Goal: Contribute content: Contribute content

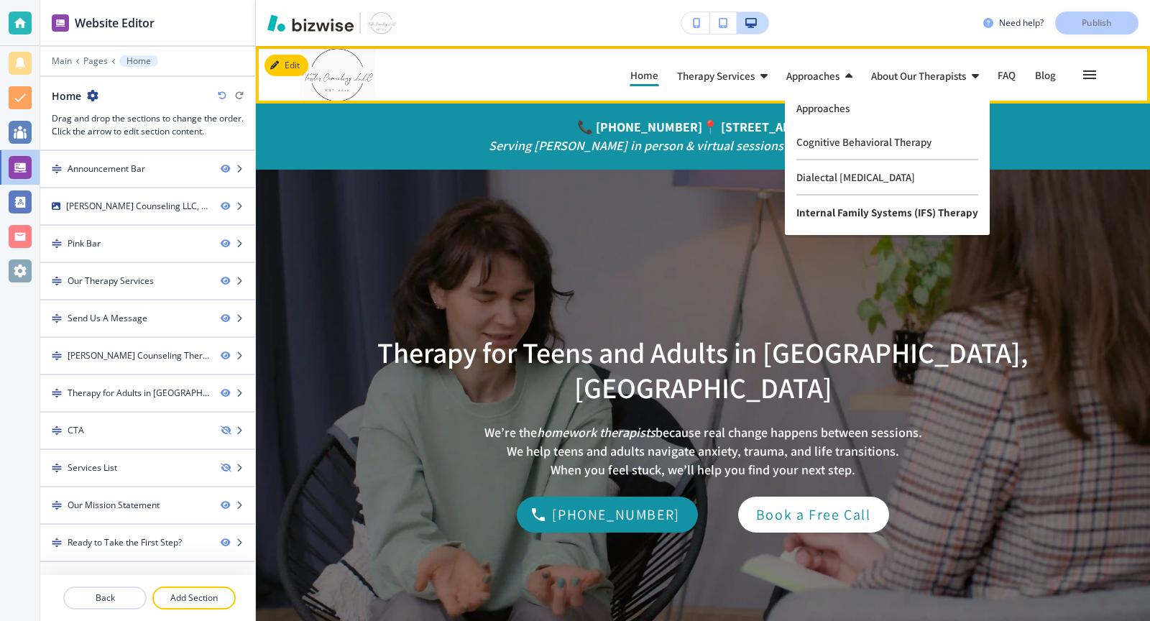
click at [854, 219] on p "Internal Family Systems (IFS) Therapy" at bounding box center [887, 213] width 182 height 34
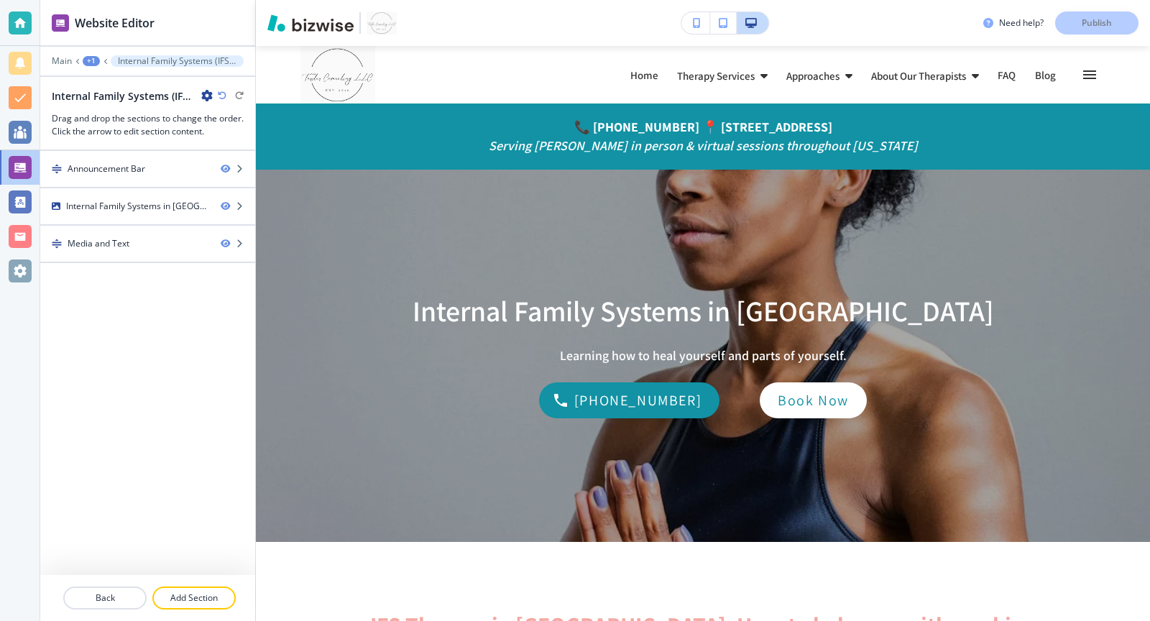
click at [88, 63] on div "+1" at bounding box center [91, 61] width 17 height 10
click at [58, 61] on p "Main" at bounding box center [62, 61] width 20 height 10
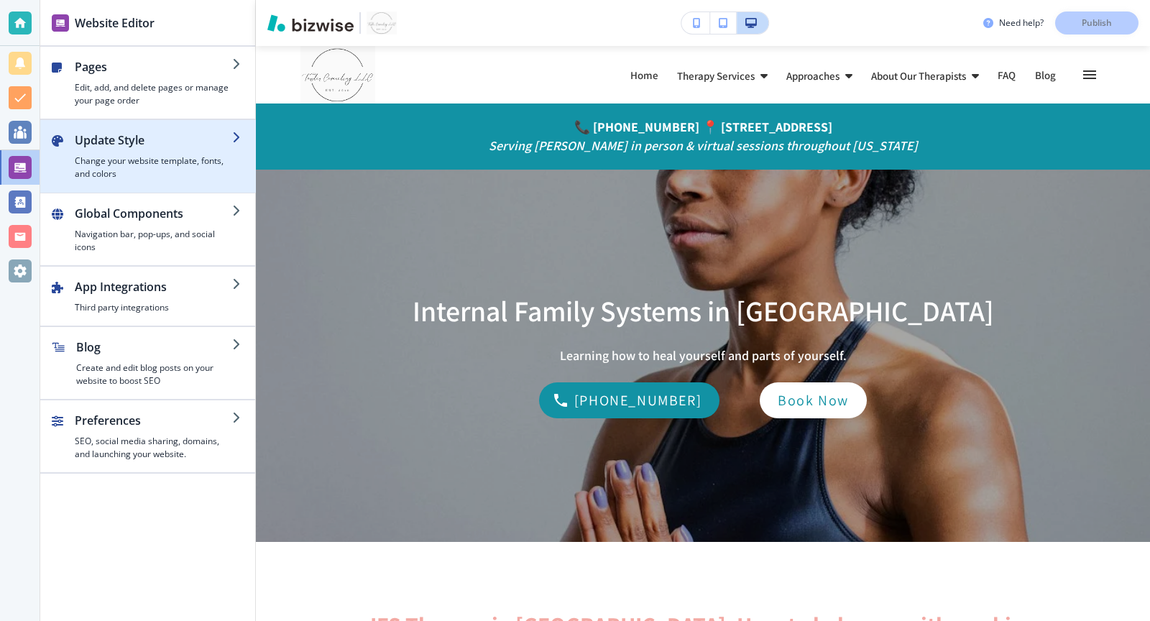
click at [139, 137] on h2 "Update Style" at bounding box center [153, 140] width 157 height 17
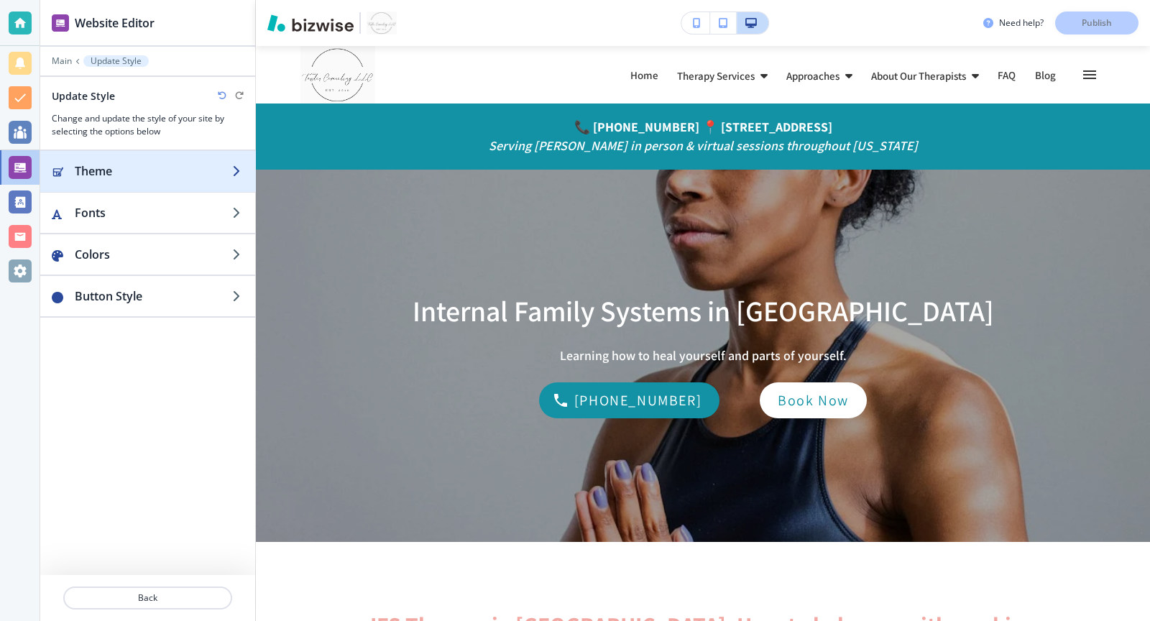
click at [220, 181] on div "button" at bounding box center [147, 186] width 215 height 12
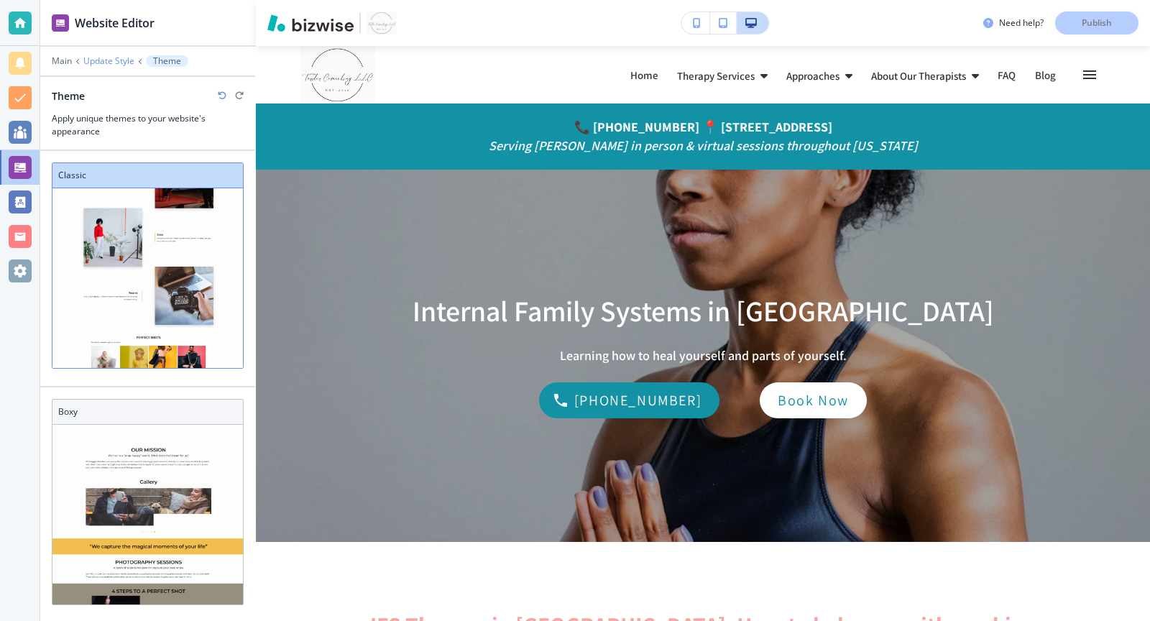
click at [126, 61] on p "Update Style" at bounding box center [108, 61] width 51 height 10
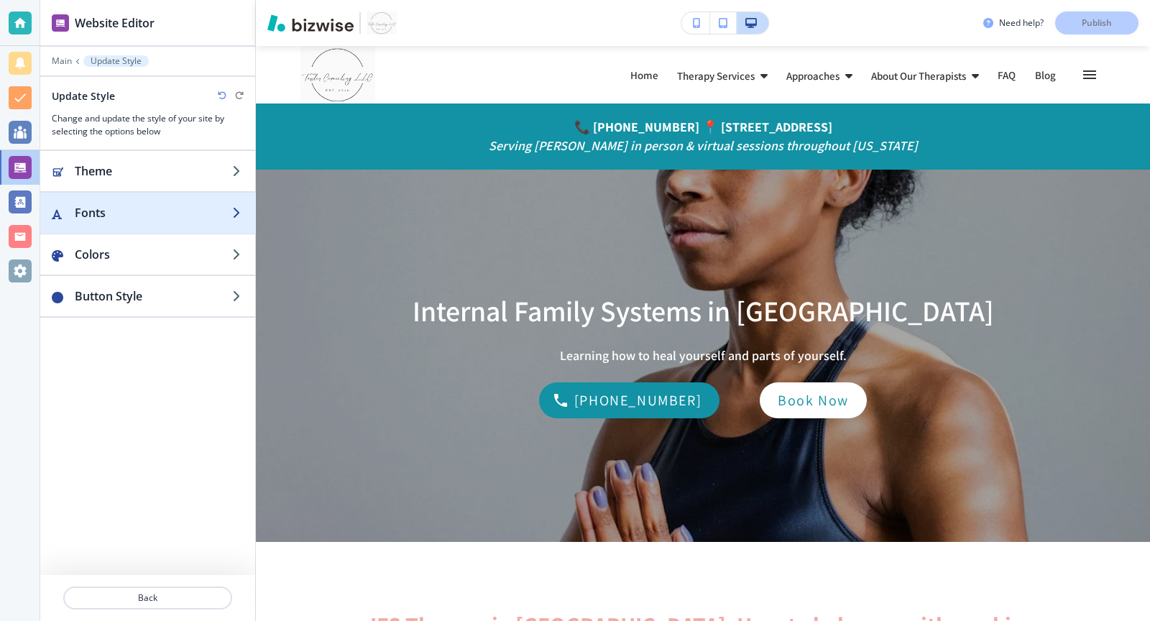
click at [157, 208] on h2 "Fonts" at bounding box center [153, 212] width 157 height 17
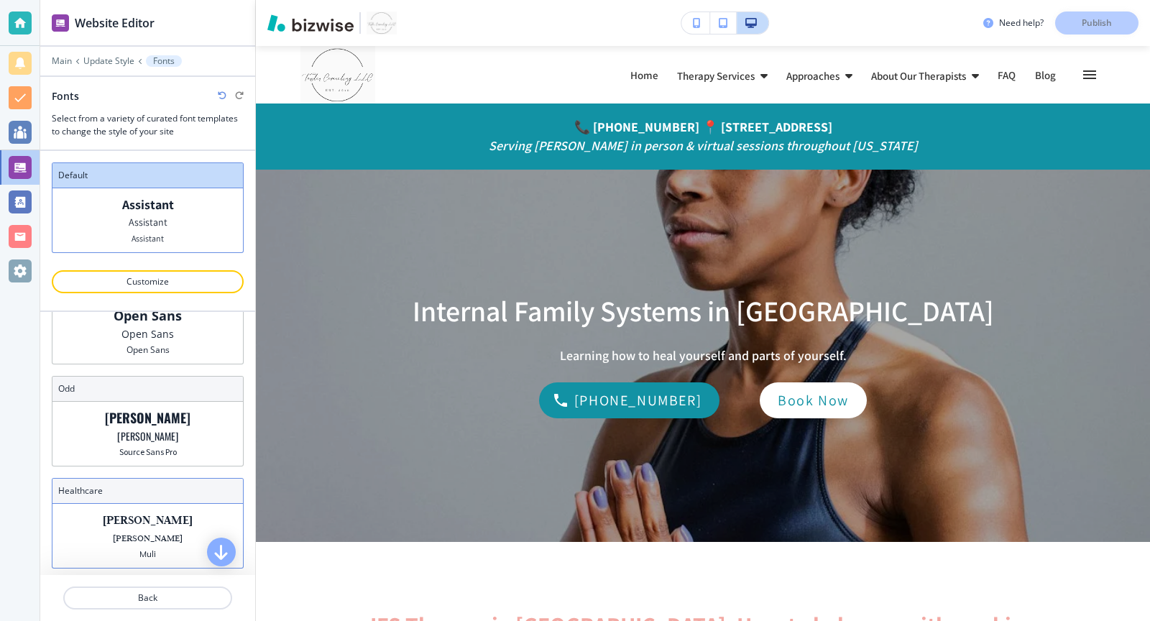
scroll to position [261, 0]
click at [152, 343] on p "Open Sans" at bounding box center [148, 348] width 43 height 11
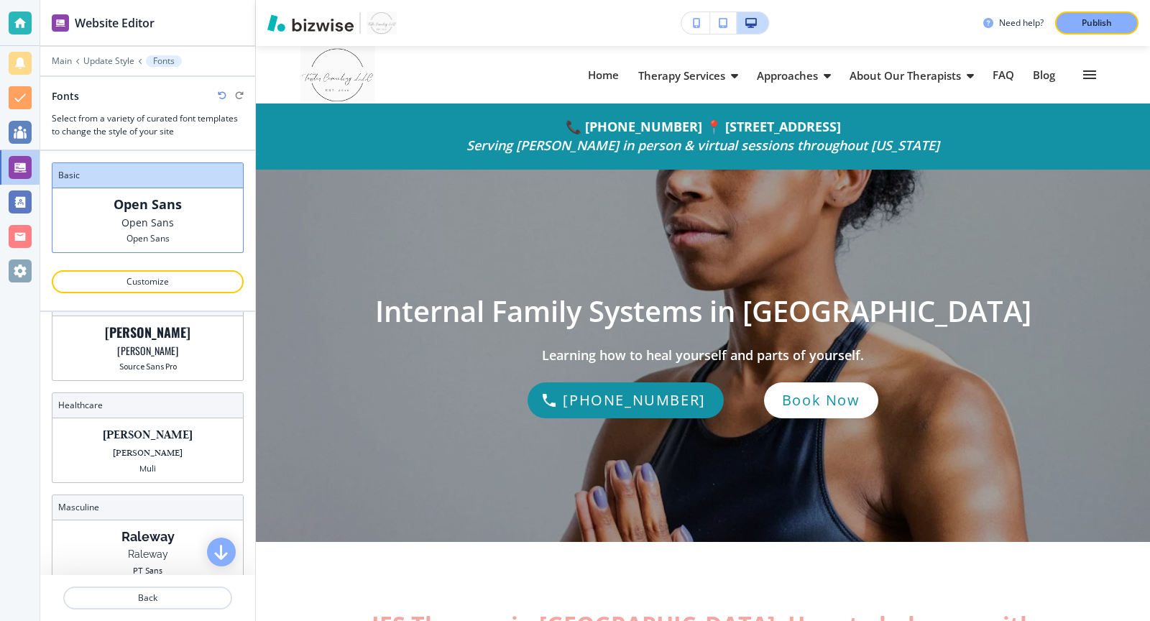
scroll to position [346, 0]
click at [149, 348] on p "[PERSON_NAME]" at bounding box center [147, 349] width 61 height 15
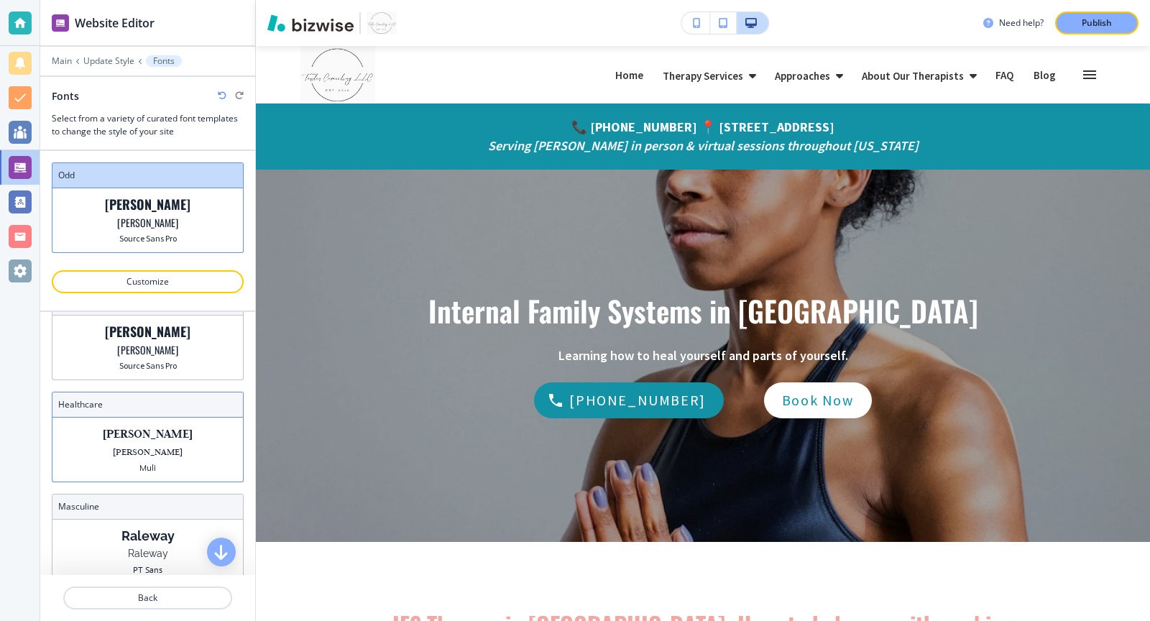
click at [140, 446] on p "[PERSON_NAME]" at bounding box center [148, 451] width 70 height 15
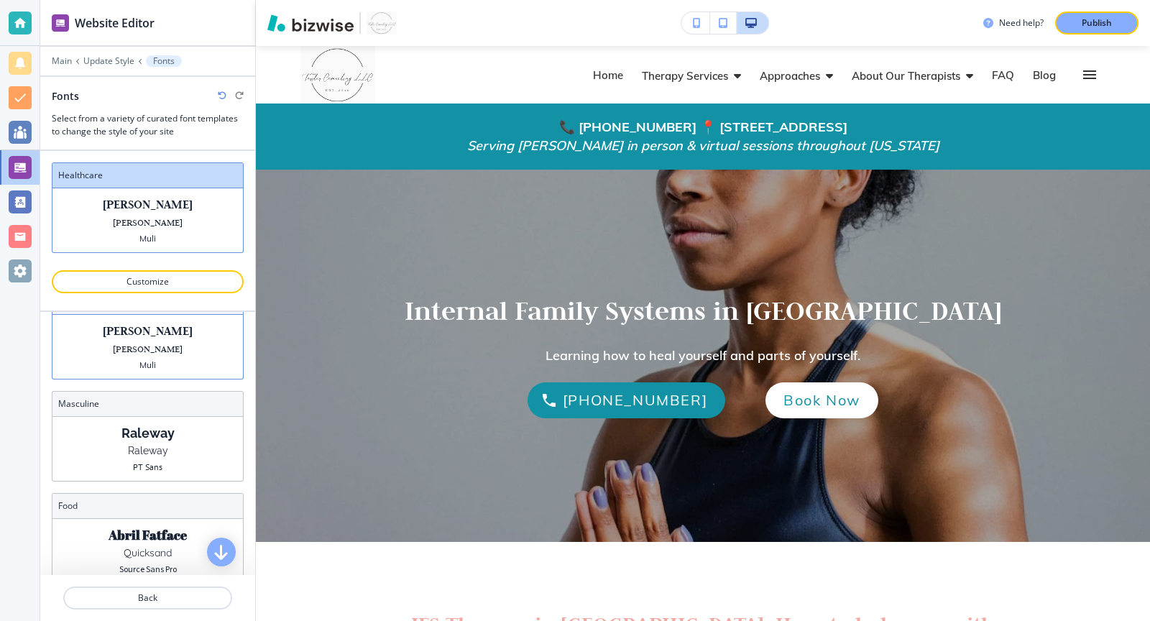
scroll to position [459, 0]
click at [140, 451] on p "PT Sans" at bounding box center [147, 456] width 29 height 11
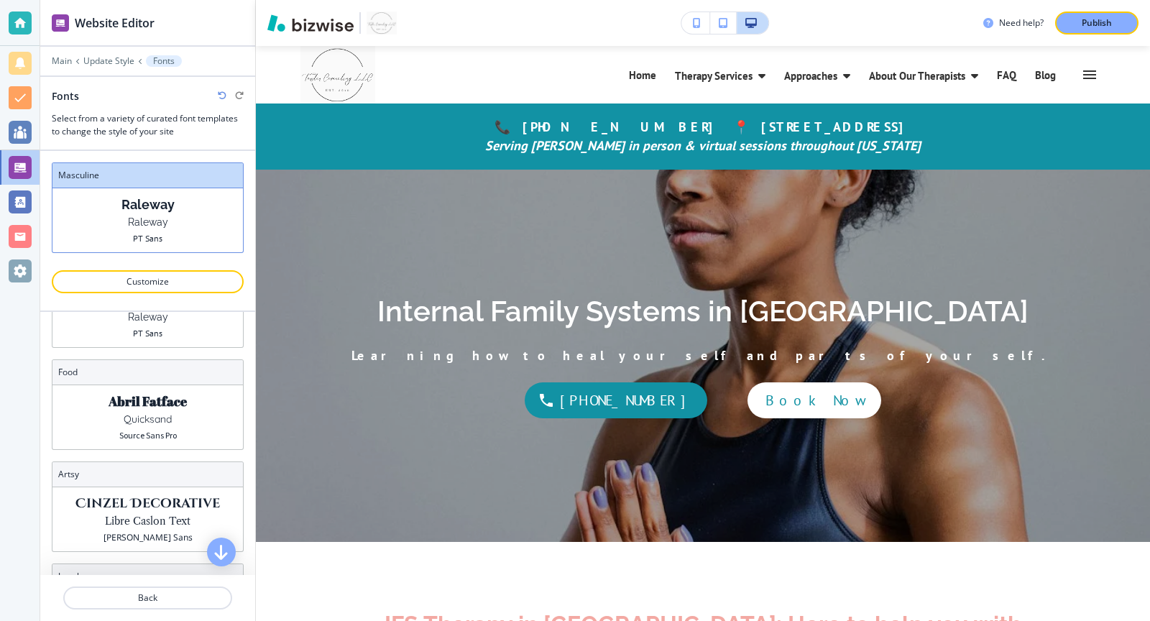
scroll to position [578, 0]
click at [134, 416] on p "Quicksand" at bounding box center [148, 423] width 48 height 15
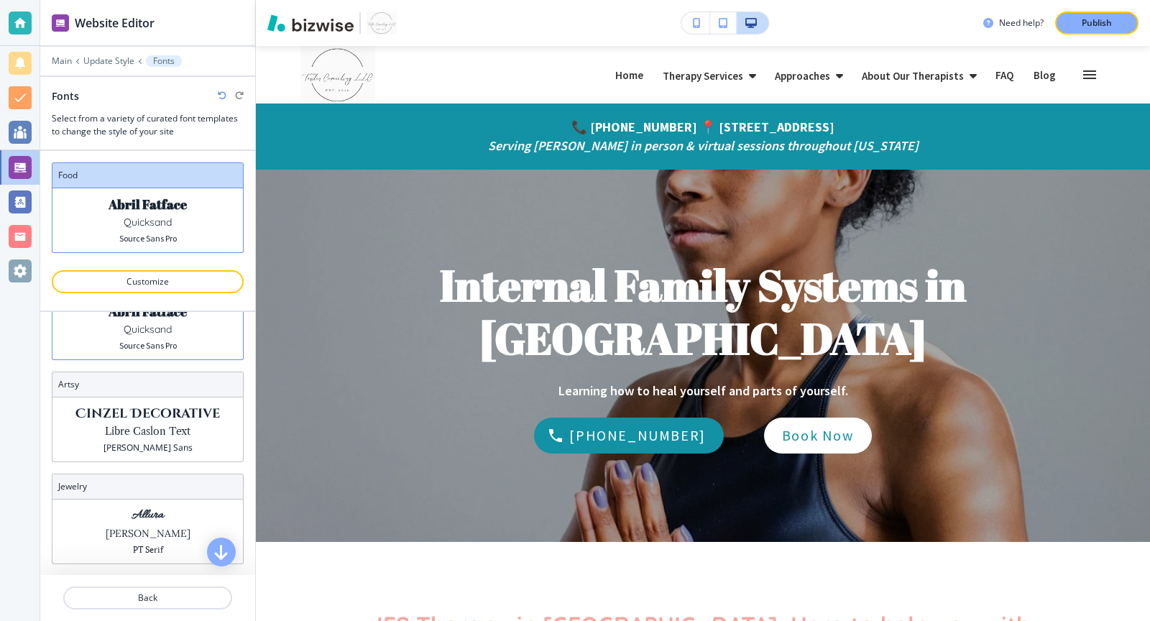
click at [134, 406] on p "Cinzel Decorative" at bounding box center [147, 413] width 144 height 15
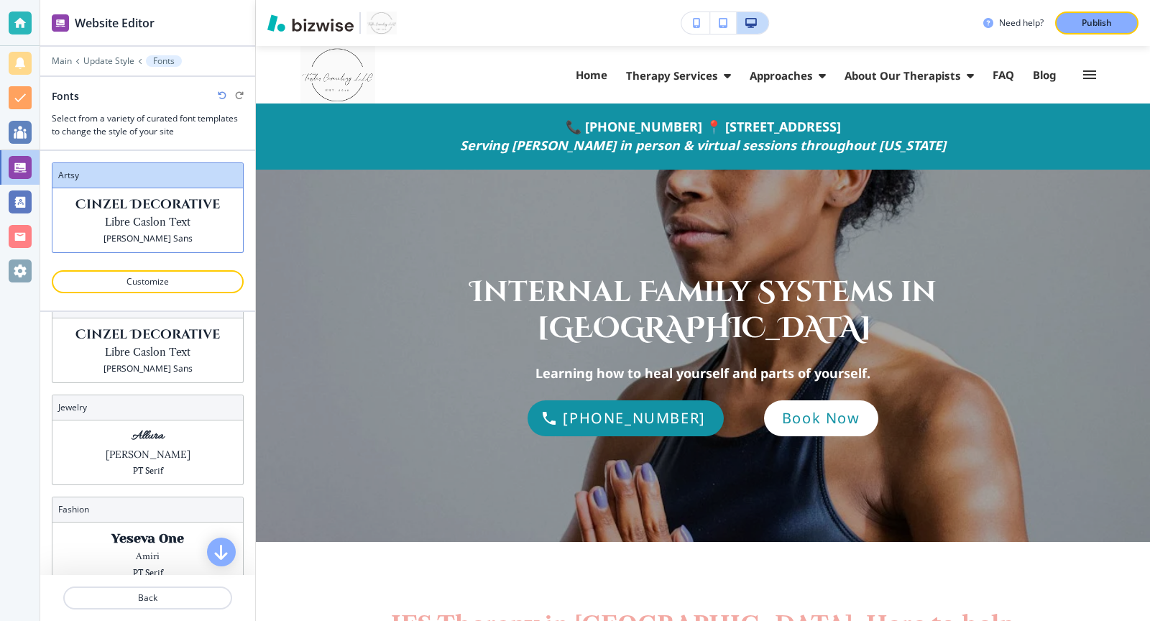
scroll to position [752, 0]
click at [121, 436] on div "Allura Lora PT Serif" at bounding box center [147, 452] width 190 height 64
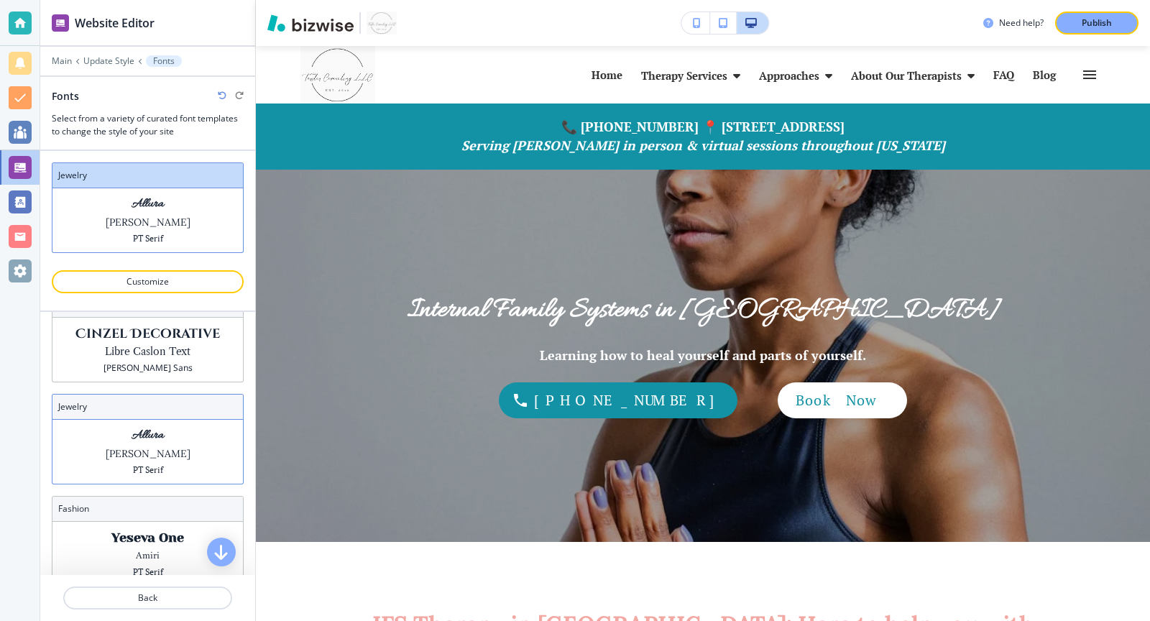
scroll to position [778, 0]
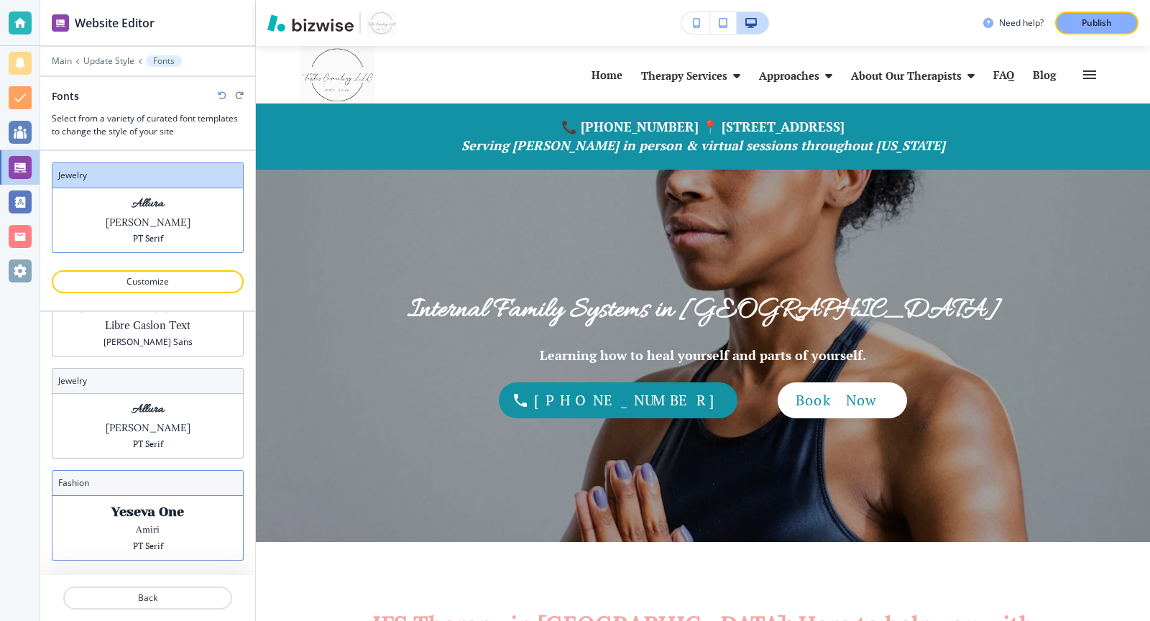
click at [120, 520] on div "Yeseva One Amiri PT Serif" at bounding box center [147, 528] width 190 height 64
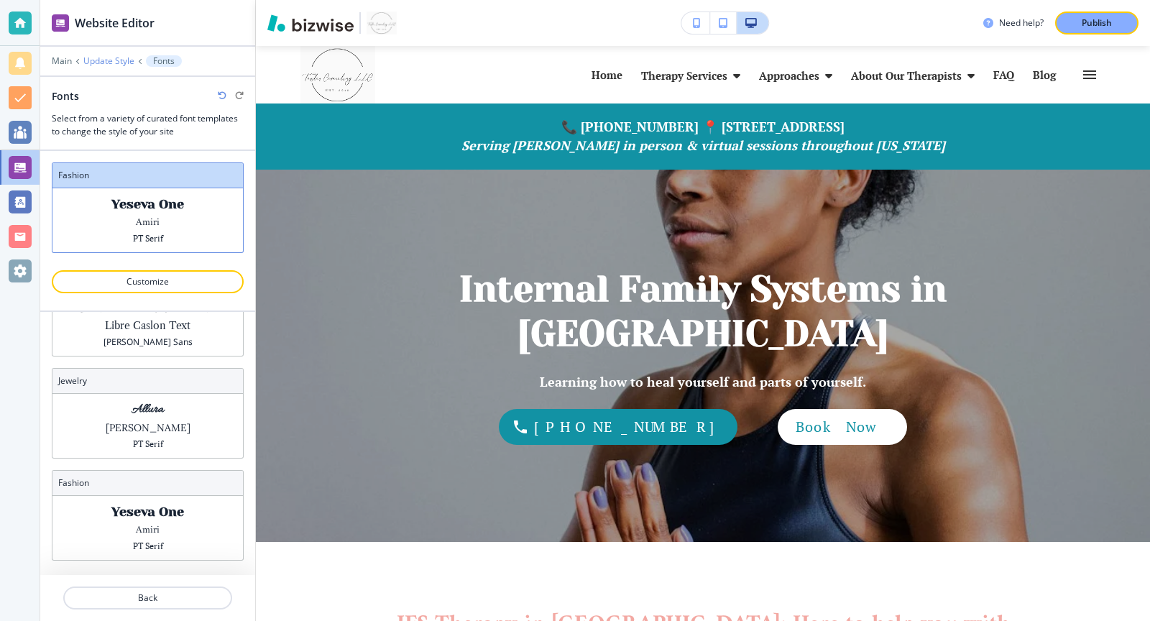
click at [123, 56] on p "Update Style" at bounding box center [108, 61] width 51 height 10
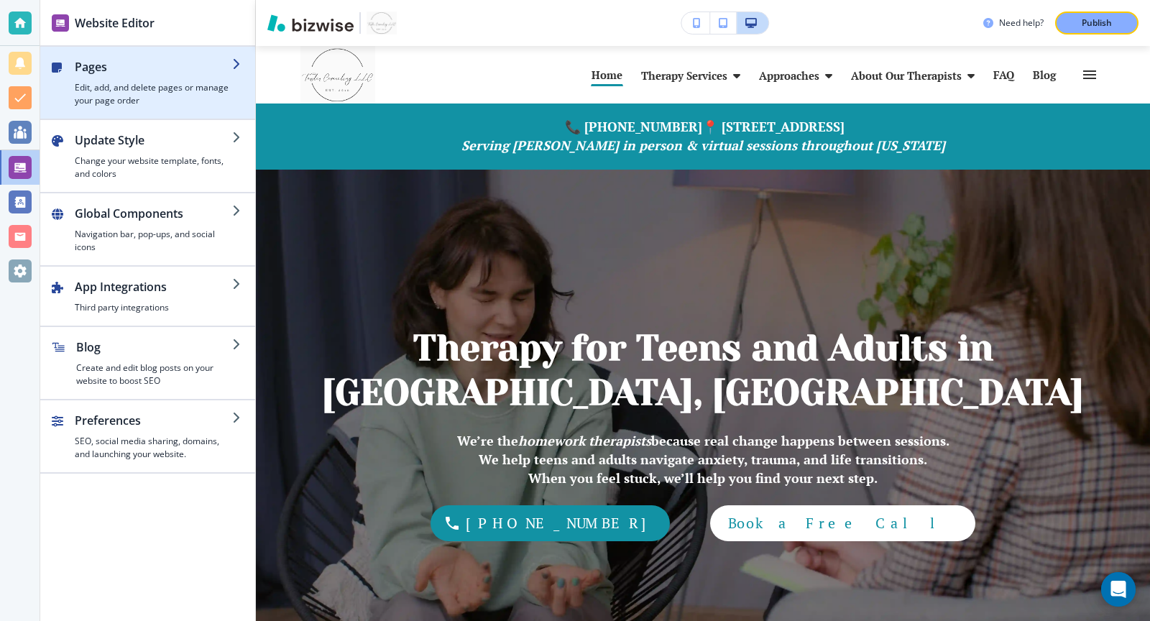
click at [221, 81] on h4 "Edit, add, and delete pages or manage your page order" at bounding box center [153, 94] width 157 height 26
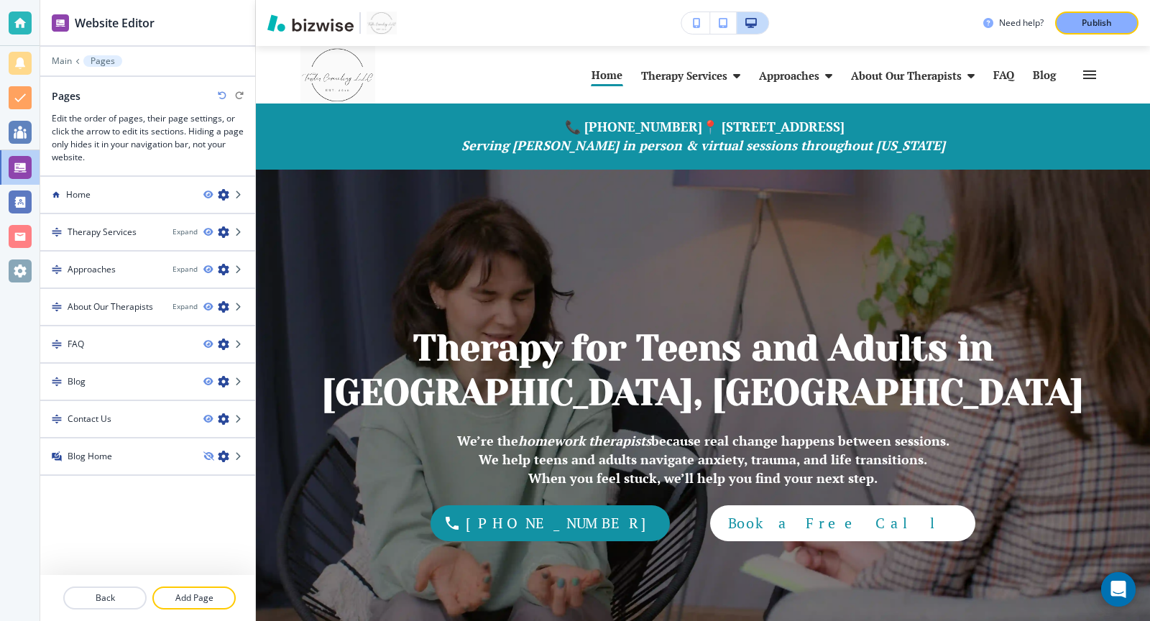
click at [74, 65] on div "Main Pages" at bounding box center [148, 61] width 192 height 12
click at [65, 63] on p "Main" at bounding box center [62, 61] width 20 height 10
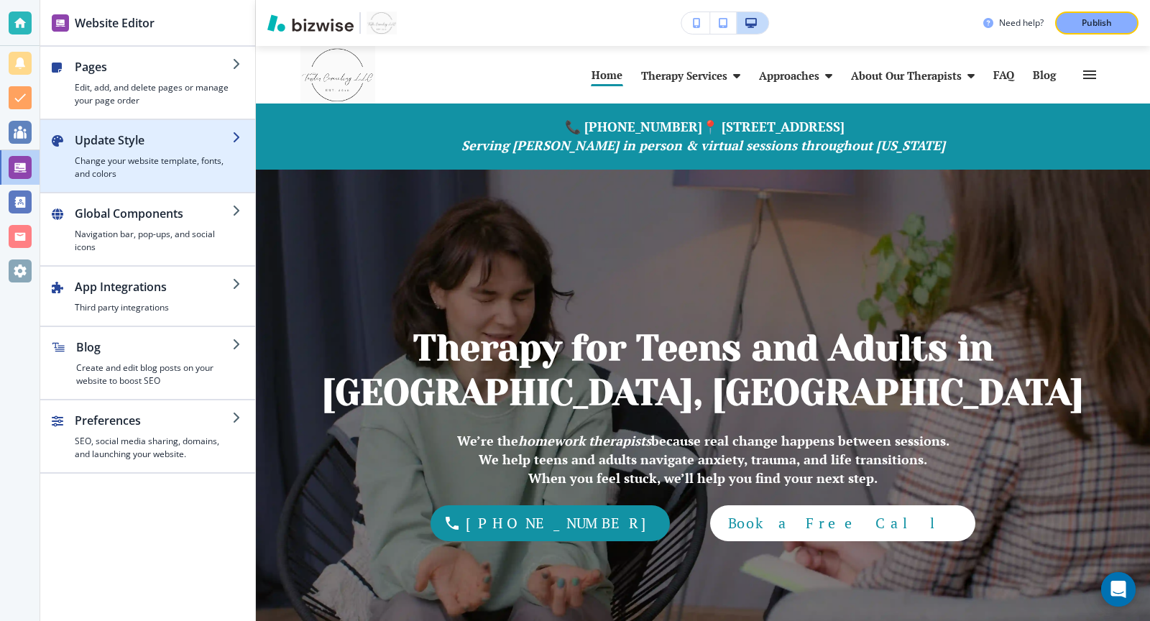
click at [138, 167] on h4 "Change your website template, fonts, and colors" at bounding box center [153, 168] width 157 height 26
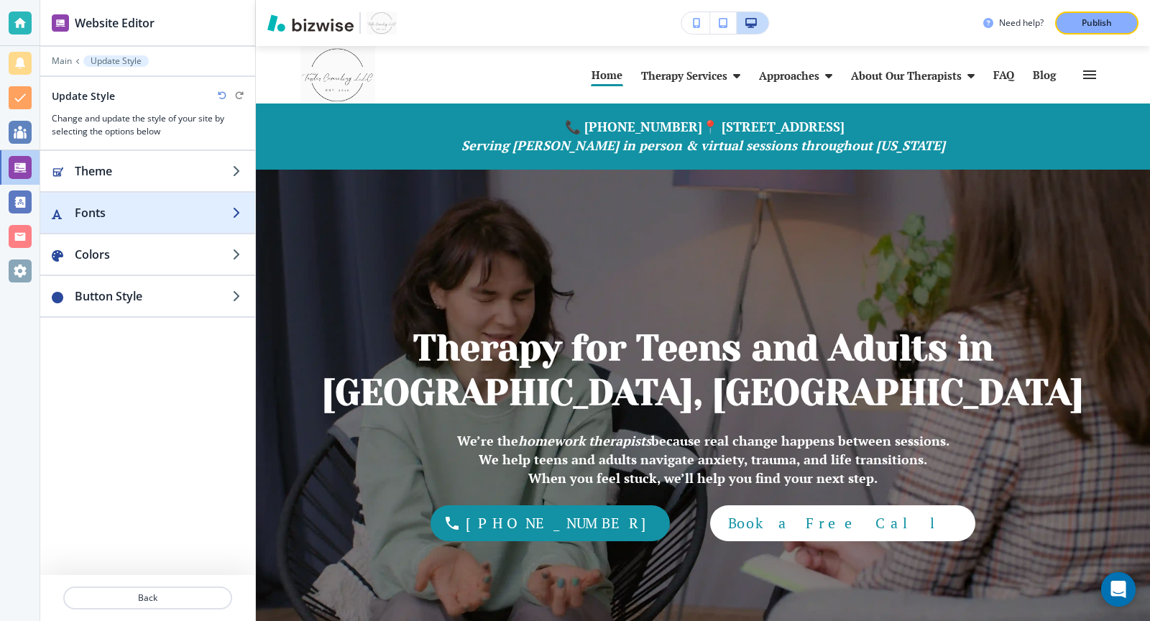
click at [210, 213] on h2 "Fonts" at bounding box center [153, 212] width 157 height 17
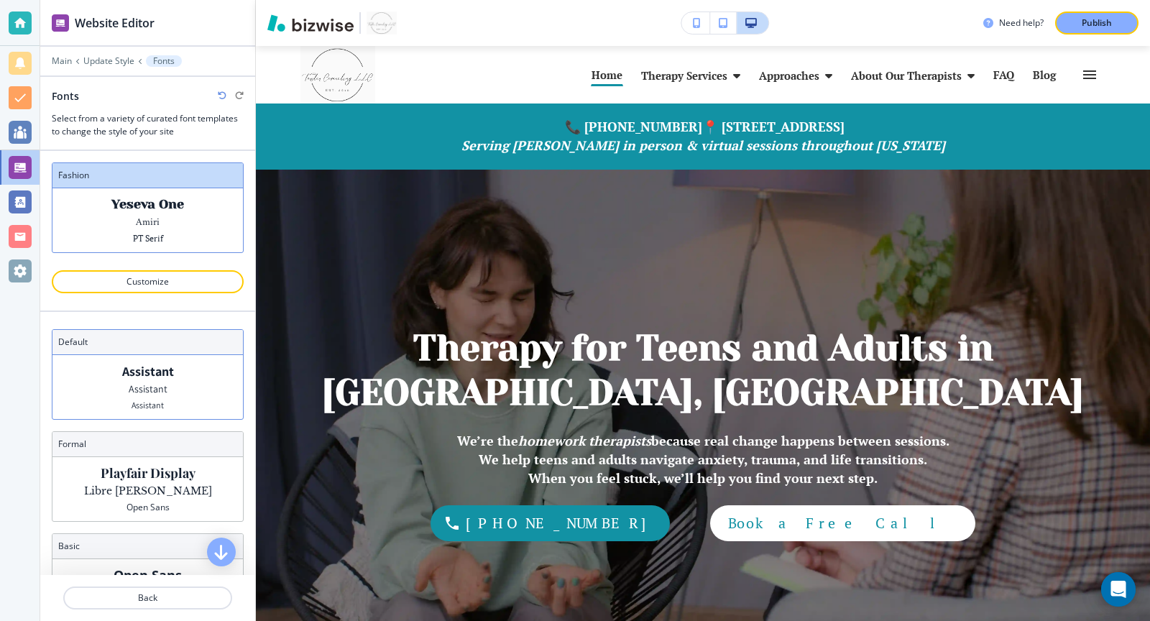
scroll to position [6, 0]
click at [218, 96] on icon "button" at bounding box center [222, 95] width 9 height 9
click at [212, 382] on div "Assistant Assistant Assistant" at bounding box center [147, 381] width 190 height 64
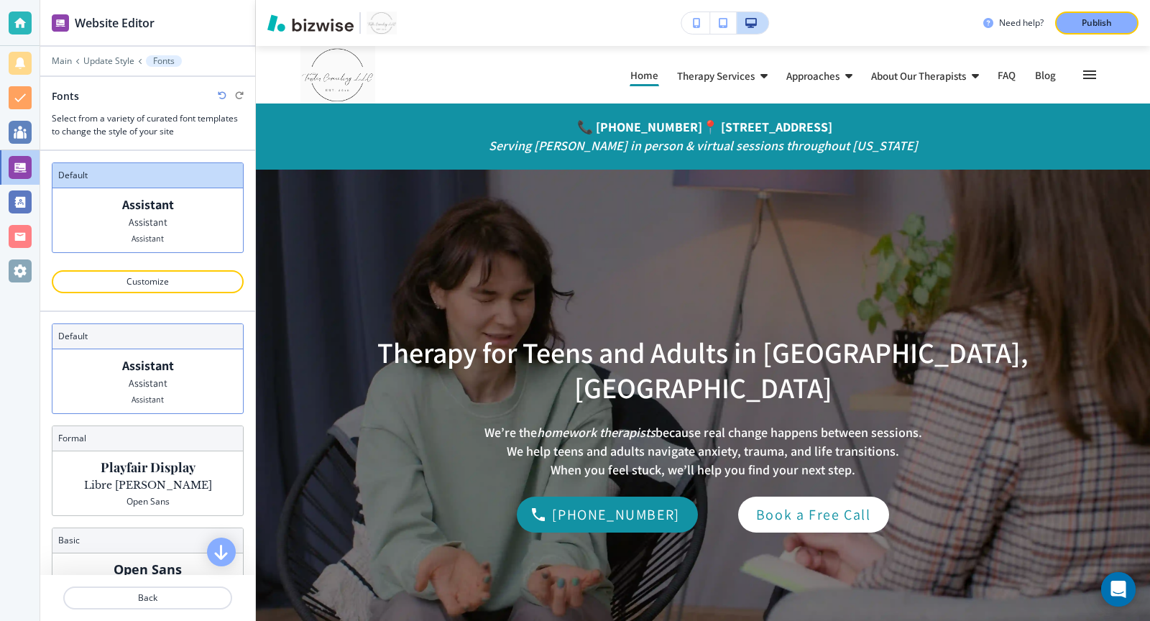
scroll to position [0, 0]
click at [118, 64] on p "Update Style" at bounding box center [108, 61] width 51 height 10
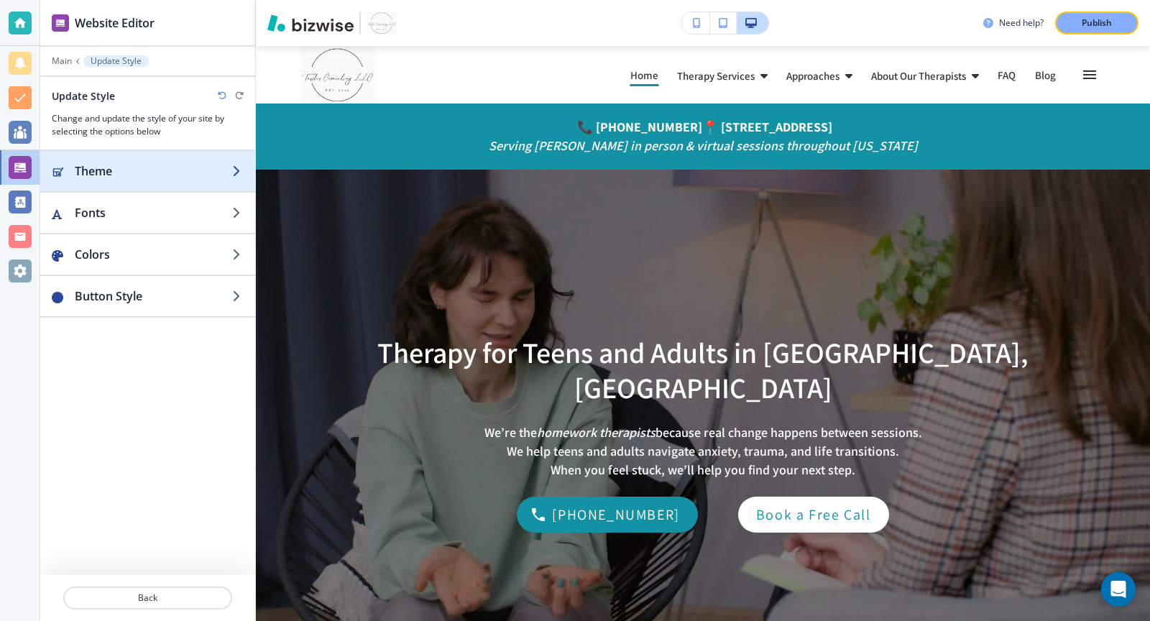
click at [148, 165] on h2 "Theme" at bounding box center [153, 170] width 157 height 17
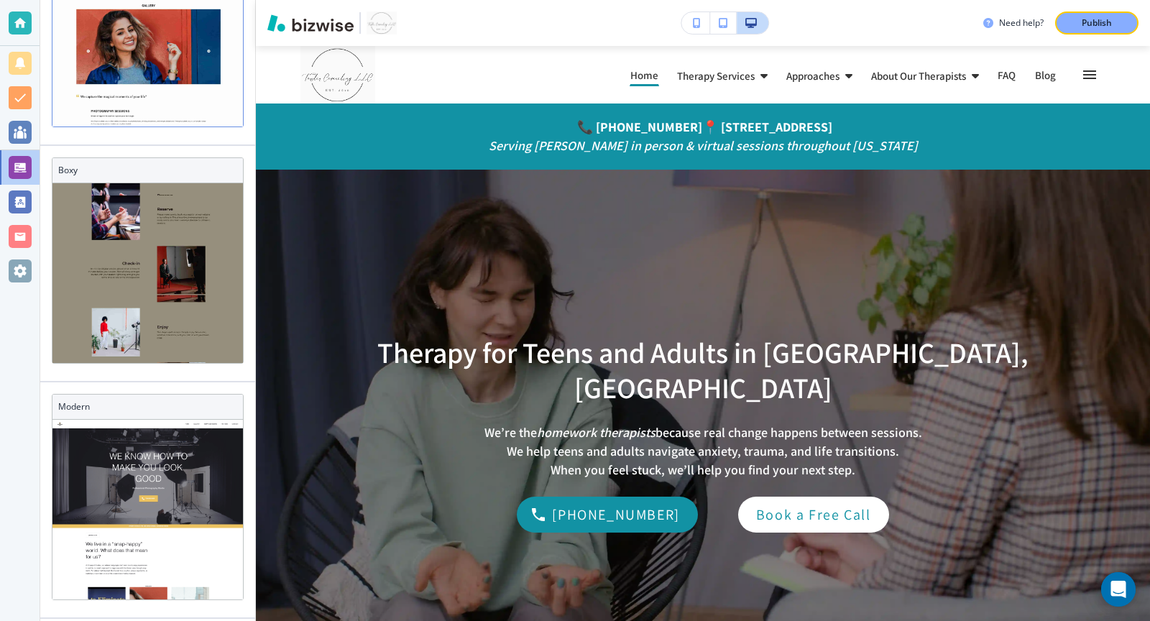
scroll to position [298, 0]
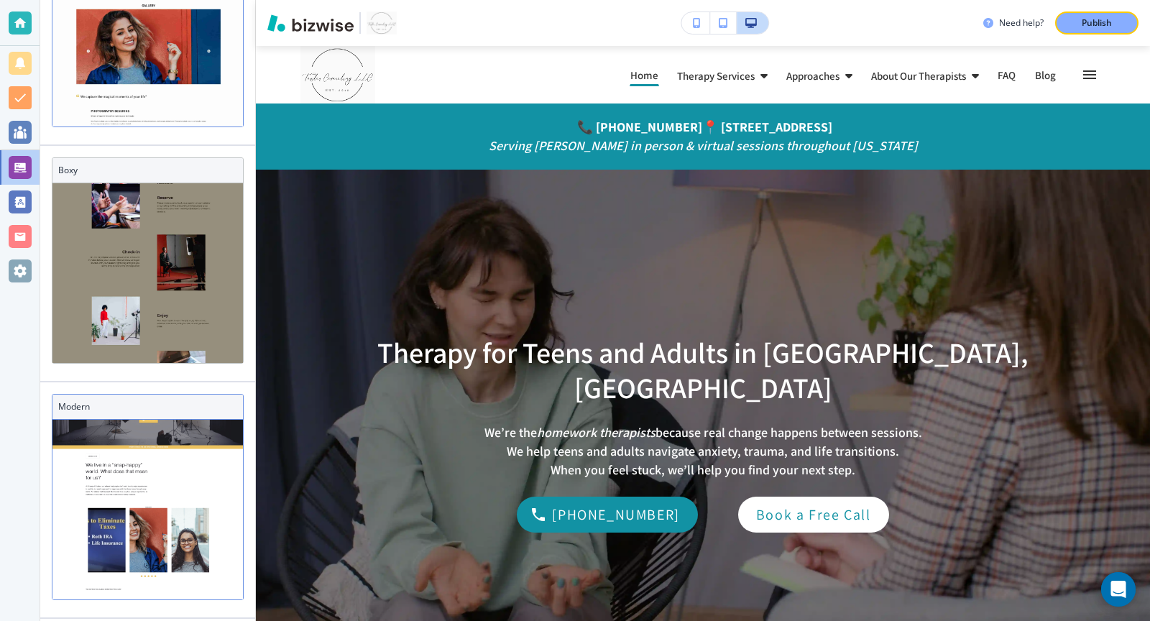
click at [101, 402] on h3 "Modern" at bounding box center [147, 406] width 179 height 13
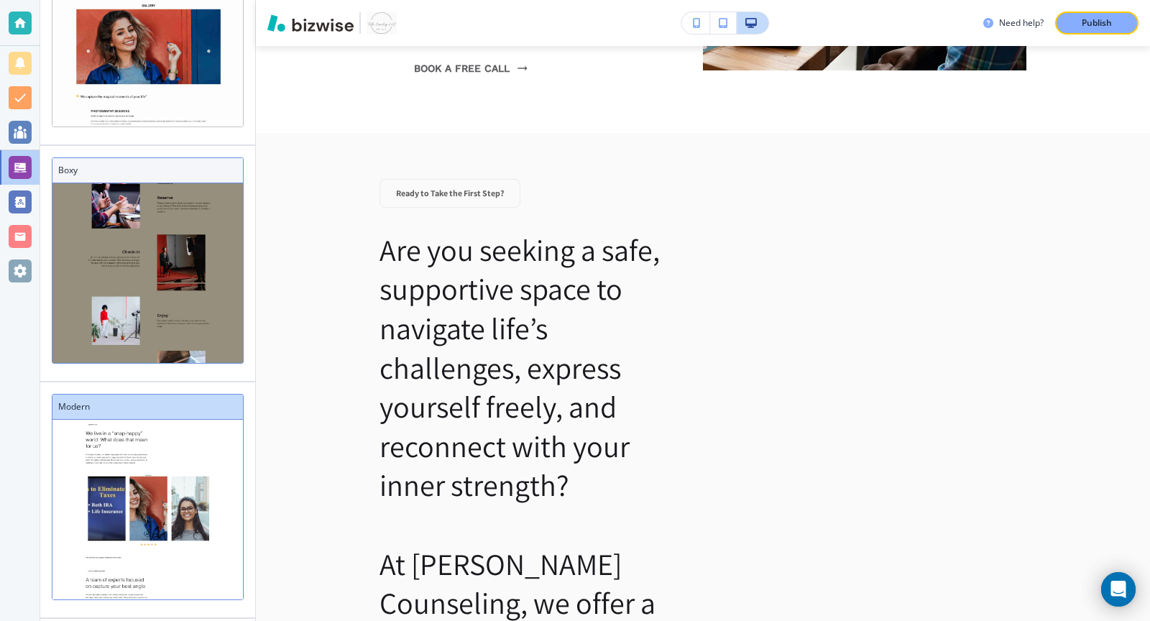
scroll to position [112, 0]
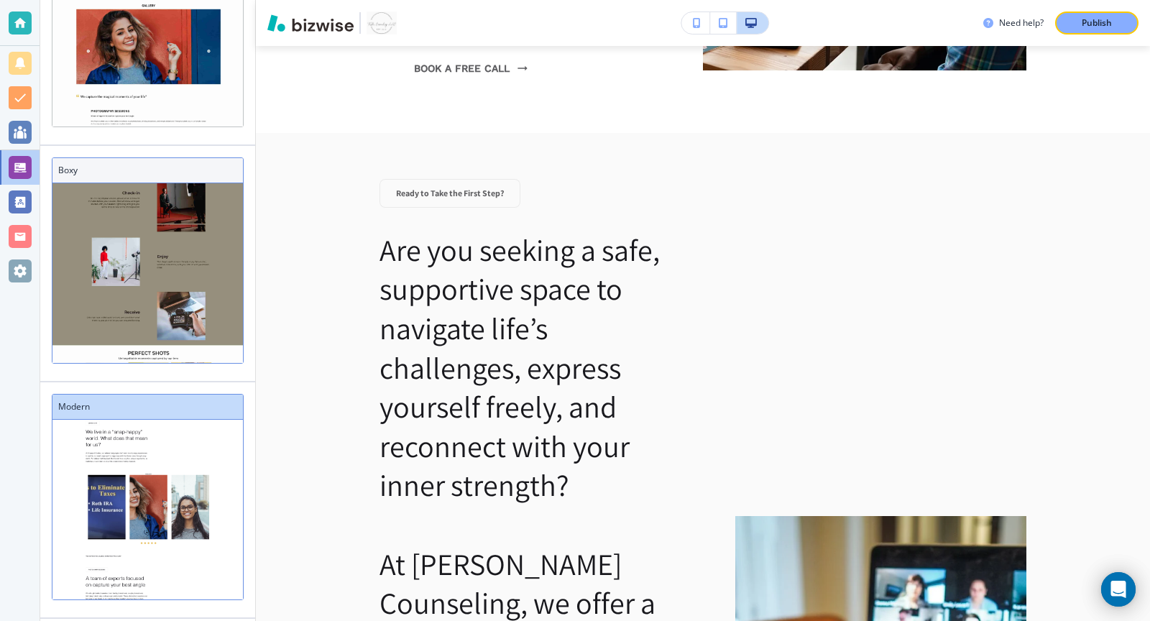
click at [151, 306] on img at bounding box center [147, 523] width 190 height 1392
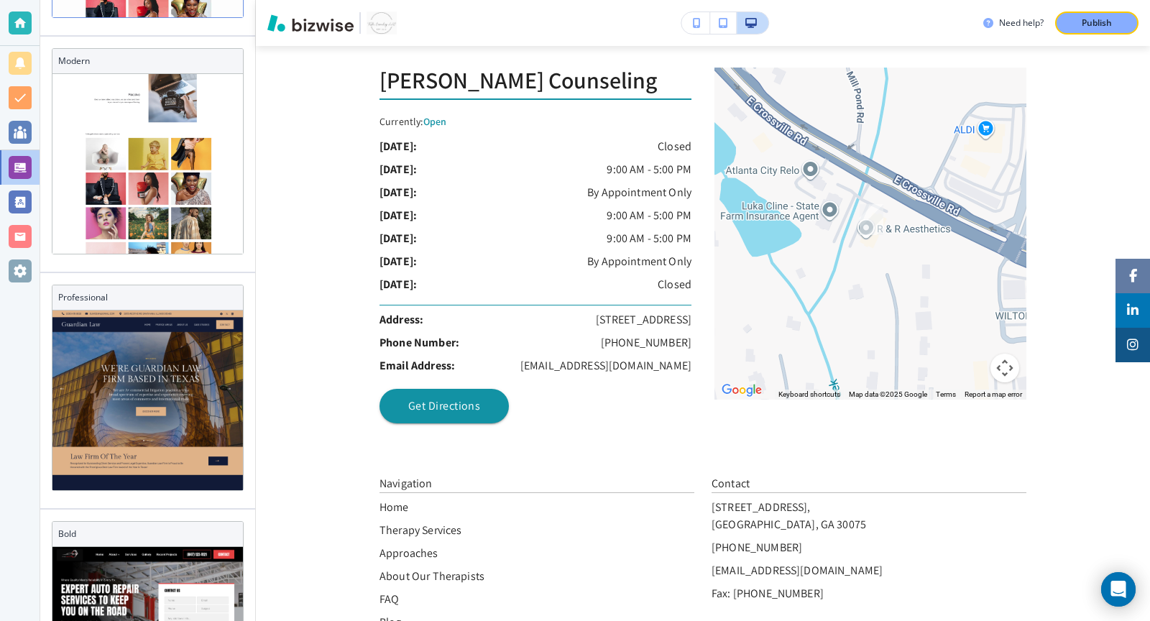
scroll to position [608, 0]
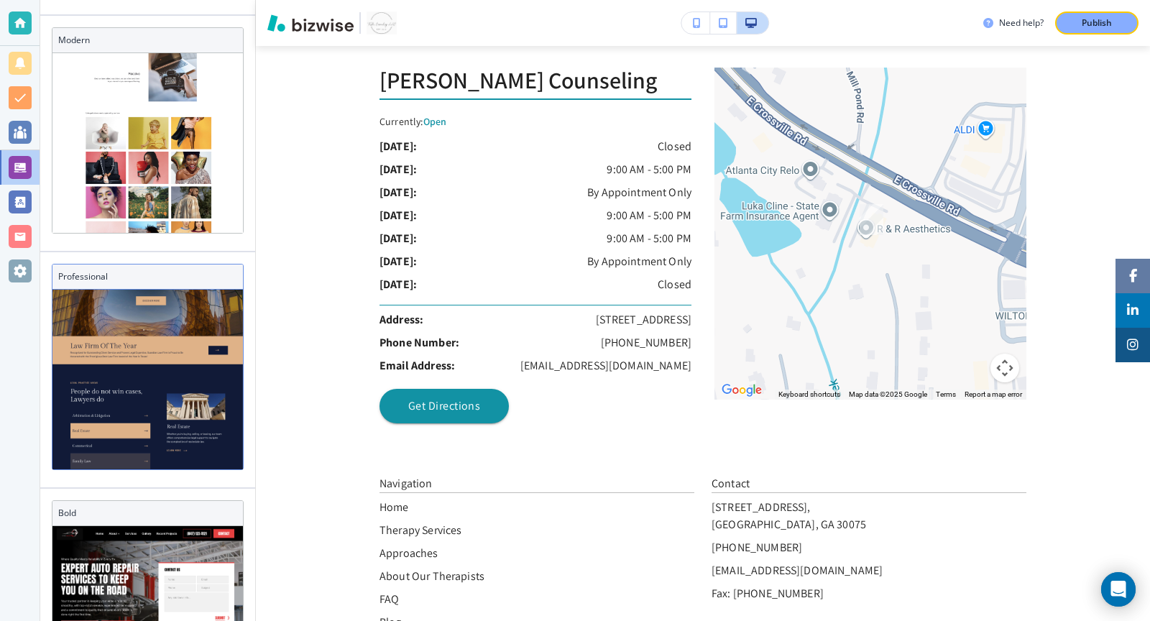
click at [156, 265] on div "Professional" at bounding box center [147, 277] width 190 height 25
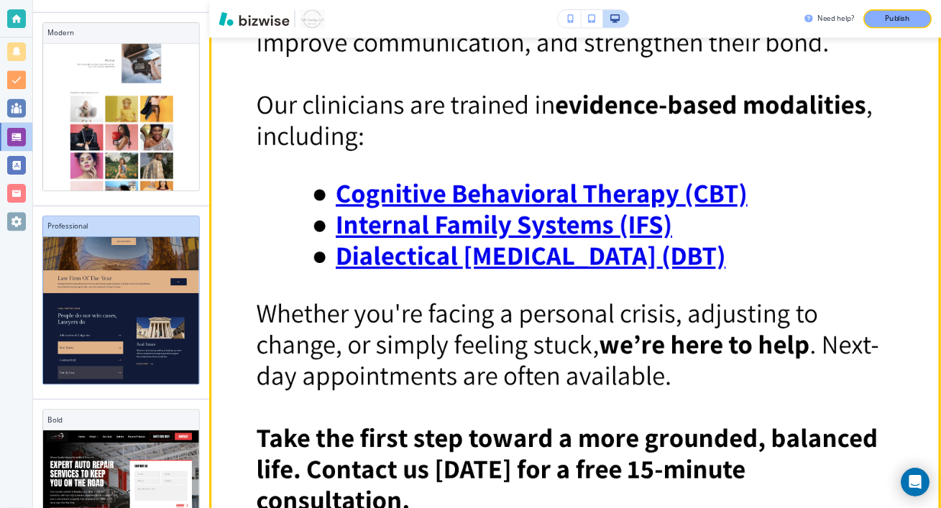
scroll to position [0, 0]
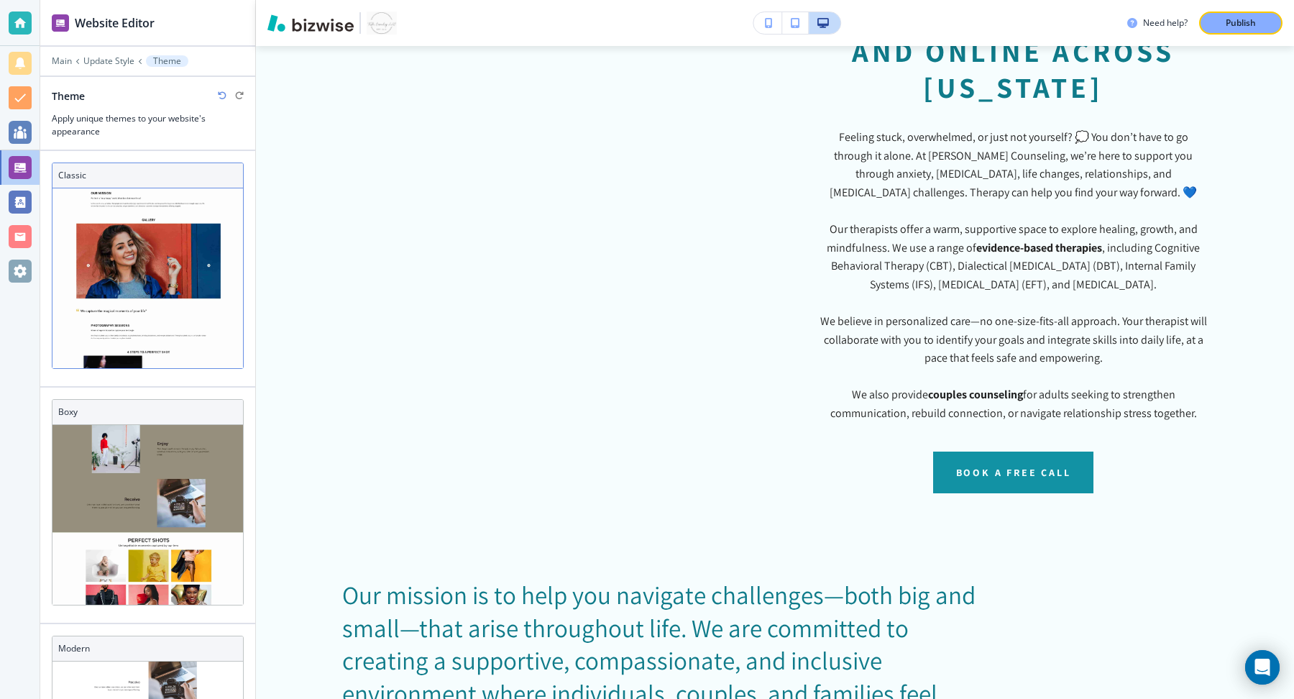
click at [146, 251] on img at bounding box center [147, 647] width 190 height 1103
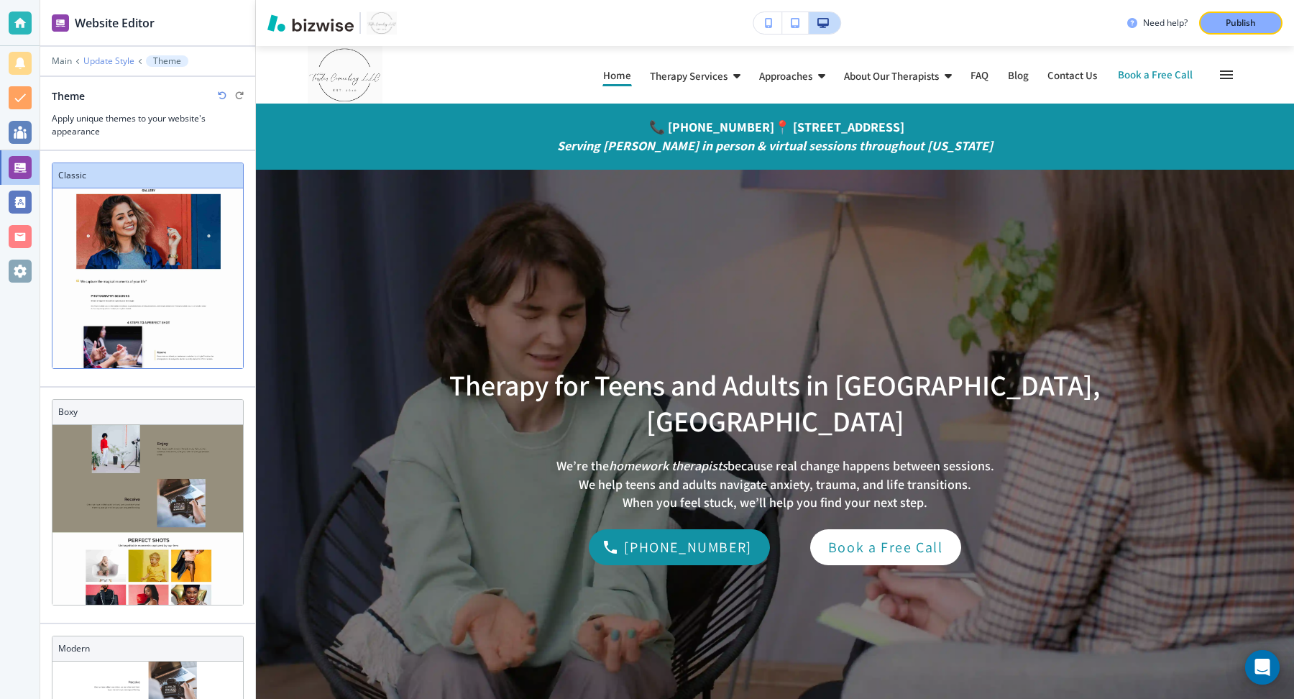
click at [111, 63] on p "Update Style" at bounding box center [108, 61] width 51 height 10
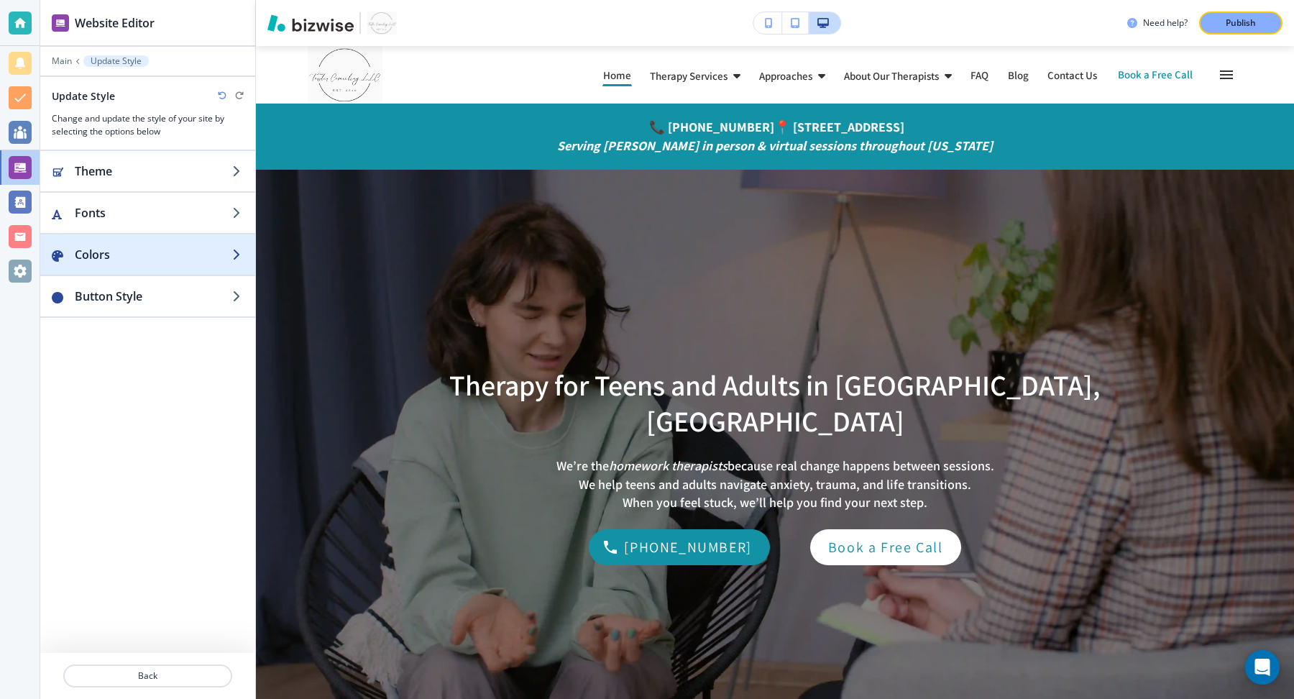
click at [135, 256] on h2 "Colors" at bounding box center [153, 254] width 157 height 17
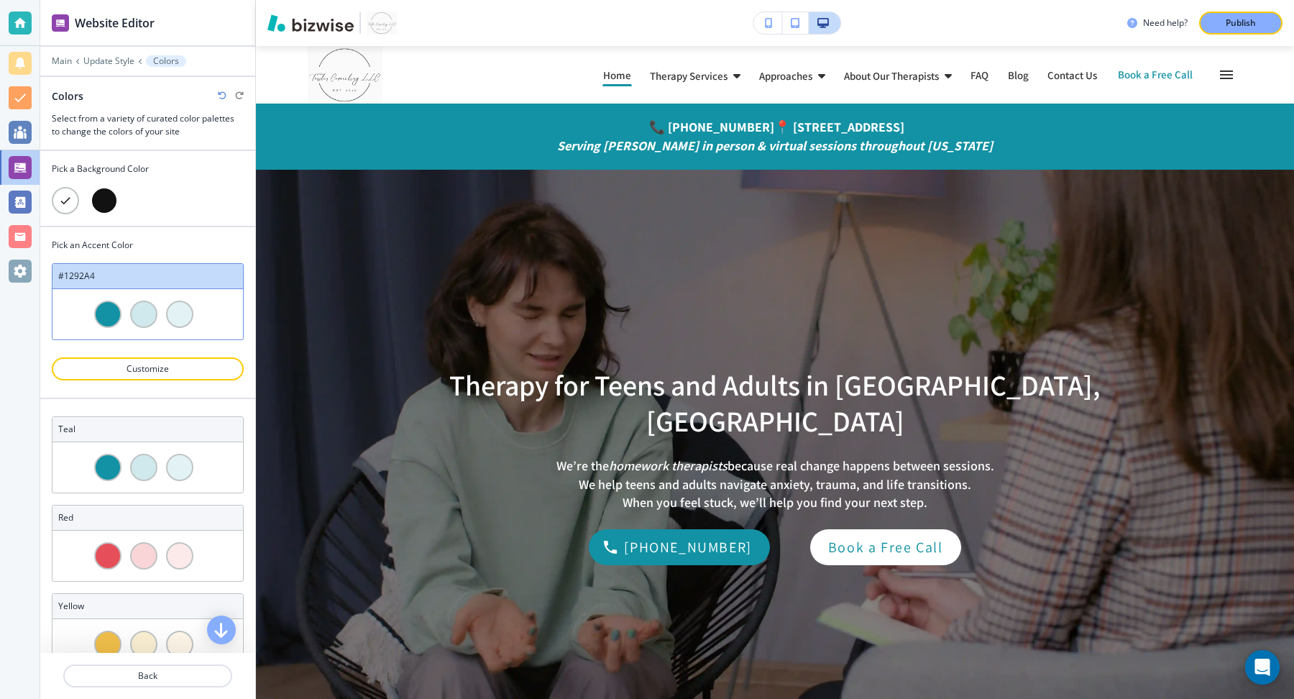
click at [102, 205] on div at bounding box center [104, 200] width 27 height 27
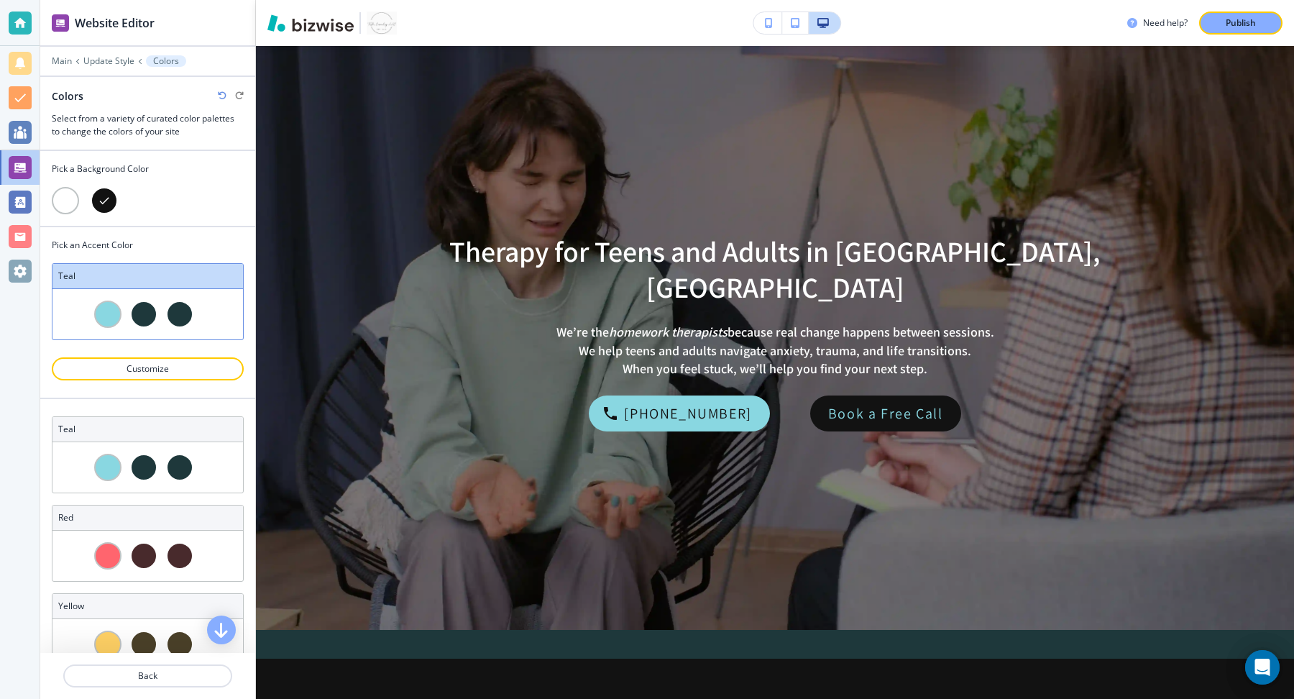
click at [55, 201] on div at bounding box center [65, 200] width 27 height 27
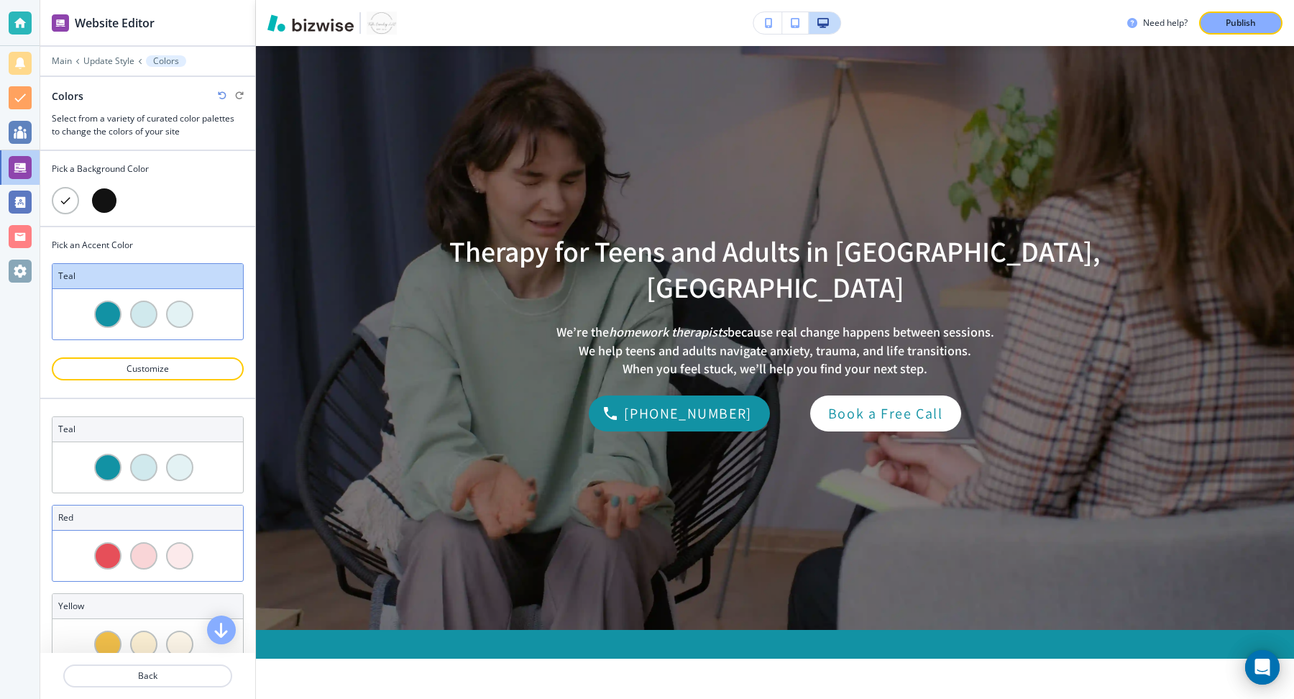
click at [183, 515] on h3 "red" at bounding box center [147, 517] width 179 height 13
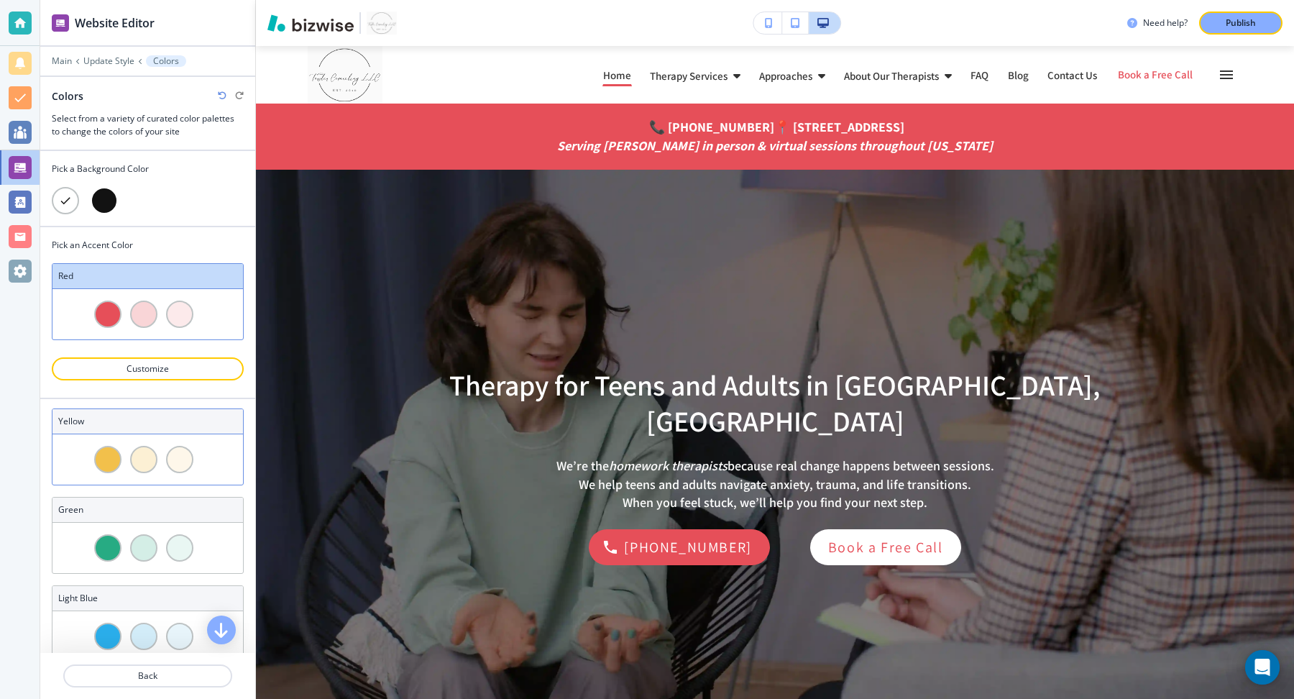
click at [174, 422] on div "yellow" at bounding box center [147, 421] width 190 height 25
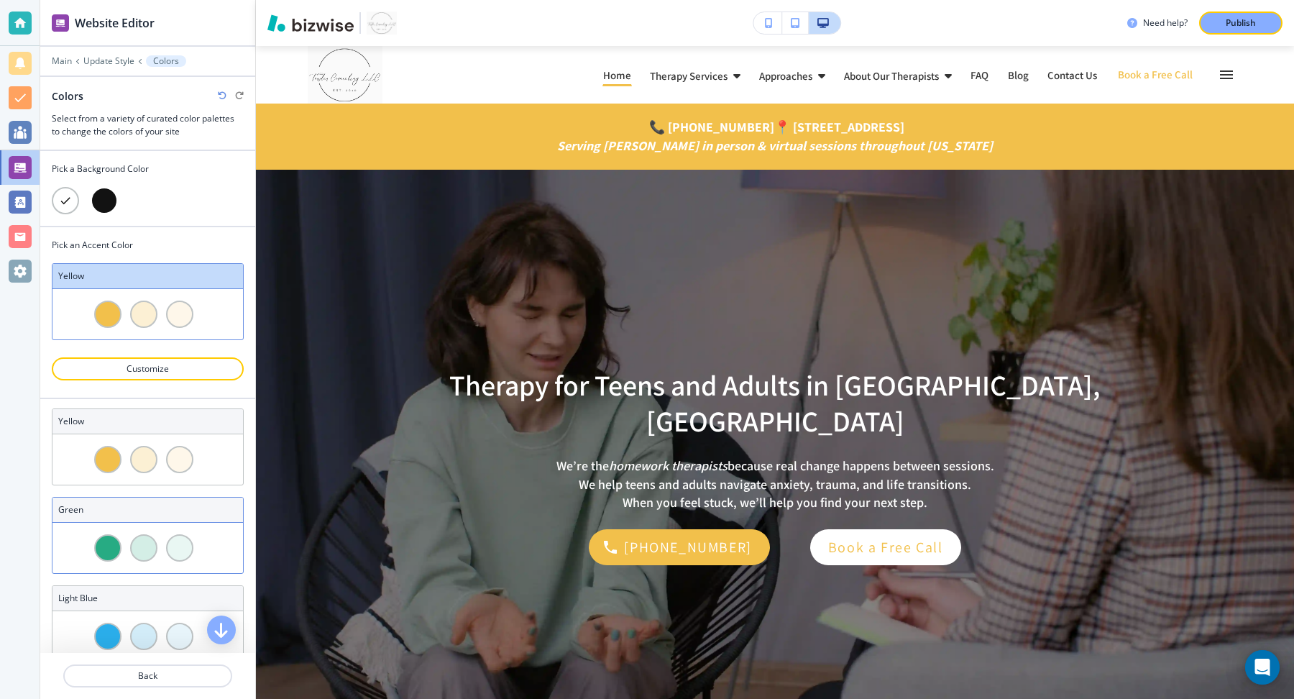
click at [176, 523] on div at bounding box center [147, 548] width 190 height 50
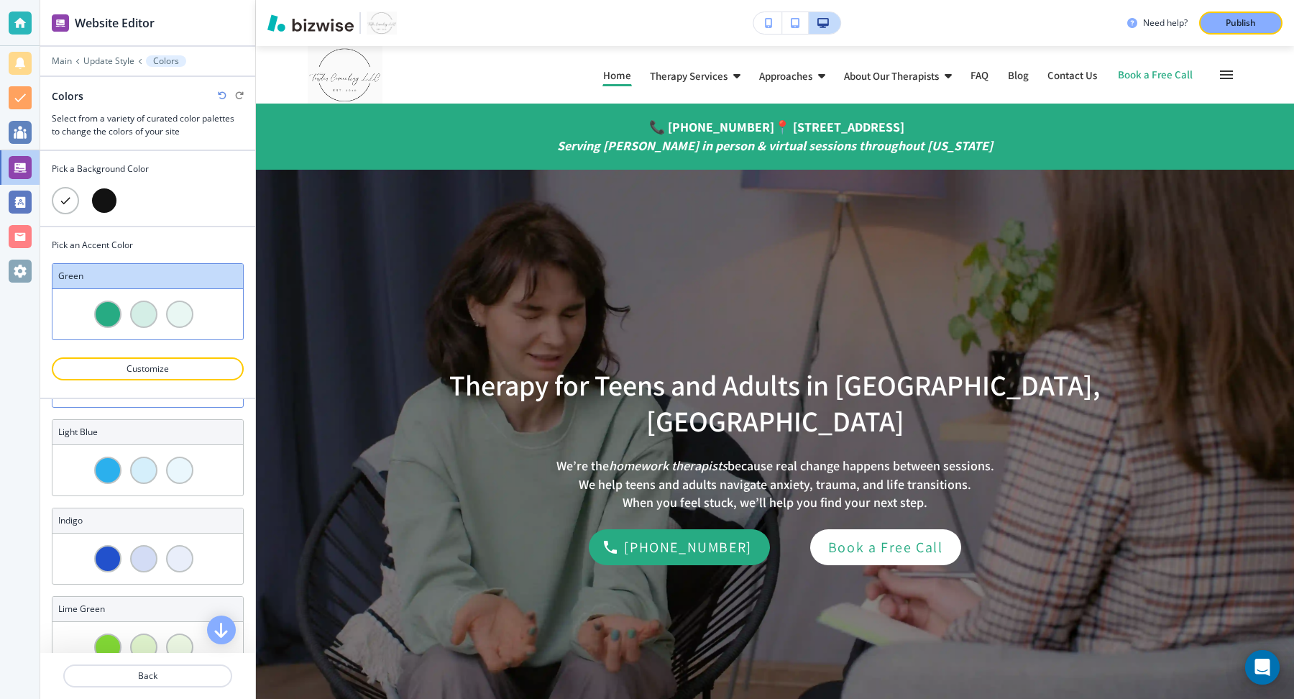
scroll to position [359, 0]
click at [148, 419] on h3 "light blue" at bounding box center [147, 423] width 179 height 13
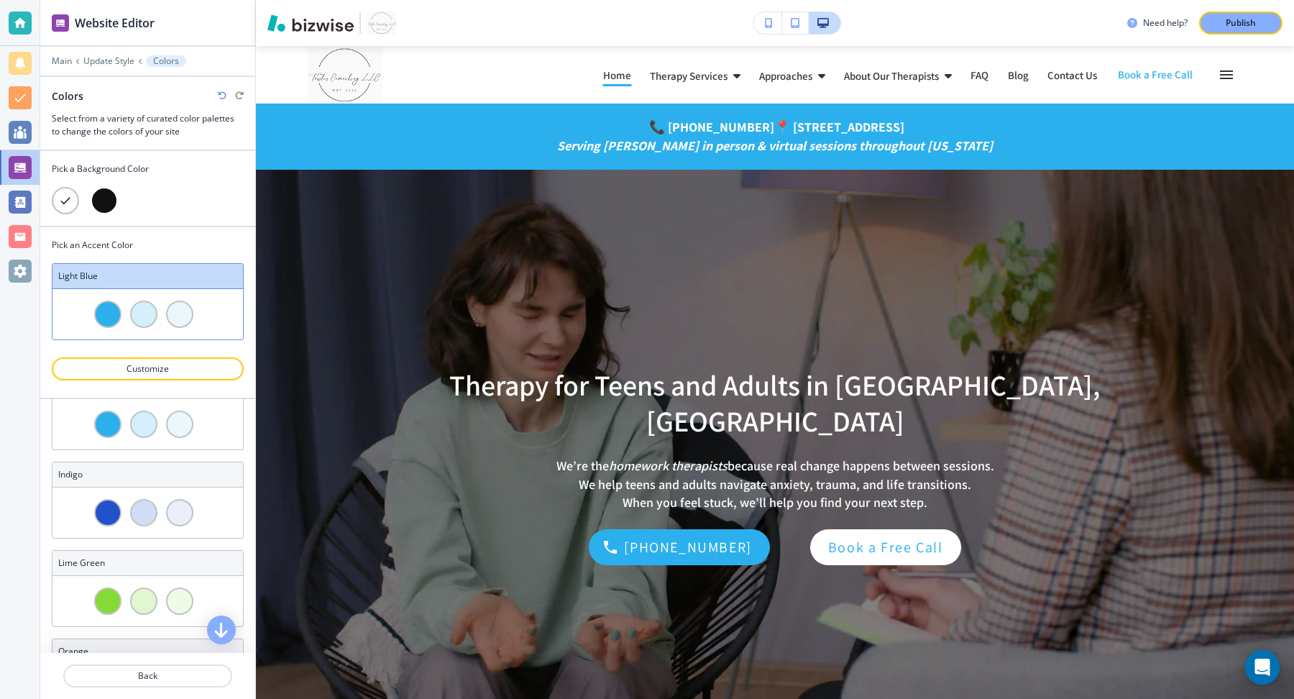
scroll to position [393, 0]
click at [147, 479] on div "indigo" at bounding box center [147, 478] width 190 height 25
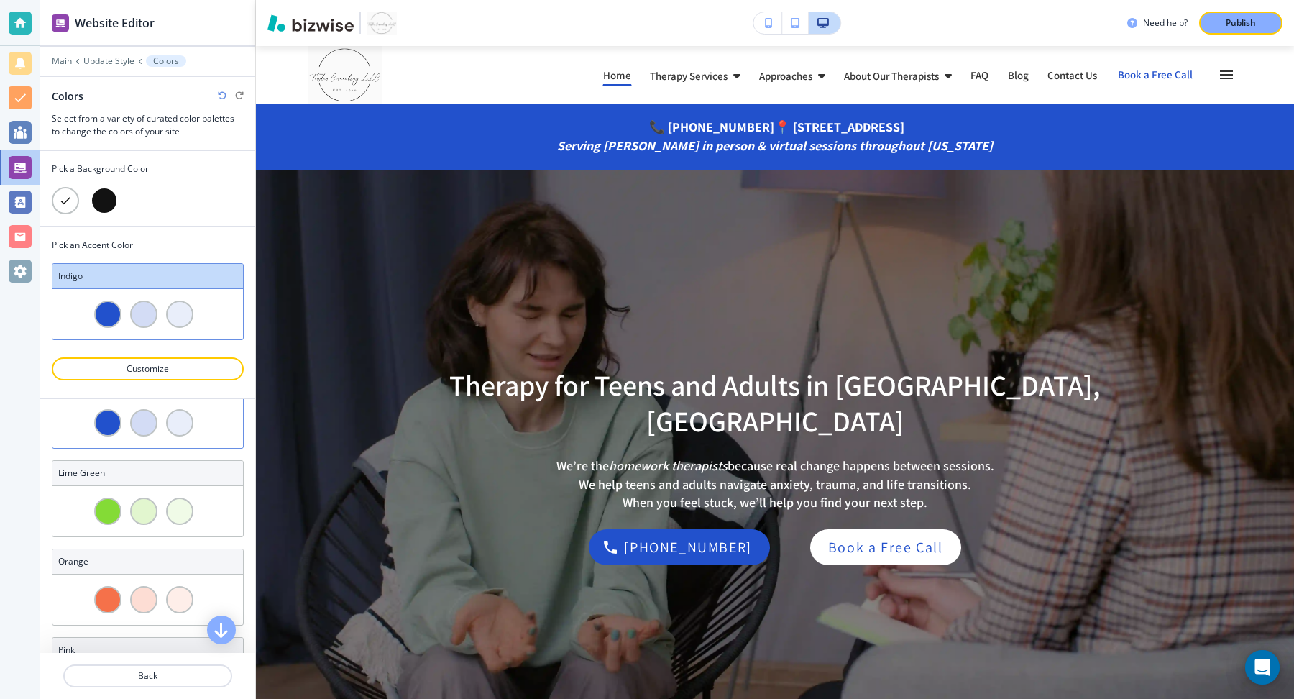
scroll to position [495, 0]
click at [143, 464] on div "lime green" at bounding box center [147, 465] width 190 height 25
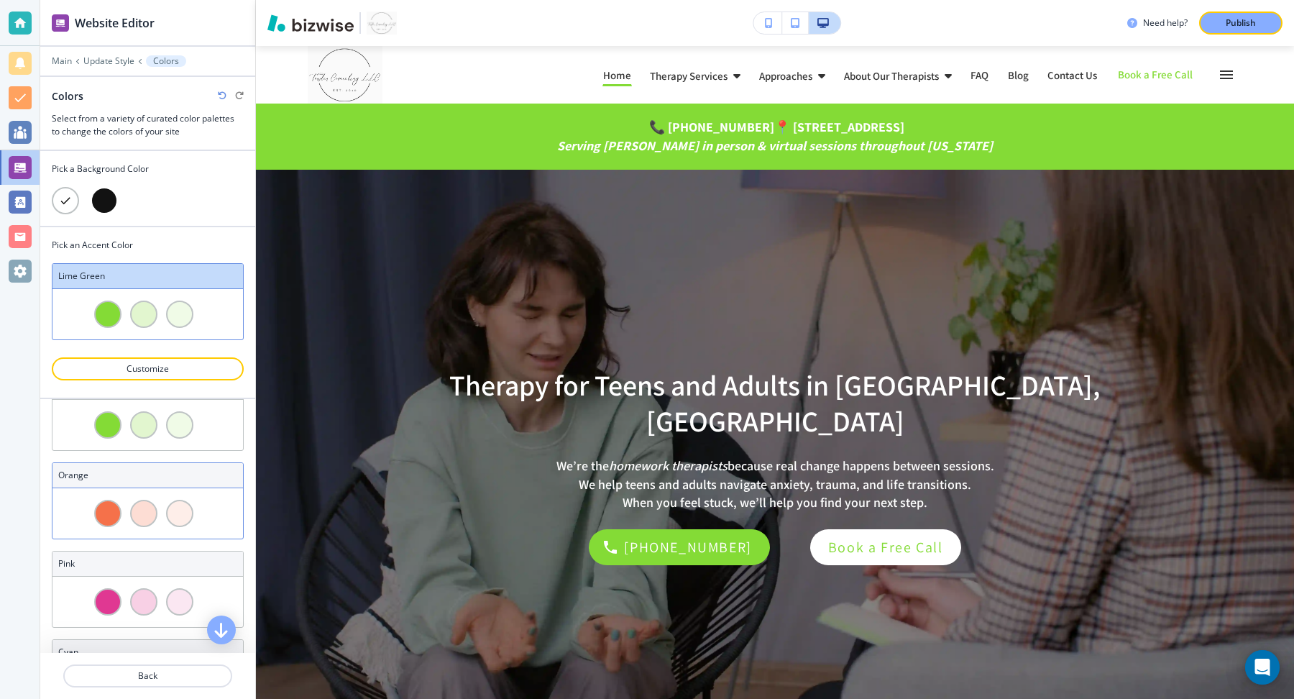
click at [142, 469] on h3 "orange" at bounding box center [147, 475] width 179 height 13
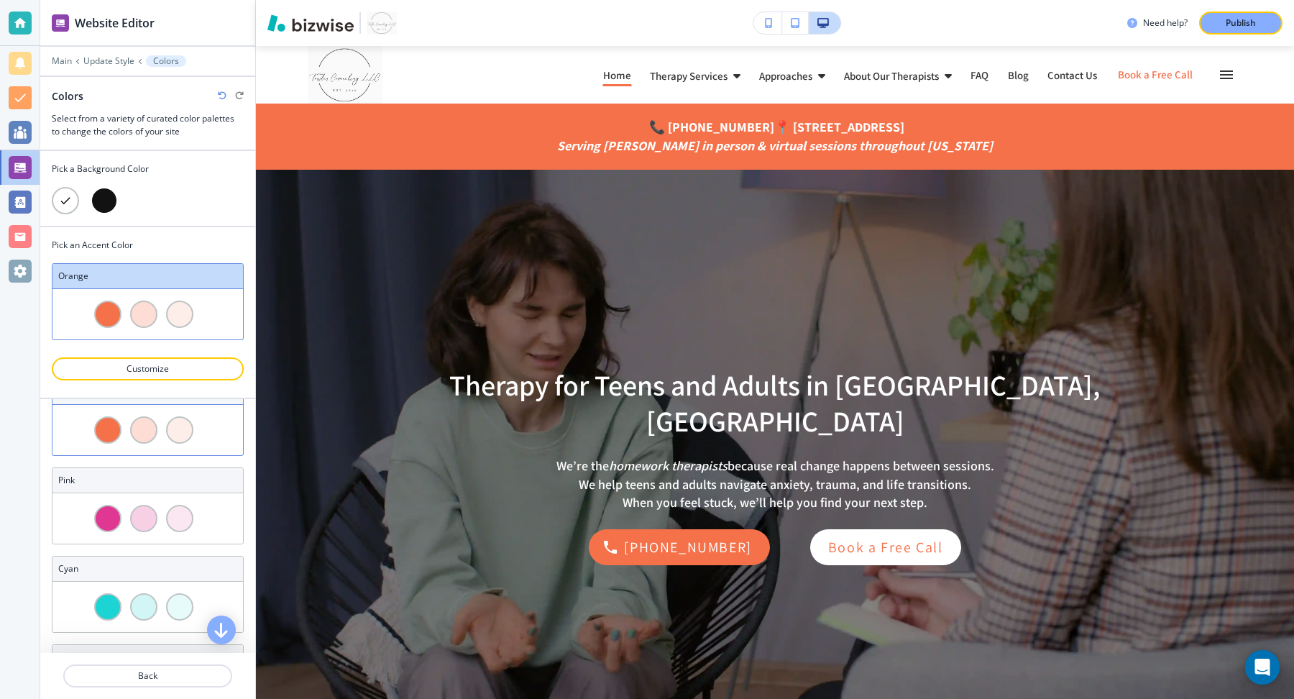
scroll to position [658, 0]
click at [142, 472] on h3 "pink" at bounding box center [147, 478] width 179 height 13
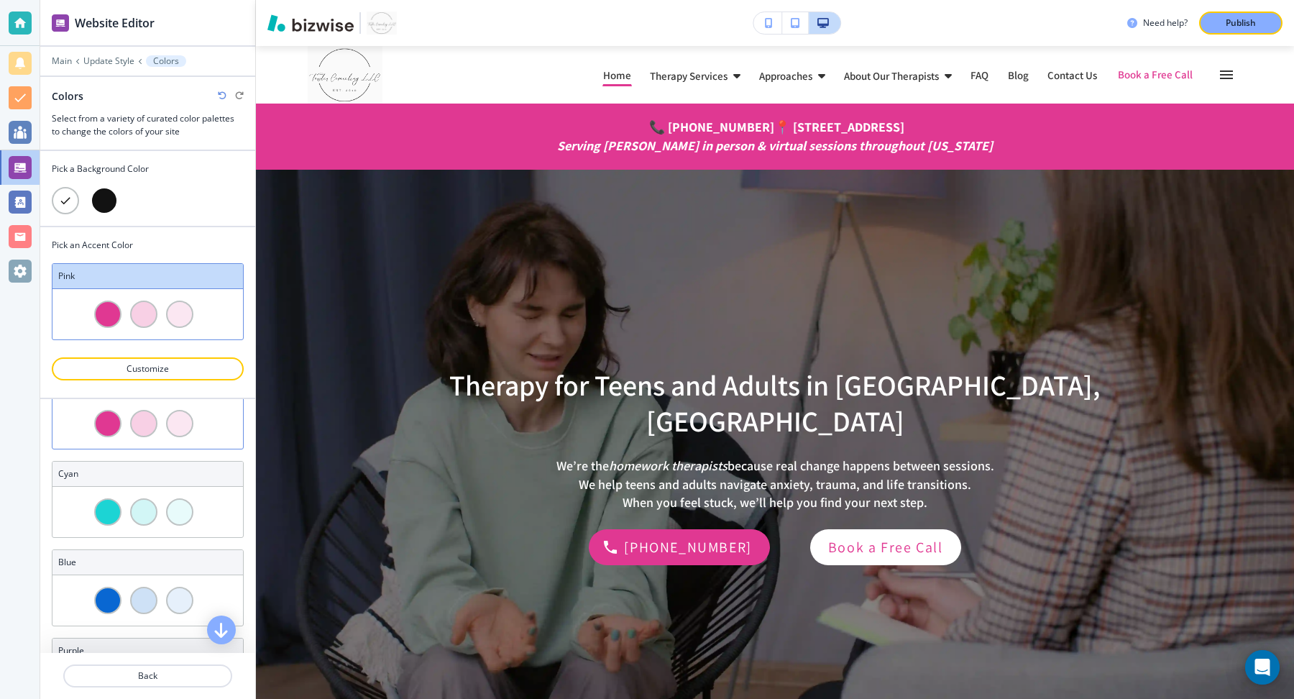
scroll to position [758, 0]
click at [142, 464] on div "cyan" at bounding box center [147, 466] width 190 height 25
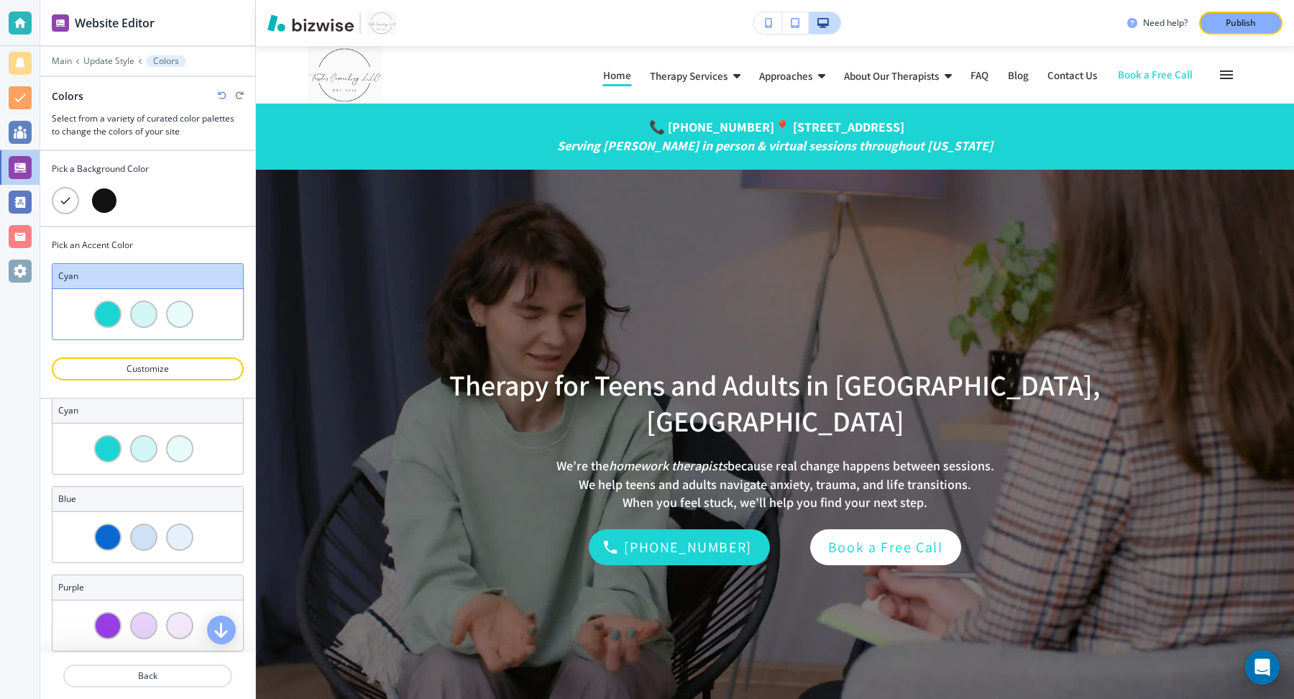
scroll to position [816, 0]
click at [139, 491] on h3 "blue" at bounding box center [147, 497] width 179 height 13
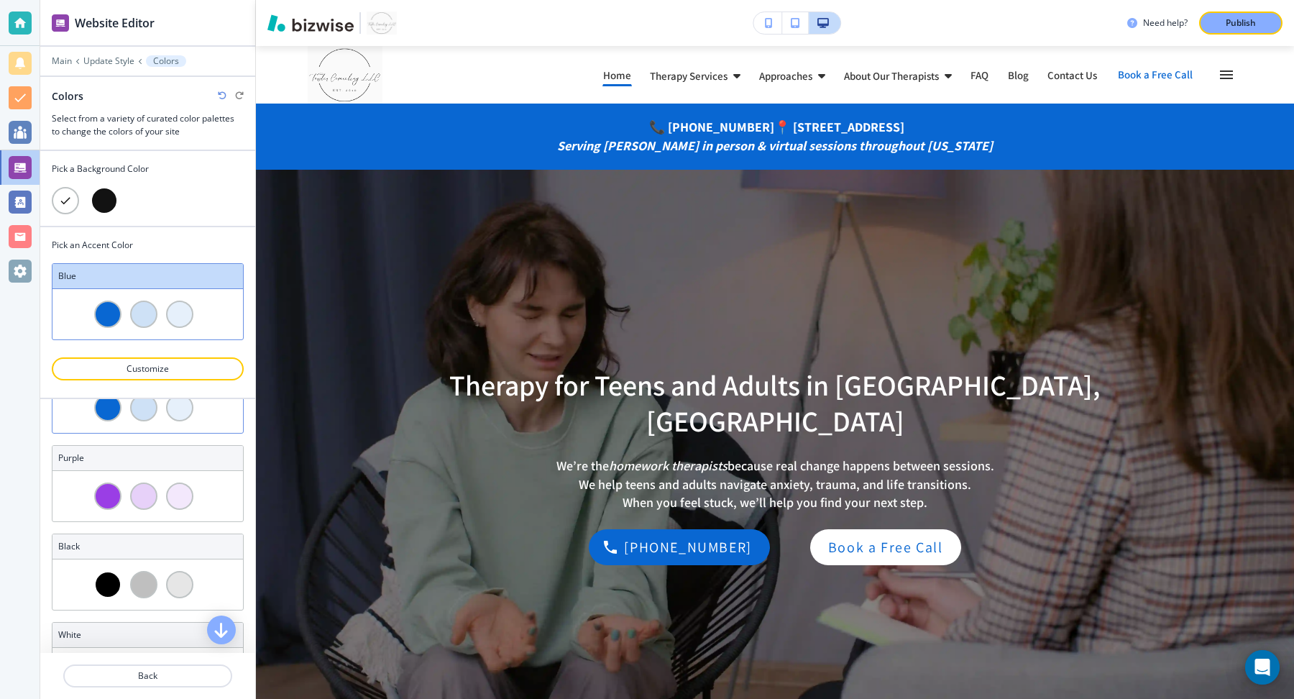
scroll to position [950, 0]
click at [134, 445] on h3 "purple" at bounding box center [147, 451] width 179 height 13
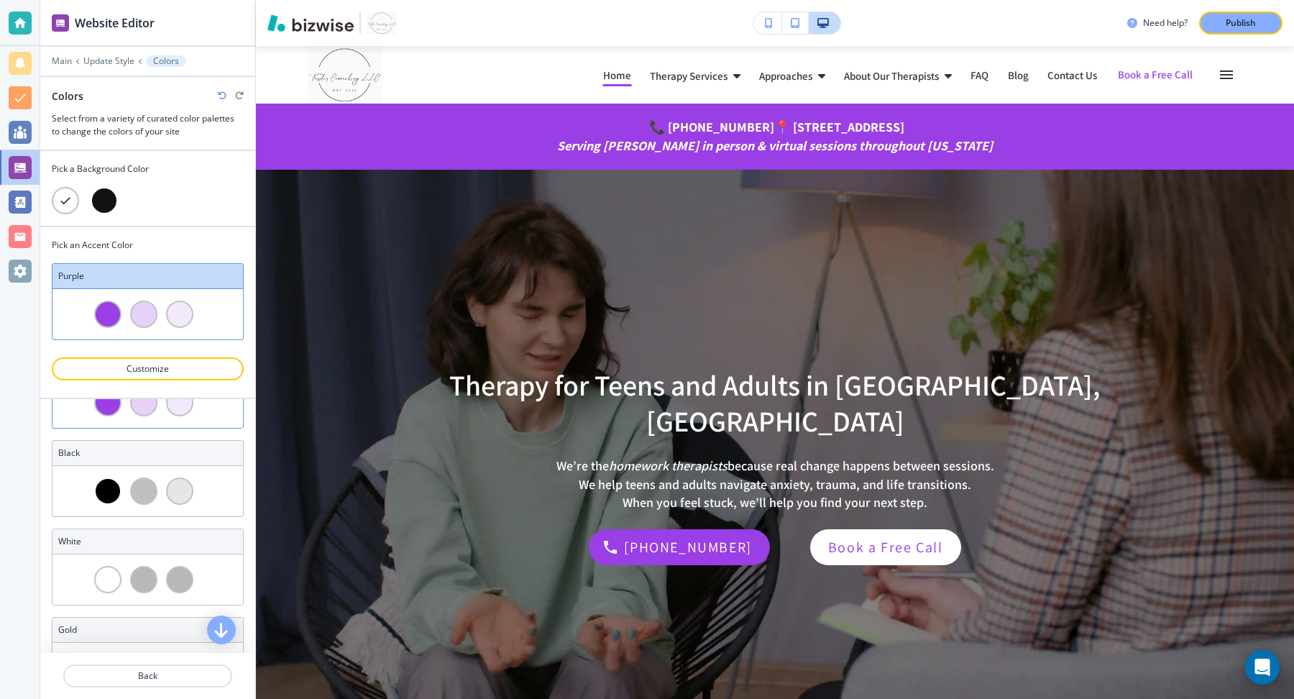
scroll to position [1039, 0]
click at [132, 445] on h3 "black" at bounding box center [147, 451] width 179 height 13
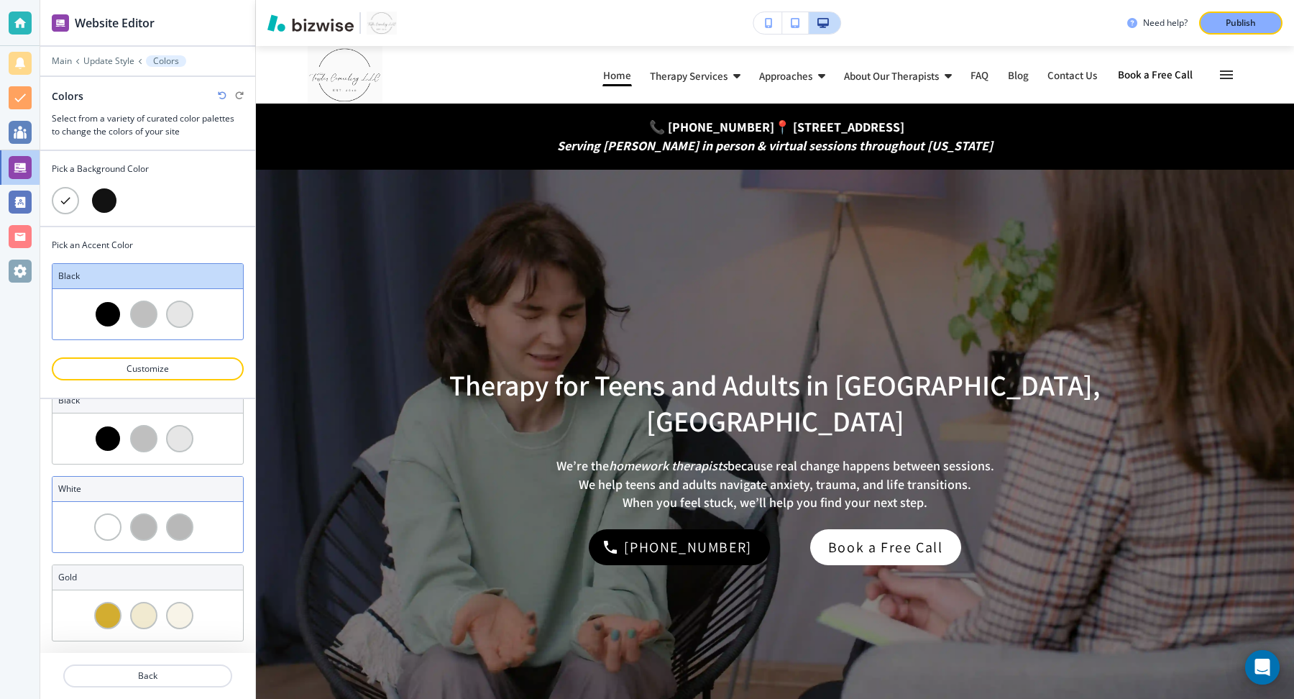
scroll to position [1089, 0]
click at [132, 482] on div "white" at bounding box center [147, 489] width 190 height 25
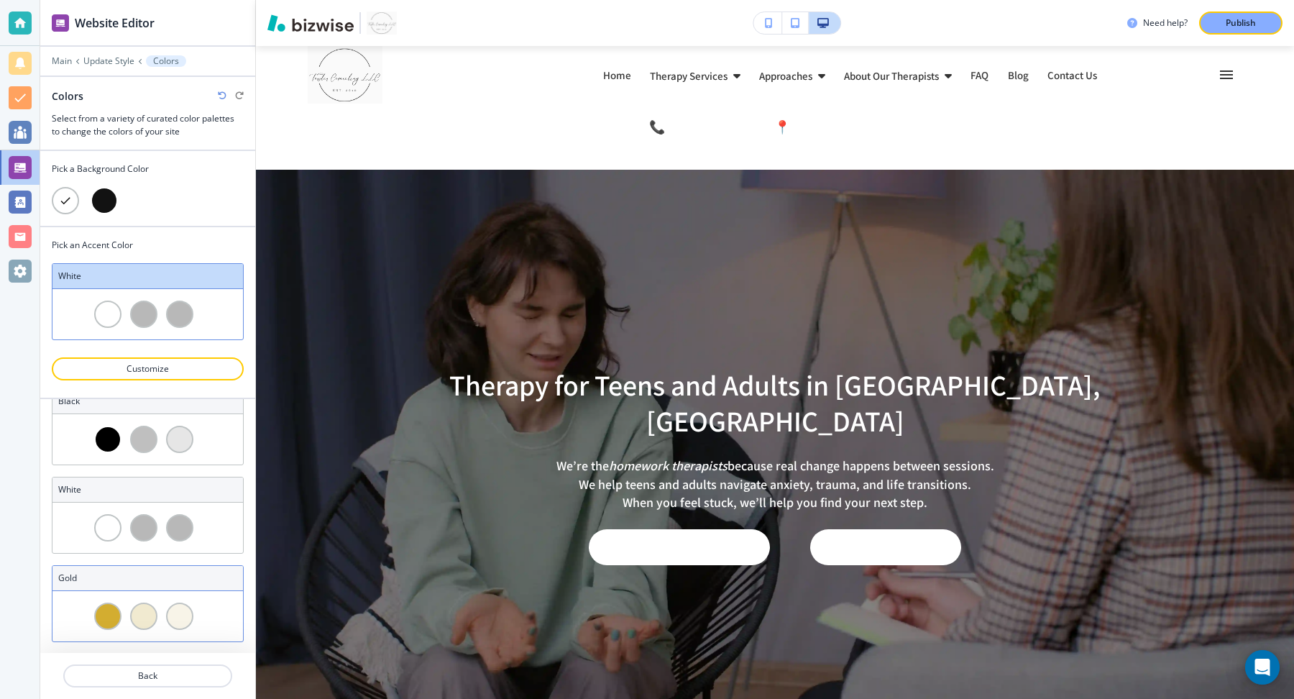
click at [134, 569] on div "gold" at bounding box center [147, 578] width 190 height 25
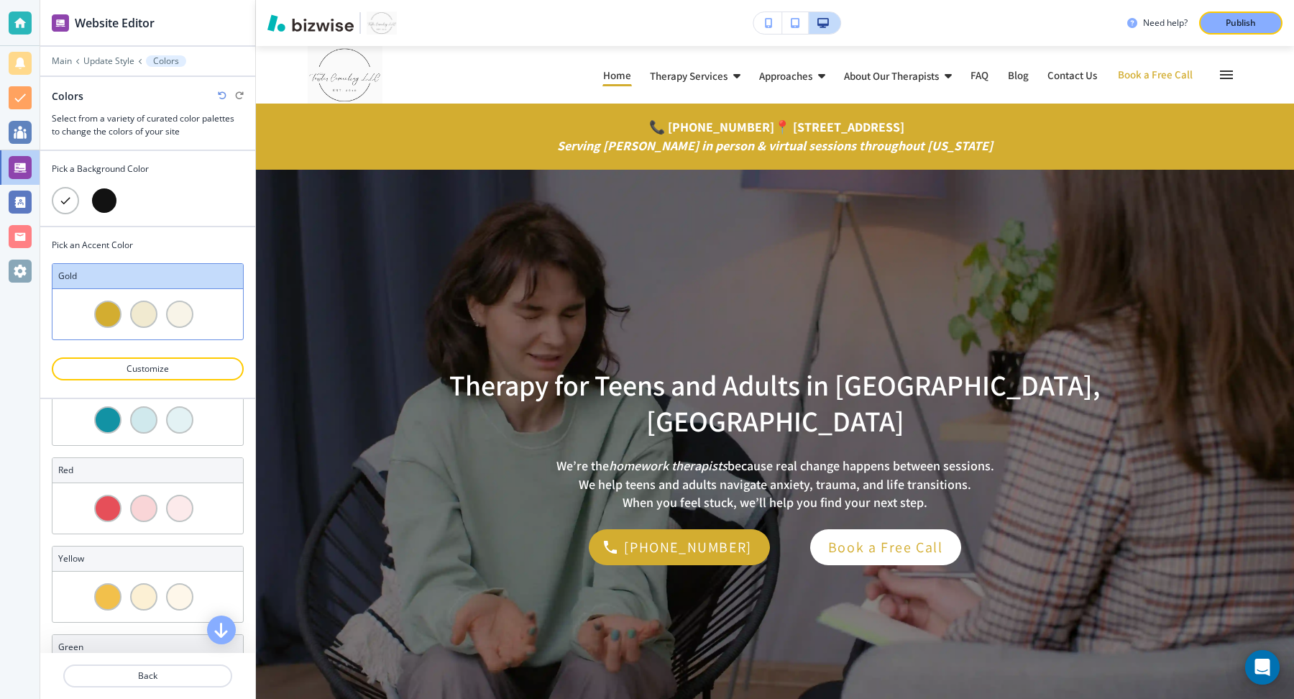
scroll to position [0, 0]
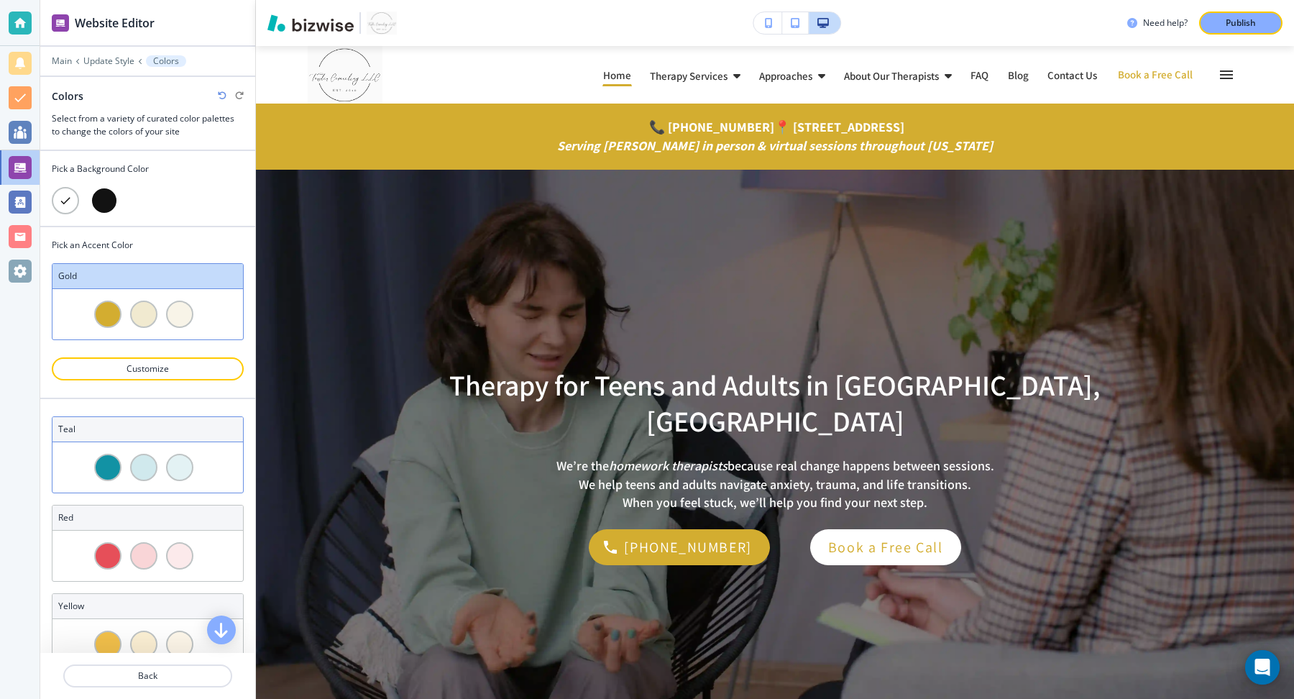
click at [111, 424] on h3 "teal" at bounding box center [147, 429] width 179 height 13
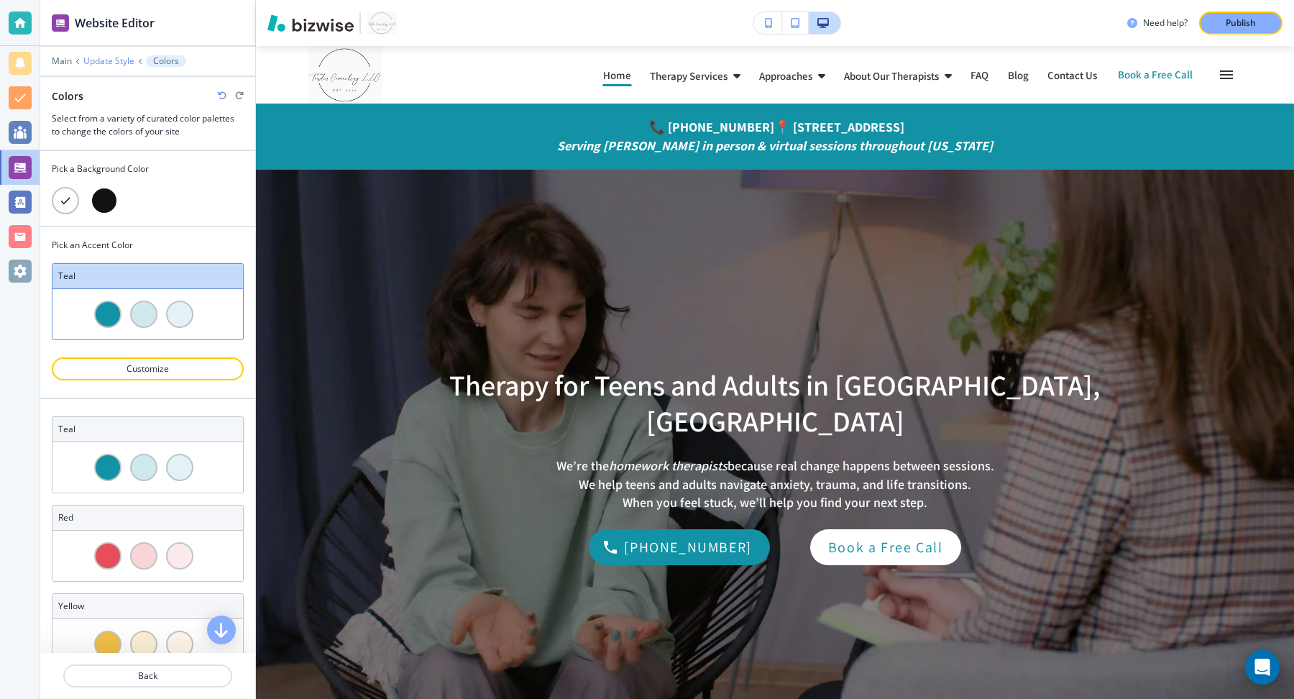
click at [106, 59] on p "Update Style" at bounding box center [108, 61] width 51 height 10
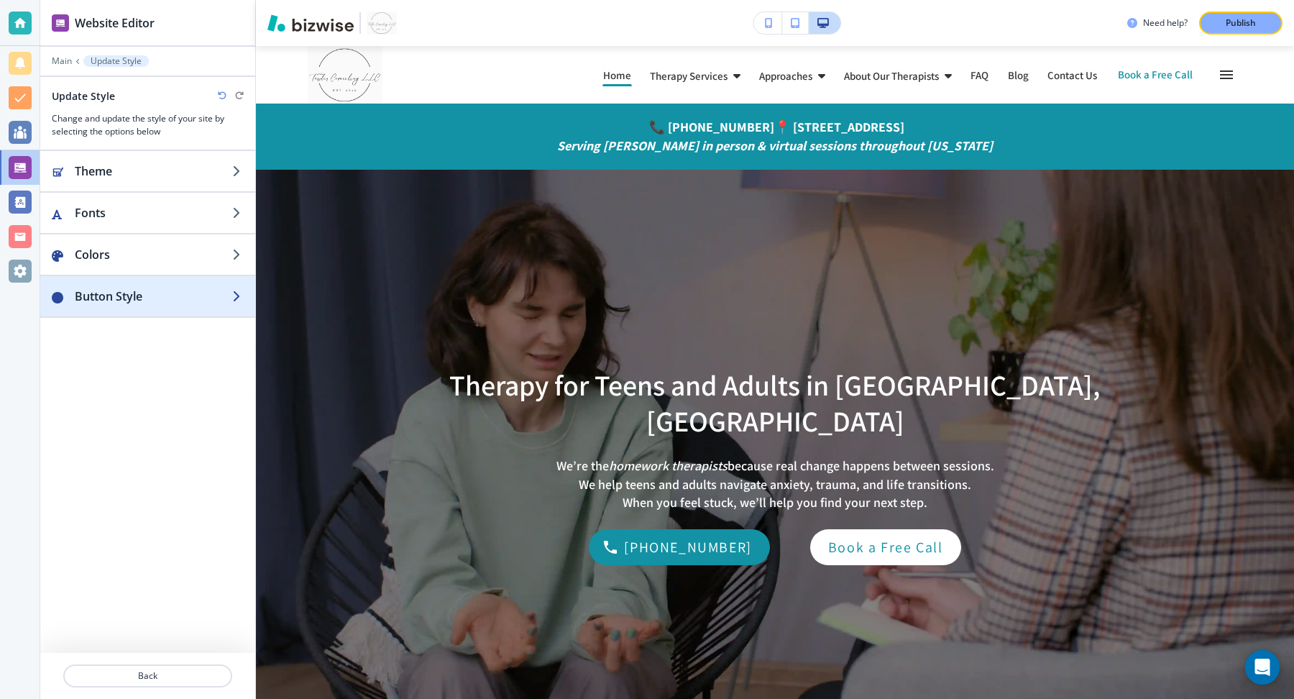
click at [136, 291] on h2 "Button Style" at bounding box center [153, 296] width 157 height 17
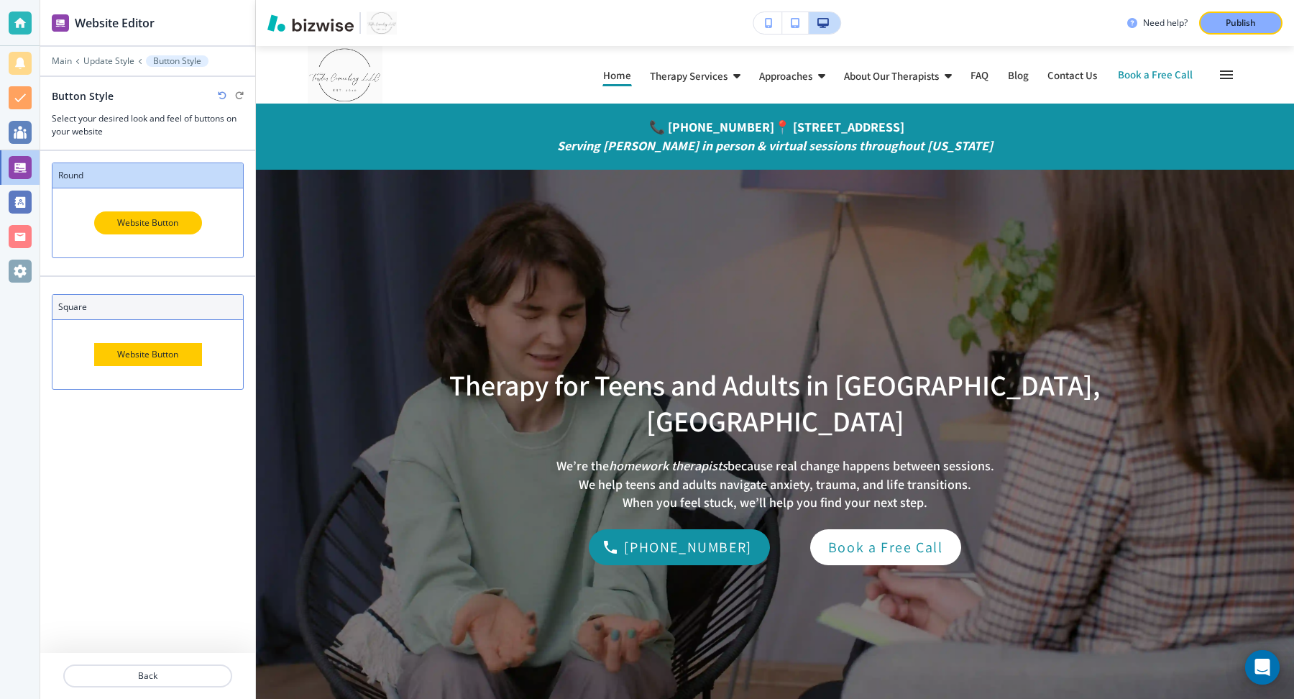
click at [147, 354] on div "Website Button" at bounding box center [148, 354] width 108 height 23
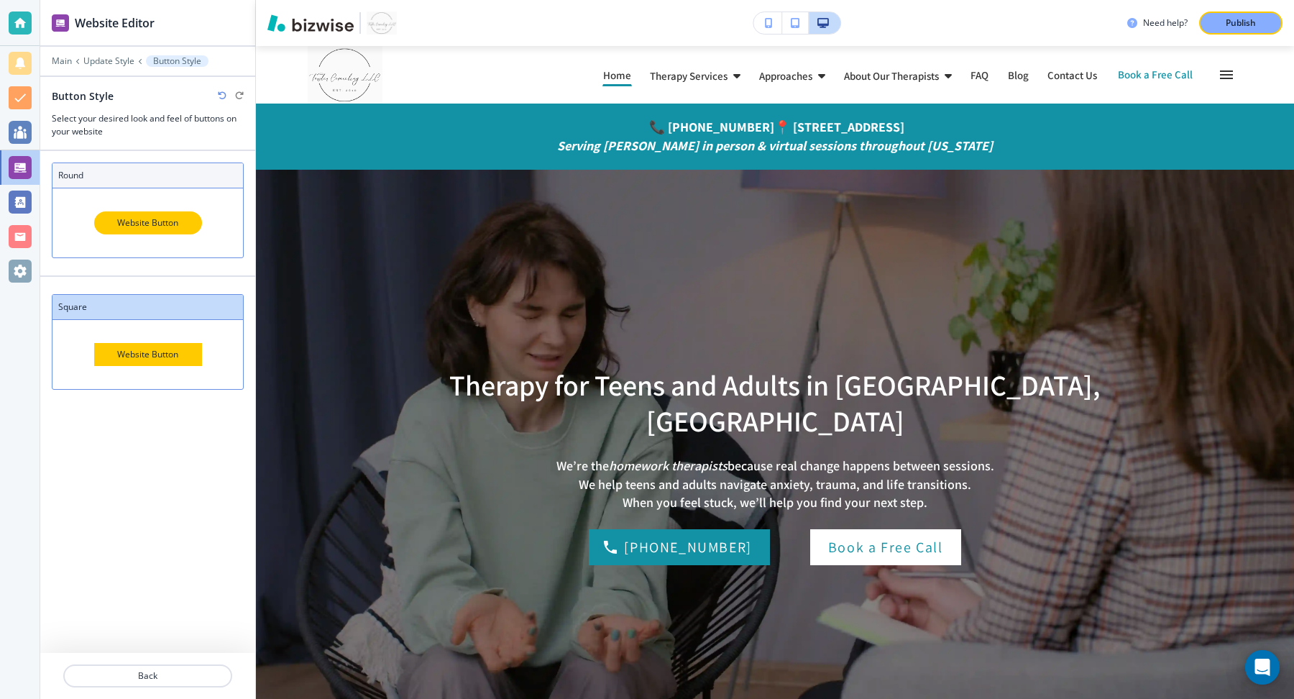
click at [131, 195] on div "Website Button" at bounding box center [147, 222] width 190 height 69
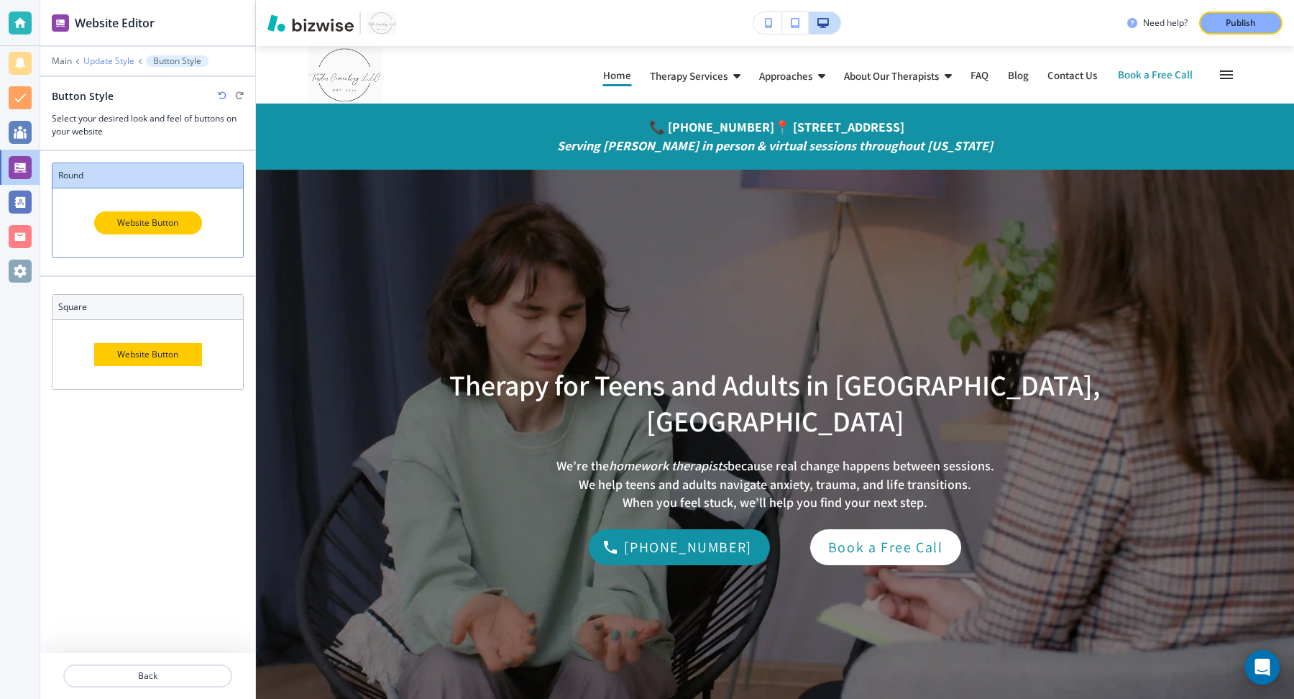
click at [93, 63] on p "Update Style" at bounding box center [108, 61] width 51 height 10
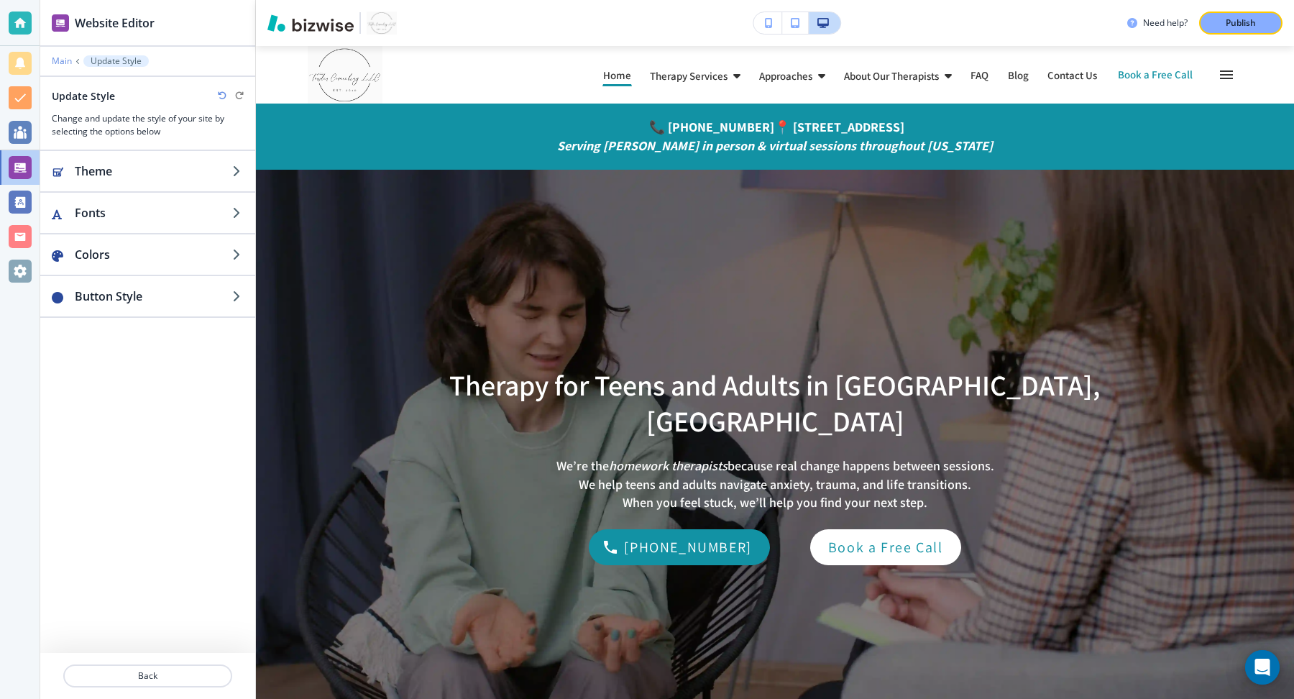
click at [55, 63] on p "Main" at bounding box center [62, 61] width 20 height 10
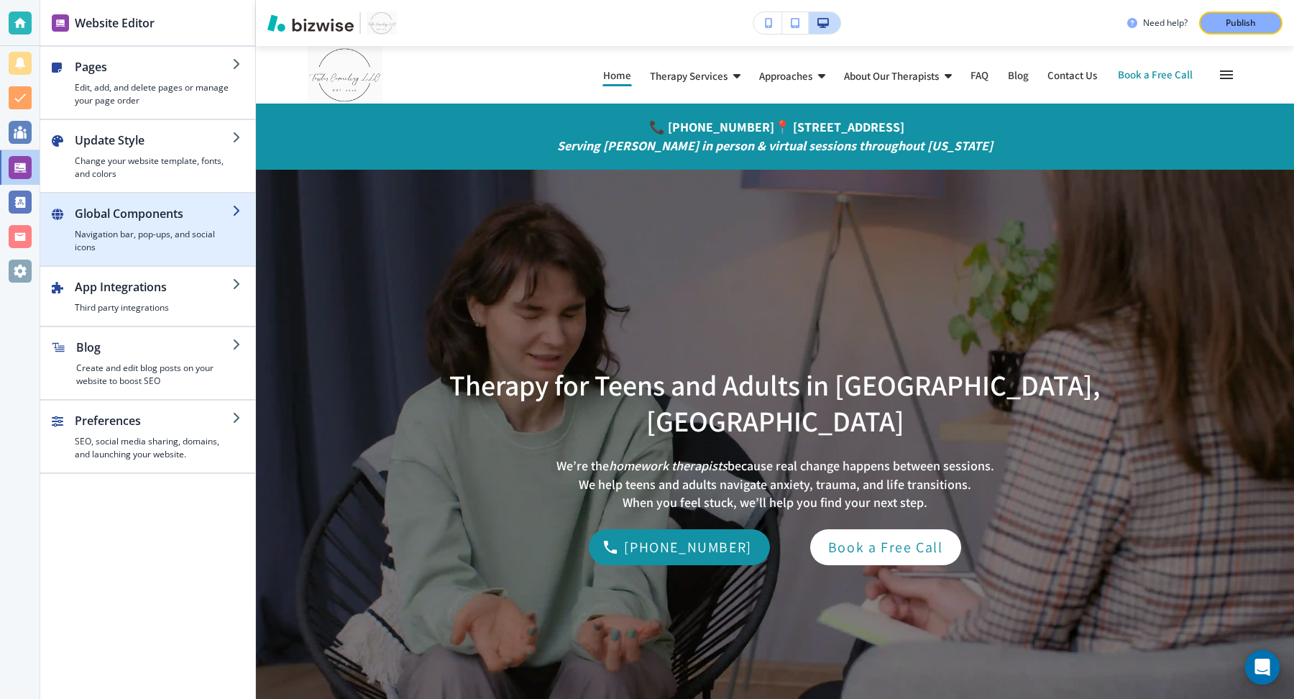
click at [168, 222] on div "button" at bounding box center [153, 225] width 157 height 6
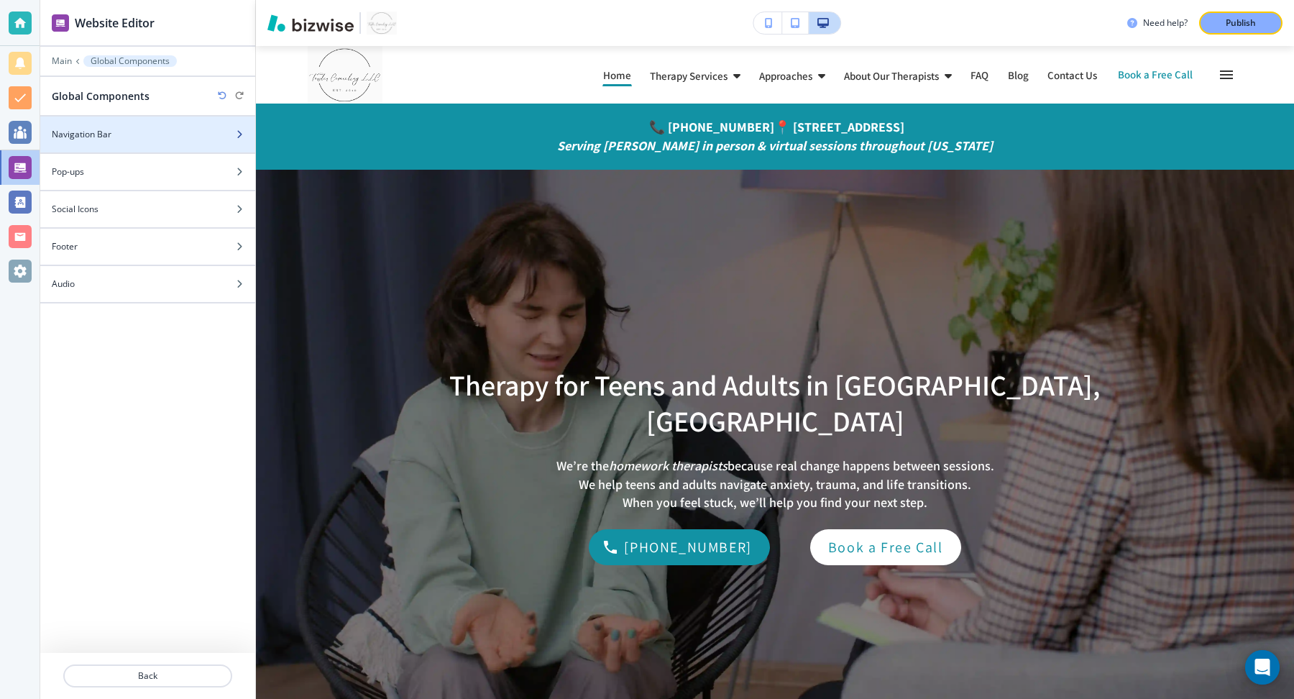
click at [137, 130] on div "Navigation Bar" at bounding box center [131, 134] width 183 height 13
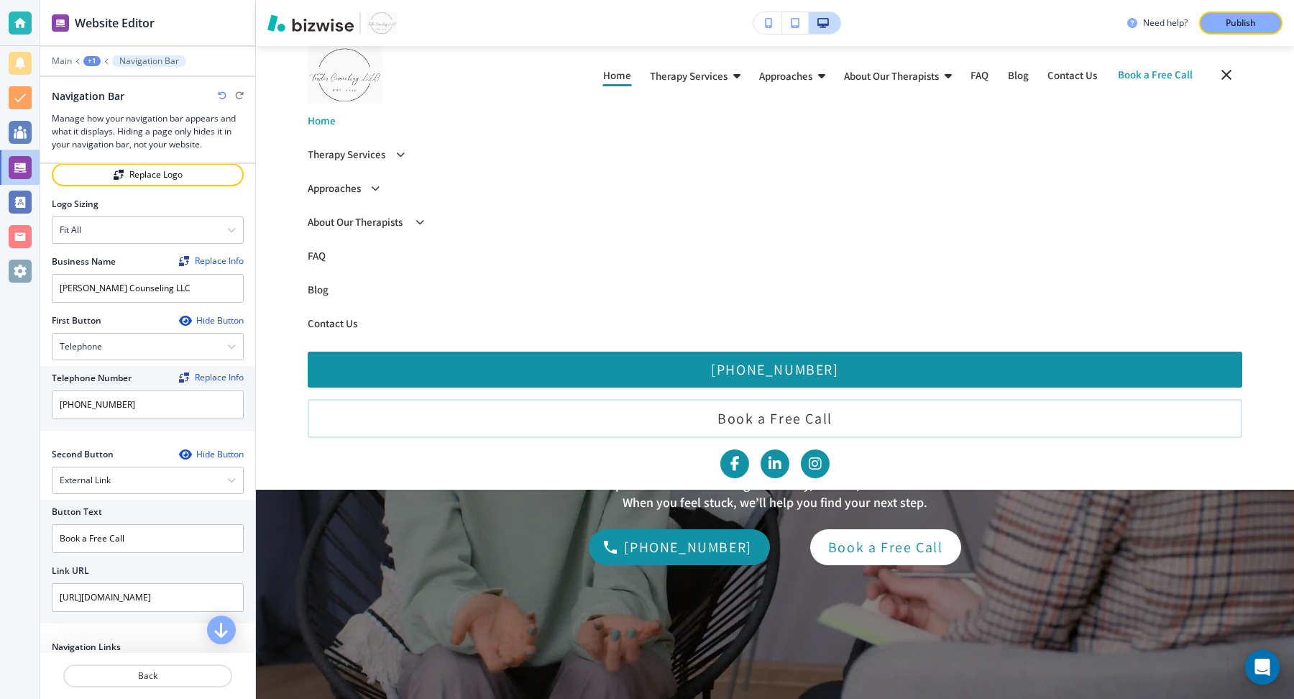
scroll to position [192, 0]
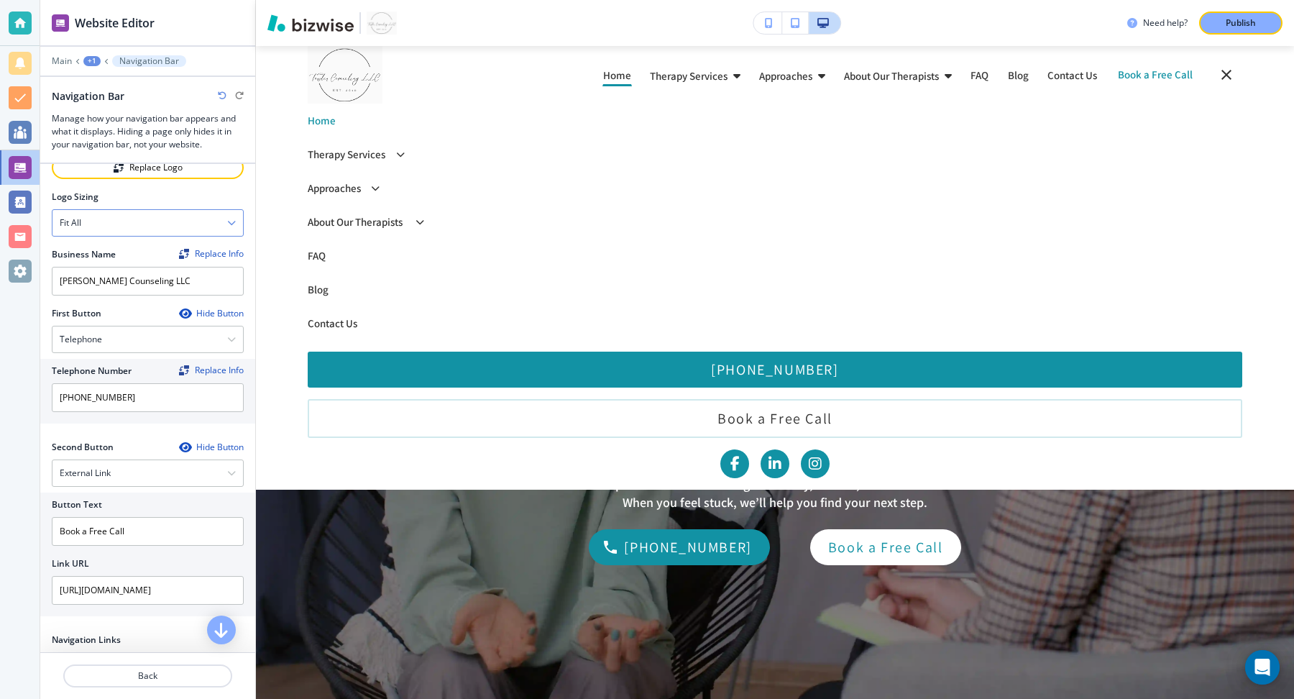
click at [130, 226] on div "Fit all" at bounding box center [147, 223] width 190 height 26
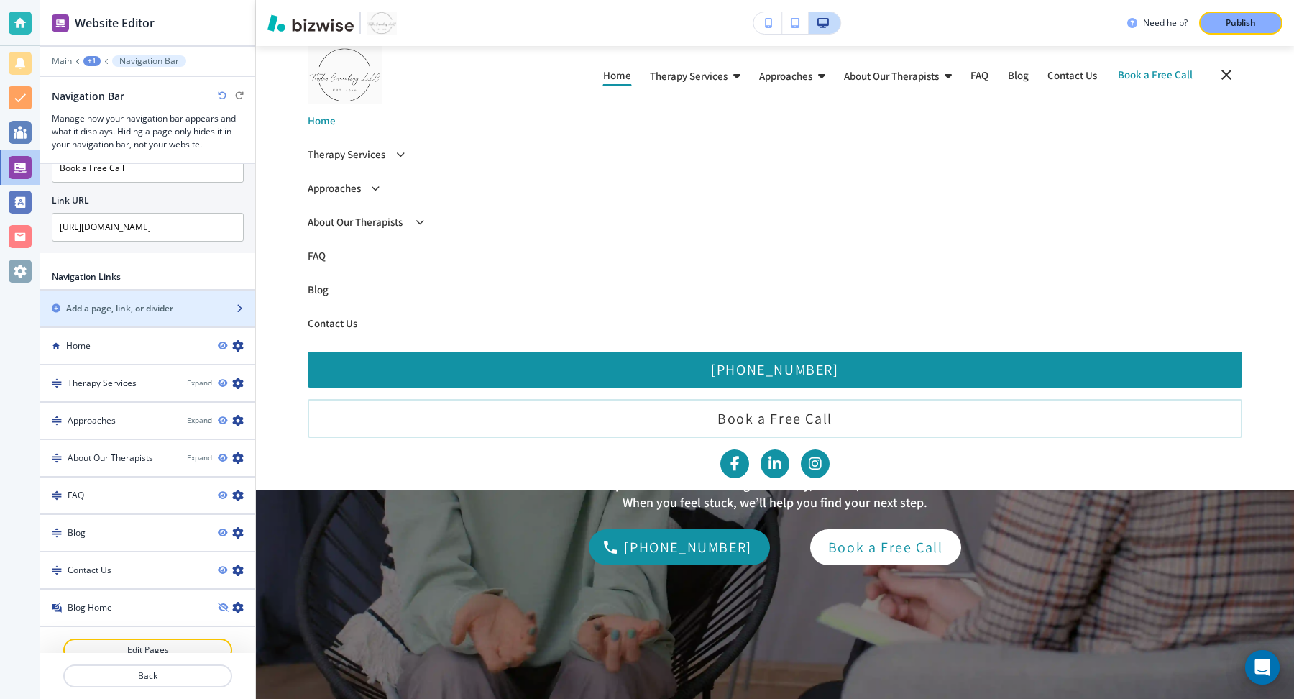
scroll to position [567, 0]
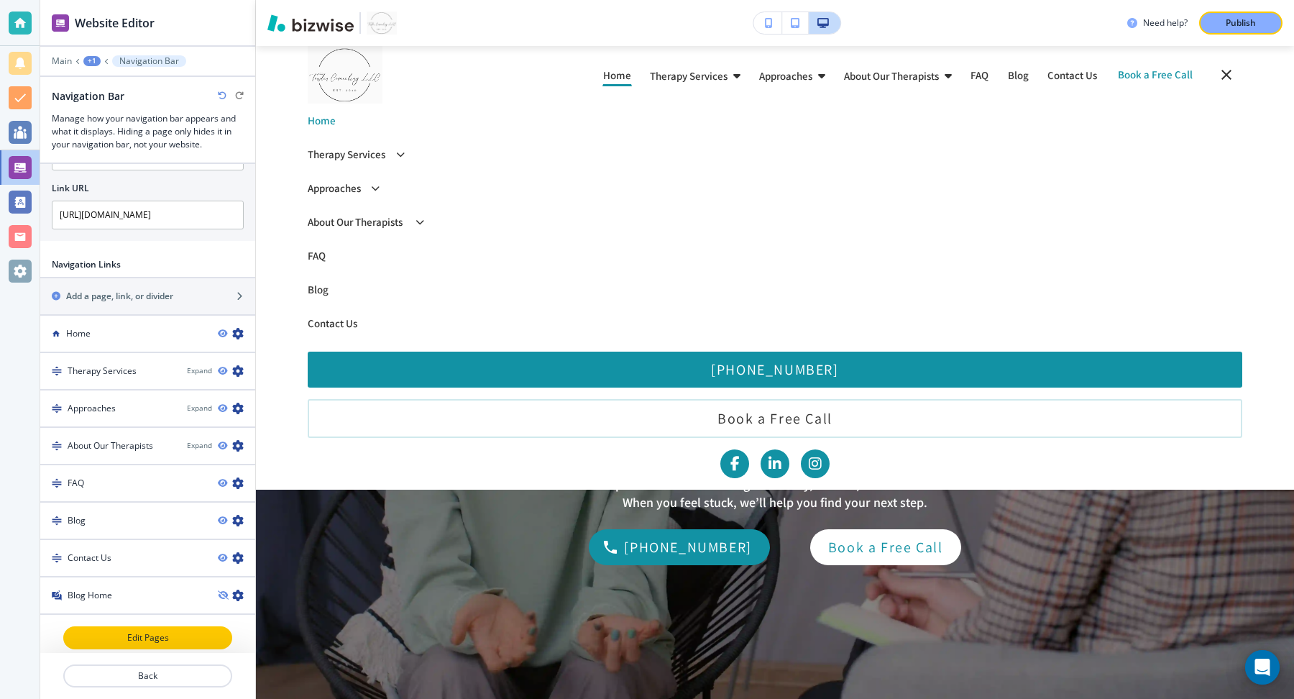
click at [166, 620] on p "Edit Pages" at bounding box center [148, 637] width 166 height 13
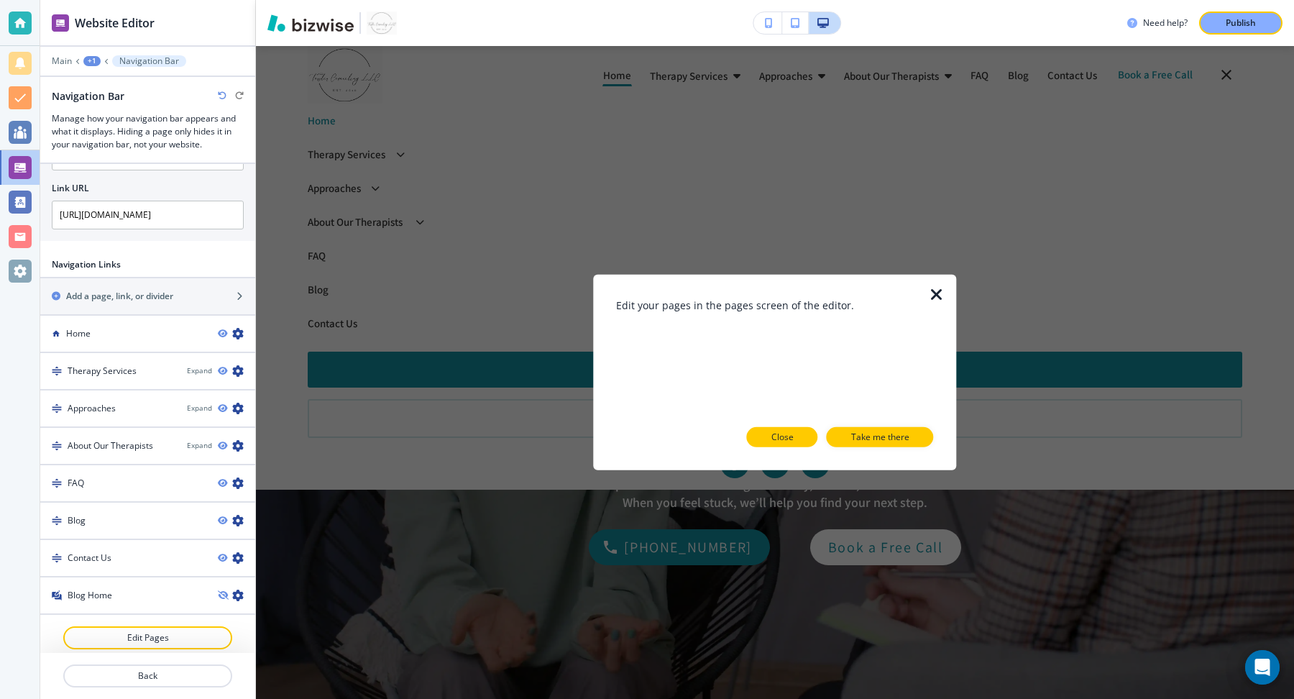
click at [800, 439] on button "Close" at bounding box center [782, 437] width 71 height 20
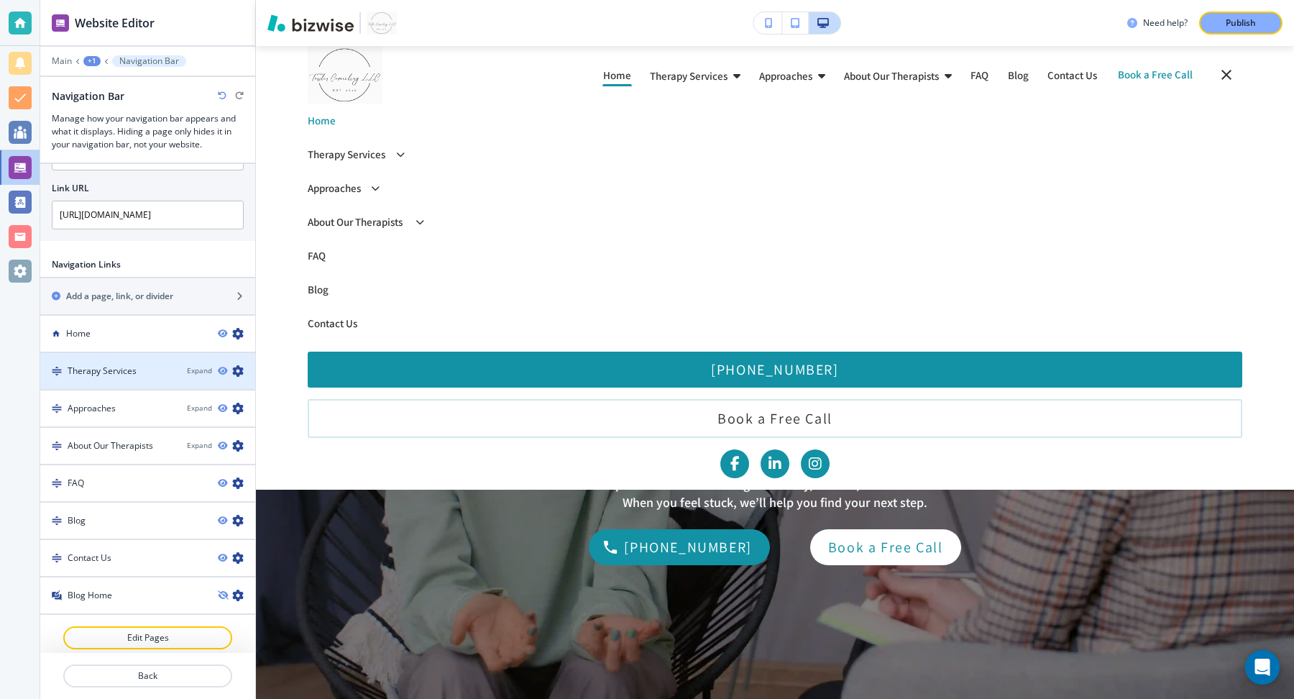
click at [242, 365] on icon "button" at bounding box center [238, 371] width 12 height 12
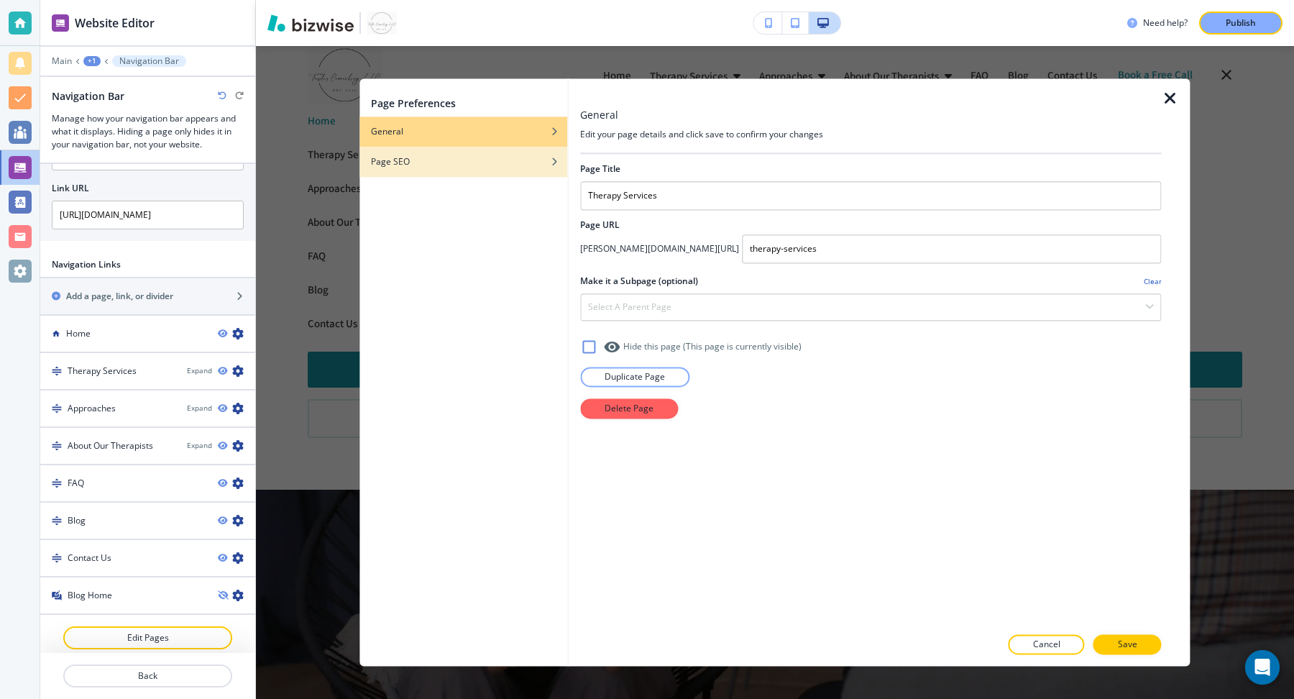
click at [416, 170] on div "button" at bounding box center [463, 172] width 208 height 9
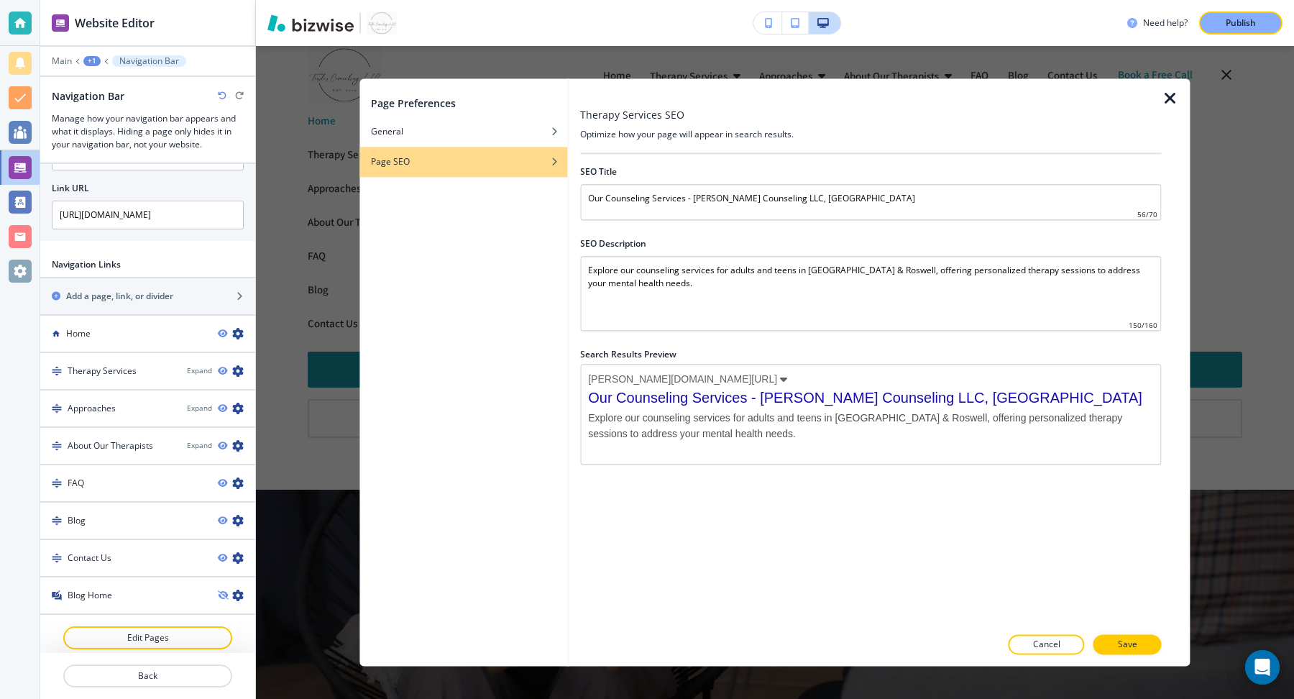
click at [1149, 101] on icon "button" at bounding box center [1170, 98] width 17 height 17
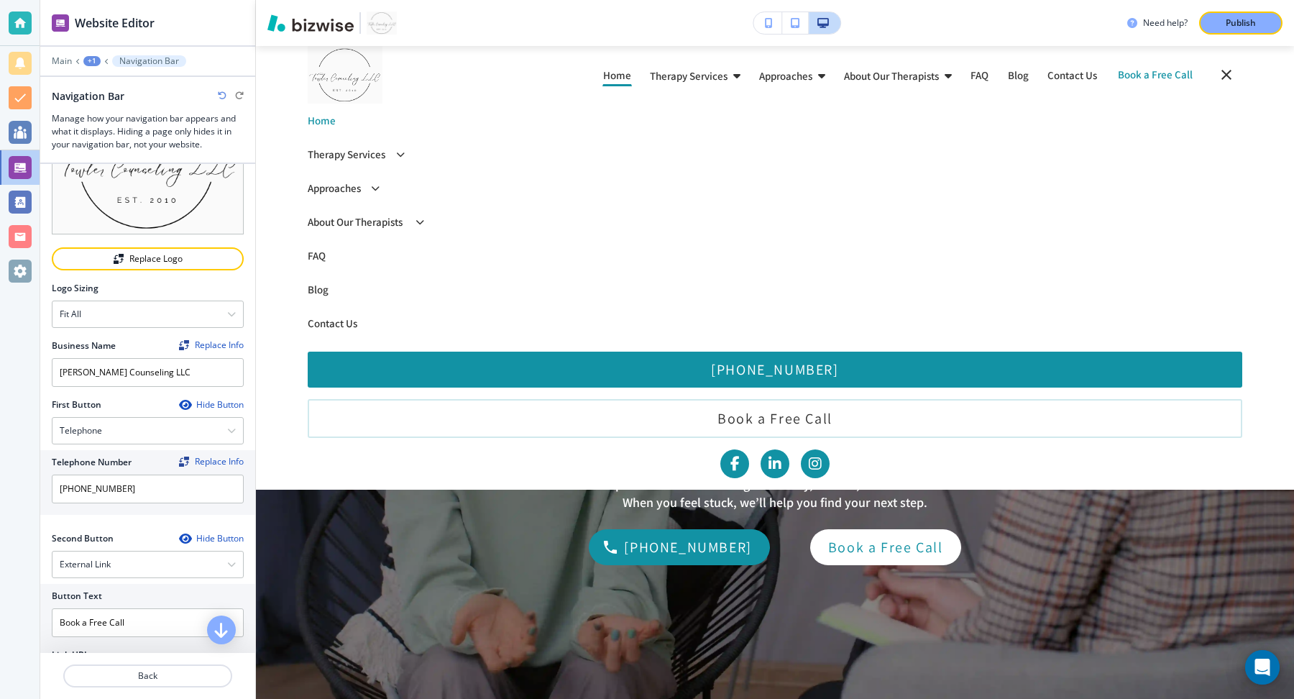
scroll to position [0, 0]
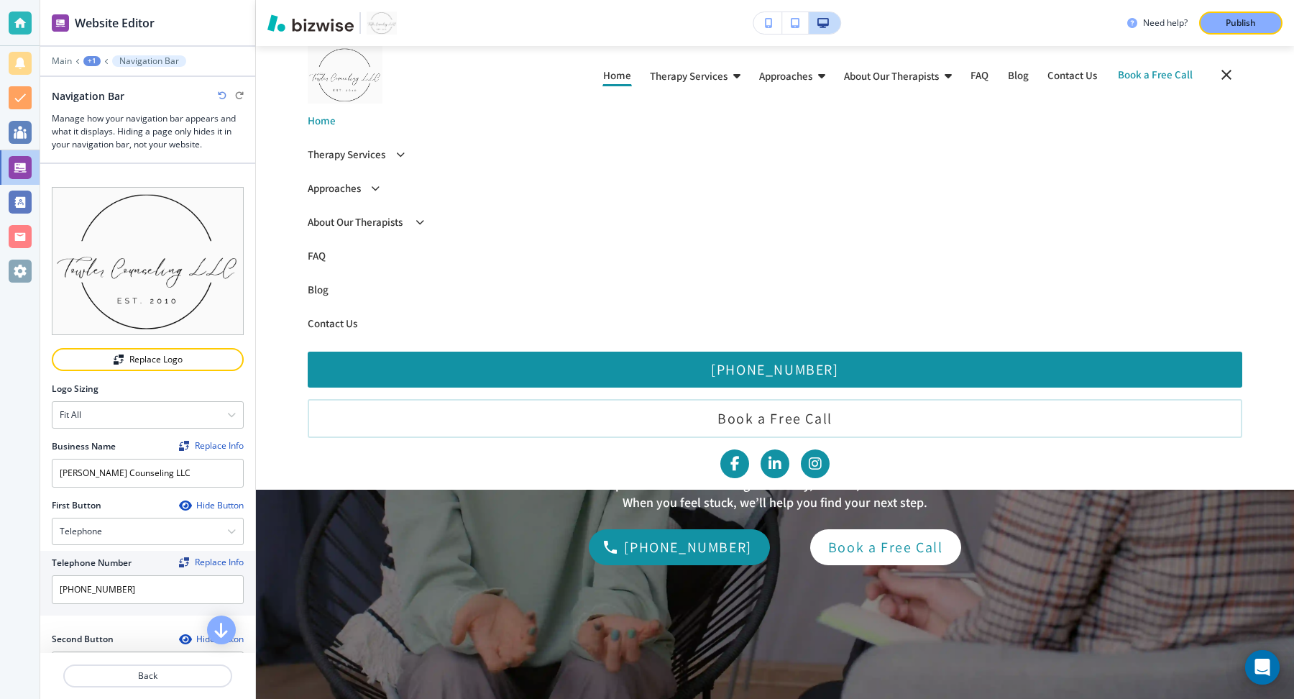
click at [90, 64] on div "+1" at bounding box center [91, 61] width 17 height 10
click at [98, 86] on p "Global Components" at bounding box center [129, 84] width 73 height 13
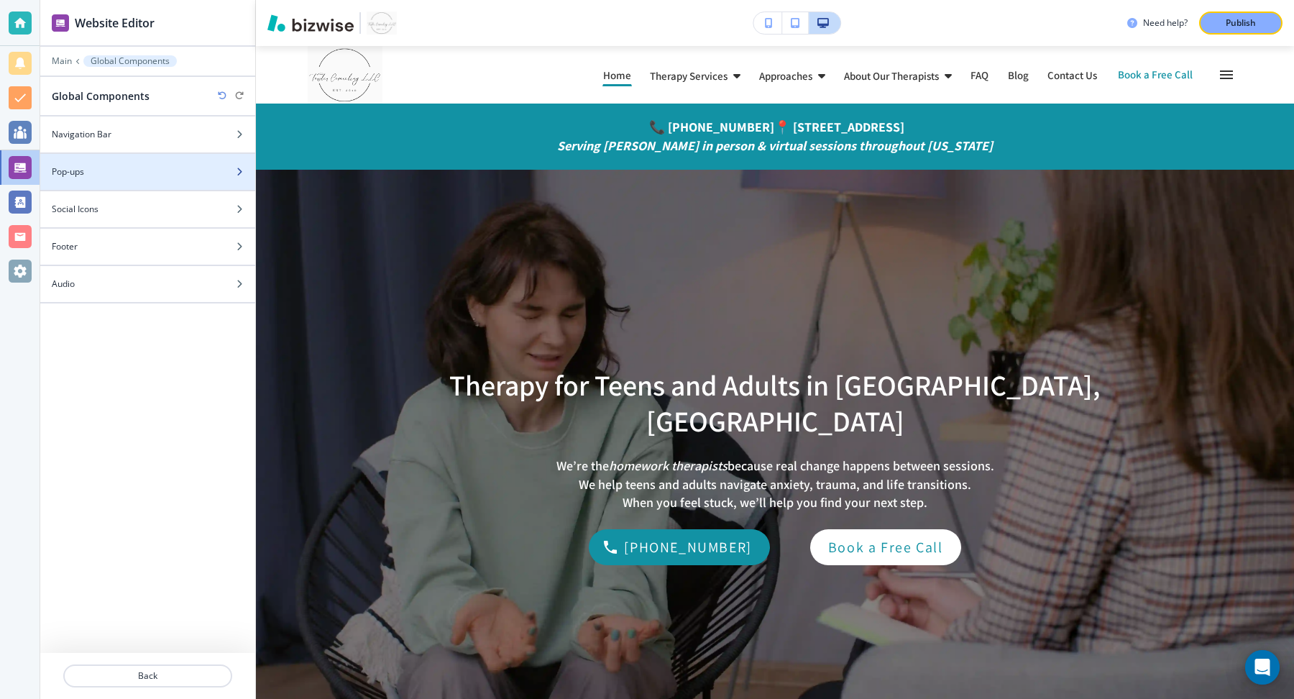
click at [133, 178] on div at bounding box center [147, 184] width 215 height 12
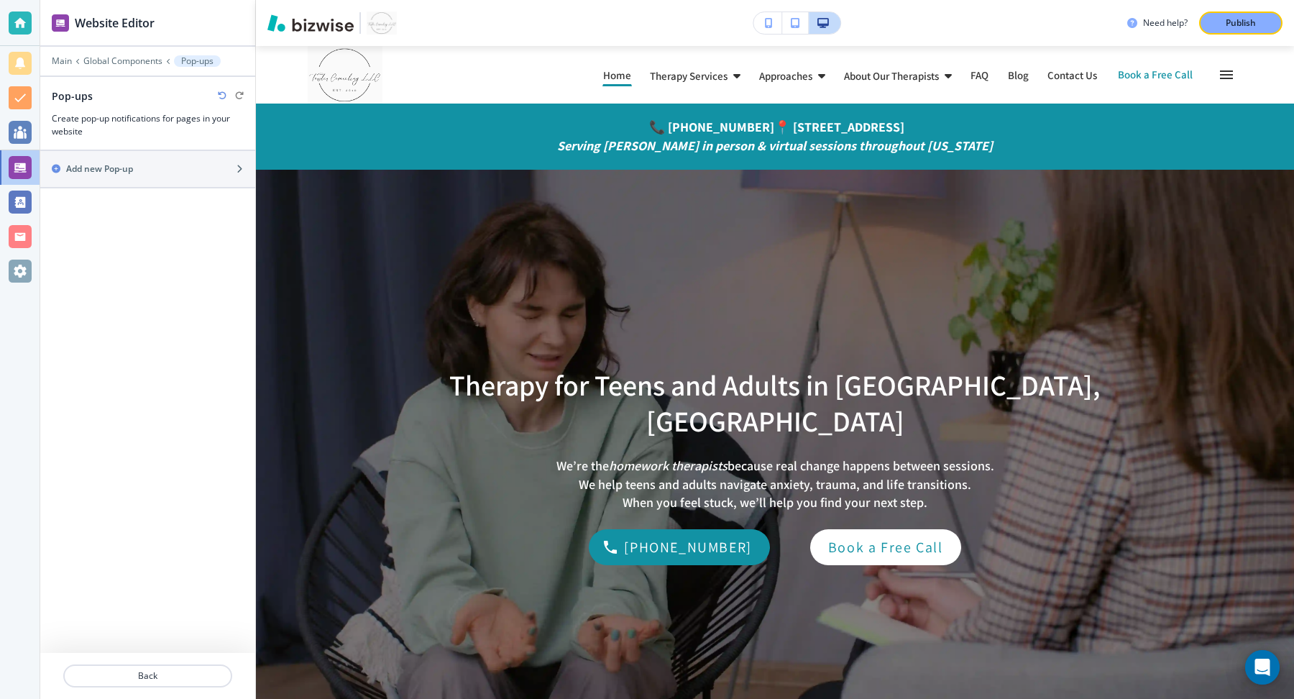
click at [121, 67] on div at bounding box center [147, 71] width 215 height 9
click at [119, 59] on p "Global Components" at bounding box center [122, 61] width 79 height 10
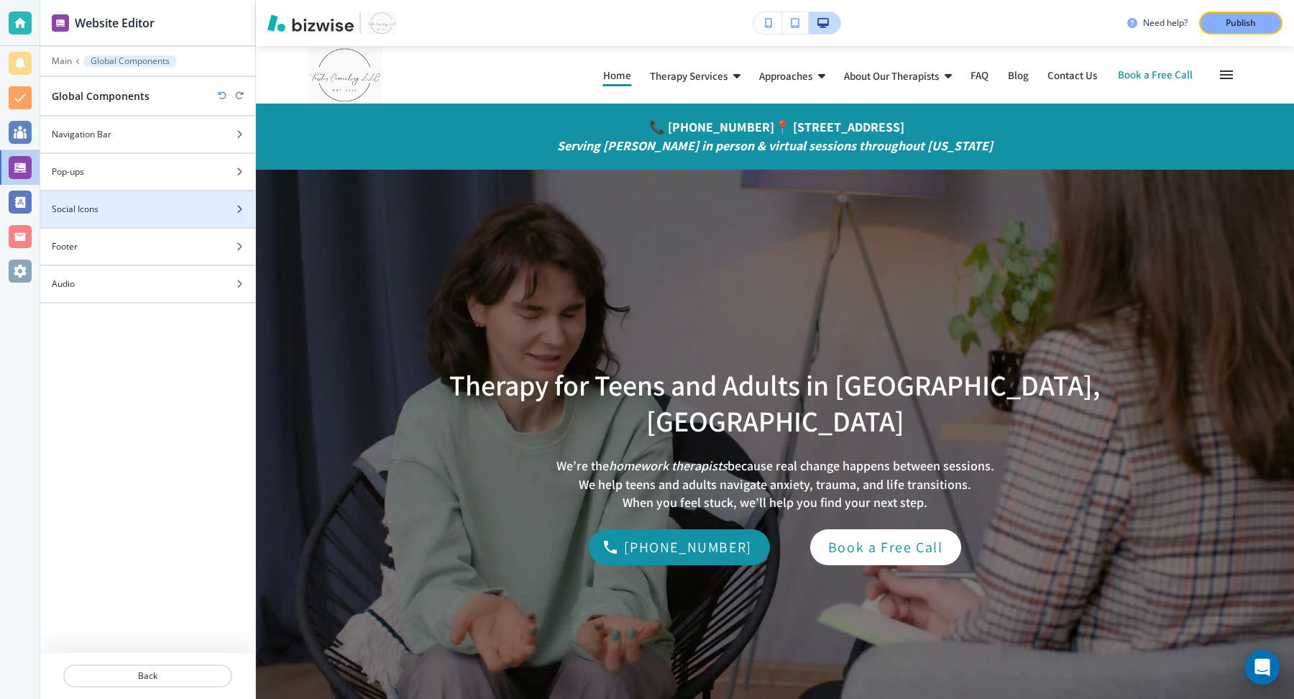
click at [128, 203] on div "Social Icons" at bounding box center [131, 209] width 183 height 13
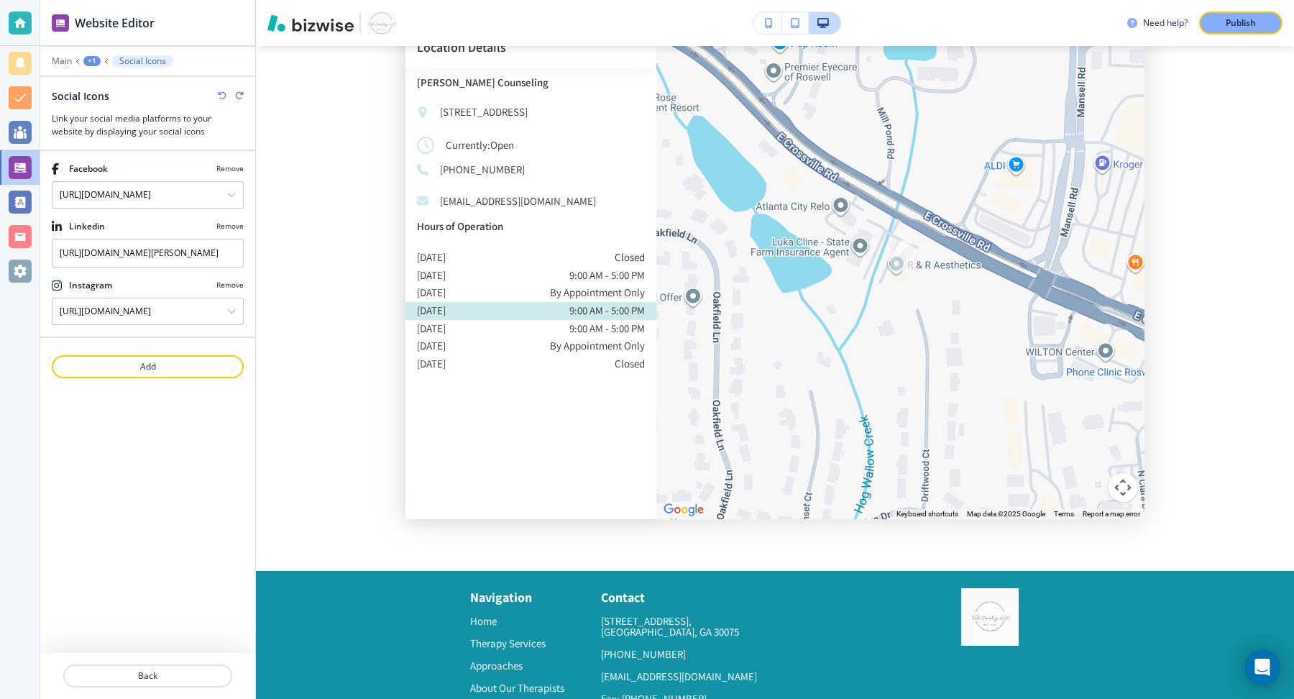
scroll to position [6226, 0]
click at [89, 58] on div "+1" at bounding box center [91, 61] width 17 height 10
click at [103, 86] on p "Global Components" at bounding box center [129, 84] width 73 height 13
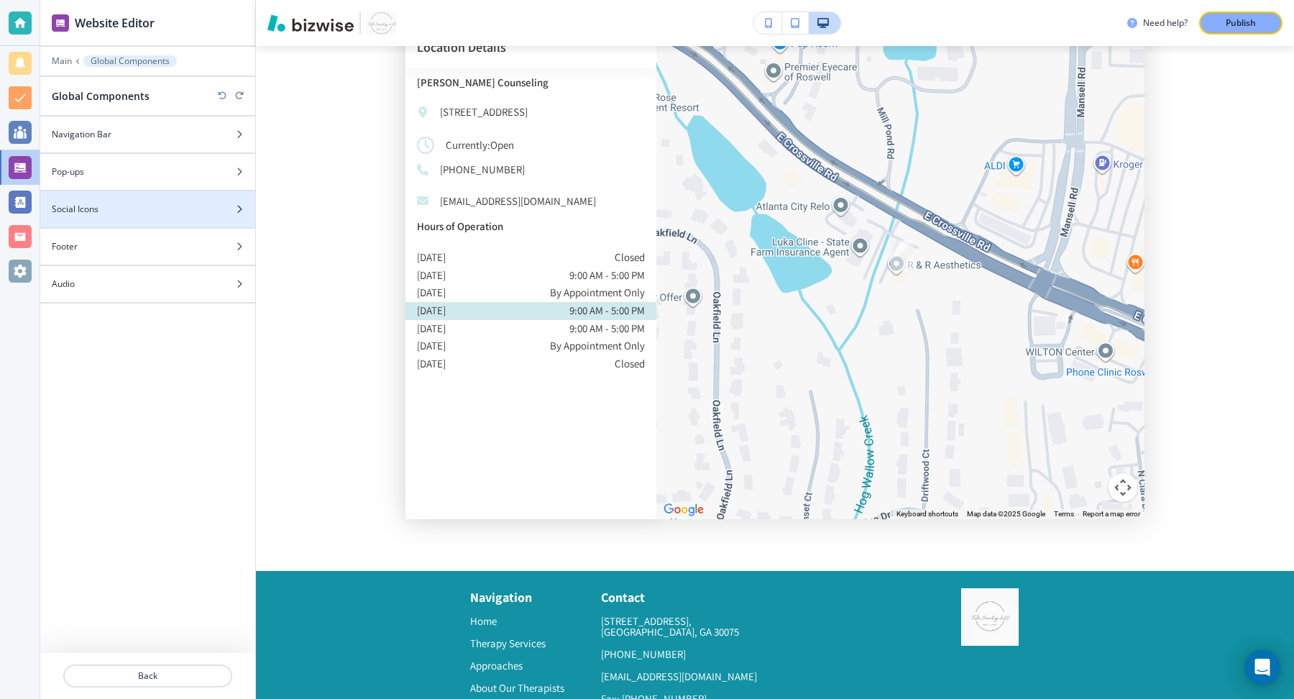
click at [121, 205] on div "Social Icons" at bounding box center [131, 209] width 183 height 13
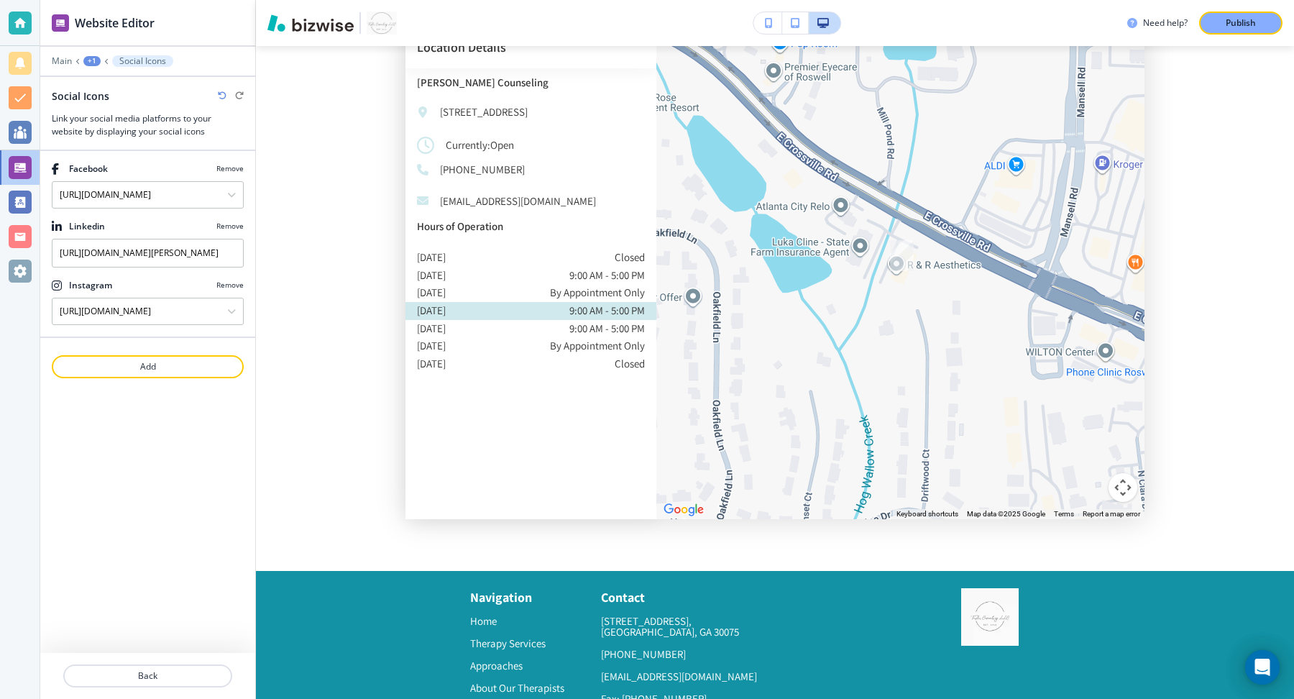
click at [91, 60] on div "+1" at bounding box center [91, 61] width 17 height 10
click at [112, 85] on p "Global Components" at bounding box center [129, 84] width 73 height 13
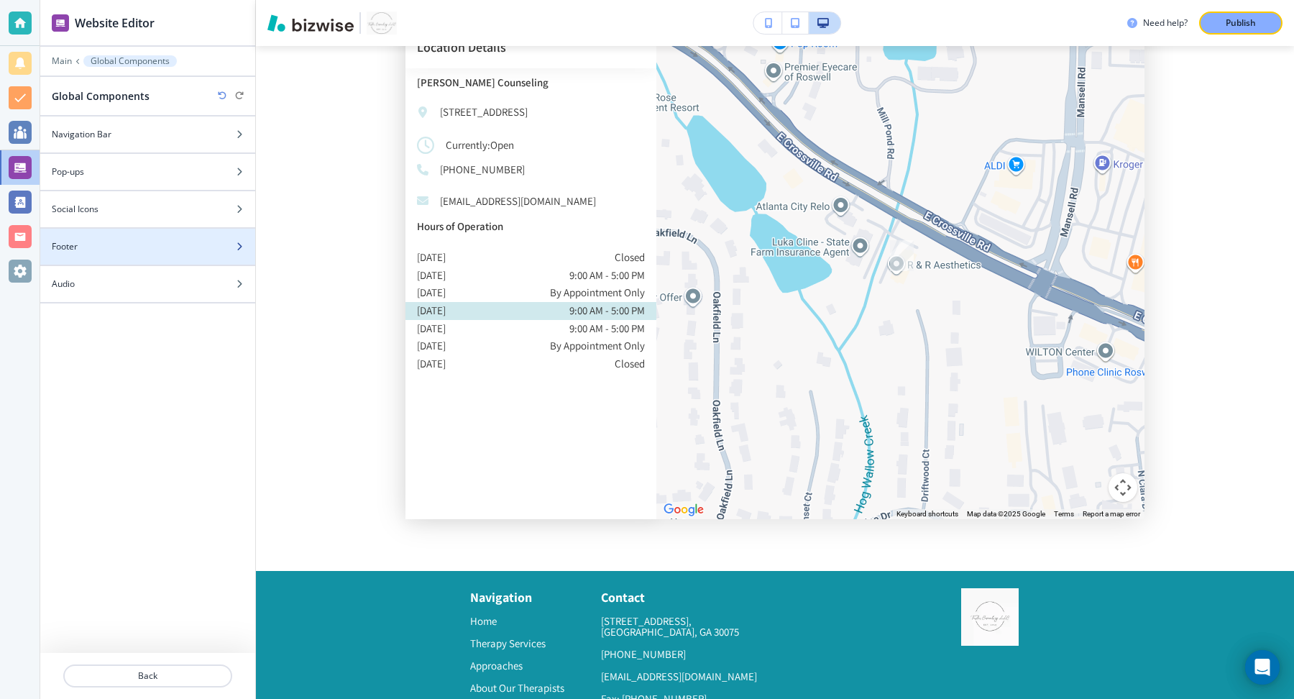
click at [112, 231] on div at bounding box center [147, 235] width 215 height 12
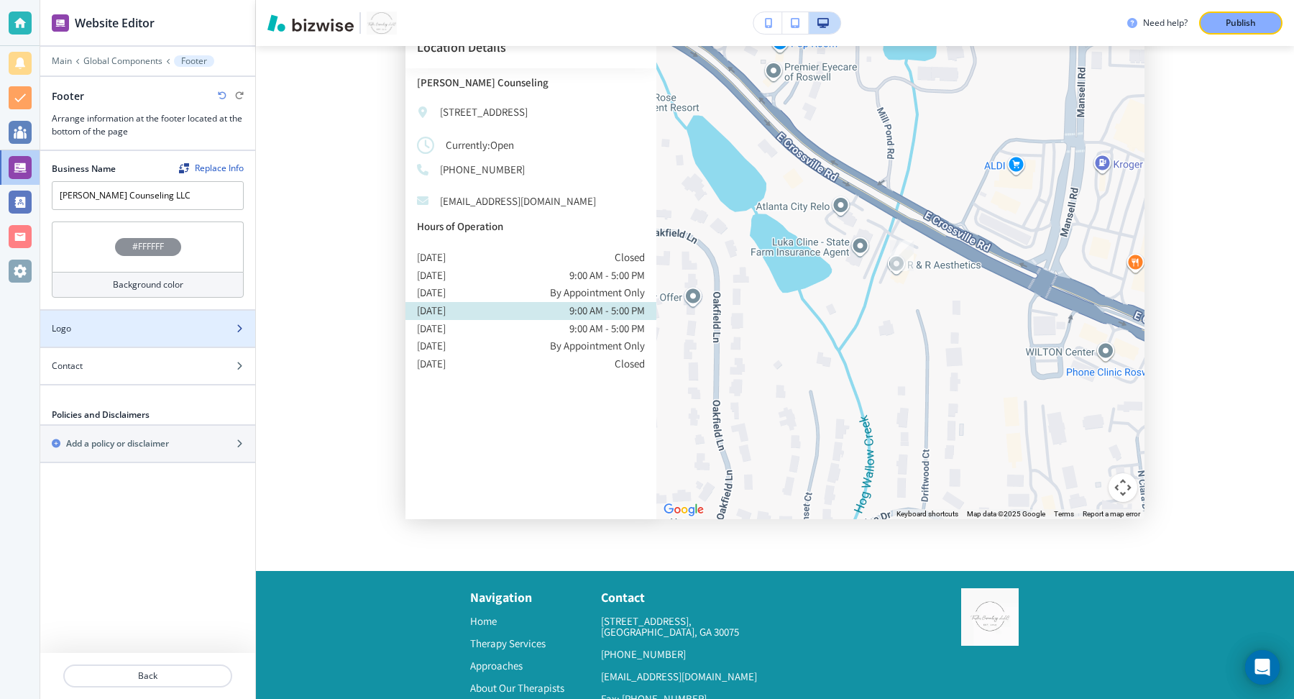
click at [145, 329] on div "Logo" at bounding box center [131, 328] width 183 height 13
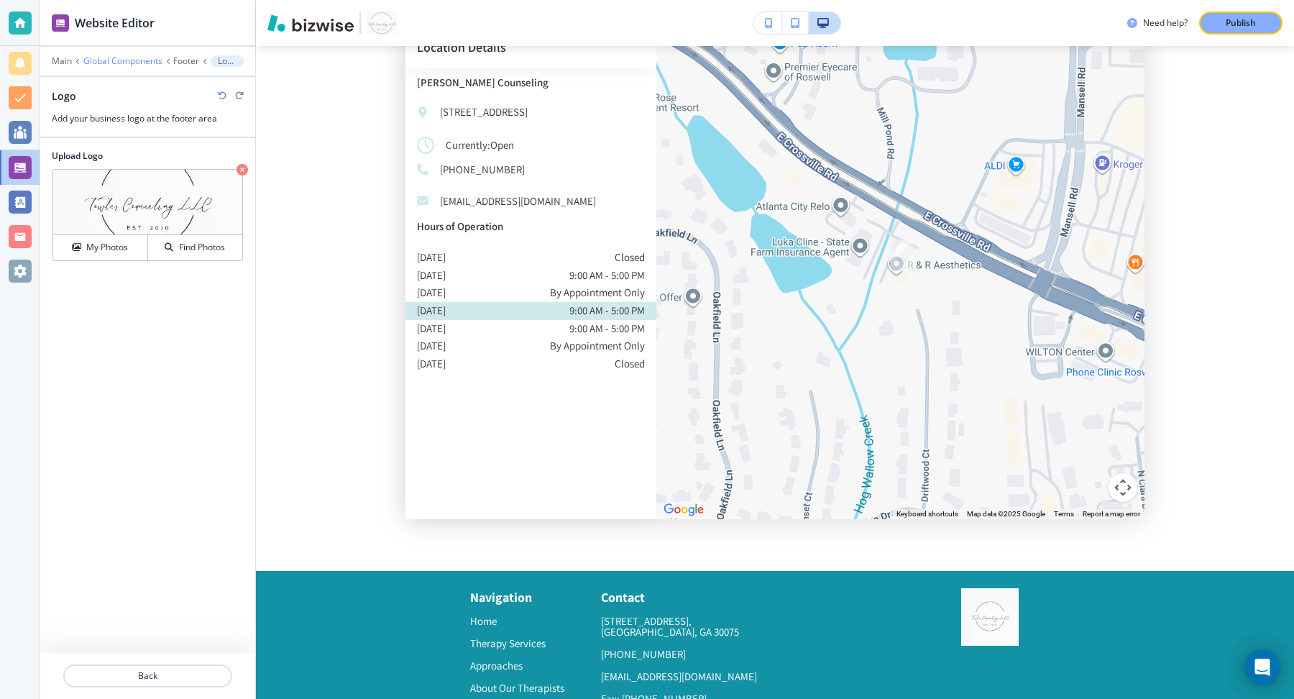
click at [96, 62] on p "Global Components" at bounding box center [122, 61] width 79 height 10
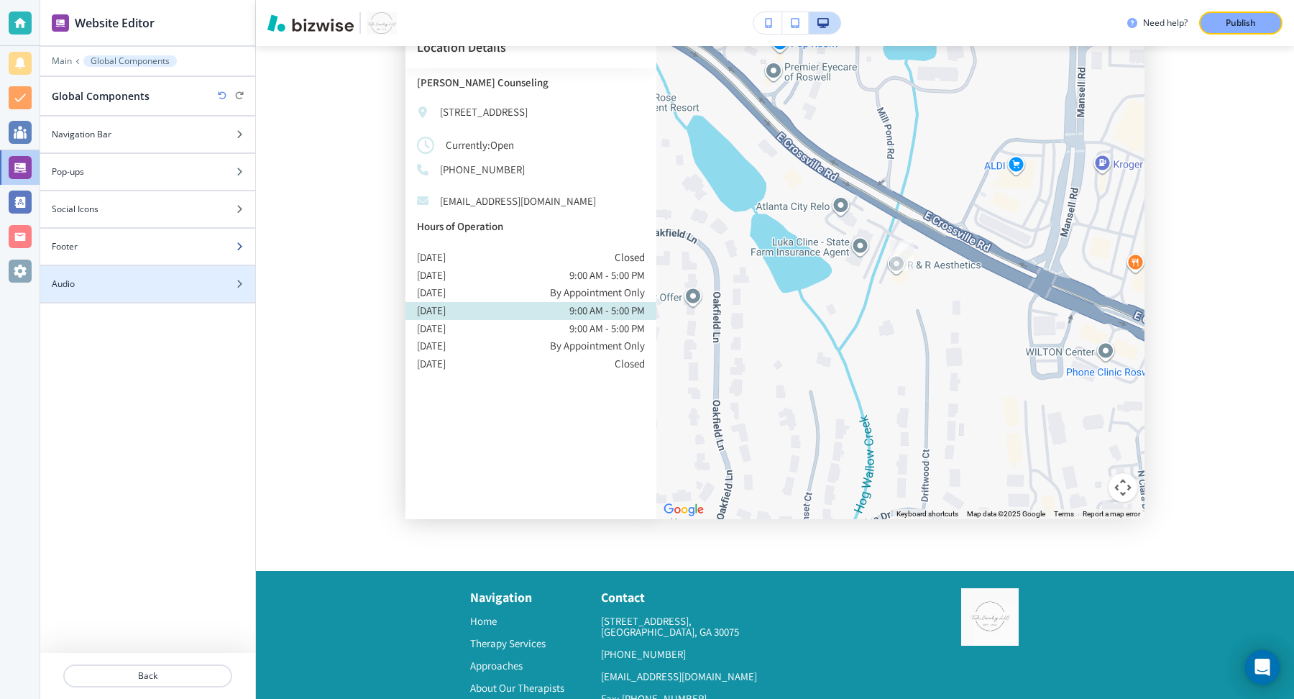
click at [119, 242] on div "Footer" at bounding box center [131, 246] width 183 height 13
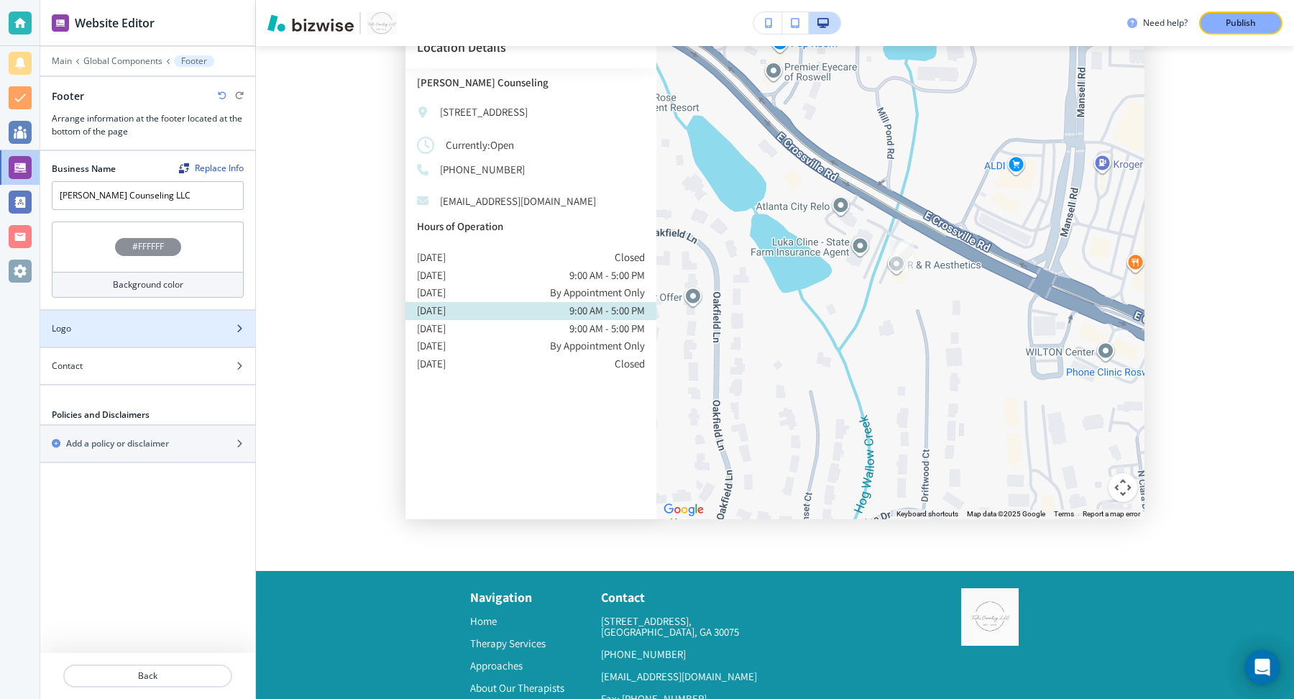
click at [154, 325] on div "Logo" at bounding box center [131, 328] width 183 height 13
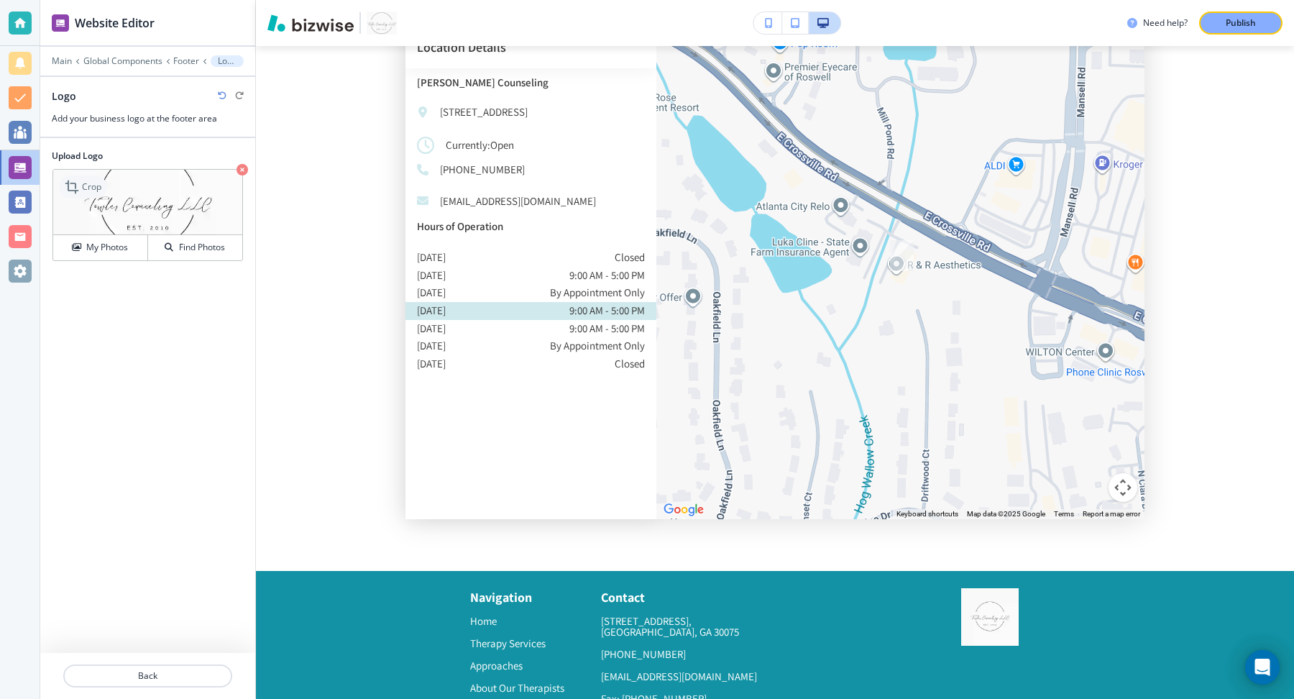
click at [87, 191] on div "Crop" at bounding box center [83, 186] width 48 height 23
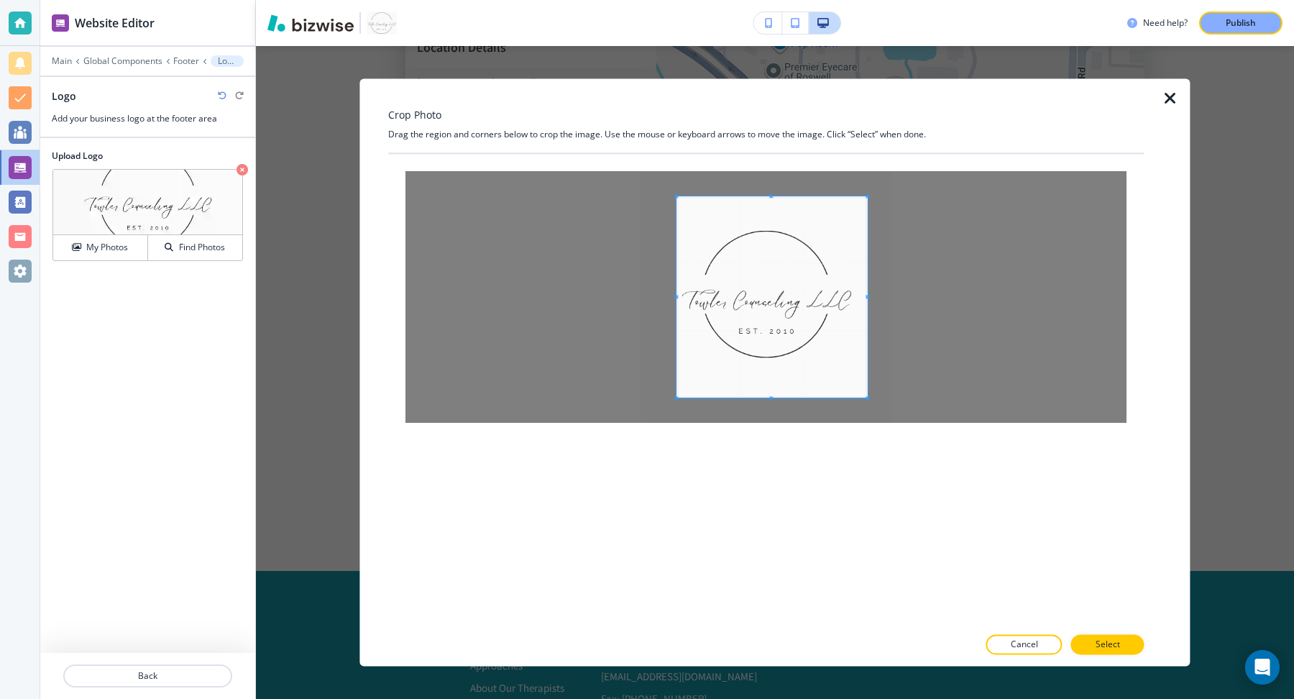
click at [677, 201] on span at bounding box center [676, 296] width 4 height 201
click at [858, 221] on span at bounding box center [857, 221] width 4 height 4
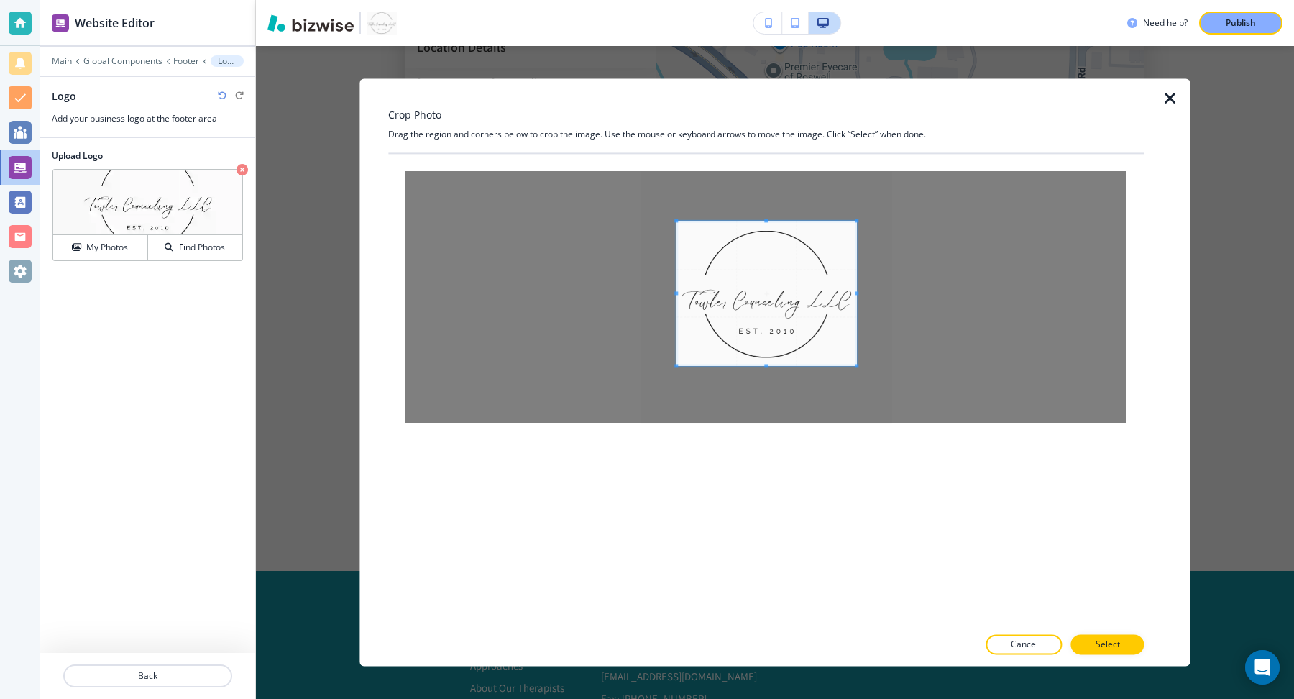
click at [768, 365] on span at bounding box center [766, 366] width 180 height 4
click at [1090, 620] on button "Select" at bounding box center [1107, 645] width 73 height 20
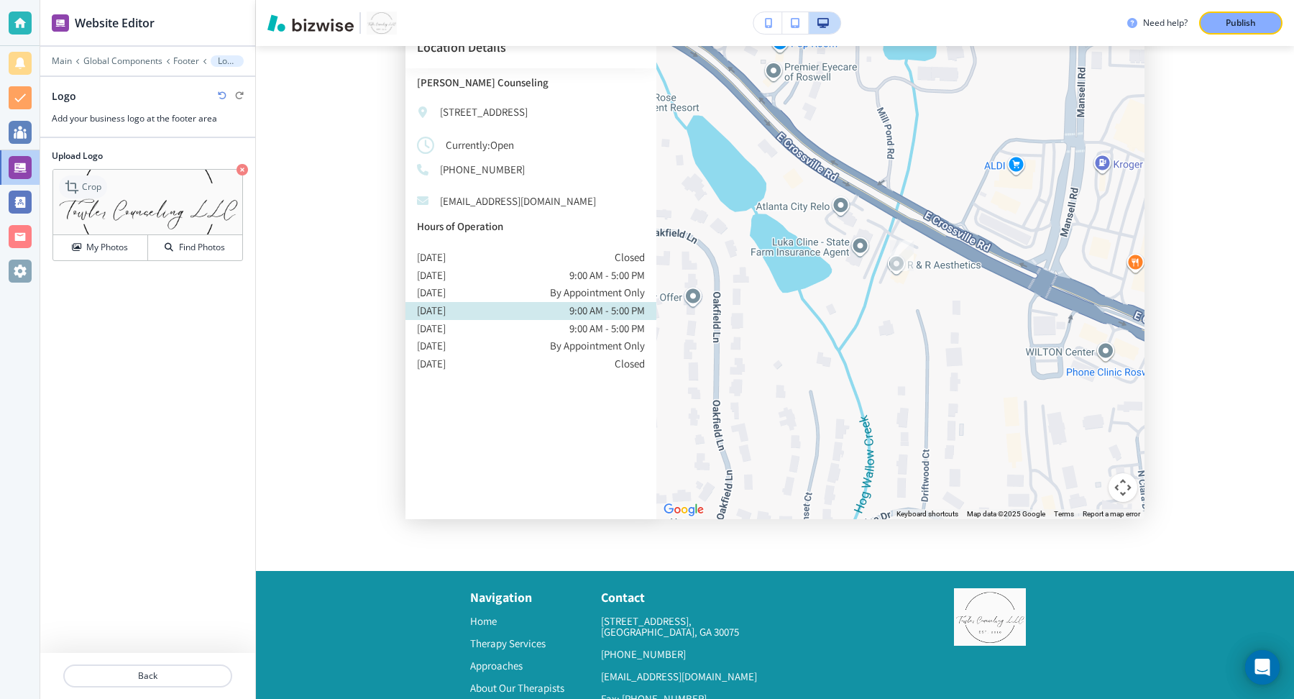
click at [80, 186] on icon at bounding box center [73, 186] width 17 height 17
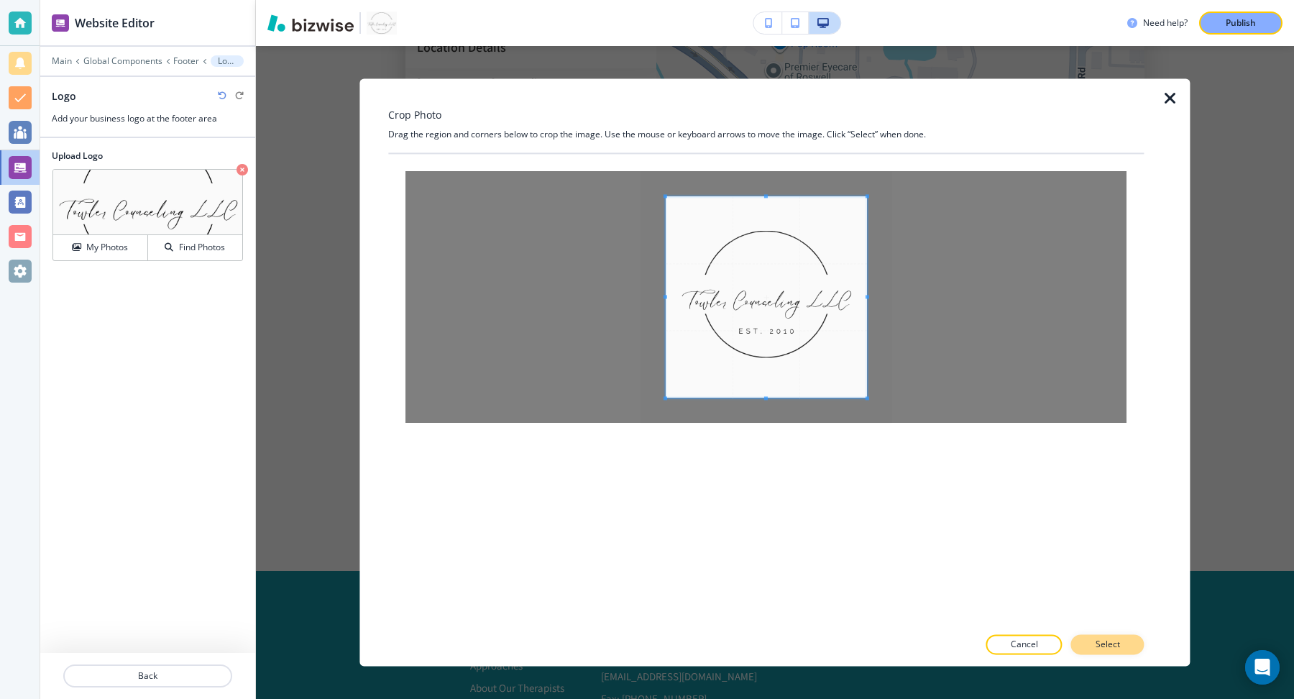
click at [1103, 620] on button "Select" at bounding box center [1107, 645] width 73 height 20
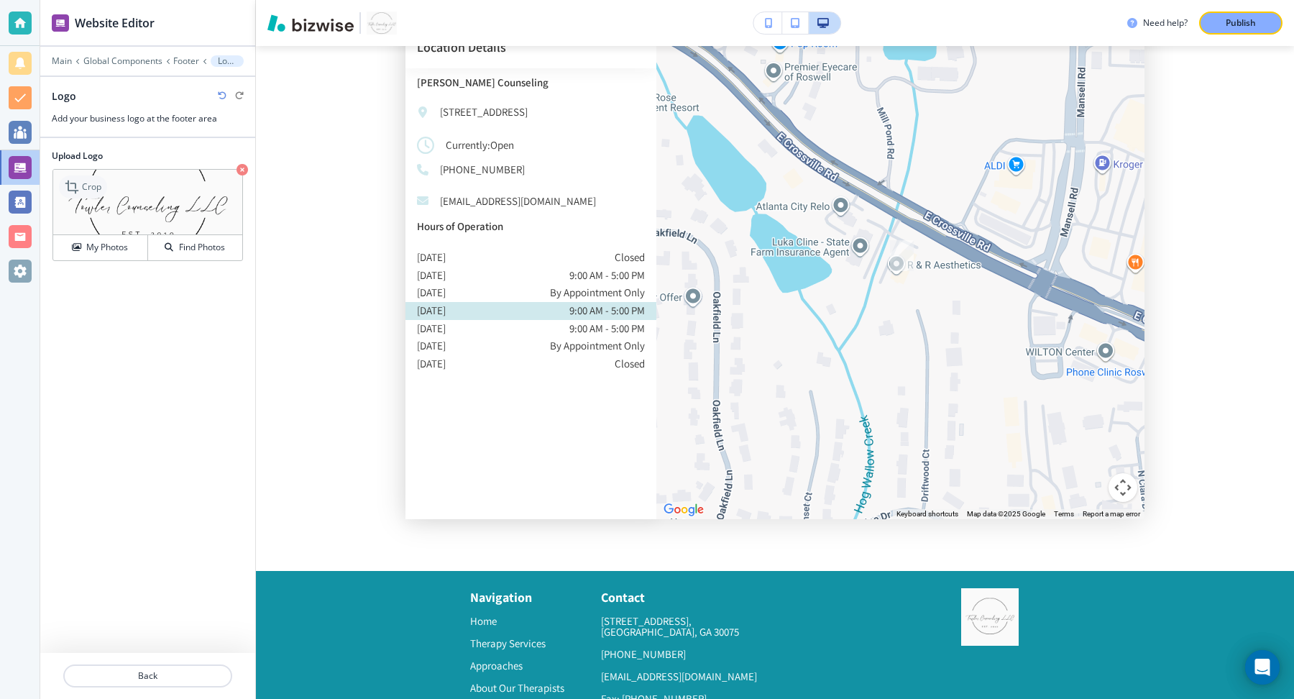
click at [84, 185] on p "Crop" at bounding box center [91, 186] width 19 height 13
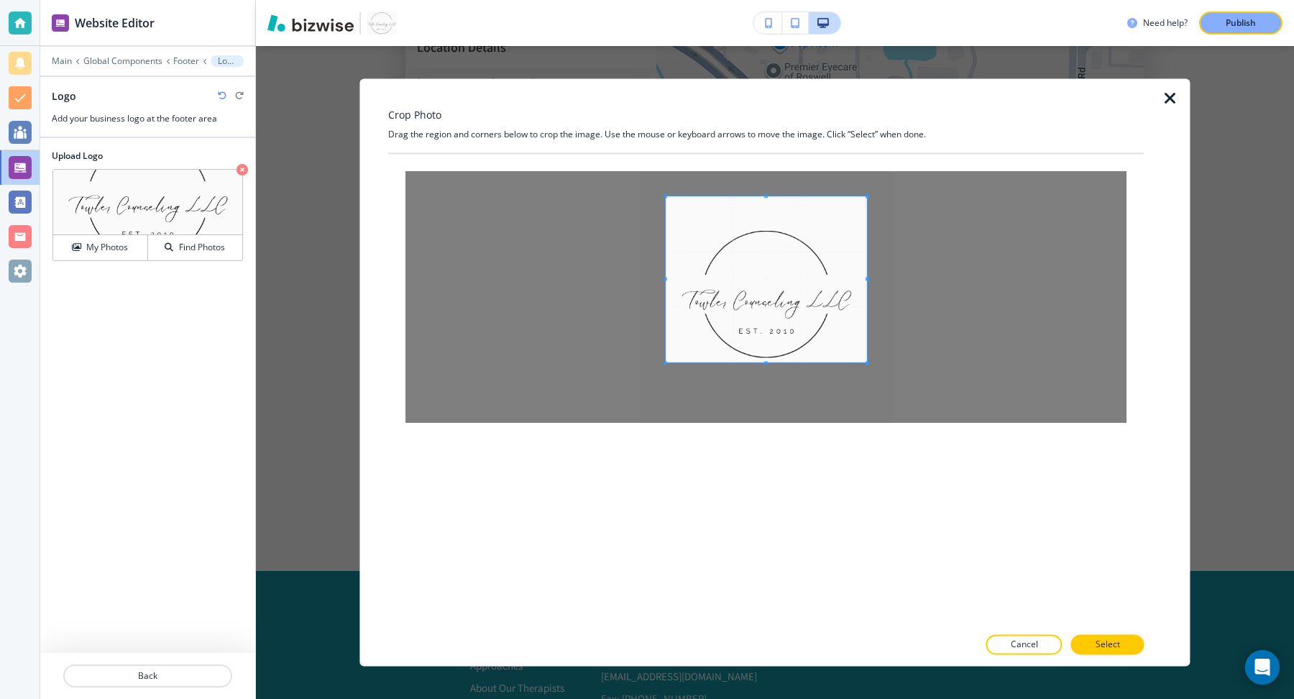
click at [768, 362] on div at bounding box center [766, 279] width 201 height 166
click at [764, 223] on span at bounding box center [766, 223] width 4 height 4
click at [673, 291] on span at bounding box center [674, 293] width 4 height 4
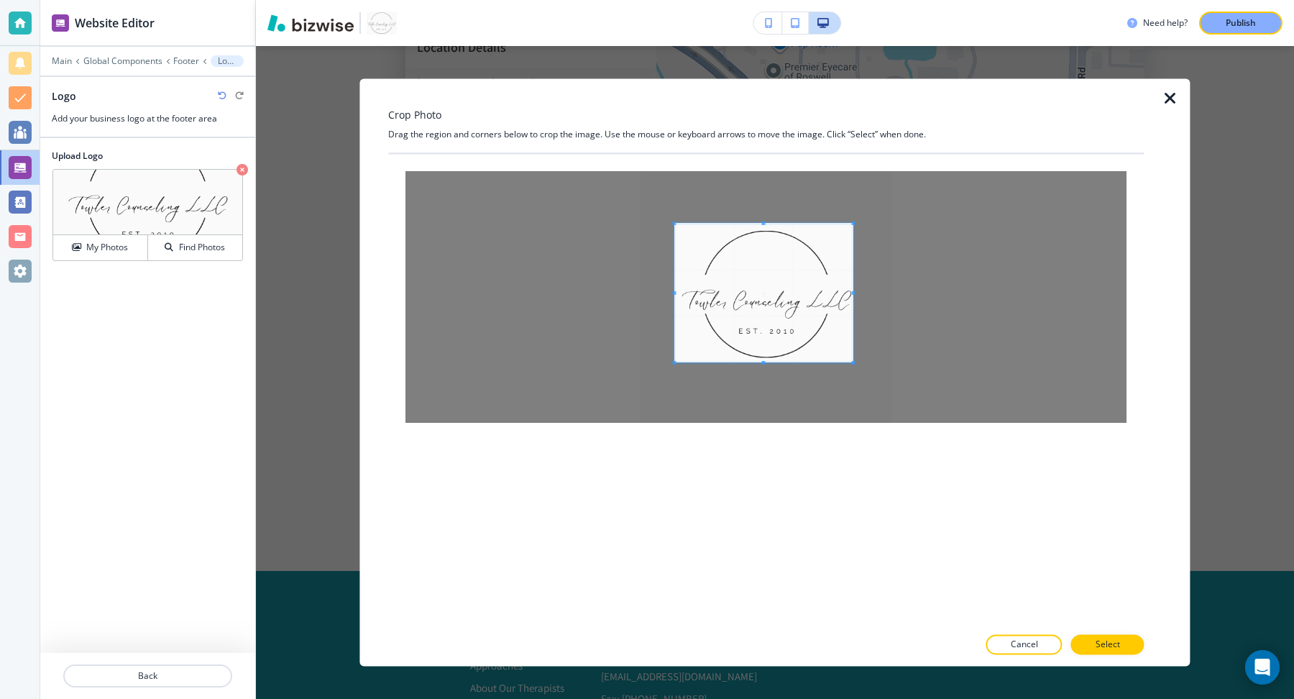
click at [853, 293] on span at bounding box center [853, 293] width 4 height 4
click at [761, 223] on span at bounding box center [763, 225] width 4 height 4
click at [1122, 620] on button "Select" at bounding box center [1107, 645] width 73 height 20
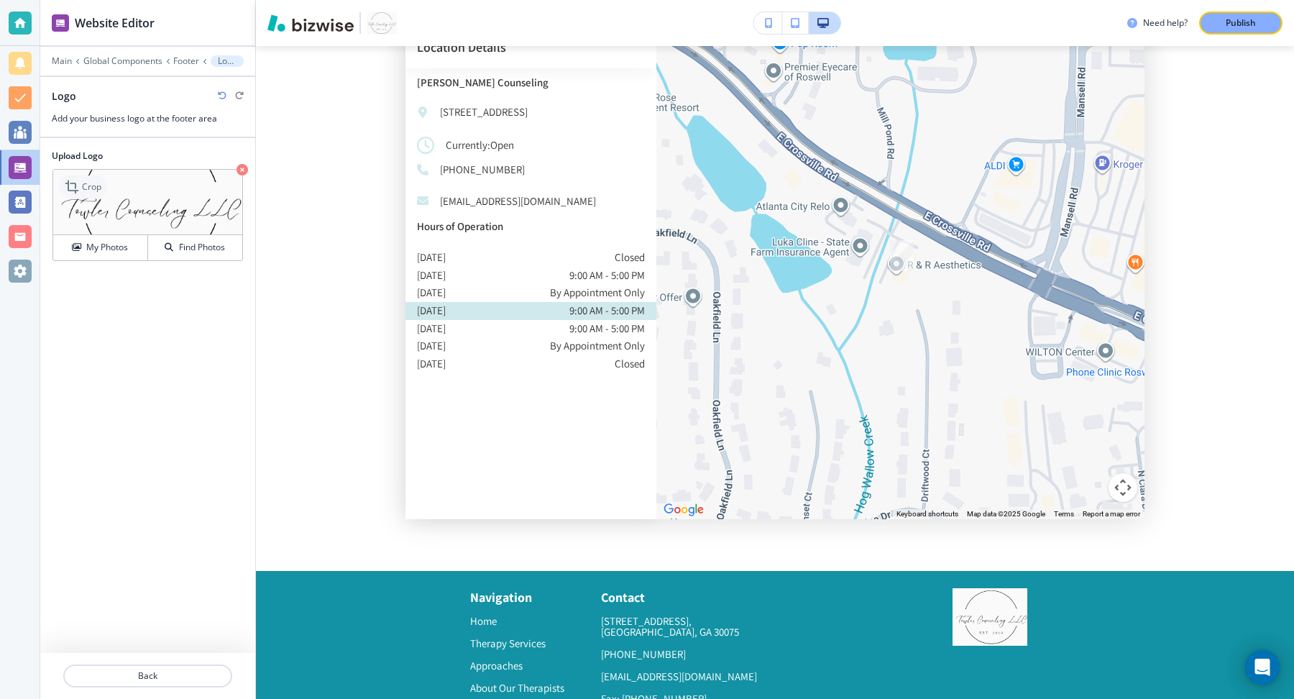
click at [76, 183] on icon at bounding box center [73, 186] width 17 height 17
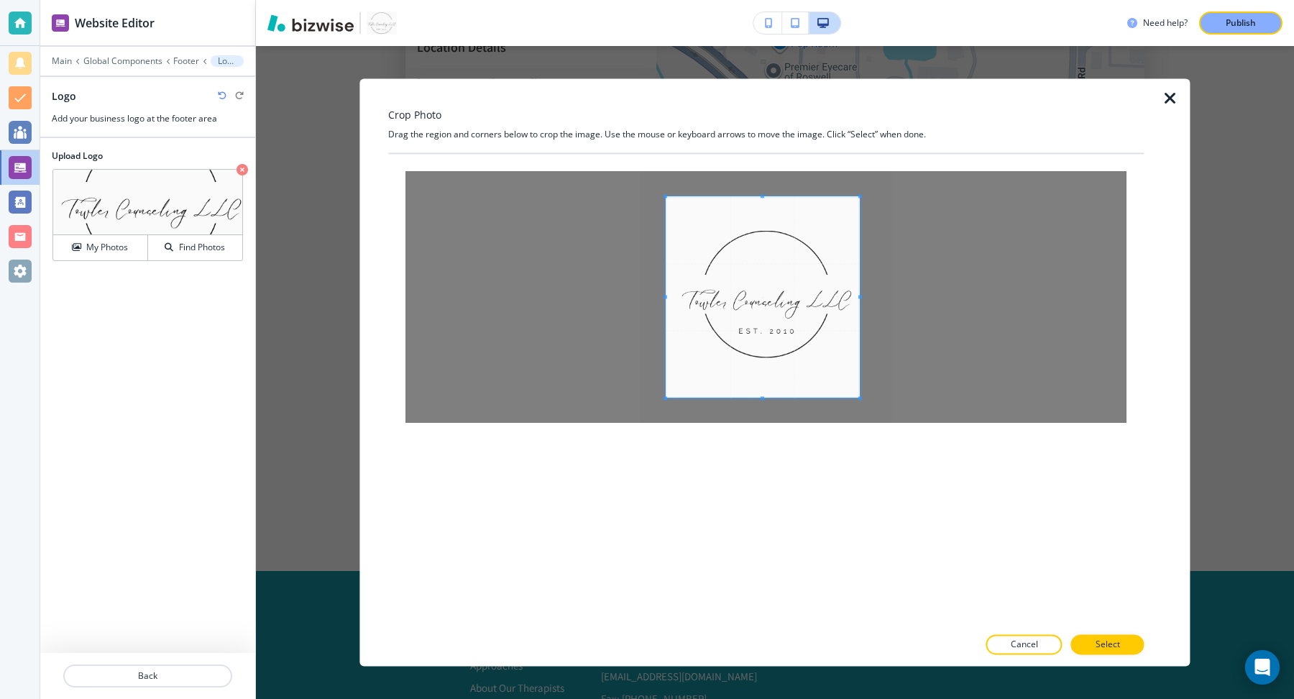
click at [858, 300] on span at bounding box center [860, 296] width 4 height 201
click at [673, 293] on div at bounding box center [766, 296] width 187 height 201
click at [674, 296] on span at bounding box center [673, 297] width 4 height 4
click at [764, 217] on span at bounding box center [766, 219] width 4 height 4
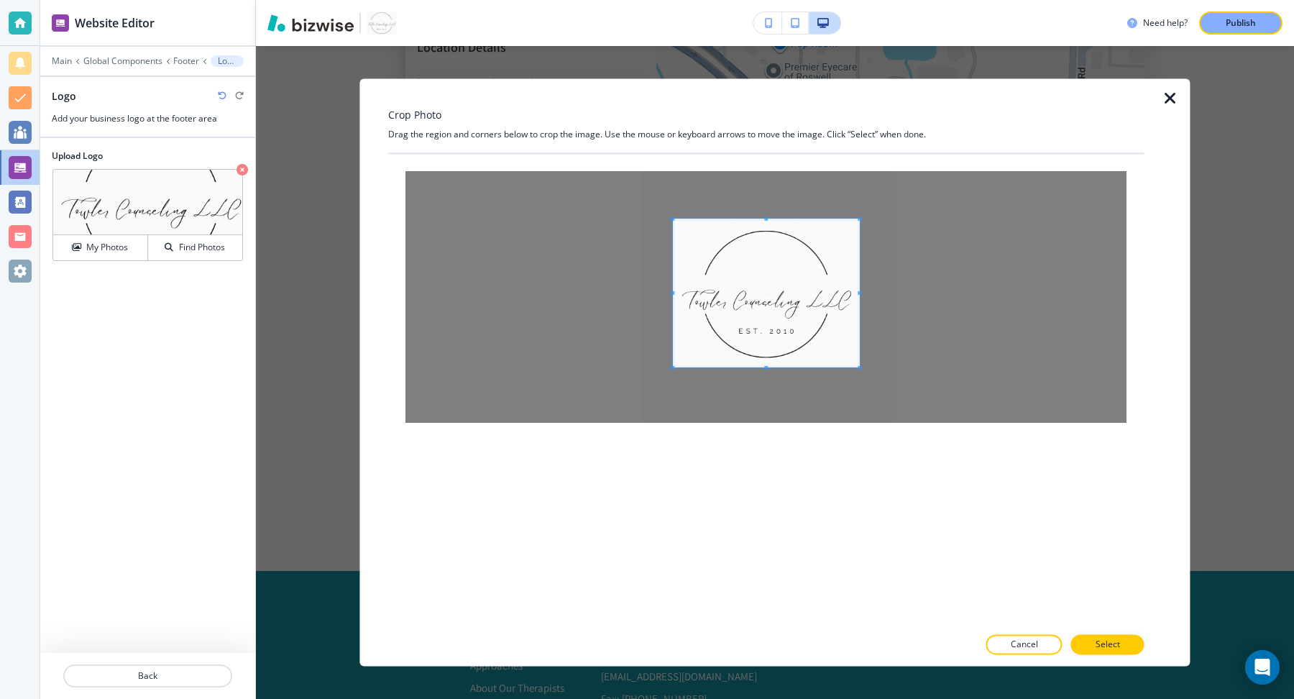
click at [770, 367] on span at bounding box center [766, 368] width 186 height 4
click at [1113, 620] on p "Select" at bounding box center [1108, 644] width 24 height 13
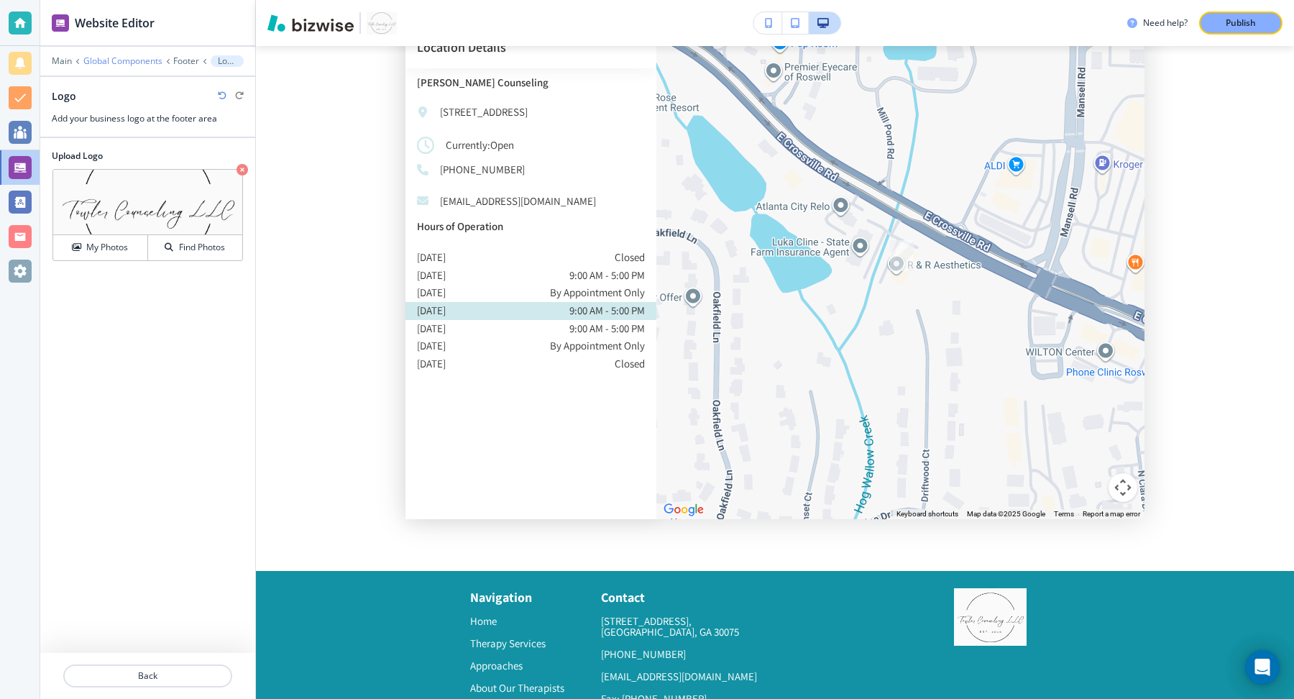
click at [131, 65] on p "Global Components" at bounding box center [122, 61] width 79 height 10
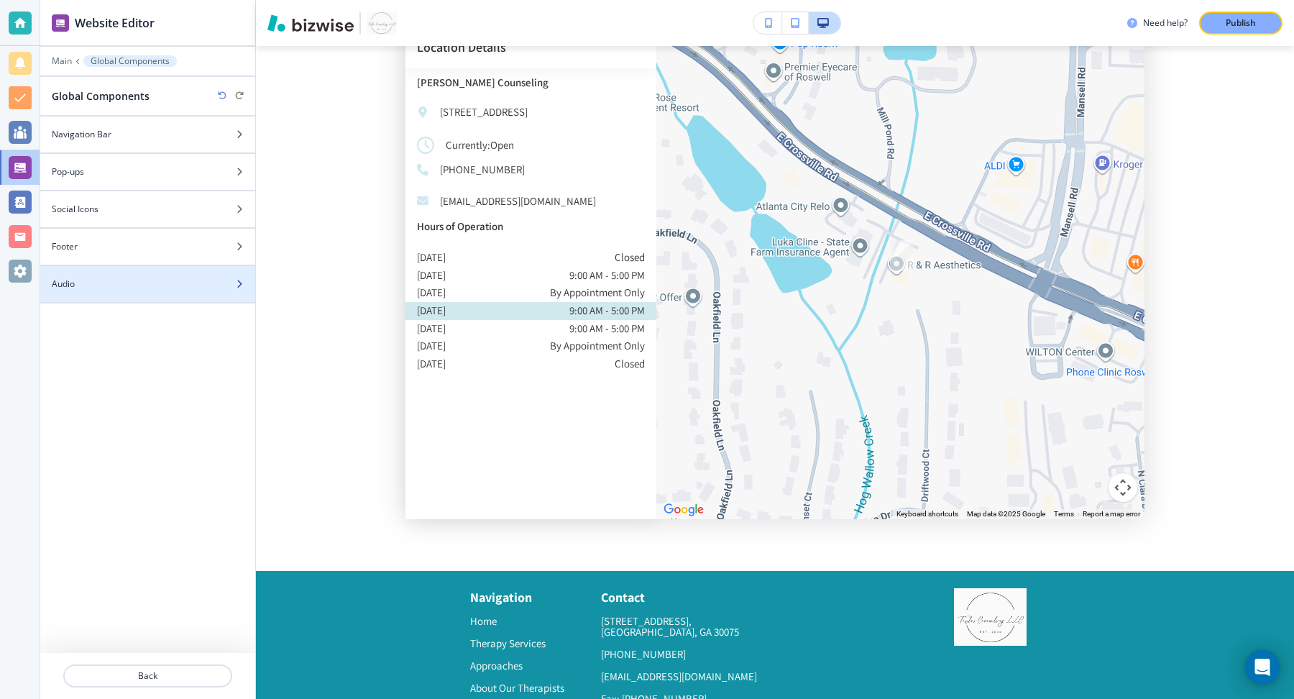
click at [170, 277] on div "Audio" at bounding box center [131, 283] width 183 height 13
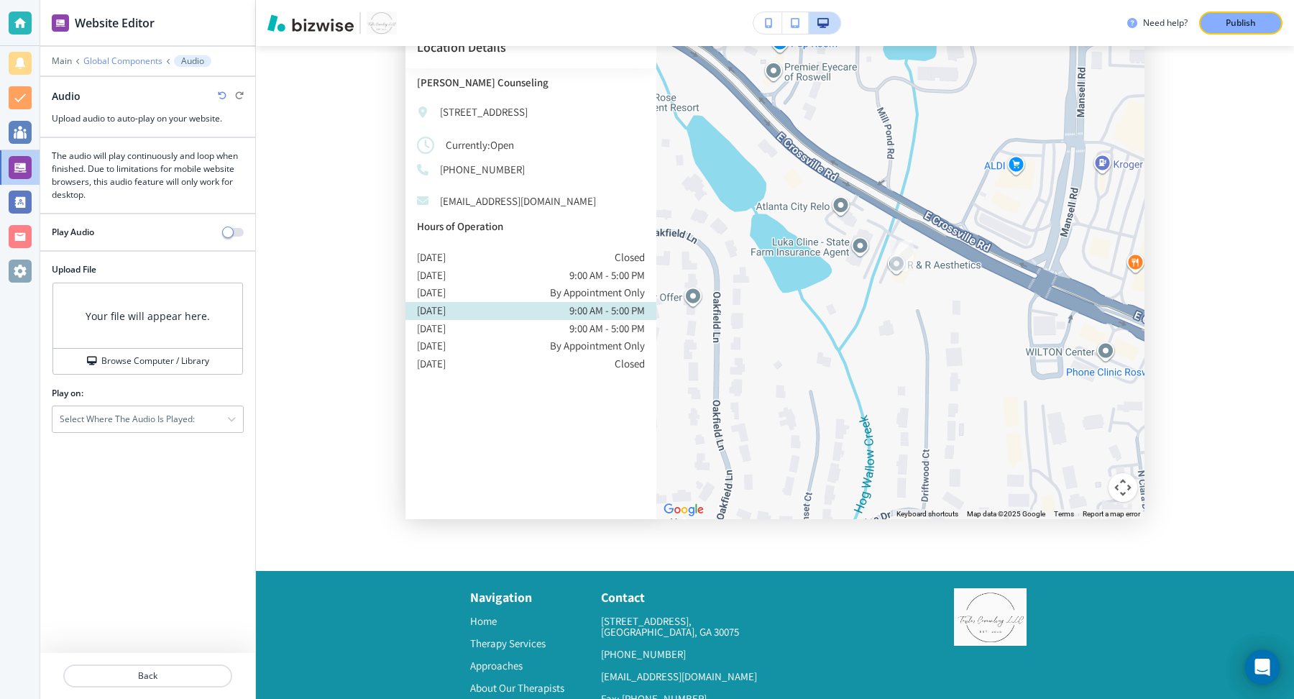
click at [120, 60] on p "Global Components" at bounding box center [122, 61] width 79 height 10
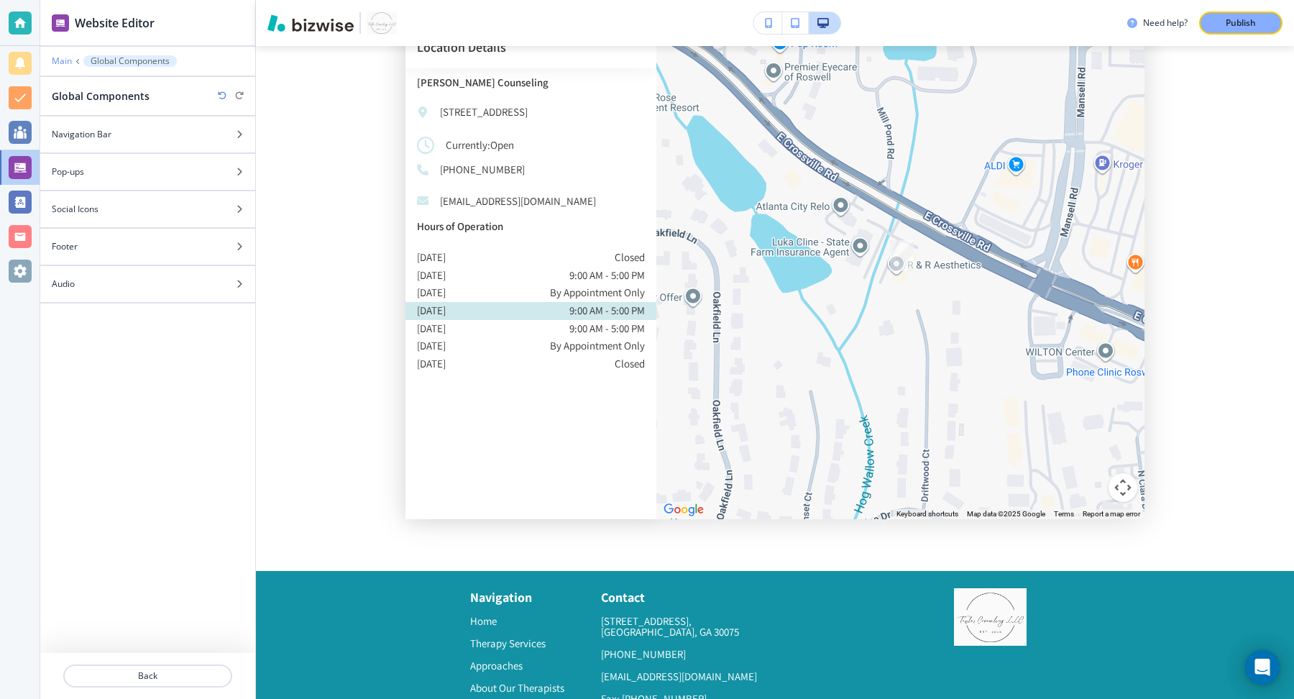
click at [64, 61] on p "Main" at bounding box center [62, 61] width 20 height 10
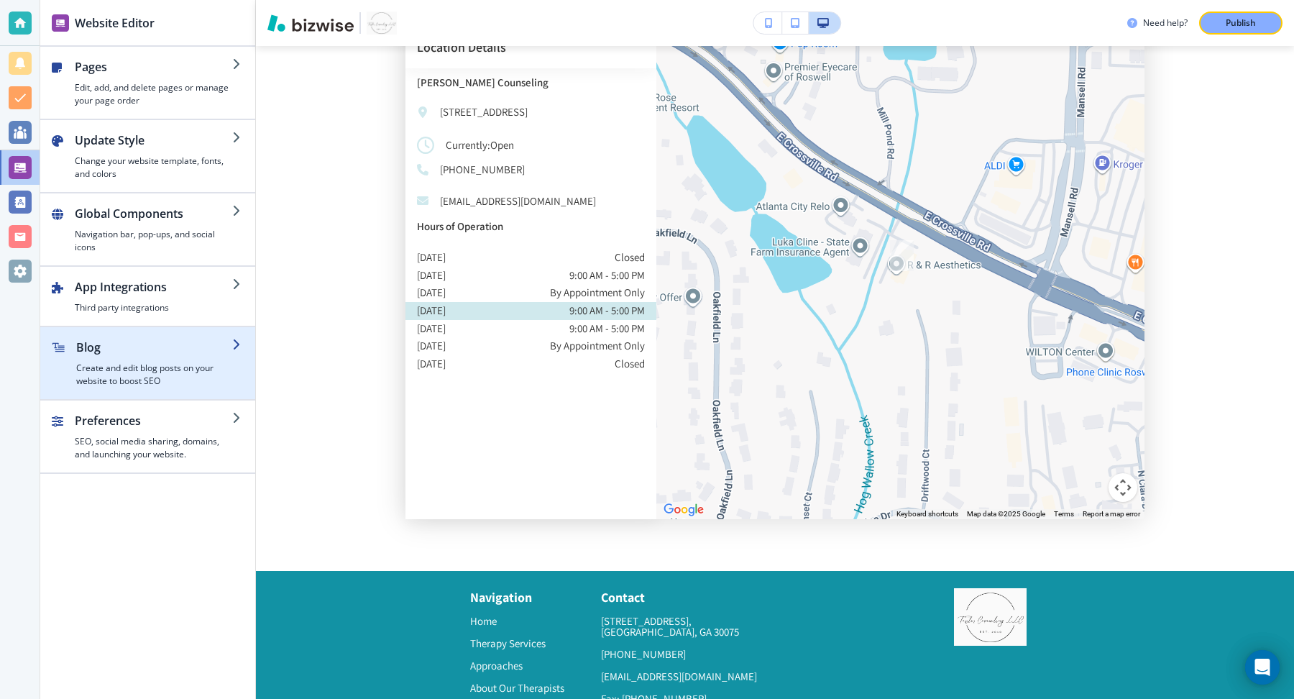
click at [185, 364] on h4 "Create and edit blog posts on your website to boost SEO" at bounding box center [154, 375] width 156 height 26
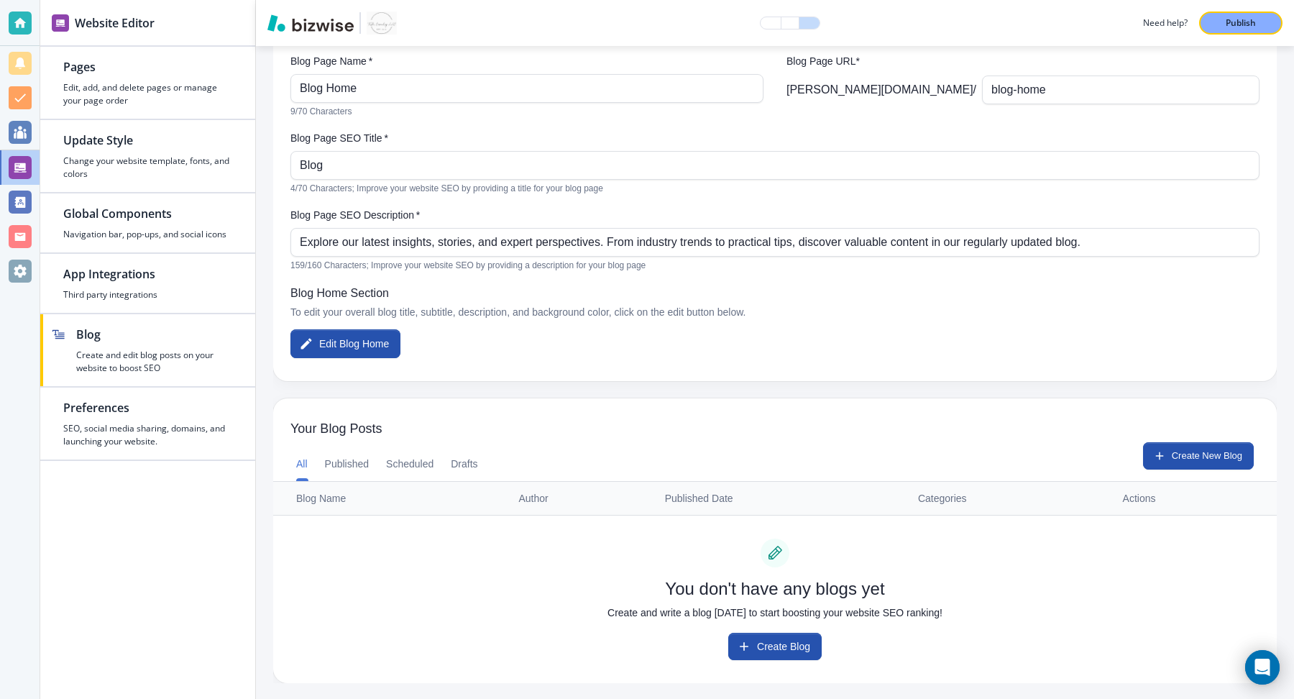
scroll to position [119, 0]
click at [336, 461] on button "Published" at bounding box center [347, 464] width 45 height 35
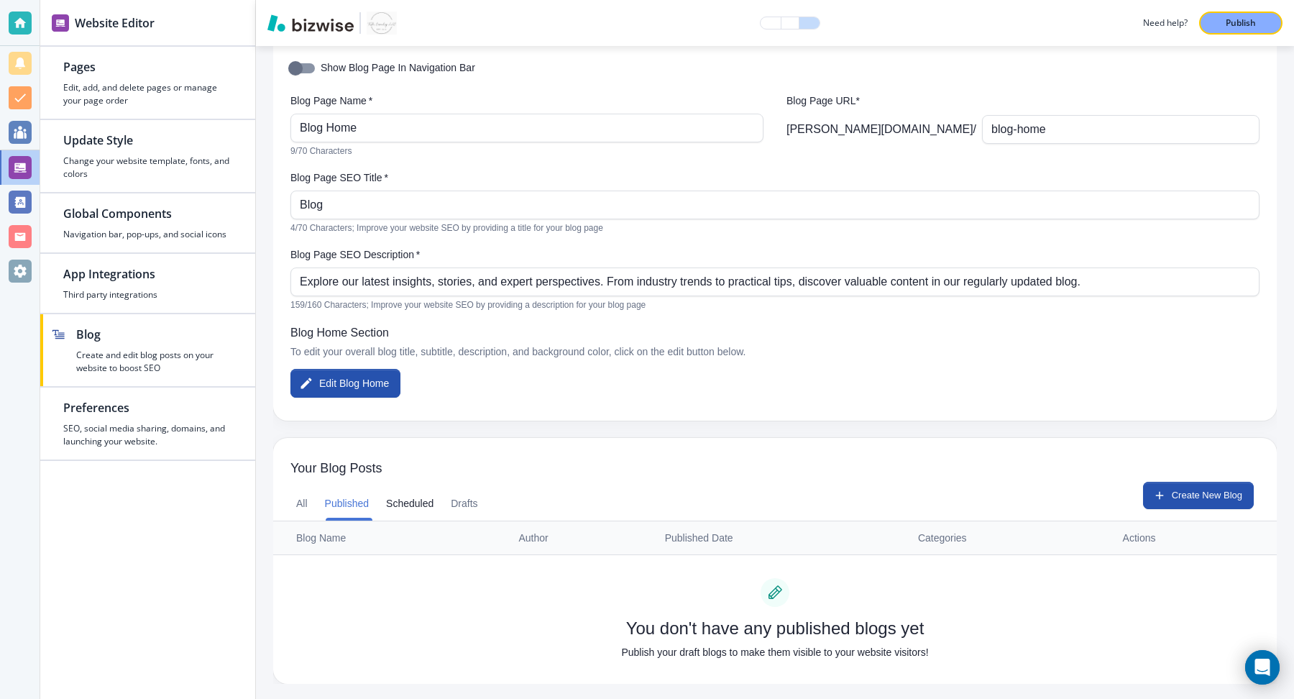
click at [405, 497] on button "Scheduled" at bounding box center [409, 503] width 47 height 35
click at [489, 502] on div "All Published Scheduled Drafts Create New Blog" at bounding box center [774, 501] width 1003 height 39
click at [469, 500] on button "Drafts" at bounding box center [464, 503] width 27 height 35
click at [1149, 500] on icon "button" at bounding box center [1159, 495] width 13 height 13
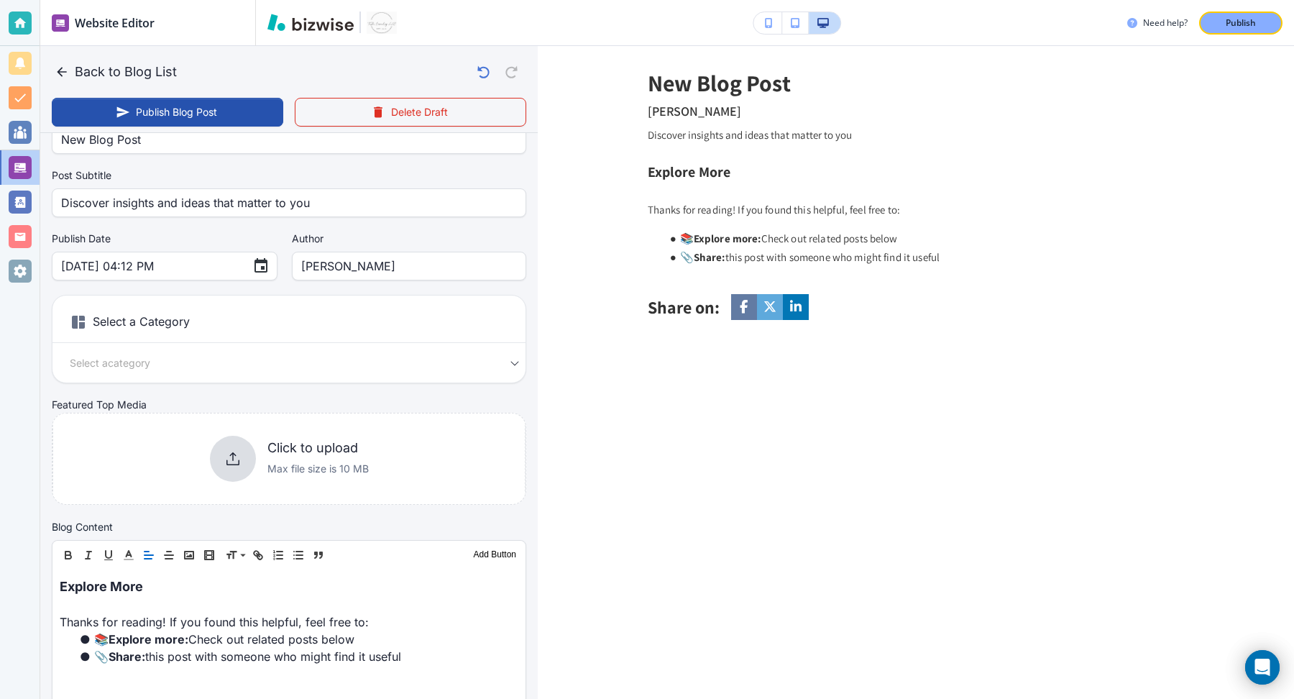
scroll to position [0, 0]
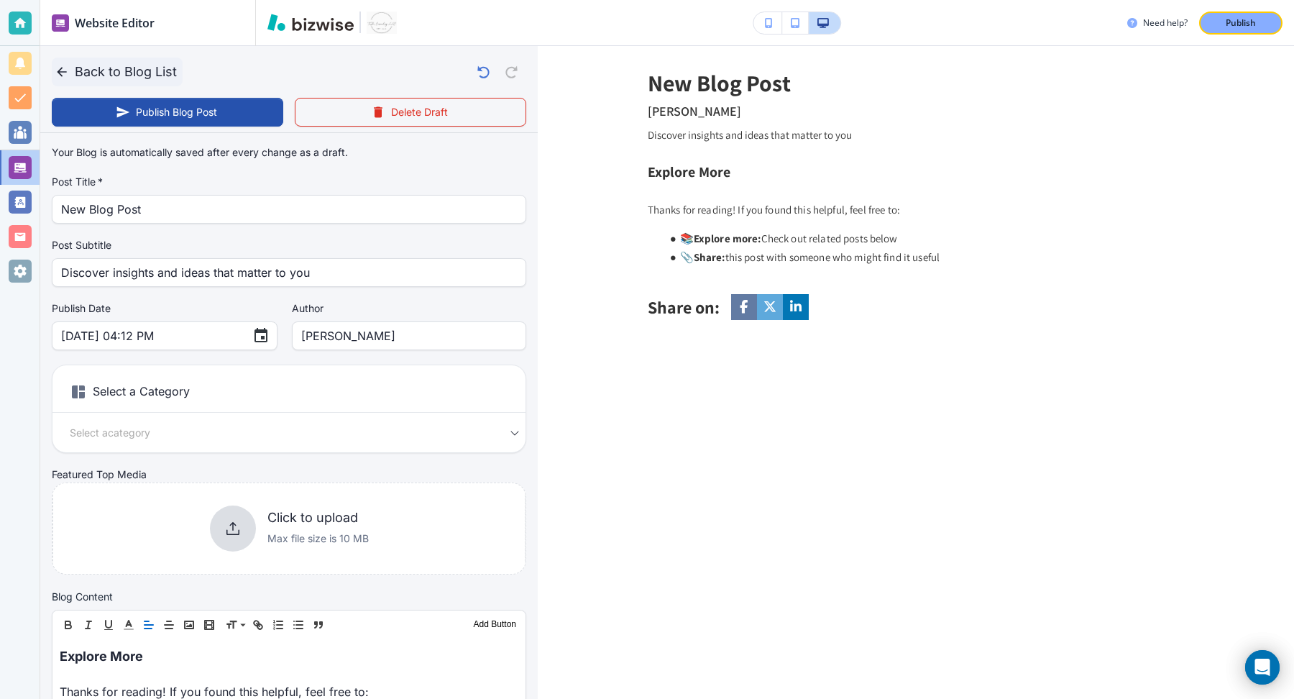
click at [55, 76] on icon "button" at bounding box center [62, 72] width 14 height 14
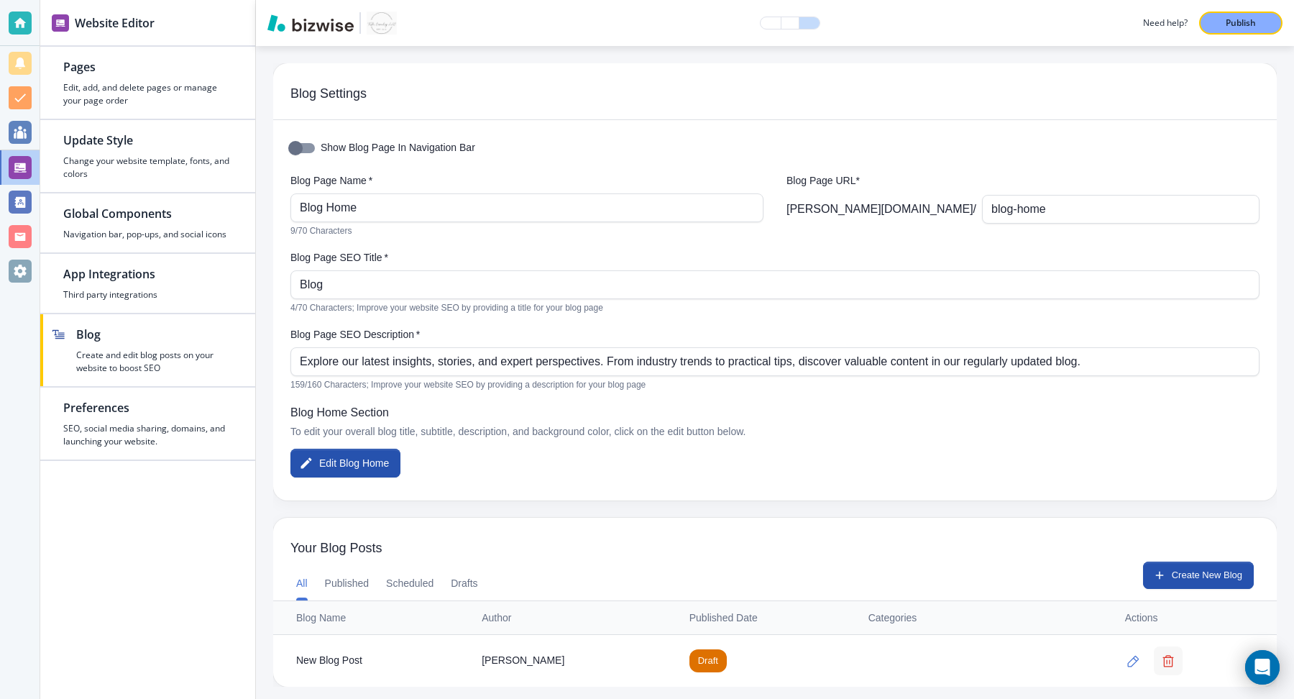
click at [1149, 620] on icon "button" at bounding box center [1168, 661] width 12 height 12
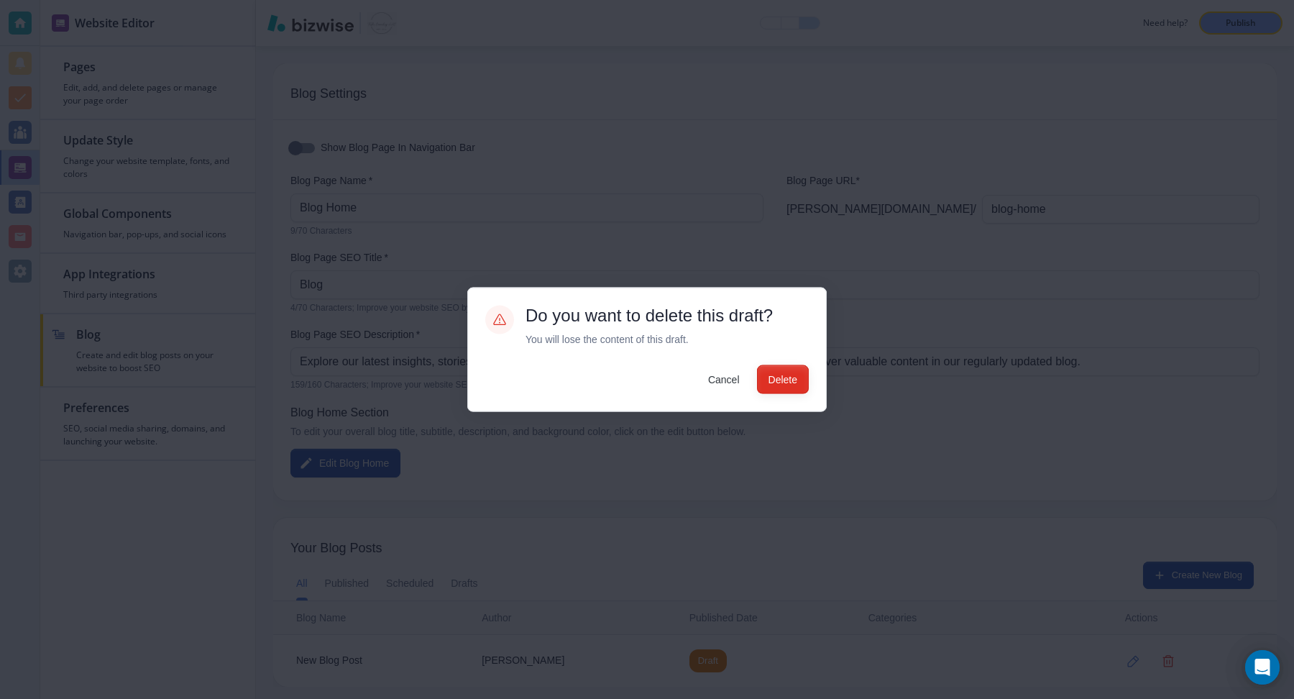
click at [786, 376] on button "Delete" at bounding box center [783, 378] width 52 height 29
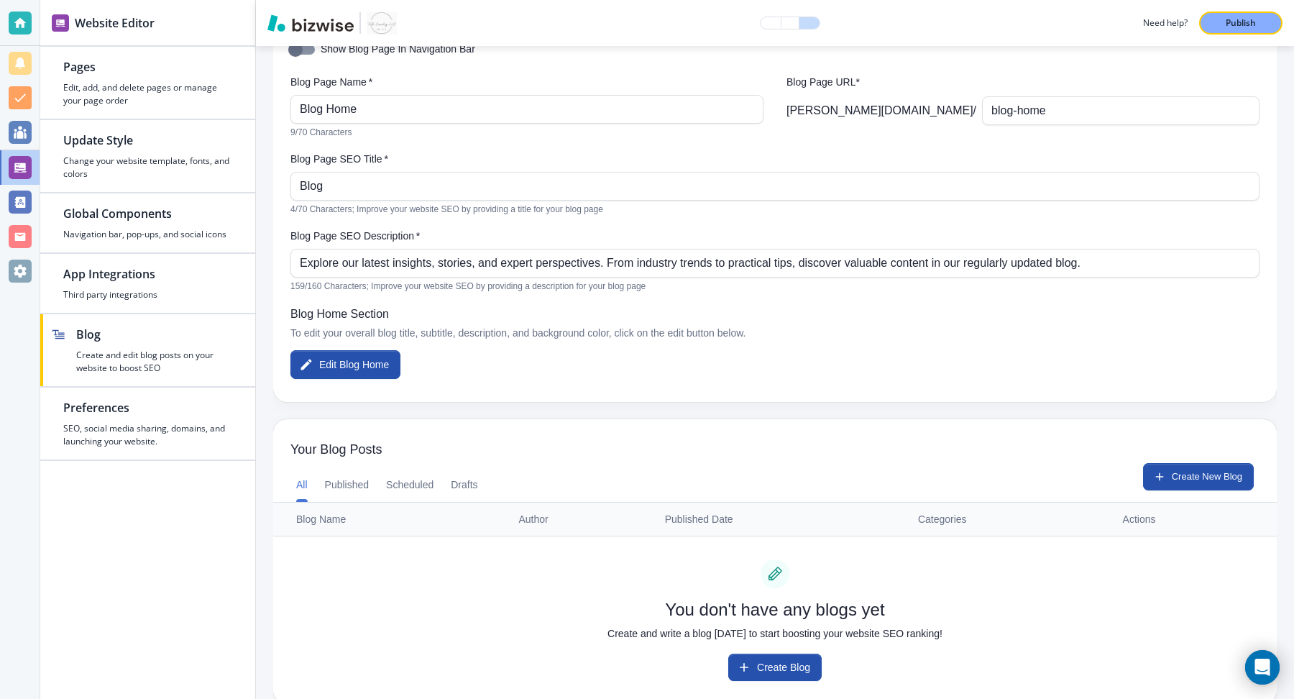
scroll to position [119, 0]
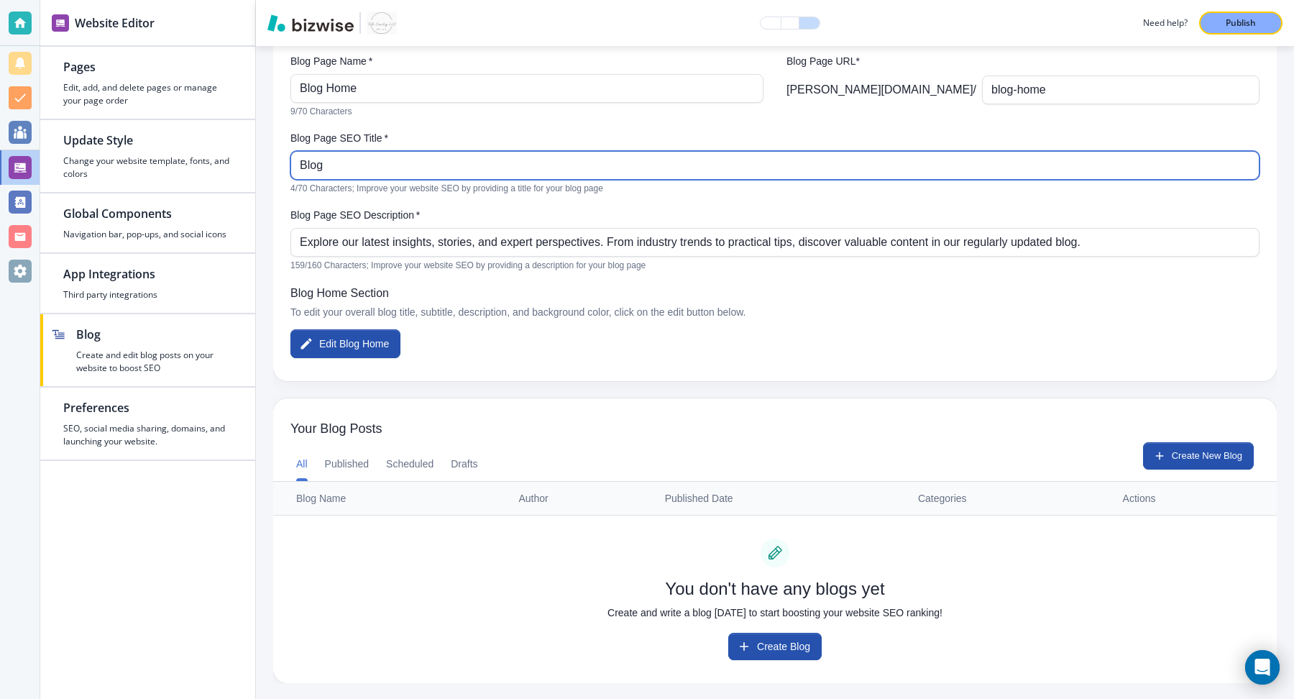
click at [353, 166] on input "Blog" at bounding box center [775, 165] width 950 height 27
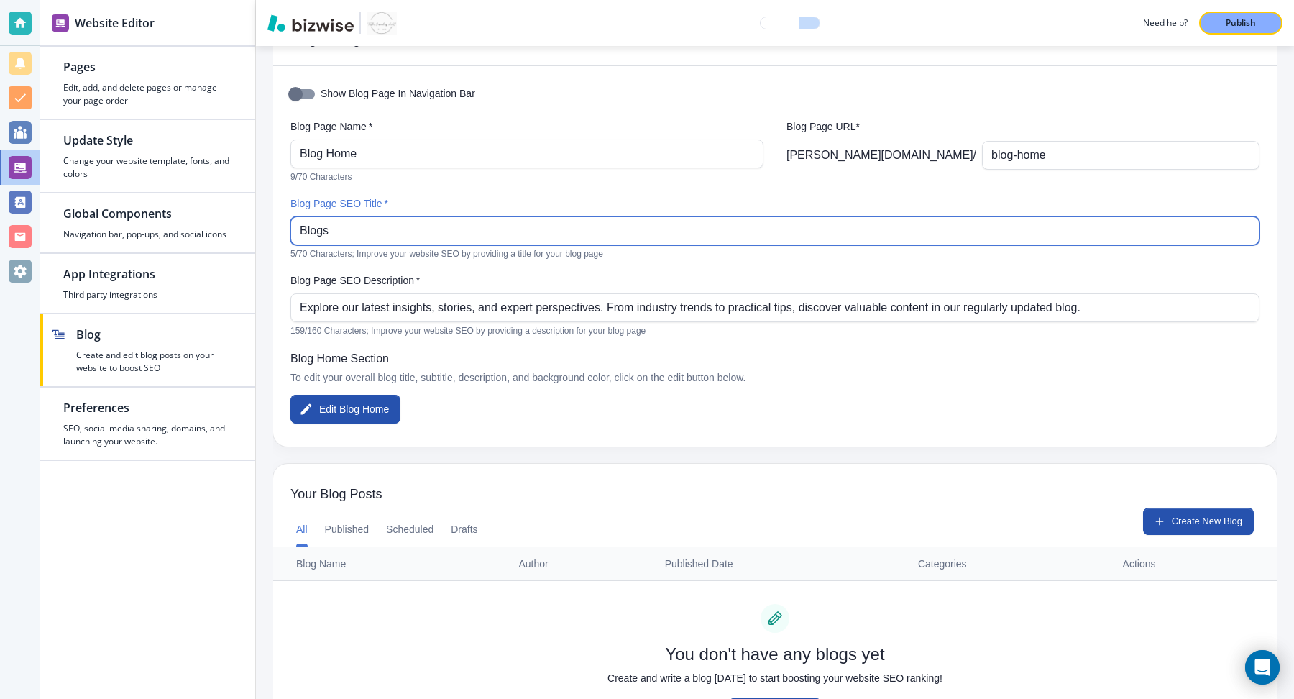
type input "Blogs"
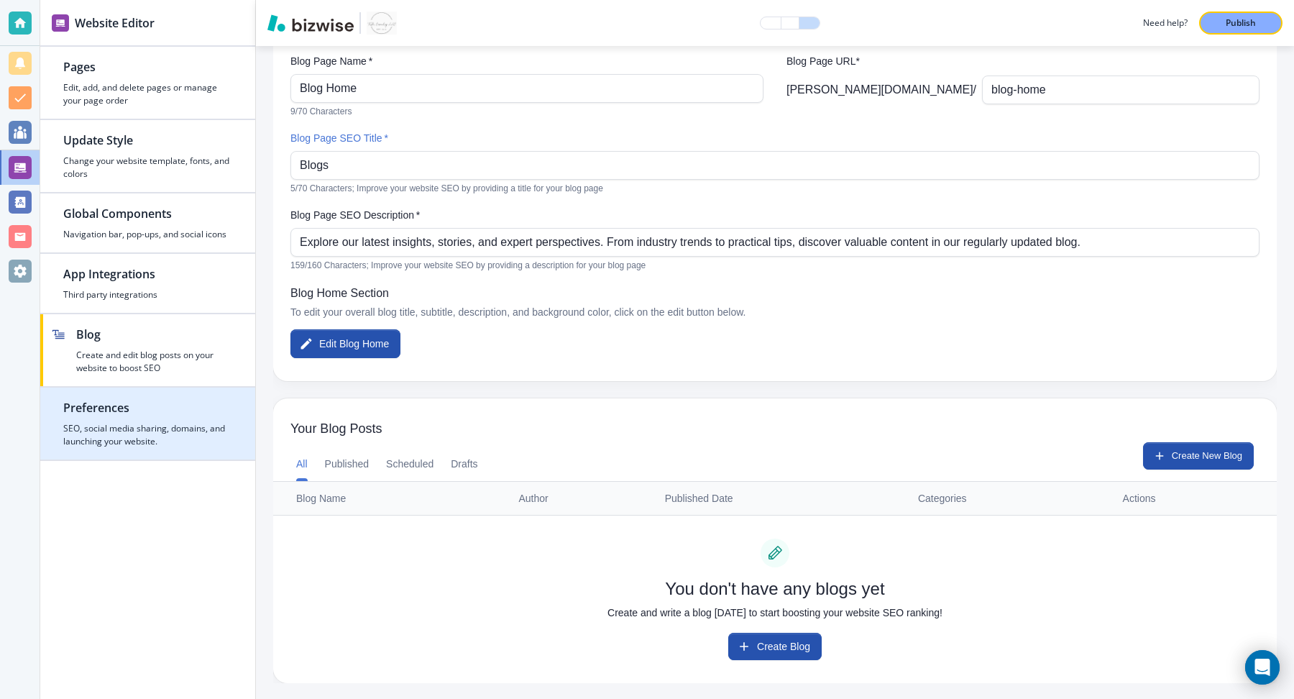
click at [125, 408] on h2 "Preferences" at bounding box center [147, 407] width 169 height 17
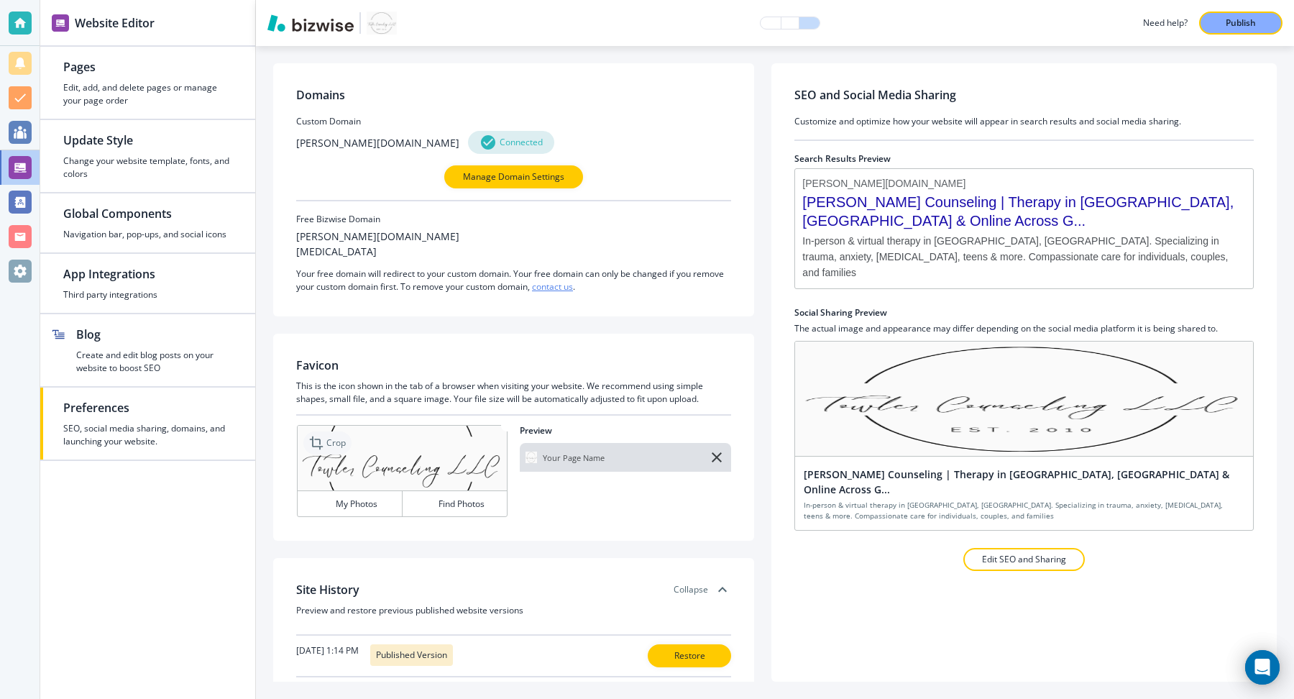
click at [321, 446] on icon at bounding box center [317, 442] width 17 height 17
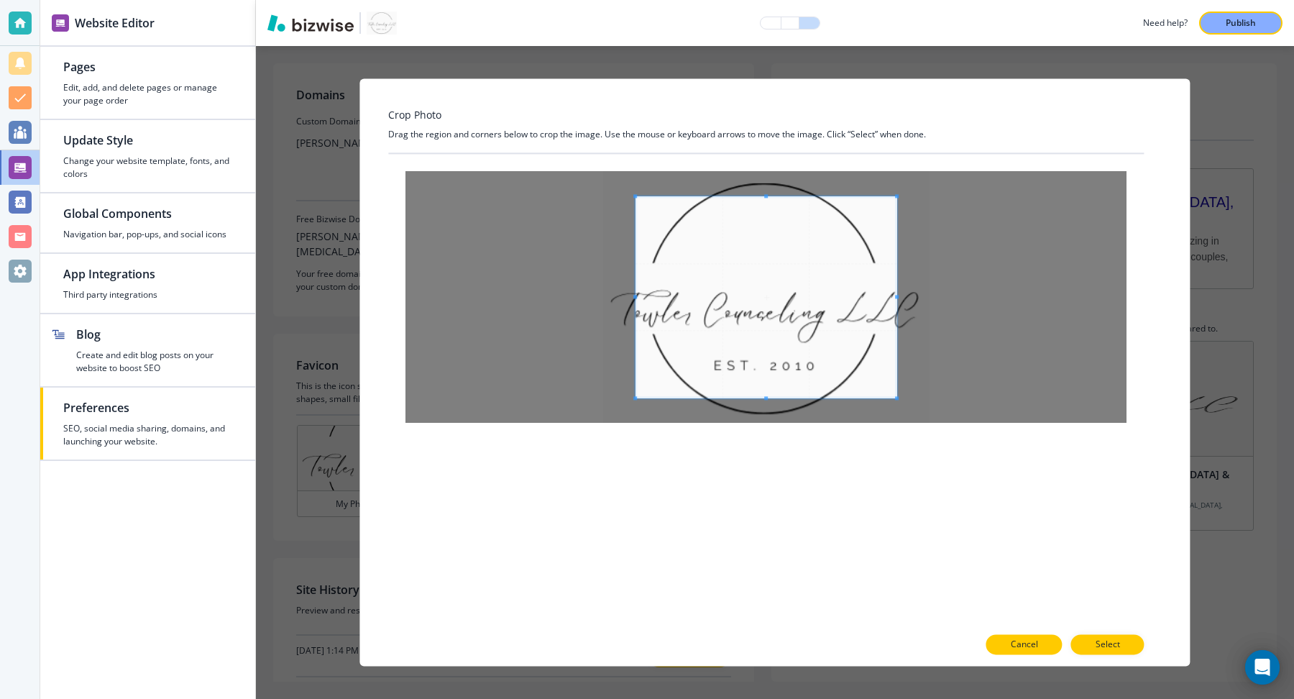
click at [1020, 620] on p "Cancel" at bounding box center [1024, 644] width 27 height 13
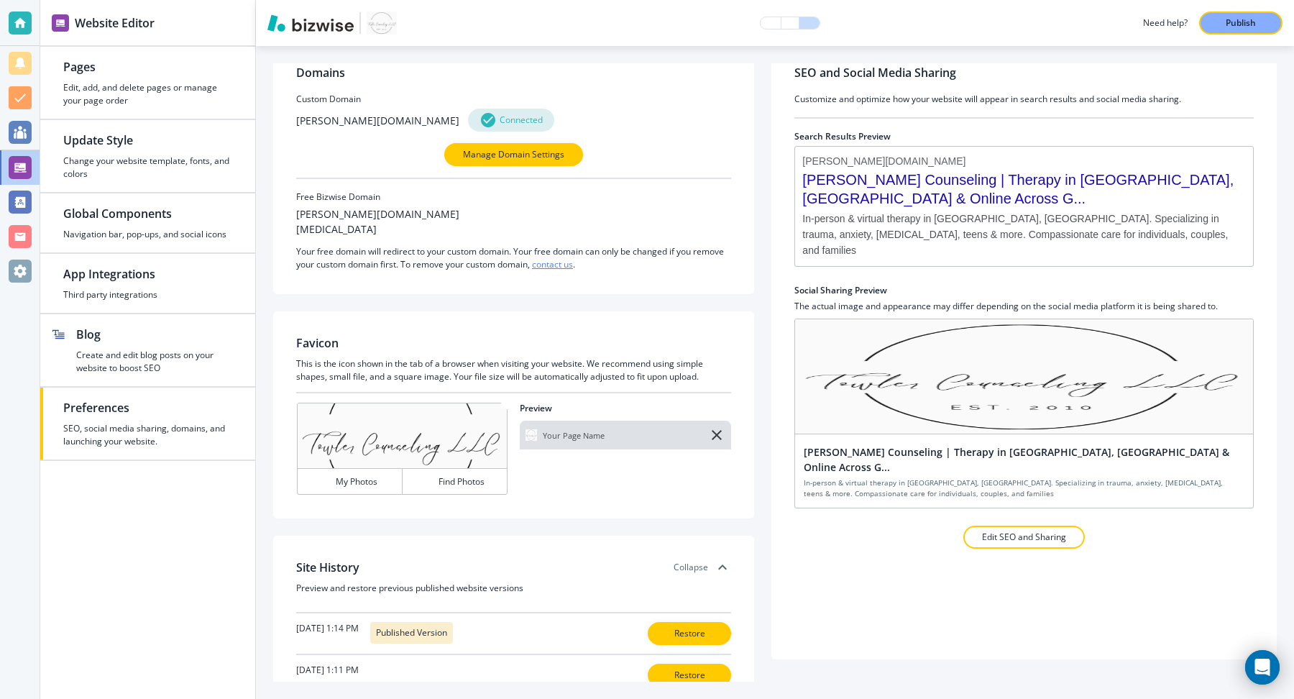
scroll to position [0, 0]
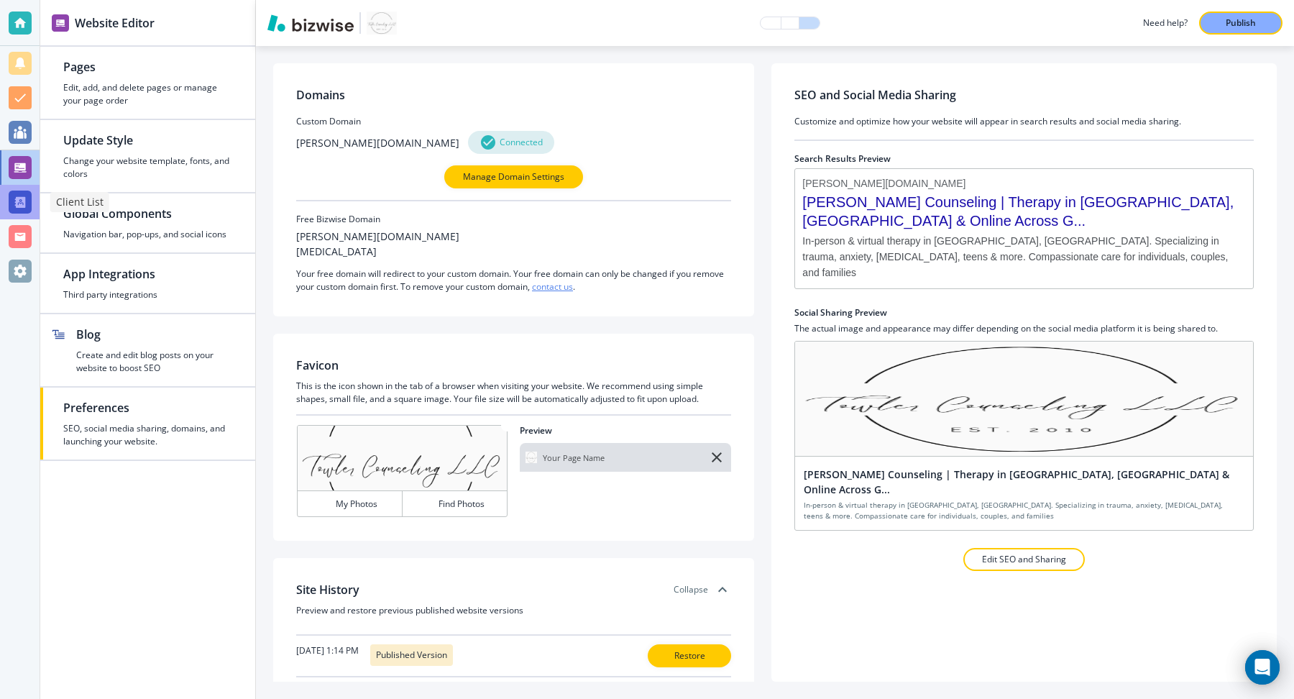
click at [11, 208] on div at bounding box center [20, 201] width 23 height 23
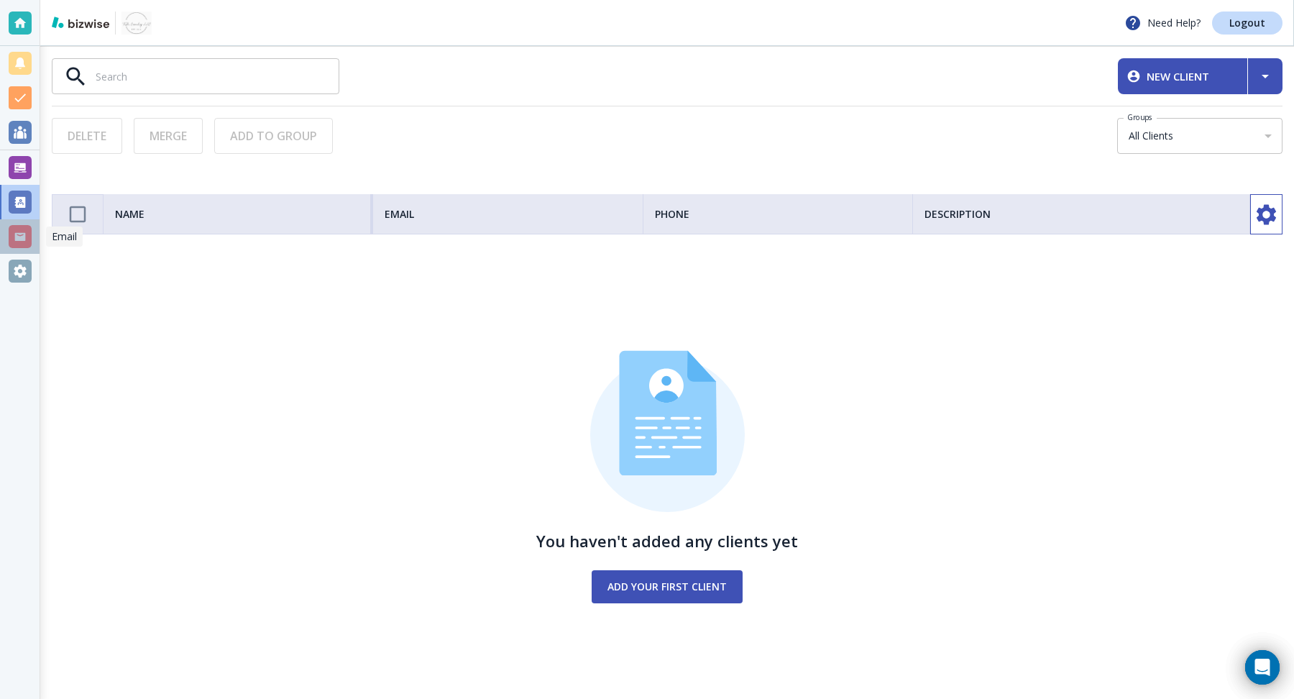
click at [18, 231] on div at bounding box center [20, 236] width 23 height 23
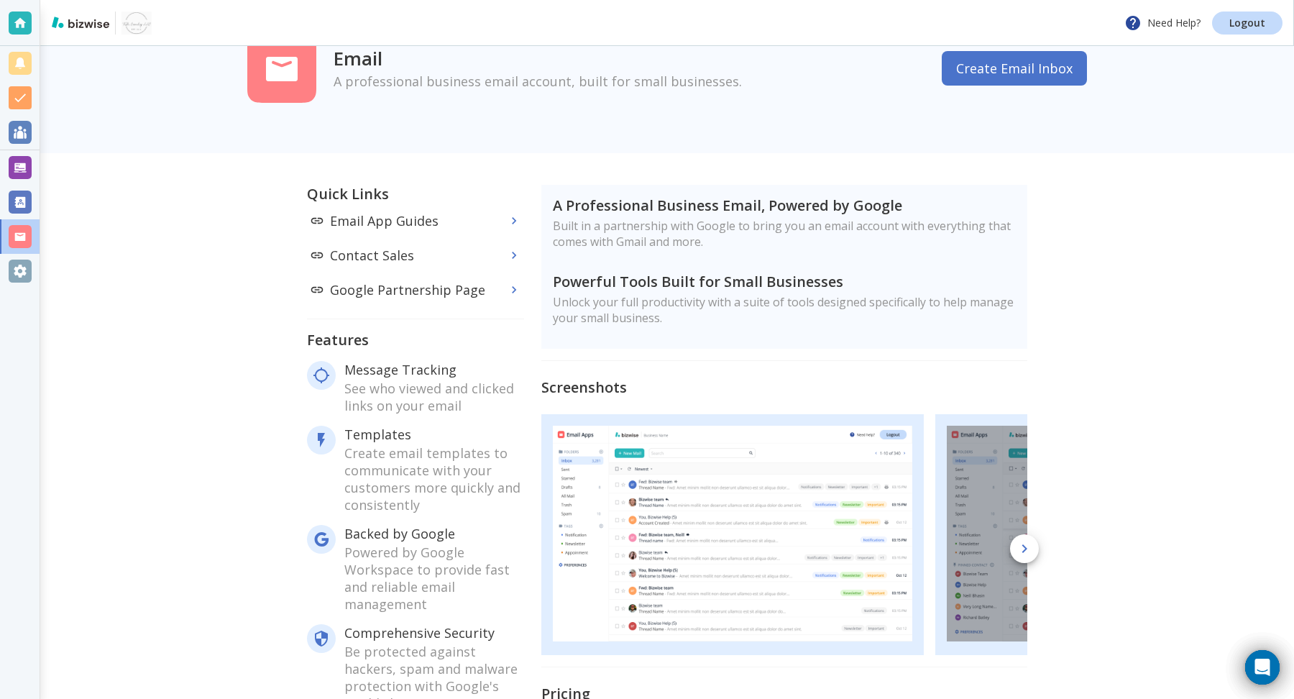
scroll to position [55, 0]
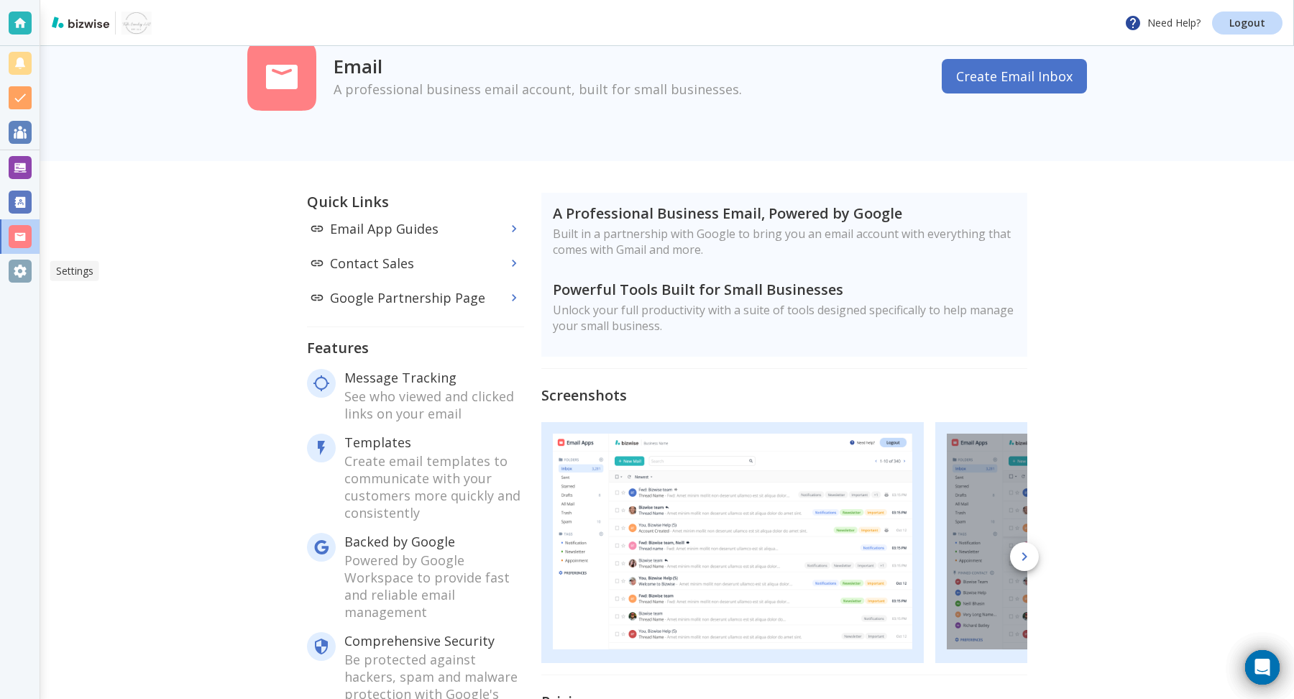
click at [27, 266] on div at bounding box center [20, 270] width 23 height 23
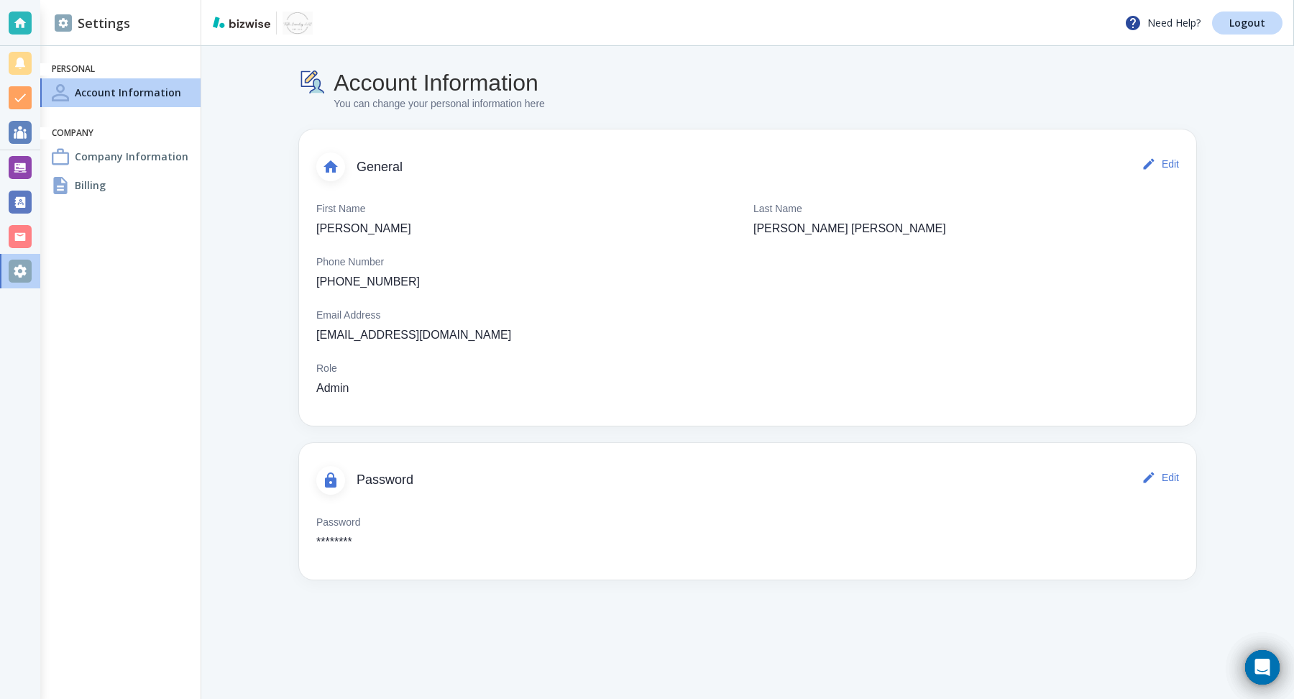
click at [709, 124] on div "Account Information You can change your personal information here General Edit …" at bounding box center [747, 324] width 897 height 510
click at [24, 236] on div at bounding box center [20, 236] width 23 height 23
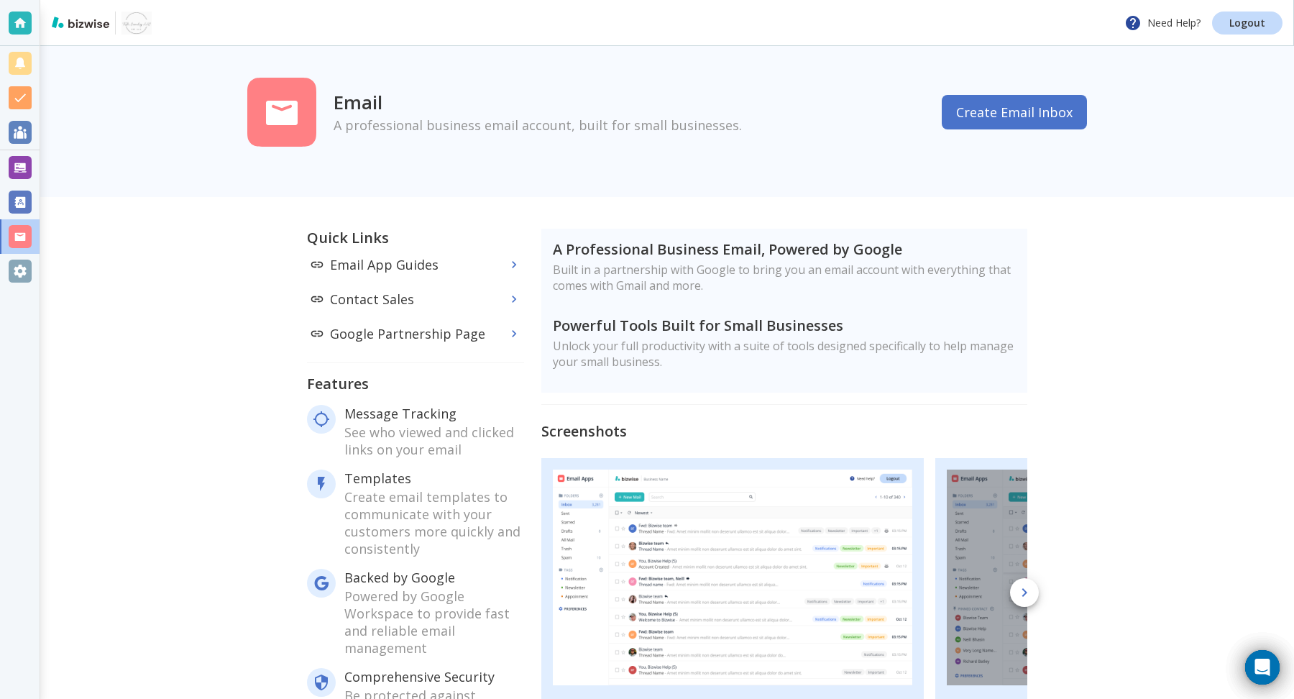
scroll to position [244, 0]
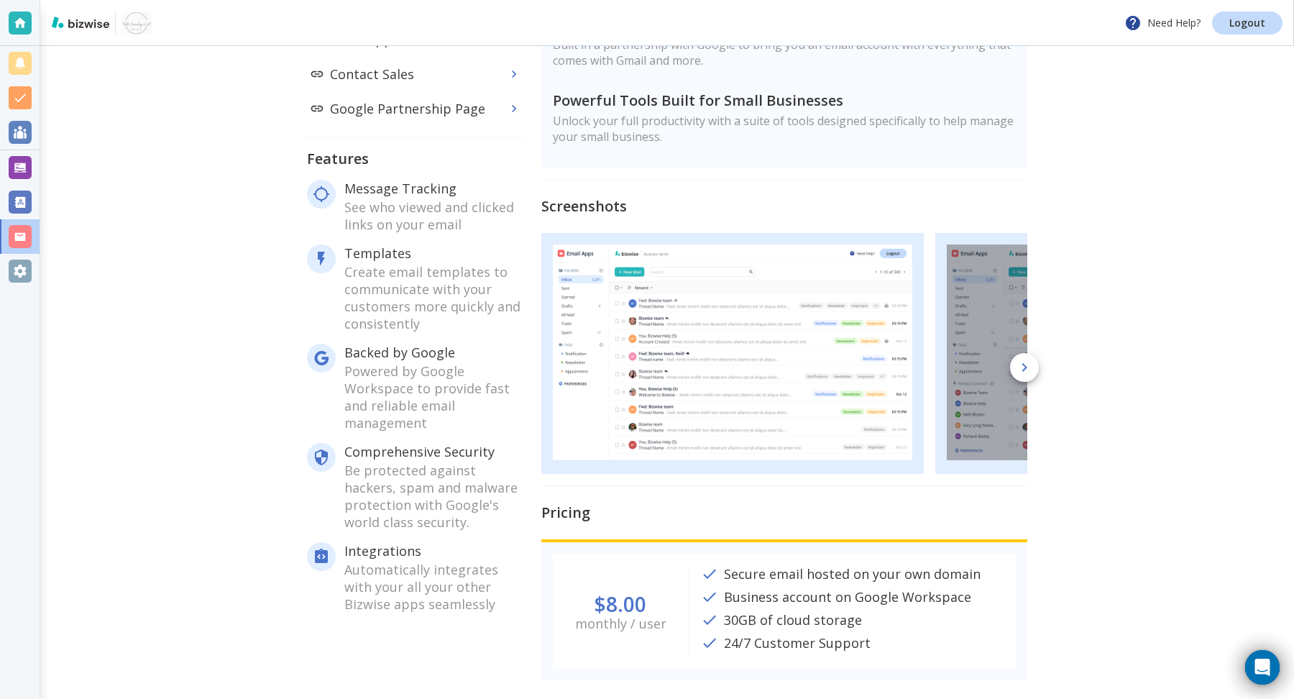
click at [16, 205] on div at bounding box center [20, 201] width 23 height 23
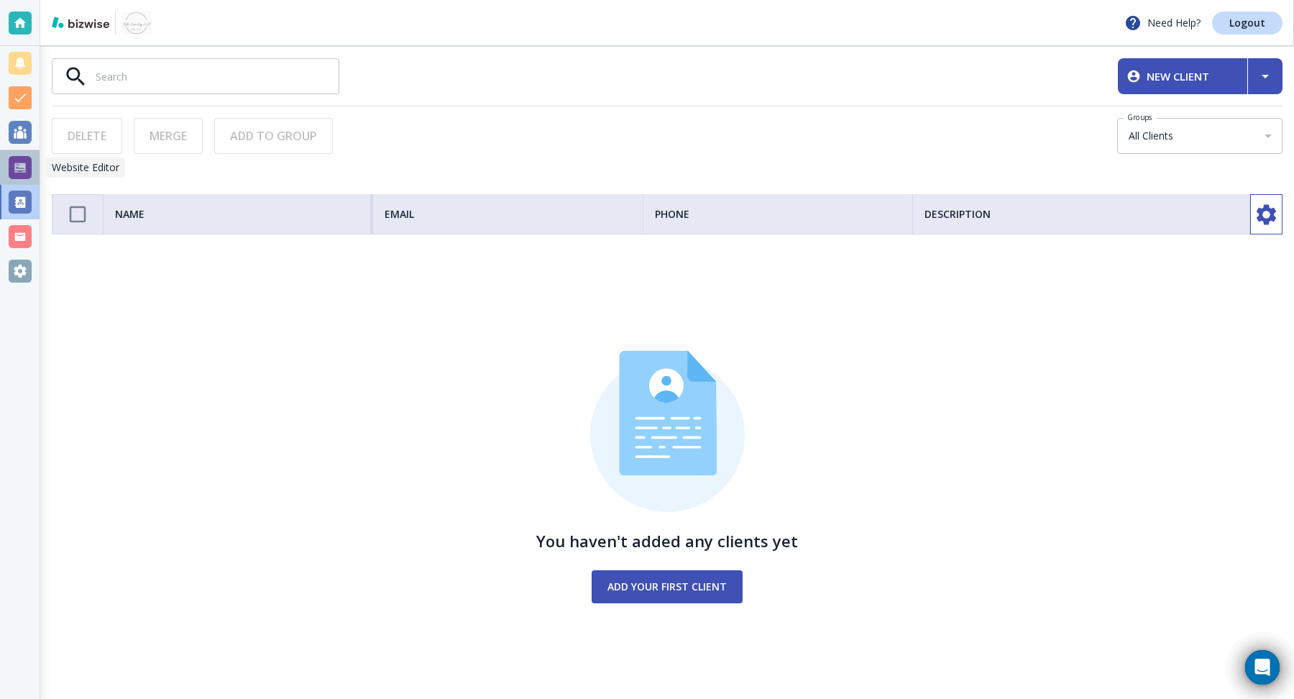
click at [21, 178] on div at bounding box center [20, 167] width 23 height 23
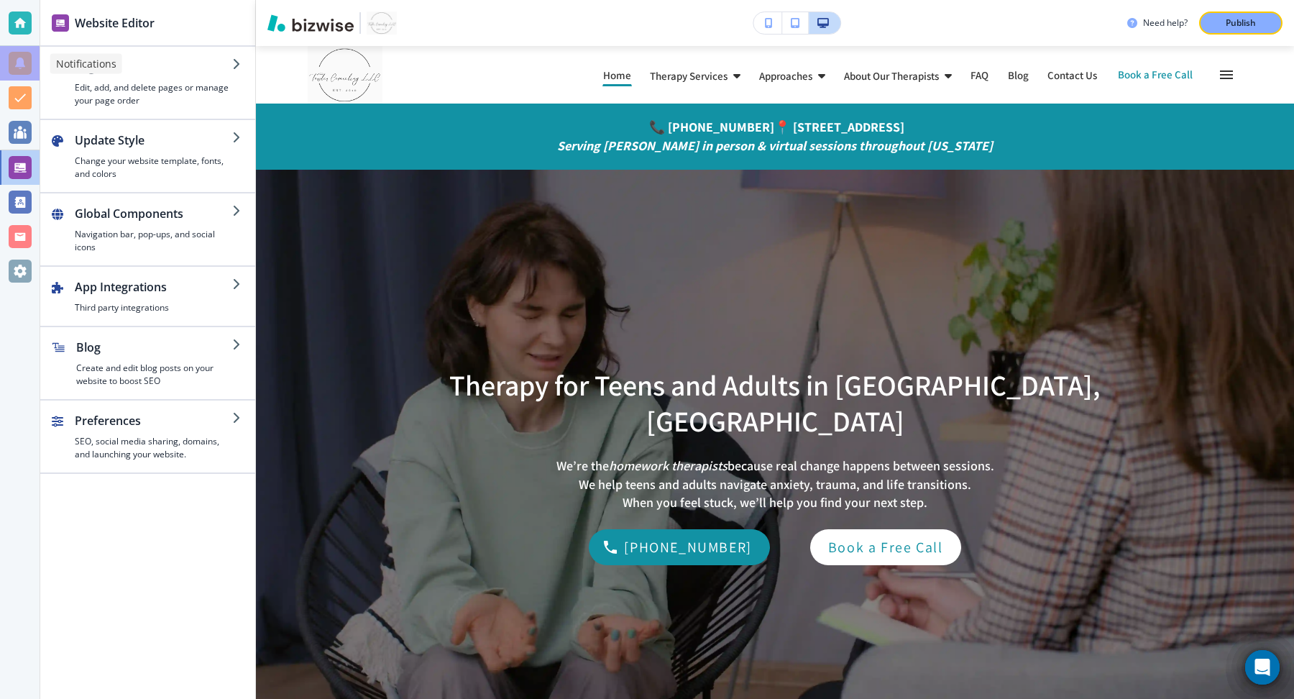
click at [17, 63] on div at bounding box center [20, 63] width 23 height 23
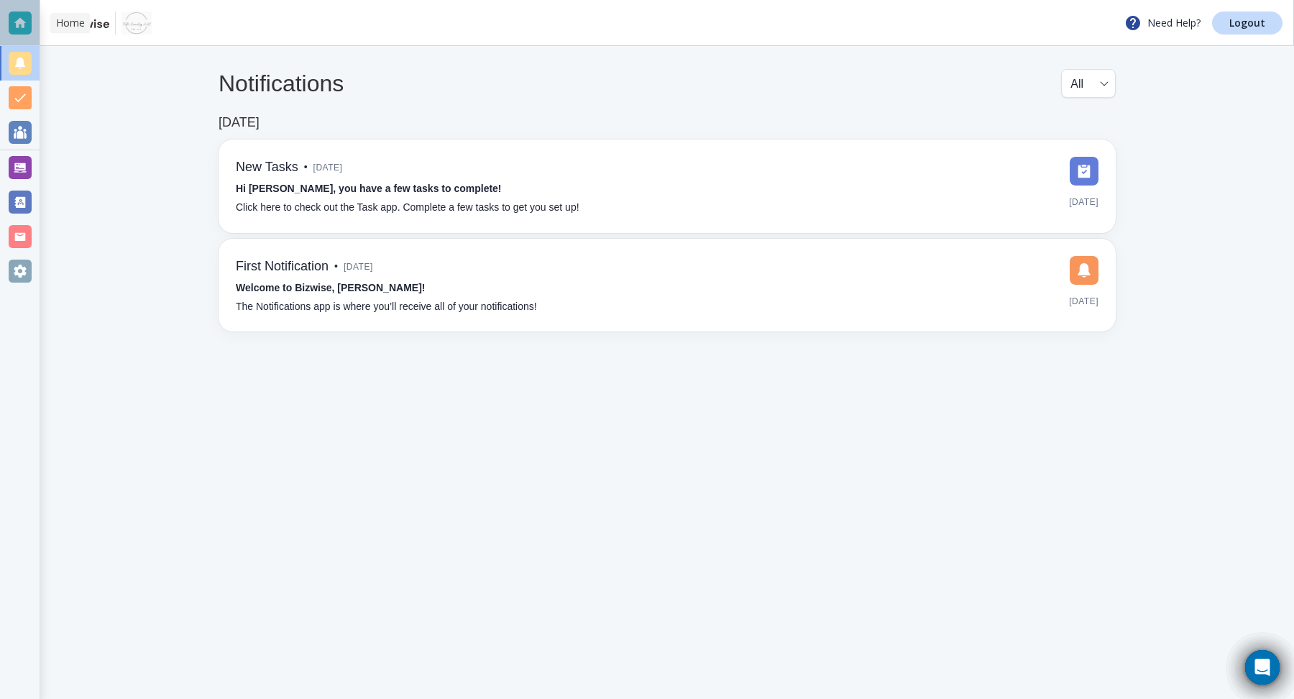
click at [16, 32] on div at bounding box center [20, 23] width 23 height 23
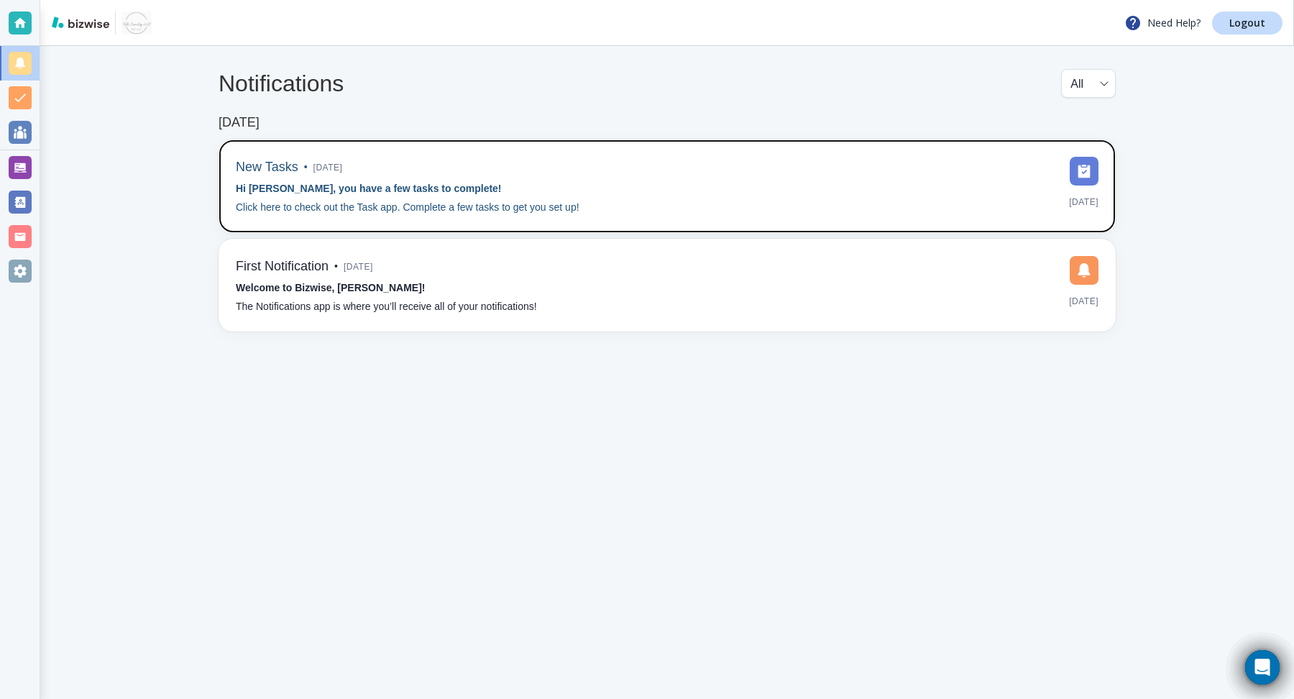
click at [446, 157] on div "New Tasks • [DATE] Hi [PERSON_NAME], you have a few tasks to complete! Click he…" at bounding box center [408, 186] width 344 height 59
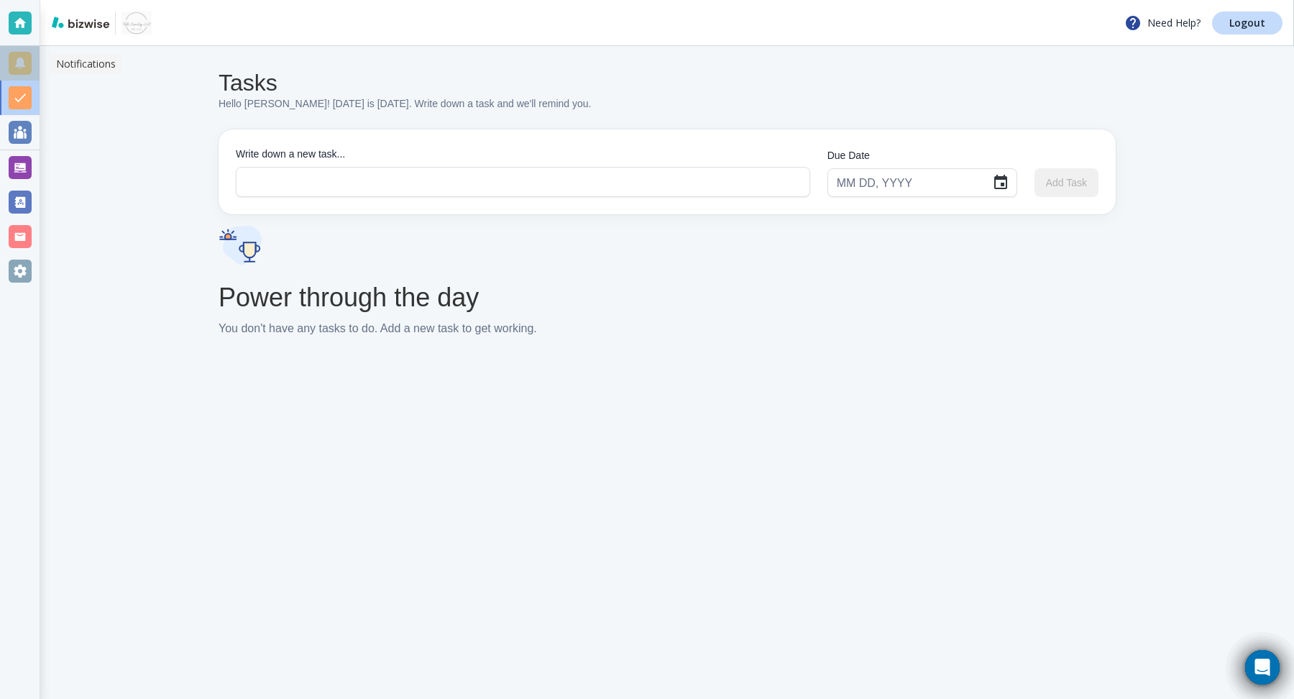
click at [17, 63] on div at bounding box center [20, 63] width 23 height 23
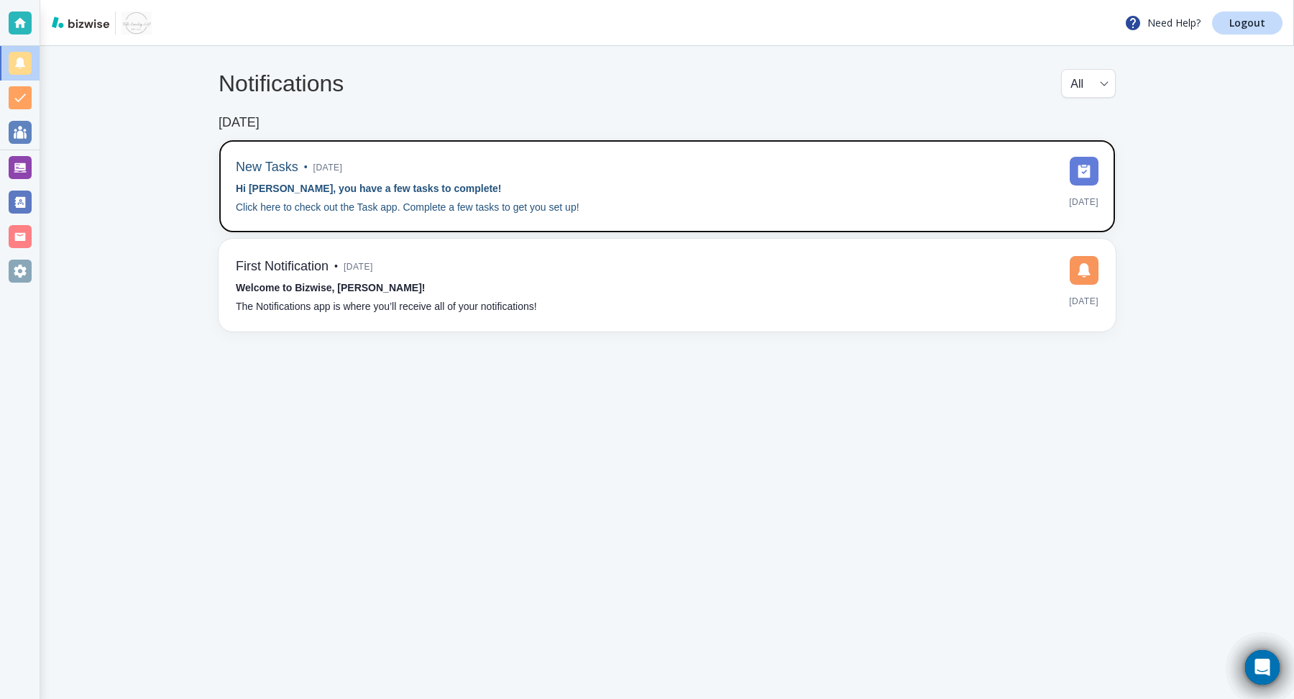
click at [467, 218] on div "New Tasks • [DATE] Hi [PERSON_NAME], you have a few tasks to complete! Click he…" at bounding box center [667, 185] width 897 height 93
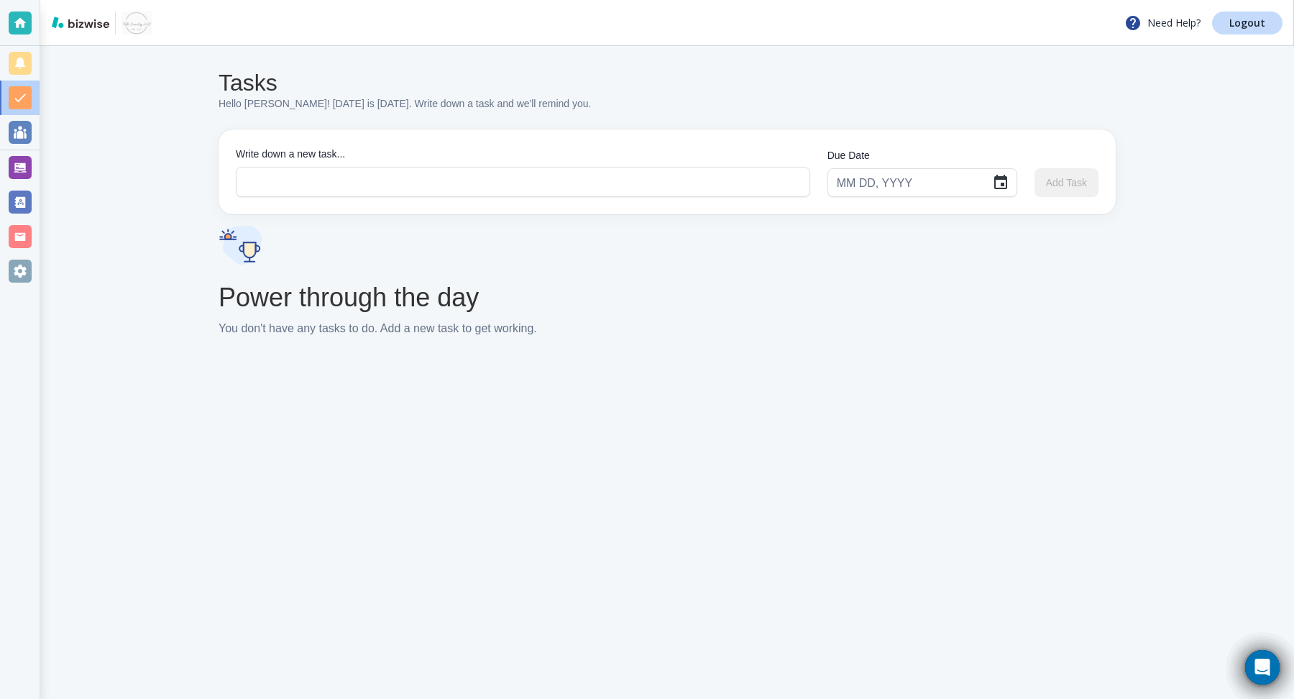
click at [979, 180] on div "​" at bounding box center [922, 182] width 190 height 29
type input "MMMM DD, YYYY"
click at [996, 184] on icon "Choose date" at bounding box center [1000, 182] width 17 height 17
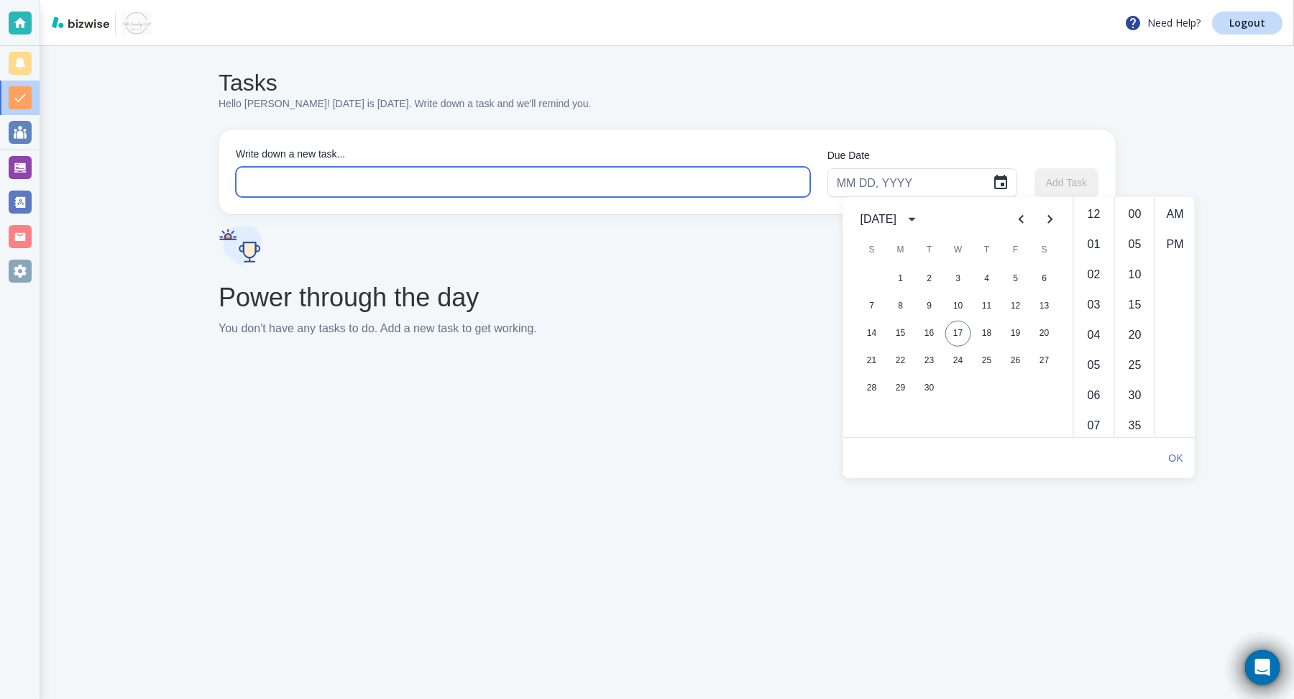
click at [658, 179] on textarea at bounding box center [523, 182] width 553 height 17
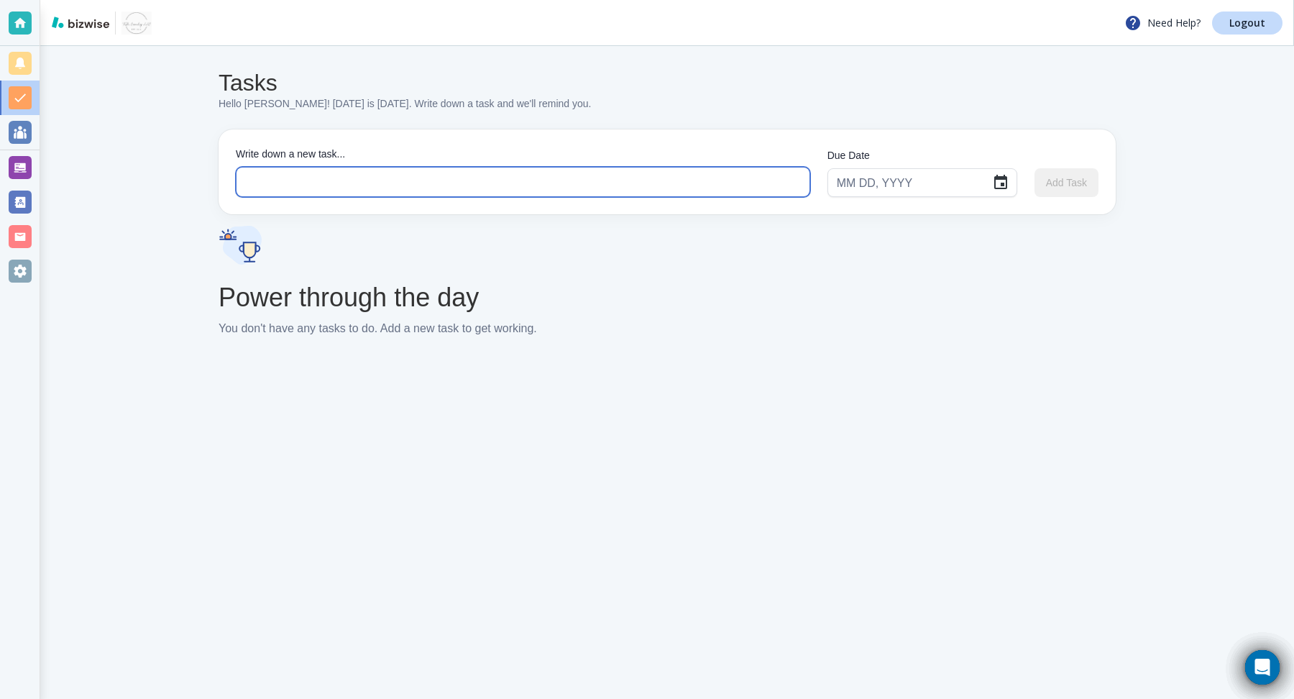
click at [671, 178] on textarea at bounding box center [523, 182] width 553 height 17
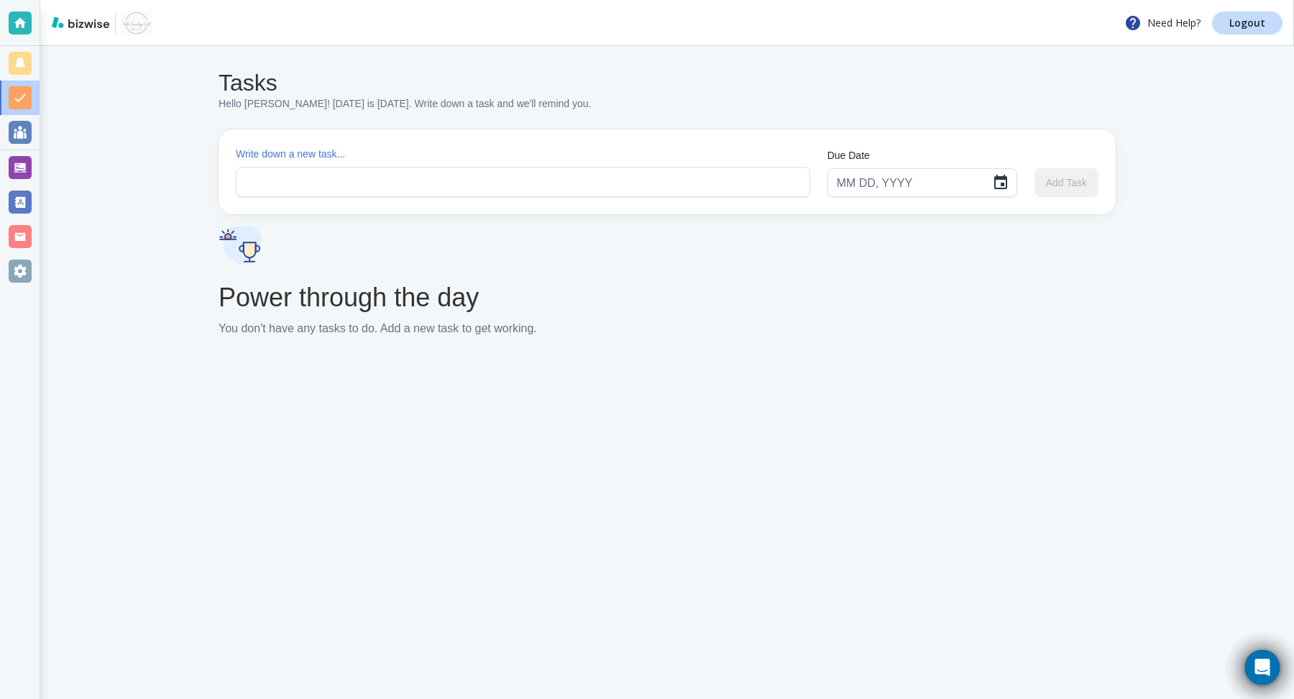
click at [484, 294] on div "Power through the day You don't have any tasks to do. Add a new task to get wor…" at bounding box center [378, 309] width 318 height 55
click at [27, 61] on div at bounding box center [20, 63] width 23 height 23
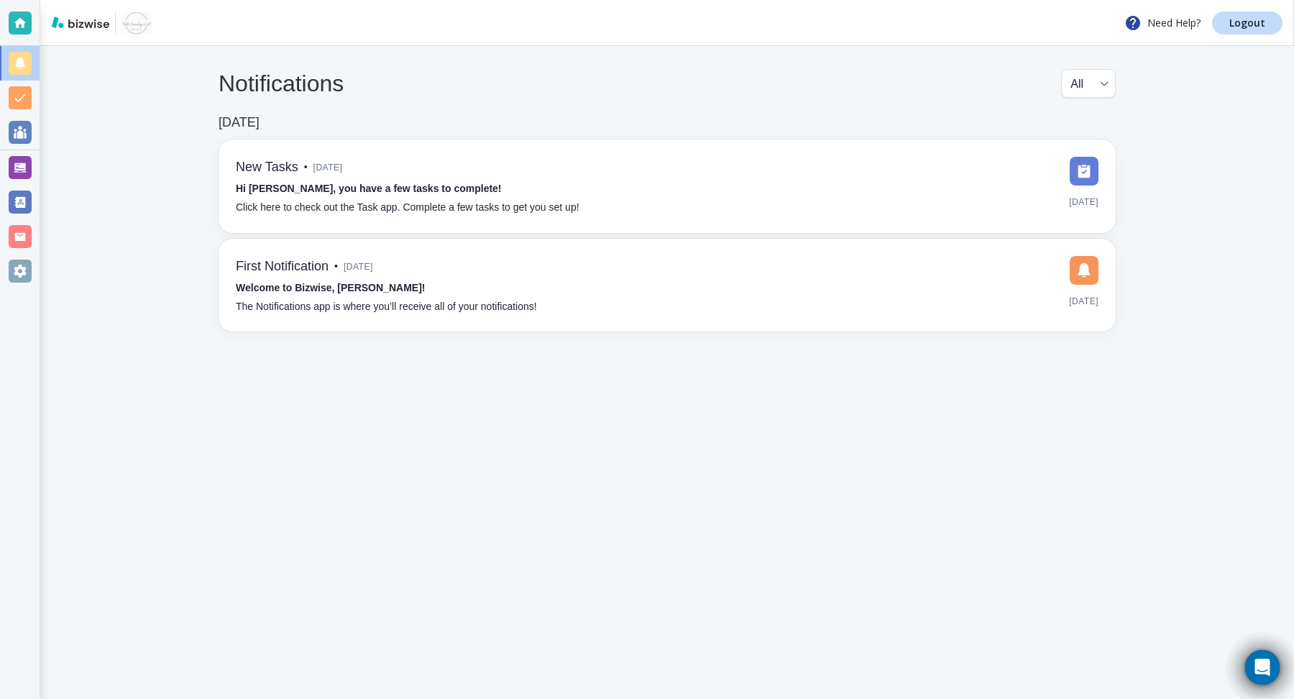
click at [12, 24] on div at bounding box center [20, 23] width 23 height 23
click at [18, 28] on div at bounding box center [20, 23] width 23 height 23
click at [88, 24] on img at bounding box center [81, 23] width 58 height 12
click at [140, 31] on img at bounding box center [136, 23] width 30 height 23
click at [21, 132] on div at bounding box center [20, 132] width 23 height 23
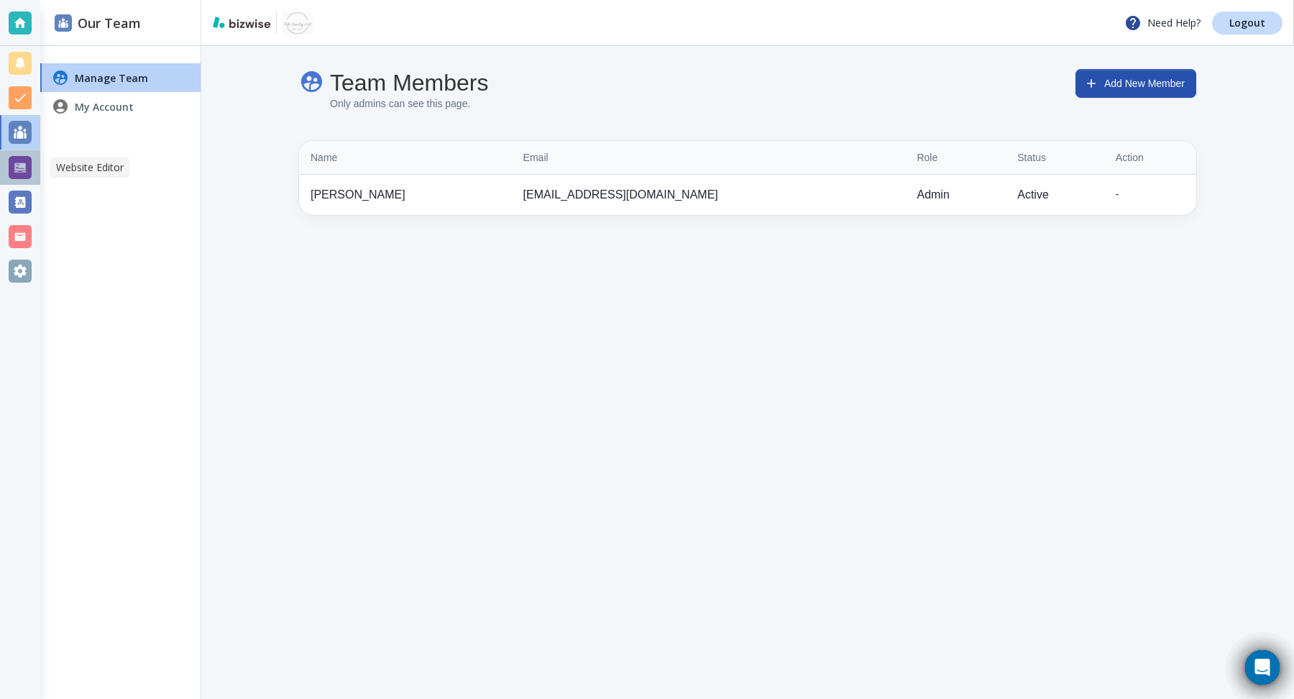
click at [20, 167] on div at bounding box center [20, 167] width 23 height 23
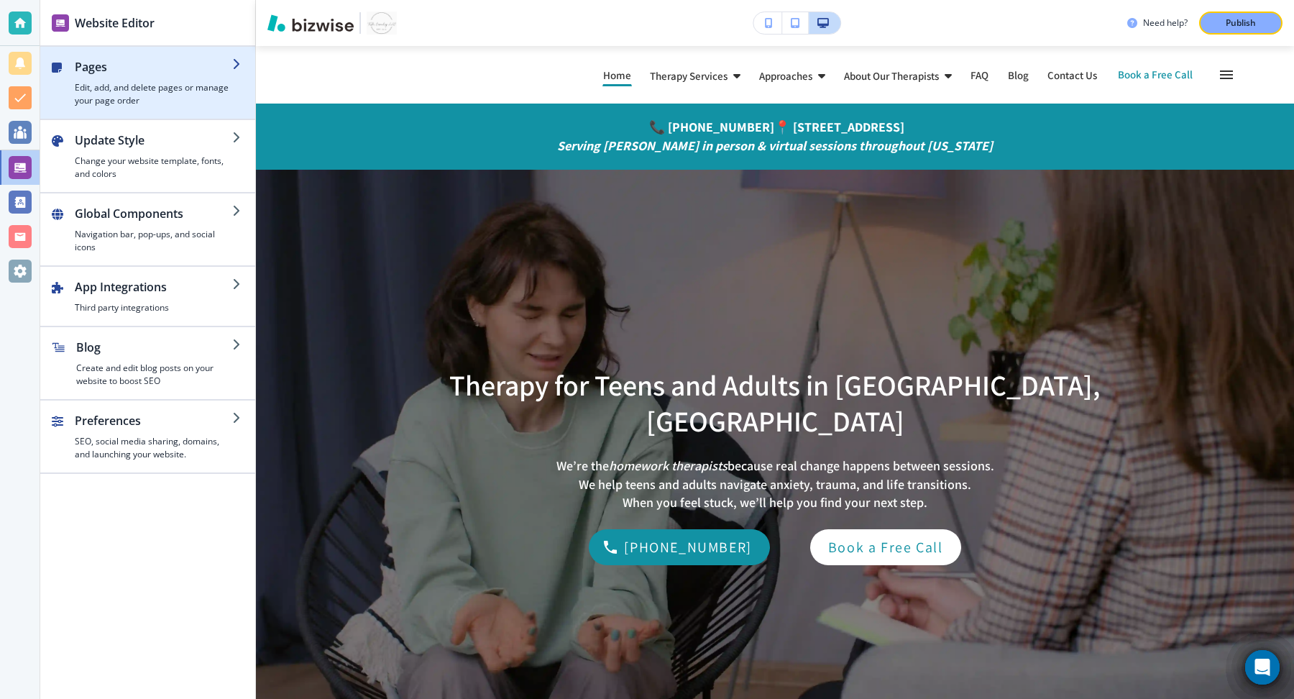
click at [161, 82] on h4 "Edit, add, and delete pages or manage your page order" at bounding box center [153, 94] width 157 height 26
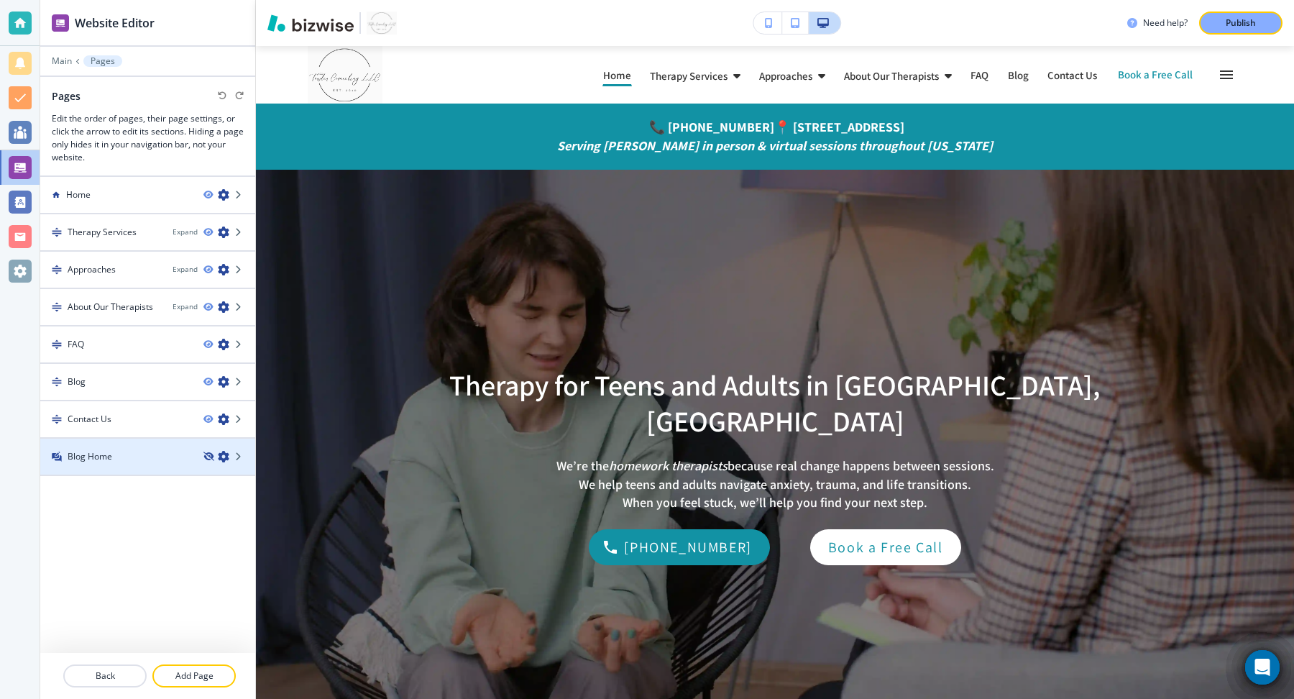
click at [209, 457] on icon "button" at bounding box center [207, 456] width 9 height 9
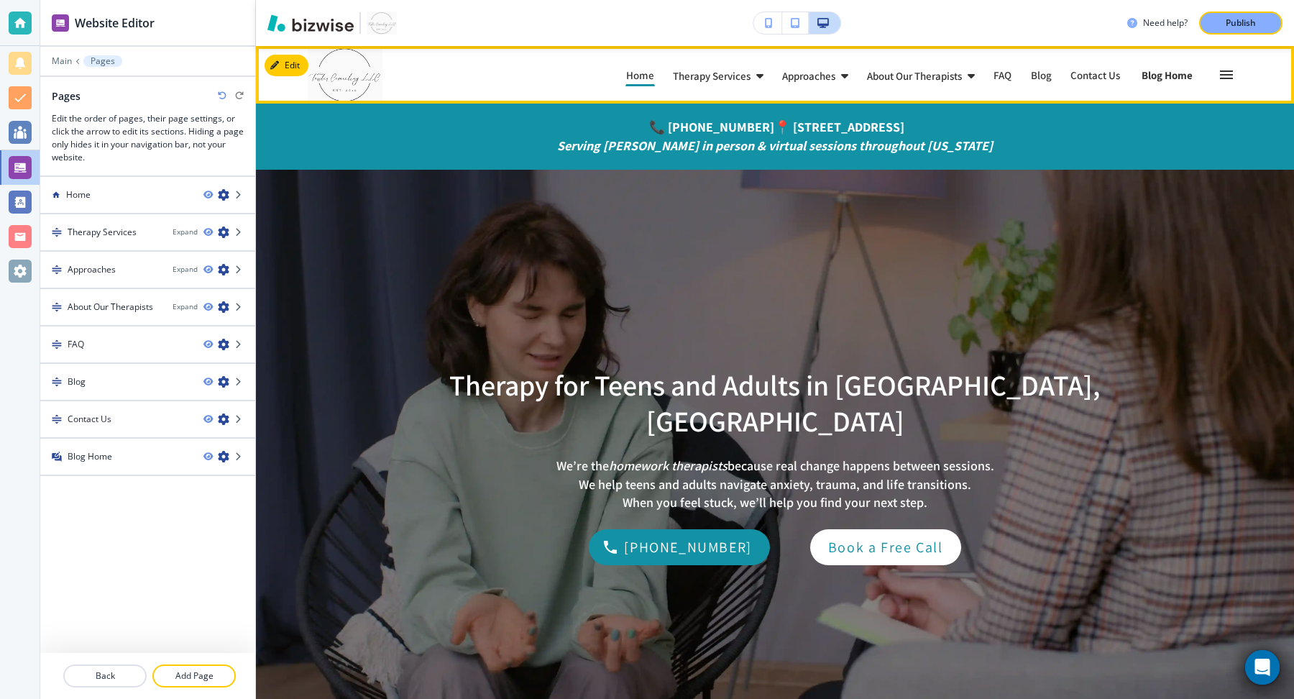
click at [1149, 77] on p "Blog Home" at bounding box center [1167, 75] width 51 height 11
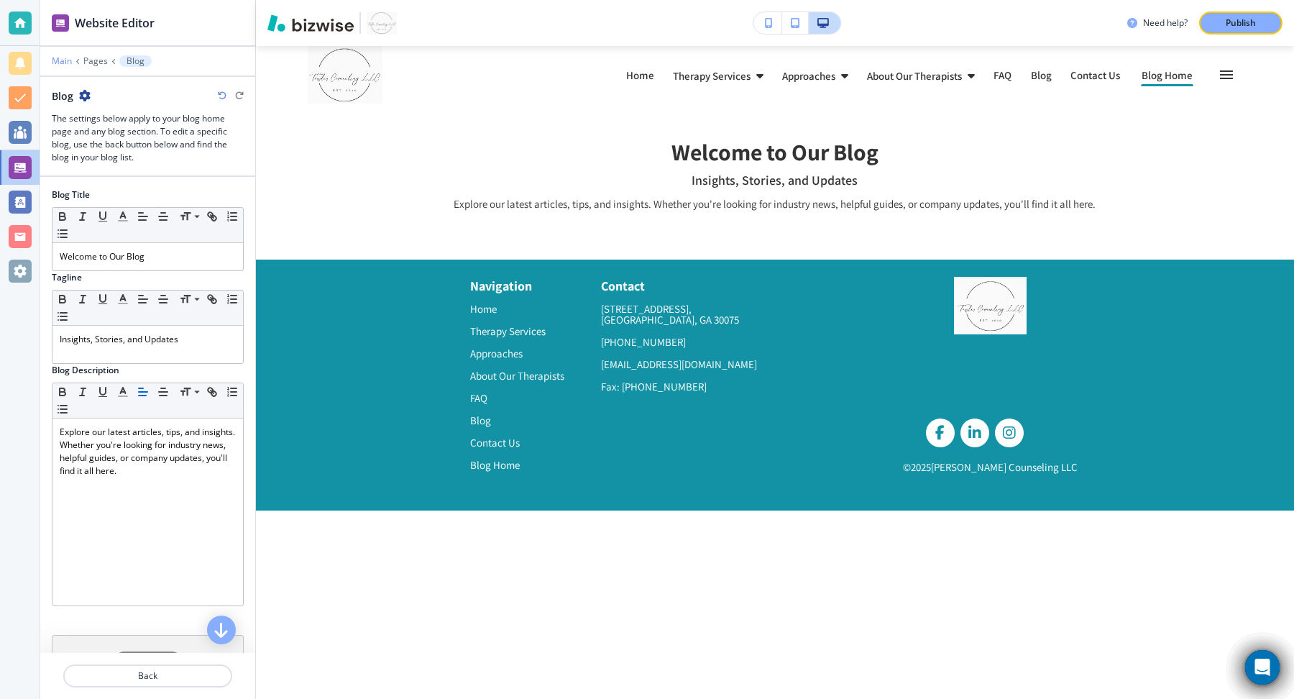
click at [55, 63] on p "Main" at bounding box center [62, 61] width 20 height 10
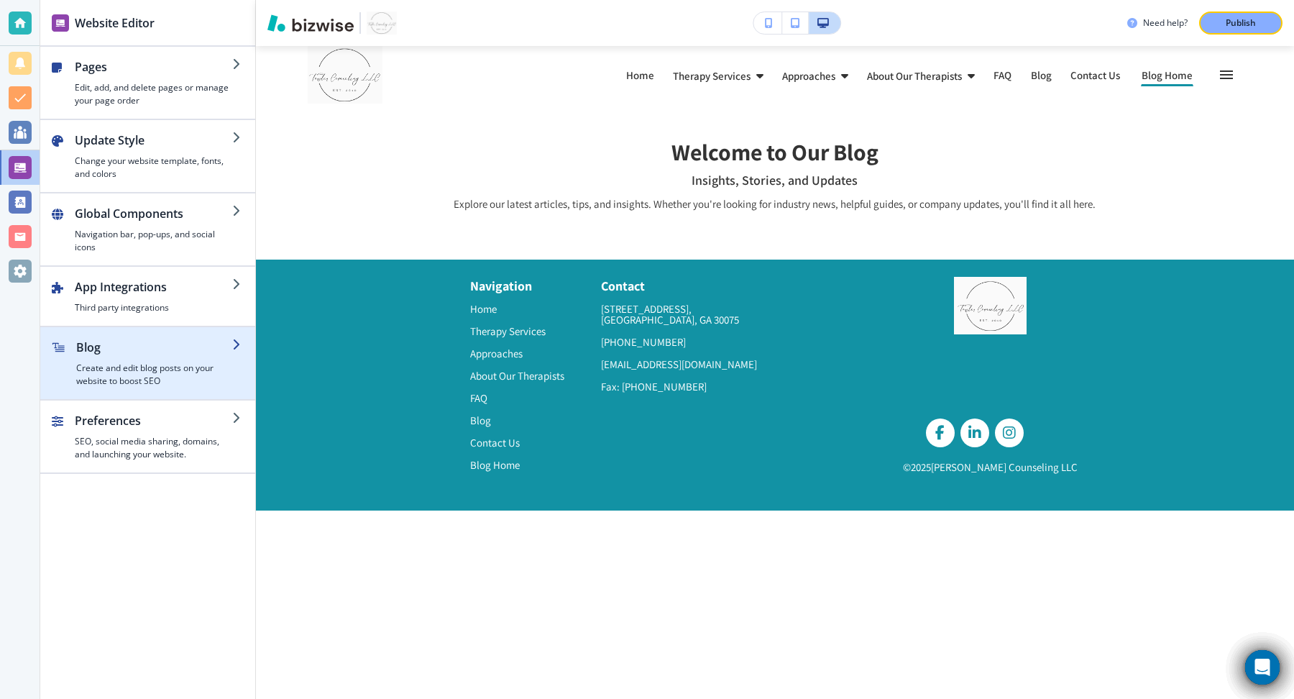
click at [156, 380] on h4 "Create and edit blog posts on your website to boost SEO" at bounding box center [154, 375] width 156 height 26
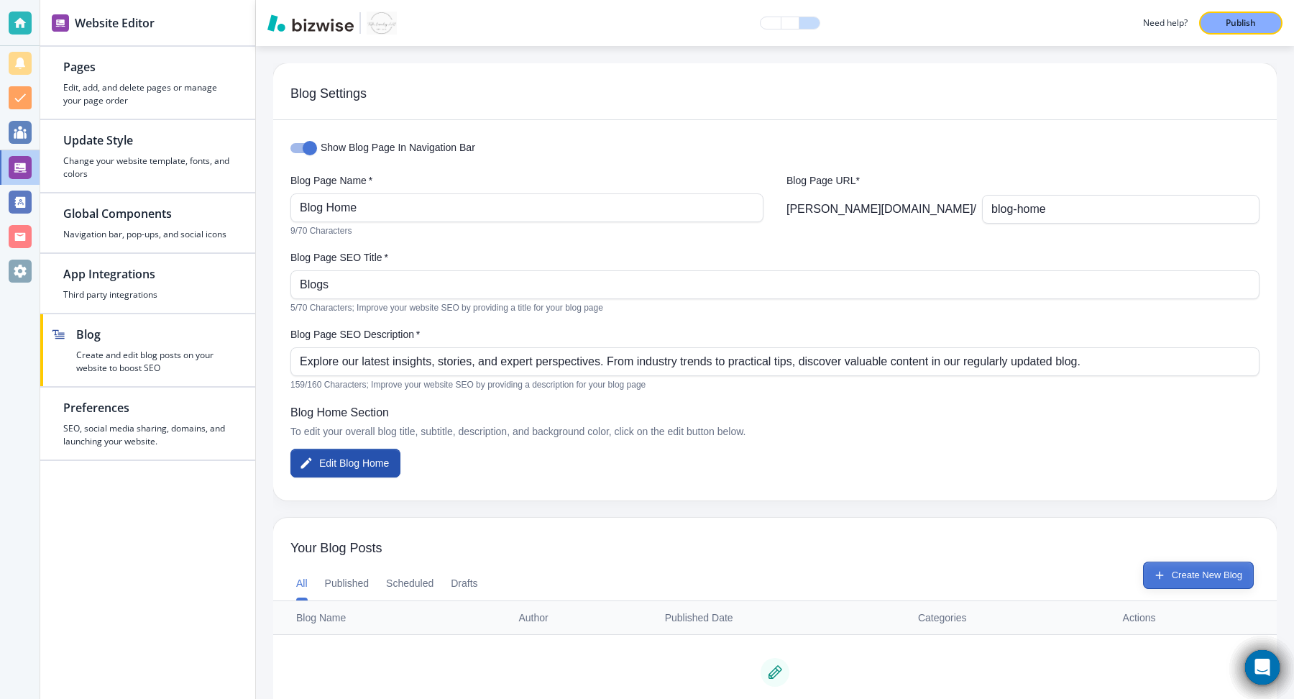
click at [1149, 577] on button "Create New Blog" at bounding box center [1198, 574] width 111 height 27
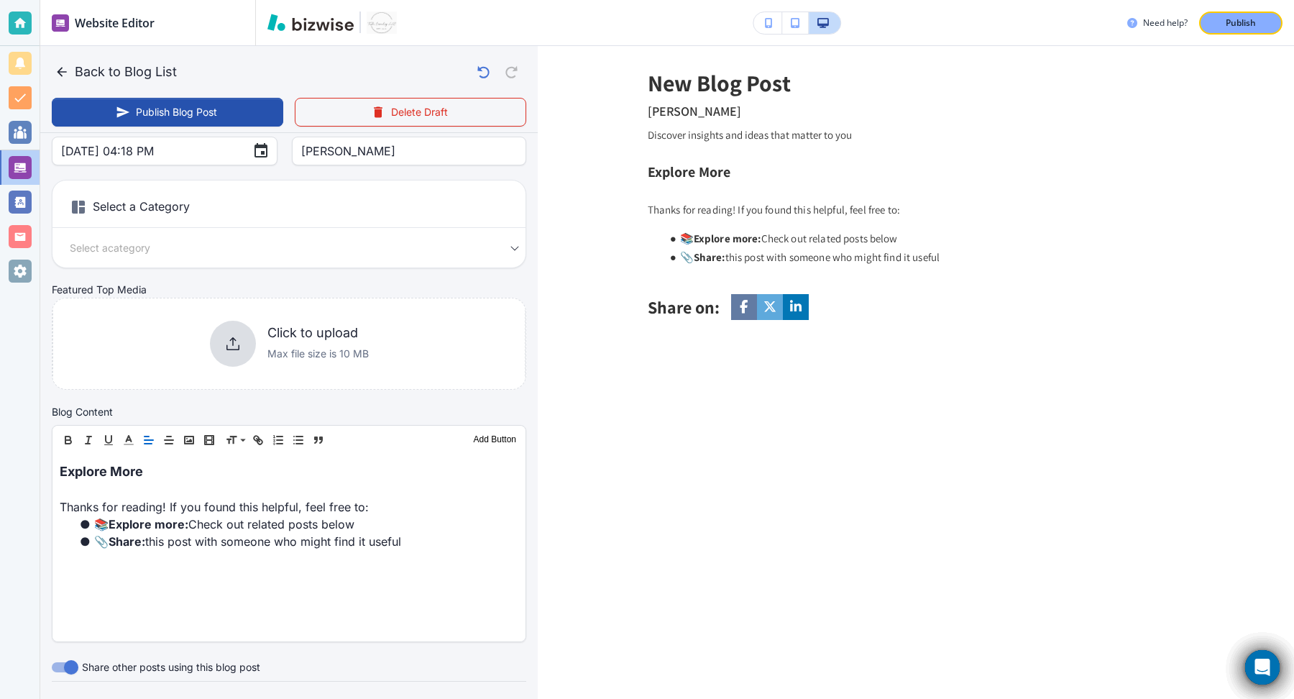
scroll to position [189, 0]
click at [426, 230] on div "Select a Category Select a category Select a Category" at bounding box center [289, 219] width 474 height 88
click at [431, 0] on body "Website Editor Pages Edit, add, and delete pages or manage your page order Upda…" at bounding box center [647, 0] width 1294 height 0
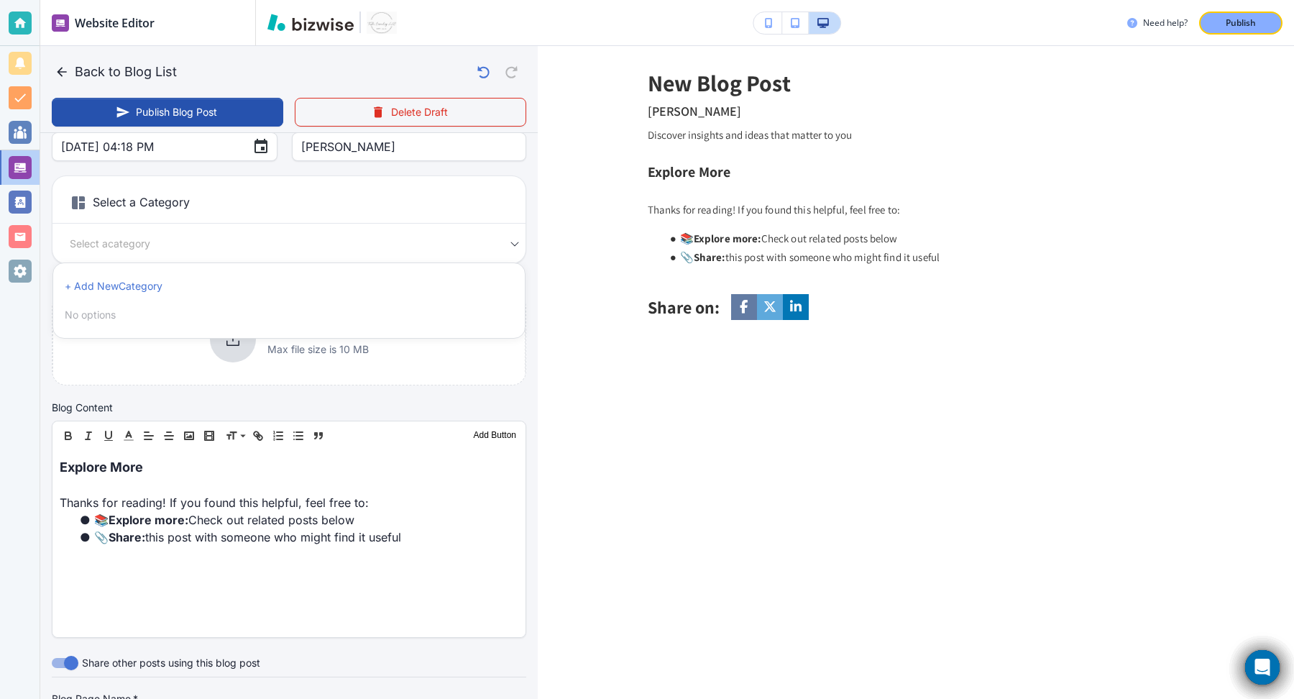
click at [431, 244] on div at bounding box center [647, 349] width 1294 height 699
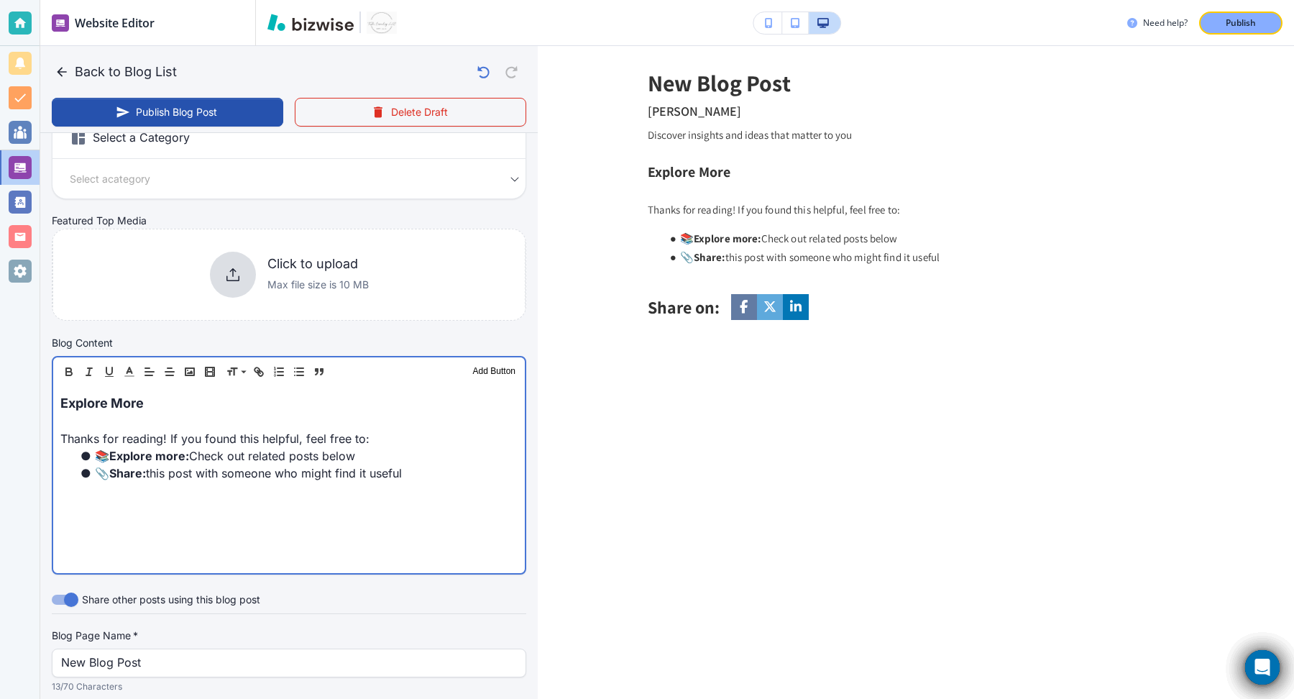
scroll to position [255, 0]
drag, startPoint x: 424, startPoint y: 477, endPoint x: 0, endPoint y: 357, distance: 440.8
click at [0, 357] on div "Website Editor Pages Edit, add, and delete pages or manage your page order Upda…" at bounding box center [647, 349] width 1294 height 699
type input "[DATE] 04:49 PM"
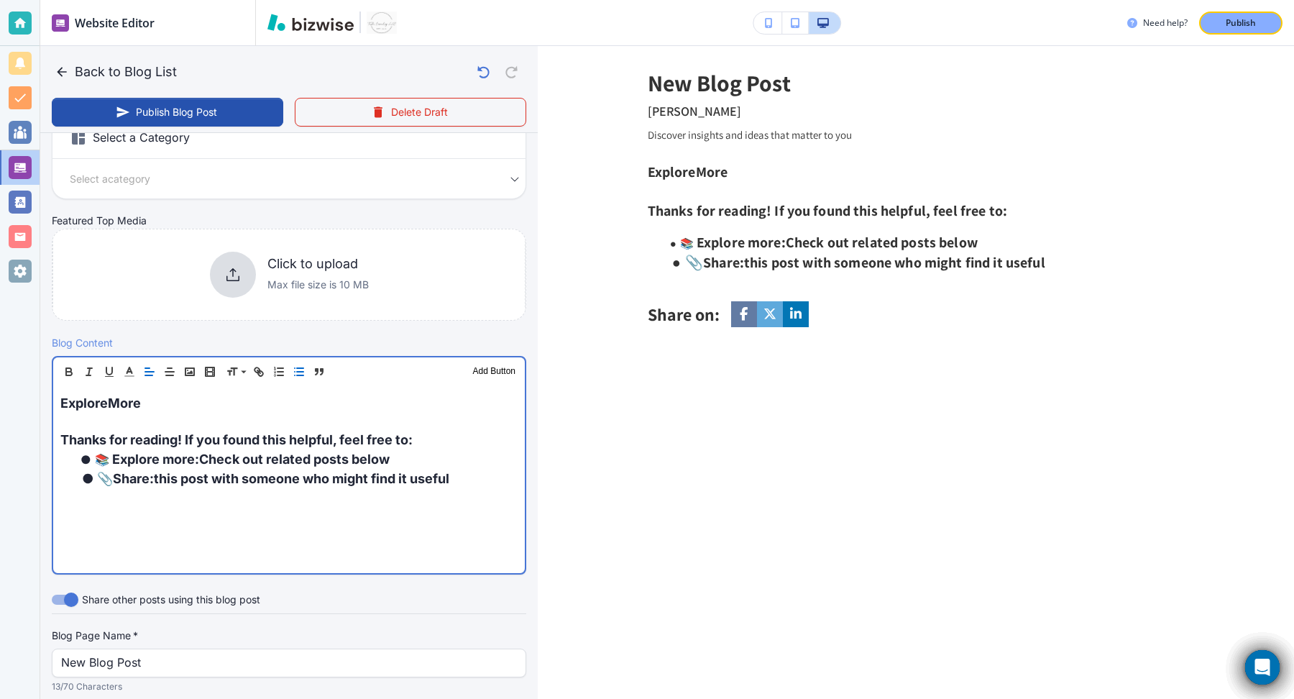
scroll to position [196, 0]
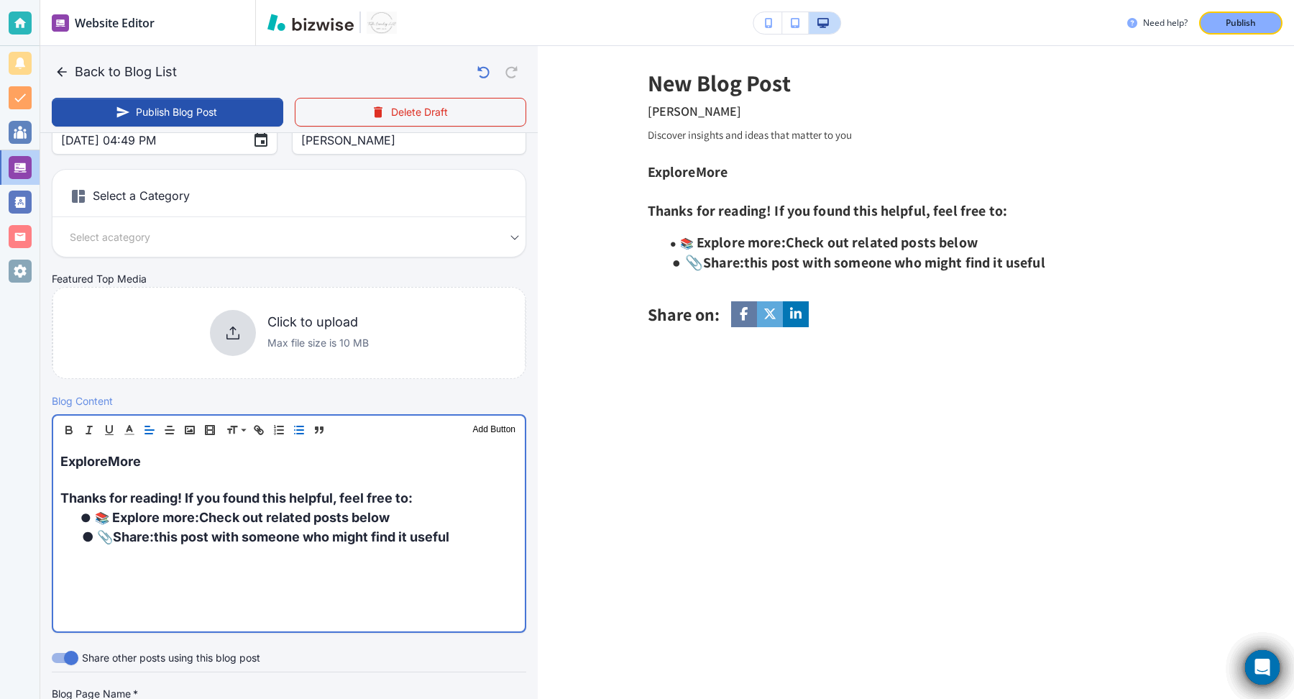
click at [147, 575] on div "Explore More Thanks for reading! If you found this helpful, feel free to: 📚 Exp…" at bounding box center [289, 537] width 472 height 187
drag, startPoint x: 498, startPoint y: 534, endPoint x: 1, endPoint y: 404, distance: 514.2
click at [1, 404] on div "Website Editor Pages Edit, add, and delete pages or manage your page order Upda…" at bounding box center [647, 349] width 1294 height 699
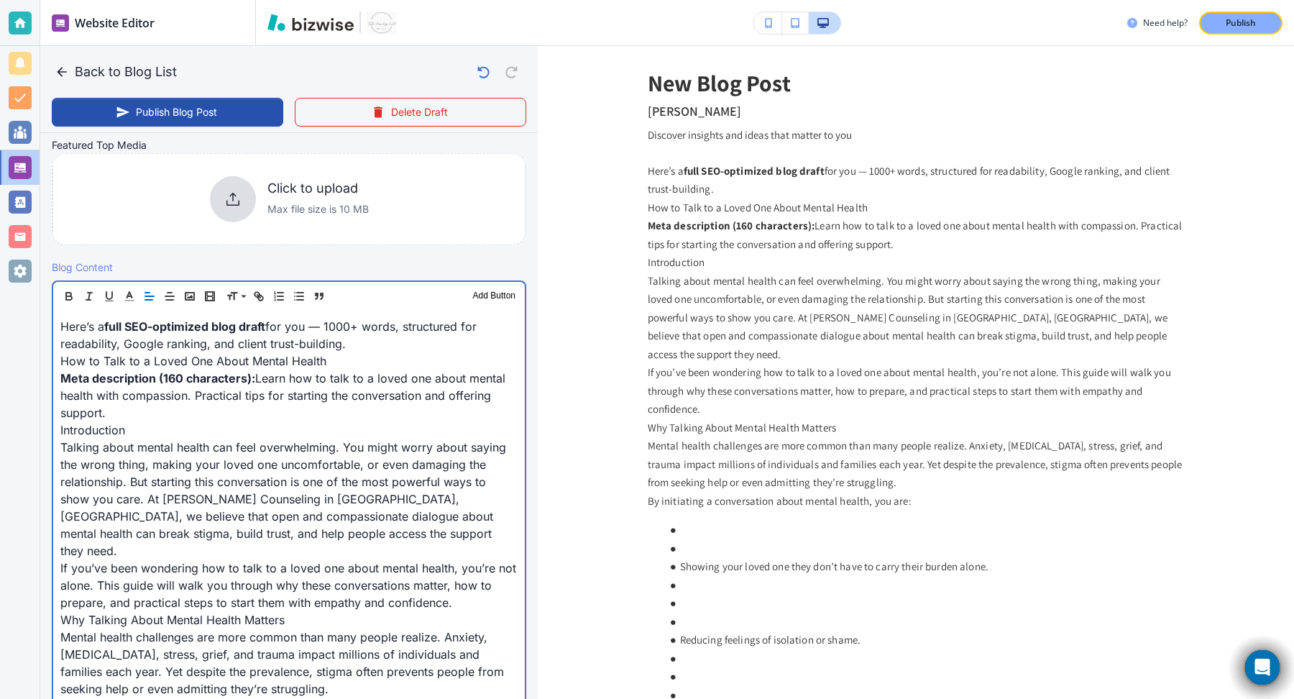
scroll to position [331, 0]
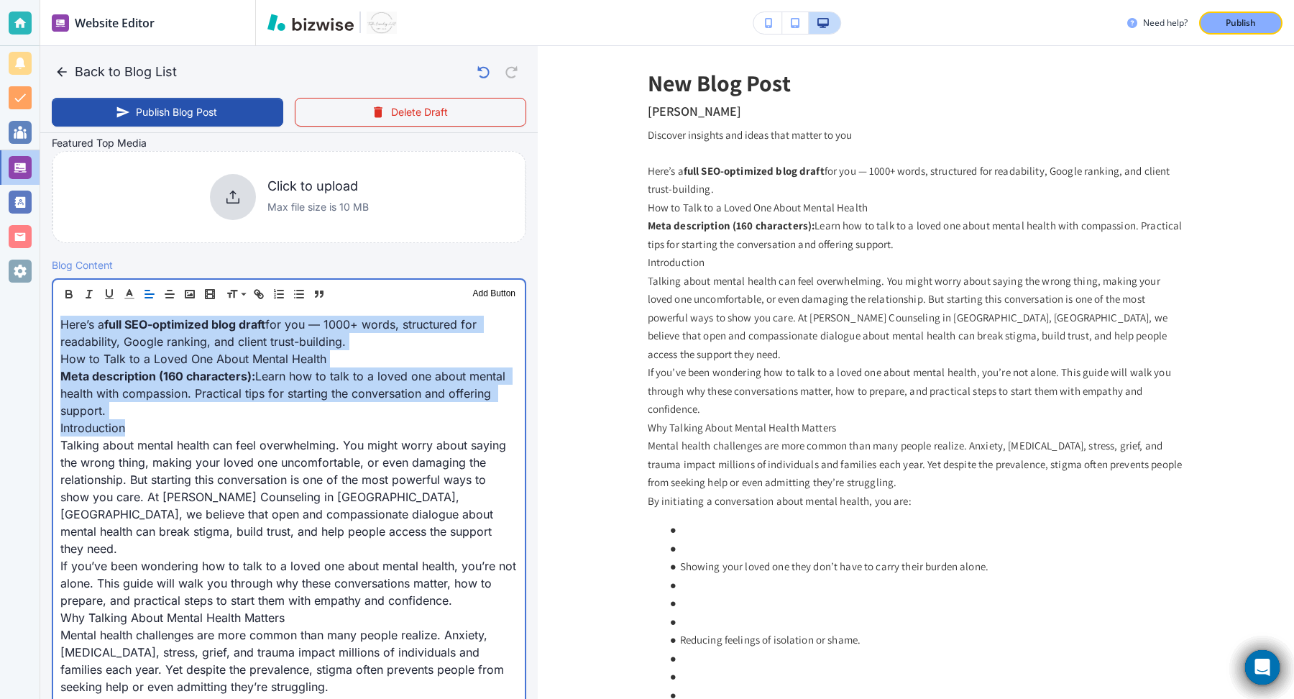
drag, startPoint x: 135, startPoint y: 427, endPoint x: 50, endPoint y: 306, distance: 148.6
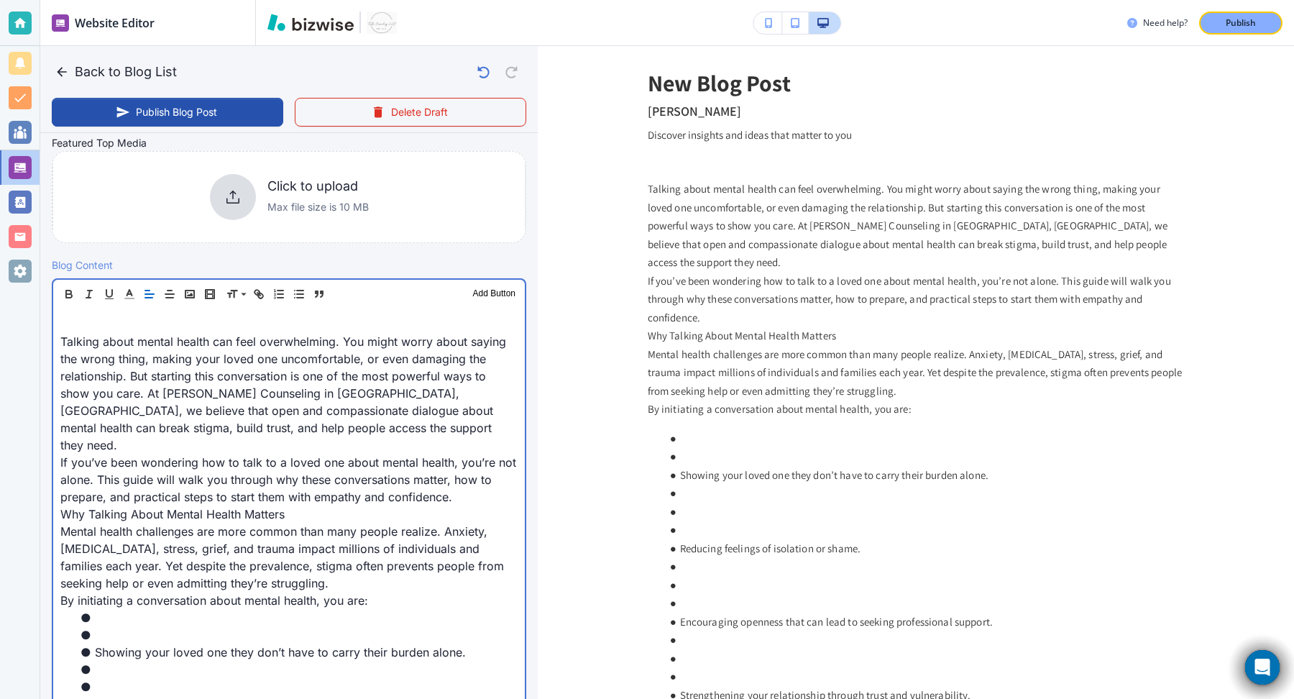
scroll to position [227, 0]
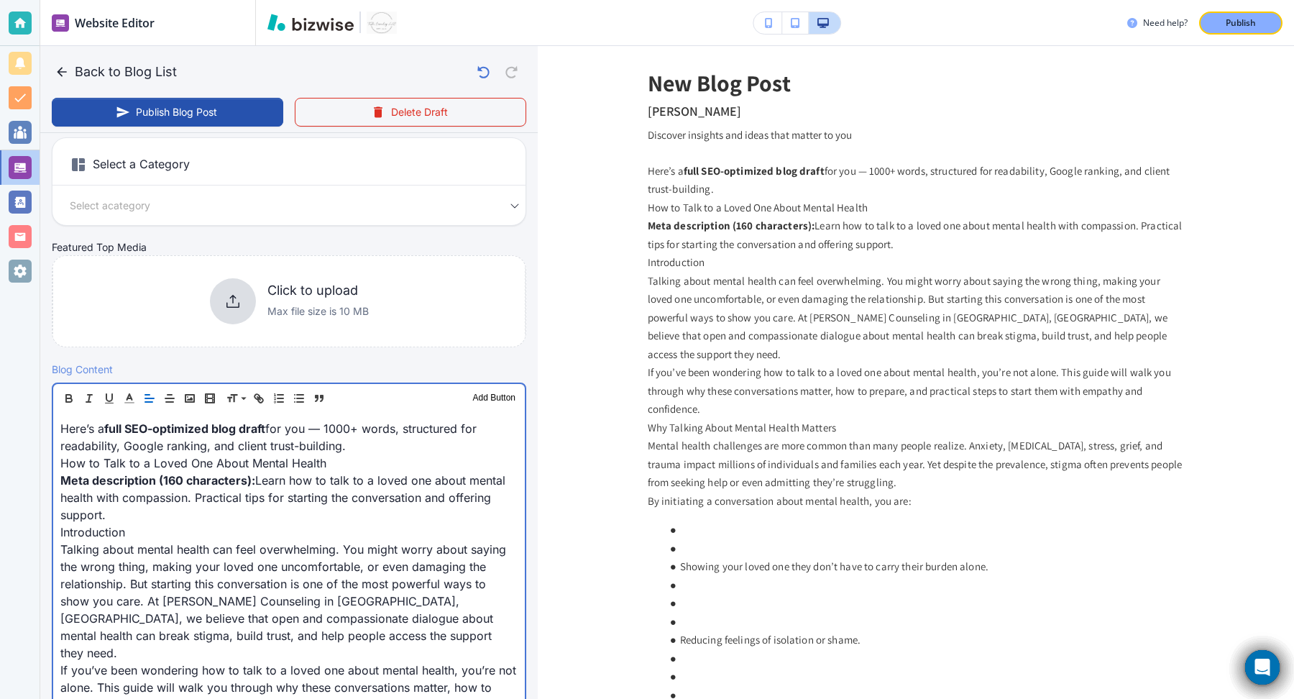
drag, startPoint x: 374, startPoint y: 446, endPoint x: 1, endPoint y: 404, distance: 374.7
click at [1, 404] on div "Website Editor Pages Edit, add, and delete pages or manage your page order Upda…" at bounding box center [647, 349] width 1294 height 699
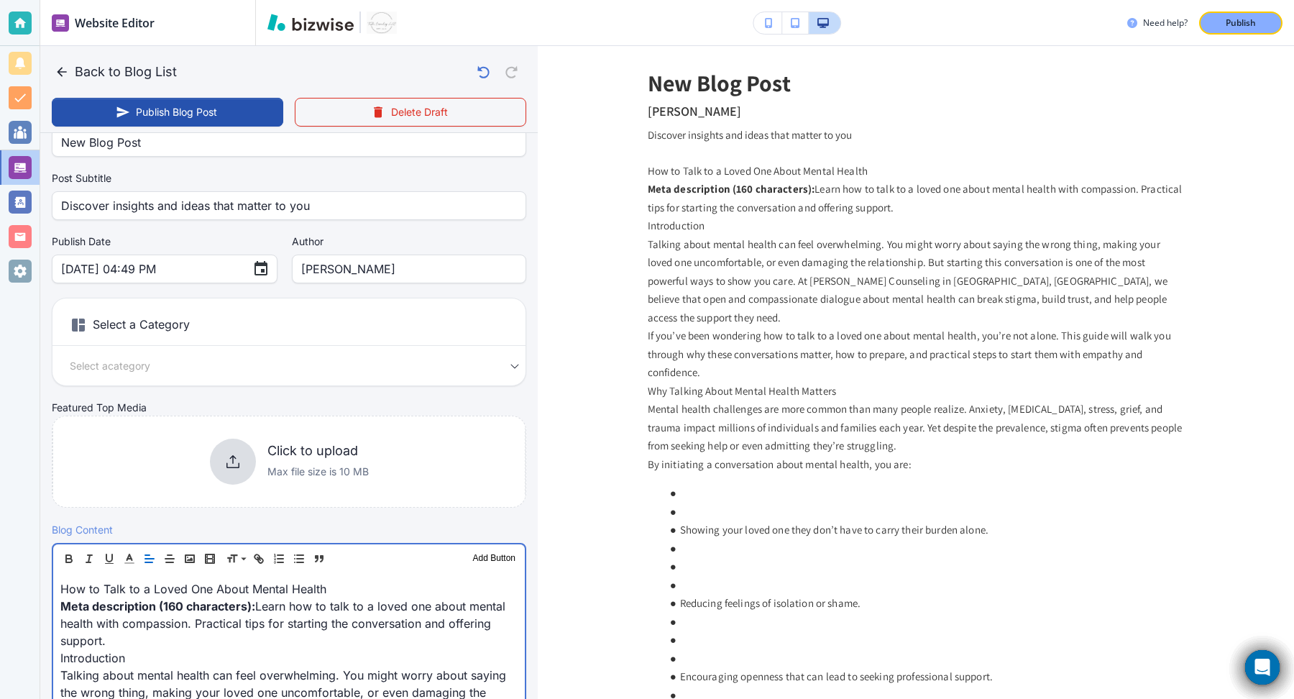
scroll to position [6, 0]
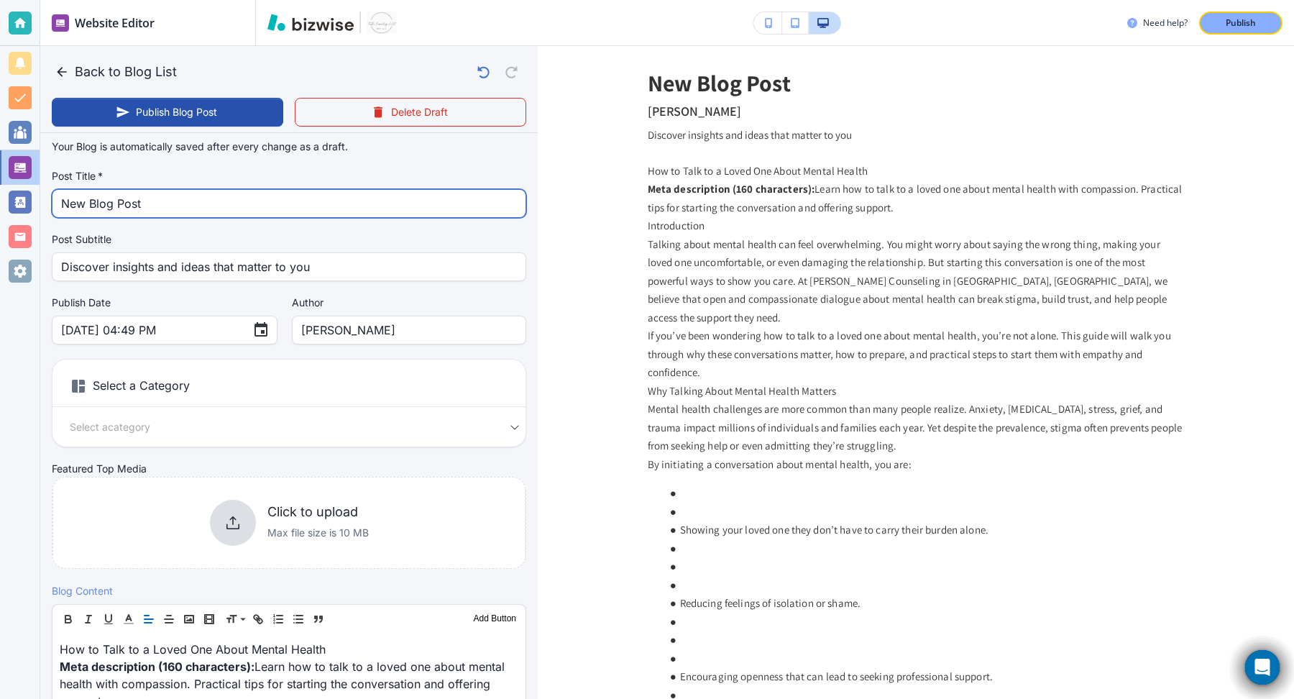
click at [109, 212] on input "New Blog Post" at bounding box center [289, 203] width 456 height 27
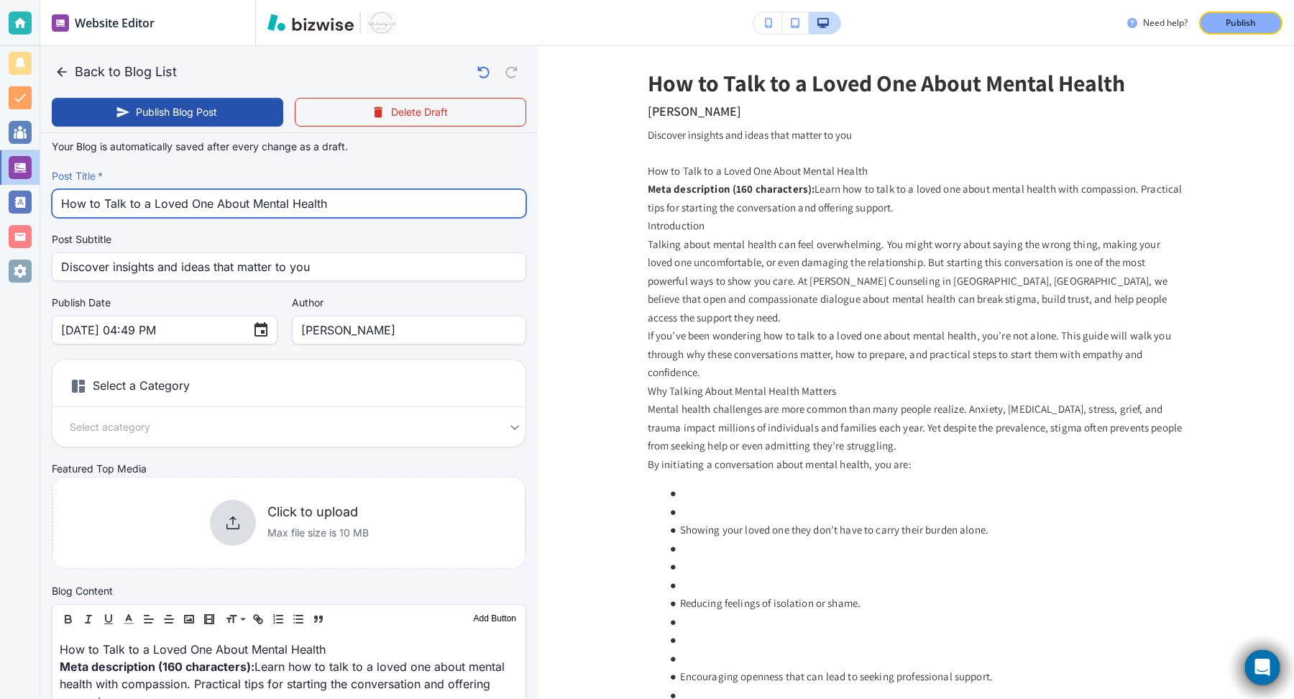
type input "How to Talk to a Loved One About Mental Health"
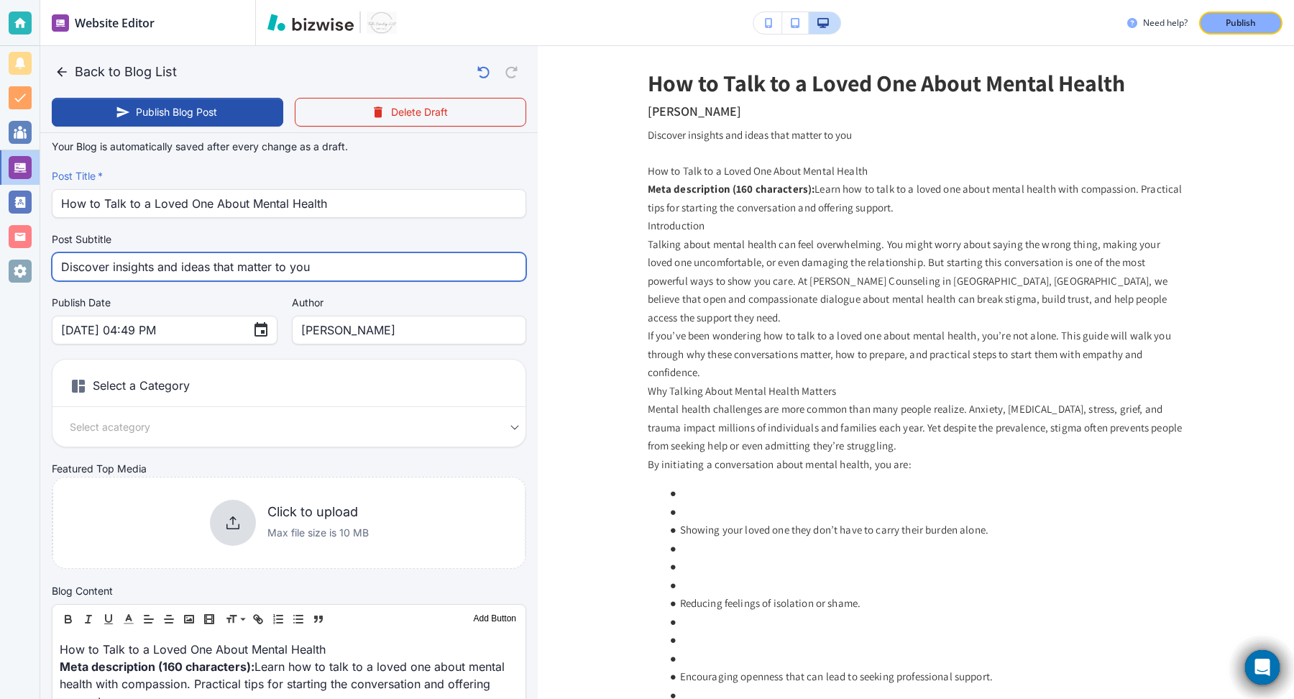
click at [213, 265] on input "Discover insights and ideas that matter to you" at bounding box center [289, 266] width 456 height 27
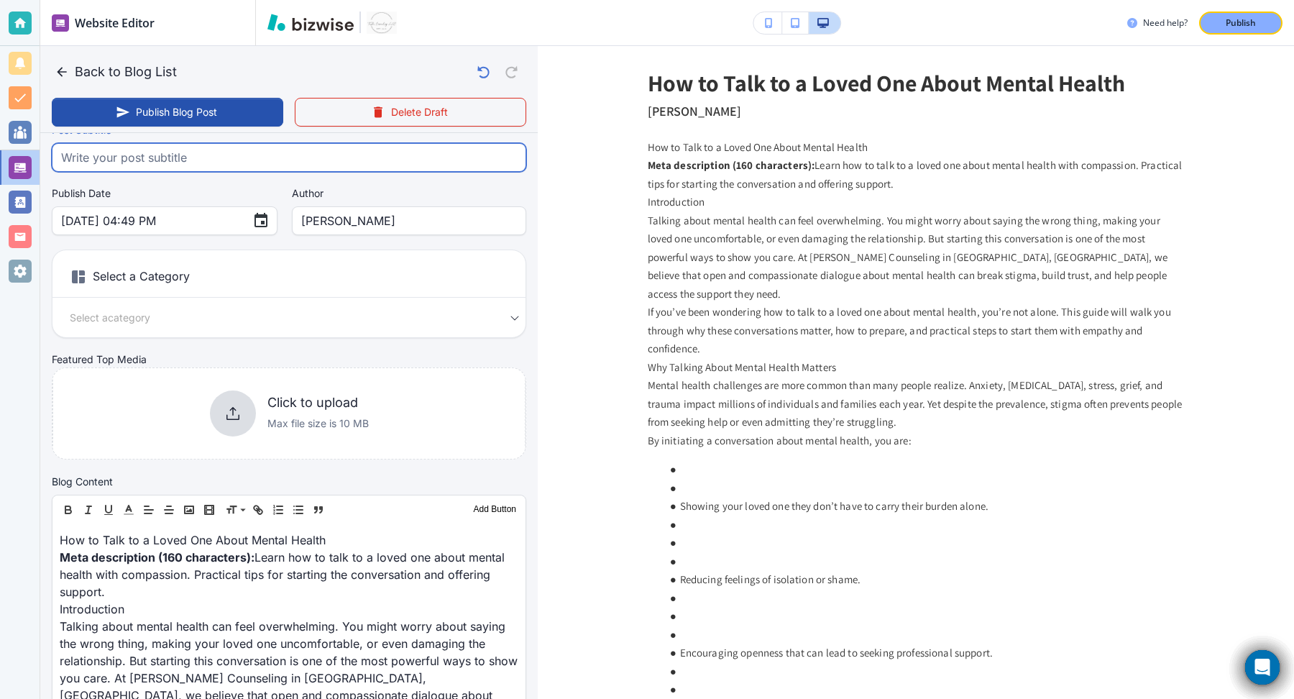
scroll to position [119, 0]
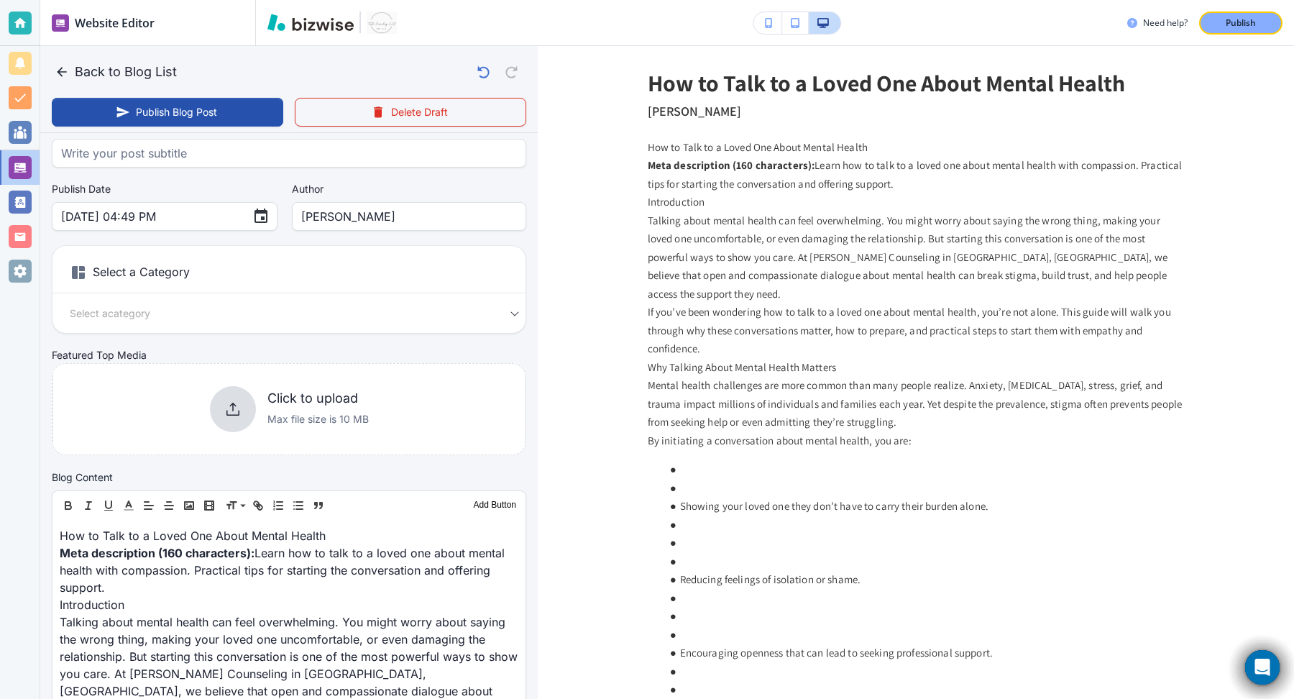
click at [305, 260] on h6 "Select a Category" at bounding box center [288, 275] width 473 height 36
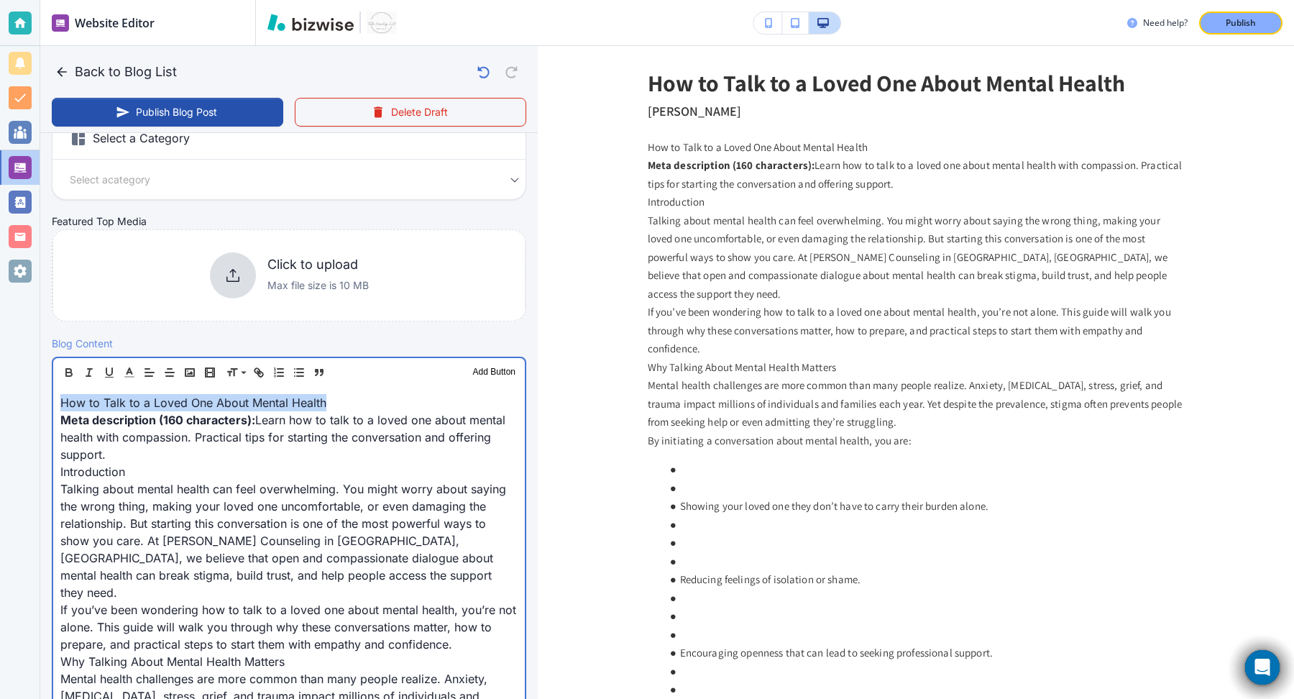
drag, startPoint x: 58, startPoint y: 421, endPoint x: 58, endPoint y: 385, distance: 35.2
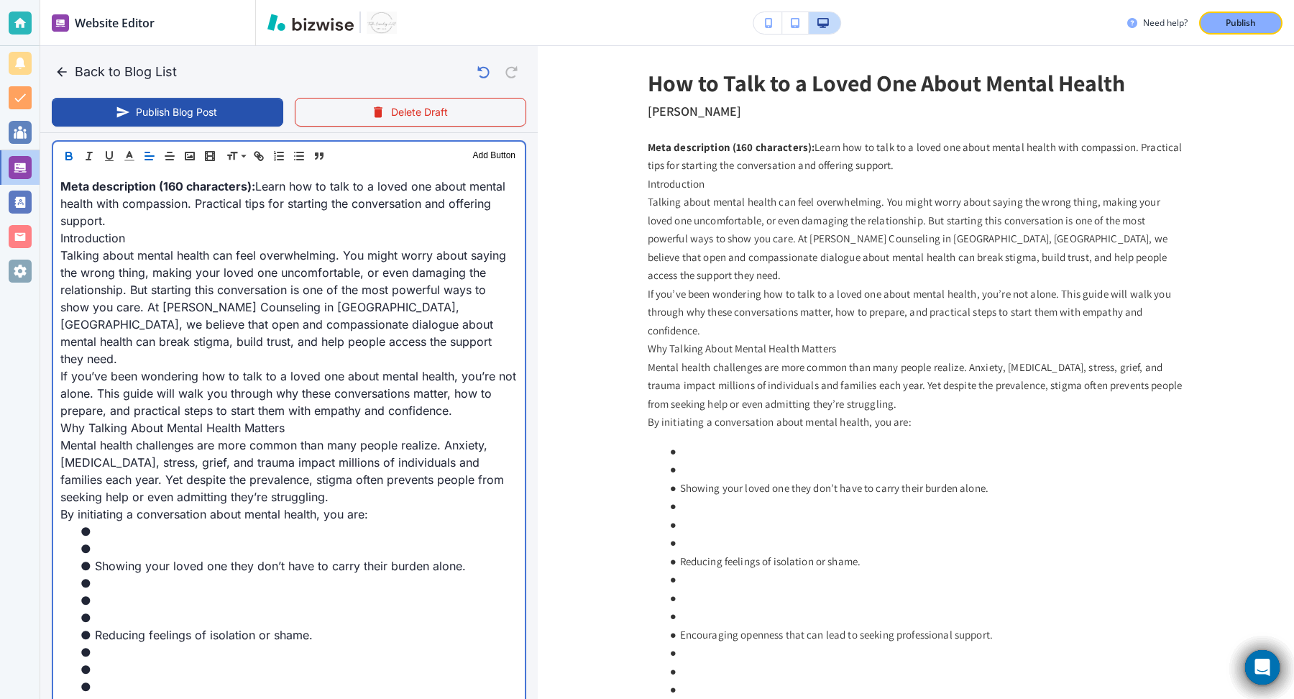
scroll to position [470, 0]
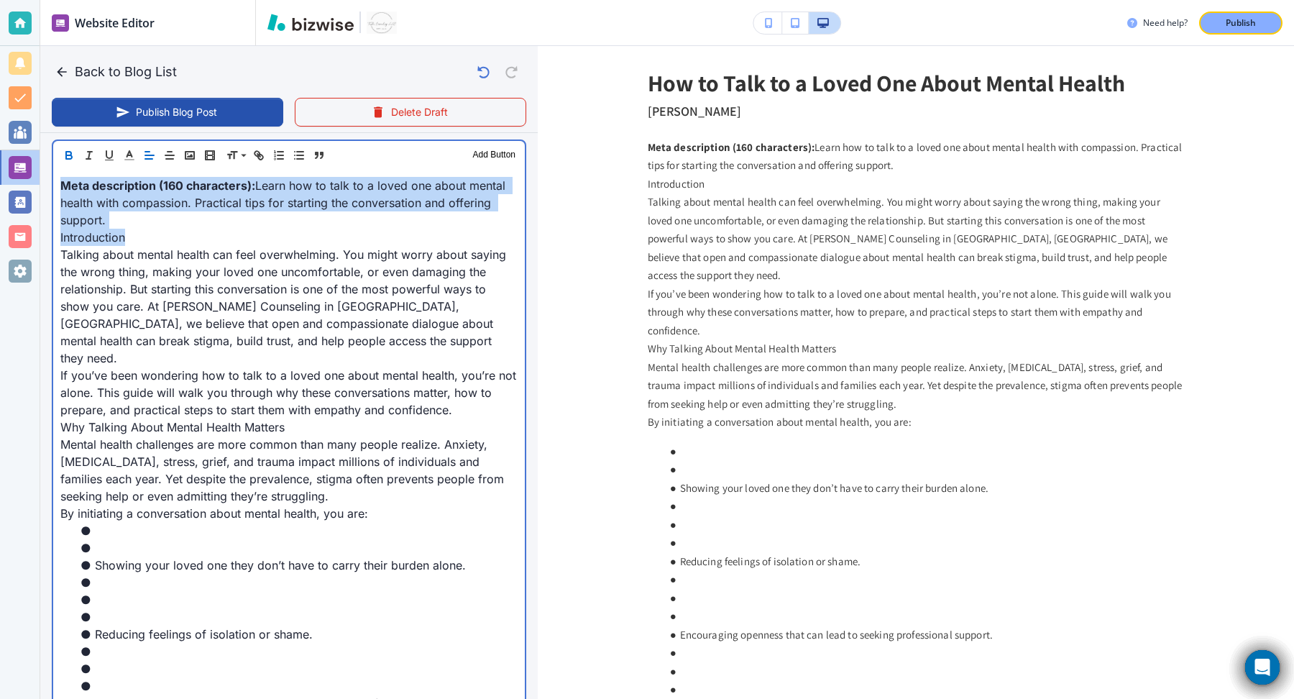
drag, startPoint x: 139, startPoint y: 239, endPoint x: 57, endPoint y: 181, distance: 101.1
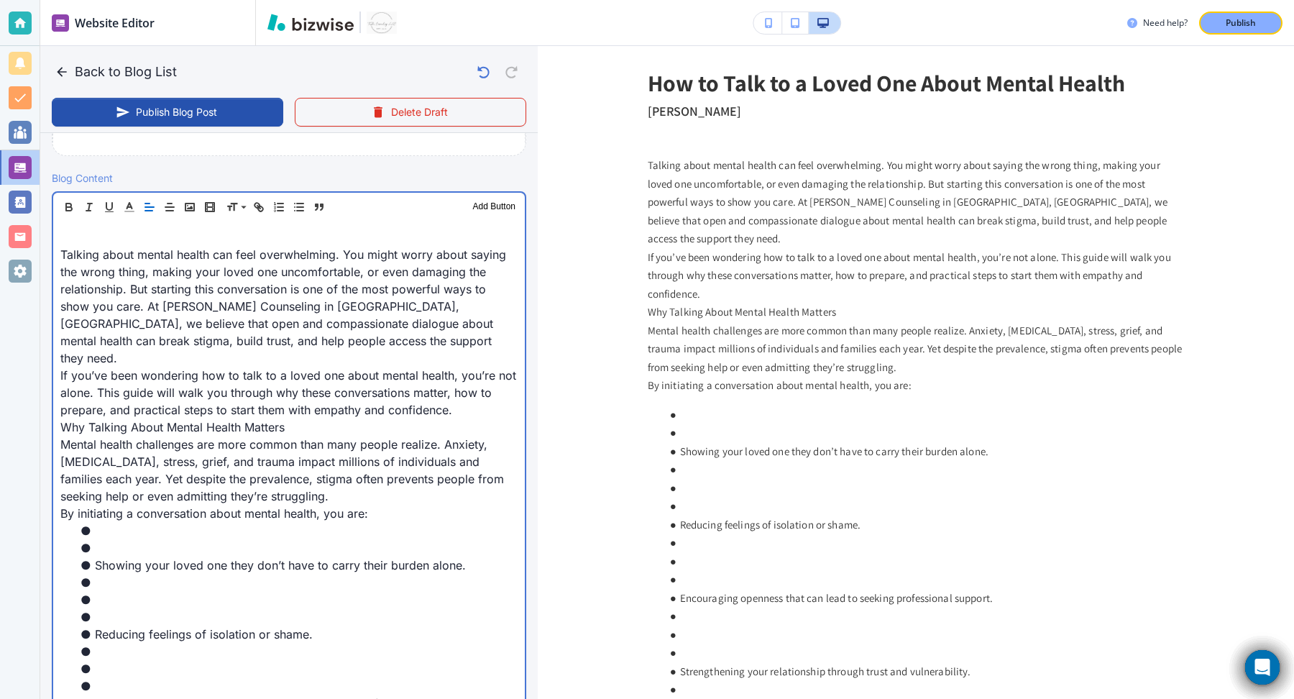
scroll to position [401, 0]
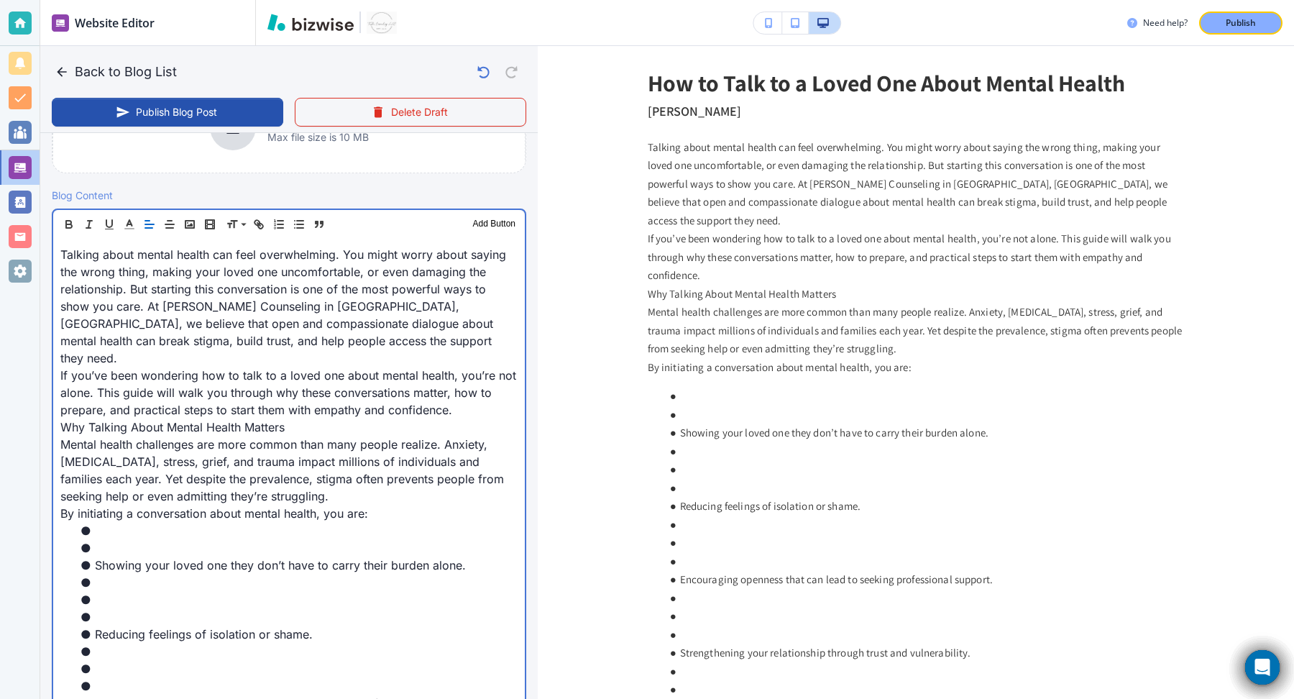
click at [274, 343] on p "Talking about mental health can feel overwhelming. You might worry about saying…" at bounding box center [288, 306] width 457 height 121
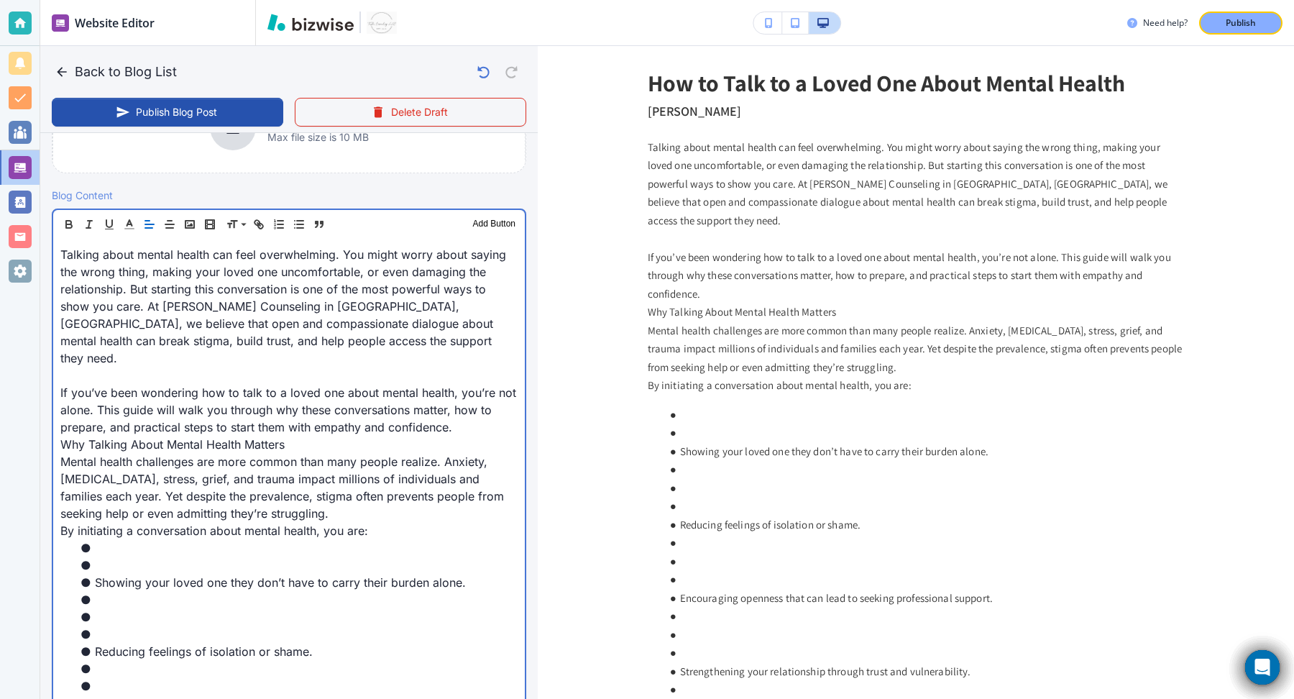
click at [303, 436] on p "Why Talking About Mental Health Matters" at bounding box center [288, 444] width 457 height 17
click at [472, 409] on p "If you’ve been wondering how to talk to a loved one about mental health, you’re…" at bounding box center [288, 410] width 457 height 52
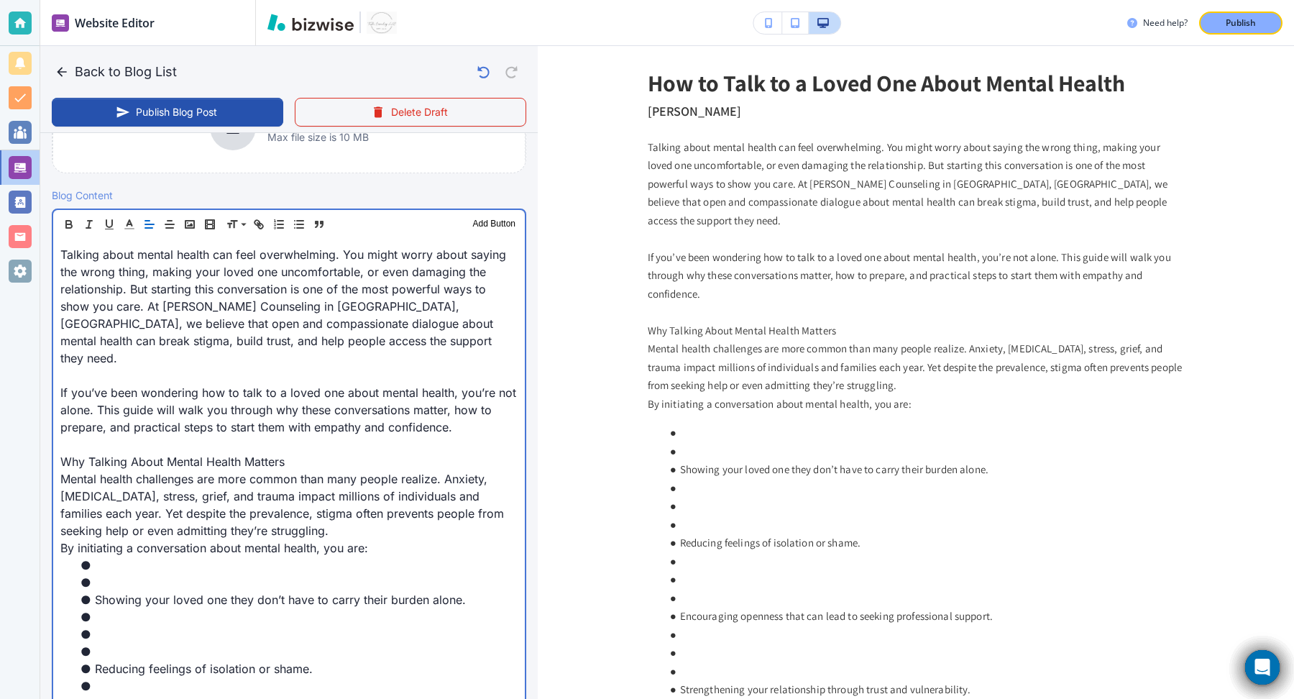
click at [124, 591] on li "Showing your loved one they don’t have to carry their burden alone." at bounding box center [298, 599] width 440 height 17
click at [121, 574] on li at bounding box center [298, 582] width 440 height 17
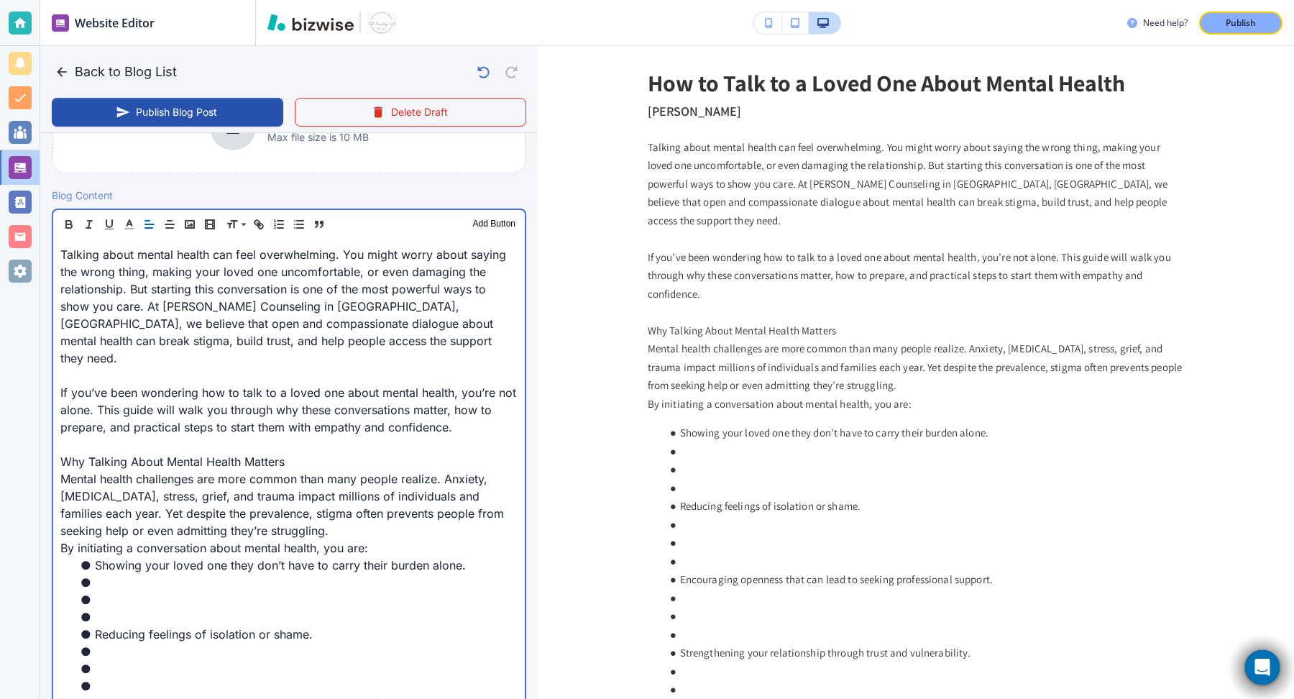
click at [115, 608] on li at bounding box center [298, 616] width 440 height 17
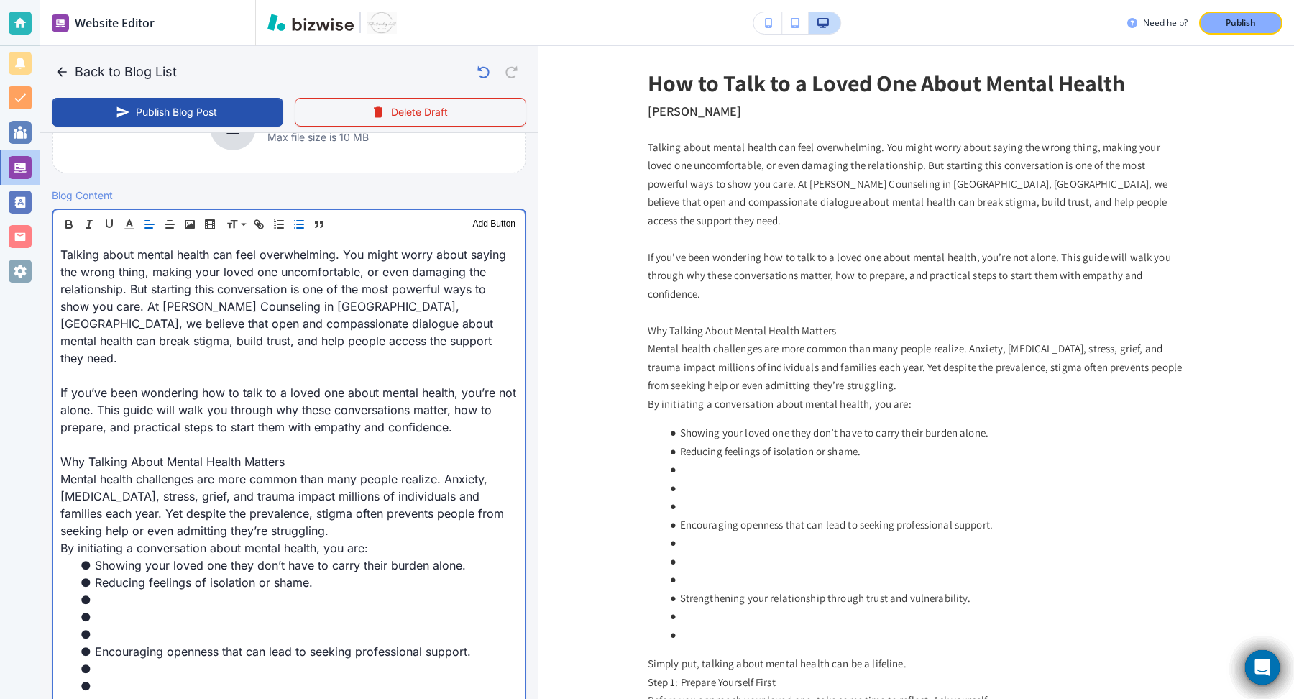
click at [126, 620] on li at bounding box center [298, 633] width 440 height 17
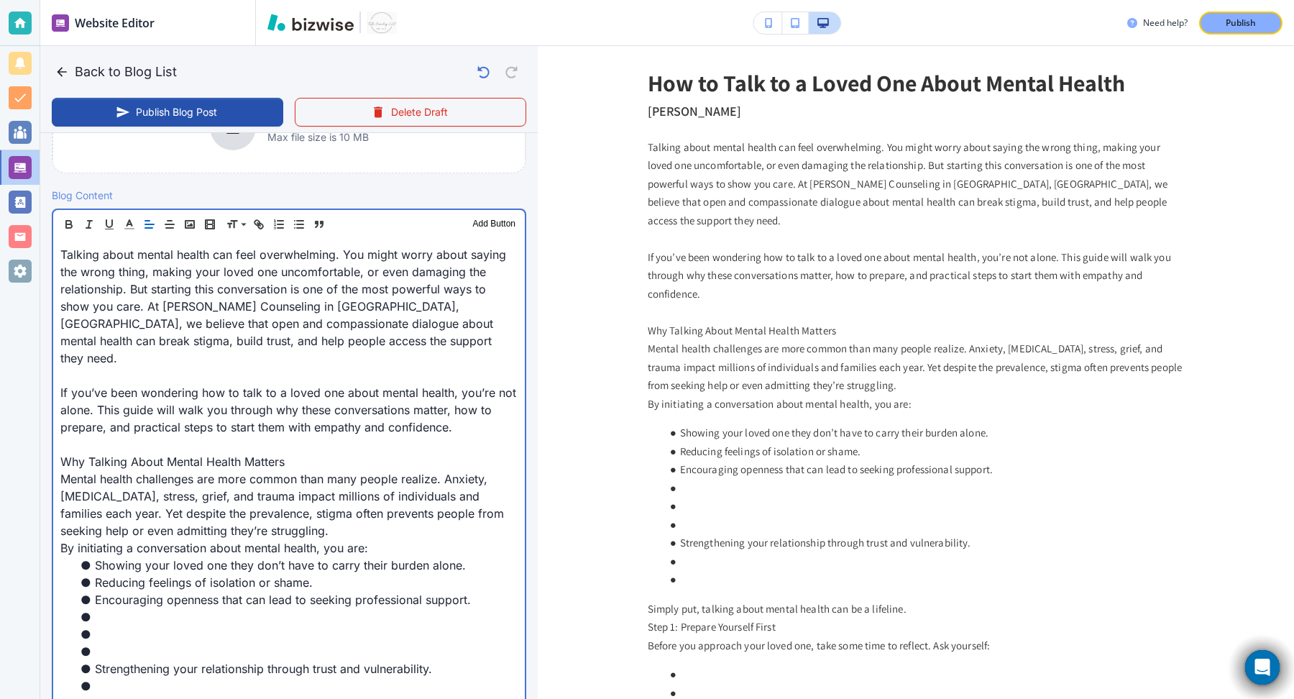
click at [138, 620] on li at bounding box center [298, 651] width 440 height 17
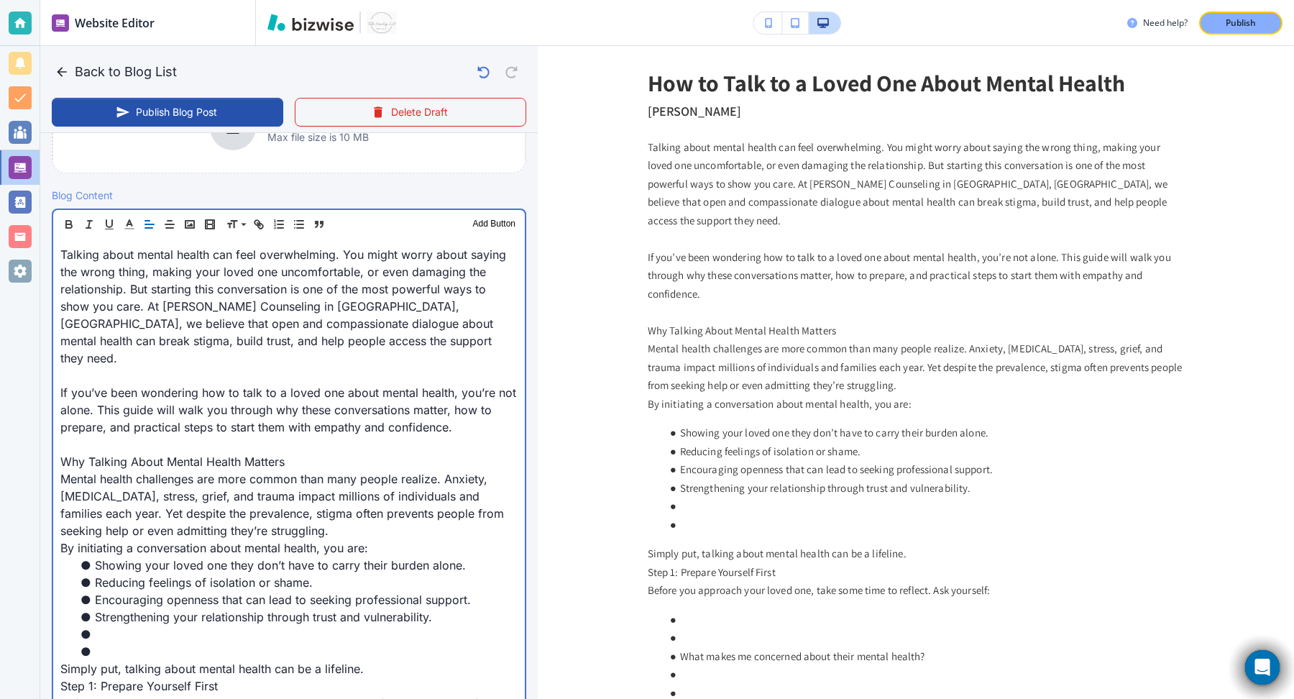
click at [127, 620] on li at bounding box center [298, 651] width 440 height 17
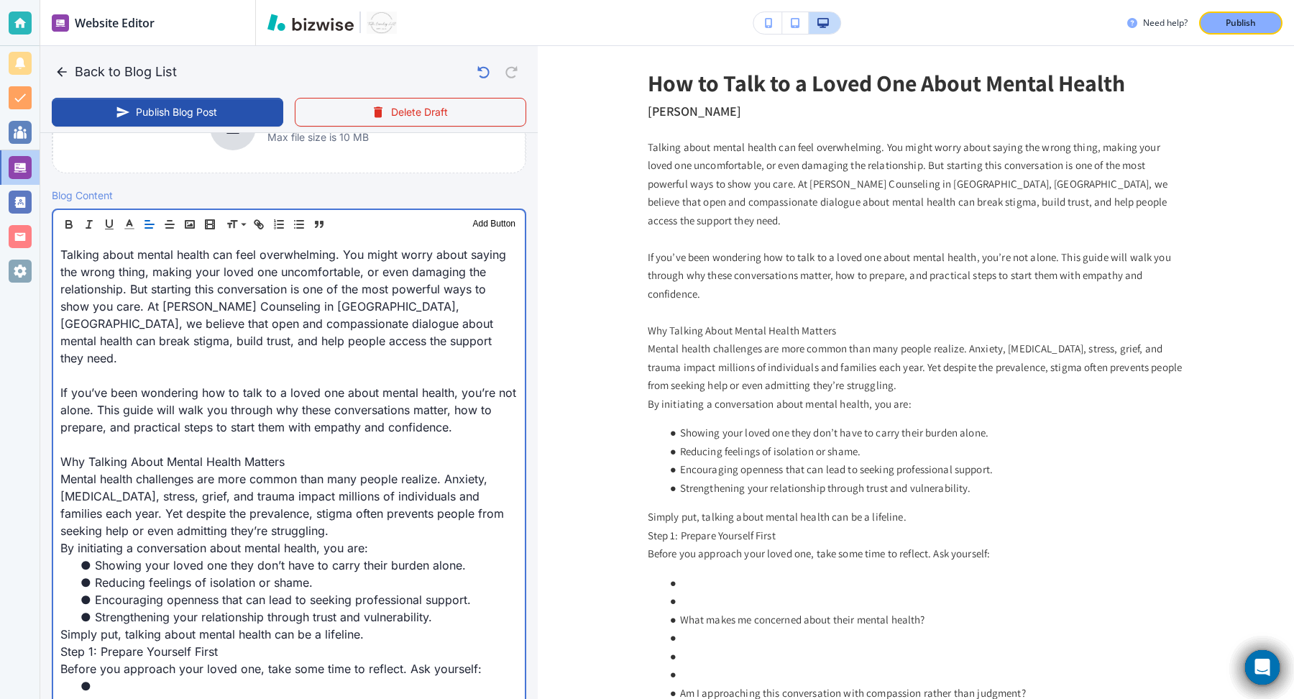
click at [398, 620] on p "Simply put, talking about mental health can be a lifeline." at bounding box center [288, 633] width 457 height 17
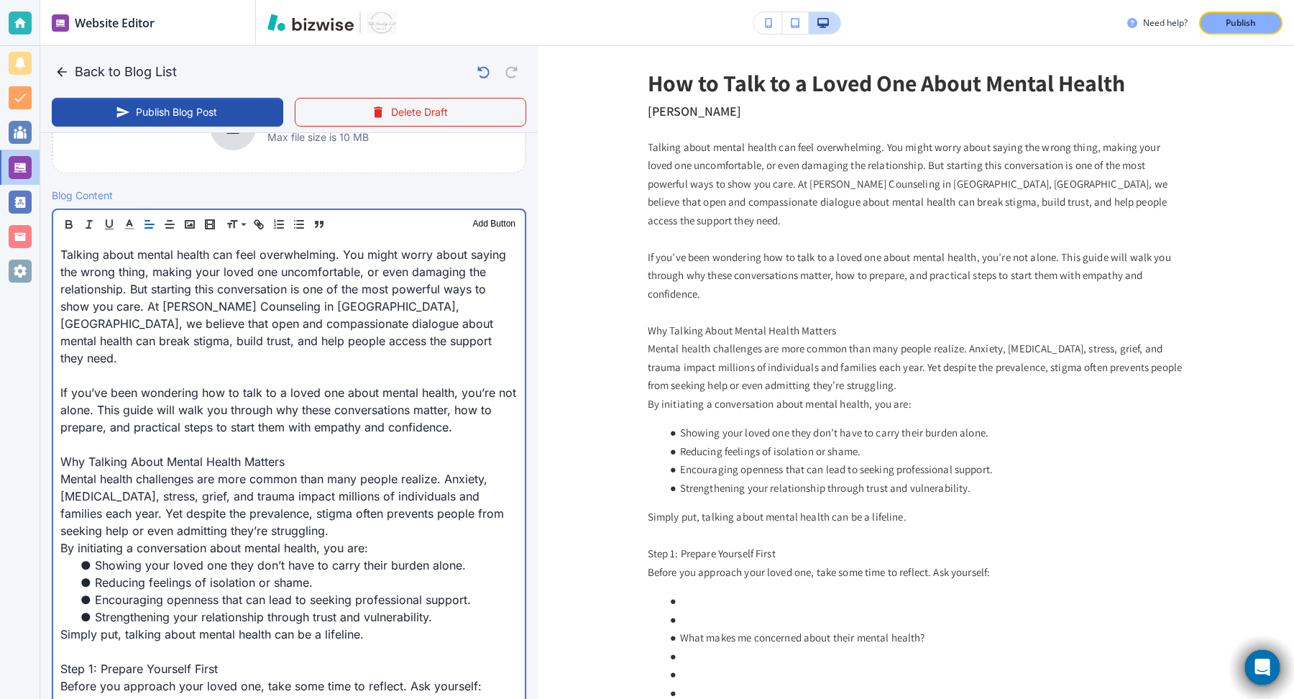
scroll to position [589, 0]
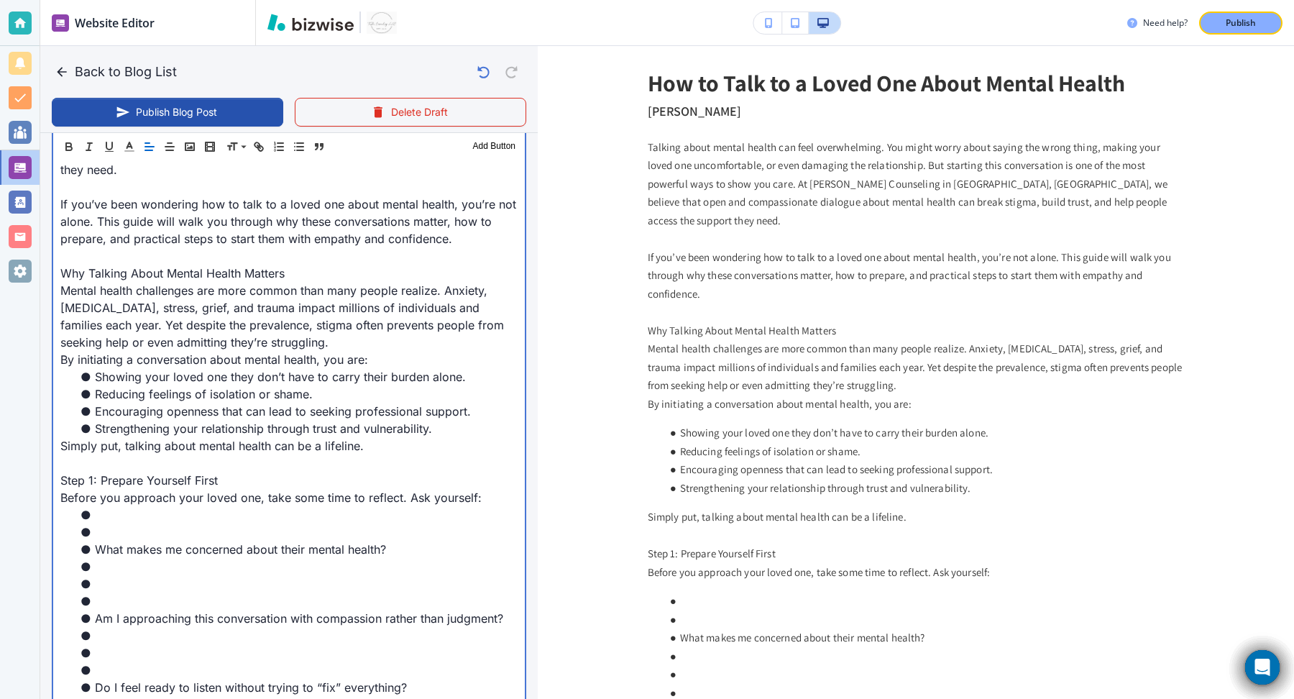
click at [147, 523] on li at bounding box center [298, 531] width 440 height 17
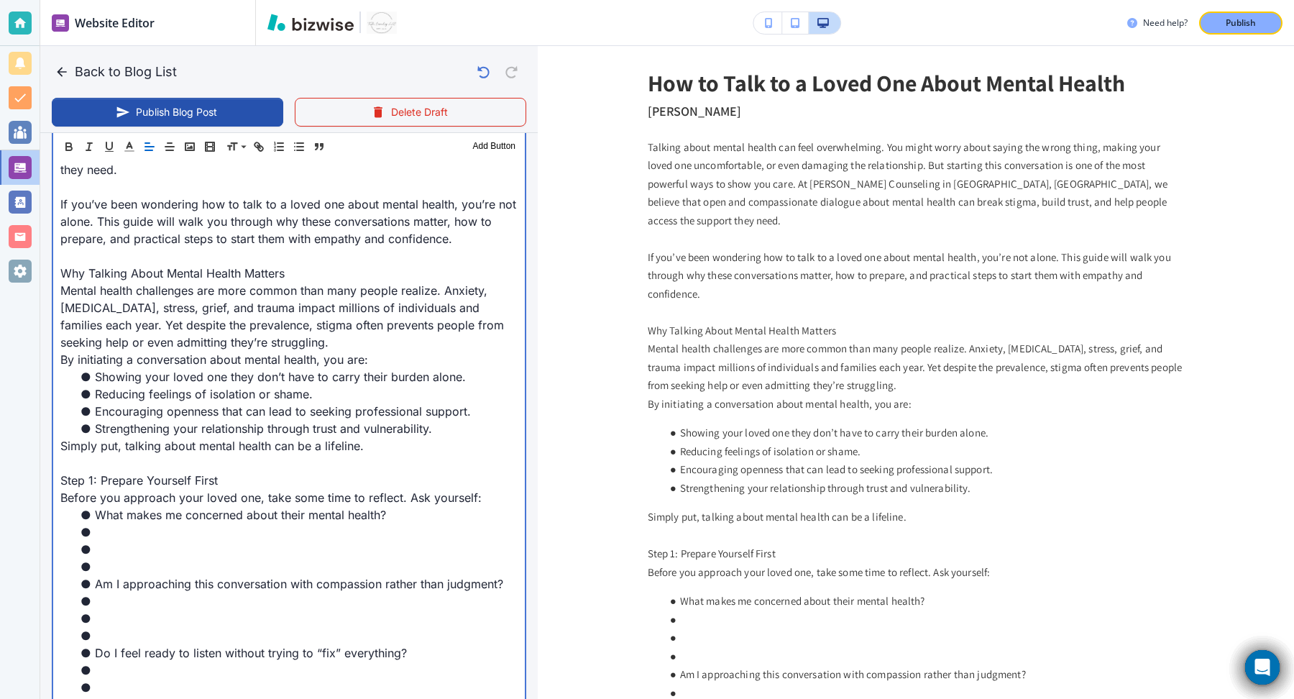
click at [142, 541] on li at bounding box center [298, 549] width 440 height 17
click at [142, 558] on li at bounding box center [298, 566] width 440 height 17
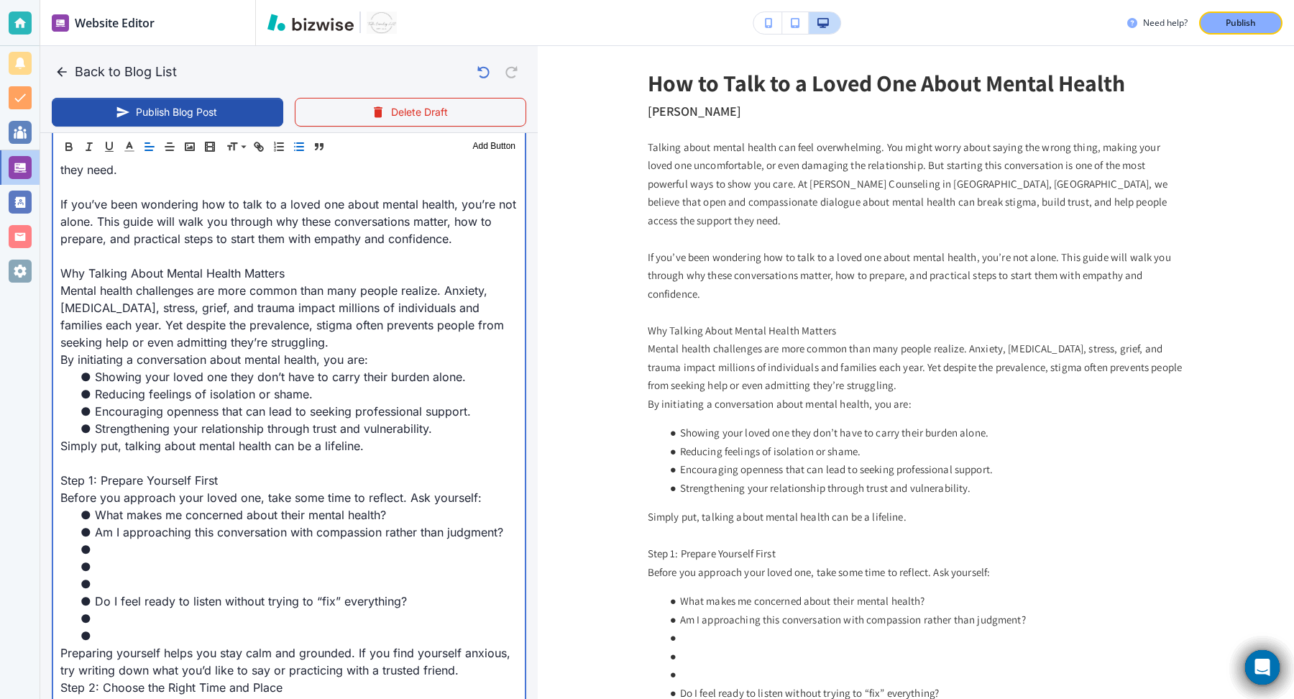
click at [141, 575] on li at bounding box center [298, 583] width 440 height 17
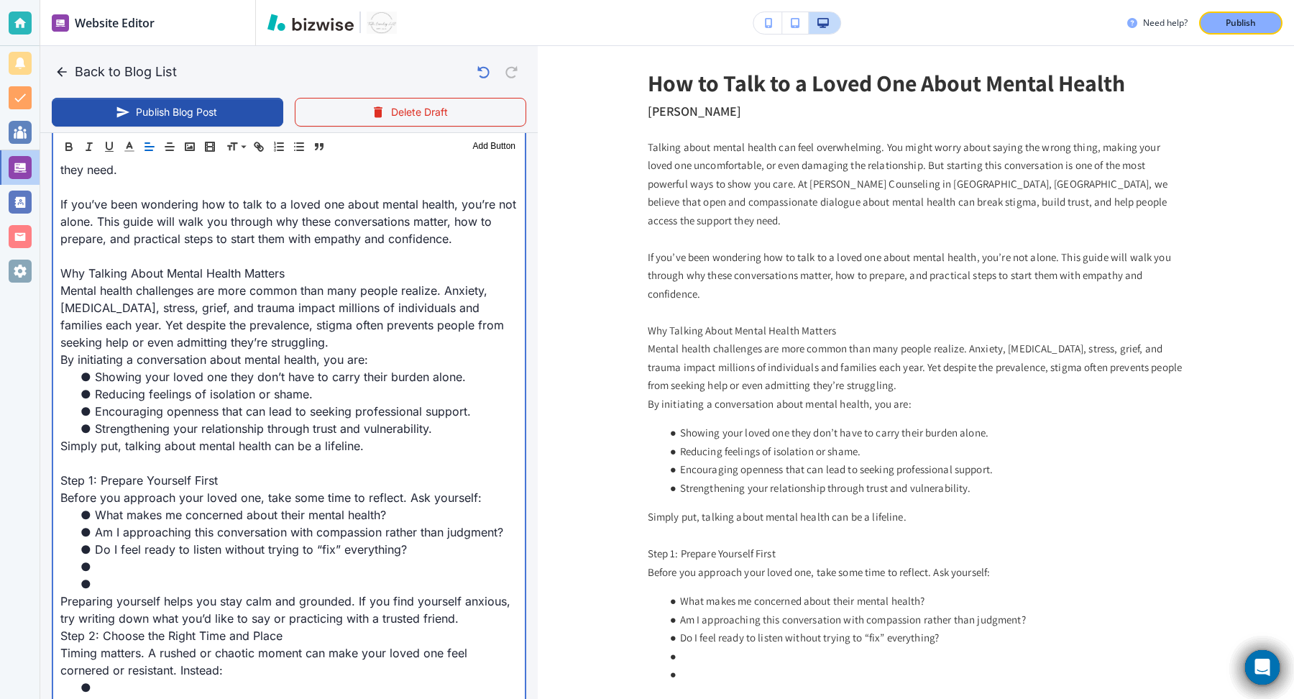
click at [139, 575] on li at bounding box center [298, 583] width 440 height 17
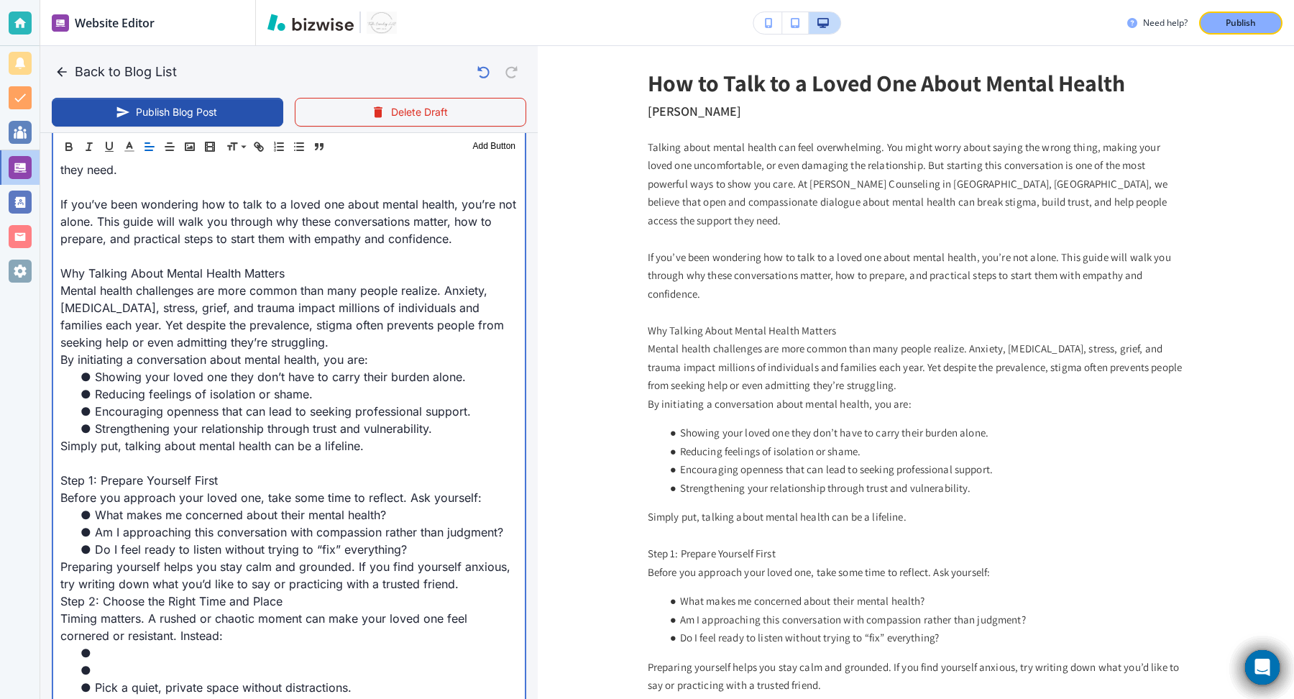
click at [461, 564] on p "Preparing yourself helps you stay calm and grounded. If you find yourself anxio…" at bounding box center [288, 575] width 457 height 35
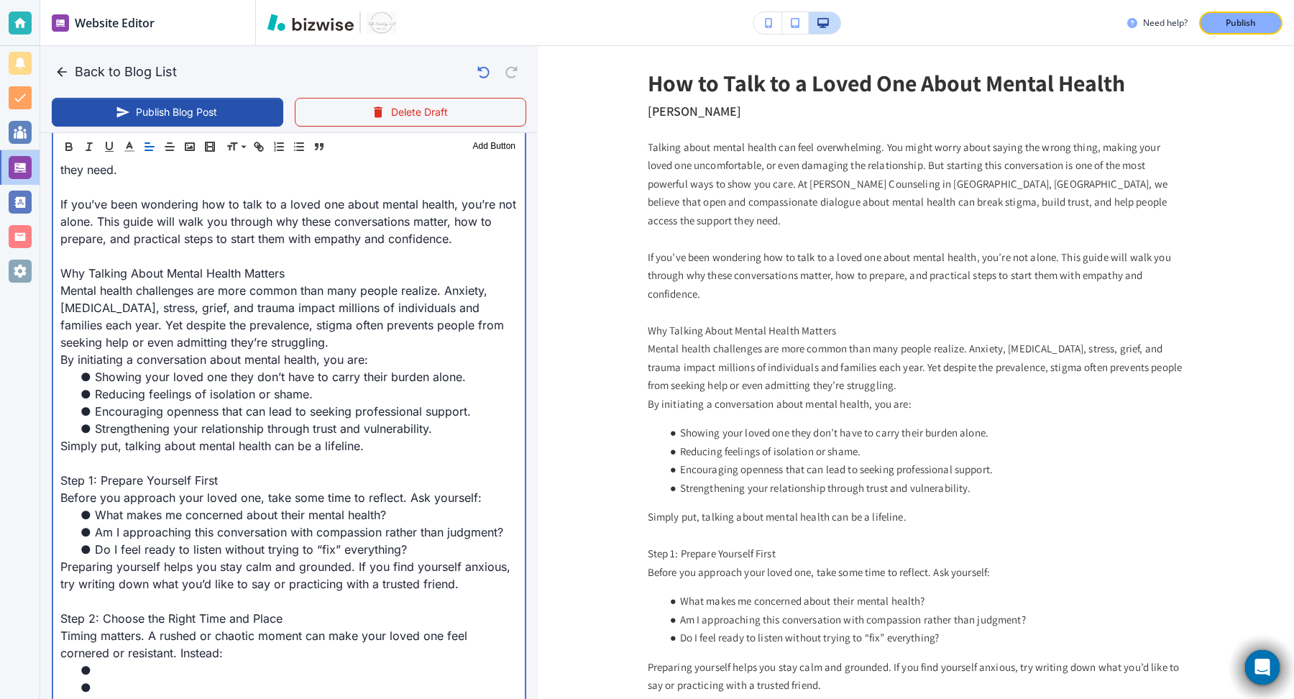
scroll to position [763, 0]
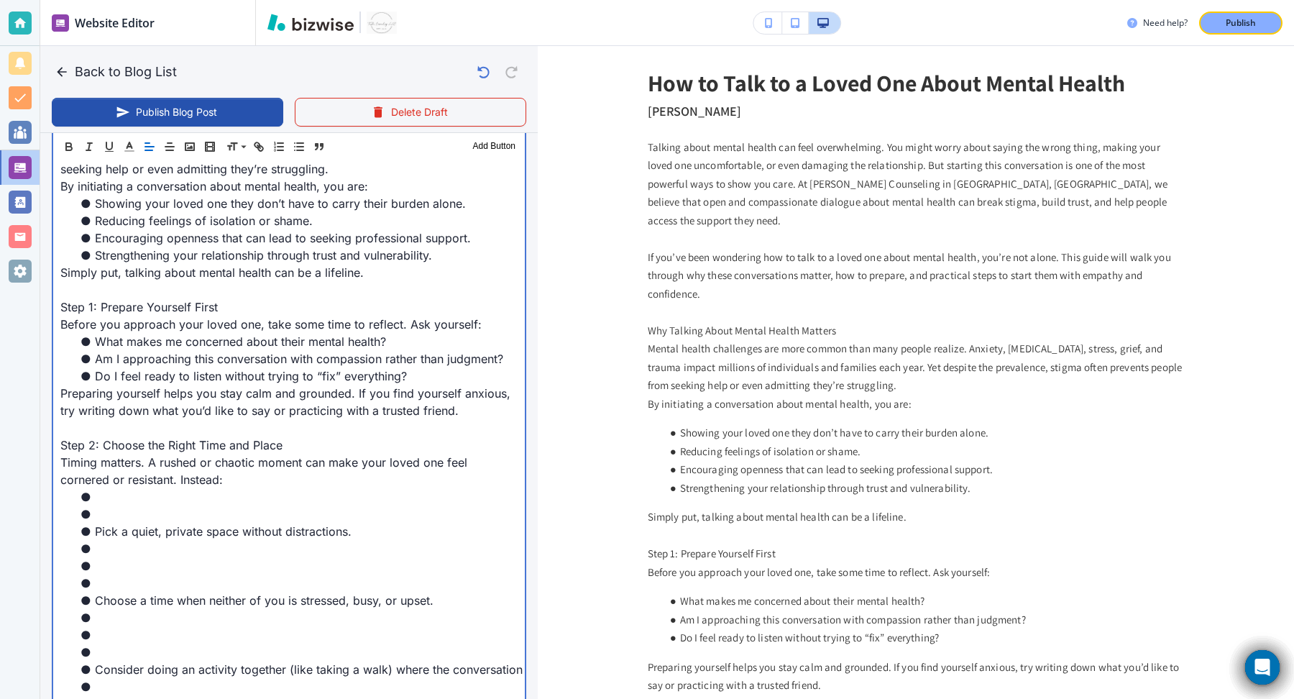
click at [133, 505] on li at bounding box center [298, 513] width 440 height 17
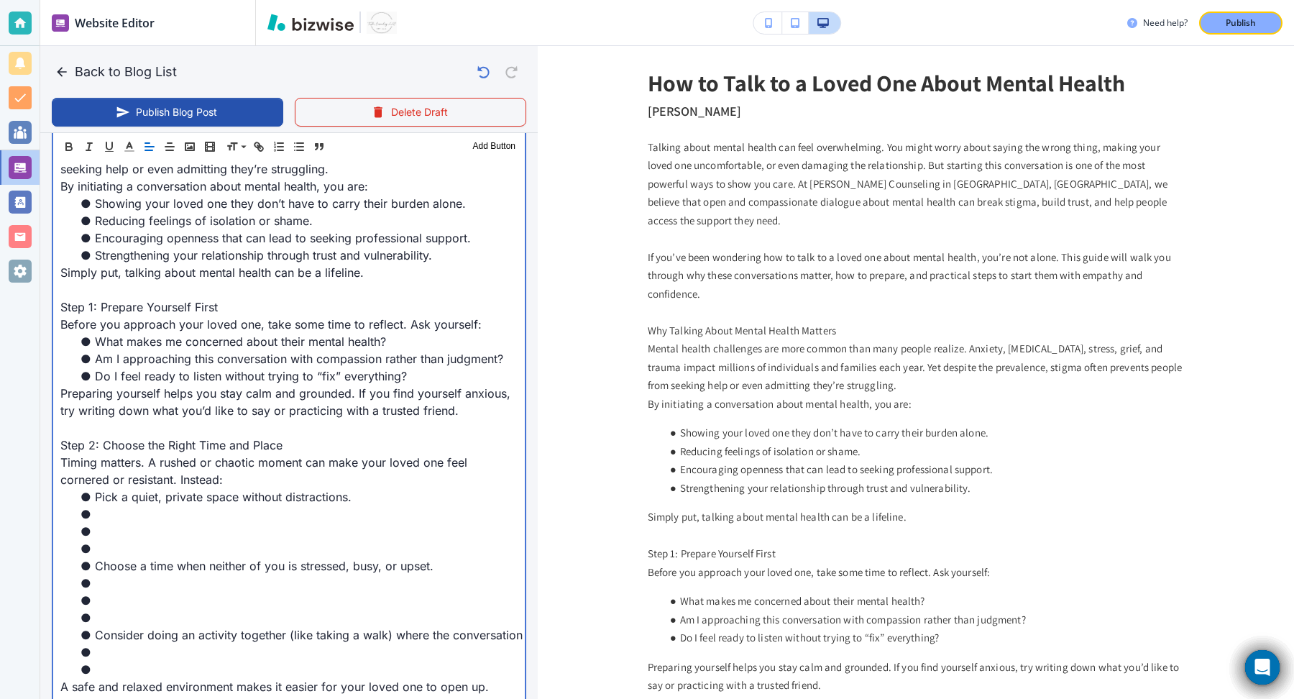
click at [132, 540] on li at bounding box center [298, 548] width 440 height 17
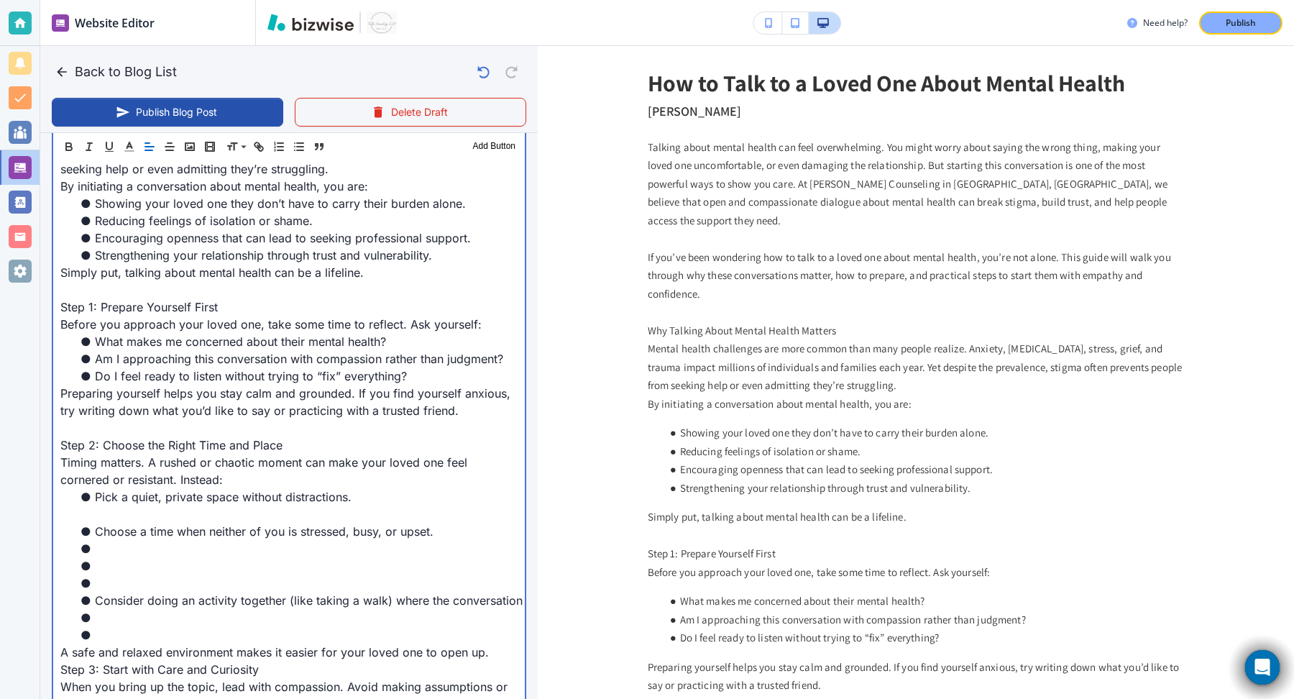
click at [126, 557] on li at bounding box center [298, 565] width 440 height 17
click at [124, 574] on li at bounding box center [298, 582] width 440 height 17
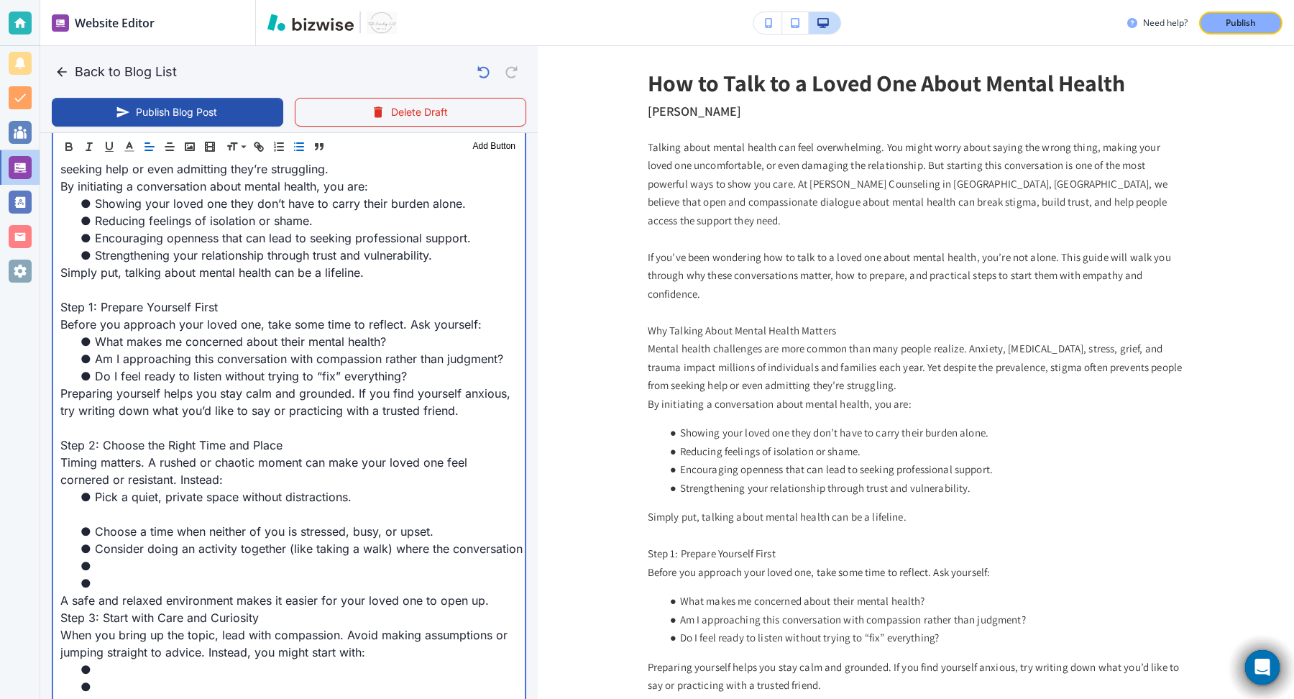
click at [101, 505] on p at bounding box center [288, 513] width 457 height 17
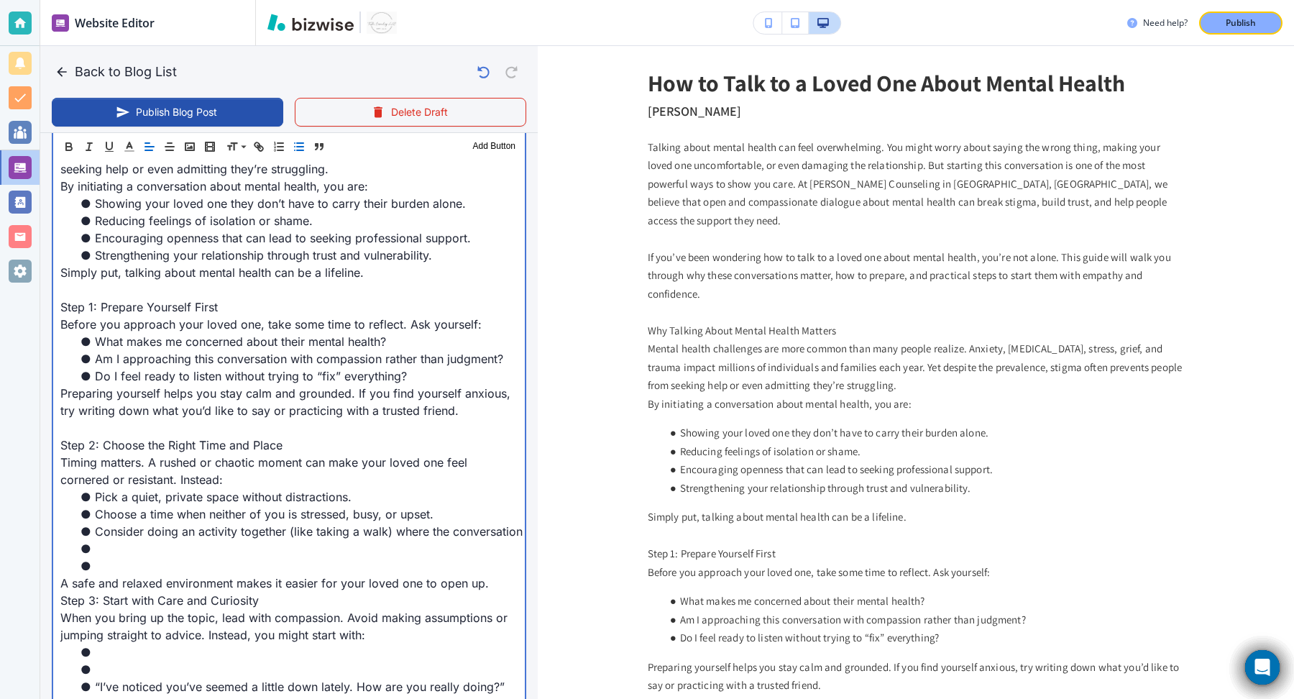
click at [106, 557] on li at bounding box center [298, 565] width 440 height 17
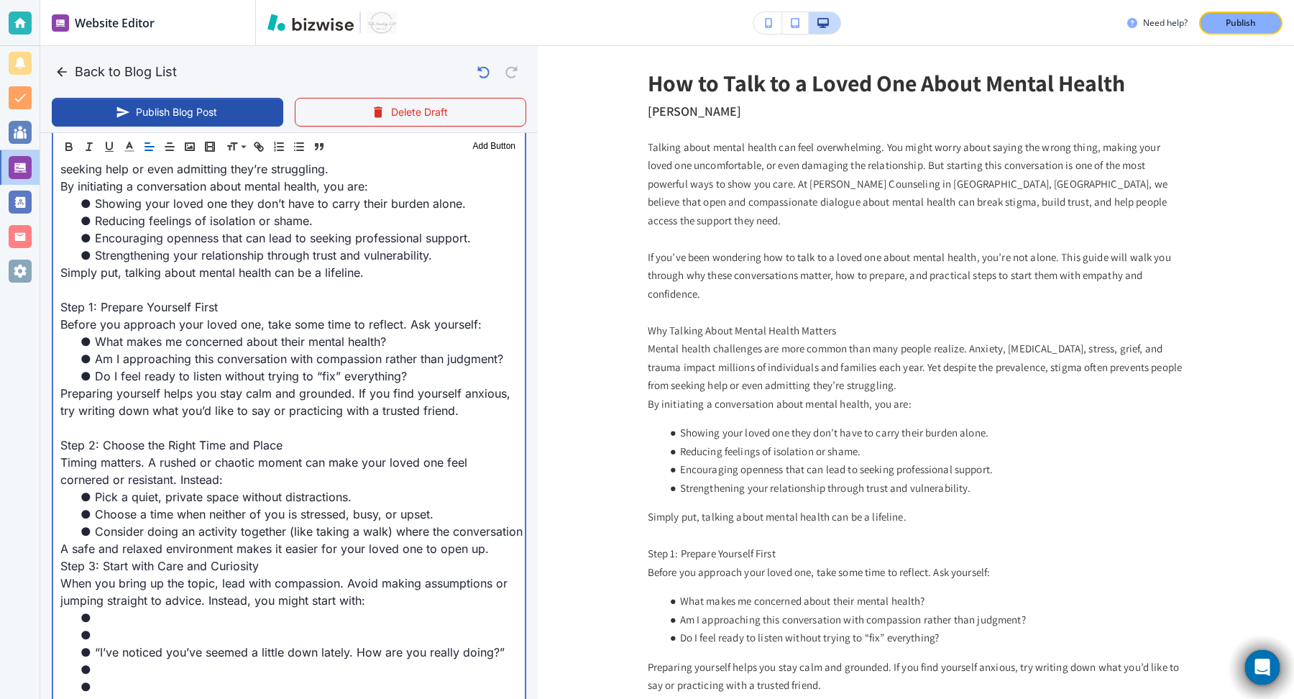
click at [491, 540] on p "A safe and relaxed environment makes it easier for your loved one to open up." at bounding box center [288, 548] width 457 height 17
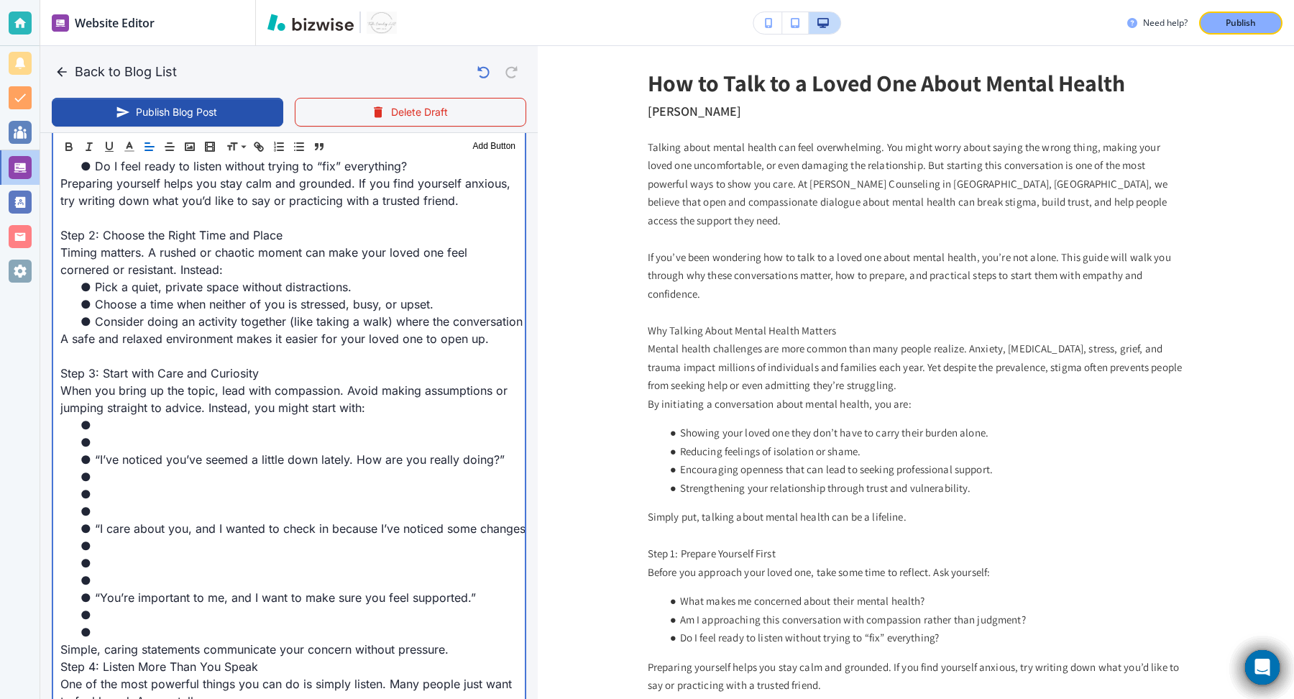
scroll to position [980, 0]
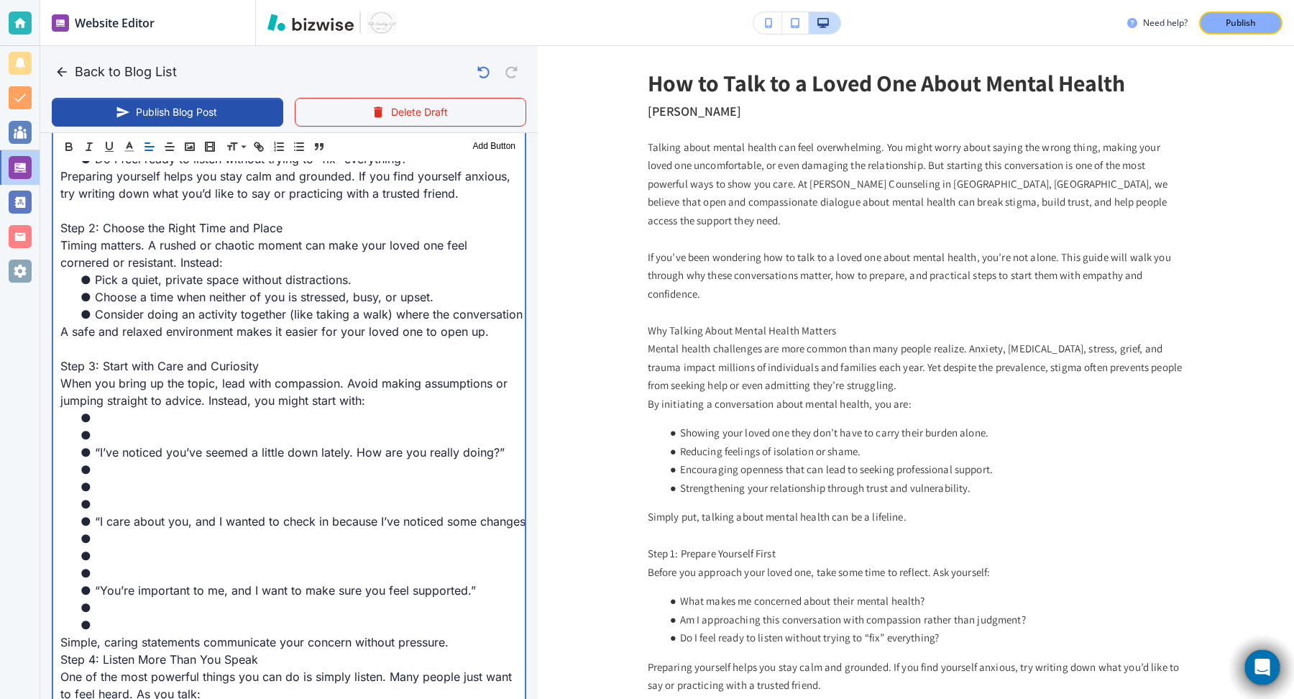
click at [128, 426] on li at bounding box center [298, 434] width 440 height 17
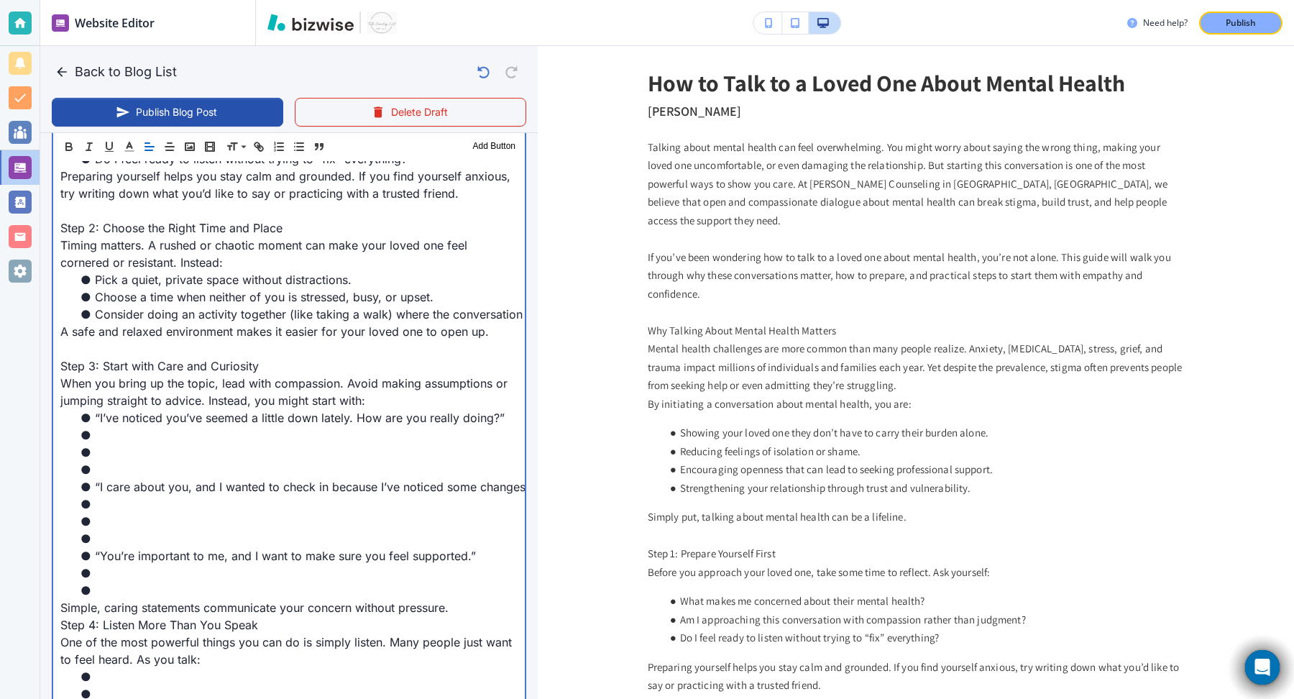
click at [124, 444] on li at bounding box center [298, 452] width 440 height 17
click at [123, 461] on li at bounding box center [298, 469] width 440 height 17
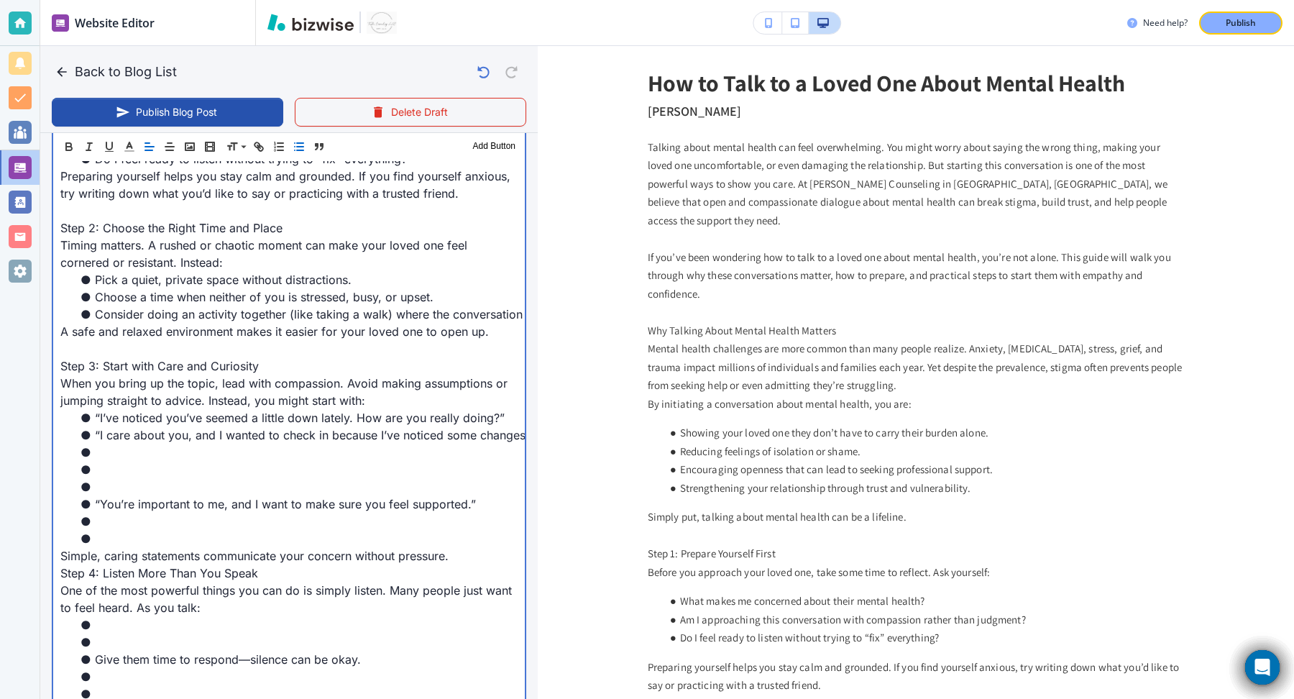
click at [127, 478] on li at bounding box center [298, 486] width 440 height 17
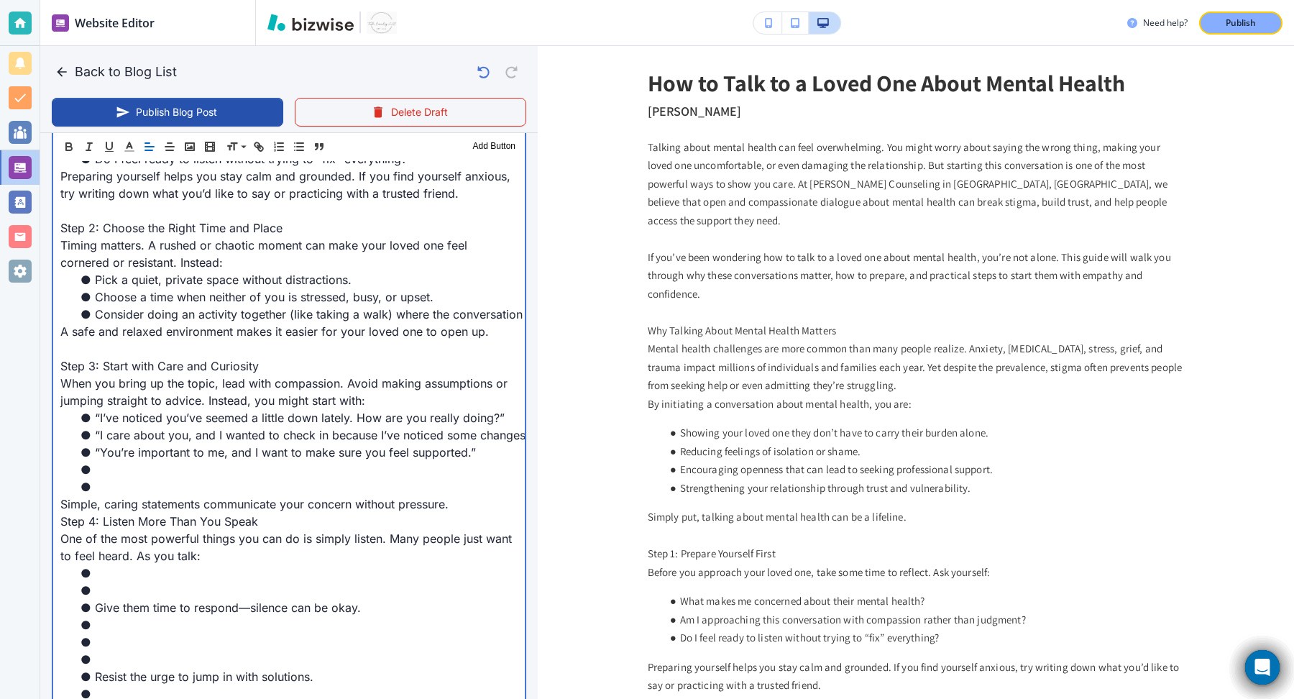
click at [125, 478] on li at bounding box center [298, 486] width 440 height 17
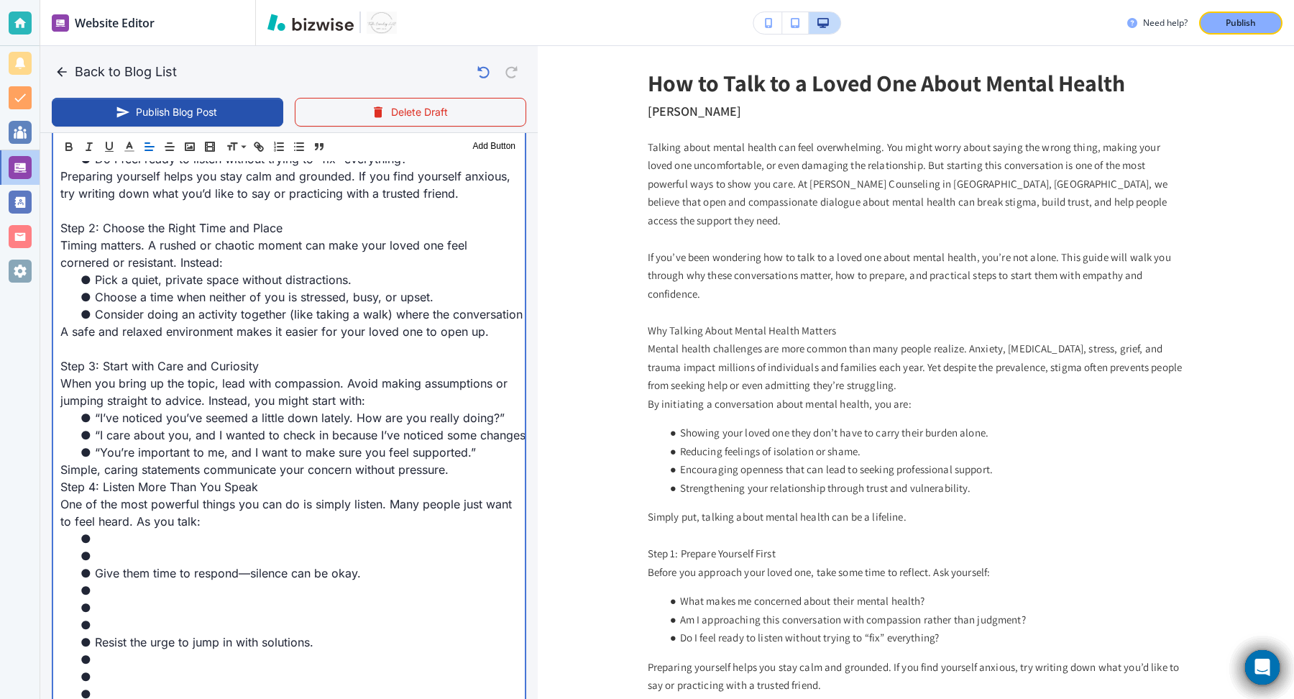
click at [481, 461] on p "Simple, caring statements communicate your concern without pressure." at bounding box center [288, 469] width 457 height 17
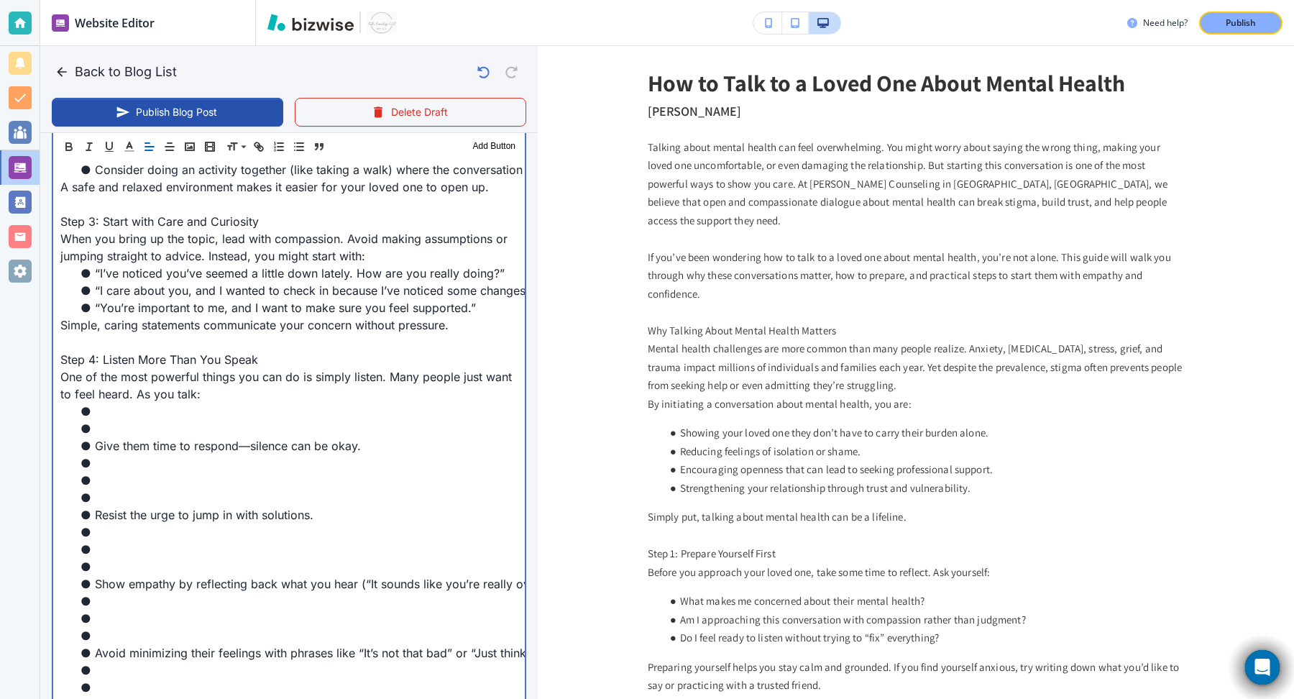
scroll to position [1152, 0]
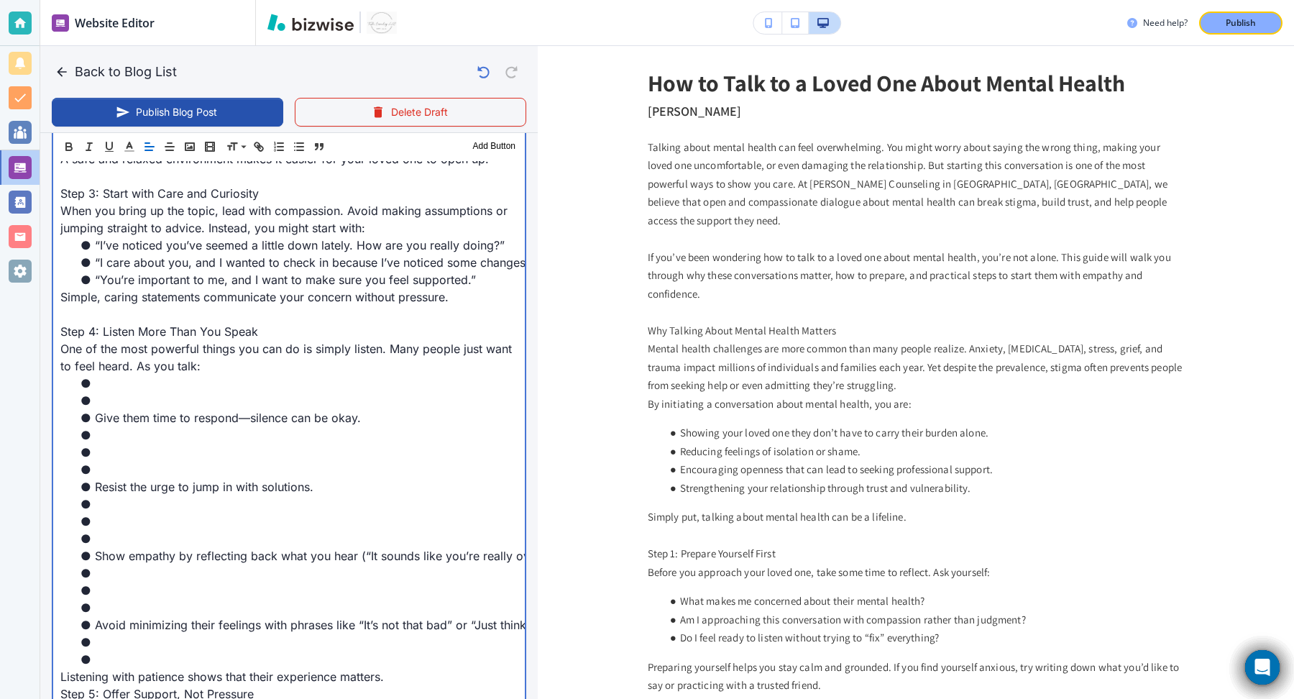
click at [115, 392] on li at bounding box center [298, 400] width 440 height 17
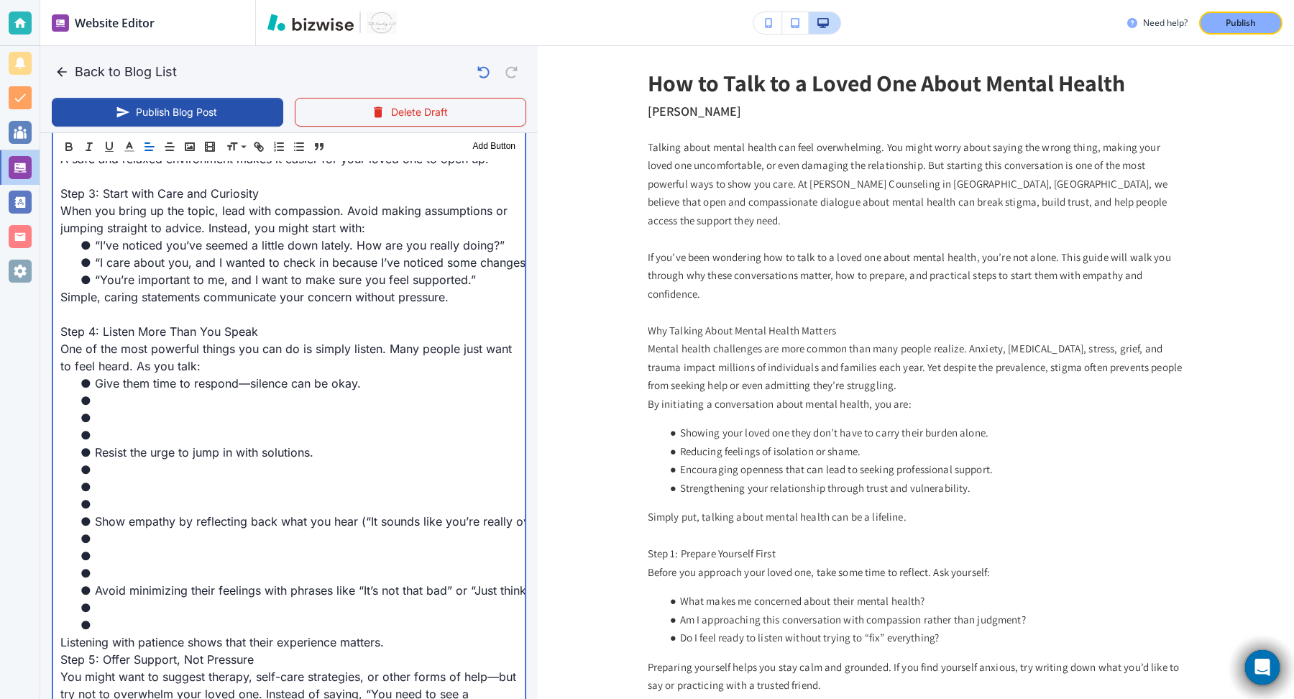
click at [115, 426] on li at bounding box center [298, 434] width 440 height 17
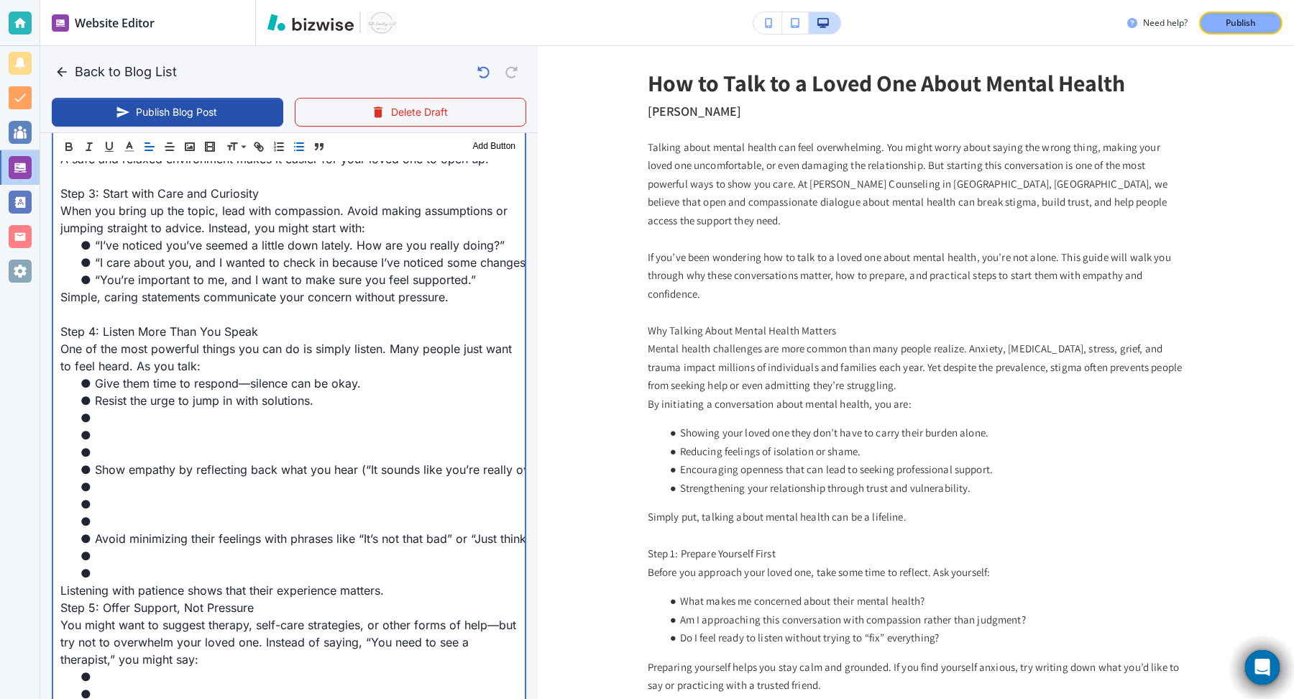
click at [121, 461] on li "Show empathy by reflecting back what you hear (“It sounds like you’re really ov…" at bounding box center [298, 469] width 440 height 17
click at [120, 444] on li at bounding box center [298, 452] width 440 height 17
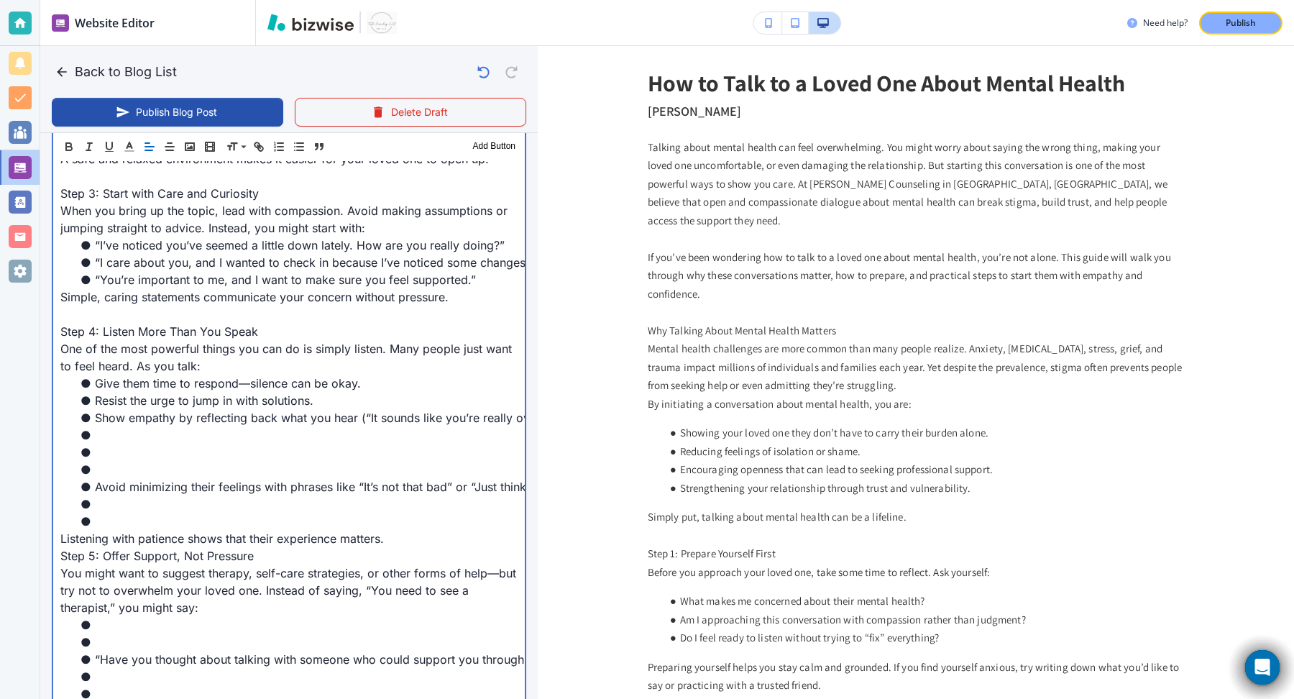
click at [118, 461] on li at bounding box center [298, 469] width 440 height 17
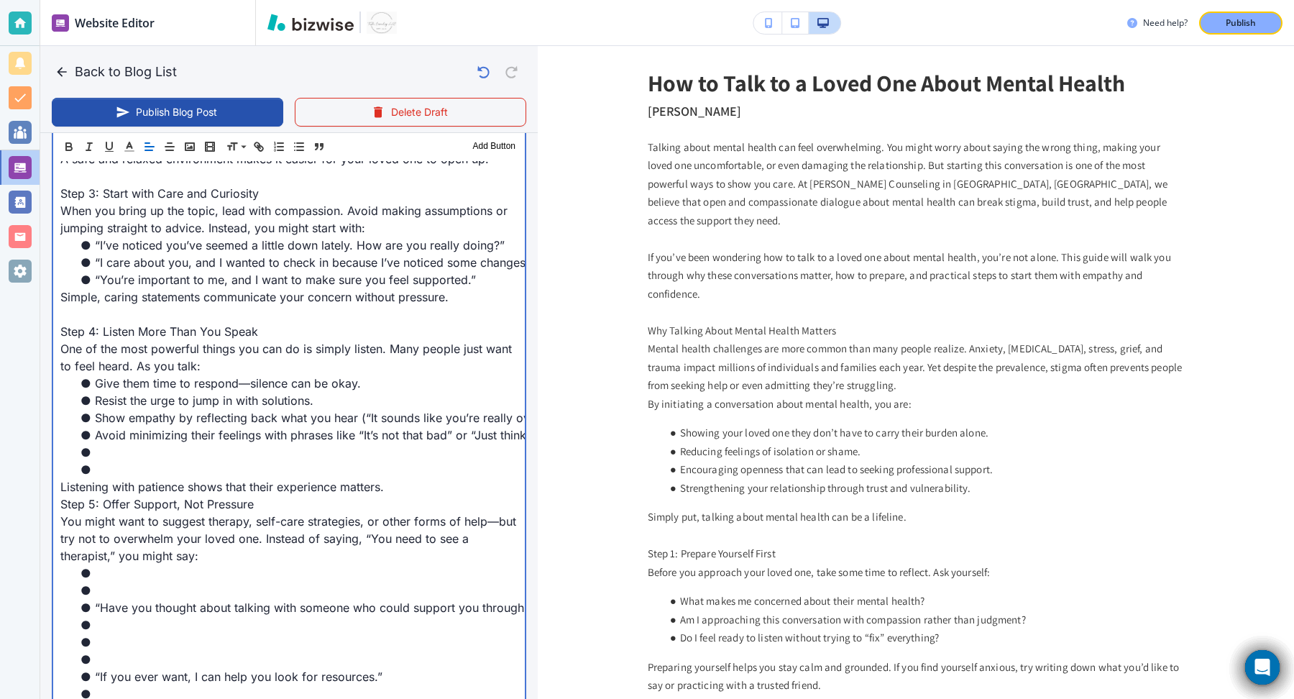
click at [112, 461] on li at bounding box center [298, 469] width 440 height 17
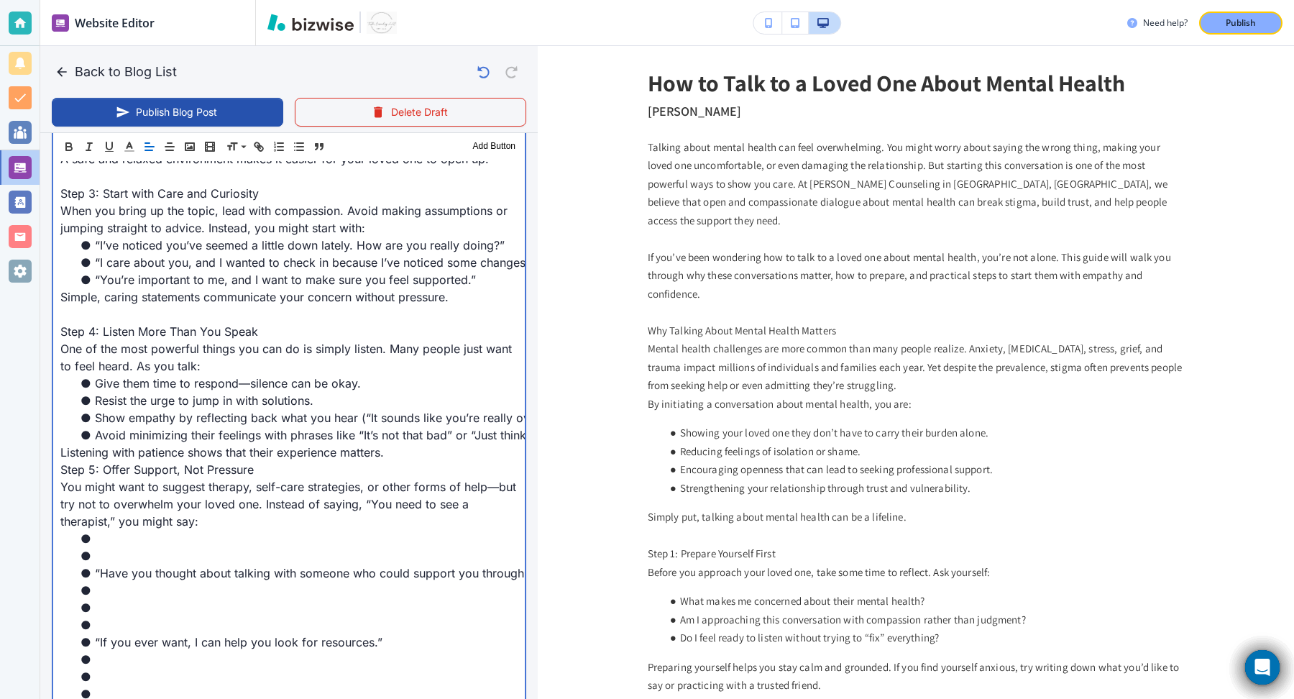
click at [397, 444] on p "Listening with patience shows that their experience matters." at bounding box center [288, 452] width 457 height 17
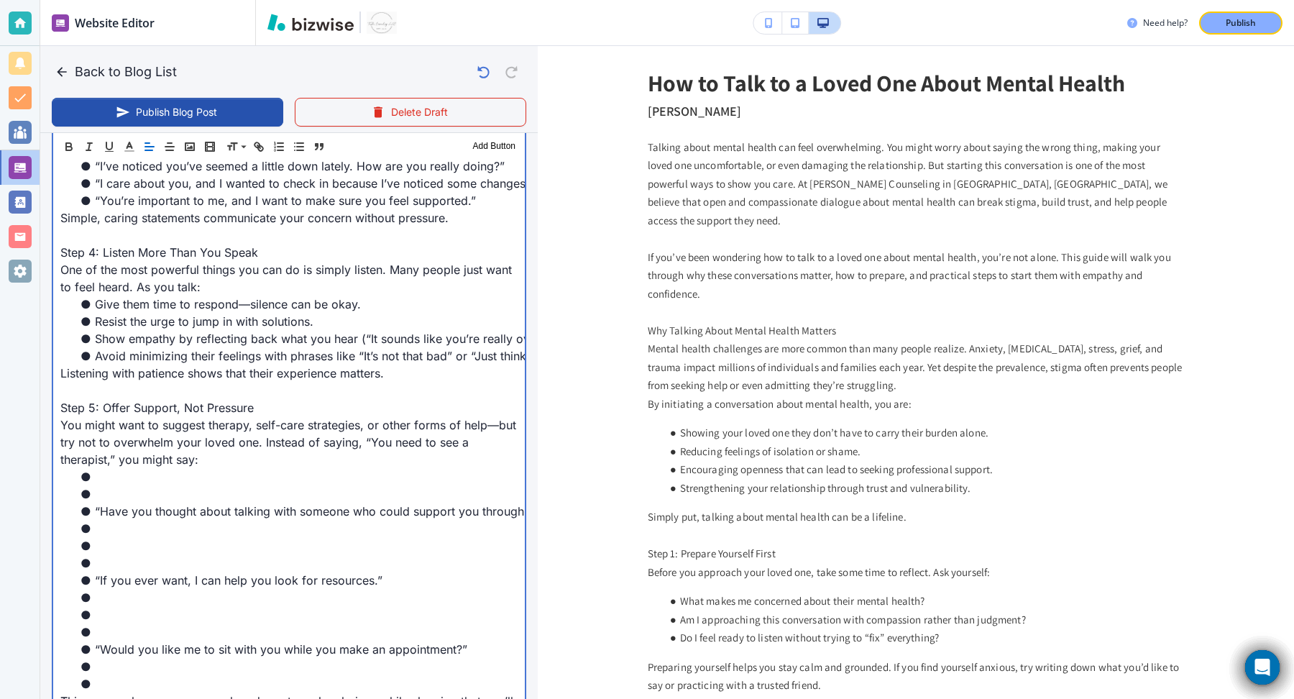
scroll to position [1236, 0]
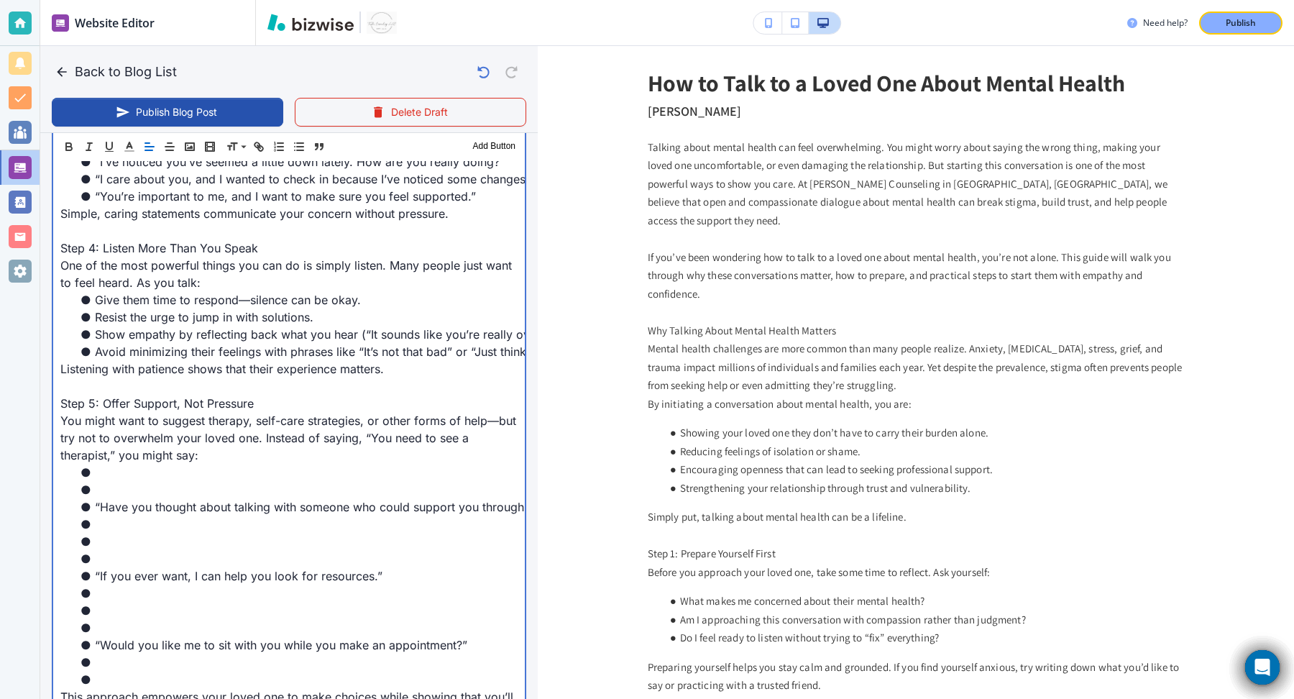
click at [132, 481] on li at bounding box center [298, 489] width 440 height 17
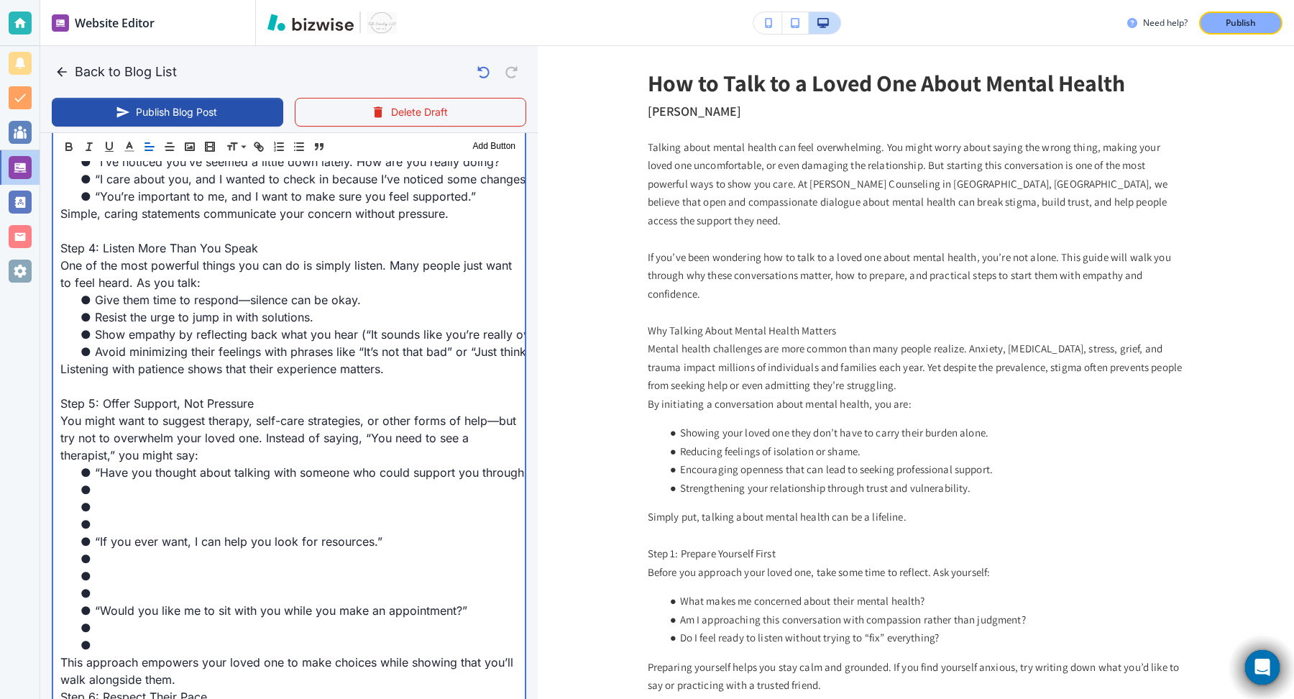
click at [125, 515] on li at bounding box center [298, 523] width 440 height 17
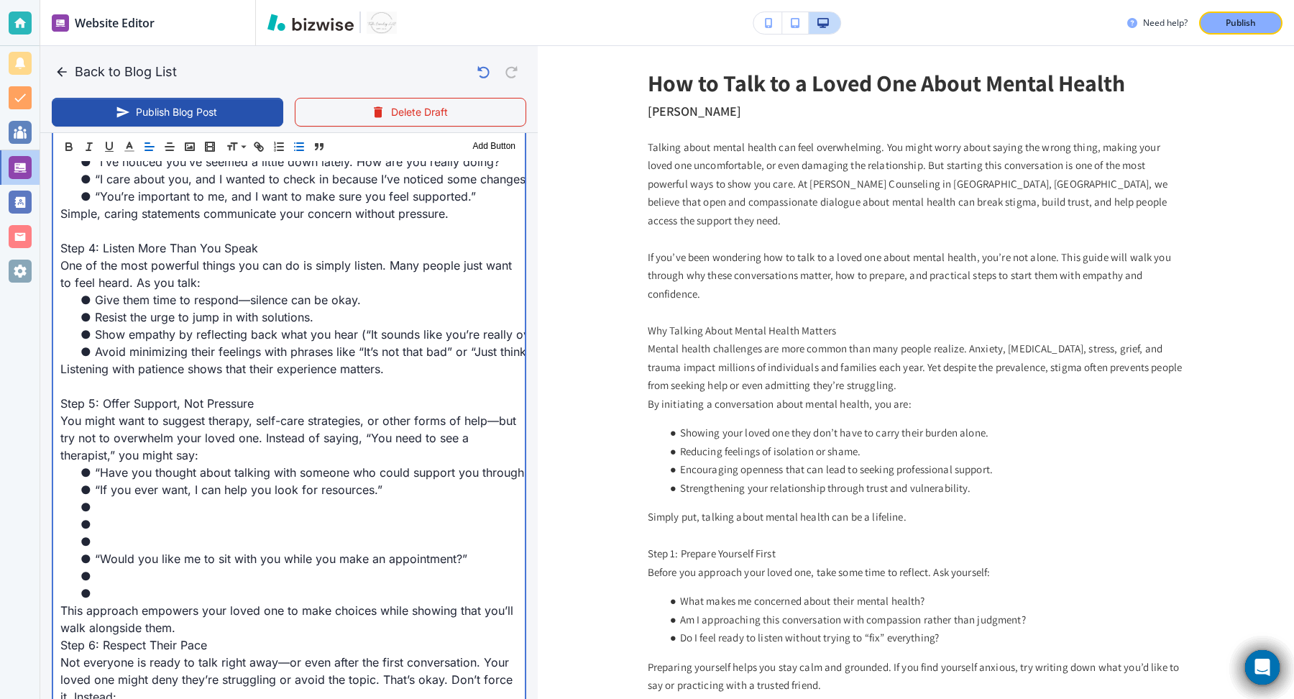
click at [125, 533] on li at bounding box center [298, 541] width 440 height 17
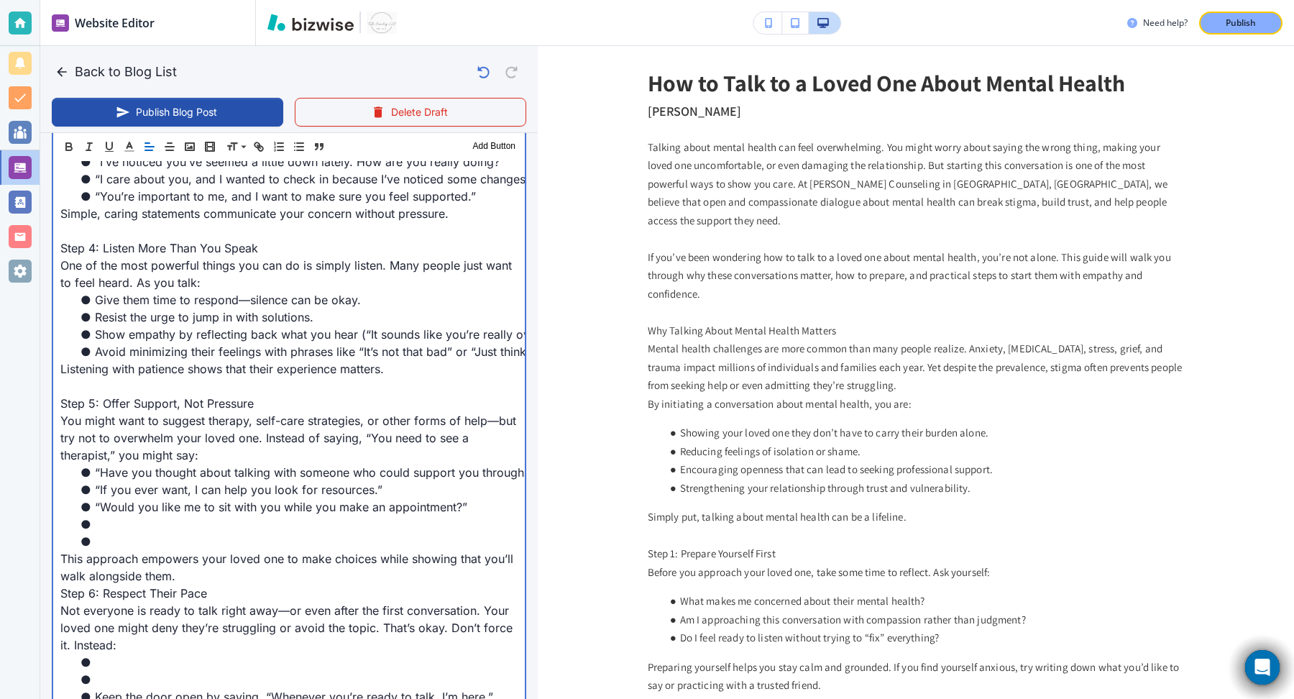
click at [126, 533] on li at bounding box center [298, 541] width 440 height 17
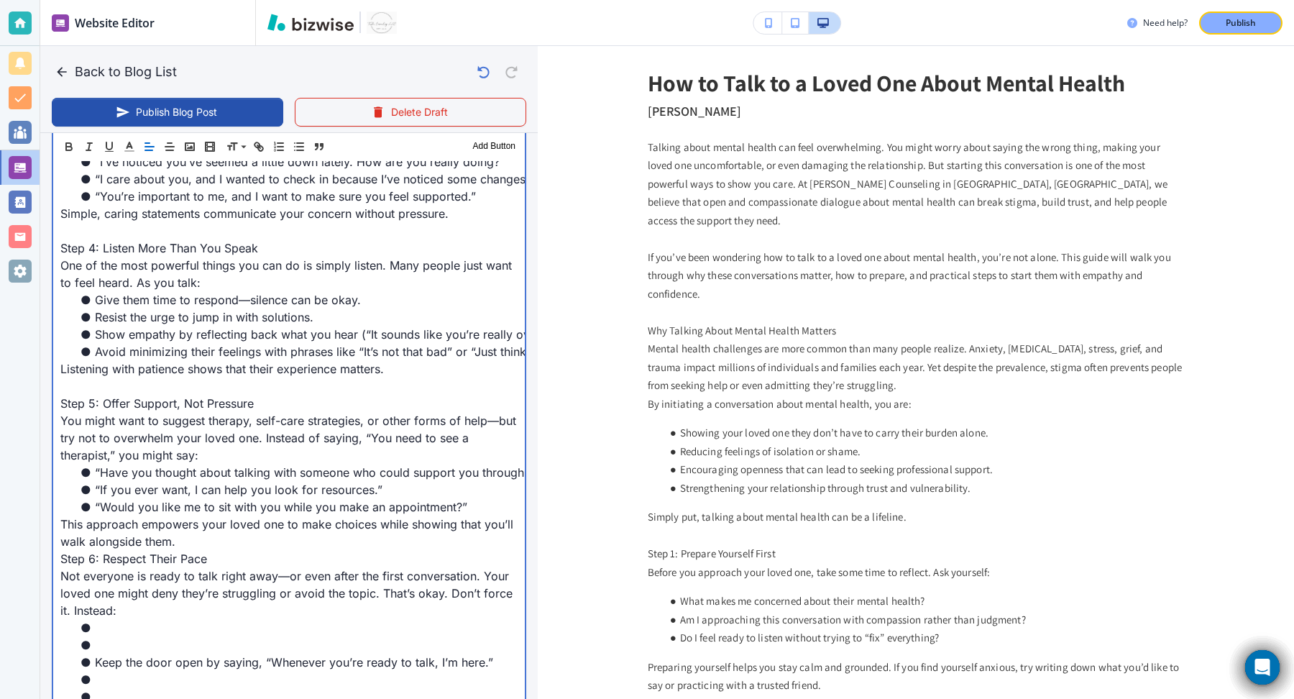
click at [185, 527] on p "This approach empowers your loved one to make choices while showing that you’ll…" at bounding box center [288, 532] width 457 height 35
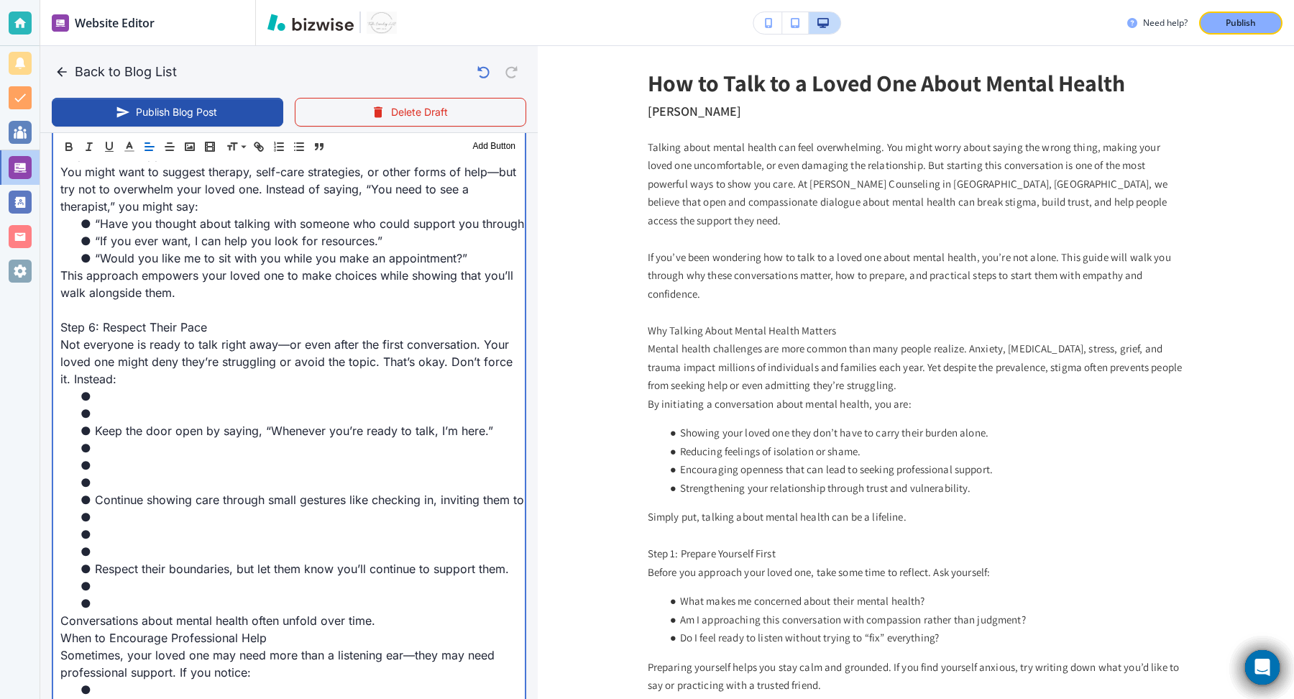
scroll to position [1498, 0]
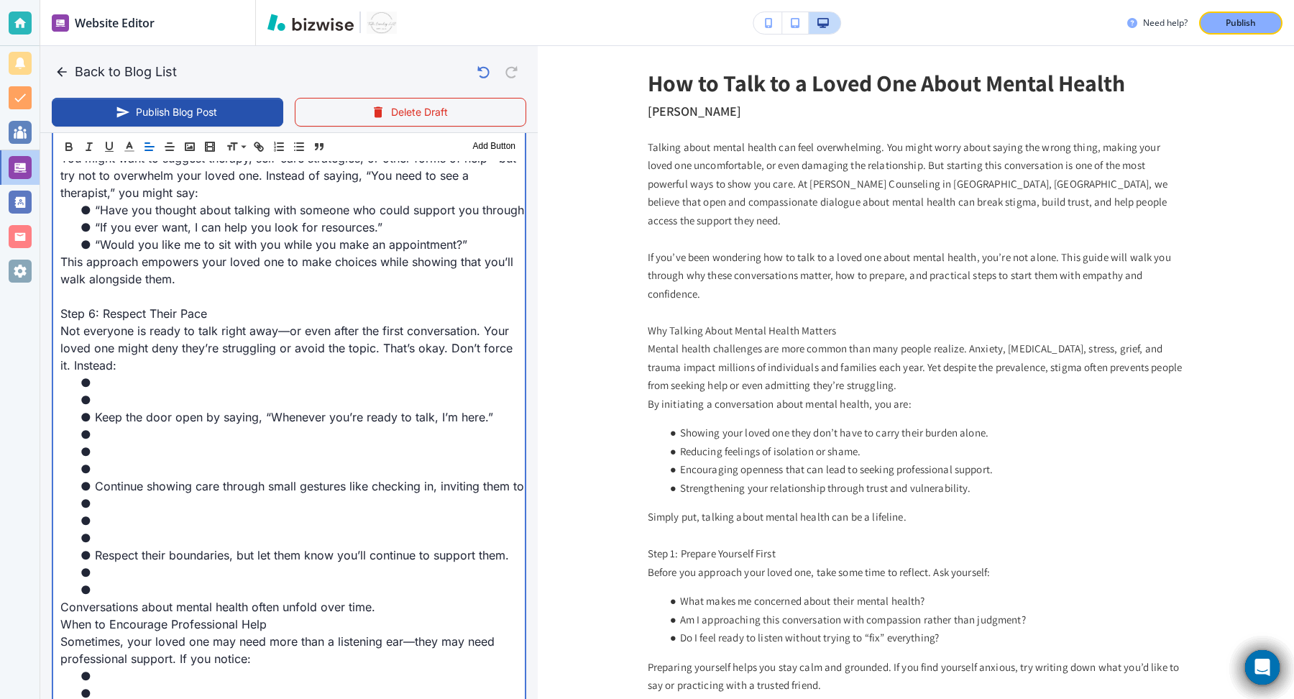
click at [119, 391] on li at bounding box center [298, 399] width 440 height 17
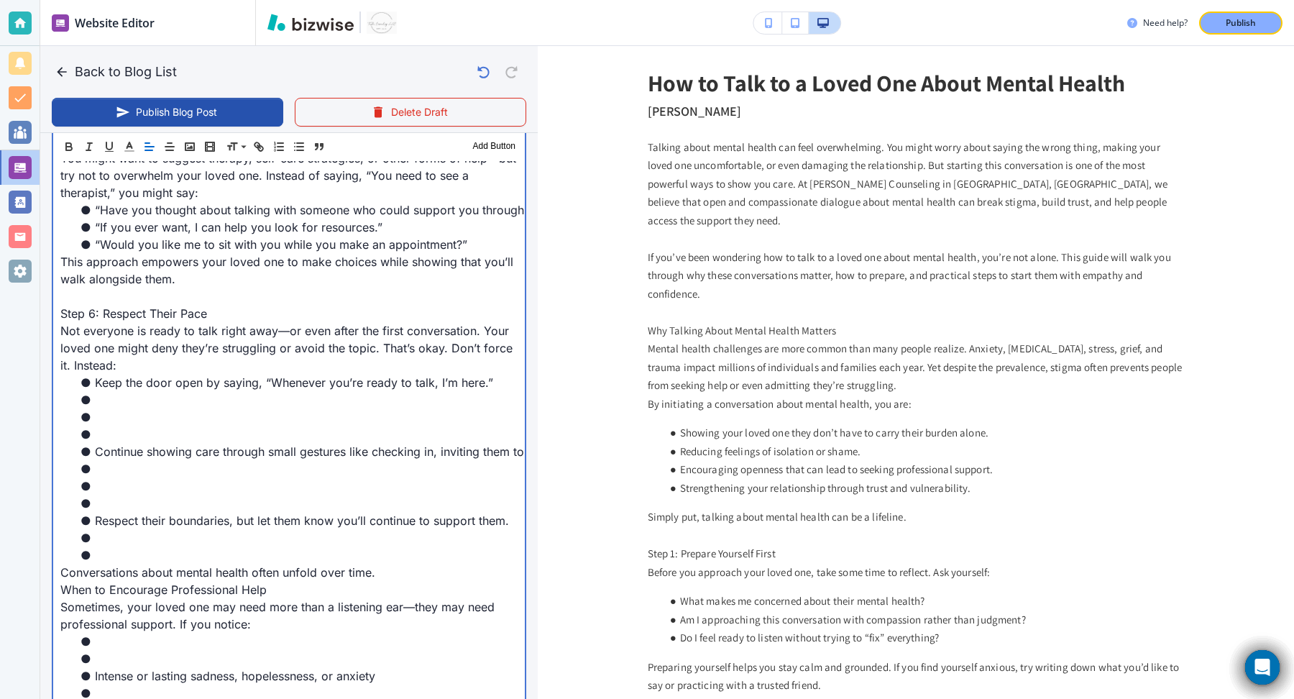
click at [121, 426] on li at bounding box center [298, 434] width 440 height 17
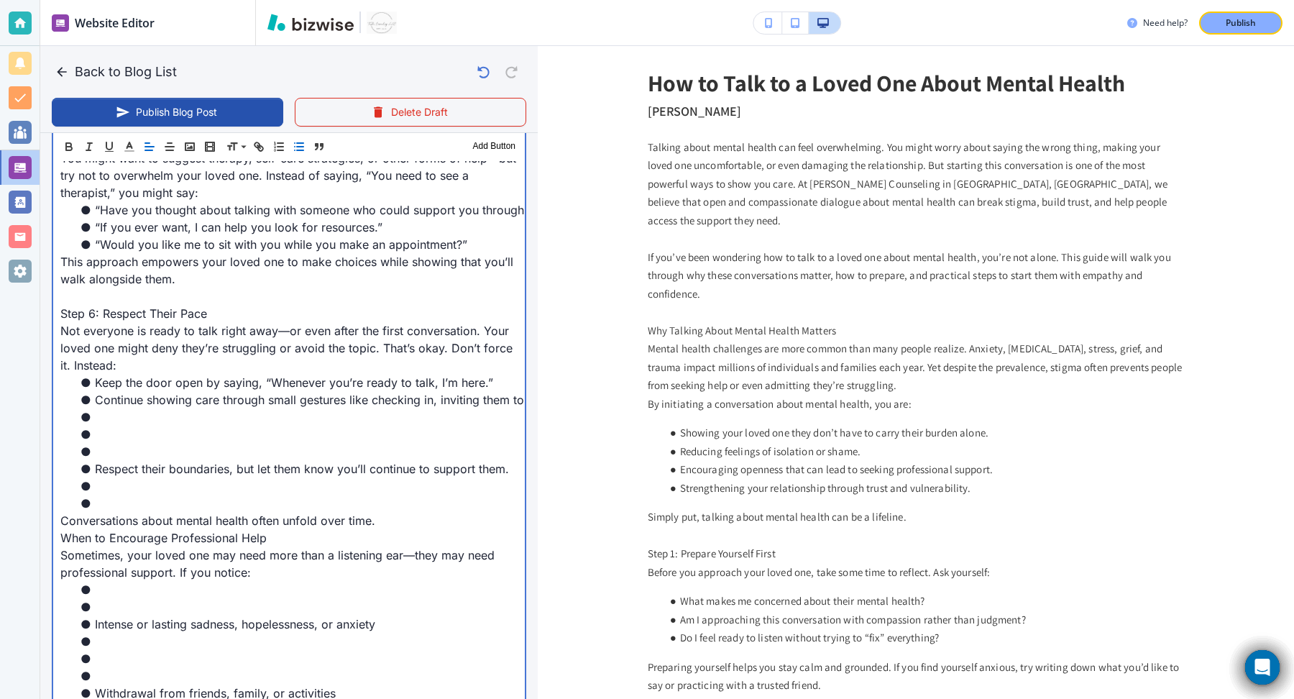
click at [120, 443] on li at bounding box center [298, 451] width 440 height 17
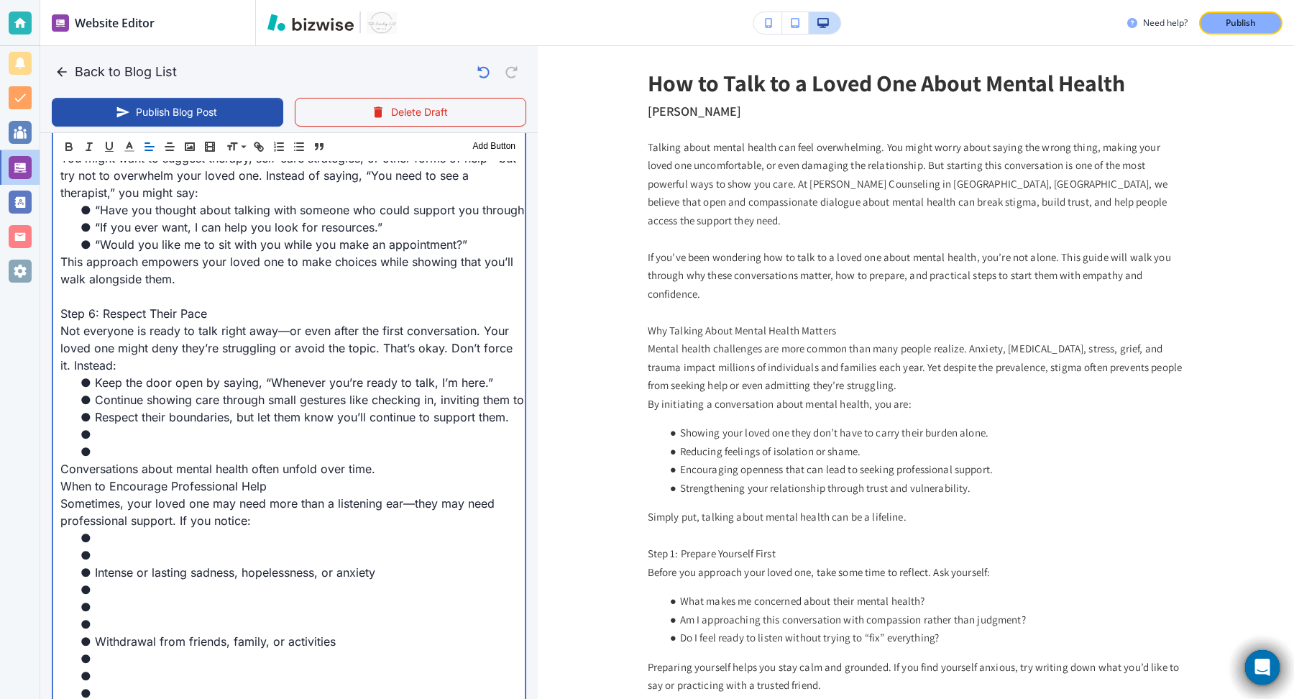
click at [120, 443] on li at bounding box center [298, 451] width 440 height 17
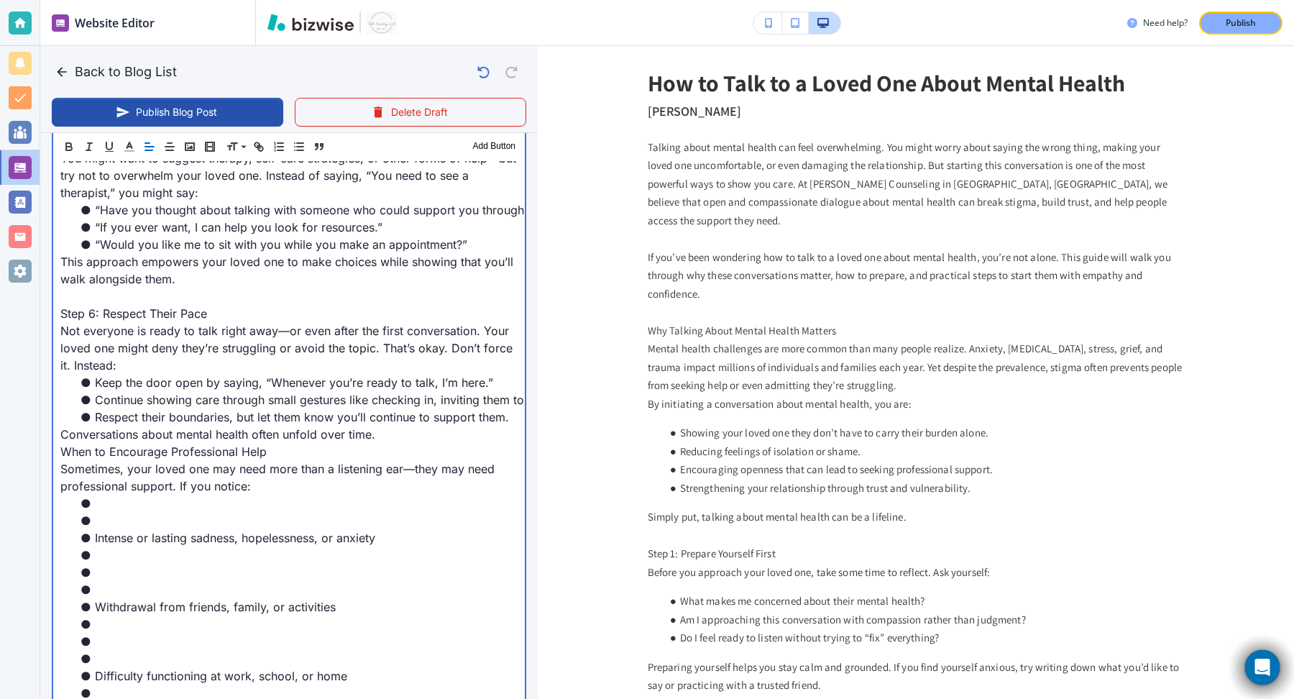
click at [393, 426] on p "Conversations about mental health often unfold over time." at bounding box center [288, 434] width 457 height 17
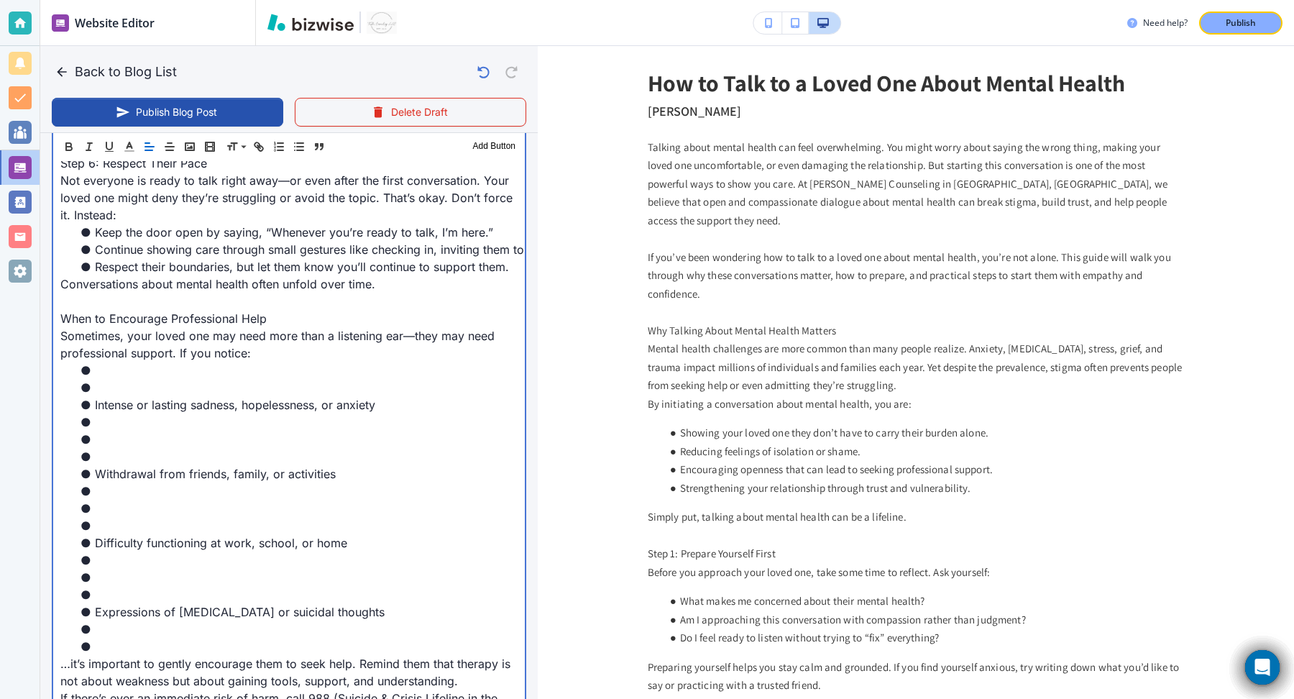
scroll to position [1650, 0]
click at [109, 377] on li at bounding box center [298, 385] width 440 height 17
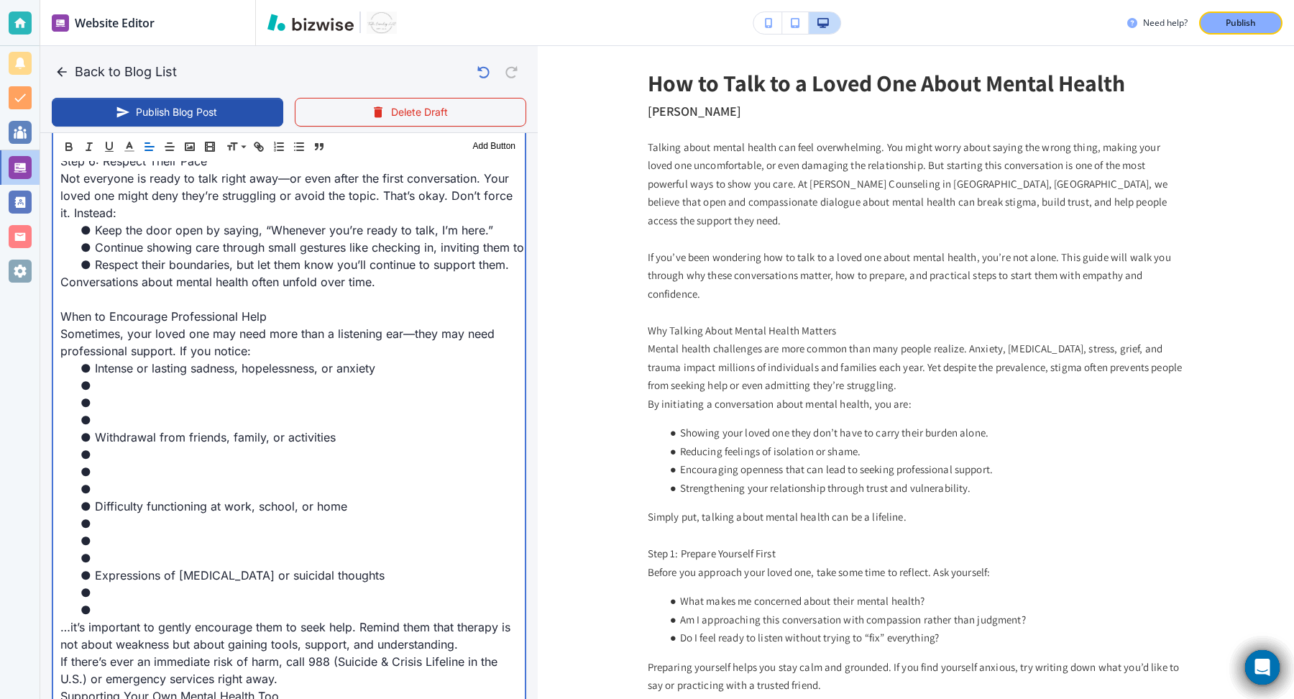
click at [111, 411] on li at bounding box center [298, 419] width 440 height 17
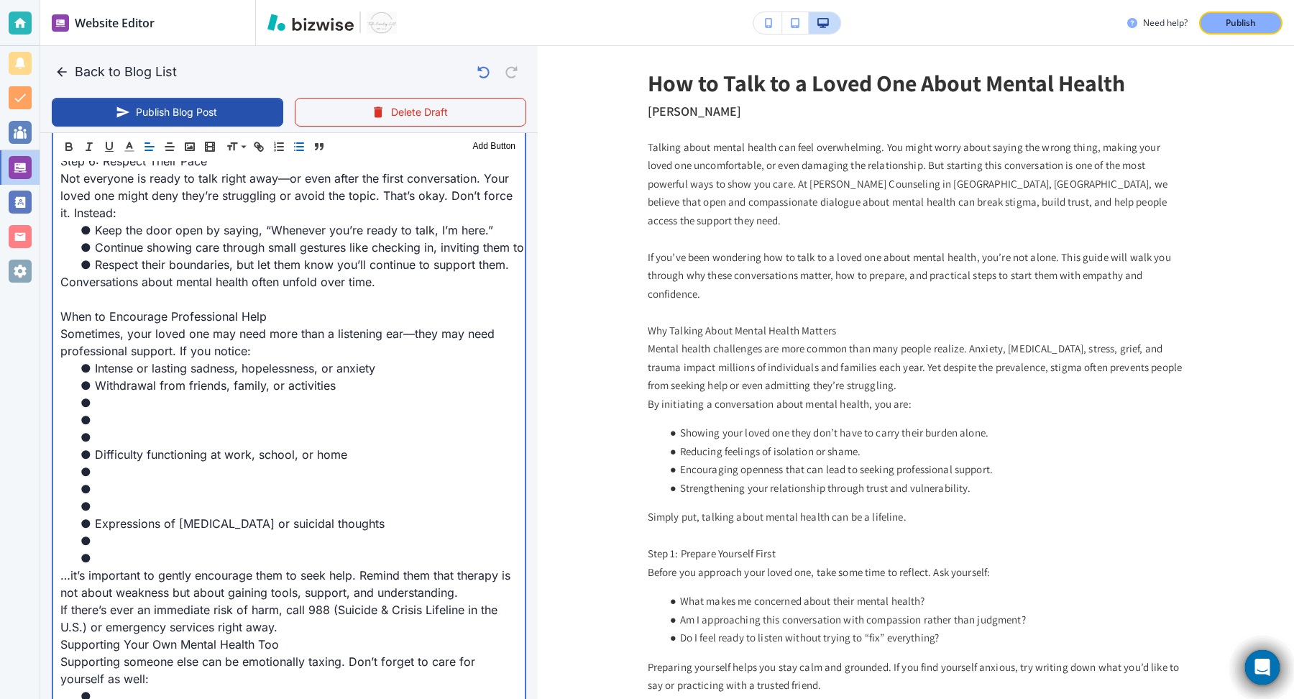
click at [118, 428] on li at bounding box center [298, 436] width 440 height 17
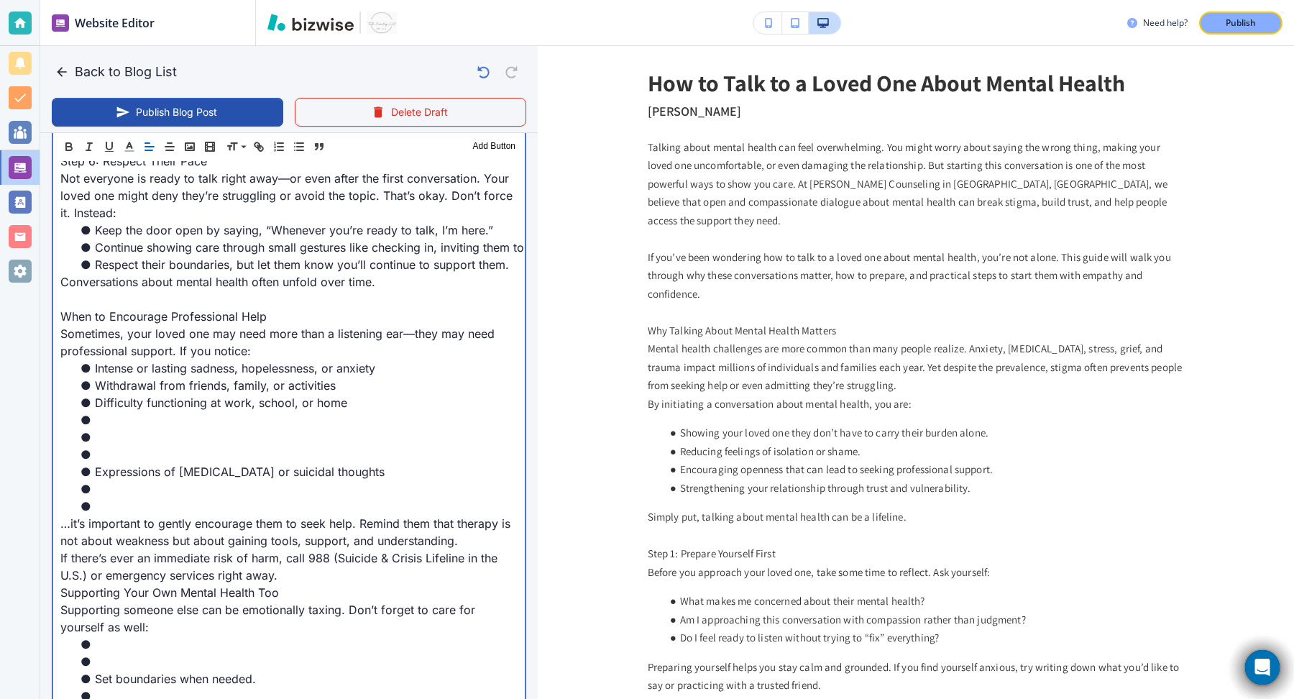
click at [118, 428] on li at bounding box center [298, 436] width 440 height 17
click at [118, 446] on li at bounding box center [298, 454] width 440 height 17
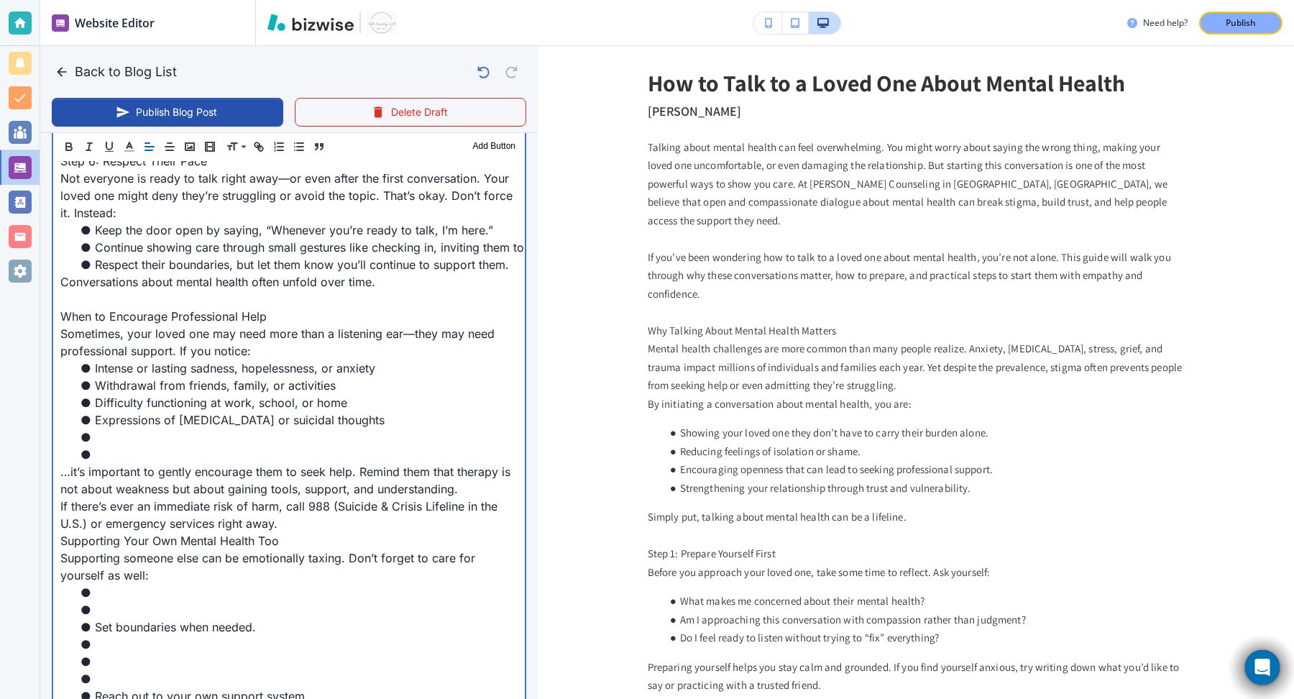
click at [119, 446] on li at bounding box center [298, 454] width 440 height 17
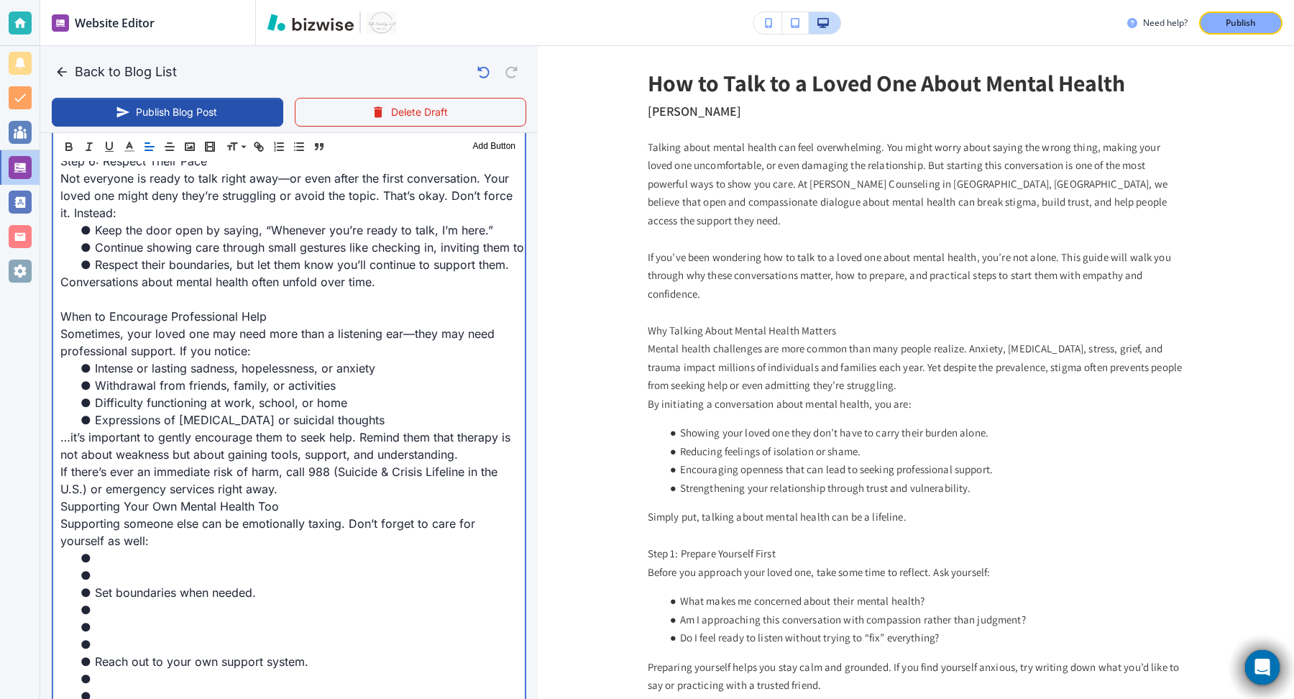
click at [474, 435] on p "…it’s important to gently encourage them to seek help. Remind them that therapy…" at bounding box center [288, 445] width 457 height 35
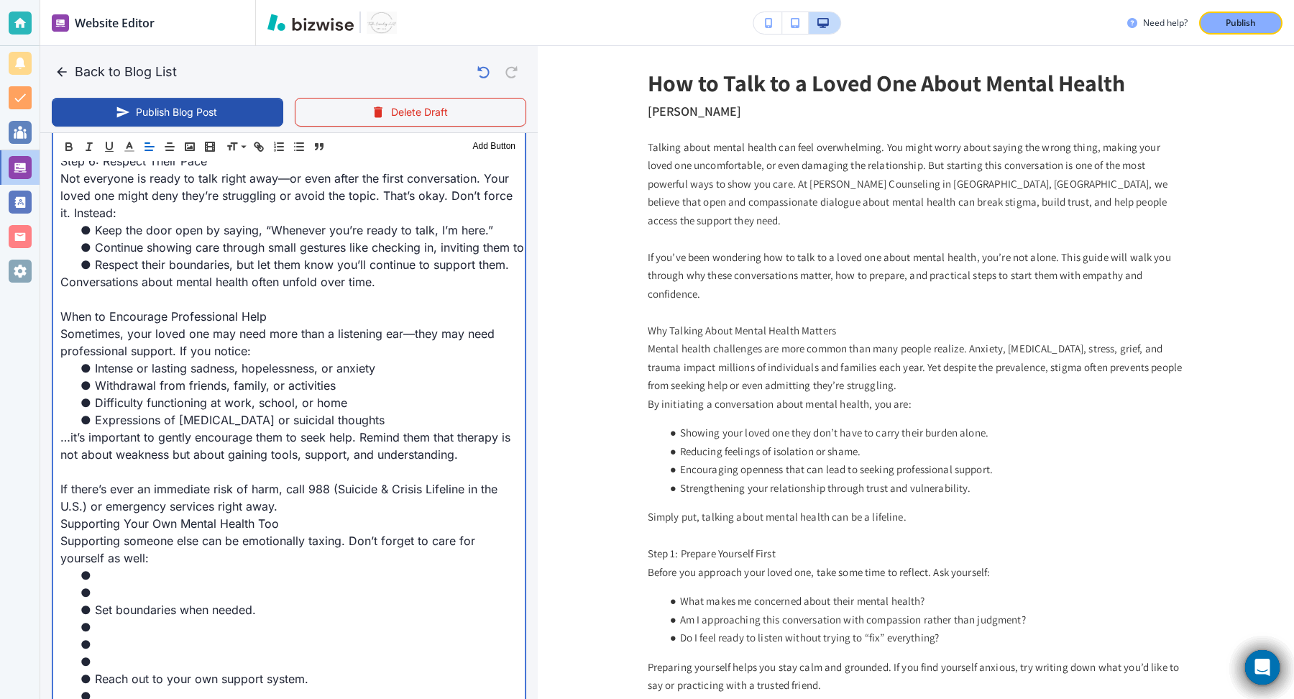
click at [353, 486] on p "If there’s ever an immediate risk of harm, call 988 (Suicide & Crisis Lifeline …" at bounding box center [288, 497] width 457 height 35
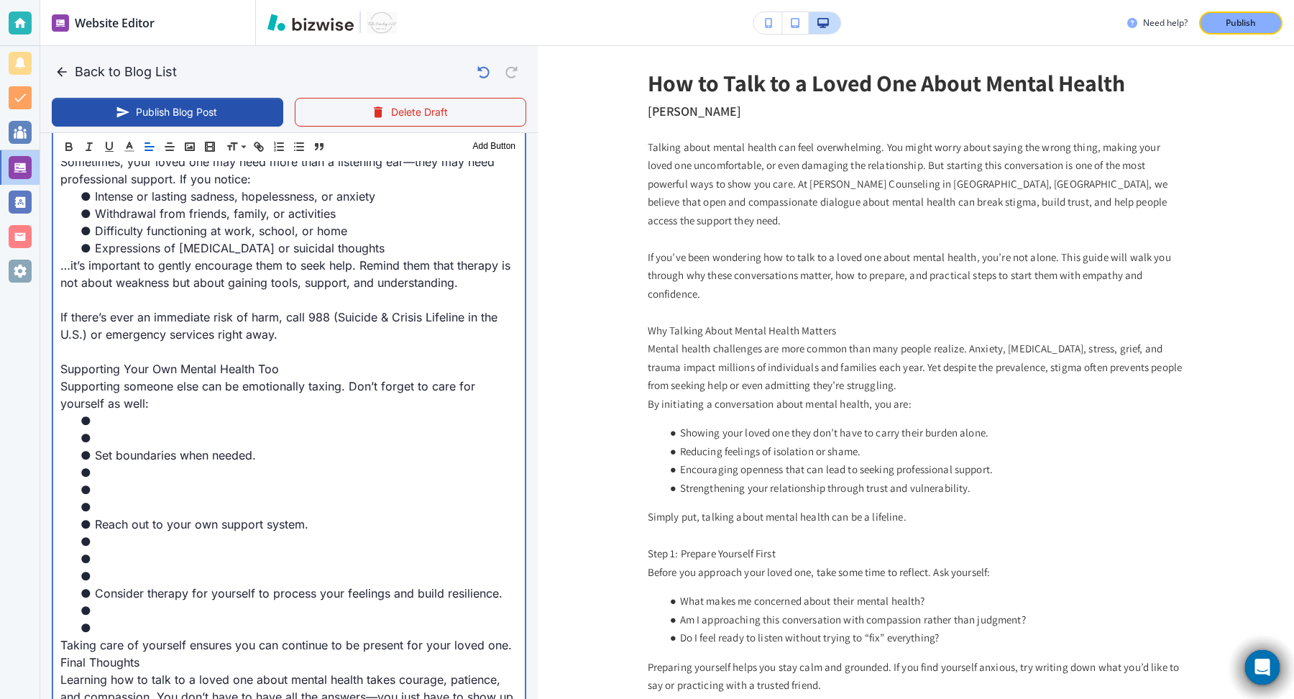
scroll to position [1828, 0]
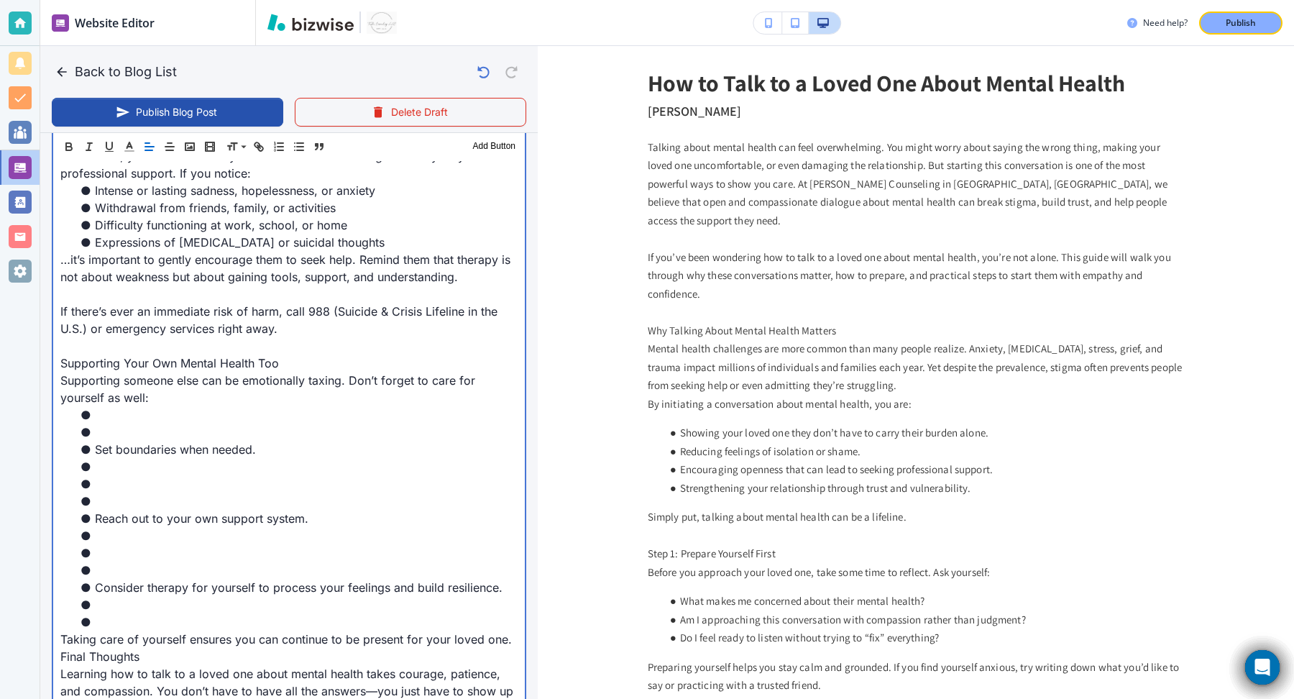
click at [109, 423] on li at bounding box center [298, 431] width 440 height 17
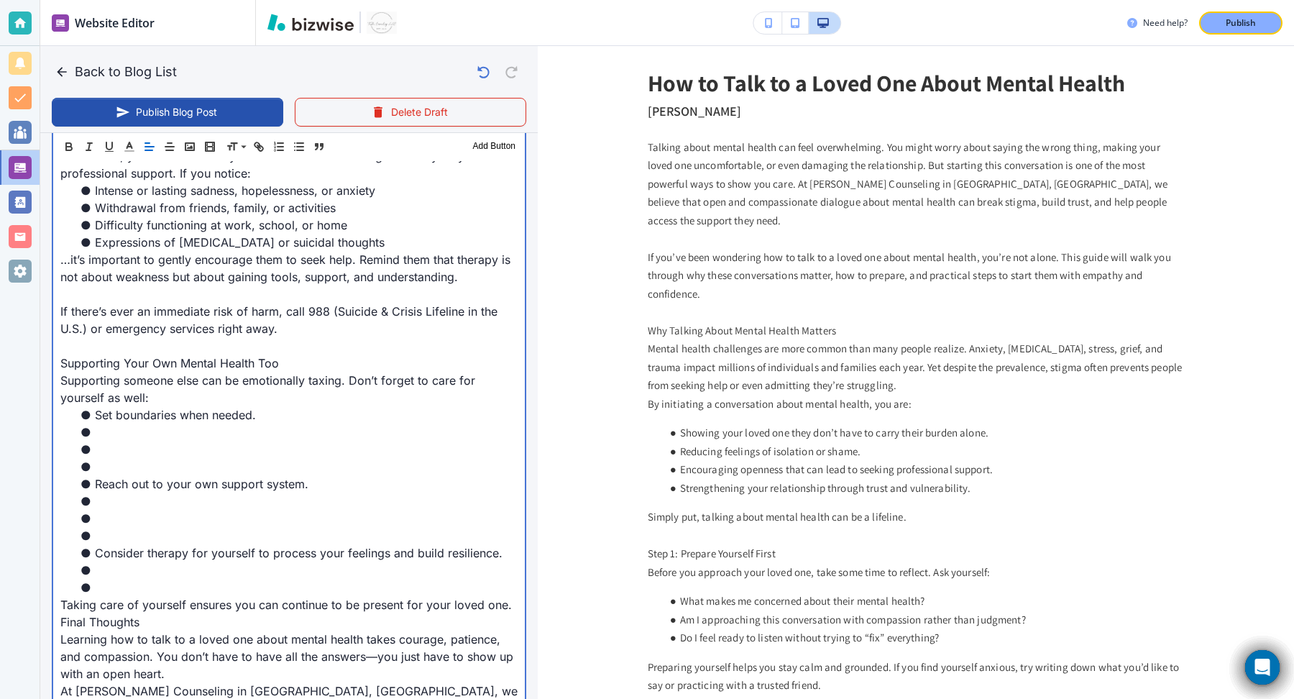
click at [114, 458] on li at bounding box center [298, 466] width 440 height 17
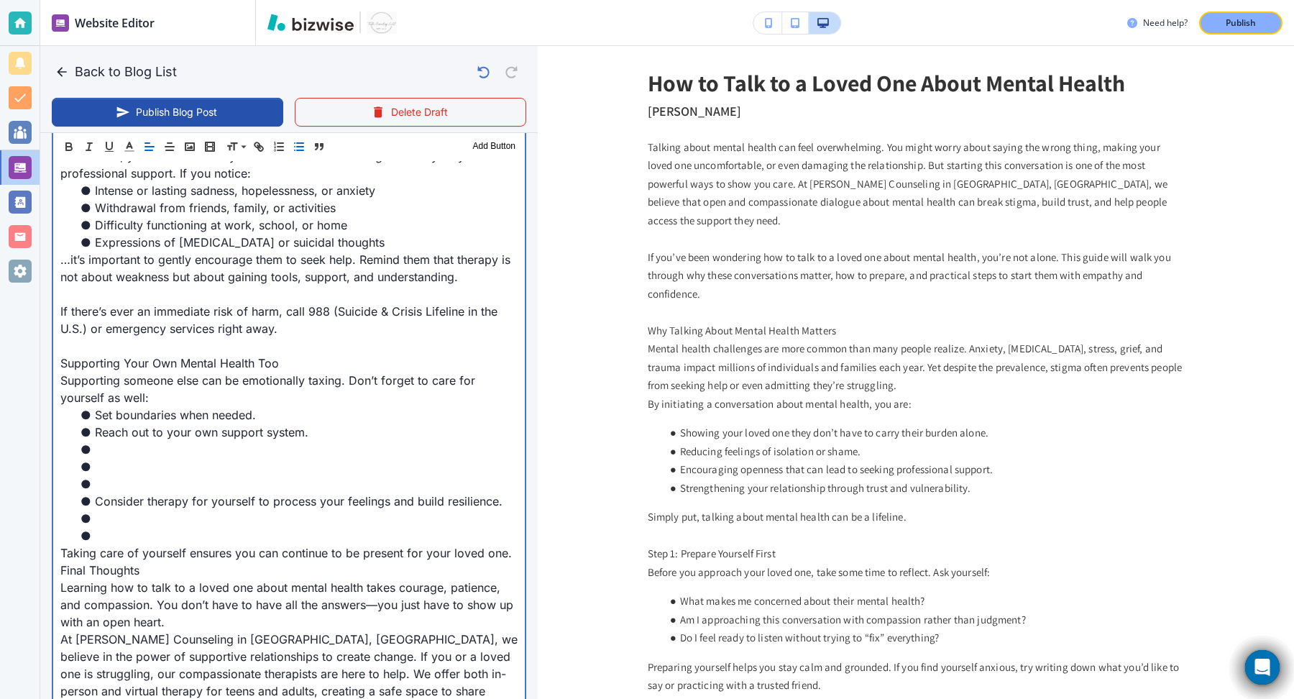
click at [114, 458] on li at bounding box center [298, 466] width 440 height 17
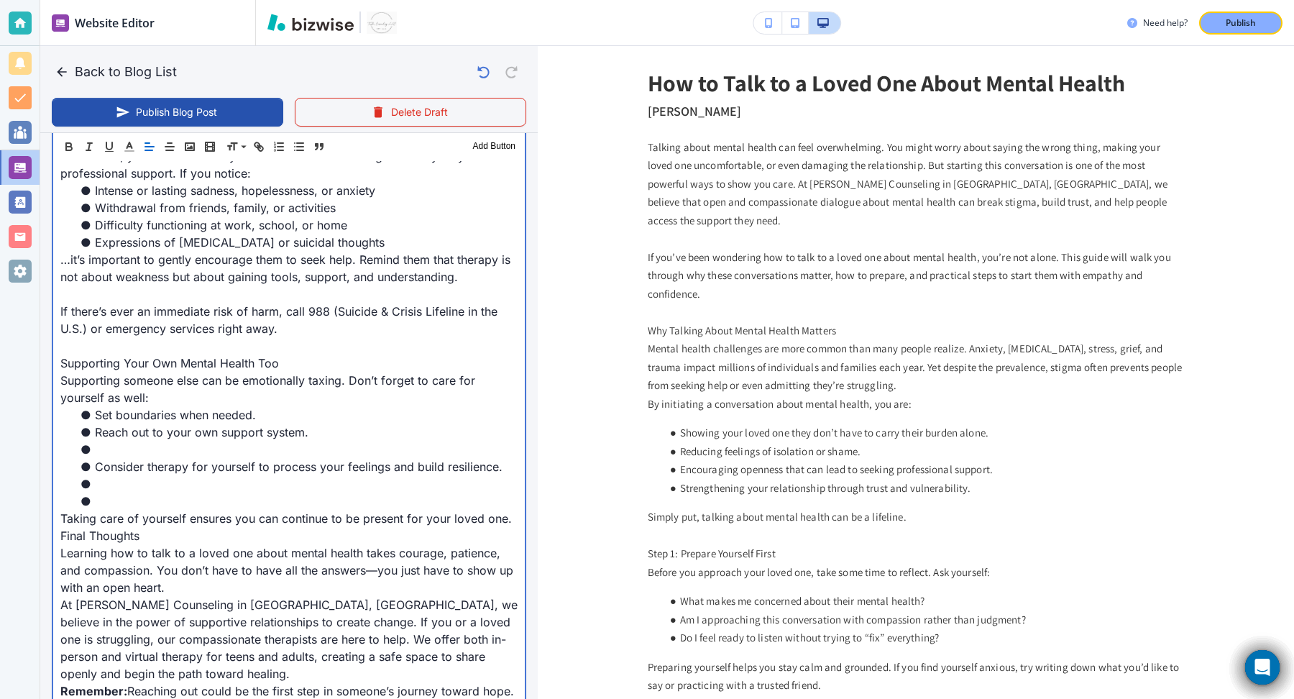
click at [115, 441] on li at bounding box center [298, 449] width 440 height 17
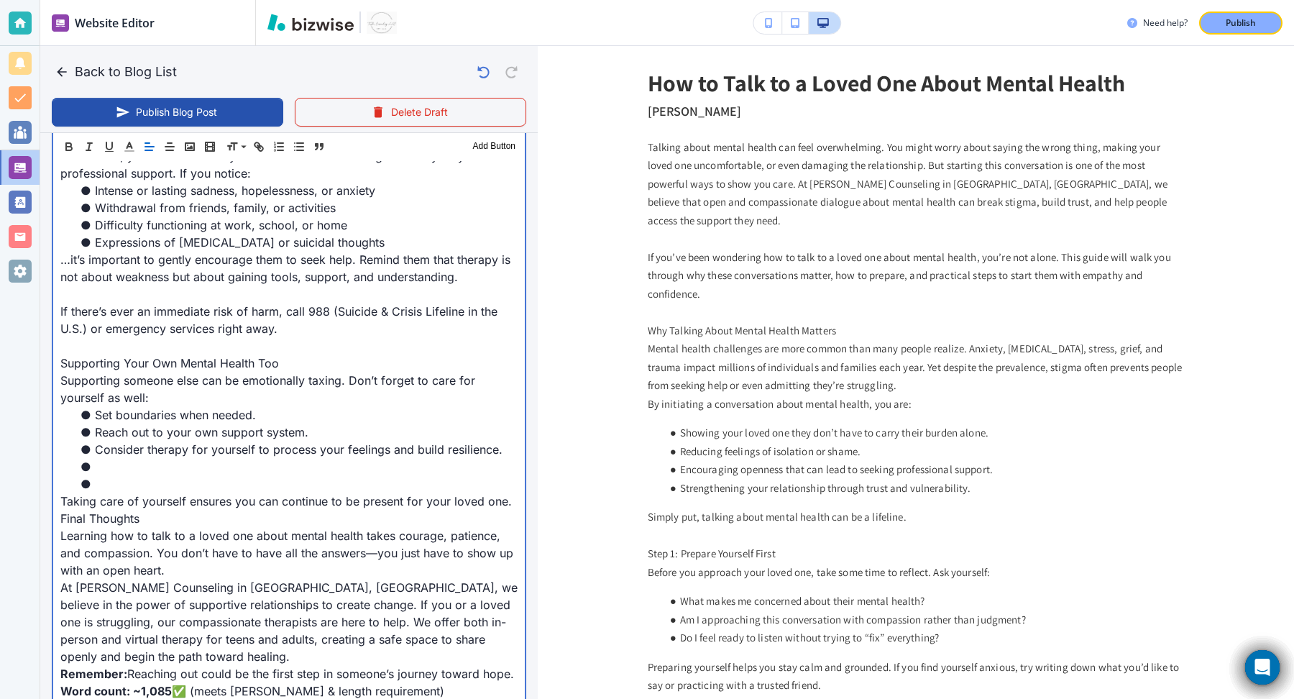
click at [111, 475] on li at bounding box center [298, 483] width 440 height 17
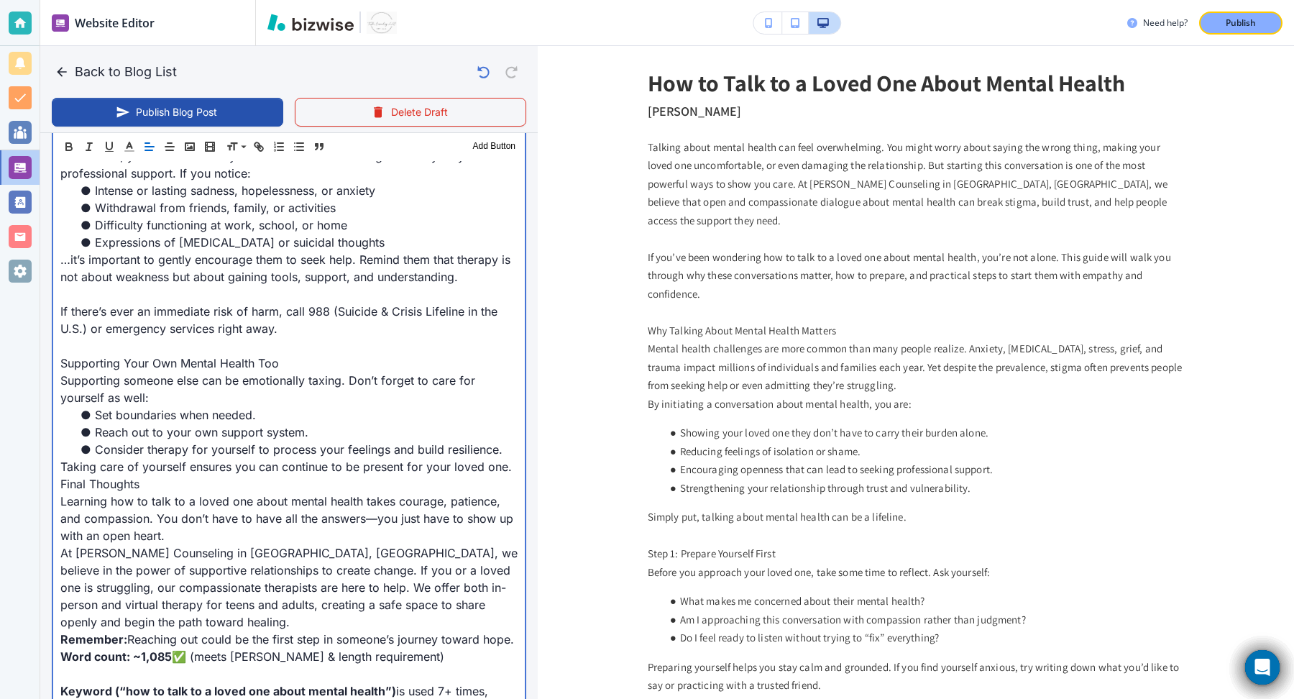
click at [513, 458] on p "Taking care of yourself ensures you can continue to be present for your loved o…" at bounding box center [288, 466] width 457 height 17
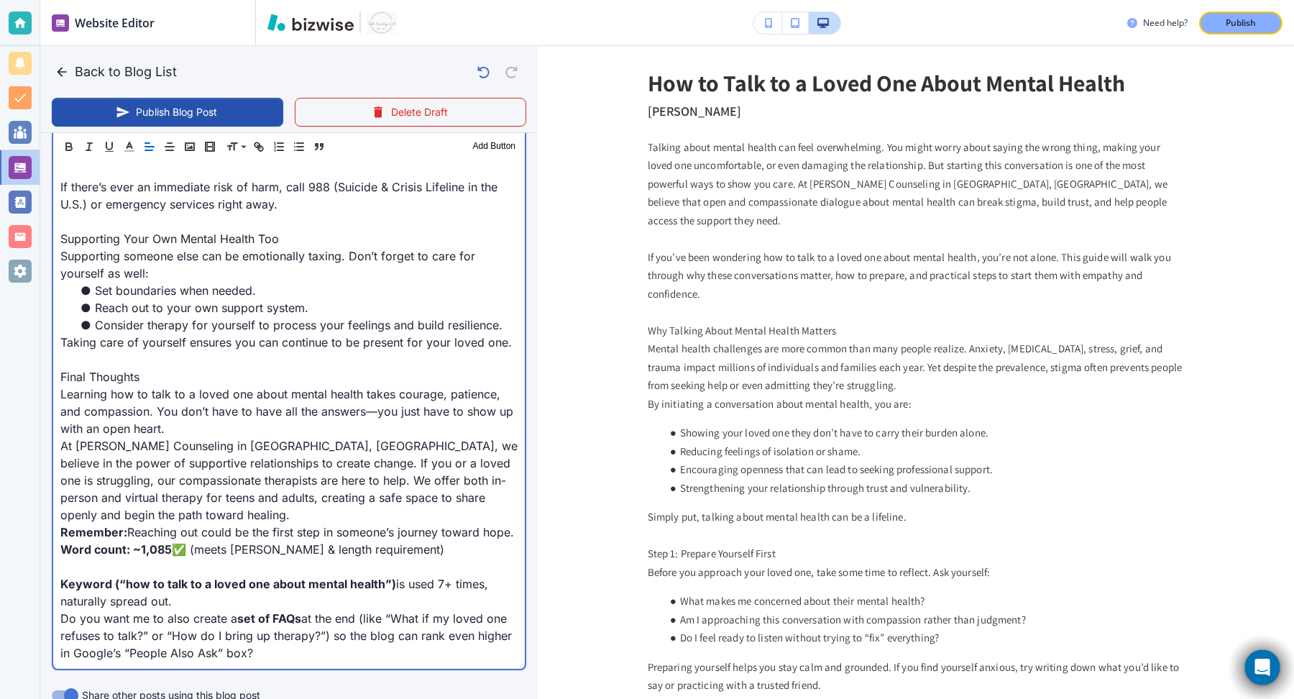
scroll to position [1955, 0]
click at [408, 414] on p "Learning how to talk to a loved one about mental health takes courage, patience…" at bounding box center [288, 409] width 457 height 52
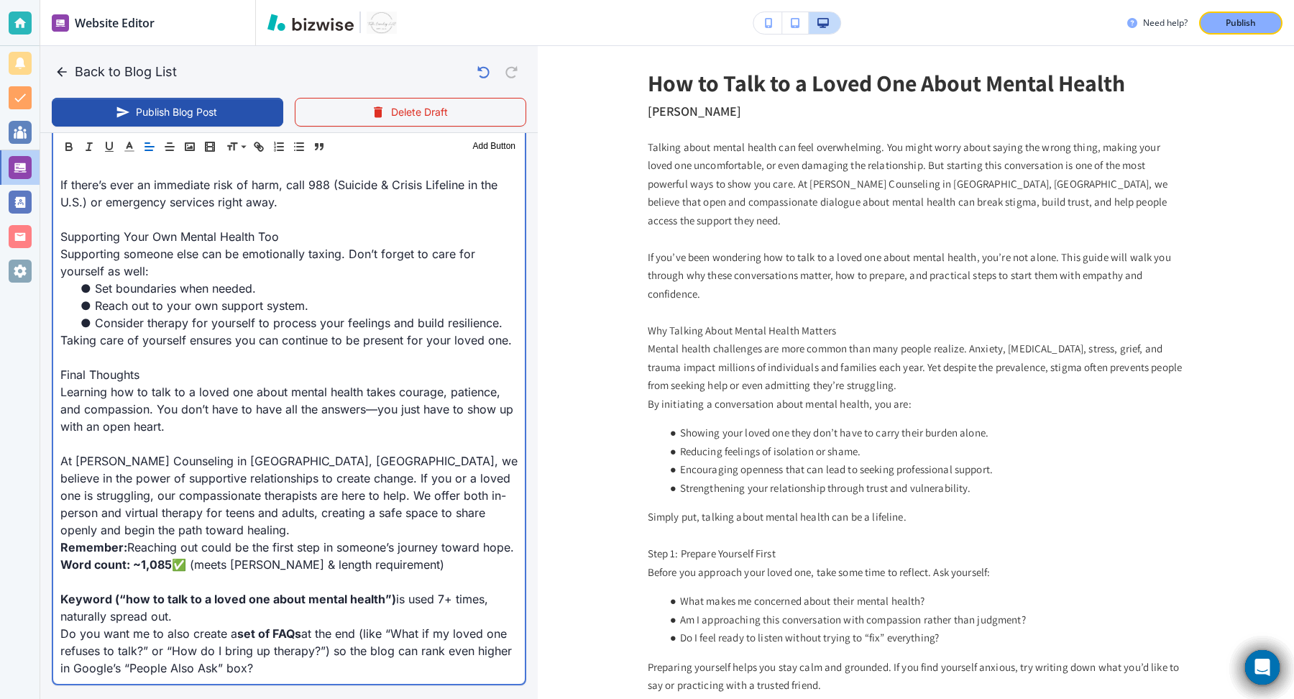
click at [314, 510] on p "At [PERSON_NAME] Counseling in [GEOGRAPHIC_DATA], [GEOGRAPHIC_DATA], we believe…" at bounding box center [288, 495] width 457 height 86
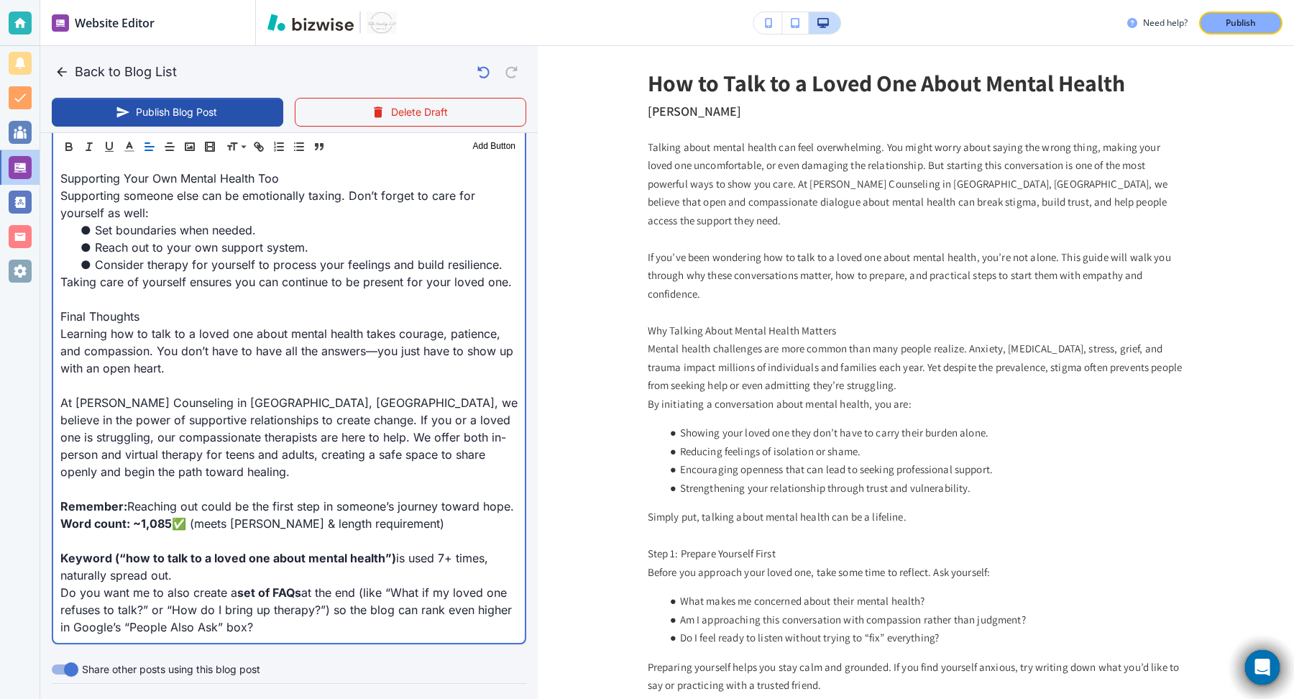
scroll to position [2079, 0]
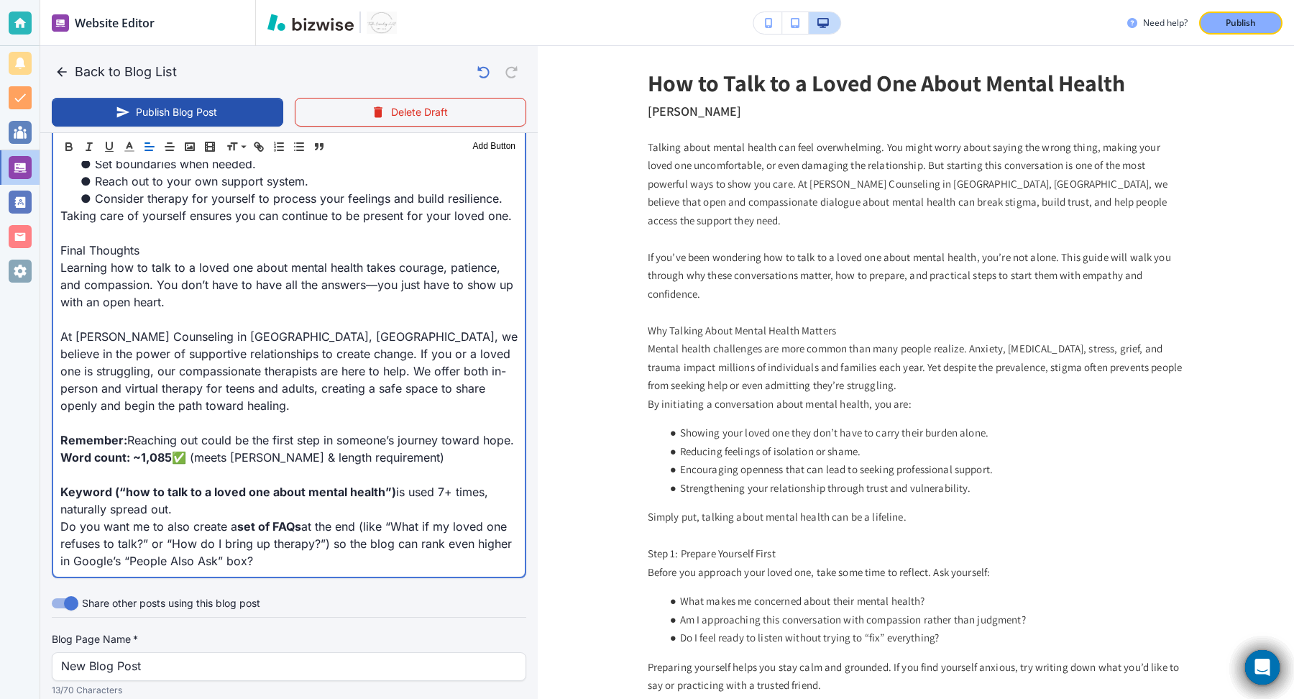
drag, startPoint x: 193, startPoint y: 527, endPoint x: 397, endPoint y: 699, distance: 266.8
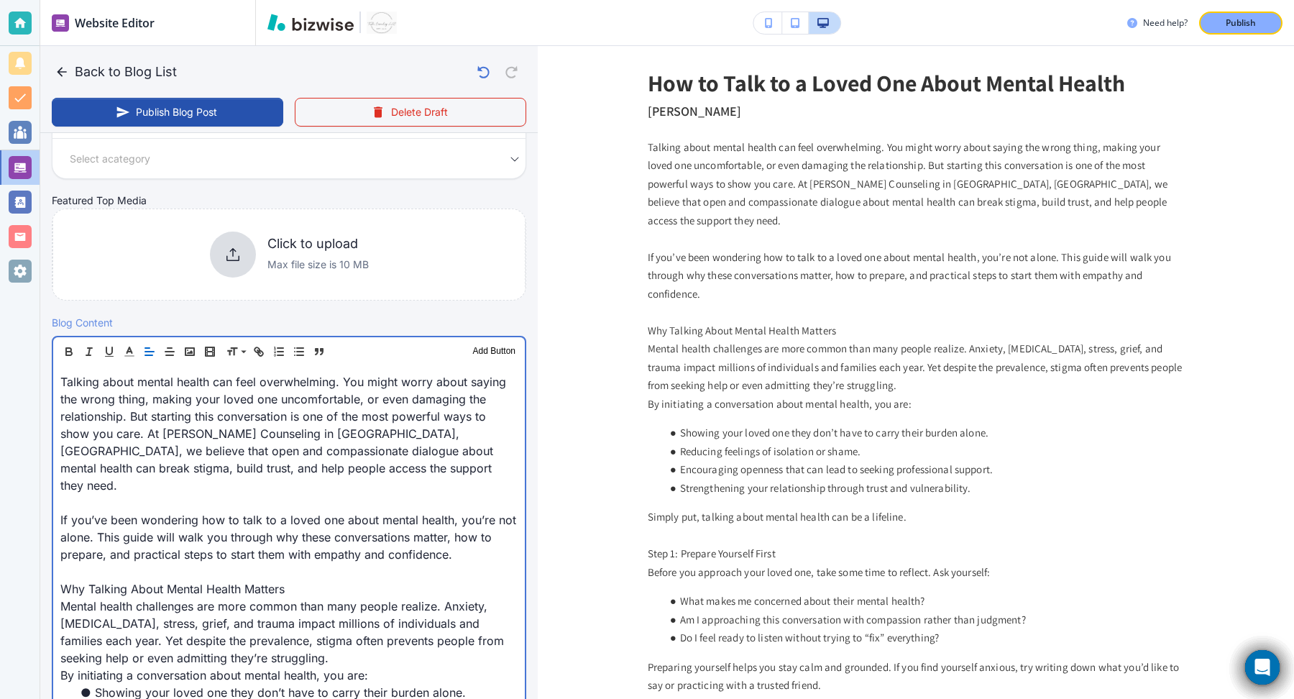
scroll to position [392, 0]
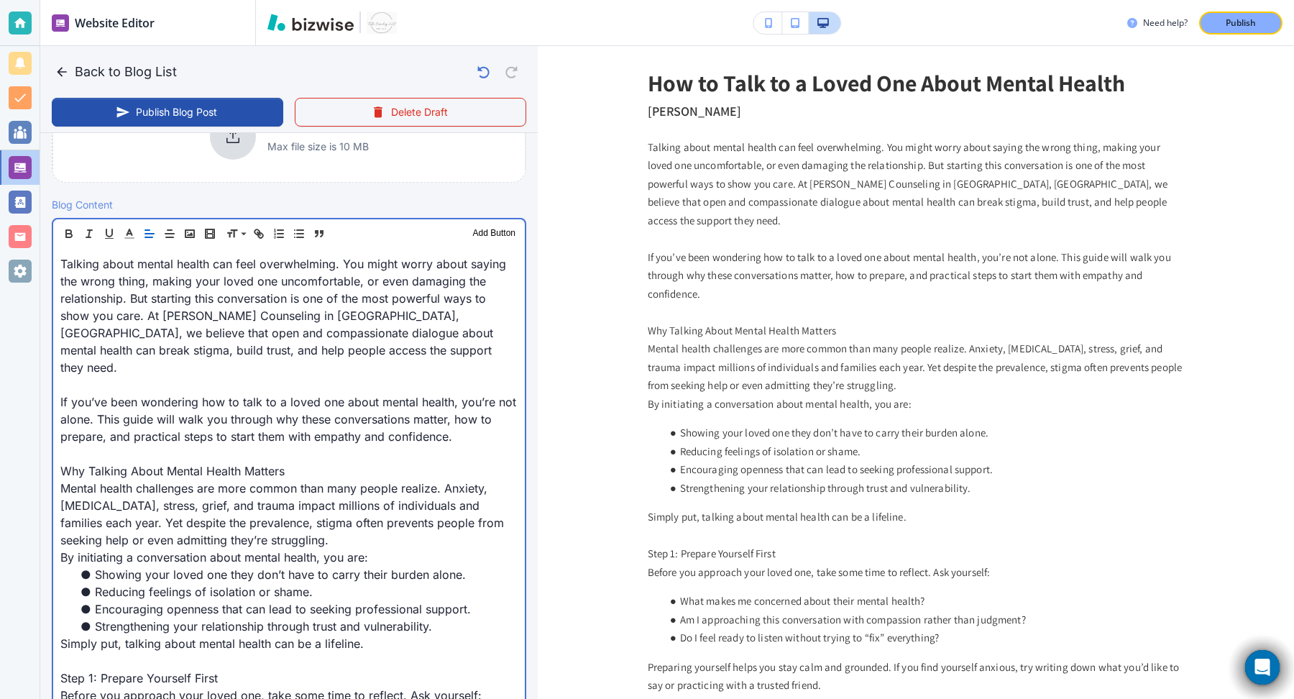
click at [208, 462] on p "Why Talking About Mental Health Matters" at bounding box center [288, 470] width 457 height 17
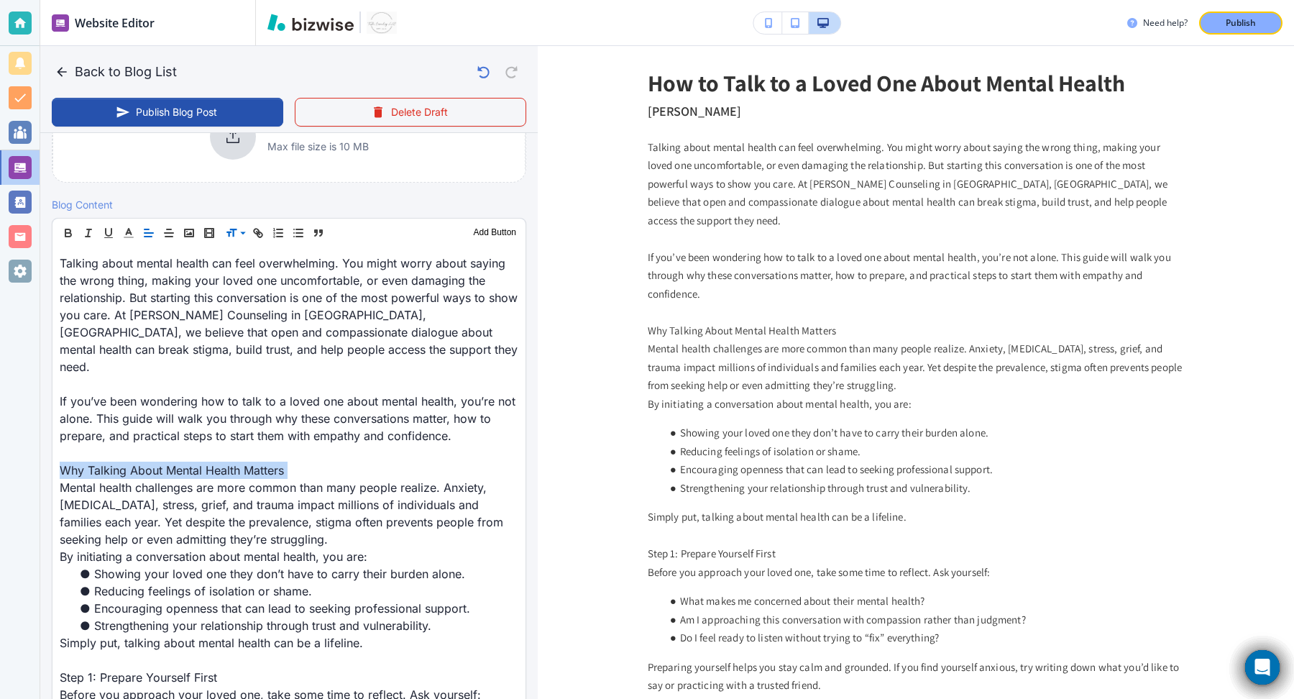
scroll to position [390, 0]
click at [249, 254] on span at bounding box center [248, 254] width 44 height 17
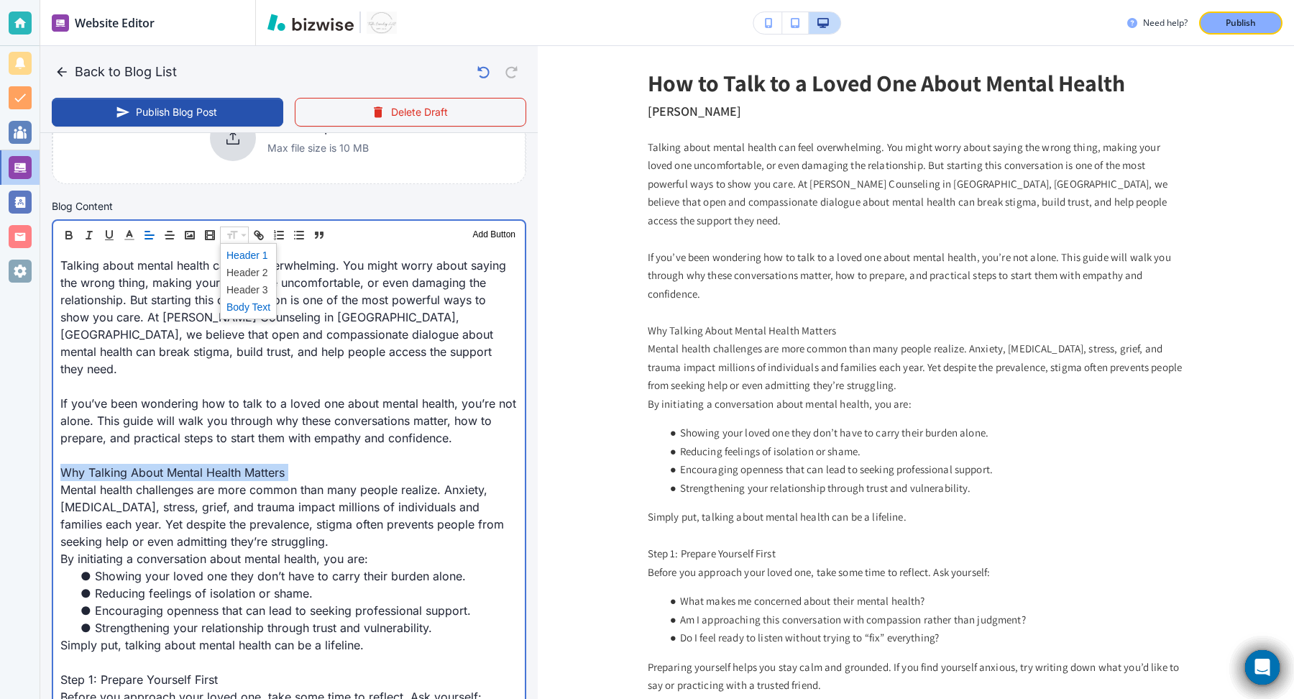
scroll to position [392, 0]
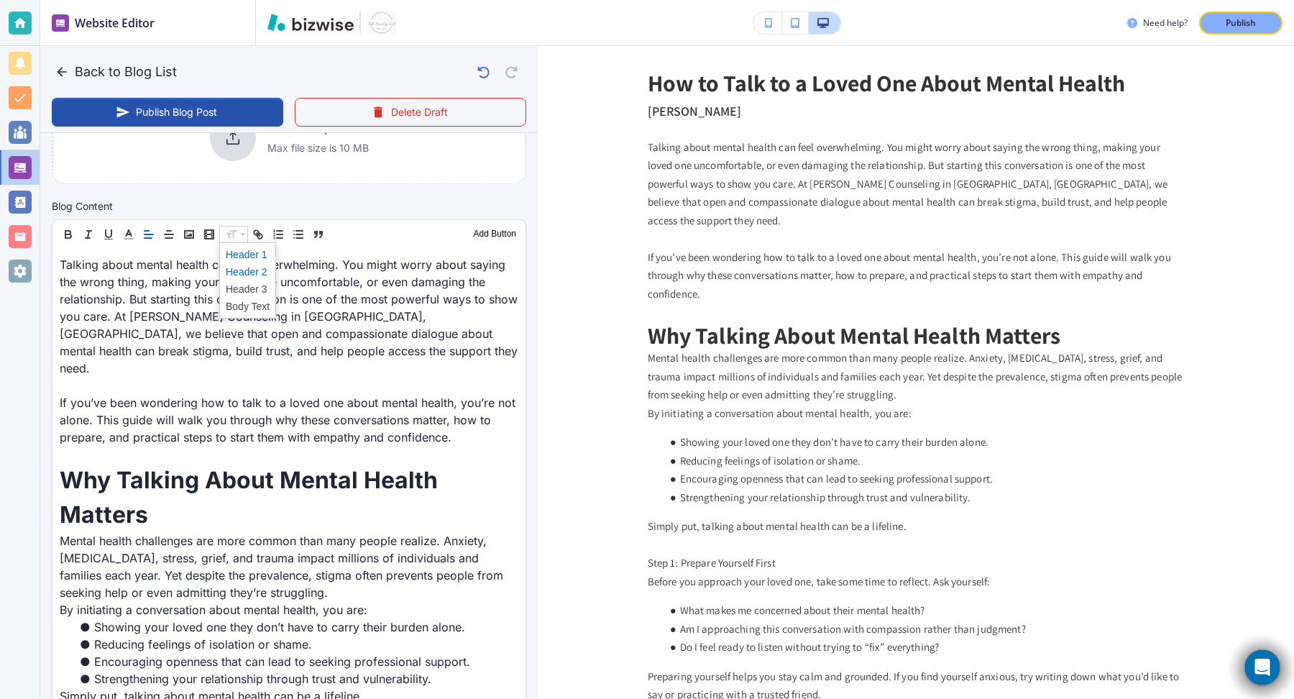
click at [244, 268] on span at bounding box center [248, 271] width 44 height 17
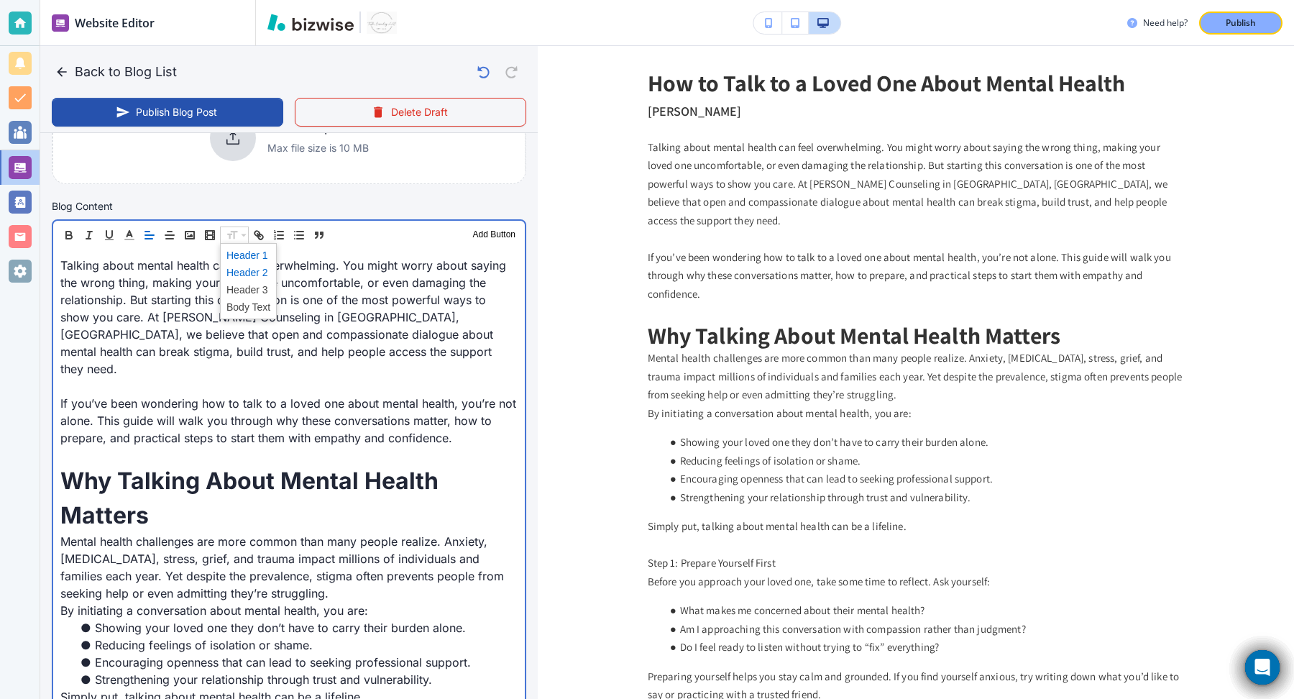
type input "[DATE] 04:52 PM"
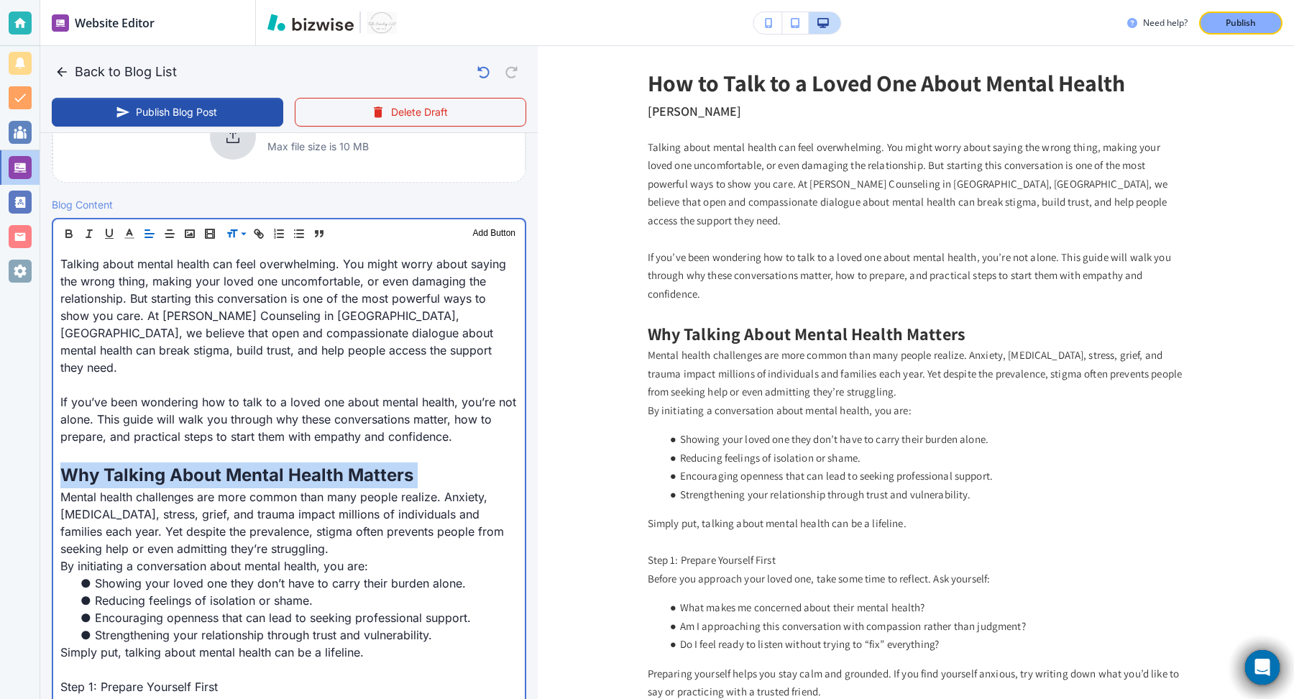
scroll to position [569, 0]
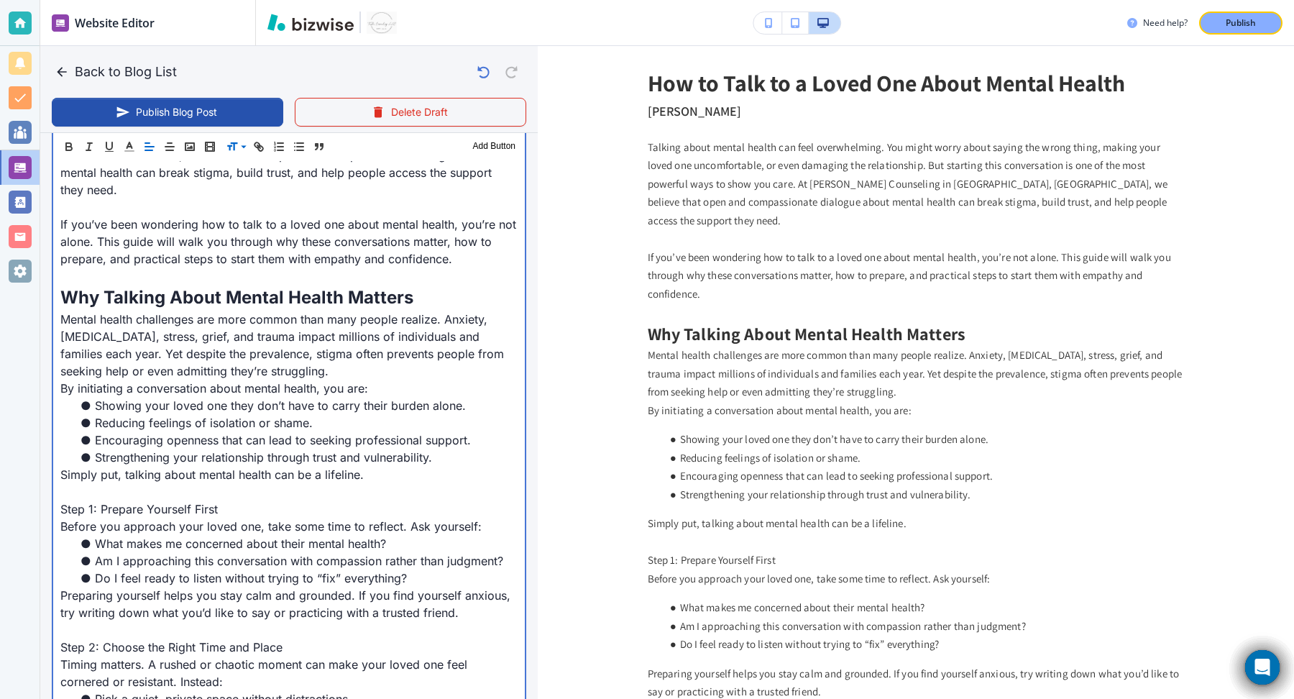
click at [101, 500] on p "Step 1: Prepare Yourself First" at bounding box center [288, 508] width 457 height 17
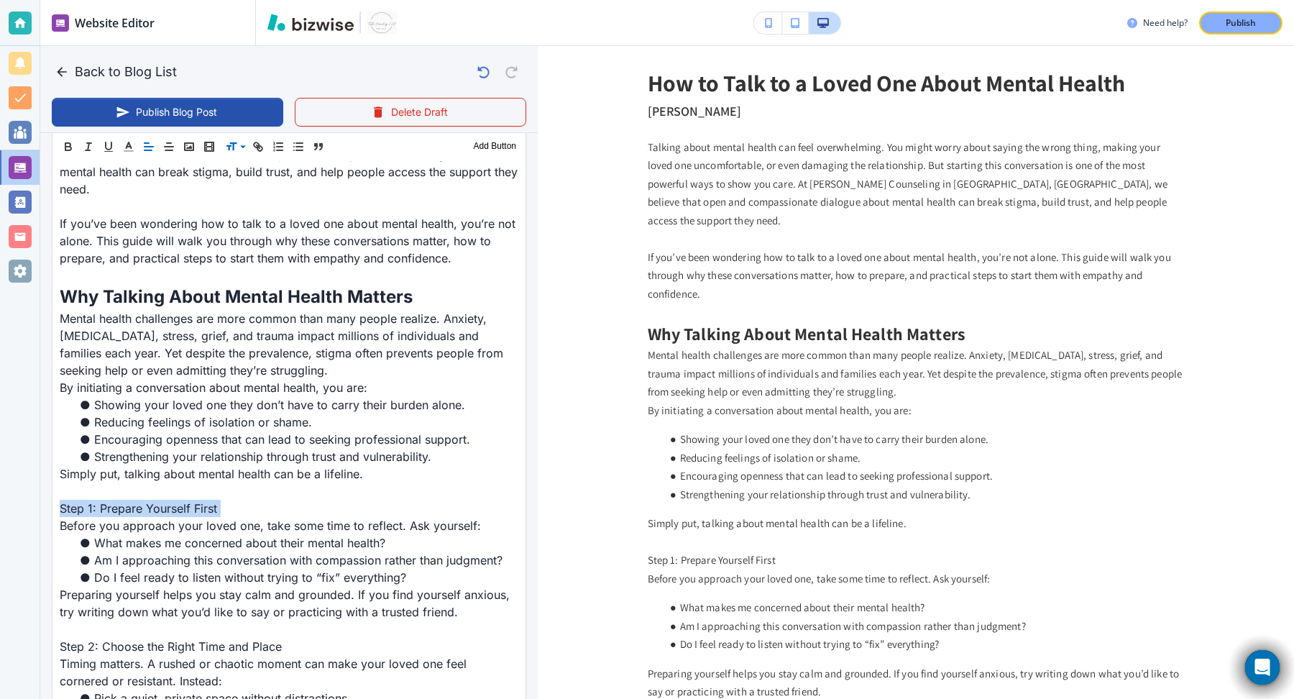
scroll to position [569, 0]
click at [253, 182] on span at bounding box center [248, 183] width 44 height 17
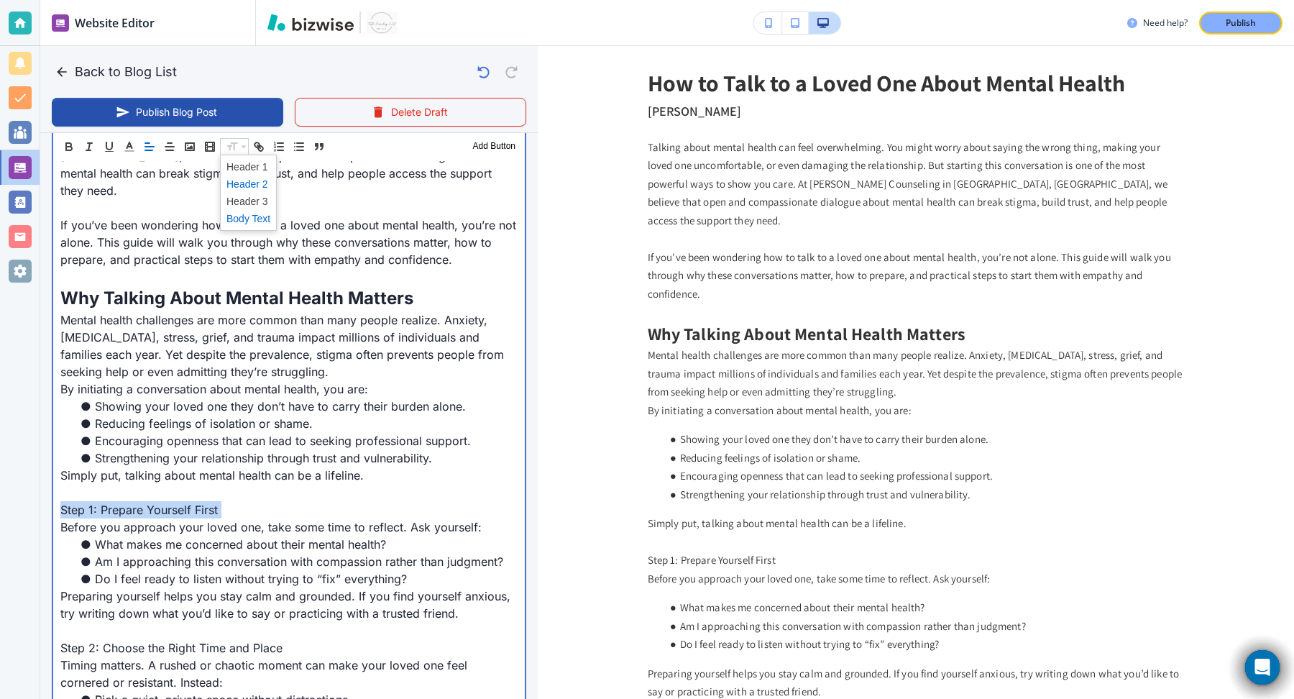
scroll to position [569, 0]
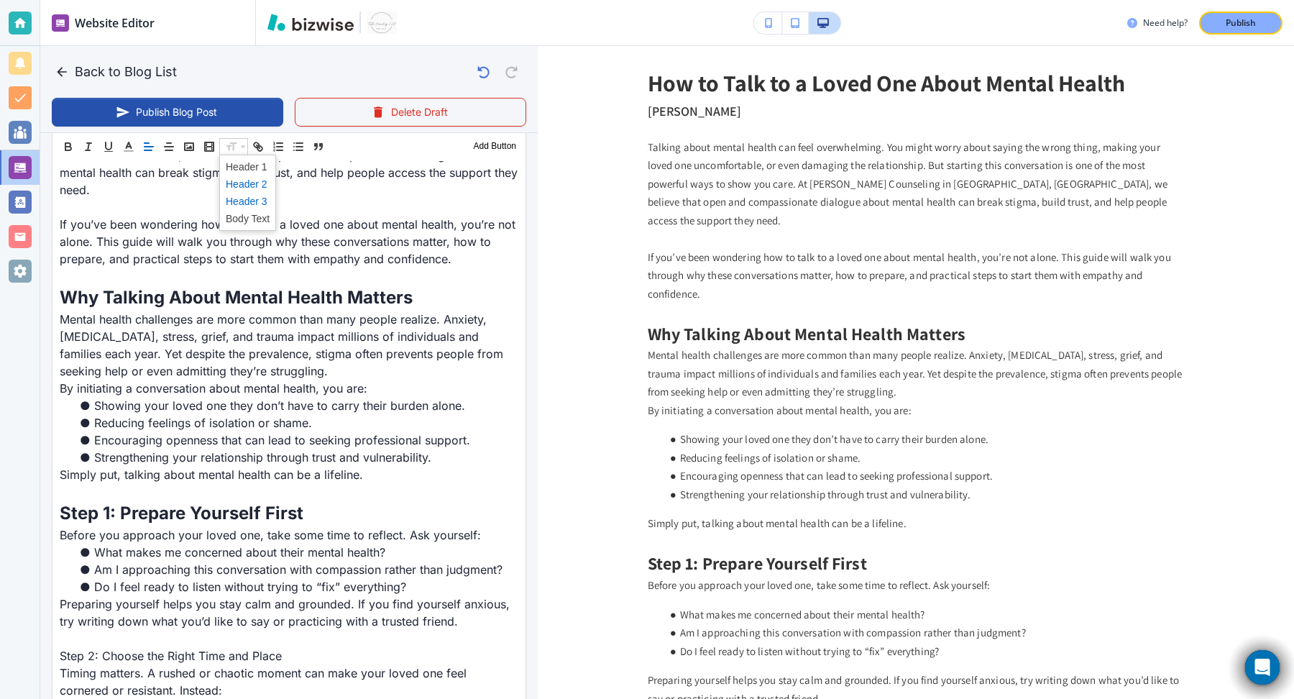
click at [241, 198] on span at bounding box center [248, 201] width 44 height 17
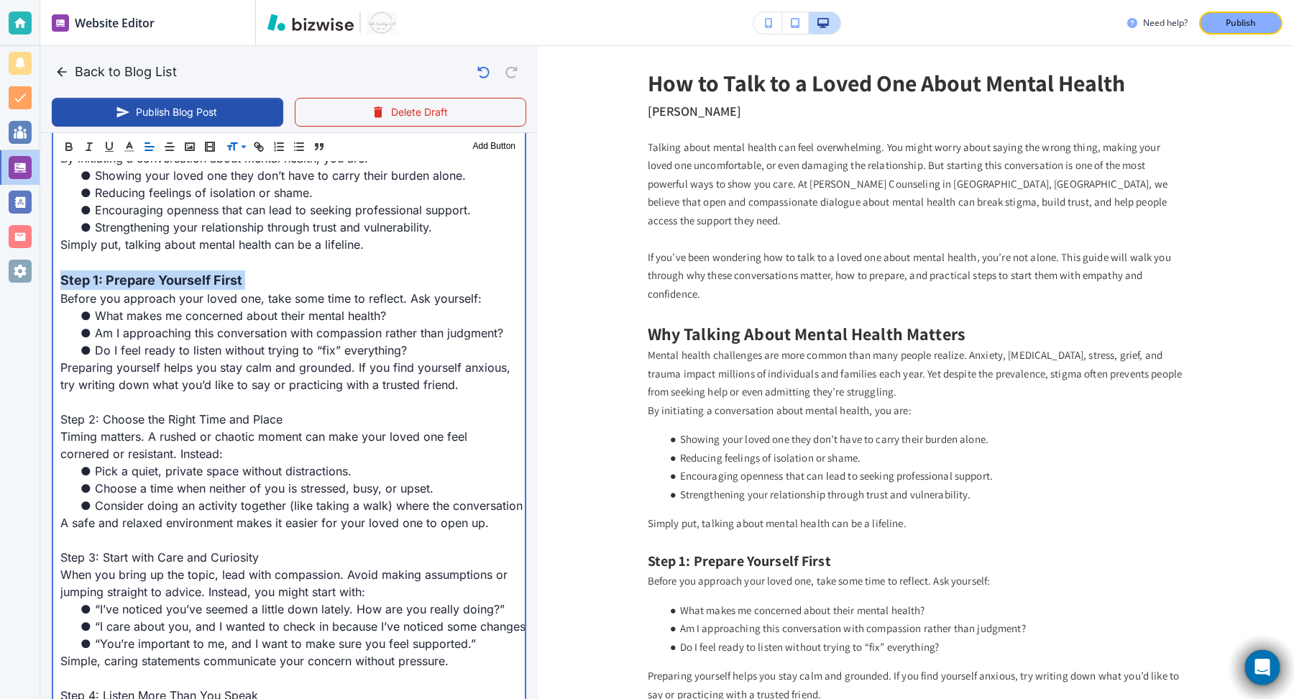
scroll to position [817, 0]
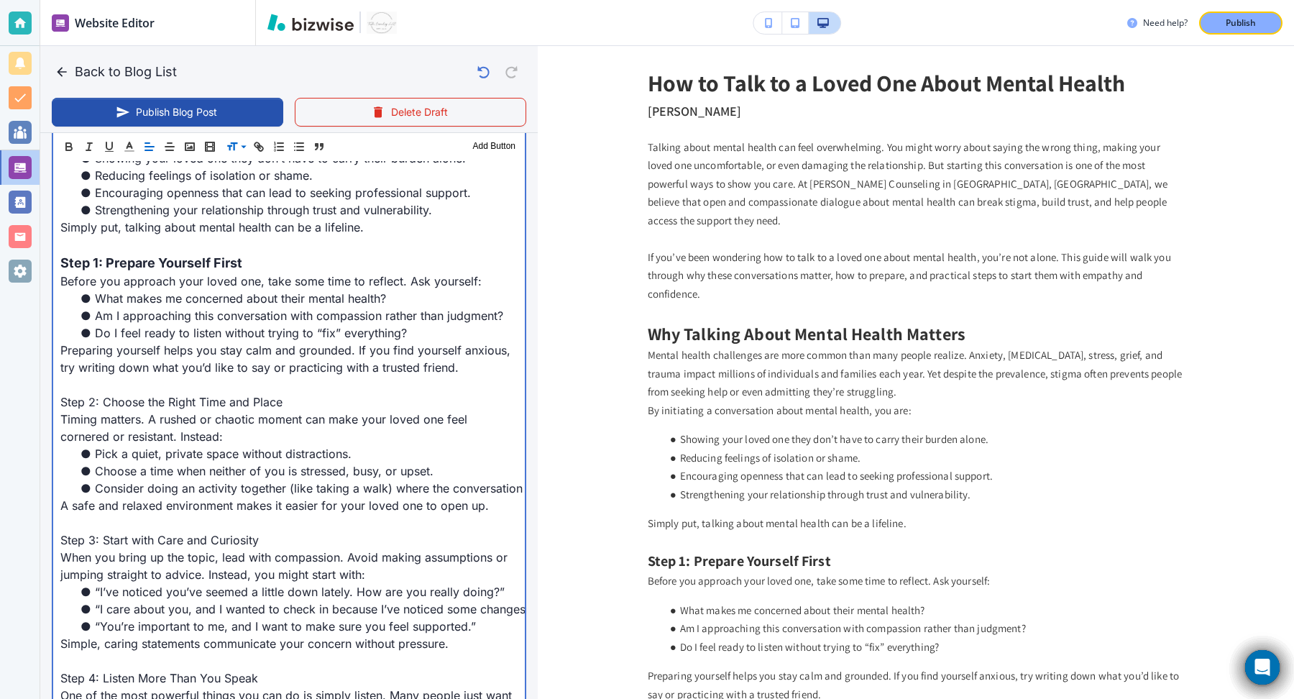
click at [161, 393] on p "Step 2: Choose the Right Time and Place" at bounding box center [288, 401] width 457 height 17
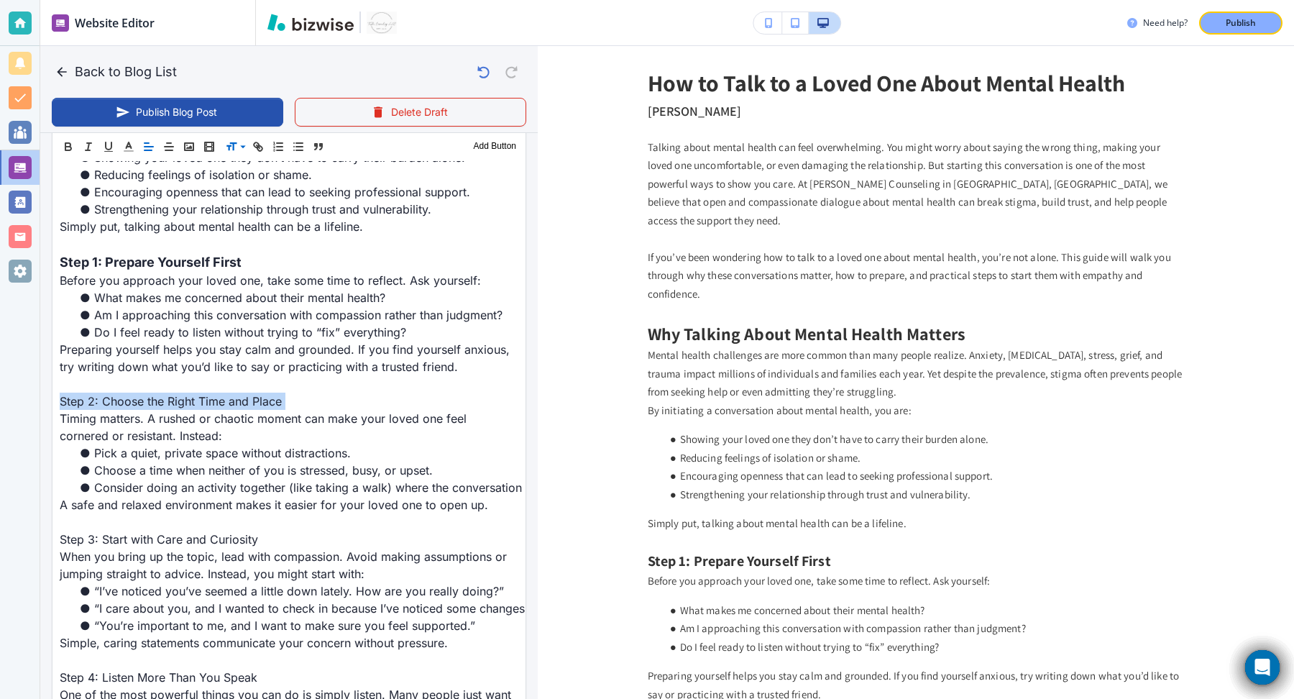
scroll to position [816, 0]
click at [252, 199] on span at bounding box center [248, 201] width 44 height 17
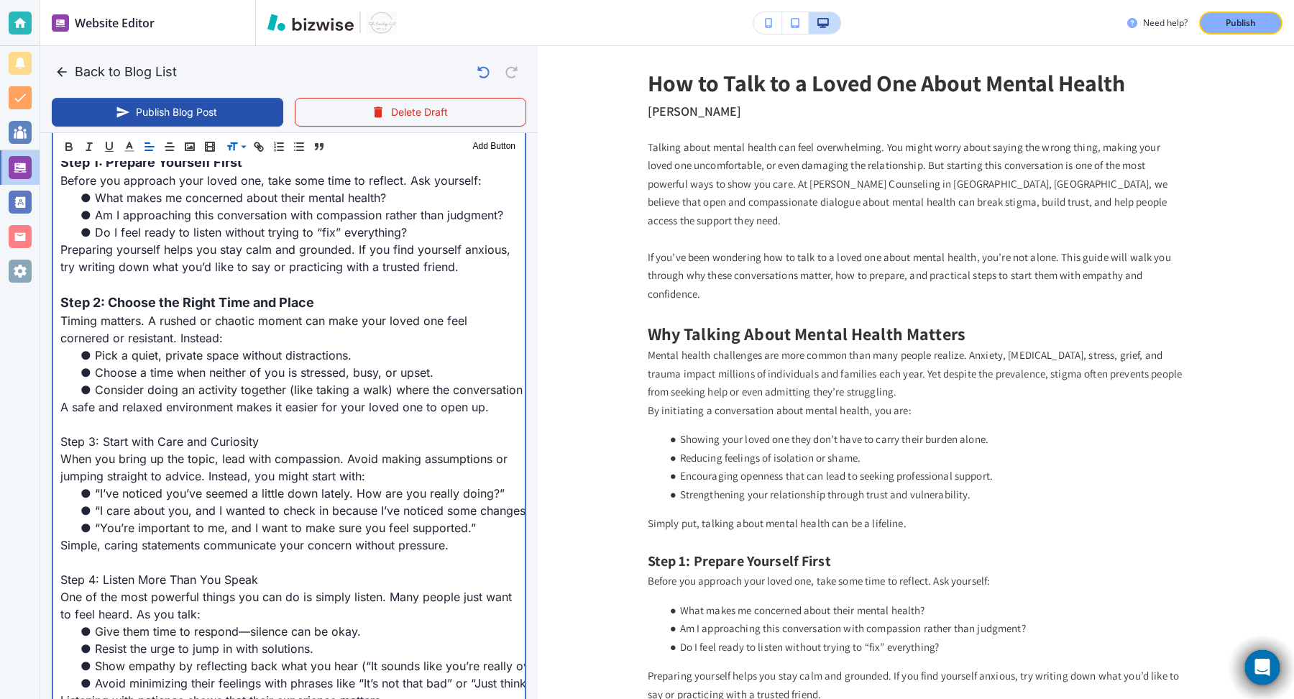
scroll to position [920, 0]
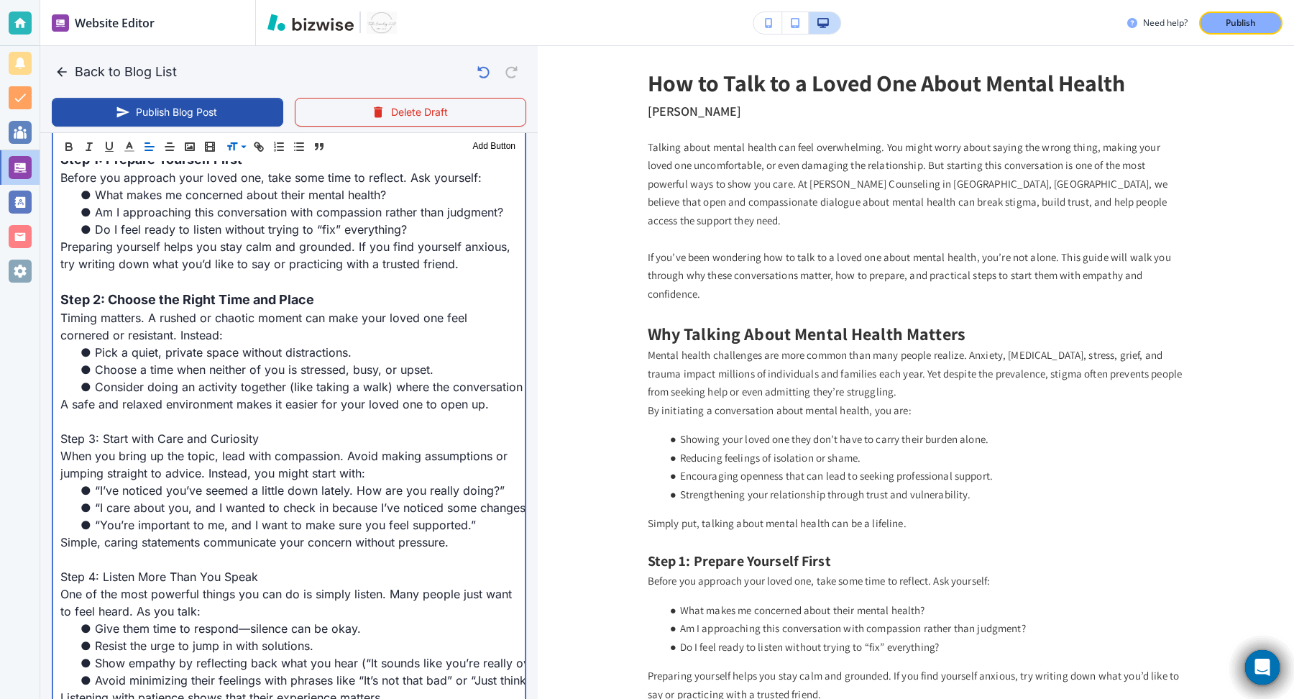
click at [187, 430] on p "Step 3: Start with Care and Curiosity" at bounding box center [288, 438] width 457 height 17
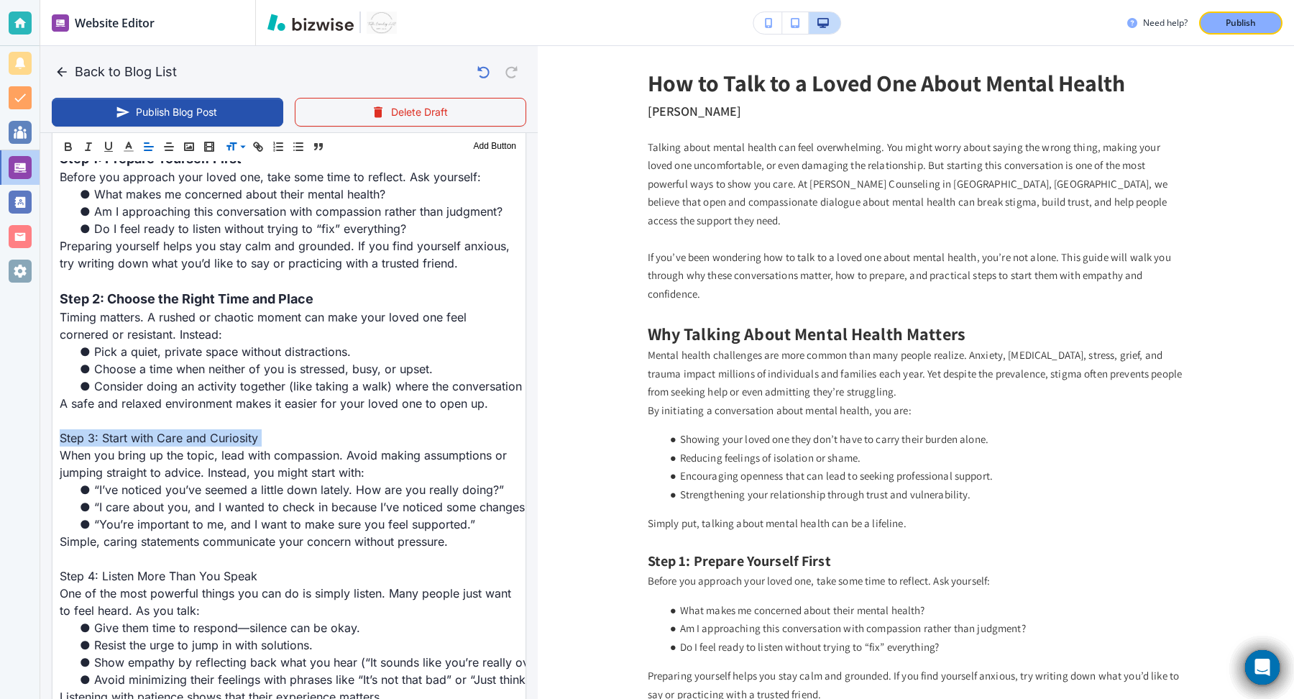
scroll to position [919, 0]
click at [252, 203] on span at bounding box center [248, 201] width 44 height 17
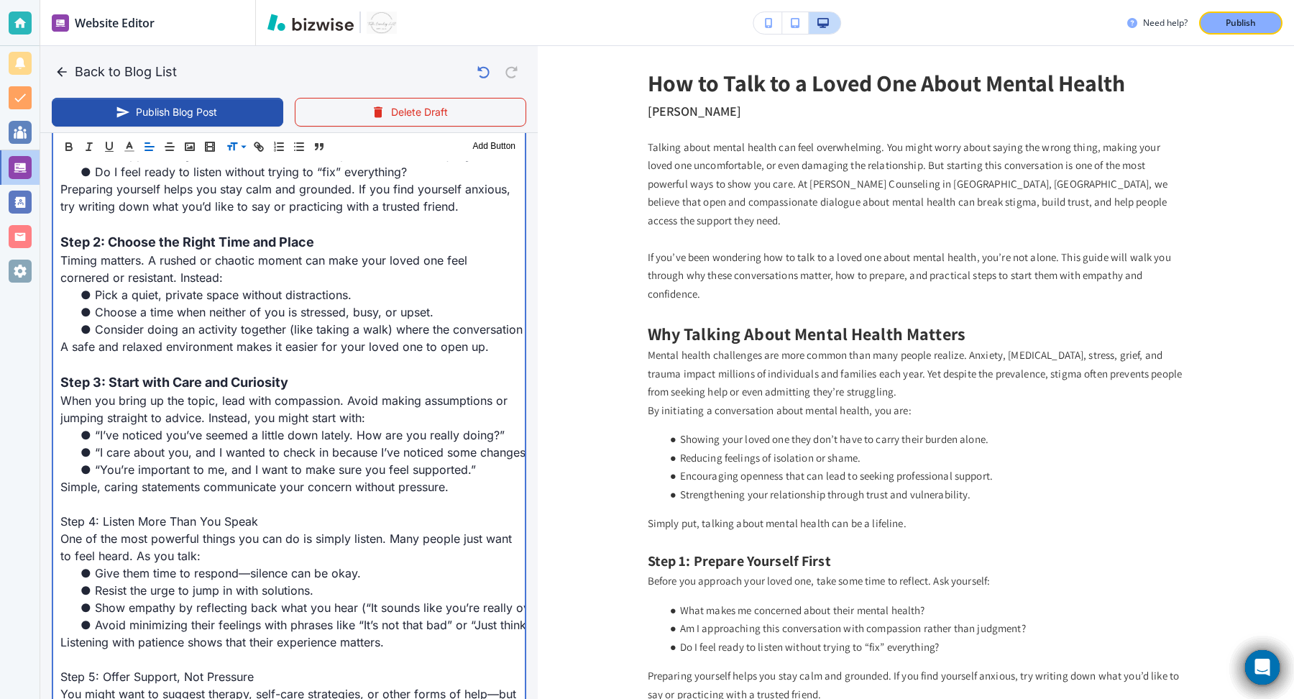
scroll to position [1022, 0]
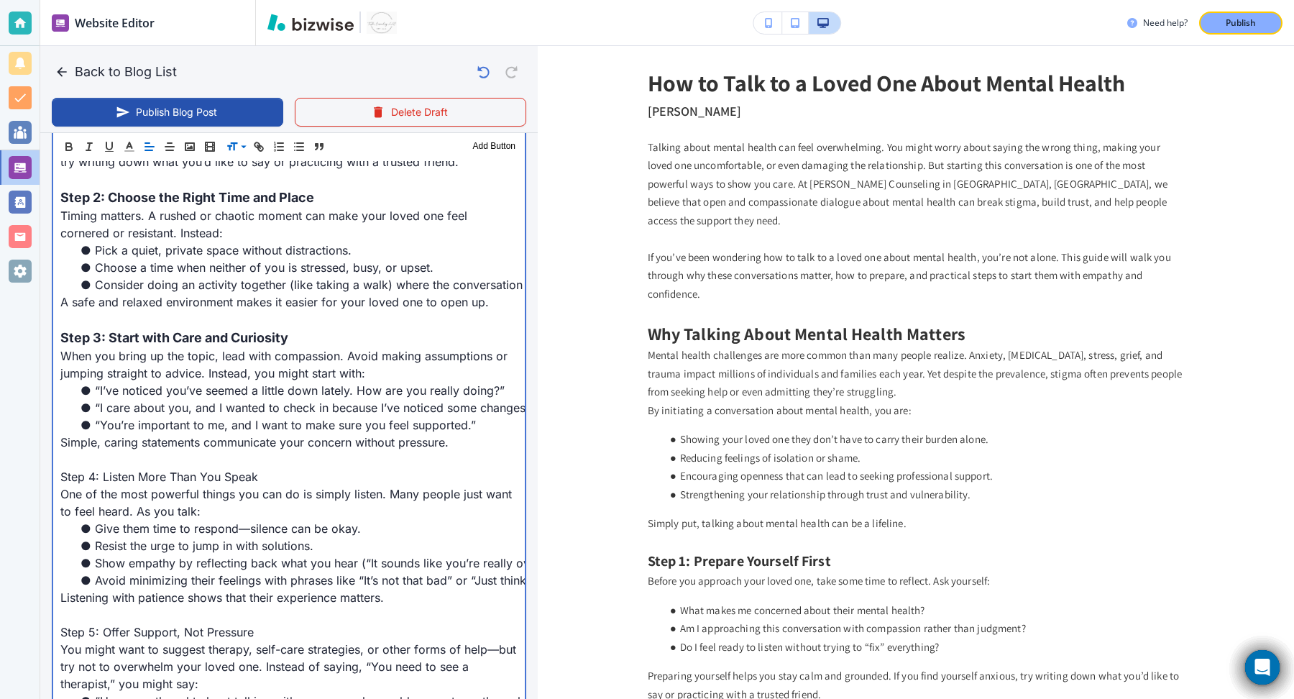
click at [139, 468] on p "Step 4: Listen More Than You Speak" at bounding box center [288, 476] width 457 height 17
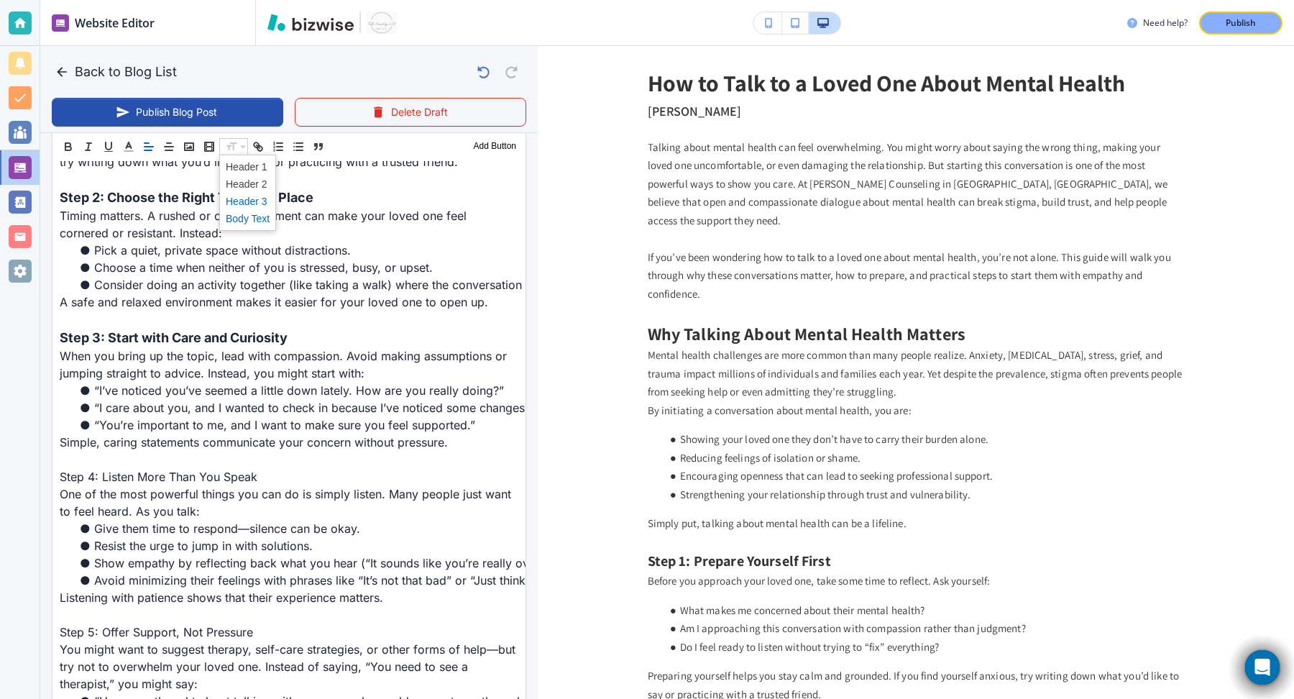
click at [254, 199] on span at bounding box center [248, 201] width 44 height 17
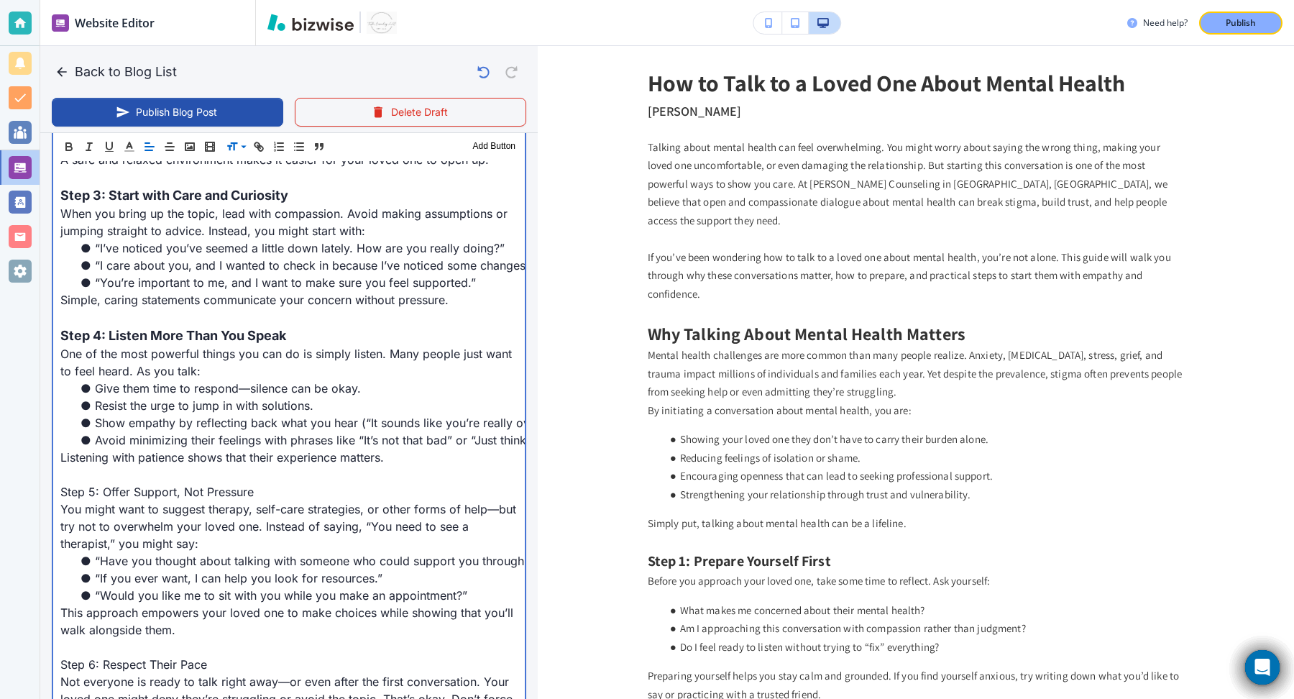
scroll to position [1274, 0]
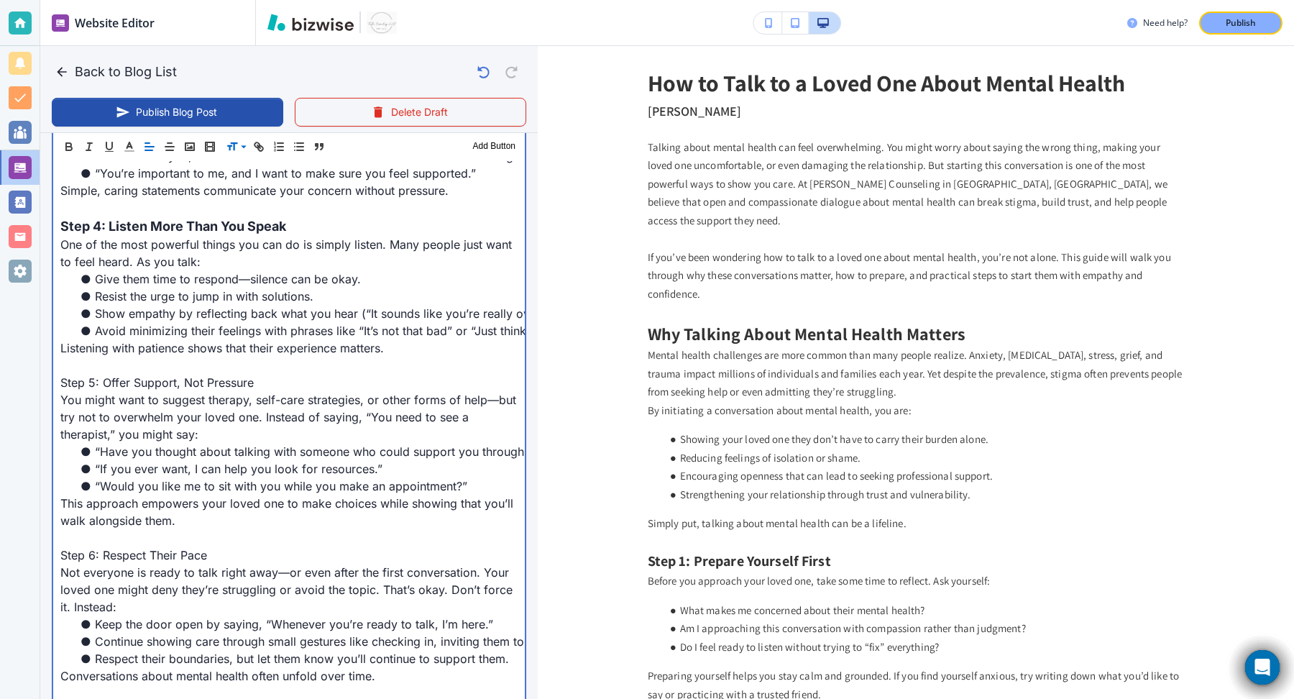
click at [208, 374] on p "Step 5: Offer Support, Not Pressure" at bounding box center [288, 382] width 457 height 17
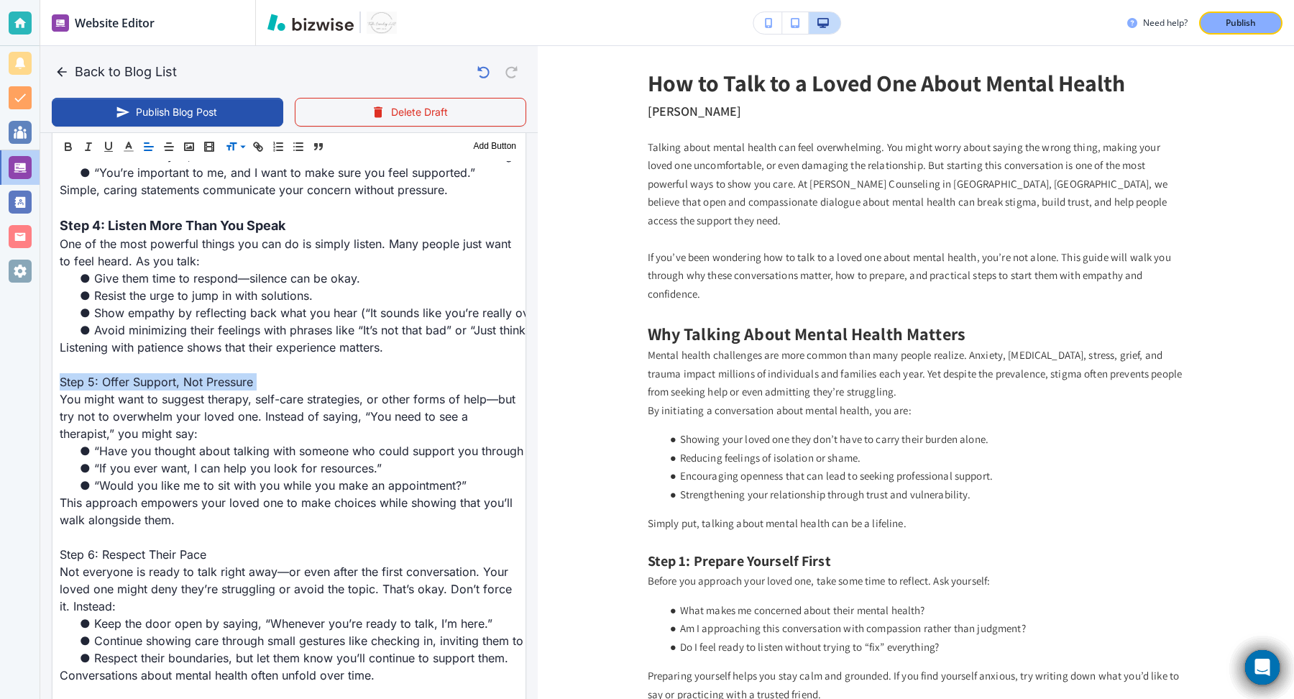
scroll to position [1273, 0]
click at [242, 201] on span at bounding box center [248, 201] width 44 height 17
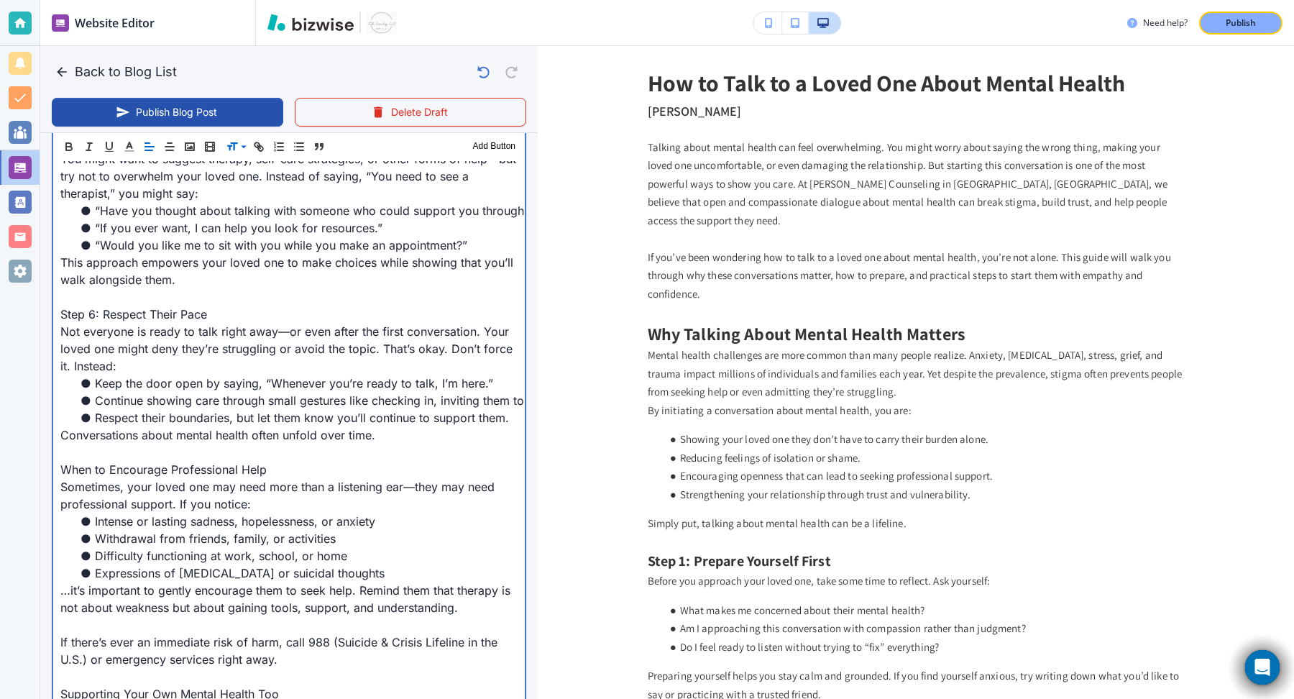
scroll to position [1519, 0]
click at [181, 303] on p "Step 6: Respect Their Pace" at bounding box center [288, 311] width 457 height 17
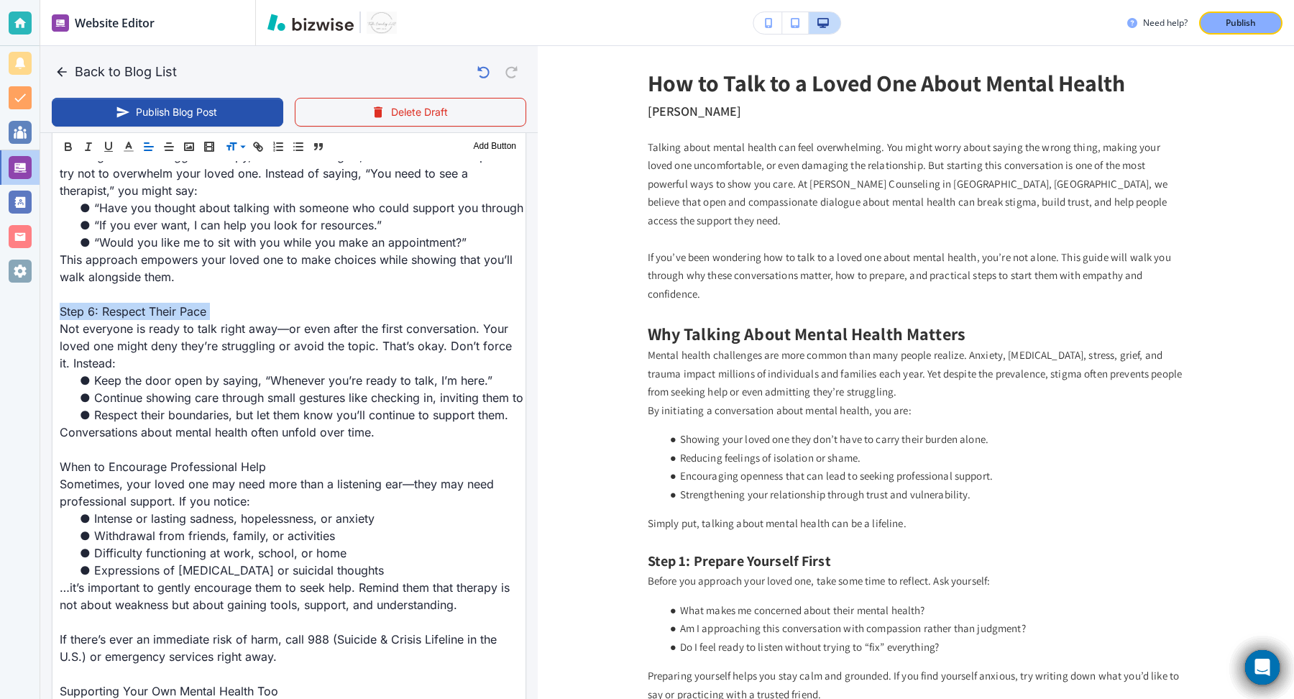
scroll to position [1518, 0]
click at [259, 198] on span at bounding box center [248, 201] width 44 height 17
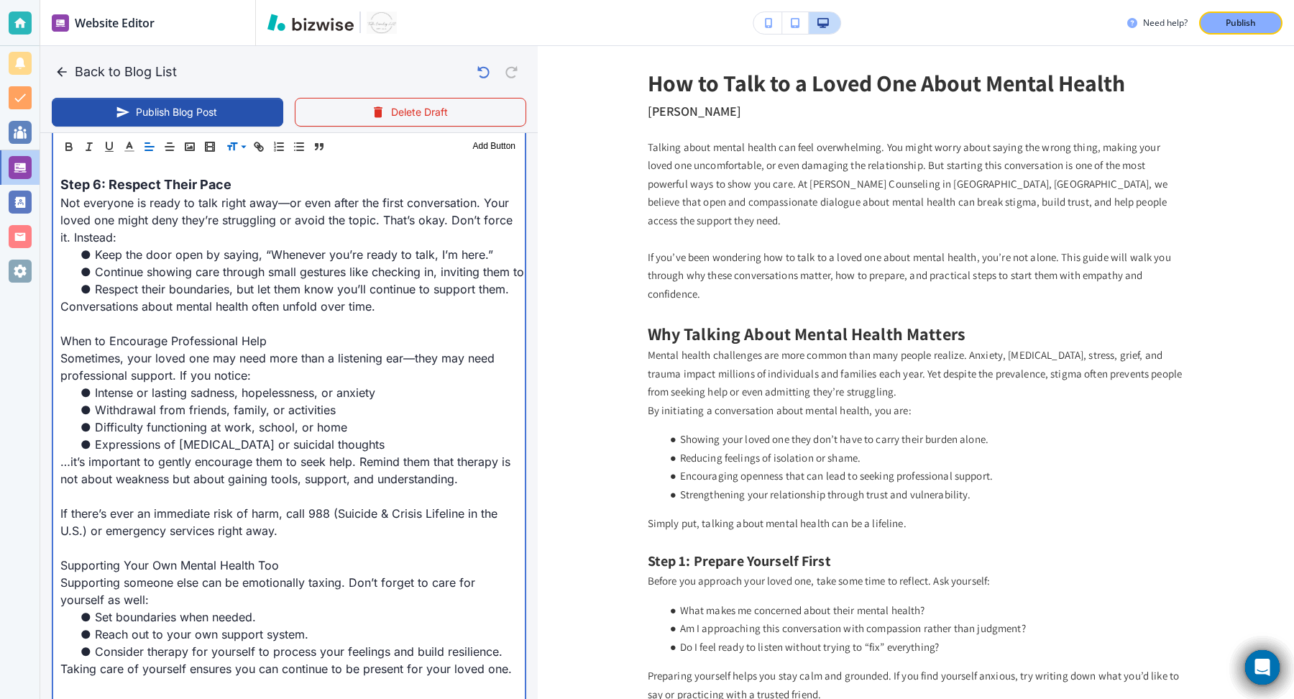
scroll to position [1603, 0]
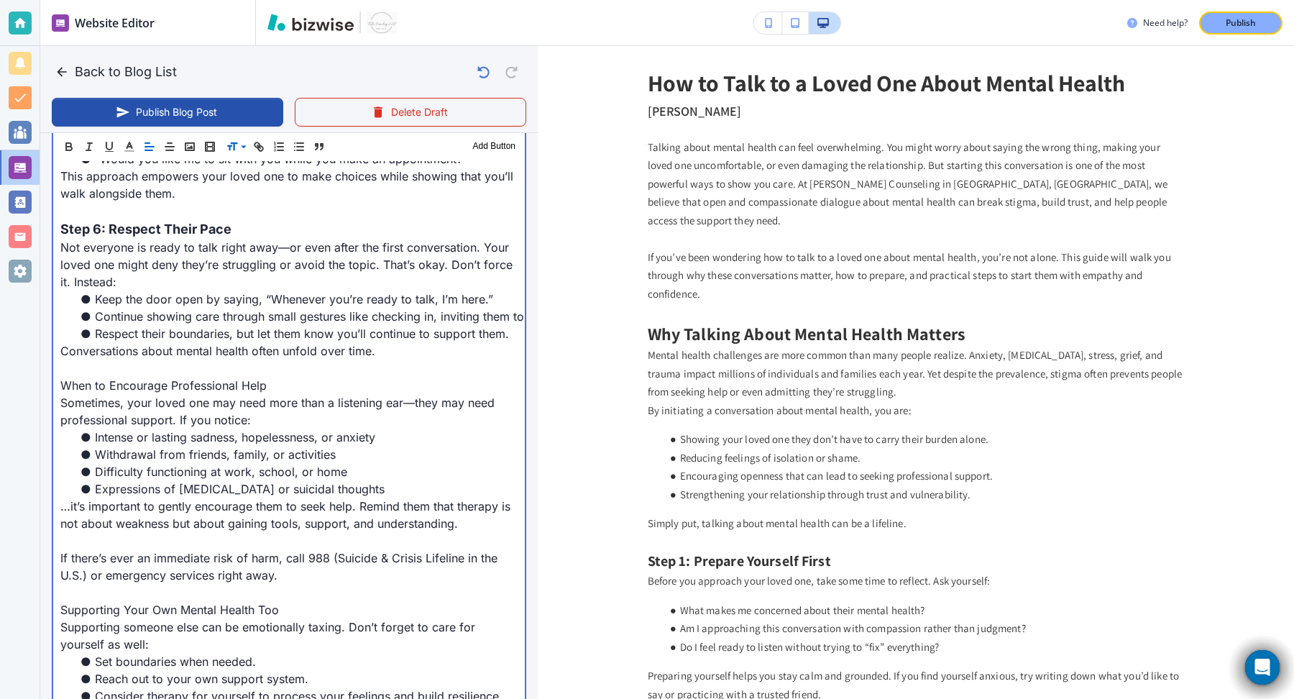
click at [205, 377] on p "When to Encourage Professional Help" at bounding box center [288, 385] width 457 height 17
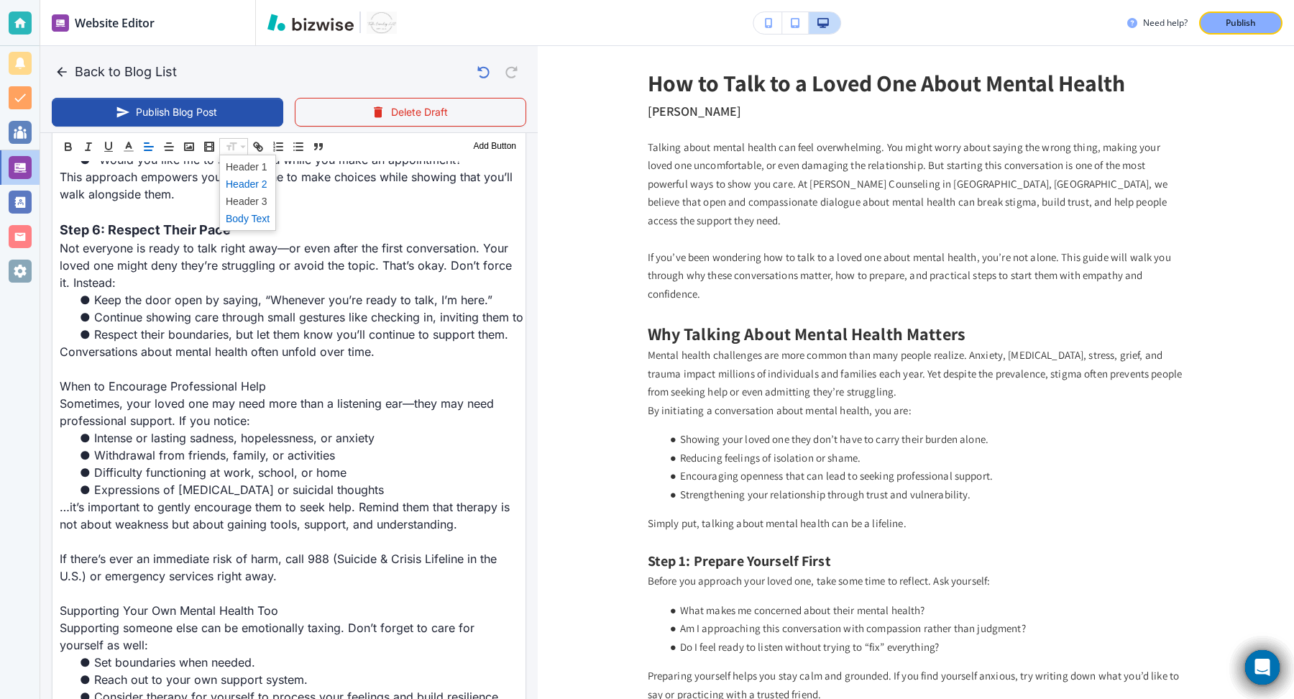
click at [241, 188] on span at bounding box center [248, 183] width 44 height 17
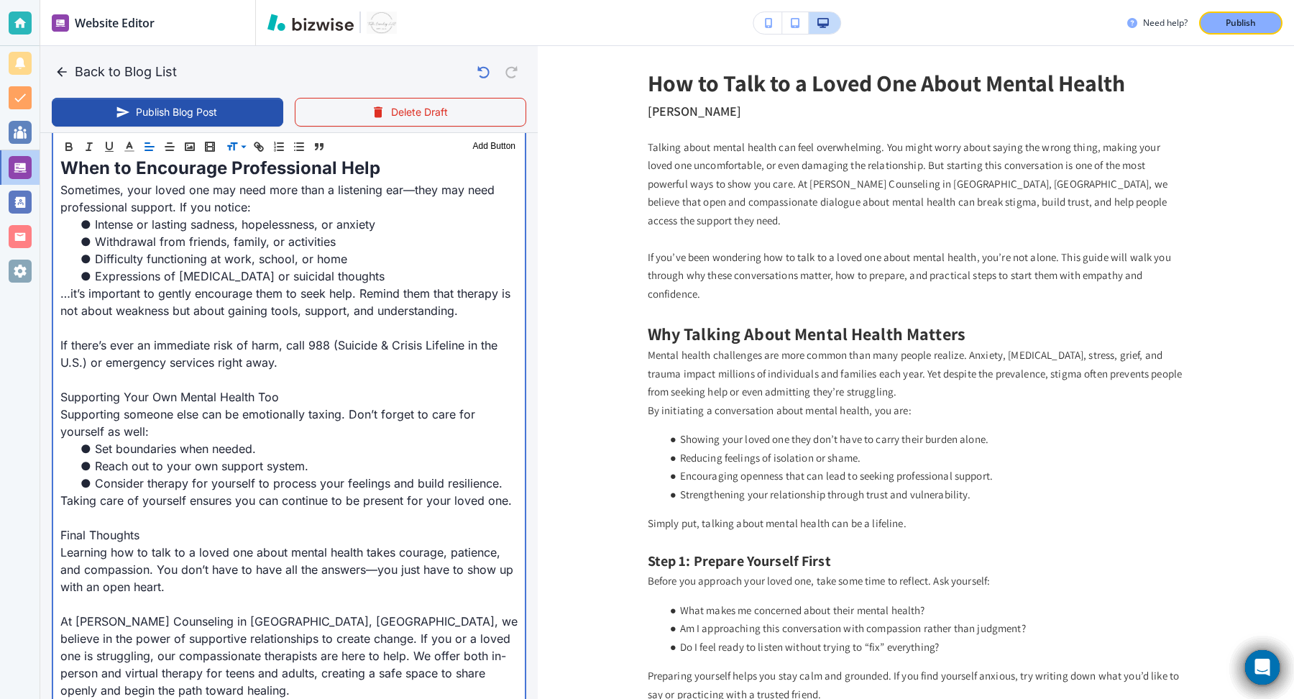
scroll to position [1830, 0]
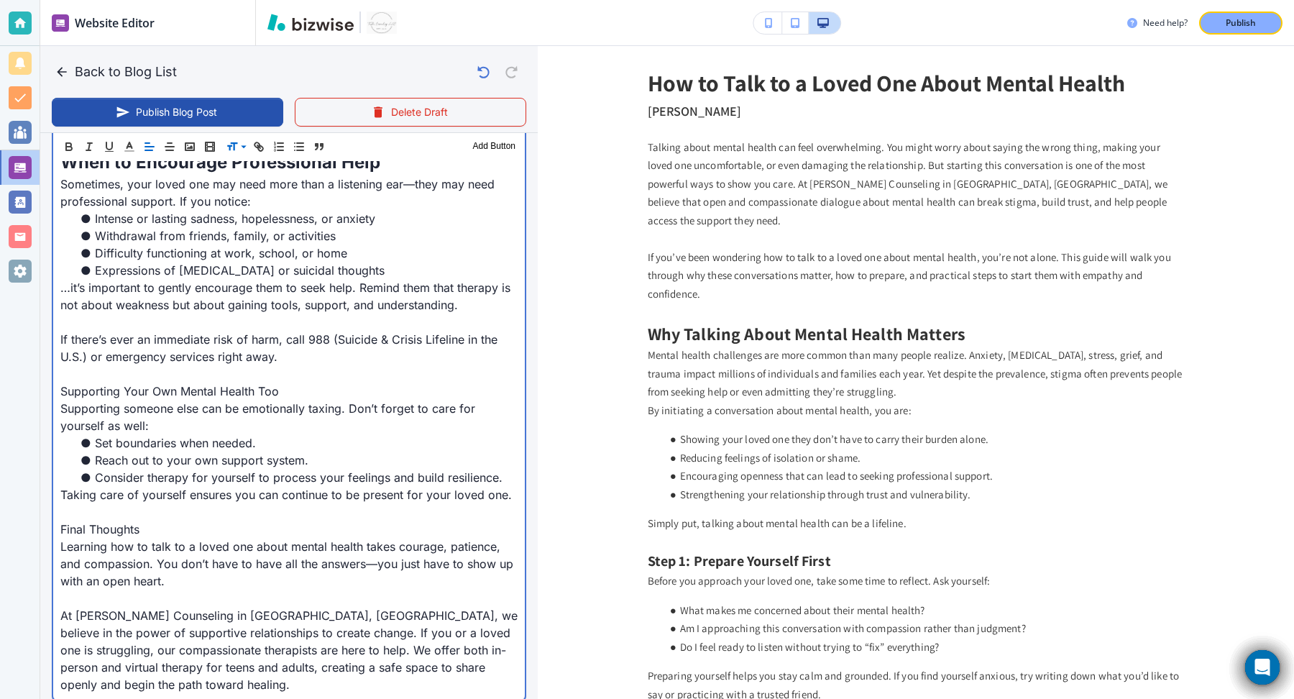
click at [198, 382] on p "Supporting Your Own Mental Health Too" at bounding box center [288, 390] width 457 height 17
click at [235, 159] on div "Header 1 Header 2 Header 3 Body Text Add Button" at bounding box center [288, 146] width 473 height 29
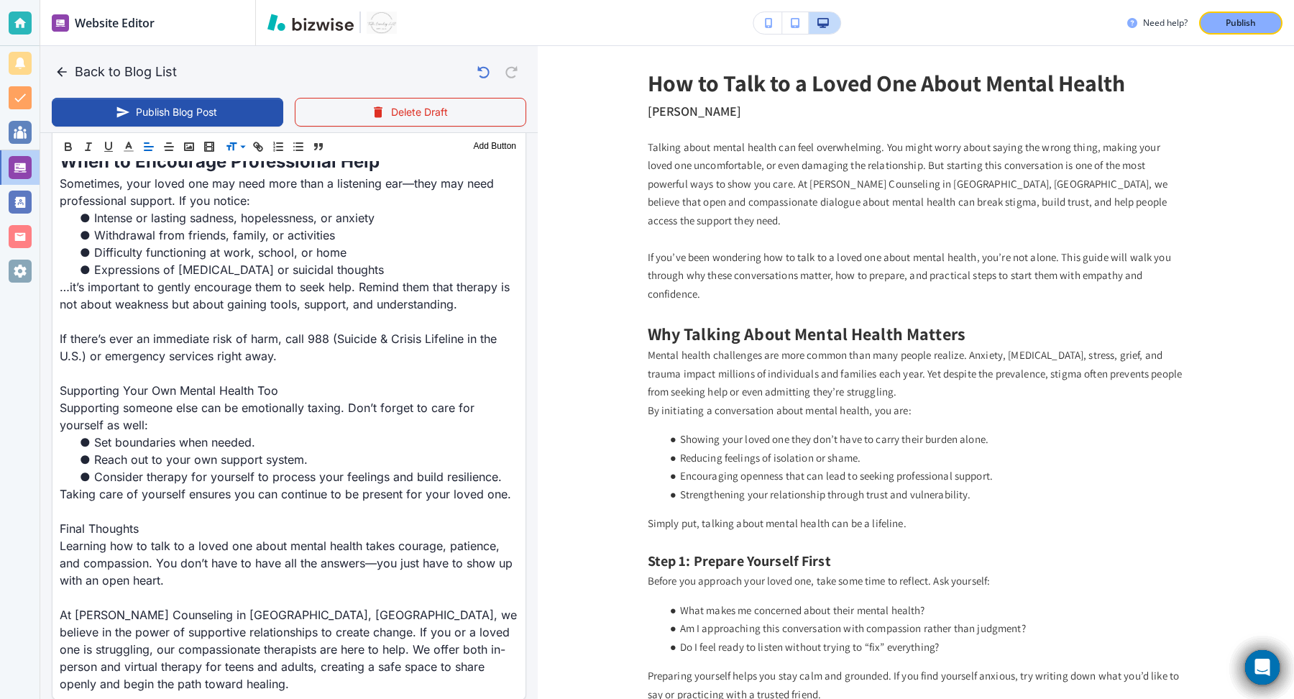
scroll to position [1829, 0]
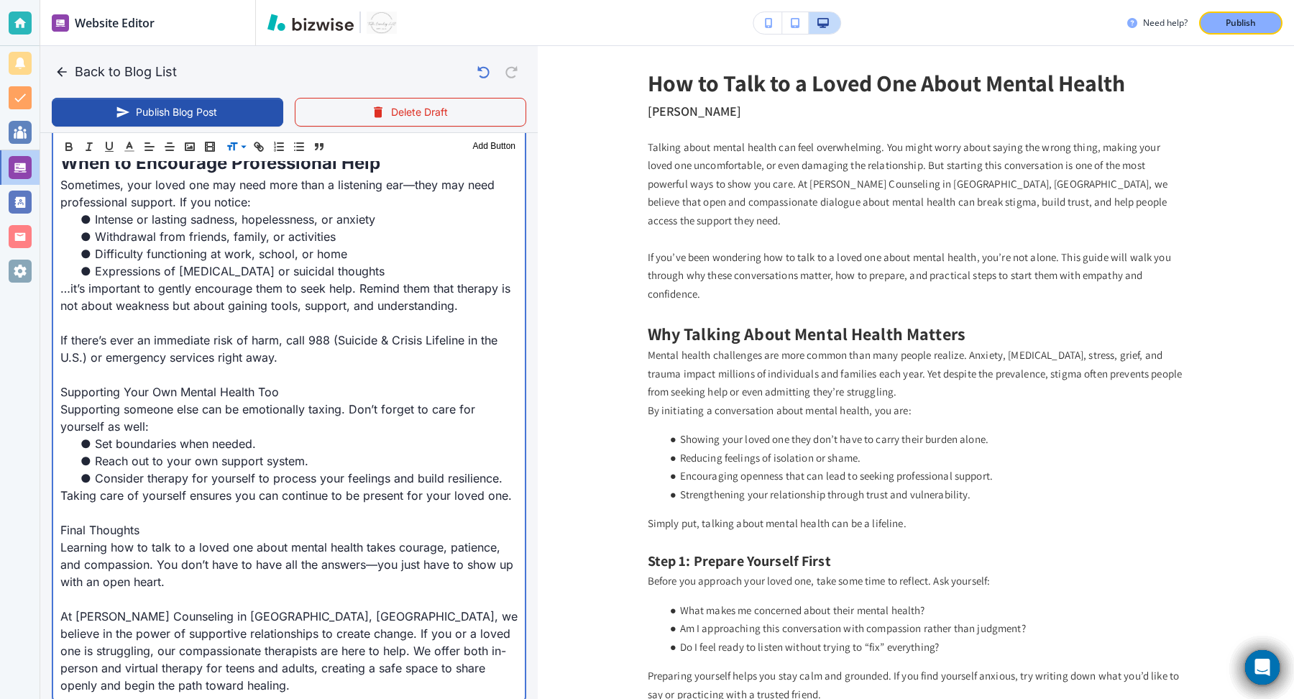
click at [199, 383] on p "Supporting Your Own Mental Health Too" at bounding box center [288, 391] width 457 height 17
click at [199, 382] on p "Supporting Your Own Mental Health Too" at bounding box center [288, 390] width 457 height 17
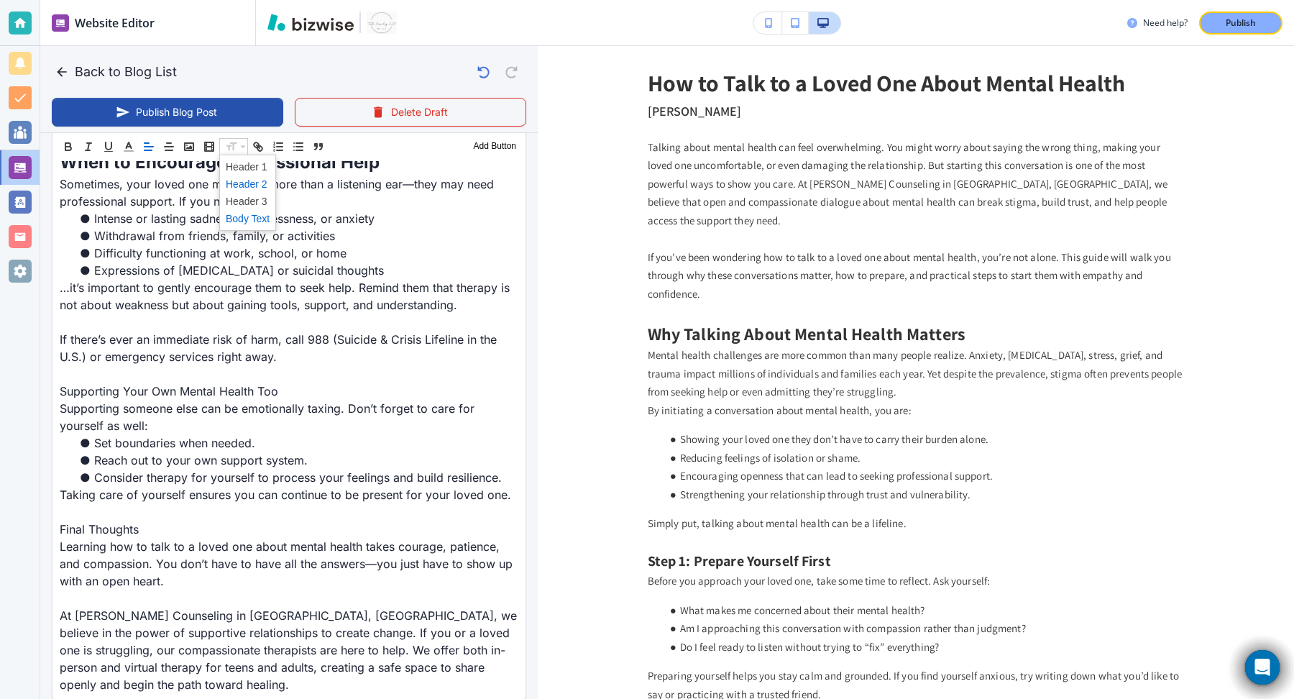
click at [249, 188] on span at bounding box center [248, 183] width 44 height 17
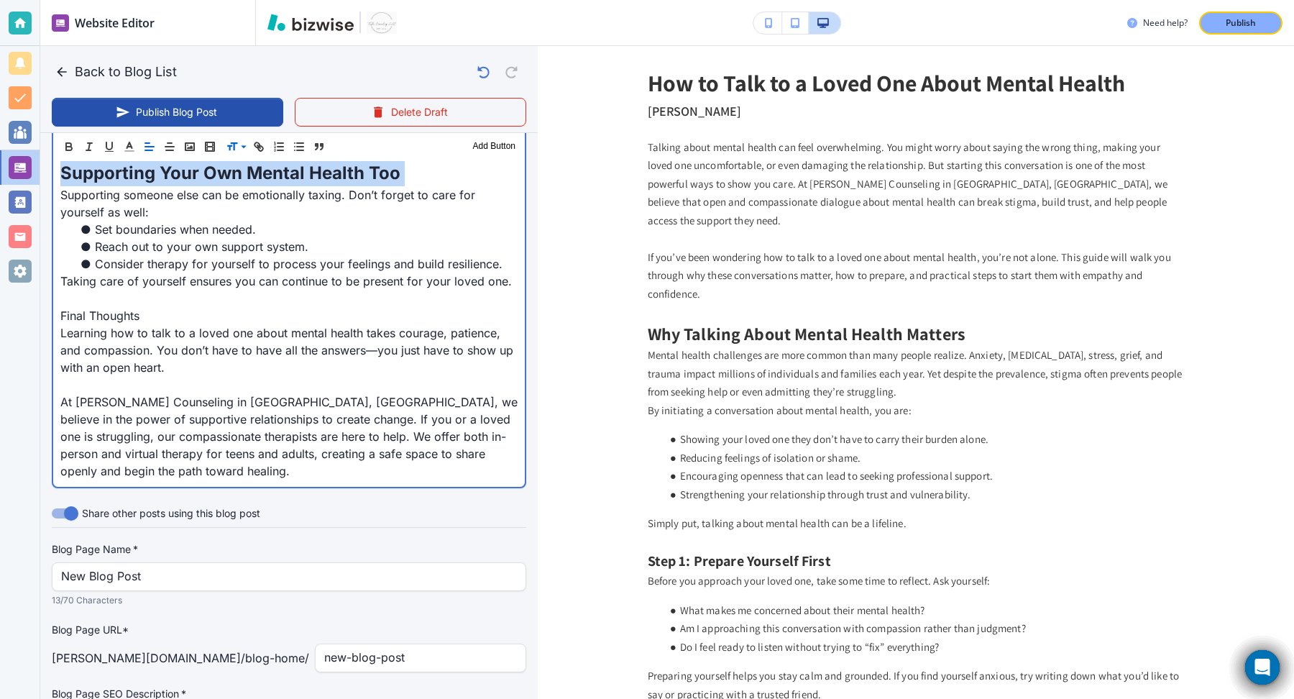
scroll to position [2045, 0]
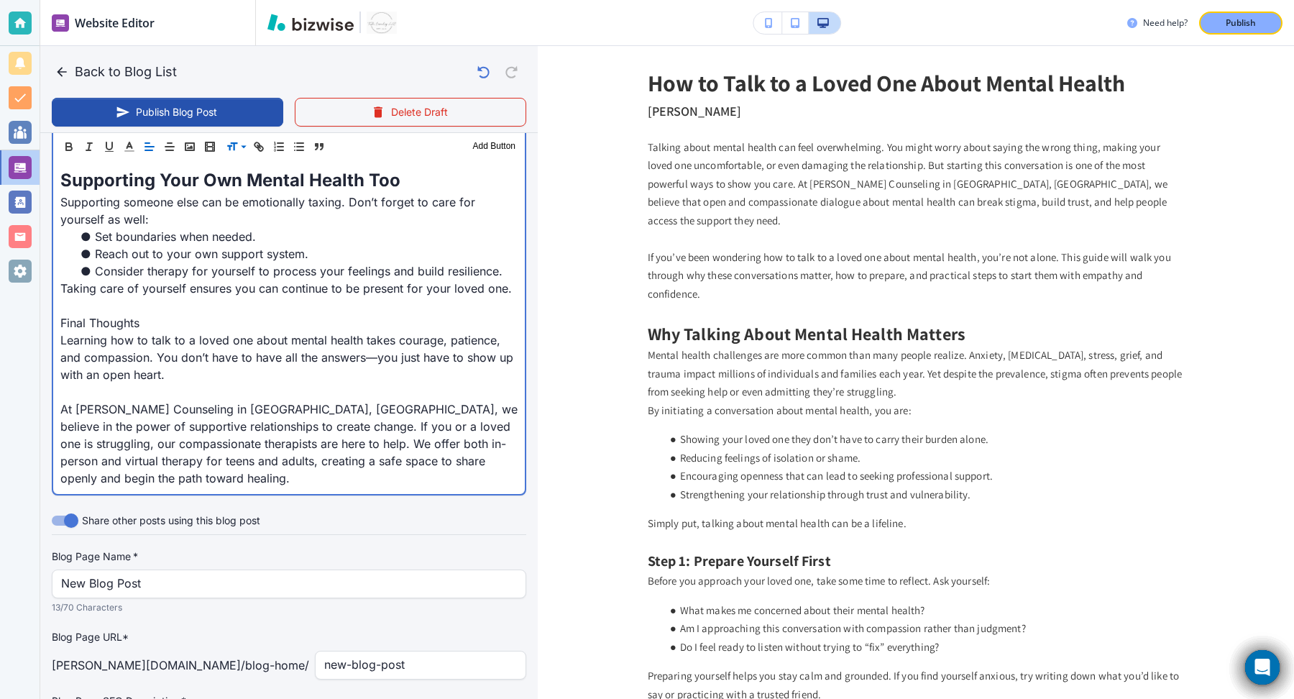
click at [119, 314] on p "Final Thoughts" at bounding box center [288, 322] width 457 height 17
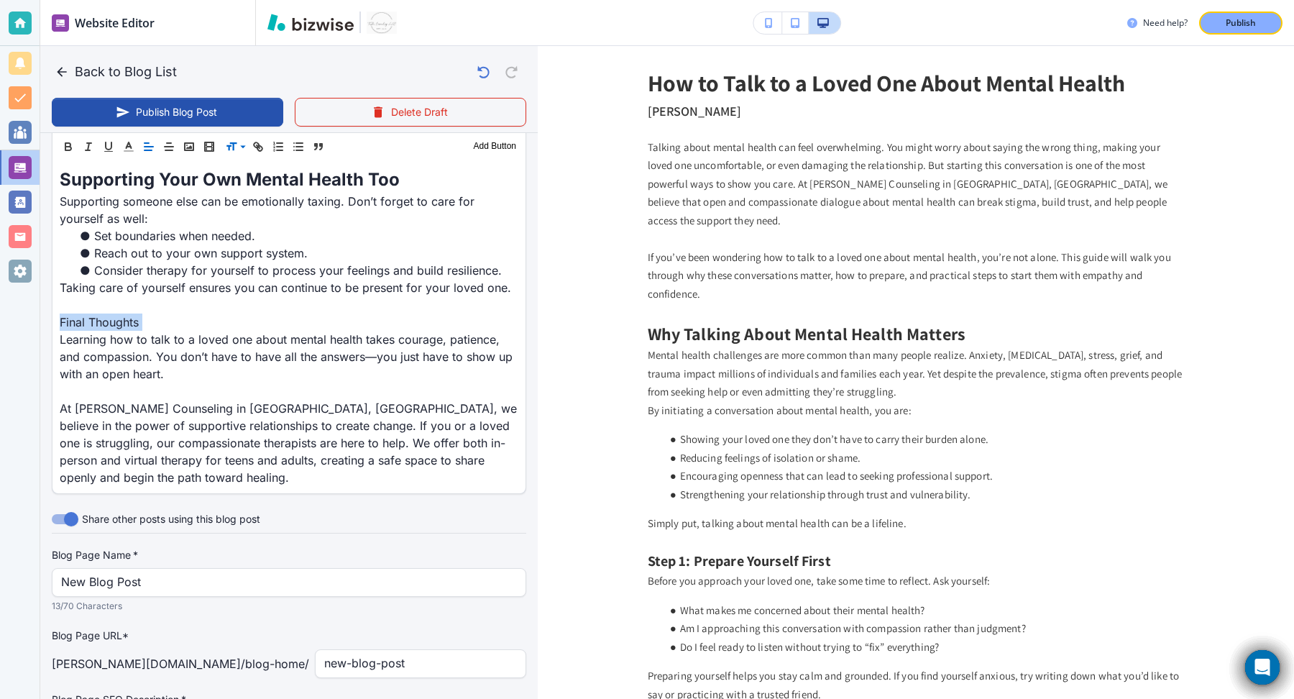
scroll to position [2044, 0]
click at [246, 185] on span at bounding box center [248, 183] width 44 height 17
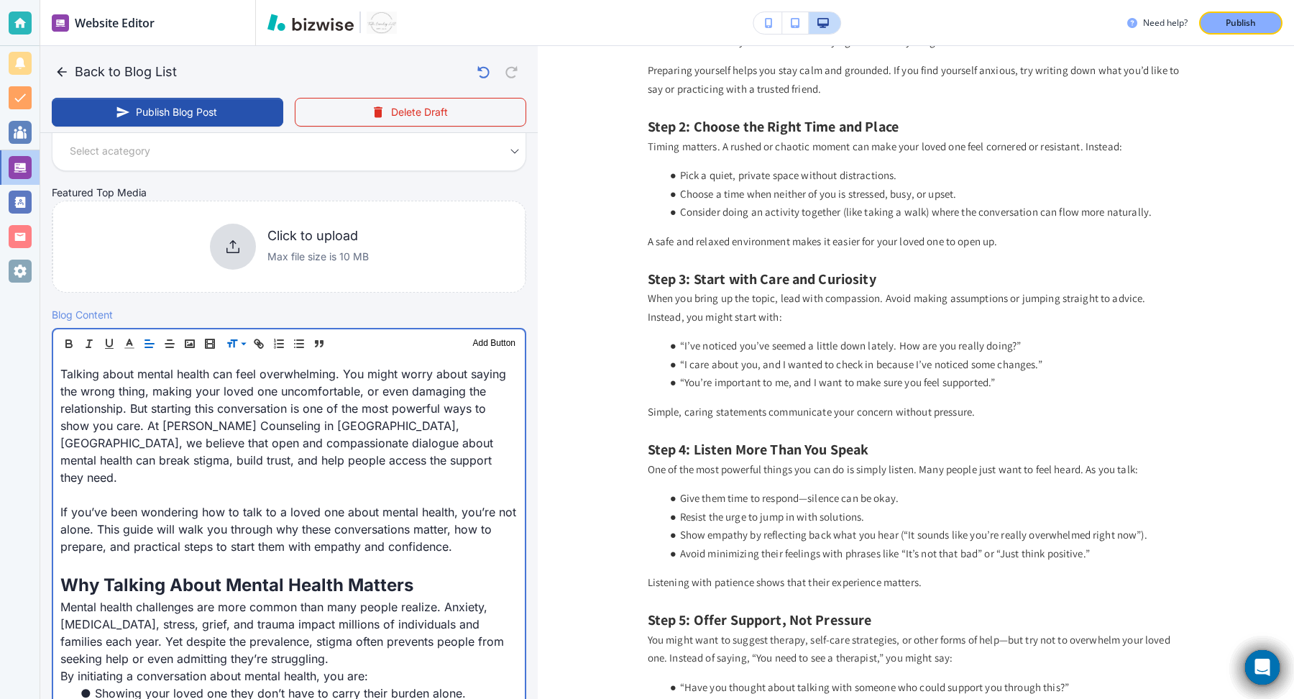
scroll to position [615, 0]
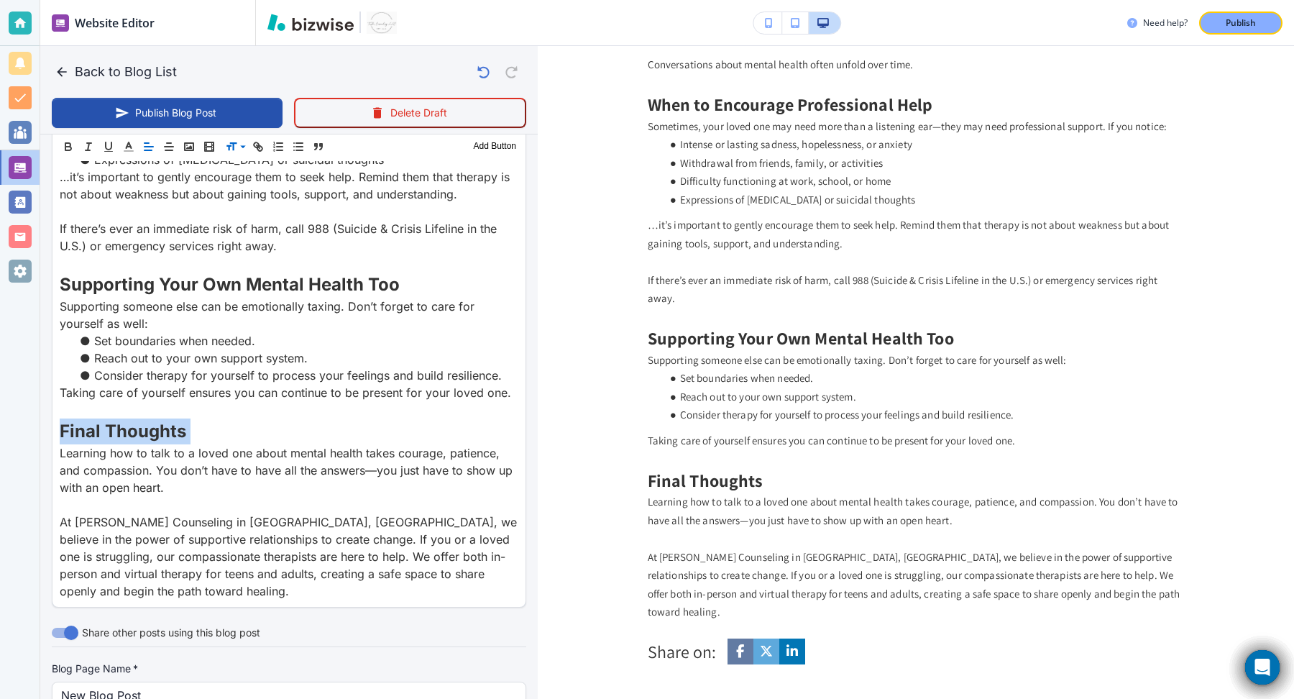
scroll to position [2152, 0]
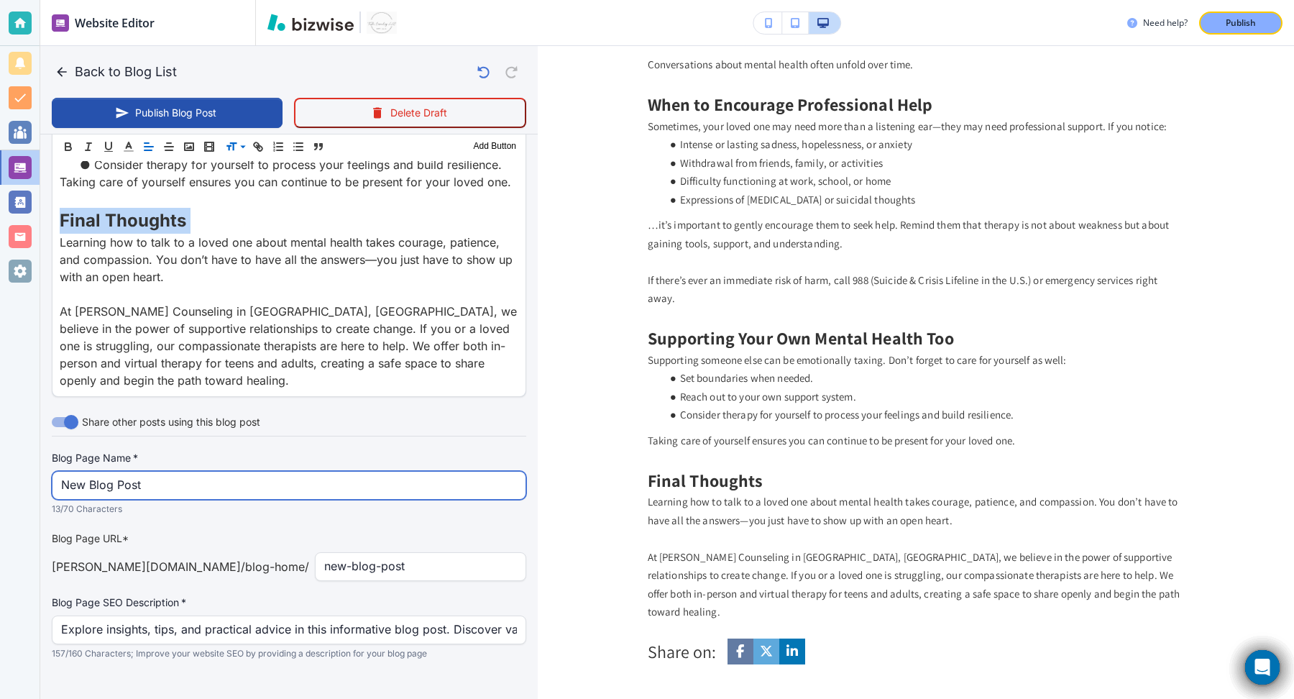
click at [154, 476] on input "New Blog Post" at bounding box center [289, 485] width 456 height 27
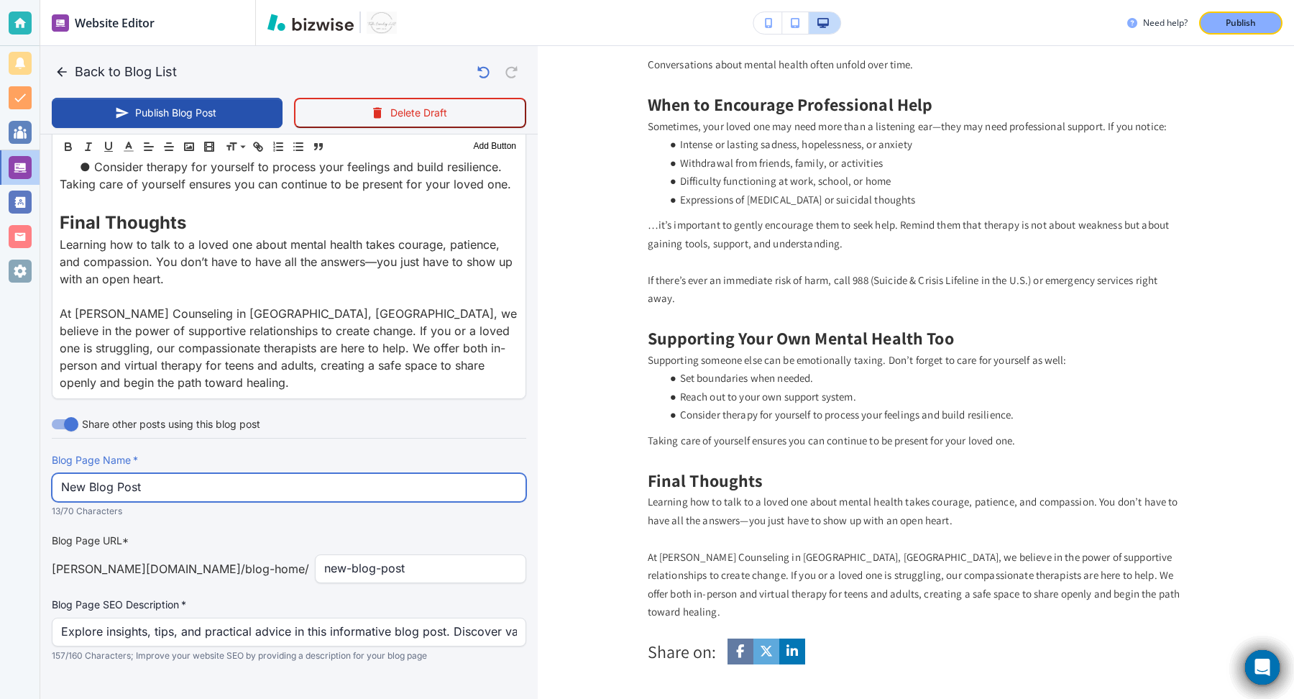
click at [154, 476] on input "New Blog Post" at bounding box center [289, 487] width 456 height 27
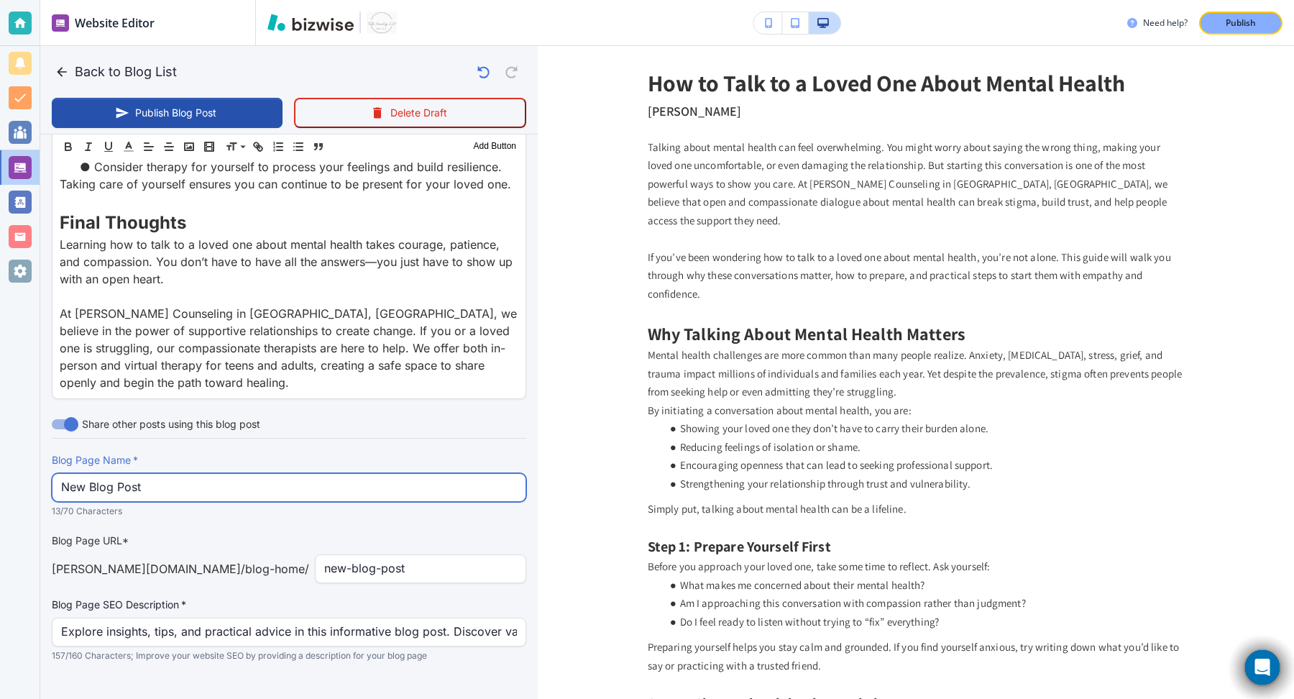
type input "Sep 17, 2025 04:53 PM"
type input "How to Talk to a Loved One About Mental Health"
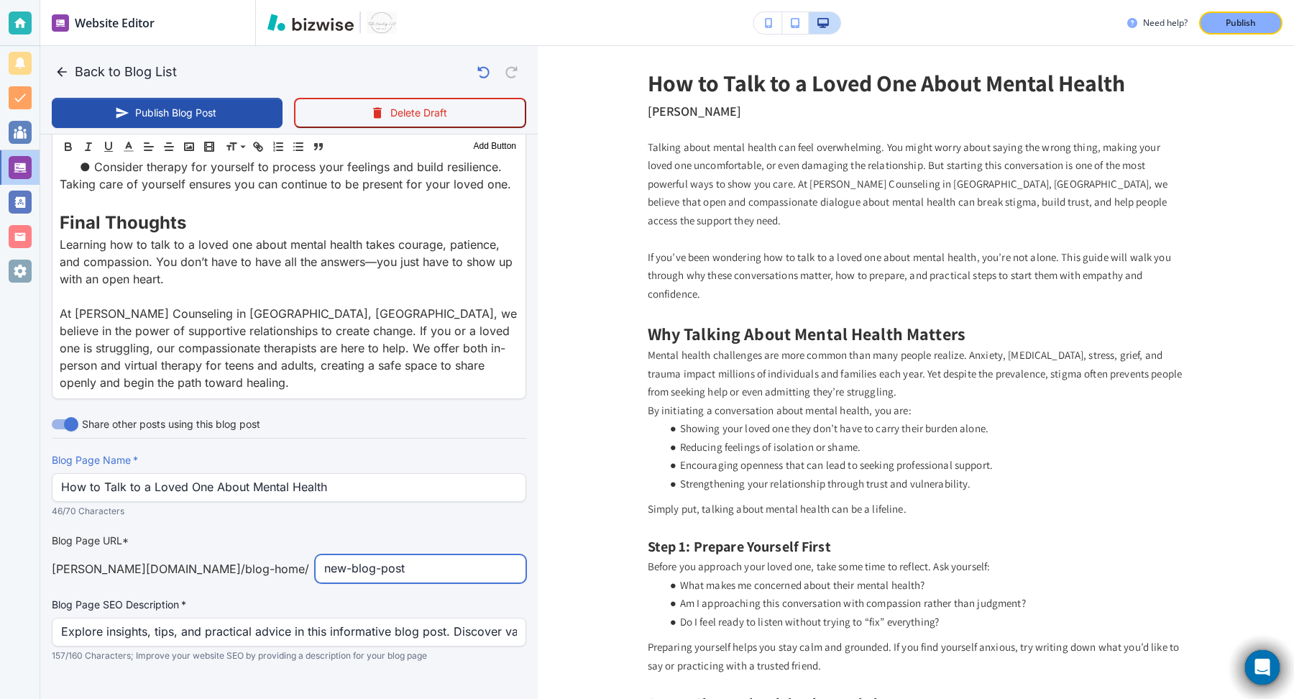
click at [357, 555] on input "new-blog-post" at bounding box center [420, 568] width 193 height 27
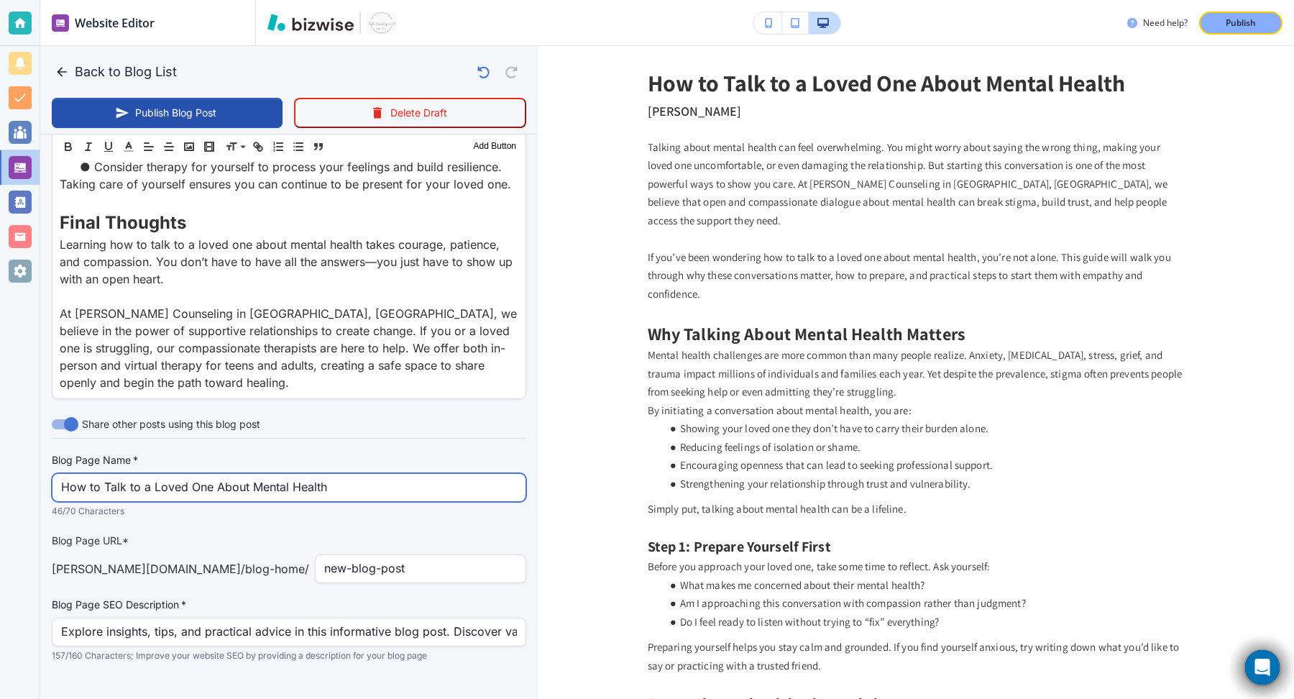
click at [337, 474] on input "How to Talk to a Loved One About Mental Health" at bounding box center [289, 487] width 456 height 27
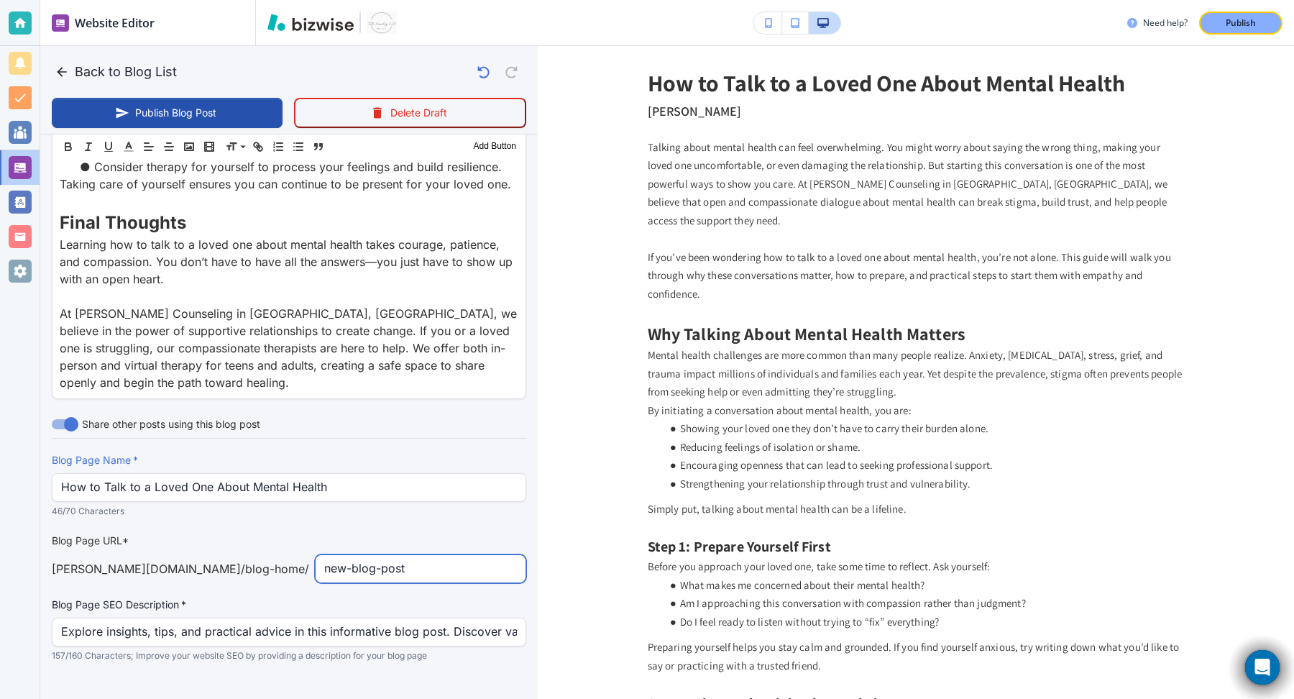
click at [370, 555] on input "new-blog-post" at bounding box center [420, 568] width 193 height 27
paste input "How to Talk to a Loved One About Mental Health"
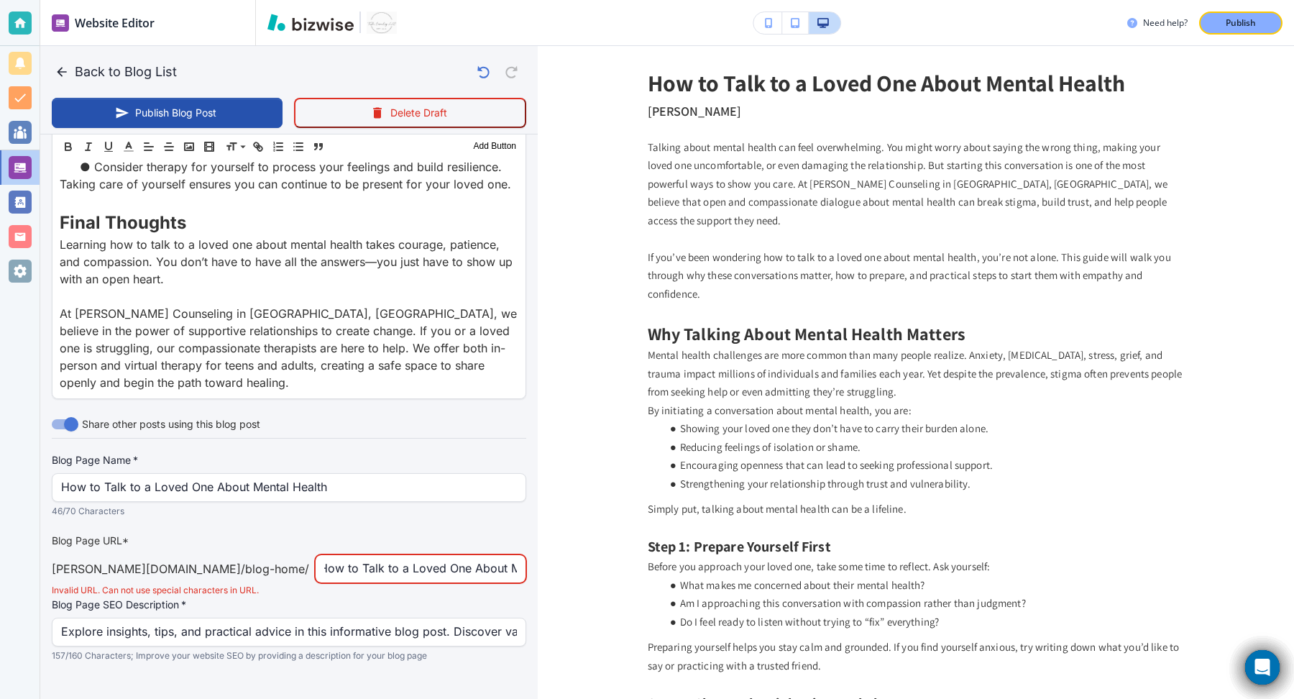
click at [482, 555] on input "How to Talk to a Loved One About Mental Health" at bounding box center [420, 568] width 193 height 27
click at [444, 555] on input "How to Talk to a Loved One About Mental-Health" at bounding box center [420, 568] width 193 height 27
click at [409, 555] on input "How to Talk to a Loved One About-Mental-Health" at bounding box center [420, 568] width 193 height 27
click at [383, 555] on input "How to Talk to a Loved One-About-Mental-Health" at bounding box center [420, 568] width 193 height 27
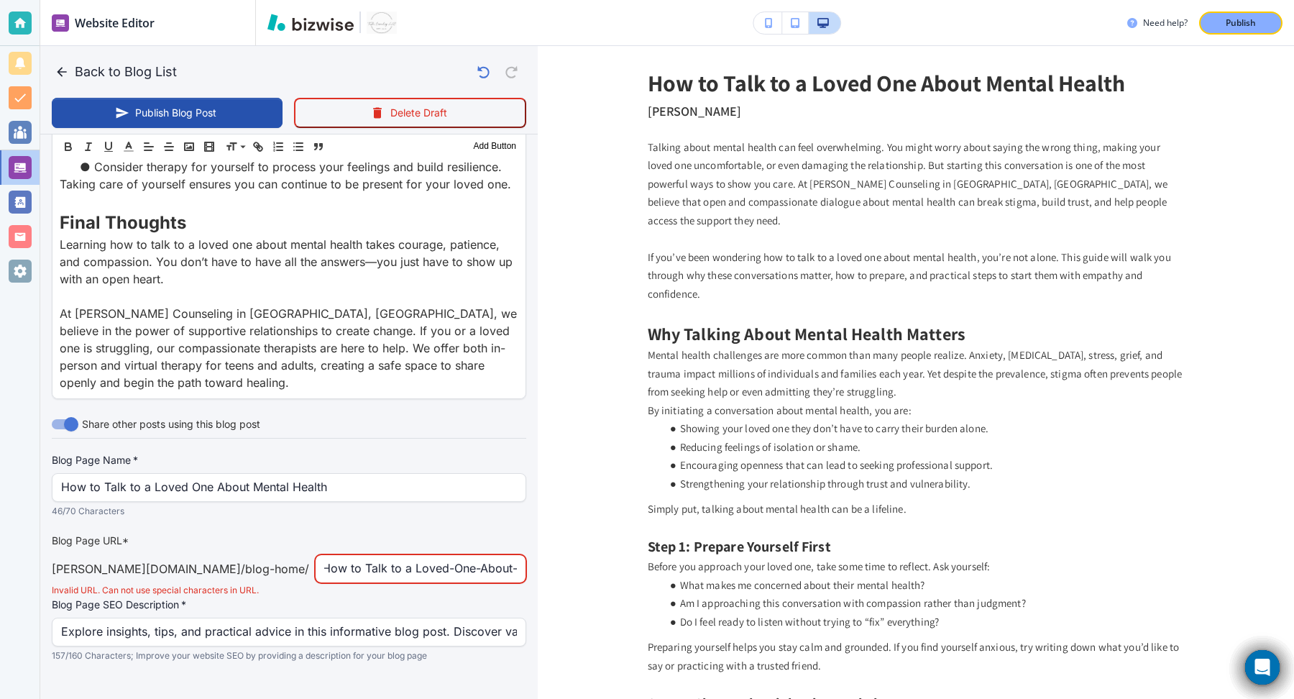
click at [346, 555] on input "How to Talk to a Loved-One-About-Mental-Health" at bounding box center [420, 568] width 193 height 27
click at [337, 555] on input "How to Talk to a-Loved-One-About-Mental-Health" at bounding box center [420, 568] width 193 height 27
click at [324, 555] on input "How to Talk to-a-Loved-One-About-Mental-Health" at bounding box center [420, 568] width 193 height 27
click at [324, 555] on input "How to Talk-to-a-Loved-One-About-Mental-Health" at bounding box center [420, 568] width 193 height 27
click at [324, 555] on input "How to-Talk-to-a-Loved-One-About-Mental-Health" at bounding box center [420, 568] width 193 height 27
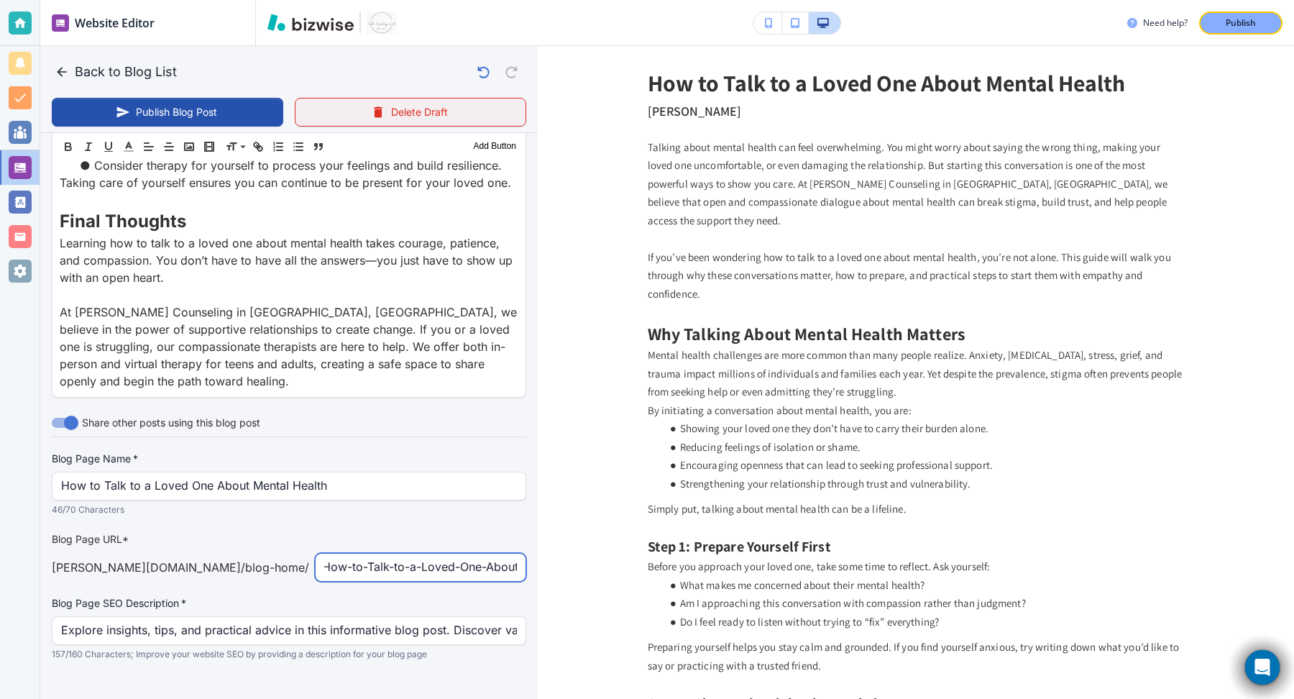
type input "How-to-Talk-to-a-Loved-One-About-Mental-Health"
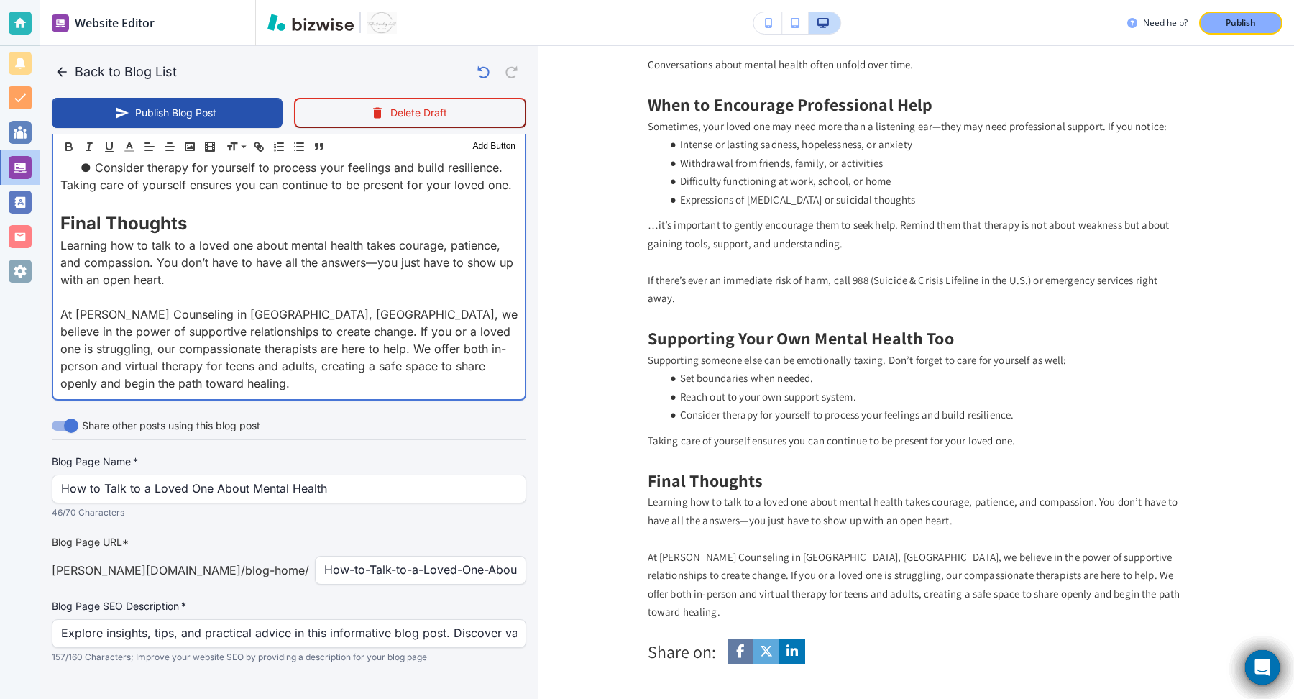
click at [373, 366] on p "At [PERSON_NAME] Counseling in [GEOGRAPHIC_DATA], [GEOGRAPHIC_DATA], we believe…" at bounding box center [288, 349] width 457 height 86
type input "Sep 17, 2025 04:54 PM"
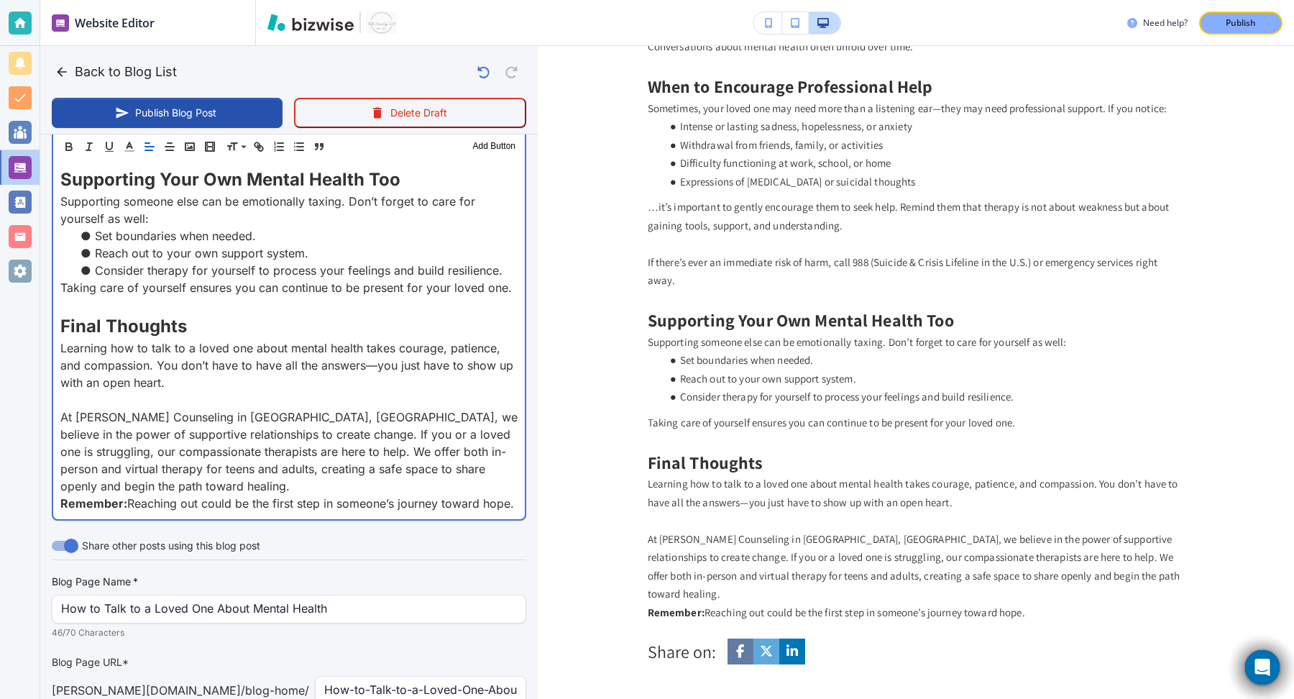
scroll to position [2169, 0]
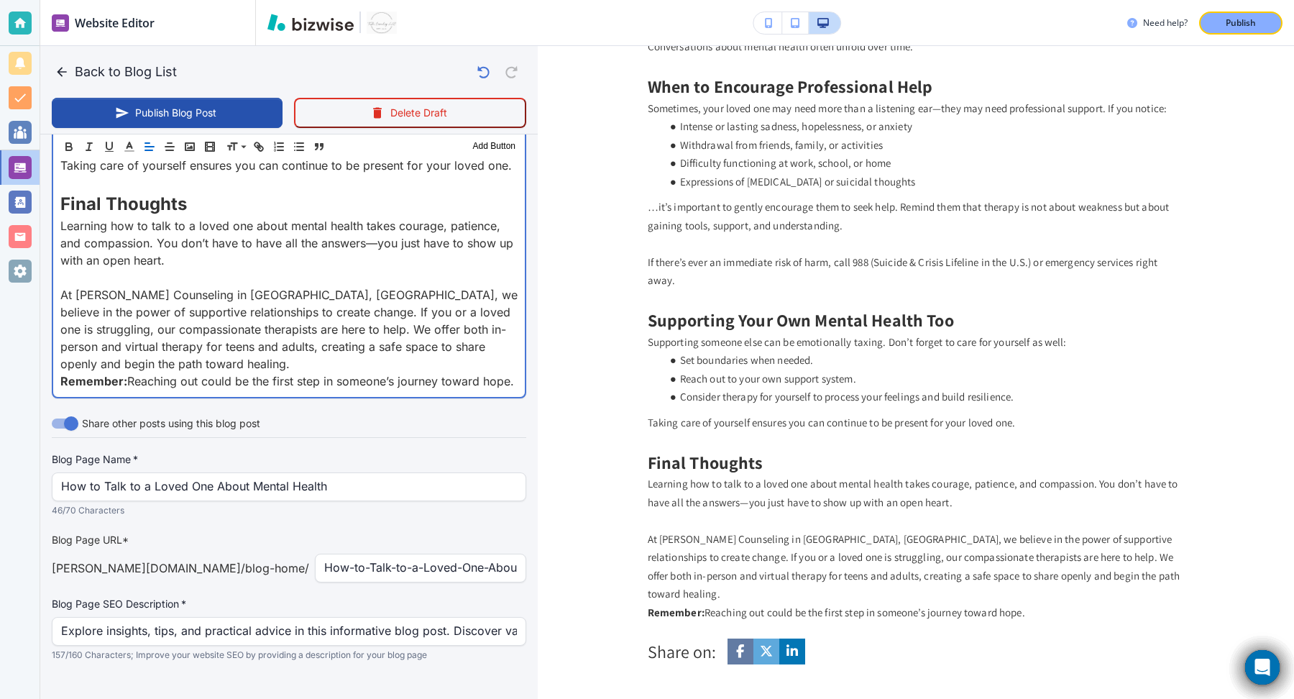
click at [313, 349] on p "At [PERSON_NAME] Counseling in [GEOGRAPHIC_DATA], [GEOGRAPHIC_DATA], we believe…" at bounding box center [288, 329] width 457 height 86
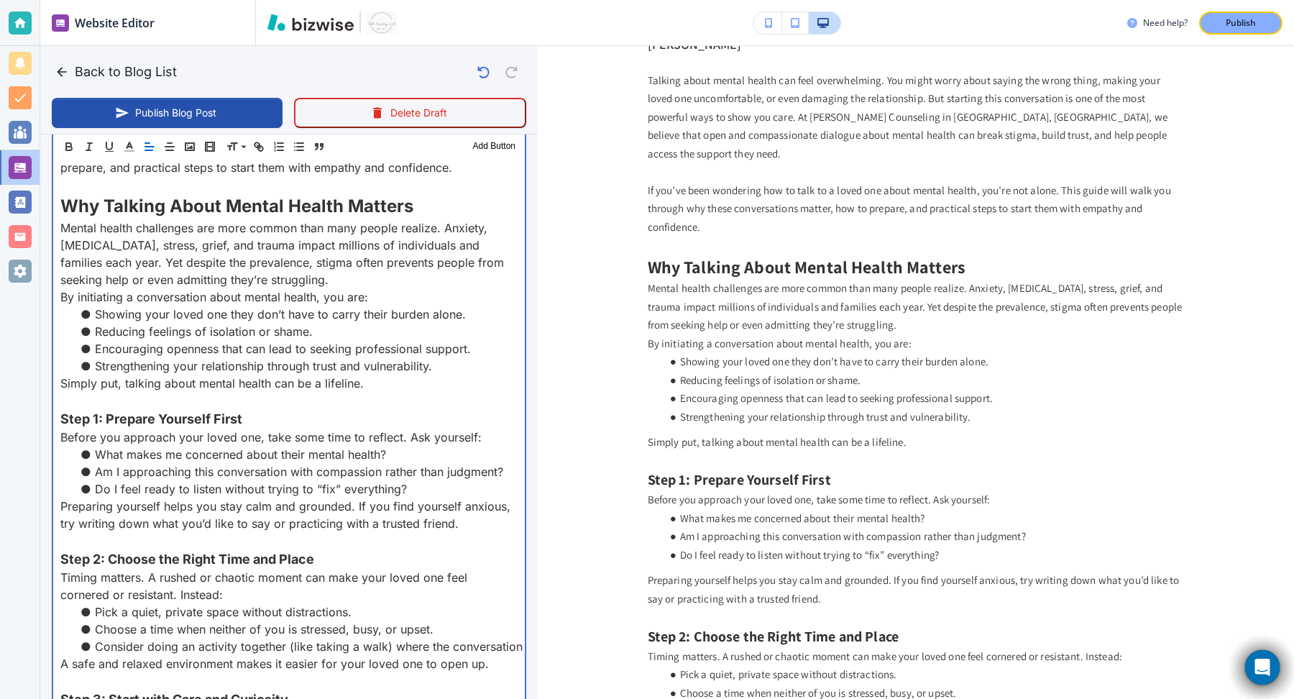
scroll to position [658, 0]
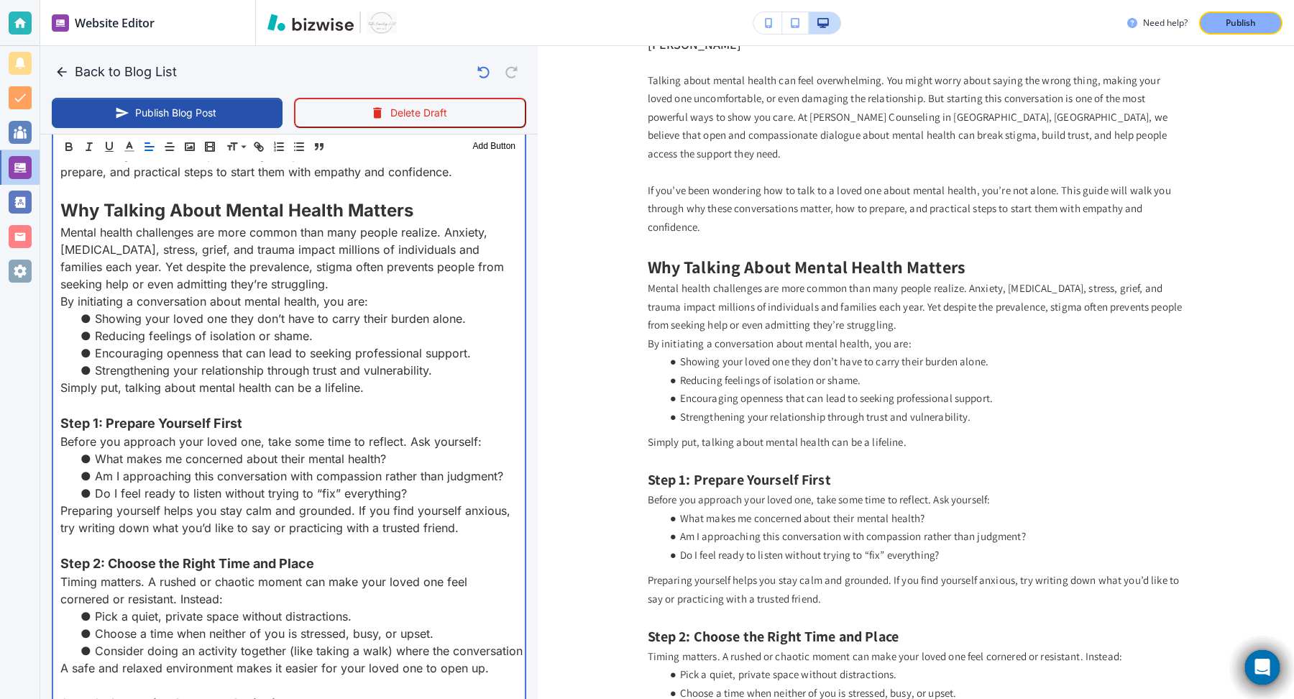
click at [311, 265] on p "Mental health challenges are more common than many people realize. Anxiety, [ME…" at bounding box center [288, 258] width 457 height 69
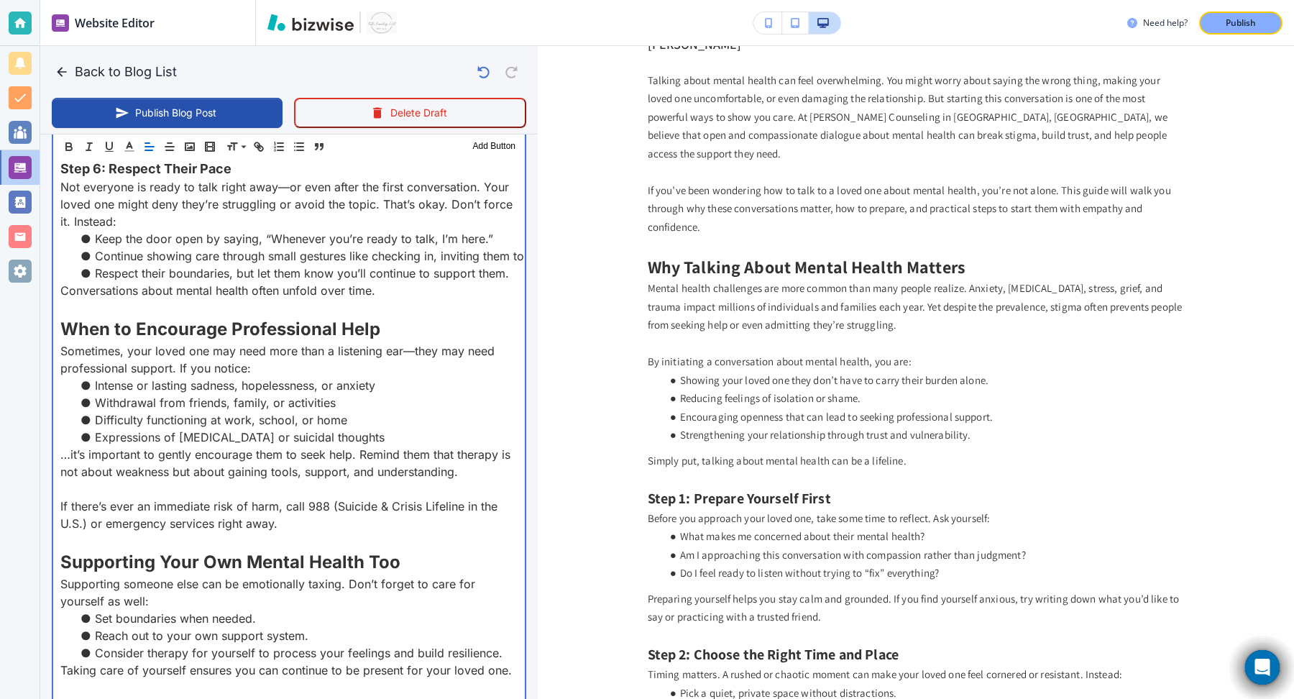
scroll to position [2204, 0]
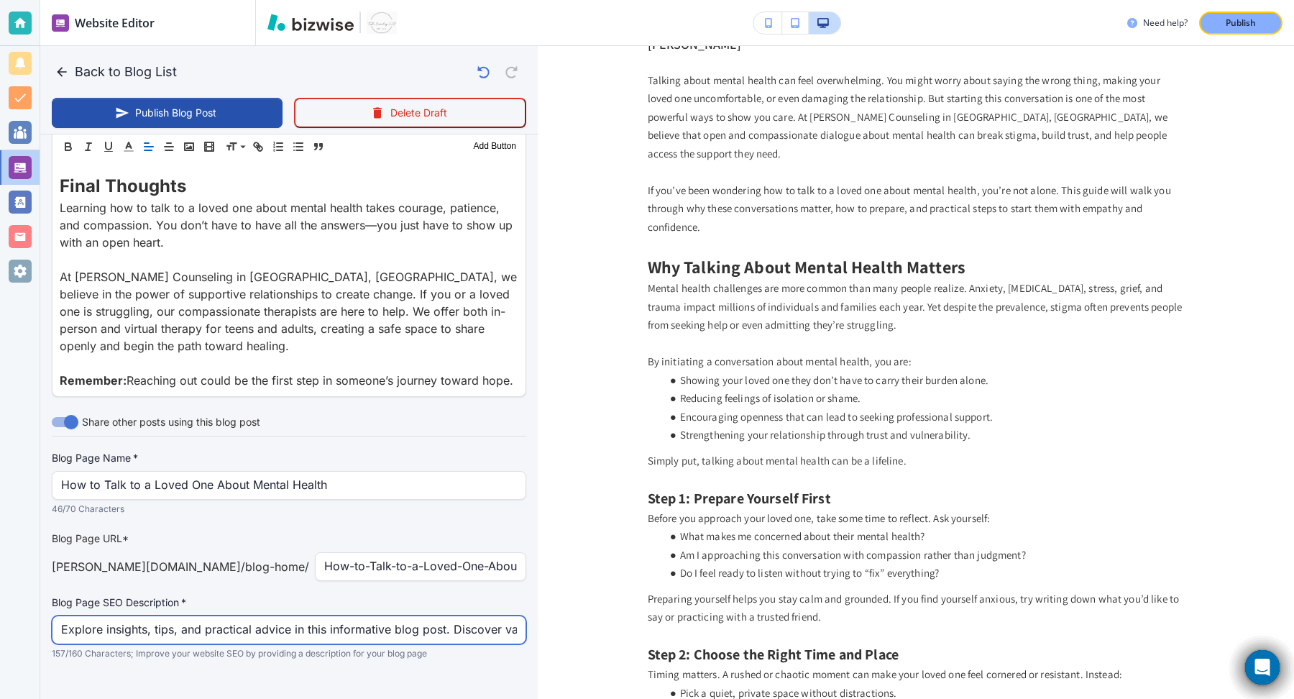
click at [349, 616] on input "Explore insights, tips, and practical advice in this informative blog post. Dis…" at bounding box center [289, 629] width 456 height 27
click at [349, 618] on input "Explore insights, tips, and practical advice in this informative blog post. Dis…" at bounding box center [289, 631] width 456 height 27
paste input "Learn how to talk to a loved one about mental health with compassion. Practical…"
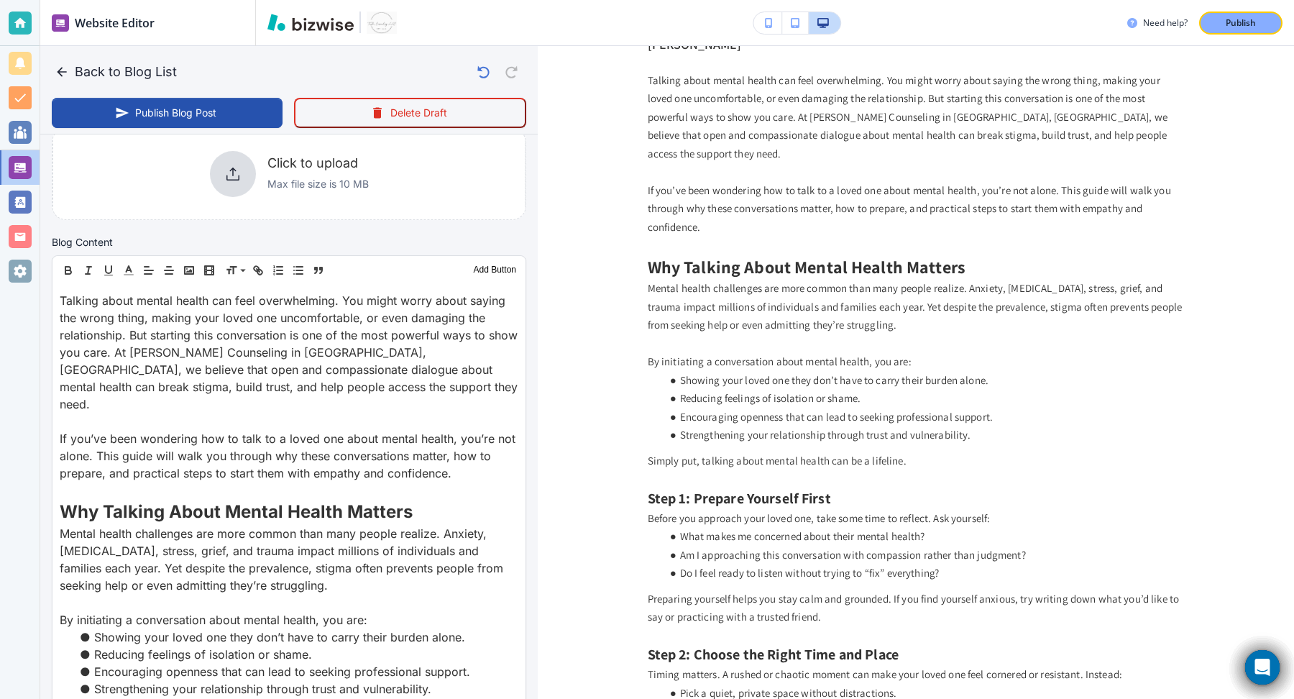
scroll to position [0, 0]
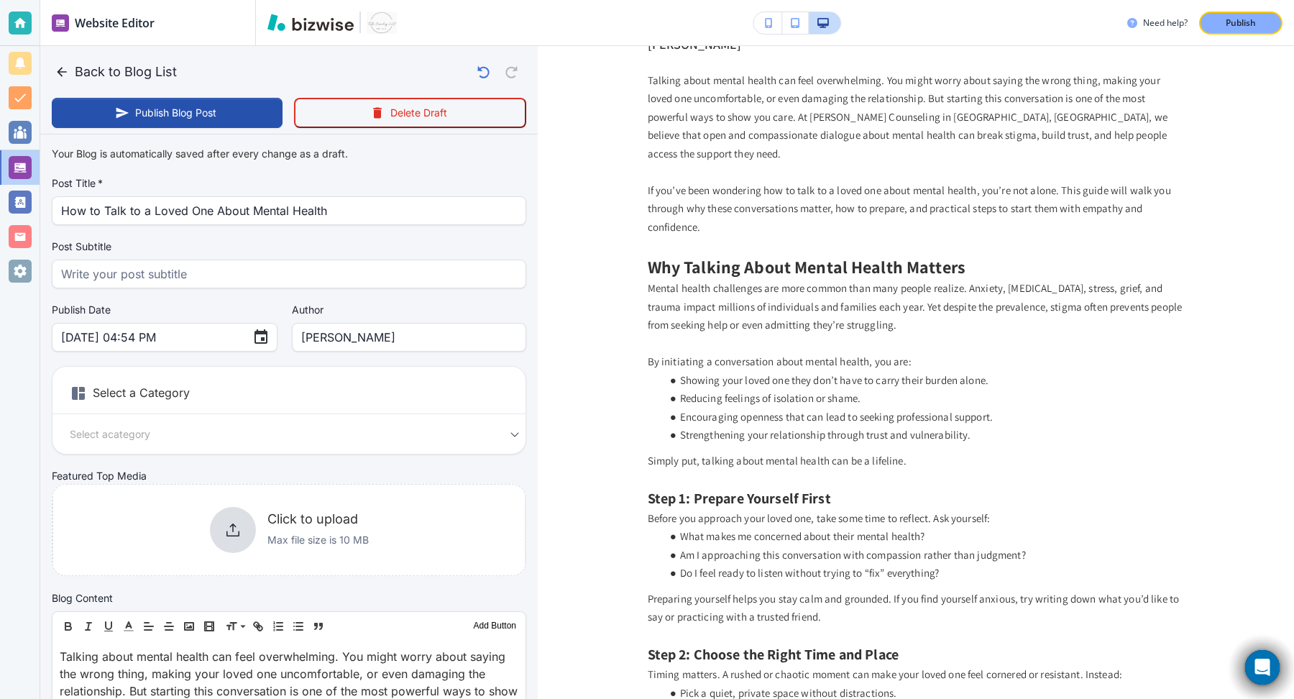
type input "Learn how to talk to a loved one about mental health with compassion. Practical…"
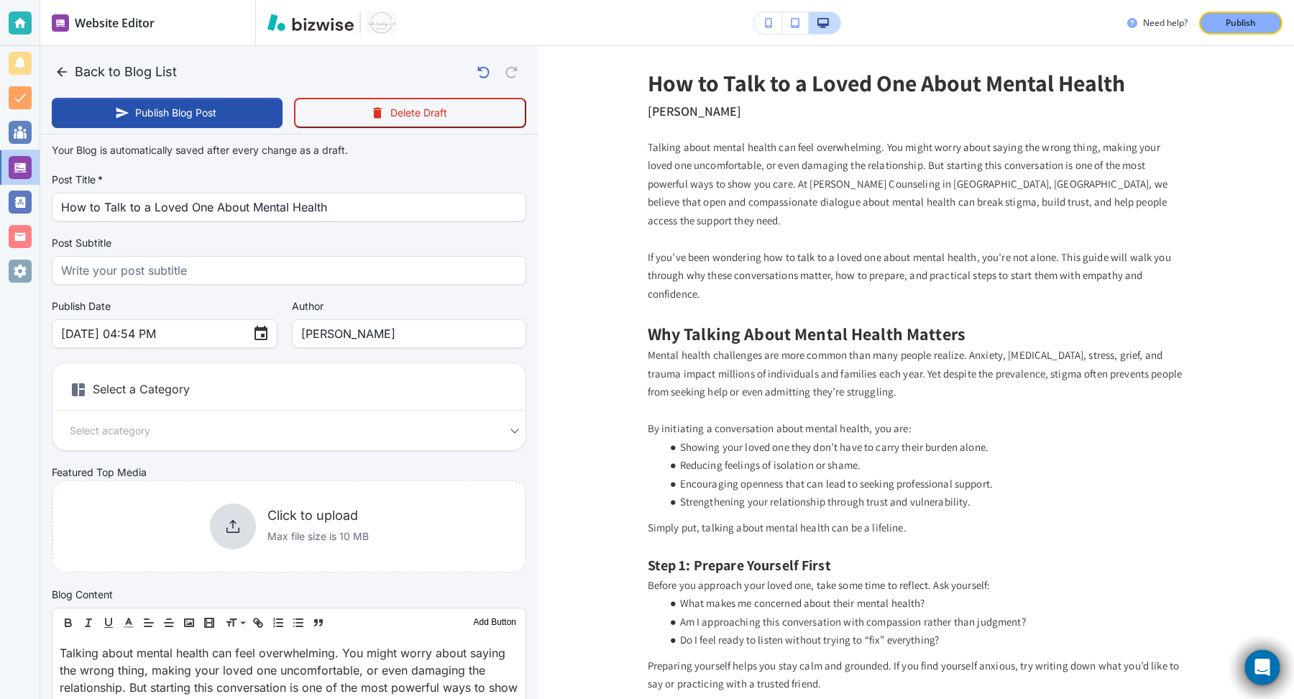
scroll to position [6, 0]
click at [297, 0] on body "Website Editor Pages Edit, add, and delete pages or manage your page order Upda…" at bounding box center [647, 0] width 1294 height 0
click at [235, 477] on li "+ Add New Category" at bounding box center [289, 469] width 460 height 23
type input "Sep 17, 2025 04:57 PM"
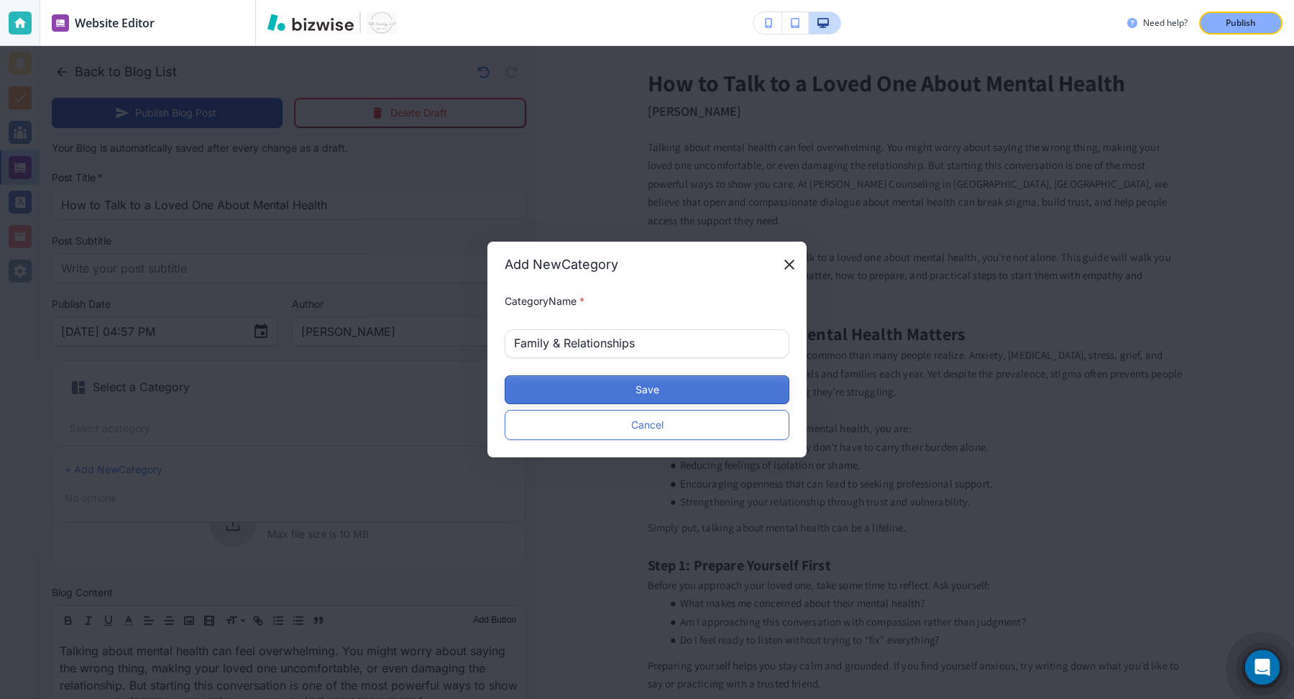
type input "Family & Relationships"
click at [696, 383] on button "Save" at bounding box center [647, 389] width 285 height 29
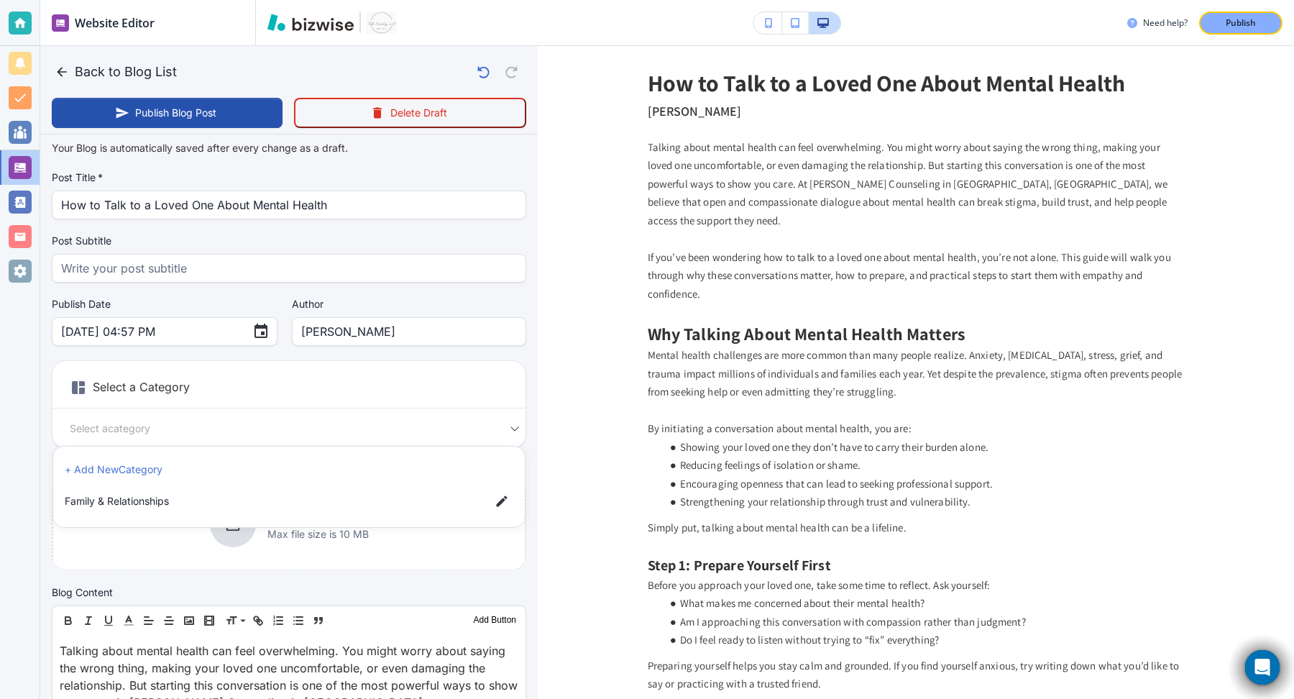
click at [344, 505] on span "Family & Relationships" at bounding box center [272, 501] width 414 height 16
type input "a1b665c586deef7c0959f"
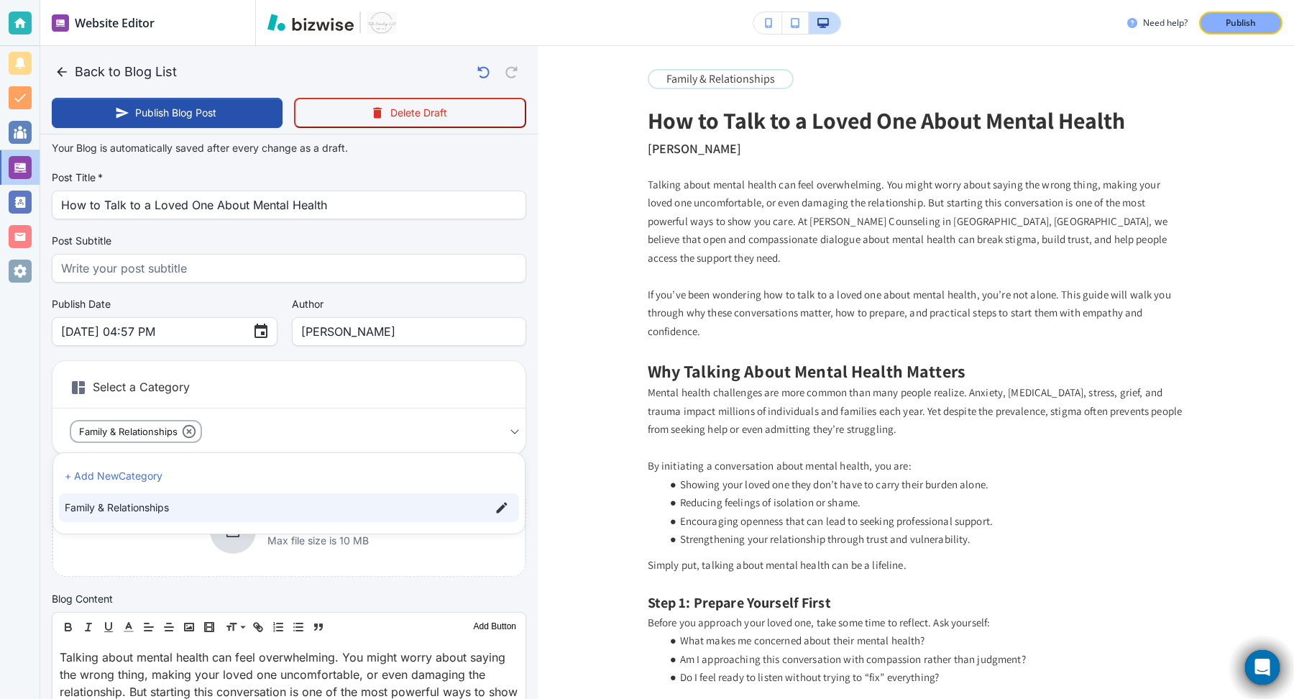
click at [156, 543] on div at bounding box center [647, 349] width 1294 height 699
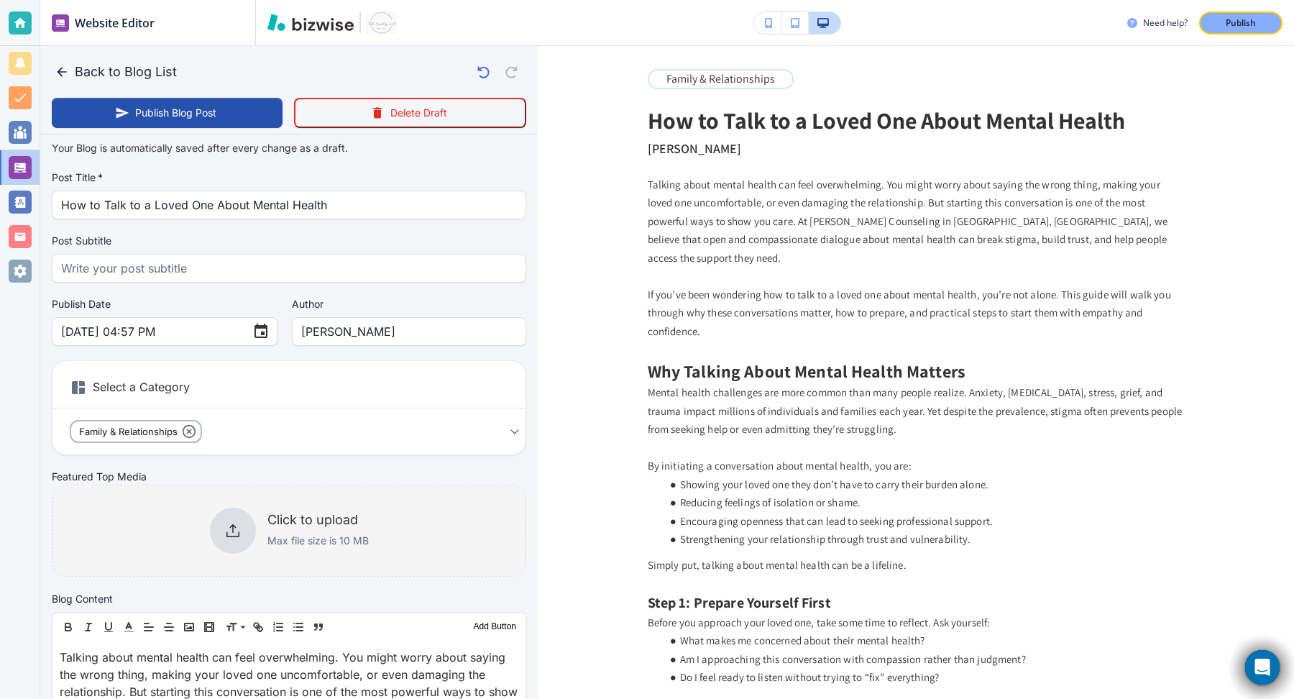
click at [241, 525] on div at bounding box center [233, 530] width 46 height 46
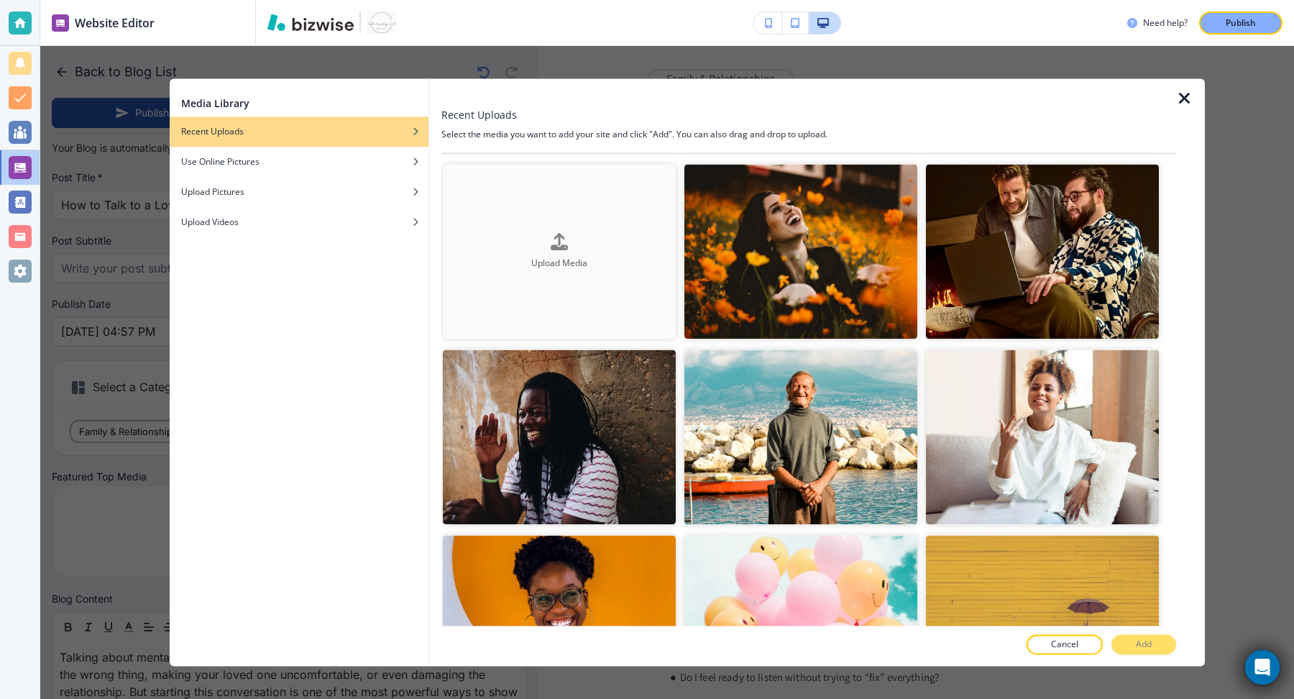
click at [566, 258] on h4 "Upload Media" at bounding box center [559, 263] width 233 height 13
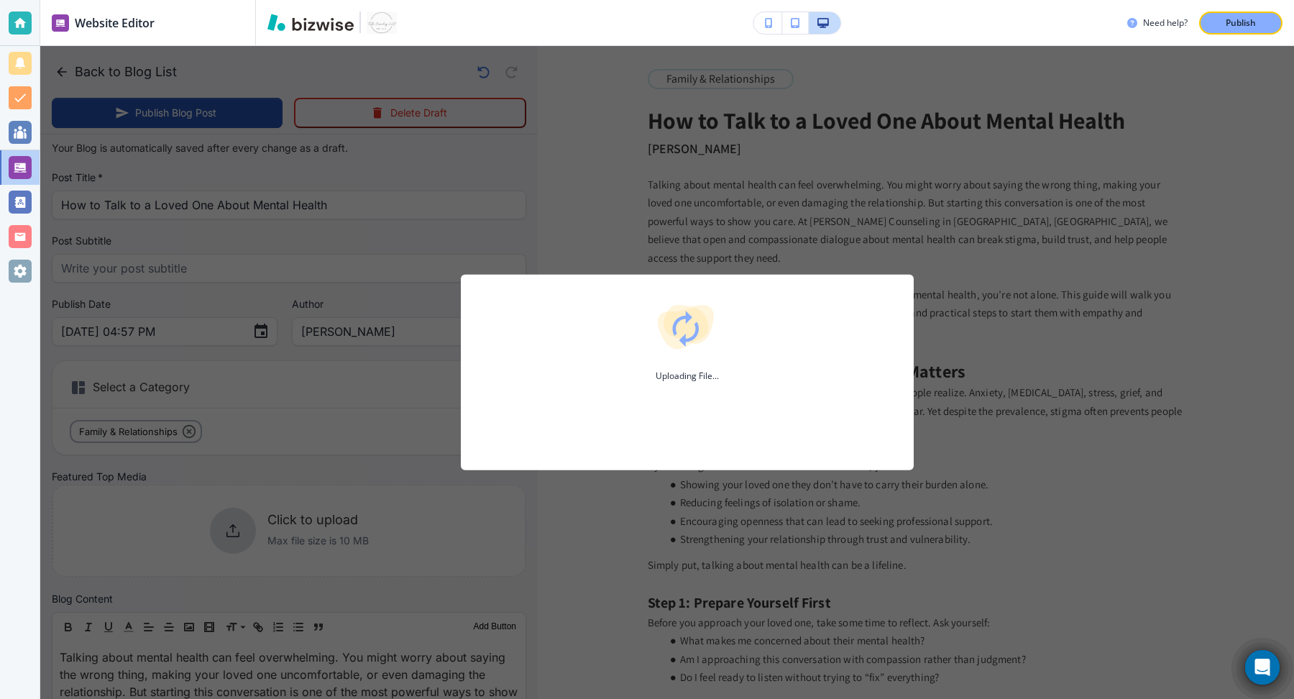
type input "Sep 17, 2025 04:58 PM"
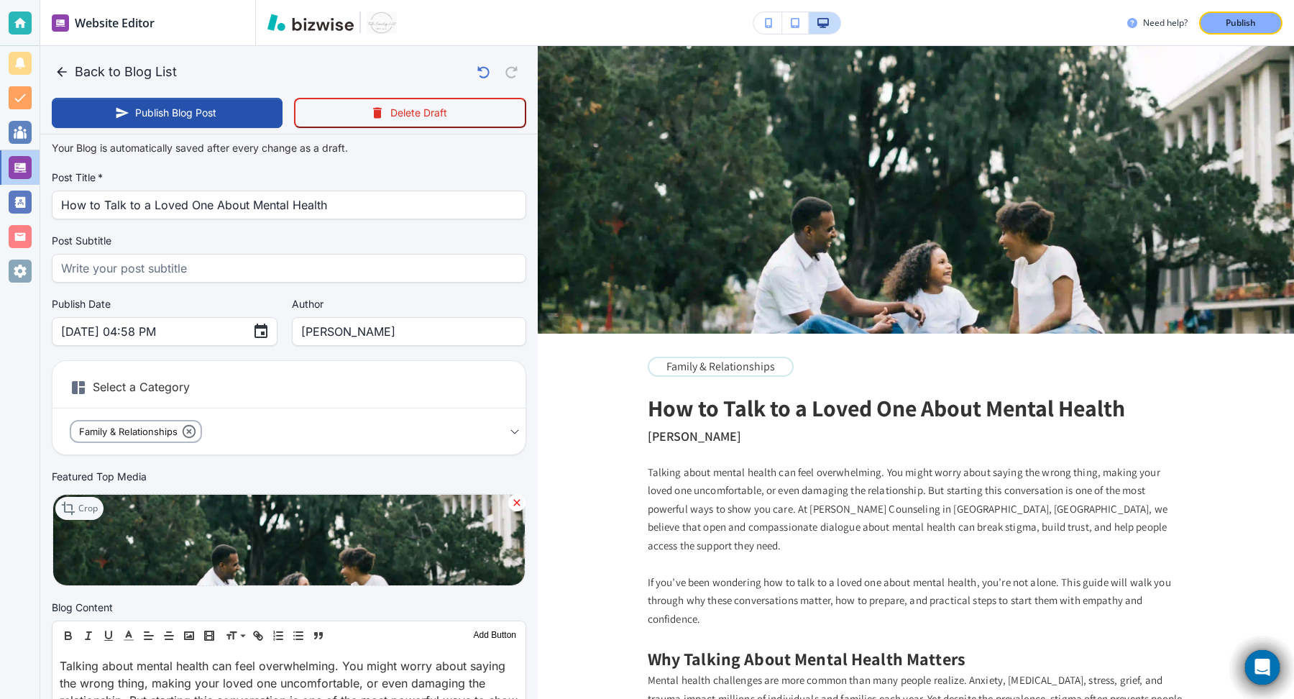
click at [89, 507] on p "Crop" at bounding box center [87, 508] width 19 height 13
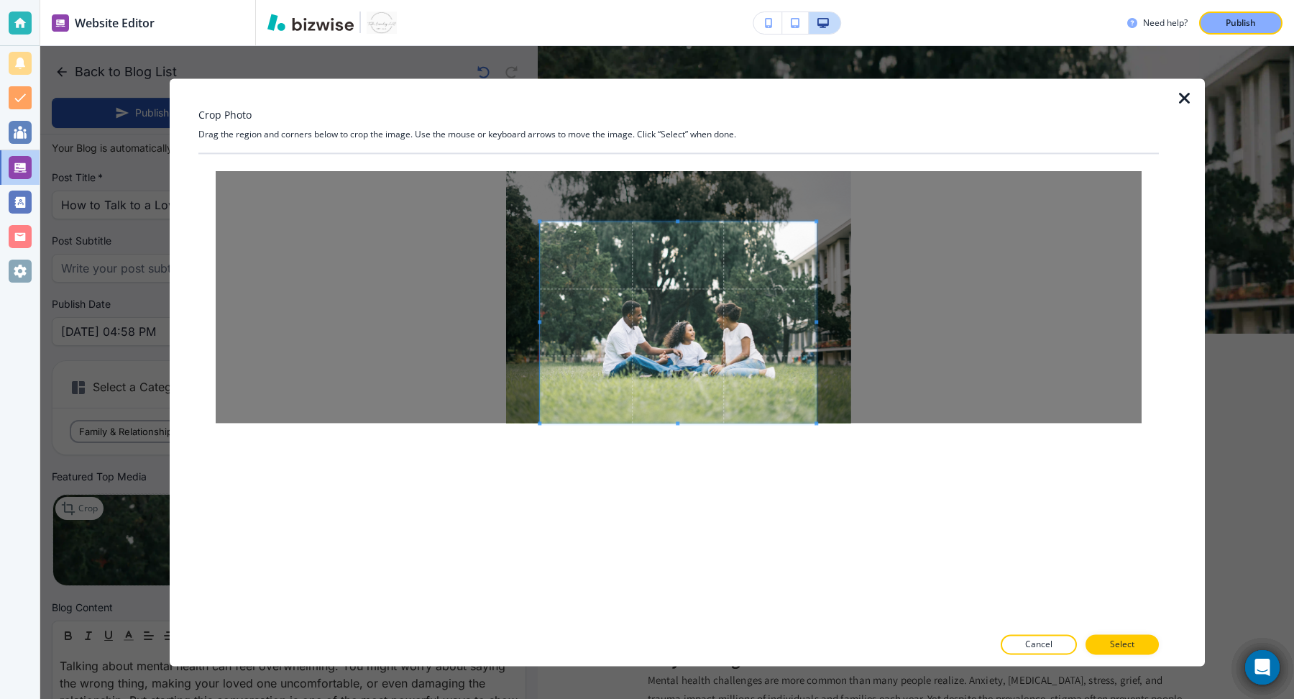
click at [666, 286] on span at bounding box center [678, 321] width 276 height 201
click at [727, 372] on span at bounding box center [684, 321] width 276 height 201
click at [1126, 649] on p "Select" at bounding box center [1122, 644] width 24 height 13
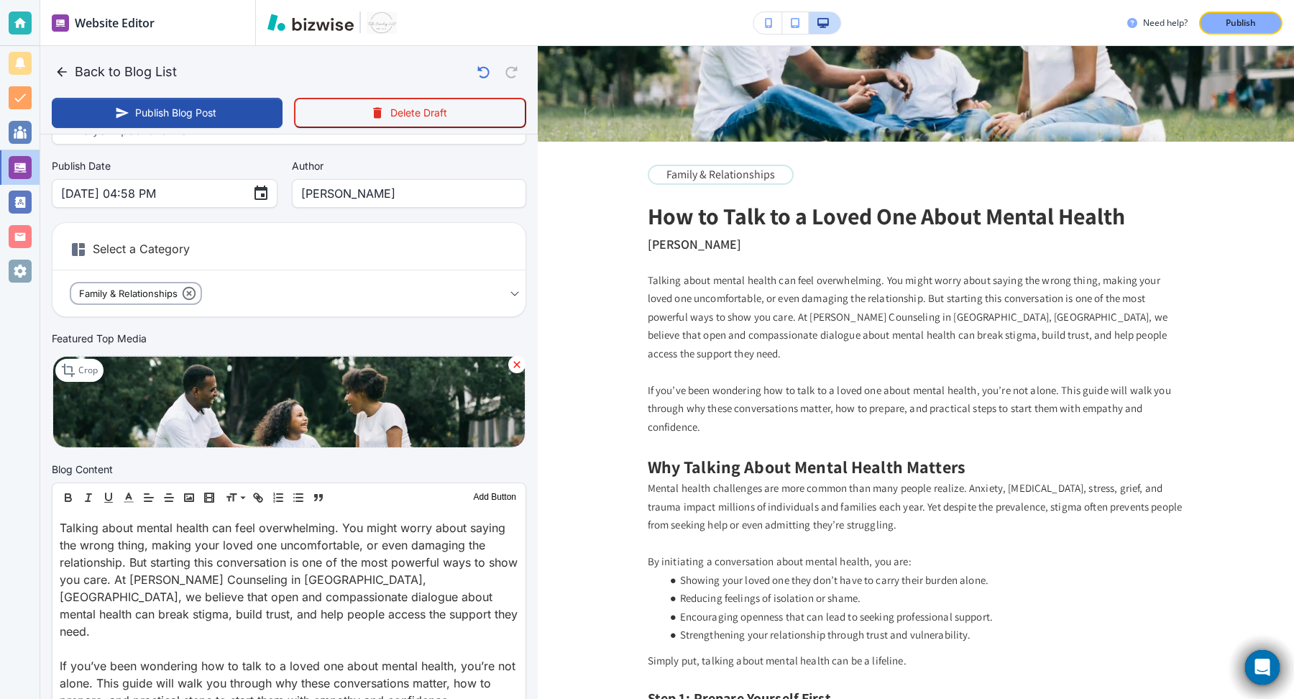
scroll to position [0, 0]
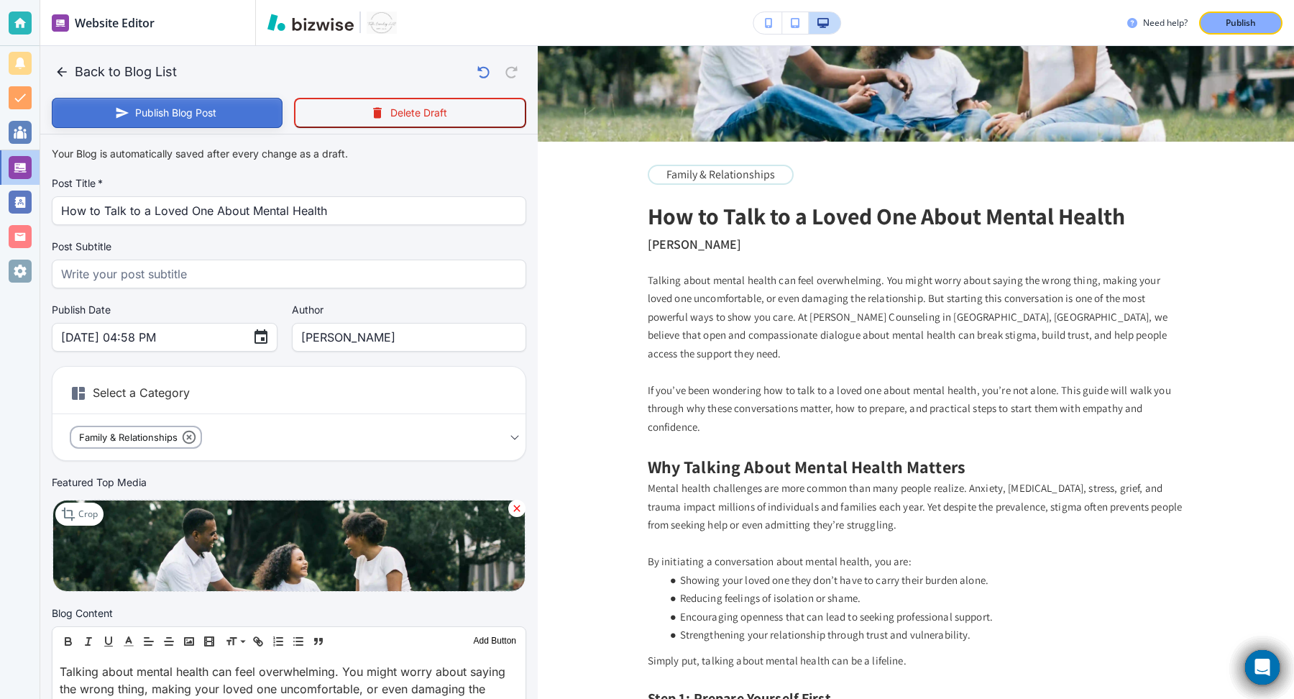
click at [205, 116] on button "Publish Blog Post" at bounding box center [167, 113] width 231 height 30
click at [60, 76] on icon "button" at bounding box center [62, 72] width 14 height 14
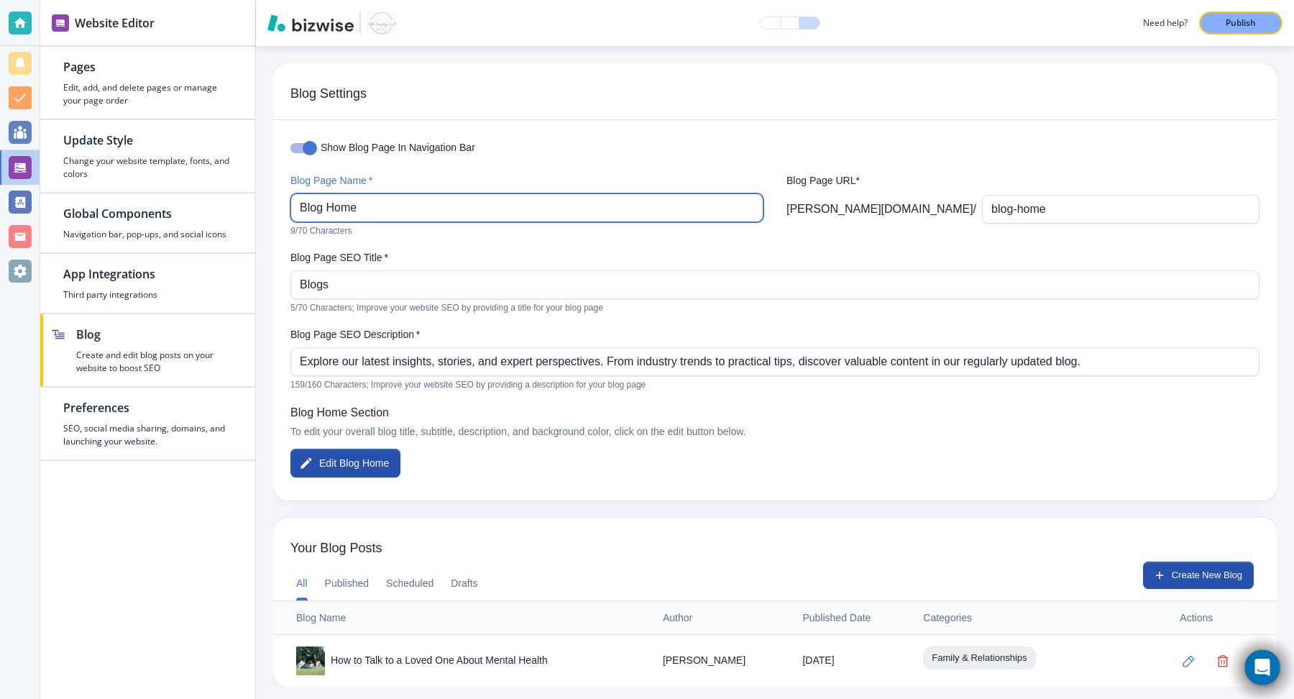
click at [392, 198] on input "Blog Home" at bounding box center [527, 207] width 454 height 27
click at [398, 214] on input "Blog Home" at bounding box center [527, 207] width 454 height 27
type input "Blog Posts"
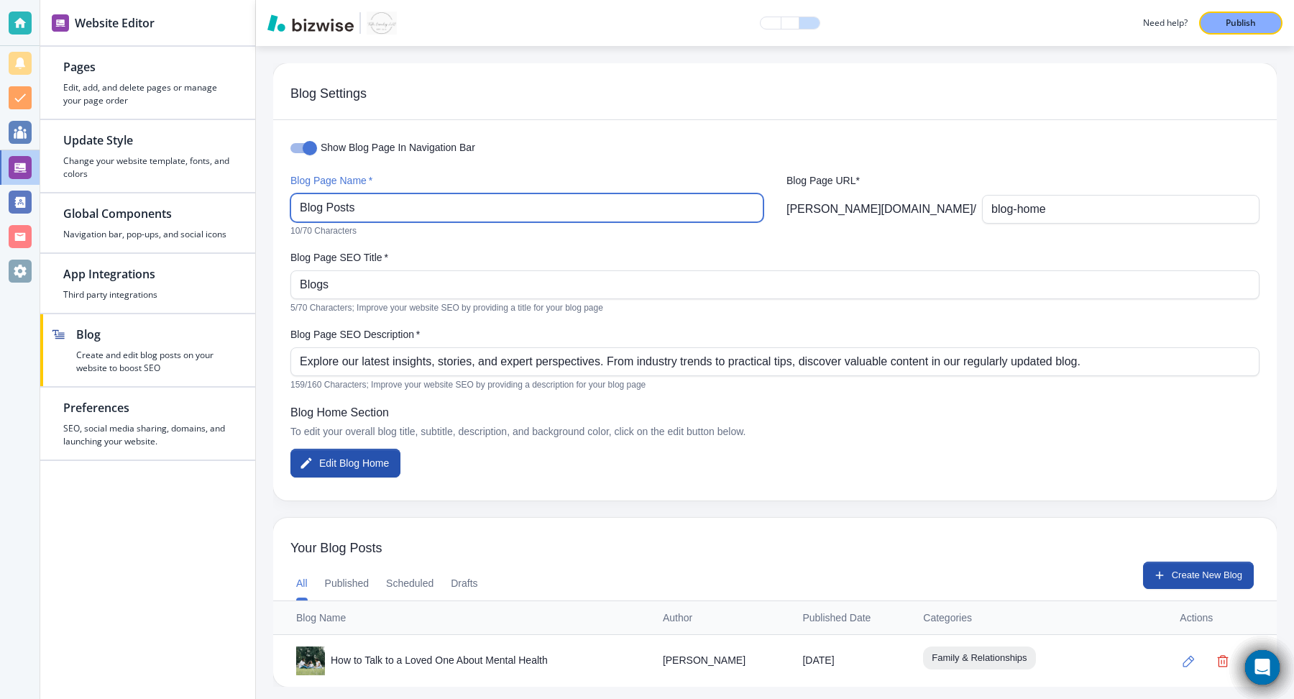
scroll to position [4, 0]
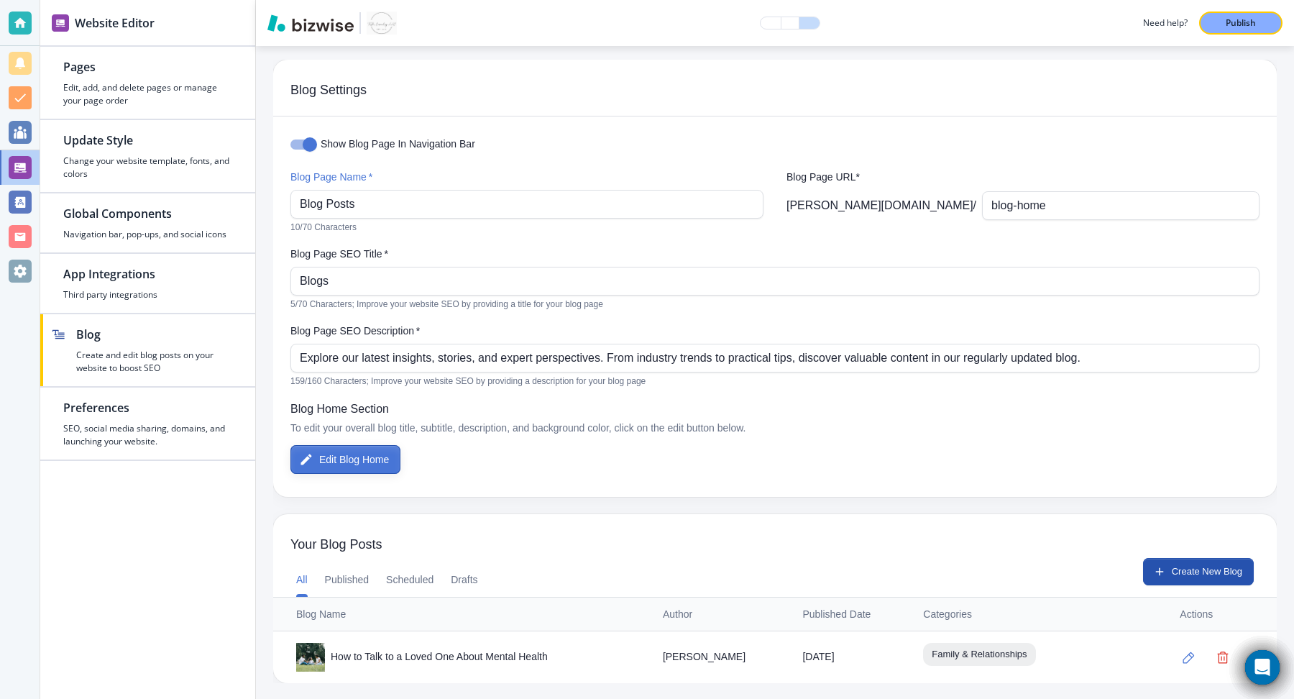
click at [372, 456] on button "Edit Blog Home" at bounding box center [345, 459] width 110 height 29
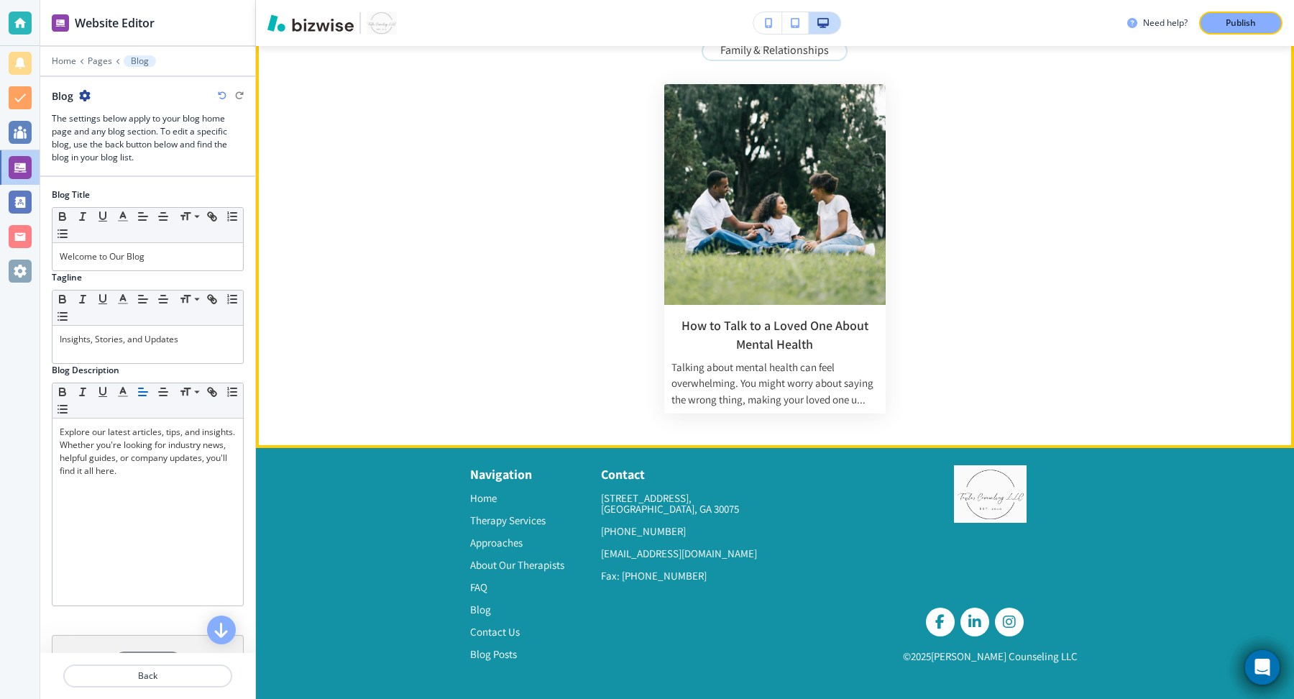
scroll to position [0, 0]
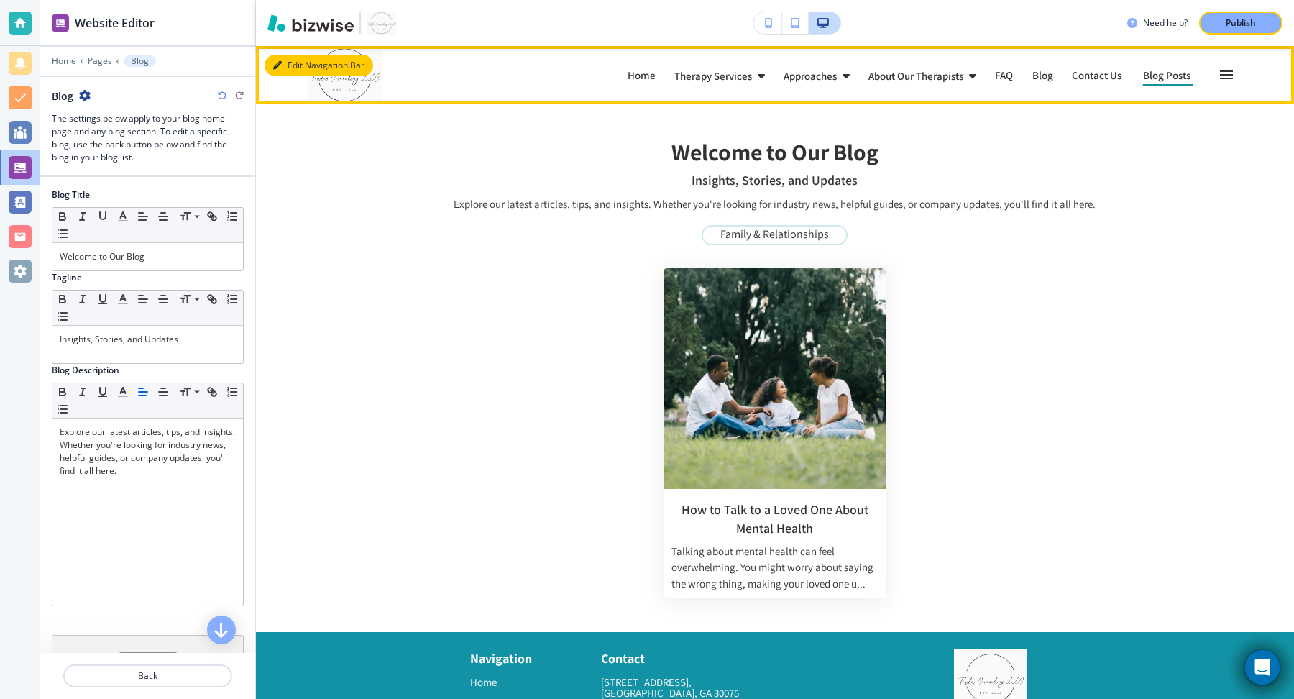
click at [293, 65] on button "Edit Navigation Bar" at bounding box center [319, 66] width 109 height 22
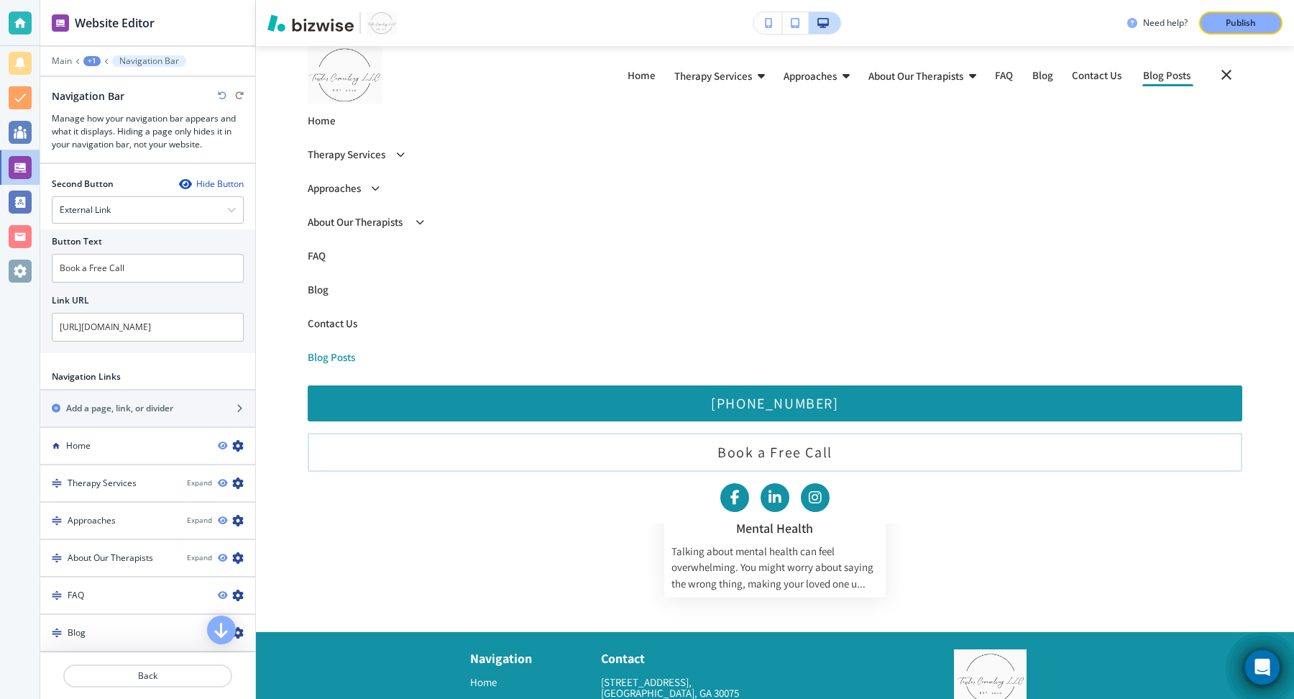
scroll to position [567, 0]
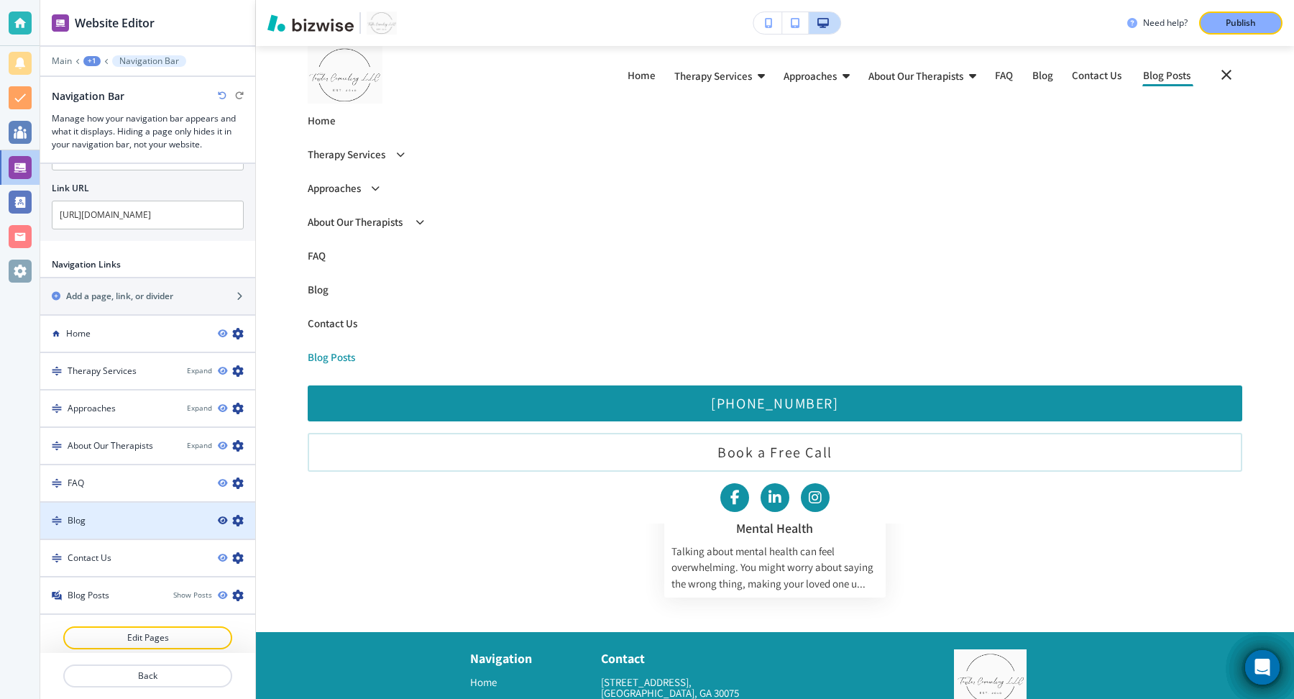
click at [222, 516] on icon "button" at bounding box center [222, 520] width 9 height 9
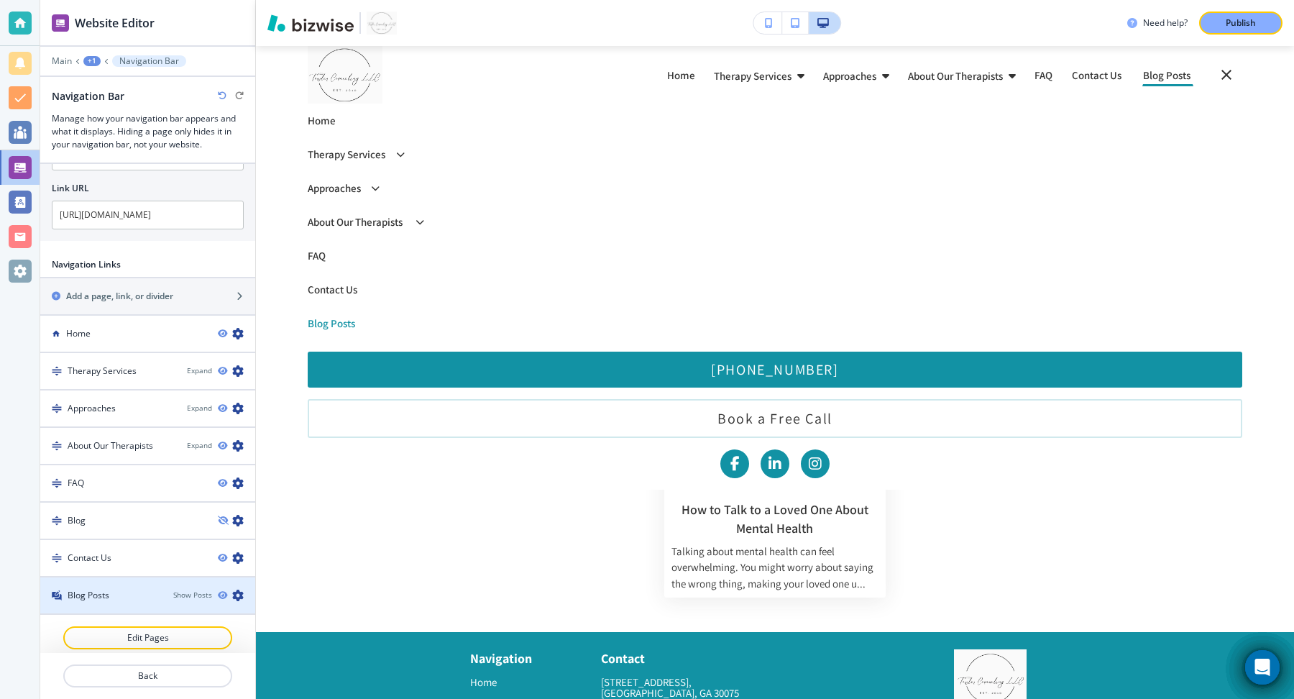
click at [241, 589] on icon "button" at bounding box center [238, 595] width 12 height 12
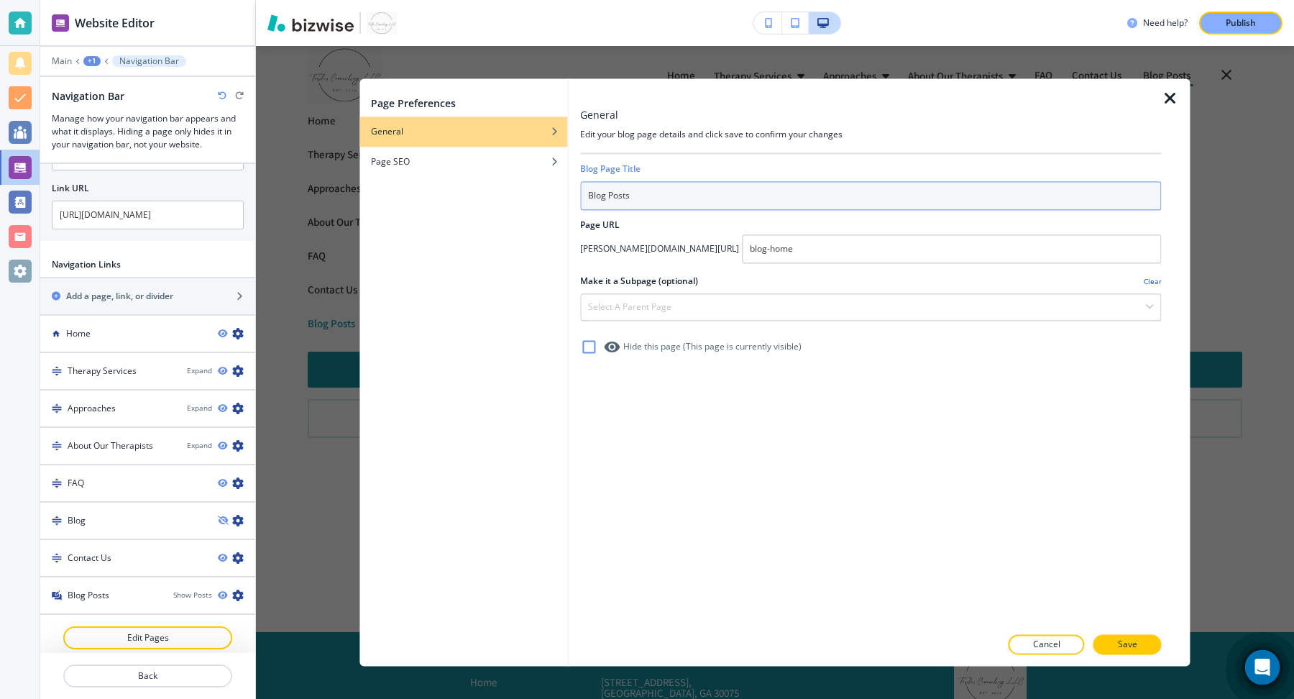
click at [634, 200] on input "Blog Posts" at bounding box center [870, 195] width 581 height 29
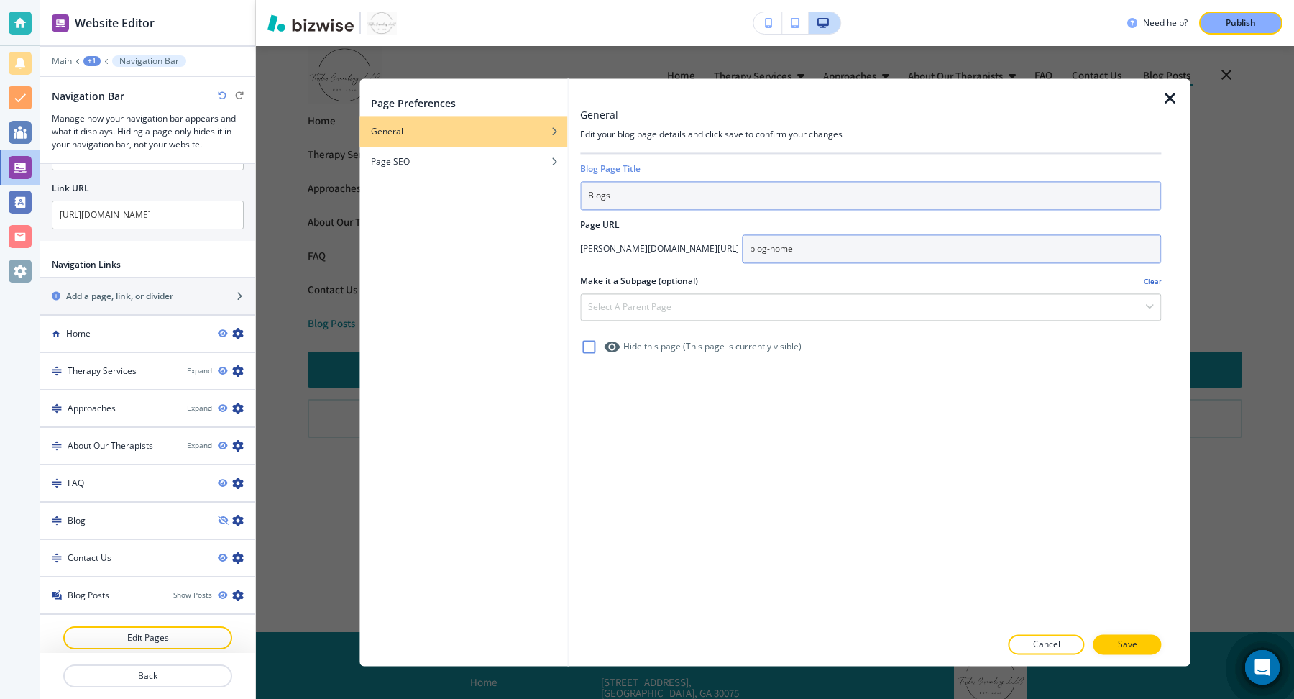
type input "Blogs"
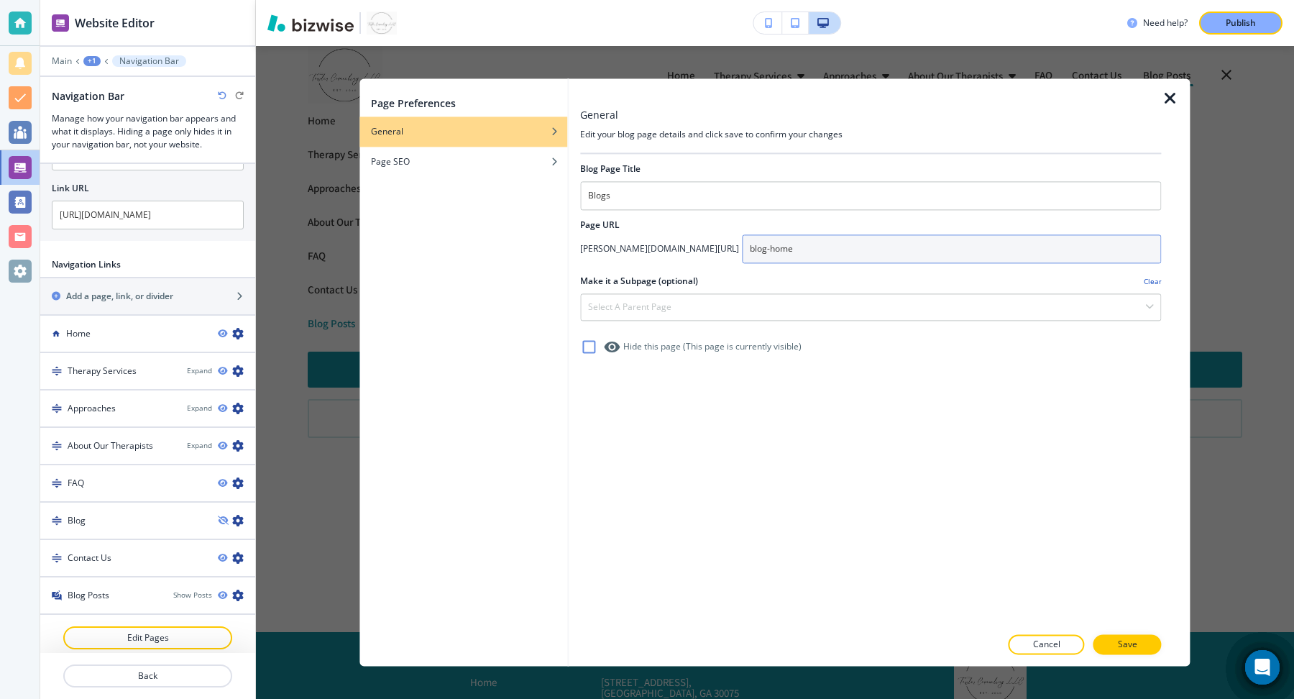
click at [761, 252] on input "blog-home" at bounding box center [951, 248] width 419 height 29
type input "blogs"
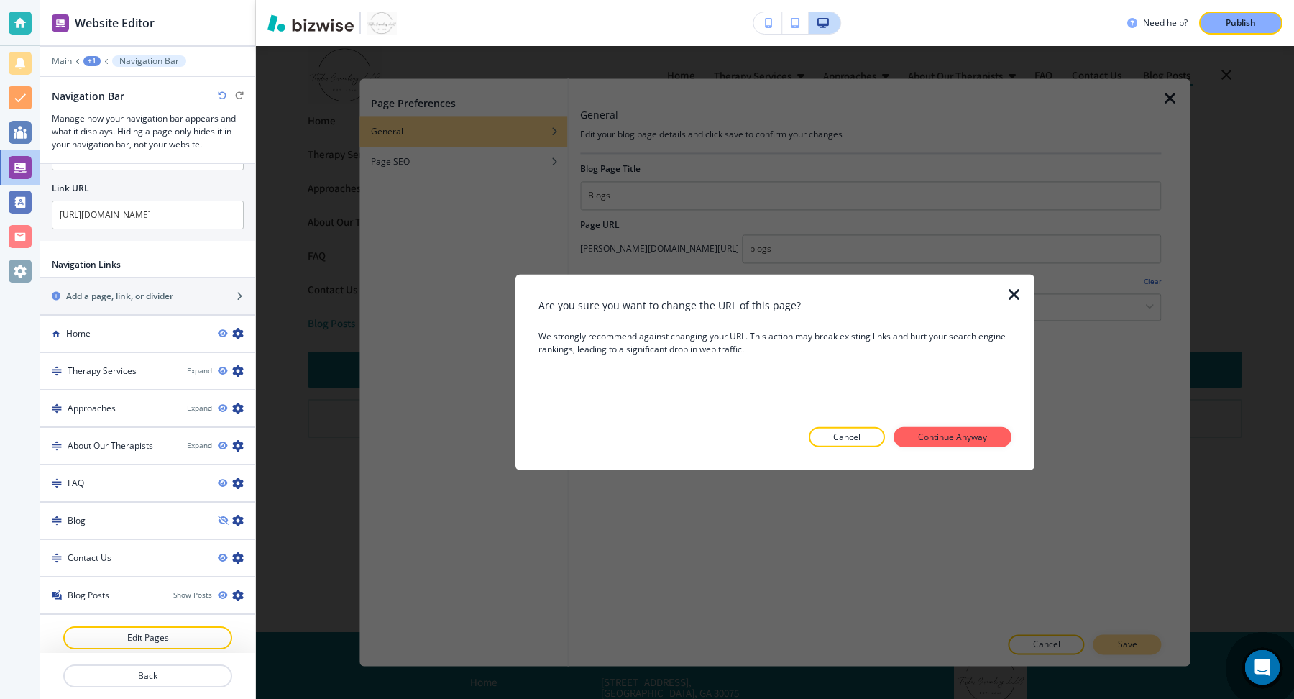
click at [1111, 0] on div "Page Preferences General Page SEO General Edit your blog page details and click…" at bounding box center [647, 0] width 1294 height 0
click at [957, 440] on p "Continue Anyway" at bounding box center [952, 437] width 69 height 13
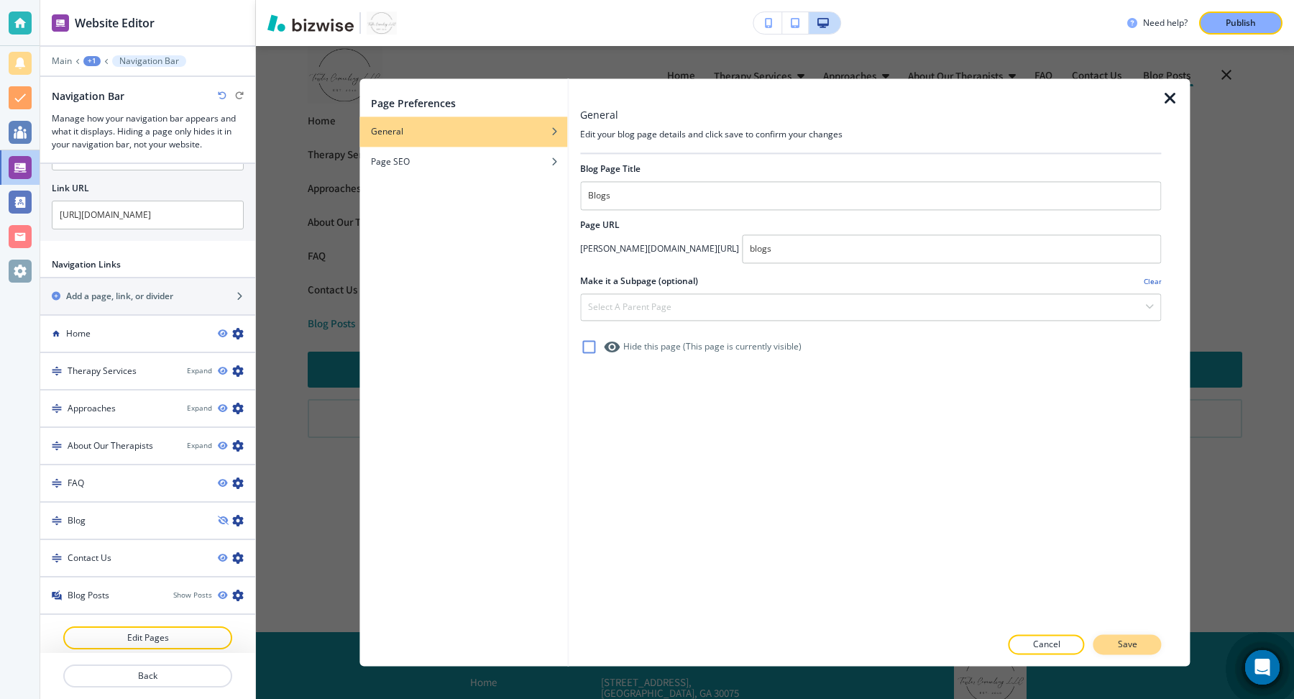
click at [1128, 644] on p "Save" at bounding box center [1127, 644] width 19 height 13
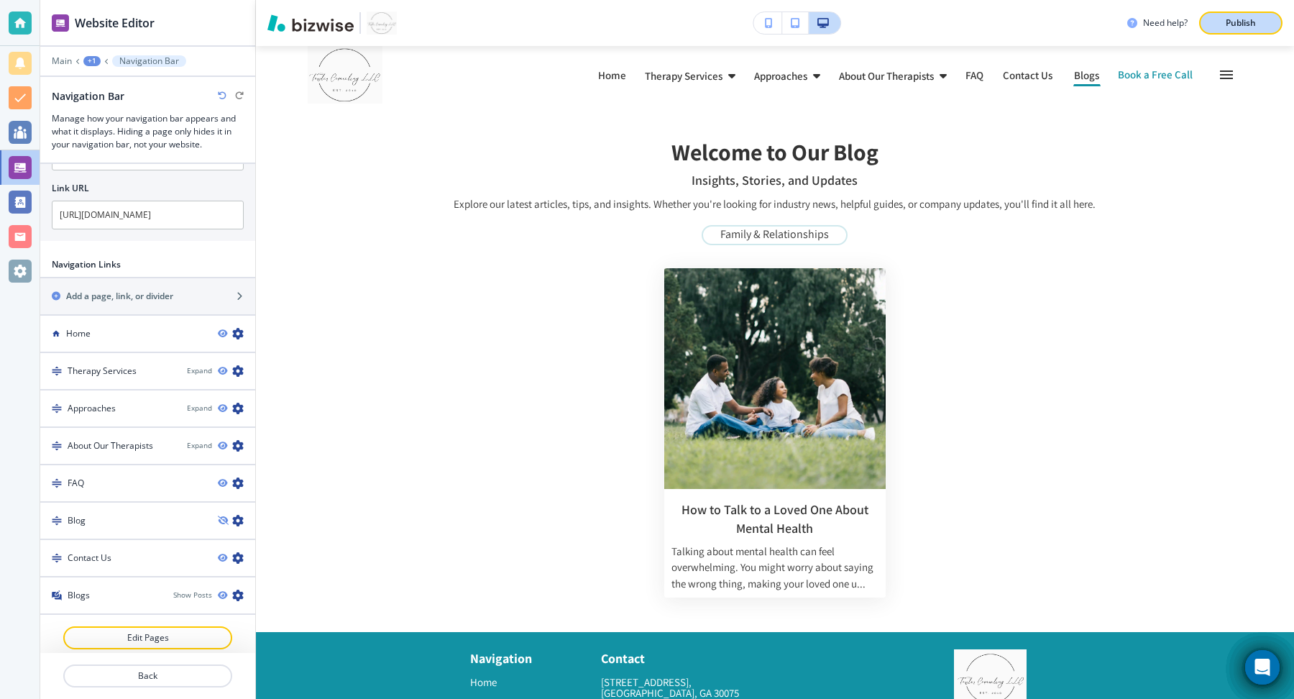
click at [1211, 30] on button "Publish" at bounding box center [1240, 23] width 83 height 23
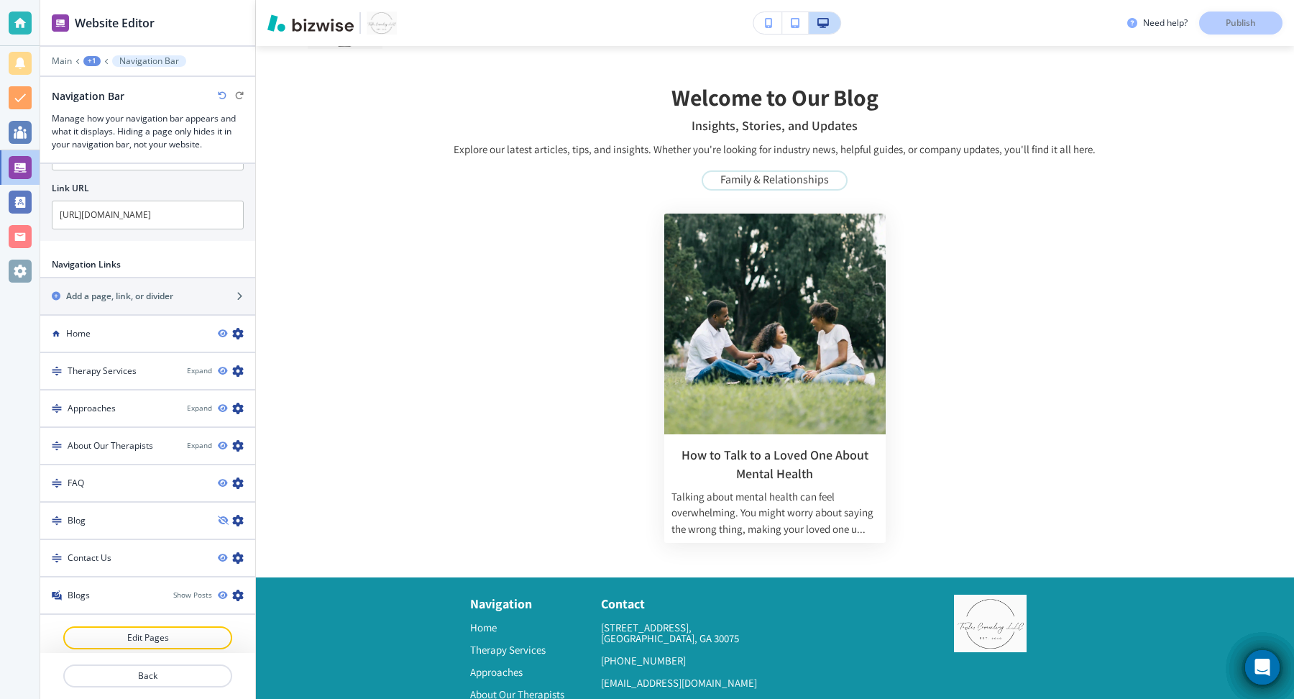
scroll to position [0, 0]
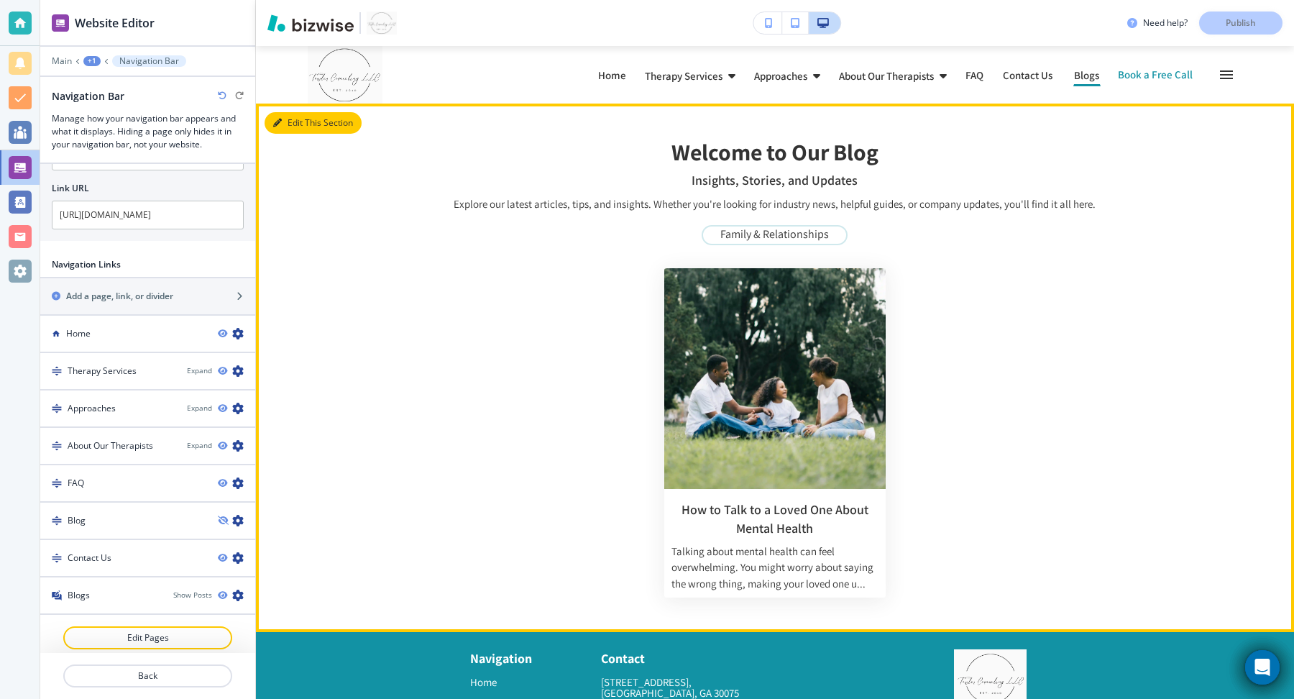
click at [280, 121] on icon "button" at bounding box center [277, 123] width 9 height 9
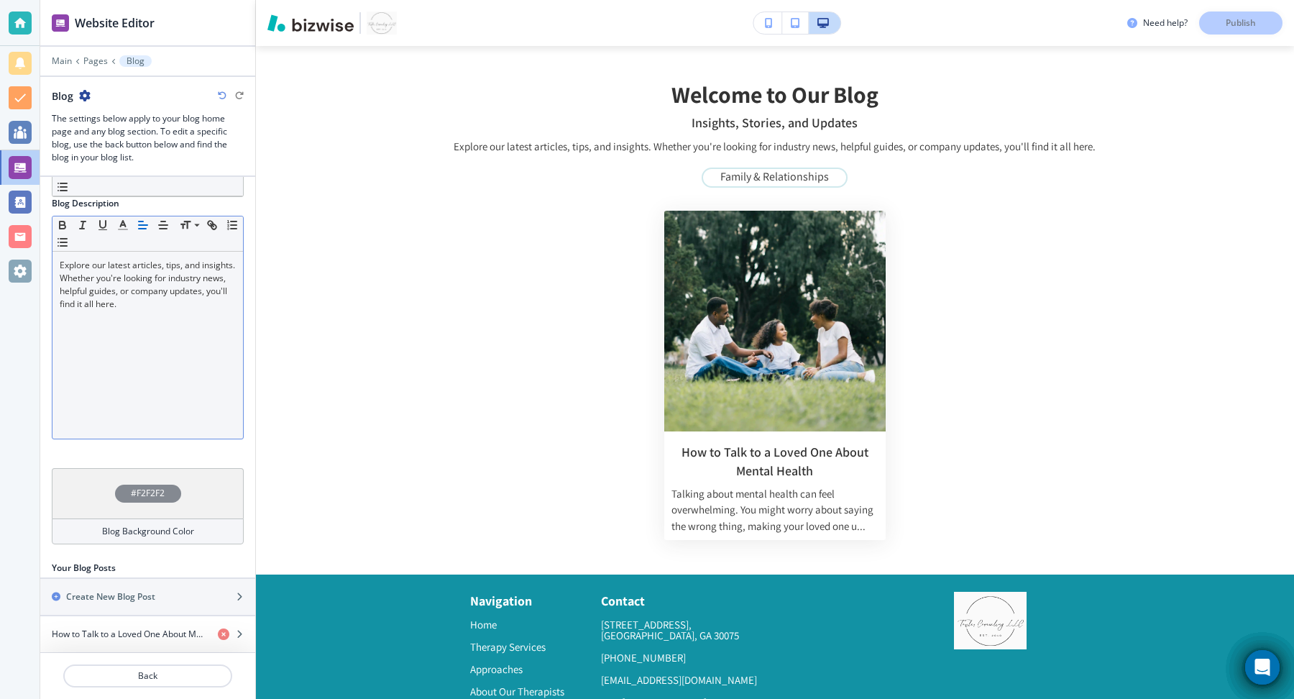
scroll to position [178, 0]
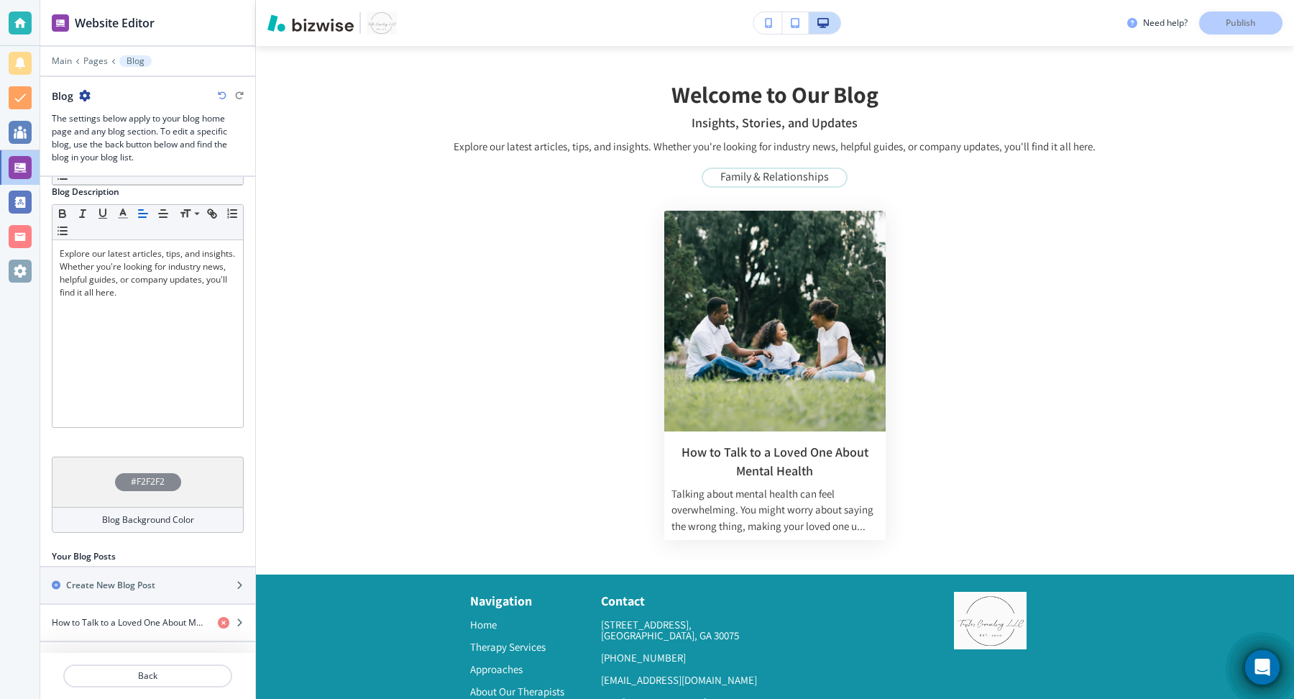
click at [96, 67] on div at bounding box center [147, 71] width 215 height 9
click at [96, 60] on p "Pages" at bounding box center [95, 61] width 24 height 10
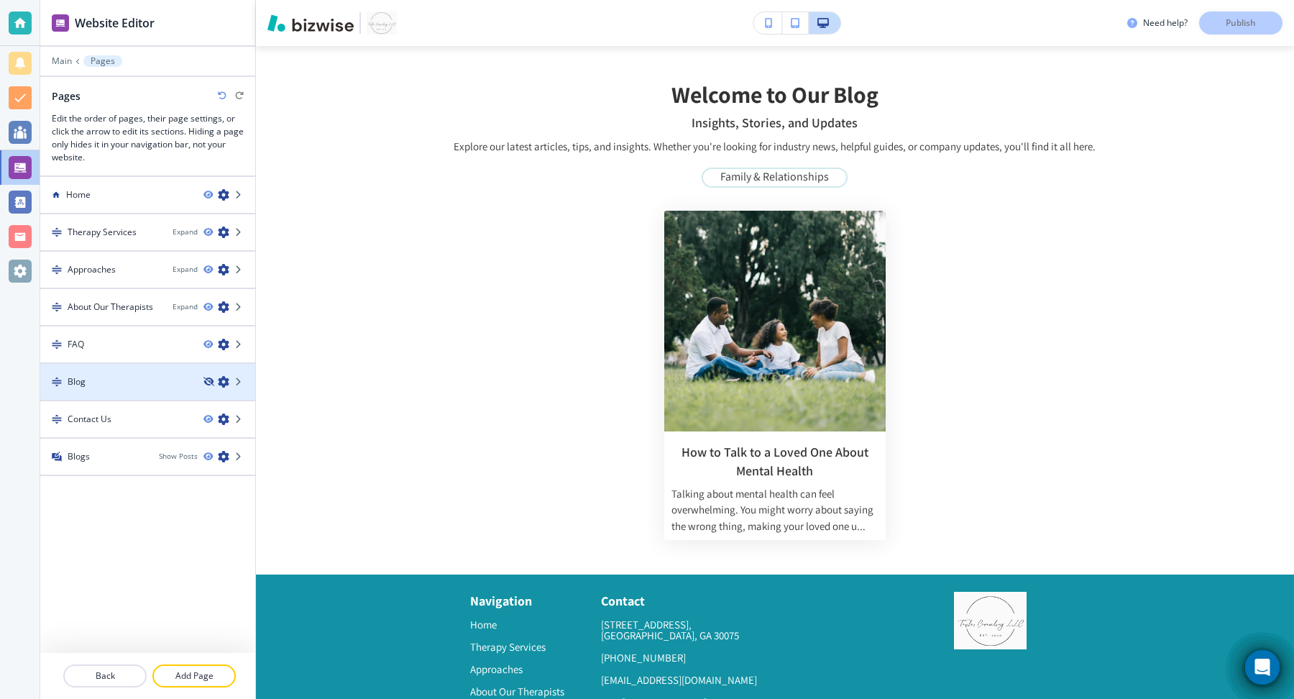
click at [208, 379] on icon "button" at bounding box center [207, 381] width 9 height 9
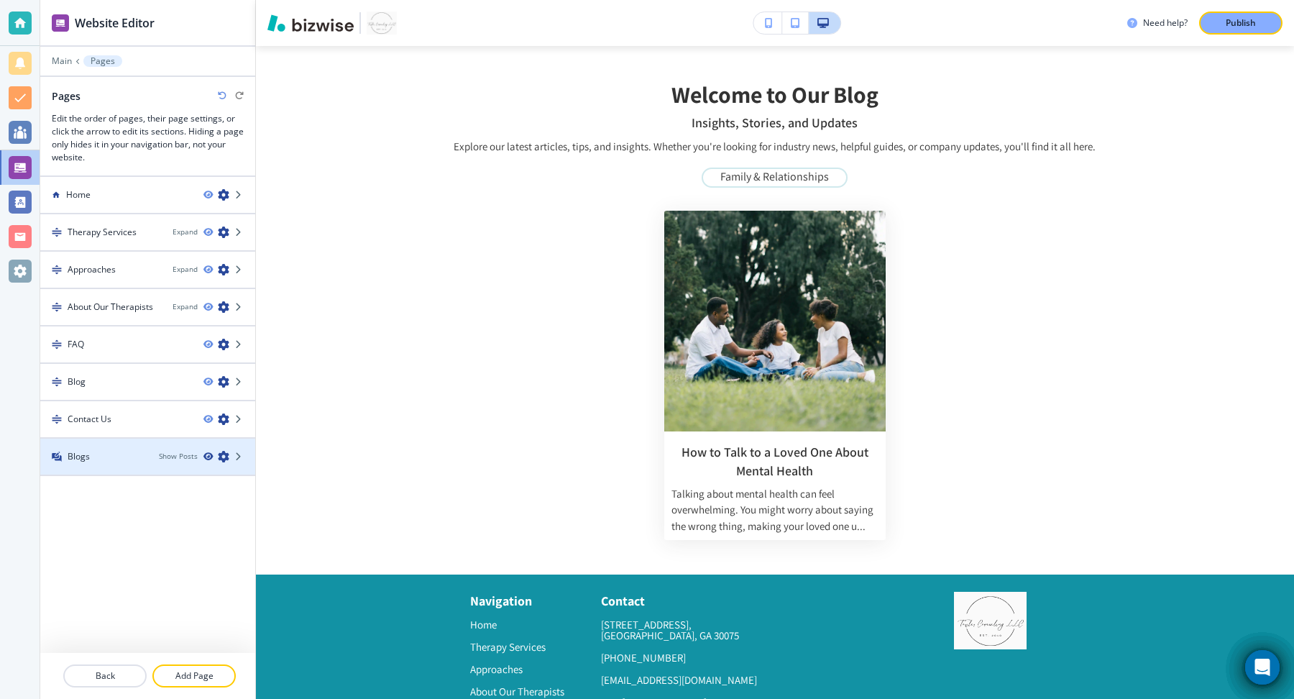
click at [207, 454] on icon "button" at bounding box center [207, 456] width 9 height 9
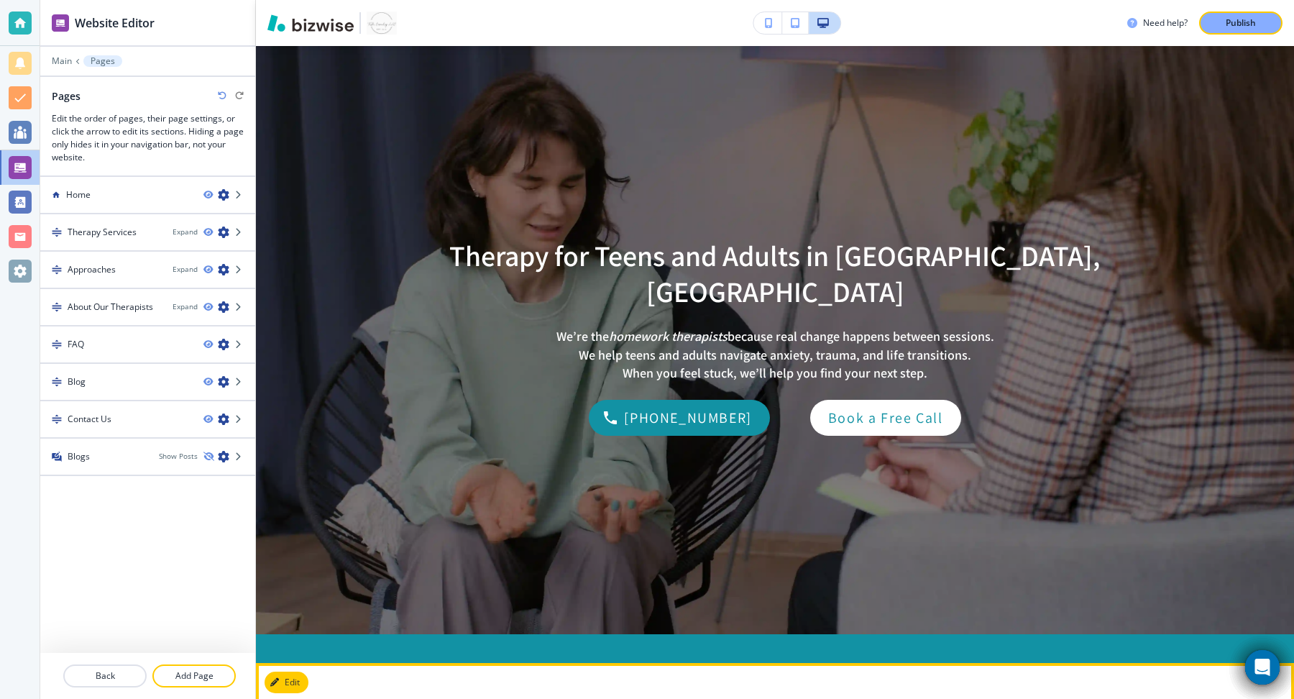
scroll to position [0, 0]
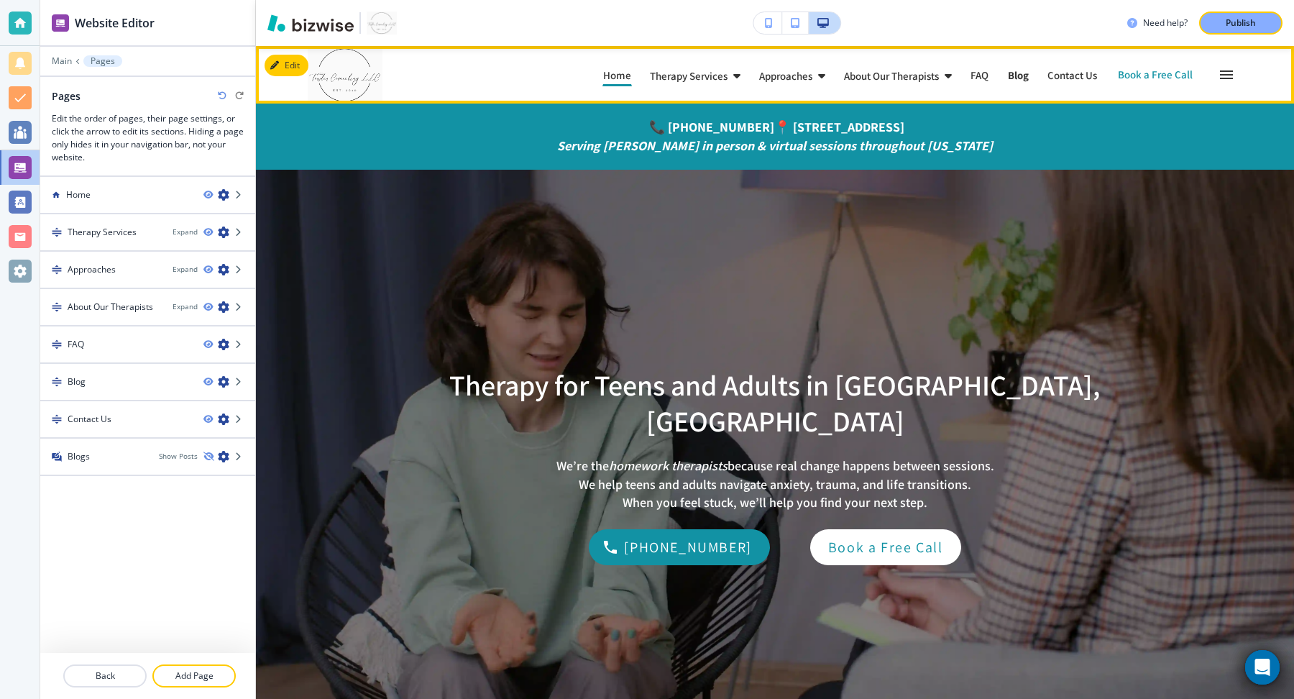
click at [1024, 75] on p "Blog" at bounding box center [1018, 75] width 21 height 11
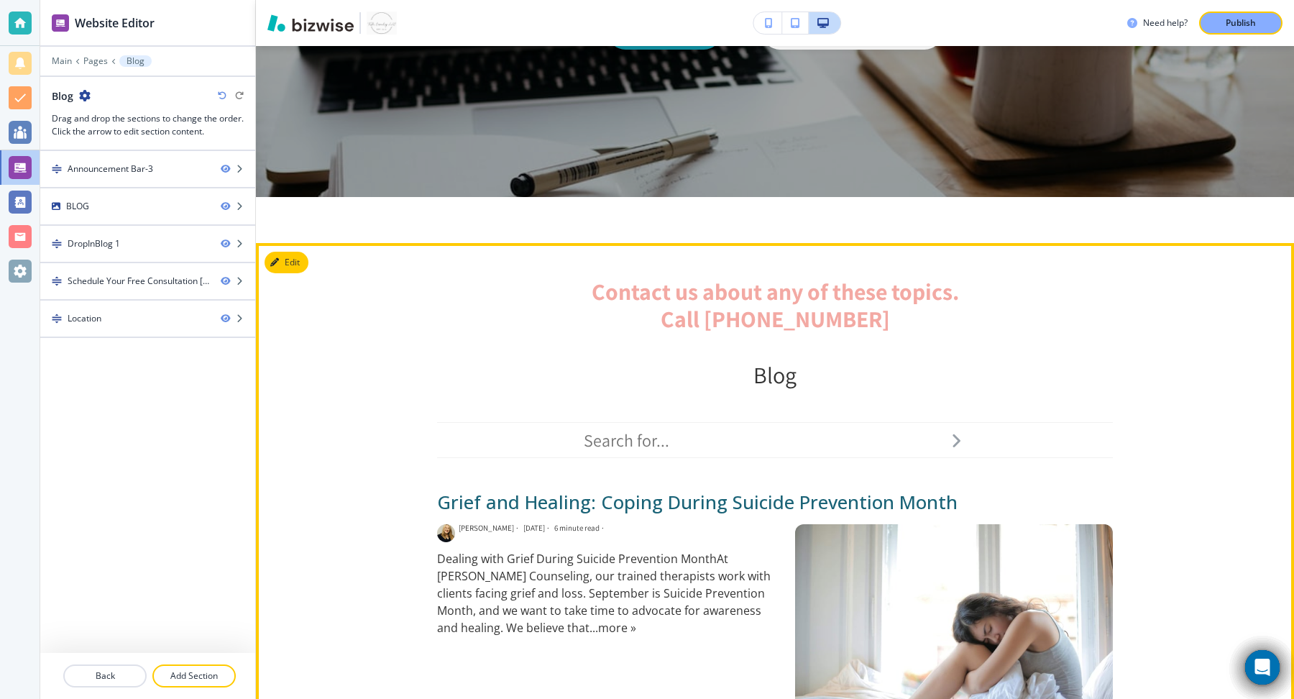
scroll to position [658, 0]
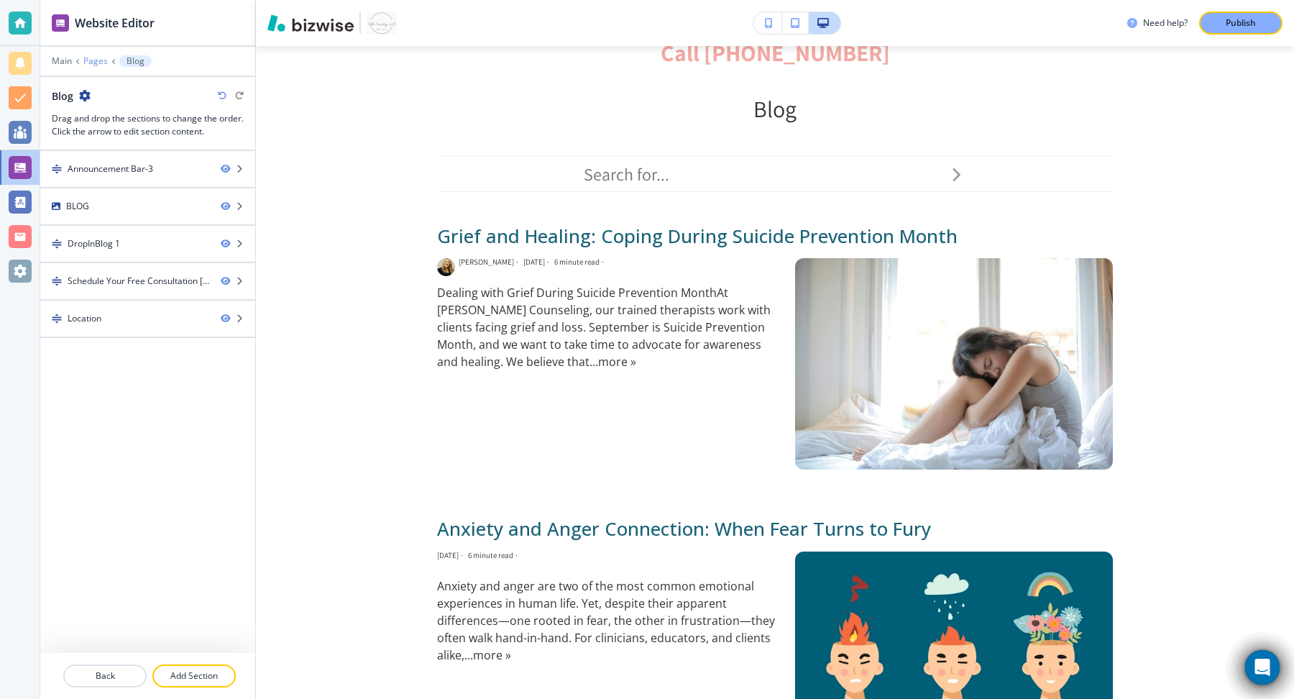
click at [102, 62] on p "Pages" at bounding box center [95, 61] width 24 height 10
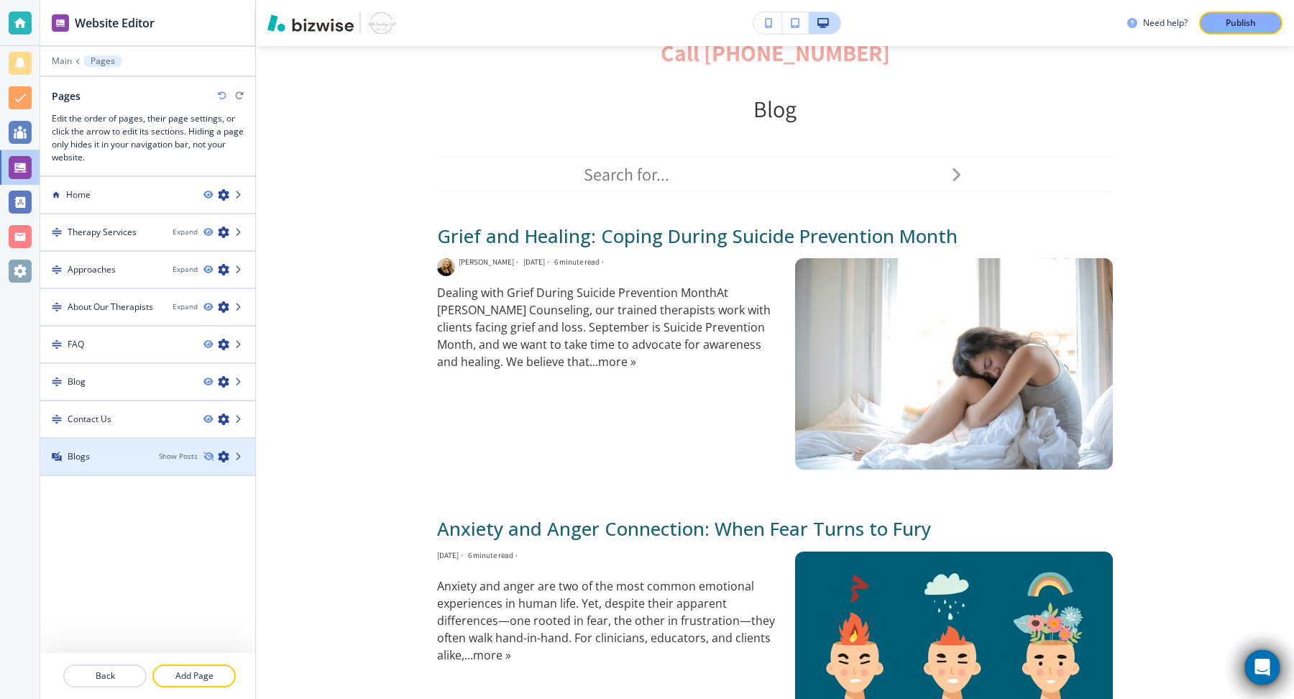
click at [153, 456] on div "Blogs Show Posts" at bounding box center [147, 456] width 215 height 13
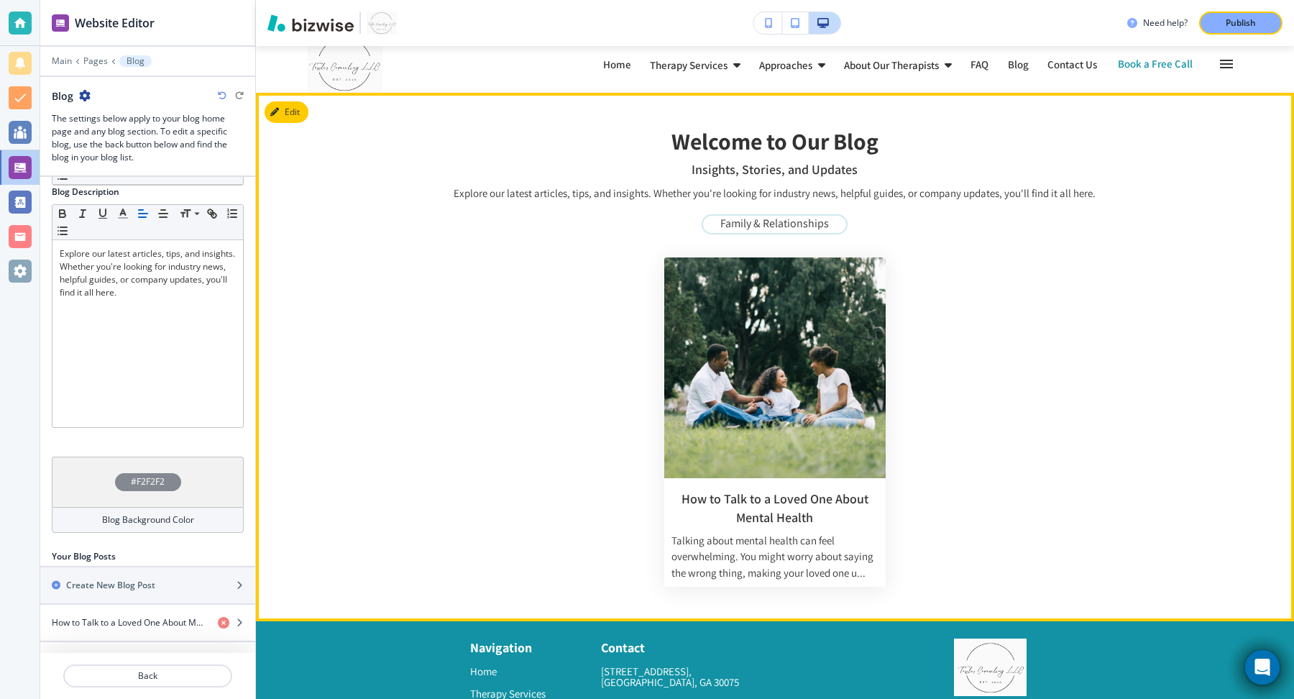
scroll to position [0, 0]
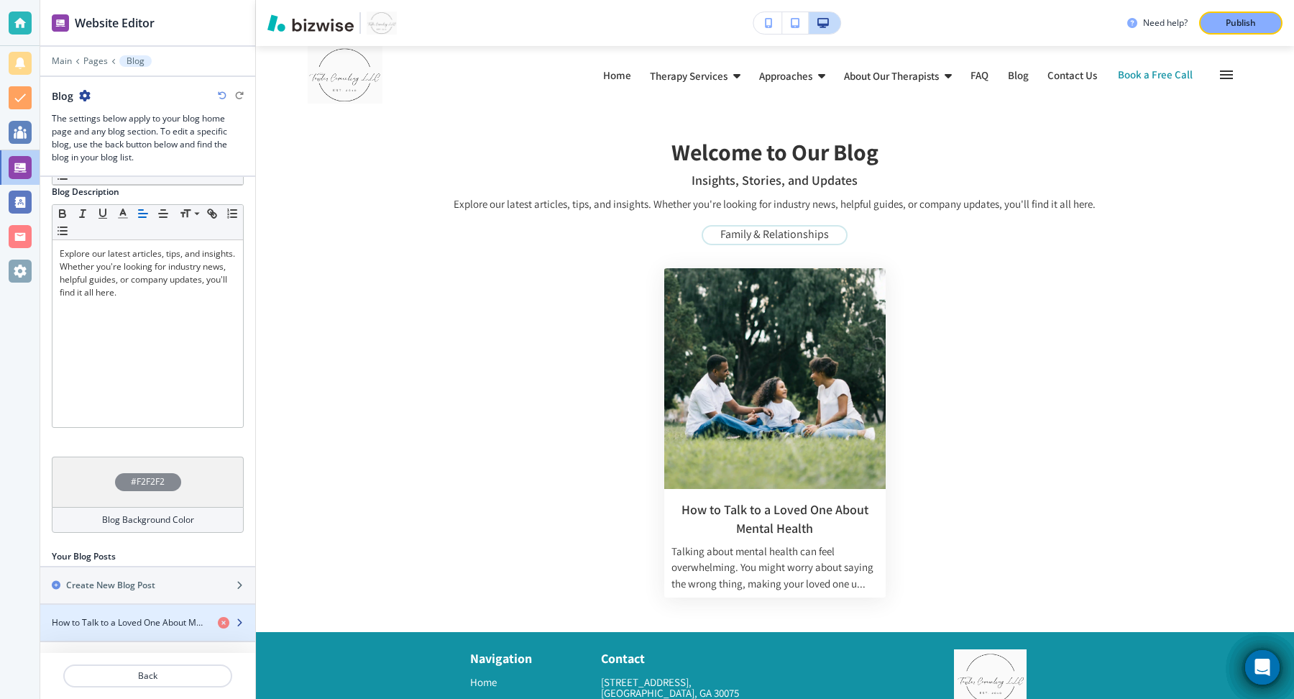
click at [160, 616] on h4 "How to Talk to a Loved One About Mental Health" at bounding box center [129, 622] width 155 height 13
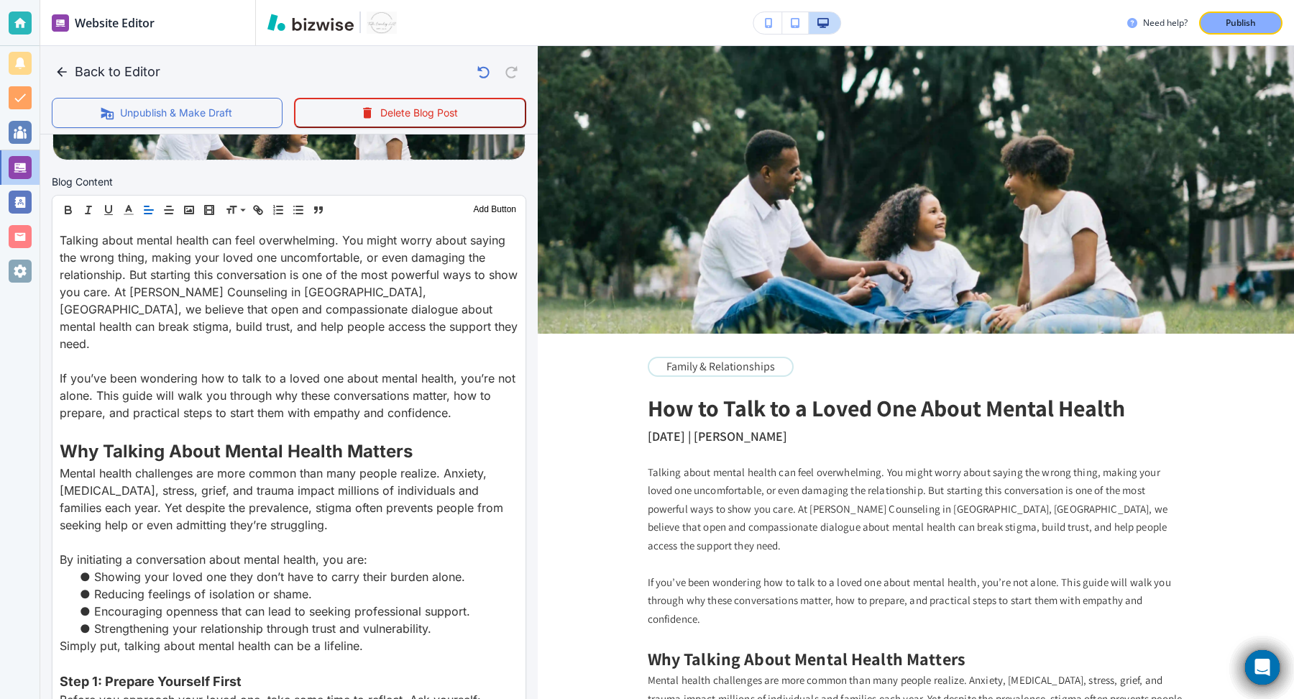
scroll to position [430, 0]
click at [253, 210] on icon "button" at bounding box center [258, 211] width 13 height 13
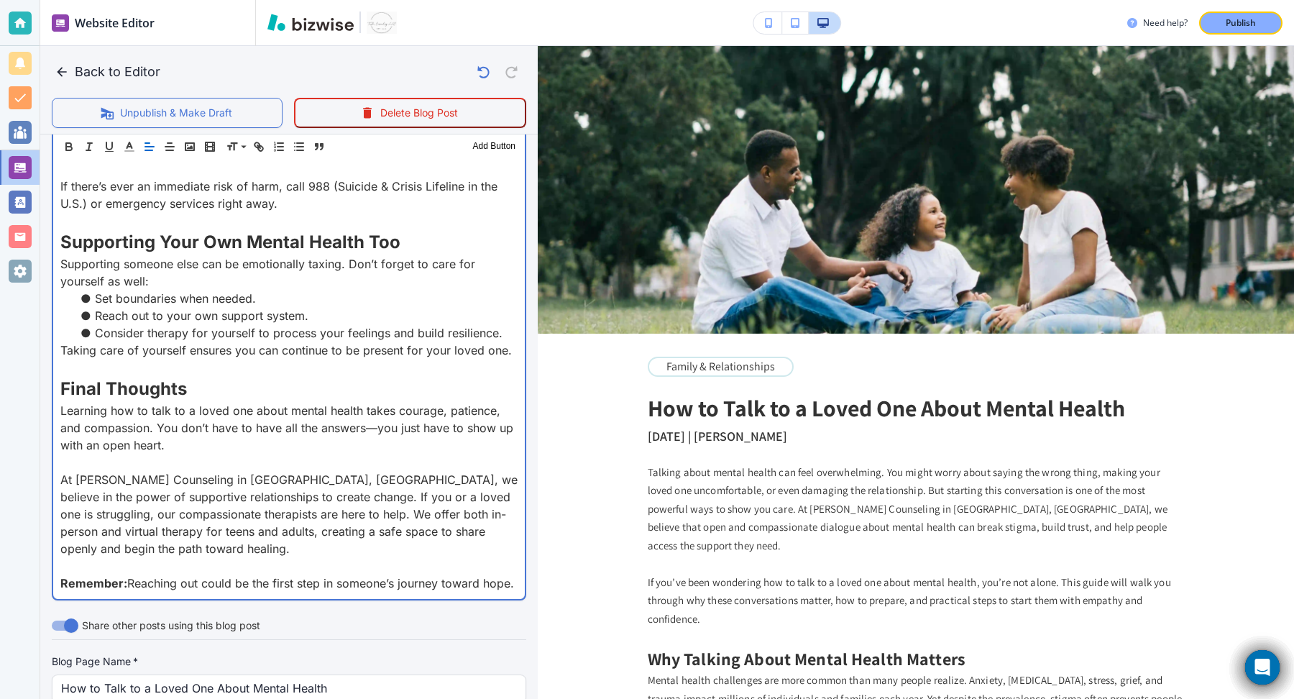
scroll to position [2218, 0]
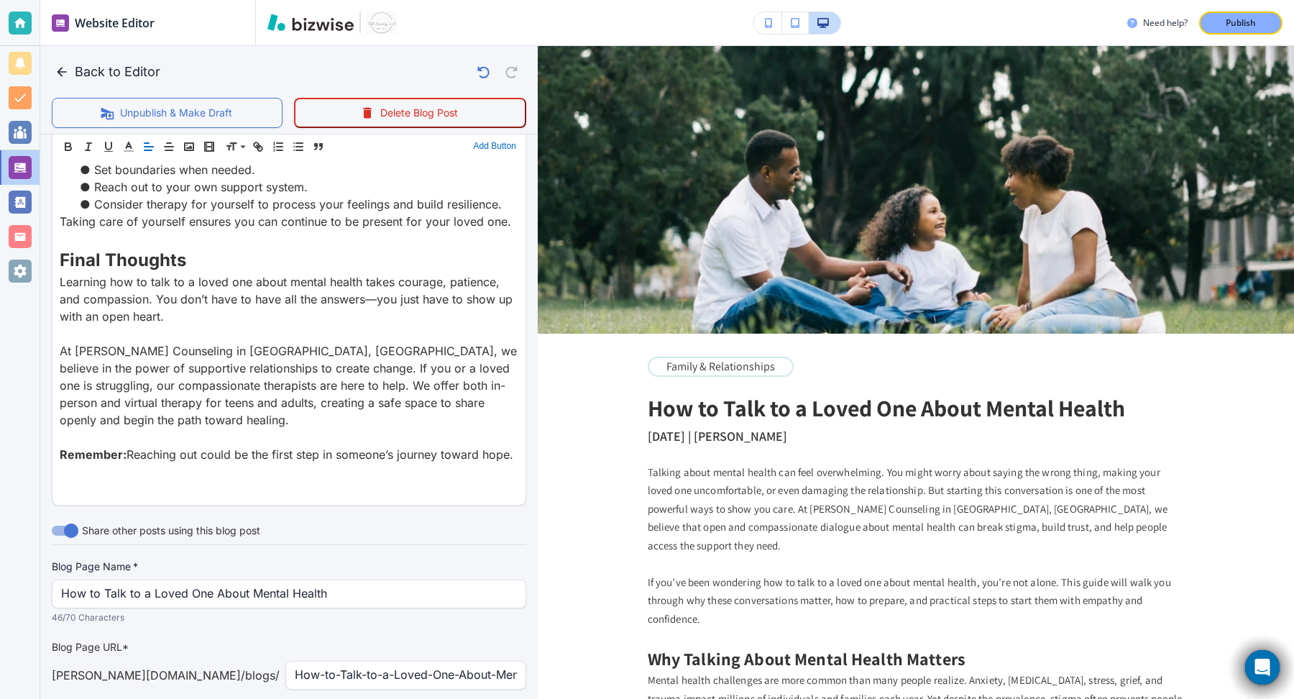
scroll to position [2144, 0]
click at [485, 150] on button "Add Button" at bounding box center [495, 146] width 50 height 17
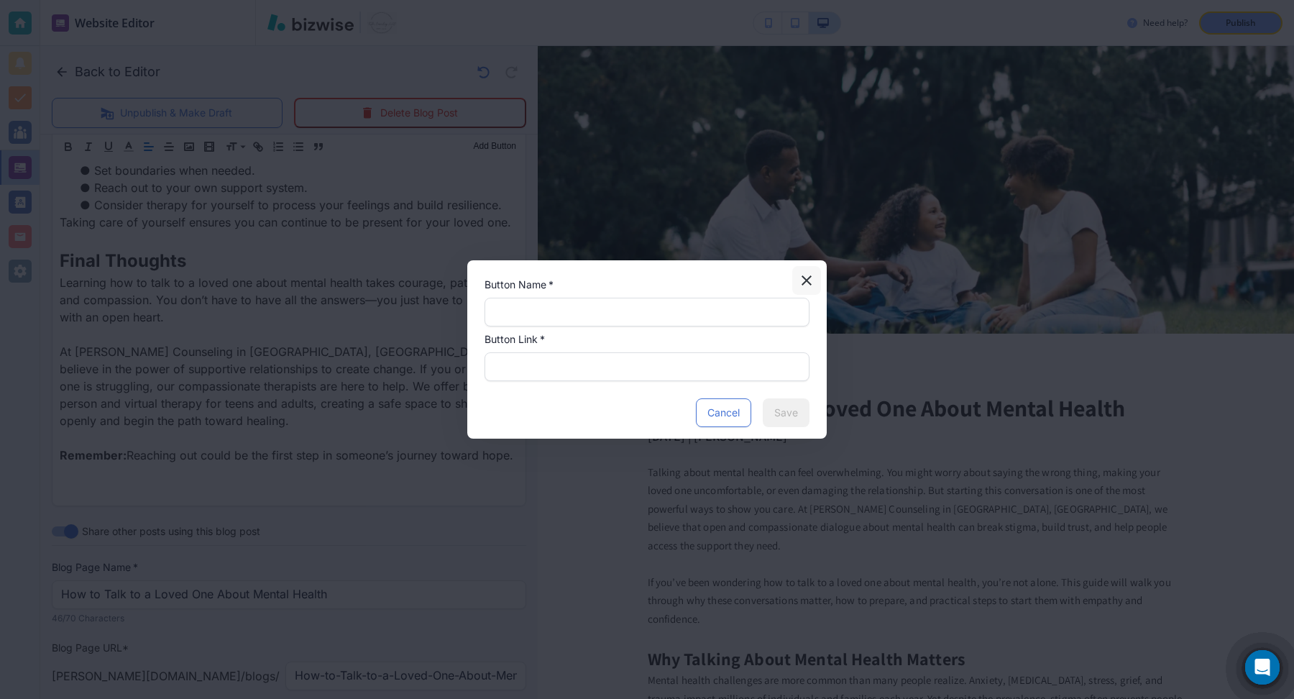
click at [806, 290] on button "button" at bounding box center [806, 280] width 29 height 29
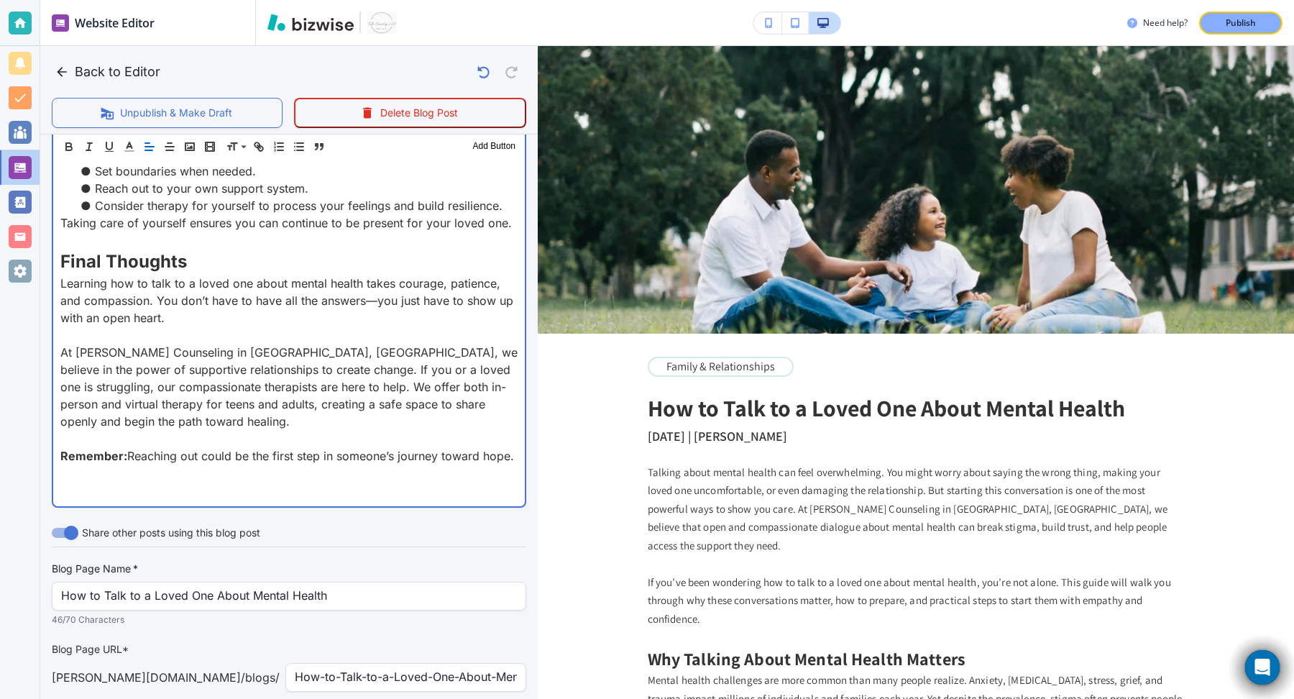
click at [185, 464] on p at bounding box center [288, 472] width 457 height 17
click at [183, 481] on p at bounding box center [288, 489] width 457 height 17
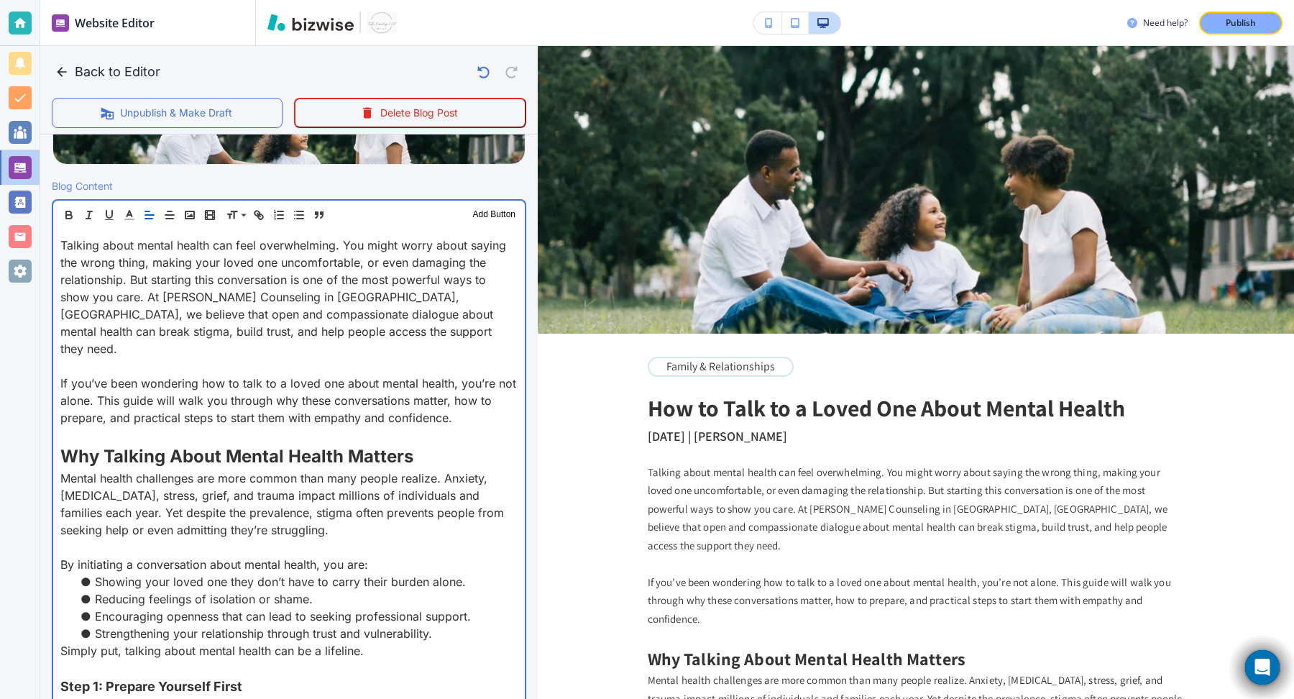
scroll to position [427, 0]
click at [295, 357] on p at bounding box center [288, 365] width 457 height 17
click at [469, 392] on p "If you’ve been wondering how to talk to a loved one about mental health, you’re…" at bounding box center [288, 401] width 457 height 52
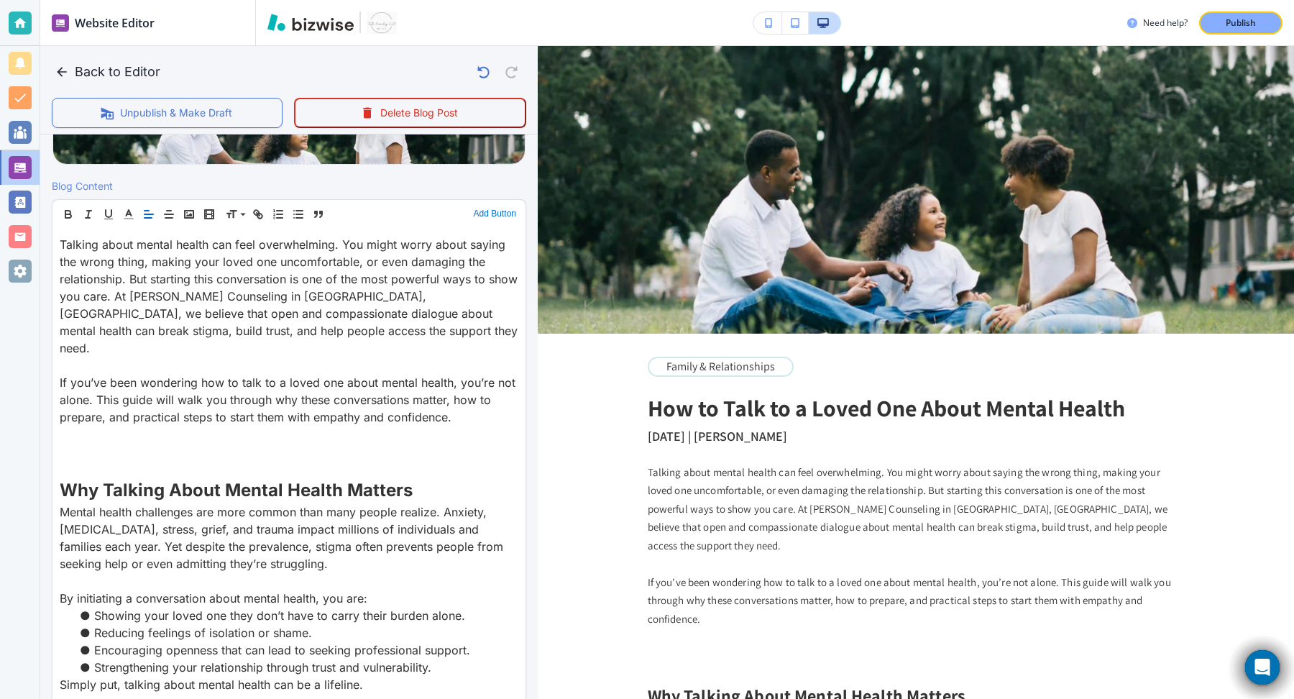
scroll to position [426, 0]
click at [494, 210] on button "Add Button" at bounding box center [495, 214] width 50 height 17
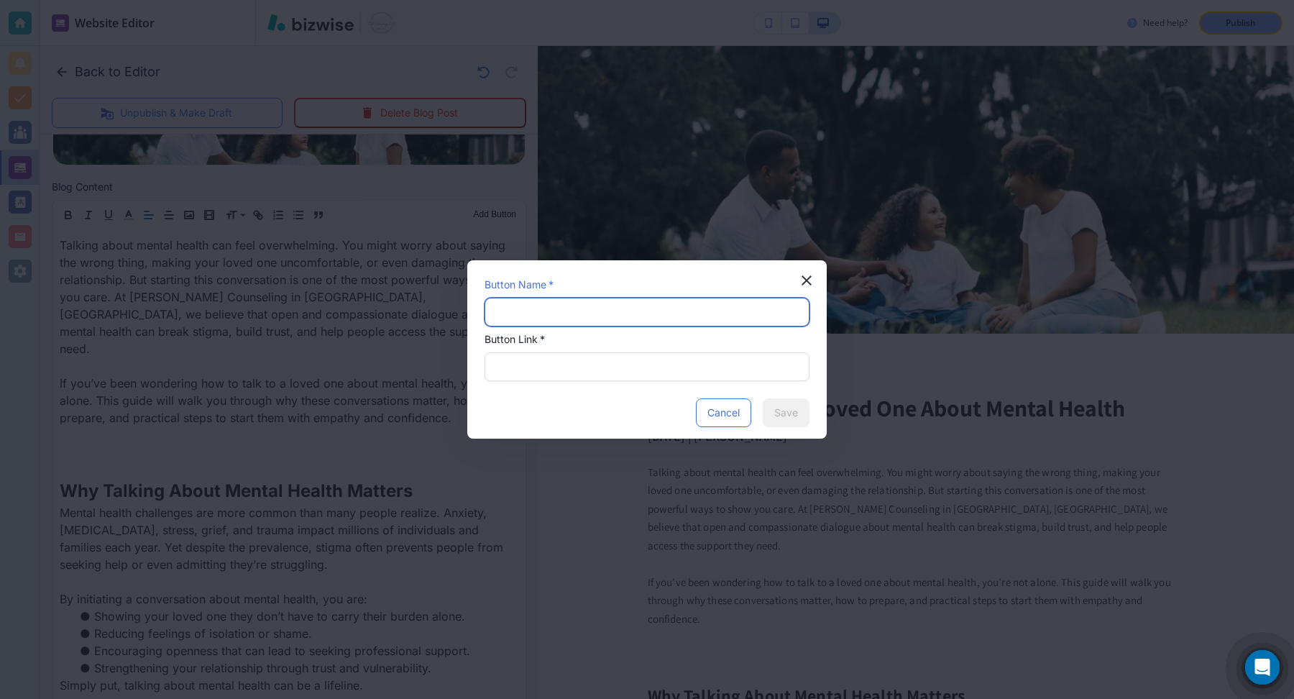
click at [533, 313] on input "text" at bounding box center [647, 311] width 306 height 27
paste input "Start the Conversation Today — Schedule a Session"
type input "Start the Conversation Today — Schedule a Session"
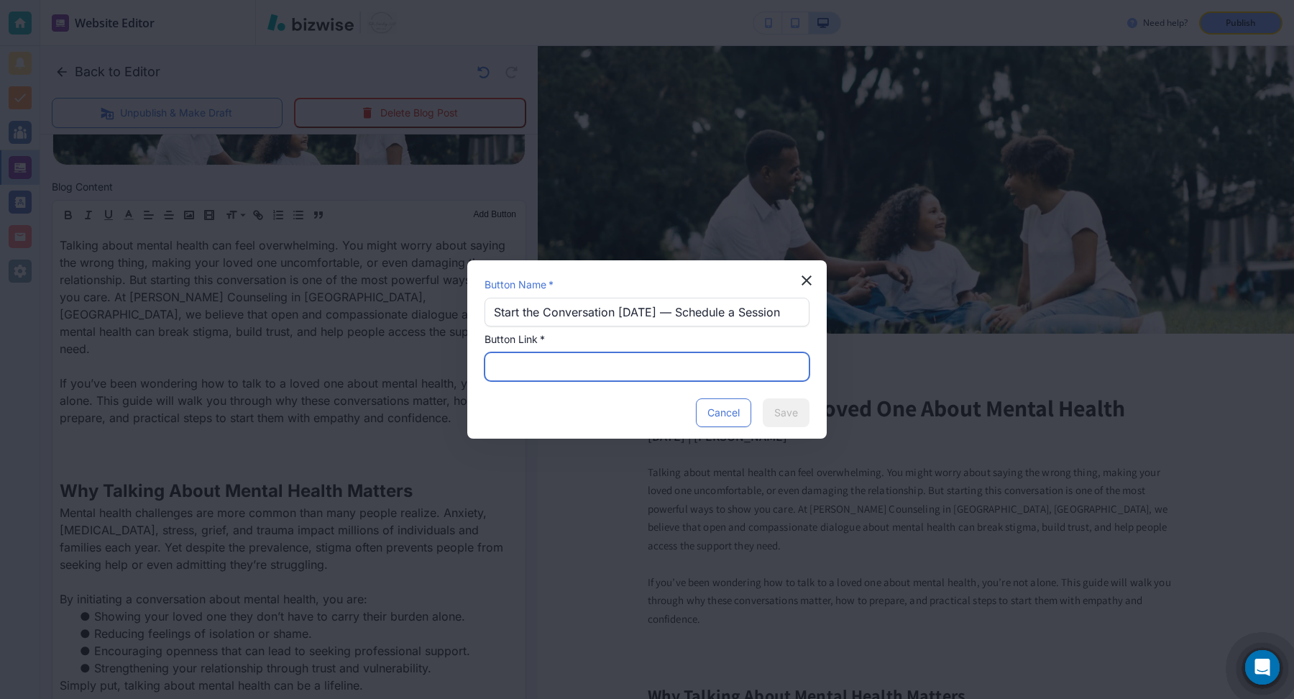
click at [548, 372] on input "text" at bounding box center [647, 366] width 306 height 27
paste input "https://calendar.app.google/mChATkFH2EEpUySi8"
type input "https://calendar.app.google/mChATkFH2EEpUySi8"
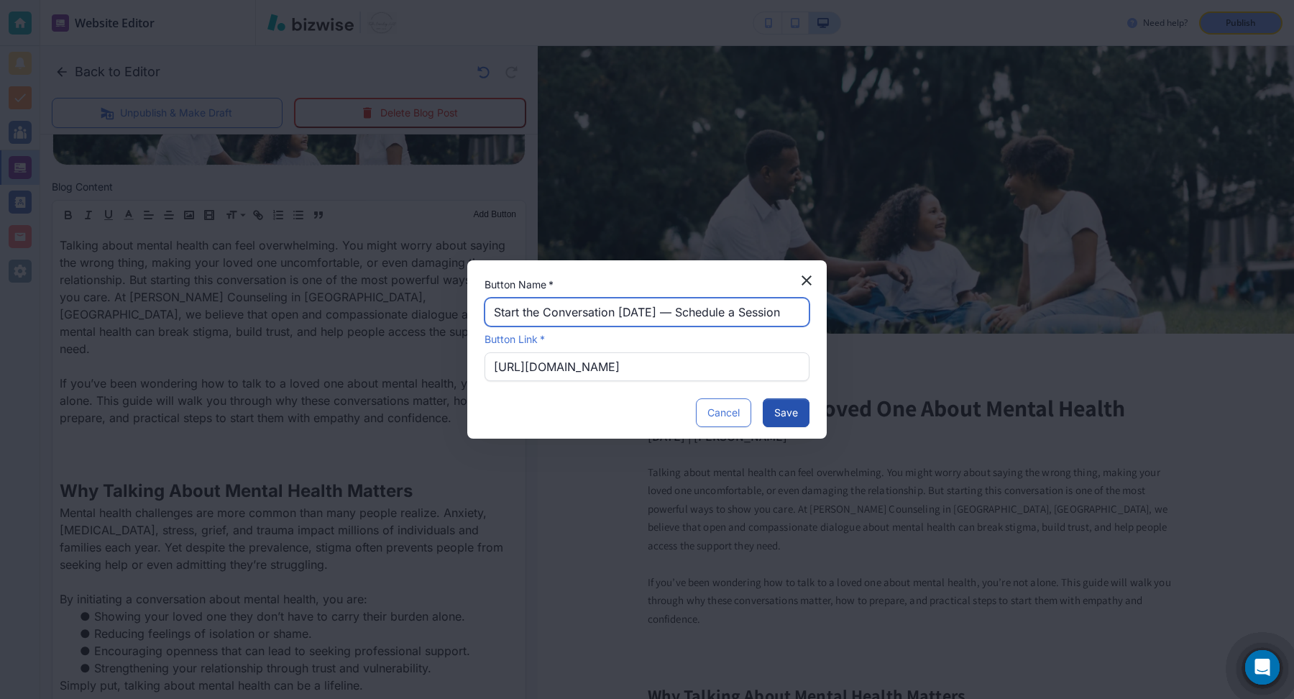
click at [762, 314] on input "Start the Conversation Today — Schedule a Session" at bounding box center [647, 311] width 306 height 27
type input "Start the Conversation Today — Schedule a Consultation"
click at [796, 413] on button "Save" at bounding box center [786, 412] width 47 height 29
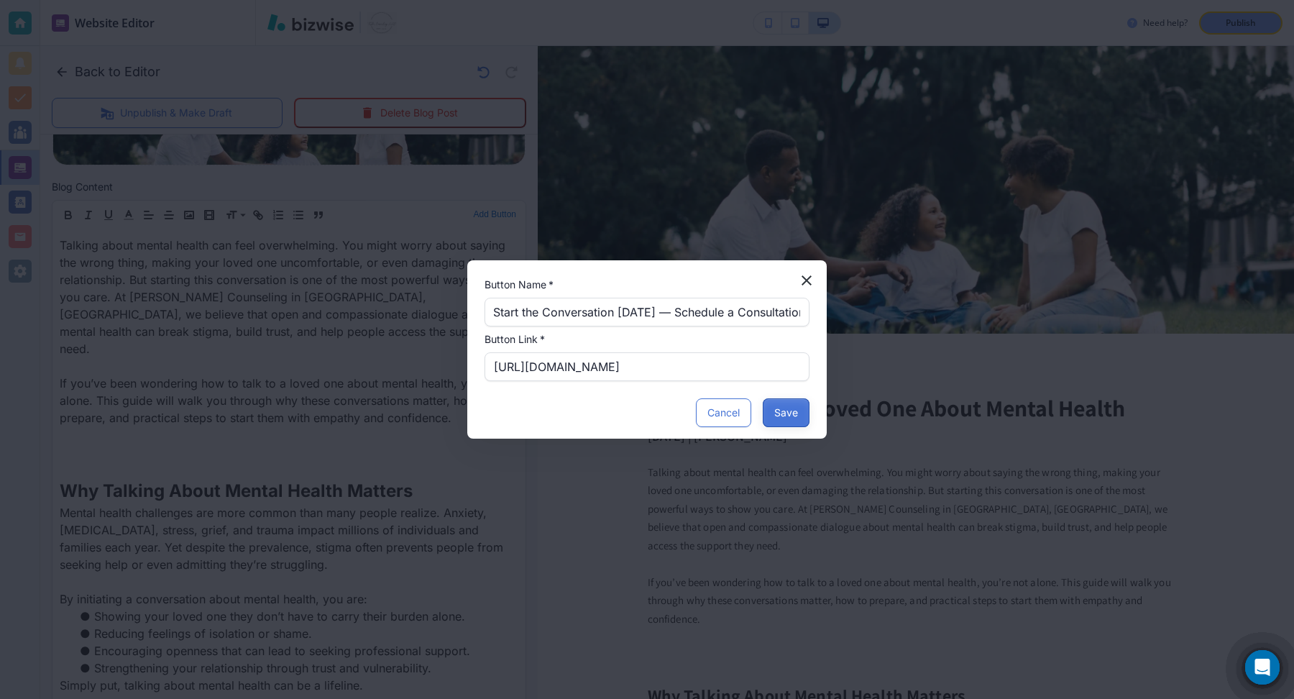
scroll to position [0, 0]
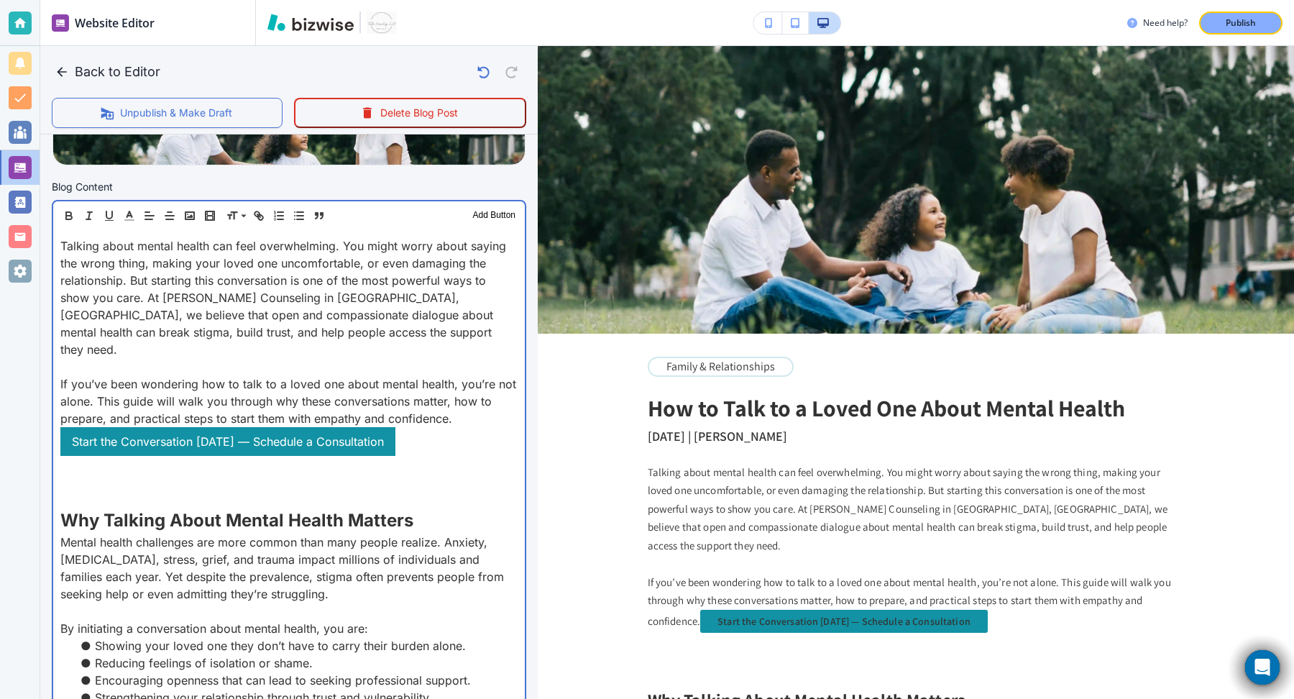
click at [467, 395] on p "If you’ve been wondering how to talk to a loved one about mental health, you’re…" at bounding box center [288, 415] width 457 height 81
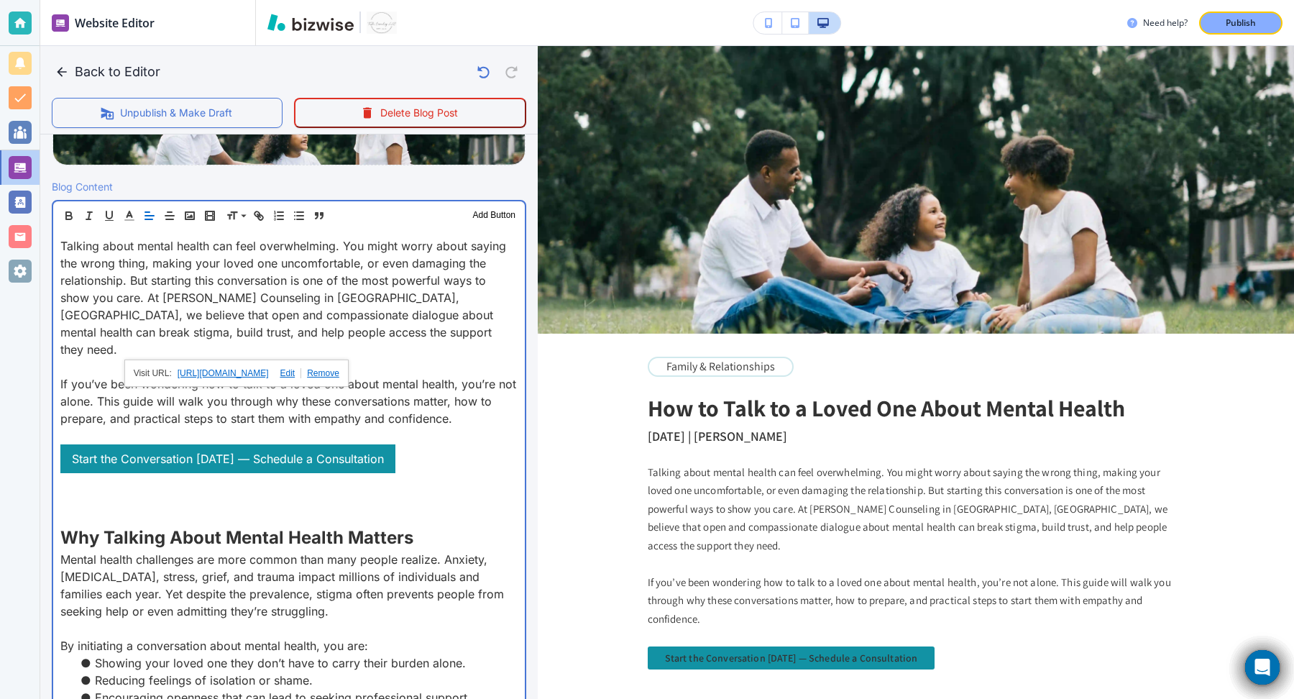
scroll to position [459, 0]
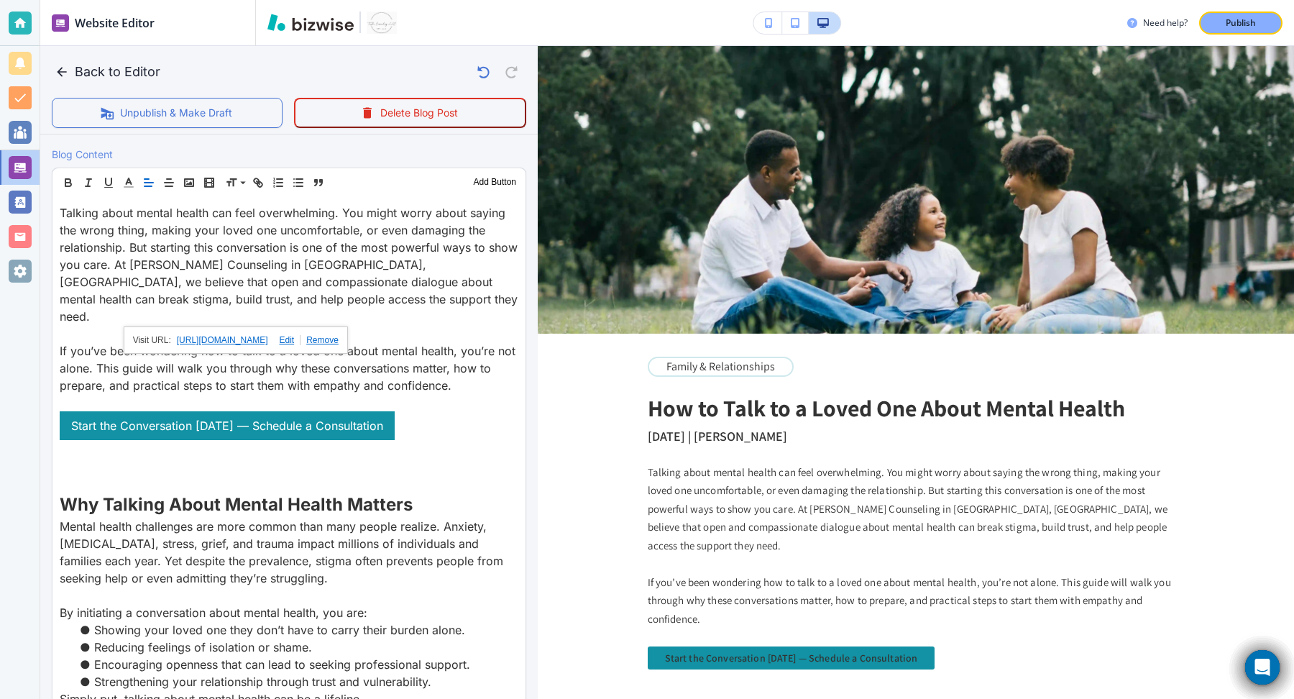
click at [740, 525] on p "Talking about mental health can feel overwhelming. You might worry about saying…" at bounding box center [916, 509] width 537 height 92
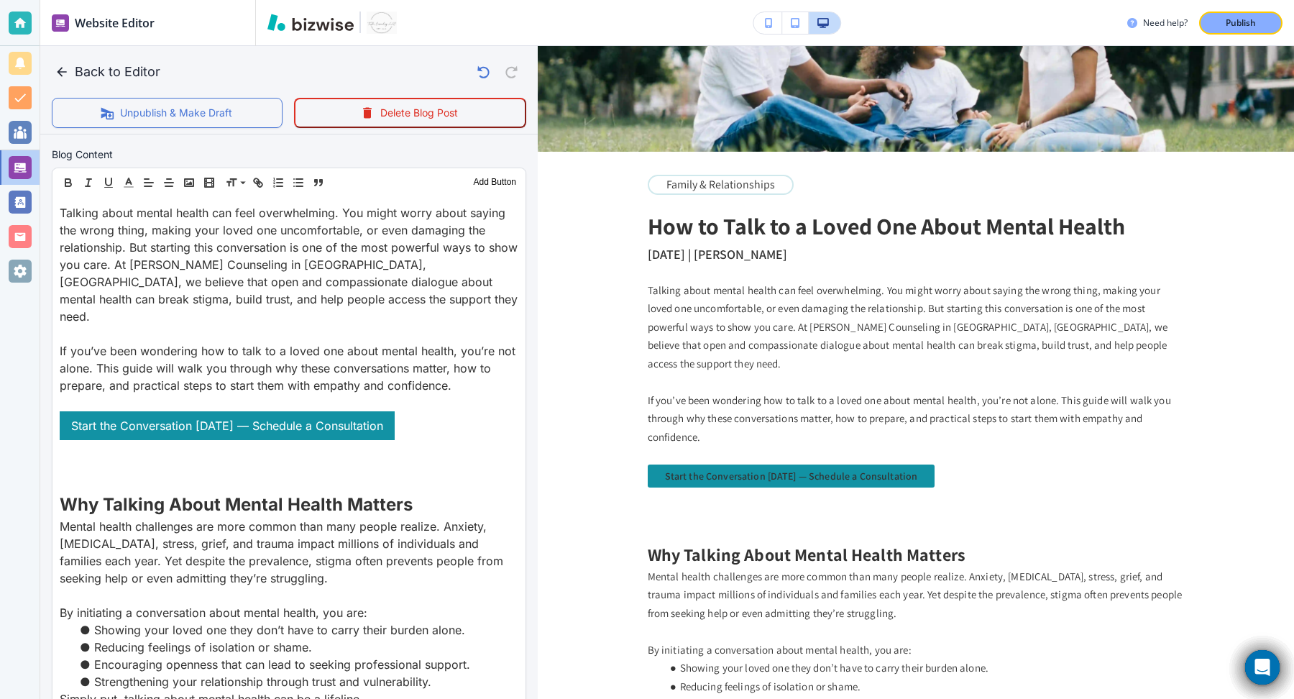
scroll to position [242, 0]
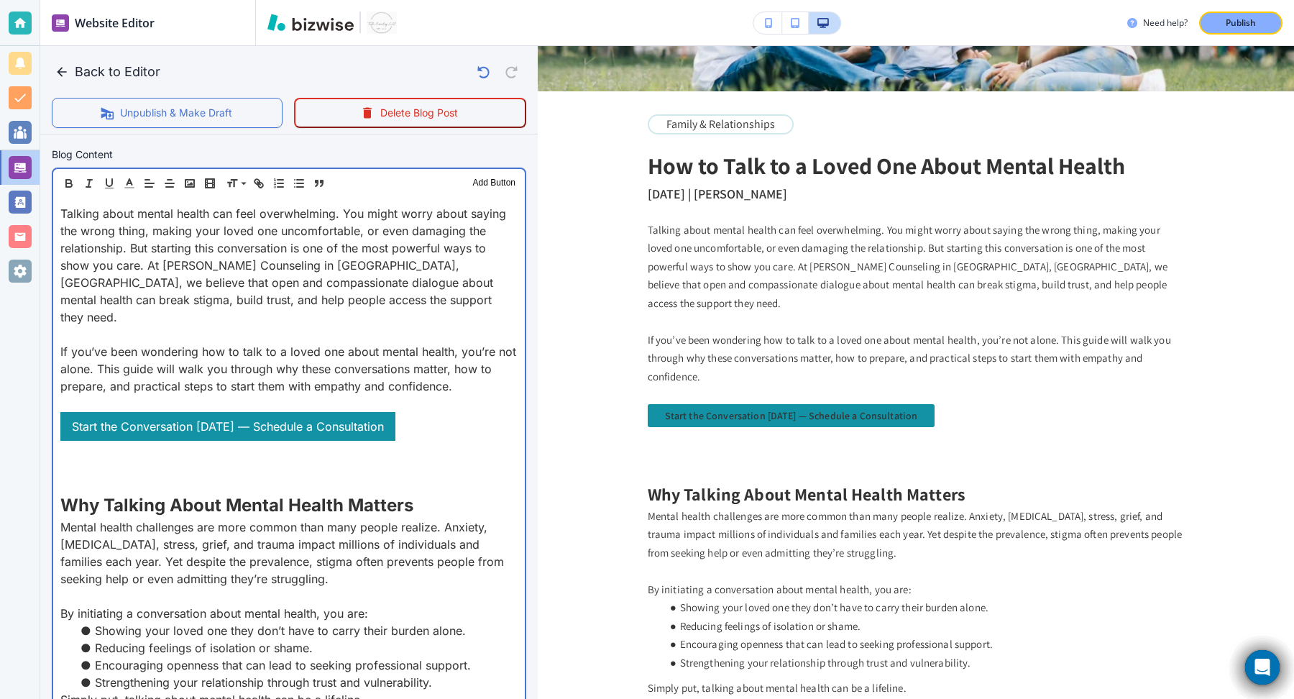
click at [331, 458] on p at bounding box center [288, 466] width 457 height 17
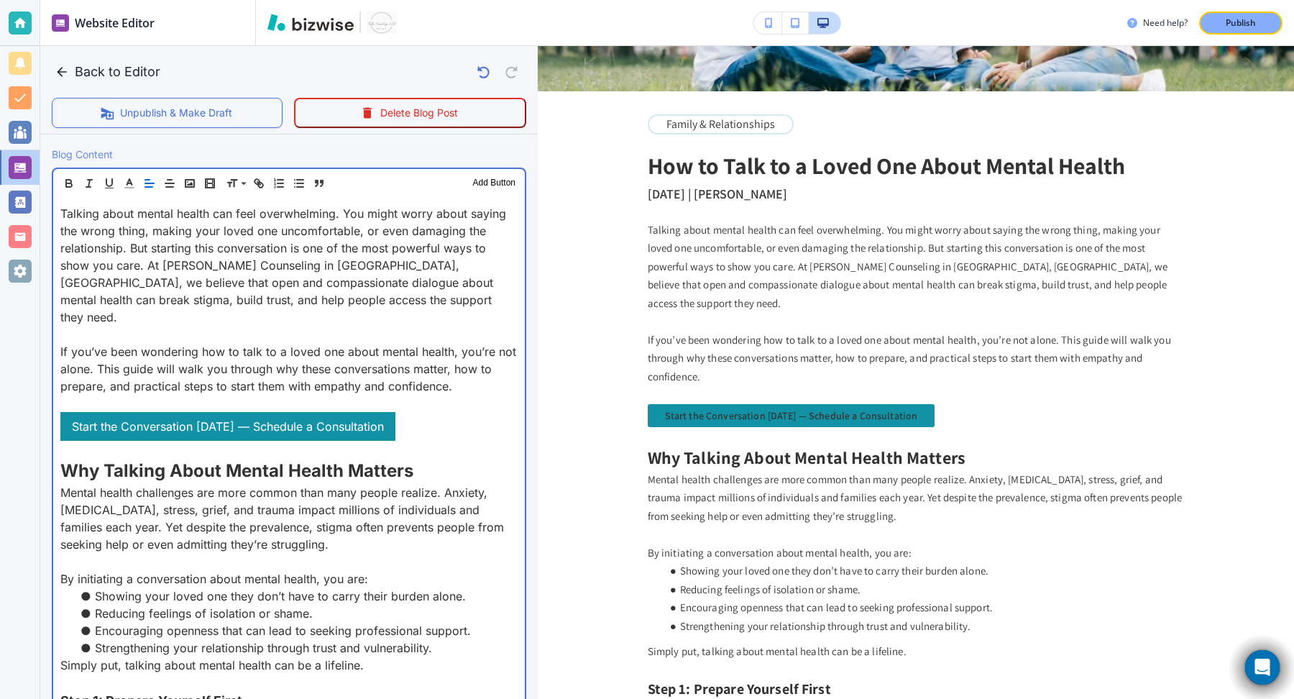
click at [357, 412] on link "Start the Conversation Today — Schedule a Consultation" at bounding box center [227, 426] width 335 height 29
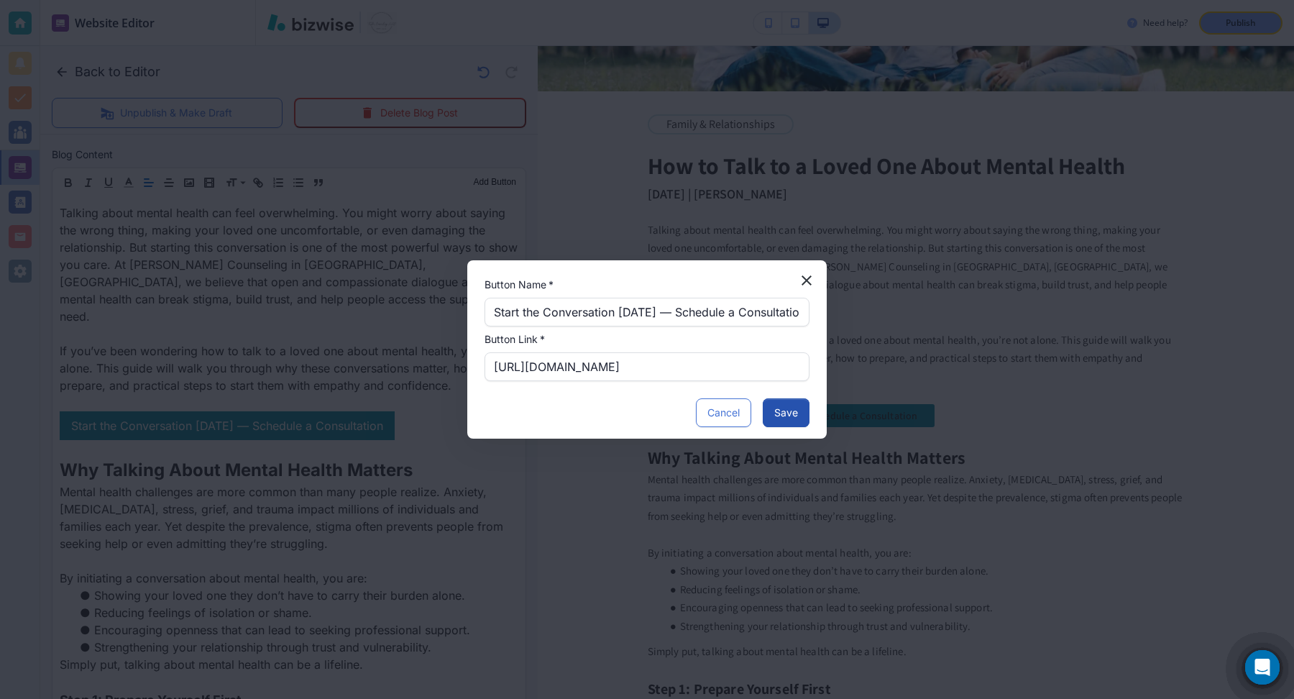
scroll to position [457, 0]
click at [807, 282] on label "Button Name   *" at bounding box center [646, 284] width 325 height 14
click at [814, 270] on button "button" at bounding box center [806, 280] width 29 height 29
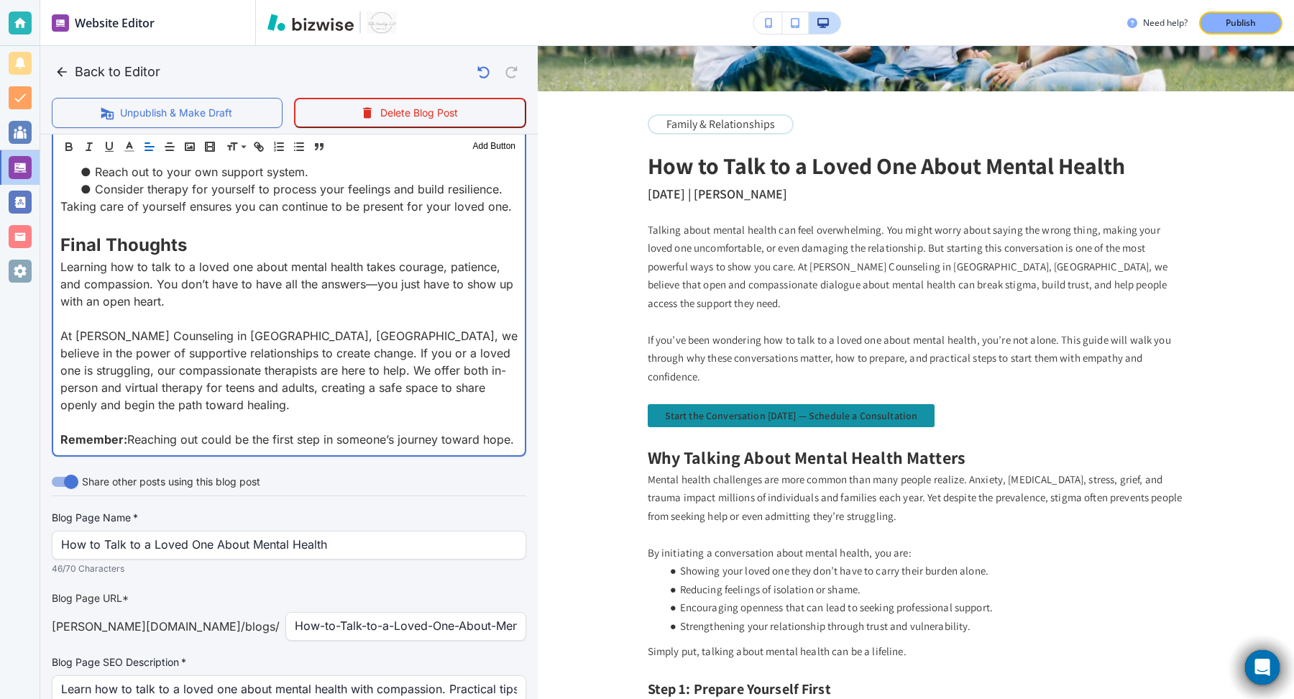
scroll to position [2264, 0]
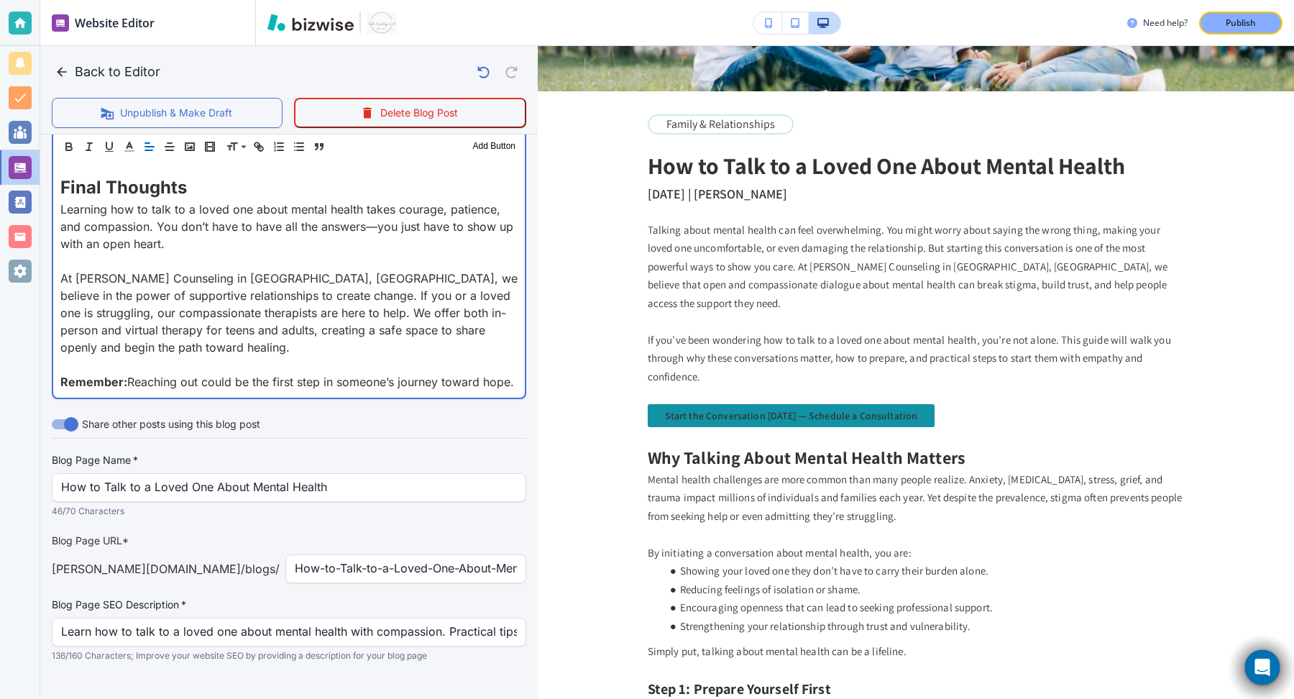
click at [515, 373] on p "Remember: Reaching out could be the first step in someone’s journey toward hope." at bounding box center [288, 381] width 457 height 17
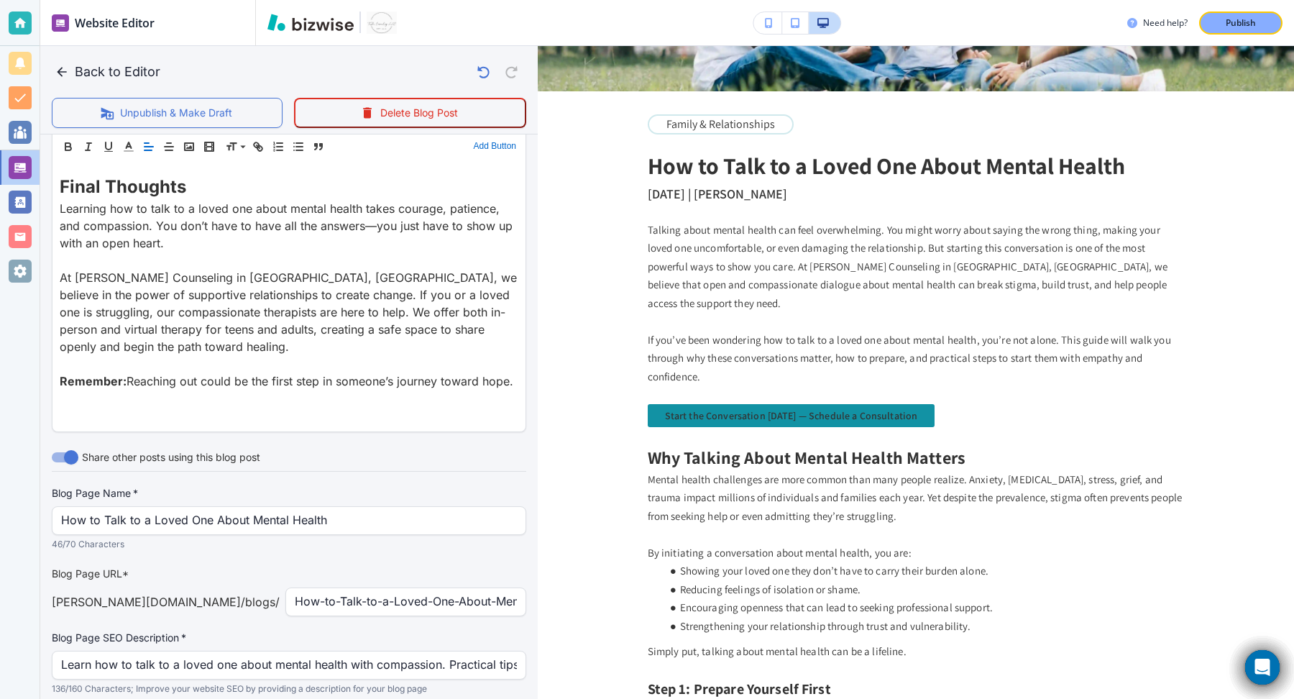
click at [507, 147] on button "Add Button" at bounding box center [495, 146] width 50 height 17
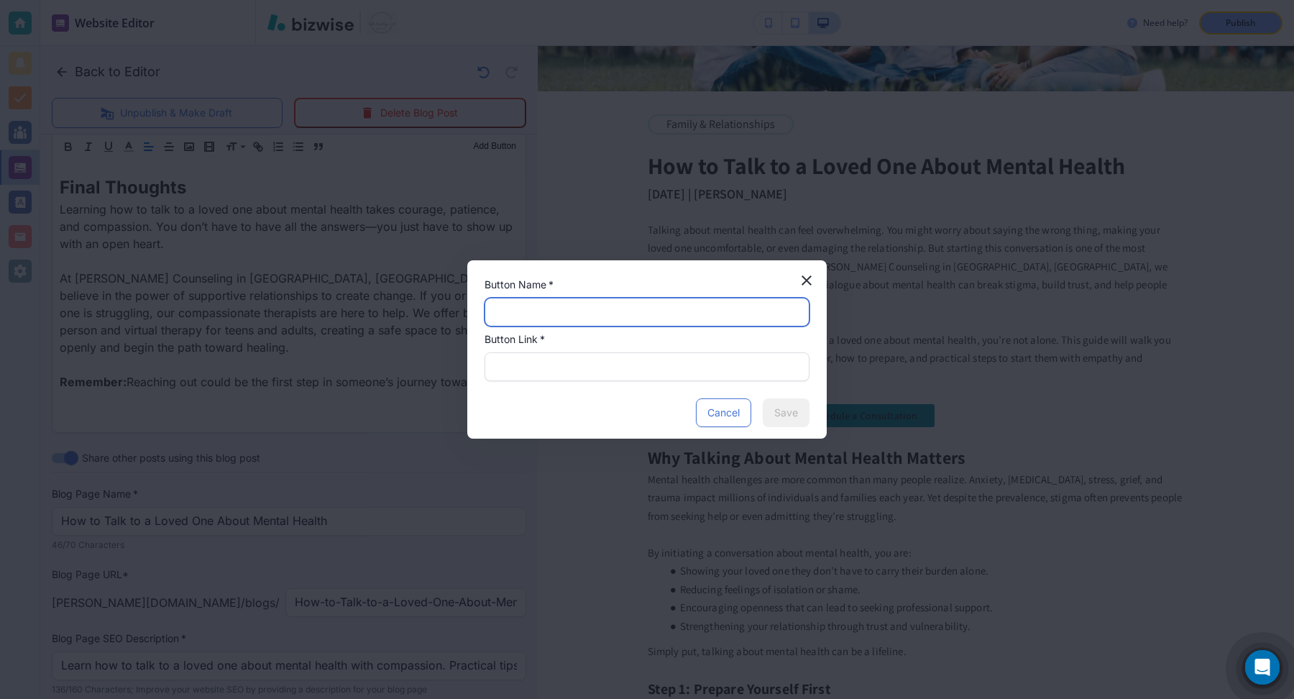
click at [566, 318] on input "text" at bounding box center [647, 311] width 306 height 27
paste input "Take the First Step — Schedule Therapy in Roswell or Online"
type input "Take the First Step — Schedule Therapy in Roswell or Online"
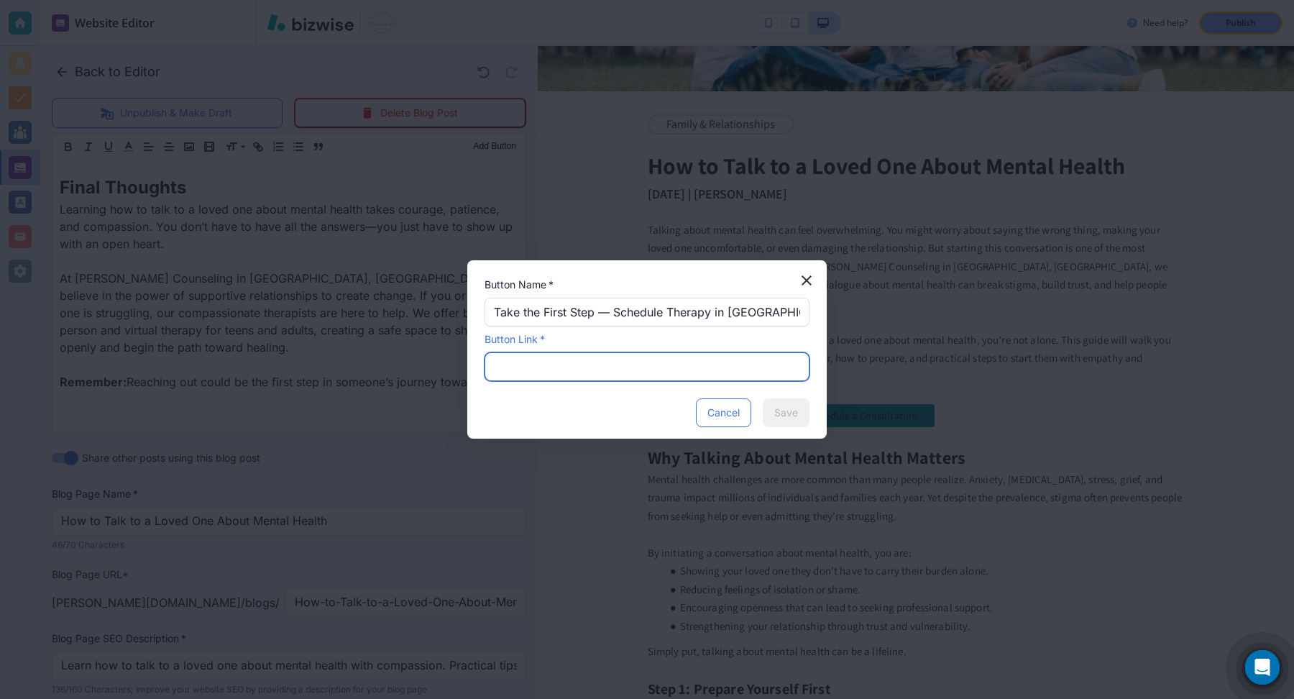
click at [576, 359] on input "text" at bounding box center [647, 366] width 306 height 27
paste input "https://calendar.app.google/mChATkFH2EEpUySi8"
type input "https://calendar.app.google/mChATkFH2EEpUySi8"
click at [786, 415] on button "Save" at bounding box center [786, 412] width 47 height 29
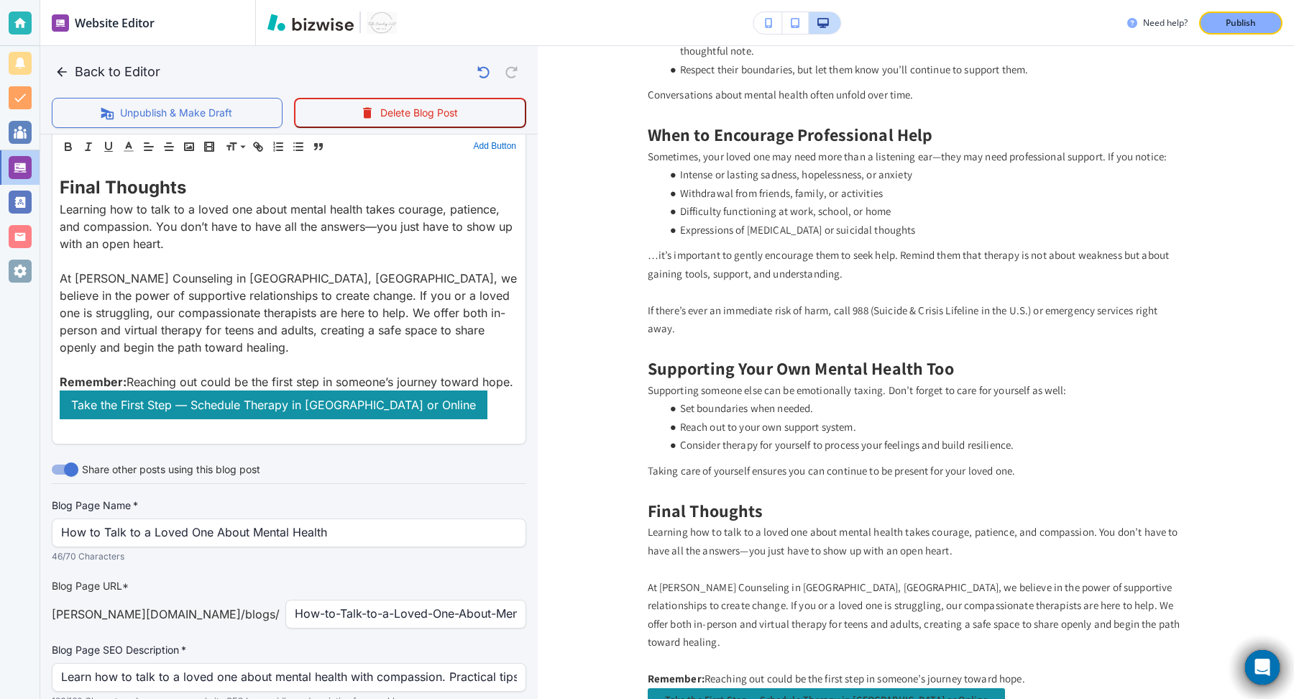
scroll to position [1956, 0]
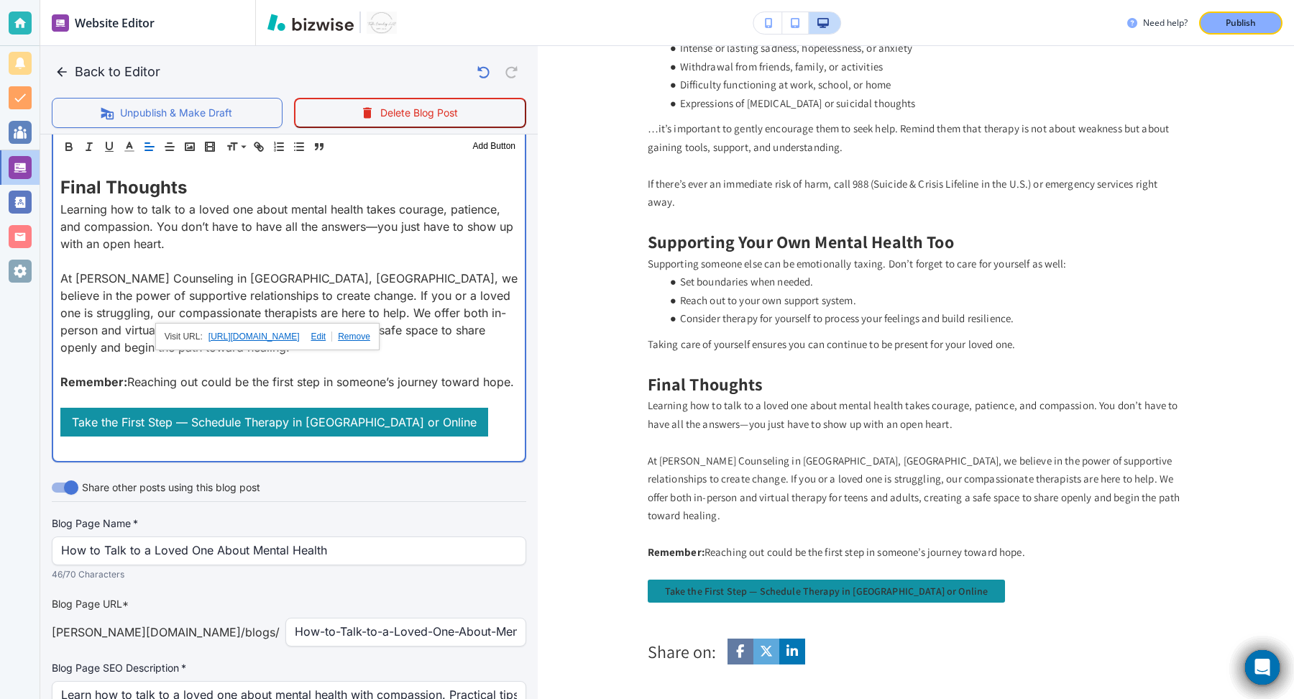
click at [137, 373] on p "Remember: Reaching out could be the first step in someone’s journey toward hope." at bounding box center [288, 381] width 457 height 17
click at [96, 375] on strong "Remember:" at bounding box center [93, 382] width 67 height 14
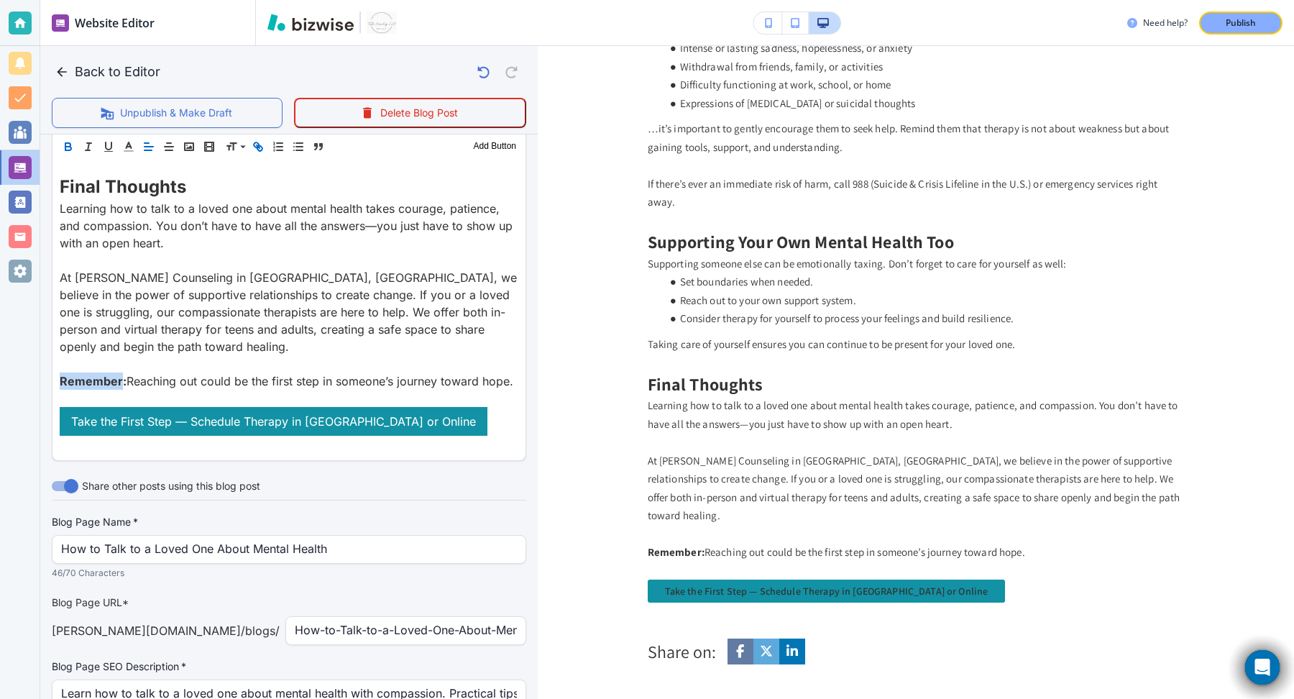
click at [254, 147] on icon "button" at bounding box center [258, 146] width 13 height 13
paste input "https://calendar.app.google/mChATkFH2EEpUySi8"
type input "https://calendar.app.google/mChATkFH2EEpUySi8"
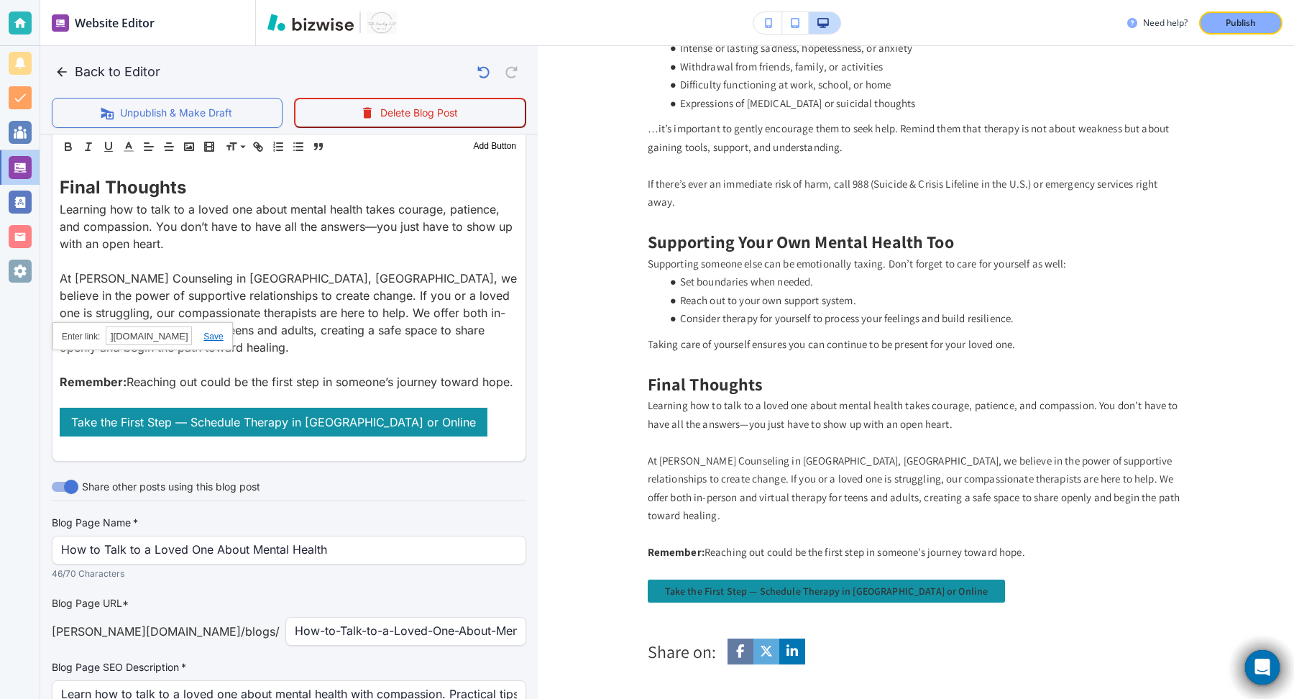
click at [216, 336] on link at bounding box center [207, 336] width 31 height 10
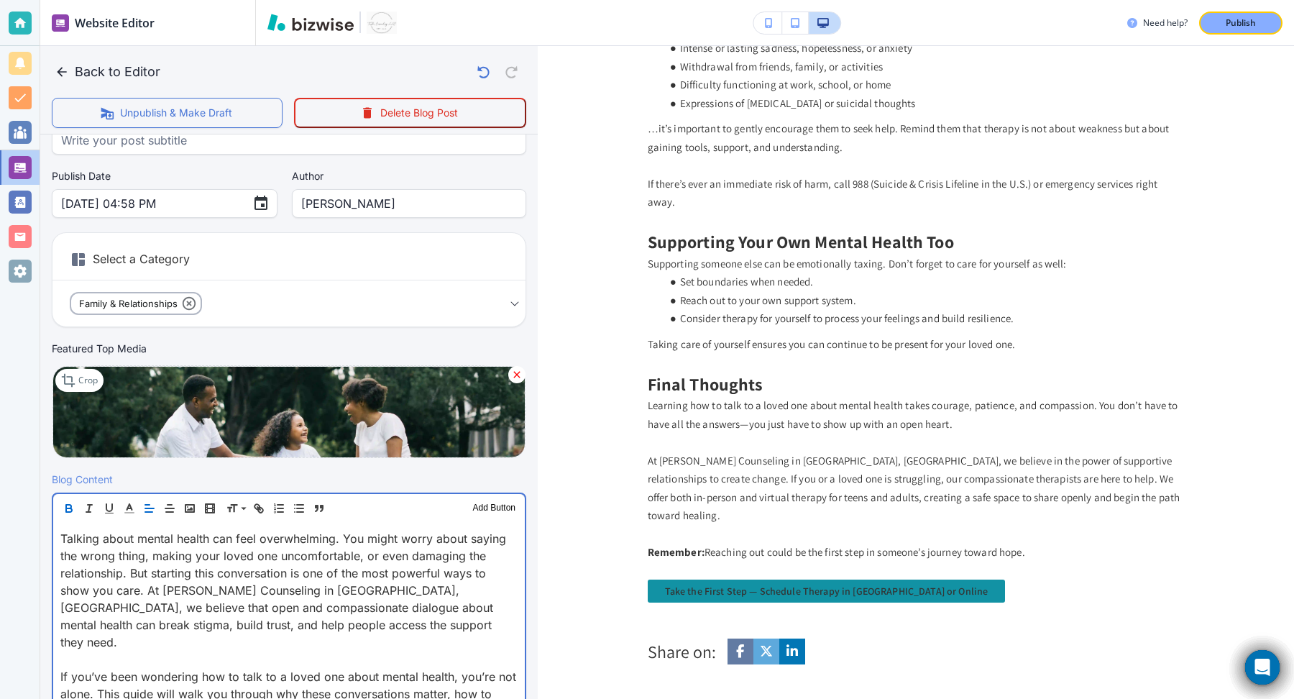
scroll to position [0, 0]
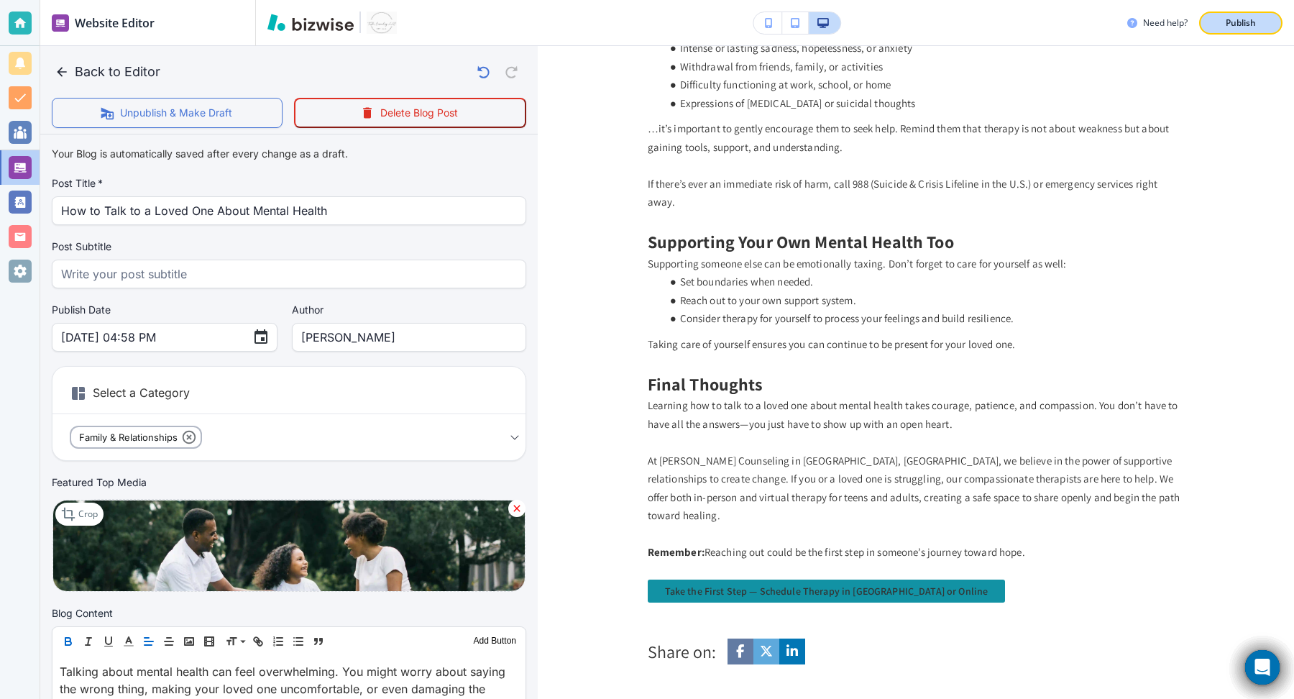
click at [1226, 22] on p "Publish" at bounding box center [1241, 23] width 30 height 13
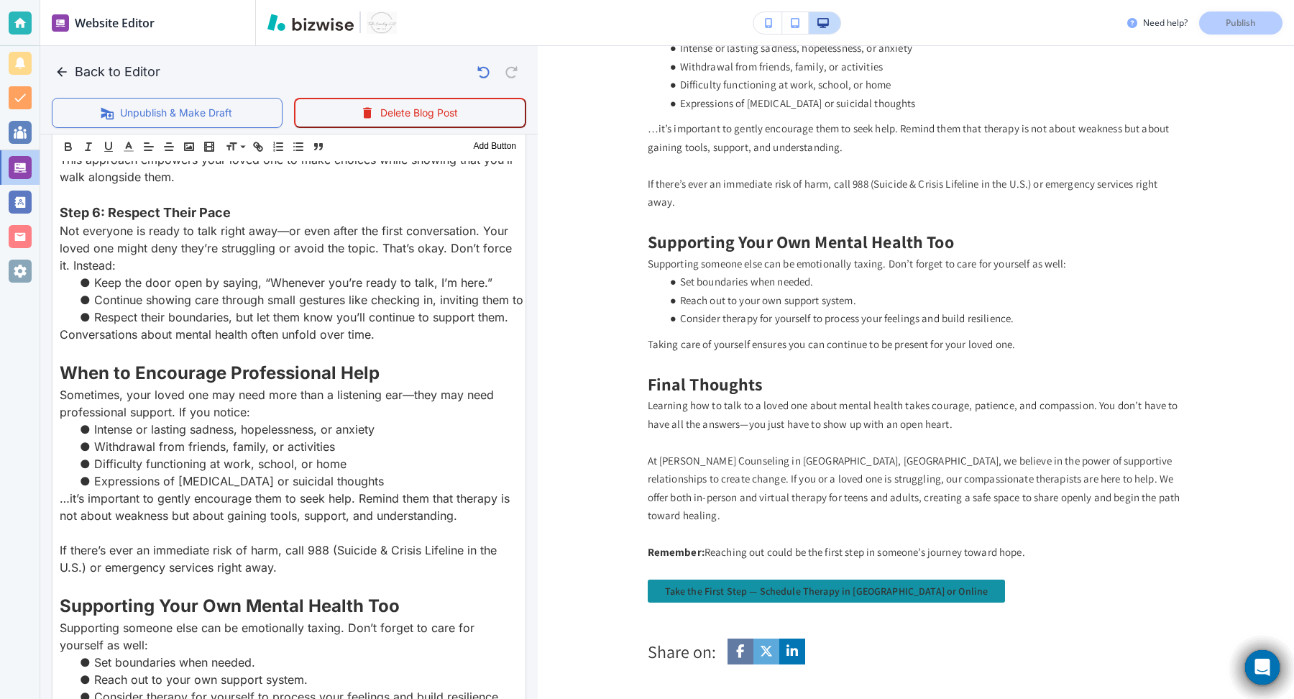
scroll to position [1701, 0]
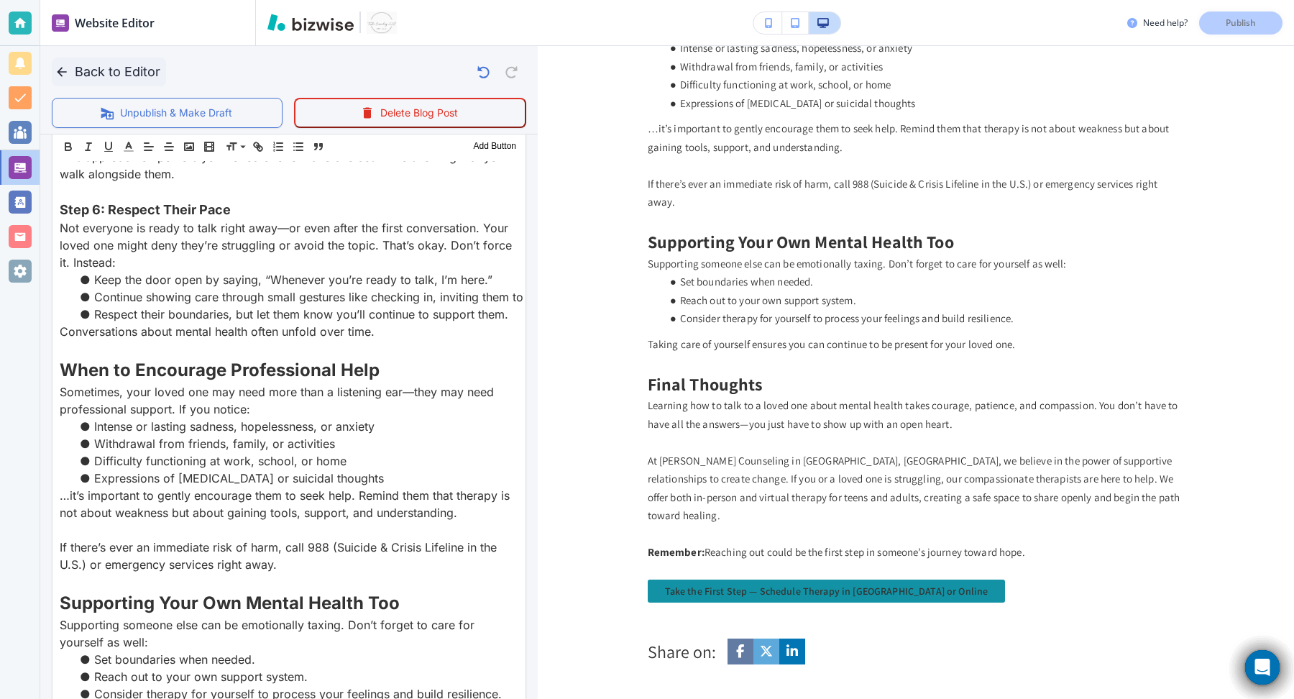
click at [66, 73] on icon "button" at bounding box center [62, 72] width 14 height 14
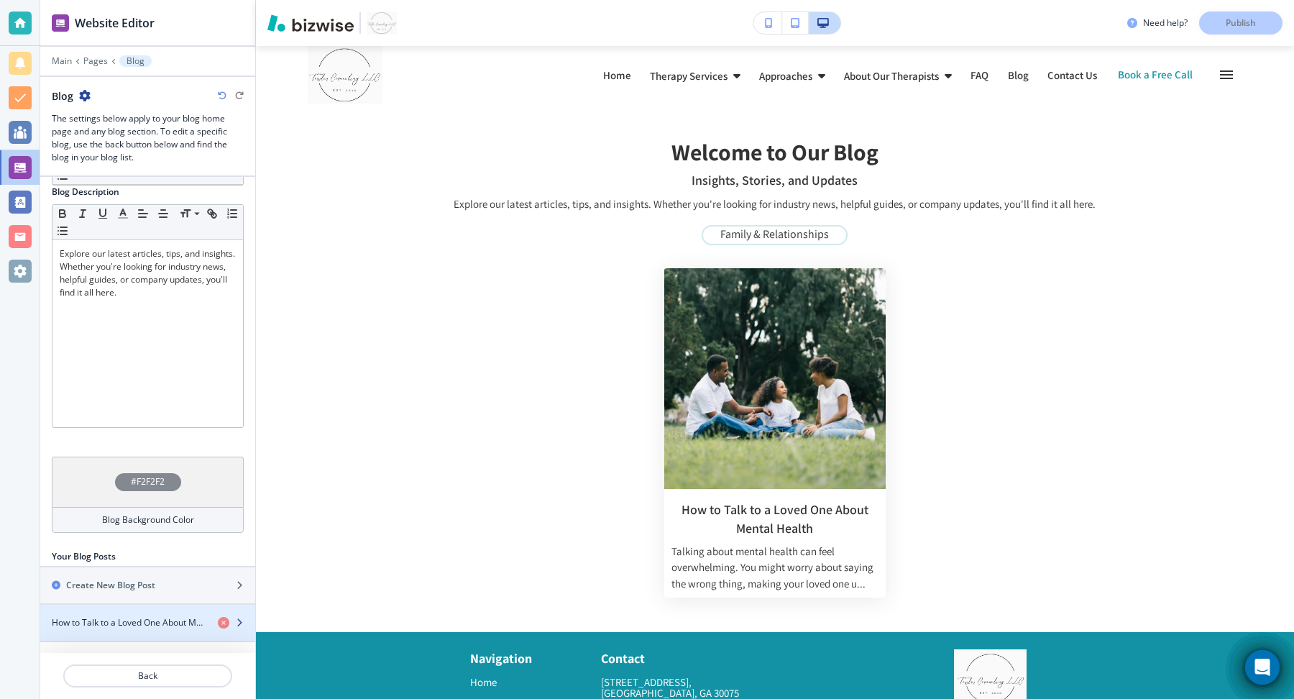
click at [242, 619] on icon "button" at bounding box center [239, 622] width 9 height 9
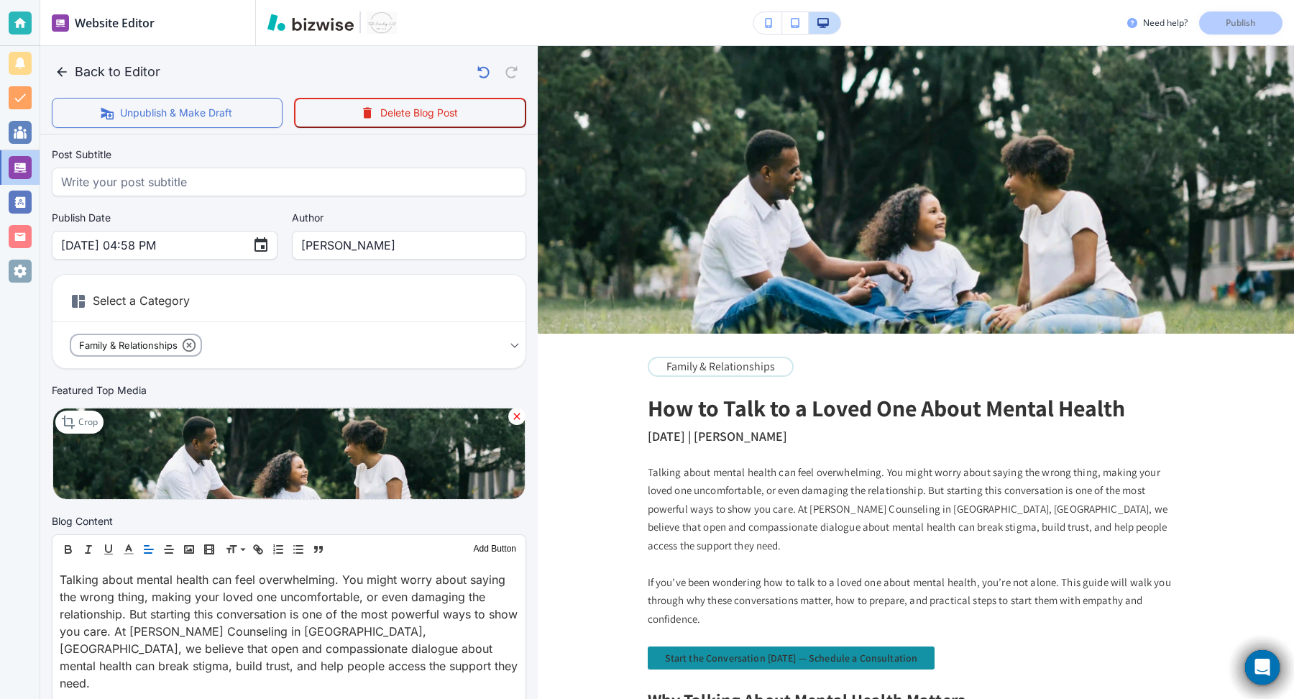
scroll to position [112, 0]
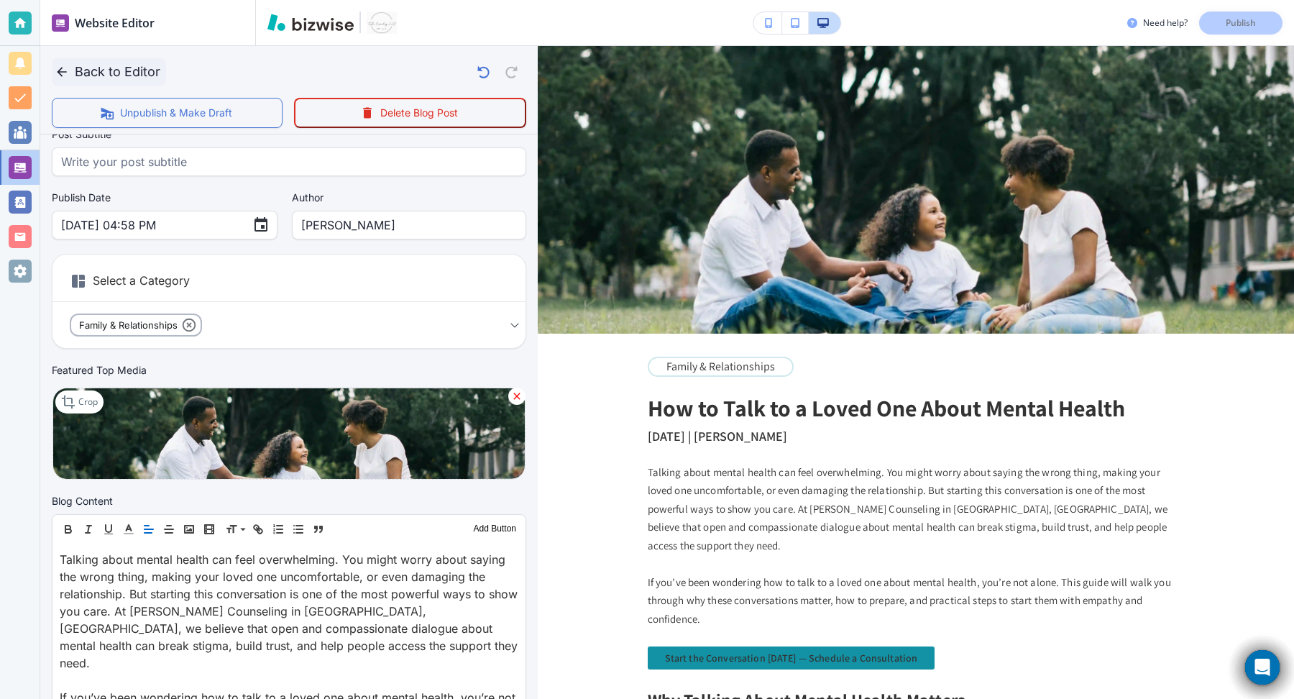
click at [63, 67] on icon "button" at bounding box center [62, 72] width 14 height 14
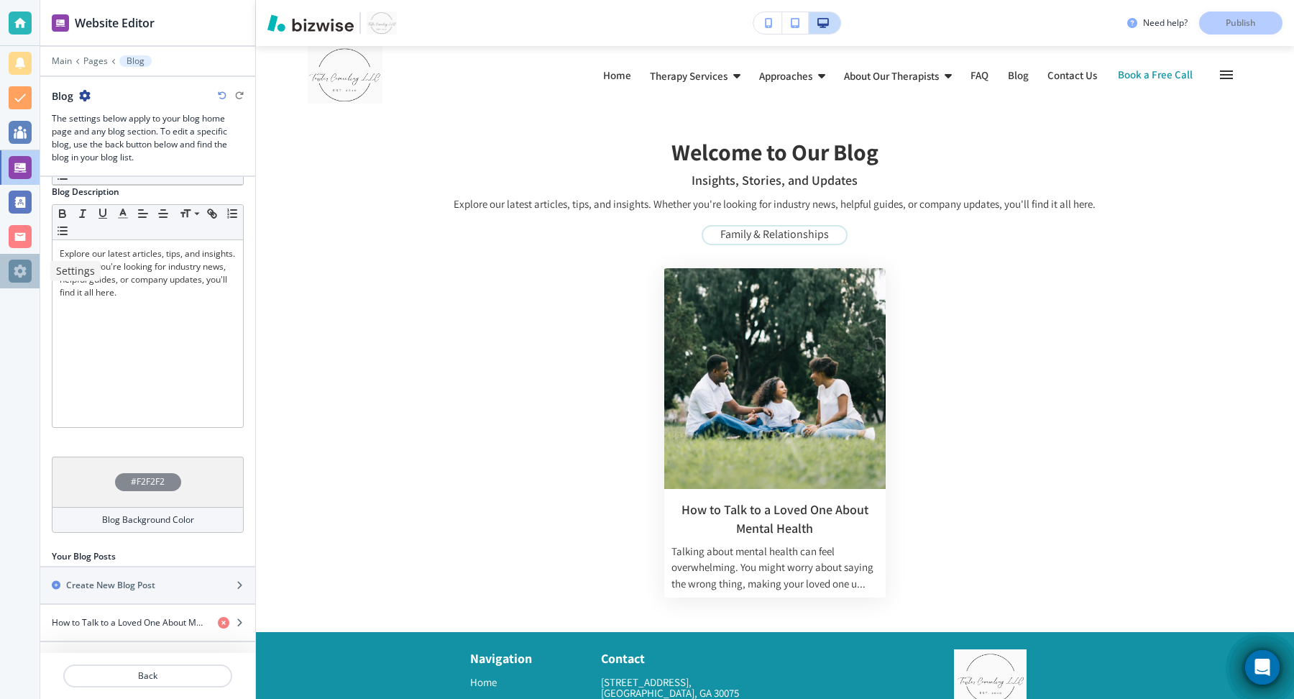
click at [24, 277] on div at bounding box center [20, 270] width 23 height 23
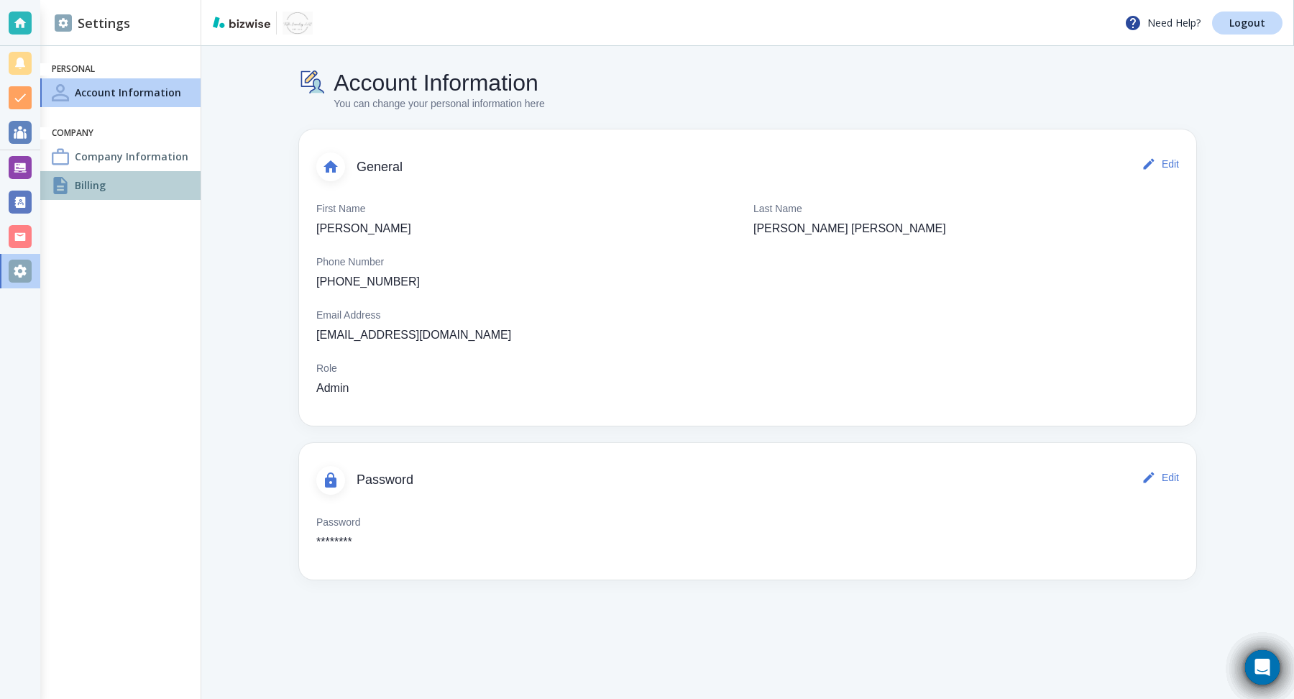
click at [70, 175] on div "Billing" at bounding box center [120, 185] width 160 height 29
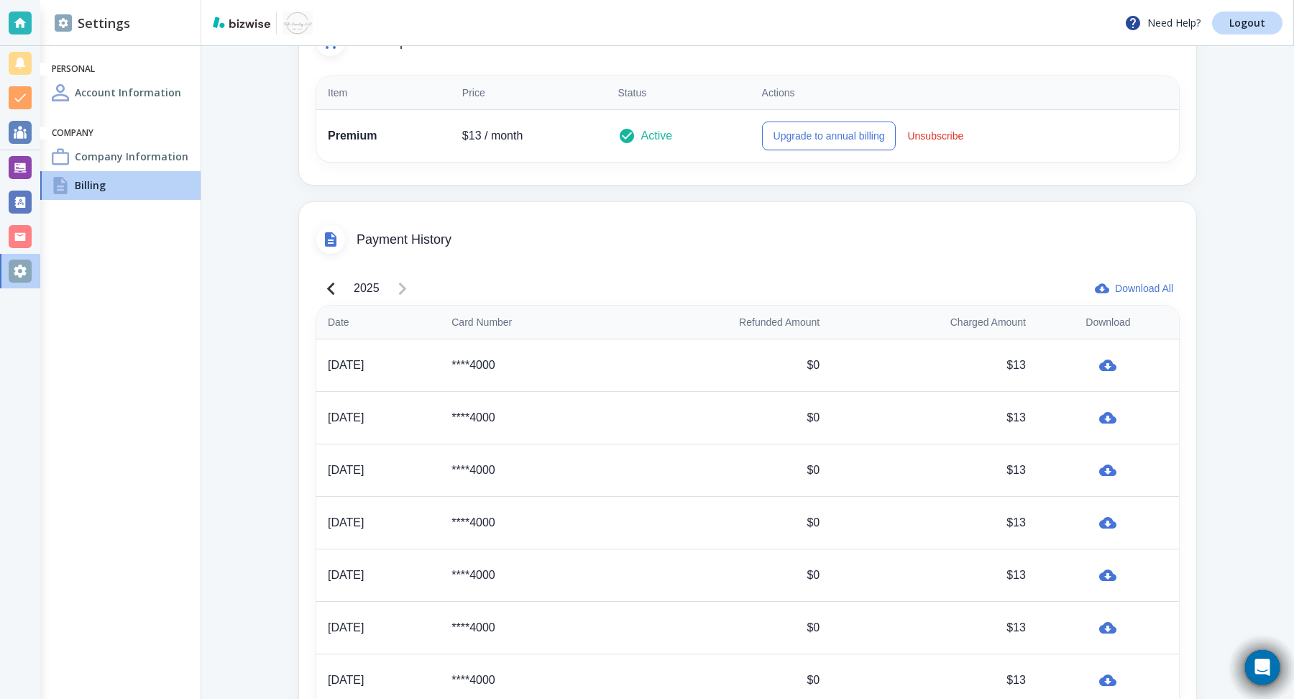
scroll to position [514, 0]
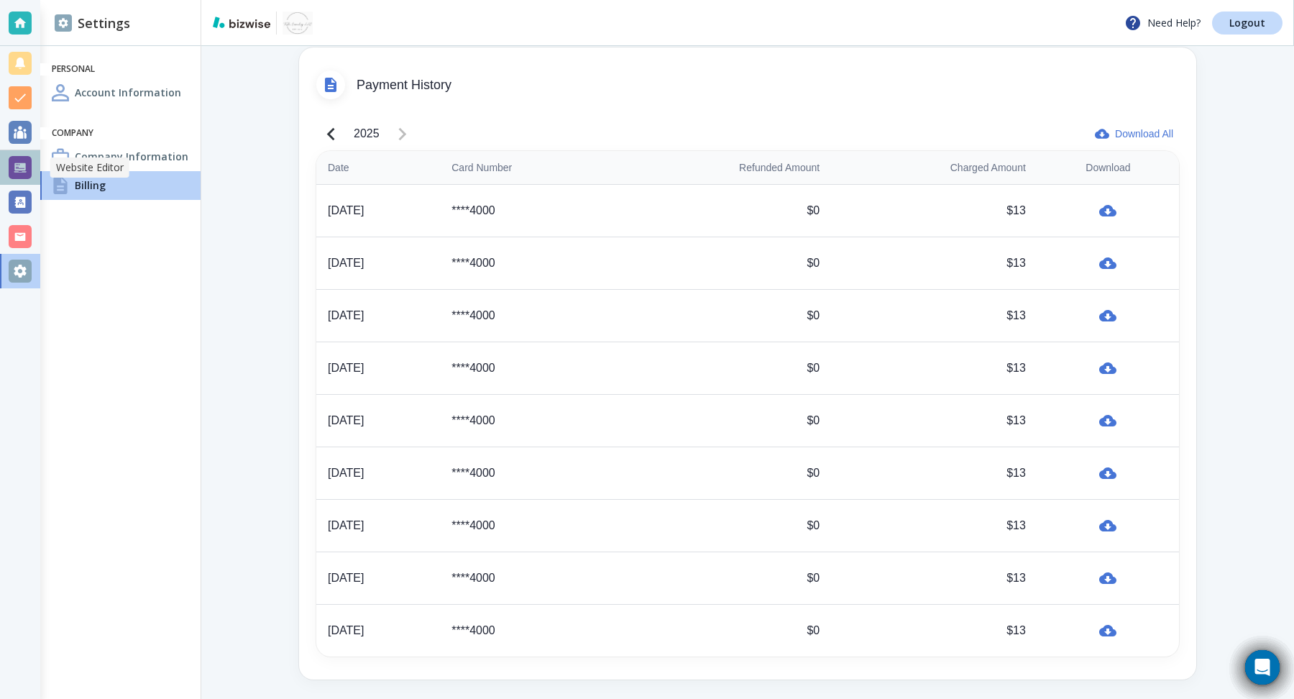
click at [14, 157] on div at bounding box center [20, 167] width 23 height 23
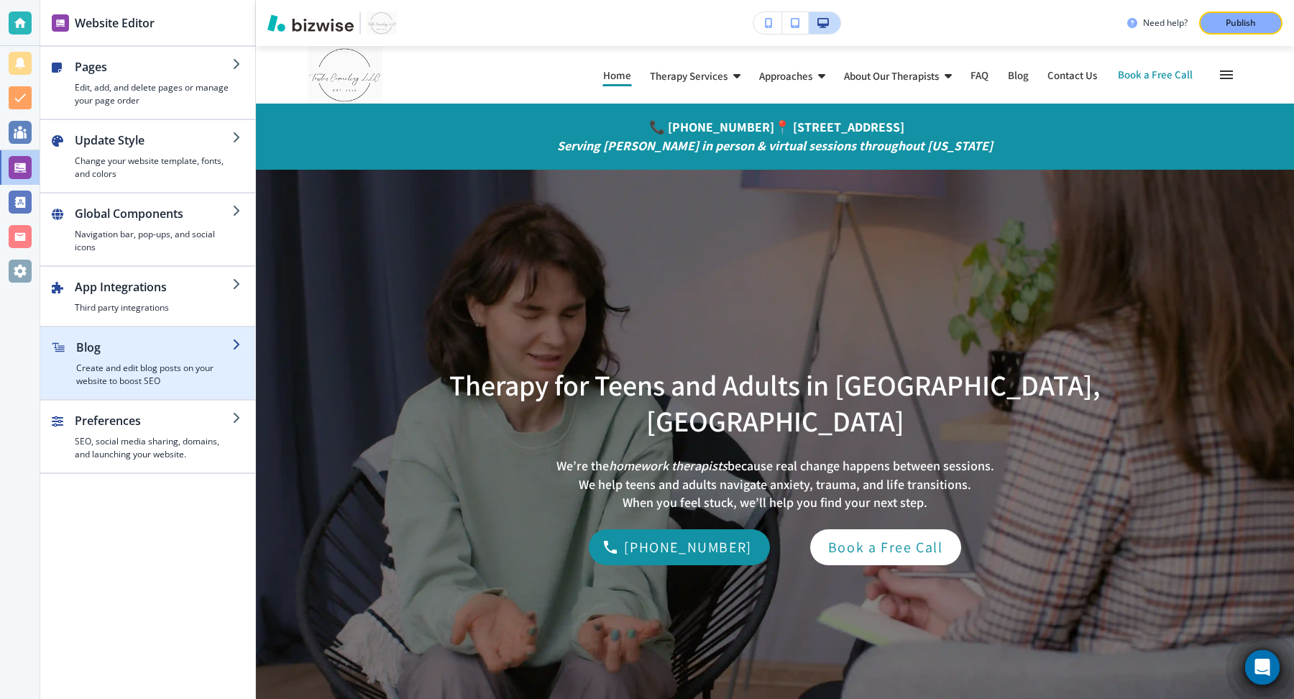
click at [203, 352] on div "Blog Create and edit blog posts on your website to boost SEO" at bounding box center [154, 363] width 156 height 49
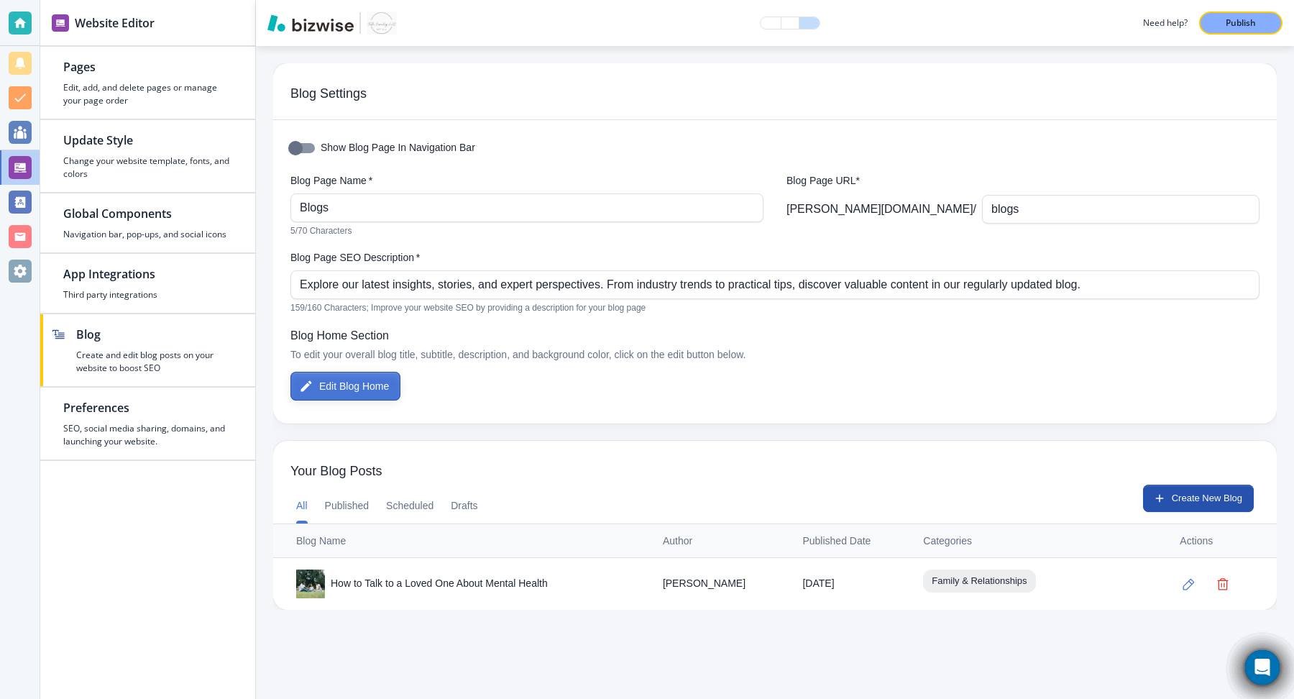
click at [372, 385] on button "Edit Blog Home" at bounding box center [345, 386] width 110 height 29
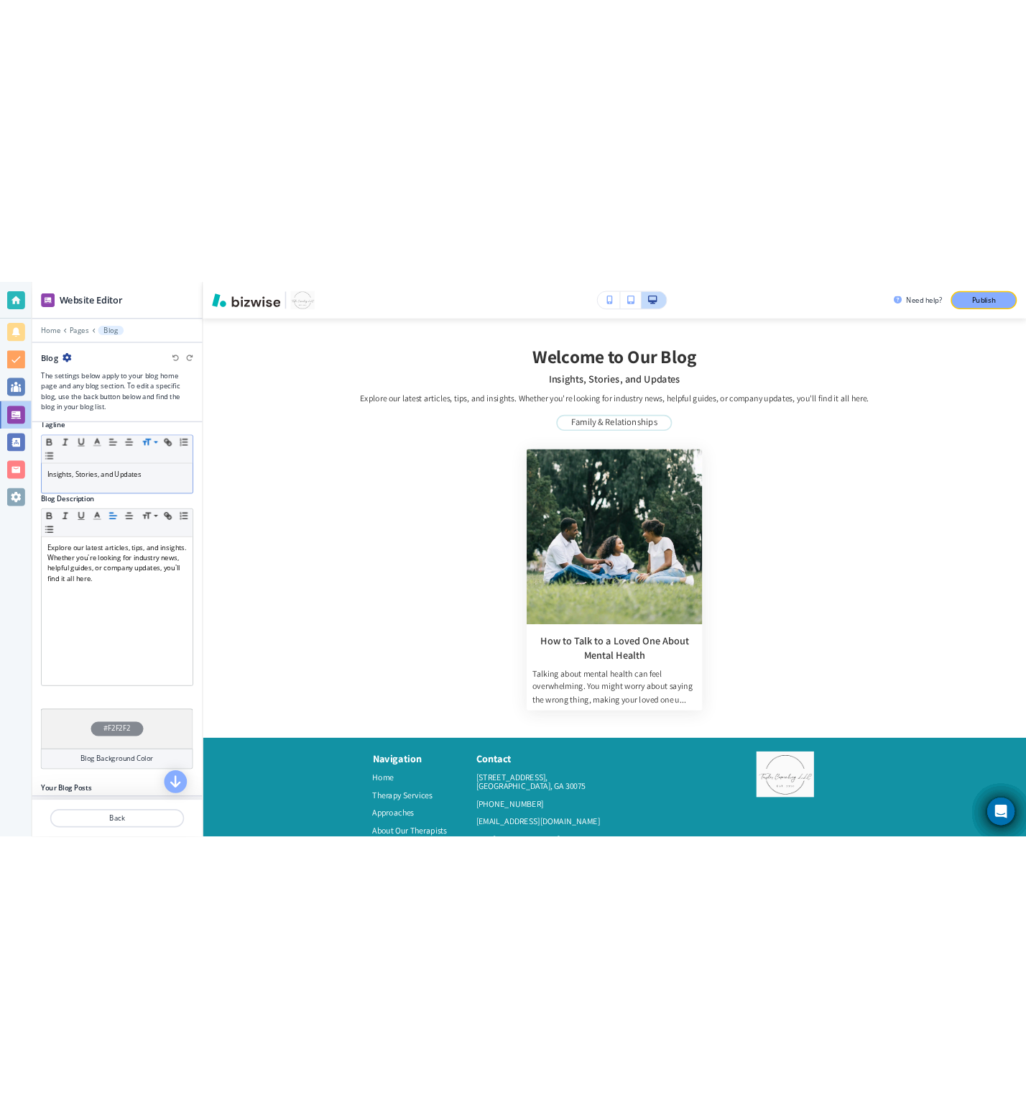
scroll to position [116, 0]
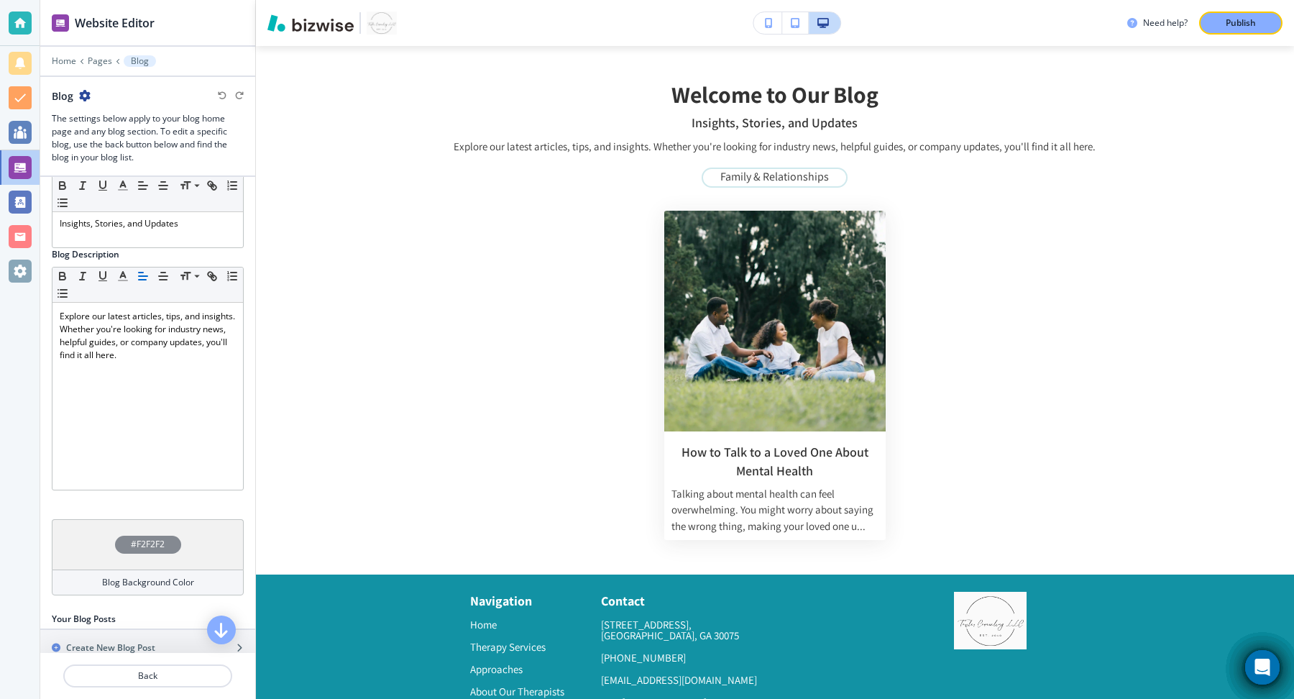
click at [88, 96] on icon "button" at bounding box center [85, 96] width 12 height 12
click at [147, 139] on p "Blog Settings" at bounding box center [124, 144] width 73 height 13
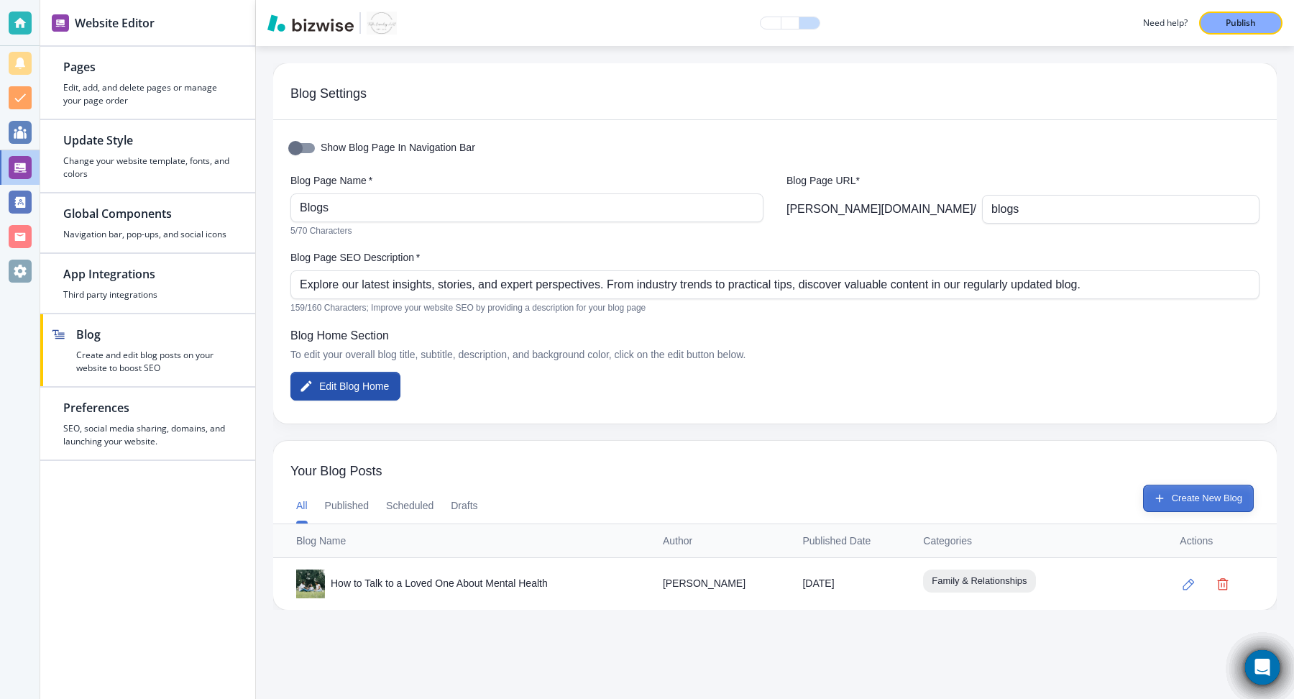
click at [1219, 505] on button "Create New Blog" at bounding box center [1198, 497] width 111 height 27
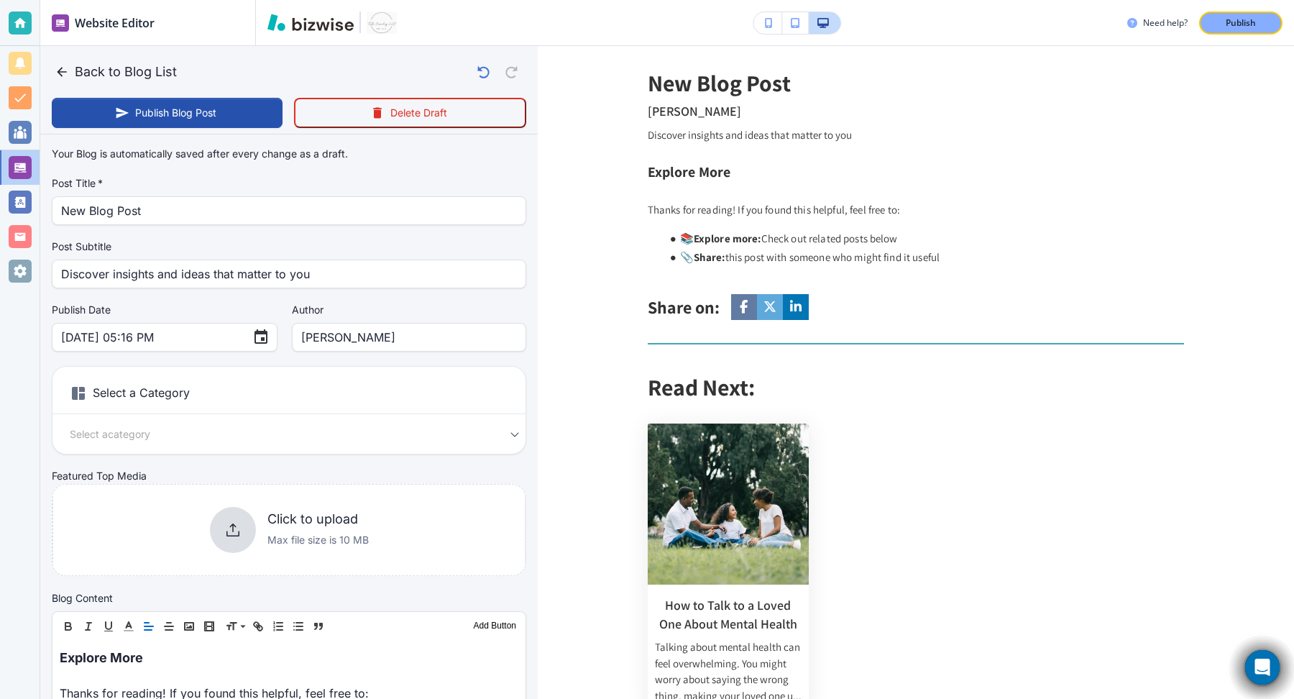
type input "Sep 17, 2025 05:17 PM"
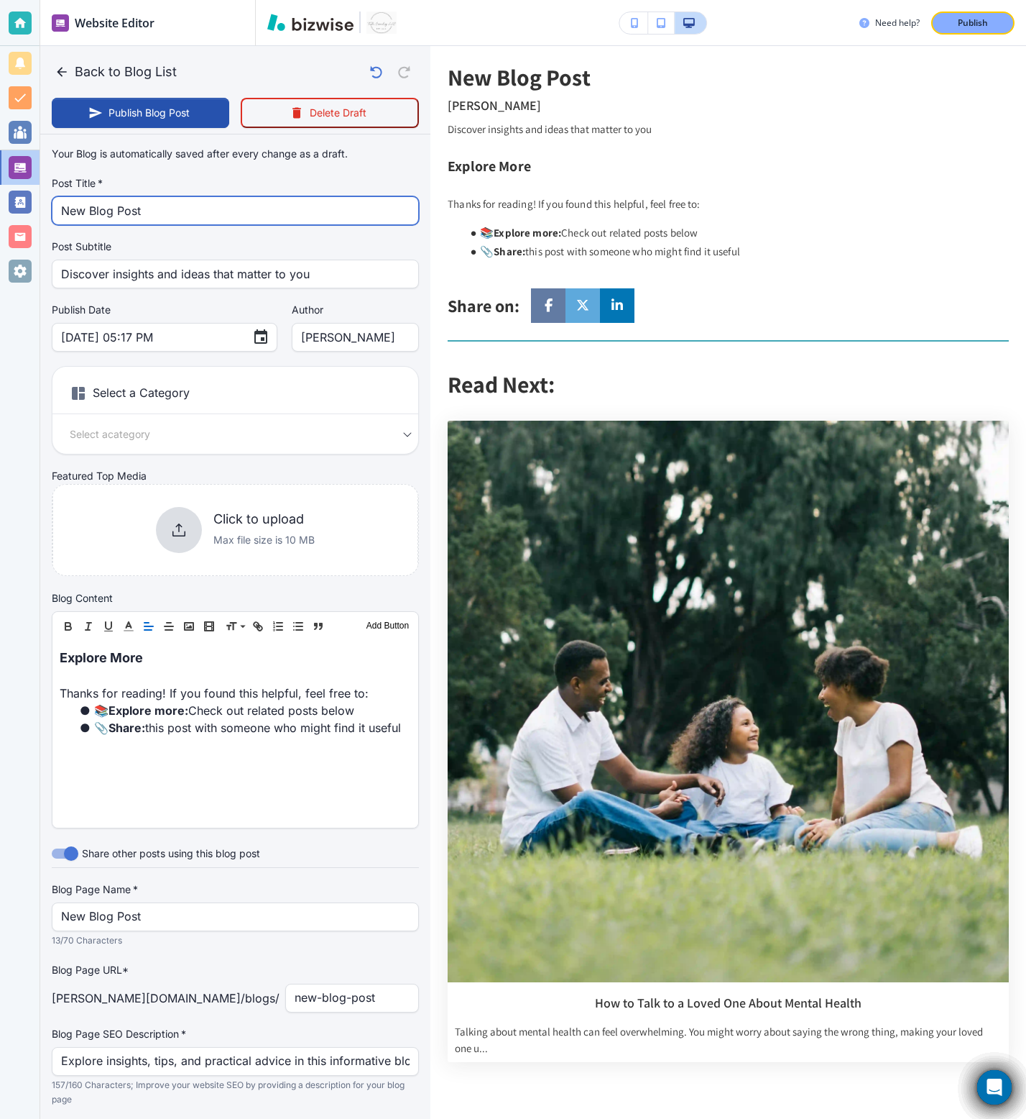
click at [148, 210] on input "New Blog Post" at bounding box center [235, 210] width 349 height 27
paste input "Grief and Healing: Coping During Suicide Prevention Month"
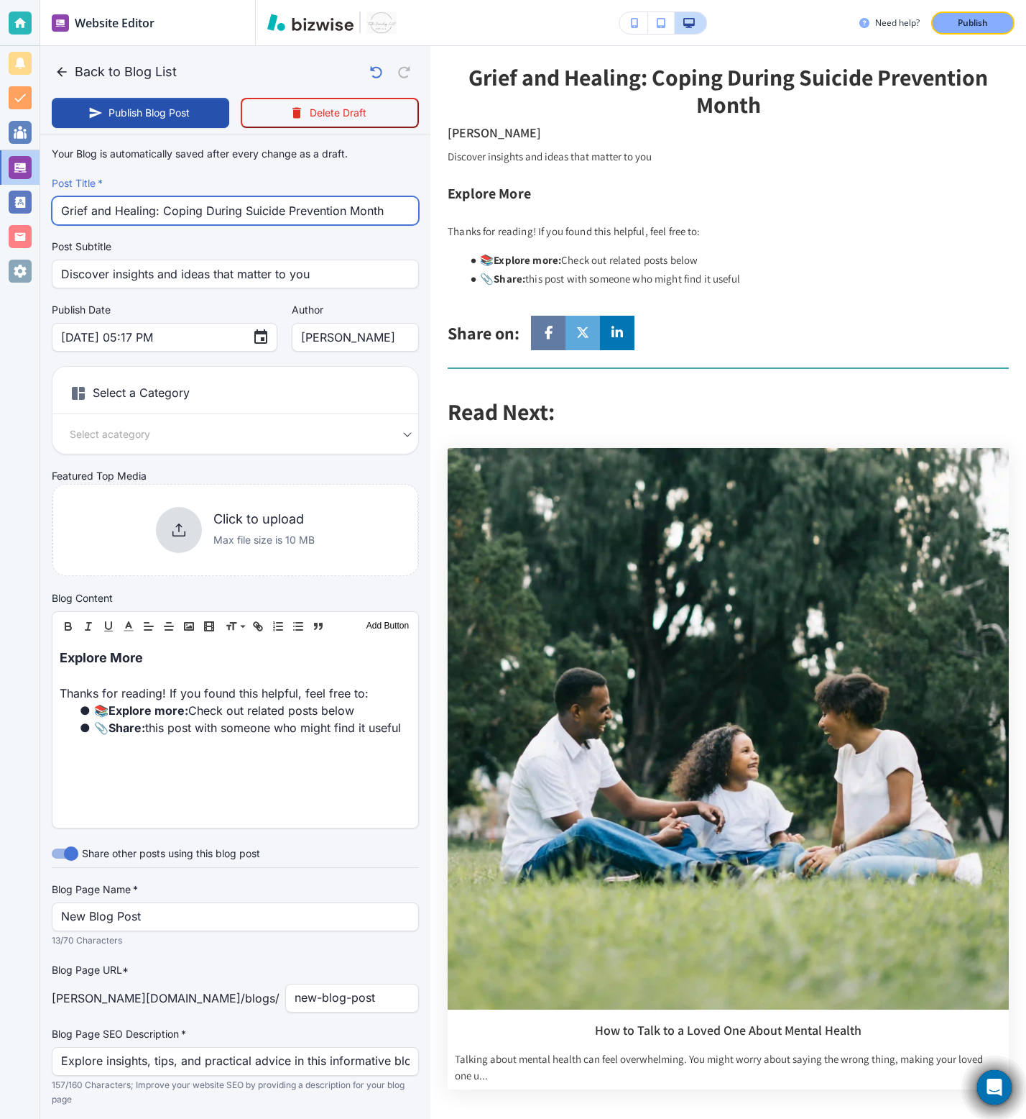
type input "Grief and Healing: Coping During Suicide Prevention Month"
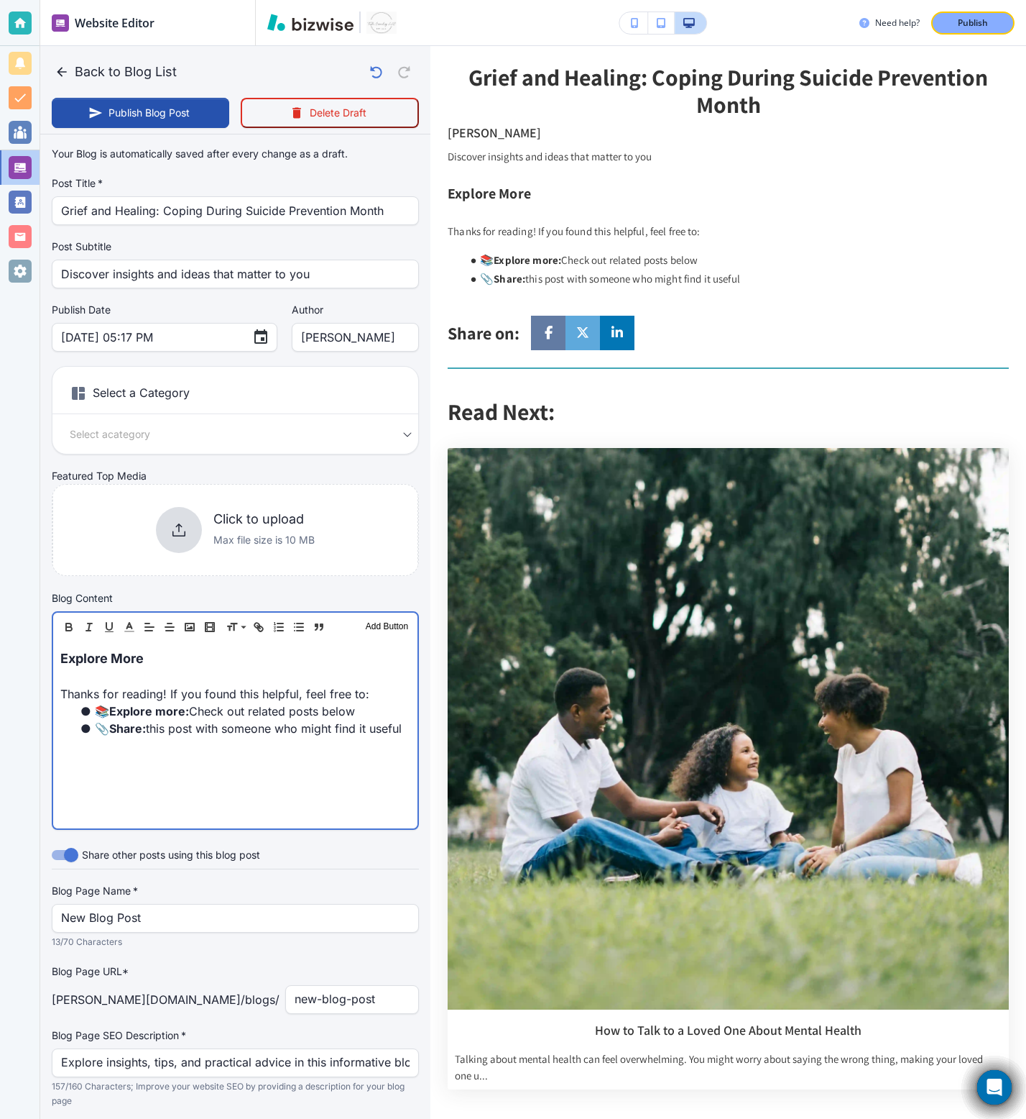
click at [160, 698] on li "📎 Share: this post with someone who might find it useful" at bounding box center [244, 728] width 333 height 17
click at [231, 698] on div "Explore More Thanks for reading! If you found this helpful, feel free to: 📚 Exp…" at bounding box center [235, 734] width 364 height 187
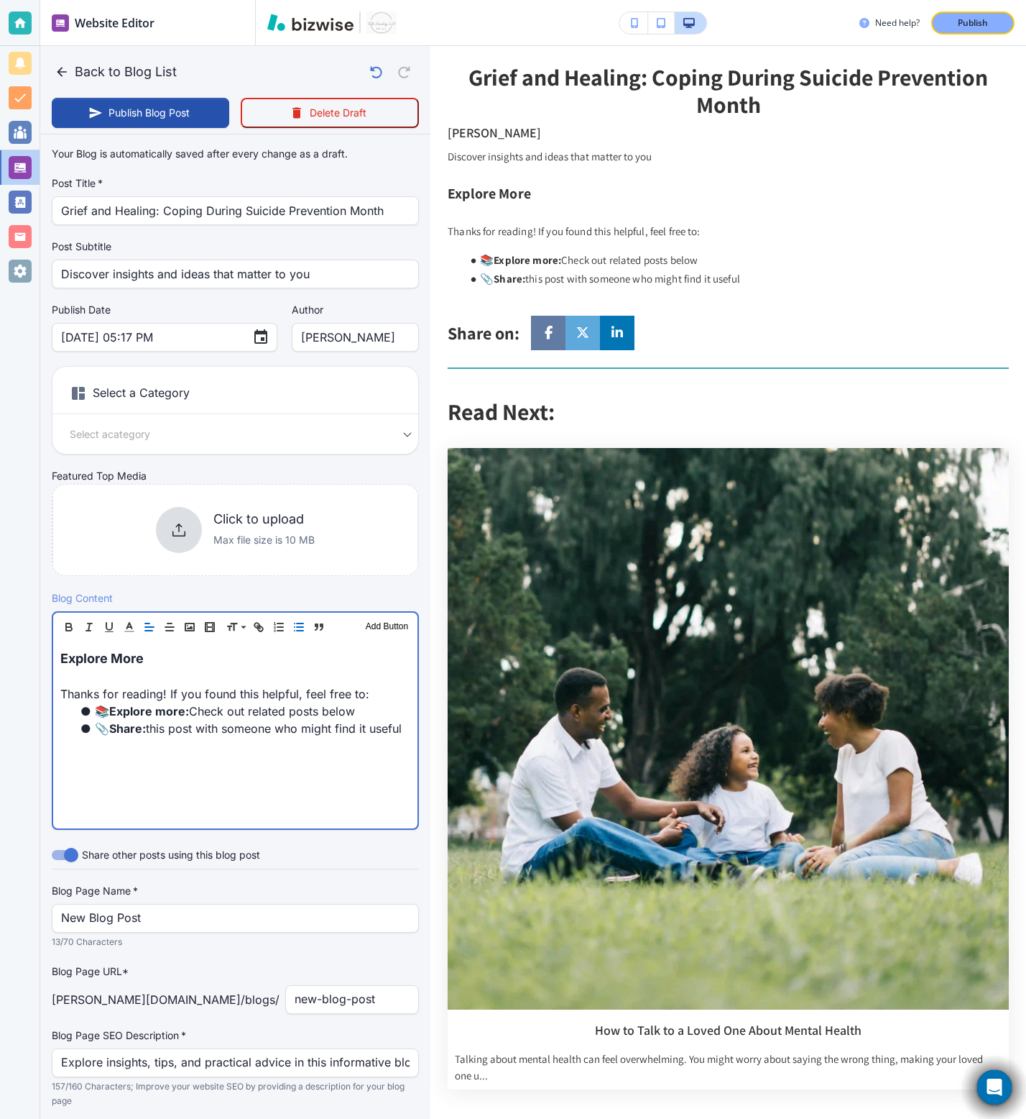
drag, startPoint x: 250, startPoint y: 768, endPoint x: 0, endPoint y: 617, distance: 291.8
click at [0, 617] on div "Website Editor Pages Edit, add, and delete pages or manage your page order Upda…" at bounding box center [513, 559] width 1026 height 1119
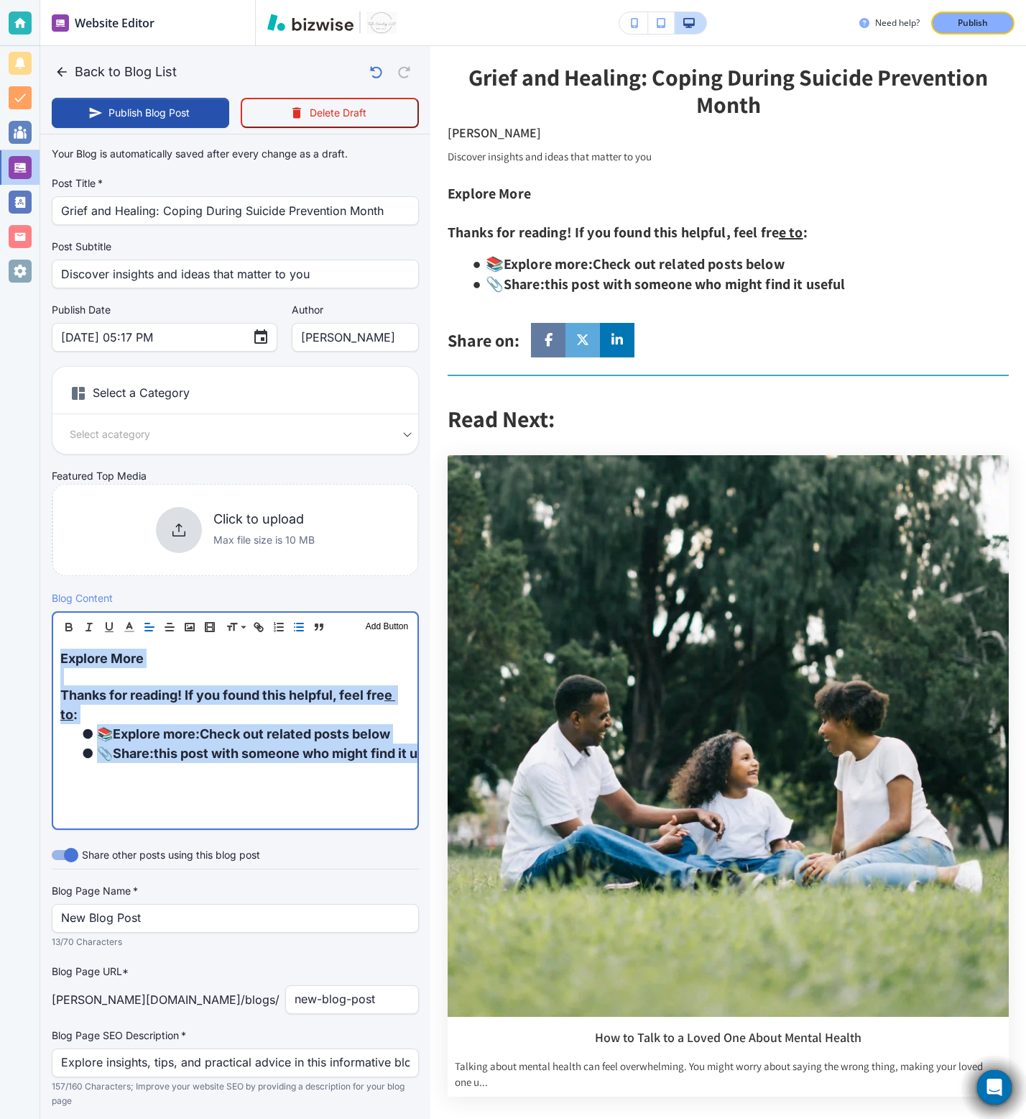
drag, startPoint x: 121, startPoint y: 775, endPoint x: 0, endPoint y: 579, distance: 230.2
click at [0, 579] on div "Website Editor Pages Edit, add, and delete pages or manage your page order Upda…" at bounding box center [513, 559] width 1026 height 1119
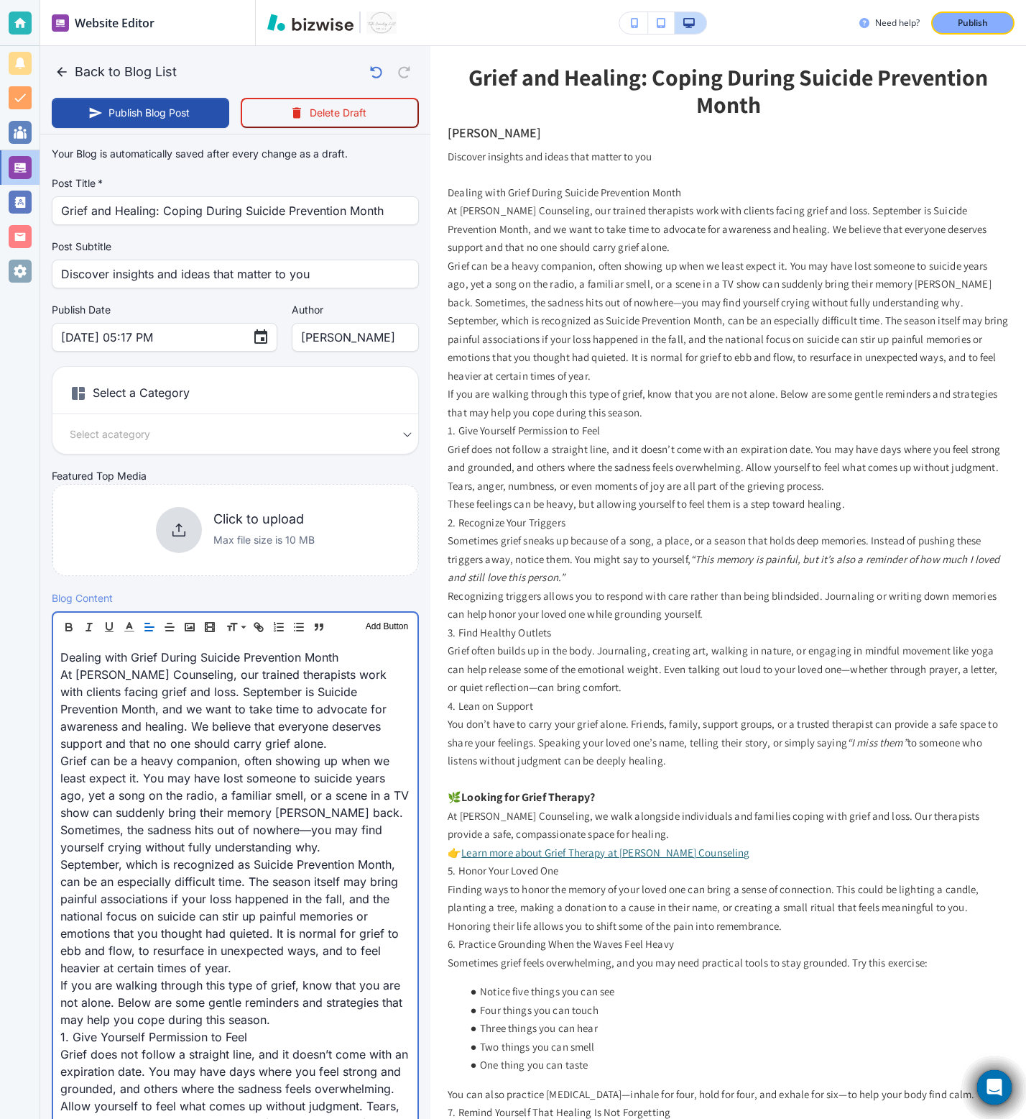
click at [267, 648] on p "Dealing with Grief During Suicide Prevention Month" at bounding box center [235, 656] width 350 height 17
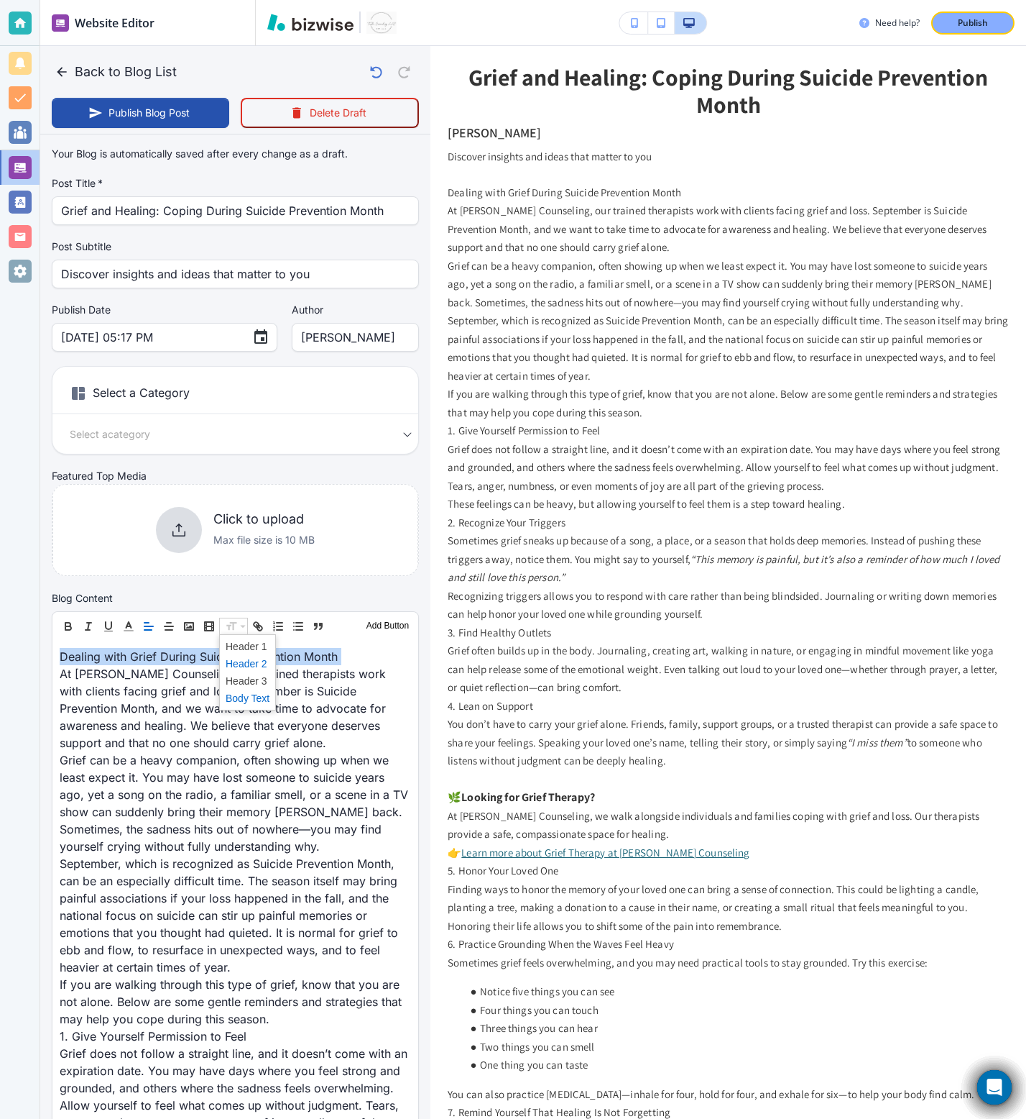
click at [258, 662] on span at bounding box center [248, 663] width 44 height 17
type input "Sep 17, 2025 05:18 PM"
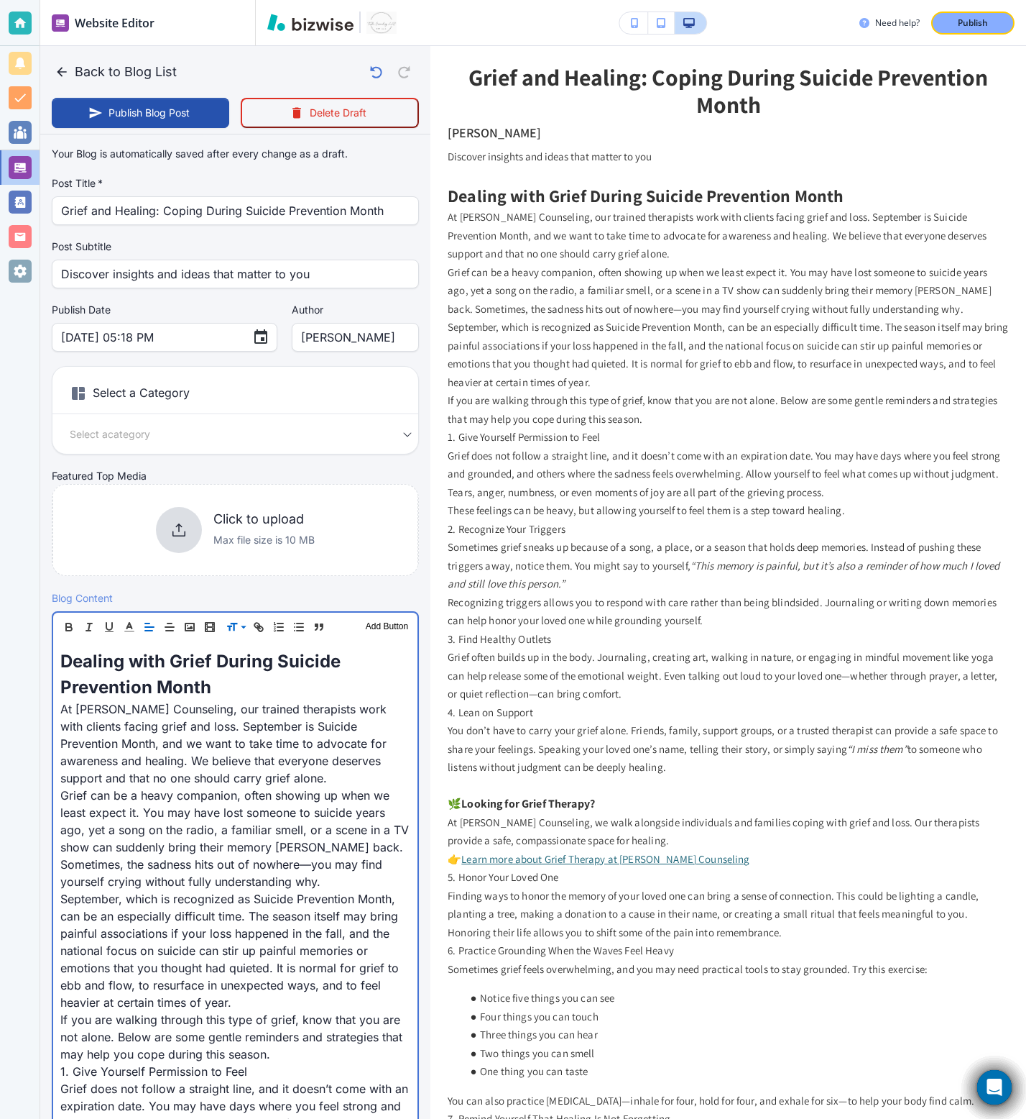
click at [202, 698] on p "Grief can be a heavy companion, often showing up when we least expect it. You m…" at bounding box center [235, 838] width 350 height 104
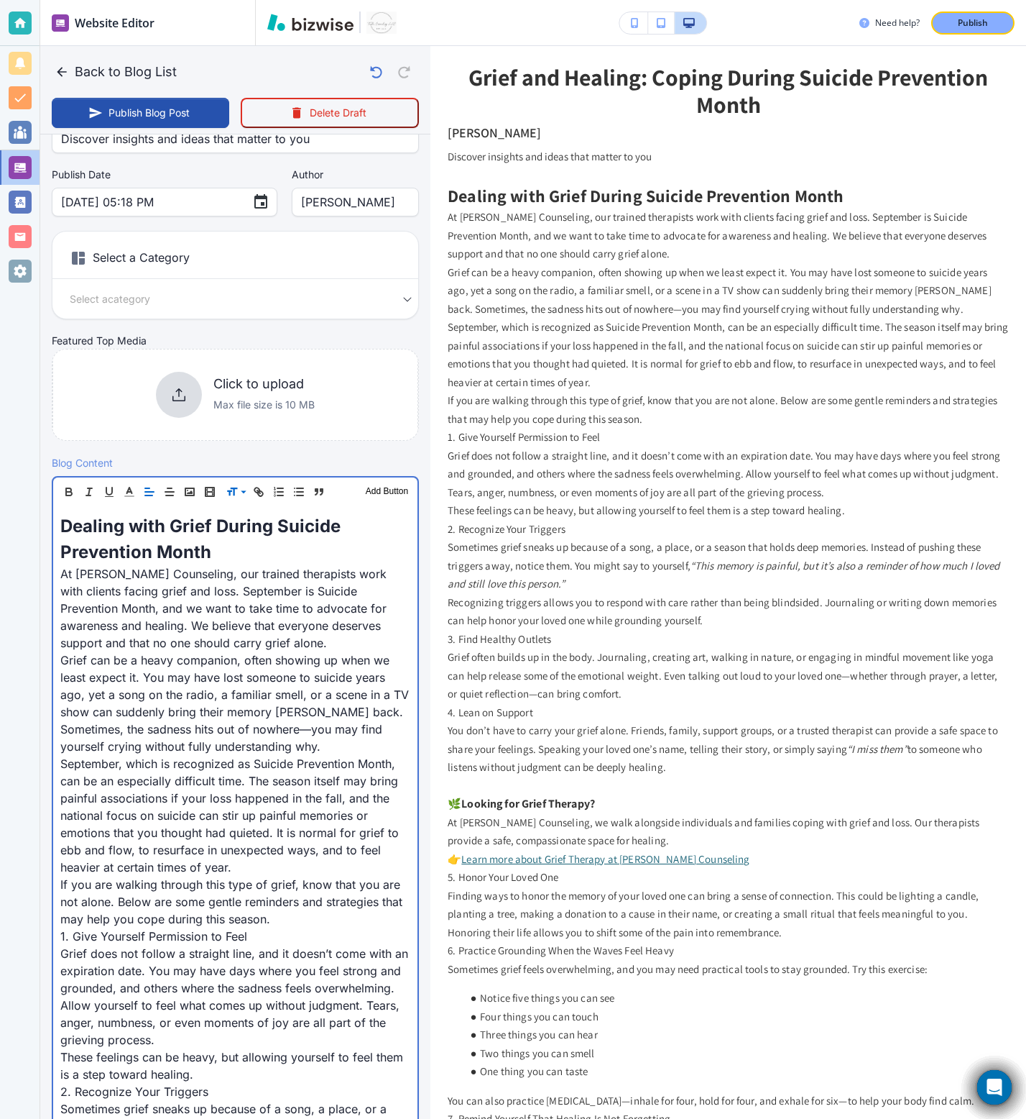
scroll to position [132, 0]
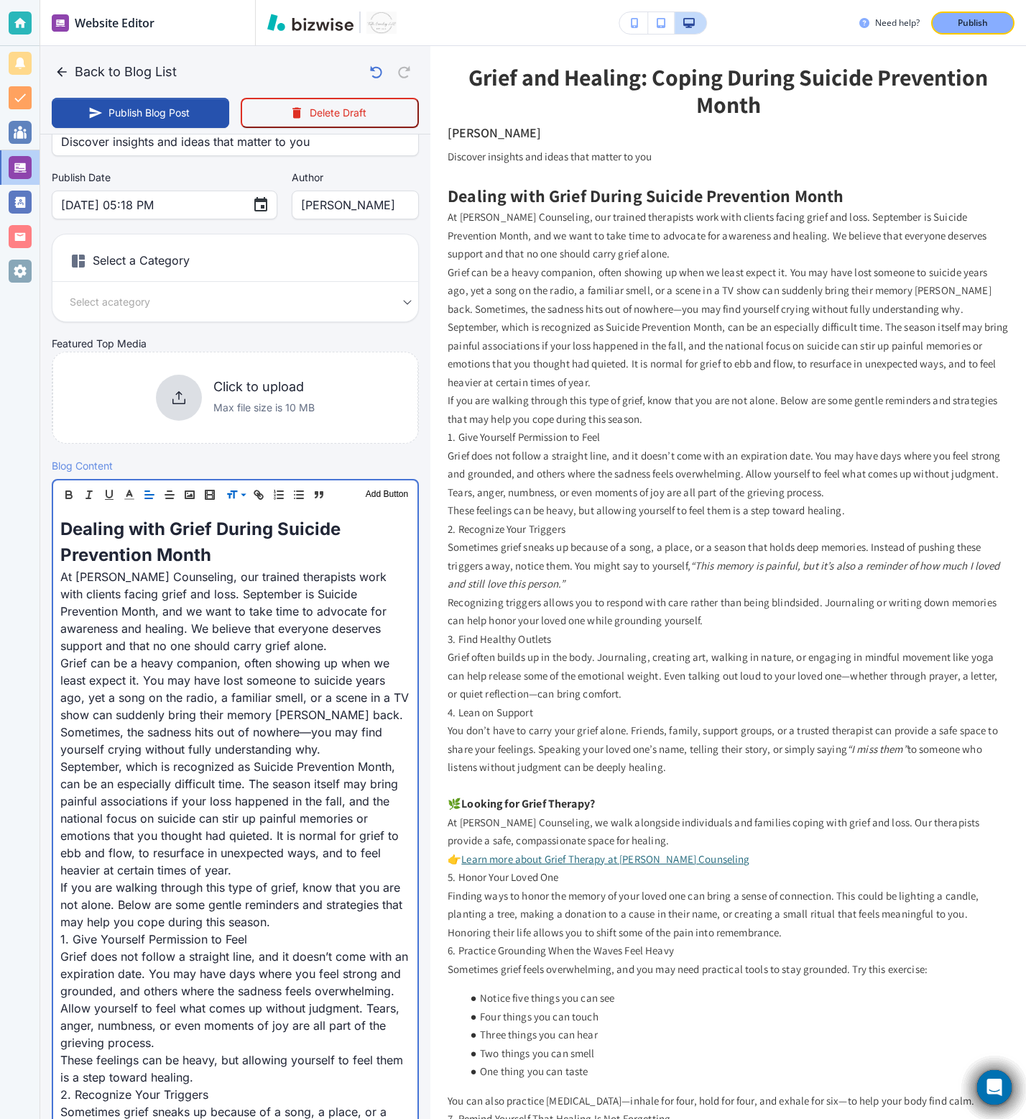
click at [270, 638] on p "At Towler Counseling, our trained therapists work with clients facing grief and…" at bounding box center [235, 611] width 350 height 86
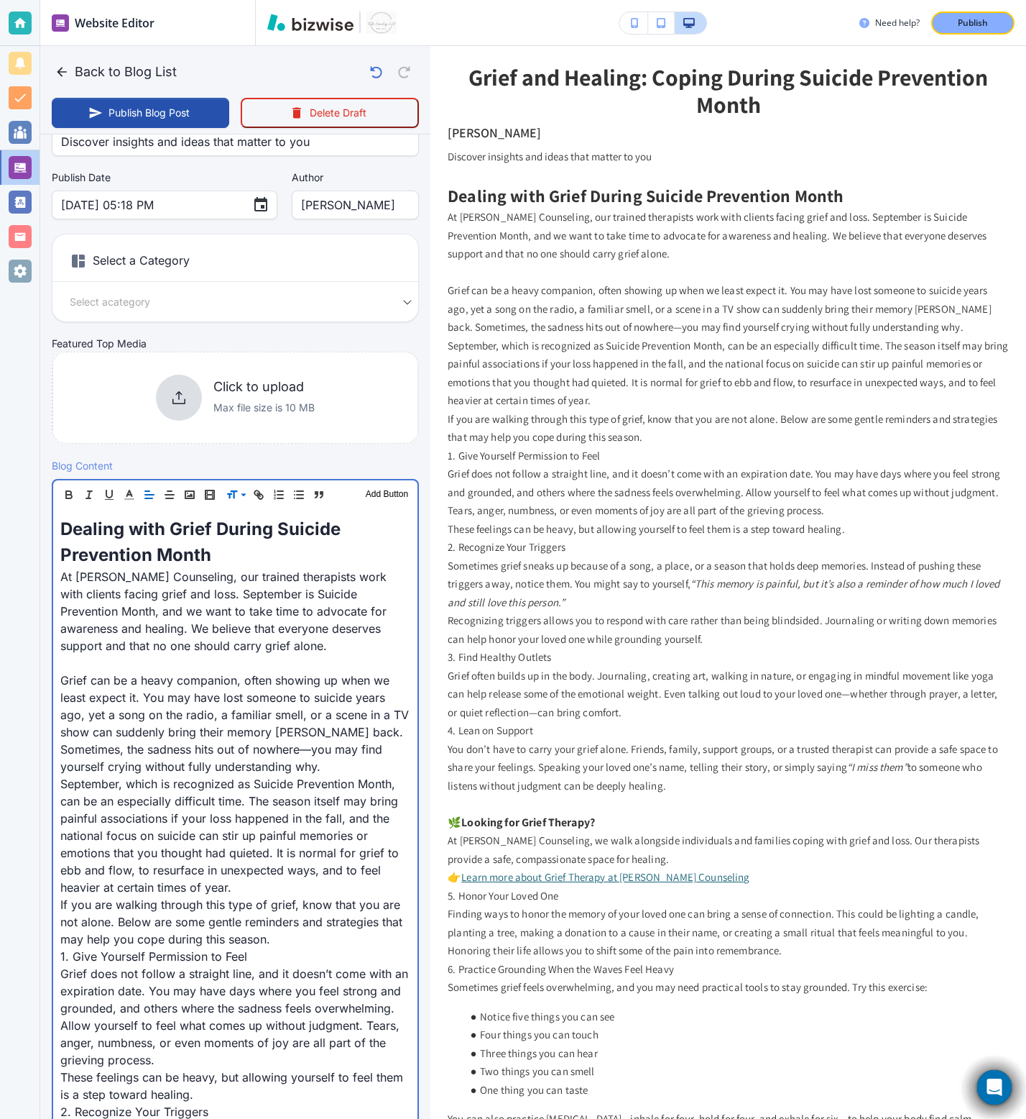
click at [358, 698] on p "Grief can be a heavy companion, often showing up when we least expect it. You m…" at bounding box center [235, 723] width 350 height 104
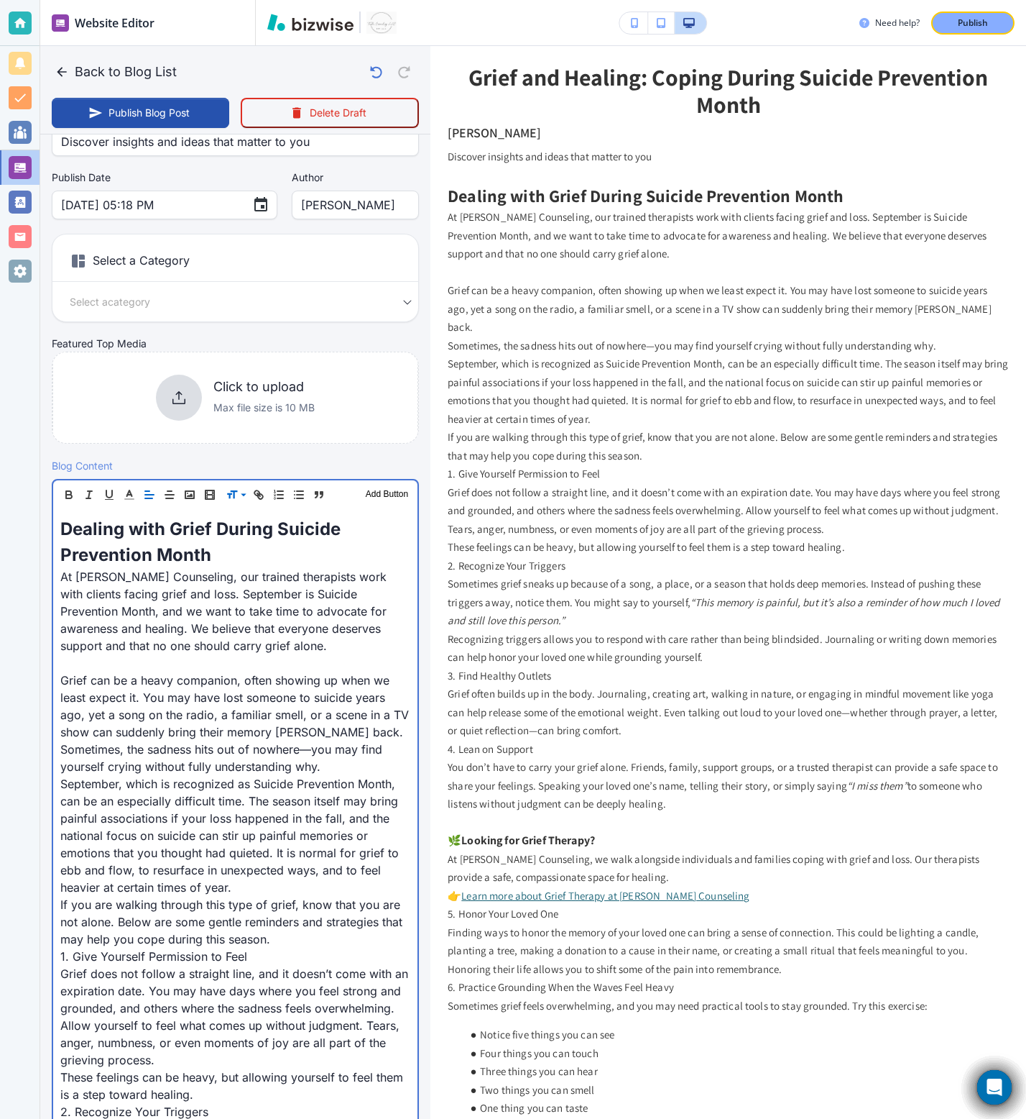
click at [348, 698] on p "Sometimes, the sadness hits out of nowhere—you may find yourself crying without…" at bounding box center [235, 757] width 350 height 35
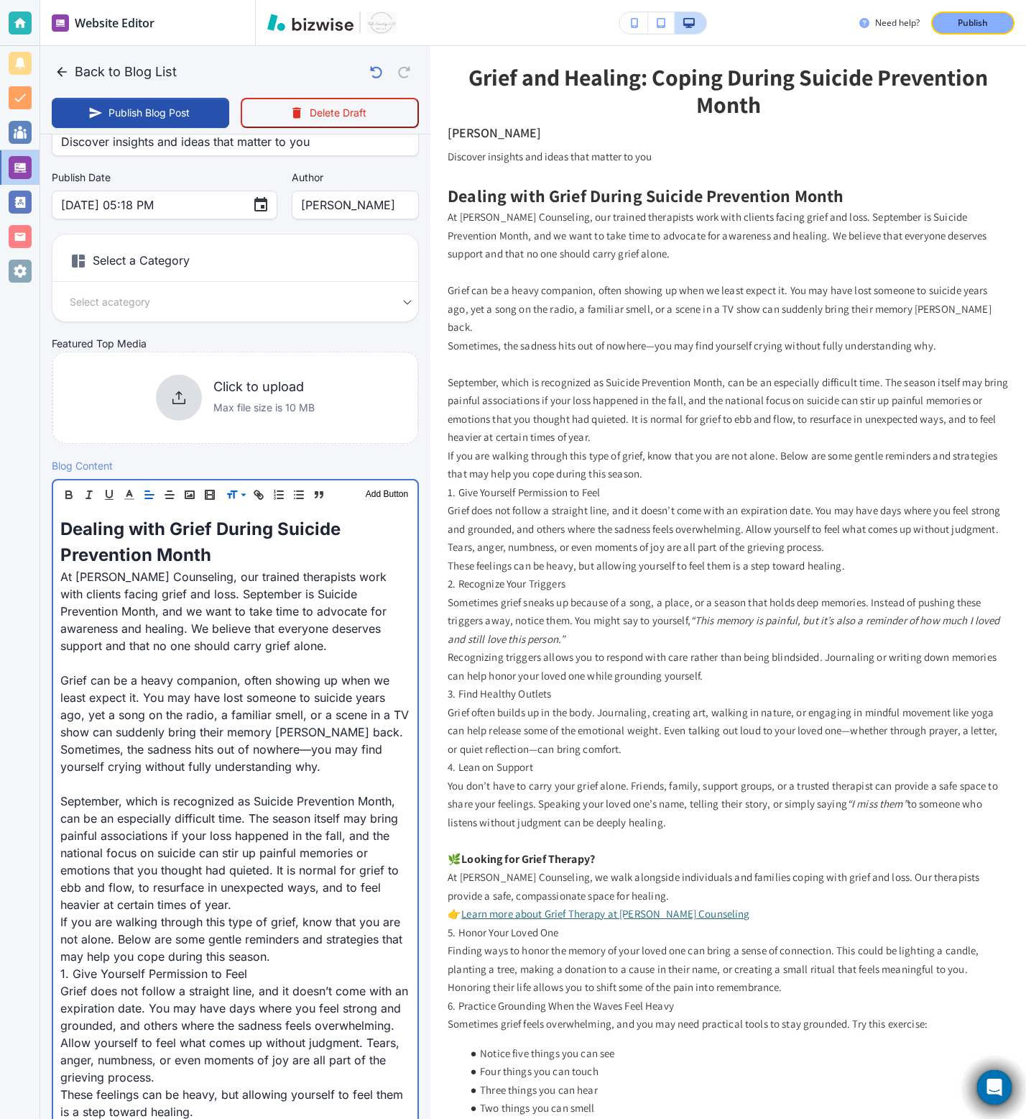
click at [368, 698] on p "Grief can be a heavy companion, often showing up when we least expect it. You m…" at bounding box center [235, 705] width 350 height 69
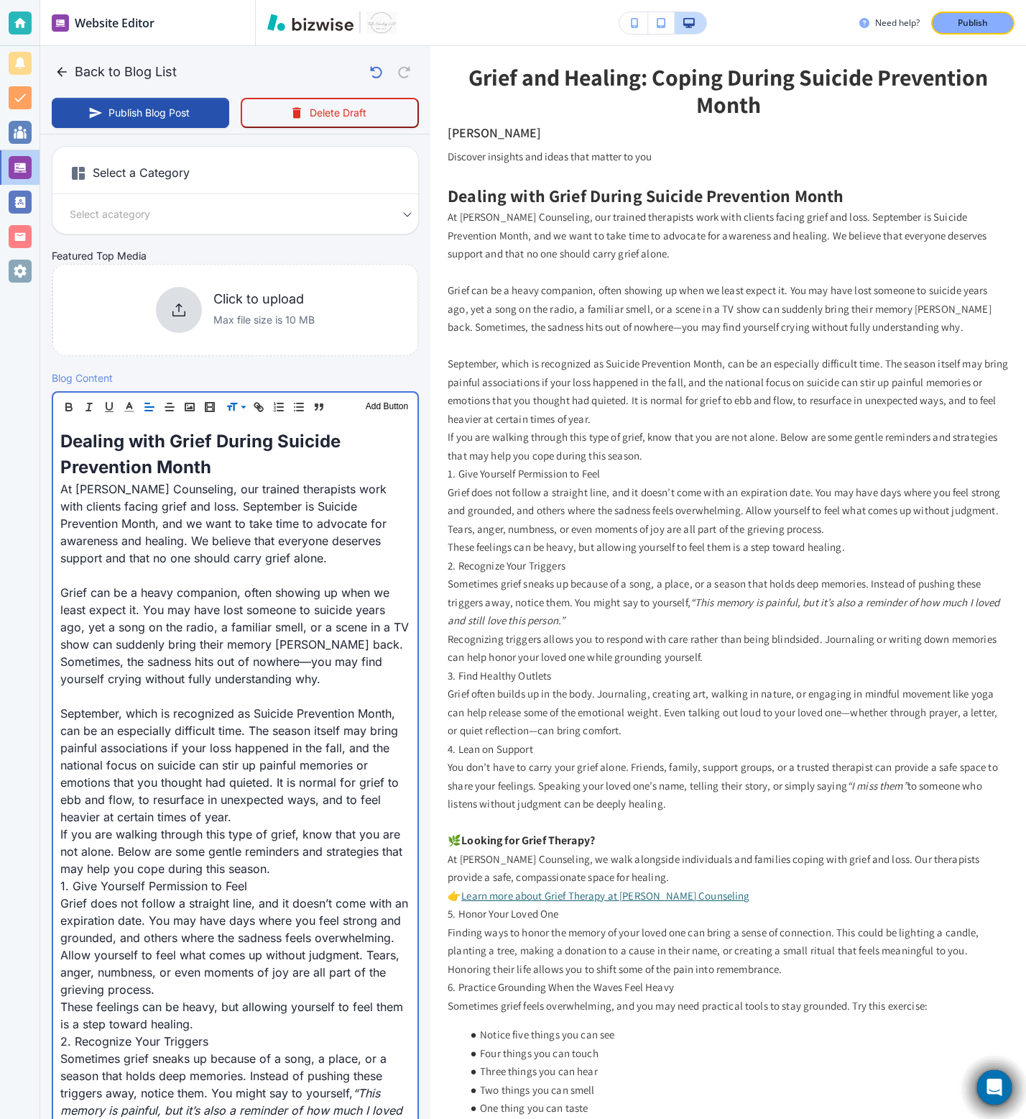
scroll to position [221, 0]
click at [334, 698] on p "September, which is recognized as Suicide Prevention Month, can be an especiall…" at bounding box center [235, 763] width 350 height 121
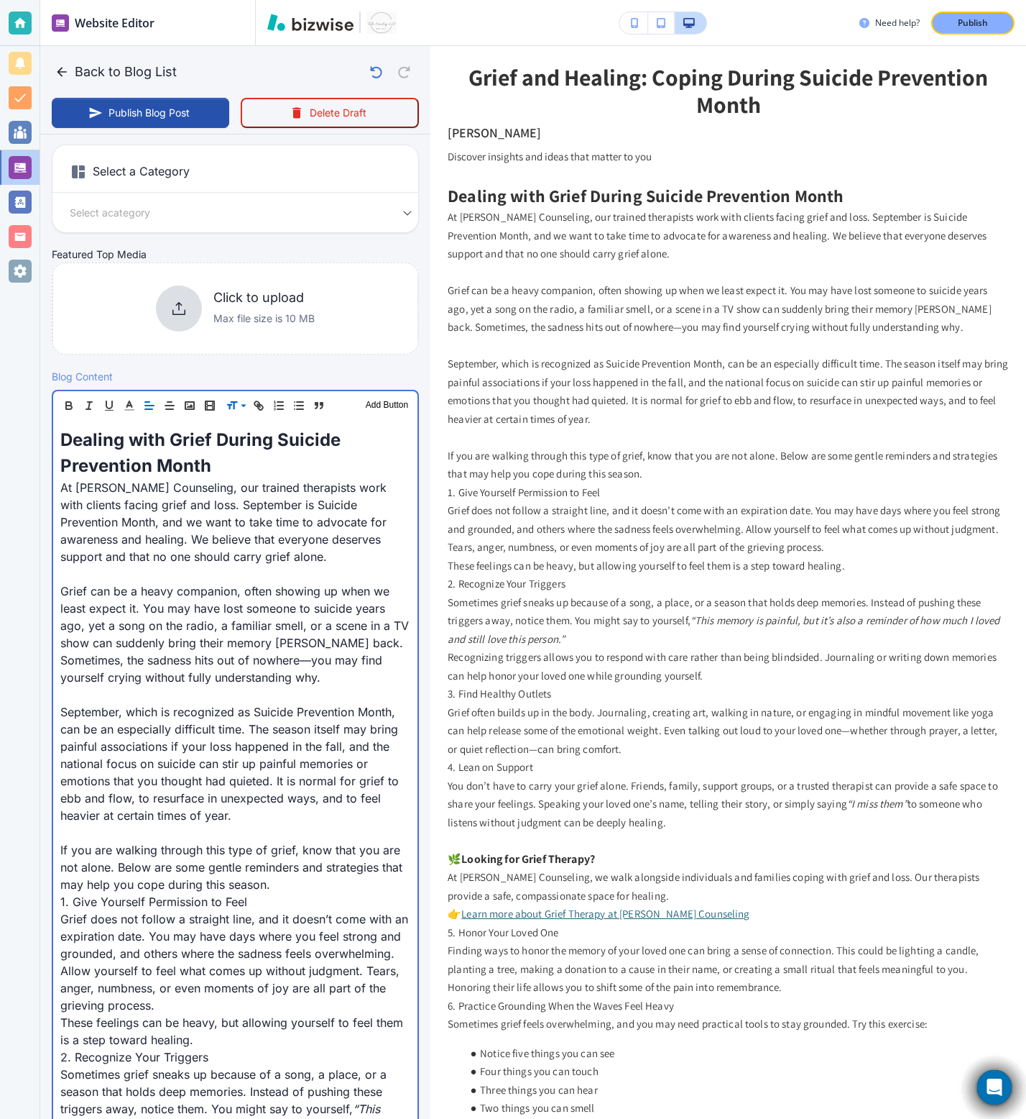
click at [333, 698] on p "If you are walking through this type of grief, know that you are not alone. Bel…" at bounding box center [235, 867] width 350 height 52
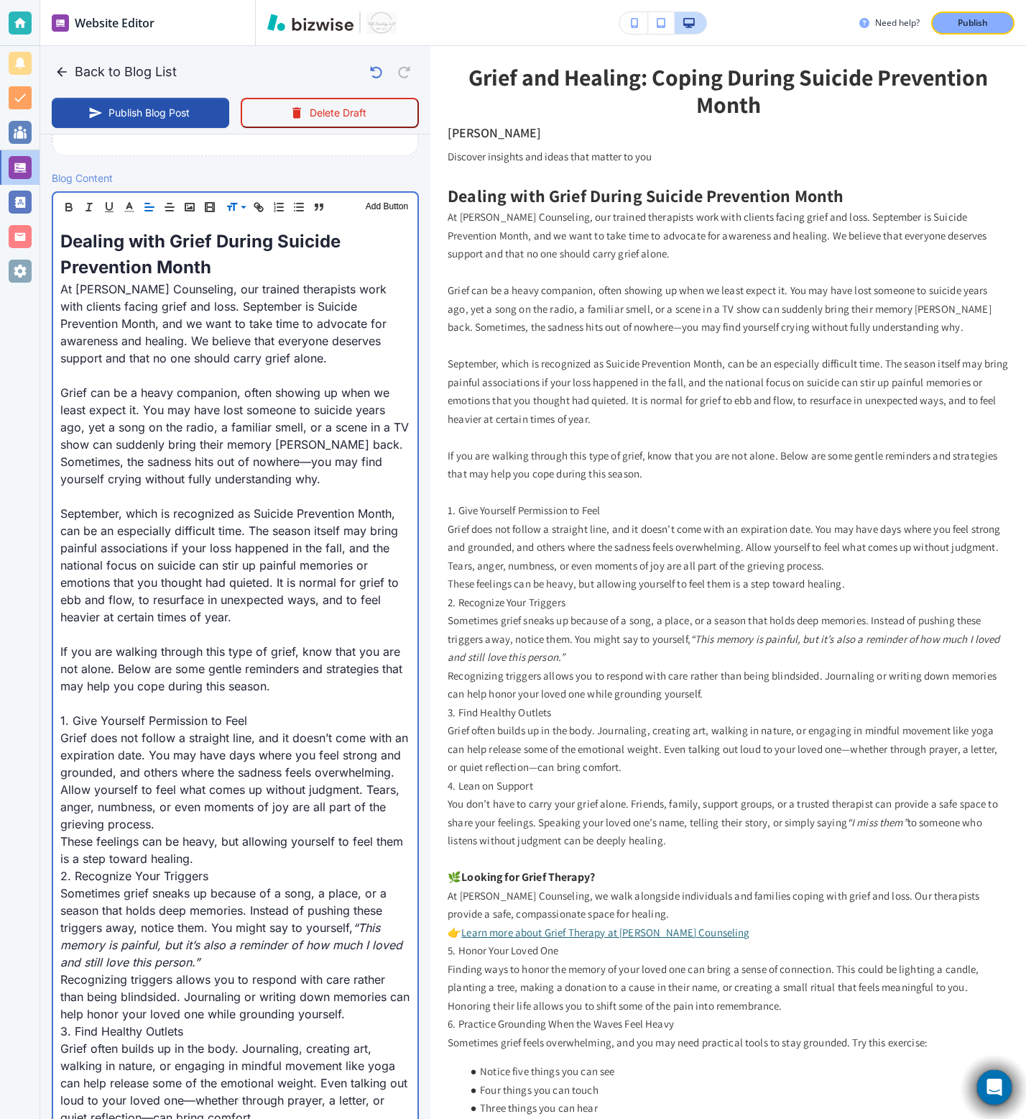
scroll to position [421, 0]
click at [136, 698] on p "1. Give Yourself Permission to Feel" at bounding box center [235, 718] width 350 height 17
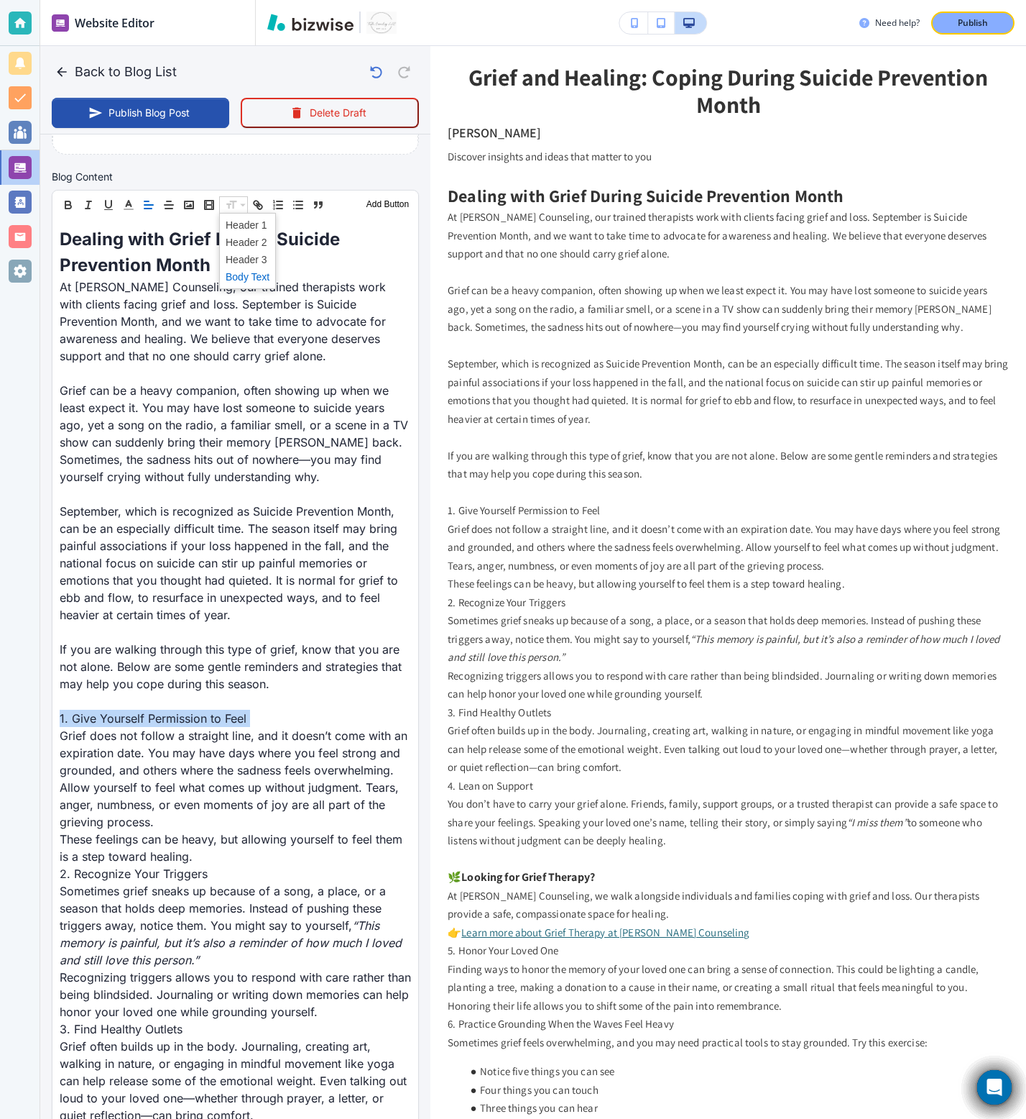
scroll to position [421, 0]
click at [256, 255] on span at bounding box center [248, 260] width 44 height 17
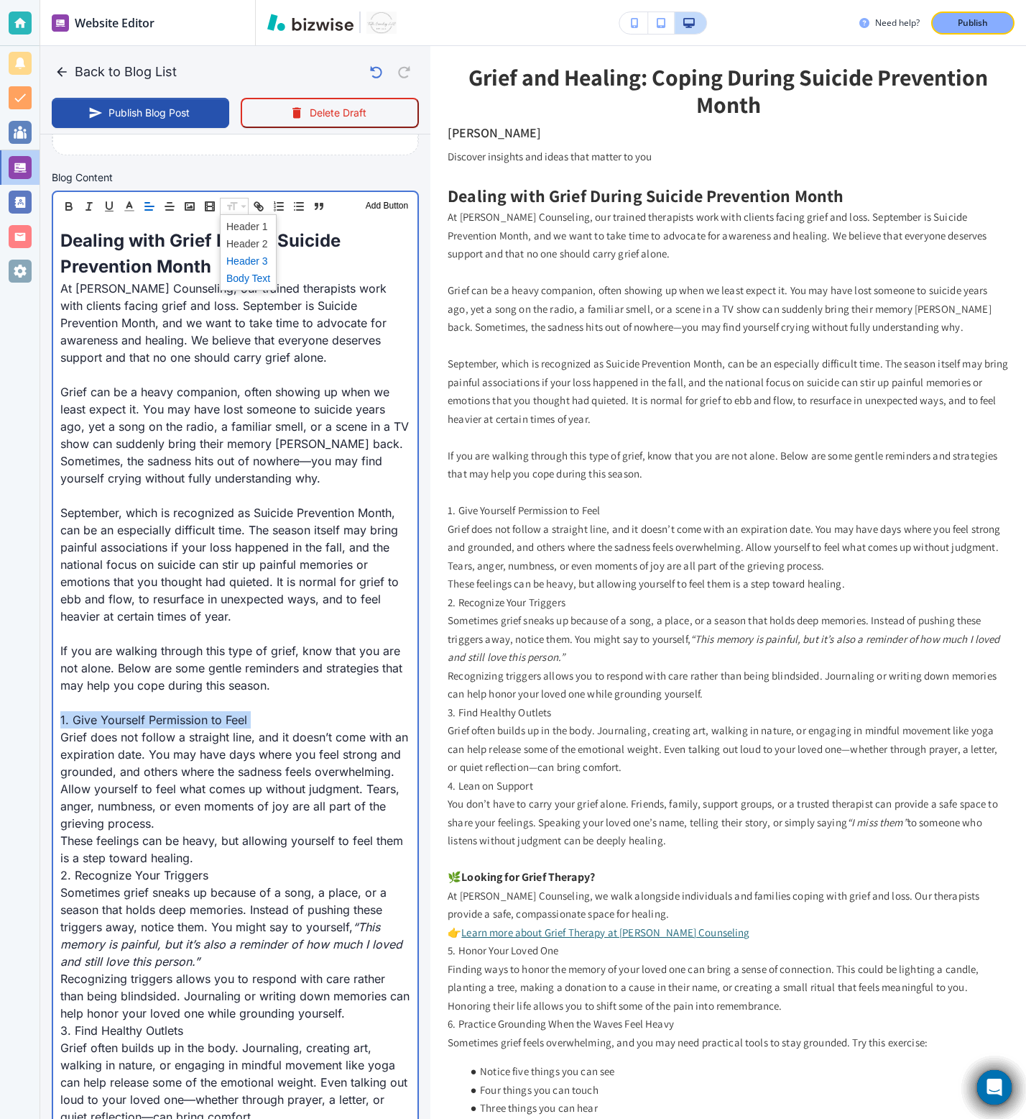
scroll to position [421, 0]
click at [185, 698] on p "These feelings can be heavy, but allowing yourself to feel them is a step towar…" at bounding box center [235, 850] width 350 height 35
click at [186, 698] on p "Grief does not follow a straight line, and it doesn’t come with an expiration d…" at bounding box center [235, 782] width 350 height 104
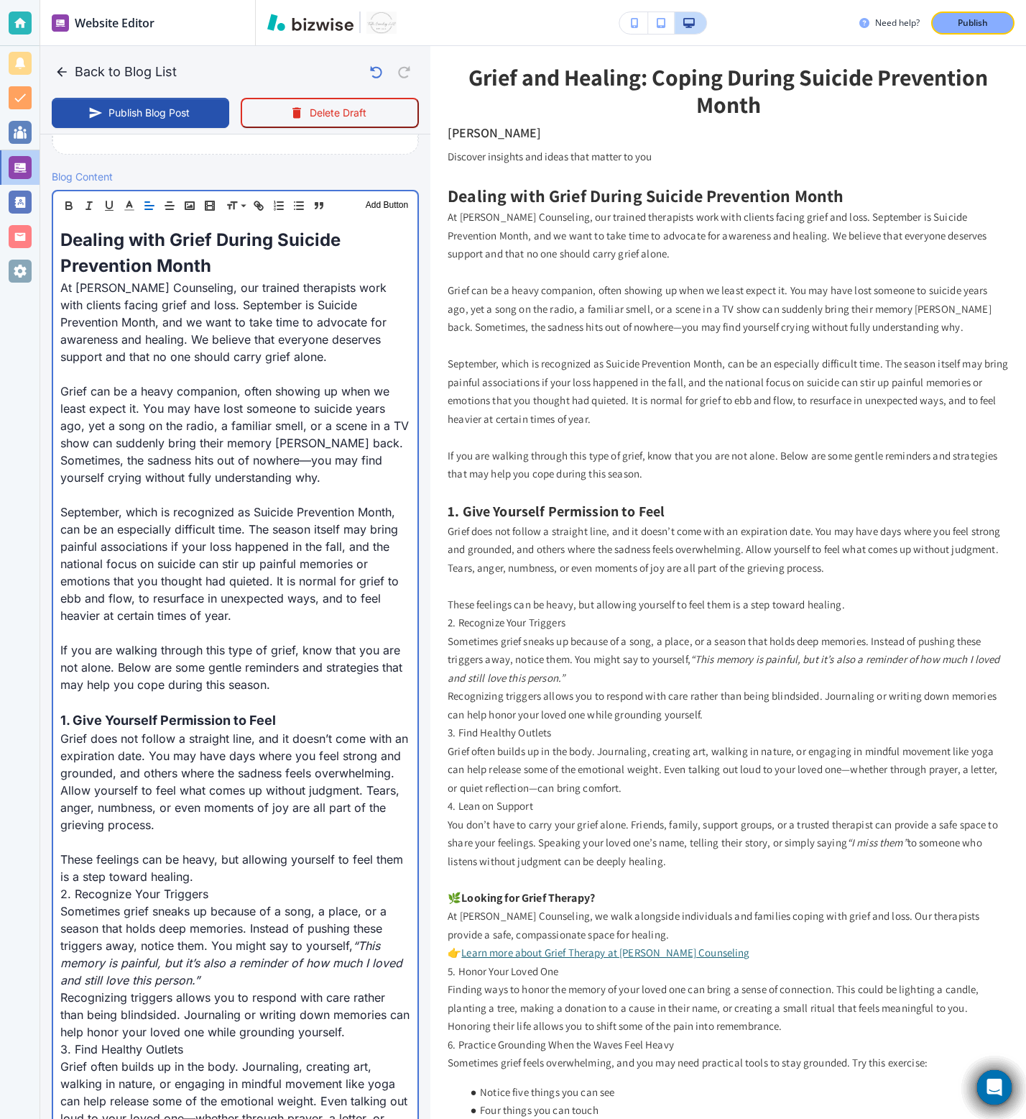
click at [226, 698] on p "These feelings can be heavy, but allowing yourself to feel them is a step towar…" at bounding box center [235, 867] width 350 height 35
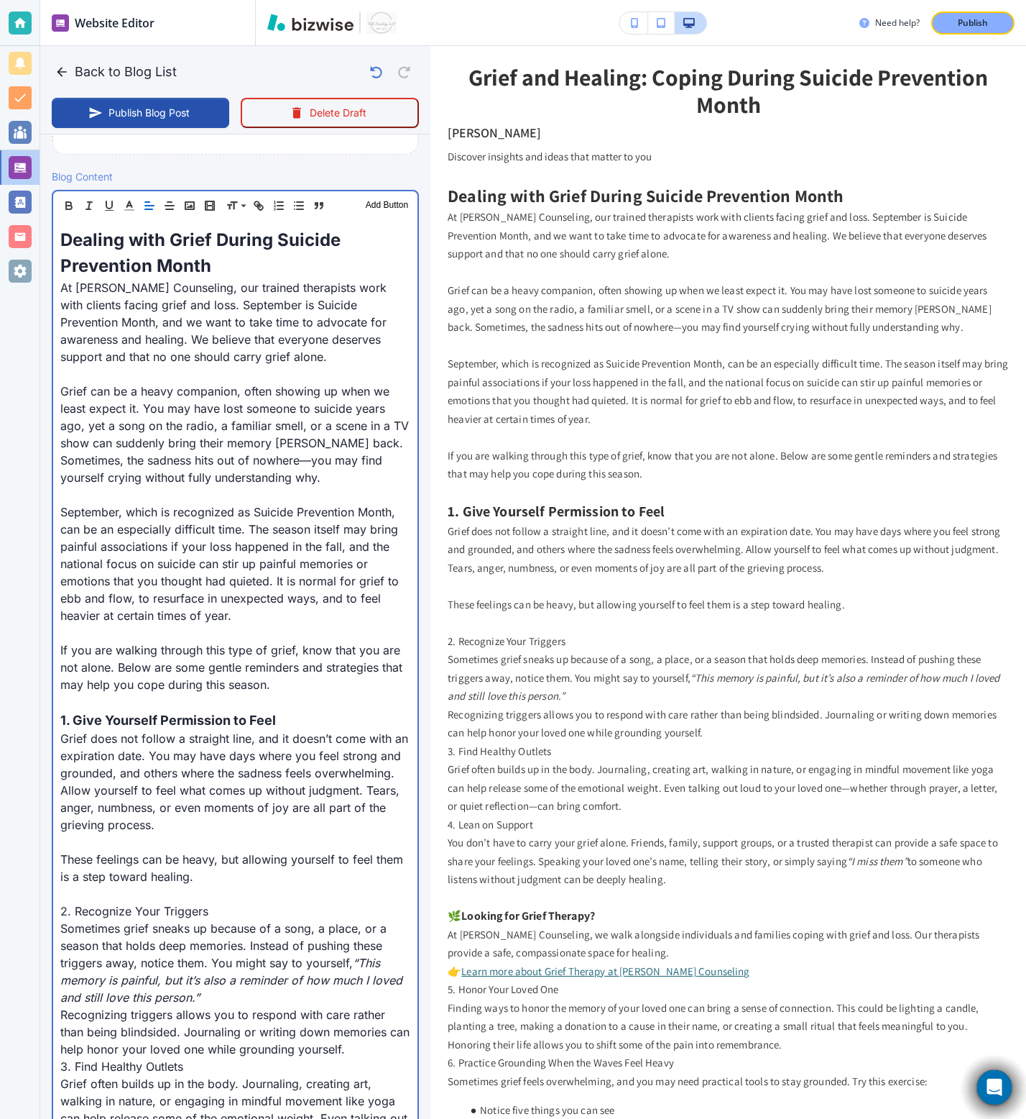
click at [145, 698] on p "2. Recognize Your Triggers" at bounding box center [235, 910] width 350 height 17
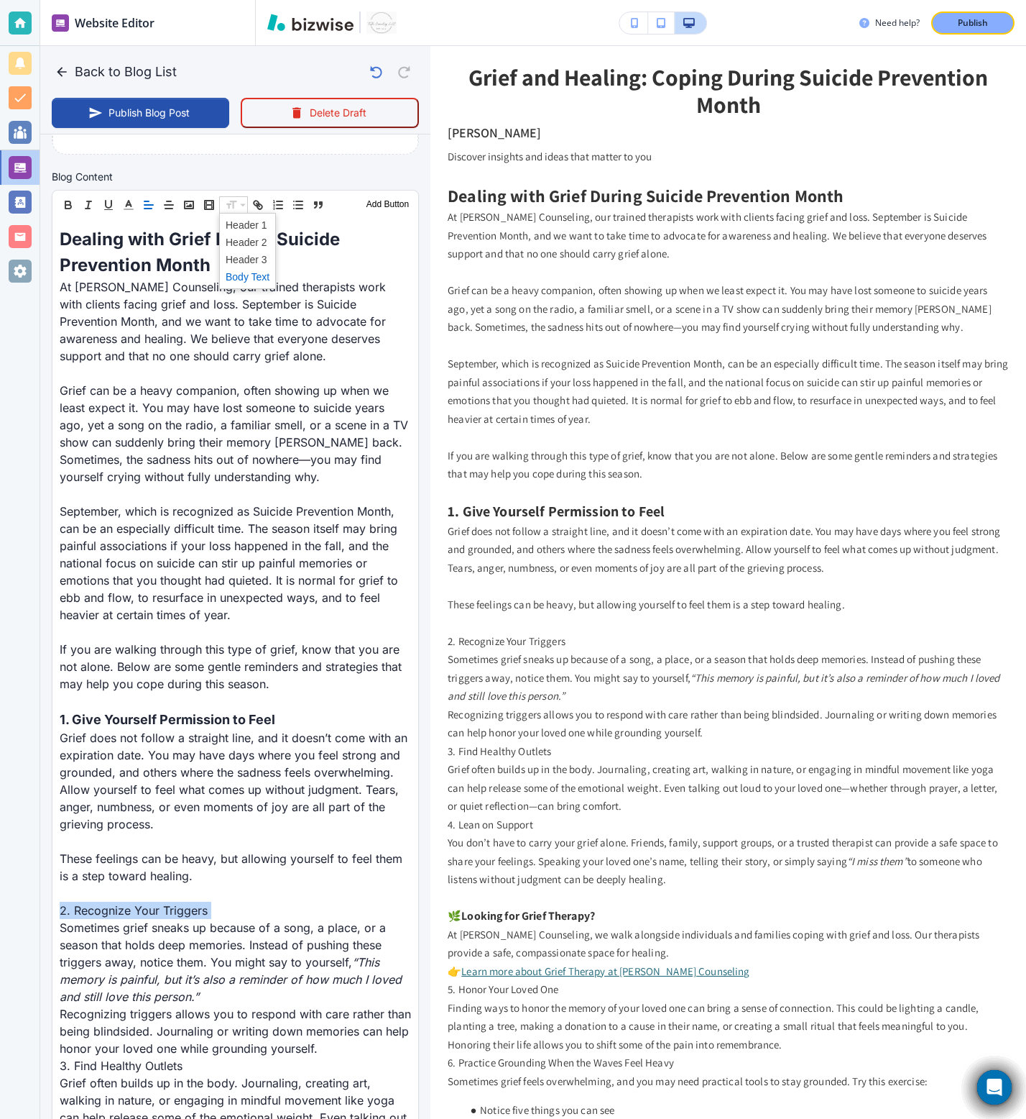
scroll to position [421, 0]
click at [238, 256] on span at bounding box center [248, 260] width 44 height 17
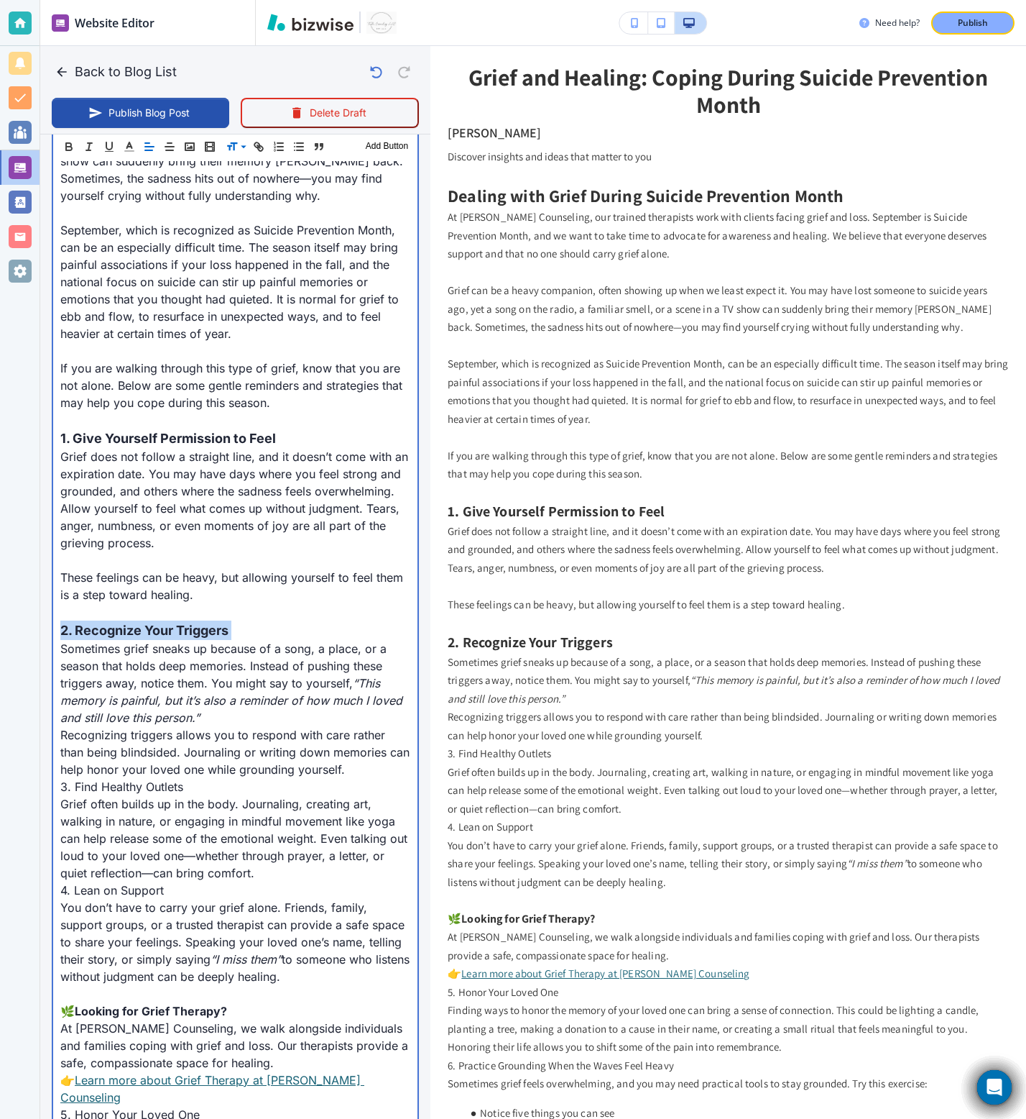
scroll to position [717, 0]
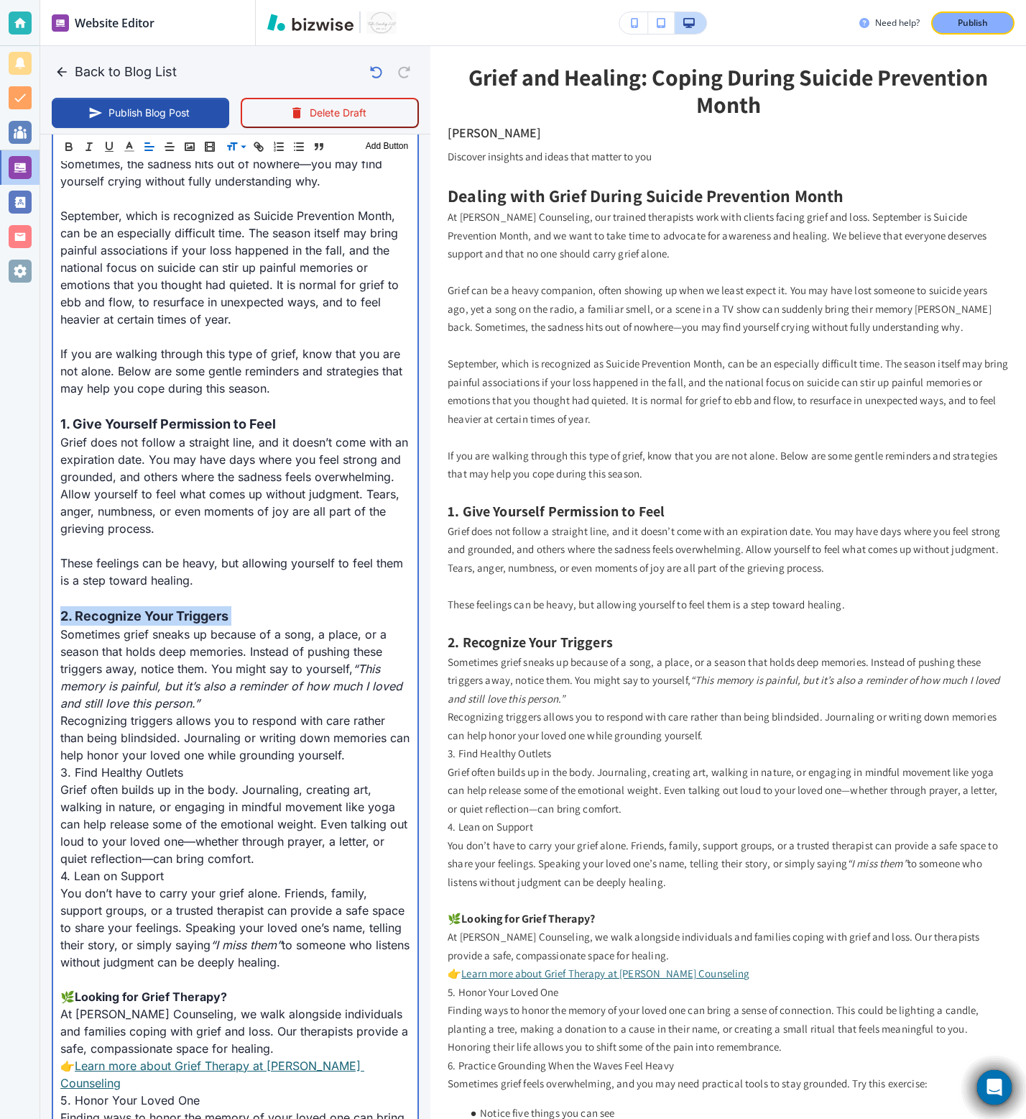
click at [222, 698] on p "Sometimes grief sneaks up because of a song, a place, or a season that holds de…" at bounding box center [235, 668] width 350 height 86
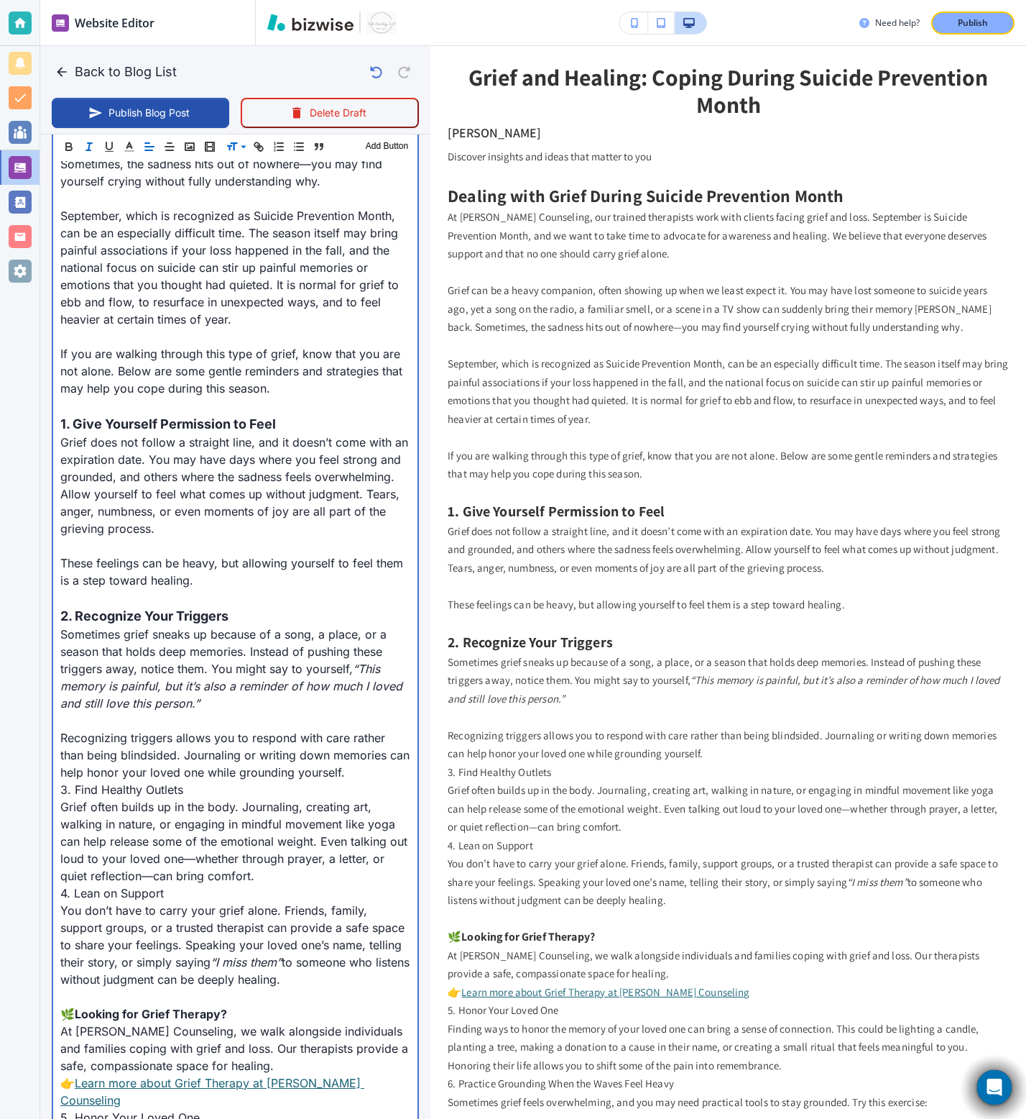
click at [224, 698] on p "3. Find Healthy Outlets" at bounding box center [235, 789] width 350 height 17
click at [352, 698] on p "Recognizing triggers allows you to respond with care rather than being blindsid…" at bounding box center [235, 755] width 350 height 52
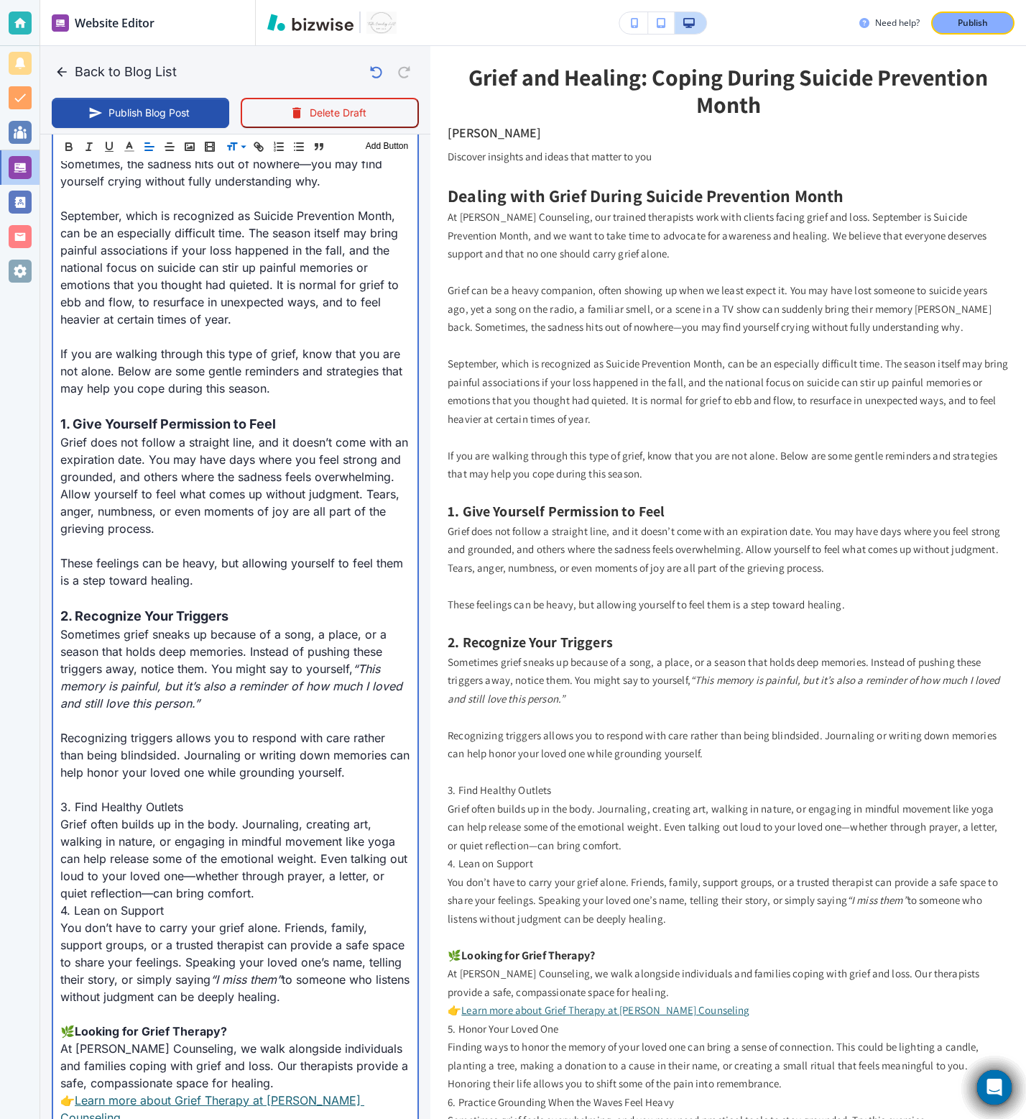
click at [97, 698] on p "3. Find Healthy Outlets" at bounding box center [235, 806] width 350 height 17
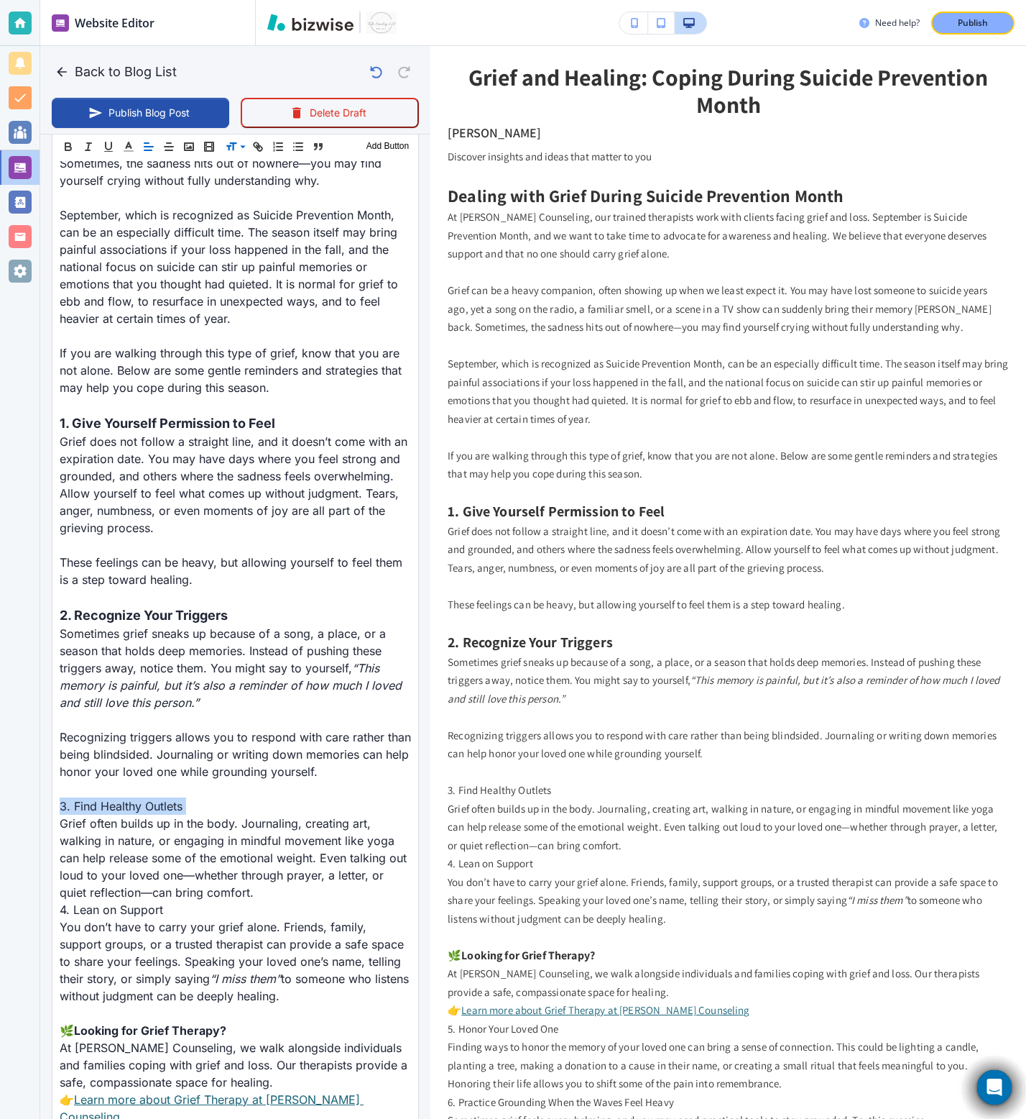
scroll to position [717, 0]
click at [240, 205] on span at bounding box center [248, 201] width 44 height 17
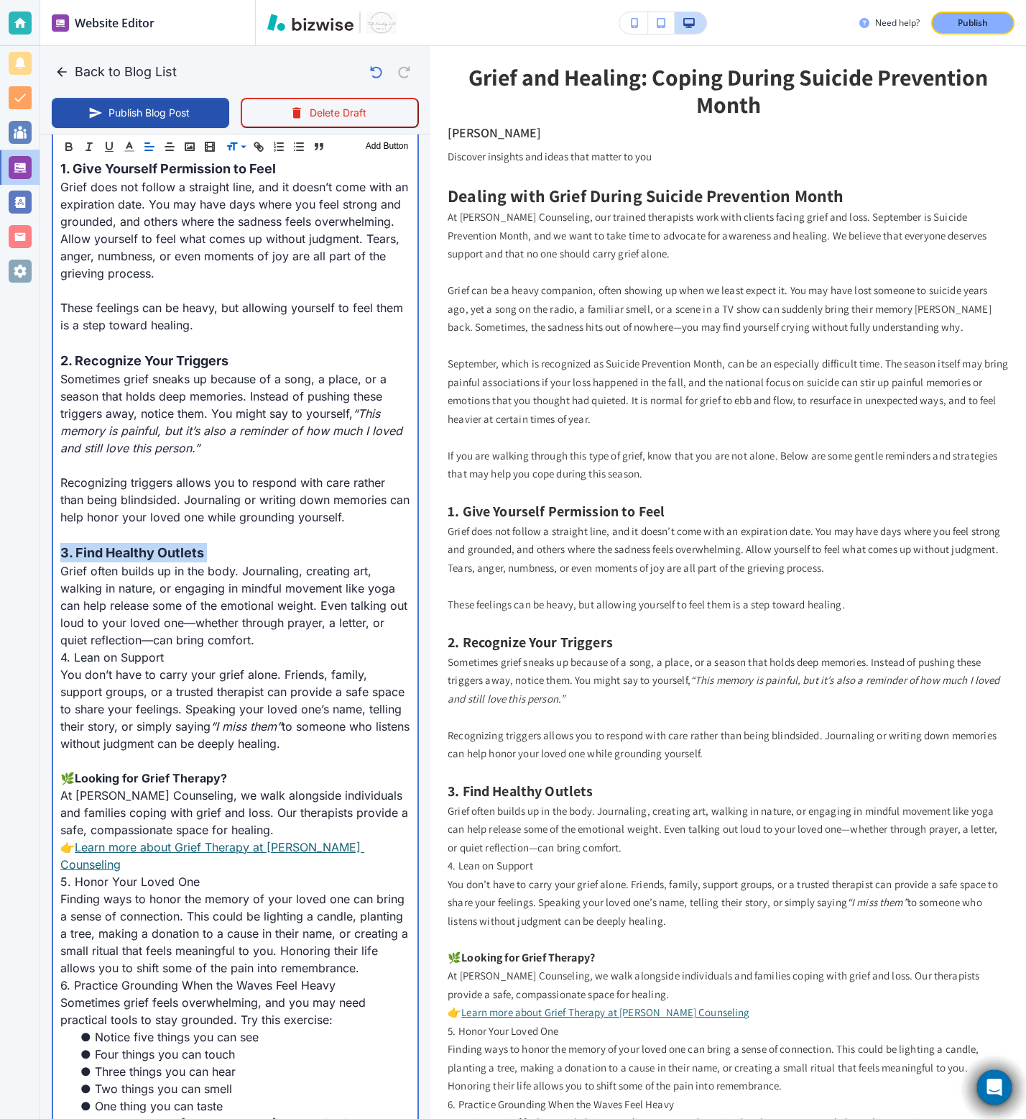
scroll to position [1017, 0]
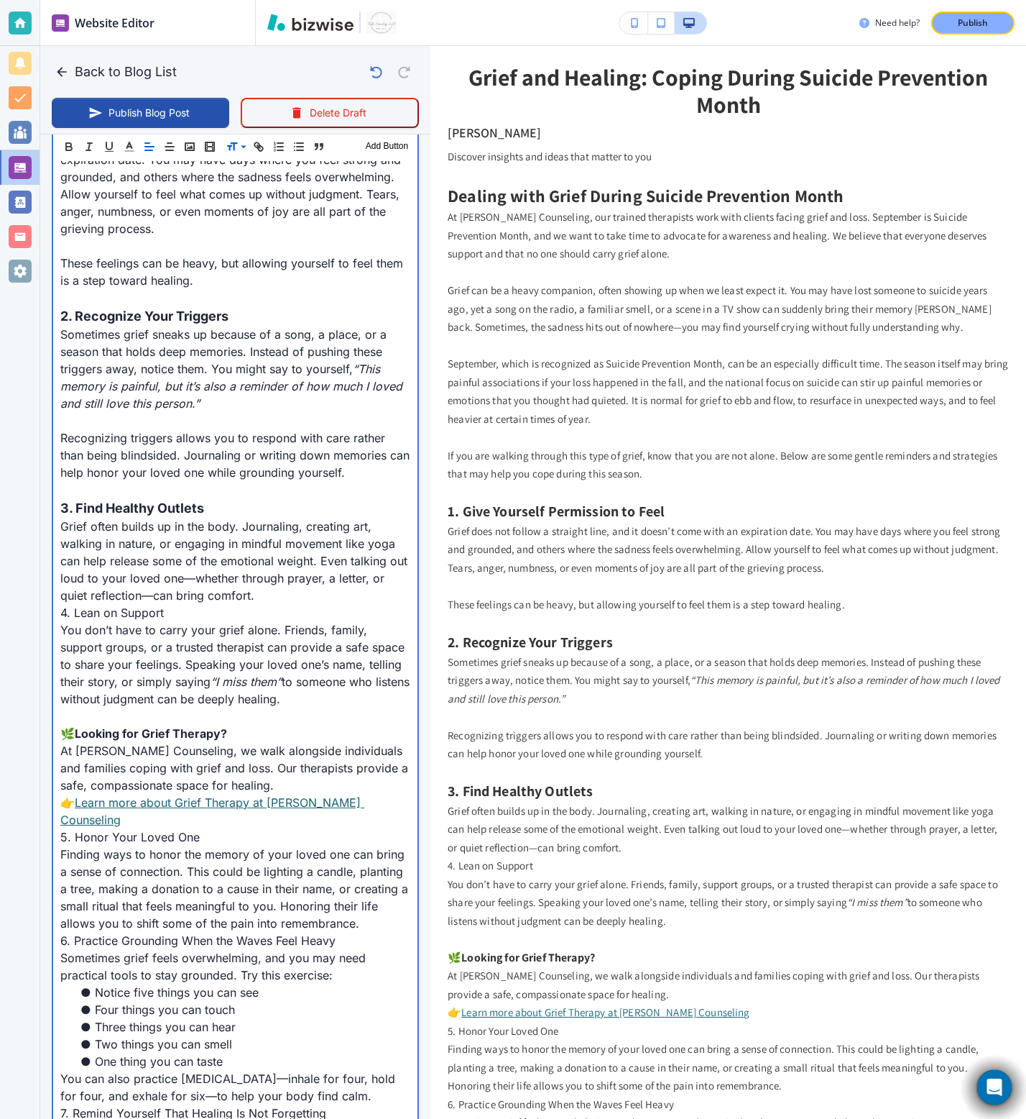
click at [282, 594] on p "Grief often builds up in the body. Journaling, creating art, walking in nature,…" at bounding box center [235, 561] width 350 height 86
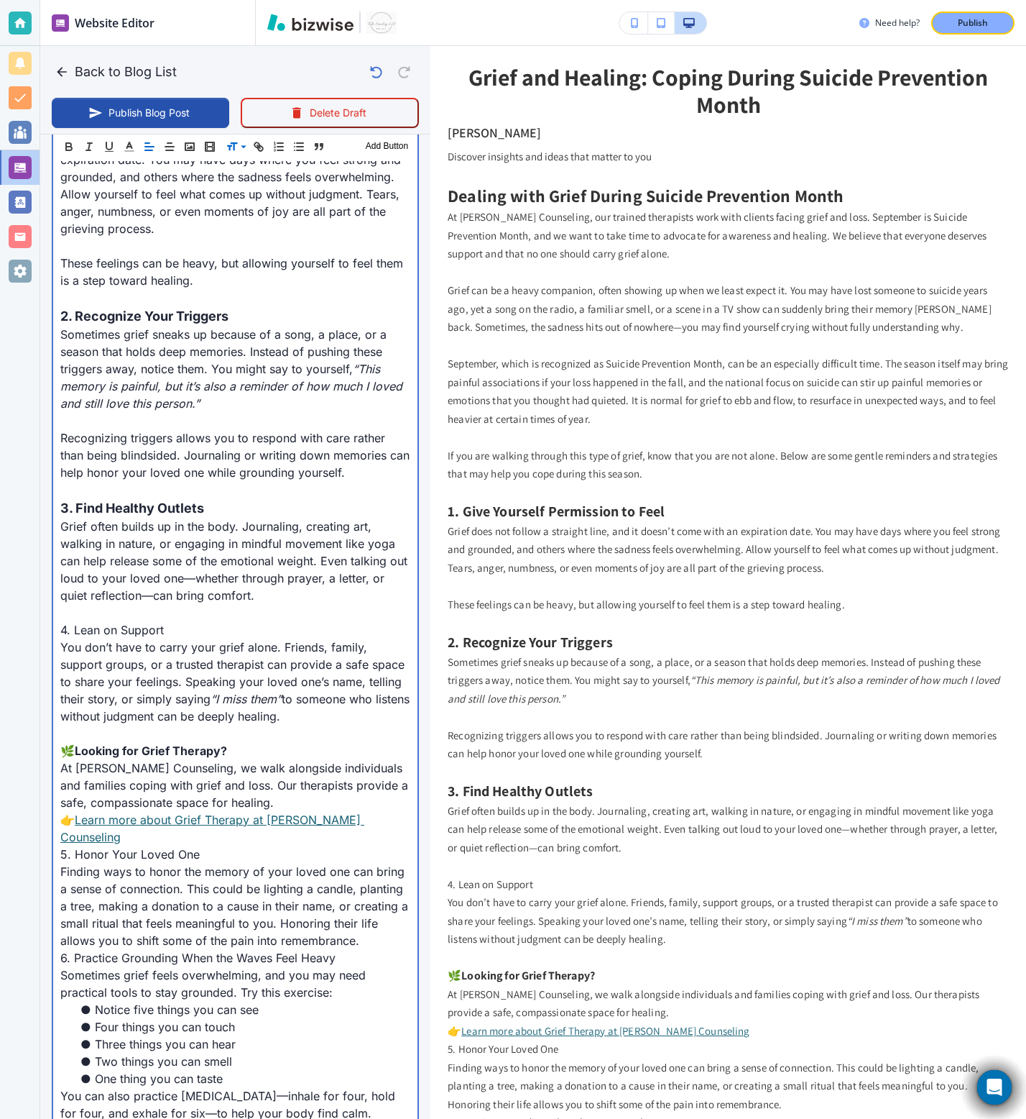
click at [92, 633] on p "4. Lean on Support" at bounding box center [235, 629] width 350 height 17
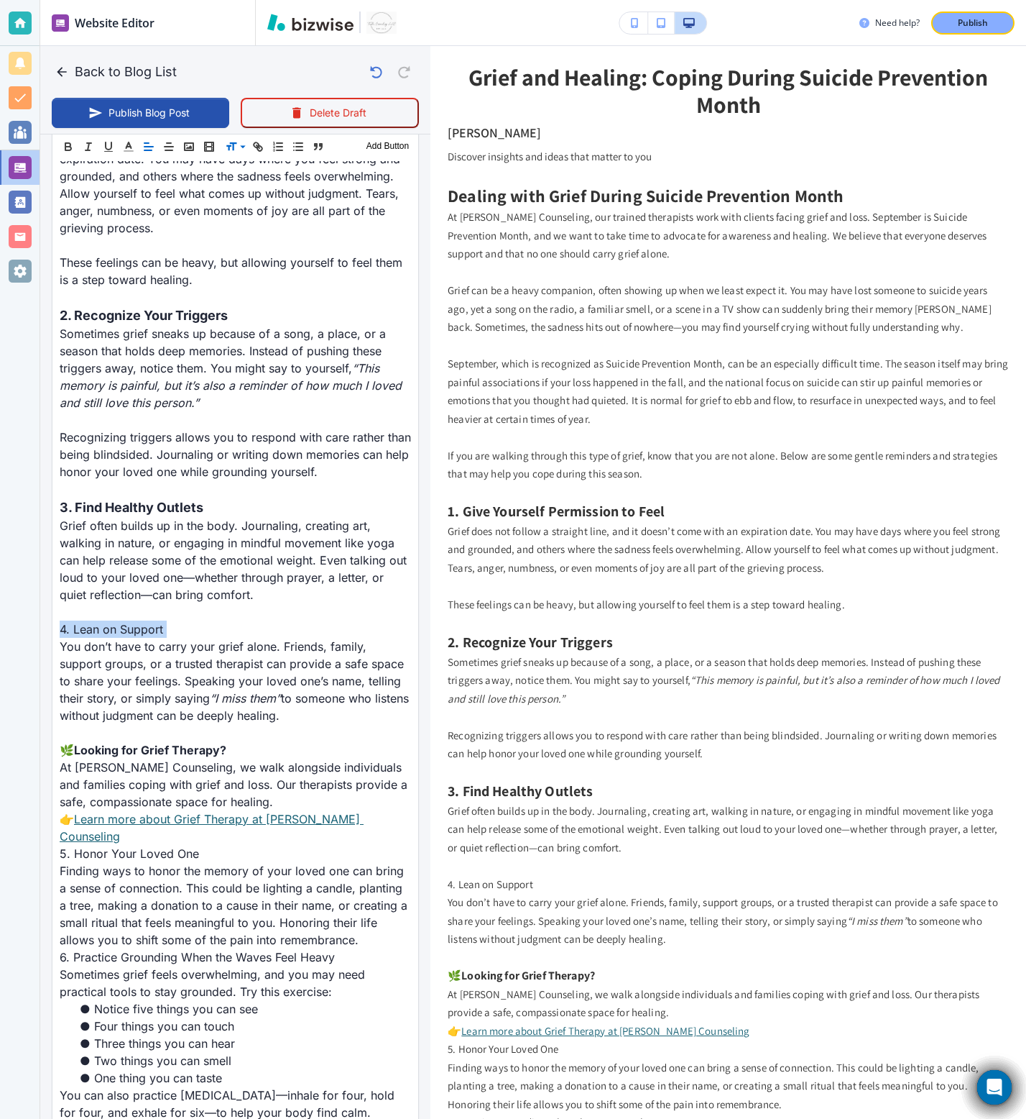
click at [234, 155] on div "Header 1 Header 2 Header 3 Body Text Add Button" at bounding box center [235, 146] width 366 height 29
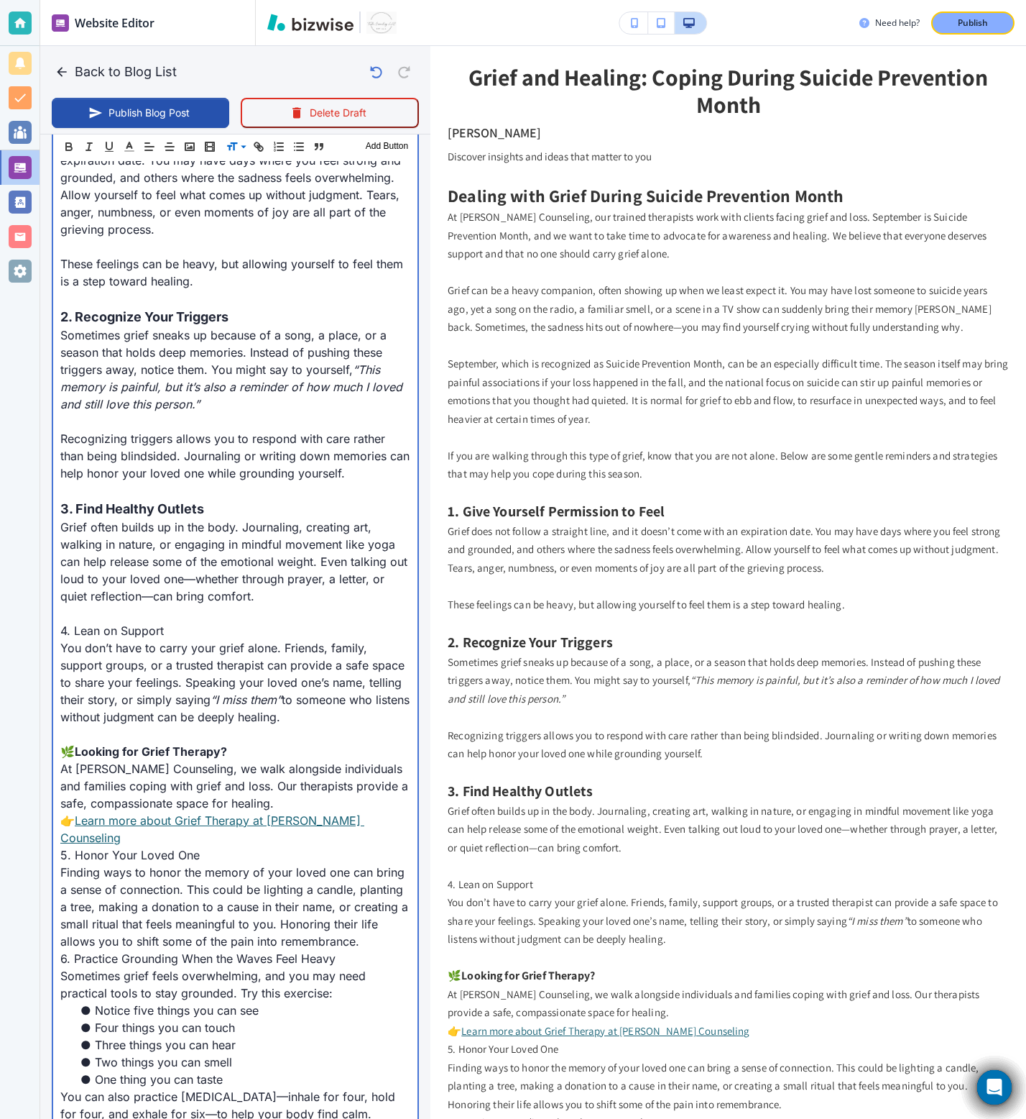
click at [119, 626] on p "4. Lean on Support" at bounding box center [235, 630] width 350 height 17
click at [119, 626] on p "4. Lean on Support" at bounding box center [235, 629] width 350 height 17
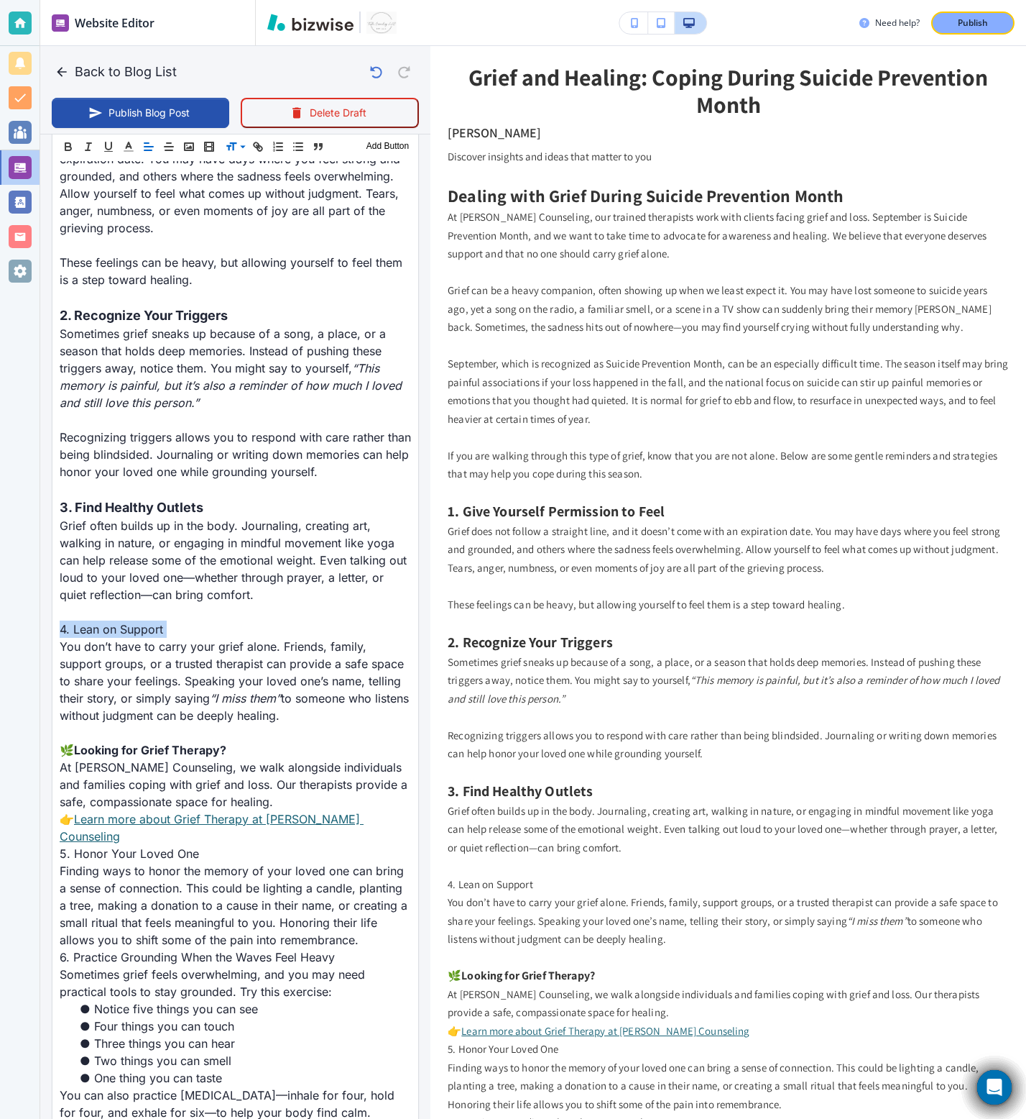
scroll to position [1016, 0]
click at [239, 200] on span at bounding box center [248, 201] width 44 height 17
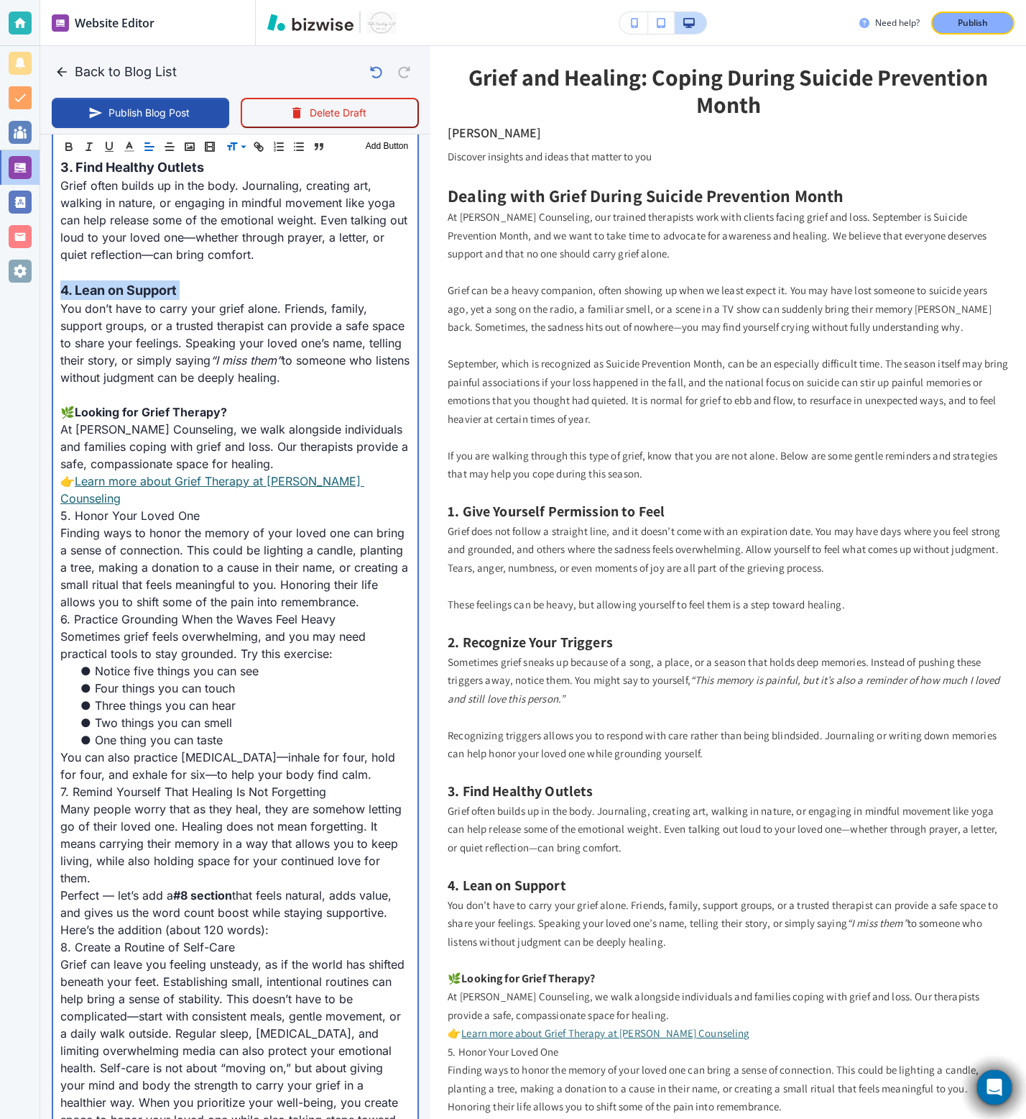
scroll to position [1361, 0]
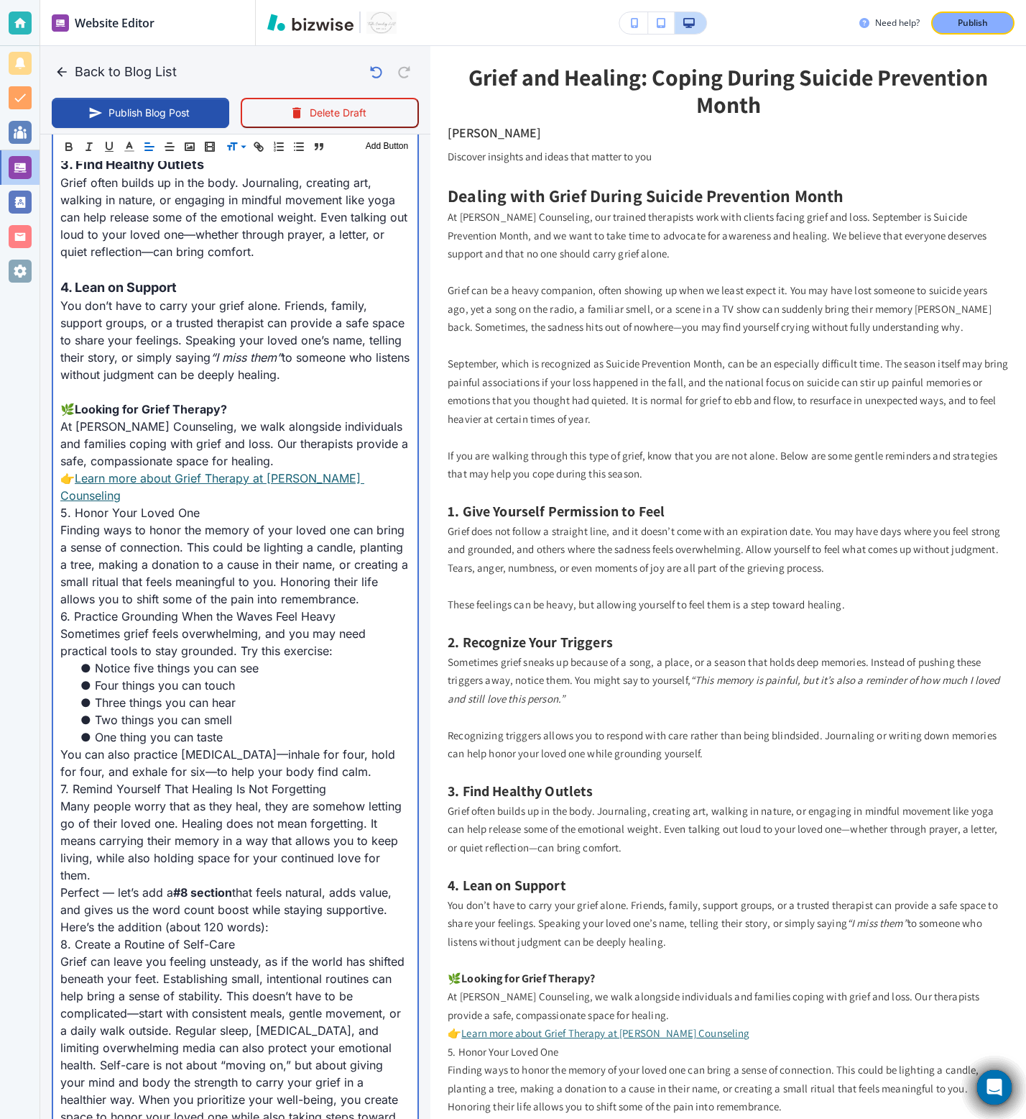
click at [382, 476] on p "👉 Learn more about Grief Therapy at Towler Counseling" at bounding box center [235, 486] width 350 height 35
click at [59, 498] on div "Dealing with Grief During Suicide Prevention Month At Towler Counseling, our tr…" at bounding box center [235, 421] width 364 height 2283
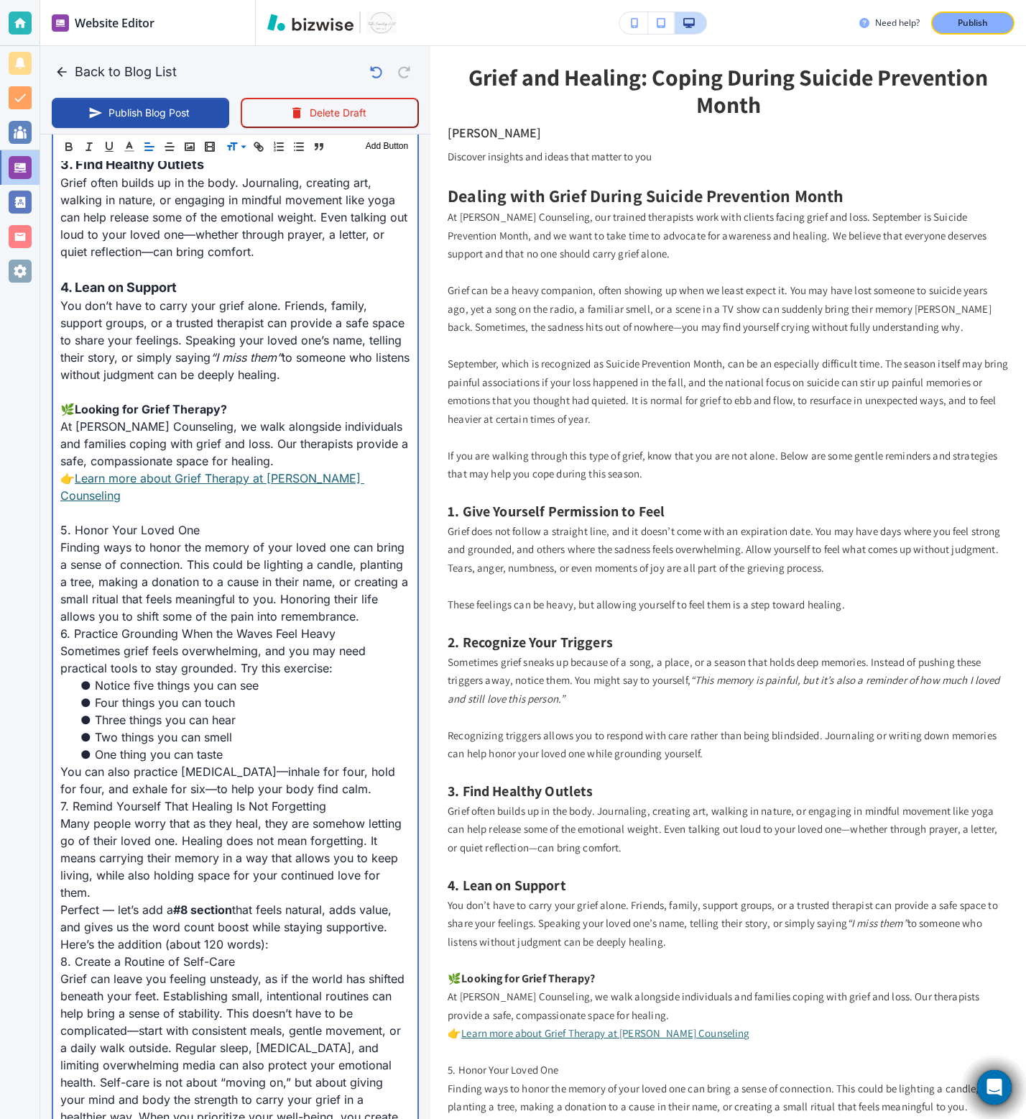
click at [118, 474] on link "Learn more about Grief Therapy at Towler Counseling" at bounding box center [212, 487] width 304 height 32
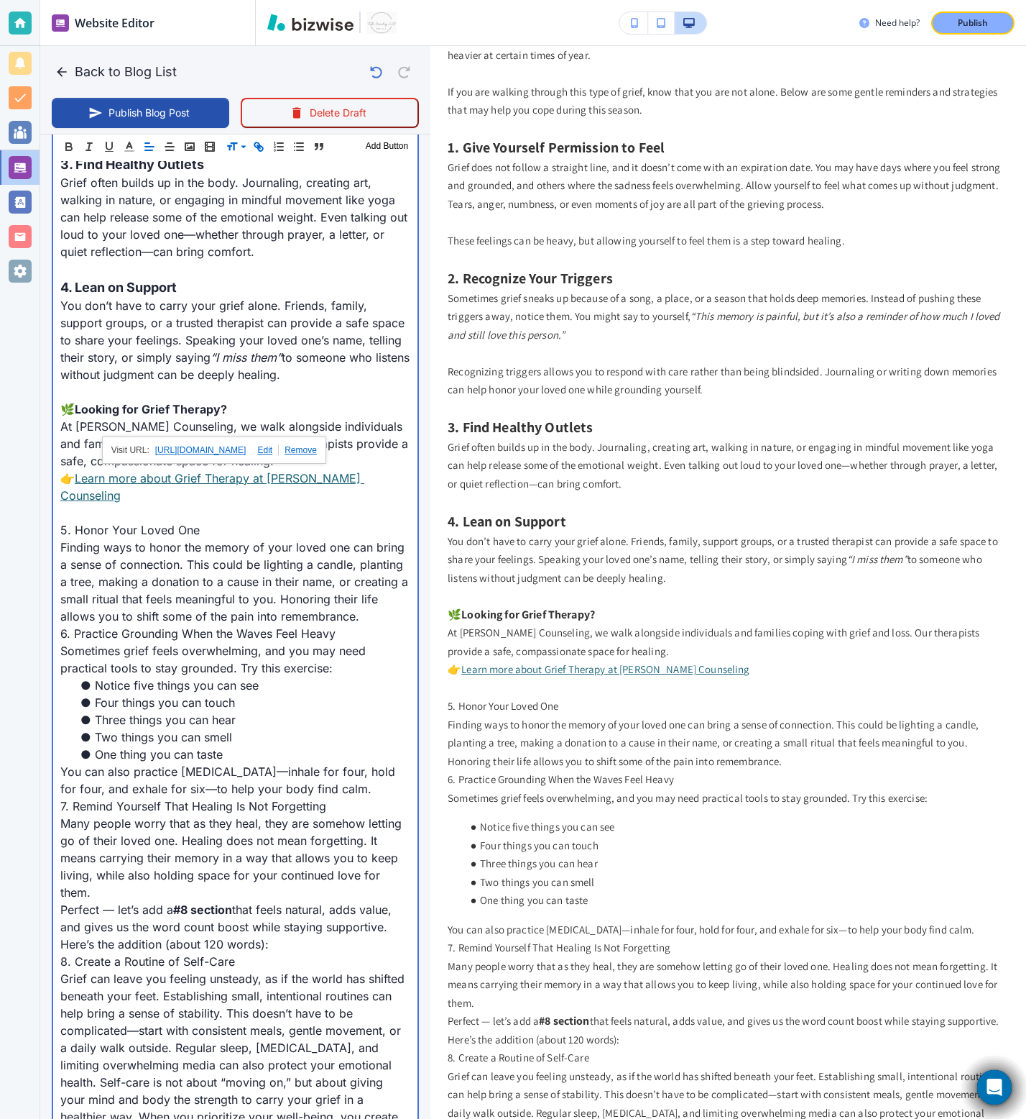
scroll to position [367, 0]
click at [80, 450] on p "At Towler Counseling, we walk alongside individuals and families coping with gr…" at bounding box center [235, 444] width 350 height 52
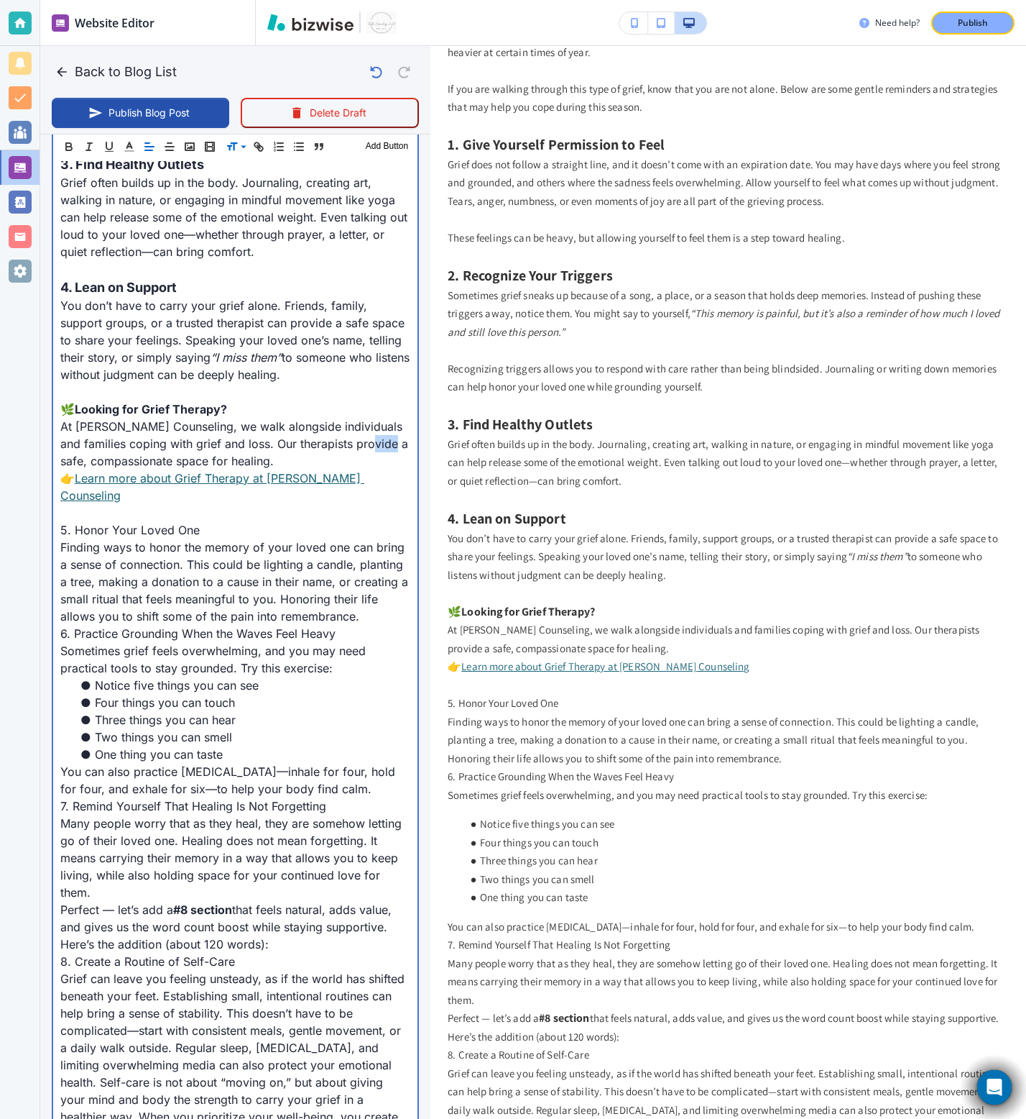
click at [80, 450] on p "At Towler Counseling, we walk alongside individuals and families coping with gr…" at bounding box center [235, 444] width 350 height 52
click at [93, 408] on span "Looking for Grief Therapy?" at bounding box center [151, 409] width 152 height 14
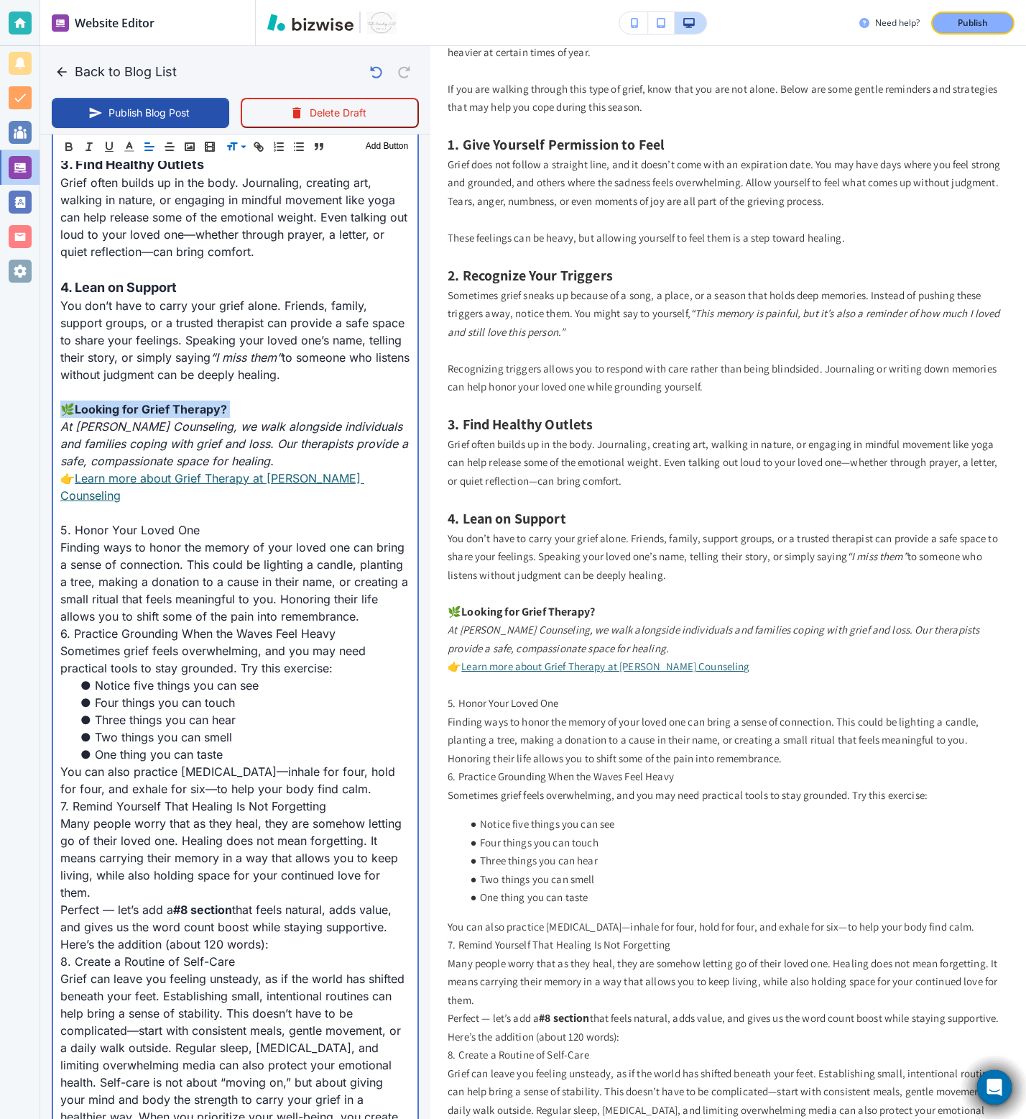
click at [63, 521] on p "5. Honor Your Loved One" at bounding box center [235, 529] width 350 height 17
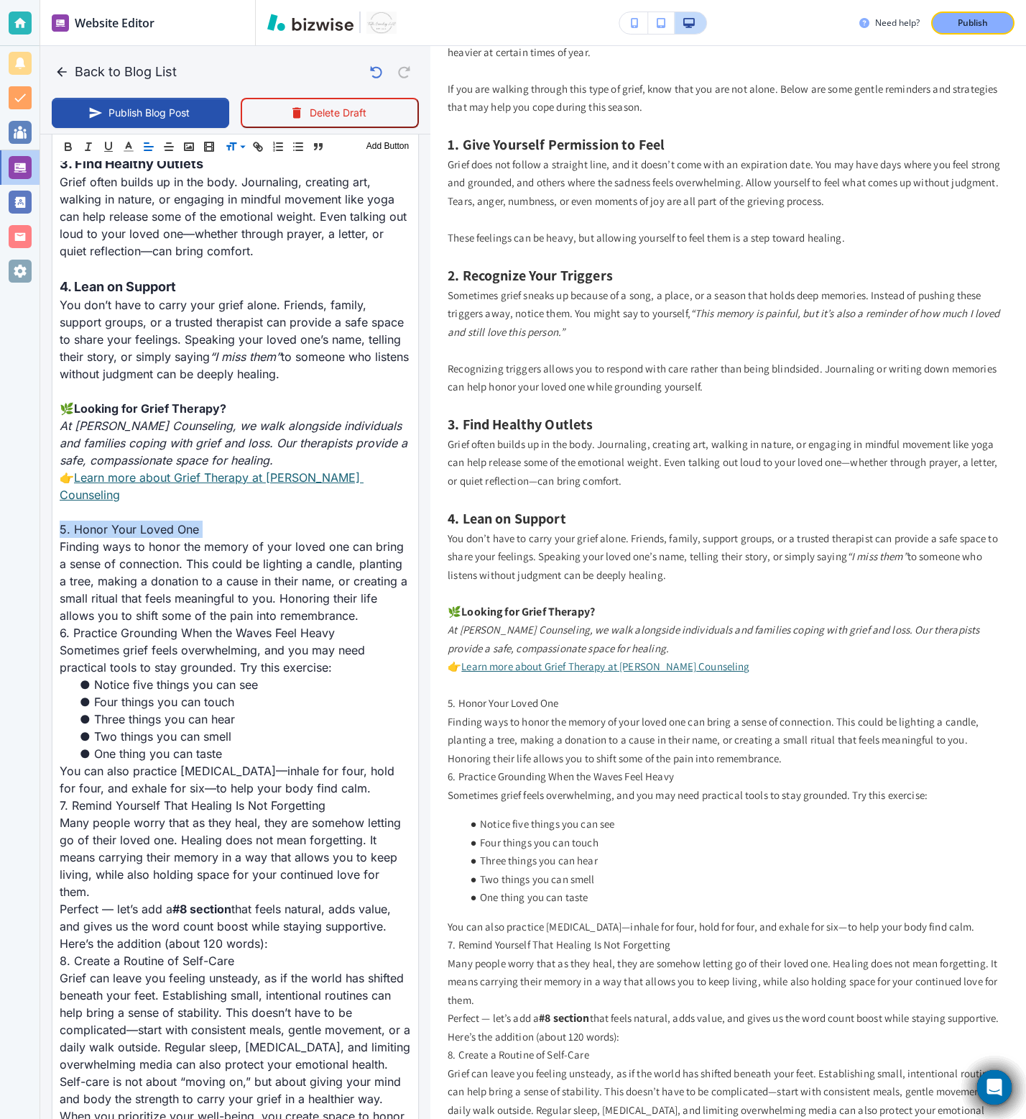
scroll to position [1360, 0]
click at [254, 204] on span at bounding box center [248, 201] width 44 height 17
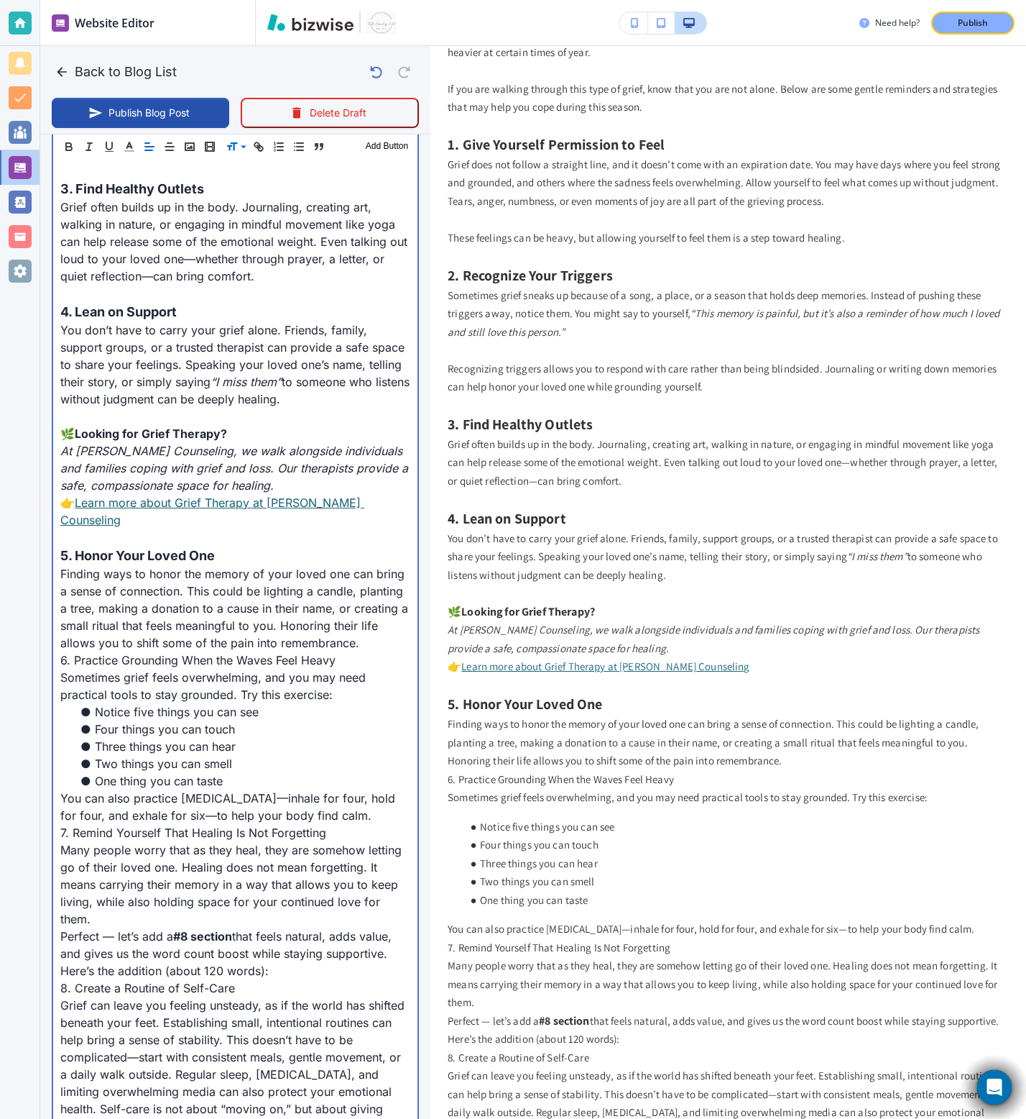
scroll to position [1341, 0]
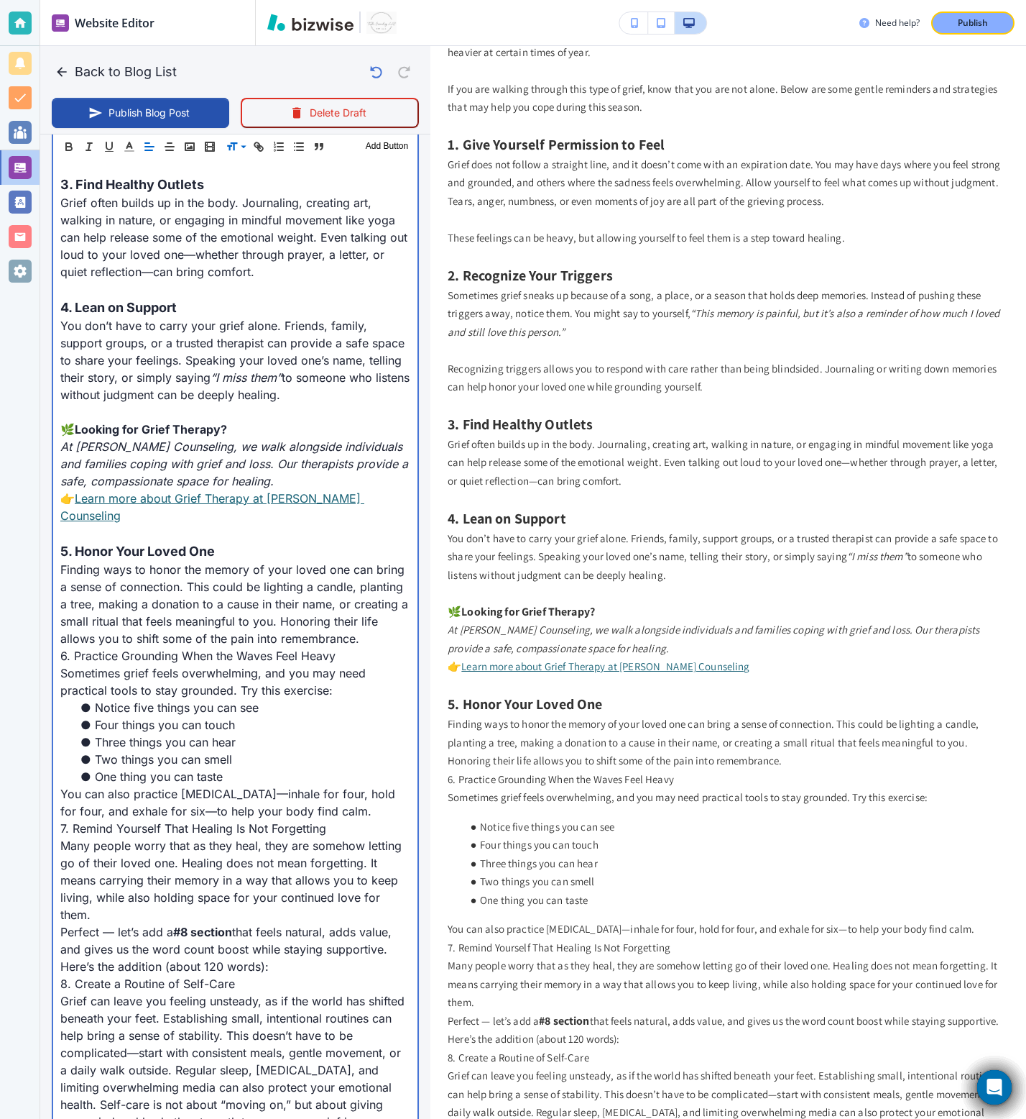
click at [364, 647] on p "6. Practice Grounding When the Waves Feel Heavy" at bounding box center [235, 655] width 350 height 17
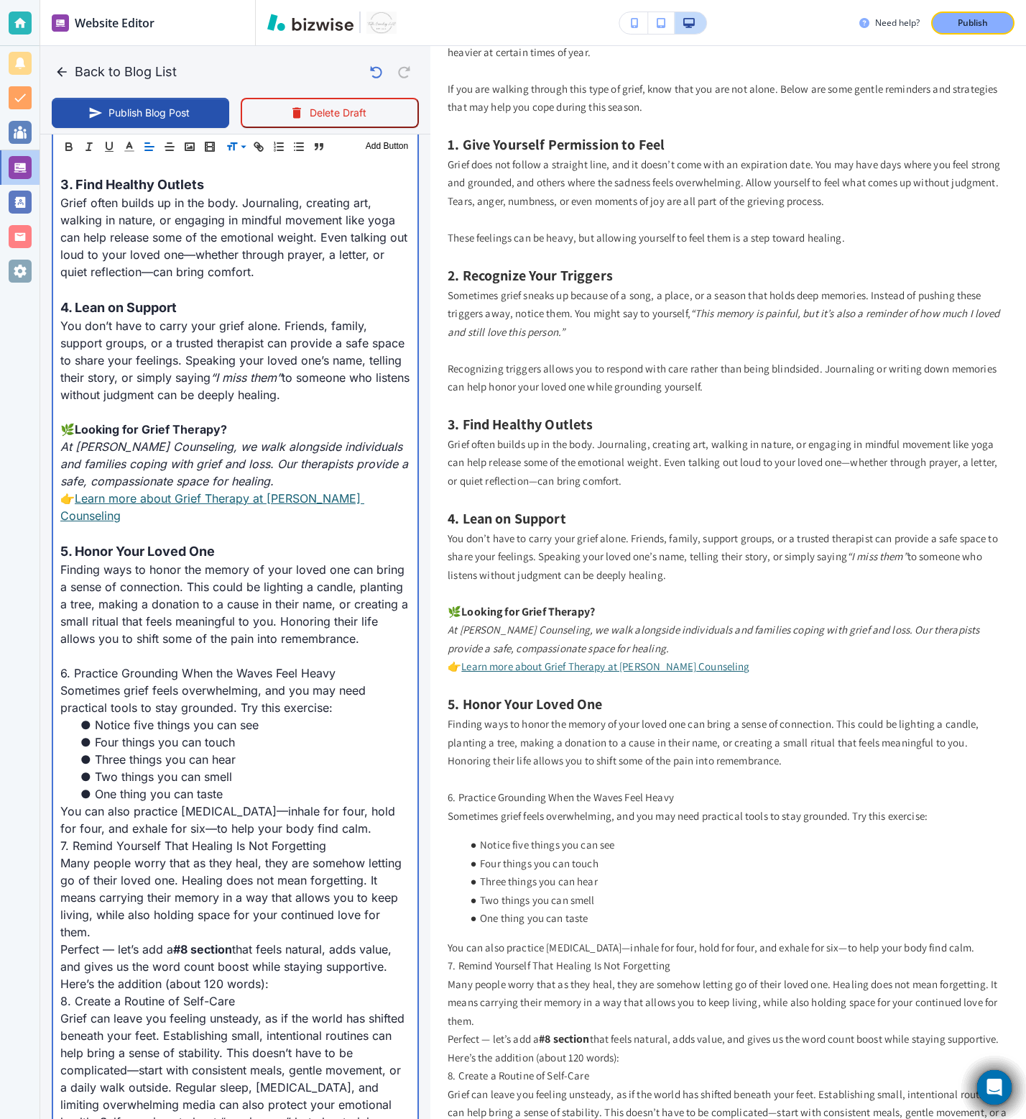
click at [163, 664] on p "6. Practice Grounding When the Waves Feel Heavy" at bounding box center [235, 672] width 350 height 17
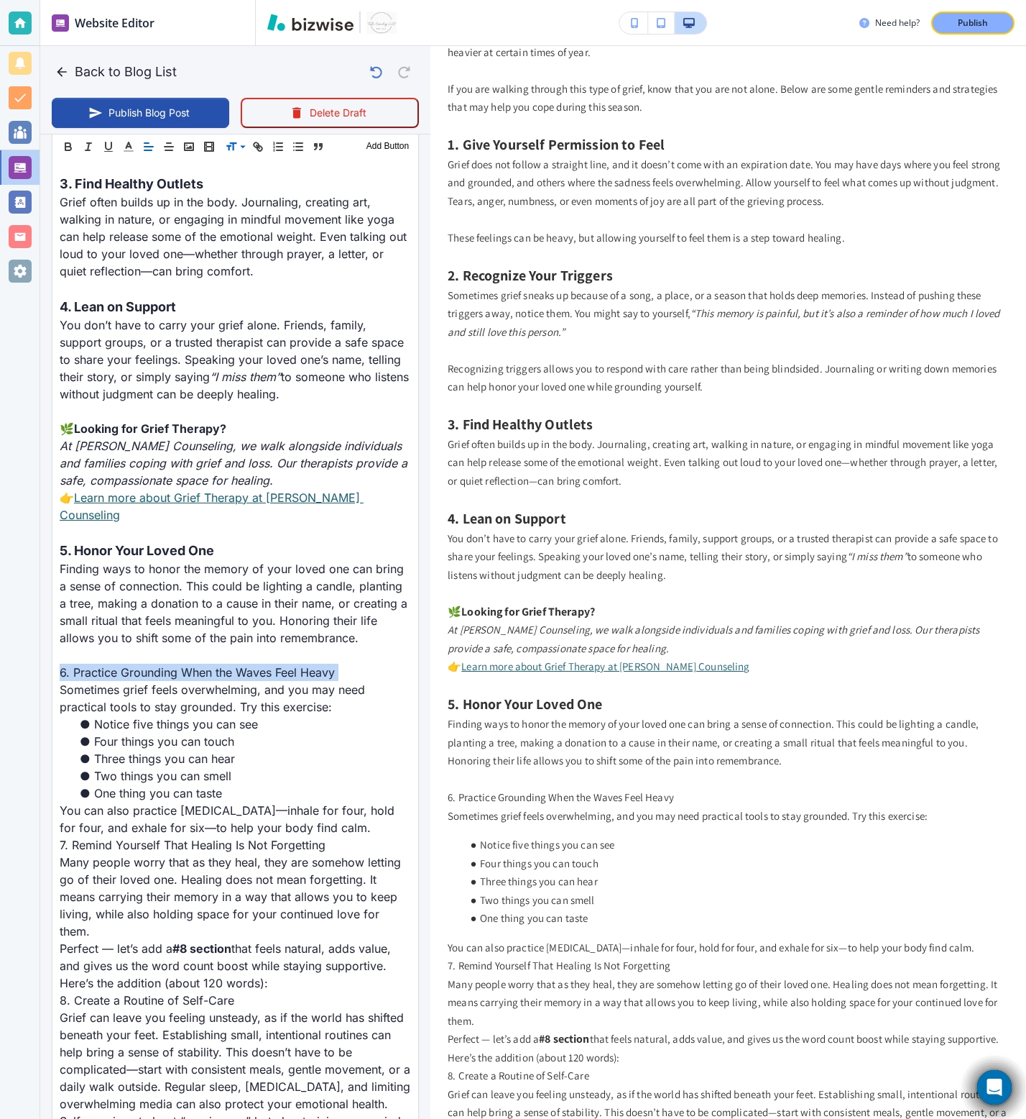
scroll to position [1340, 0]
click at [263, 200] on span at bounding box center [248, 201] width 44 height 17
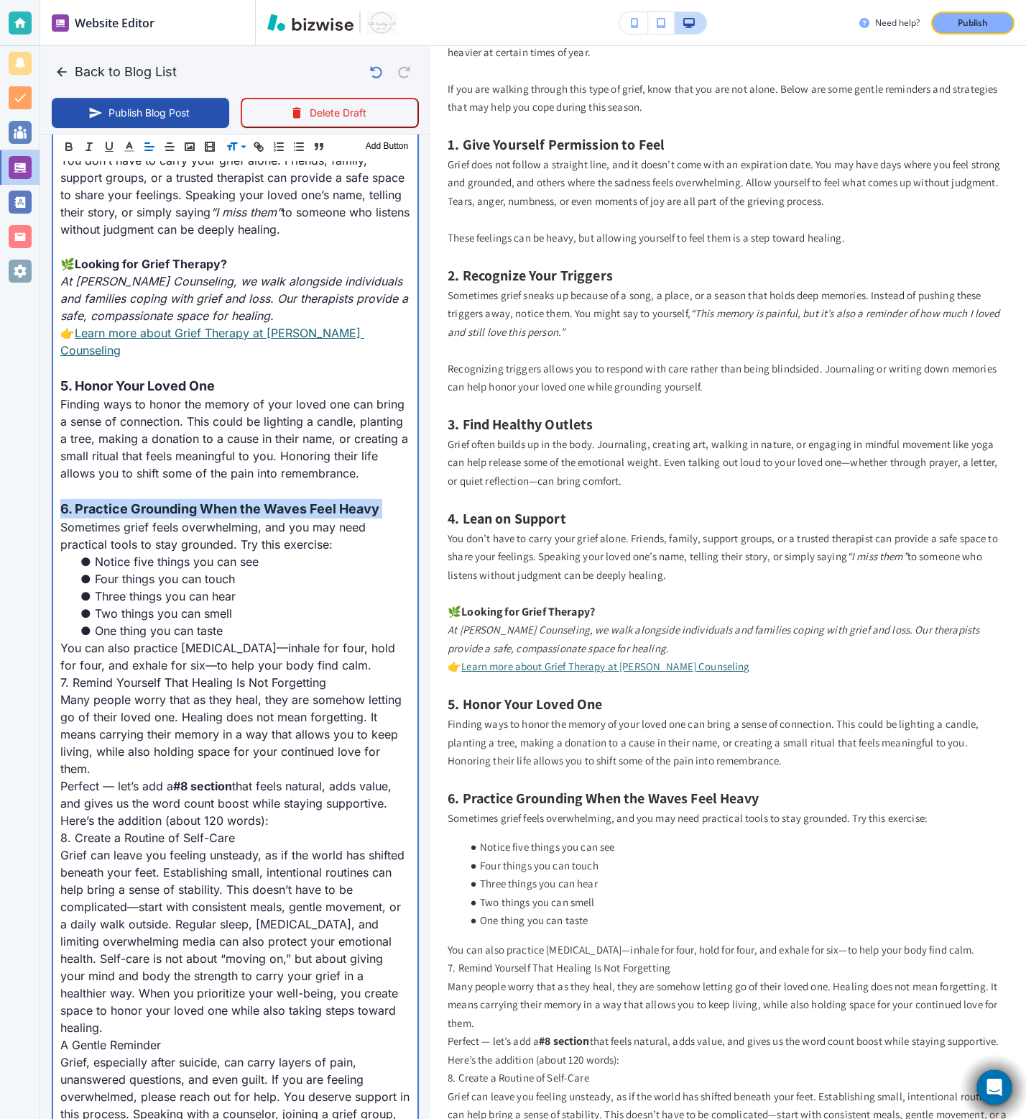
scroll to position [1516, 0]
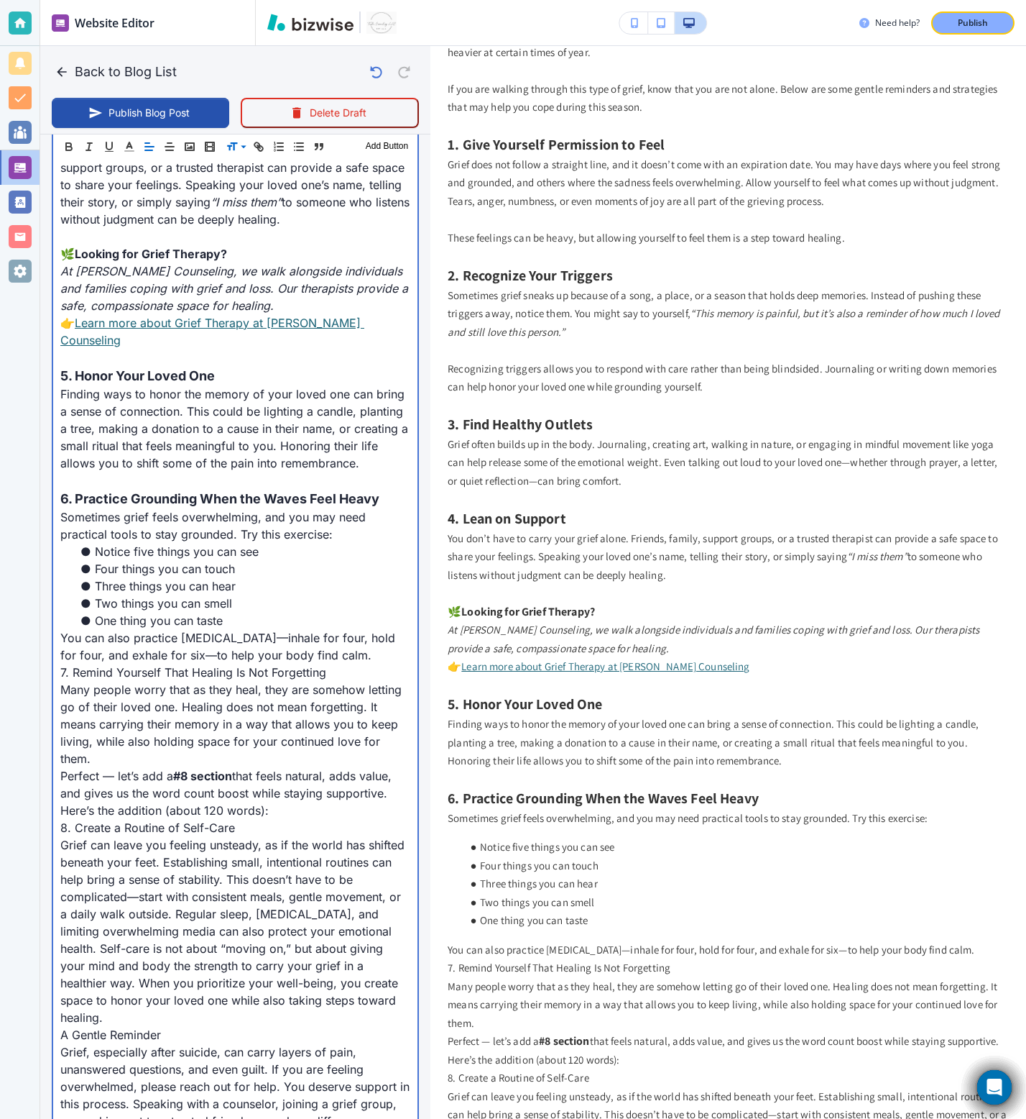
click at [207, 612] on li "One thing you can taste" at bounding box center [244, 620] width 333 height 17
click at [247, 612] on li "One thing you can taste" at bounding box center [244, 620] width 333 height 17
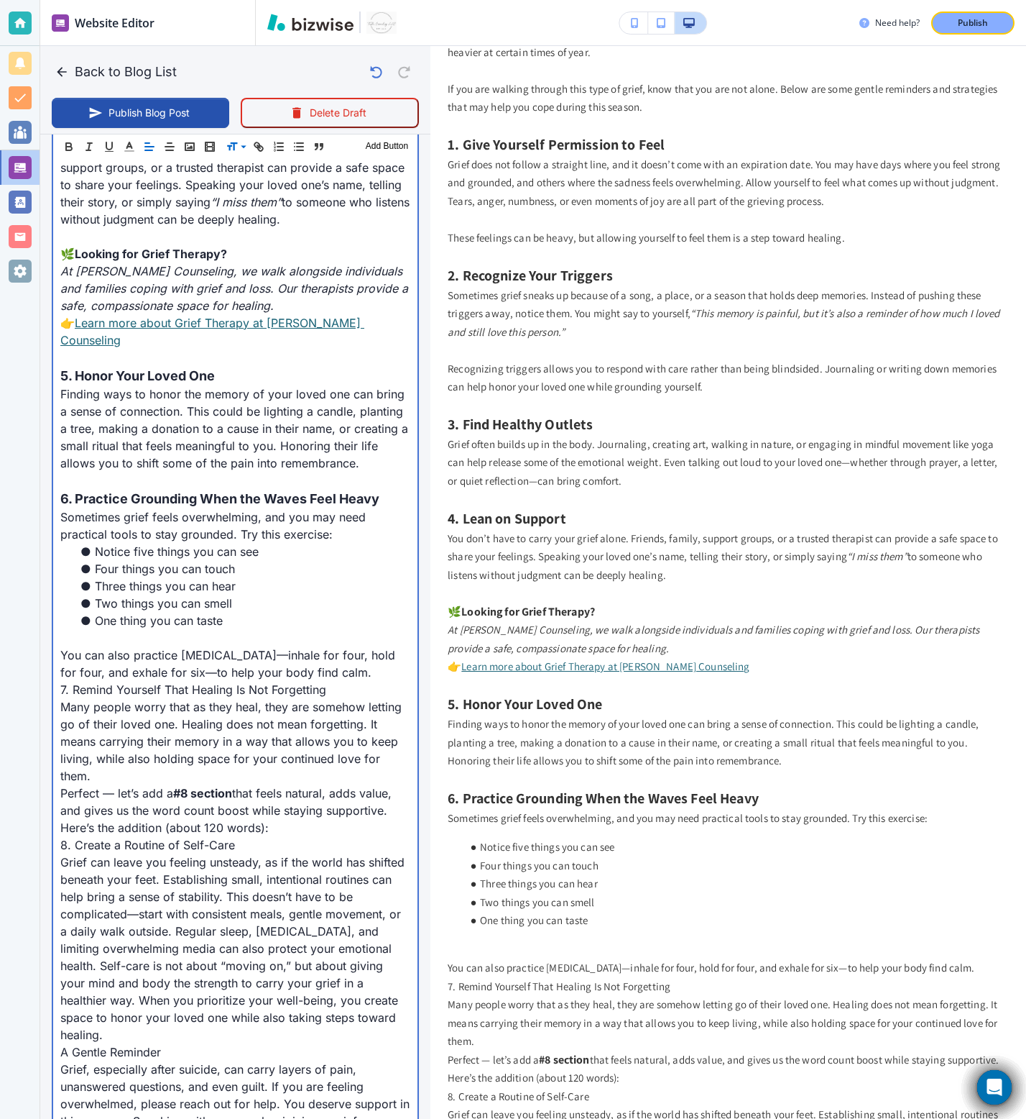
click at [261, 648] on p "You can also practice slow breathing—inhale for four, hold for four, and exhale…" at bounding box center [235, 663] width 350 height 35
click at [333, 681] on p "7. Remind Yourself That Healing Is Not Forgetting" at bounding box center [235, 689] width 350 height 17
click at [360, 651] on p "You can also practice slow breathing—inhale for four, hold for four, and exhale…" at bounding box center [235, 663] width 350 height 35
type input "Sep 17, 2025 05:20 PM"
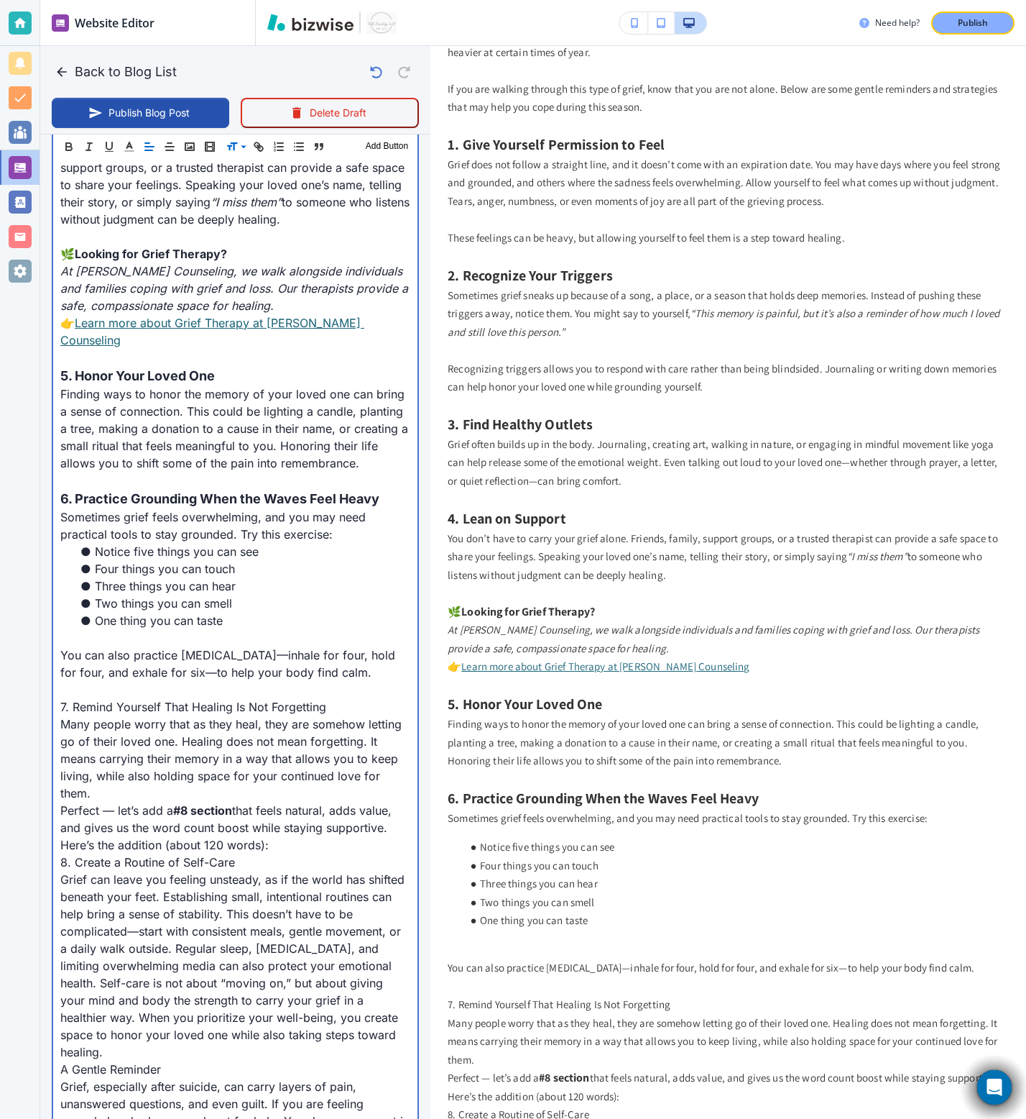
click at [167, 629] on p at bounding box center [235, 637] width 350 height 17
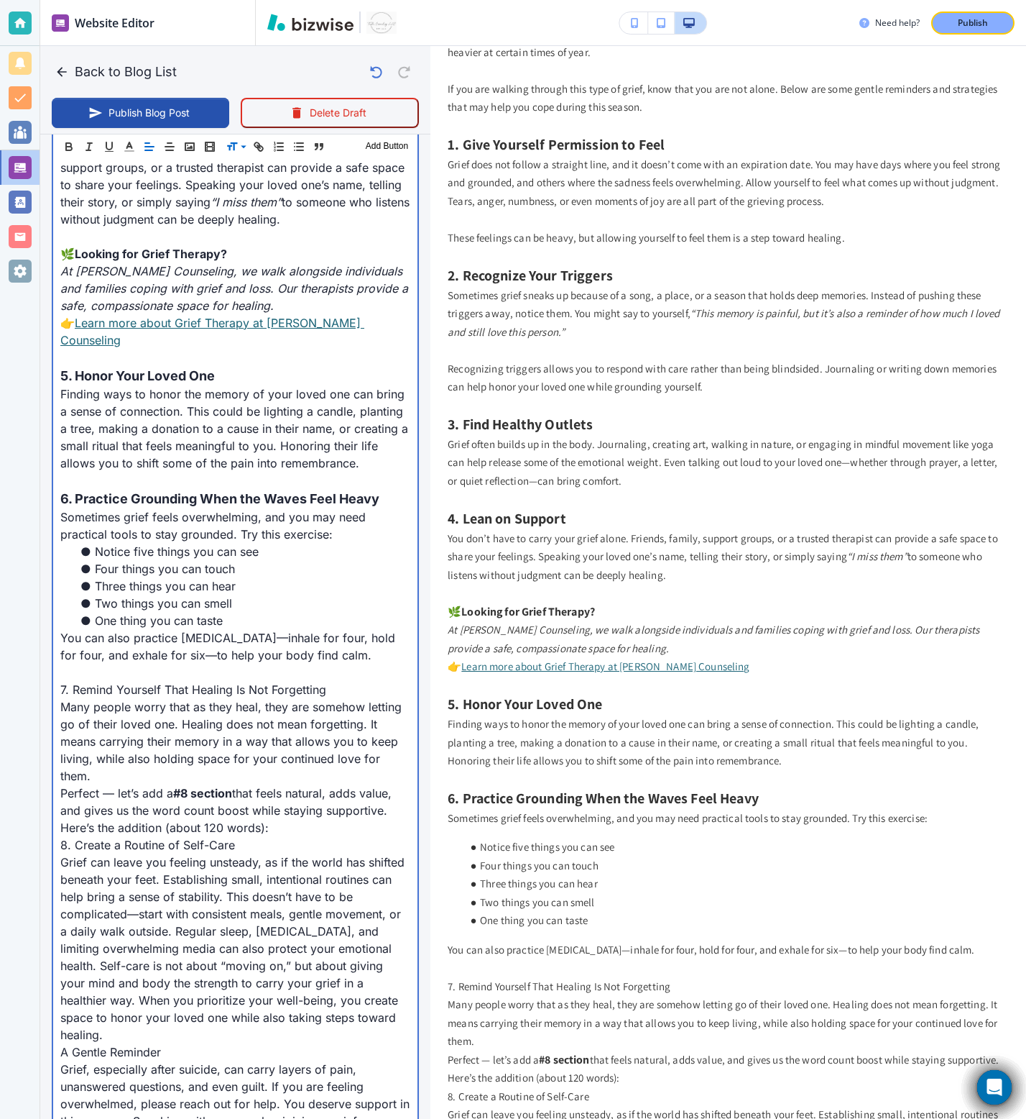
click at [182, 472] on p at bounding box center [235, 480] width 350 height 17
click at [173, 681] on p "7. Remind Yourself That Healing Is Not Forgetting" at bounding box center [235, 689] width 350 height 17
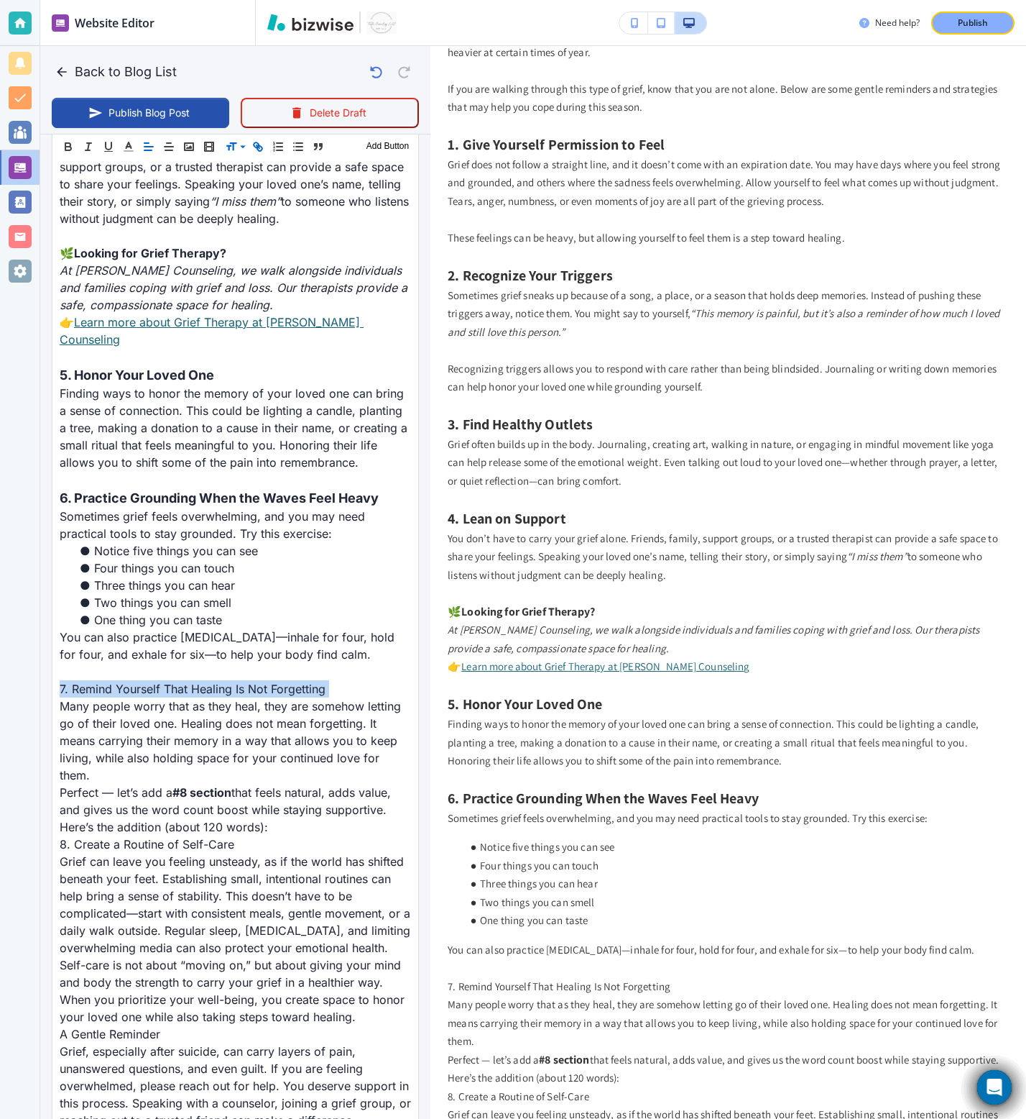
click at [259, 149] on icon "button" at bounding box center [258, 146] width 13 height 13
type input "7. Remind Yourself That Healing Is Not Forgetting"
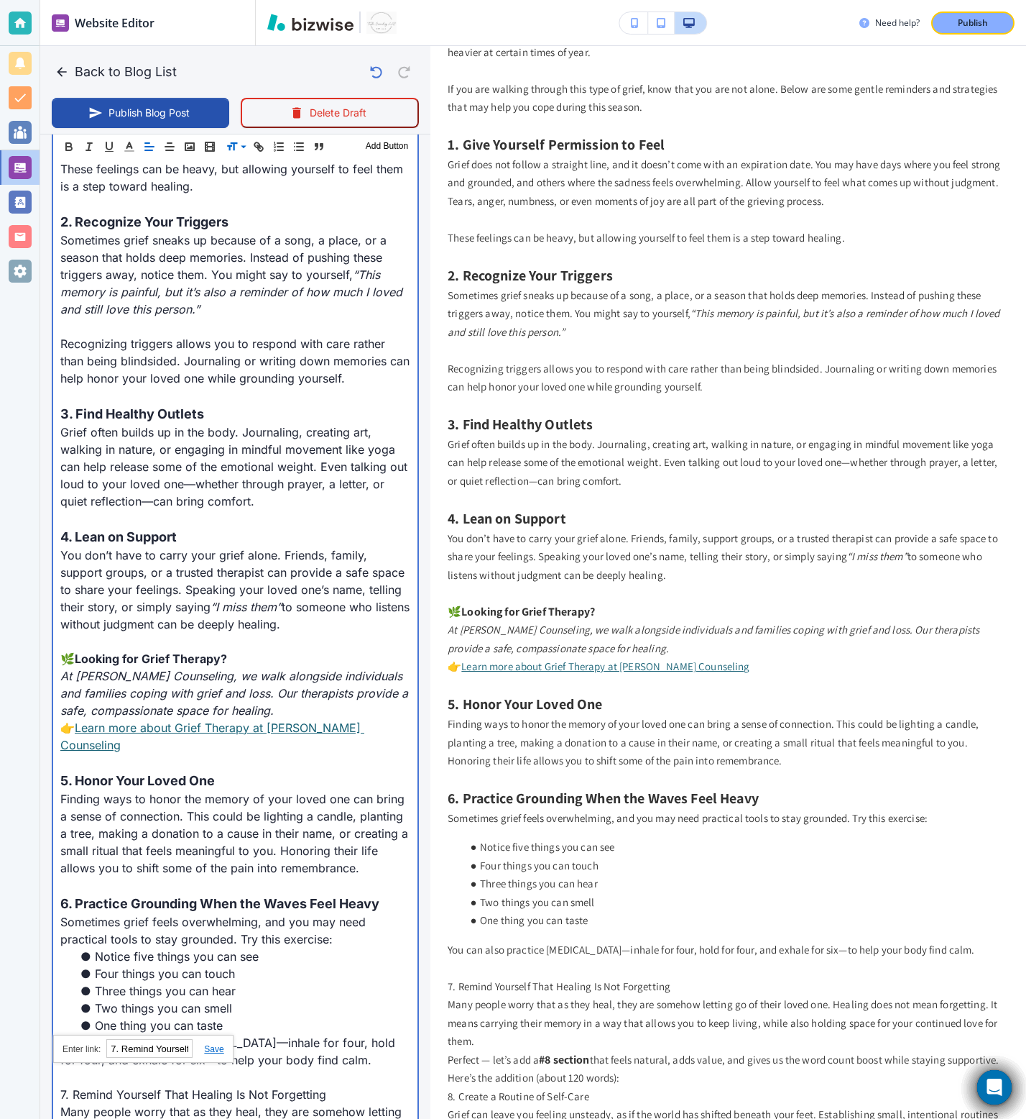
scroll to position [1308, 0]
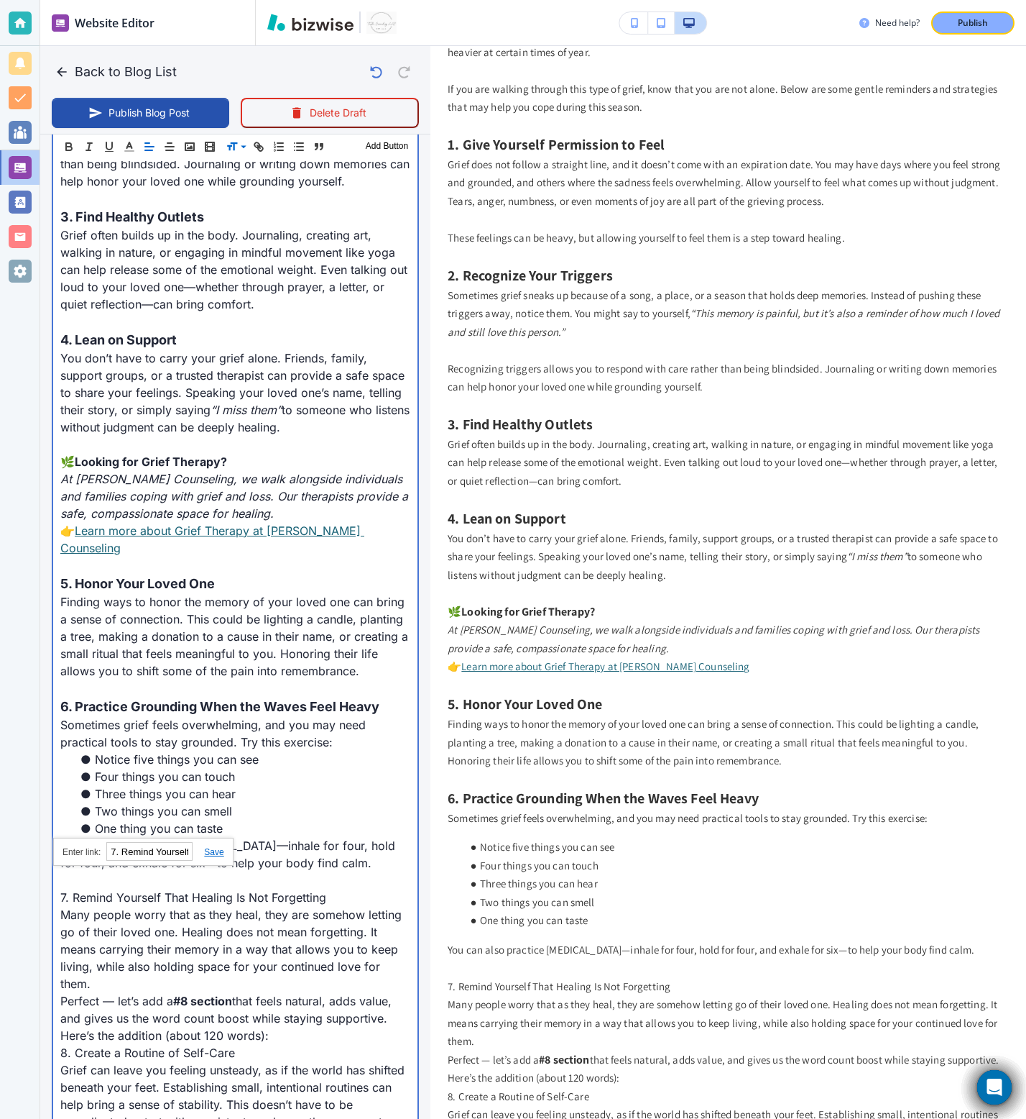
click at [259, 698] on p "You can also practice slow breathing—inhale for four, hold for four, and exhale…" at bounding box center [235, 854] width 350 height 35
click at [229, 698] on p "7. Remind Yourself That Healing Is Not Forgetting" at bounding box center [235, 896] width 350 height 17
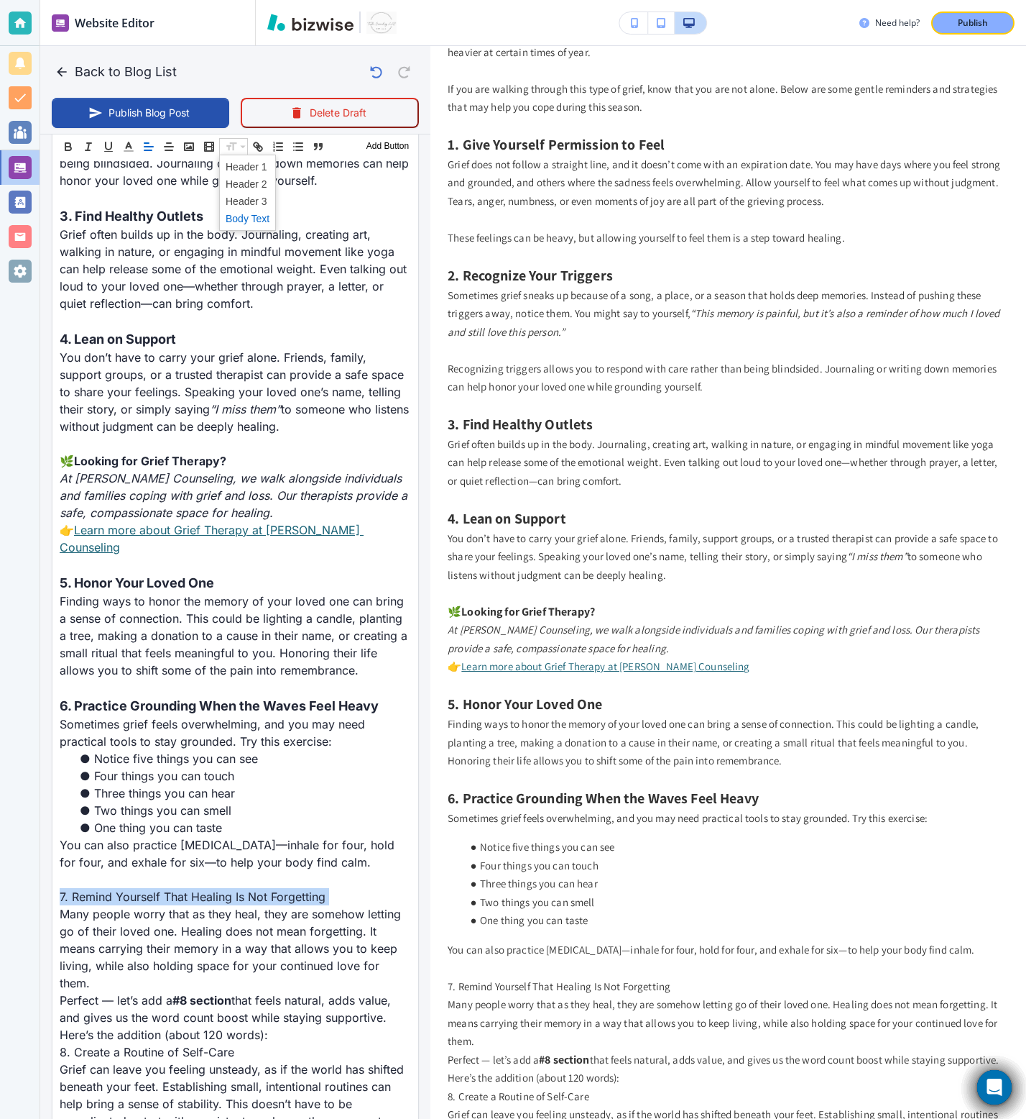
scroll to position [1308, 0]
click at [253, 201] on span at bounding box center [248, 201] width 44 height 17
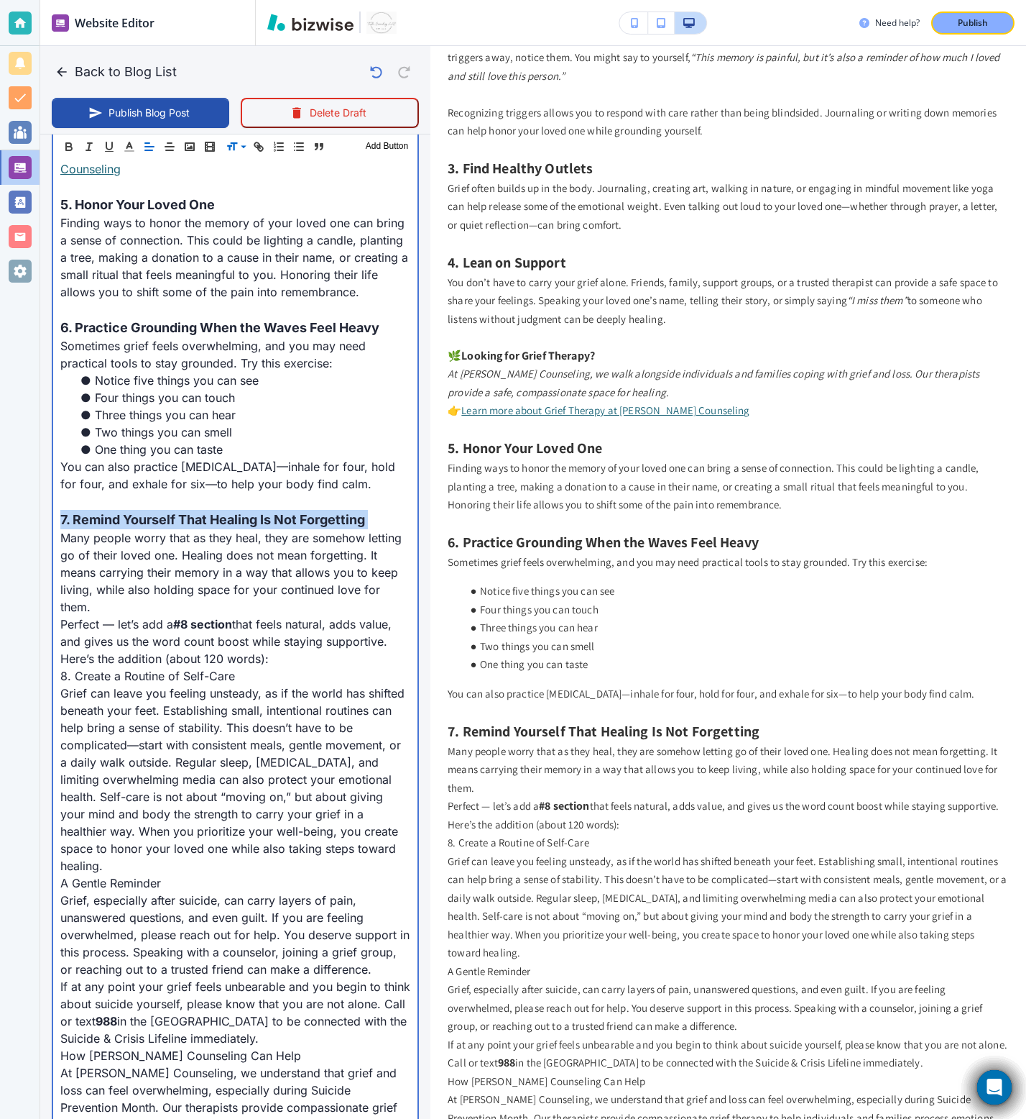
scroll to position [630, 0]
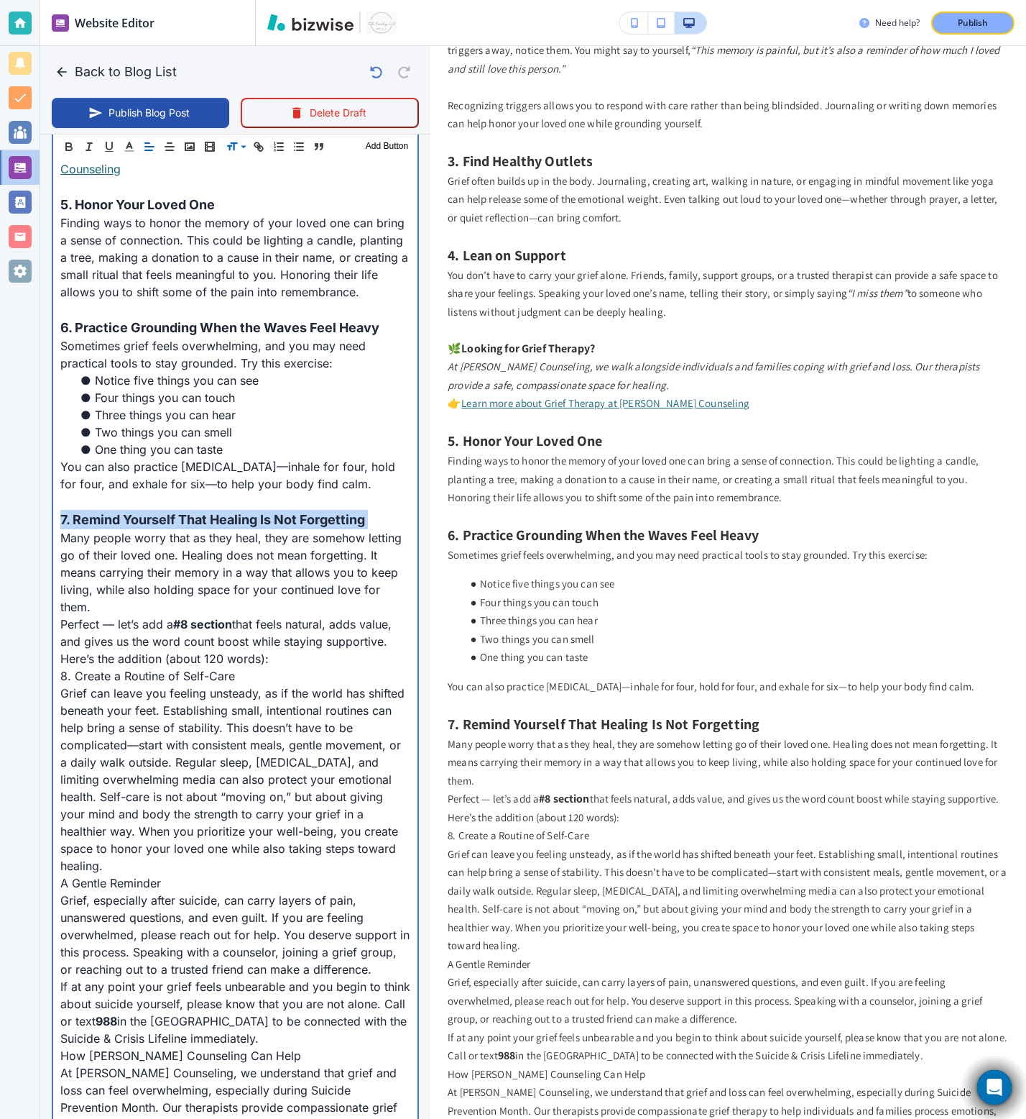
drag, startPoint x: 278, startPoint y: 623, endPoint x: 17, endPoint y: 589, distance: 263.1
click at [17, 589] on div "Website Editor Pages Edit, add, and delete pages or manage your page order Upda…" at bounding box center [513, 559] width 1026 height 1119
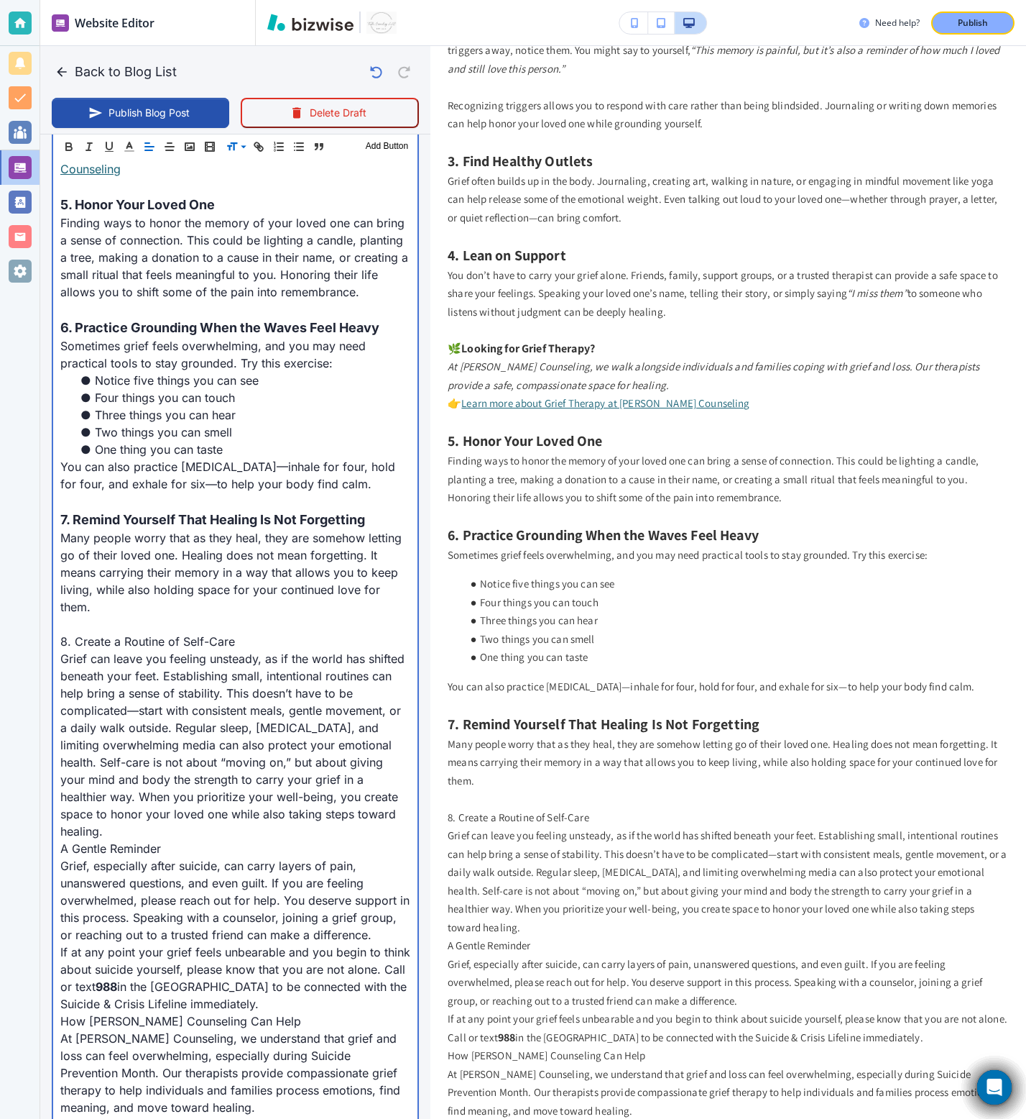
click at [150, 633] on p "8. Create a Routine of Self-Care" at bounding box center [235, 641] width 350 height 17
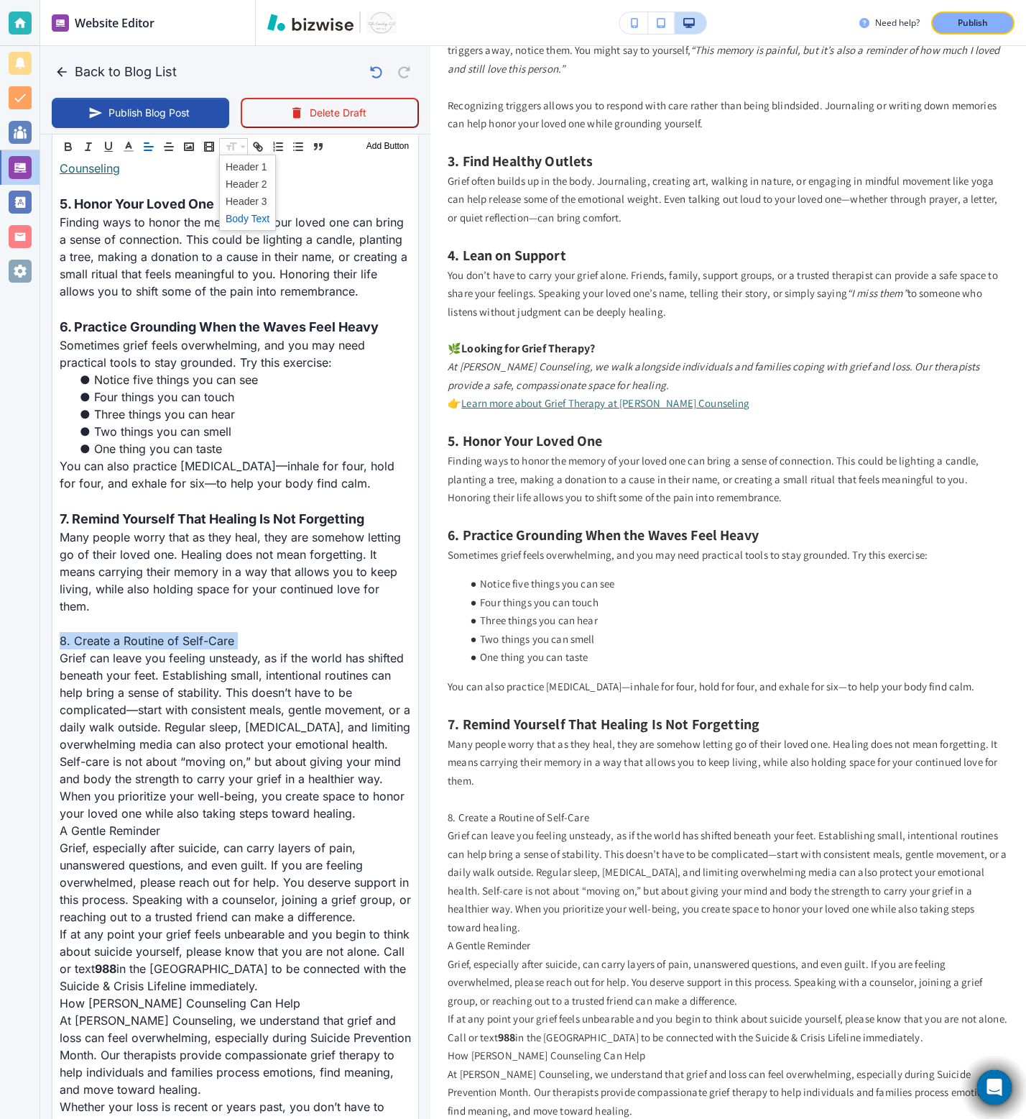
scroll to position [1686, 0]
click at [249, 200] on span at bounding box center [248, 201] width 44 height 17
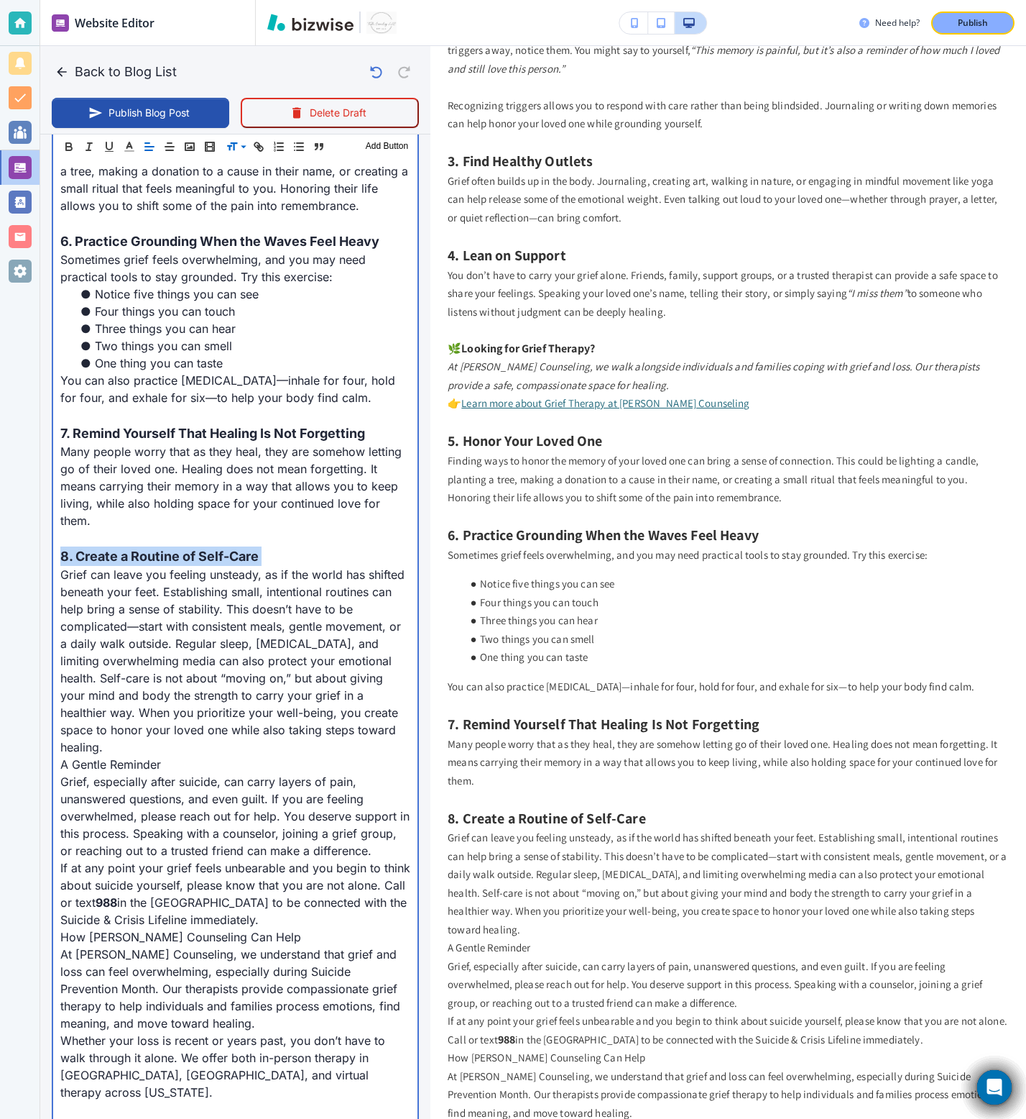
scroll to position [1788, 0]
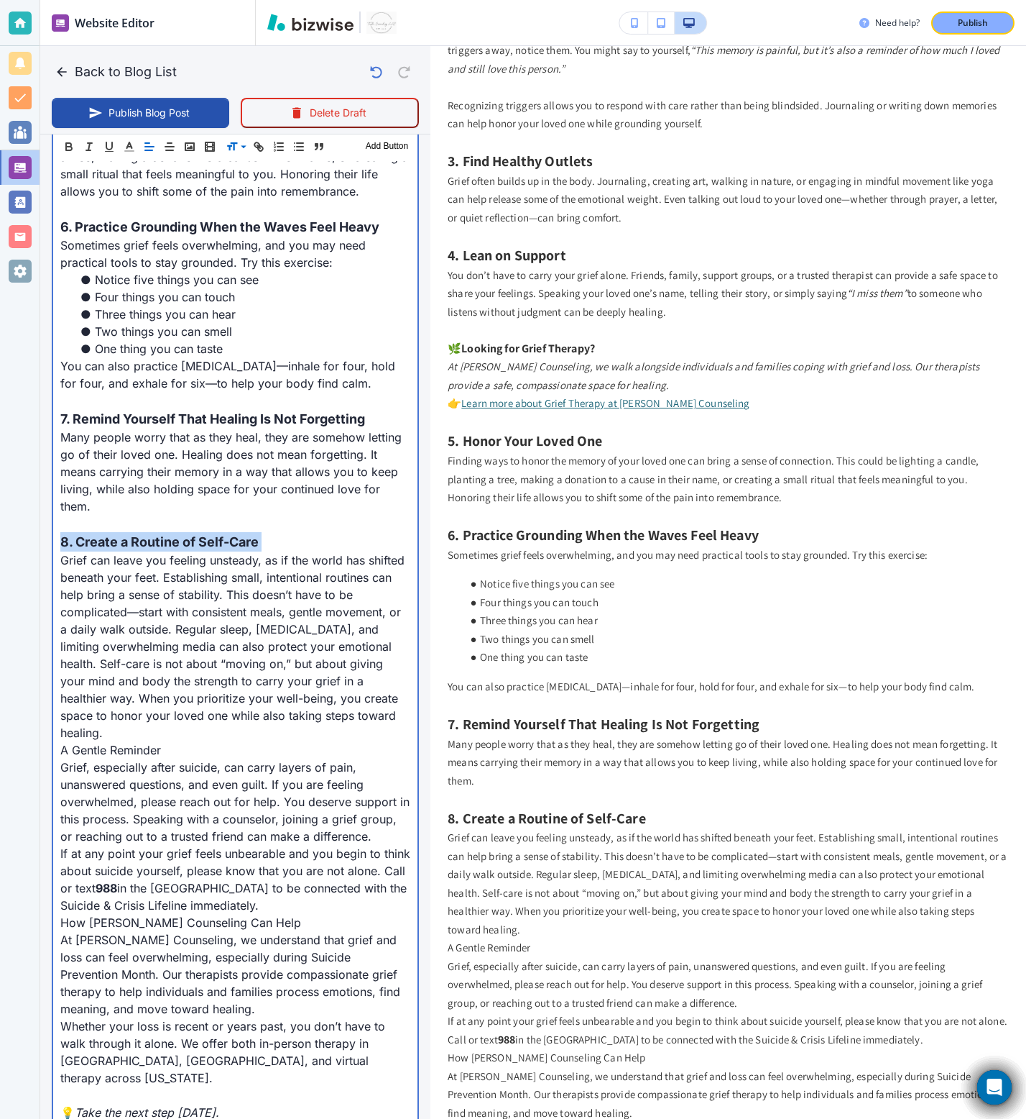
click at [407, 678] on p "Grief can leave you feeling unsteady, as if the world has shifted beneath your …" at bounding box center [235, 646] width 350 height 190
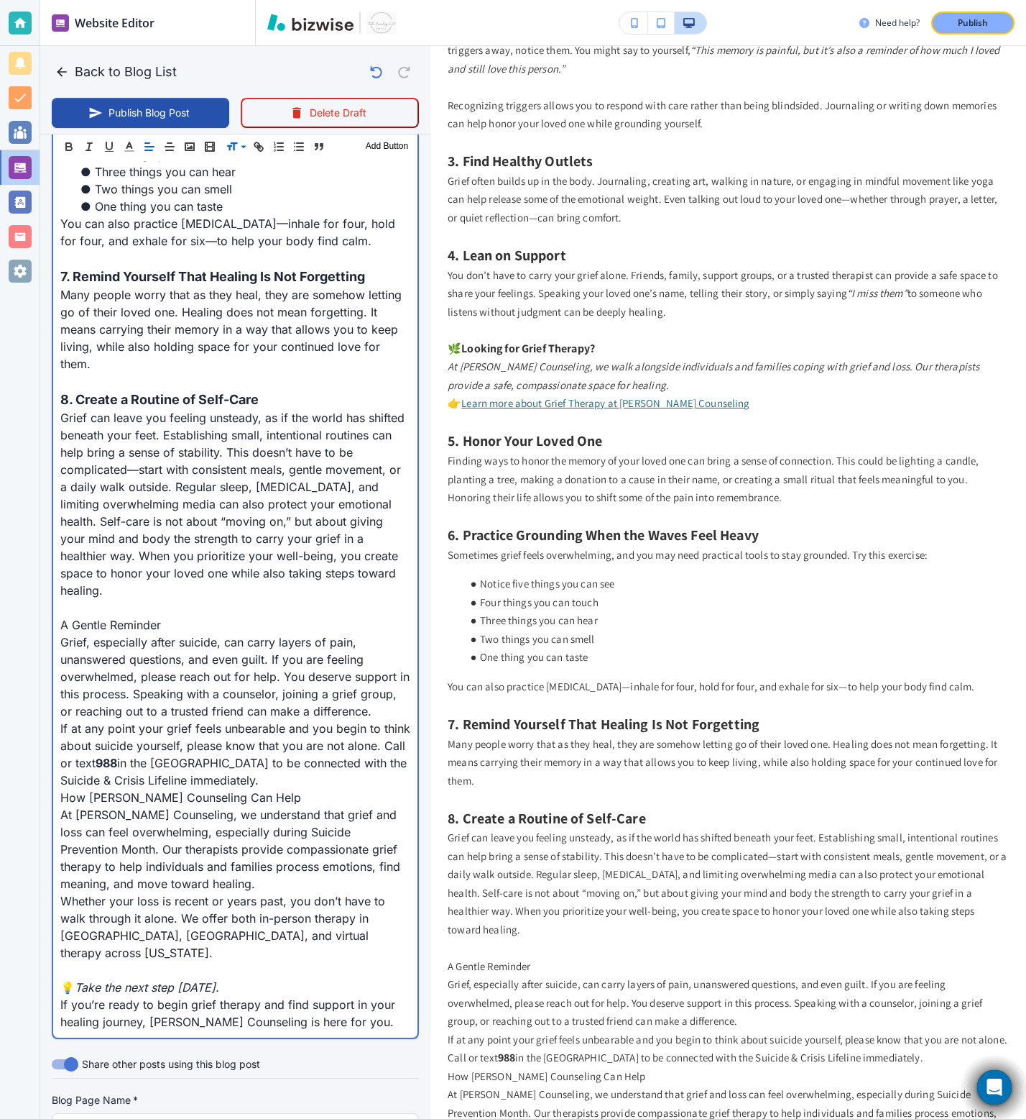
scroll to position [1942, 0]
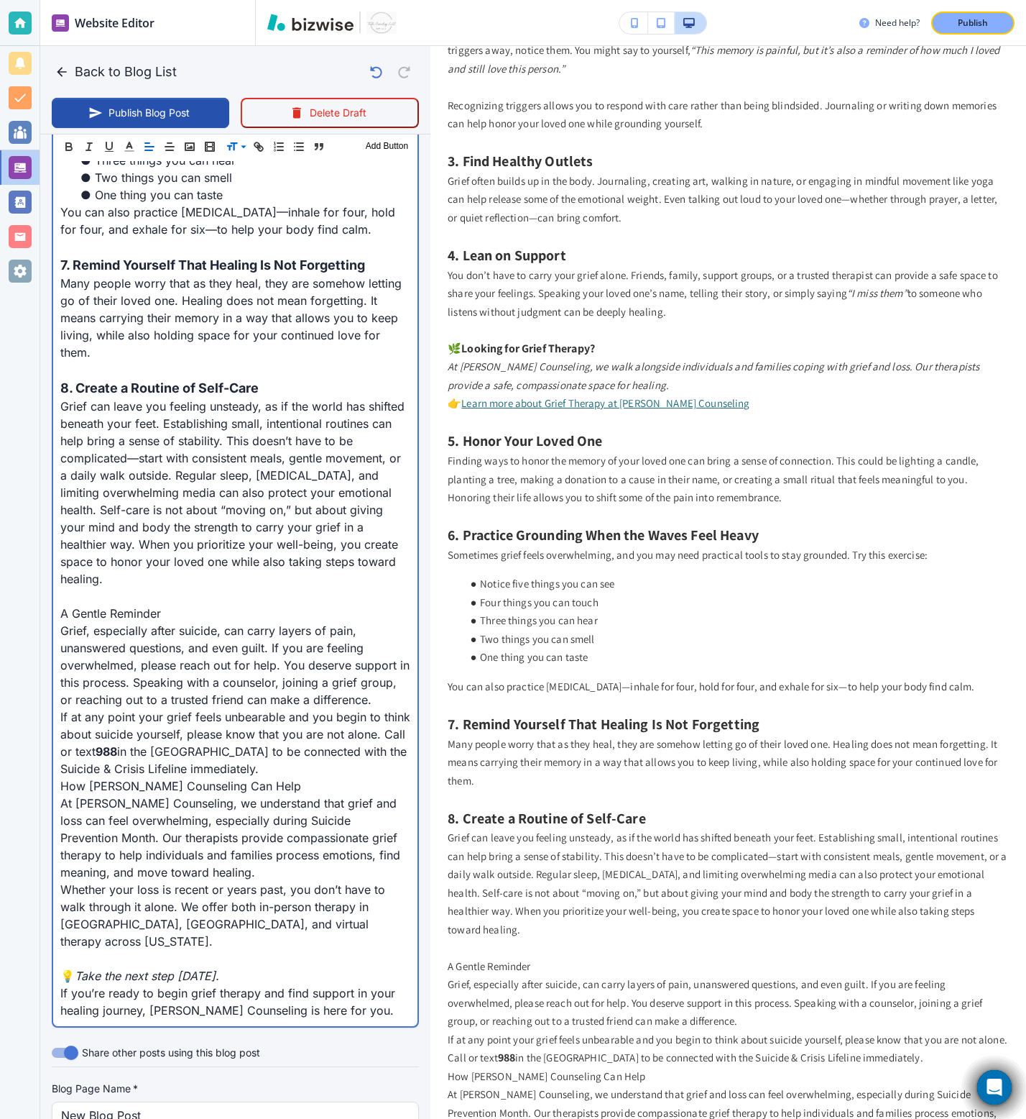
click at [377, 649] on p "Grief, especially after suicide, can carry layers of pain, unanswered questions…" at bounding box center [235, 665] width 350 height 86
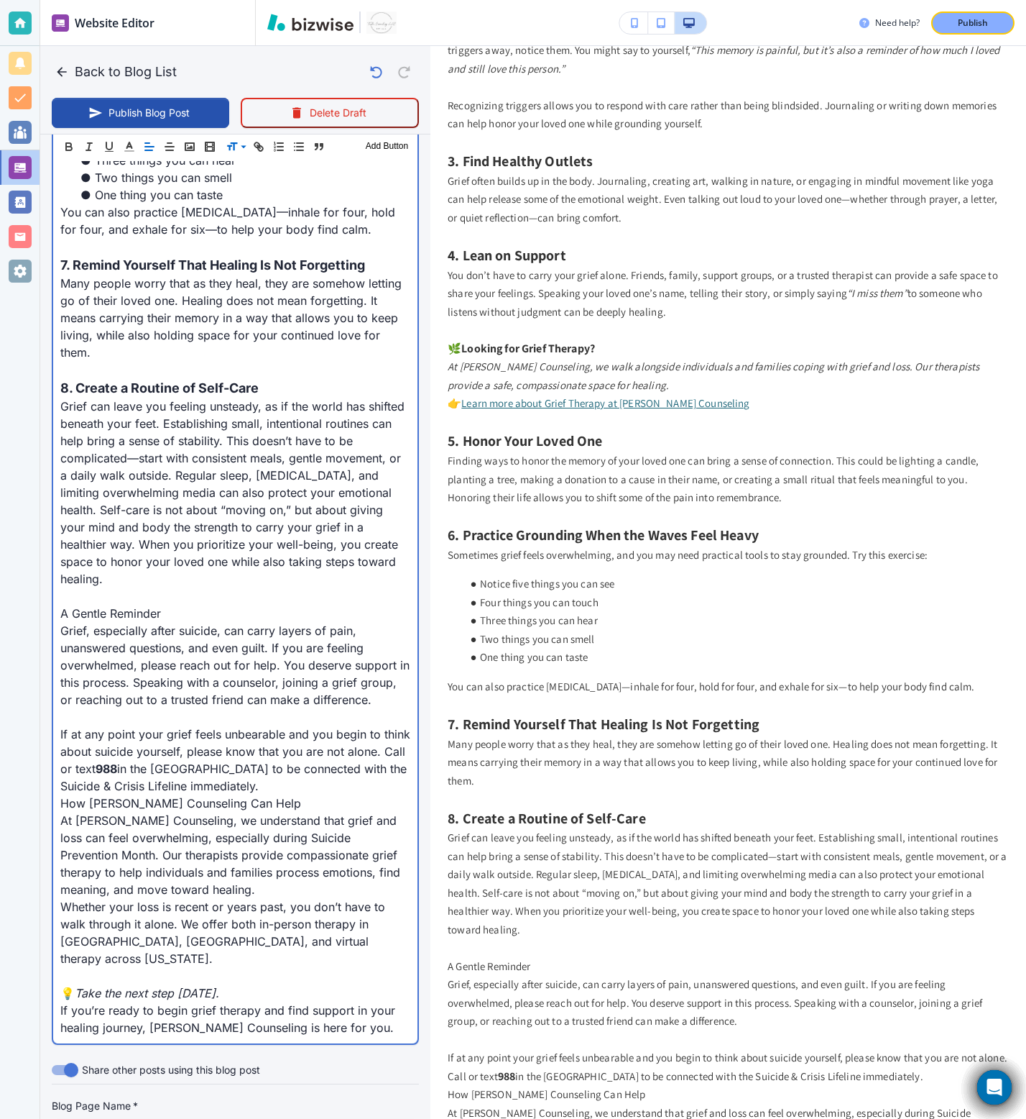
click at [279, 698] on p "If at any point your grief feels unbearable and you begin to think about suicid…" at bounding box center [235, 759] width 350 height 69
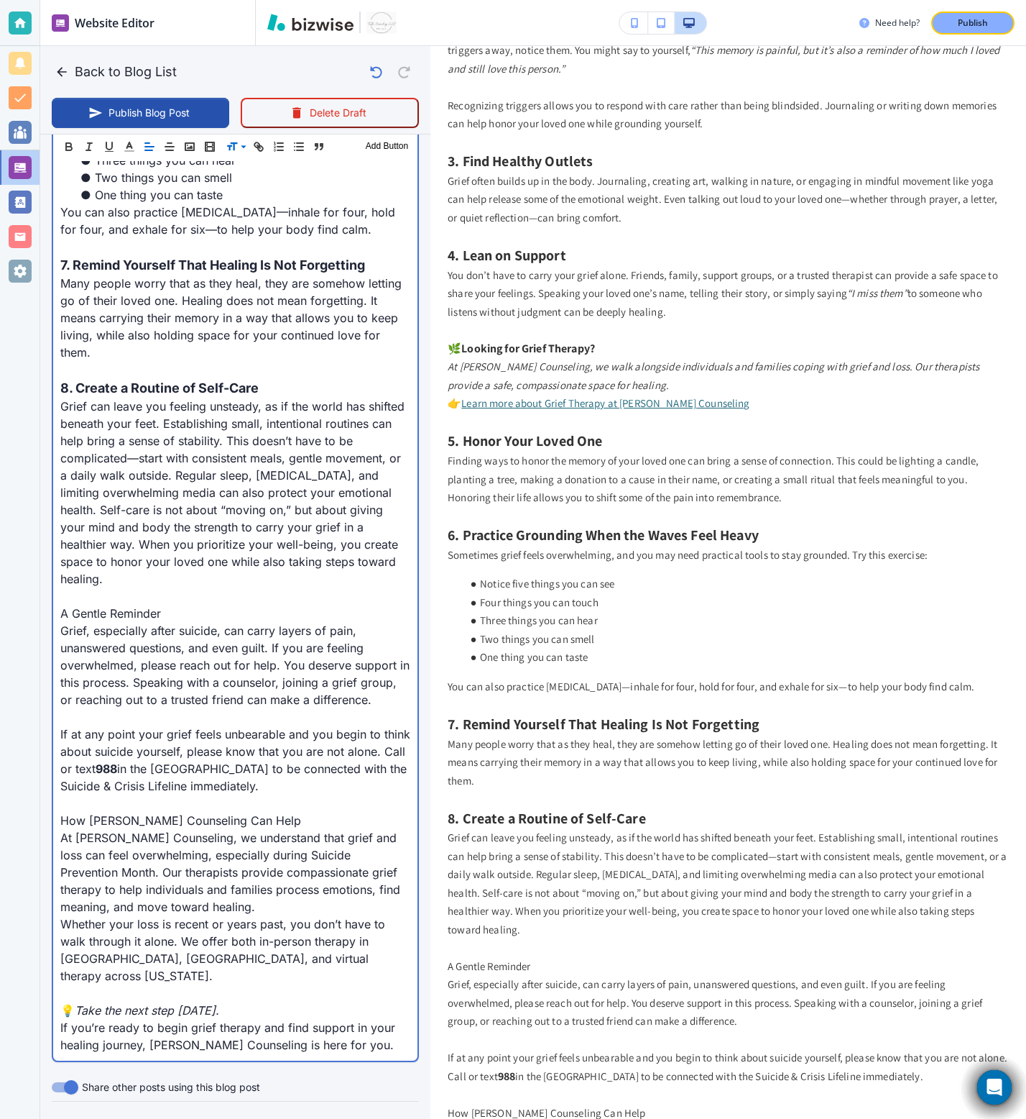
click at [231, 698] on p "At Towler Counseling, we understand that grief and loss can feel overwhelming, …" at bounding box center [235, 872] width 350 height 86
type input "Sep 17, 2025 05:21 PM"
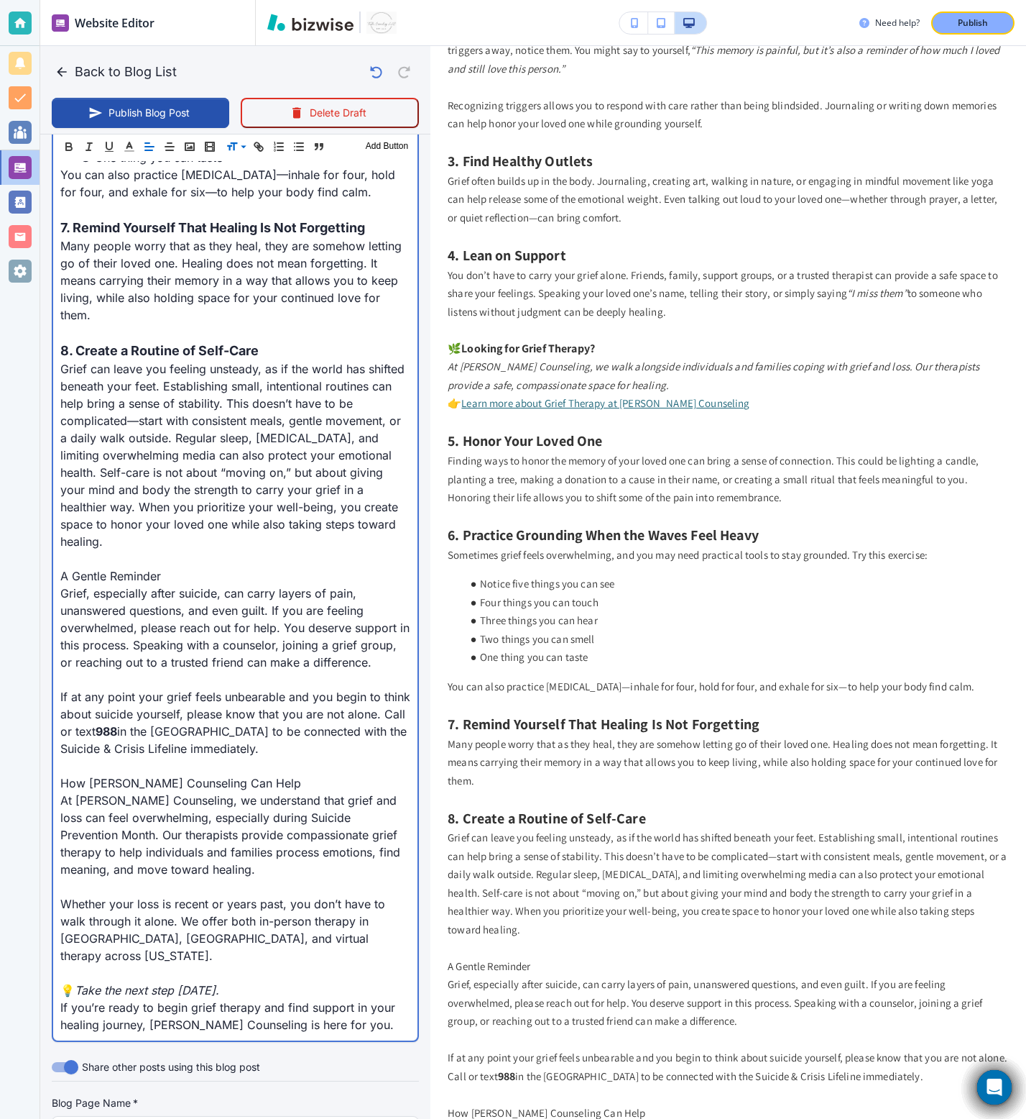
scroll to position [1985, 0]
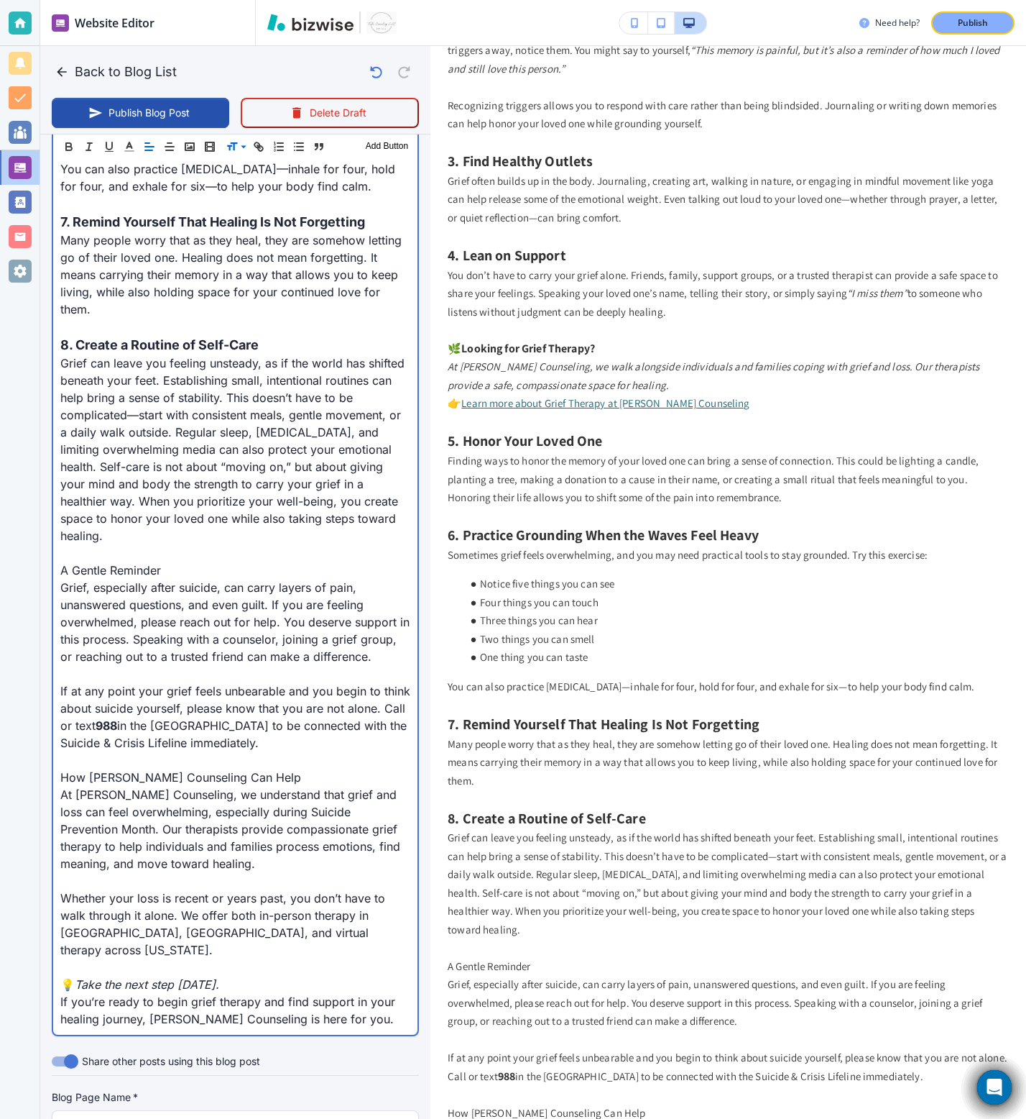
click at [88, 561] on p "A Gentle Reminder" at bounding box center [235, 569] width 350 height 17
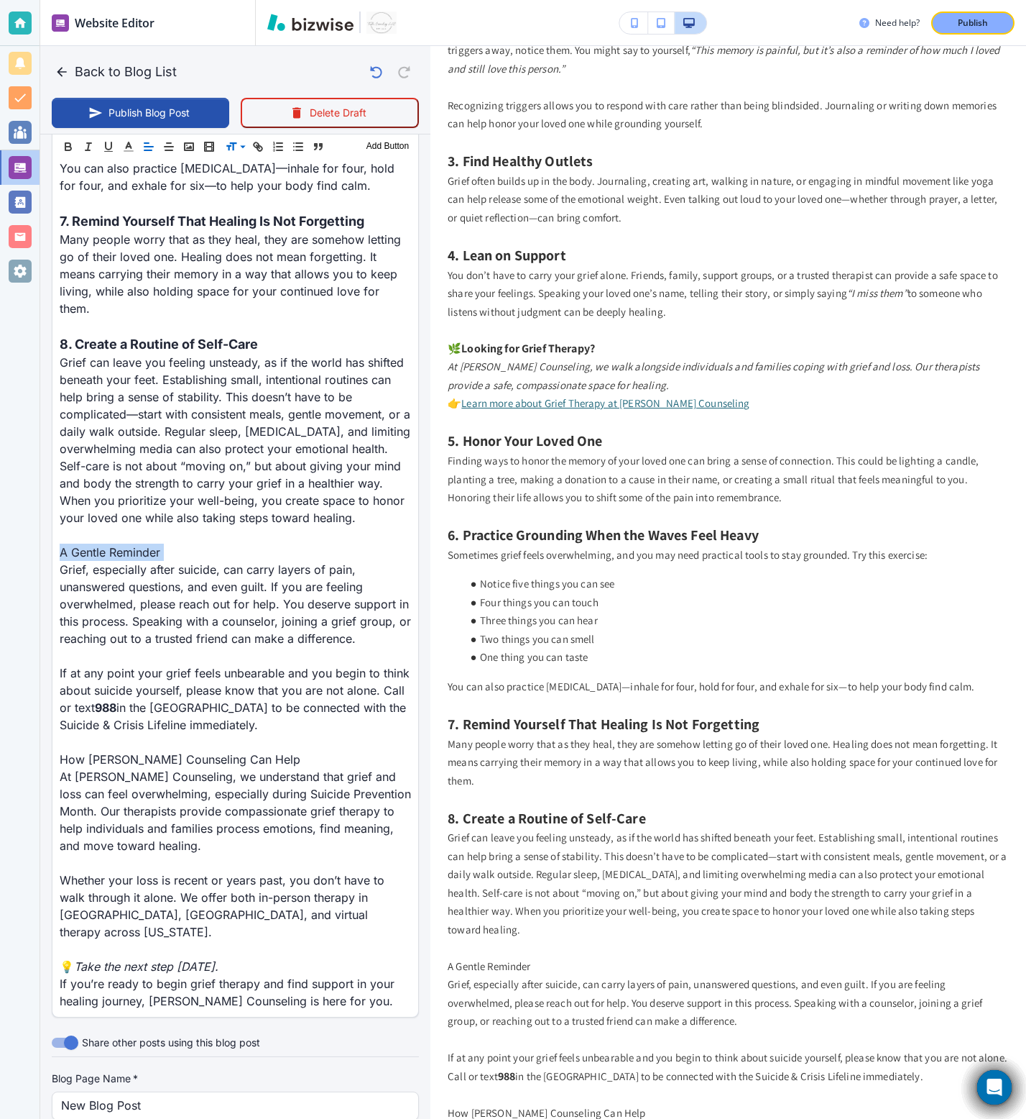
scroll to position [1984, 0]
click at [236, 186] on span at bounding box center [248, 183] width 44 height 17
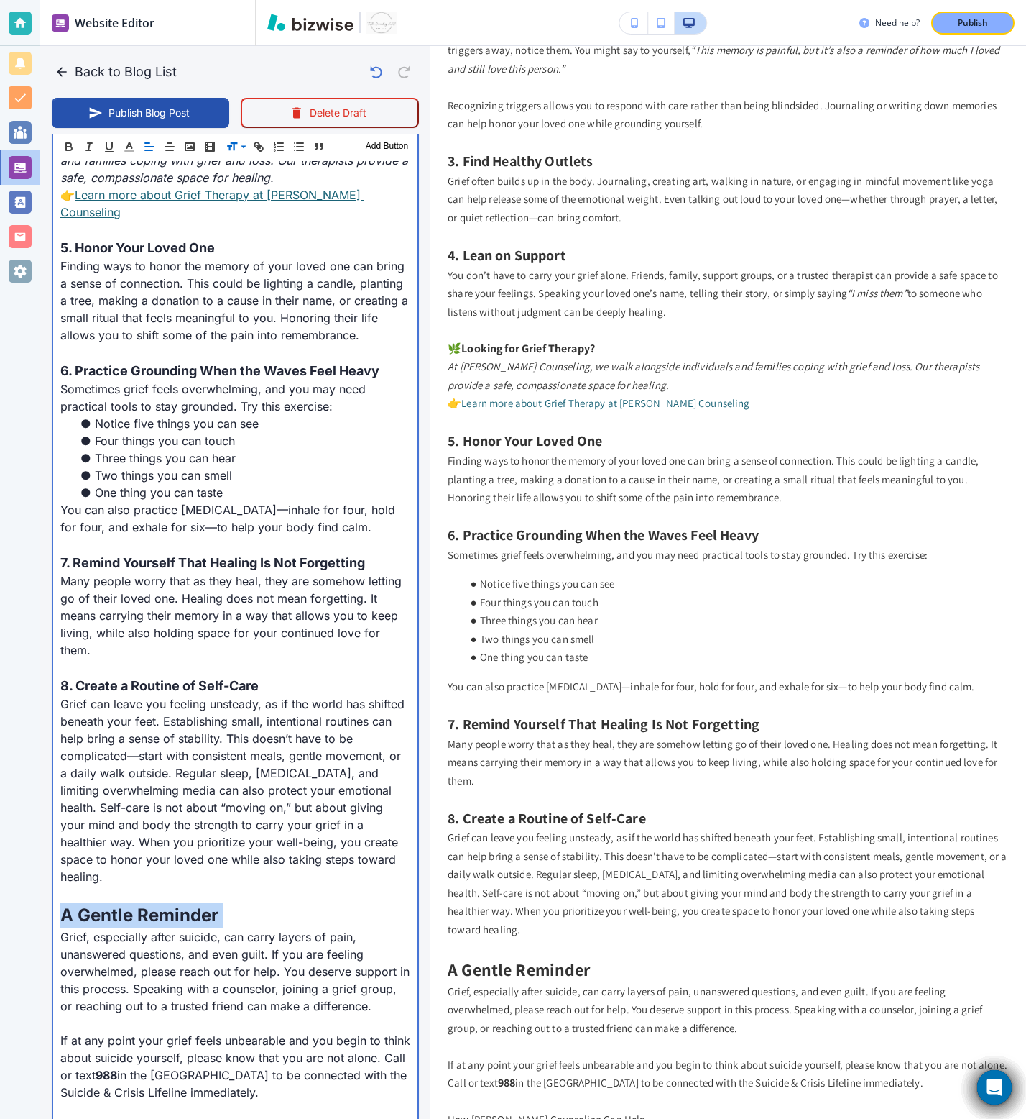
scroll to position [2094, 0]
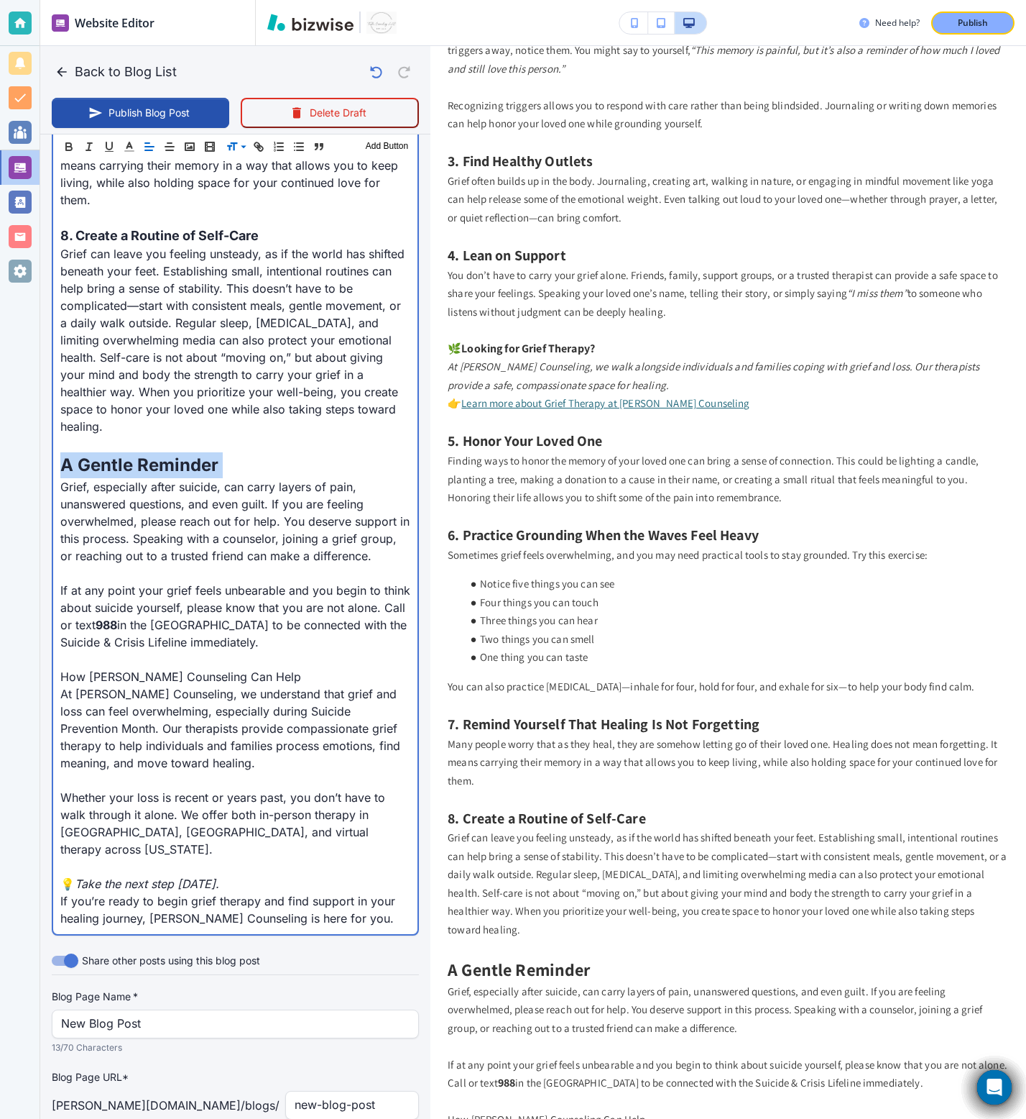
click at [129, 668] on p "How Towler Counseling Can Help" at bounding box center [235, 676] width 350 height 17
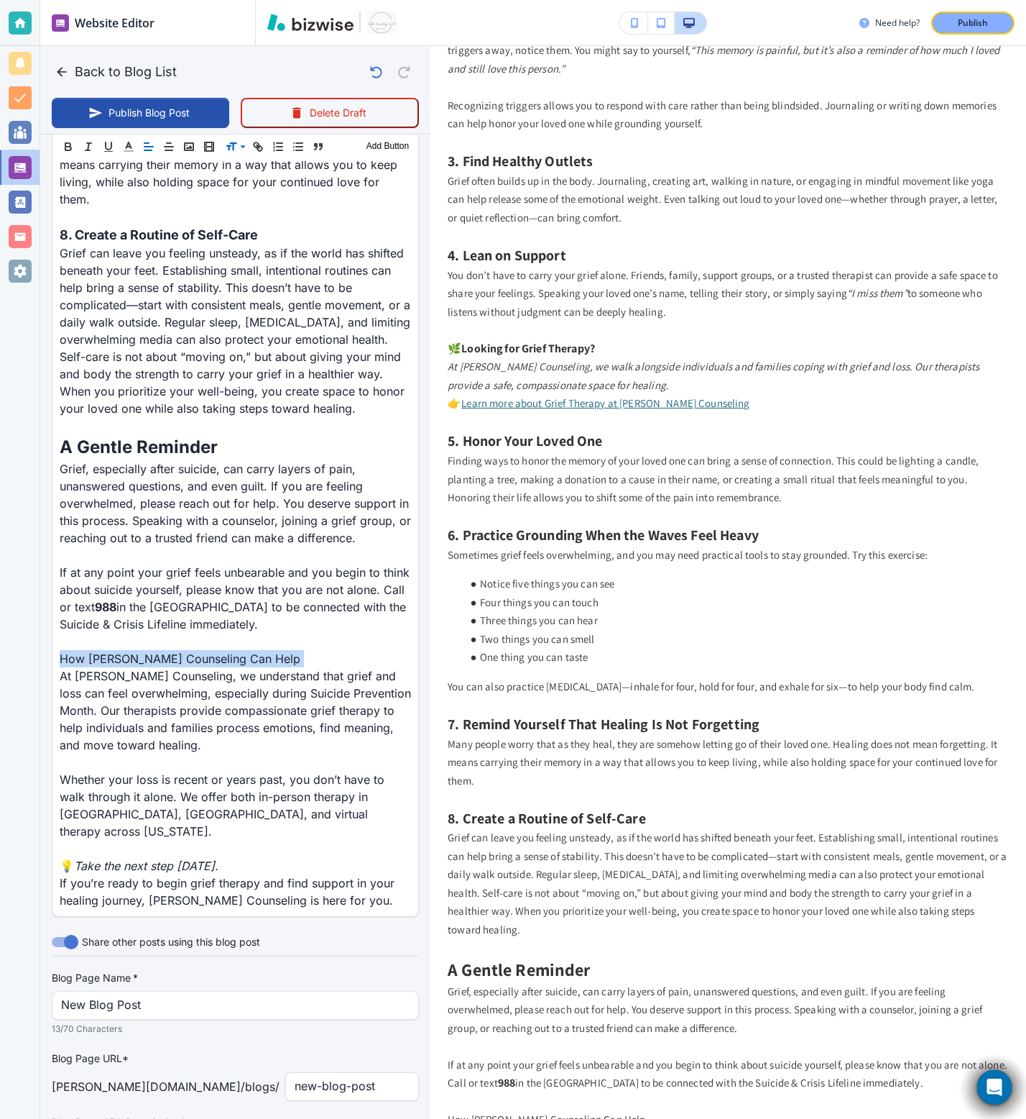
scroll to position [2093, 0]
click at [250, 184] on span at bounding box center [248, 183] width 44 height 17
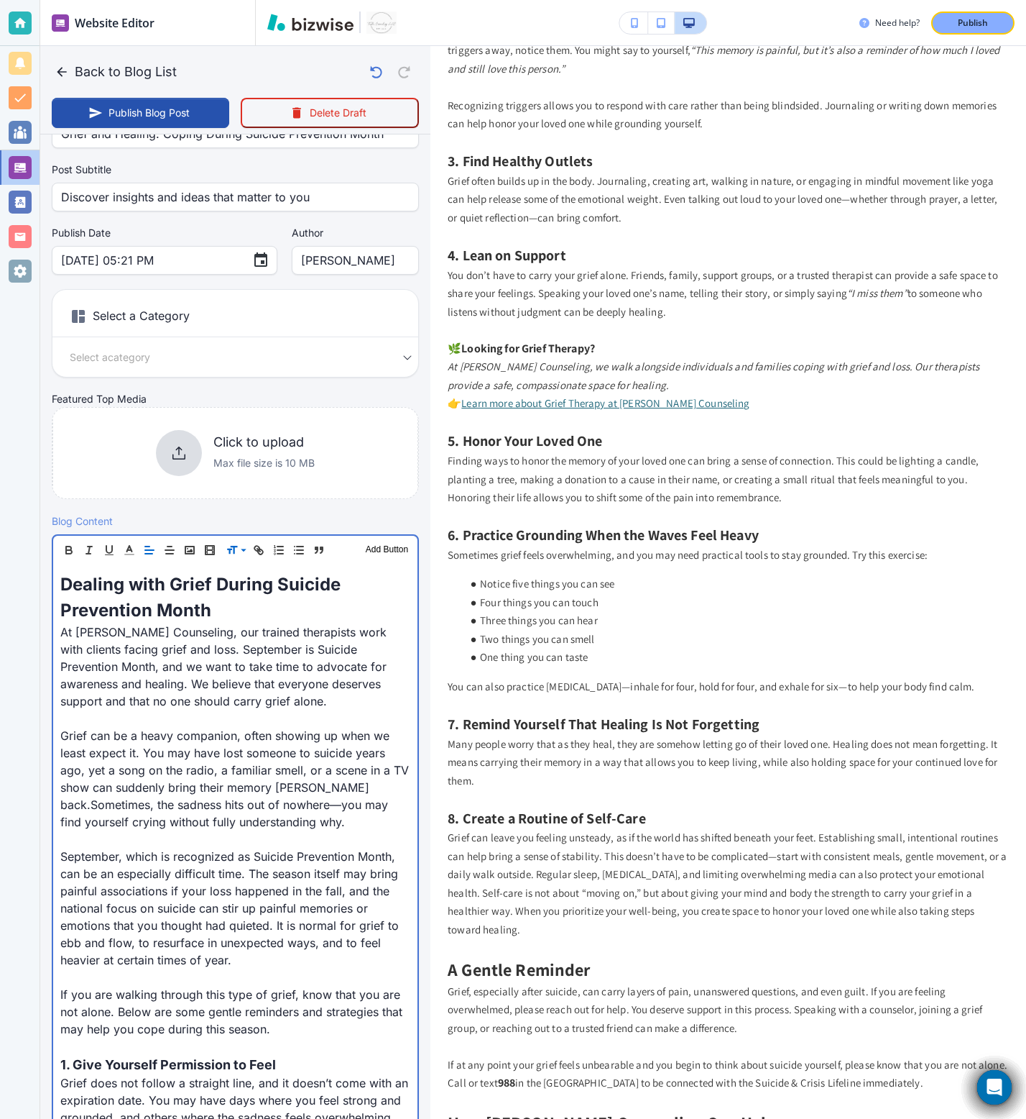
scroll to position [2185, 0]
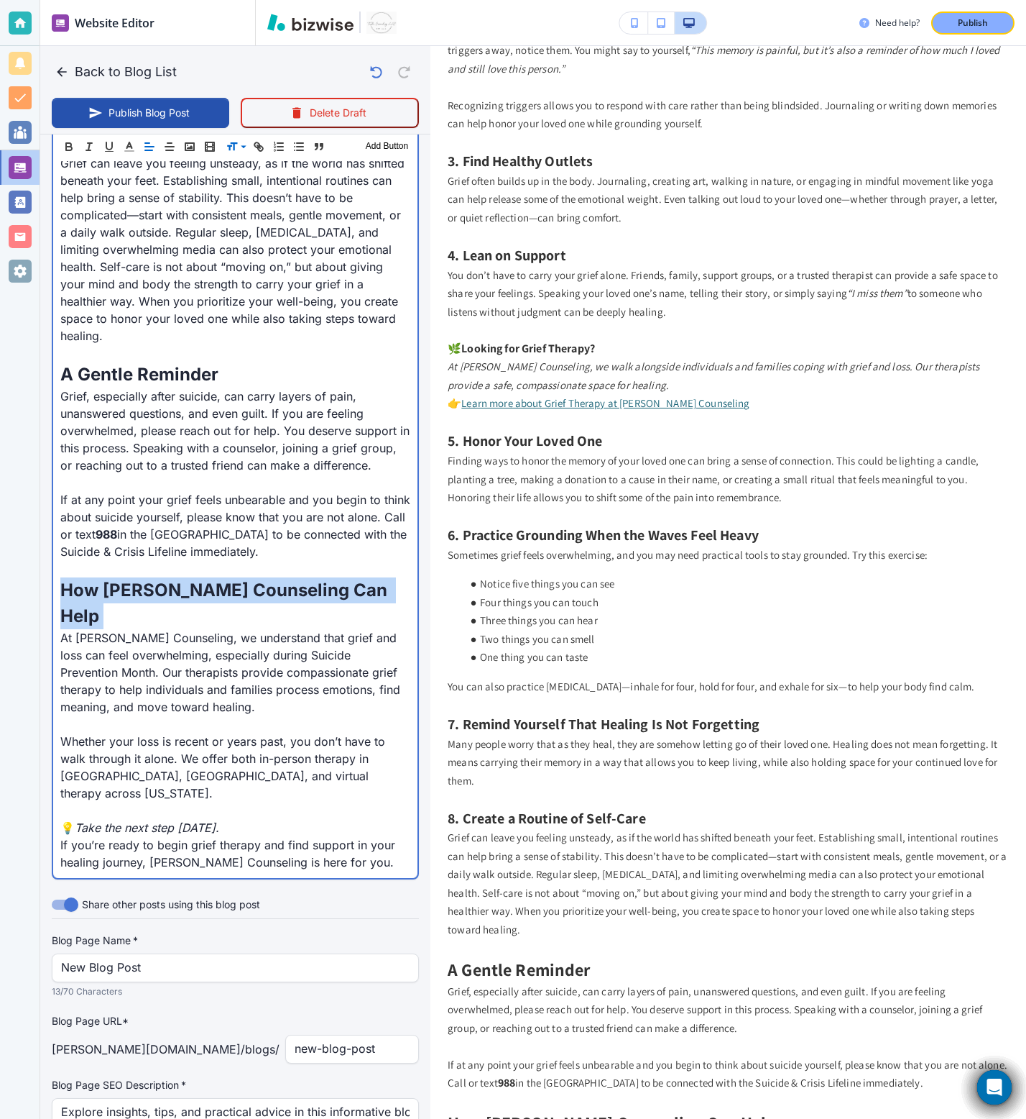
click at [109, 698] on em "Take the next step today." at bounding box center [147, 827] width 144 height 14
click at [139, 698] on p "If you’re ready to begin grief therapy and find support in your healing journey…" at bounding box center [235, 853] width 350 height 35
click at [374, 698] on p "If you’re ready to begin grief therapy and find support in your healing journey…" at bounding box center [235, 853] width 350 height 35
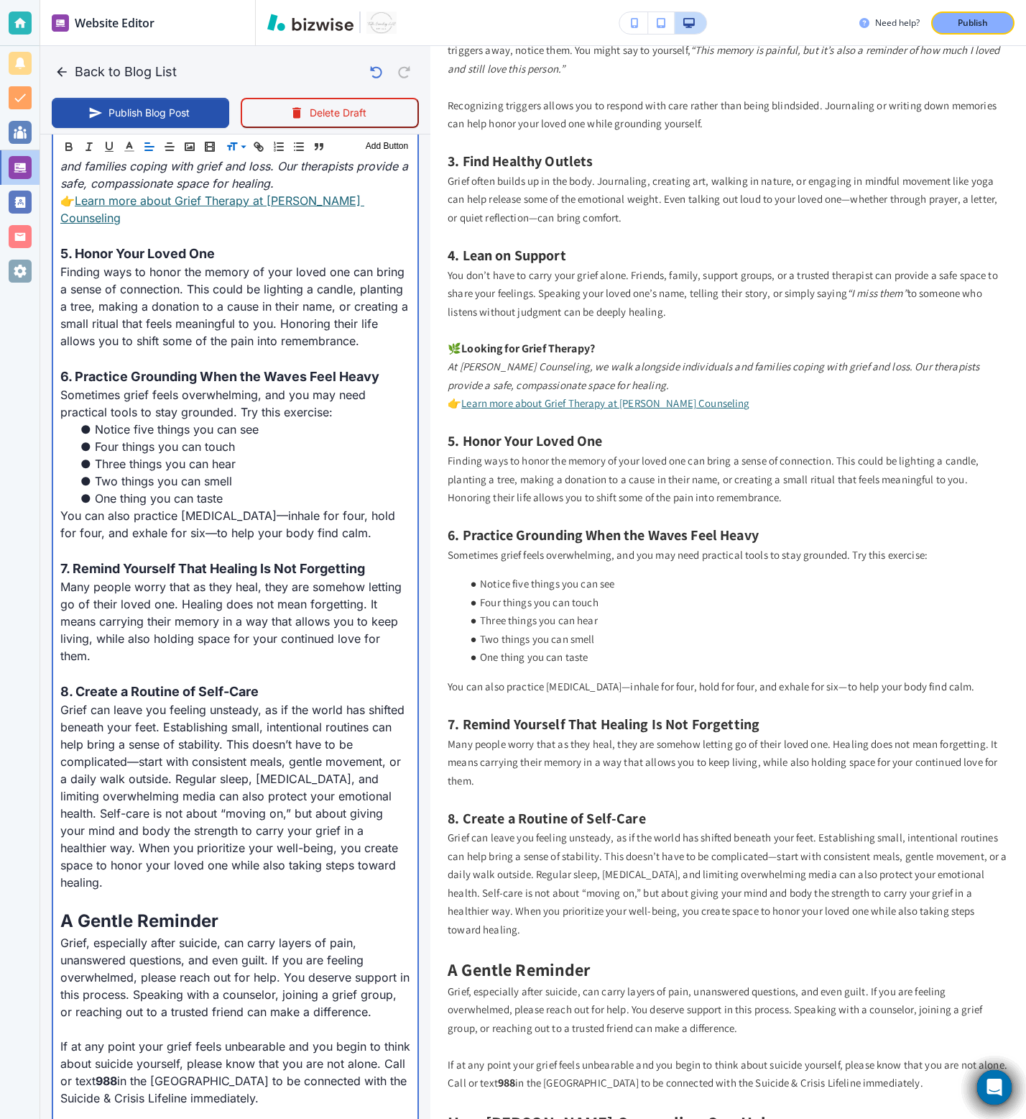
scroll to position [2323, 0]
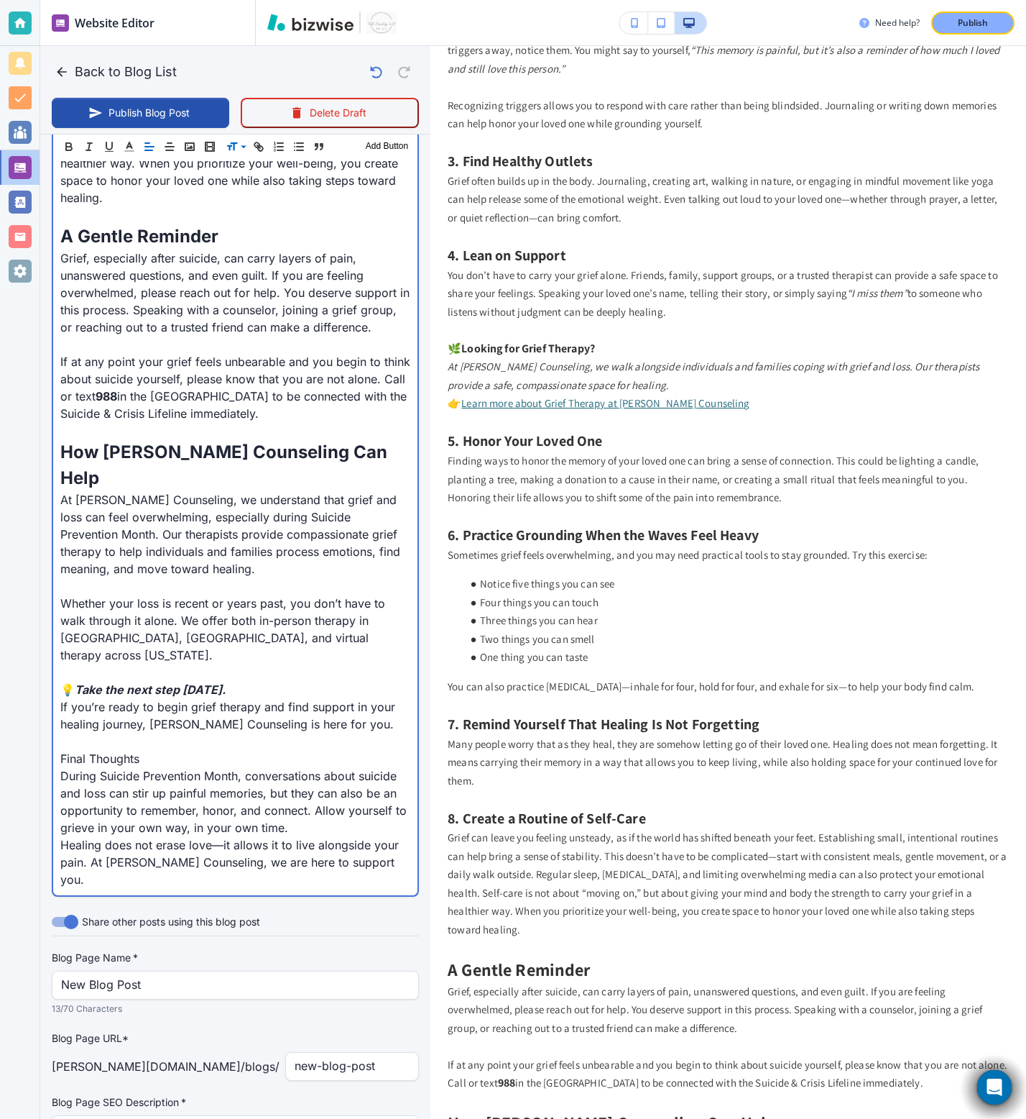
click at [113, 698] on p "Final Thoughts" at bounding box center [235, 758] width 350 height 17
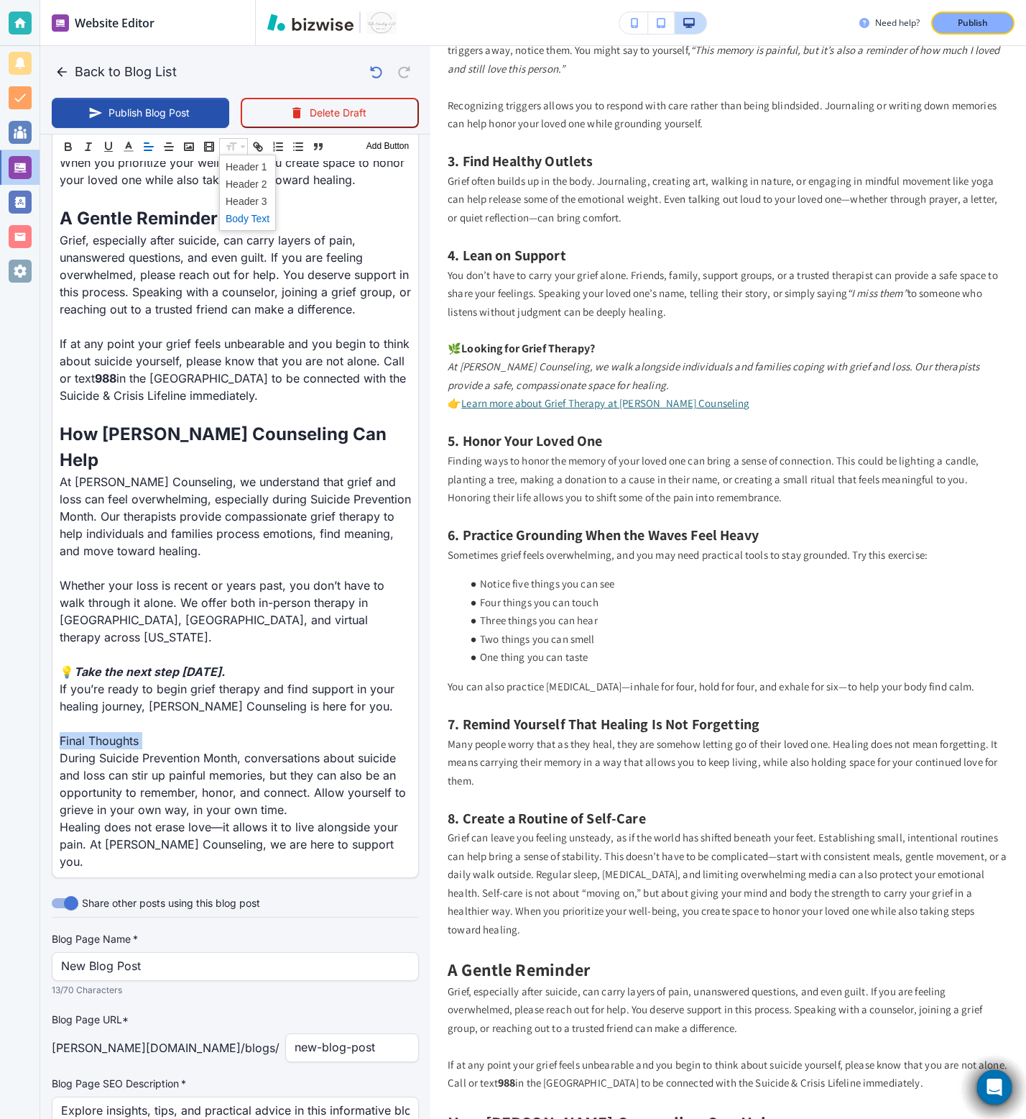
scroll to position [2321, 0]
click at [235, 188] on span at bounding box center [248, 183] width 44 height 17
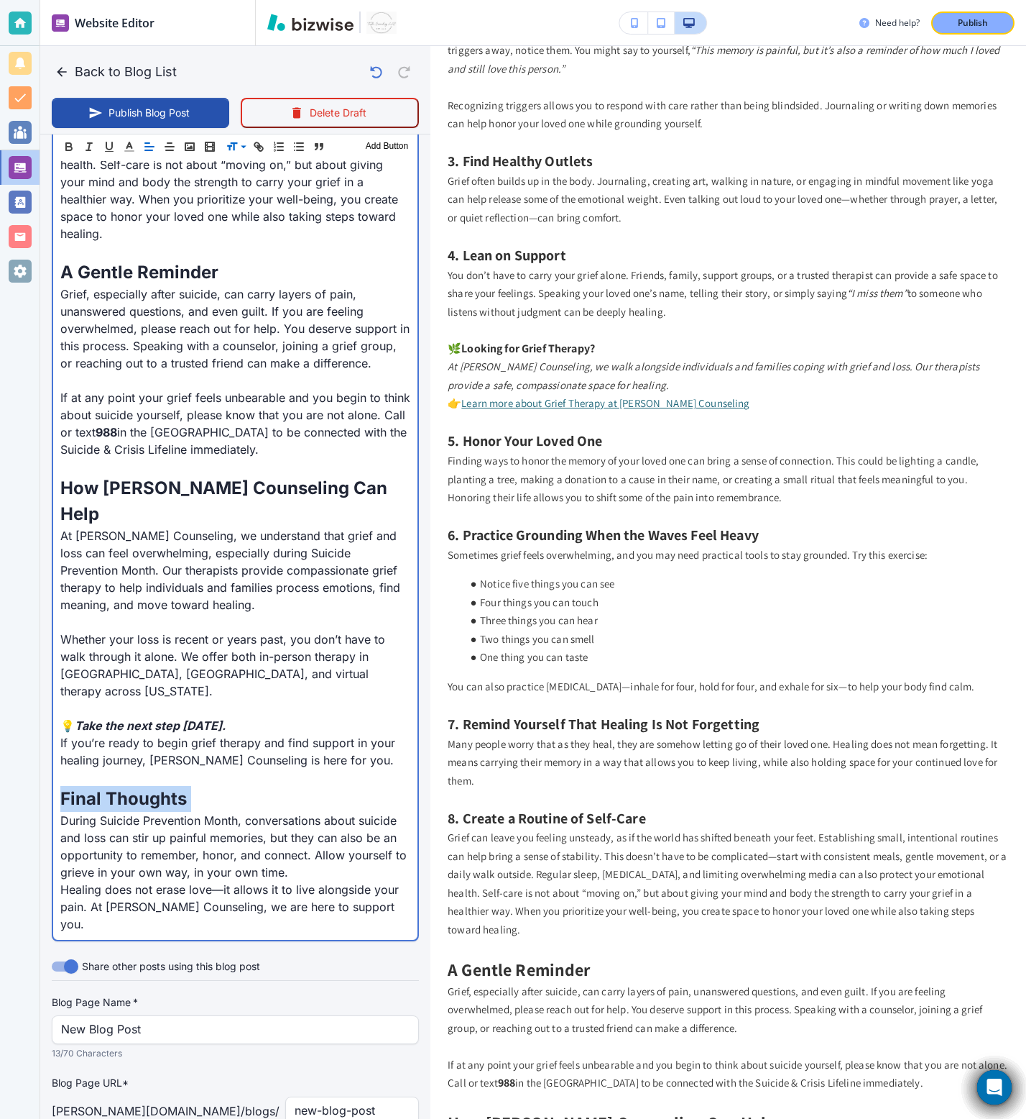
scroll to position [2331, 0]
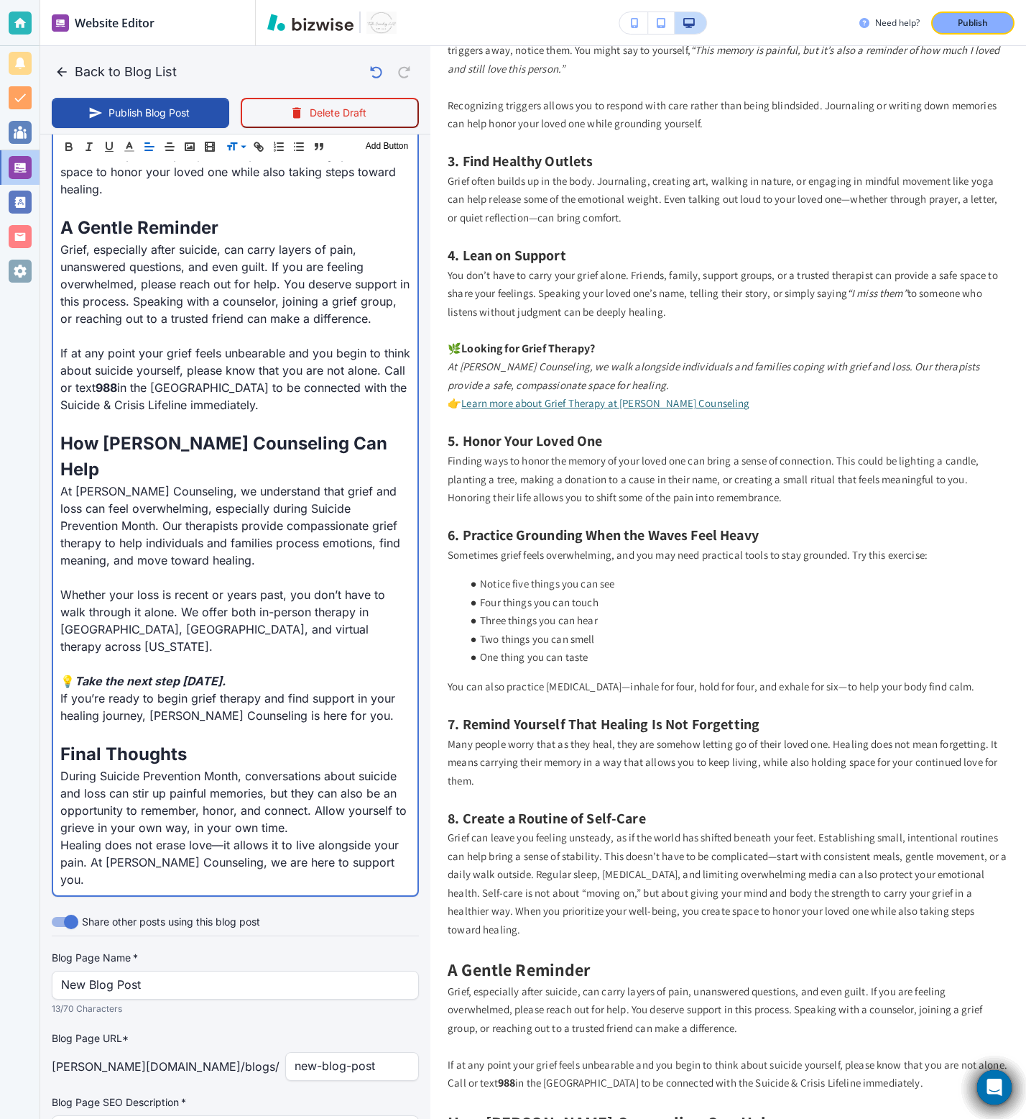
click at [229, 689] on p "If you’re ready to begin grief therapy and find support in your healing journey…" at bounding box center [235, 706] width 350 height 35
click at [343, 689] on p "If you’re ready to begin grief therapy and find support in your healing journey…" at bounding box center [235, 706] width 350 height 35
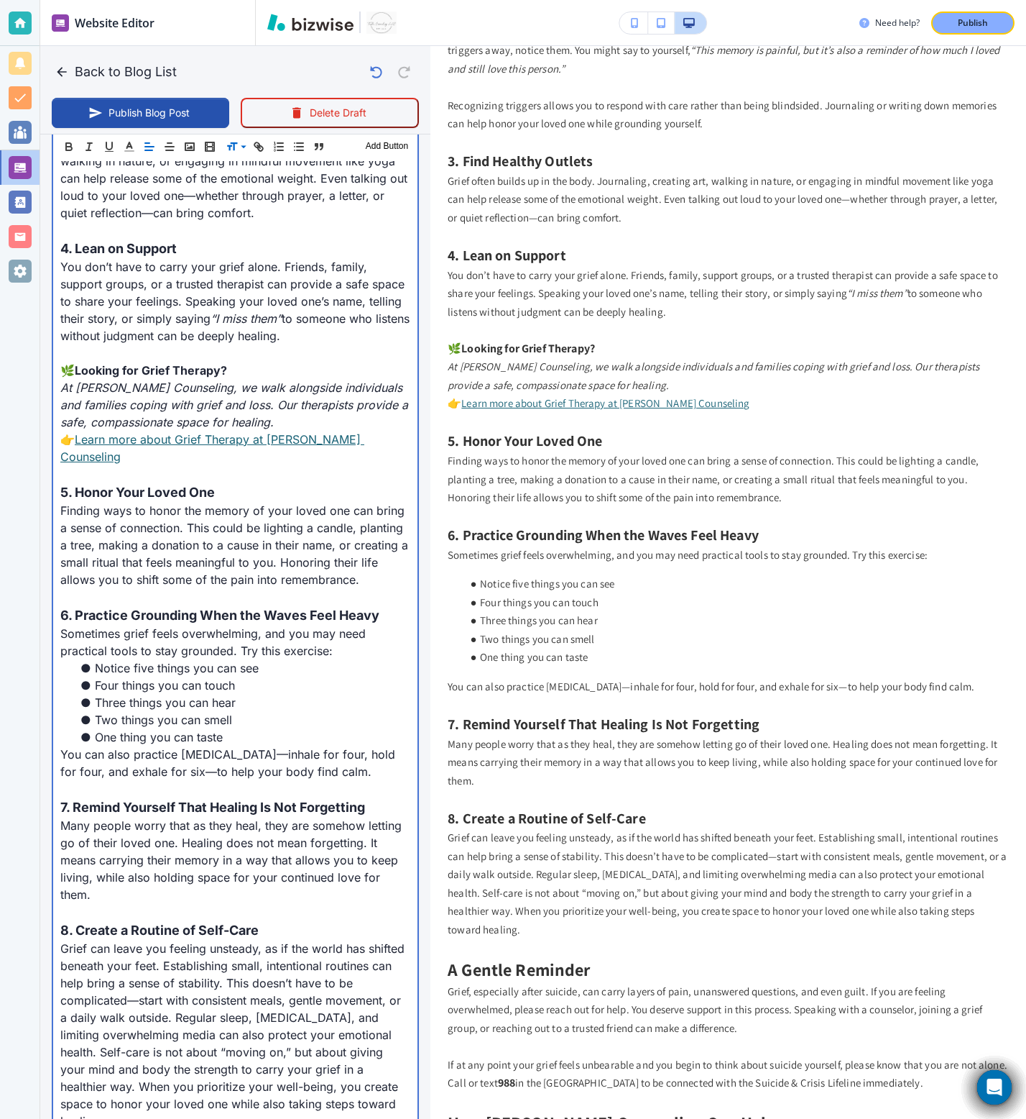
scroll to position [1228, 0]
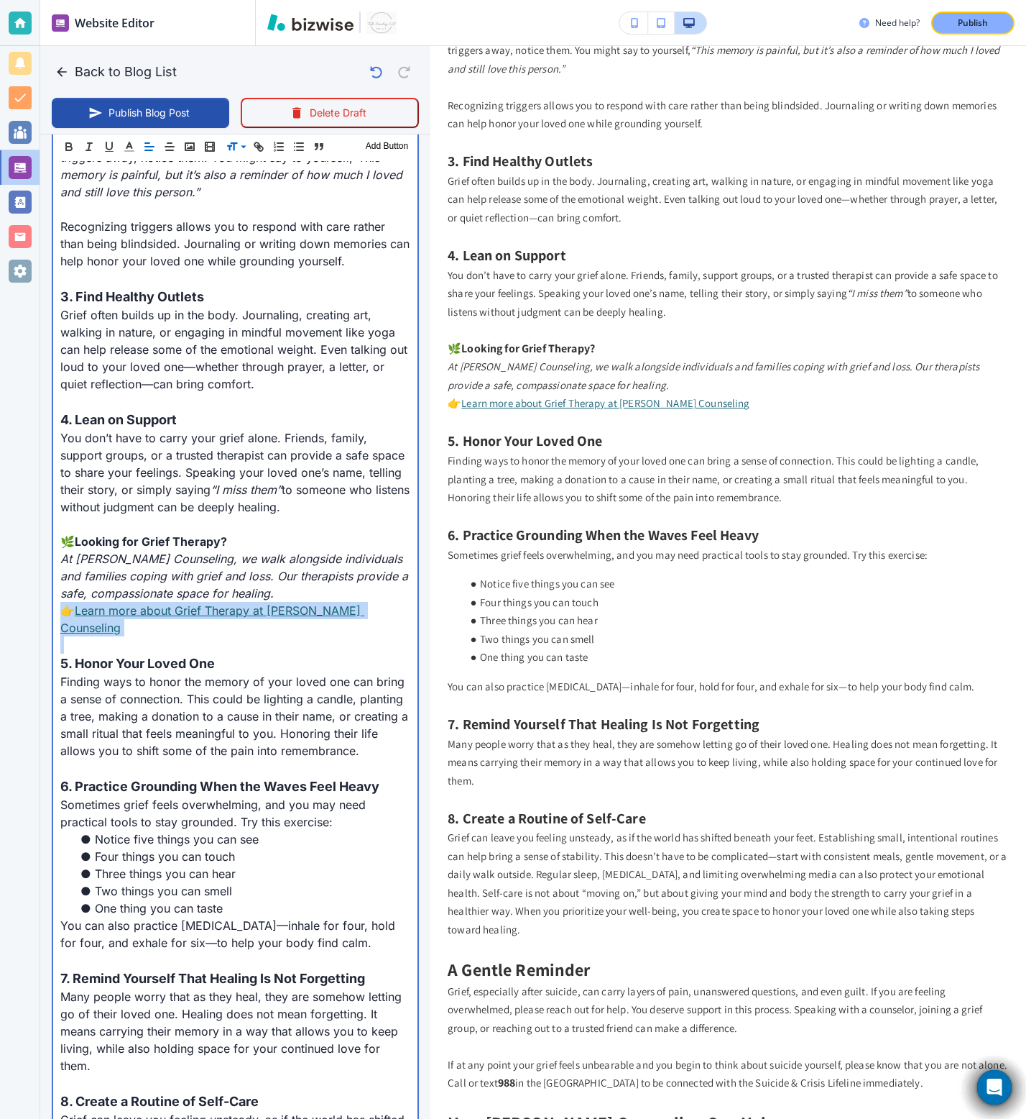
drag, startPoint x: 375, startPoint y: 617, endPoint x: 57, endPoint y: 615, distance: 318.4
click at [57, 615] on div "Dealing with Grief During Suicide Prevention Month At Towler Counseling, our tr…" at bounding box center [235, 714] width 364 height 2602
copy p "👉 Learn more about Grief Therapy at Towler Counseling"
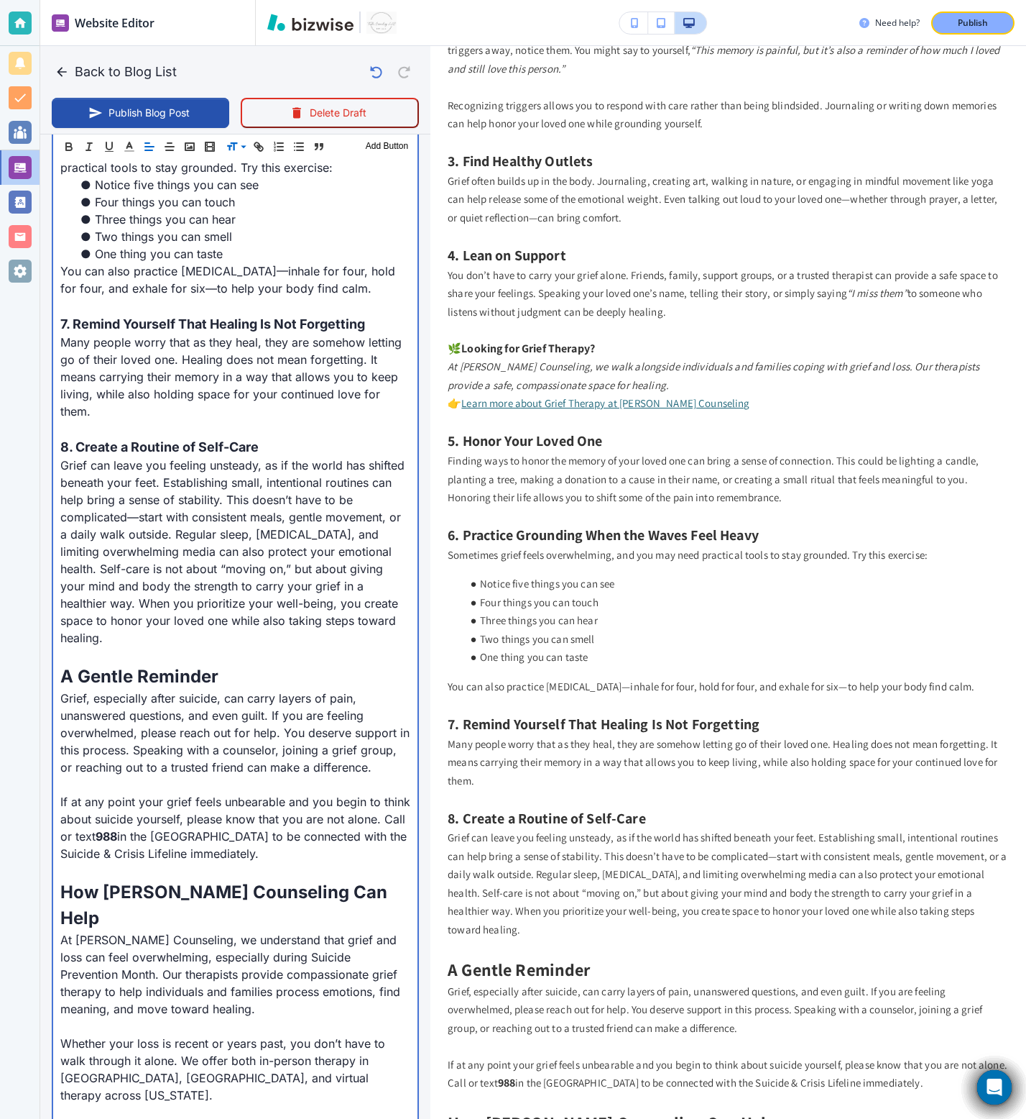
scroll to position [2348, 0]
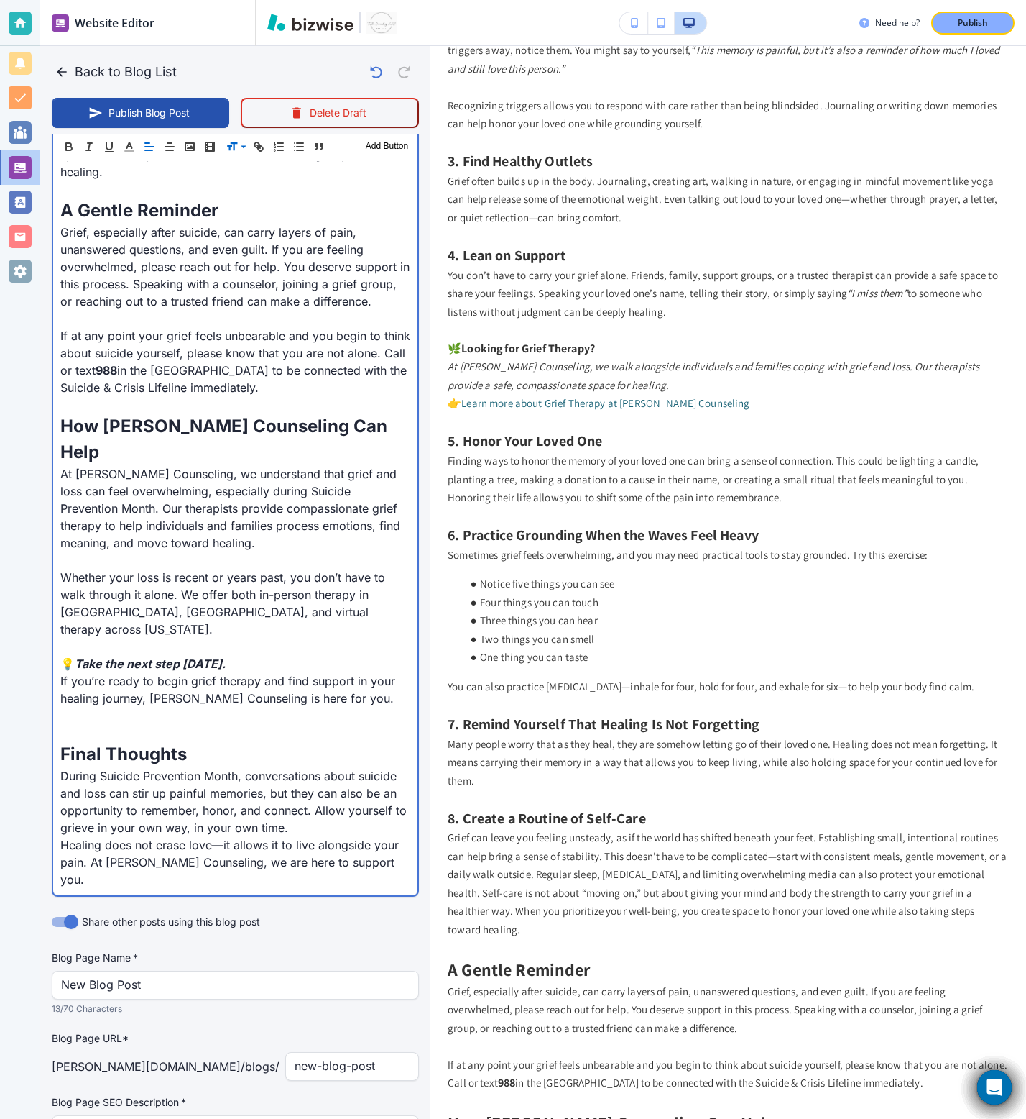
click at [201, 698] on p at bounding box center [235, 715] width 350 height 17
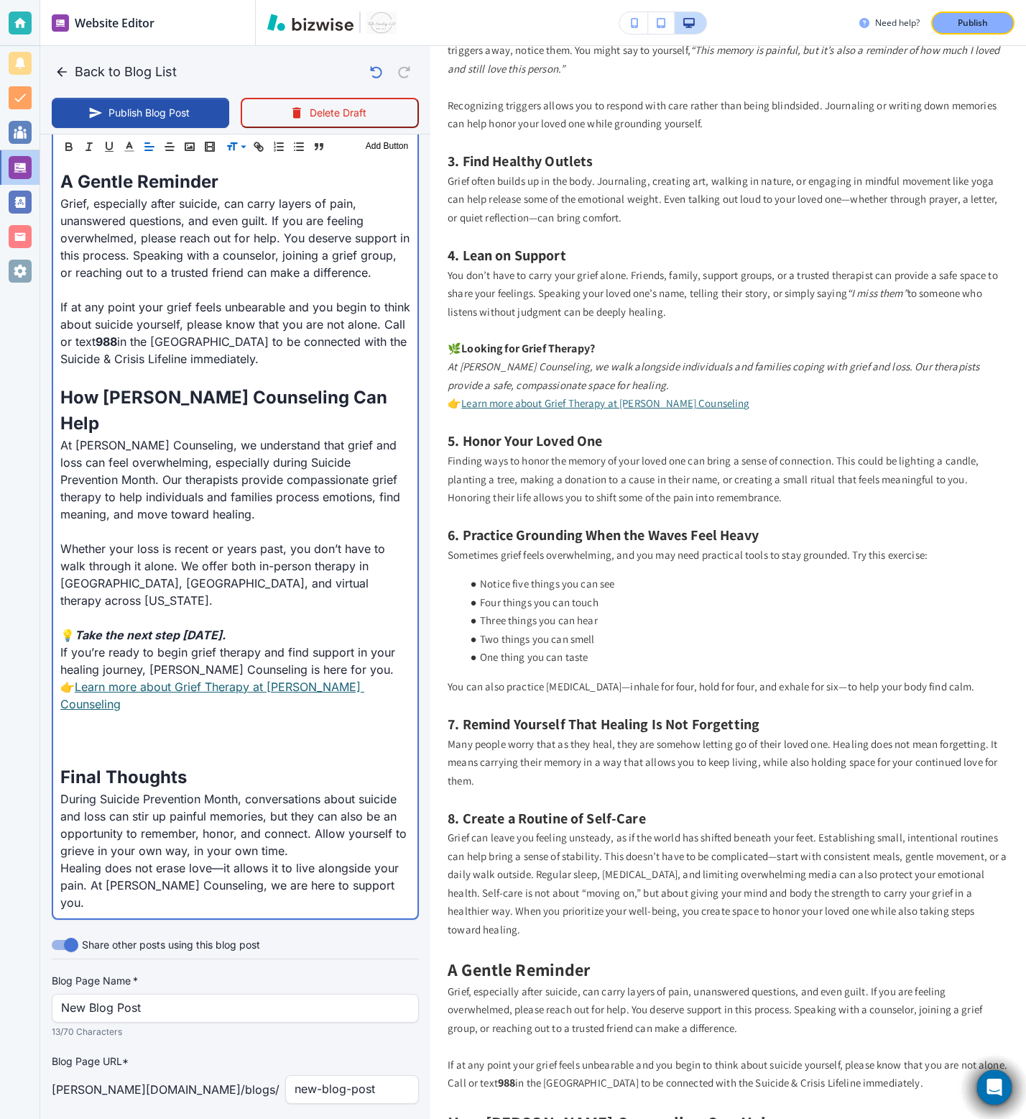
scroll to position [2383, 0]
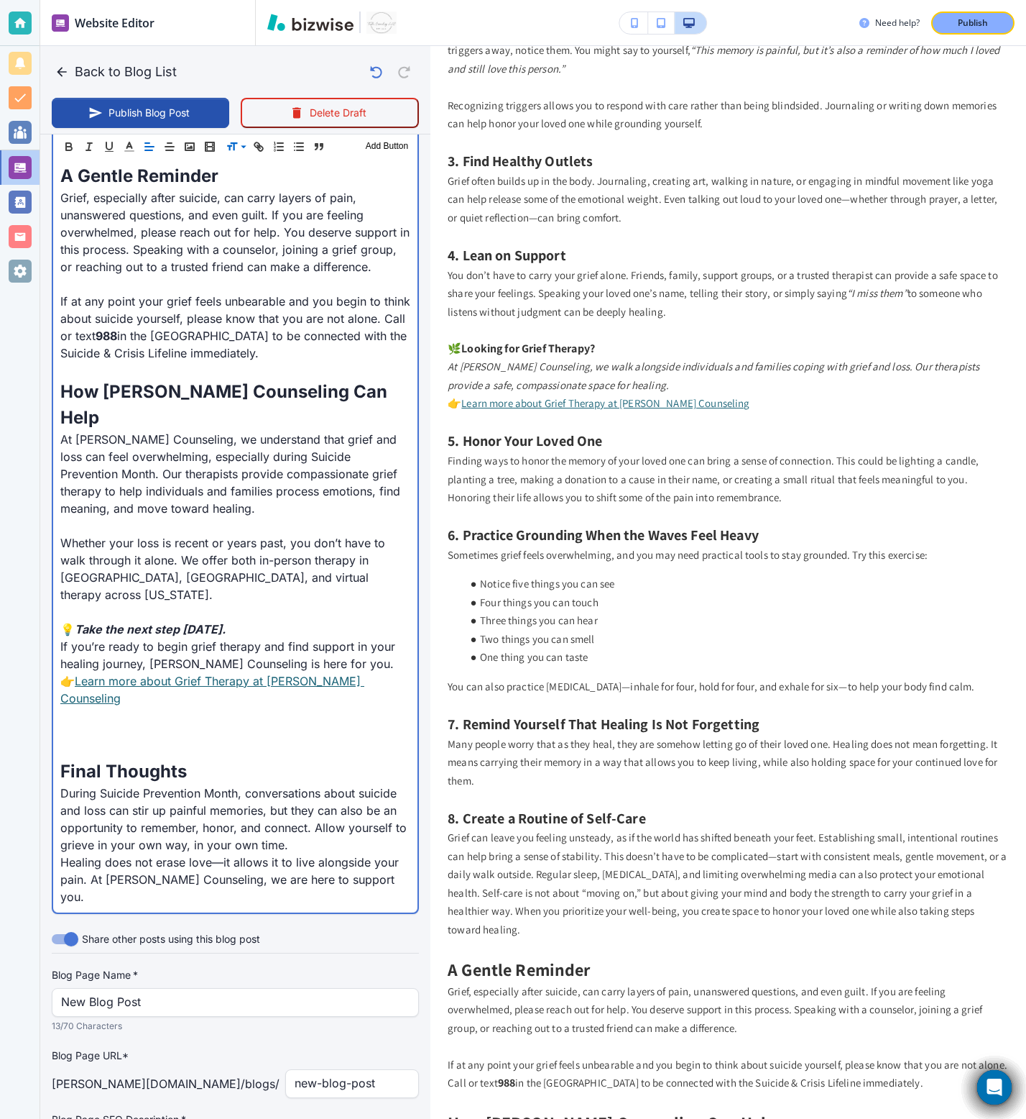
click at [199, 674] on link "Learn more about Grief Therapy at Towler Counseling" at bounding box center [212, 690] width 304 height 32
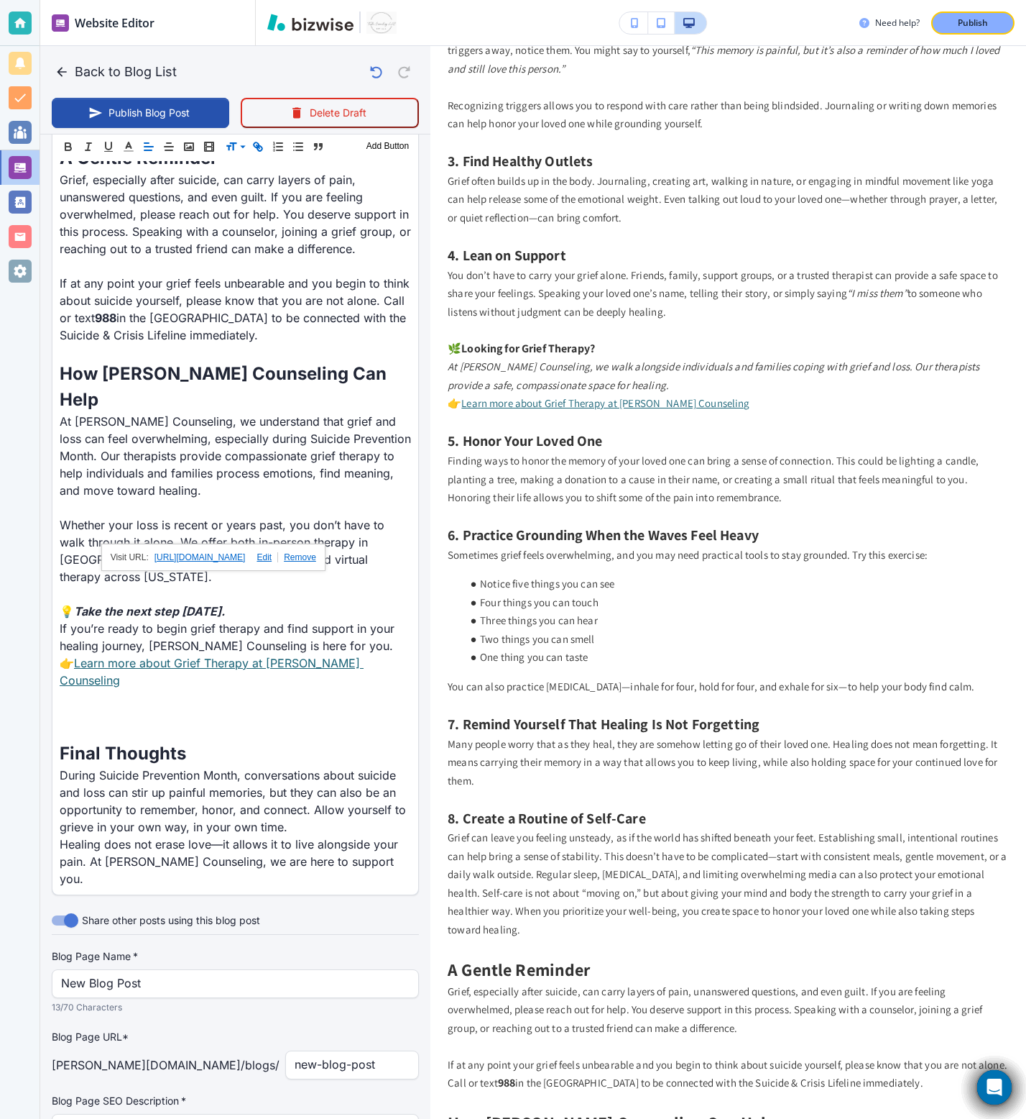
click at [278, 555] on link at bounding box center [261, 557] width 33 height 10
type input "https://towlercounseling.com/"
click at [167, 564] on input "https://towlercounseling.com/" at bounding box center [149, 557] width 86 height 19
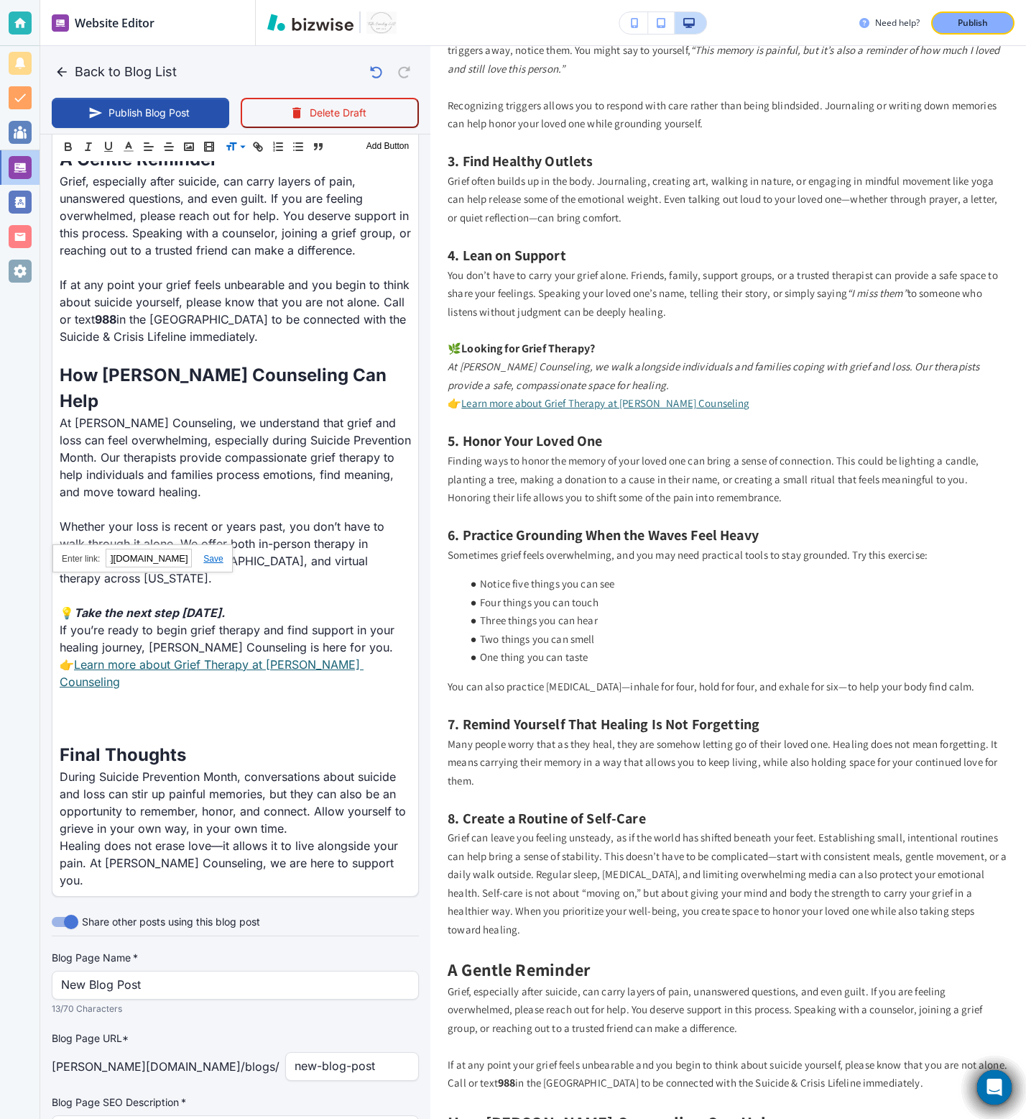
drag, startPoint x: 162, startPoint y: 559, endPoint x: 269, endPoint y: 566, distance: 107.3
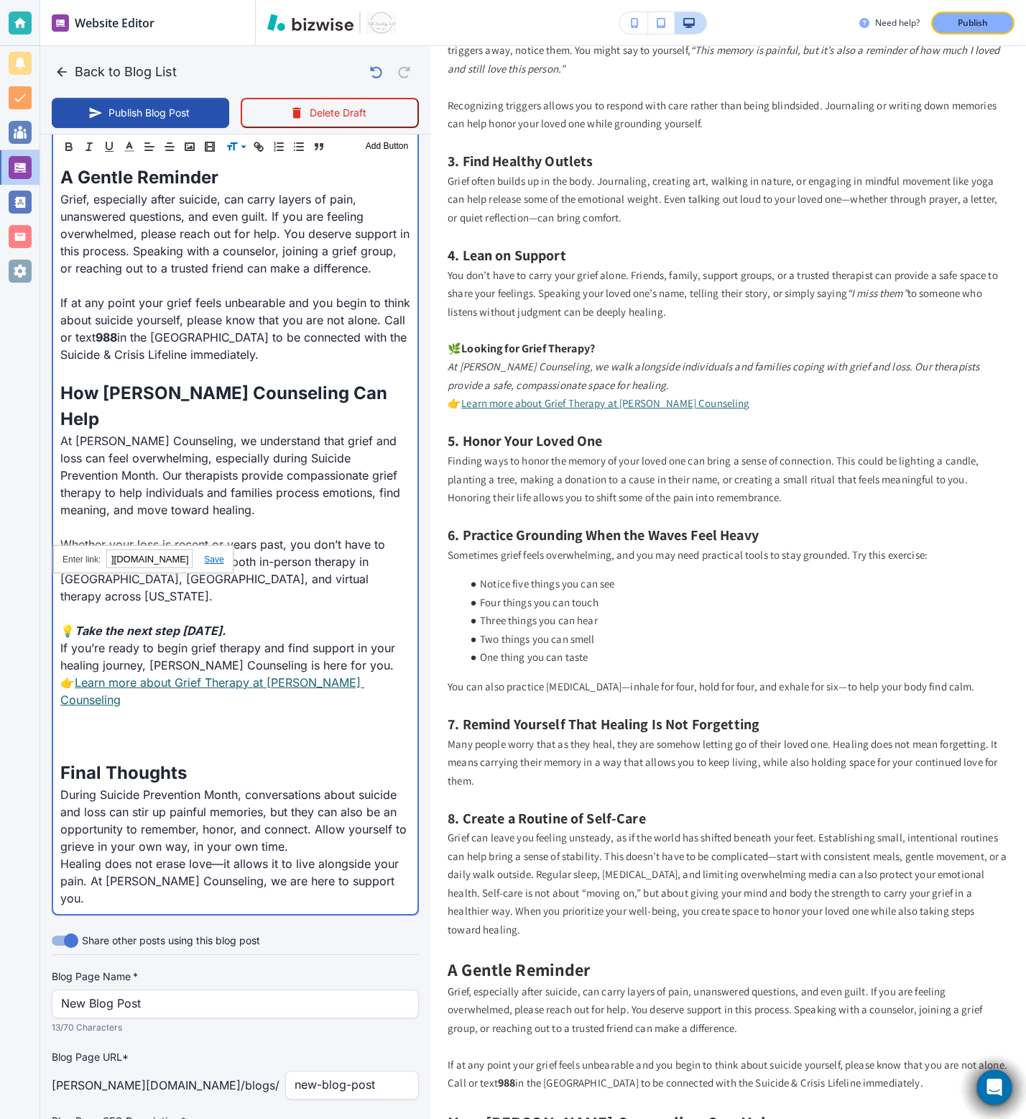
click at [279, 639] on p "If you’re ready to begin grief therapy and find support in your healing journey…" at bounding box center [235, 656] width 350 height 35
click at [215, 698] on p "Book a Consultation" at bounding box center [235, 750] width 350 height 17
click at [173, 698] on p at bounding box center [235, 733] width 350 height 17
type input "Sep 17, 2025 05:22 PM"
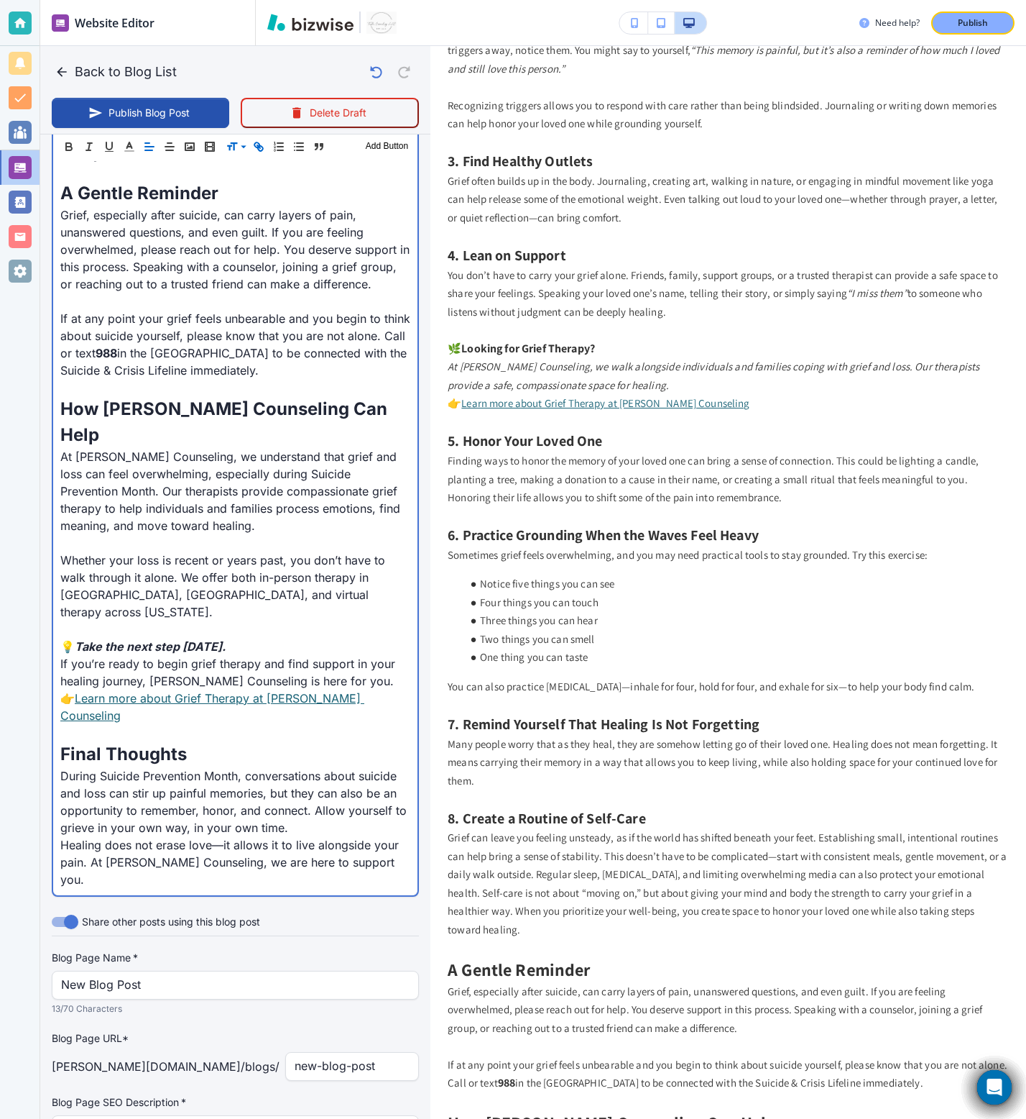
scroll to position [2348, 0]
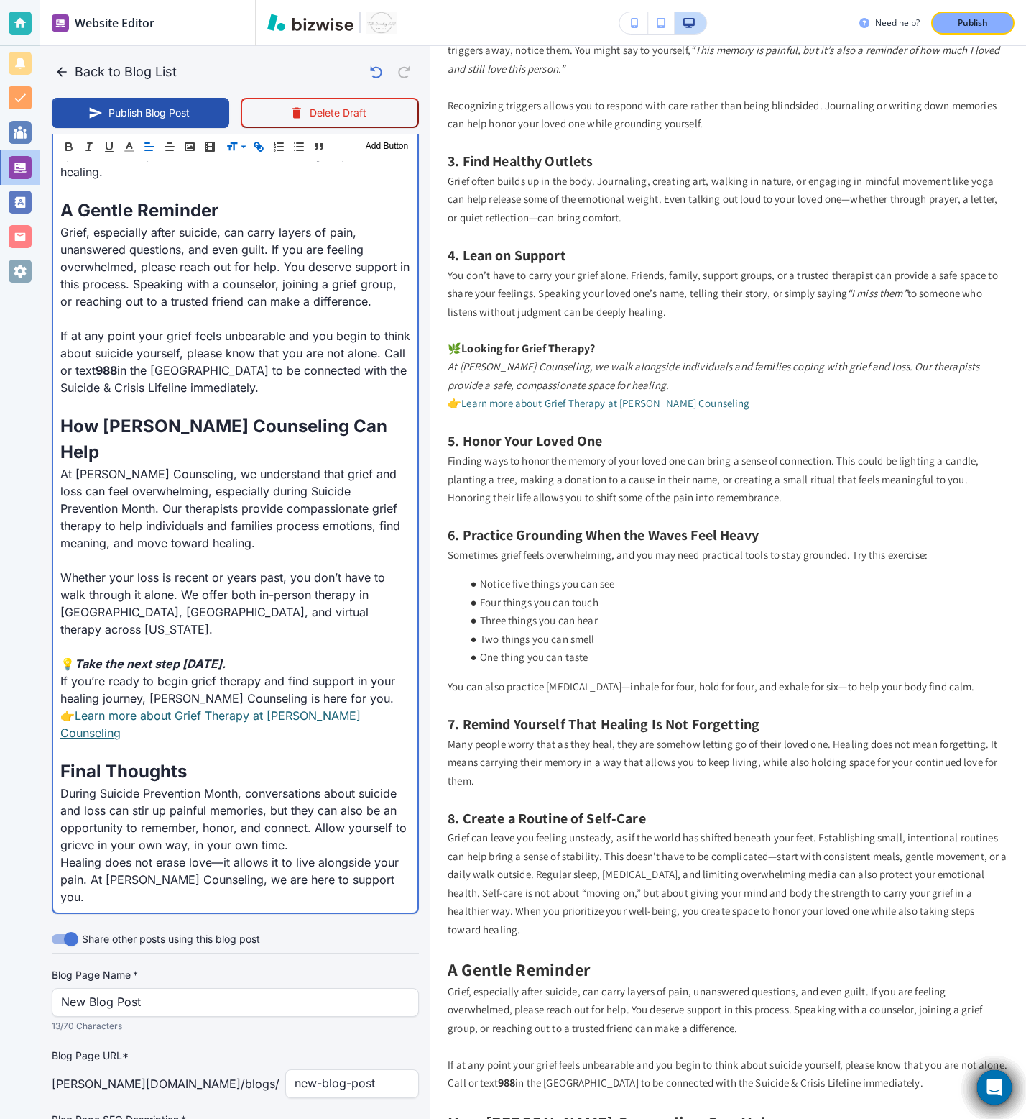
click at [289, 698] on p "During Suicide Prevention Month, conversations about suicide and loss can stir …" at bounding box center [235, 818] width 350 height 69
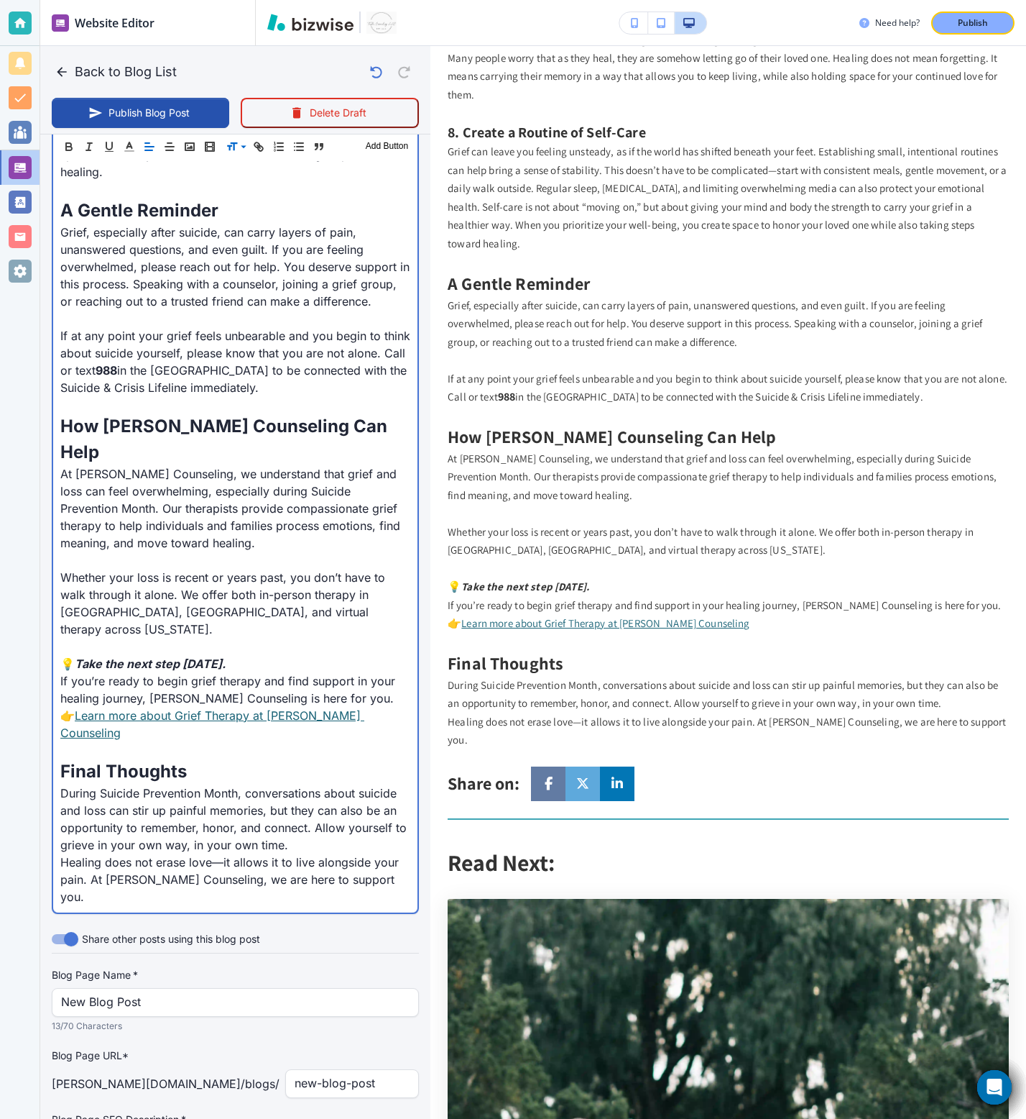
click at [158, 551] on p at bounding box center [235, 559] width 350 height 17
click at [297, 698] on link "Learn more about Grief Therapy at Towler Counseling" at bounding box center [212, 724] width 304 height 32
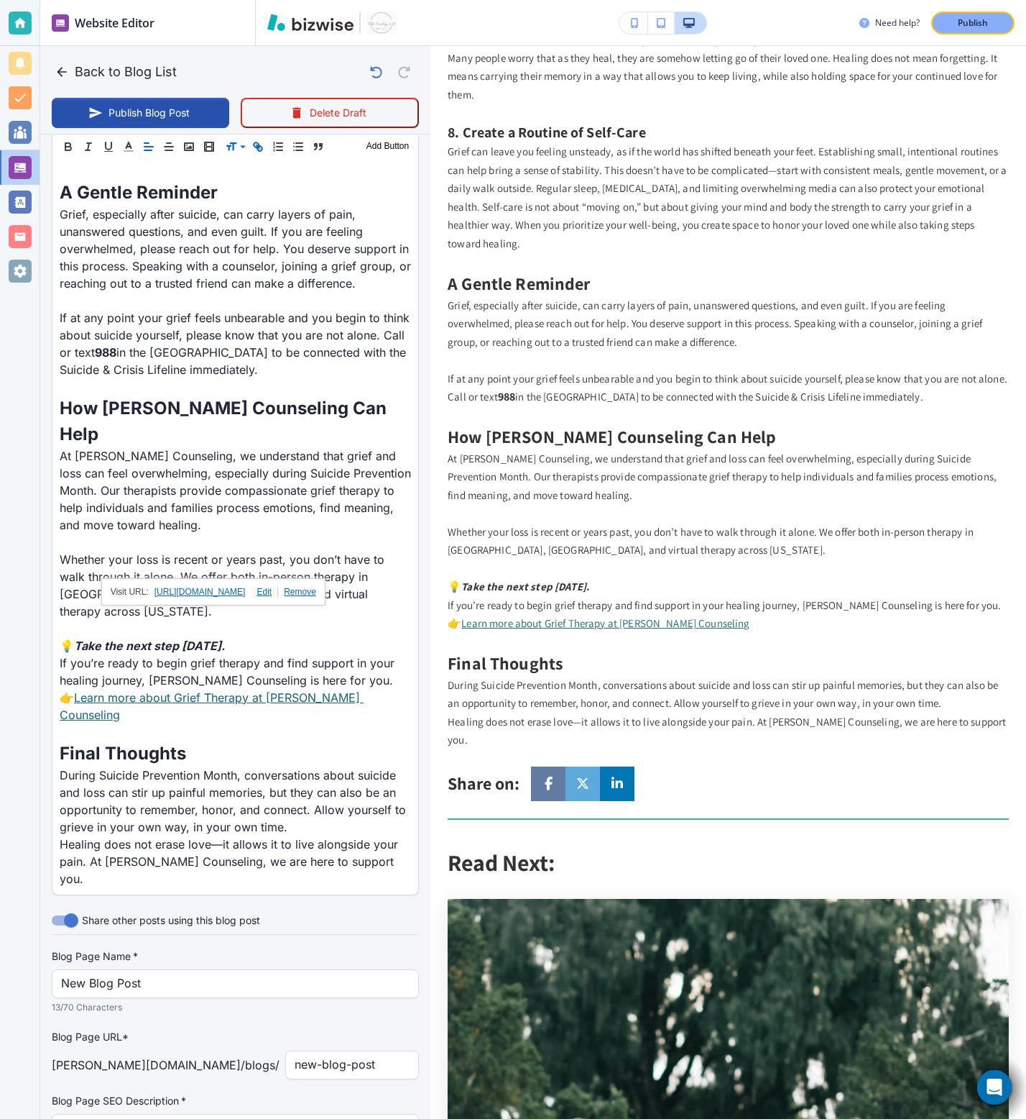
click at [278, 592] on link at bounding box center [261, 592] width 33 height 10
paste input "www.towler-counseling.com/contact-us"
type input "https://www.towler-counseling.com/contact-us"
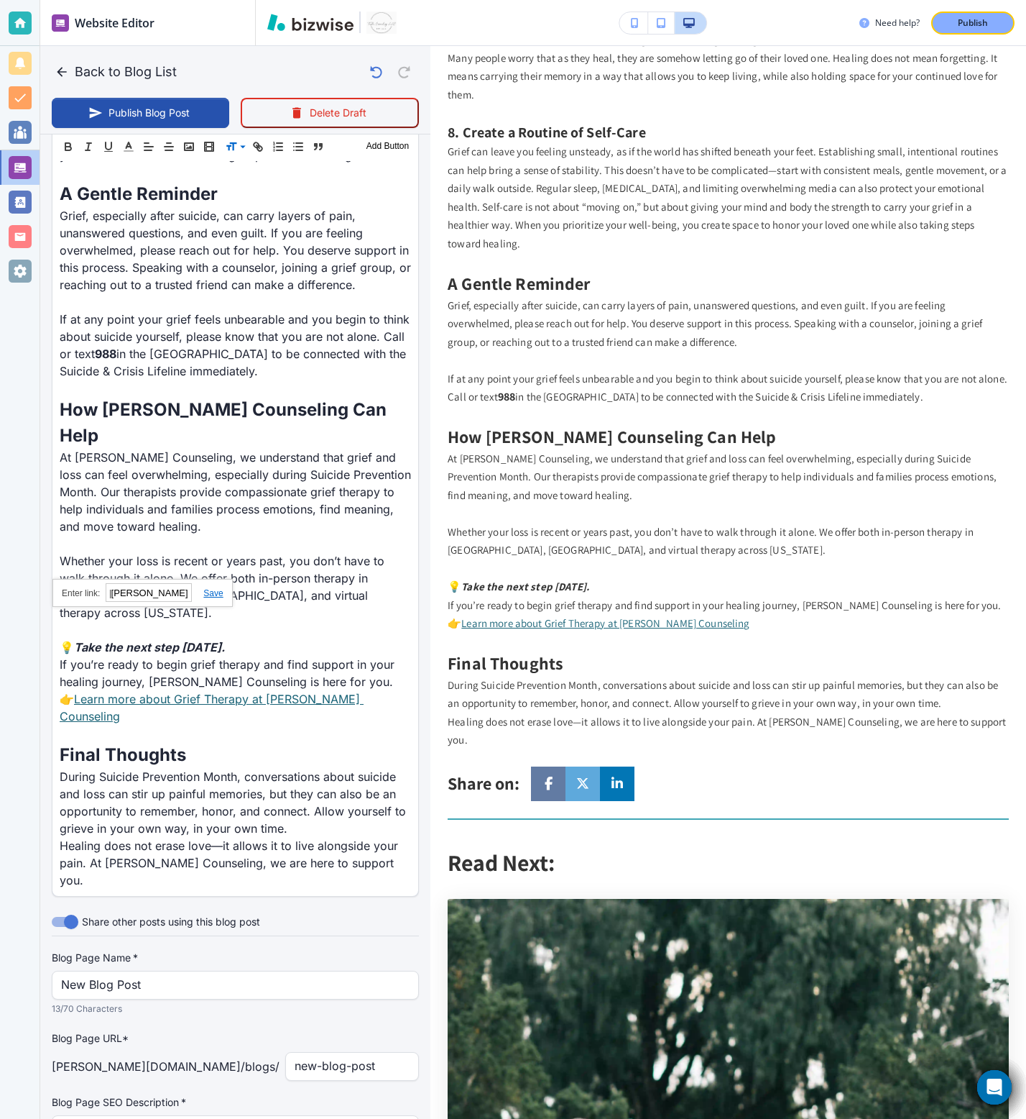
scroll to position [0, 0]
click at [211, 588] on link at bounding box center [207, 593] width 31 height 10
type input "Sep 17, 2025 05:23 PM"
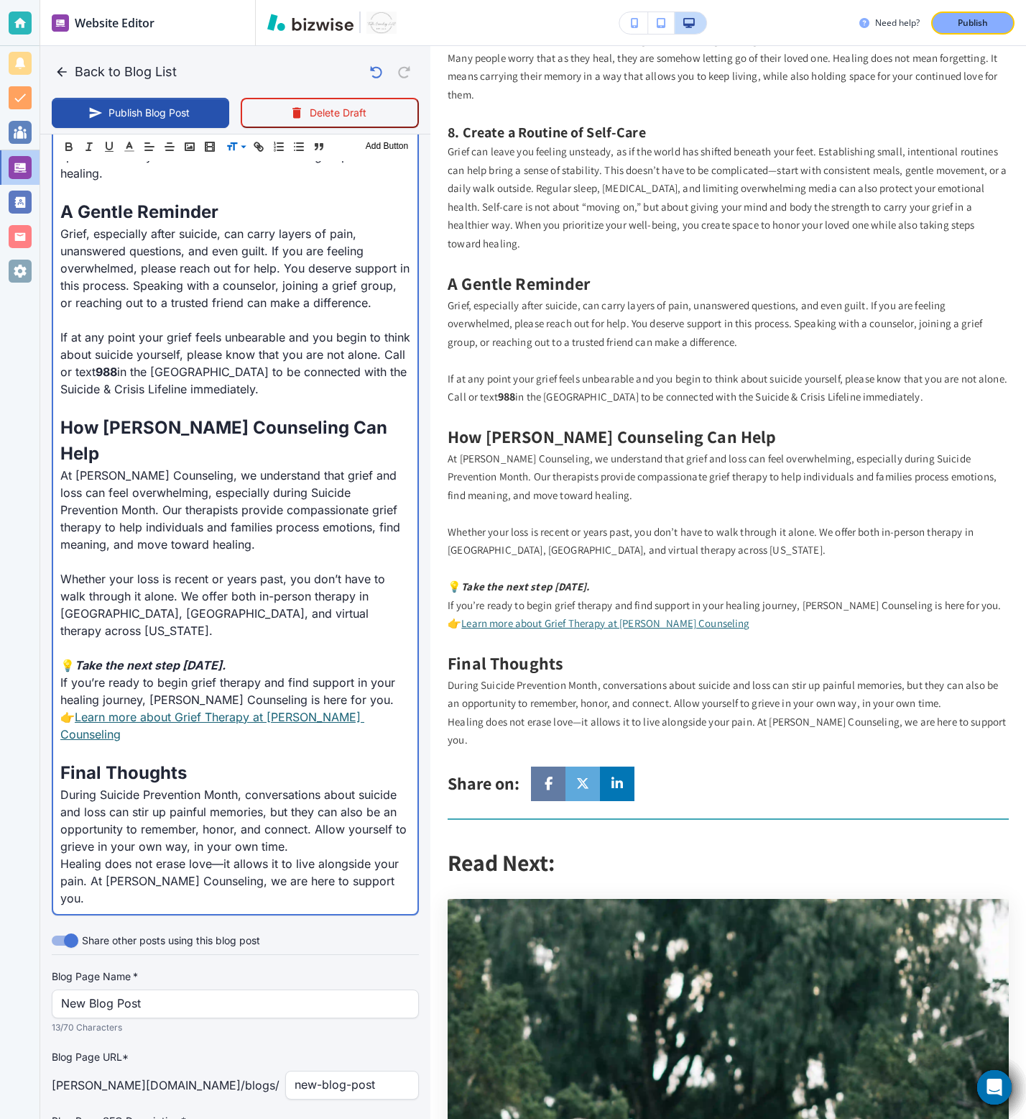
click at [257, 698] on link "Learn more about Grief Therapy at Towler Counseling" at bounding box center [212, 725] width 304 height 32
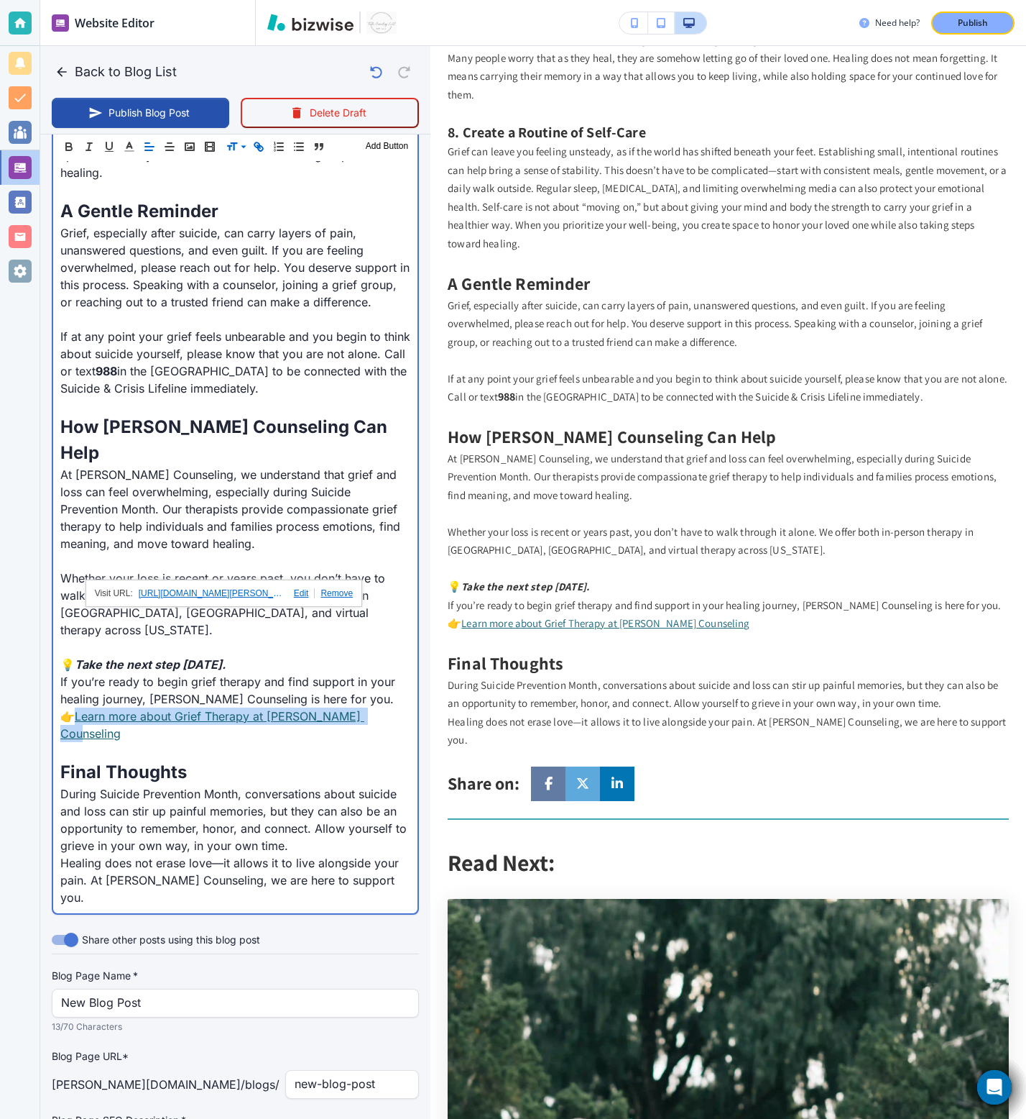
drag, startPoint x: 372, startPoint y: 625, endPoint x: 79, endPoint y: 619, distance: 293.3
click at [79, 698] on p "👉 Learn more about Grief Therapy at Towler Counseling" at bounding box center [235, 724] width 350 height 35
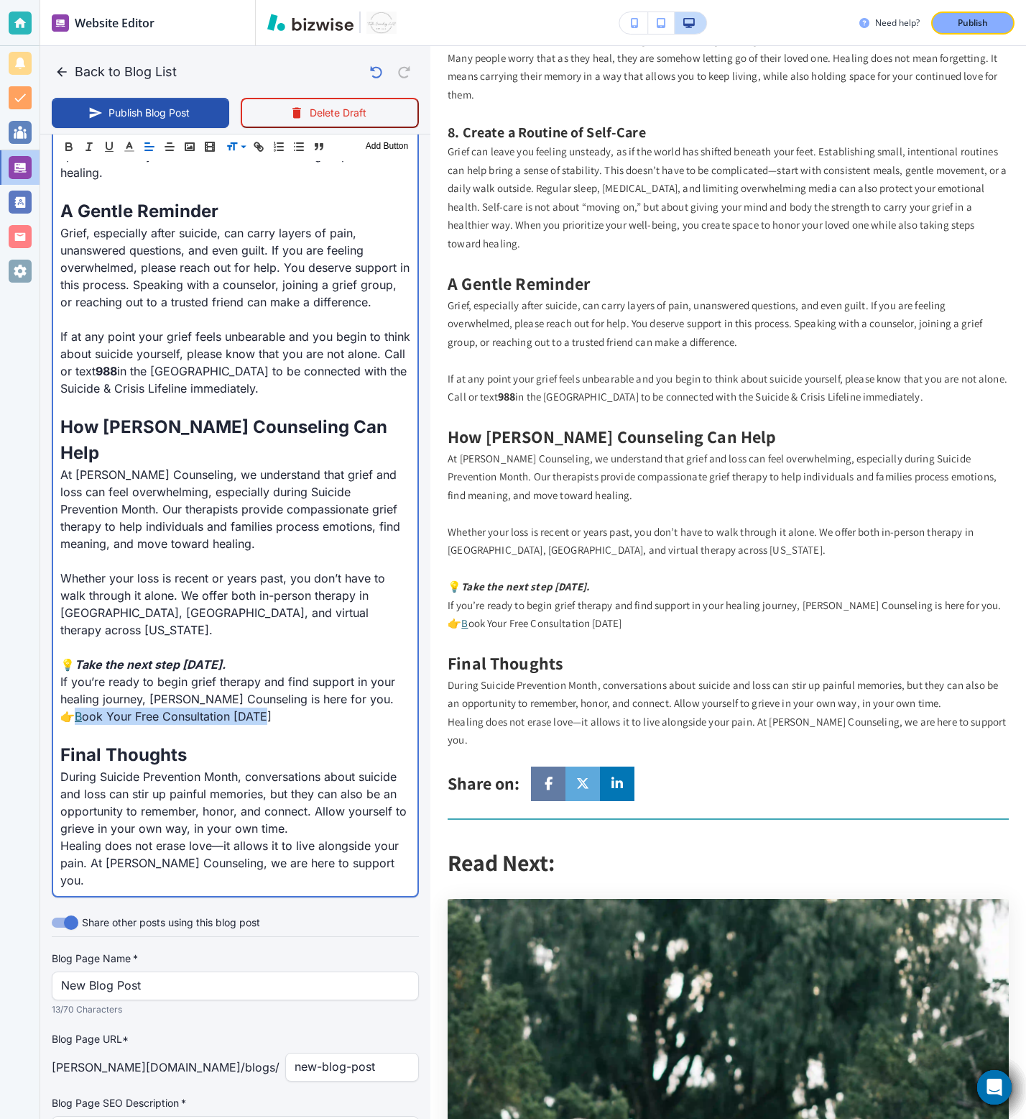
drag, startPoint x: 296, startPoint y: 625, endPoint x: 76, endPoint y: 618, distance: 220.1
click at [76, 698] on p "👉 B ook Your Free Consultation Today" at bounding box center [235, 715] width 350 height 17
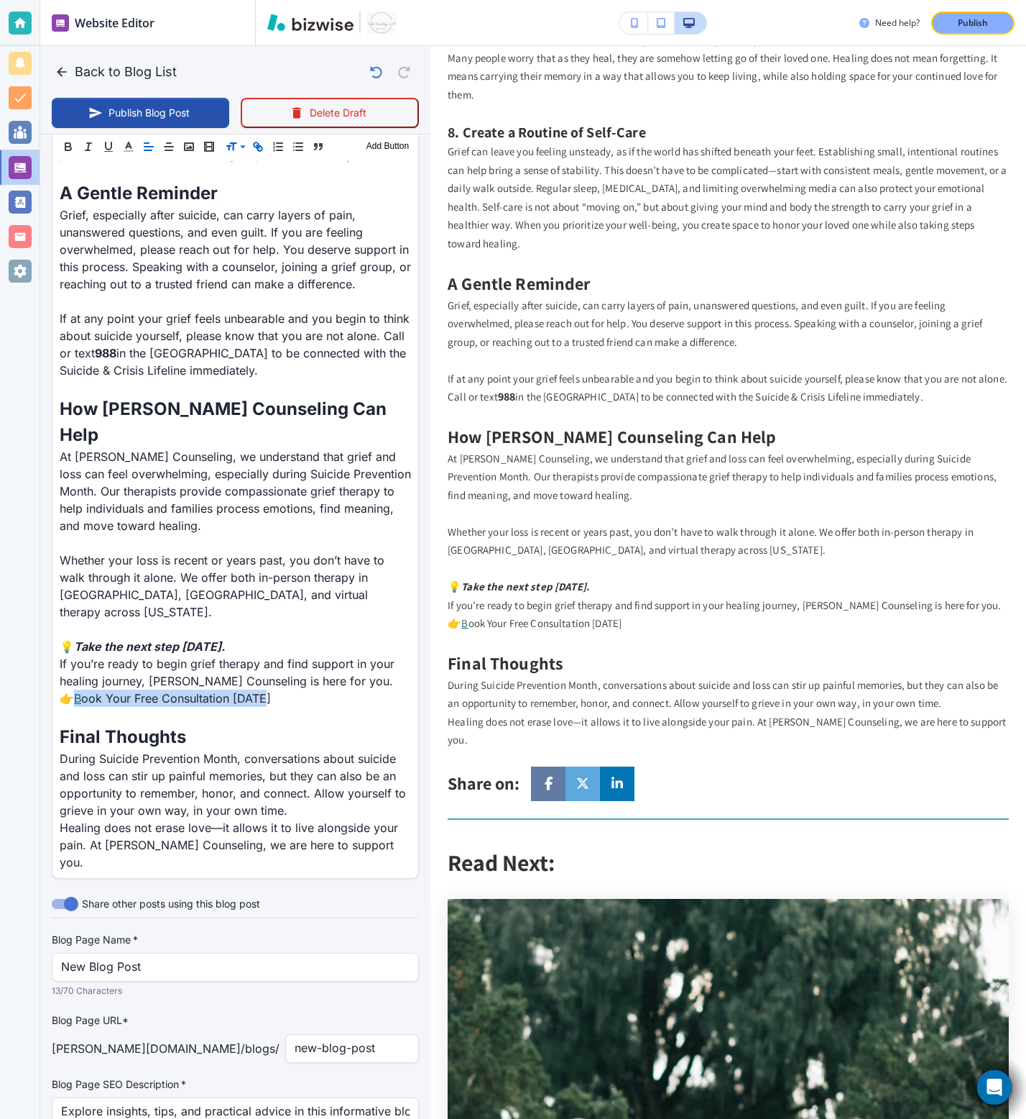
click at [257, 150] on icon "button" at bounding box center [258, 146] width 13 height 13
paste input "https://www.towler-counseling.com/contact-us"
type input "https://www.towler-counseling.com/contact-us"
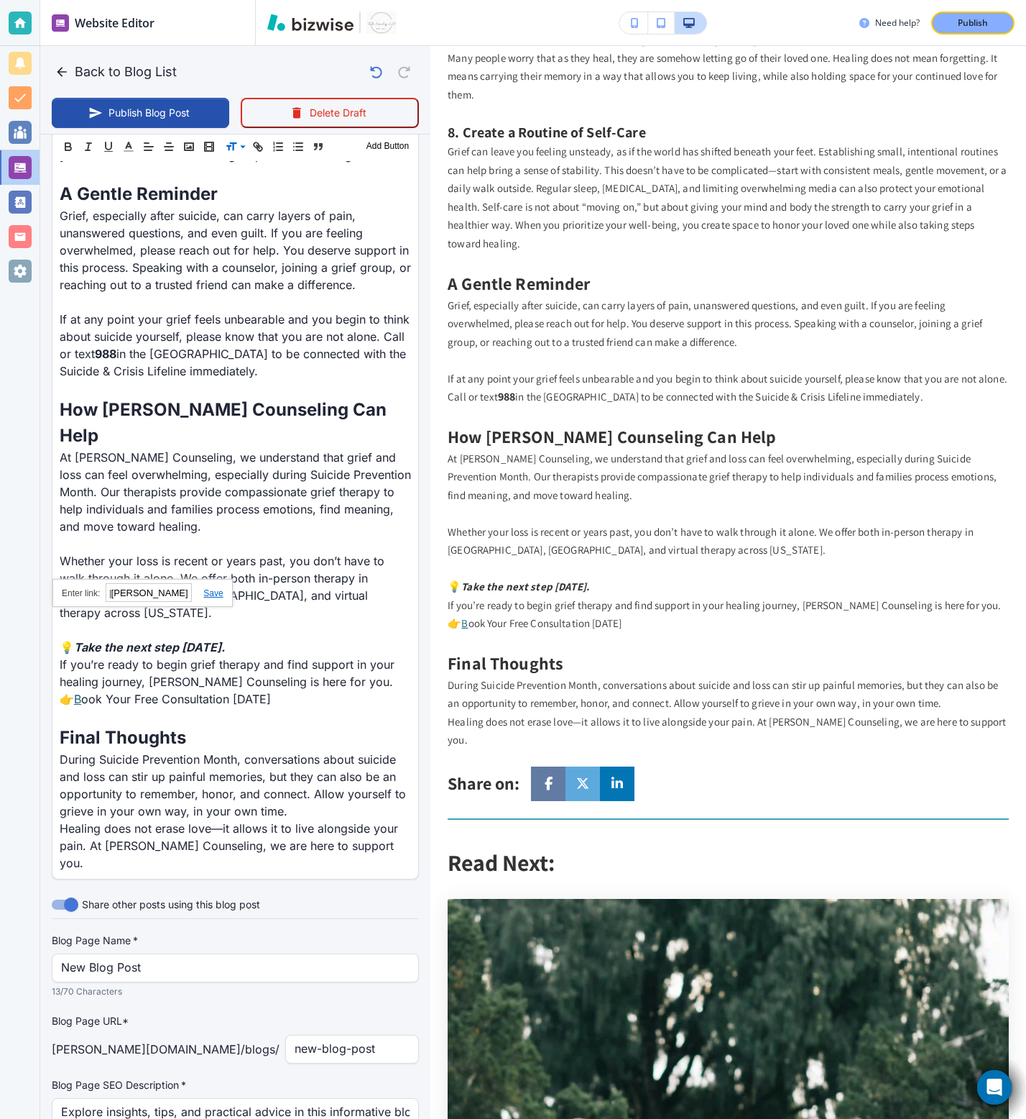
click at [216, 591] on link at bounding box center [207, 593] width 31 height 10
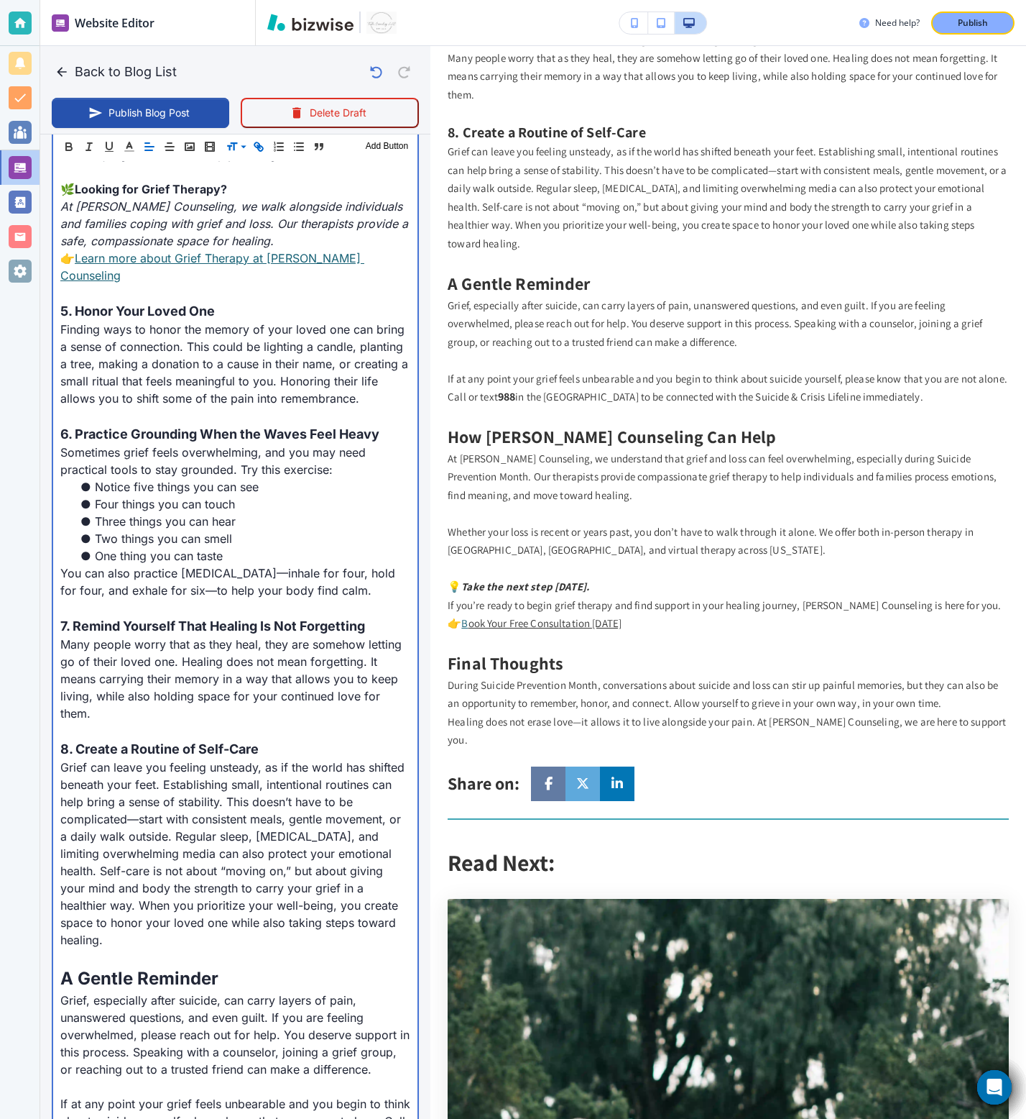
scroll to position [1561, 0]
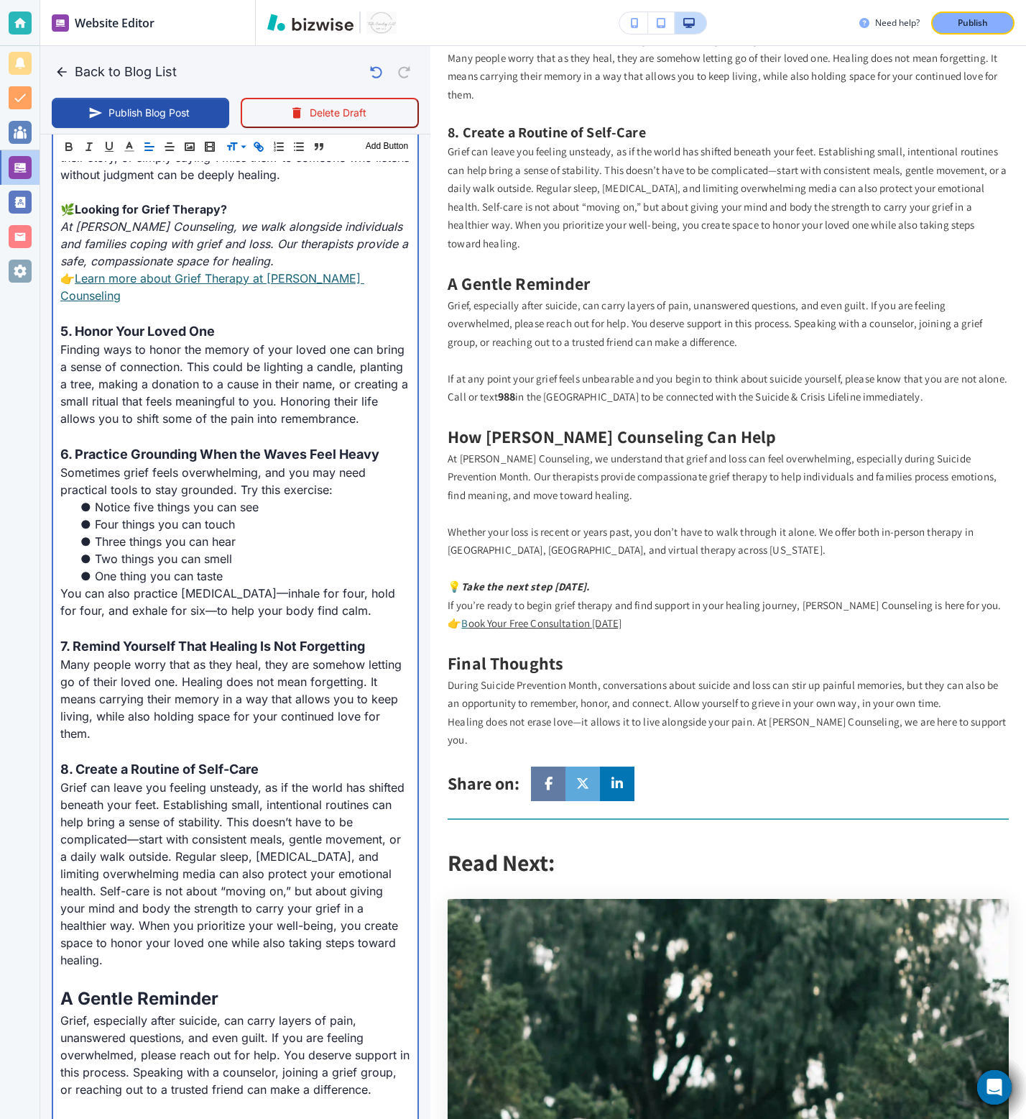
click at [186, 209] on span "Looking for Grief Therapy?" at bounding box center [151, 209] width 152 height 14
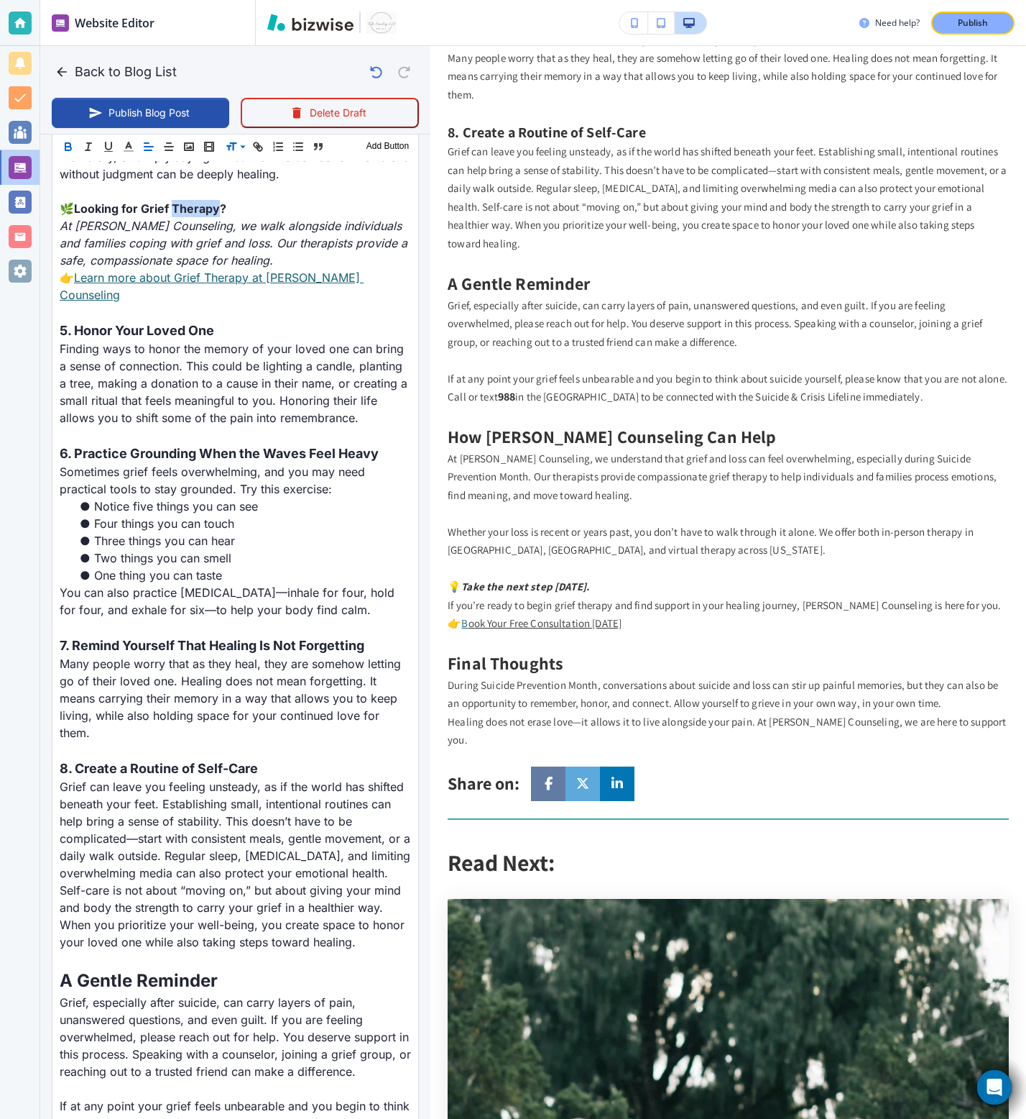
click at [499, 532] on p "Whether your loss is recent or years past, you don’t have to walk through it al…" at bounding box center [728, 541] width 561 height 37
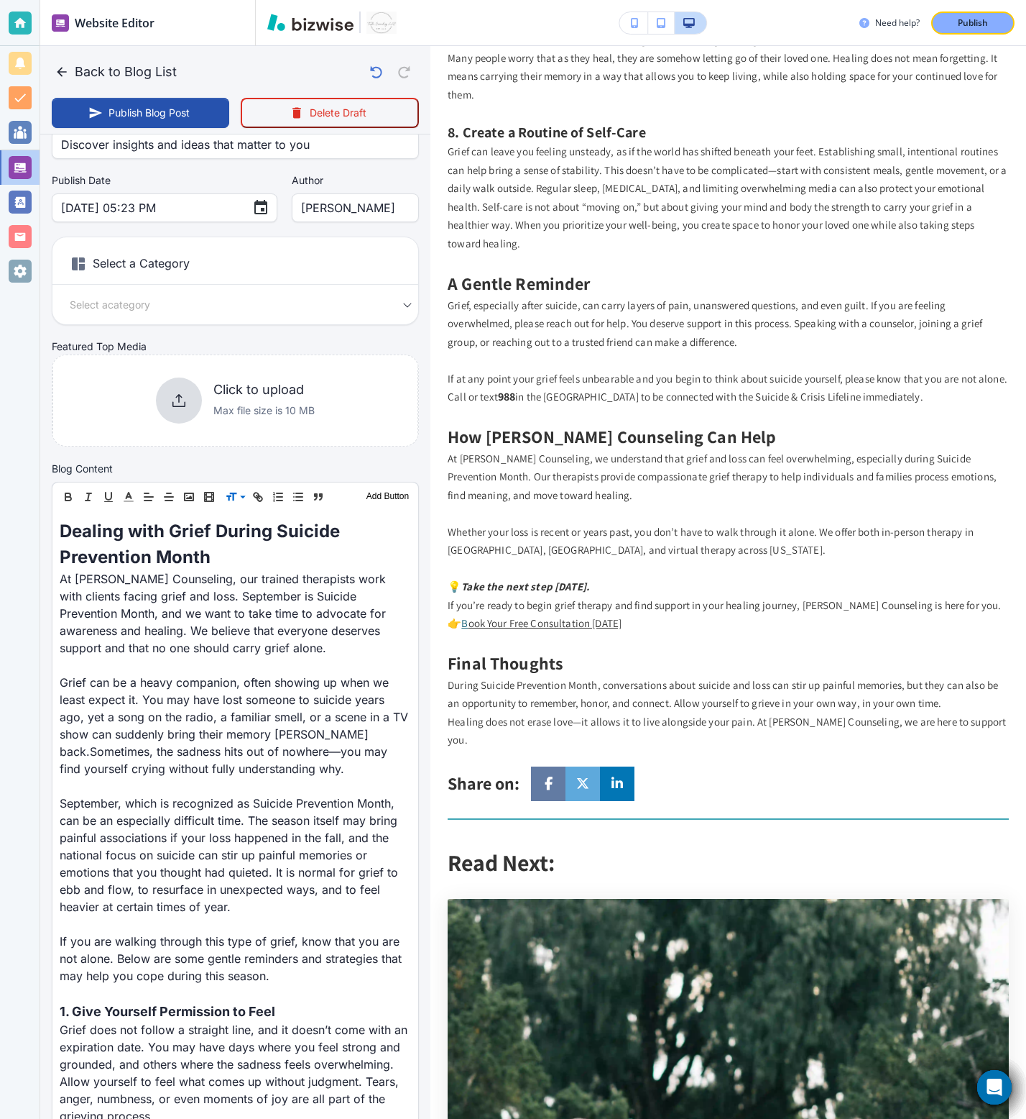
scroll to position [0, 0]
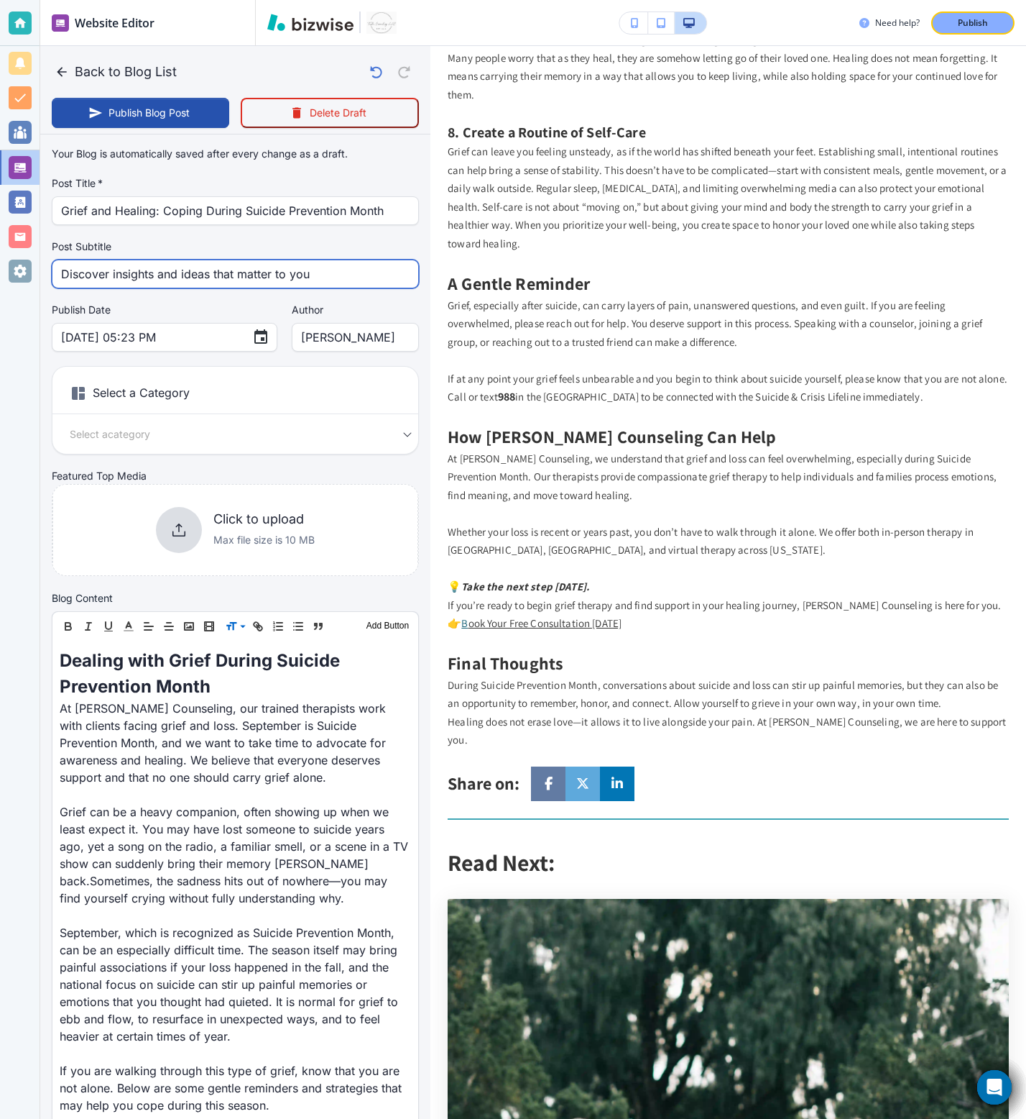
click at [324, 266] on input "Discover insights and ideas that matter to you" at bounding box center [235, 273] width 349 height 27
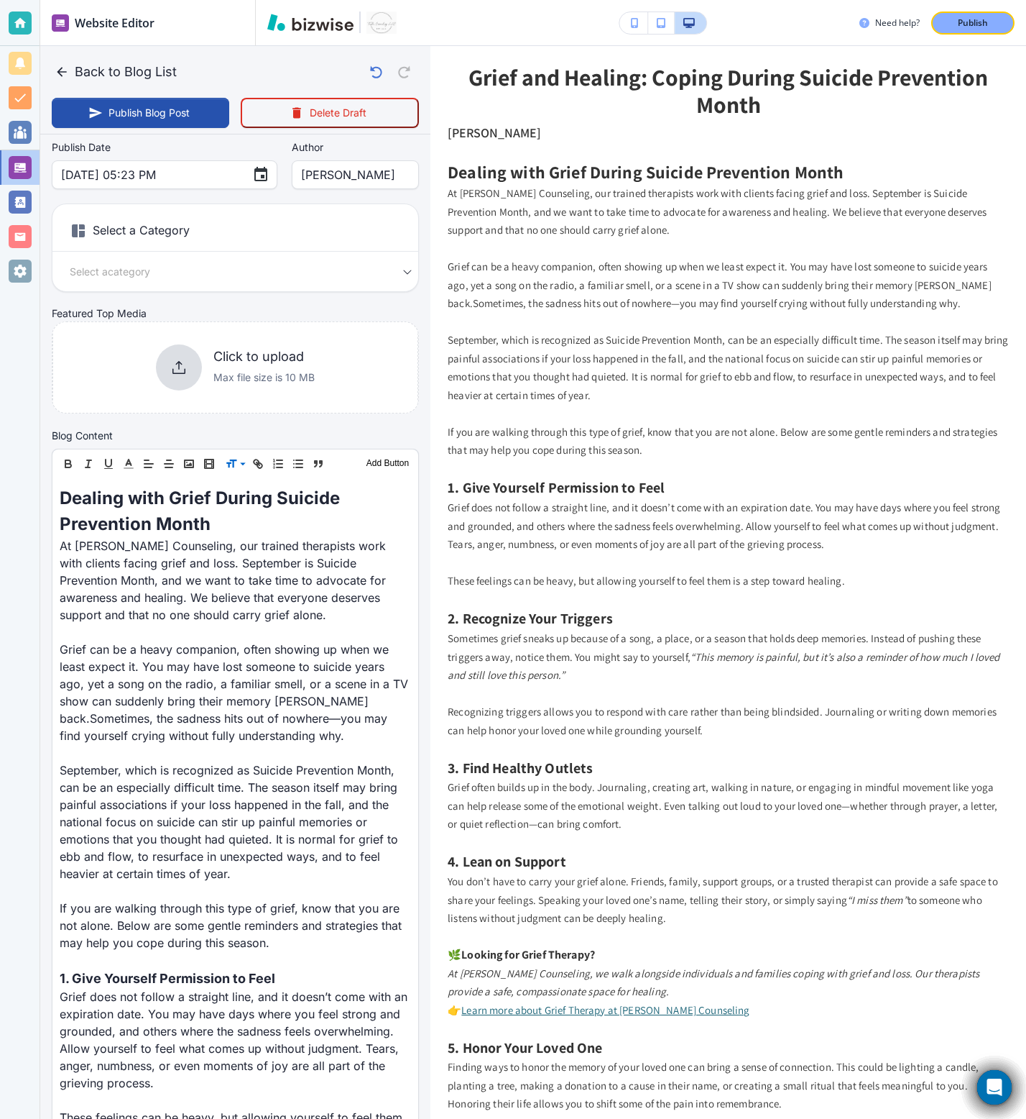
click at [234, 242] on h6 "Select a Category" at bounding box center [235, 234] width 366 height 36
click at [180, 227] on h6 "Select a Category" at bounding box center [235, 234] width 366 height 36
click at [141, 280] on div "Select a Category Select a category Select a Category" at bounding box center [235, 247] width 367 height 88
click at [169, 0] on body "Website Editor Pages Edit, add, and delete pages or manage your page order Upda…" at bounding box center [513, 0] width 1026 height 0
click at [150, 320] on li "+ Add New Category" at bounding box center [235, 313] width 353 height 23
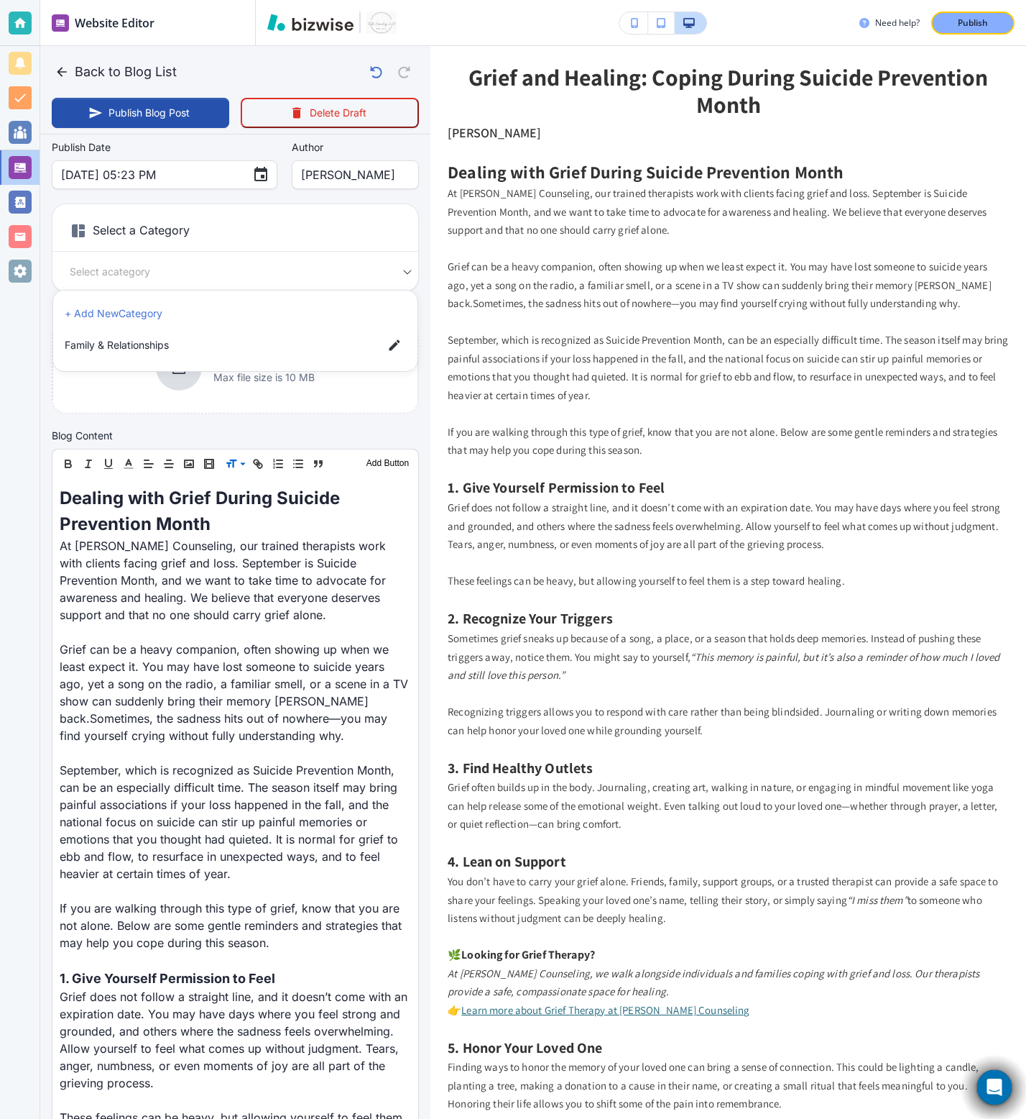
type input "Sep 17, 2025 05:24 PM"
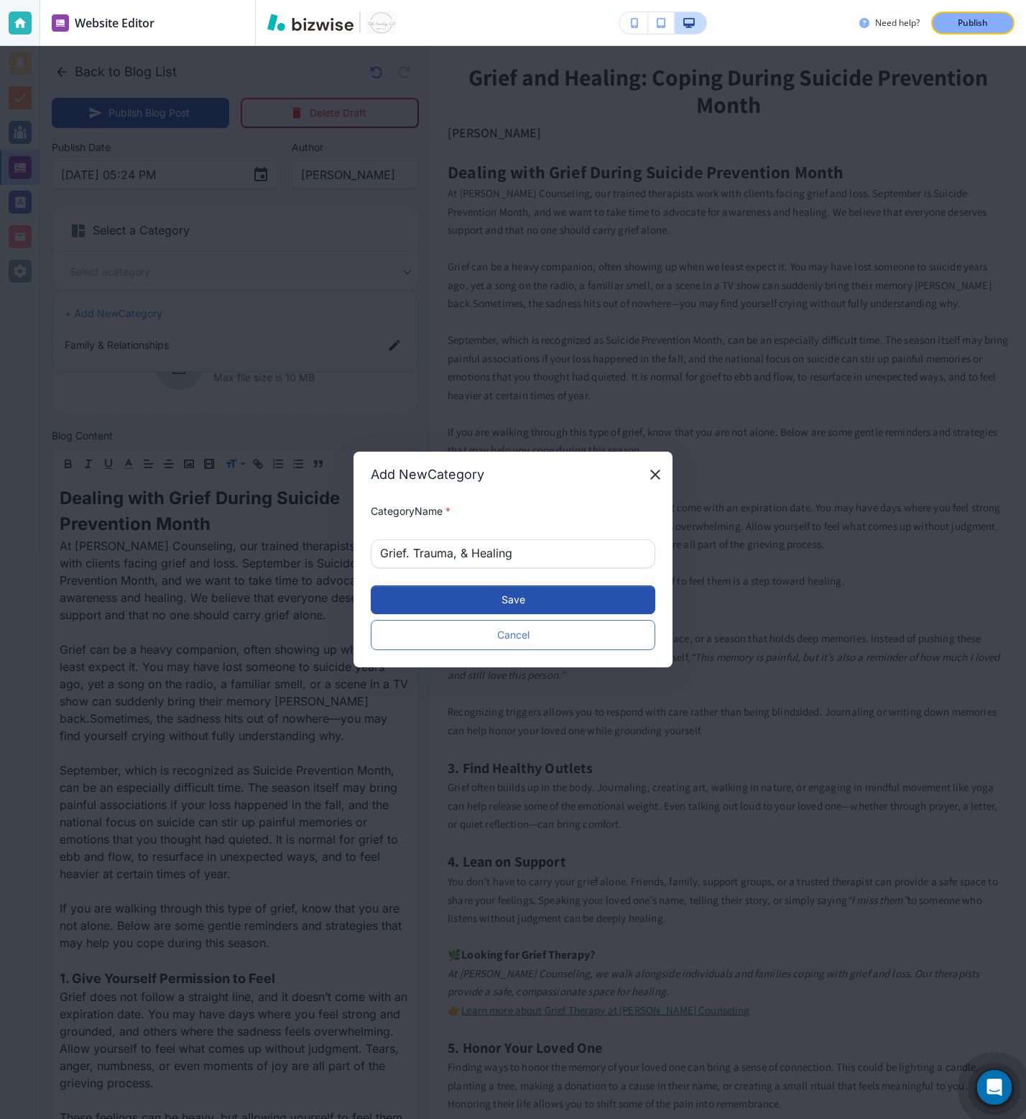
click at [413, 540] on input "Grief. Trauma, & Healing" at bounding box center [513, 553] width 266 height 27
type input "Grief, Trauma, & Healing"
click at [498, 597] on button "Save" at bounding box center [513, 599] width 285 height 29
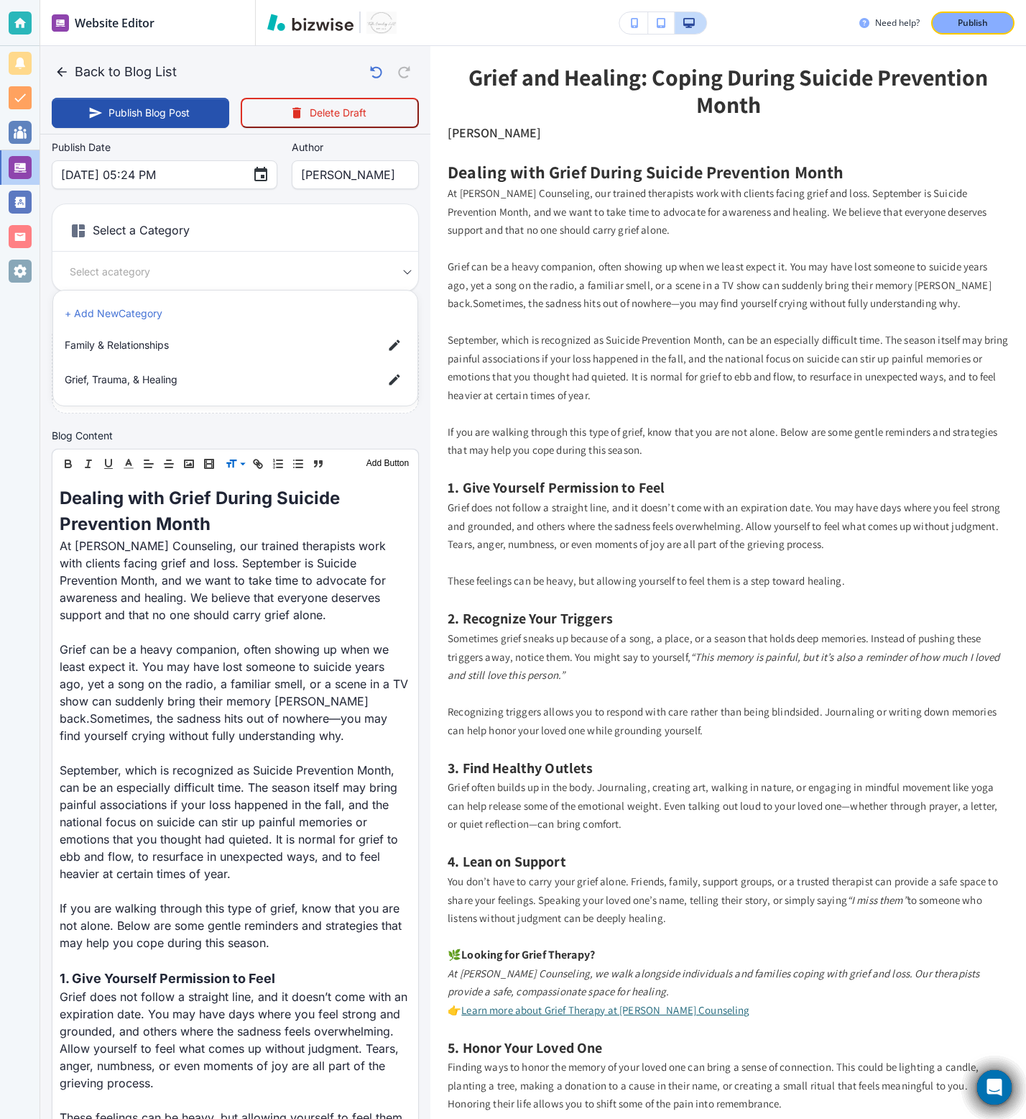
click at [255, 390] on li "Grief, Trauma, & Healing" at bounding box center [235, 379] width 353 height 29
type input "a2f2f6a83f1a1759cc1f2"
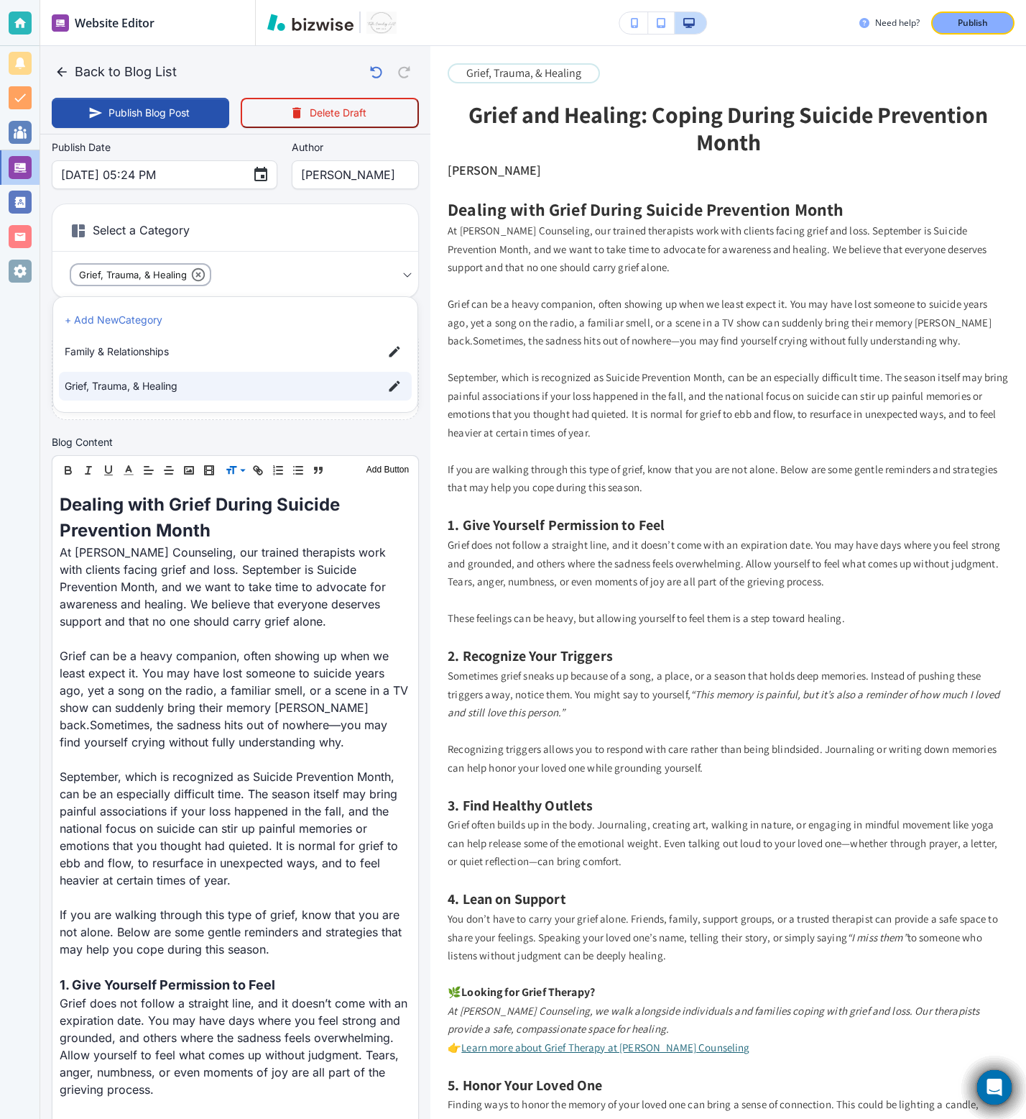
click at [364, 276] on div at bounding box center [513, 559] width 1026 height 1119
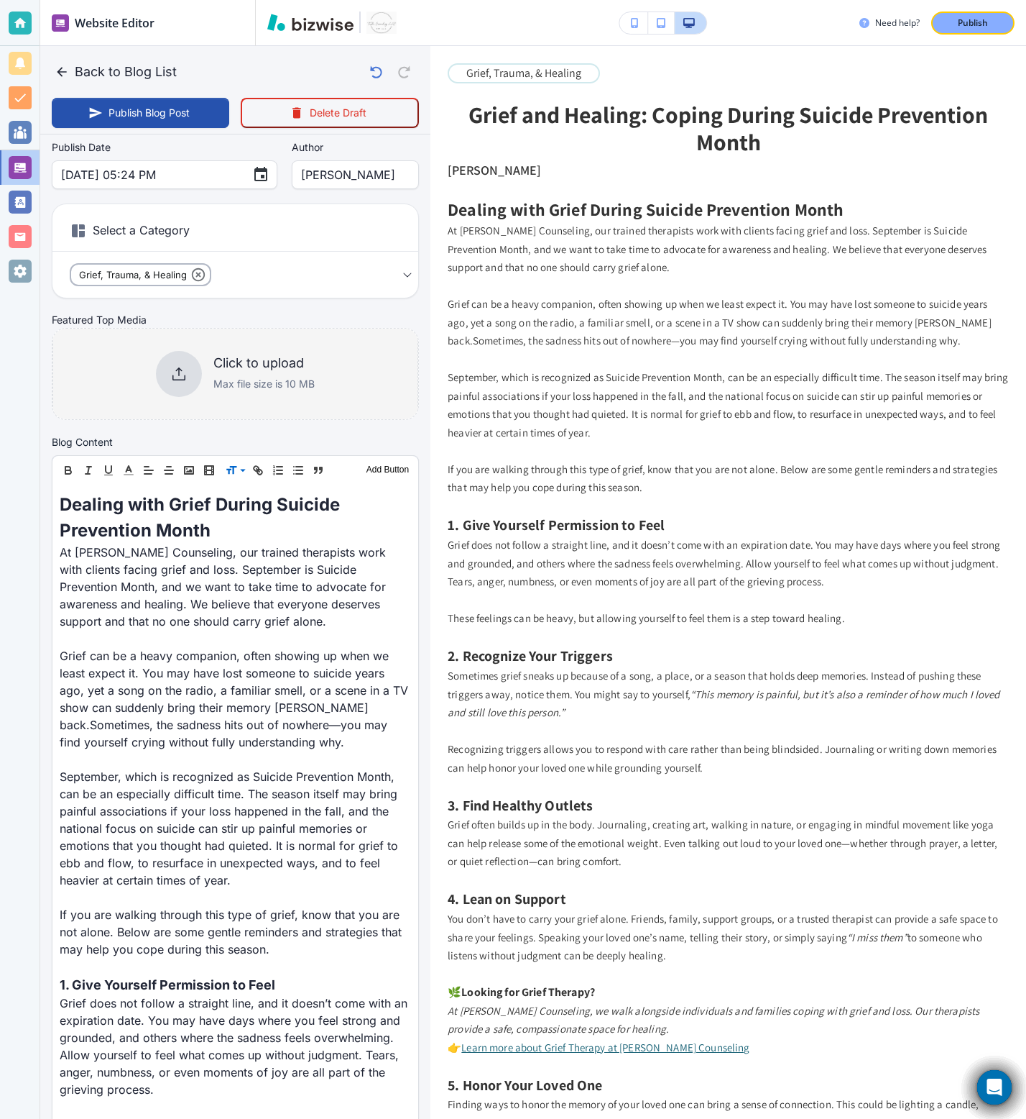
click at [178, 369] on icon at bounding box center [179, 373] width 13 height 13
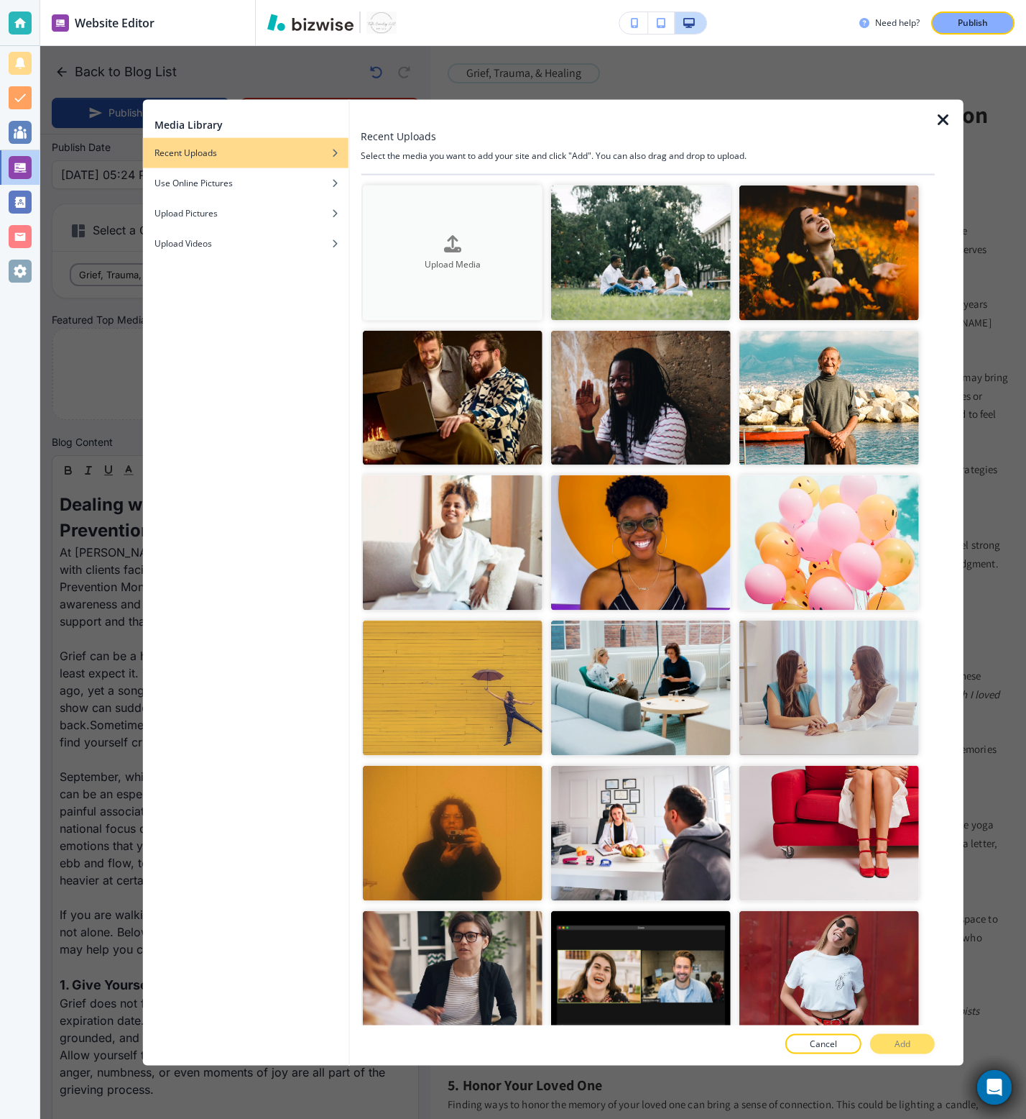
click at [441, 249] on div "Upload Media" at bounding box center [452, 252] width 180 height 36
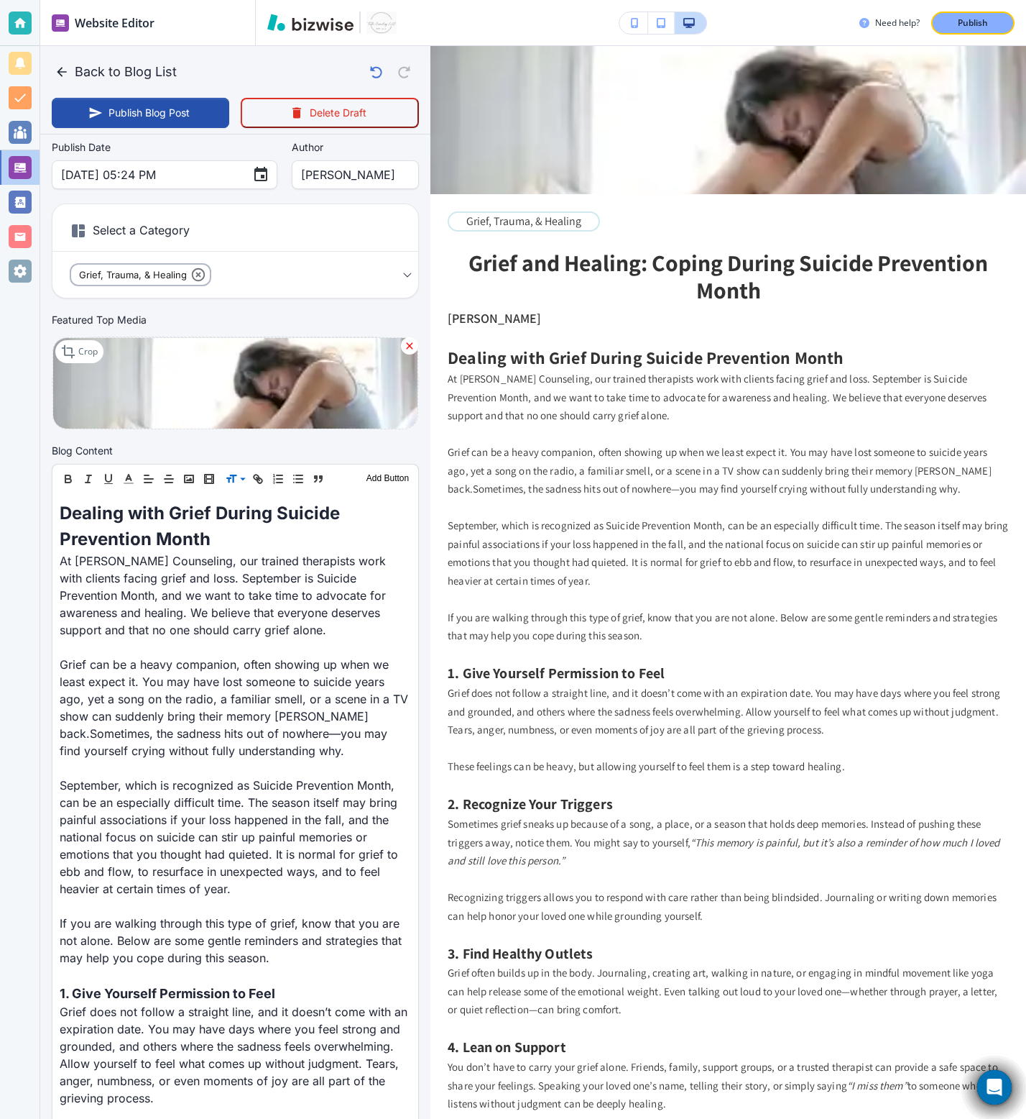
click at [410, 349] on icon at bounding box center [410, 346] width 12 height 12
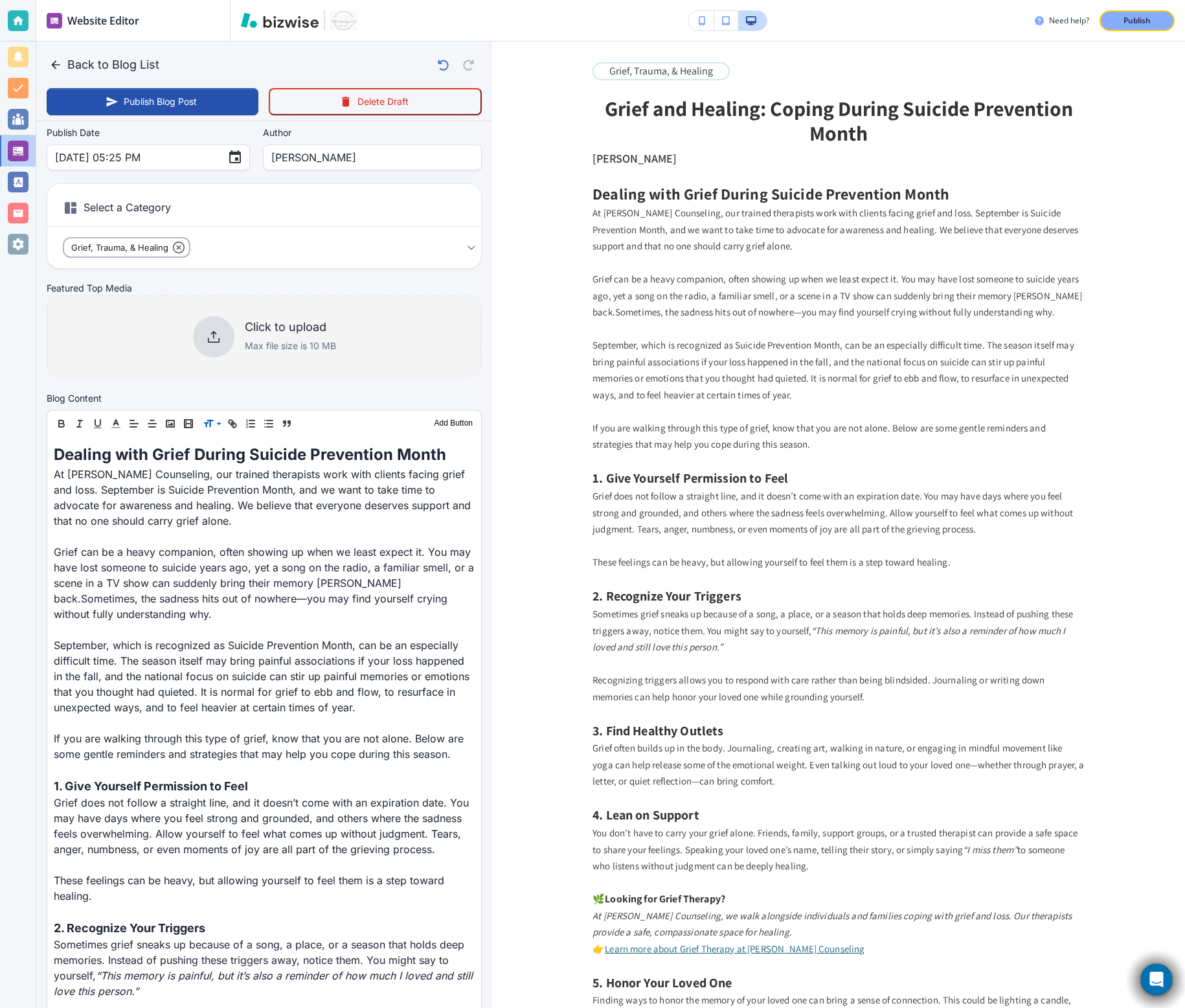
click at [236, 337] on div "Click to upload Max file size is 10 MB" at bounding box center [264, 337] width 143 height 41
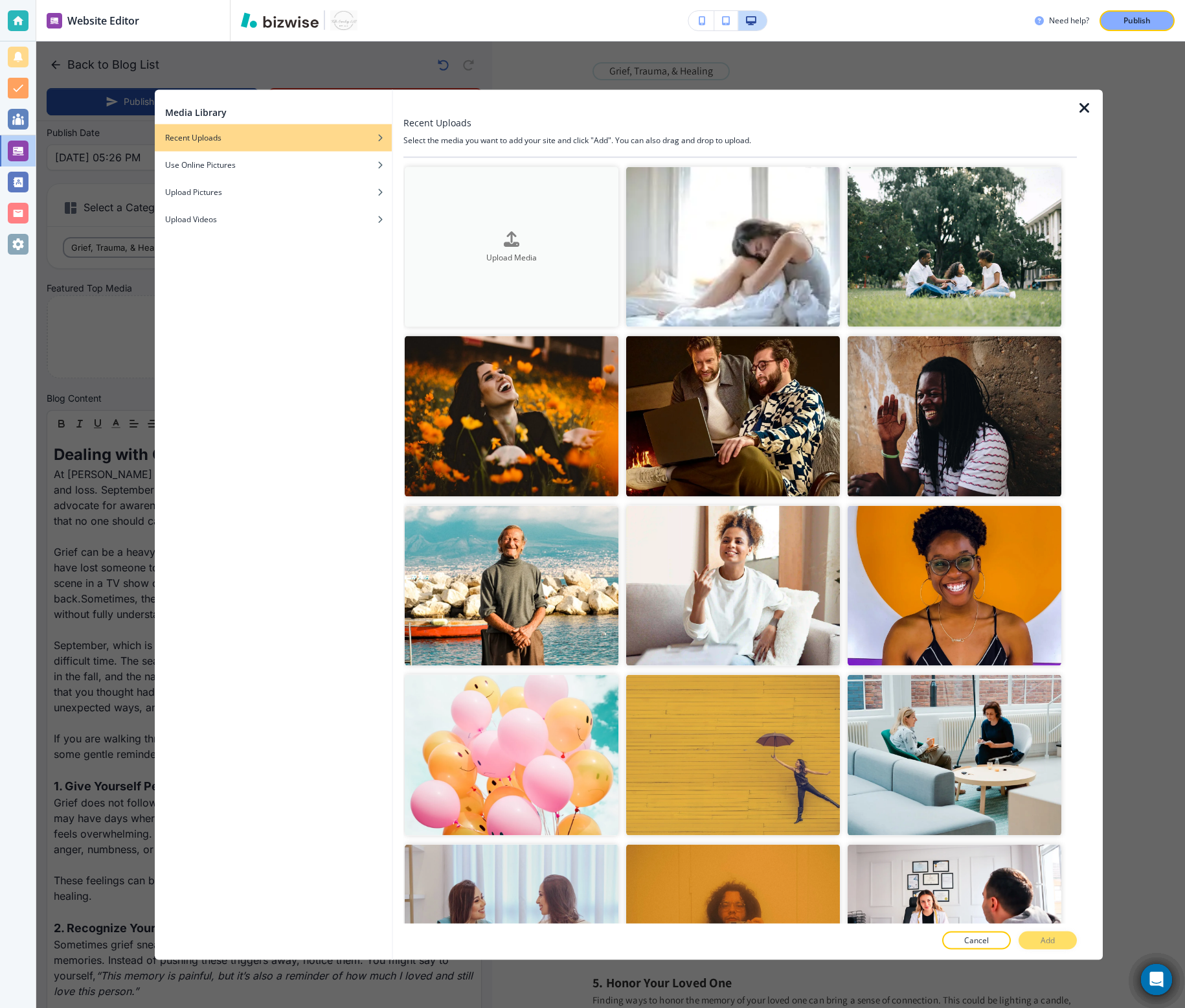
click at [563, 219] on button "Upload Media" at bounding box center [511, 247] width 214 height 160
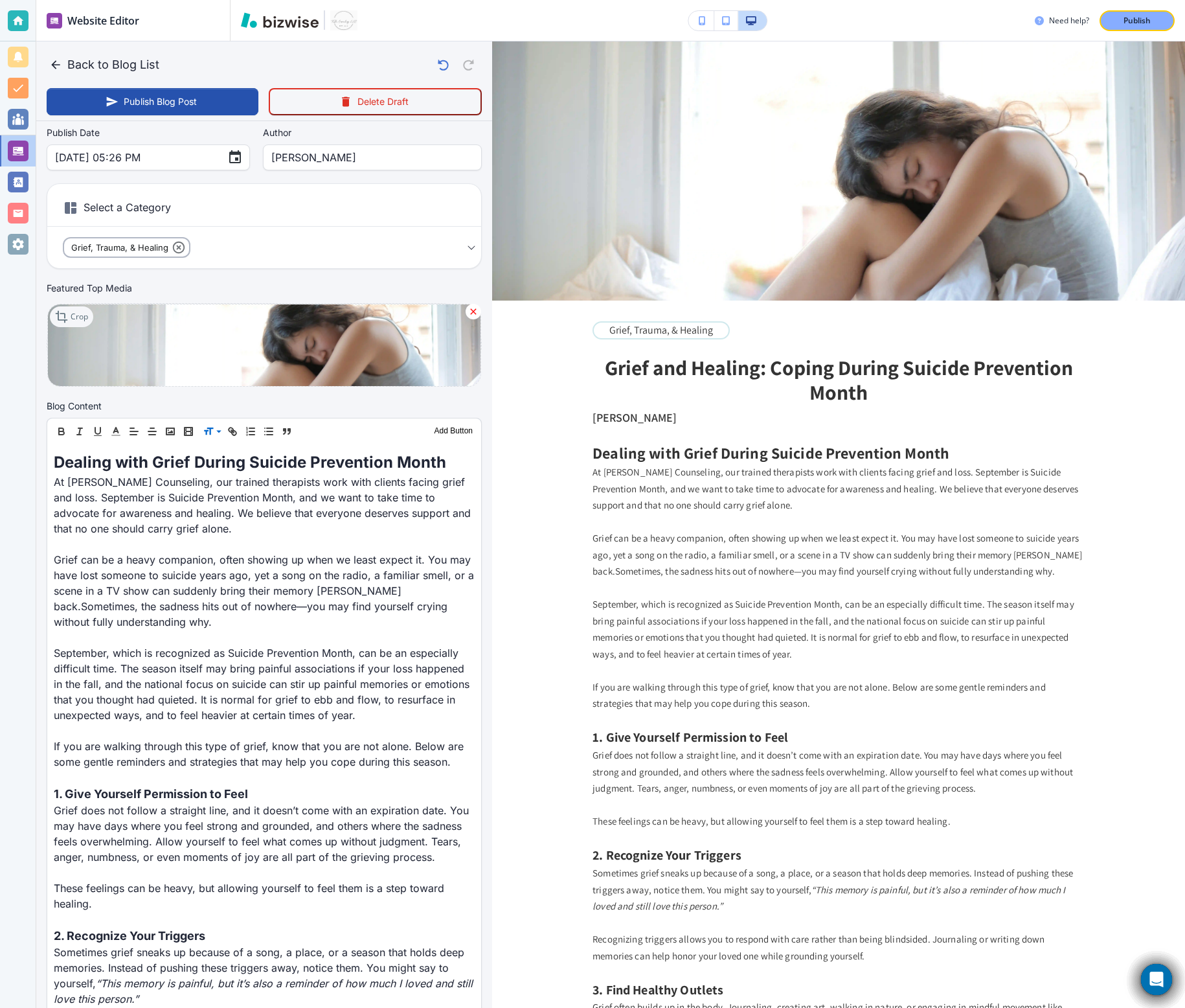
click at [73, 314] on p "Crop" at bounding box center [78, 316] width 17 height 12
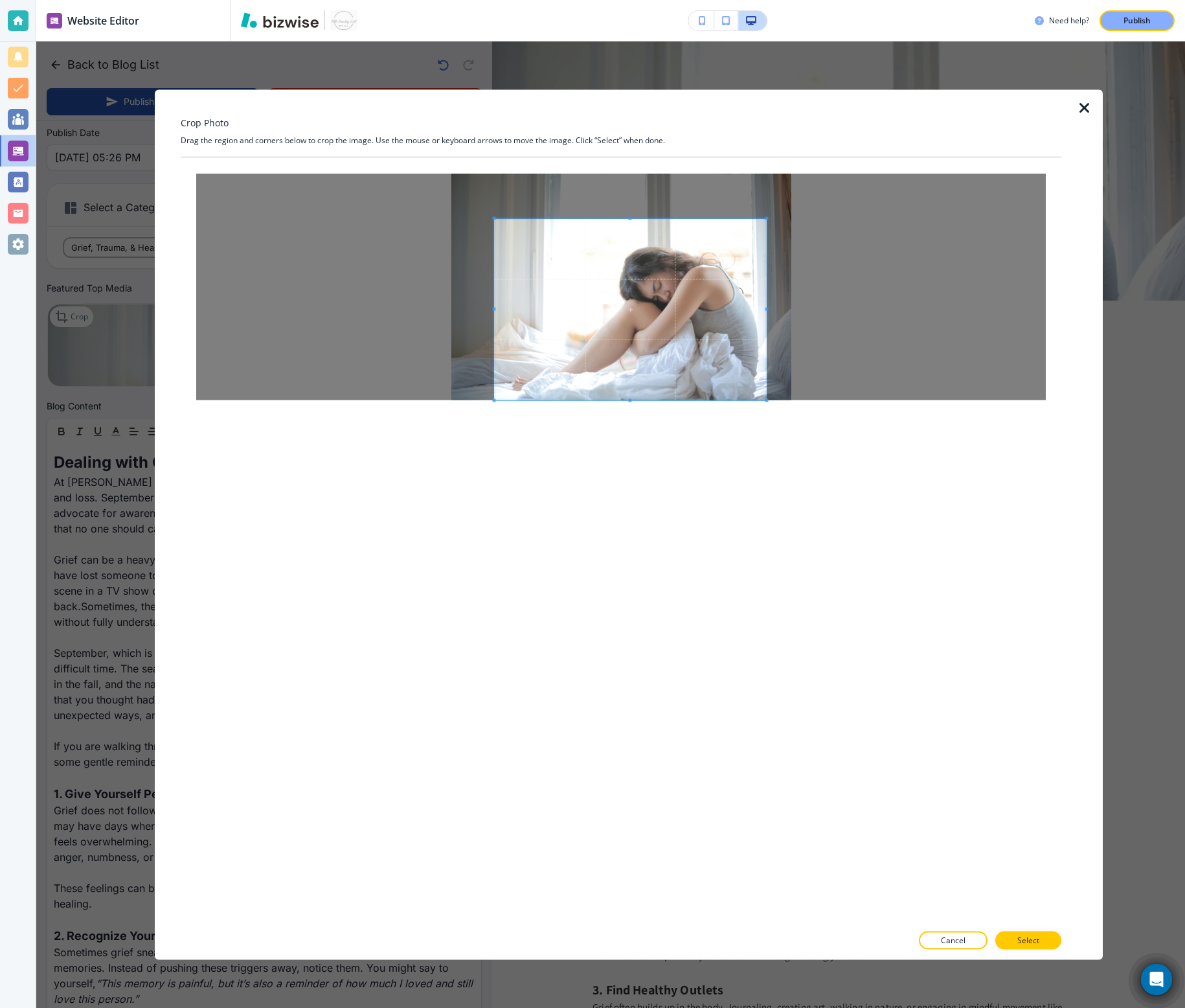
click at [649, 388] on span at bounding box center [630, 309] width 272 height 181
click at [1032, 629] on p "Select" at bounding box center [1028, 940] width 22 height 12
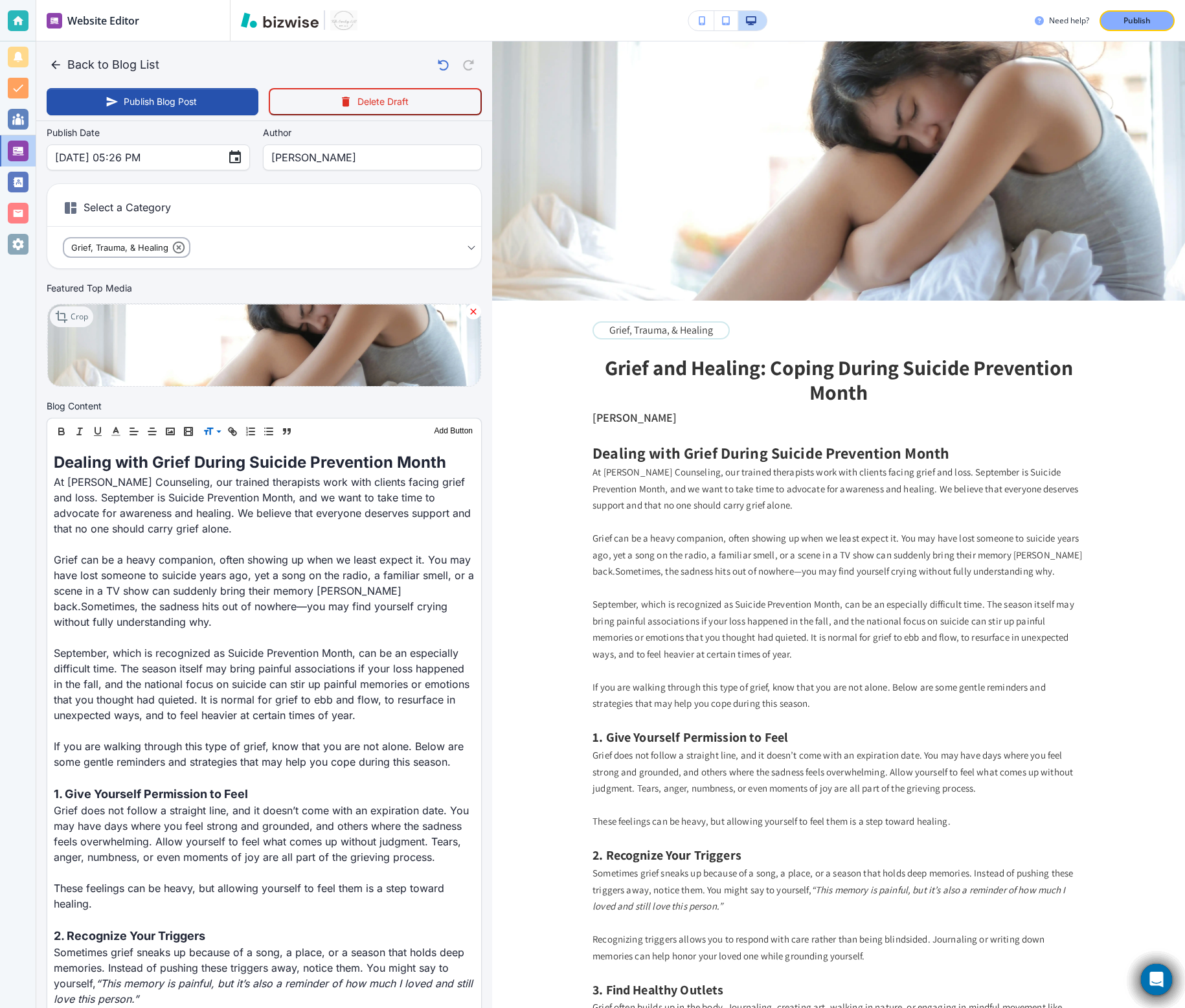
click at [79, 319] on p "Crop" at bounding box center [78, 316] width 17 height 12
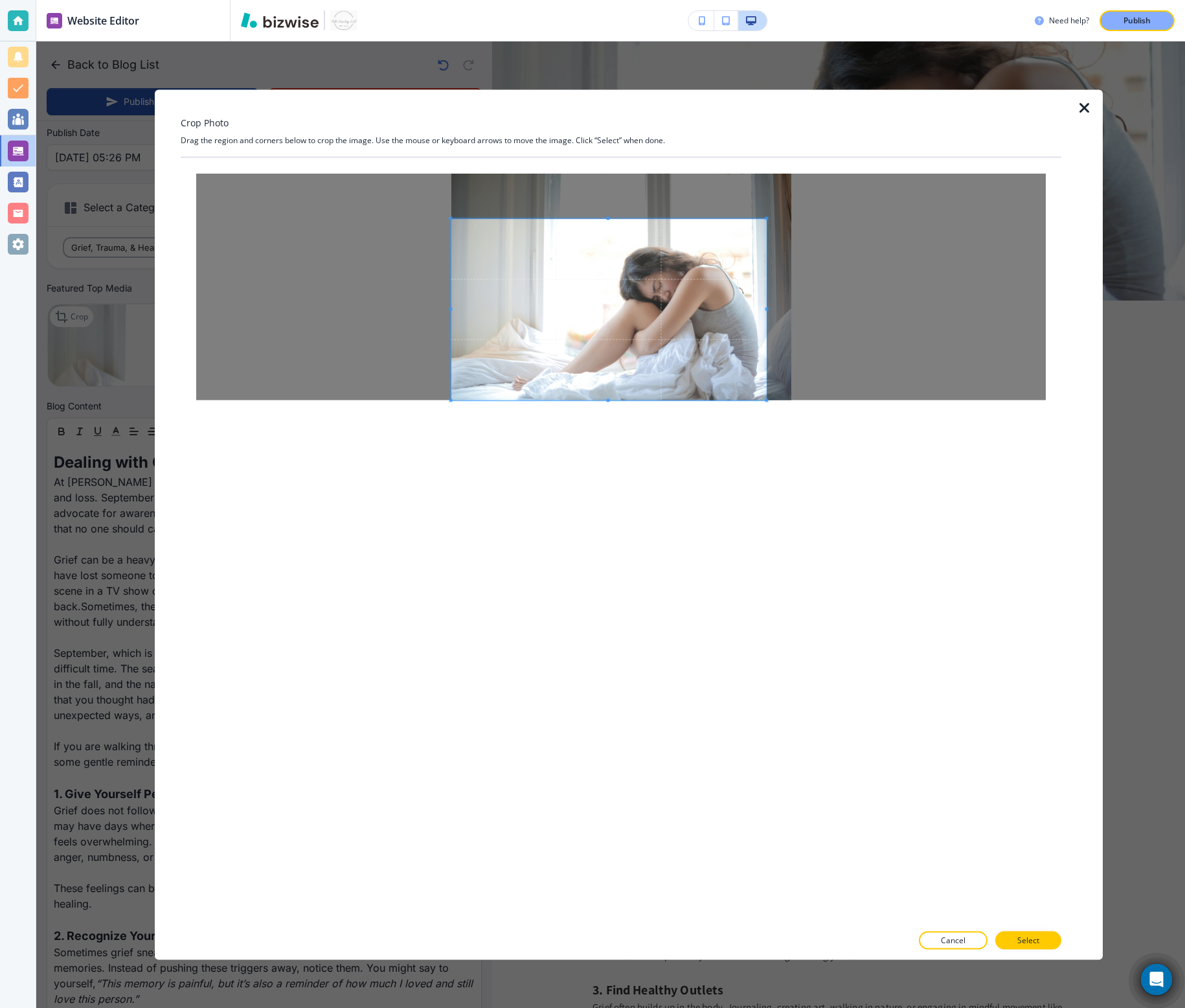
click at [356, 317] on div at bounding box center [621, 287] width 850 height 227
click at [821, 311] on div at bounding box center [621, 287] width 850 height 227
click at [1044, 629] on button "Select" at bounding box center [1028, 940] width 66 height 18
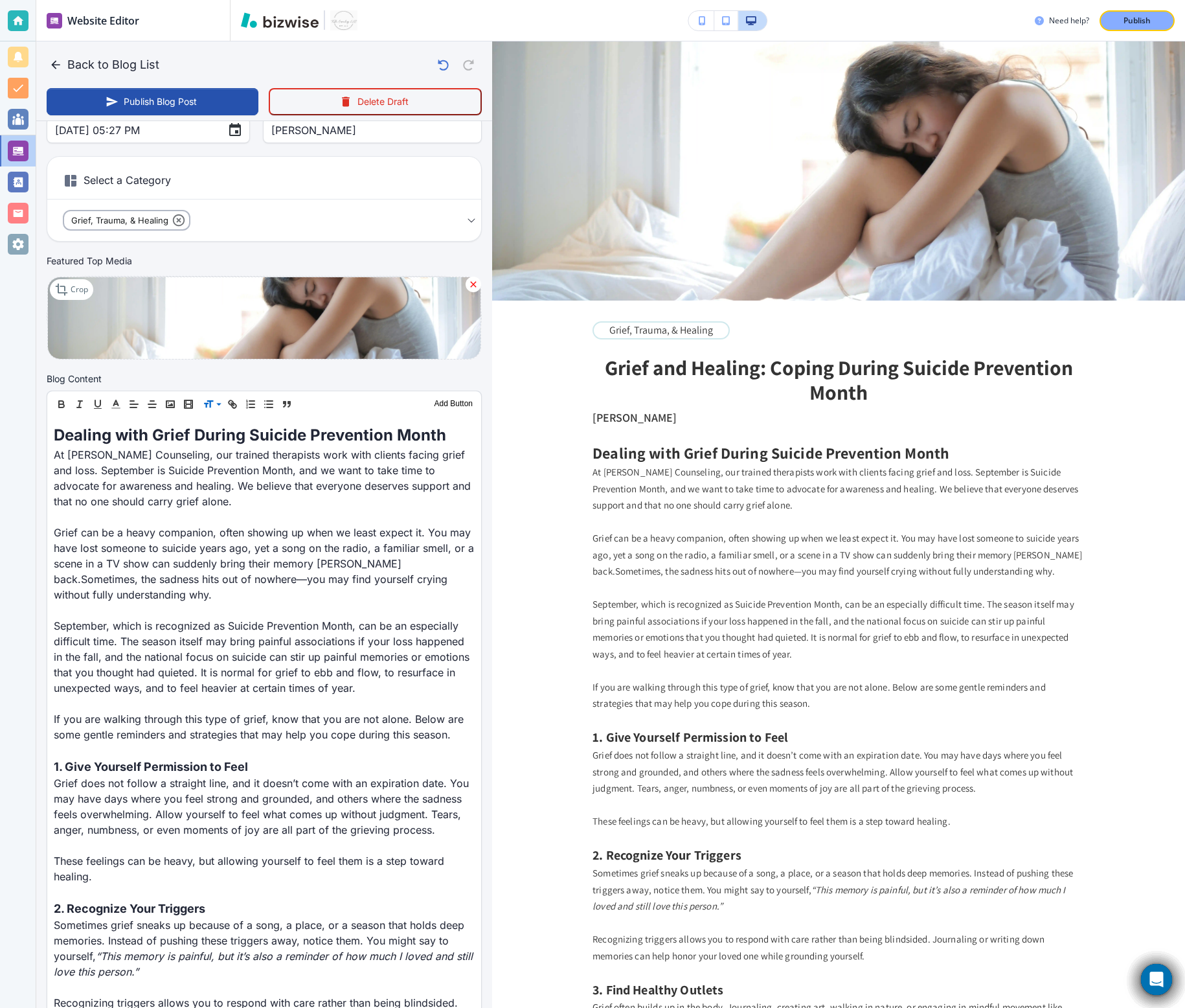
scroll to position [61, 0]
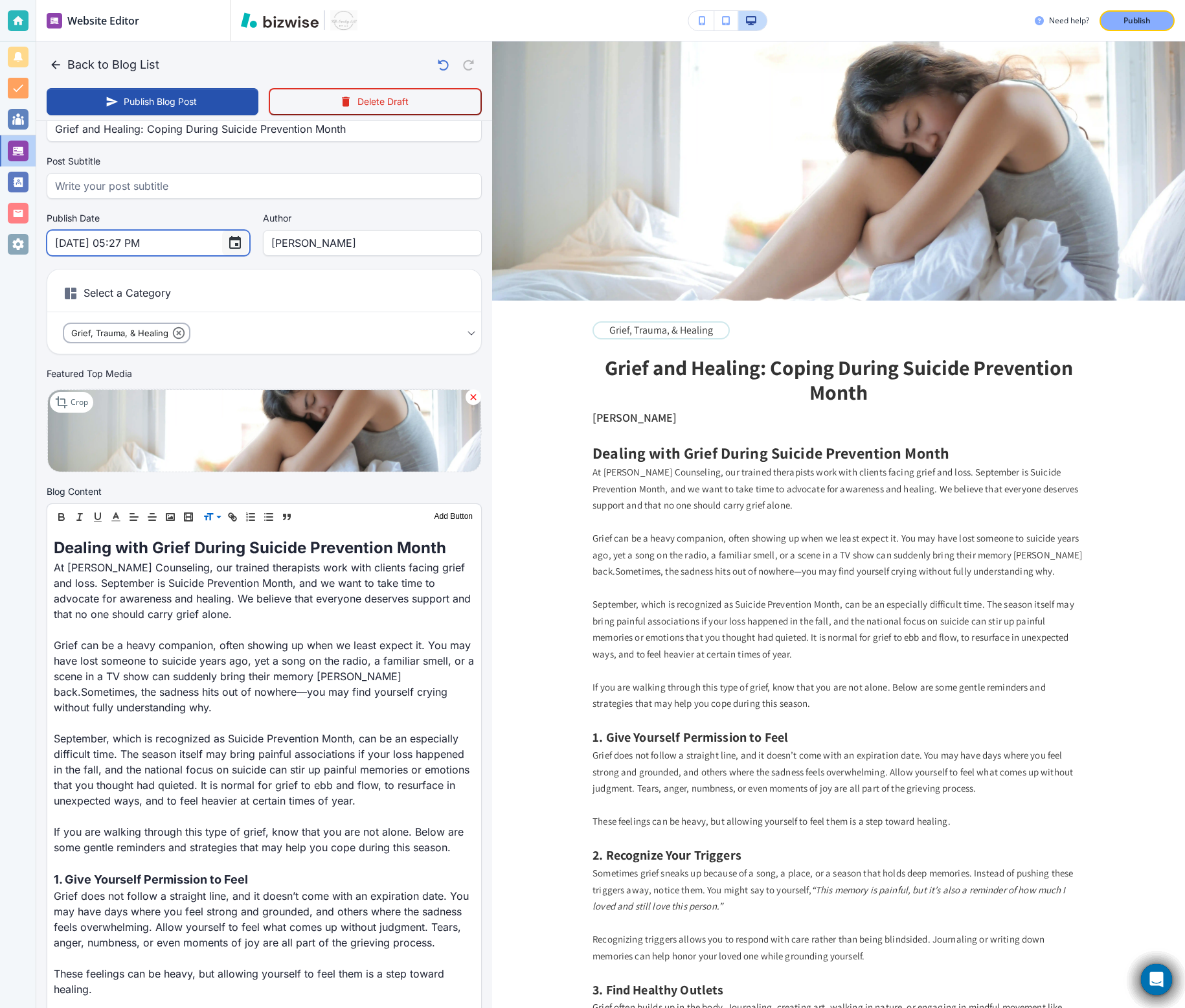
click at [229, 245] on icon "Choose date, selected date is Sep 17, 2025" at bounding box center [234, 242] width 12 height 13
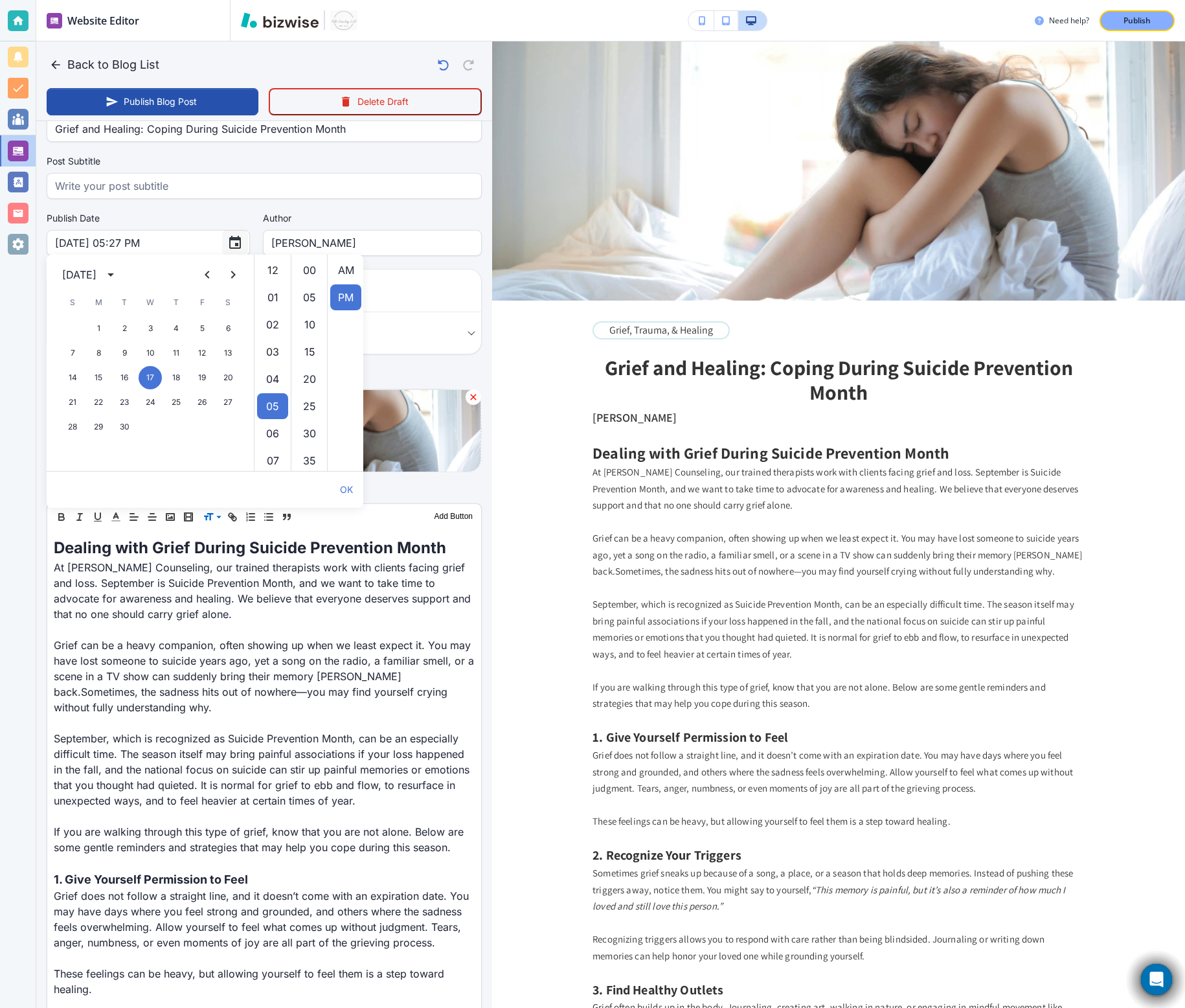
scroll to position [27, 0]
click at [151, 352] on button "10" at bounding box center [150, 353] width 23 height 23
click at [150, 327] on button "3" at bounding box center [150, 329] width 23 height 23
type input "Sep 03, 2025 05:27 PM"
click at [350, 492] on button "OK" at bounding box center [347, 489] width 23 height 26
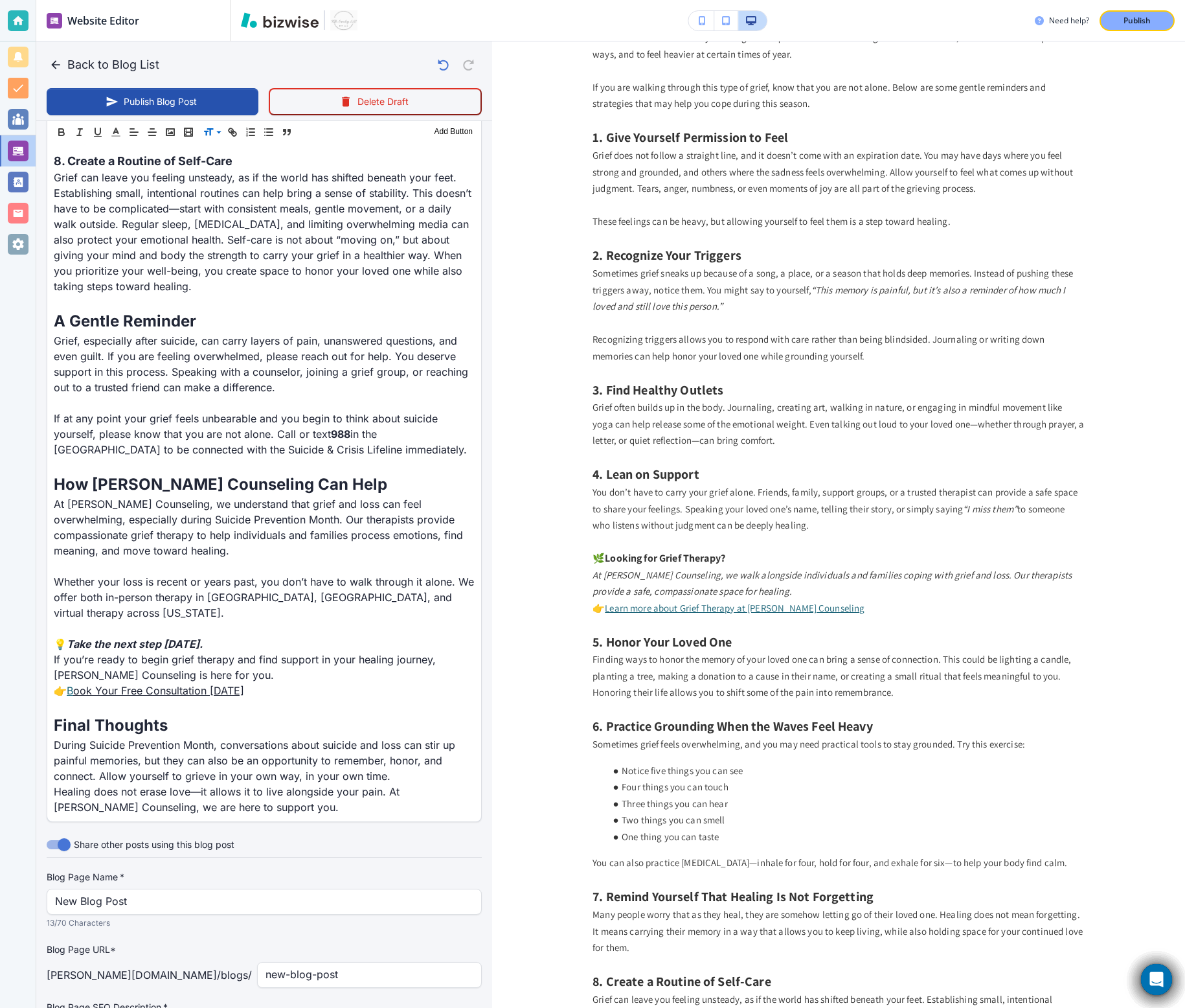
scroll to position [1781, 0]
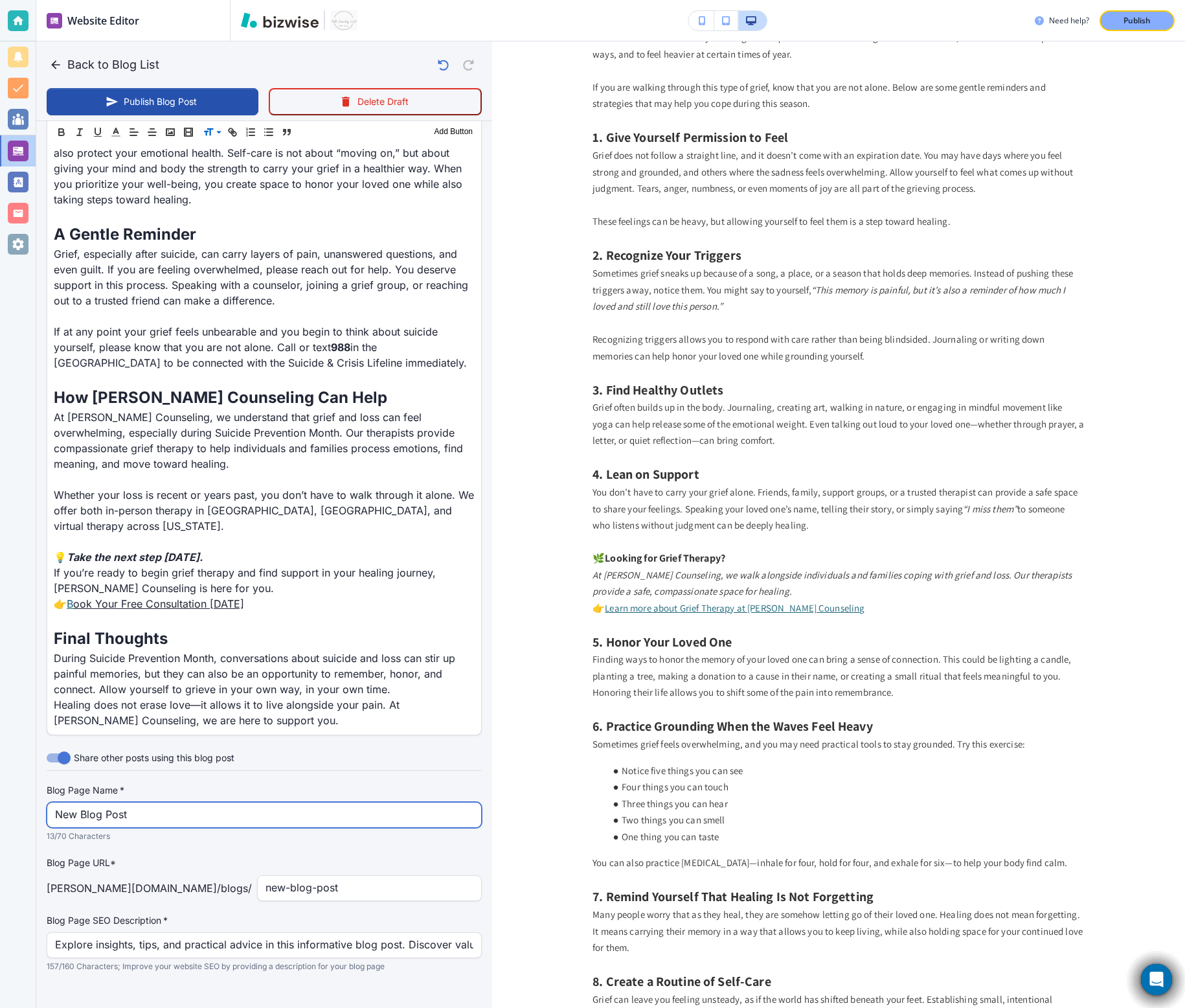
click at [197, 629] on input "New Blog Post" at bounding box center [264, 814] width 418 height 24
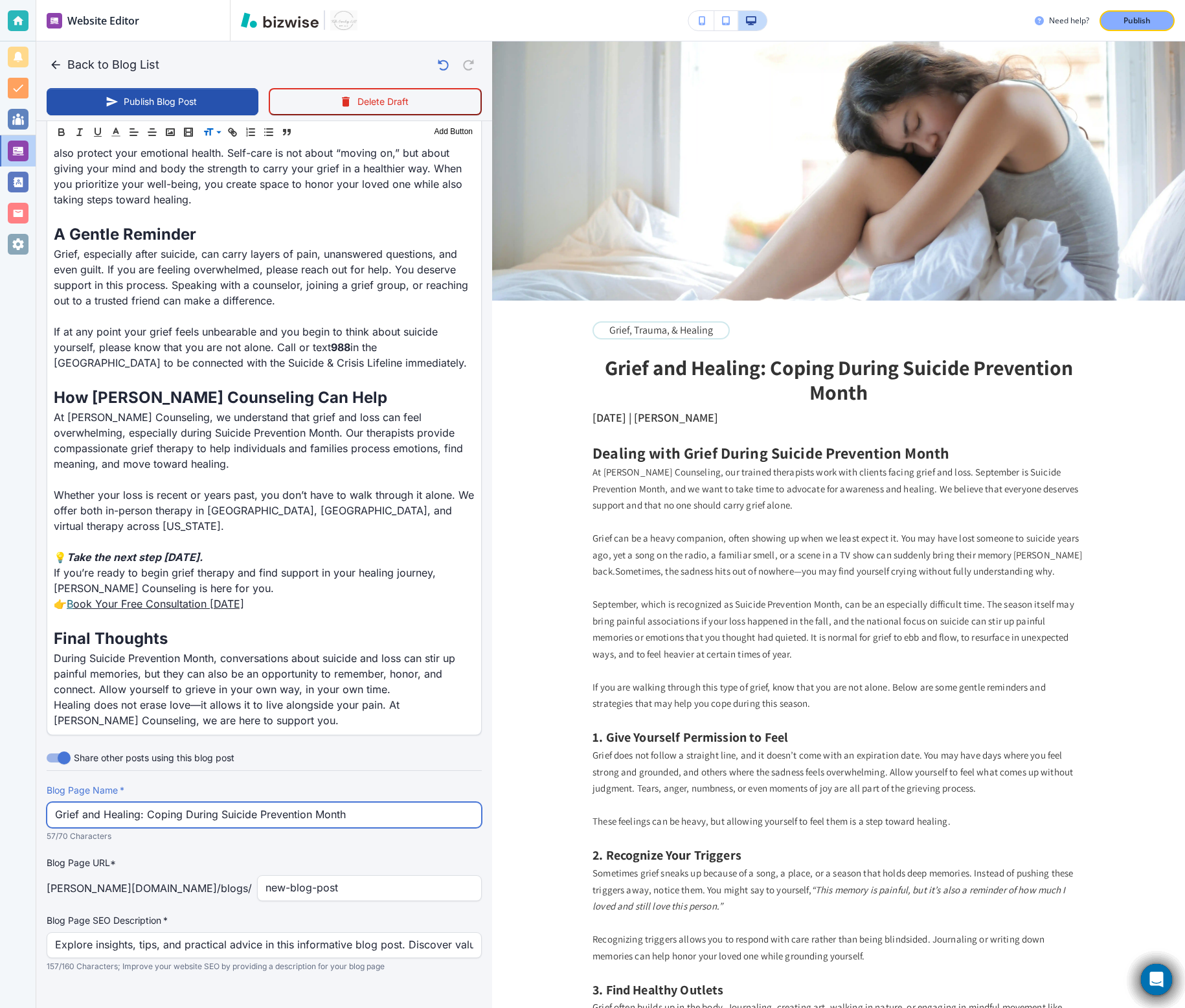
click at [360, 629] on input "Grief and Healing: Coping During Suicide Prevention Month" at bounding box center [264, 814] width 418 height 24
type input "Grief and Healing: Coping During Suicide Prevention Month"
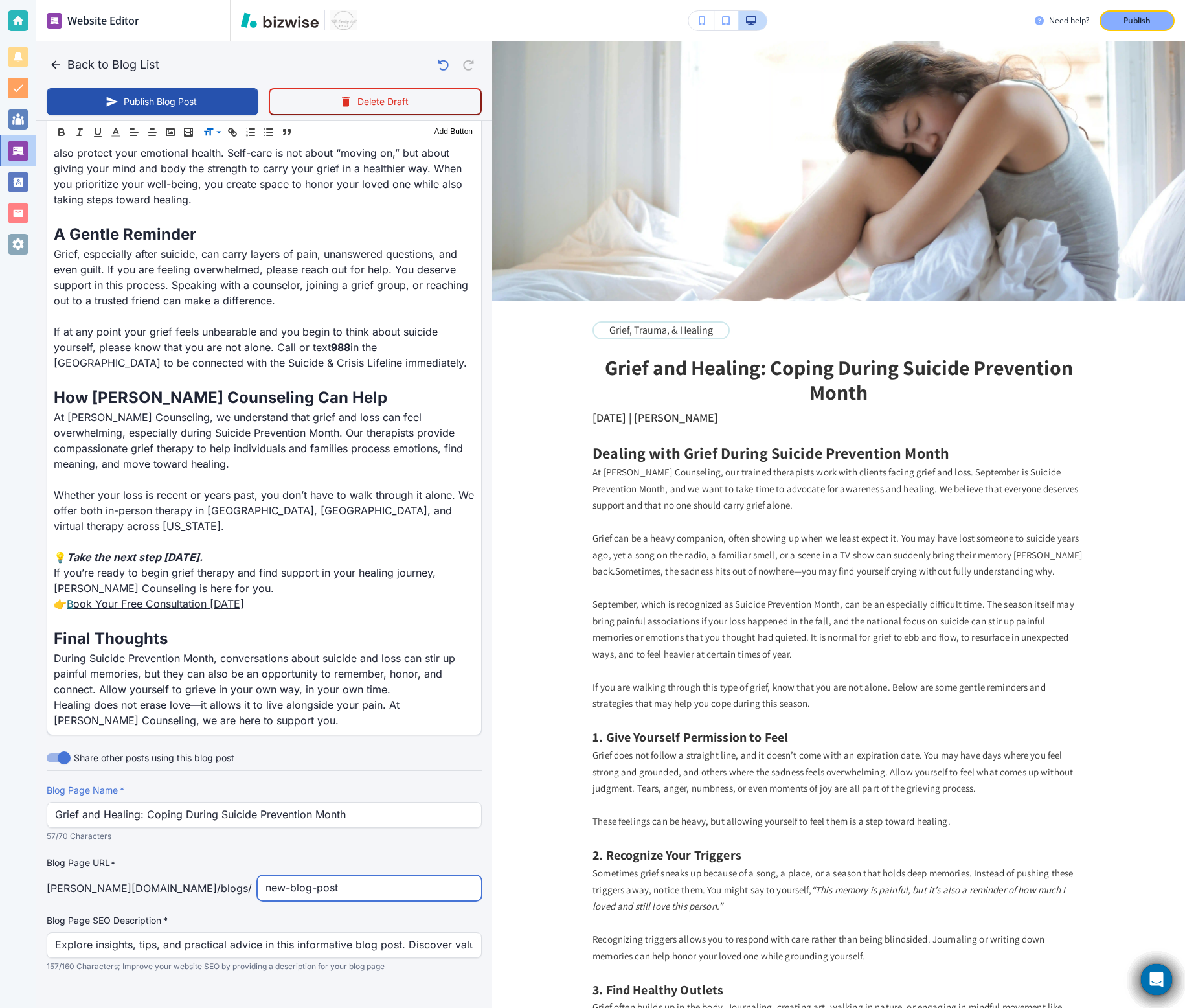
click at [338, 629] on input "new-blog-post" at bounding box center [369, 887] width 208 height 24
paste input "Grief and Healing: Coping During Suicide Prevention Month"
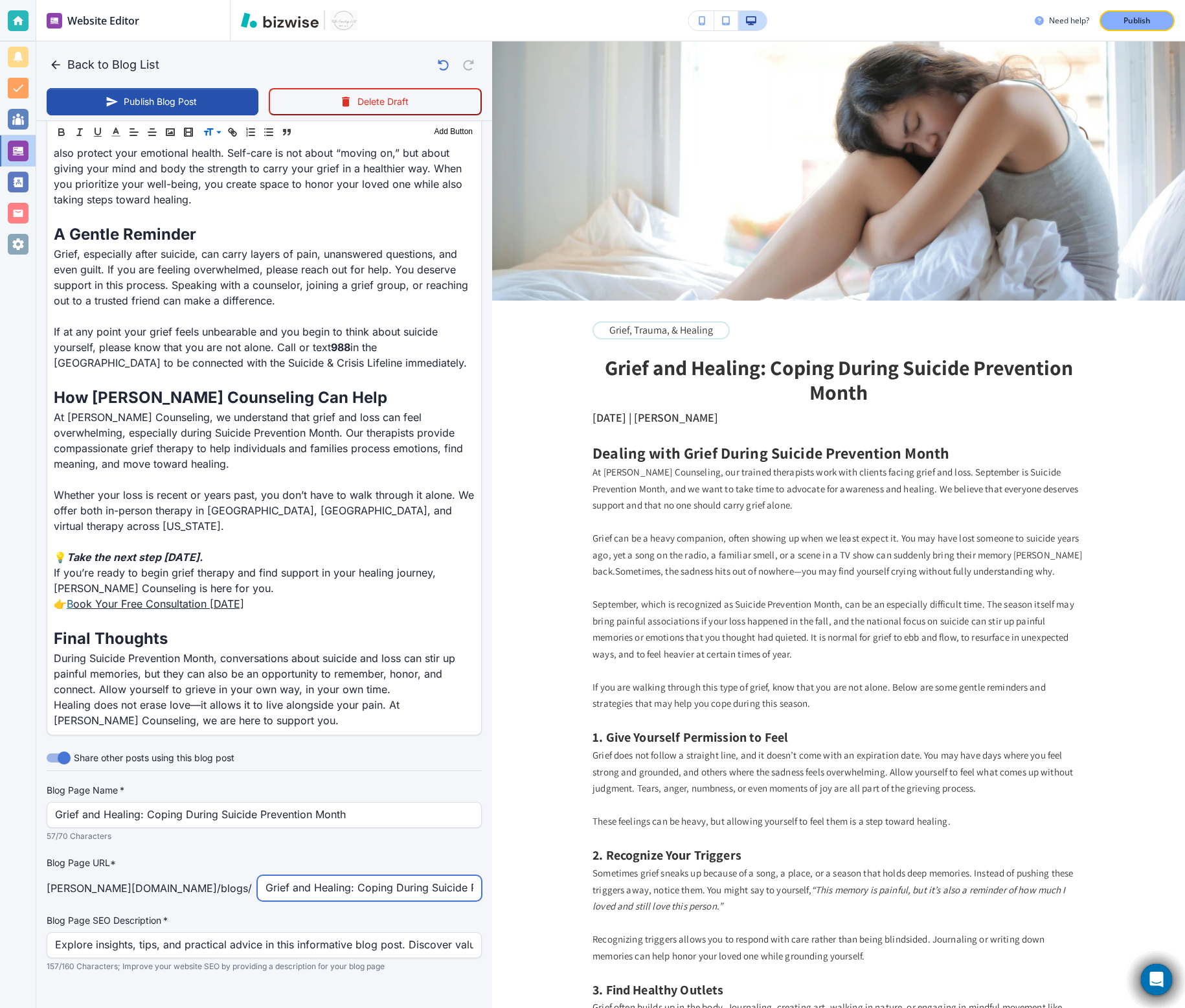
scroll to position [0, 23]
click at [446, 629] on input "Grief and Healing: Coping During Suicide Prevention Month" at bounding box center [369, 887] width 208 height 24
click at [266, 629] on input "Grief and Healing: Coping During Suicide Prevention Month" at bounding box center [369, 887] width 208 height 24
click at [266, 629] on input "Grief-and Healing: Coping During Suicide Prevention Month" at bounding box center [369, 887] width 208 height 24
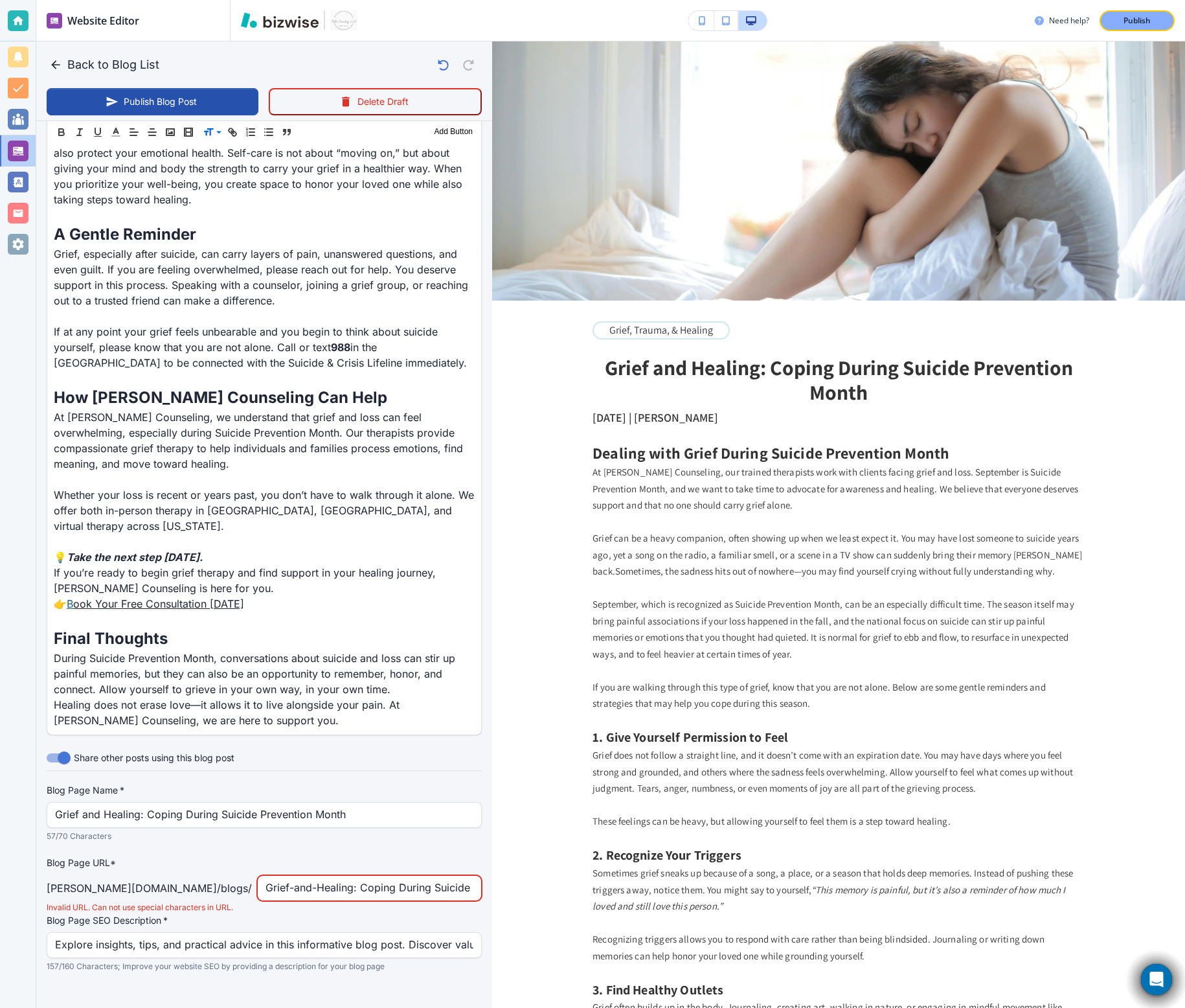
click at [303, 629] on input "Grief-and-Healing: Coping During Suicide Prevention Month" at bounding box center [369, 887] width 208 height 24
click at [342, 629] on input "Grief-and-Healing-Coping During Suicide Prevention Month" at bounding box center [369, 887] width 208 height 24
click at [376, 629] on input "Grief-and-Healing-Coping-During Suicide Prevention Month" at bounding box center [369, 887] width 208 height 24
click at [415, 629] on input "Grief-and-Healing-Coping-During-Suicide Prevention Month" at bounding box center [369, 887] width 208 height 24
click at [460, 629] on input "Grief-and-Healing-Coping-During-Suicide-Prevention Month" at bounding box center [369, 887] width 208 height 24
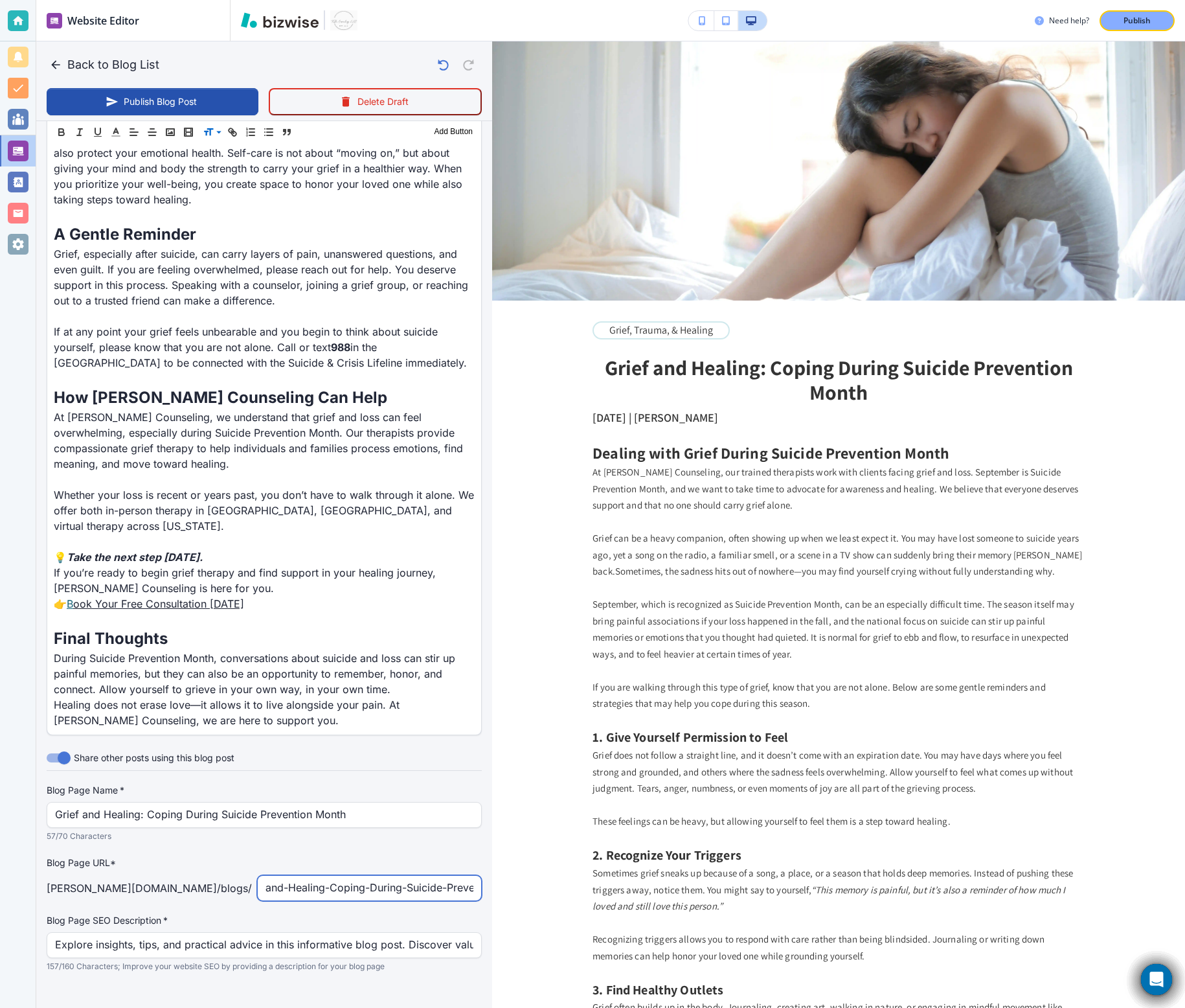
scroll to position [0, 33]
drag, startPoint x: 443, startPoint y: 875, endPoint x: 540, endPoint y: 876, distance: 97.0
click at [1165, 629] on div "Back to Blog List Publish Blog Post Delete Draft Your Blog is automatically sav…" at bounding box center [1185, 504] width 0 height 1008
type input "Grief-and-Healing-Coping-During-Suicide-Prevention-Month"
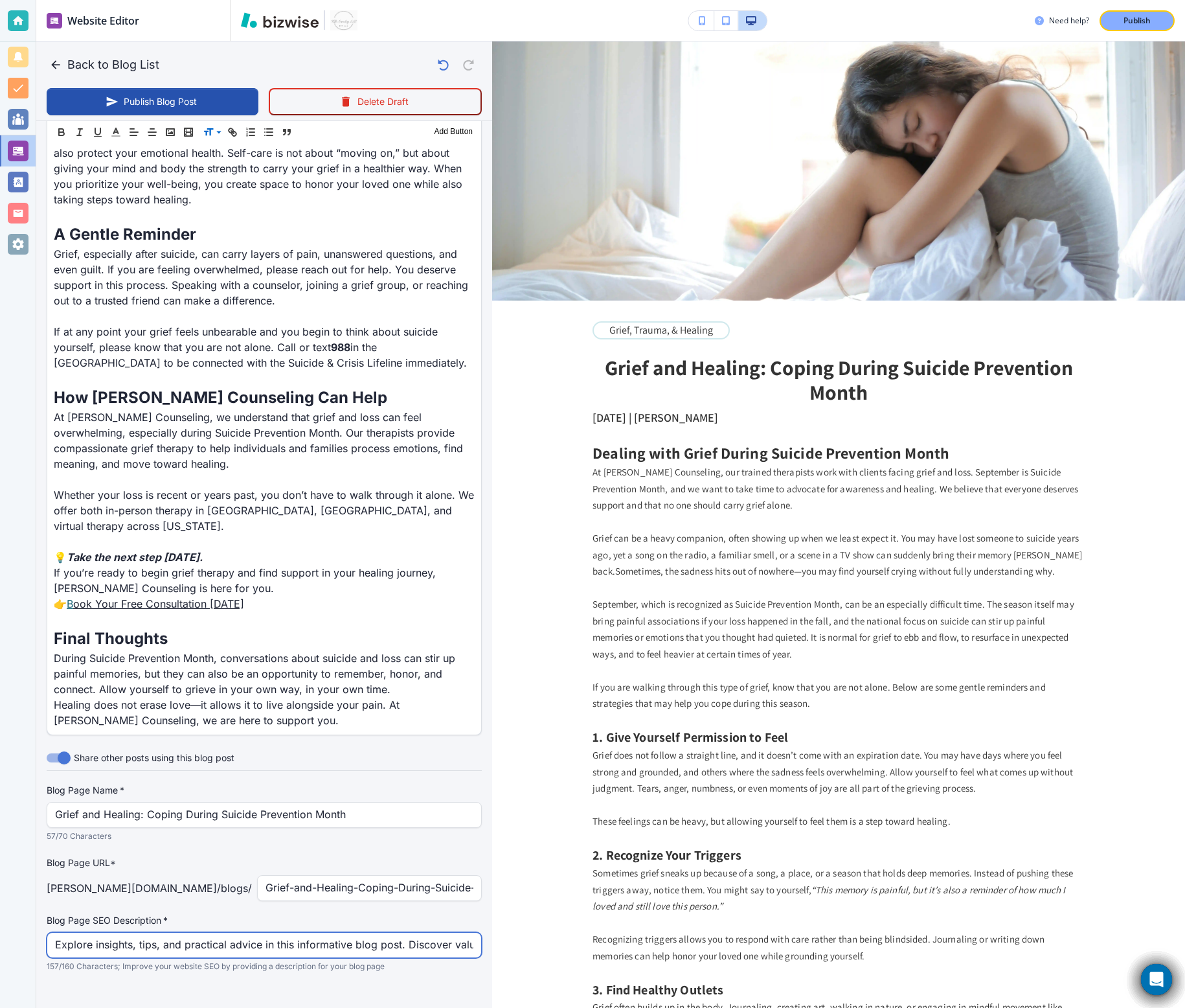
click at [224, 629] on input "Explore insights, tips, and practical advice in this informative blog post. Dis…" at bounding box center [264, 944] width 418 height 24
paste input "the connection between anxiety and anger. Learn why these emotions overlap, how…"
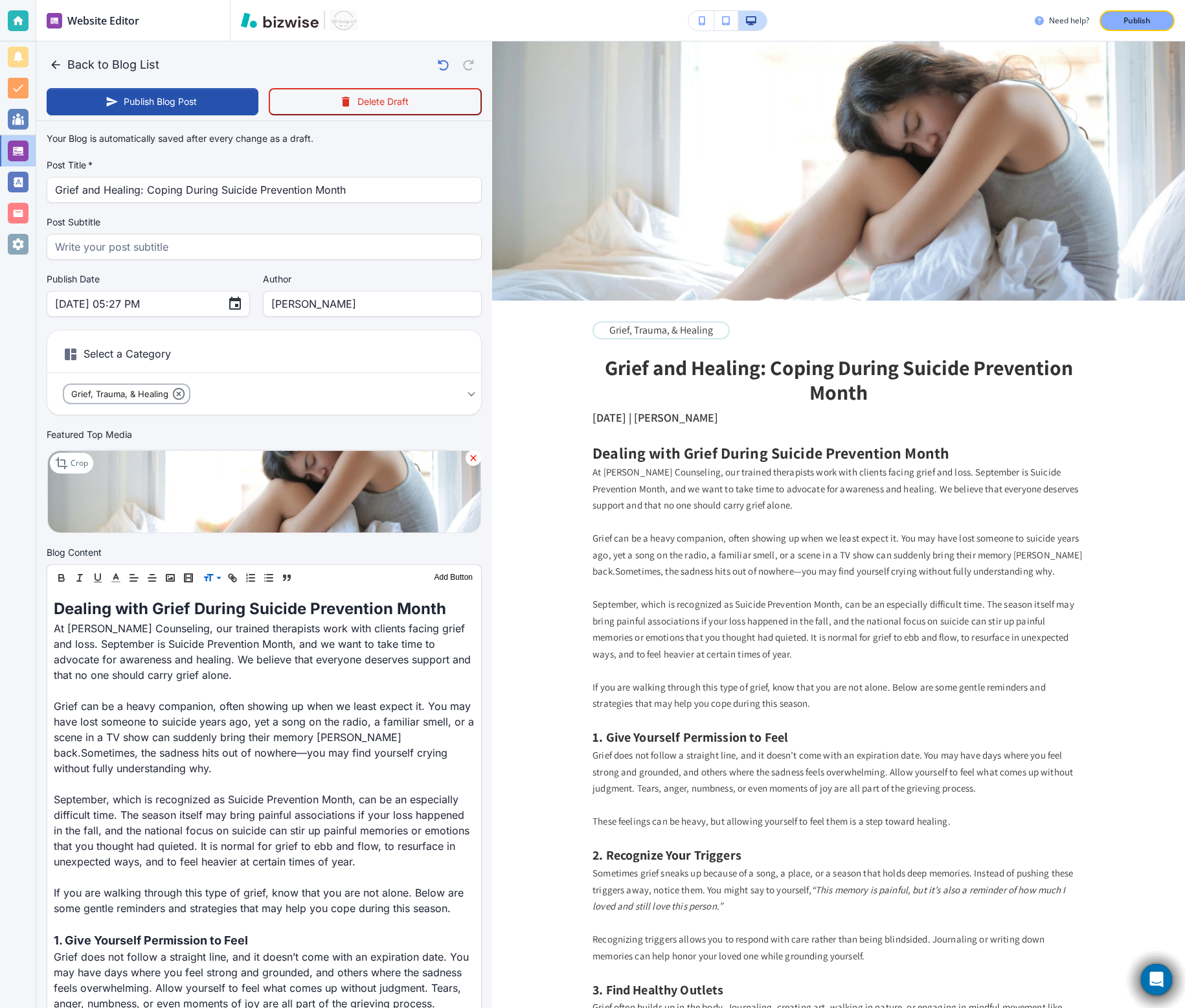
type input "Explore the connection between anxiety and anger. Learn why these emotions over…"
click at [314, 303] on input "[PERSON_NAME]" at bounding box center [372, 303] width 202 height 24
click at [152, 103] on button "Publish Blog Post" at bounding box center [152, 102] width 212 height 27
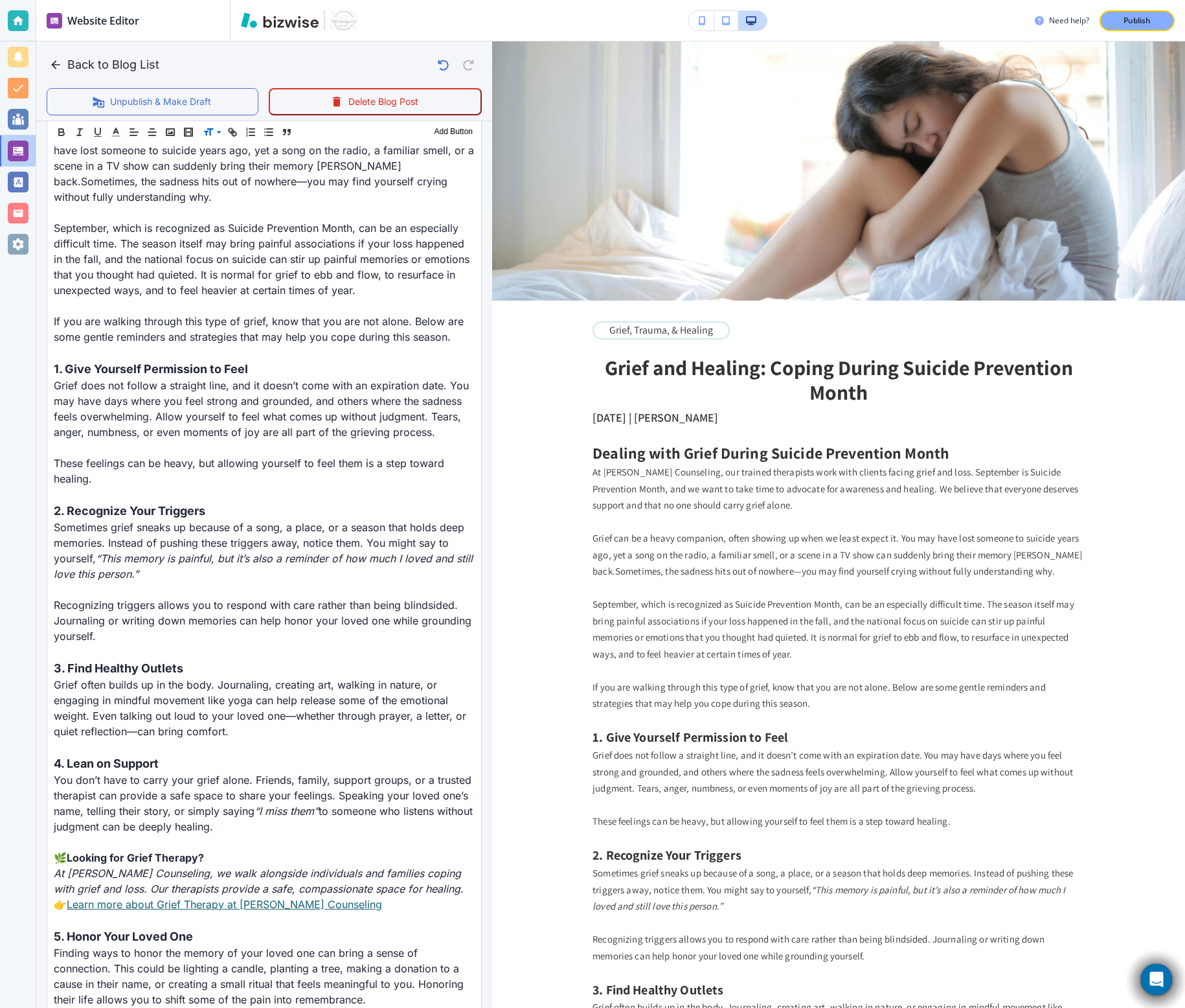
scroll to position [579, 0]
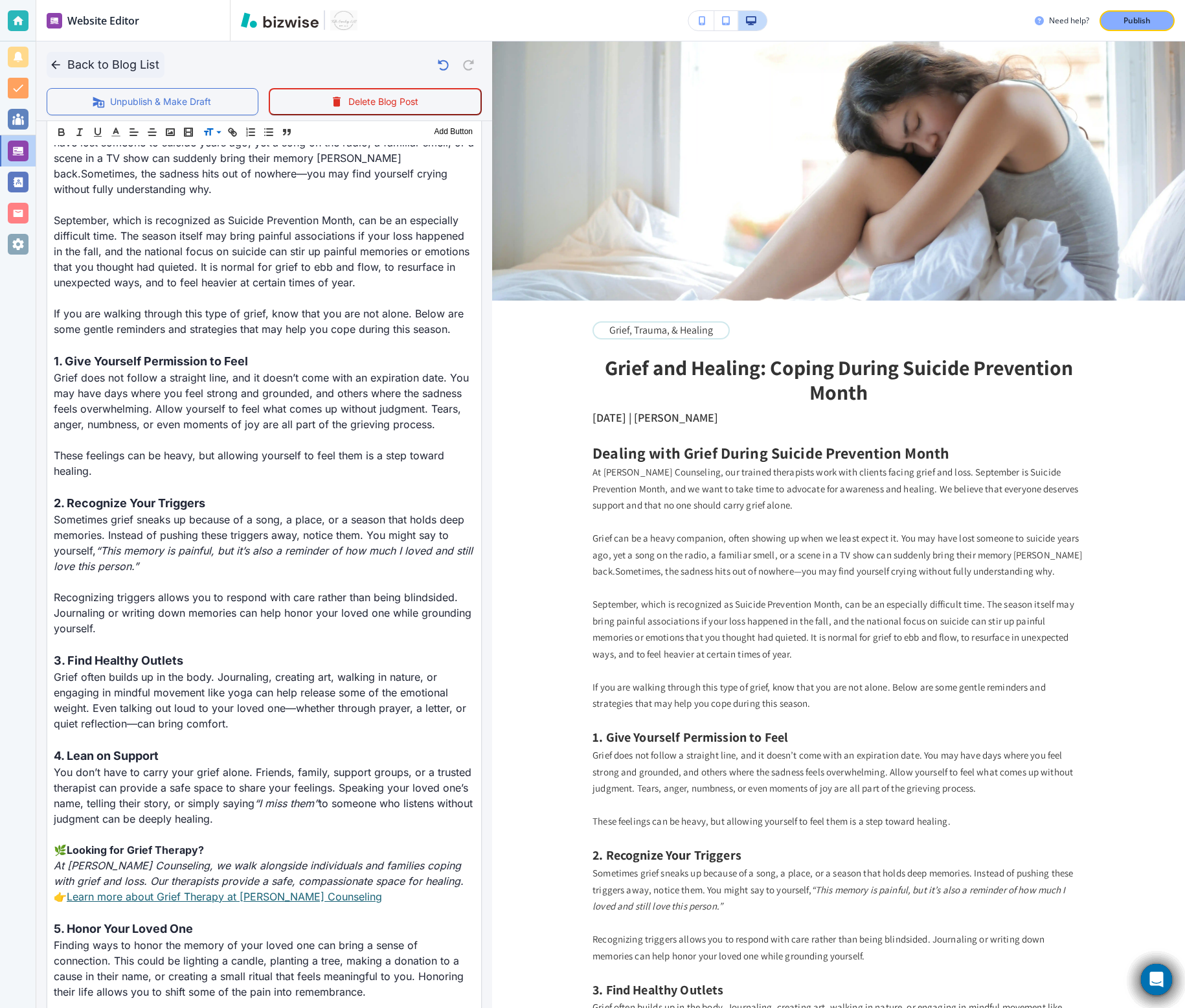
click at [56, 65] on icon "button" at bounding box center [56, 65] width 13 height 13
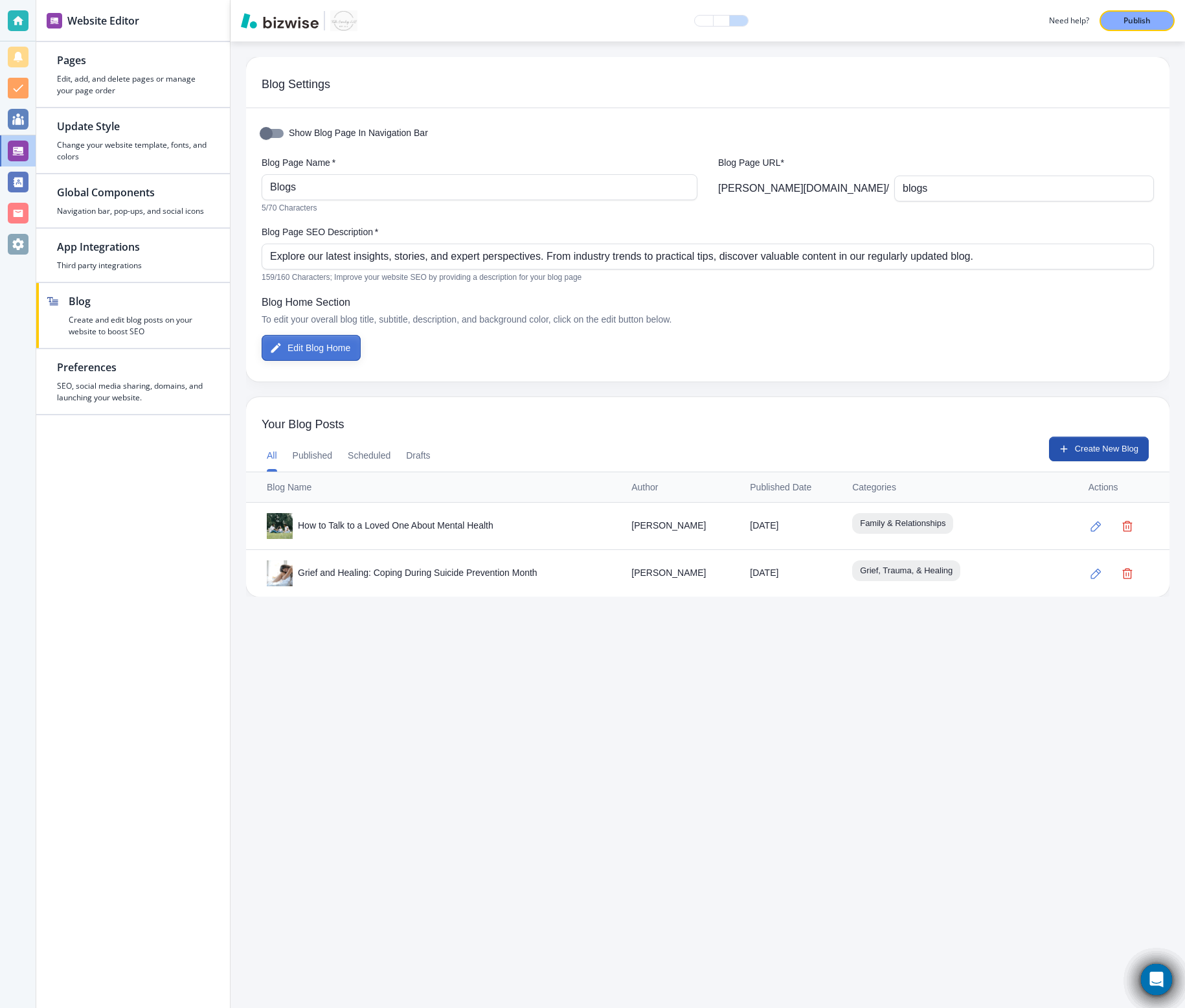
click at [324, 339] on button "Edit Blog Home" at bounding box center [311, 348] width 99 height 26
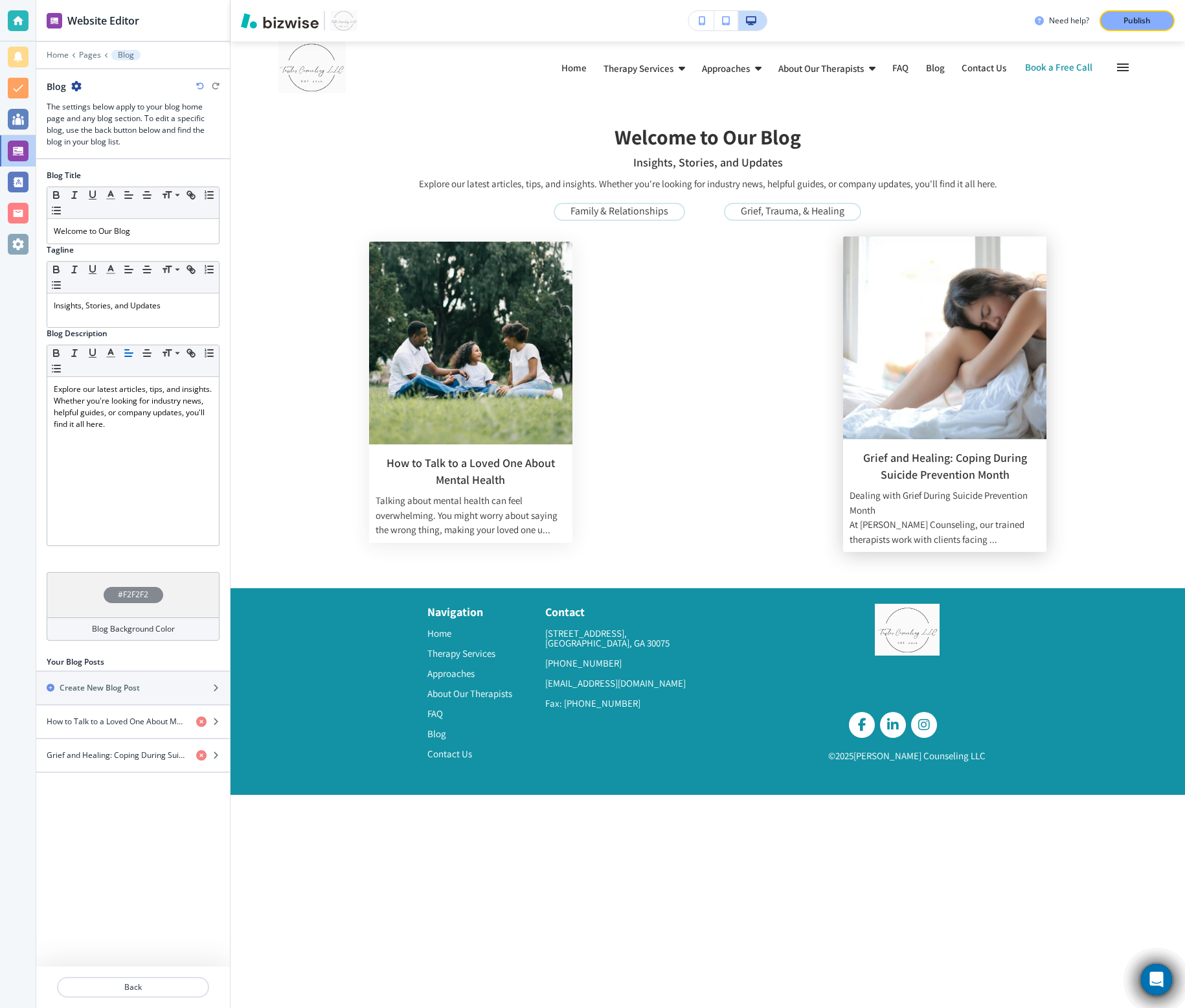
click at [1008, 381] on img at bounding box center [945, 338] width 204 height 204
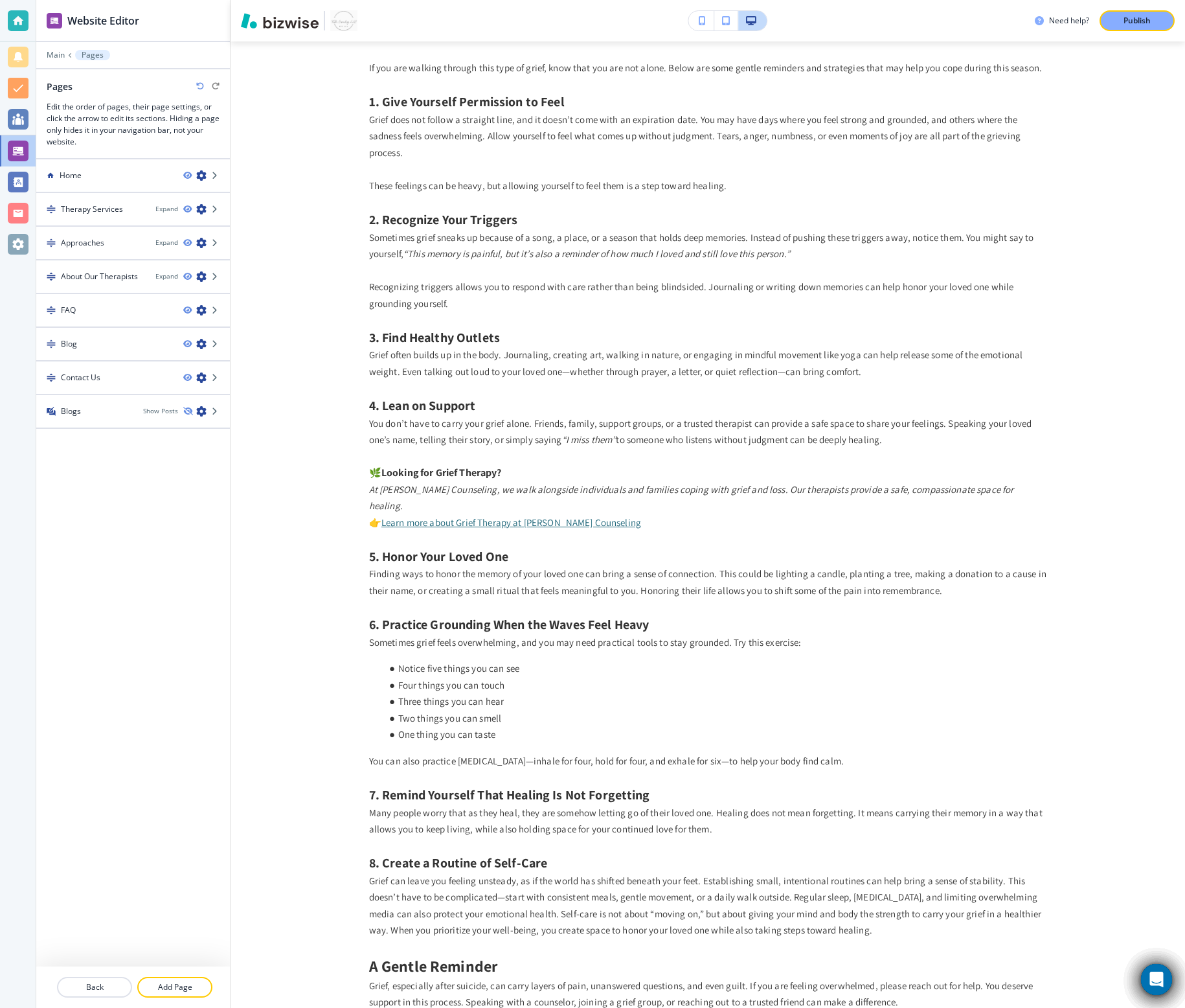
scroll to position [0, 0]
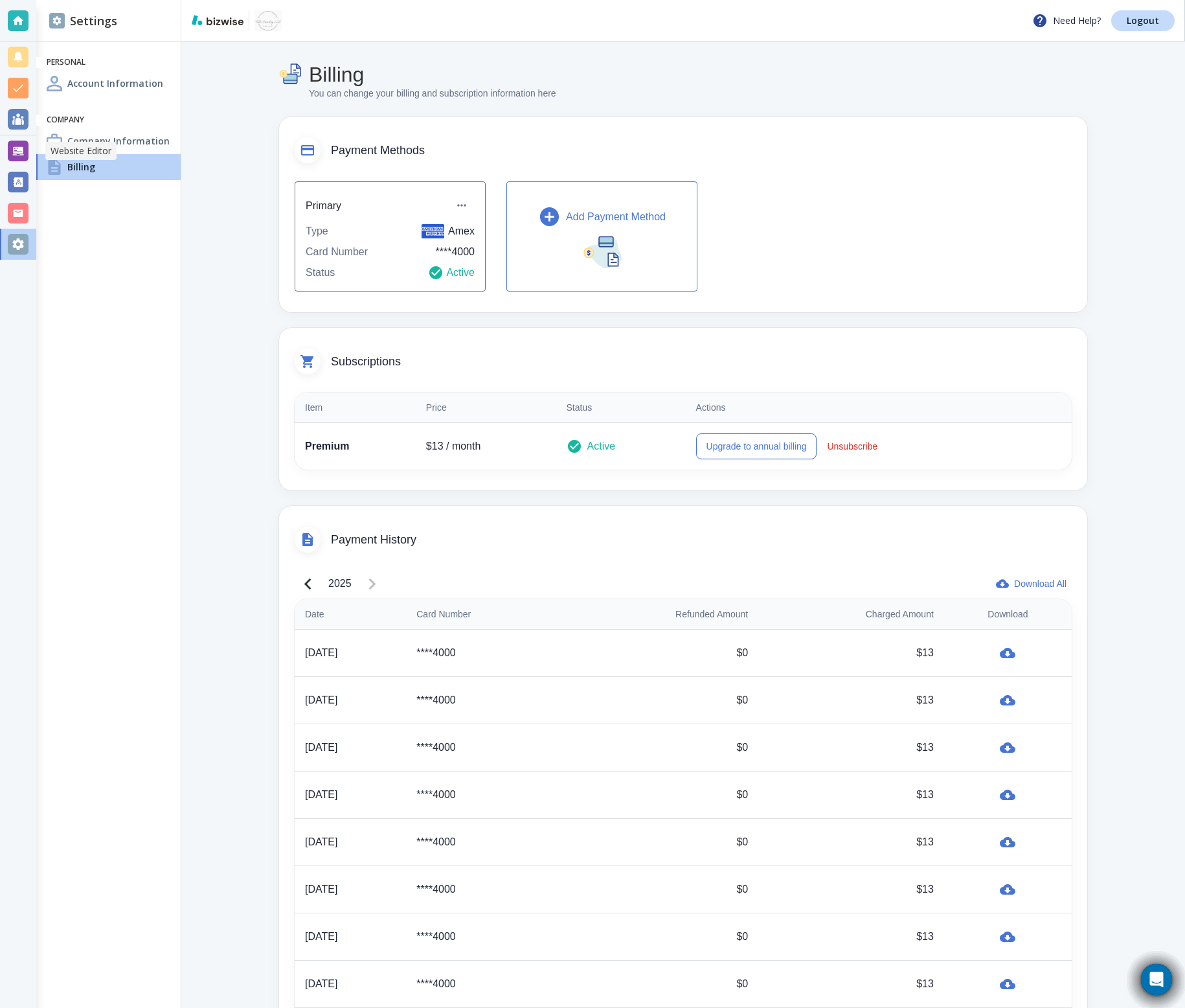
click at [13, 143] on div at bounding box center [18, 150] width 21 height 21
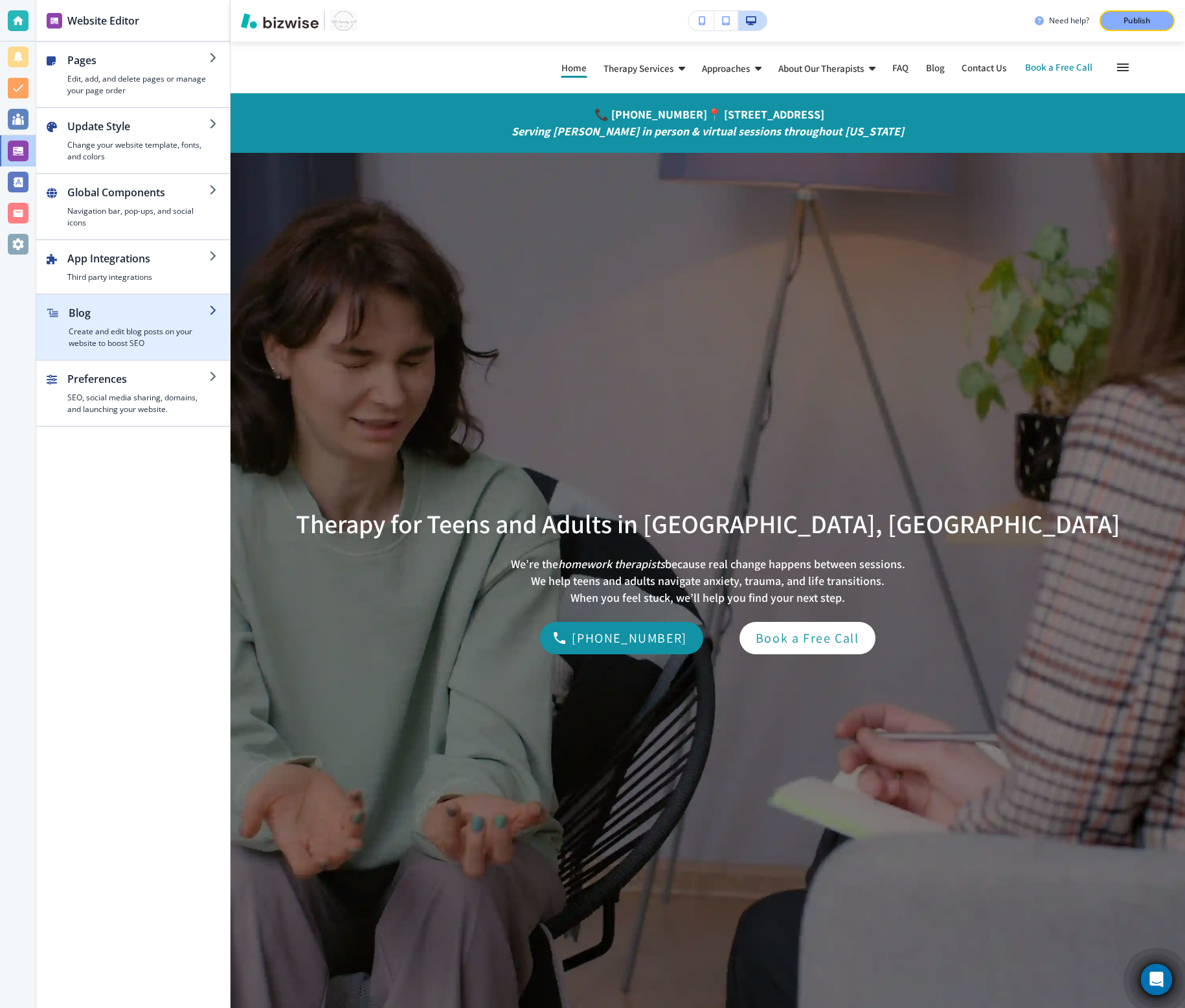
click at [141, 333] on h4 "Create and edit blog posts on your website to boost SEO" at bounding box center [139, 338] width 141 height 23
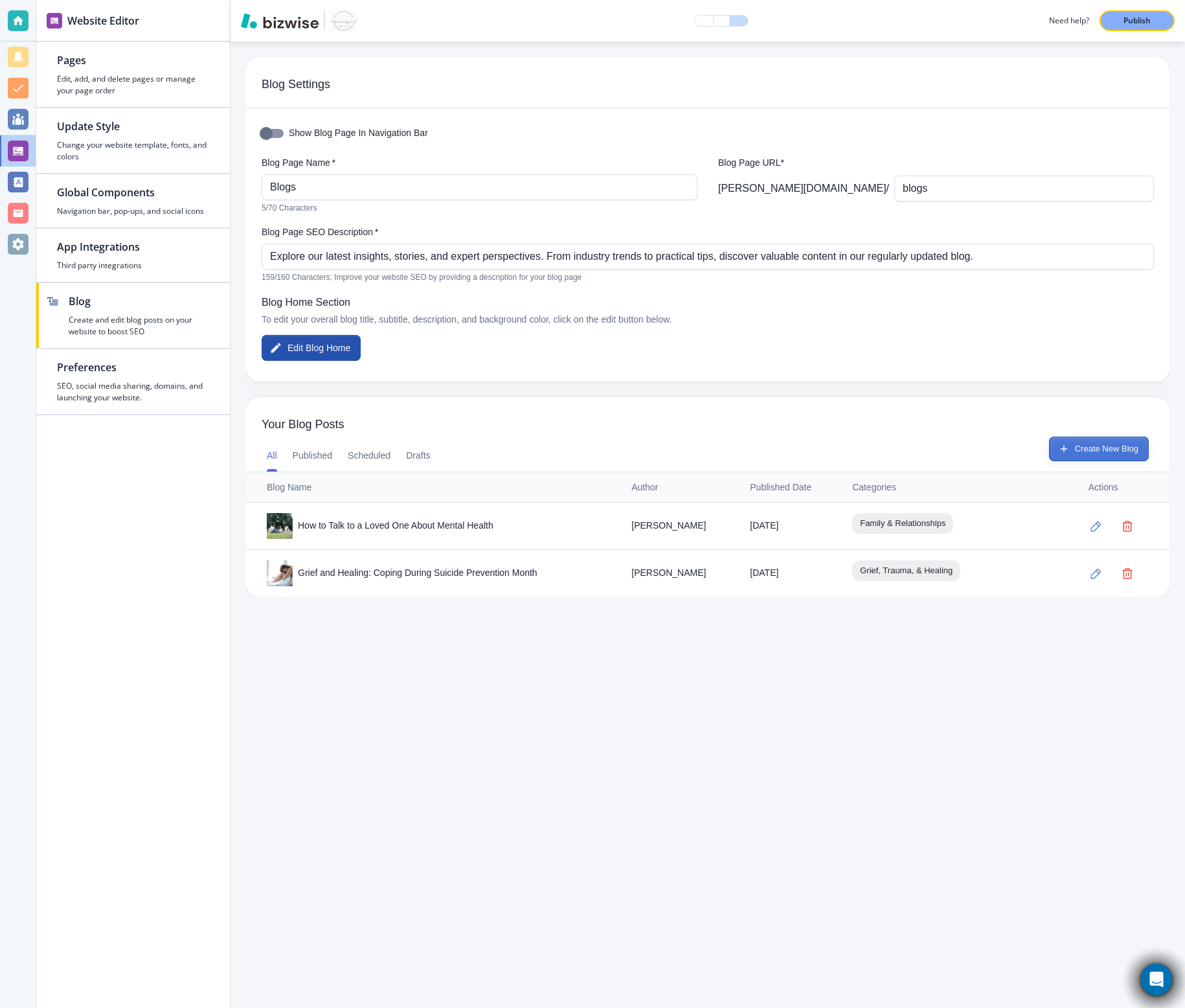
click at [1091, 460] on button "Create New Blog" at bounding box center [1099, 448] width 100 height 24
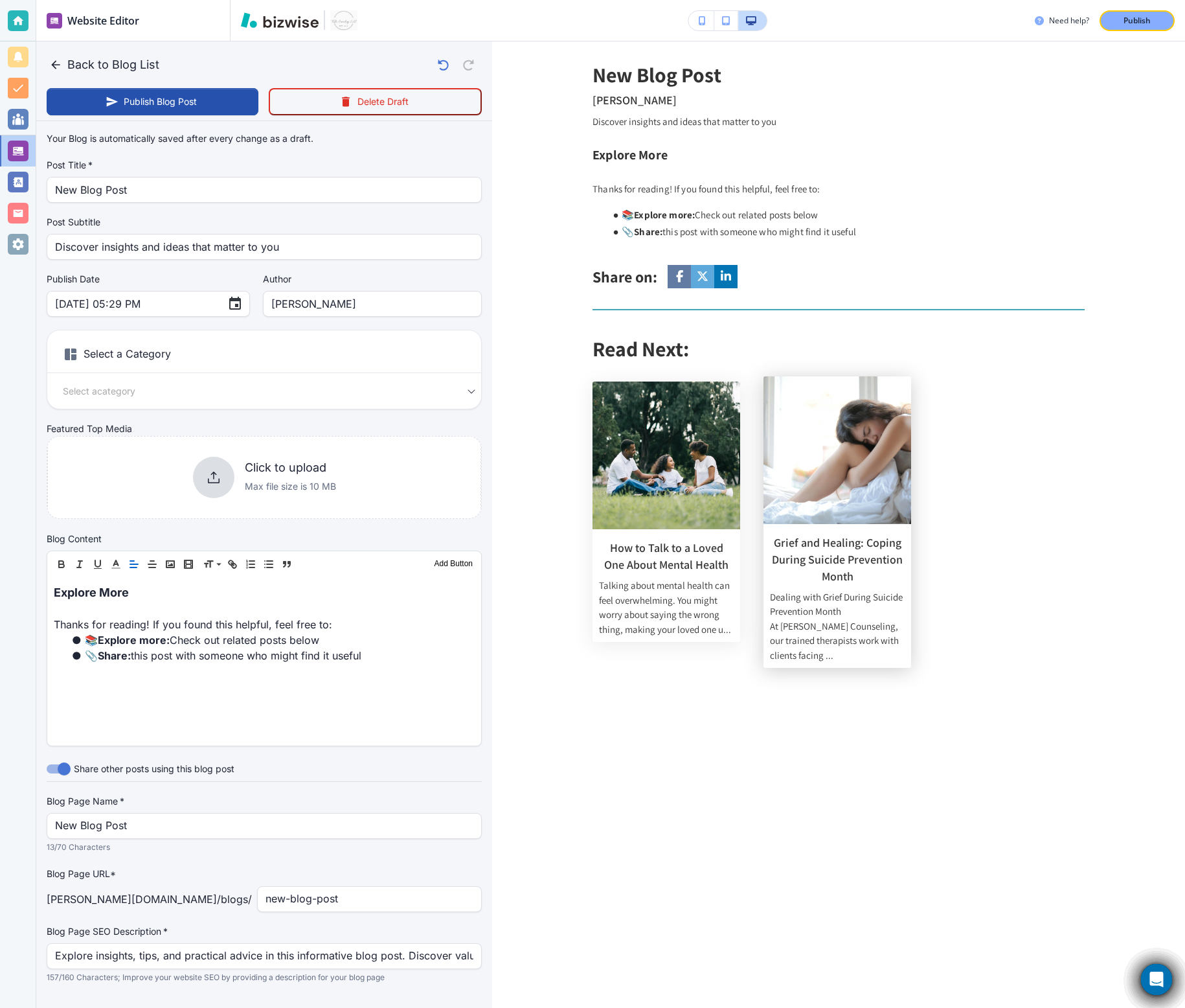
click at [797, 482] on img at bounding box center [838, 450] width 148 height 148
type input "Grief and Healing: Coping During Suicide Prevention Month"
type input "Sep 03, 2025 05:27 PM"
type input "a2f2f6a83f1a1759cc1f2"
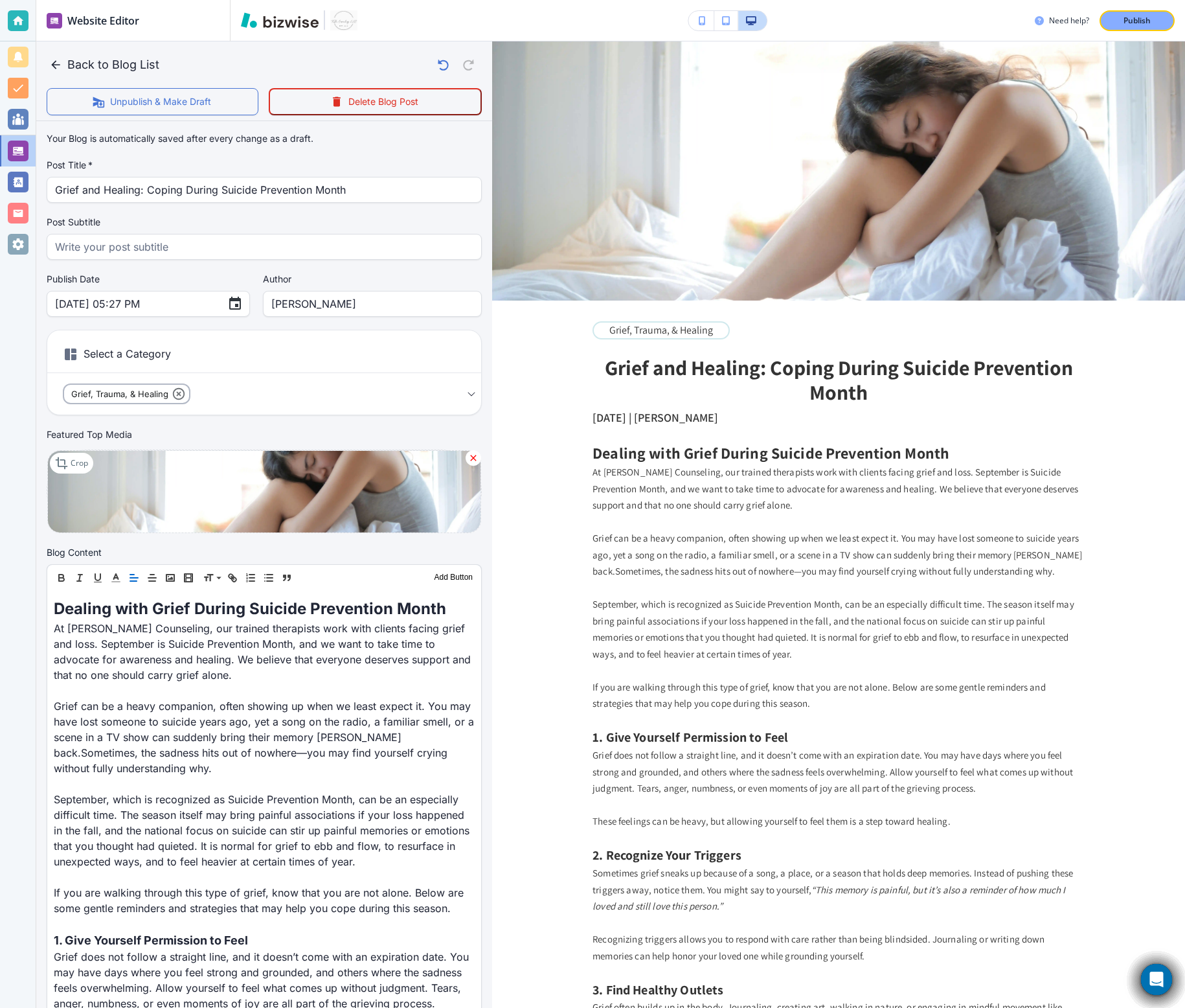
scroll to position [1781, 0]
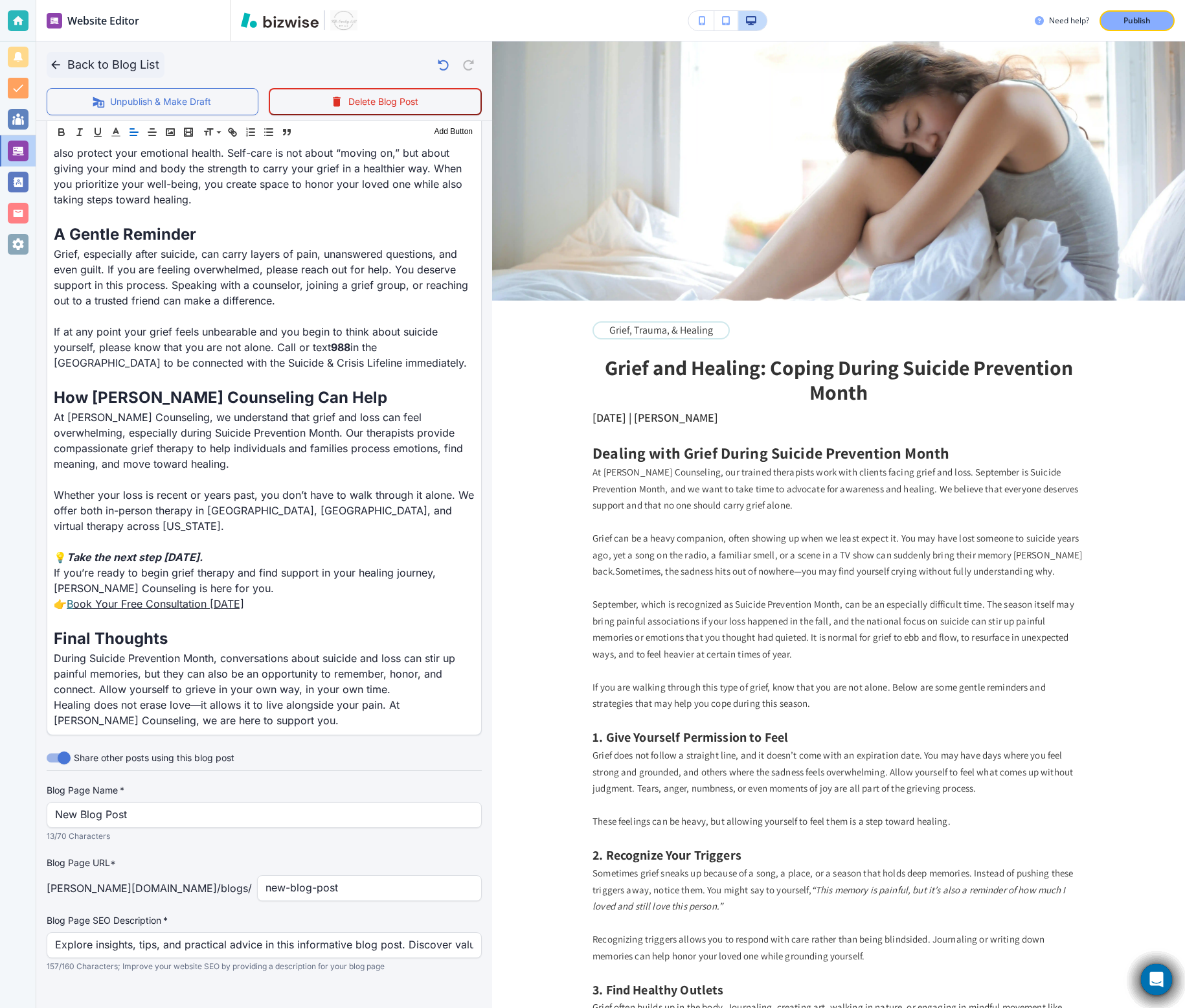
click at [52, 66] on icon "button" at bounding box center [56, 65] width 13 height 13
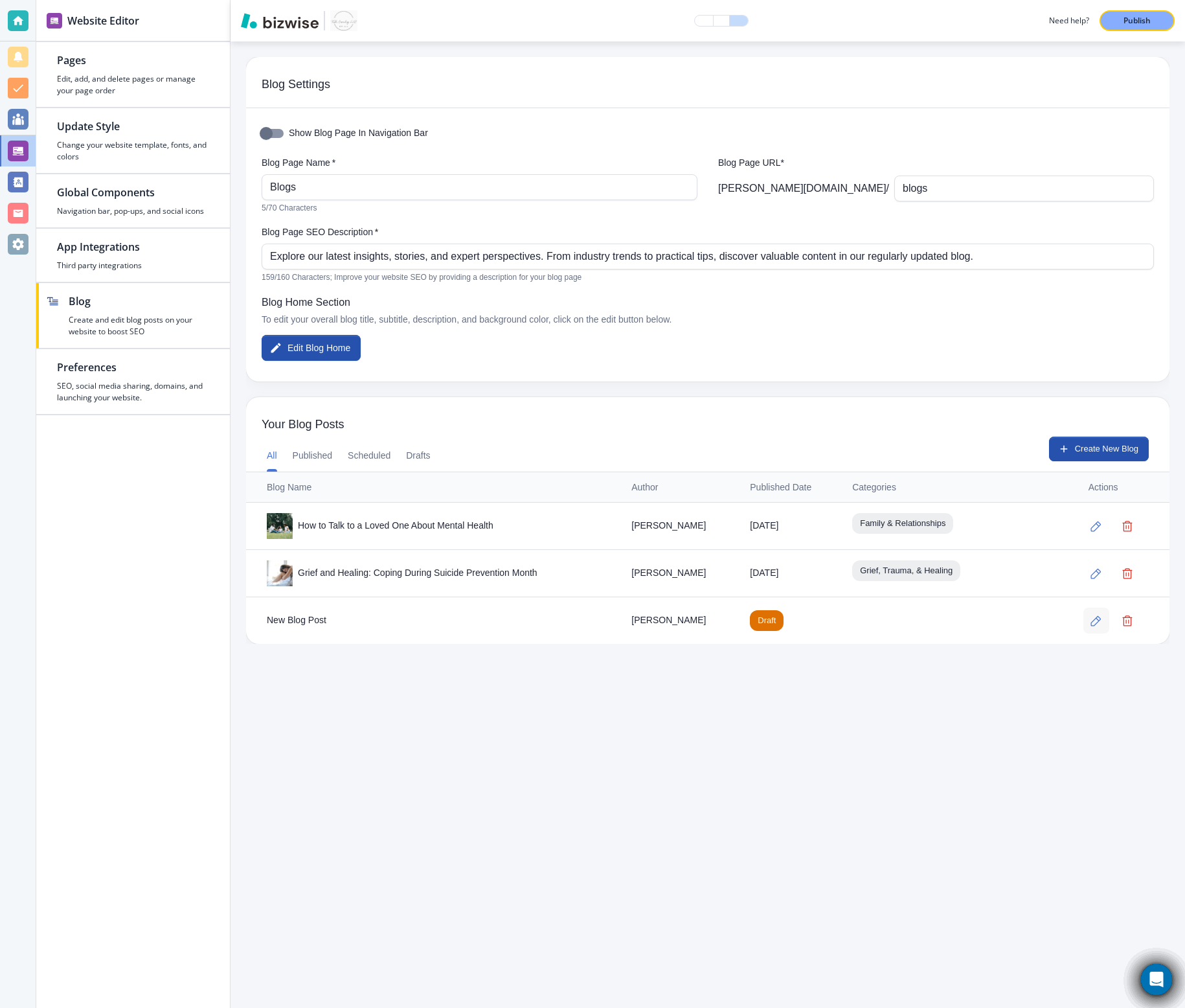
click at [1096, 620] on icon "button" at bounding box center [1097, 621] width 11 height 11
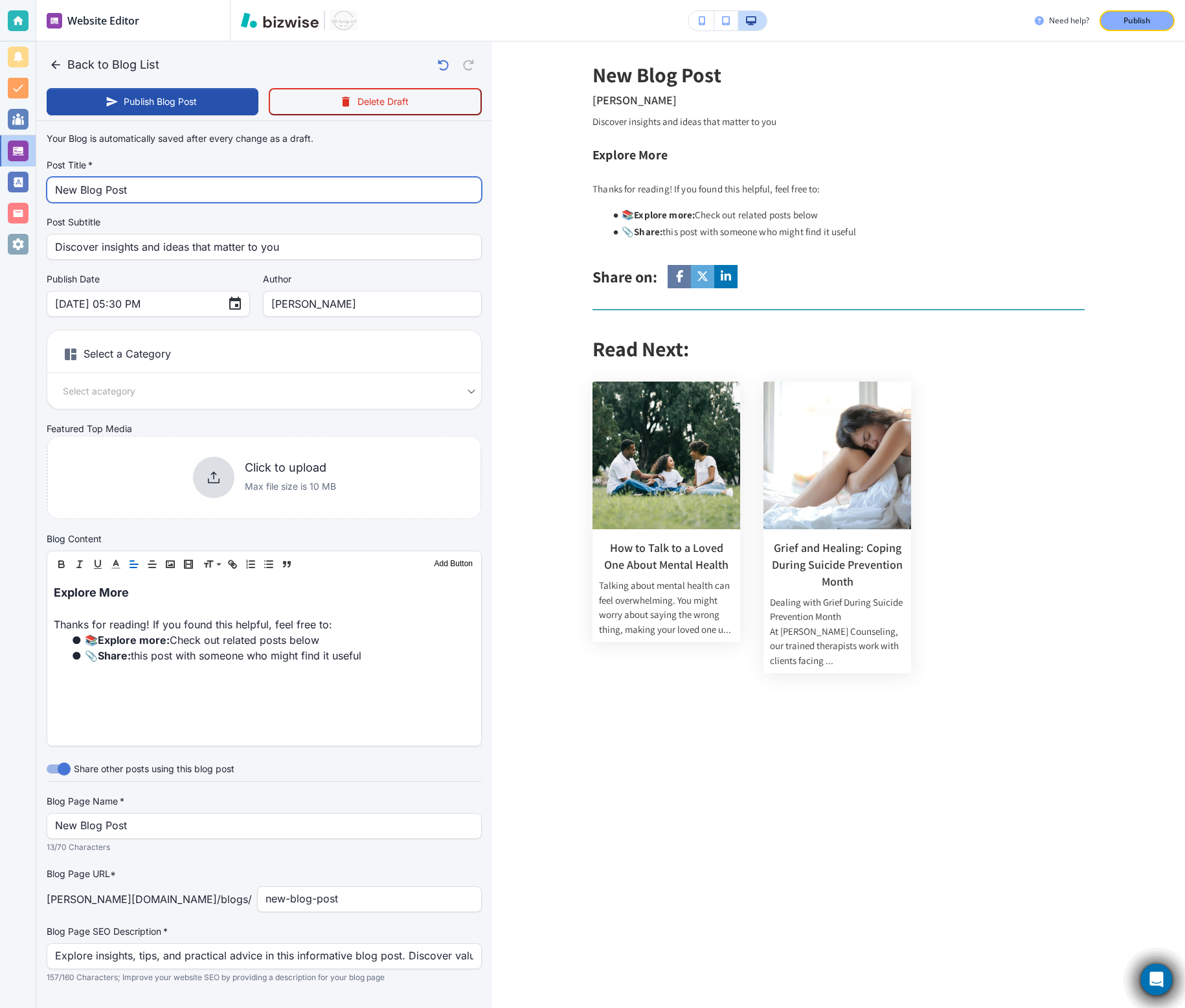
click at [207, 193] on input "New Blog Post" at bounding box center [264, 189] width 418 height 24
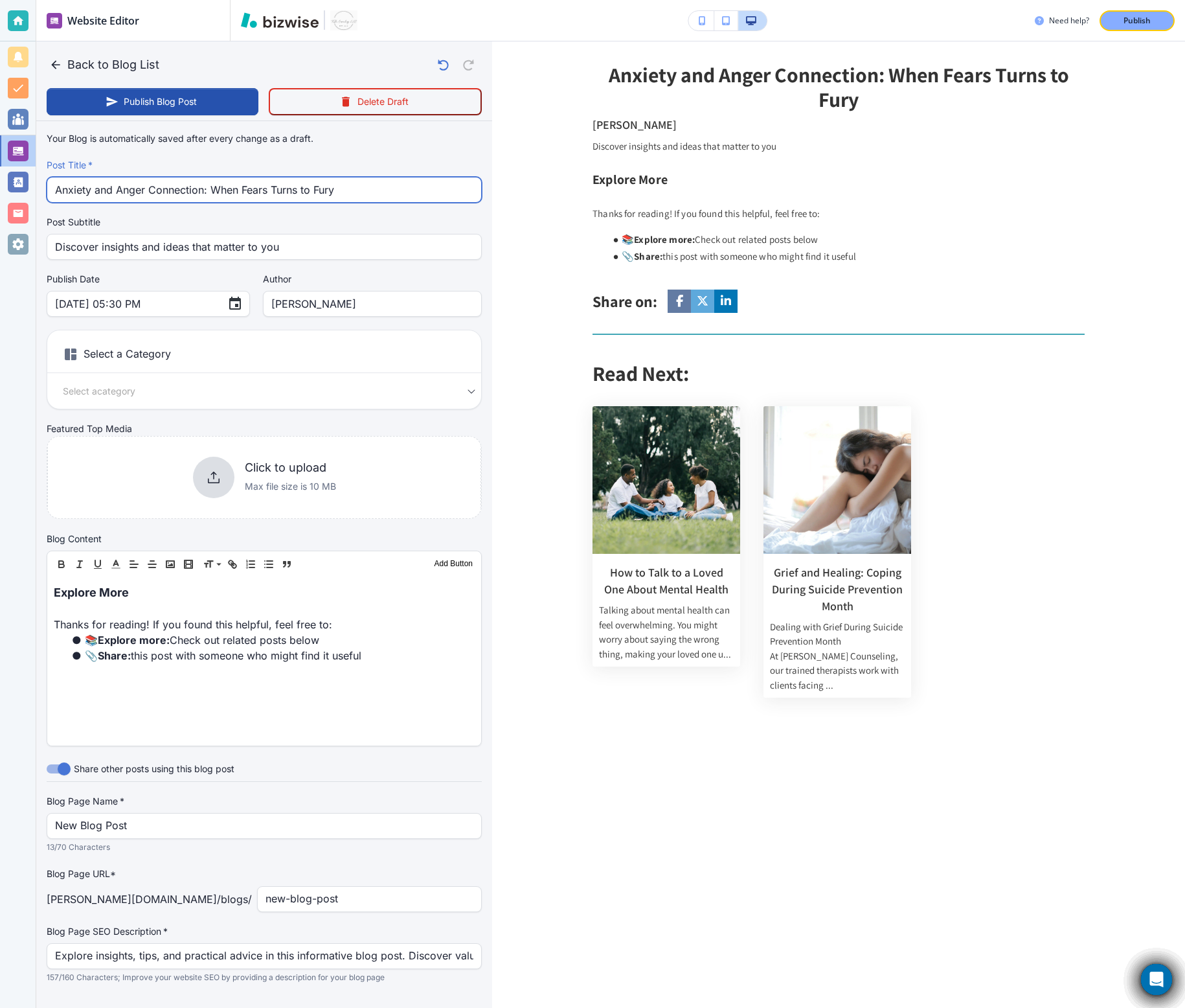
type input "Anxiety and Anger Connection: When Fears Turns to Fury"
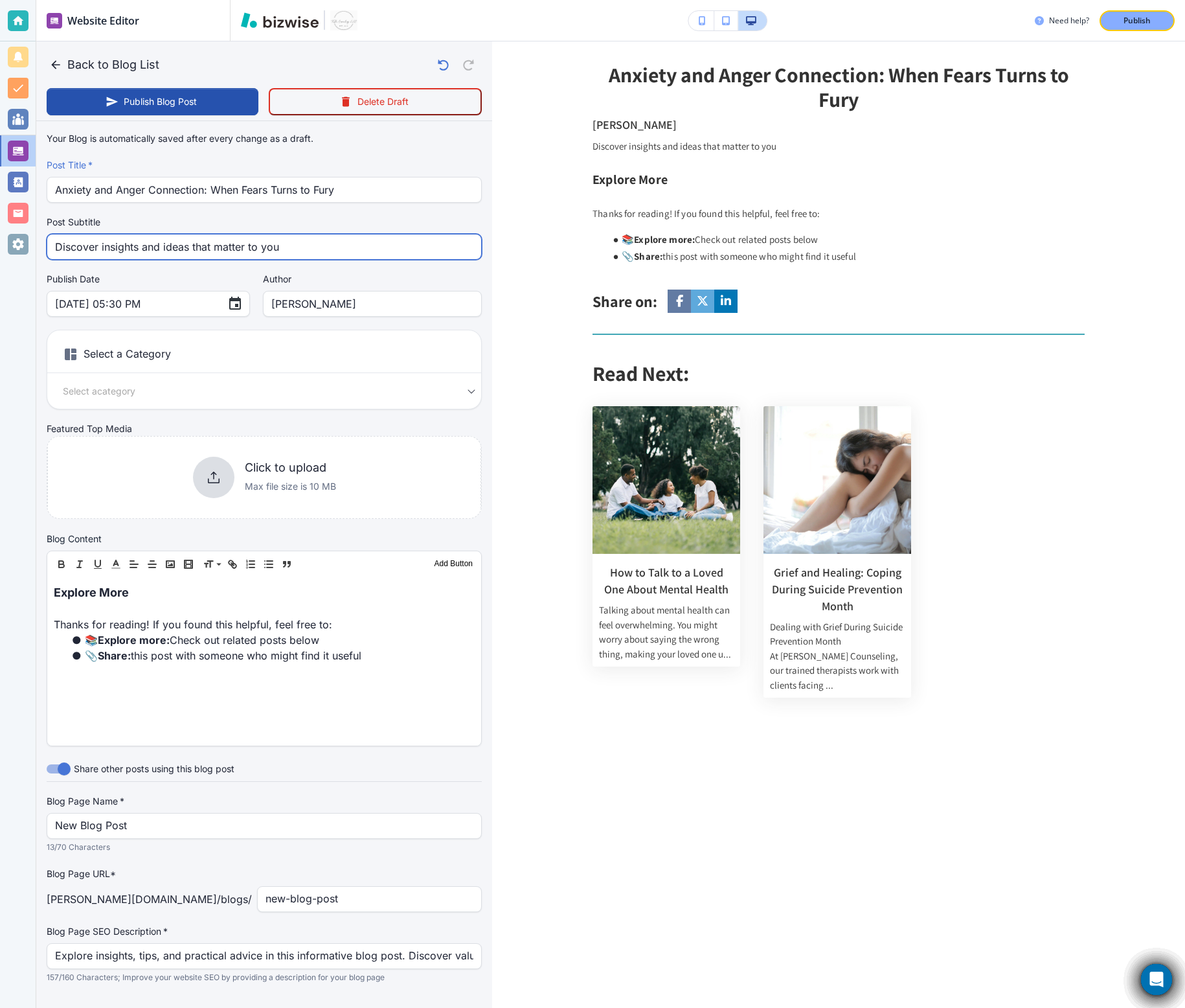
click at [310, 248] on input "Discover insights and ideas that matter to you" at bounding box center [264, 246] width 418 height 24
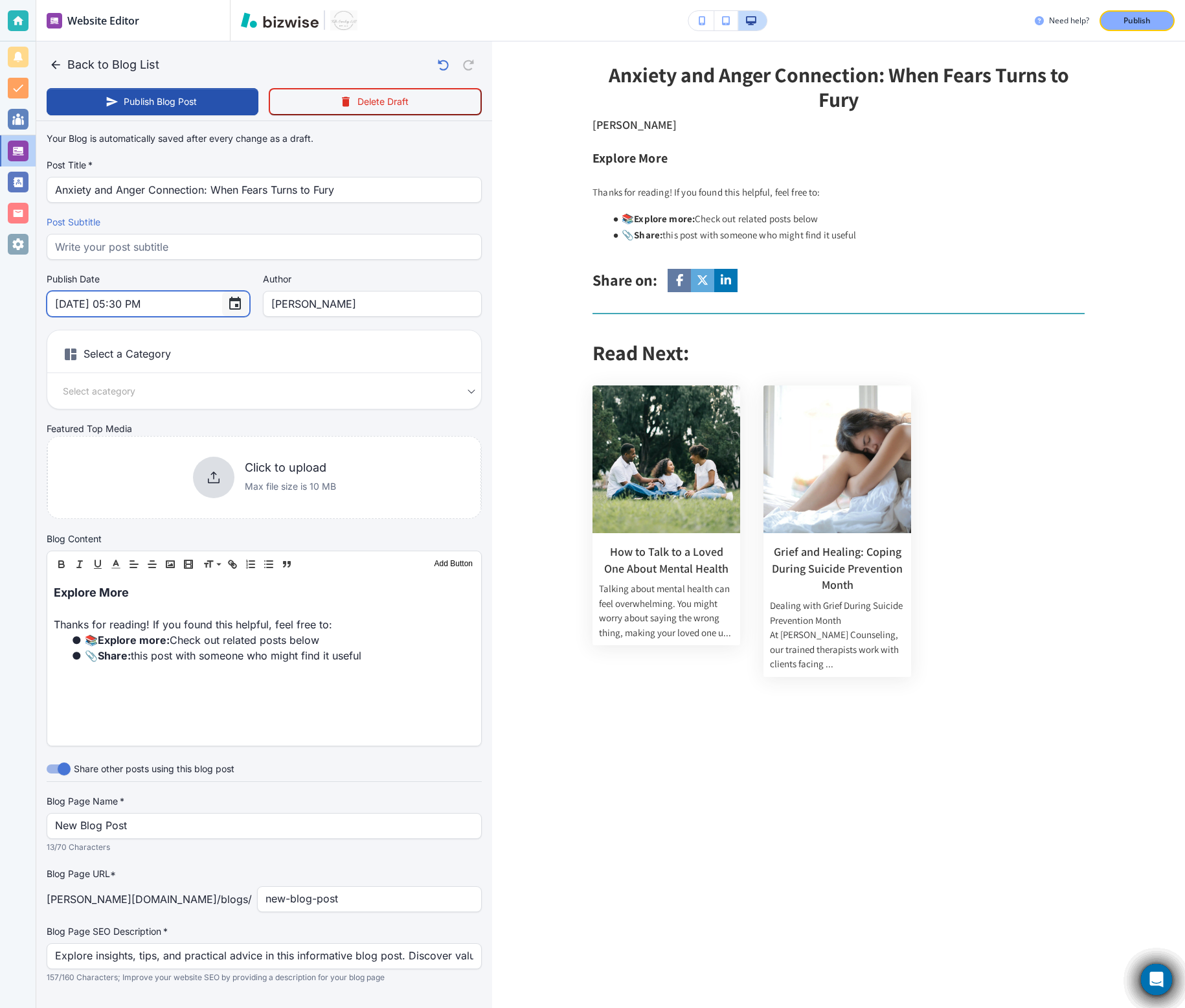
click at [223, 307] on button "Choose date, selected date is Sep 17, 2025" at bounding box center [235, 304] width 26 height 26
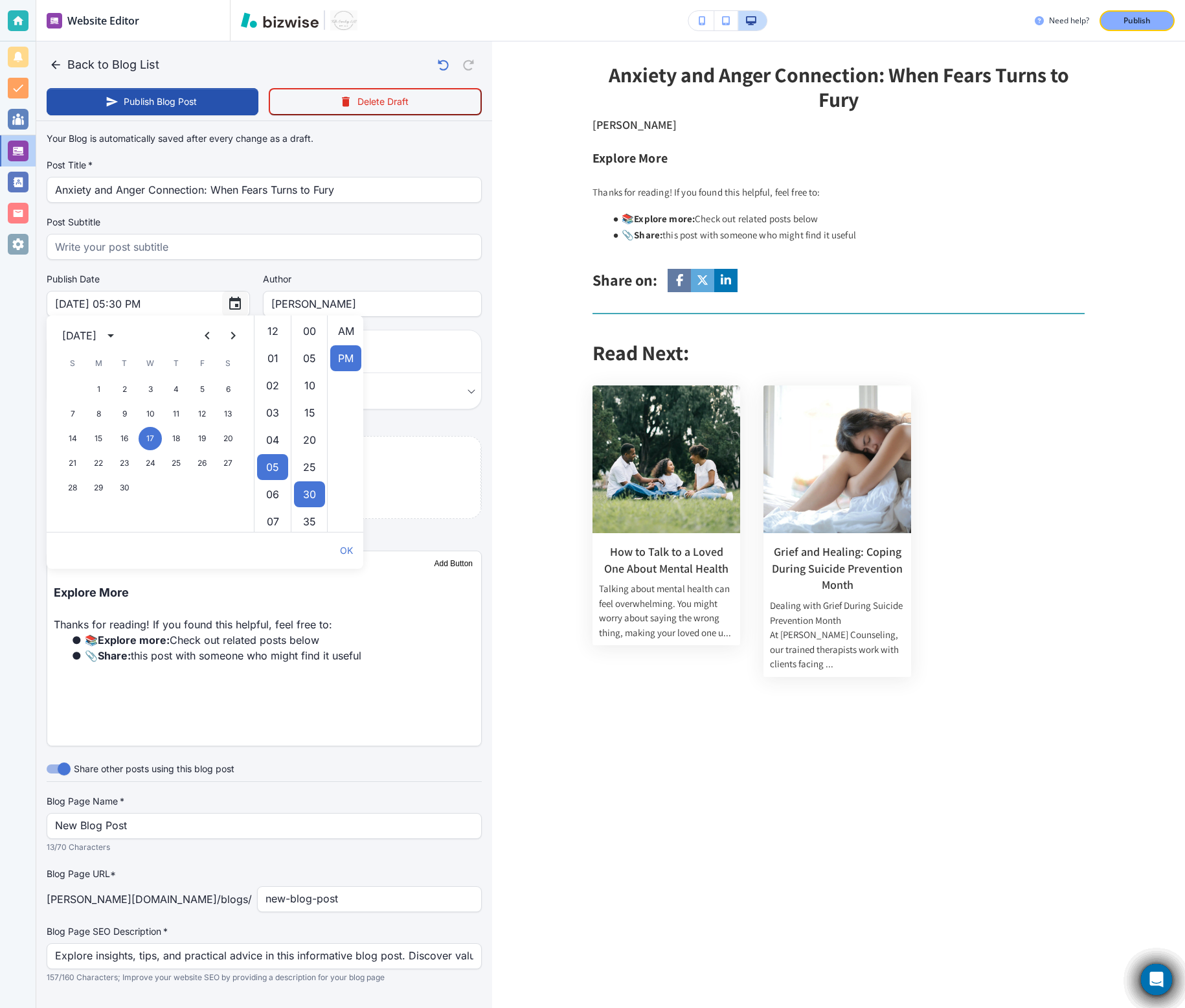
scroll to position [27, 0]
click at [202, 335] on icon "Previous month" at bounding box center [206, 335] width 15 height 15
click at [146, 489] on button "27" at bounding box center [150, 487] width 23 height 23
type input "Aug 27, 2025 05:30 PM"
click at [349, 556] on button "OK" at bounding box center [347, 550] width 23 height 26
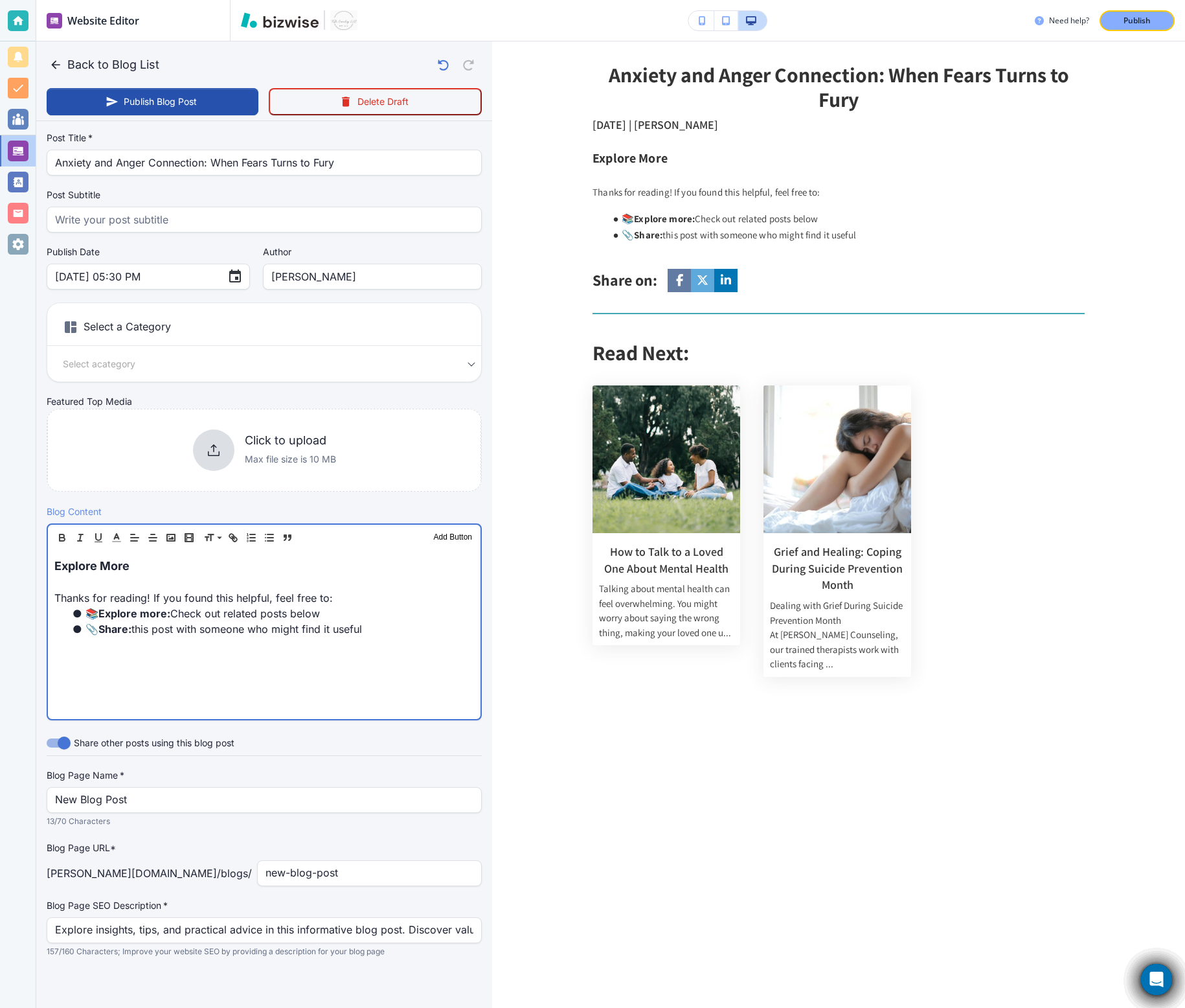
drag, startPoint x: 408, startPoint y: 634, endPoint x: 1, endPoint y: 468, distance: 439.6
click at [1, 468] on div "Website Editor Pages Edit, add, and delete pages or manage your page order Upda…" at bounding box center [592, 504] width 1185 height 1008
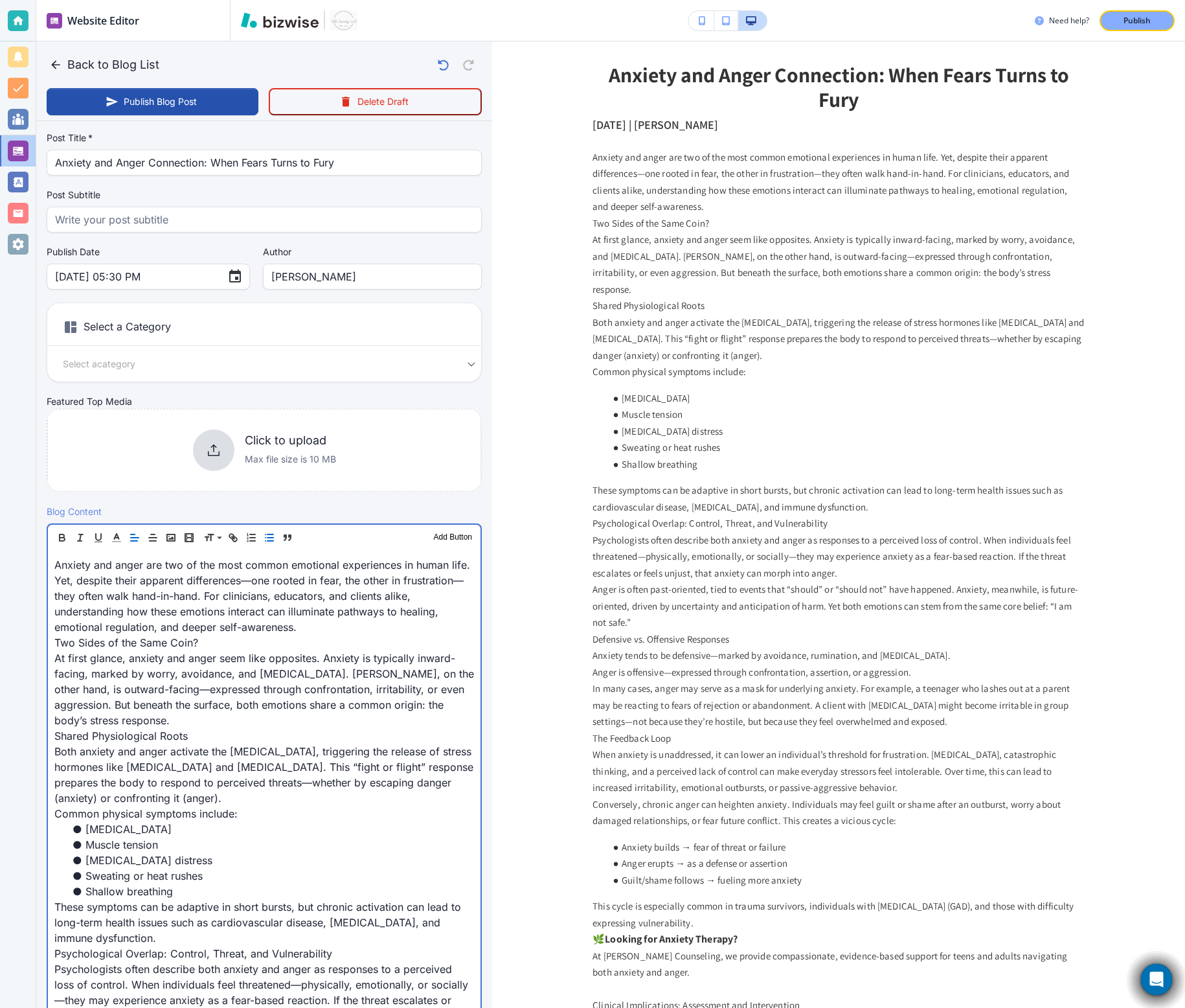
scroll to position [26, 0]
click at [326, 613] on p "Anxiety and anger are two of the most common emotional experiences in human lif…" at bounding box center [264, 596] width 420 height 77
click at [333, 629] on p "Anxiety and anger are two of the most common emotional experiences in human lif…" at bounding box center [264, 596] width 420 height 77
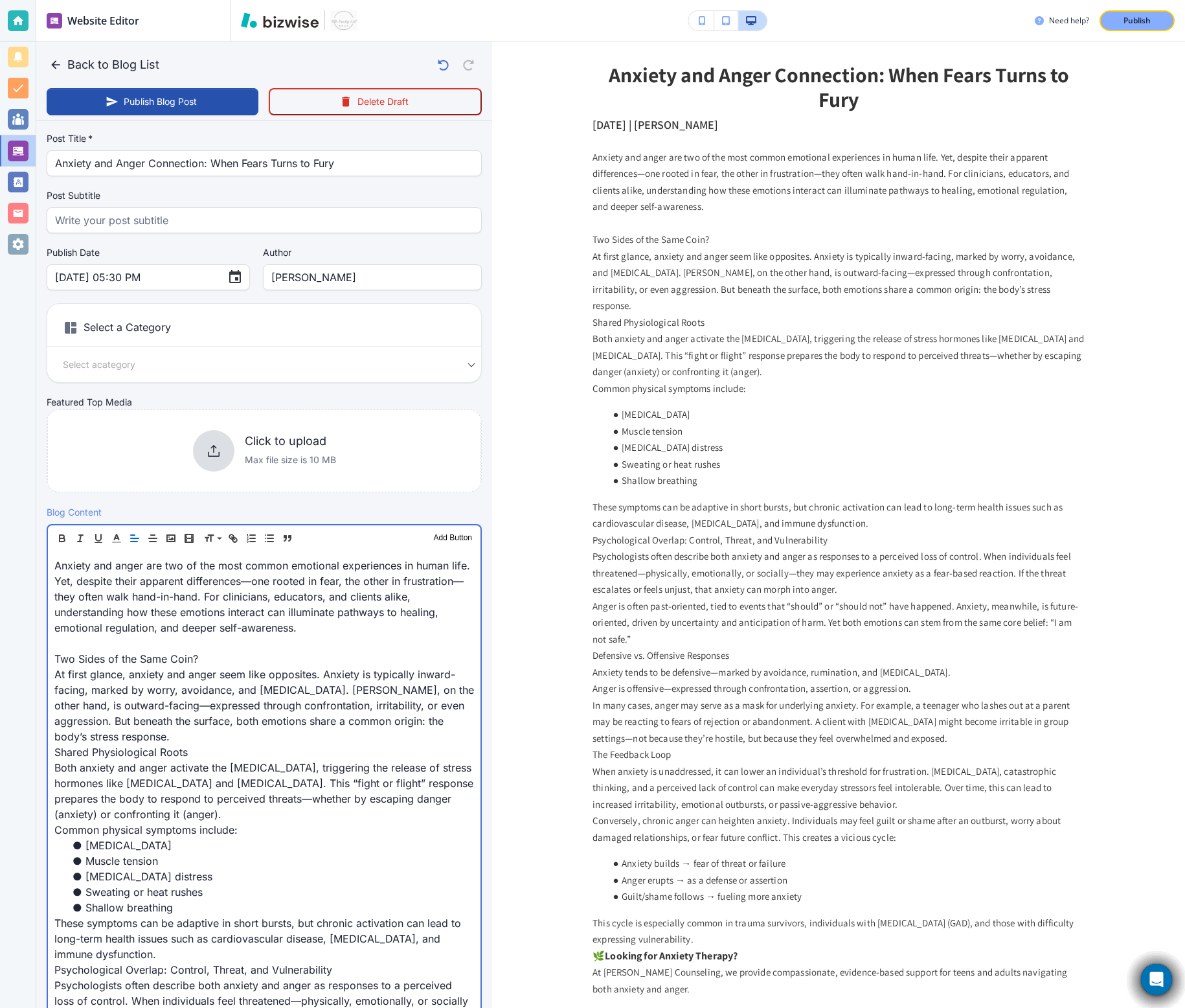
click at [243, 629] on p "At first glance, anxiety and anger seem like opposites. Anxiety is typically in…" at bounding box center [264, 705] width 420 height 77
click at [196, 629] on p "Two Sides of the Same Coin?" at bounding box center [264, 658] width 420 height 15
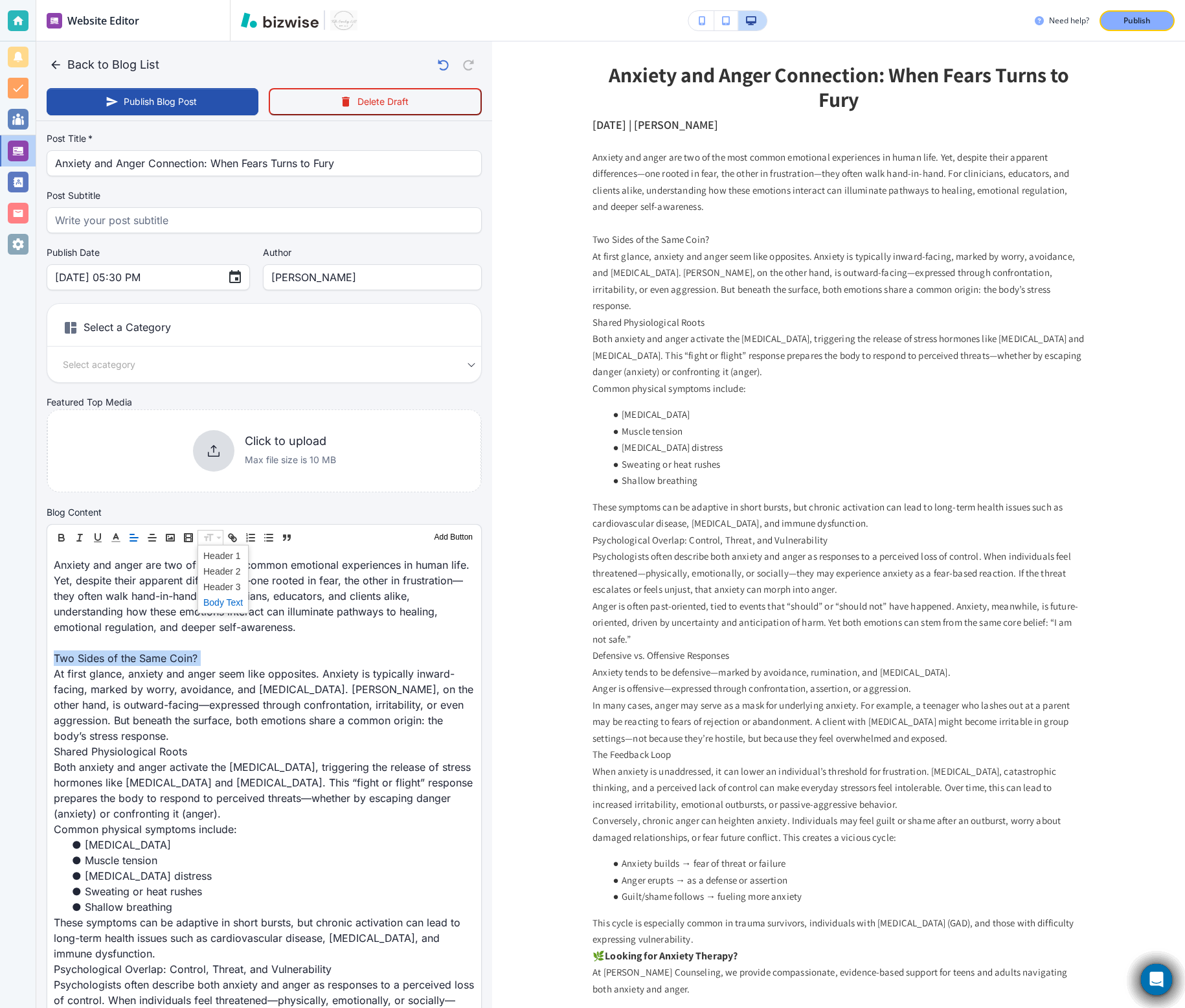
scroll to position [26, 0]
click at [228, 568] on span at bounding box center [223, 571] width 40 height 15
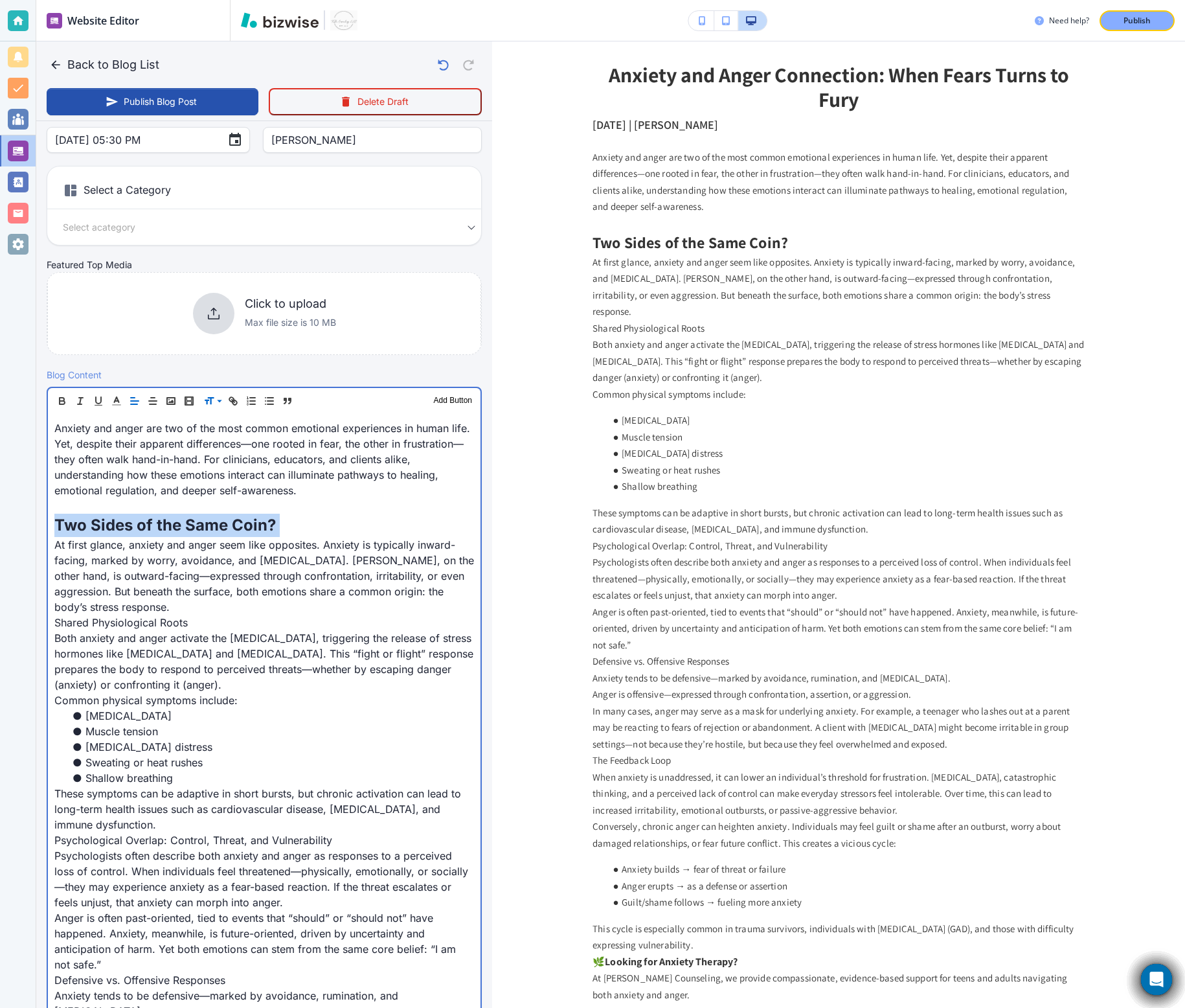
scroll to position [165, 0]
click at [183, 598] on p "At first glance, anxiety and anger seem like opposites. Anxiety is typically in…" at bounding box center [264, 574] width 420 height 77
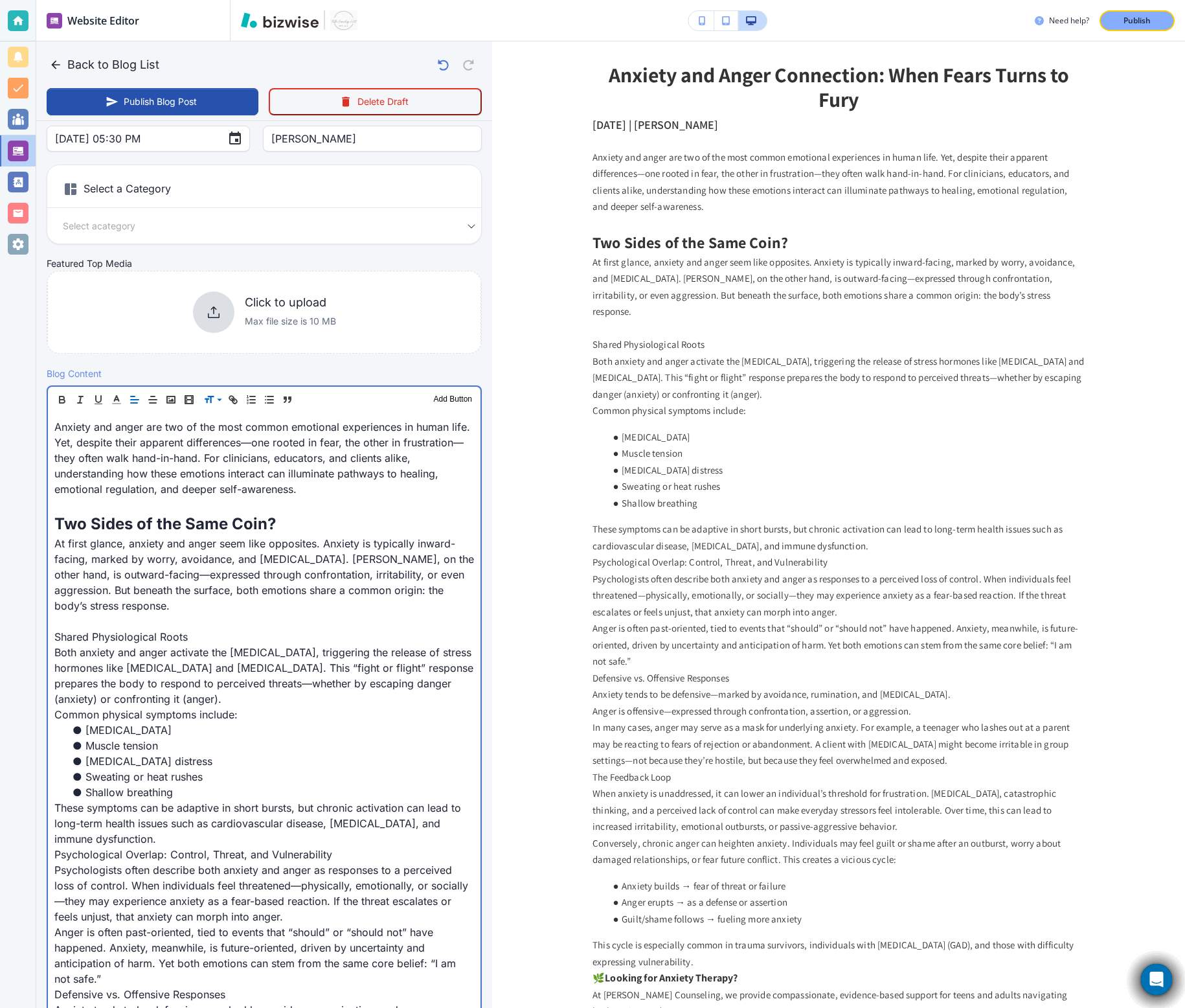
click at [130, 629] on p "Shared Physiological Roots" at bounding box center [264, 636] width 420 height 15
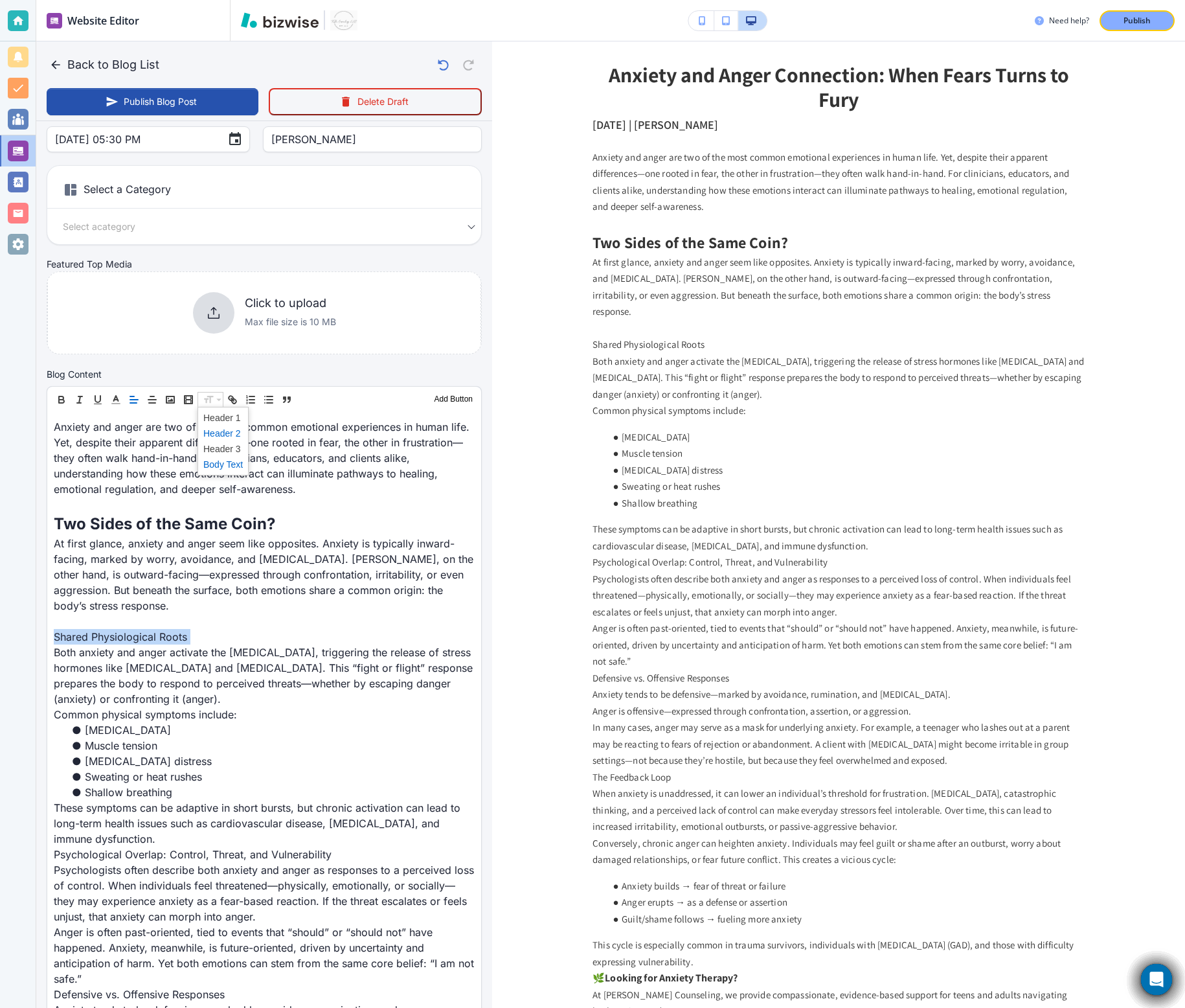
click at [215, 433] on span at bounding box center [223, 432] width 40 height 15
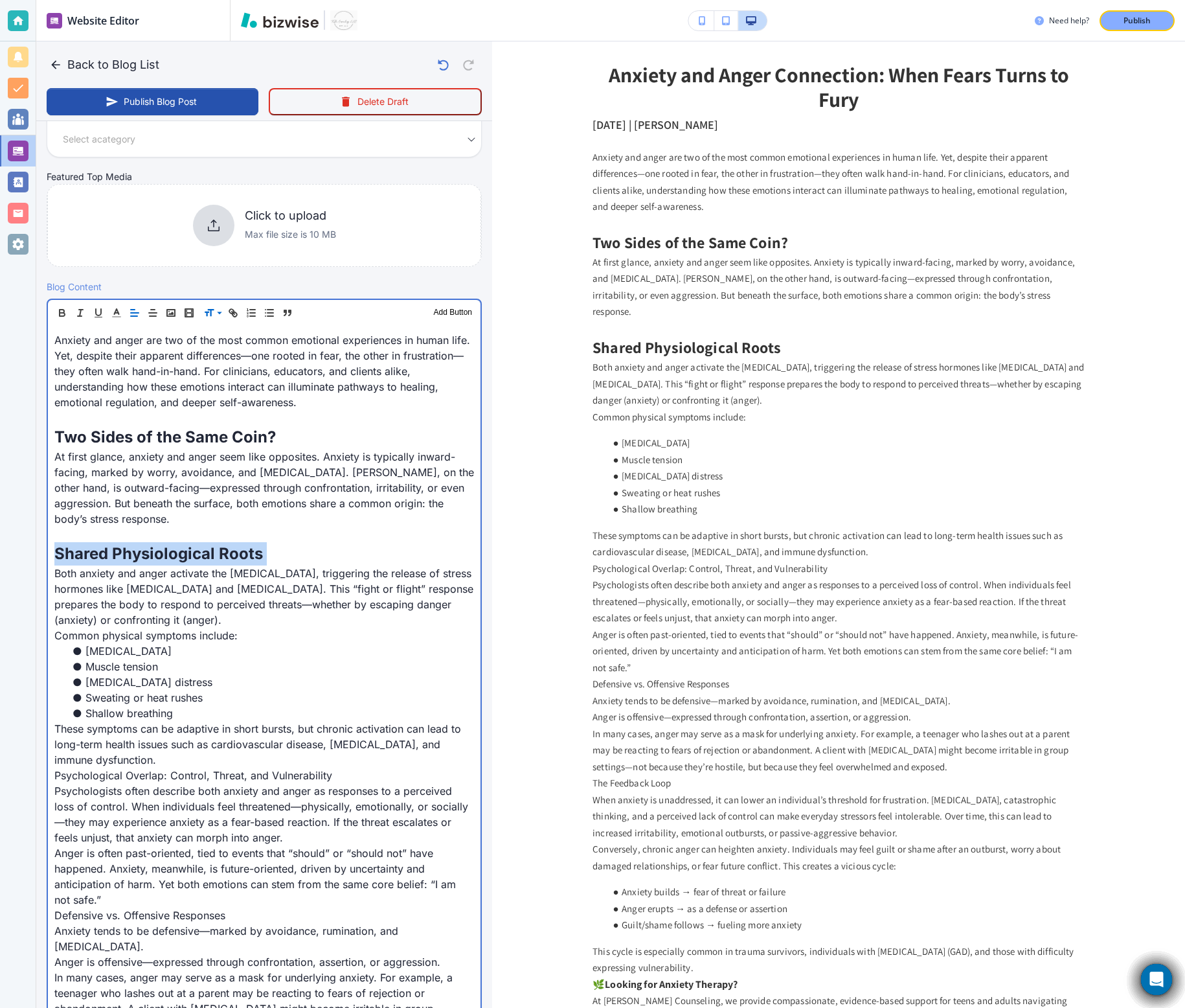
scroll to position [259, 0]
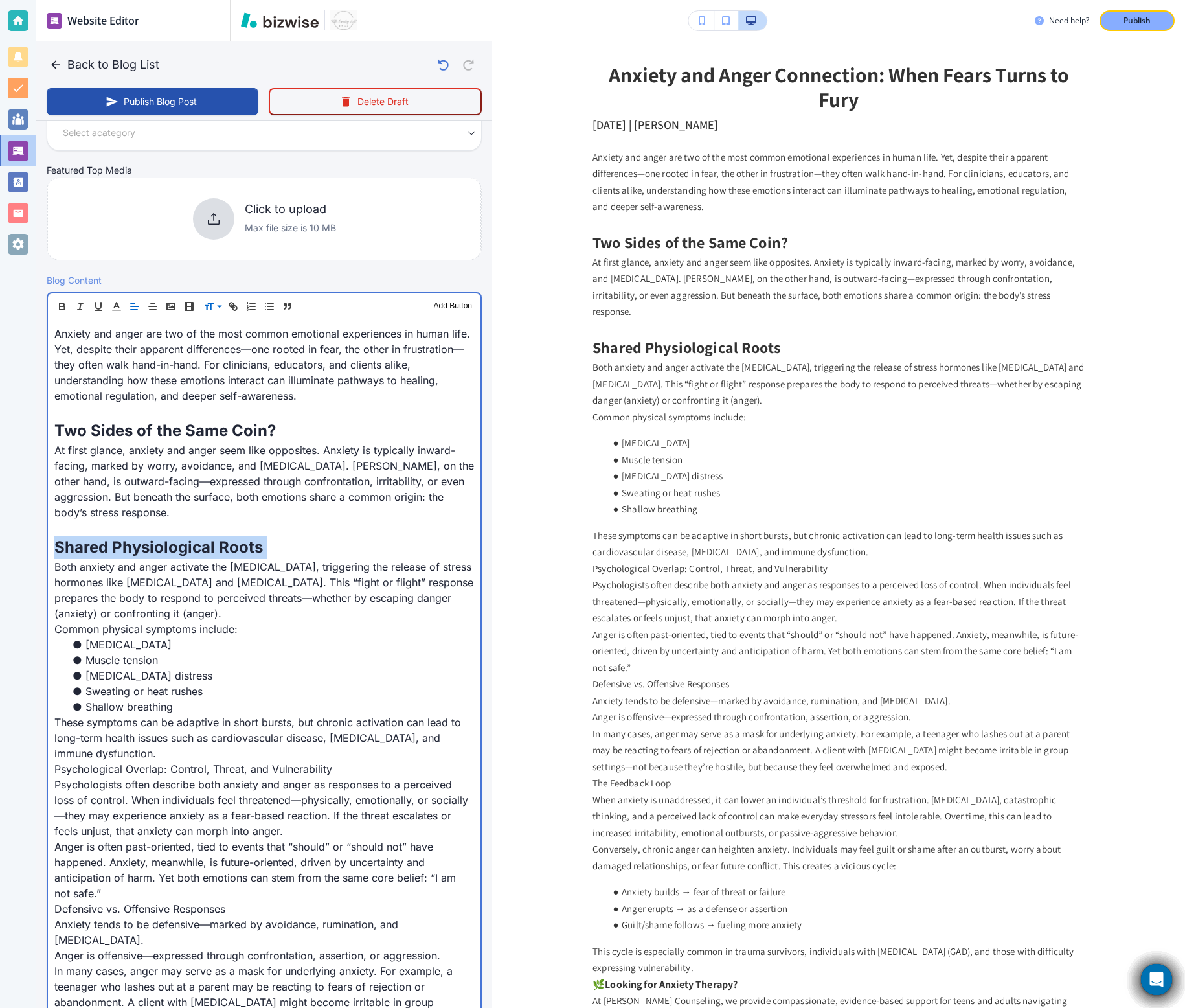
click at [170, 629] on p "These symptoms can be adaptive in short bursts, but chronic activation can lead…" at bounding box center [264, 738] width 420 height 47
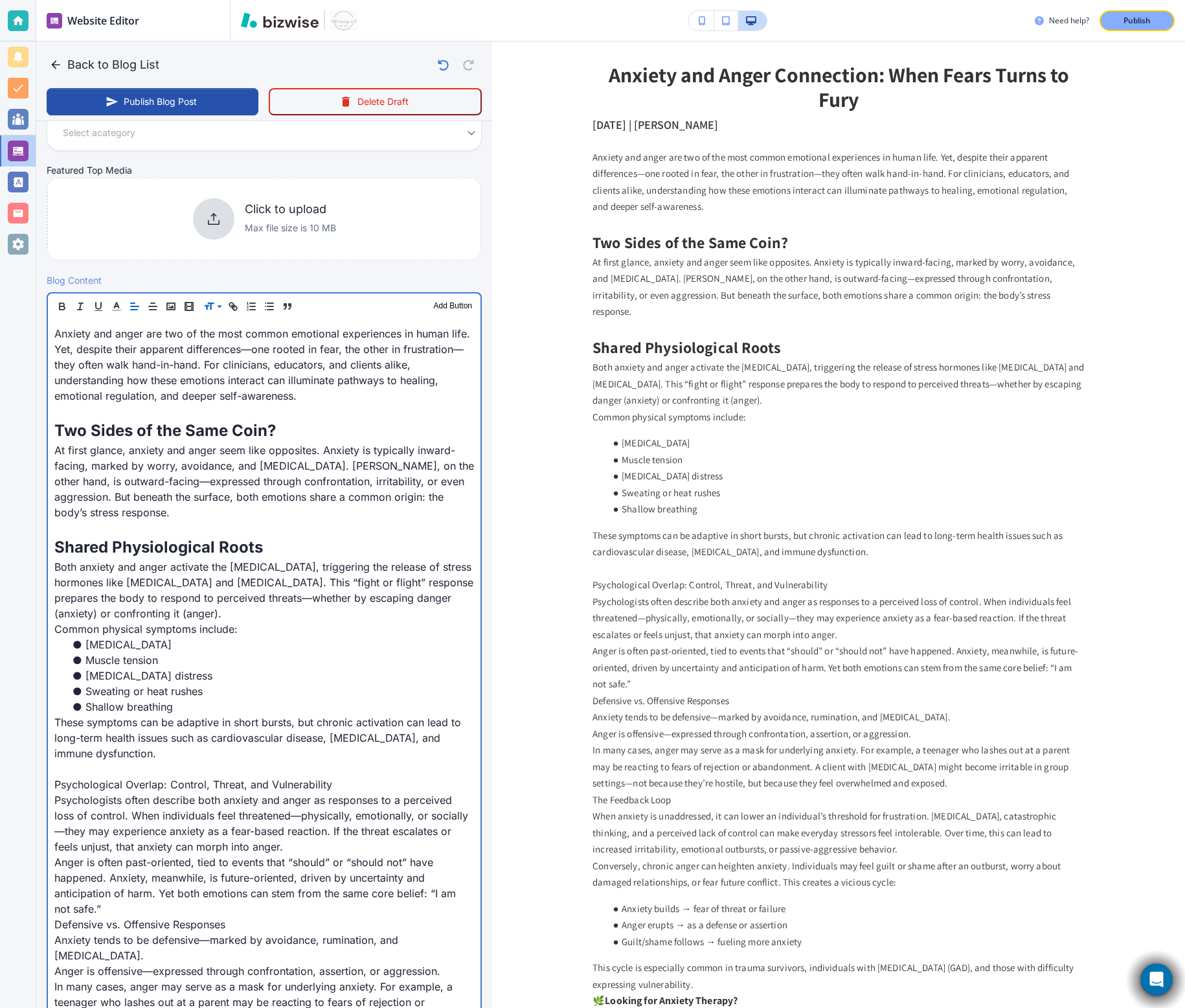
click at [142, 629] on p "Psychological Overlap: Control, Threat, and Vulnerability" at bounding box center [264, 784] width 420 height 15
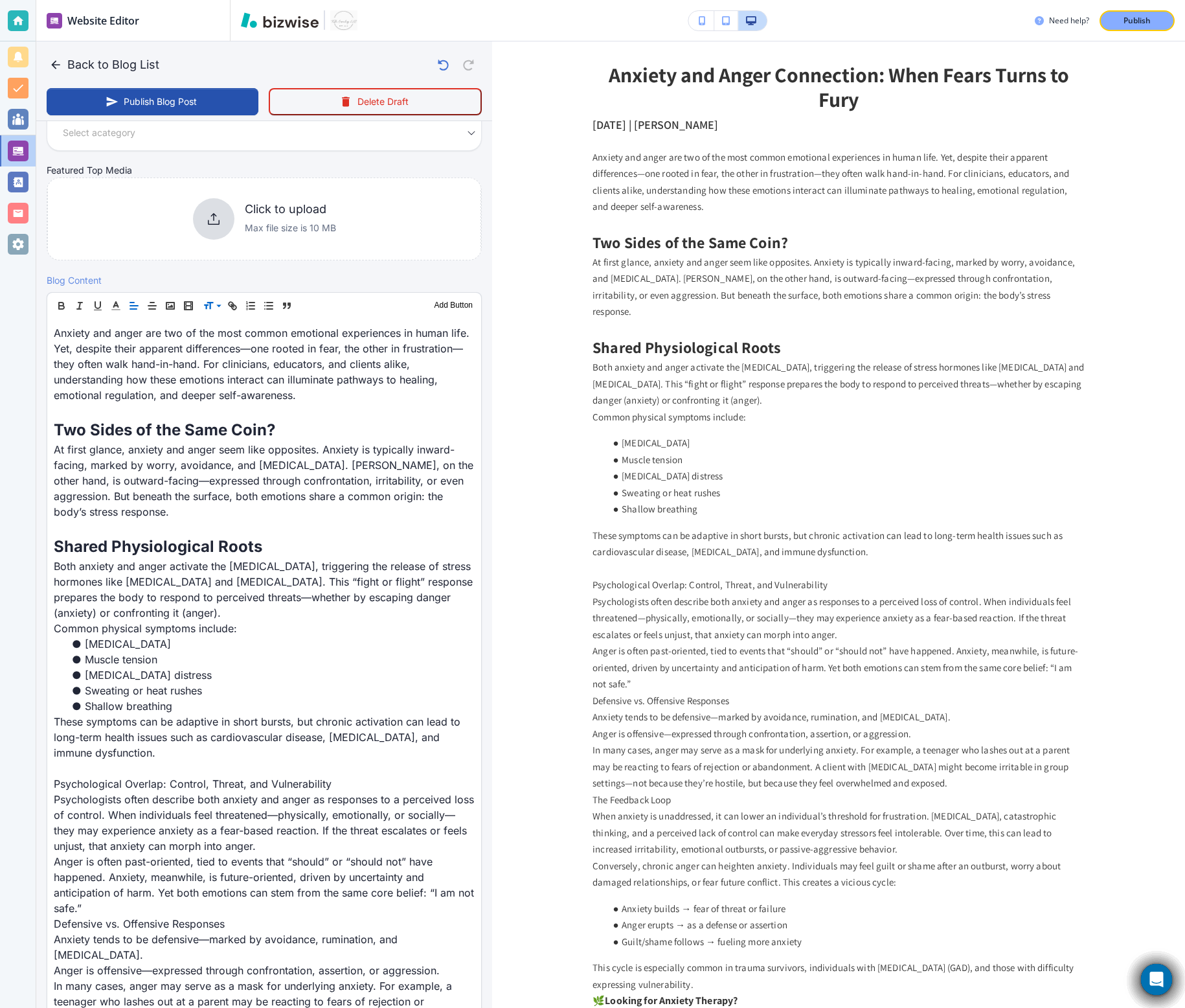
scroll to position [258, 0]
click at [214, 348] on span at bounding box center [223, 355] width 40 height 15
click at [220, 340] on span at bounding box center [223, 340] width 40 height 15
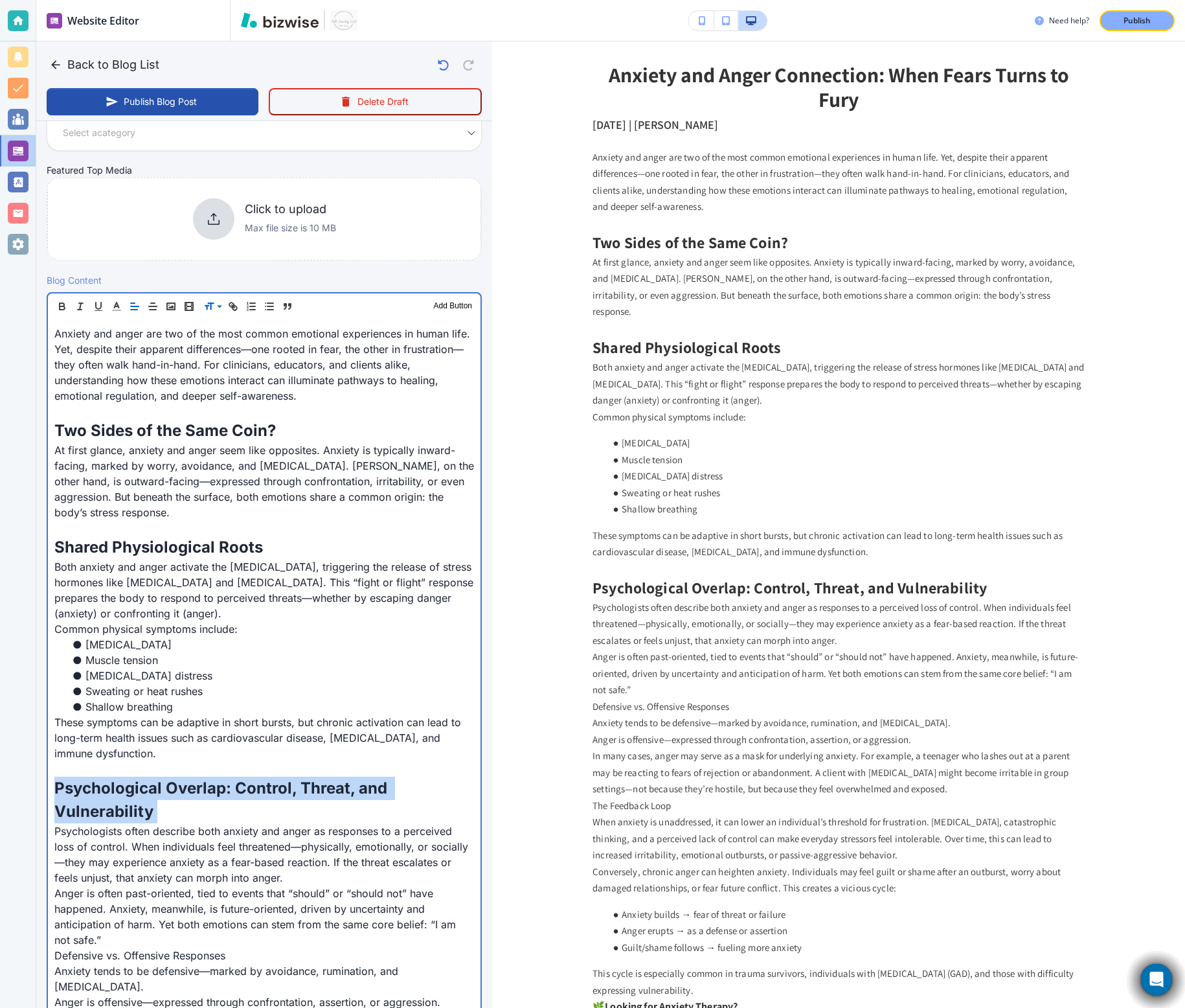
scroll to position [383, 0]
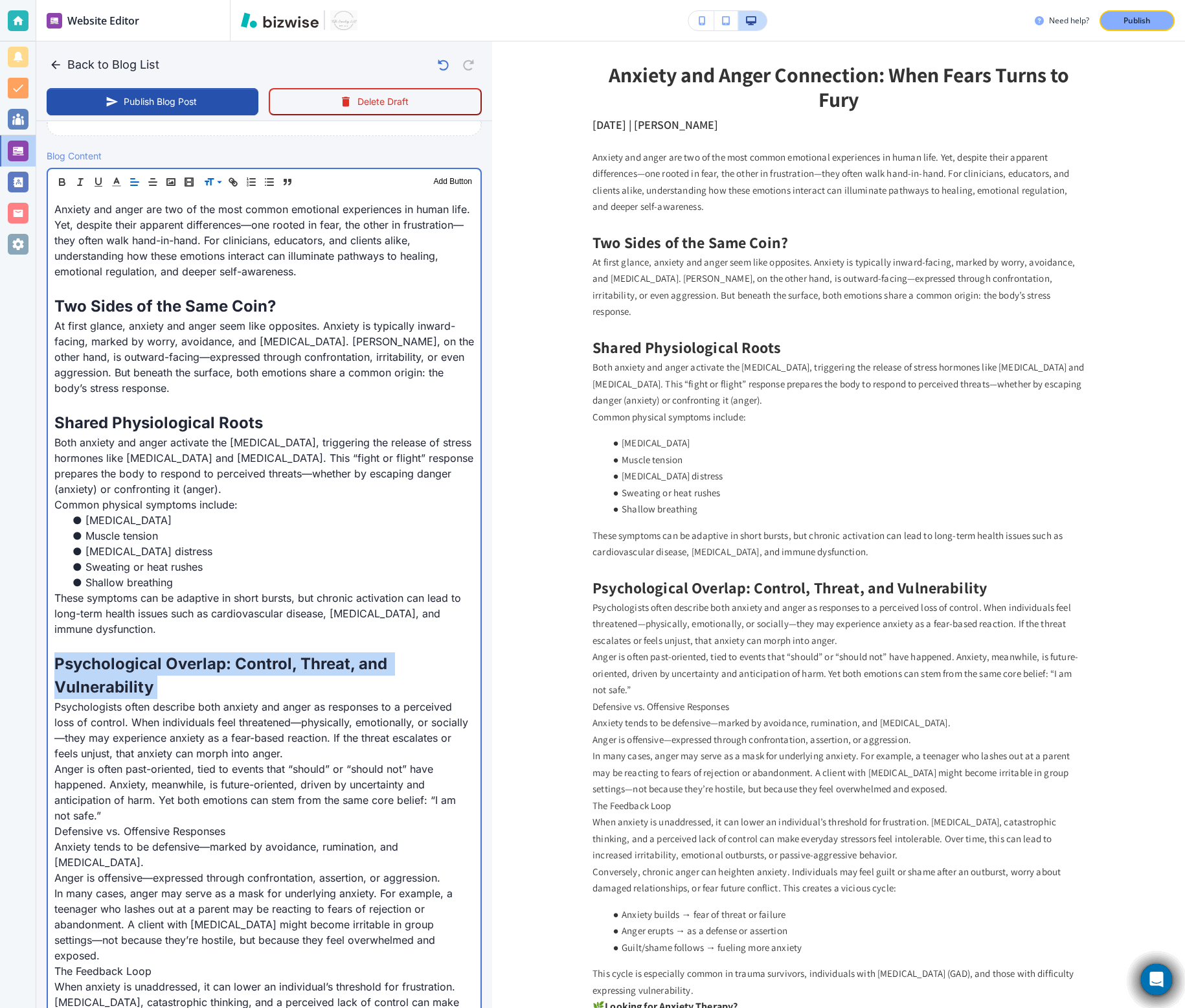
click at [240, 629] on p "Anger is often past-oriented, tied to events that “should” or “should not” have…" at bounding box center [264, 792] width 420 height 62
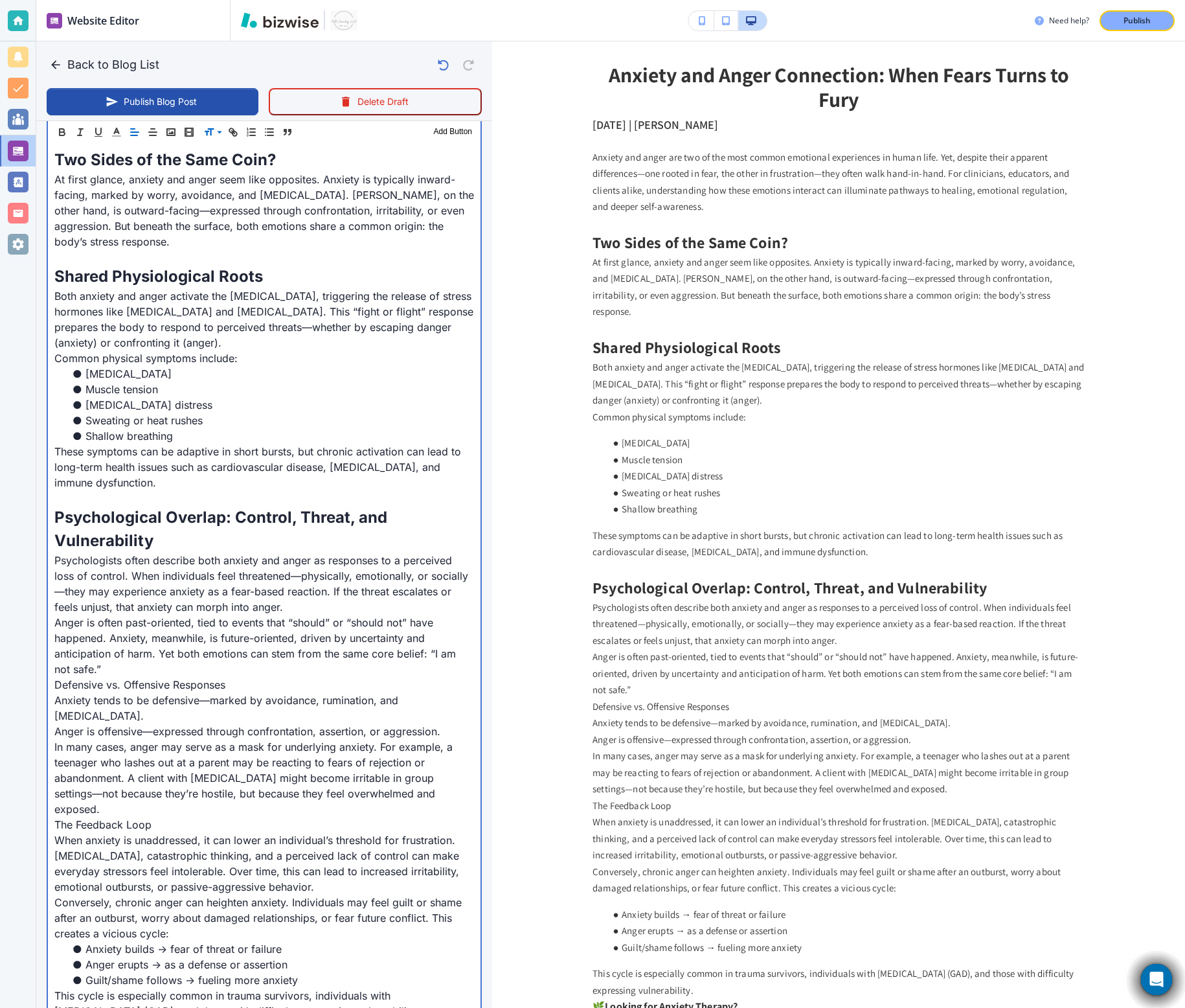
scroll to position [547, 0]
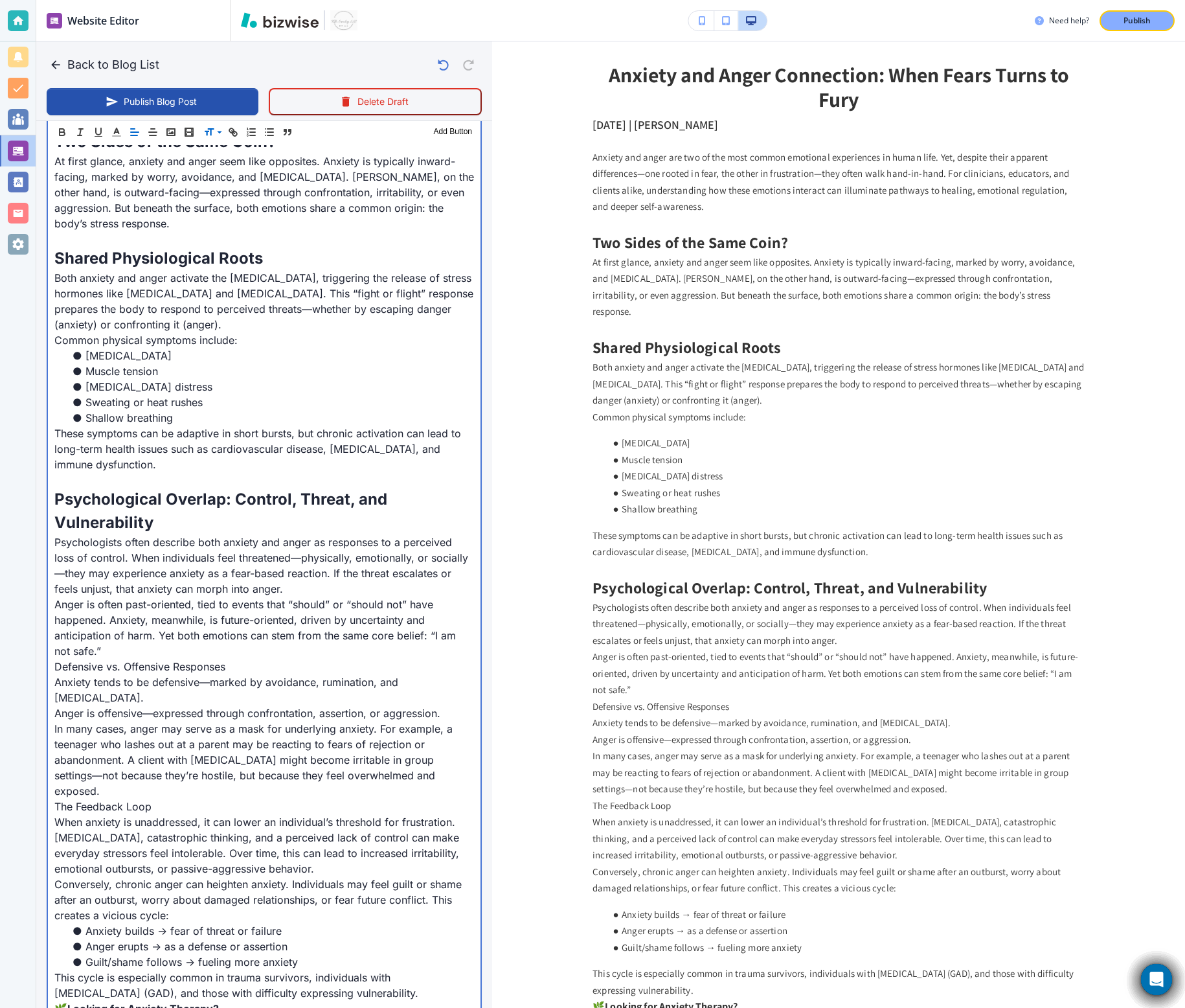
click at [324, 586] on p "Psychologists often describe both anxiety and anger as responses to a perceived…" at bounding box center [264, 565] width 420 height 62
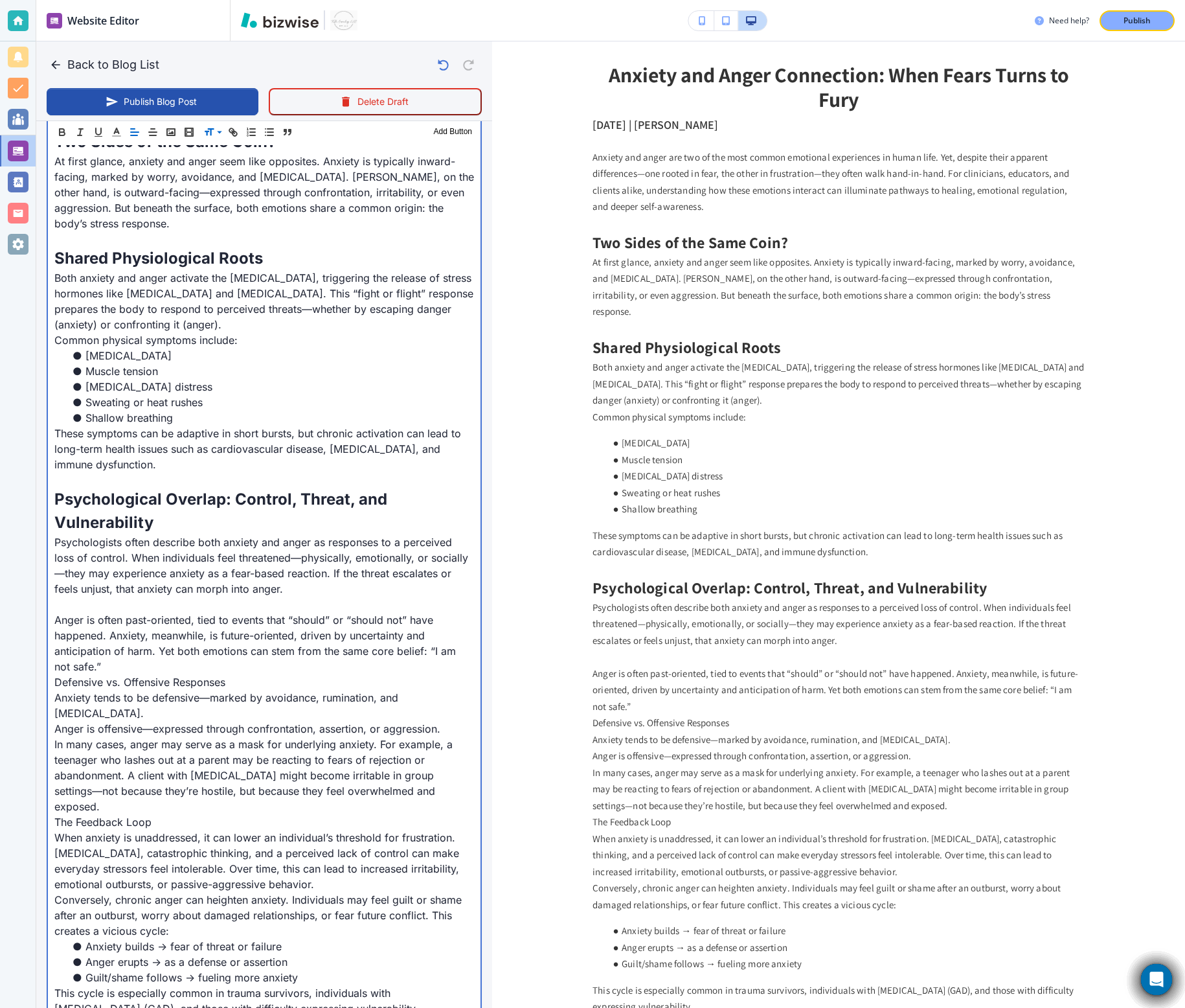
click at [258, 629] on p "Anger is often past-oriented, tied to events that “should” or “should not” have…" at bounding box center [264, 642] width 420 height 62
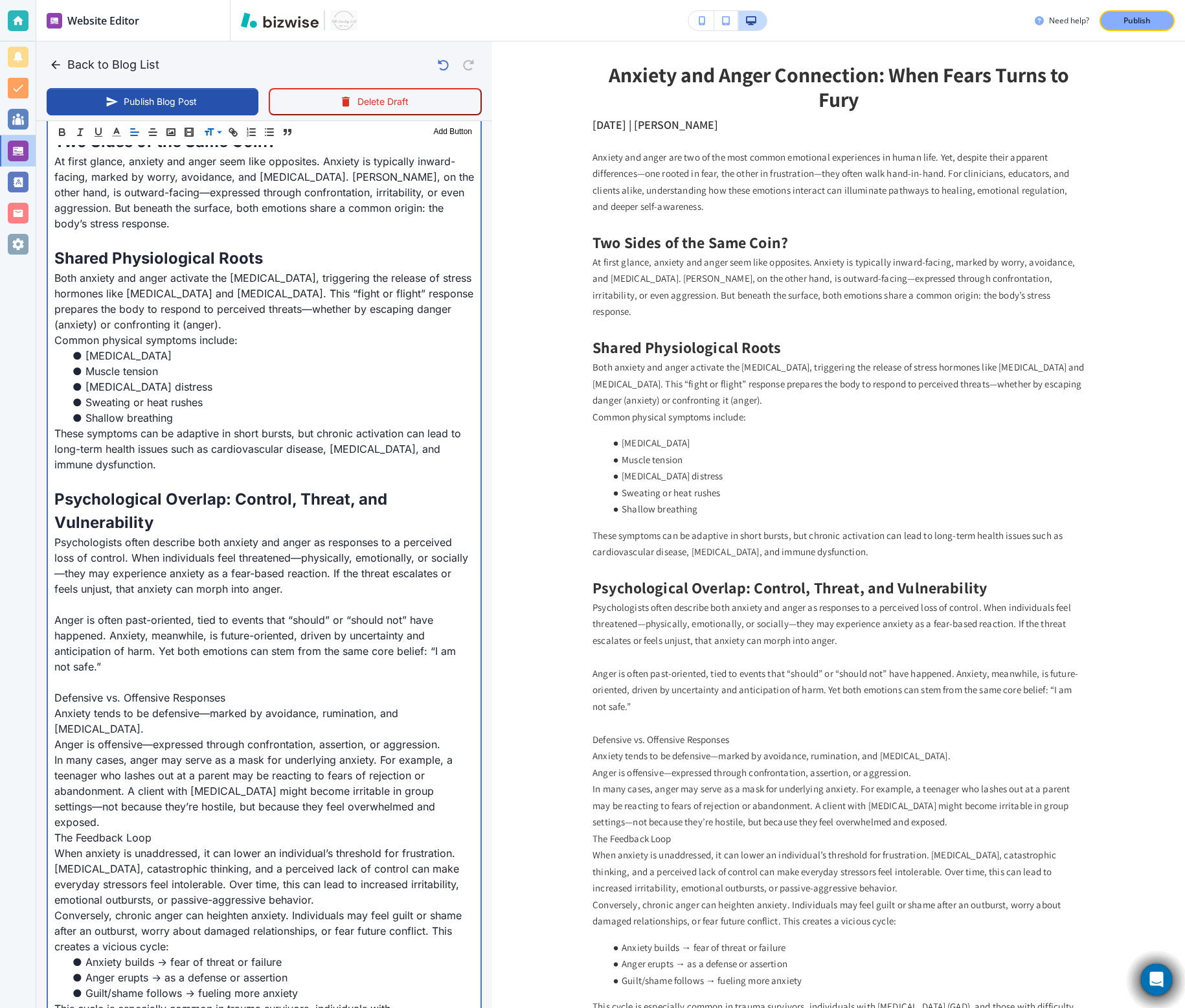
click at [152, 629] on p "Defensive vs. Offensive Responses" at bounding box center [264, 697] width 420 height 15
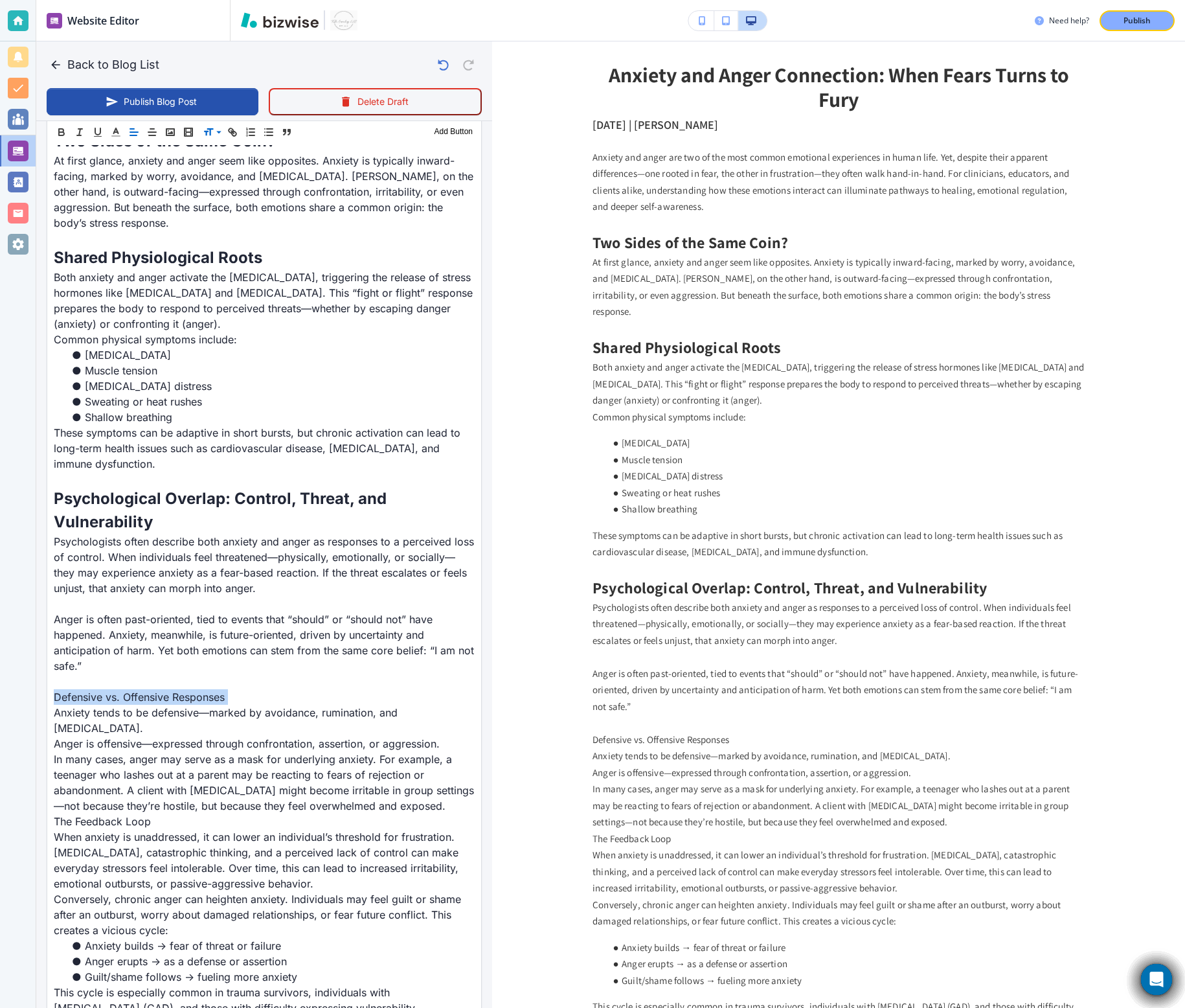
scroll to position [547, 0]
click at [214, 170] on span at bounding box center [223, 165] width 40 height 15
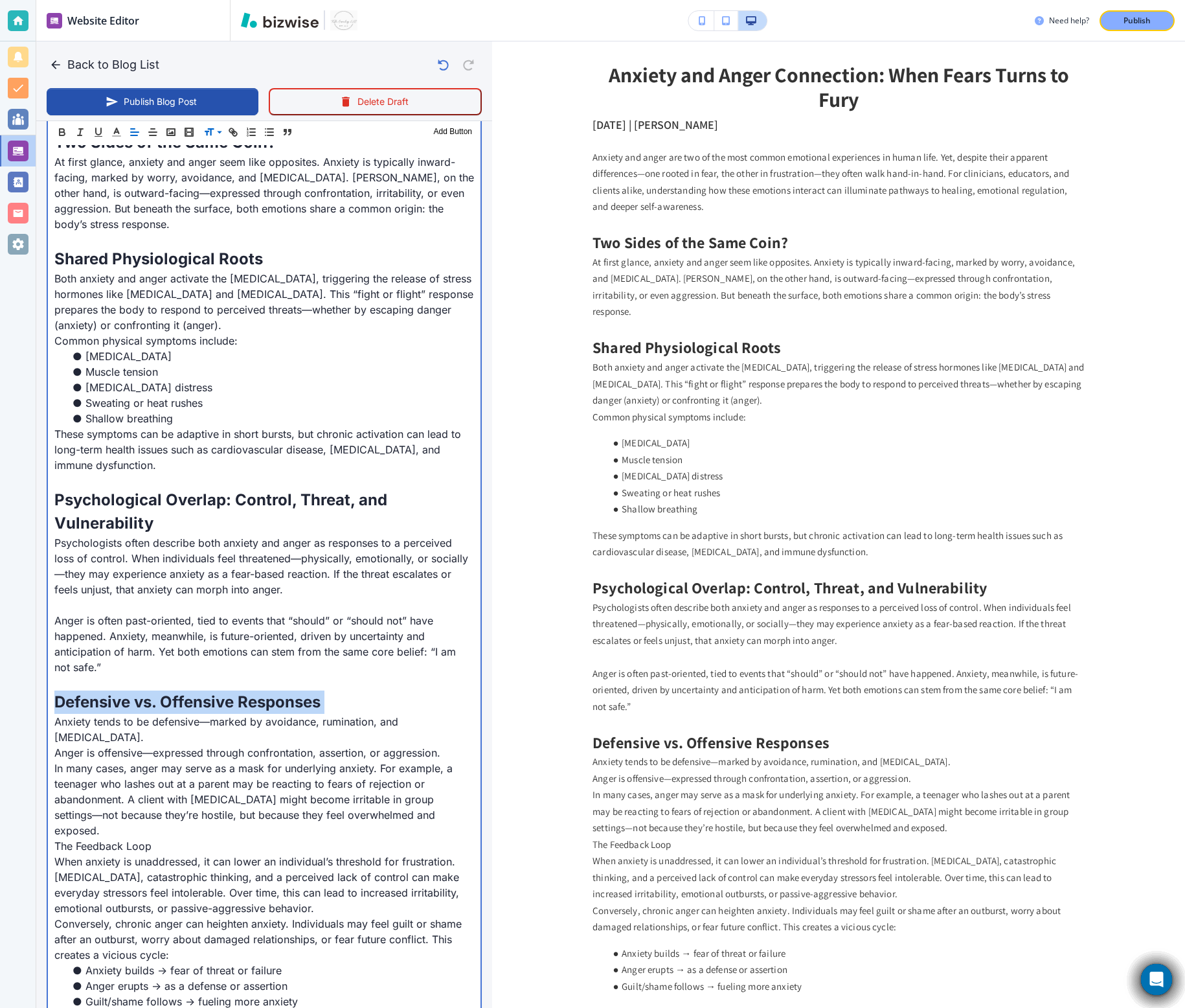
scroll to position [542, 0]
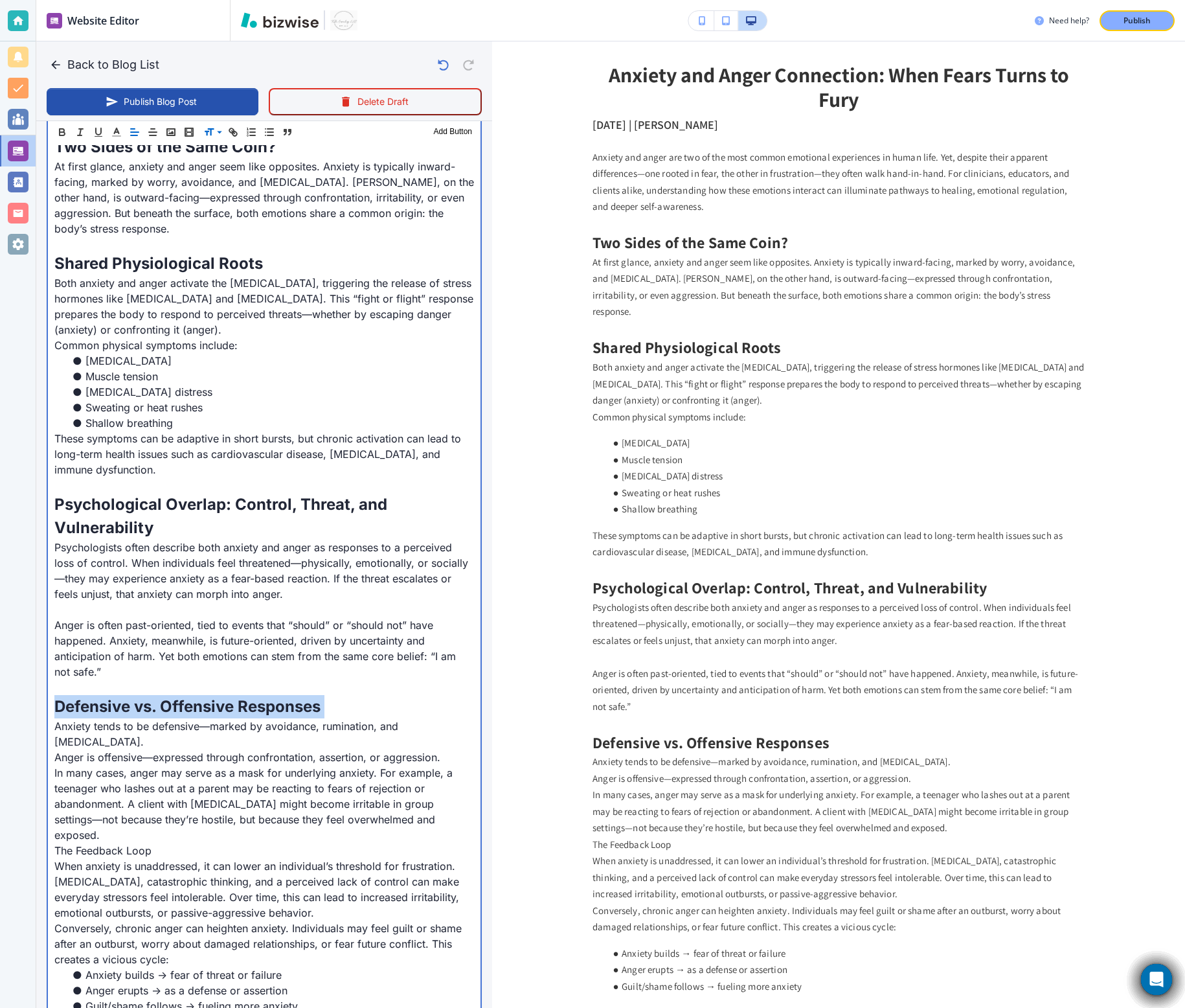
click at [223, 629] on p "Anger is often past-oriented, tied to events that “should” or “should not” have…" at bounding box center [264, 648] width 420 height 62
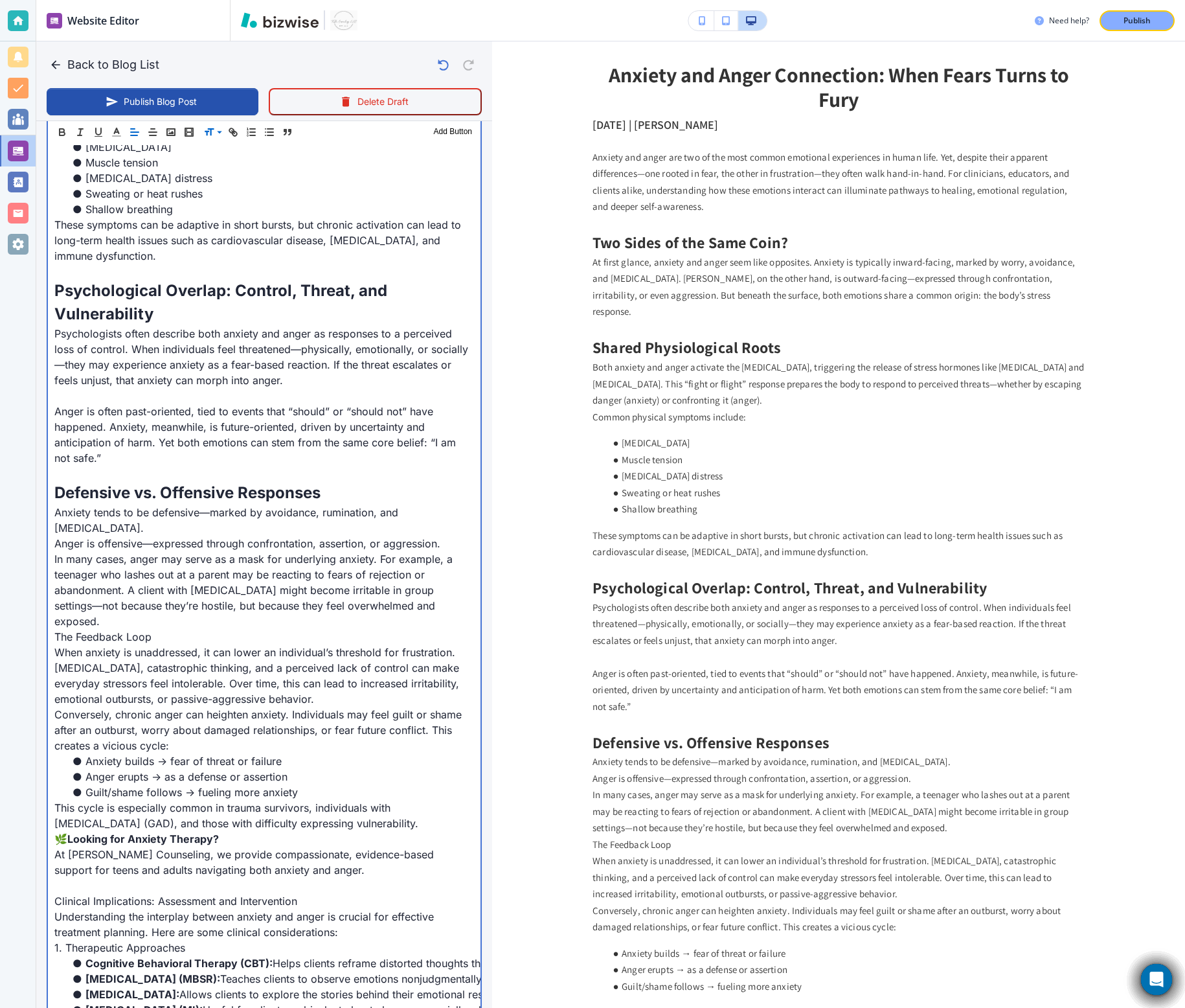
scroll to position [803, 0]
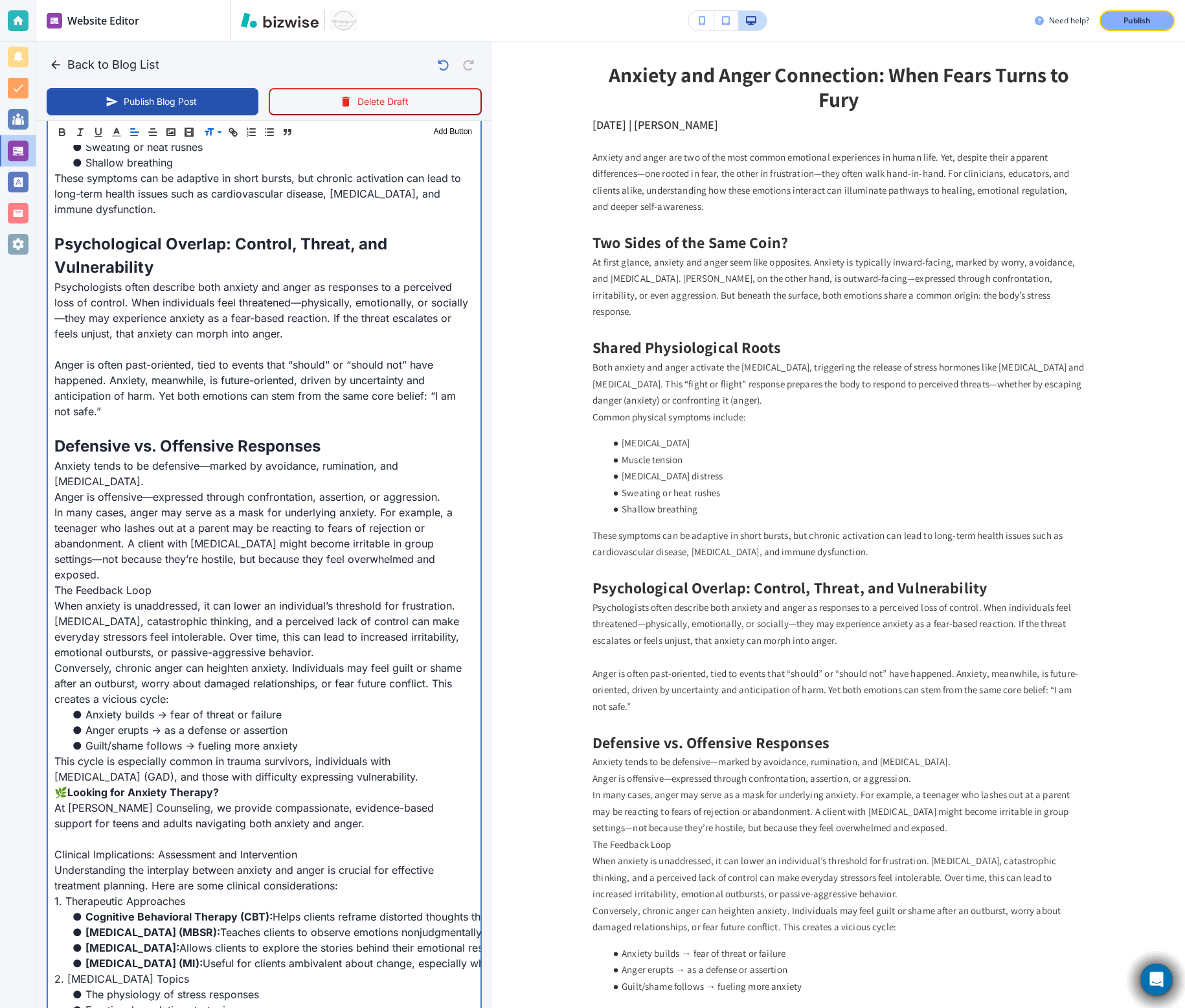
click at [187, 489] on p "Anger is offensive—expressed through confrontation, assertion, or aggression." at bounding box center [264, 496] width 420 height 15
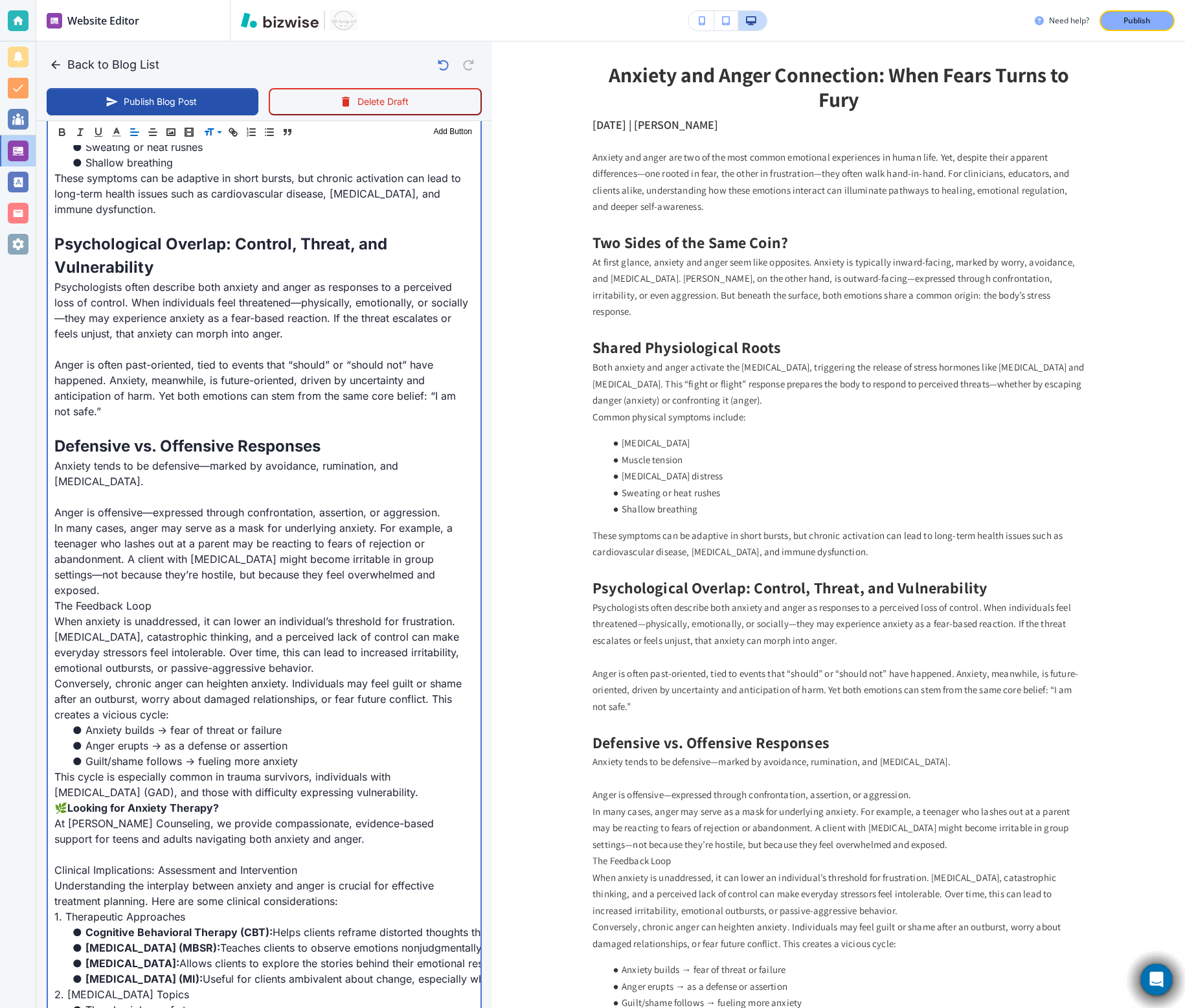
click at [453, 572] on p "In many cases, anger may serve as a mask for underlying anxiety. For example, a…" at bounding box center [264, 558] width 420 height 77
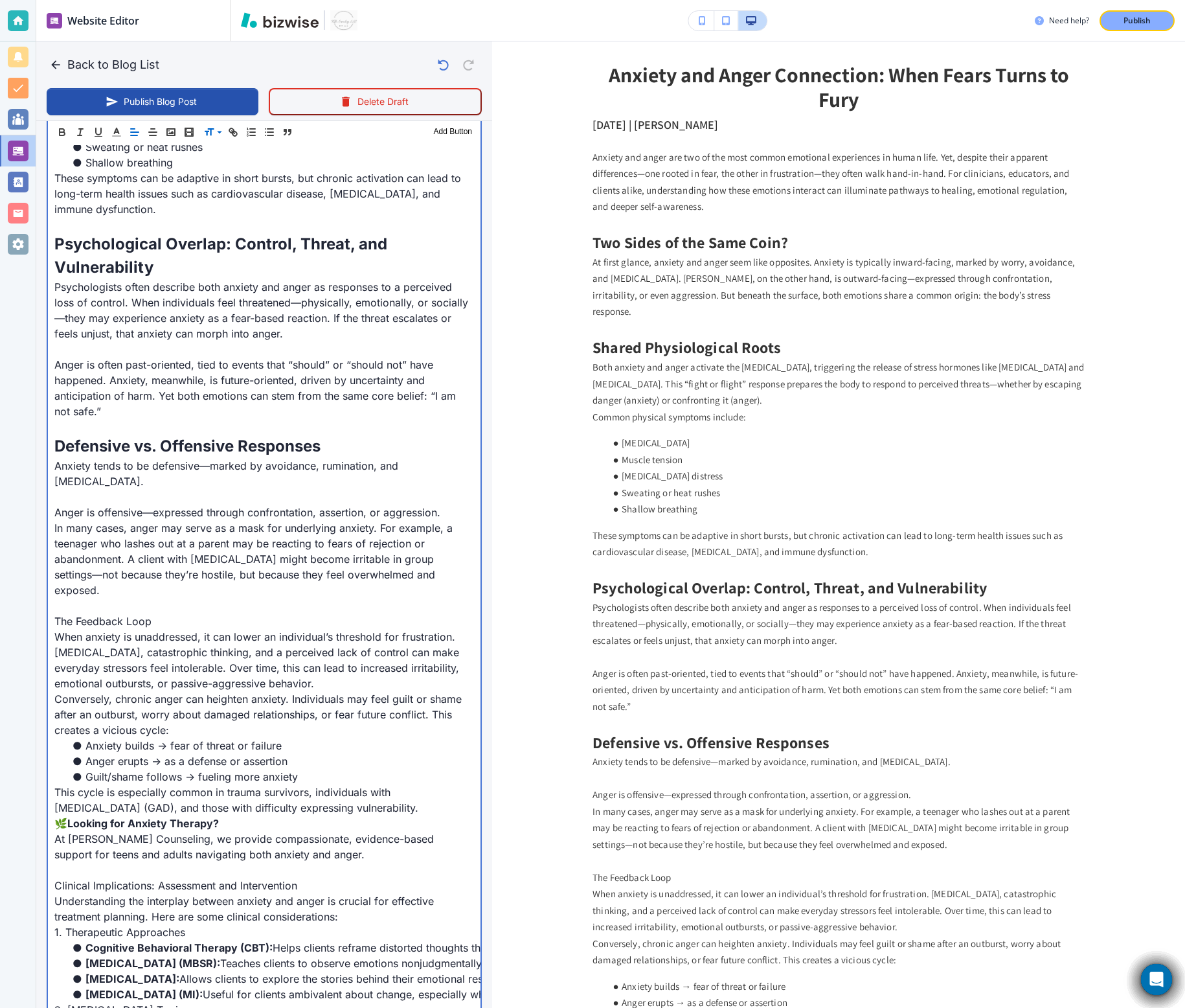
click at [115, 629] on p "When anxiety is unaddressed, it can lower an individual’s threshold for frustra…" at bounding box center [264, 659] width 420 height 62
click at [113, 613] on p "The Feedback Loop" at bounding box center [264, 621] width 420 height 15
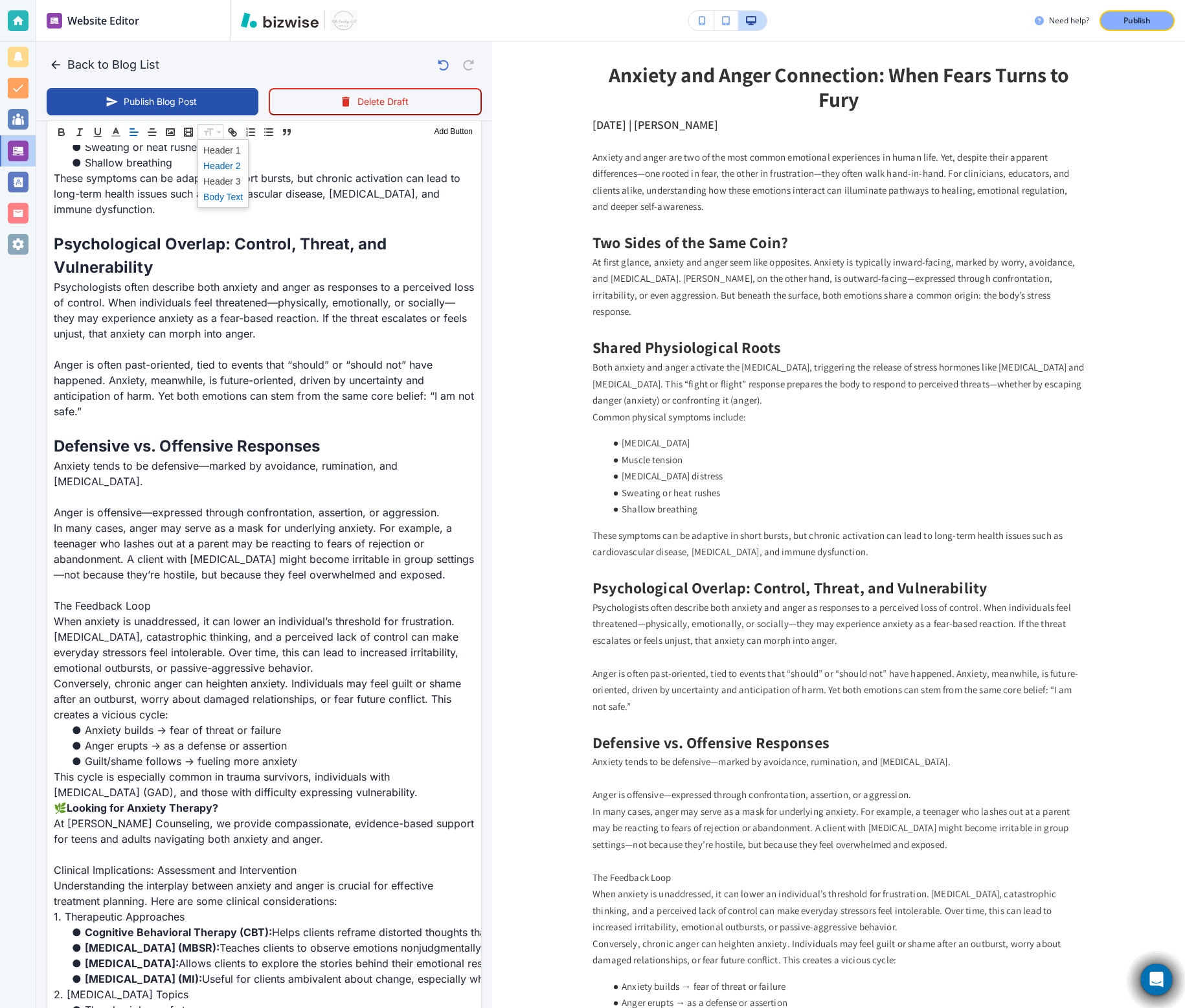
click at [224, 168] on span at bounding box center [223, 165] width 40 height 15
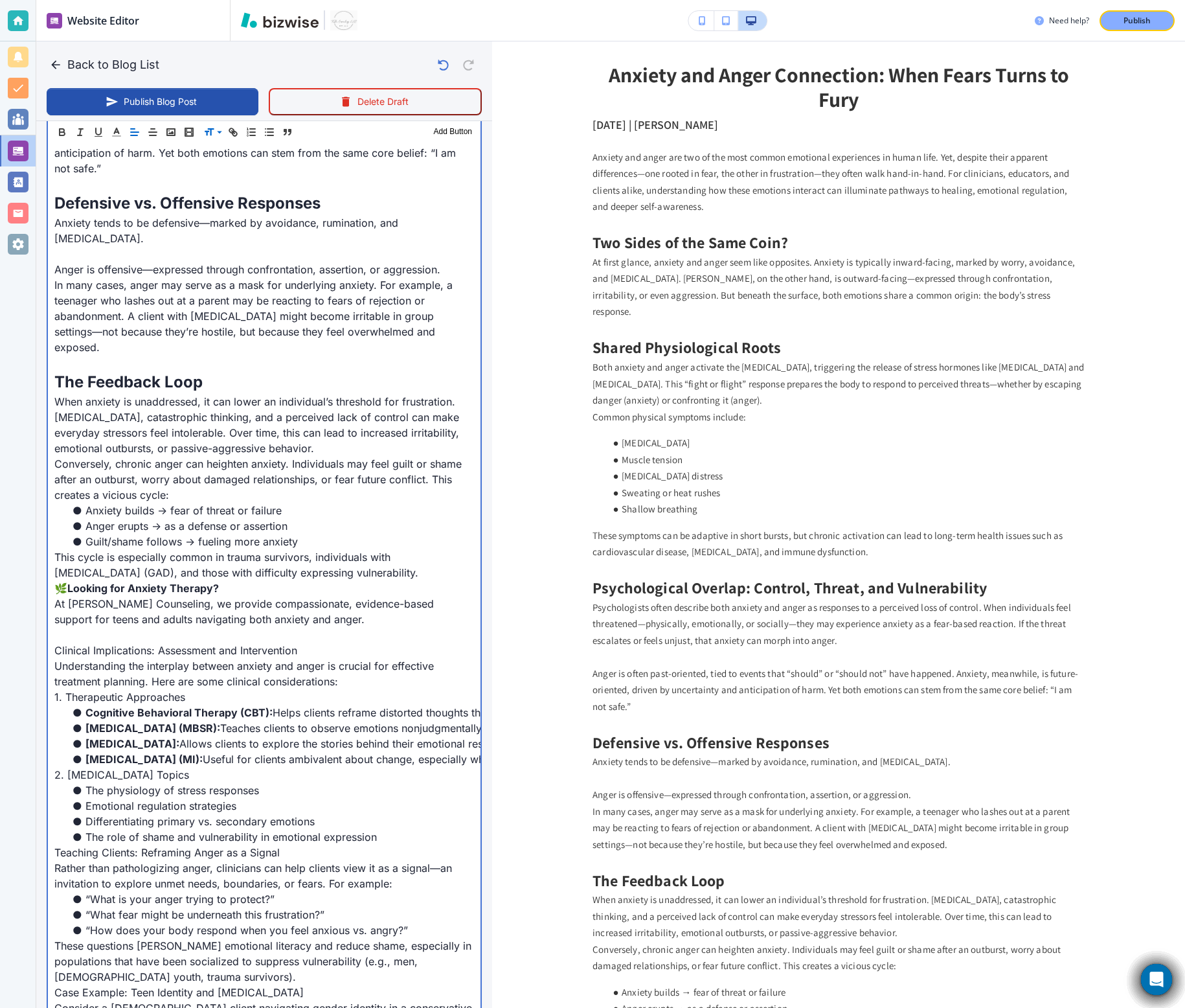
scroll to position [1060, 0]
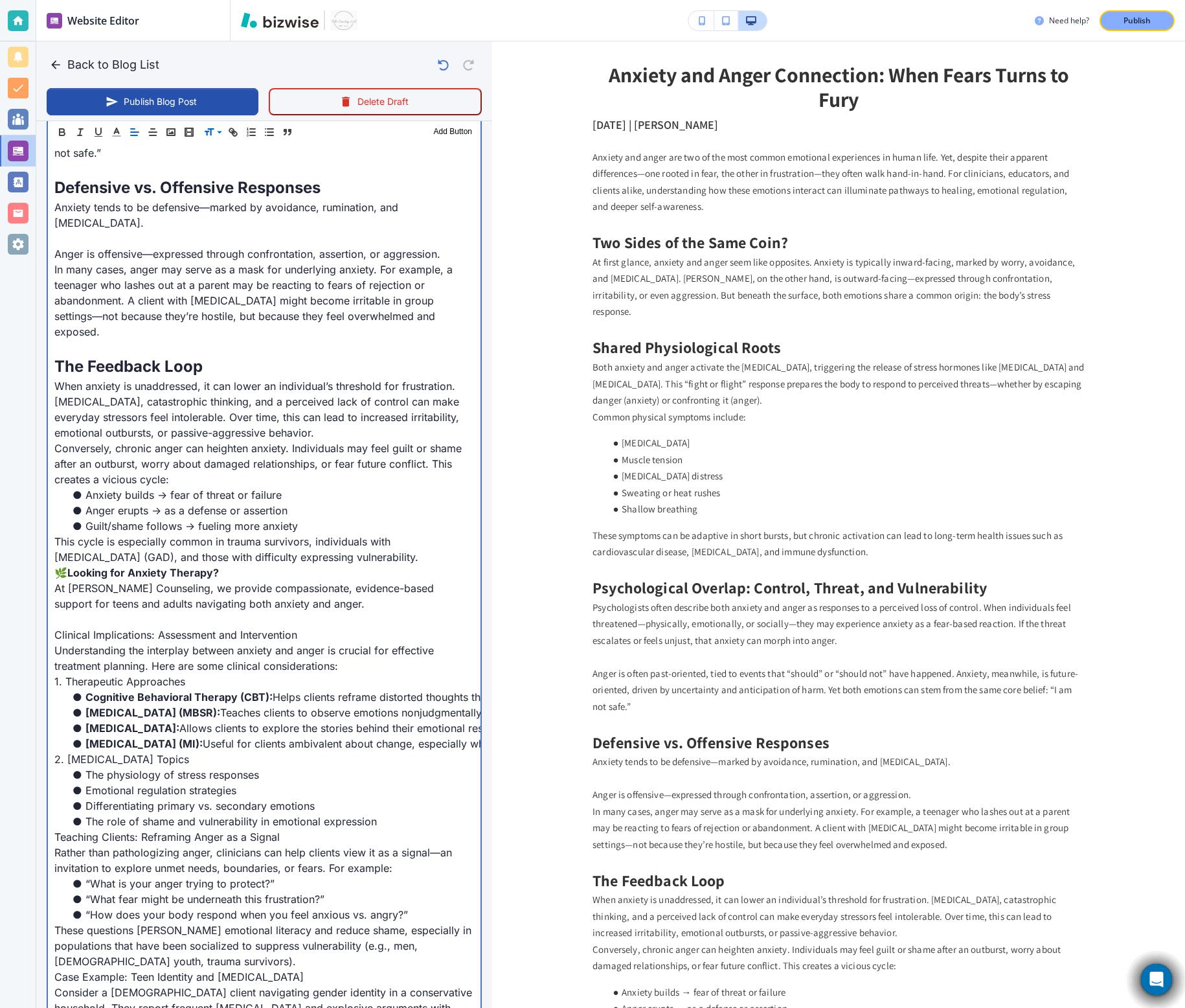
click at [430, 540] on p "This cycle is especially common in trauma survivors, individuals with generaliz…" at bounding box center [264, 549] width 420 height 32
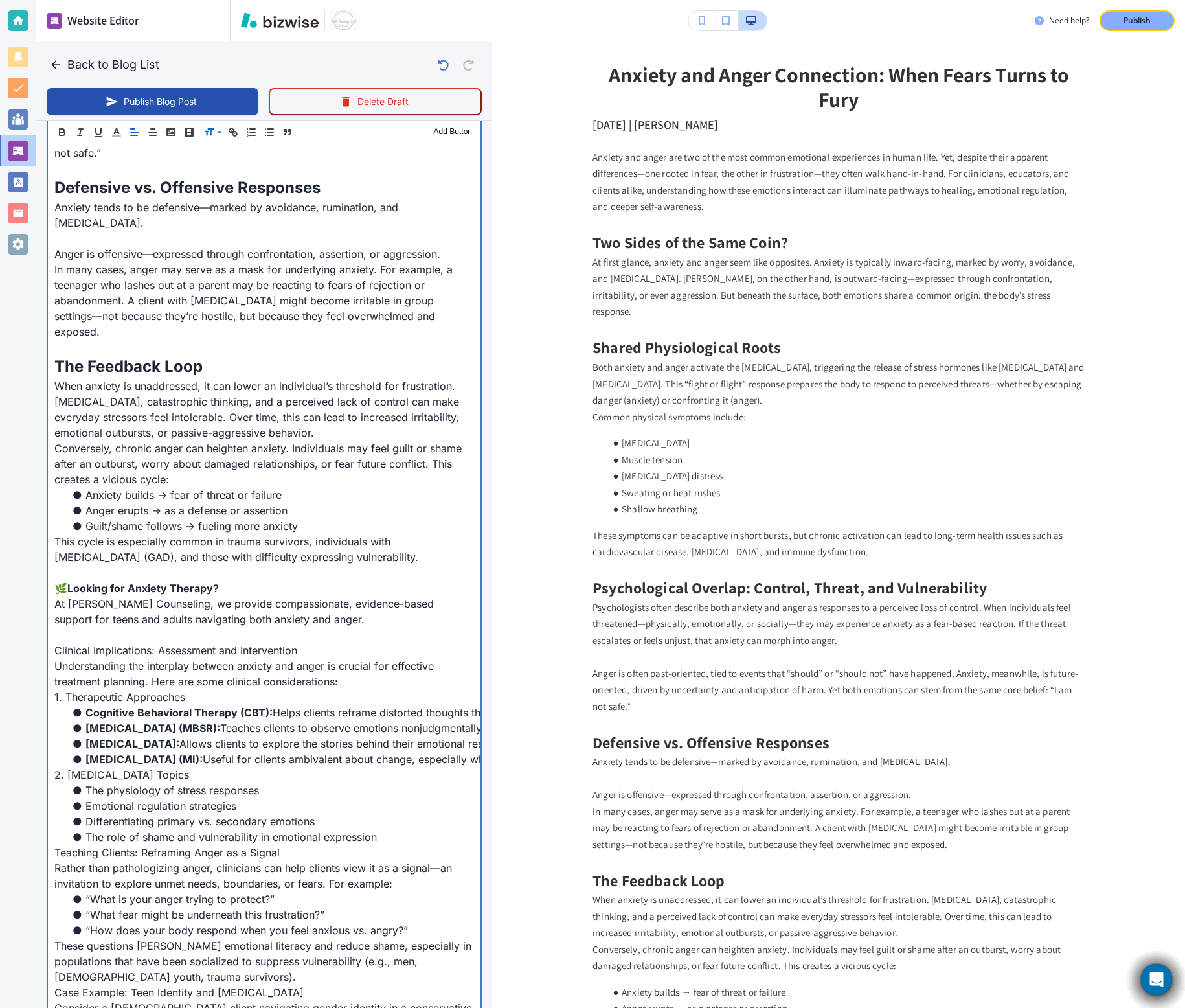
click at [287, 595] on p "At Towler Counseling, we provide compassionate, evidence-based support for teen…" at bounding box center [264, 611] width 420 height 32
click at [305, 605] on p "At Towler Counseling, we provide compassionate, evidence-based support for teen…" at bounding box center [264, 611] width 420 height 32
click at [203, 628] on link "Explore Anxiety Therapy Options" at bounding box center [134, 634] width 161 height 13
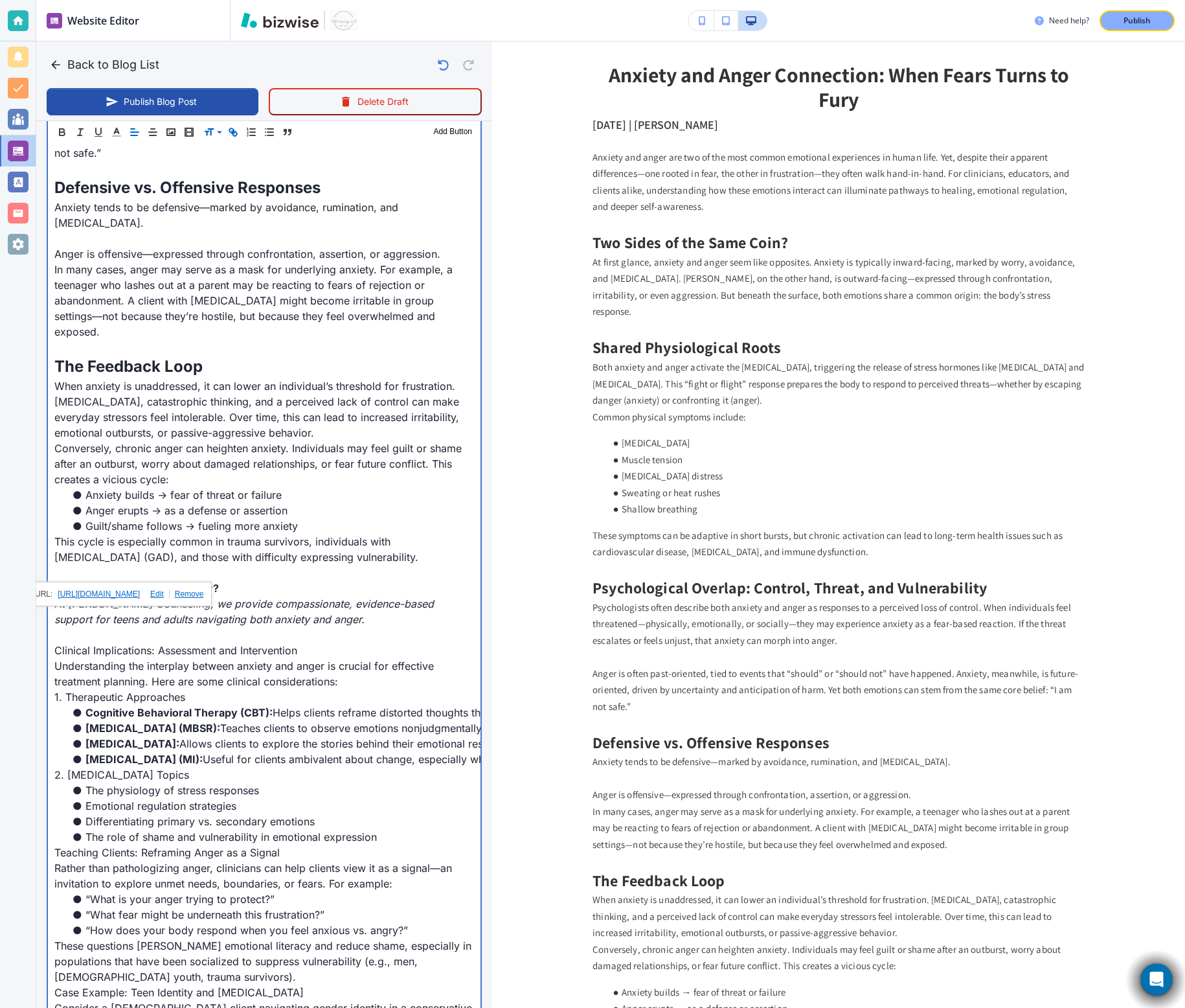
click at [302, 607] on p "At Towler Counseling, we provide compassionate, evidence-based support for teen…" at bounding box center [264, 611] width 420 height 32
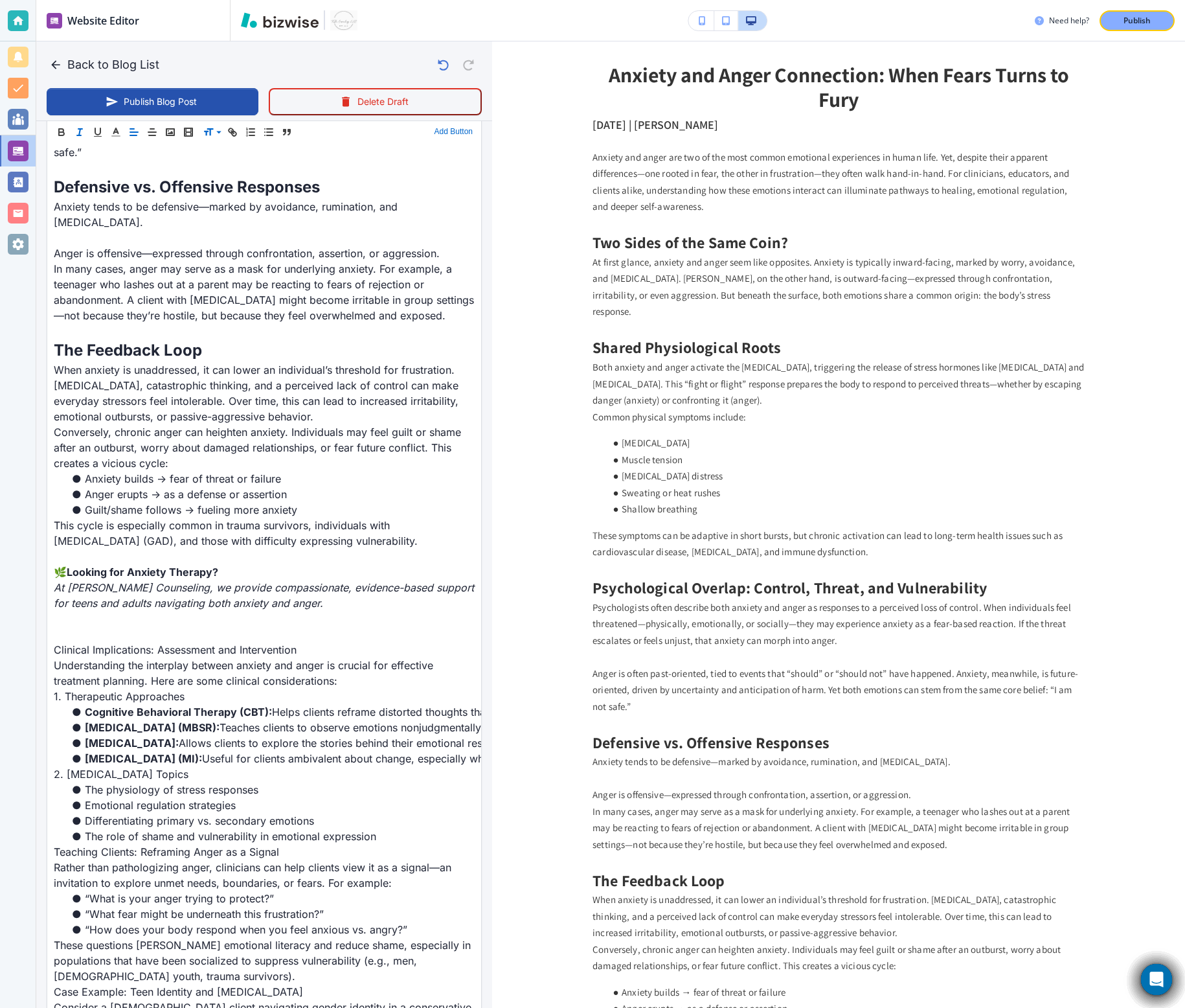
click at [455, 132] on button "Add Button" at bounding box center [454, 132] width 45 height 15
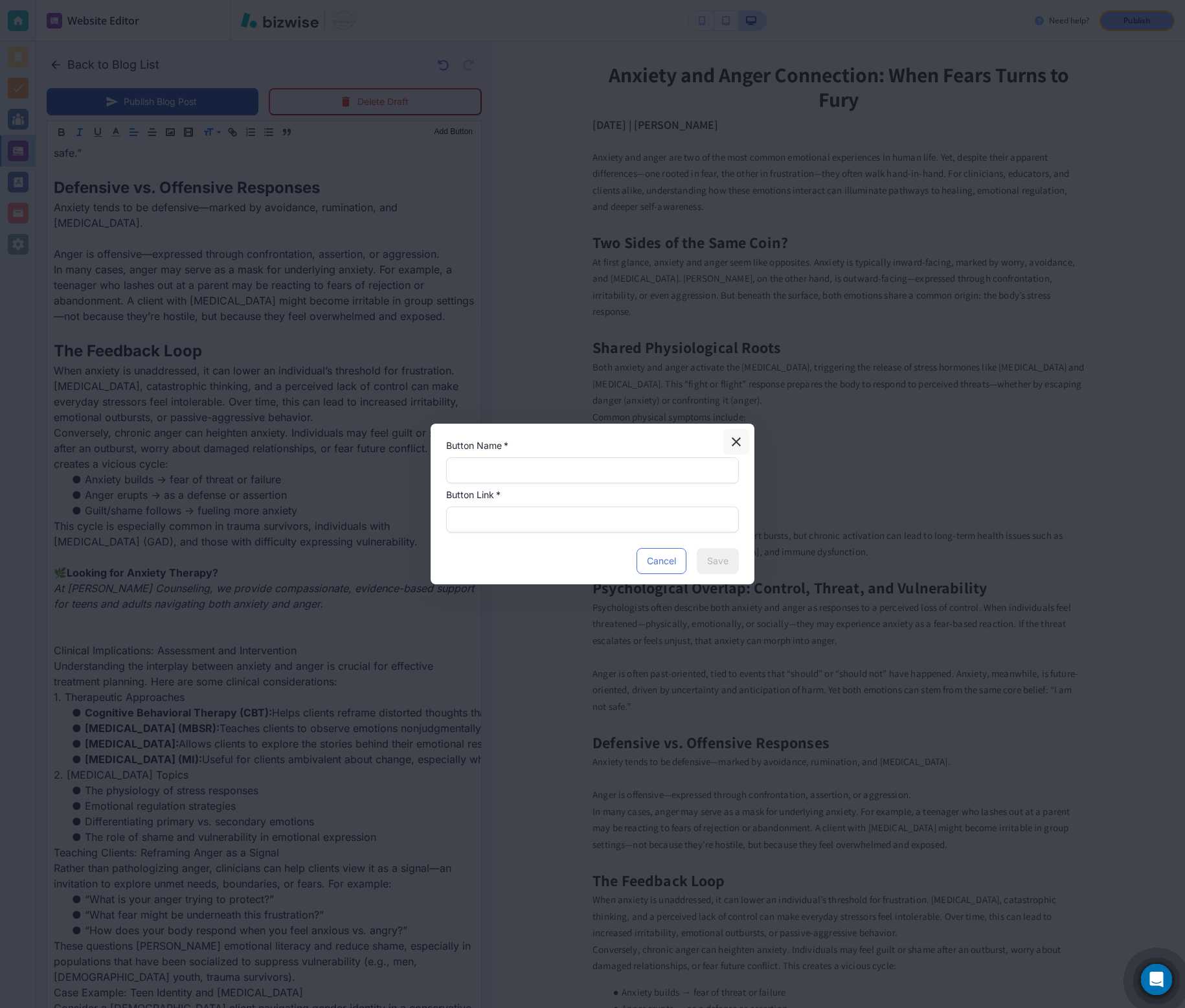
click at [737, 437] on icon "button" at bounding box center [736, 441] width 15 height 15
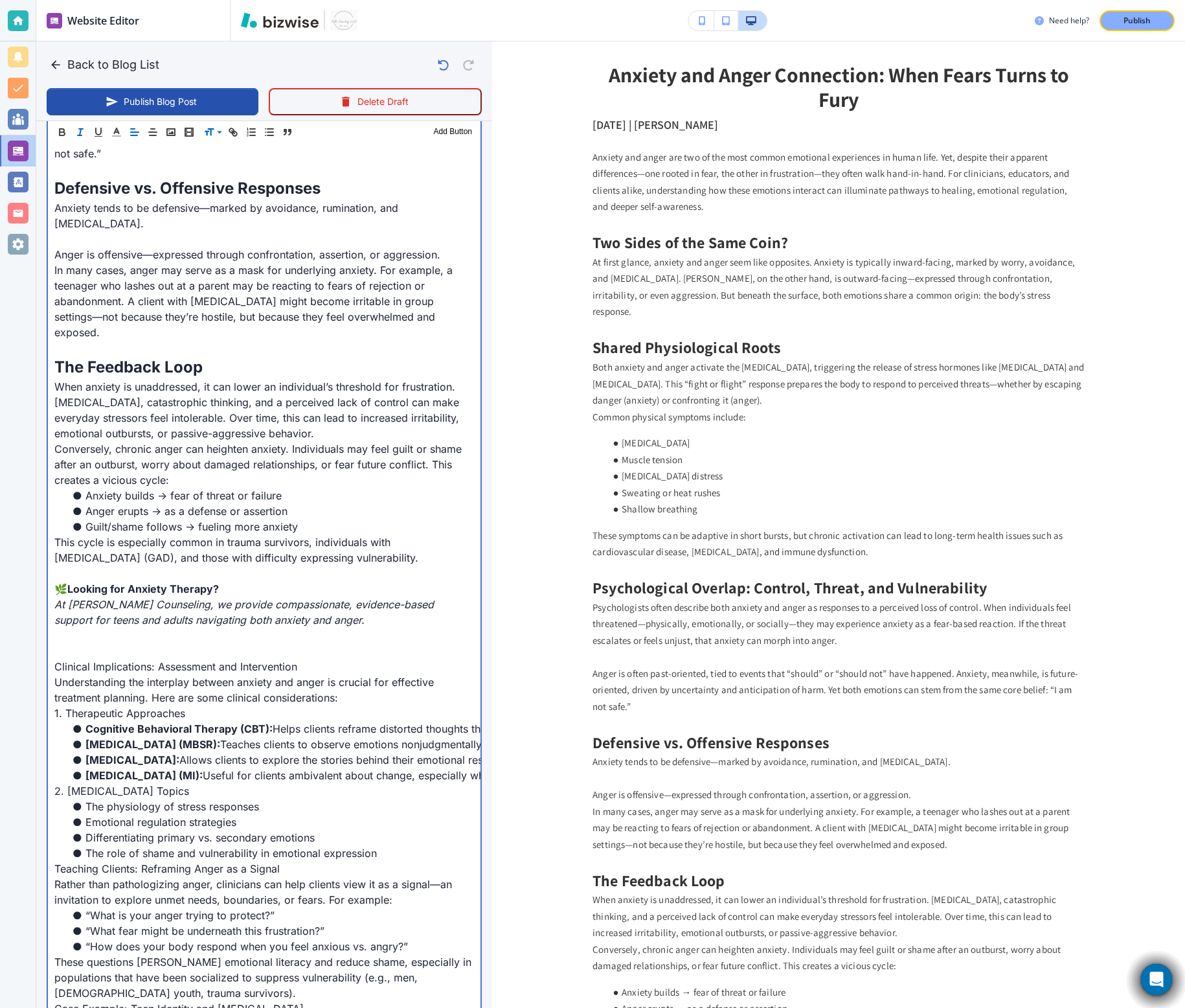
scroll to position [1060, 0]
drag, startPoint x: 233, startPoint y: 558, endPoint x: 73, endPoint y: 561, distance: 160.0
click at [73, 561] on div "Anxiety and anger are two of the most common emotional experiences in human lif…" at bounding box center [264, 503] width 433 height 1971
click at [165, 627] on p at bounding box center [264, 634] width 420 height 15
drag, startPoint x: 240, startPoint y: 571, endPoint x: 40, endPoint y: 566, distance: 200.1
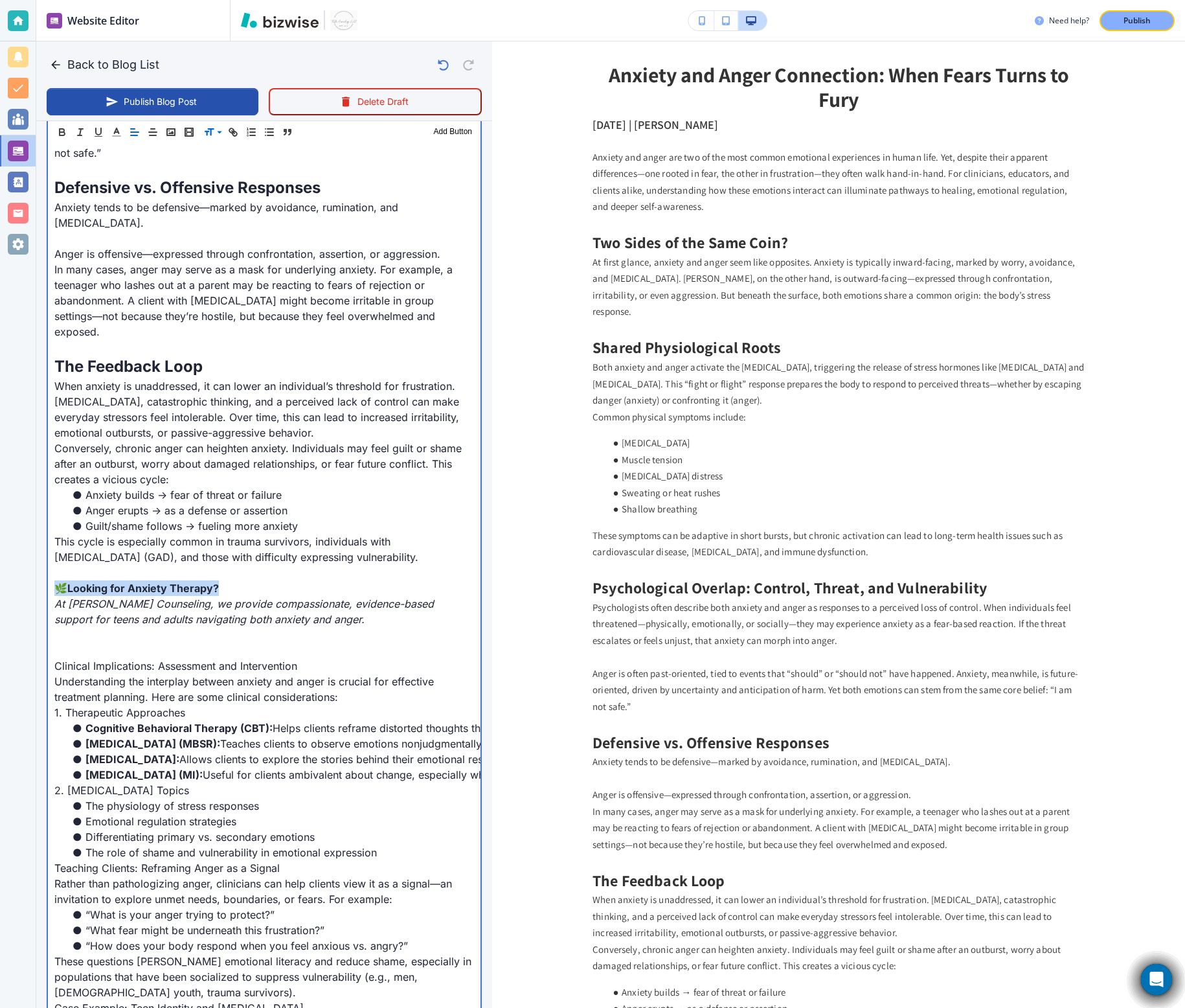
click at [38, 565] on div "Blog Content Header 1 Header 2 Header 3 Body Text Add Button Anxiety and anger …" at bounding box center [264, 486] width 456 height 2029
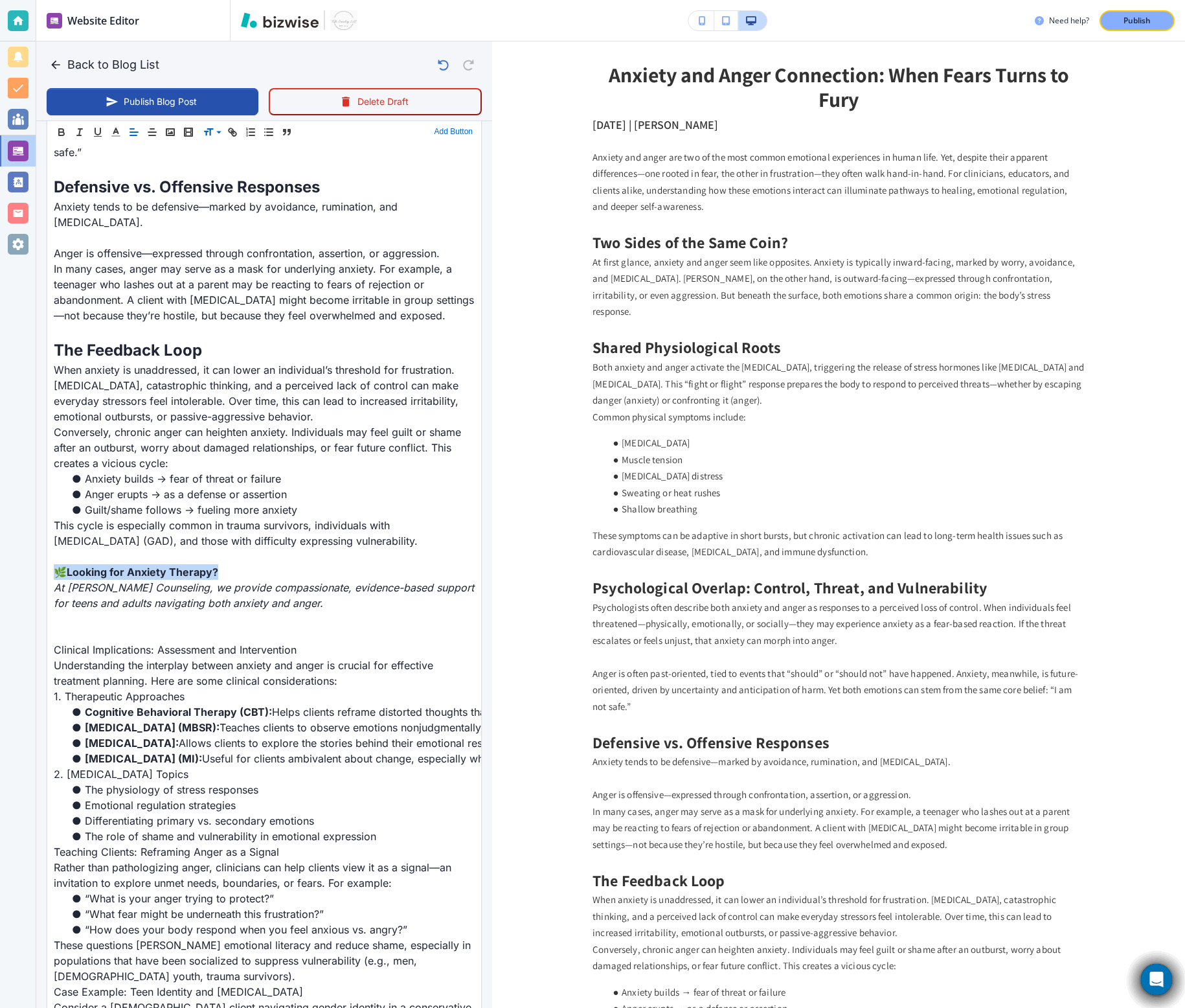
click at [446, 137] on button "Add Button" at bounding box center [454, 132] width 45 height 15
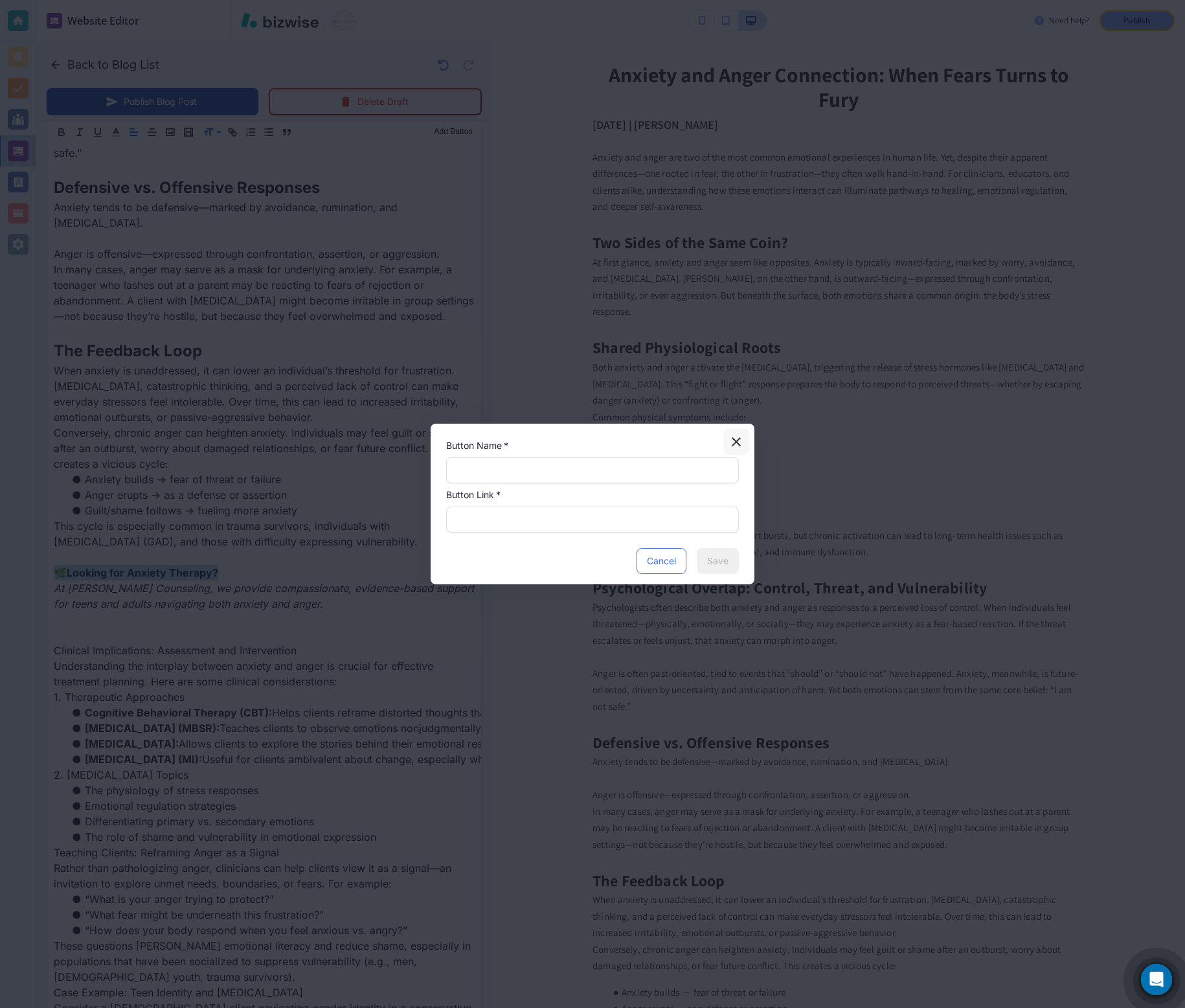
click at [744, 443] on button "button" at bounding box center [736, 441] width 26 height 26
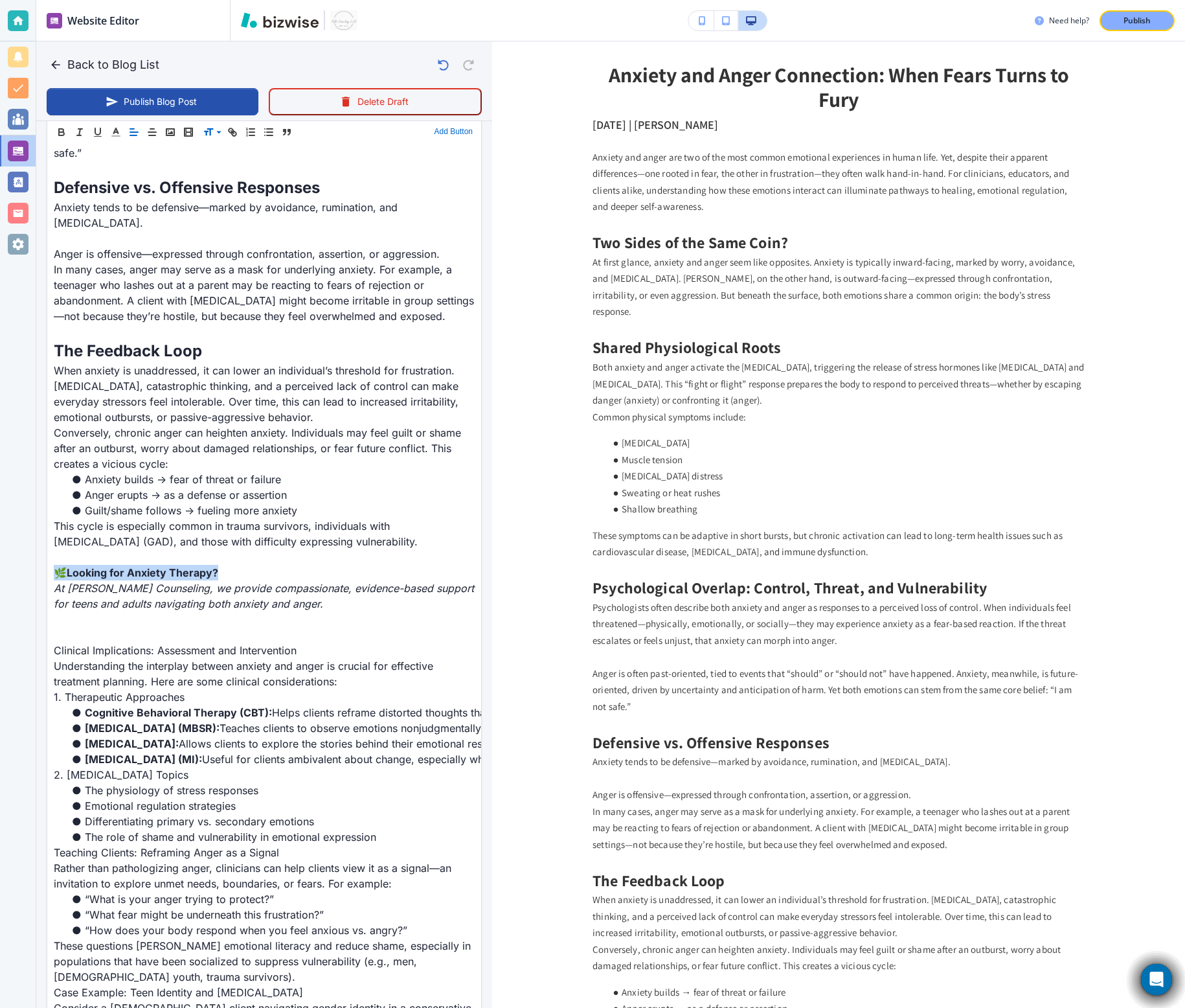
copy p "🌿 Looking for Anxiety Therapy?"
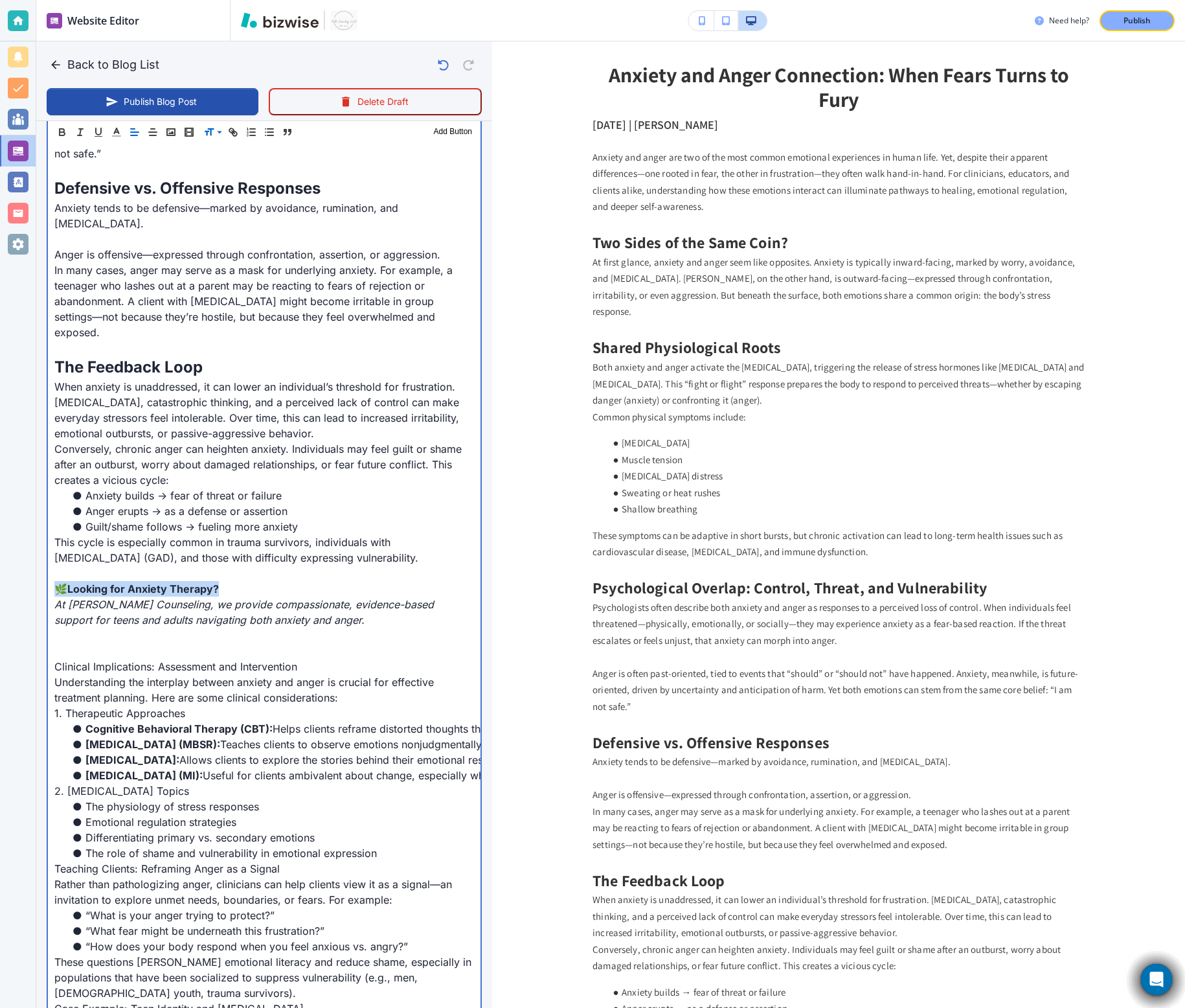
click at [280, 599] on div "Anxiety and anger are two of the most common emotional experiences in human lif…" at bounding box center [264, 503] width 433 height 1971
click at [276, 580] on p "🌿 Looking for Anxiety Therapy?" at bounding box center [264, 587] width 420 height 15
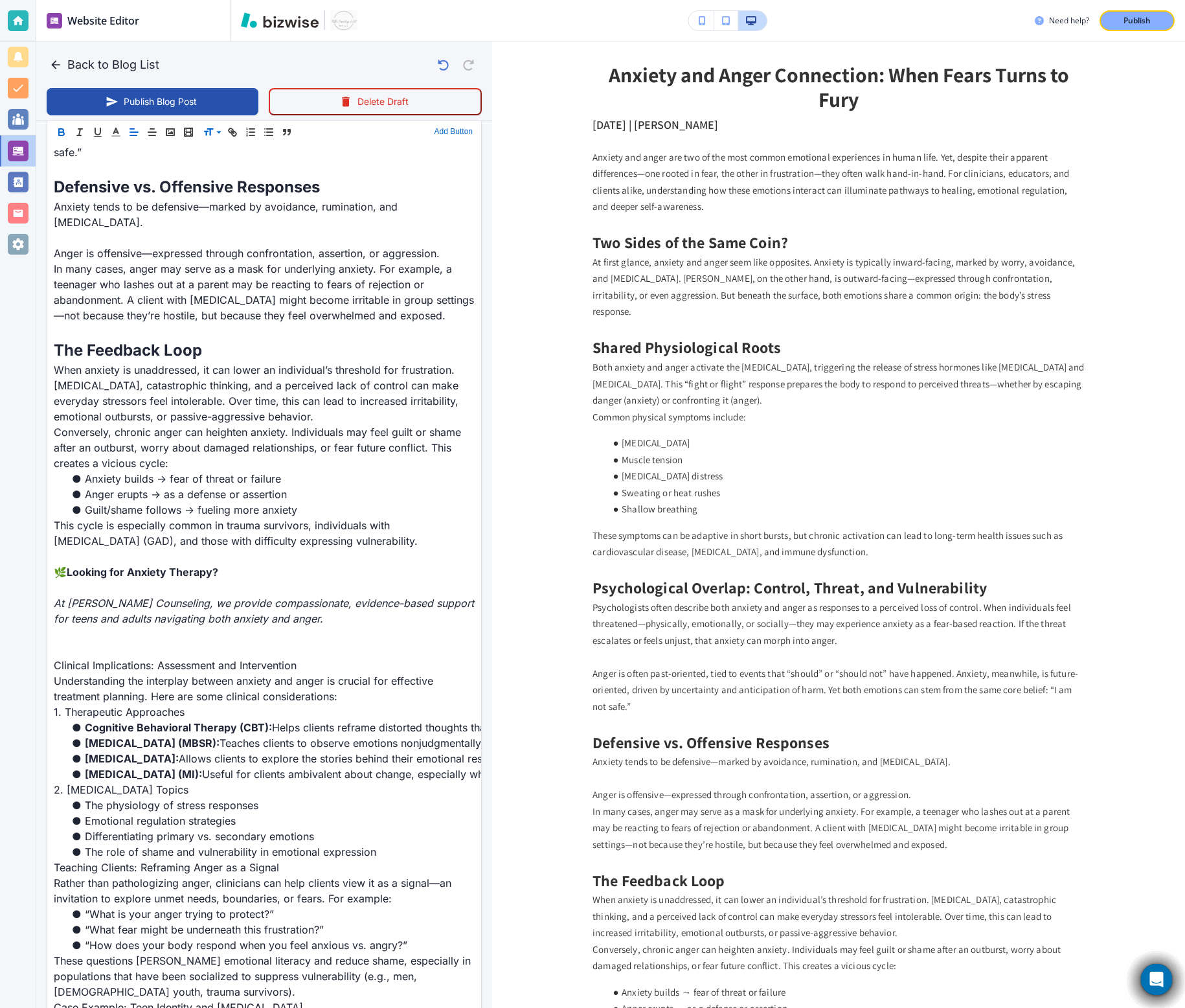
click at [452, 130] on button "Add Button" at bounding box center [454, 132] width 45 height 15
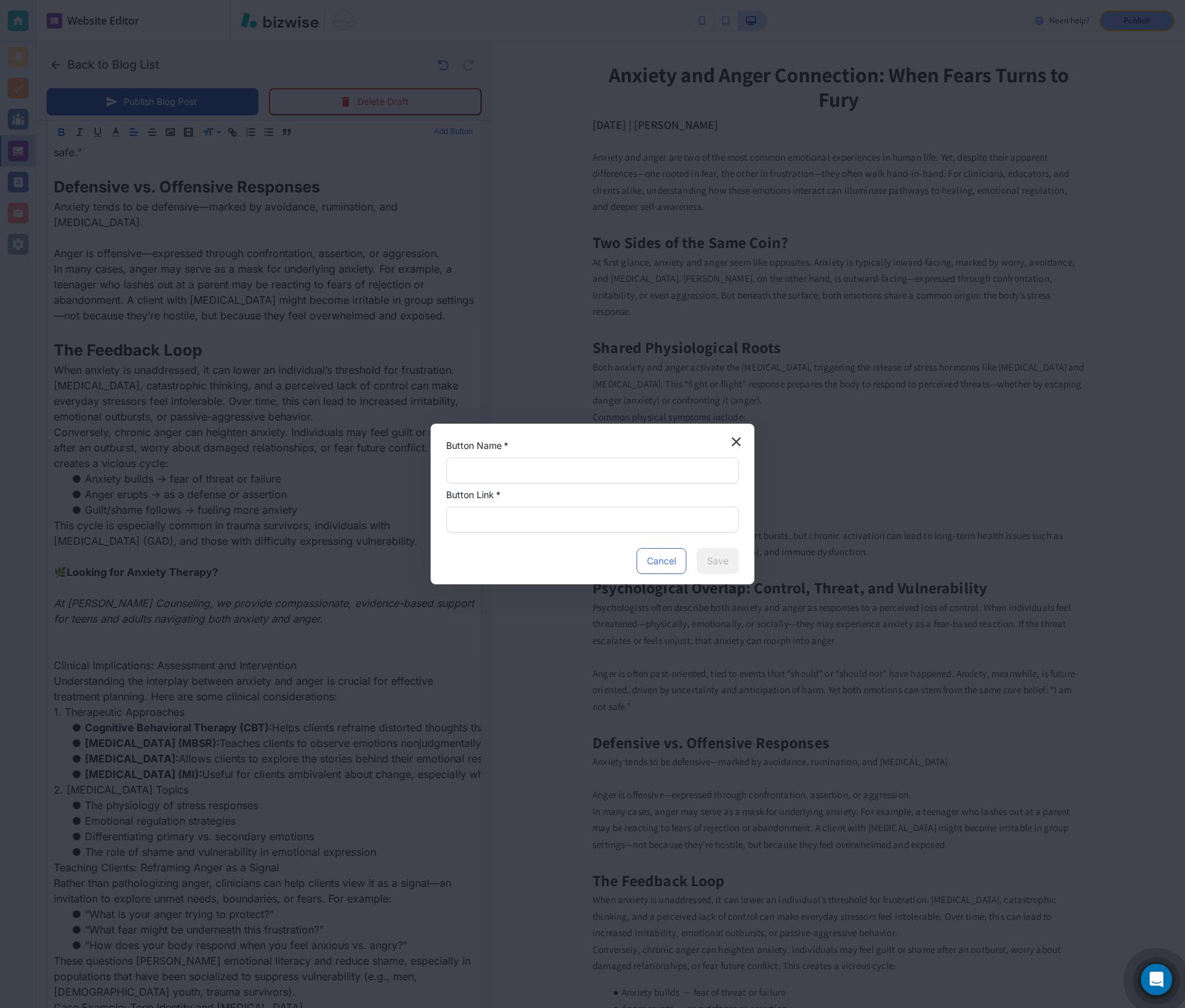
scroll to position [1060, 0]
click at [512, 466] on input "text" at bounding box center [593, 469] width 276 height 24
paste input "🌿 Looking for Anxiety Therapy?"
type input "🌿 Looking for Anxiety Therapy?"
click at [536, 526] on input "text" at bounding box center [593, 519] width 276 height 24
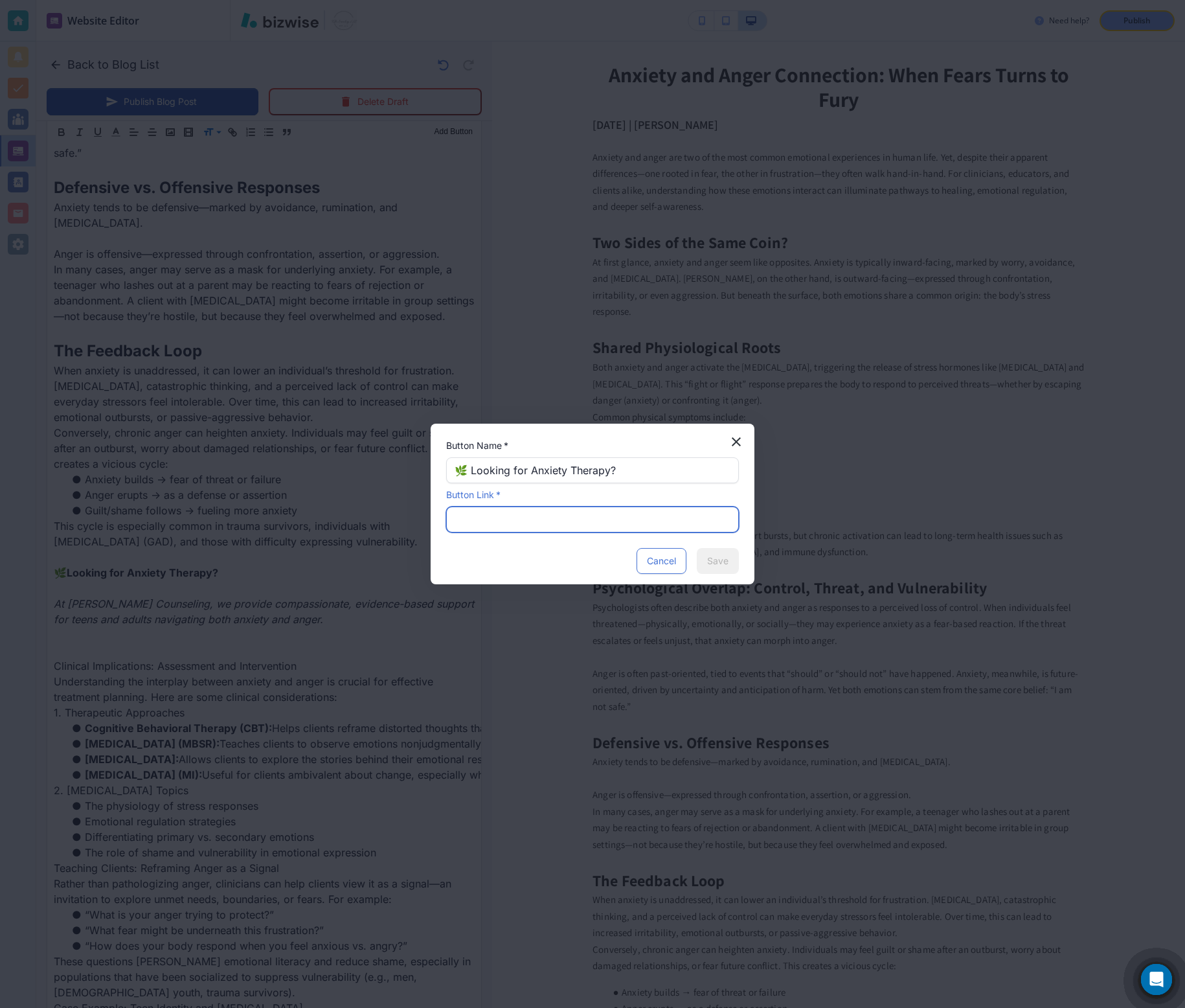
paste input "https://www.towler-counseling.com/anxiety-therapy"
type input "https://www.towler-counseling.com/anxiety-therapy"
click at [708, 563] on button "Save" at bounding box center [717, 560] width 42 height 26
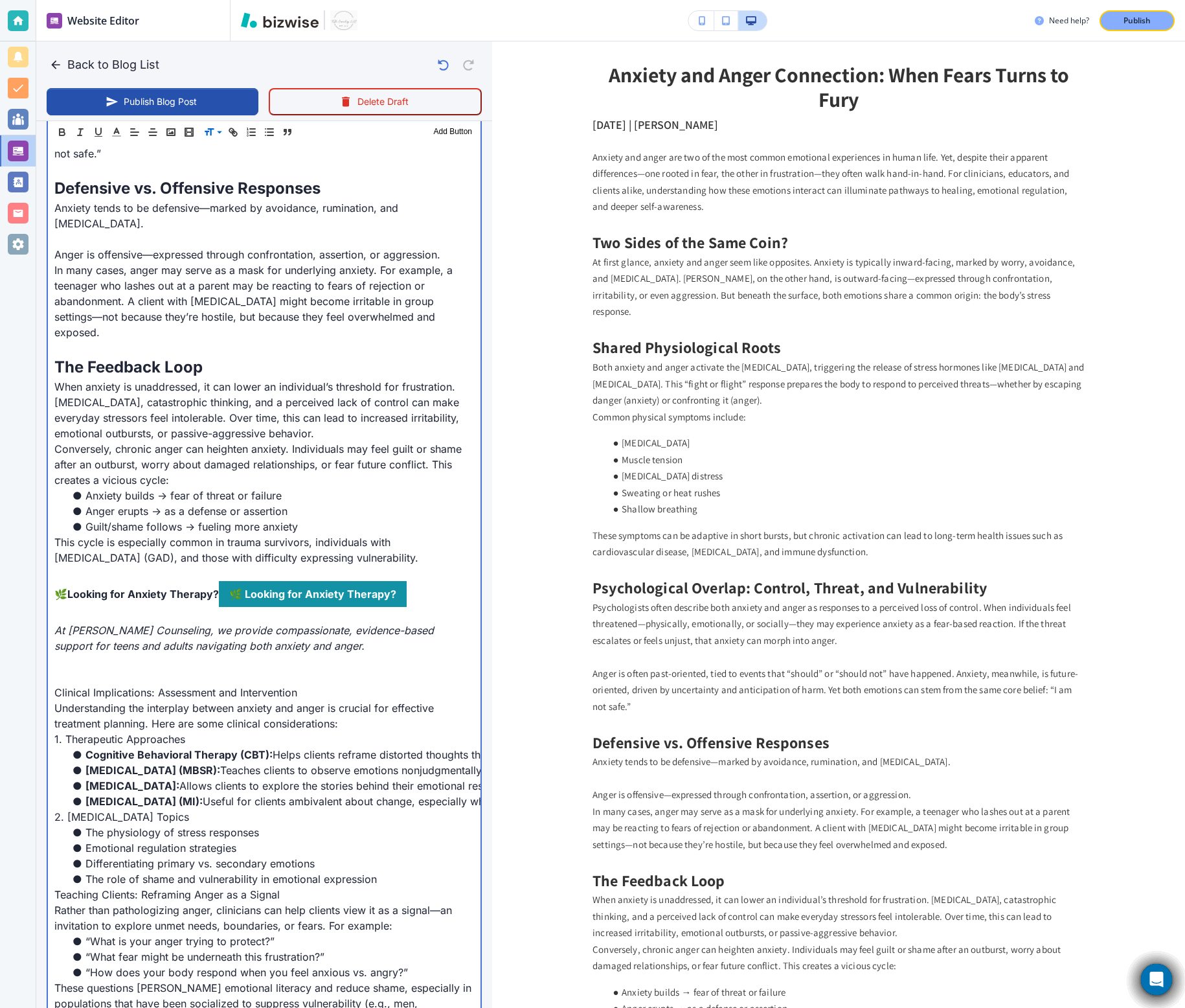
scroll to position [1060, 0]
drag, startPoint x: 216, startPoint y: 564, endPoint x: 63, endPoint y: 558, distance: 153.1
click at [63, 558] on div "Anxiety and anger are two of the most common emotional experiences in human lif…" at bounding box center [264, 515] width 433 height 1997
click at [61, 580] on p "🌿 Looking for Anxiety Therapy? 🌿 Looking for Anxiety Therapy?" at bounding box center [264, 593] width 420 height 26
drag, startPoint x: 54, startPoint y: 577, endPoint x: 219, endPoint y: 572, distance: 165.1
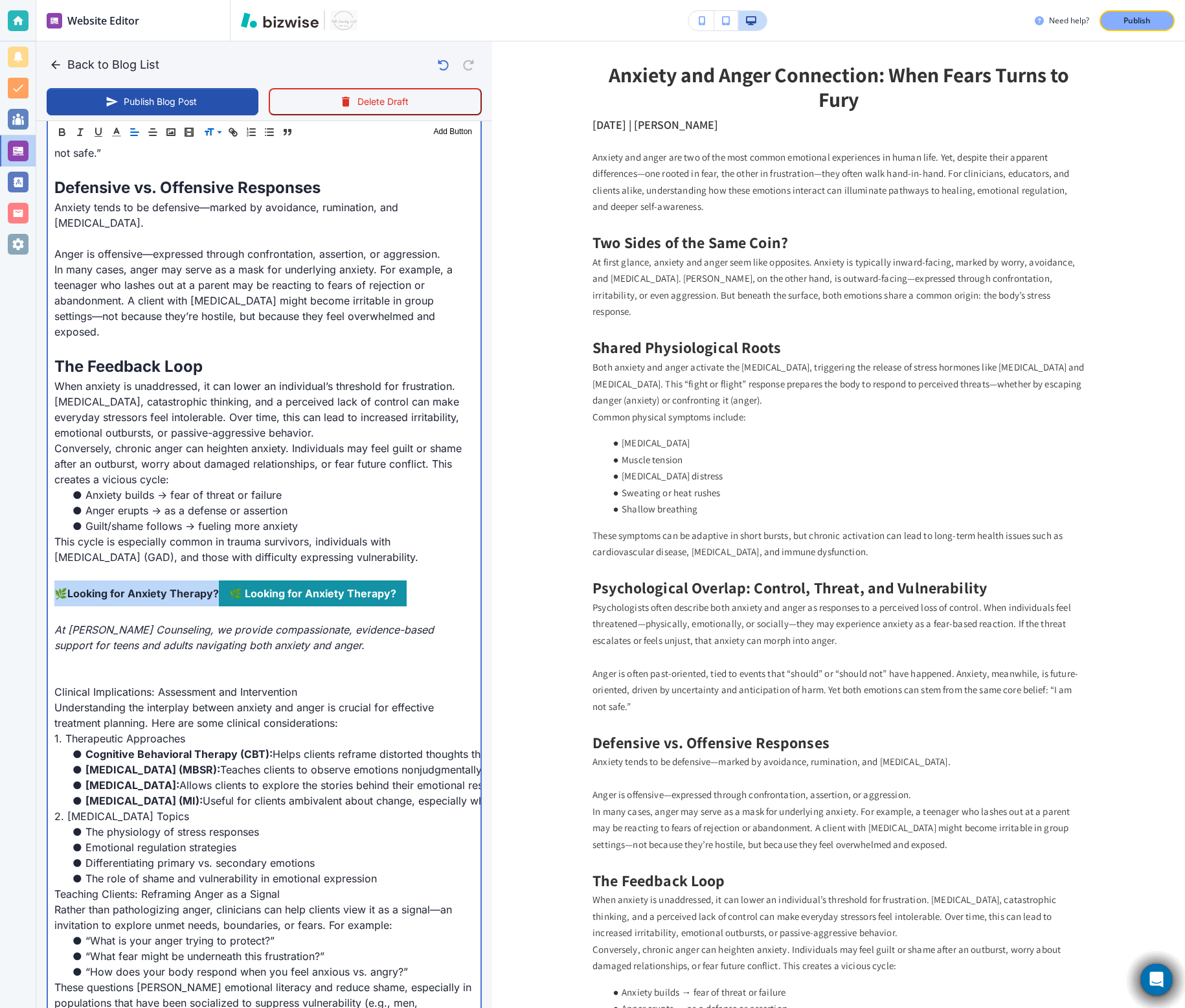
click at [219, 580] on p "🌿 Looking for Anxiety Therapy? 🌿 Looking for Anxiety Therapy?" at bounding box center [264, 593] width 420 height 26
click at [150, 606] on p "﻿" at bounding box center [264, 613] width 420 height 15
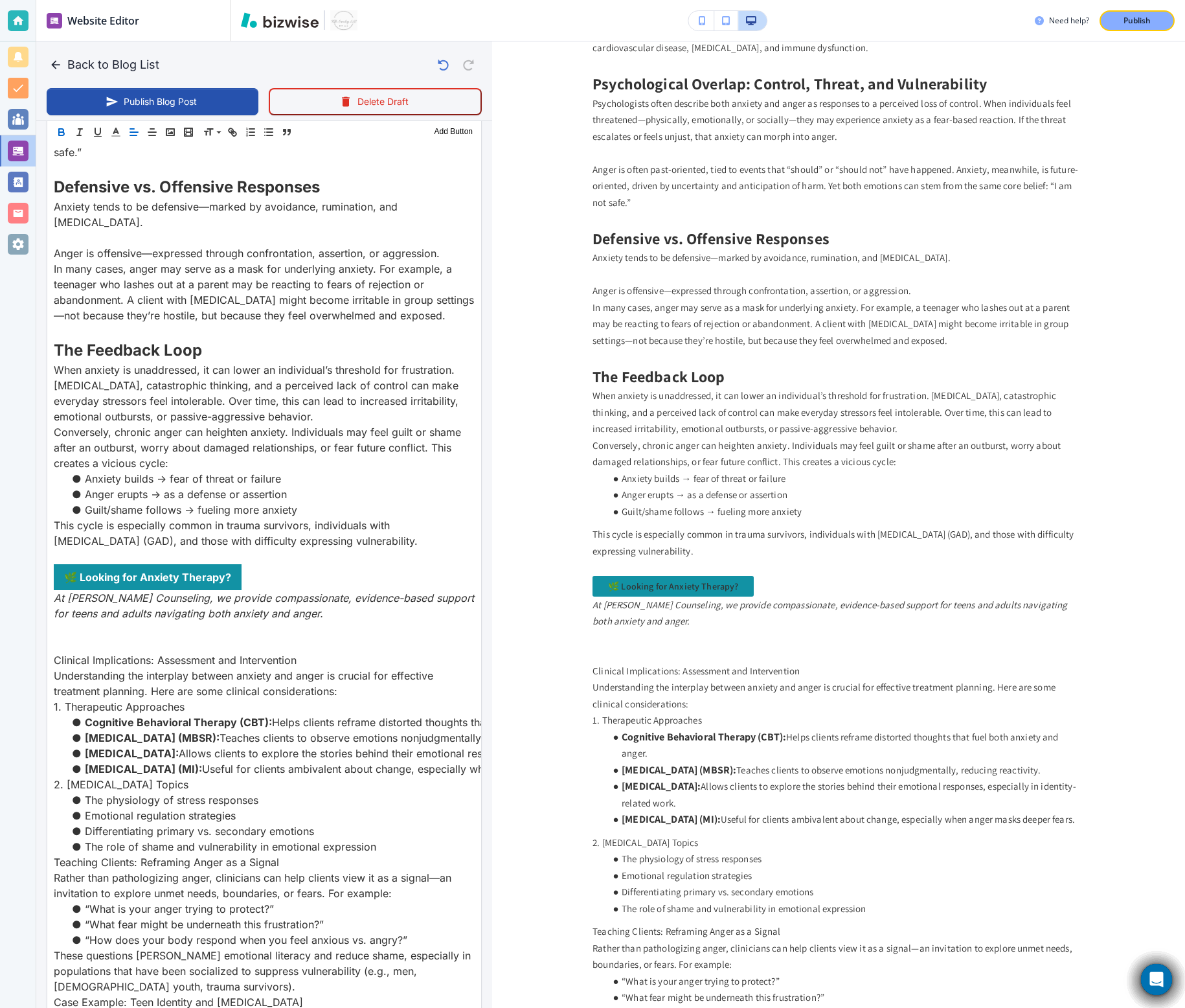
scroll to position [500, 0]
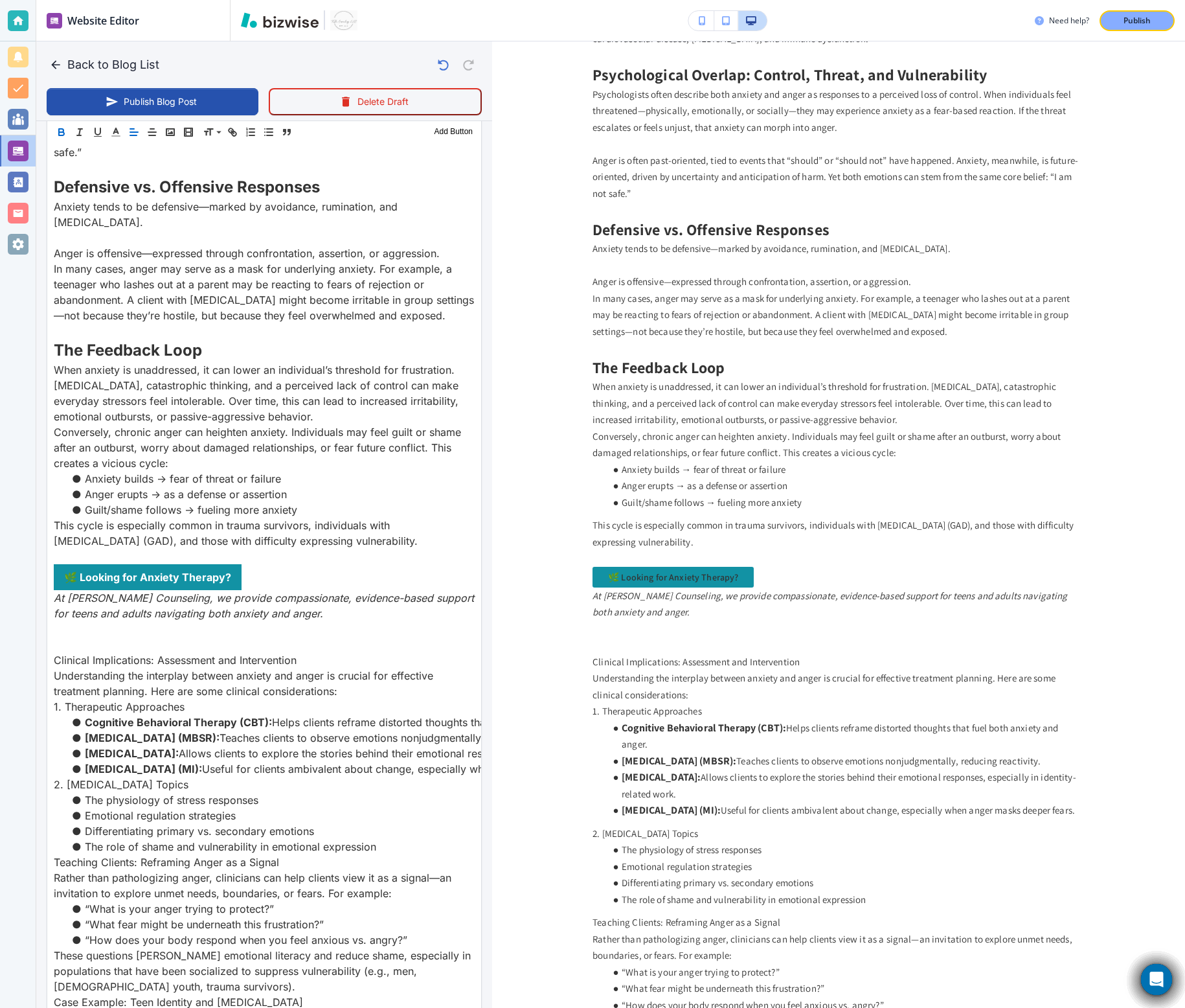
click at [451, 542] on p "This cycle is especially common in trauma survivors, individuals with generaliz…" at bounding box center [264, 532] width 421 height 32
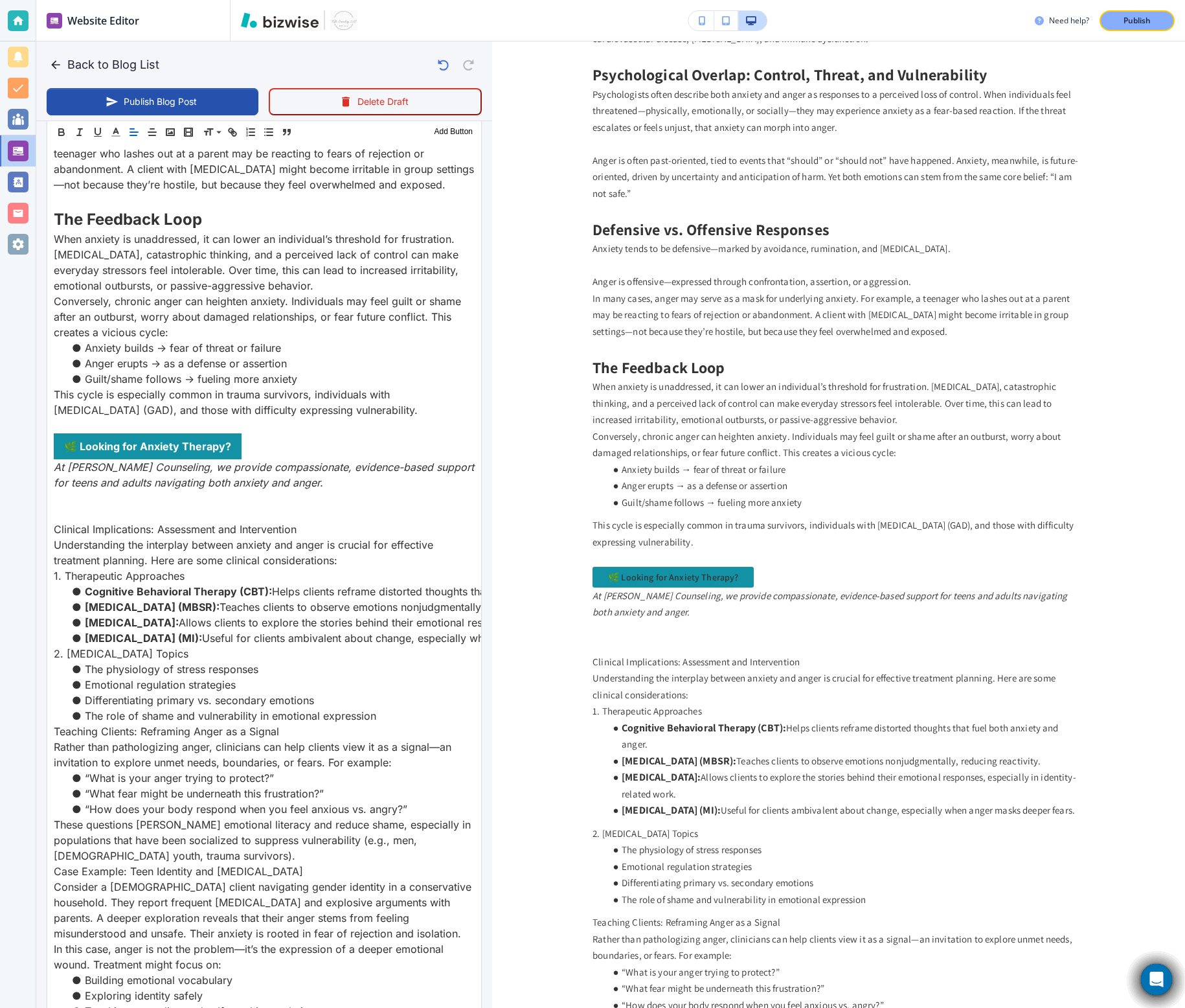
scroll to position [1212, 0]
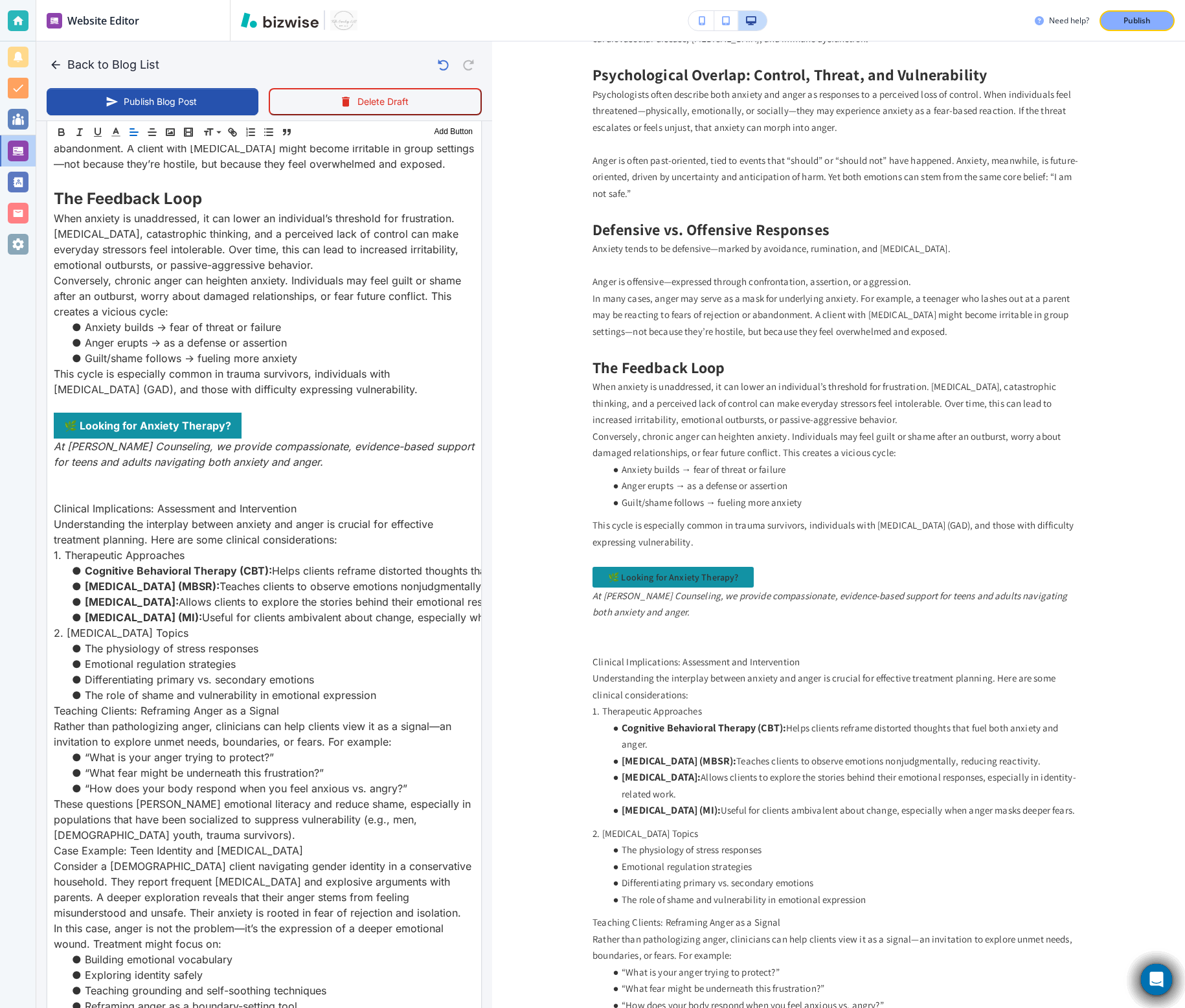
click at [264, 492] on p "Explore Anxiety Therapy Options" at bounding box center [264, 492] width 421 height 15
click at [272, 505] on p "Clinical Implications: Assessment and Intervention" at bounding box center [264, 508] width 421 height 15
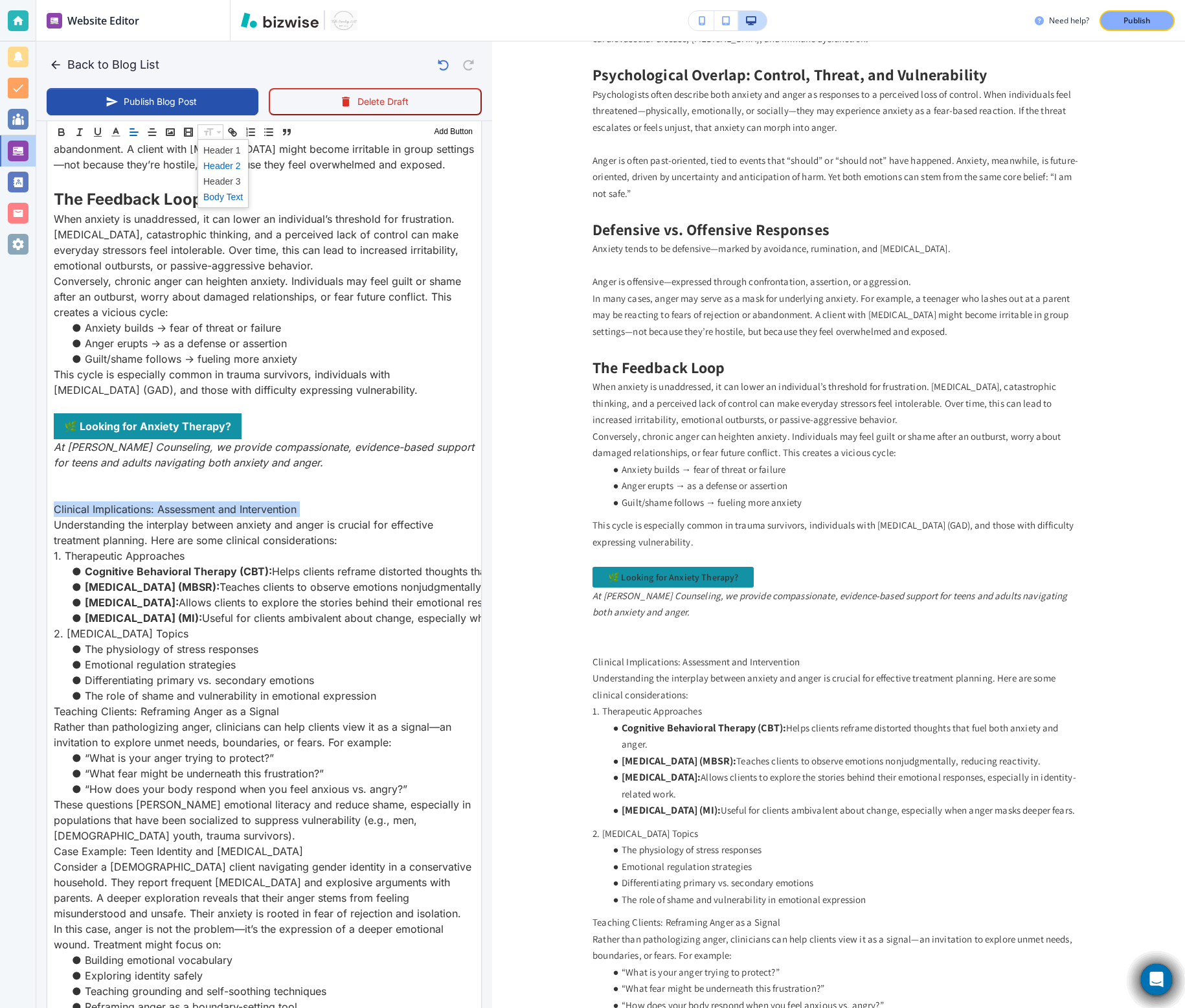
click at [232, 167] on span at bounding box center [223, 165] width 40 height 15
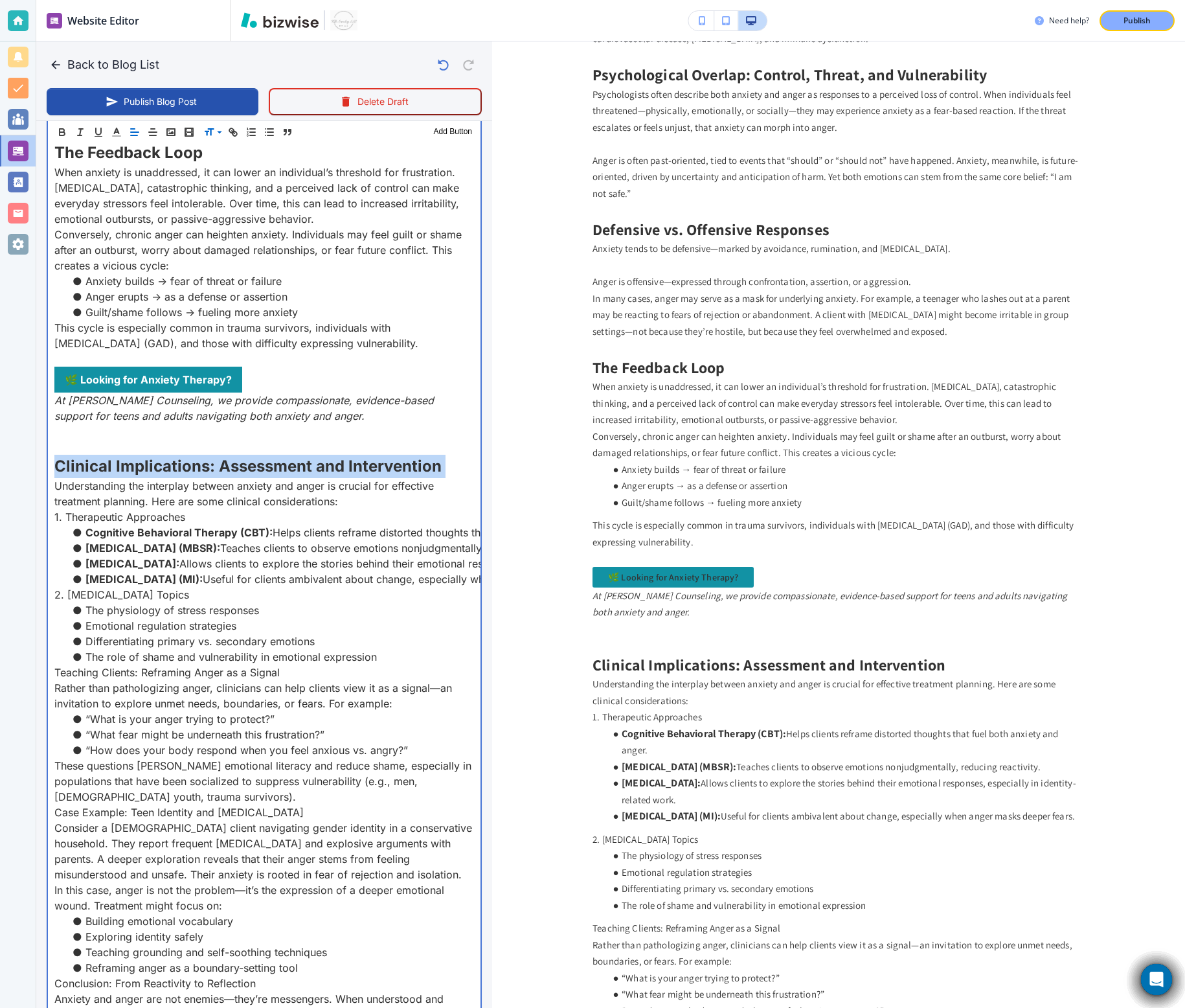
scroll to position [1279, 0]
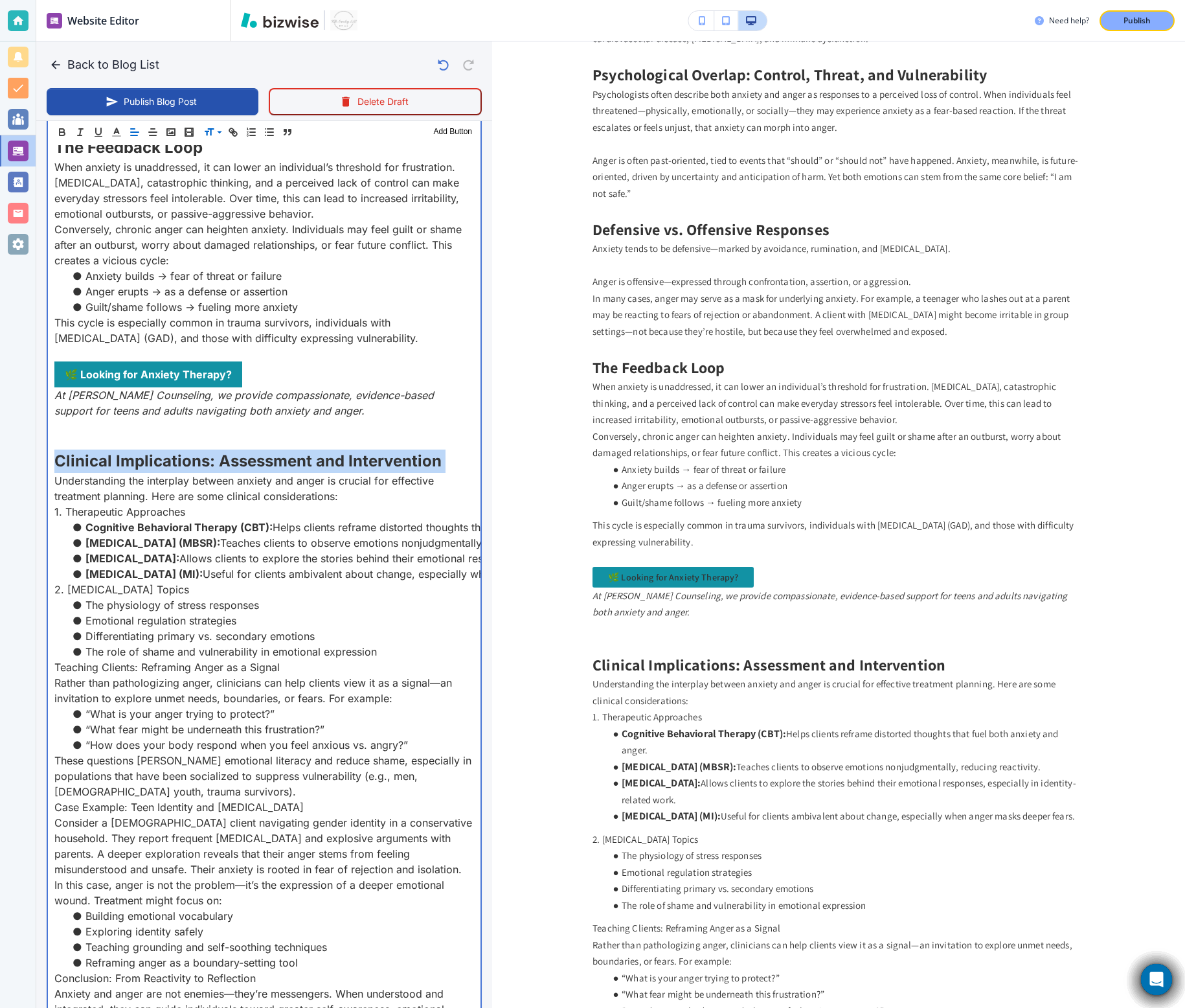
click at [342, 434] on p "Explore Anxiety Therapy Options" at bounding box center [264, 441] width 420 height 15
click at [434, 317] on p "This cycle is especially common in trauma survivors, individuals with generaliz…" at bounding box center [264, 330] width 420 height 32
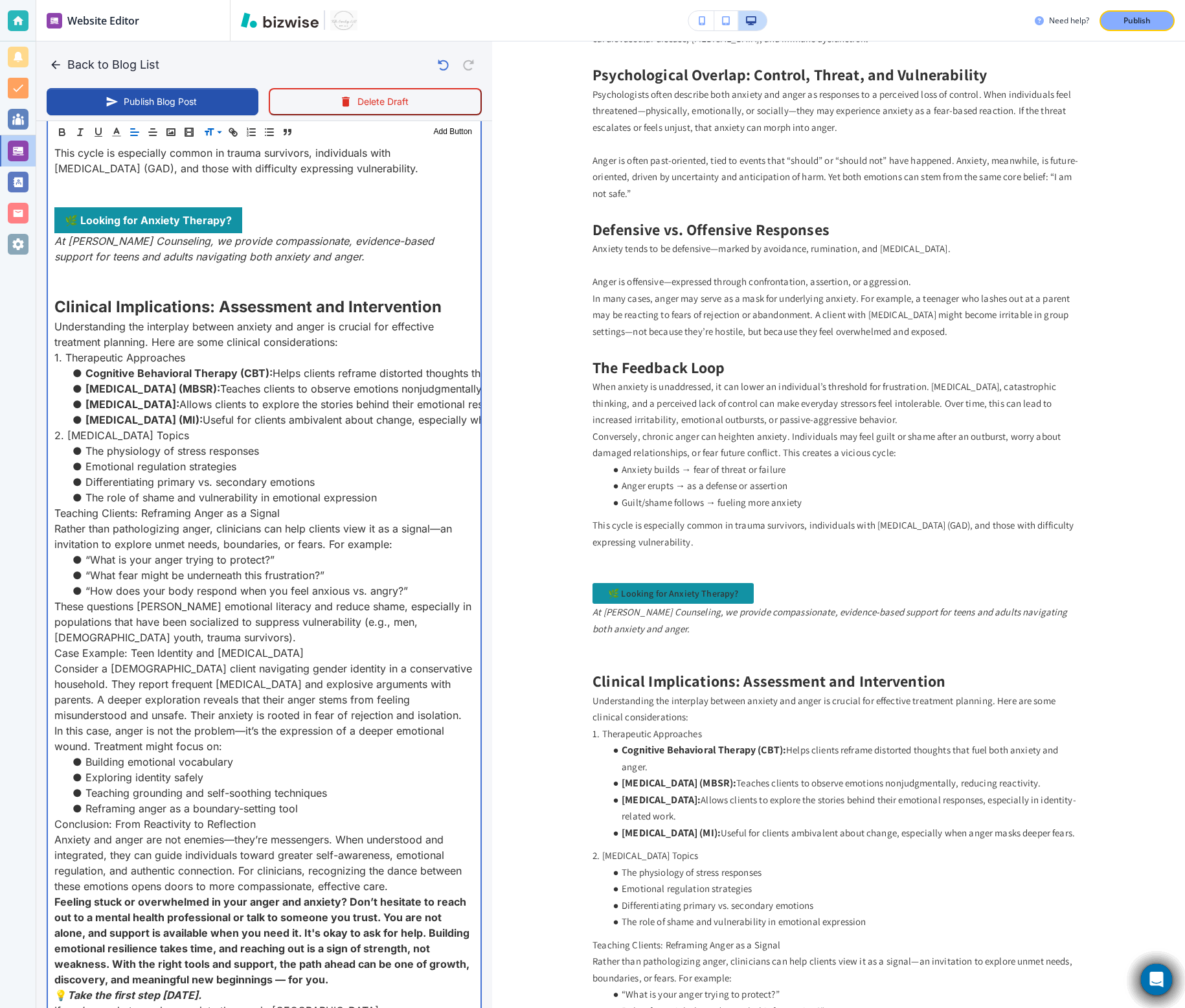
scroll to position [1459, 0]
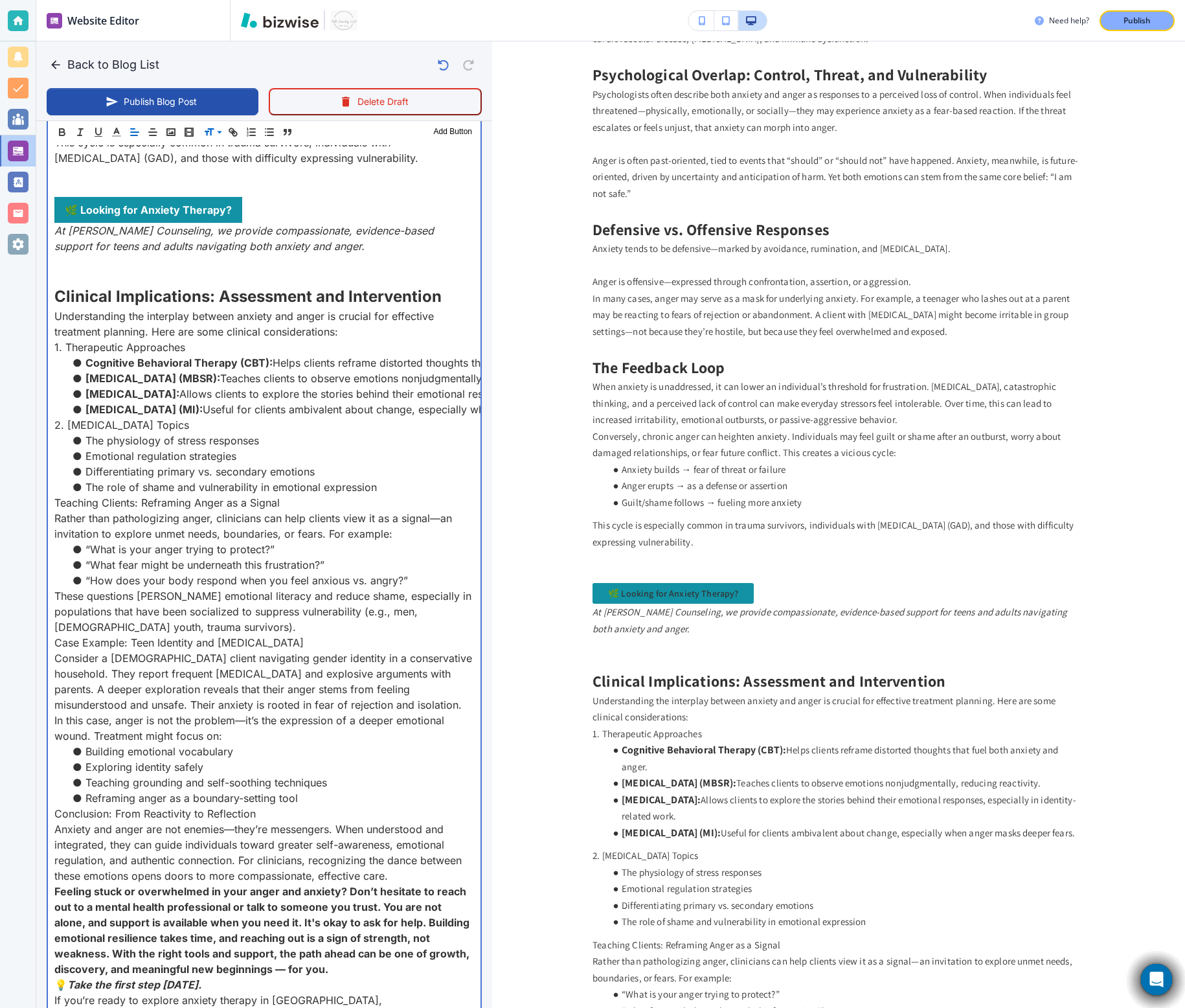
click at [144, 340] on p "1. Therapeutic Approaches" at bounding box center [264, 347] width 420 height 15
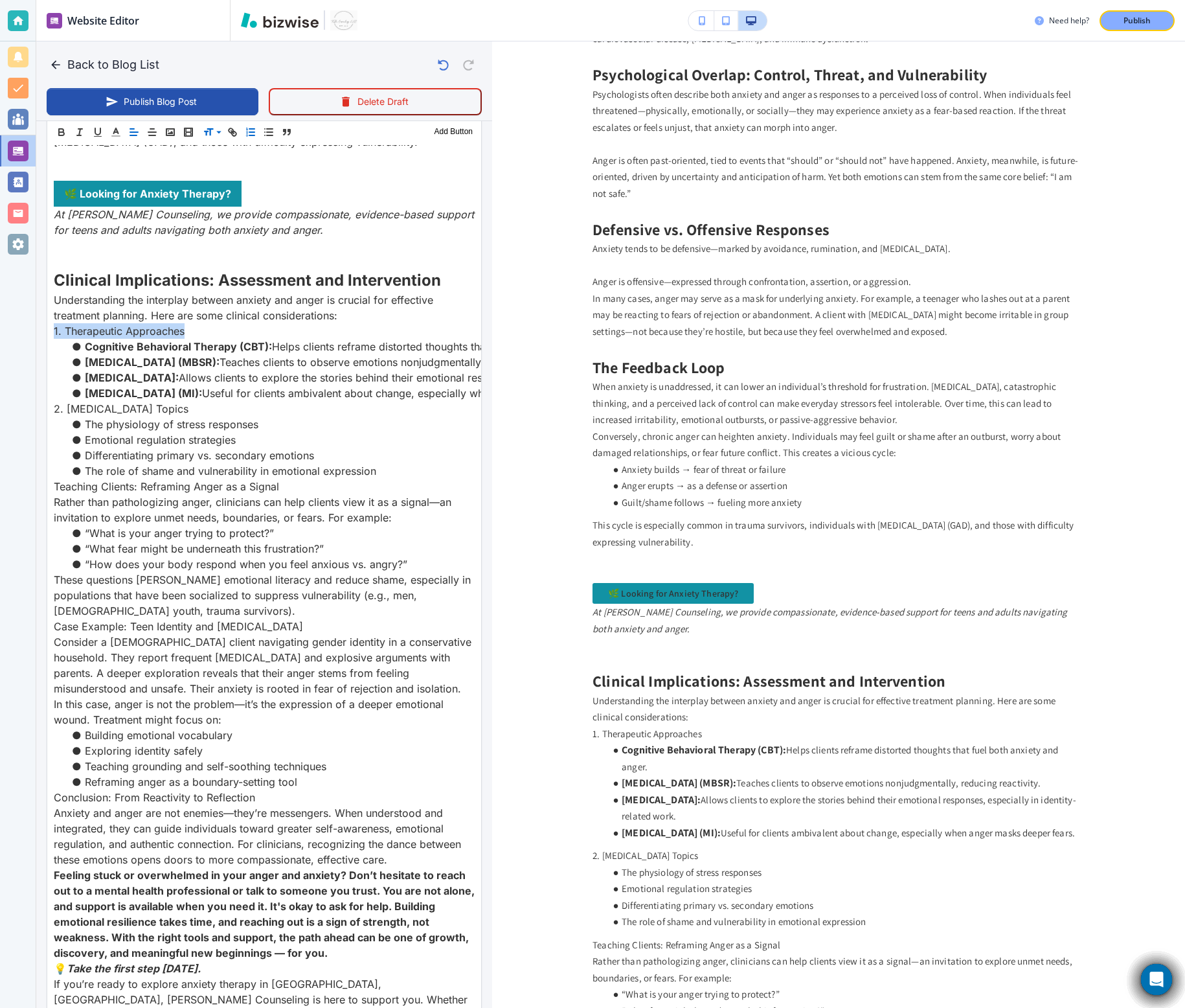
click at [248, 136] on icon "button" at bounding box center [251, 132] width 12 height 12
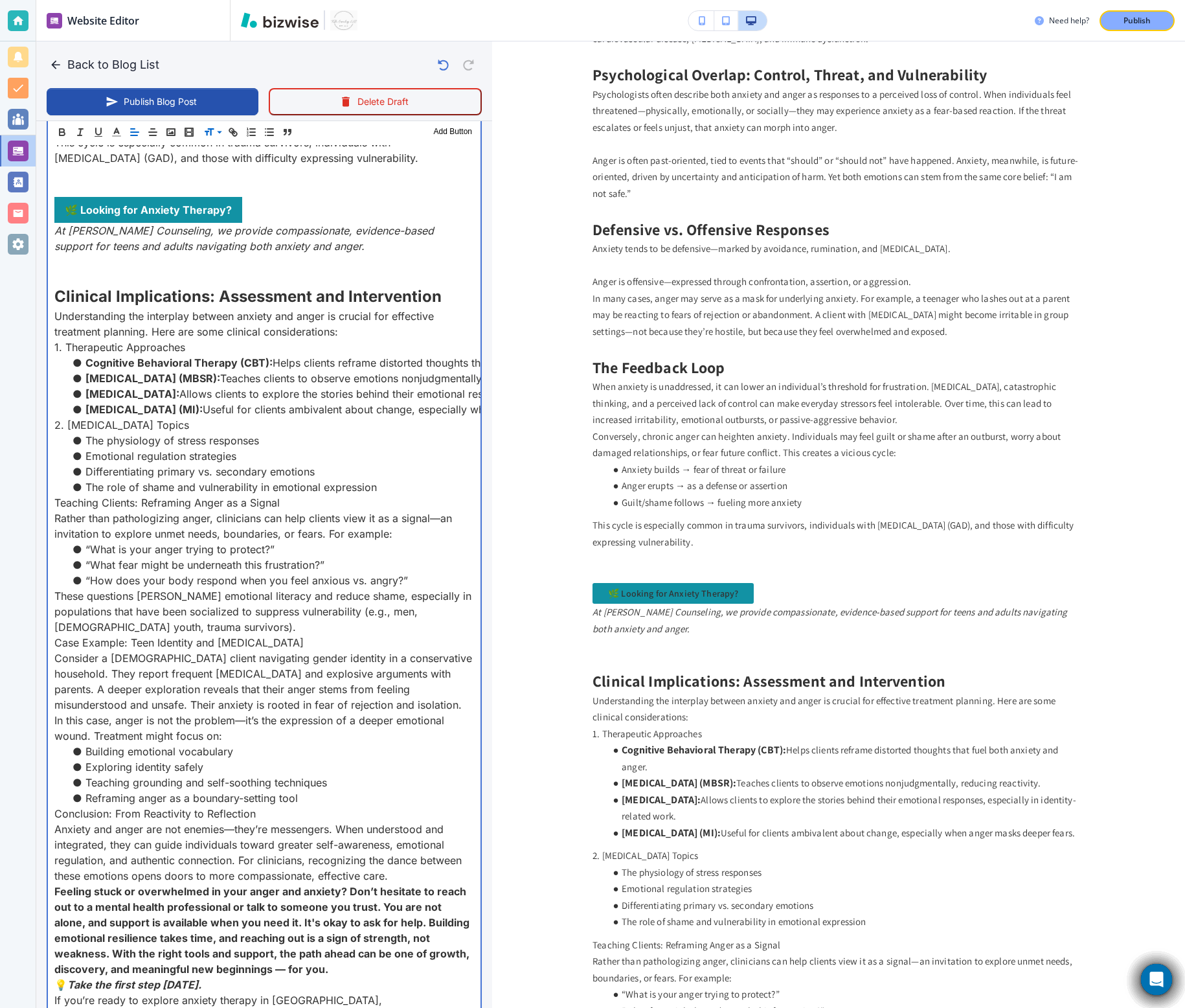
click at [142, 340] on p "1. Therapeutic Approaches" at bounding box center [264, 347] width 420 height 15
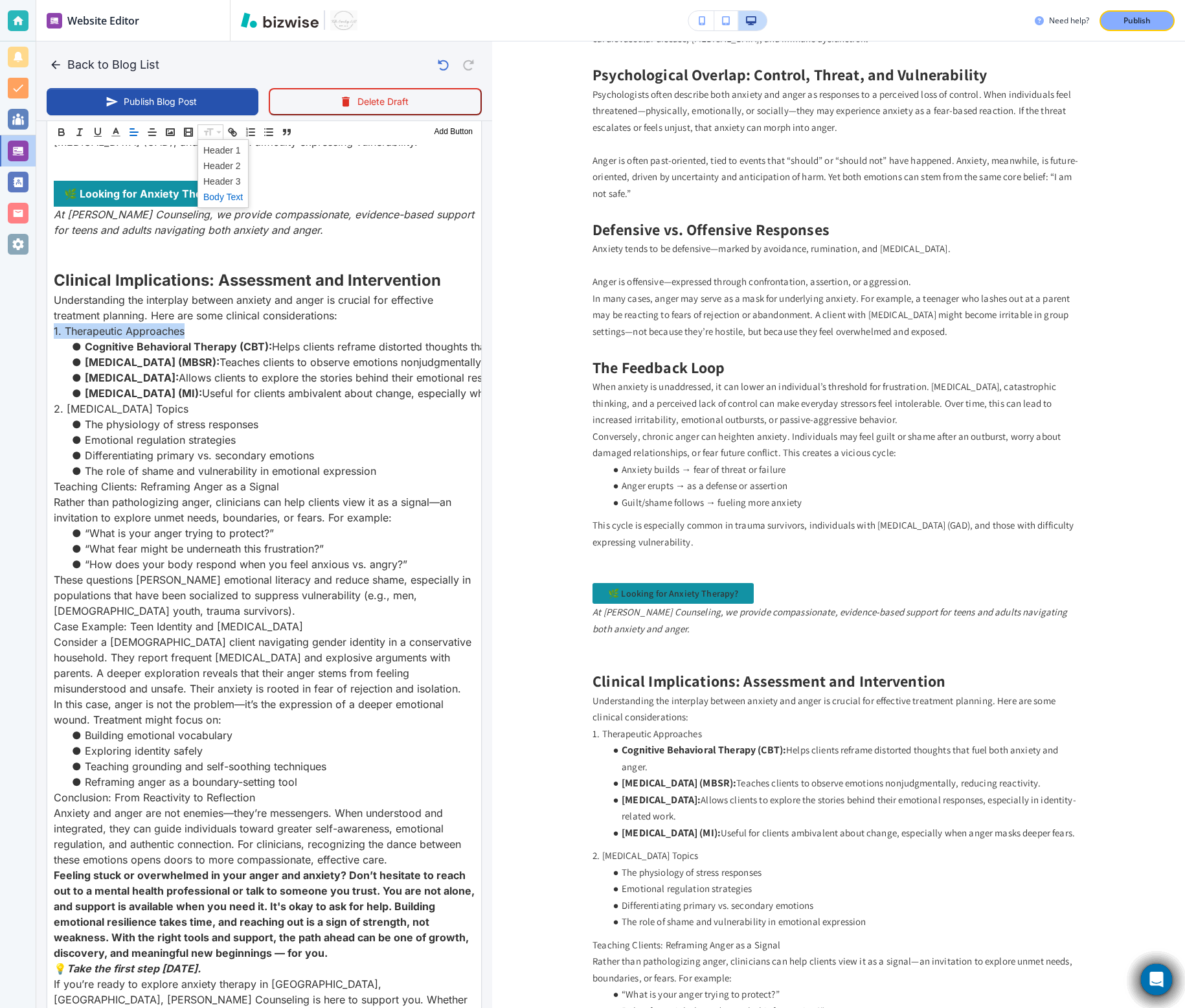
scroll to position [1443, 0]
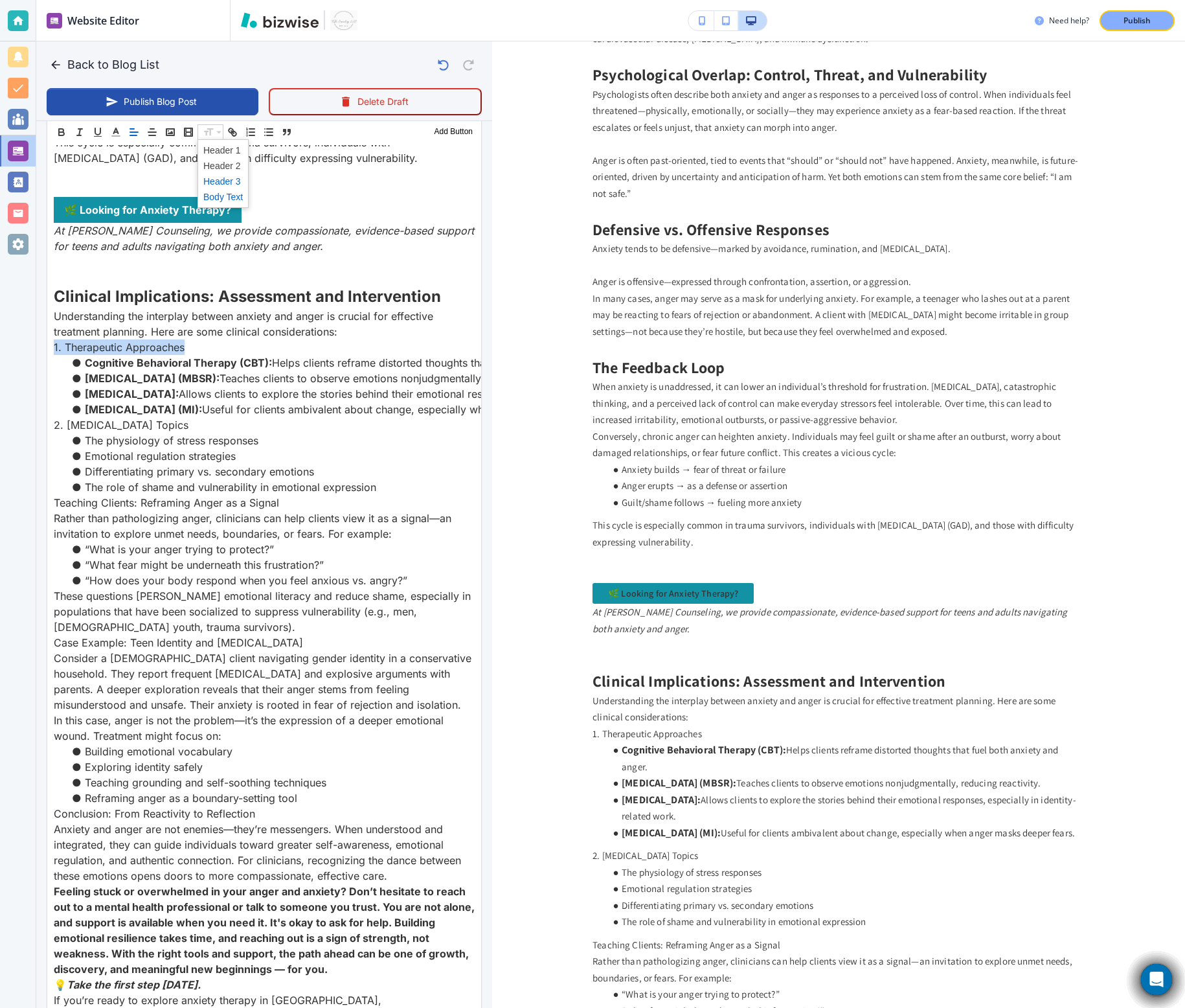
click at [232, 184] on span at bounding box center [223, 181] width 40 height 15
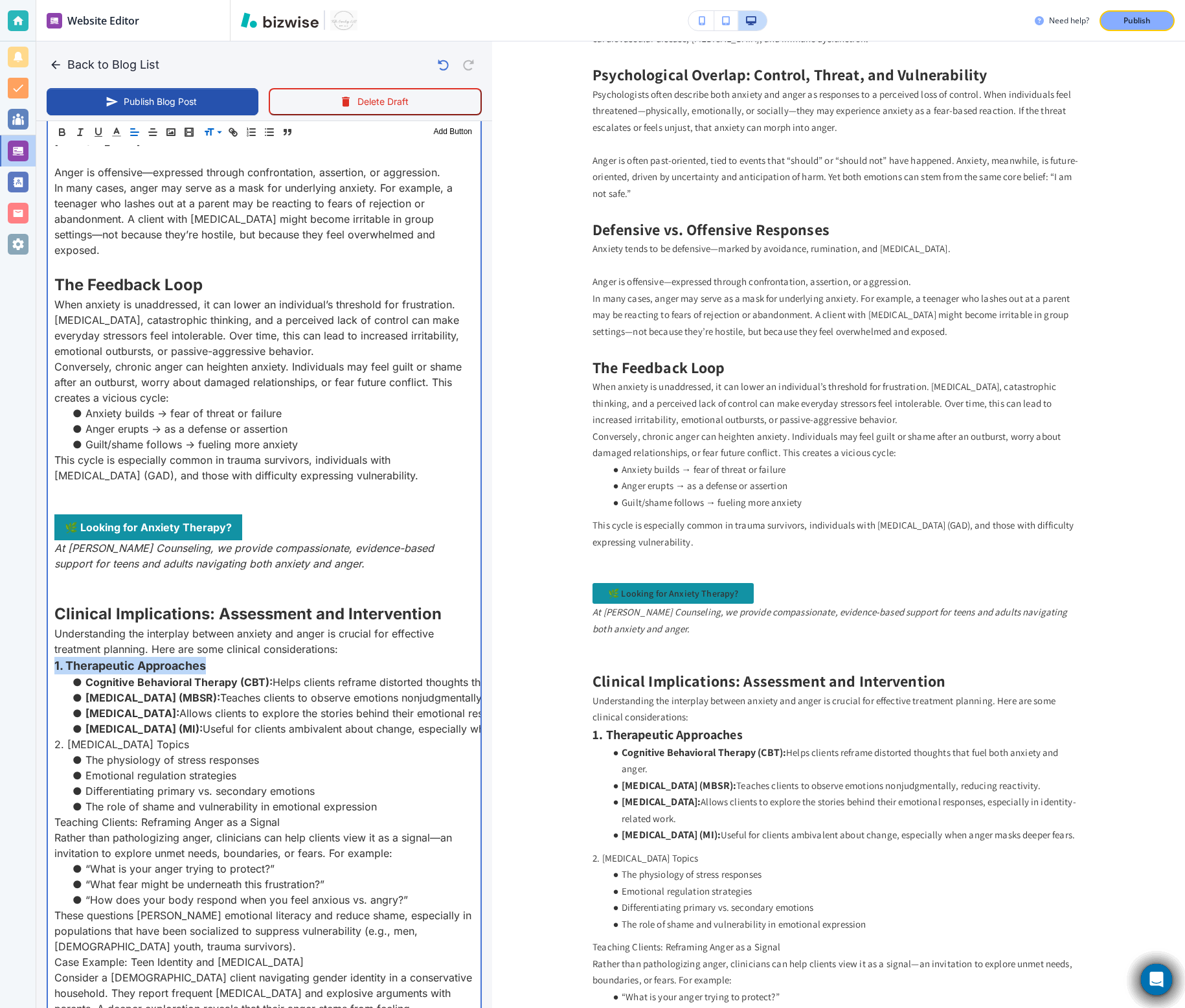
scroll to position [1303, 0]
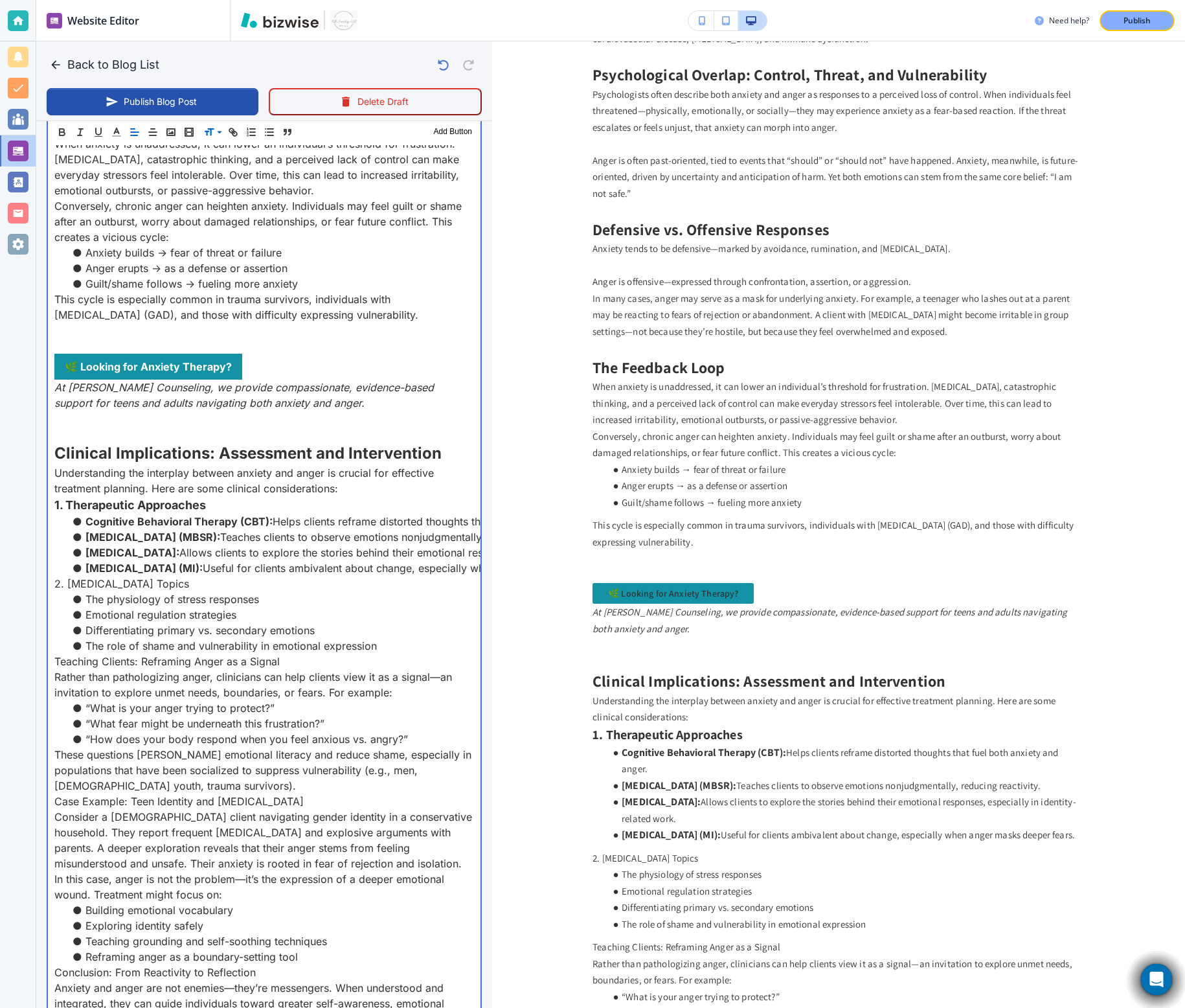
click at [117, 576] on p "2. Psychoeducation Topics" at bounding box center [264, 583] width 420 height 15
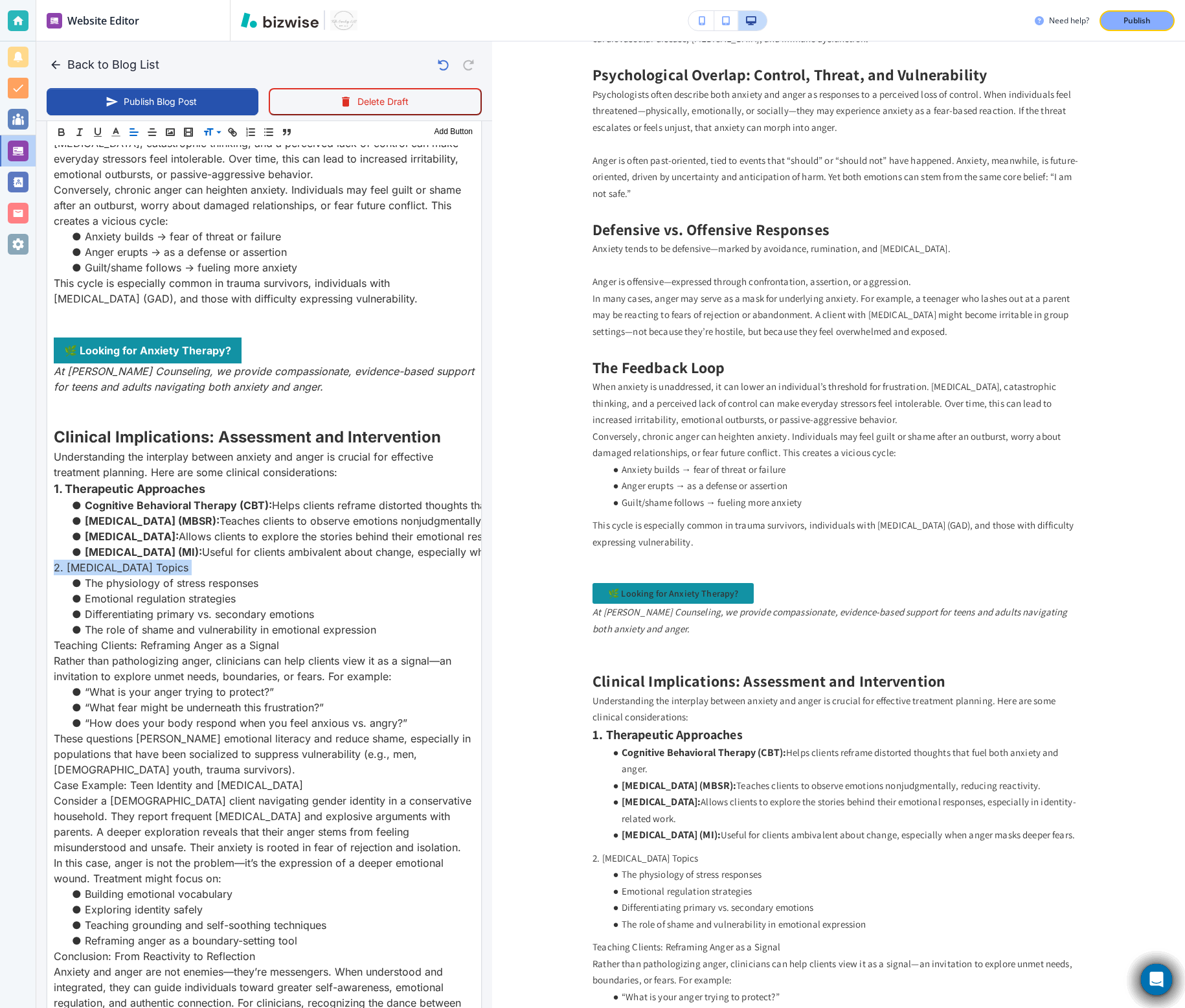
scroll to position [1286, 0]
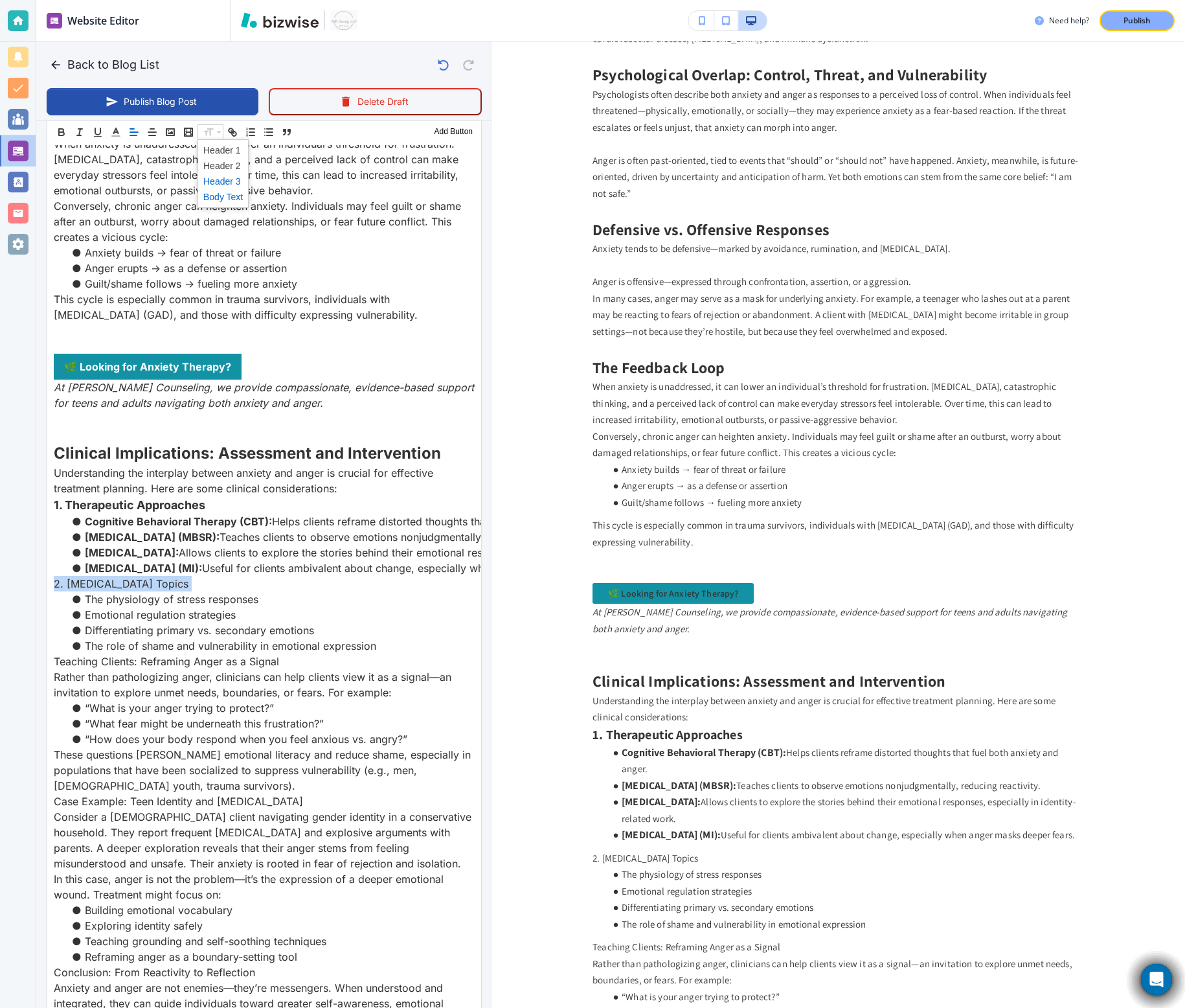
click at [229, 184] on span at bounding box center [223, 181] width 40 height 15
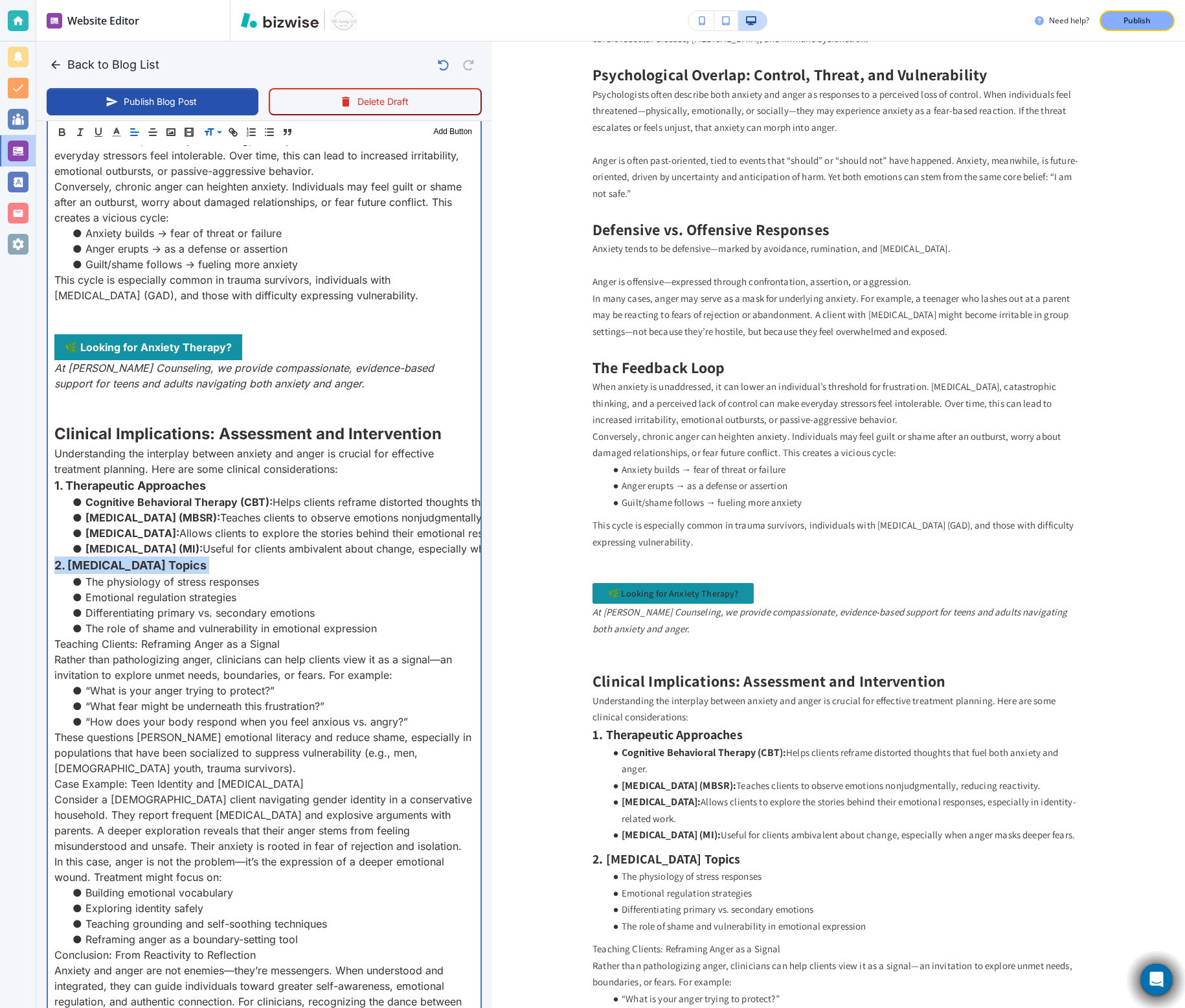
scroll to position [1322, 0]
click at [410, 621] on li "The role of shame and vulnerability in emotional expression" at bounding box center [272, 628] width 405 height 15
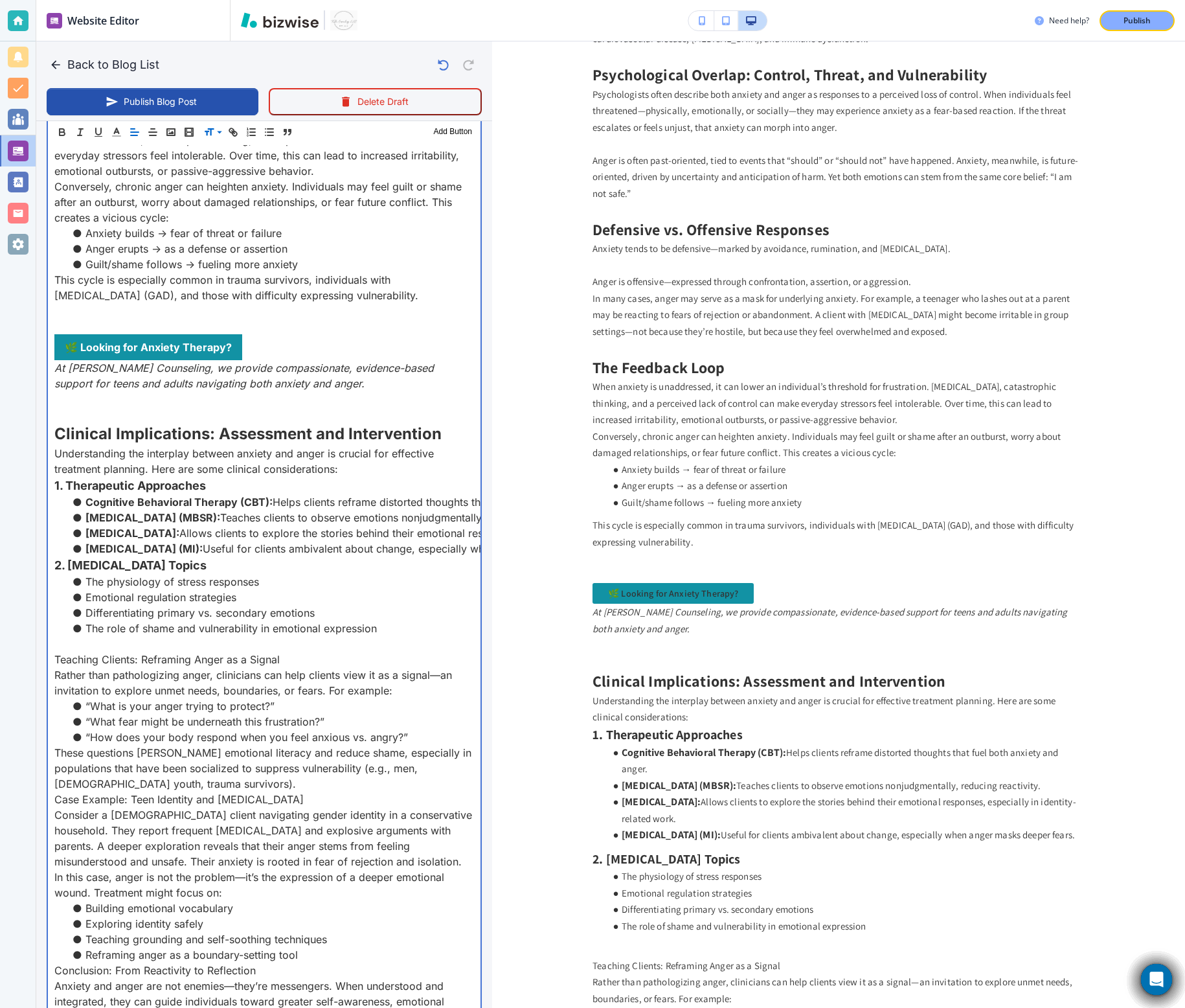
click at [199, 651] on p "Teaching Clients: Reframing Anger as a Signal" at bounding box center [264, 658] width 420 height 15
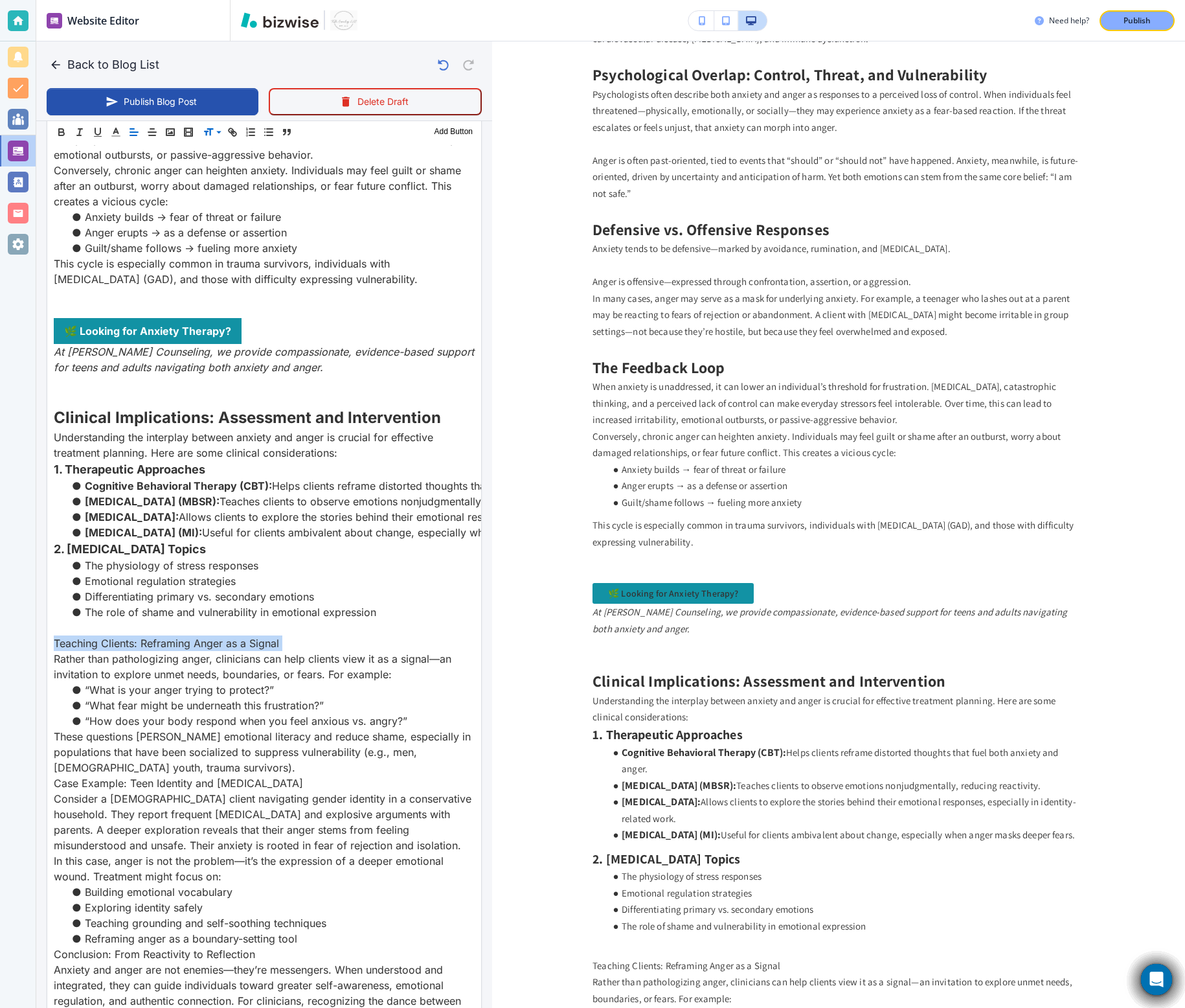
scroll to position [1306, 0]
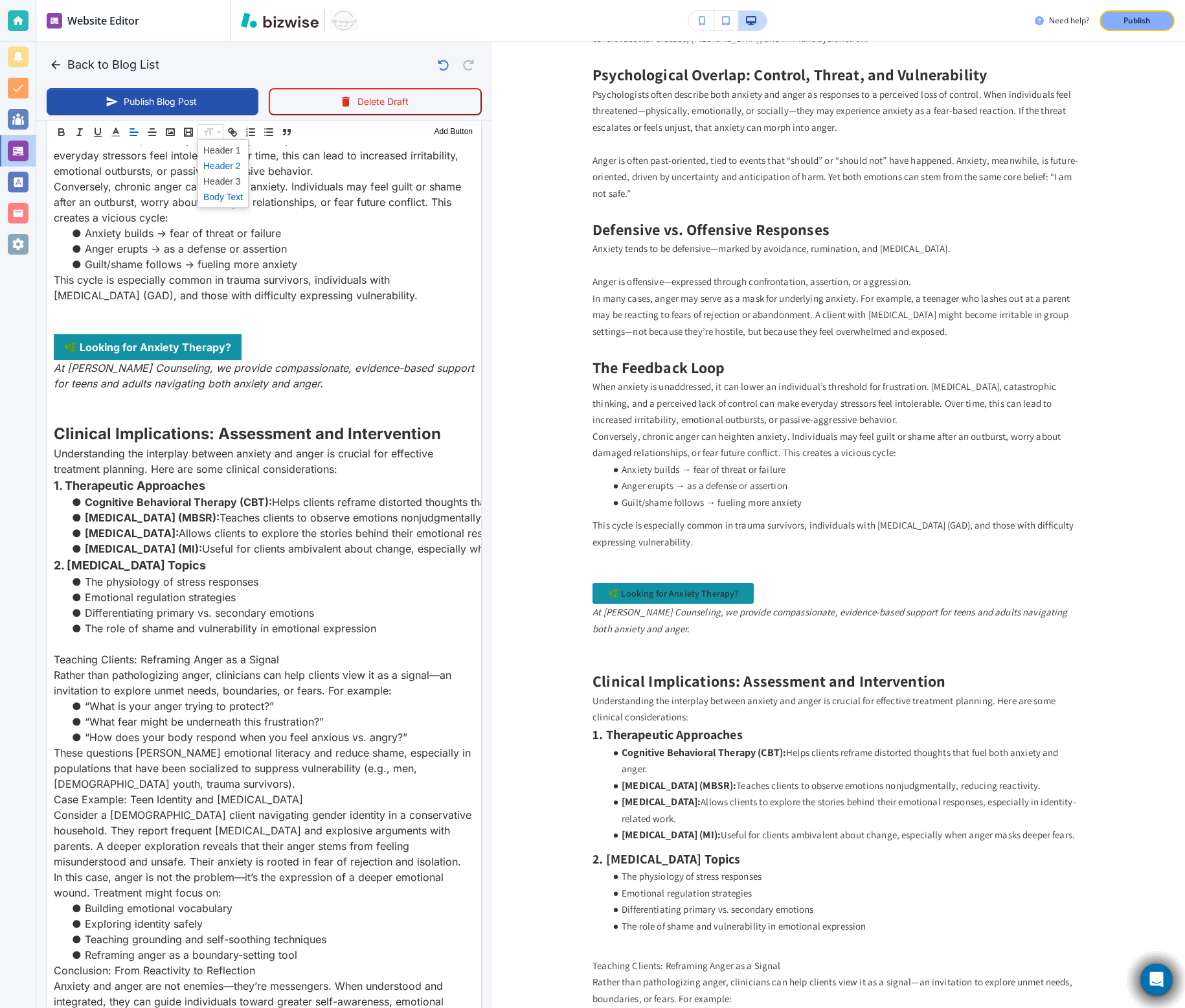
click at [228, 169] on span at bounding box center [223, 165] width 40 height 15
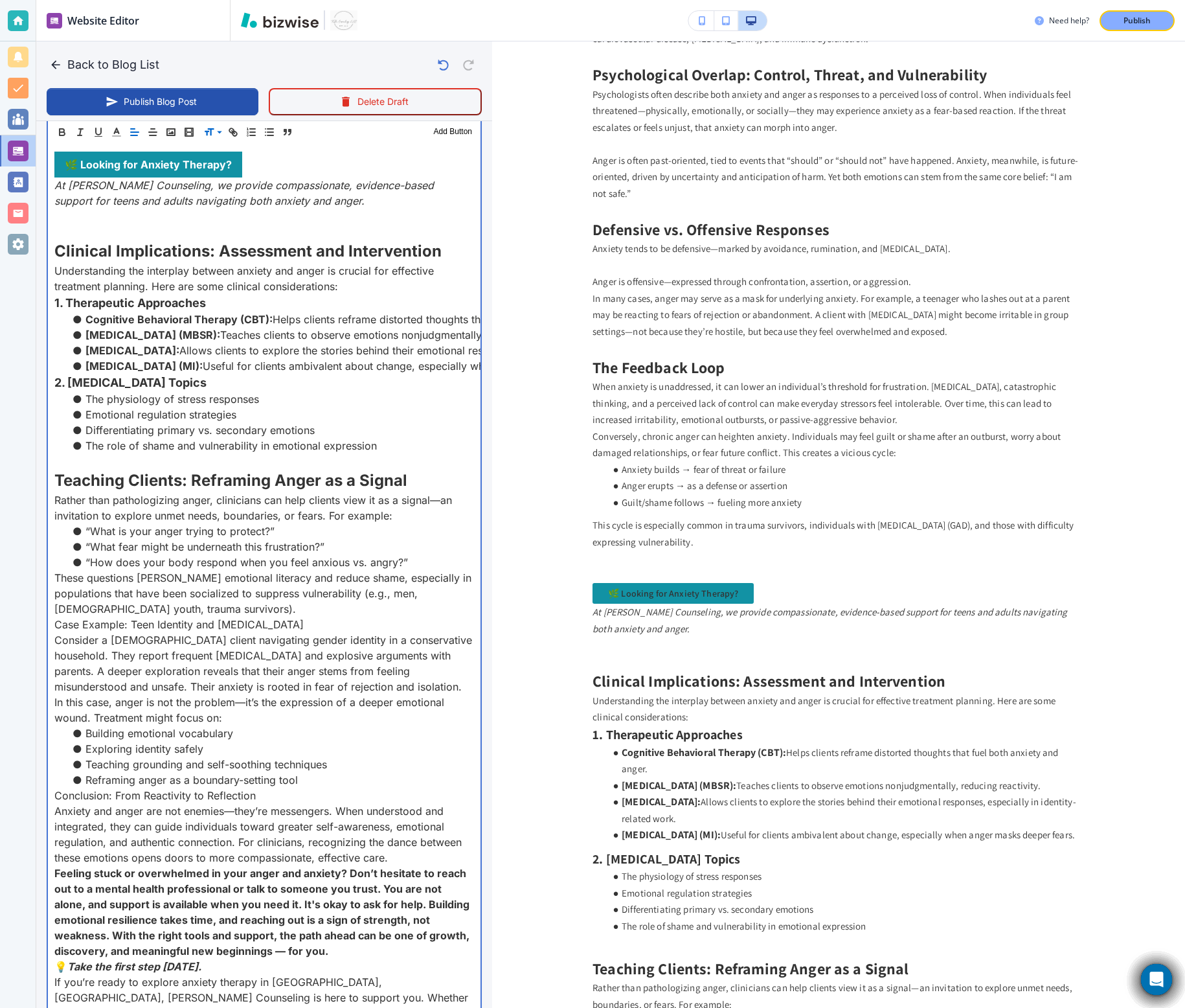
scroll to position [1510, 0]
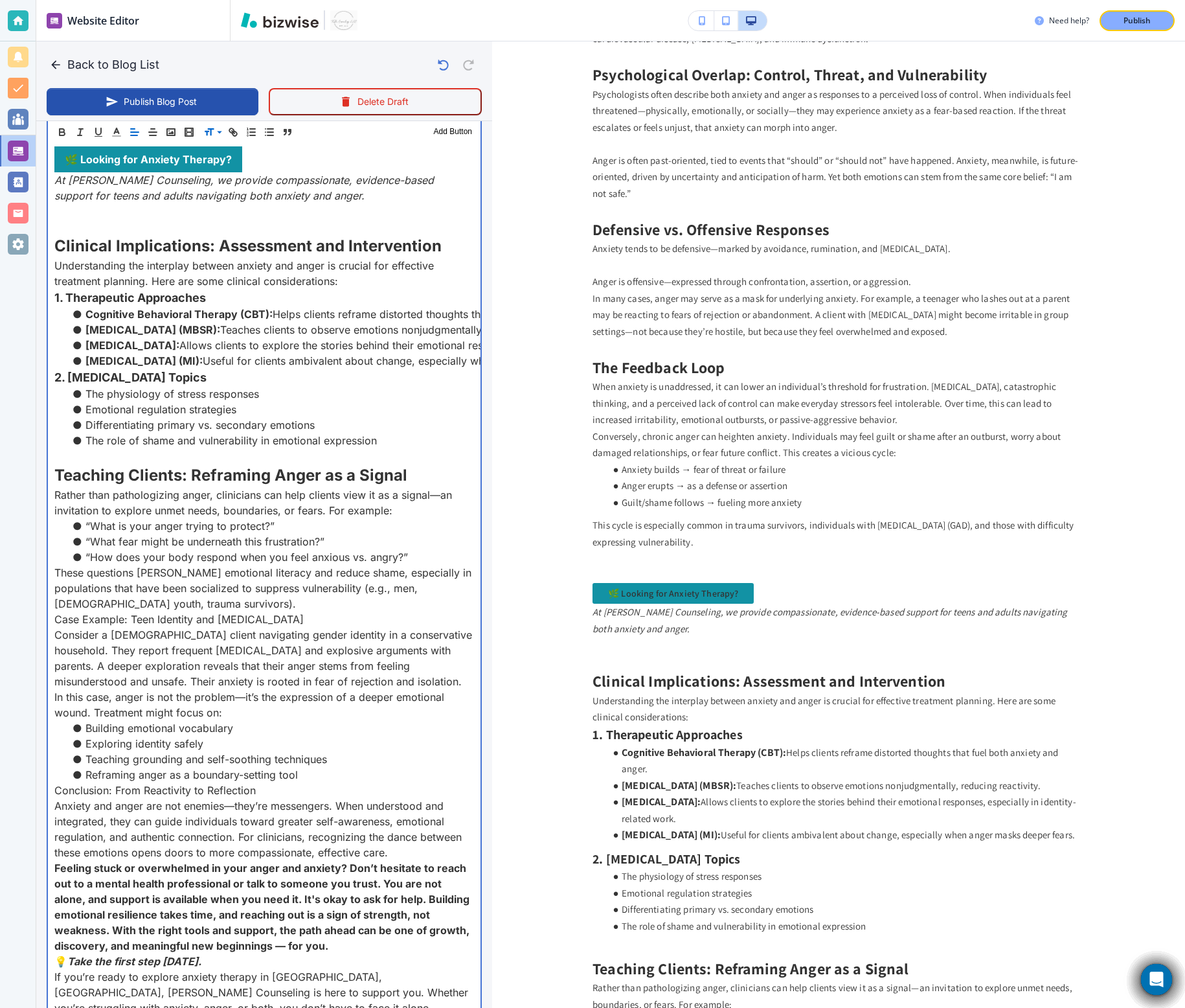
click at [258, 591] on p "These questions foster emotional literacy and reduce shame, especially in popul…" at bounding box center [264, 588] width 420 height 47
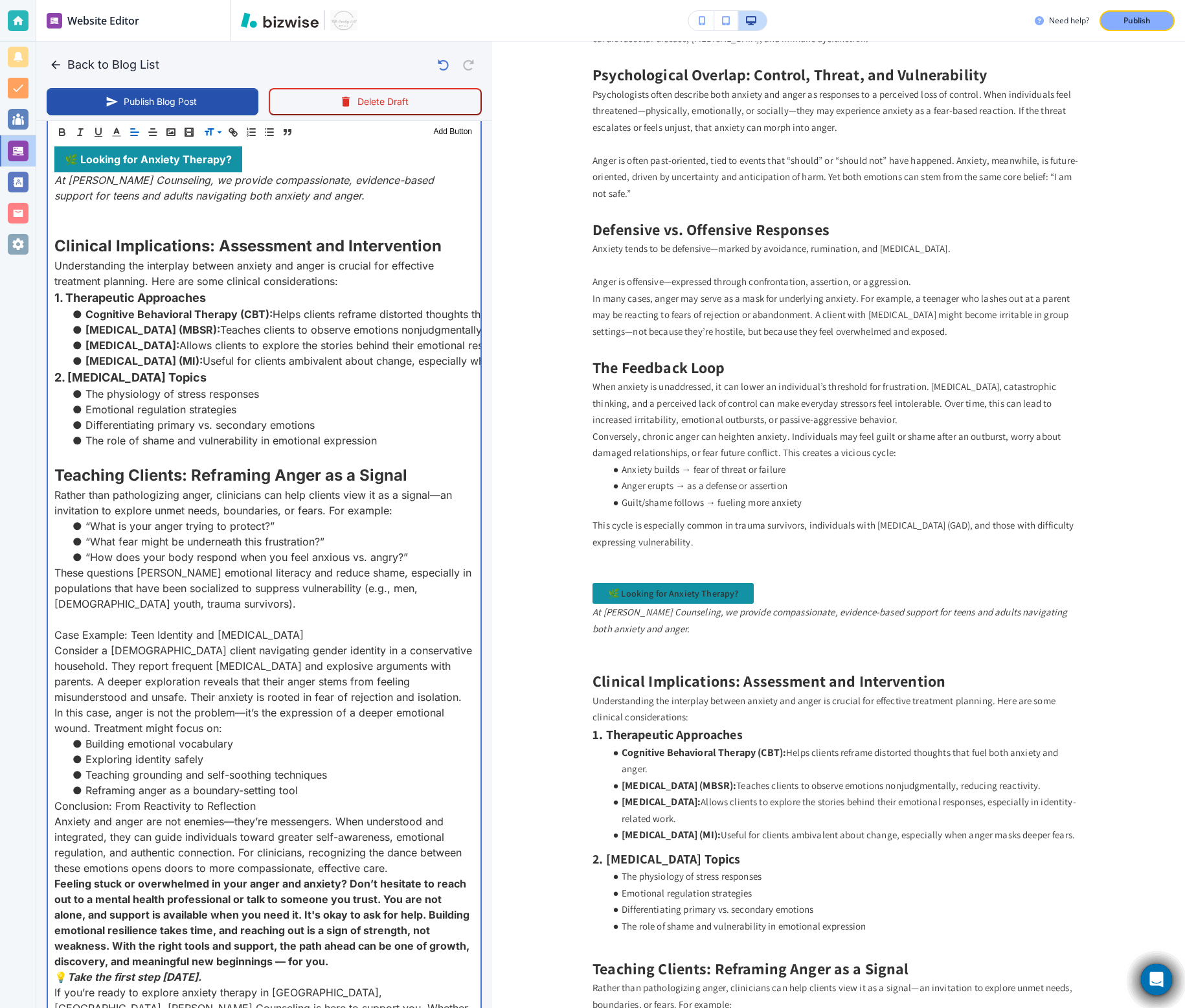
click at [186, 627] on p "Case Example: Teen Identity and Emotional Dysregulation" at bounding box center [264, 634] width 420 height 15
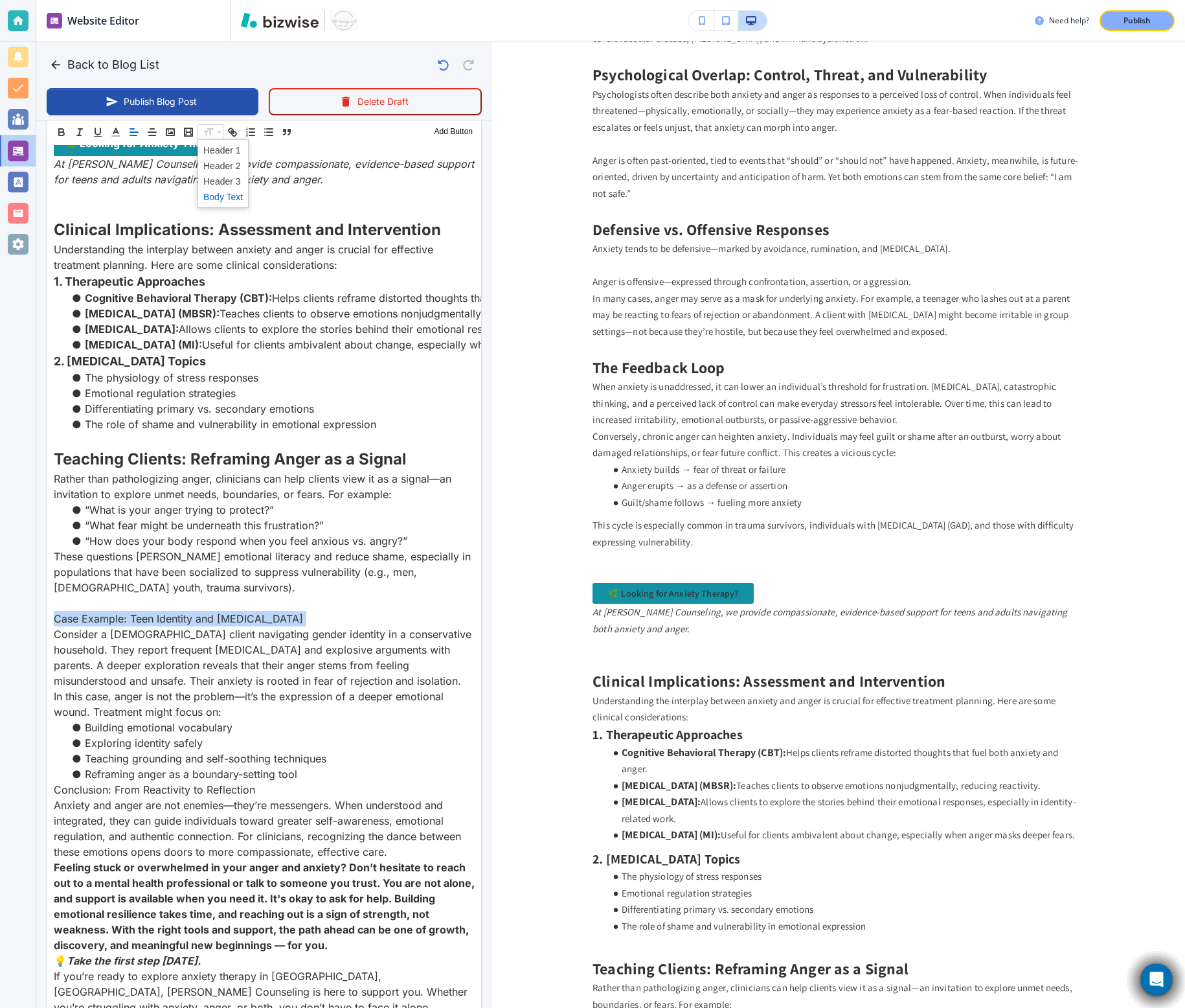
scroll to position [1494, 0]
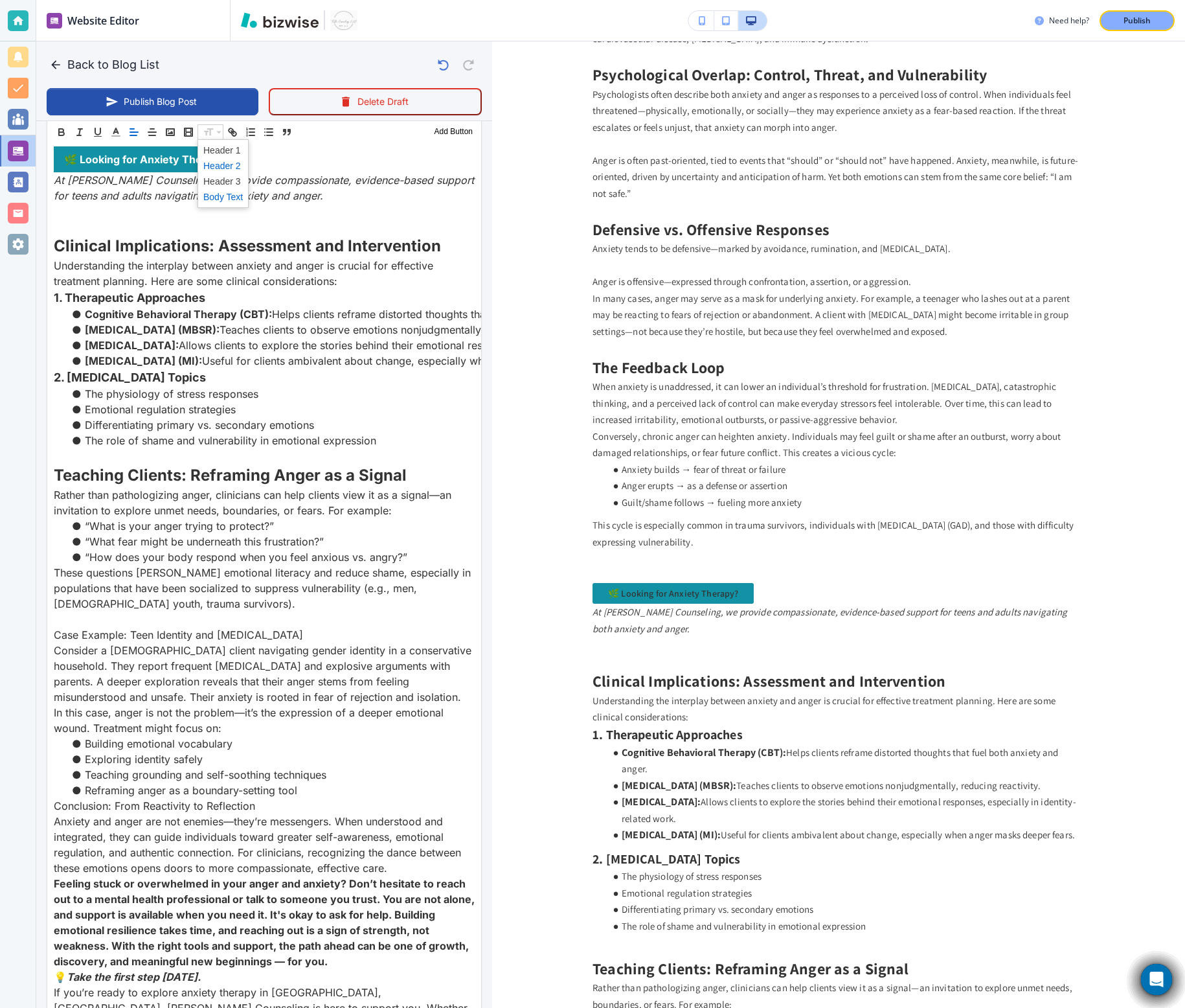
click at [214, 167] on span at bounding box center [223, 165] width 40 height 15
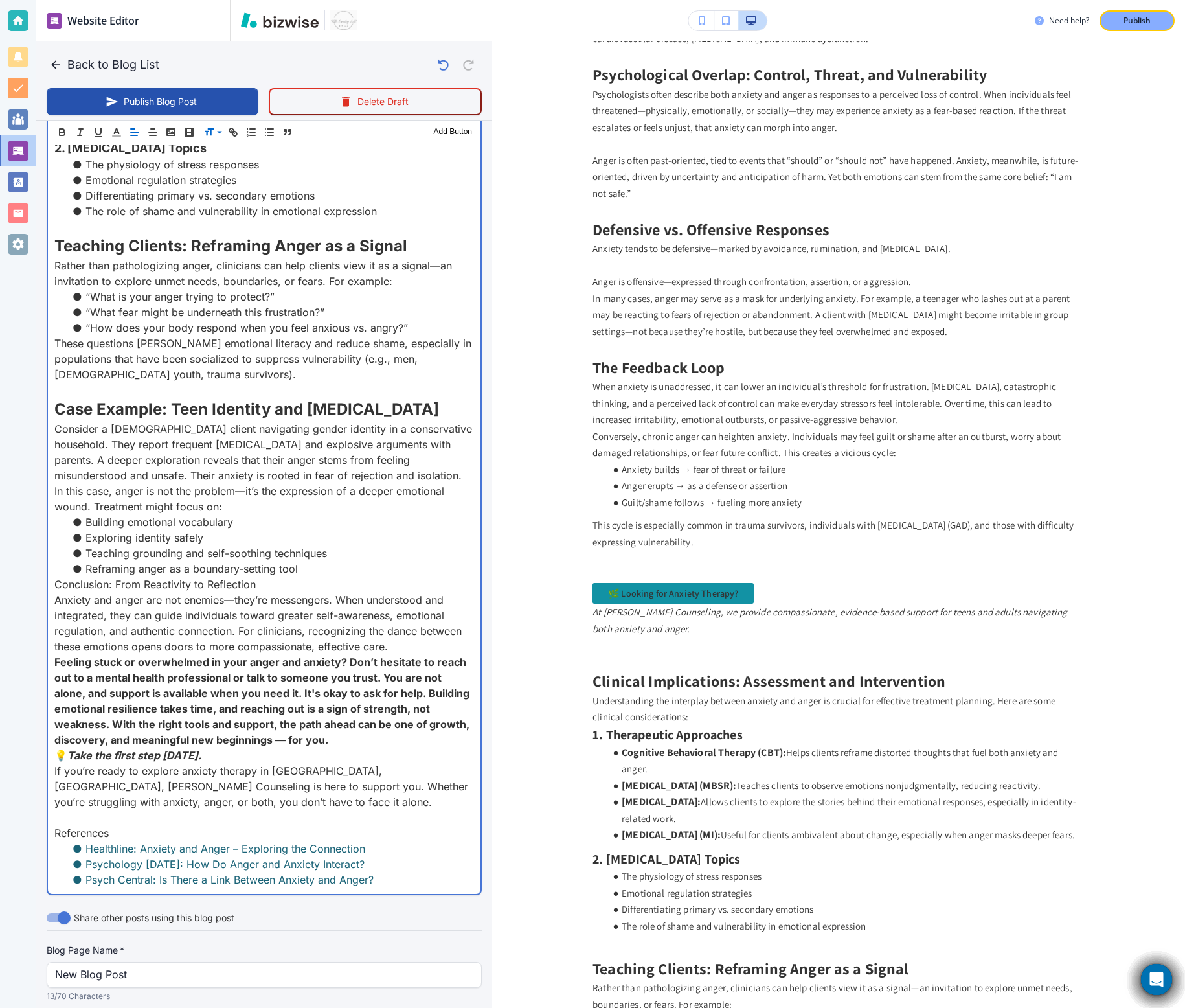
scroll to position [1740, 0]
click at [324, 571] on li "Reframing anger as a boundary-setting tool" at bounding box center [272, 567] width 405 height 15
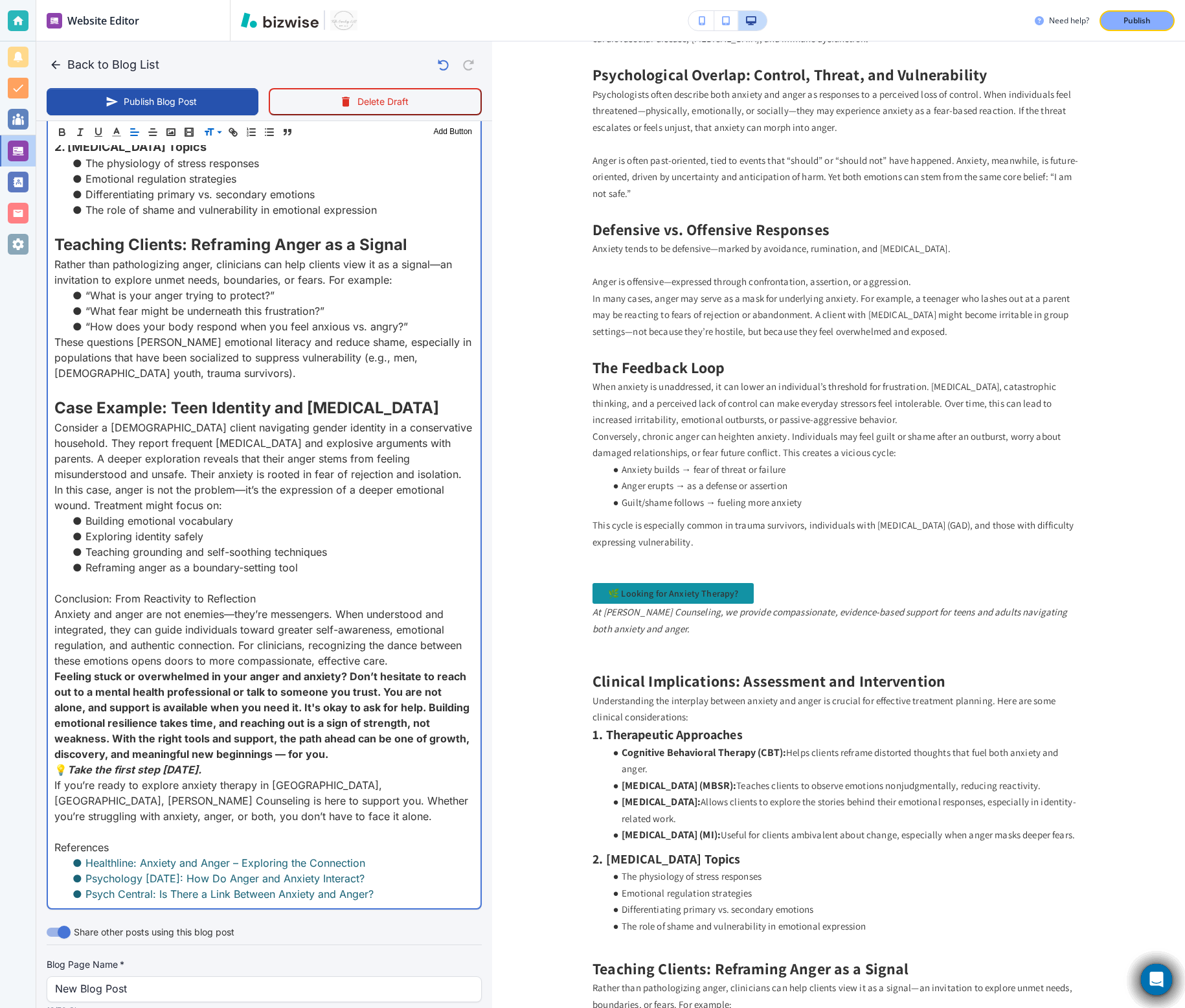
click at [170, 613] on p "Anxiety and anger are not enemies—they’re messengers. When understood and integ…" at bounding box center [264, 637] width 420 height 62
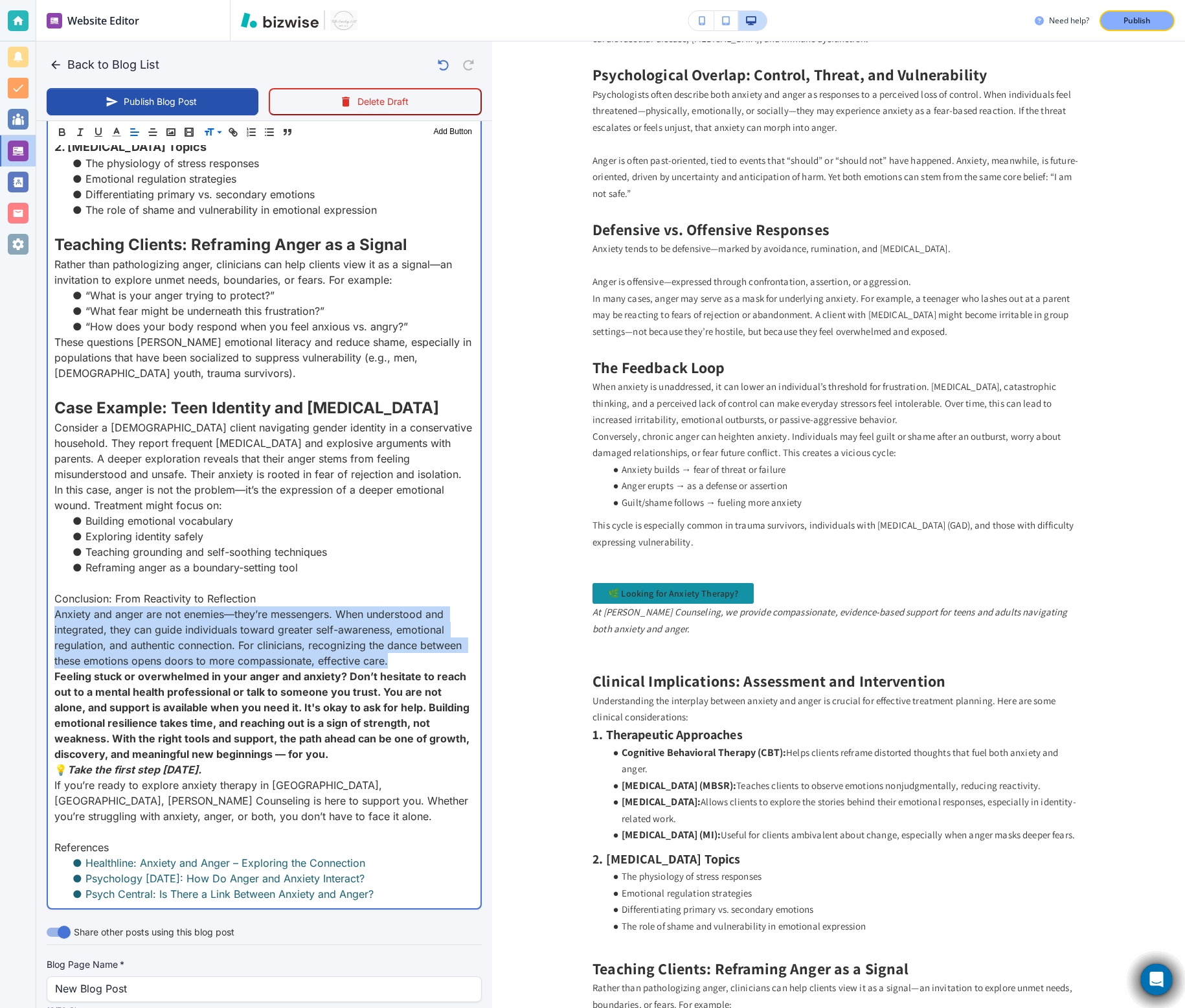
click at [170, 613] on p "Anxiety and anger are not enemies—they’re messengers. When understood and integ…" at bounding box center [264, 637] width 420 height 62
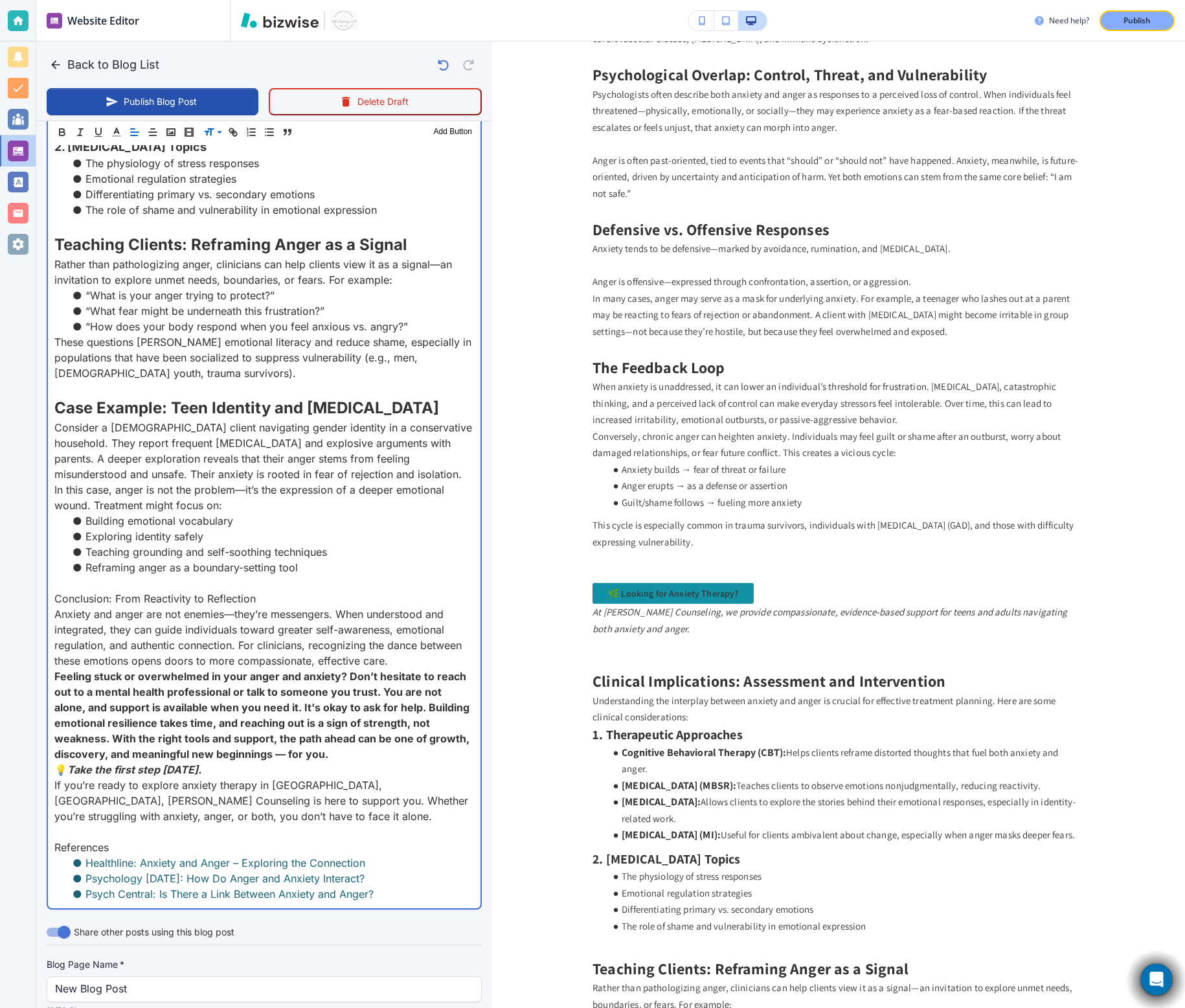
click at [169, 599] on p "Conclusion: From Reactivity to Reflection" at bounding box center [264, 598] width 420 height 15
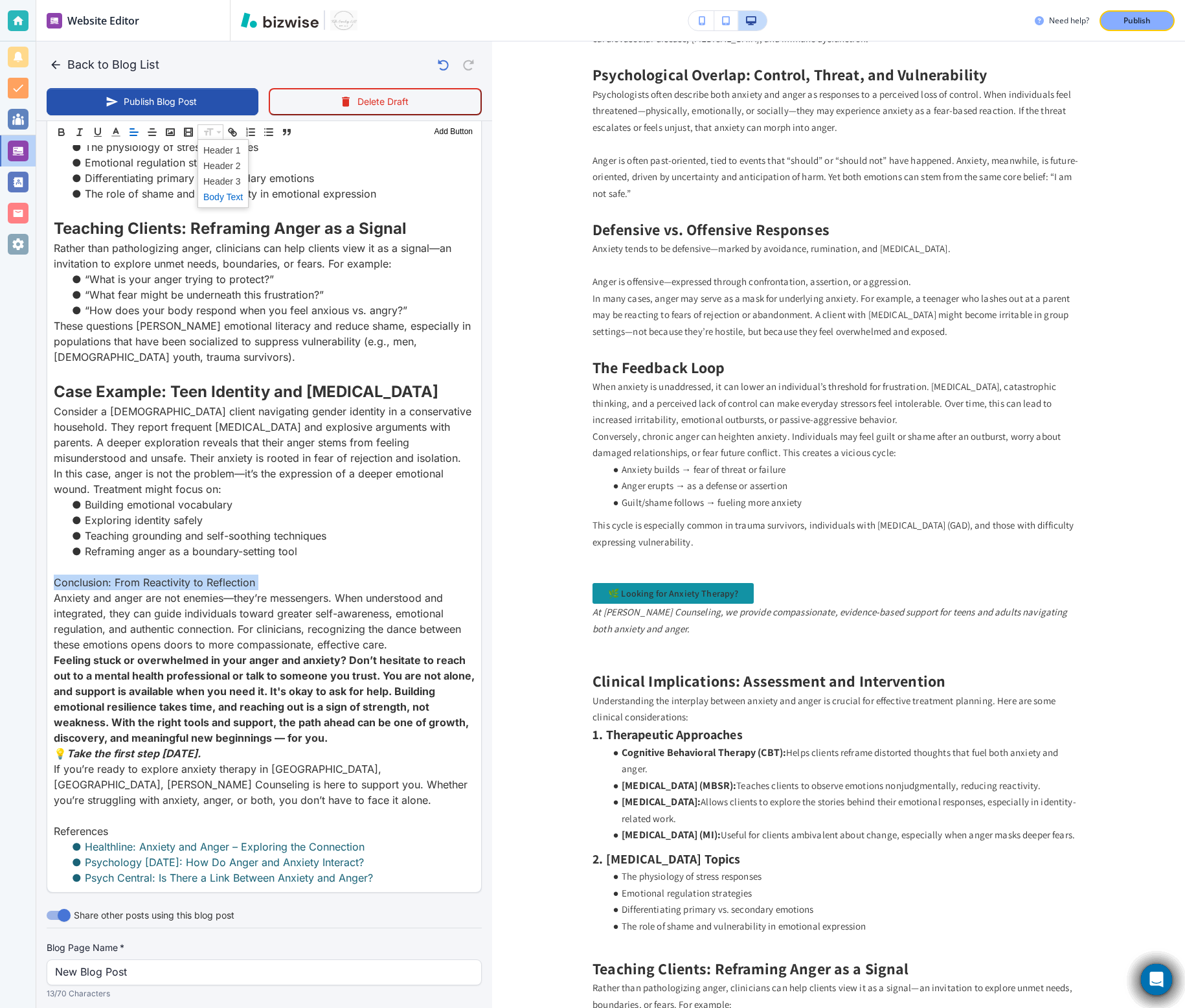
scroll to position [1724, 0]
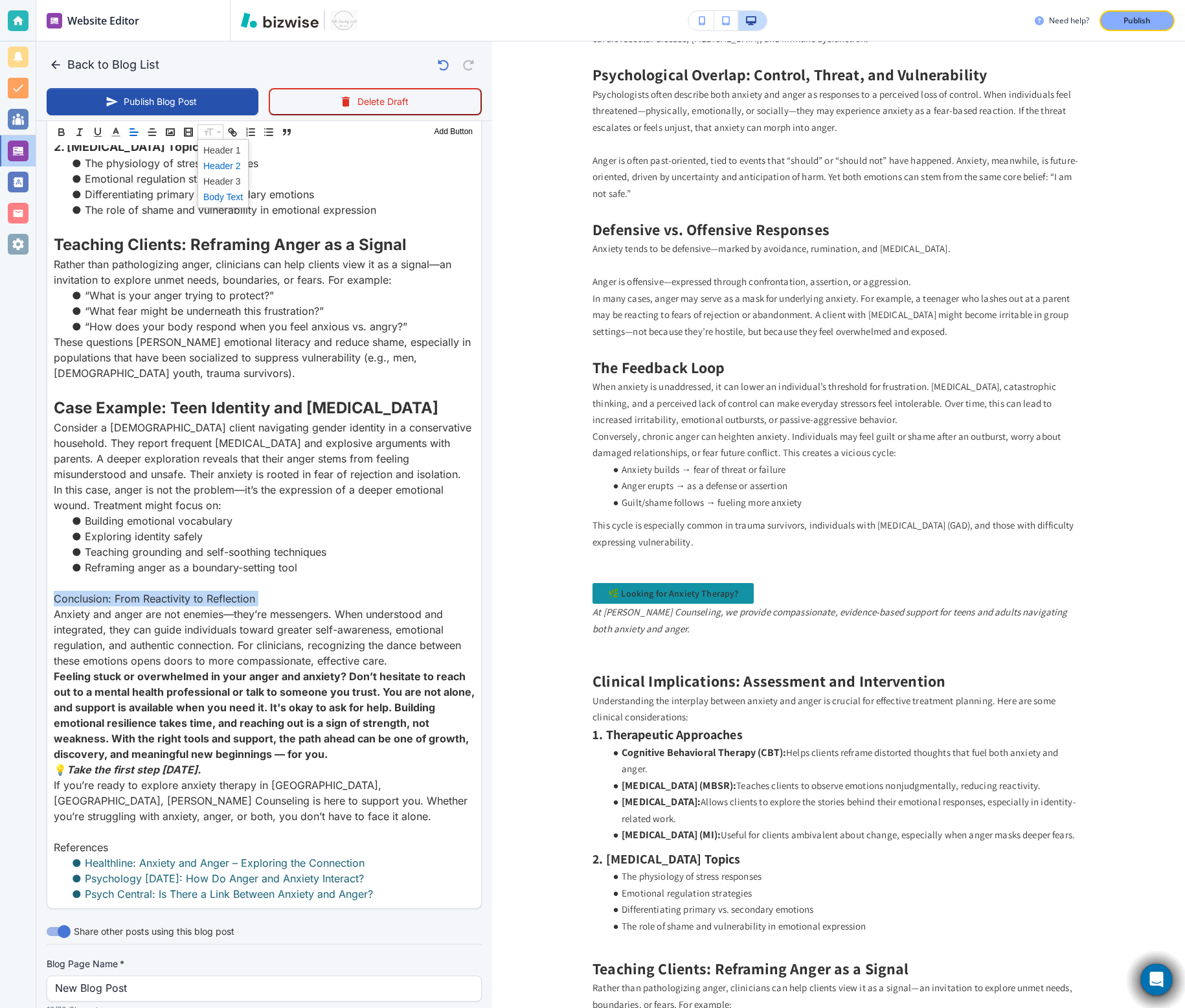
click at [234, 170] on span at bounding box center [223, 165] width 40 height 15
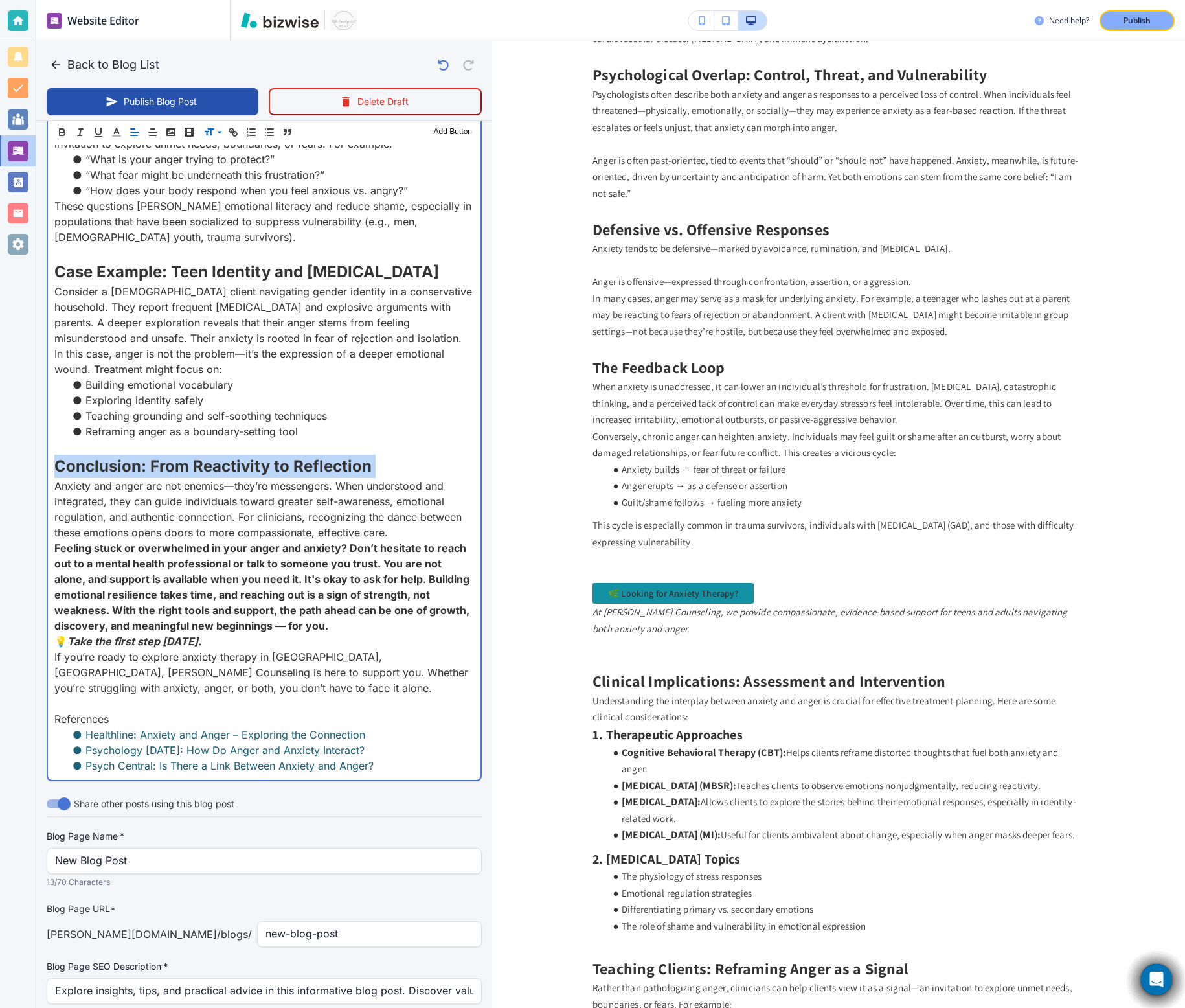
scroll to position [1946, 0]
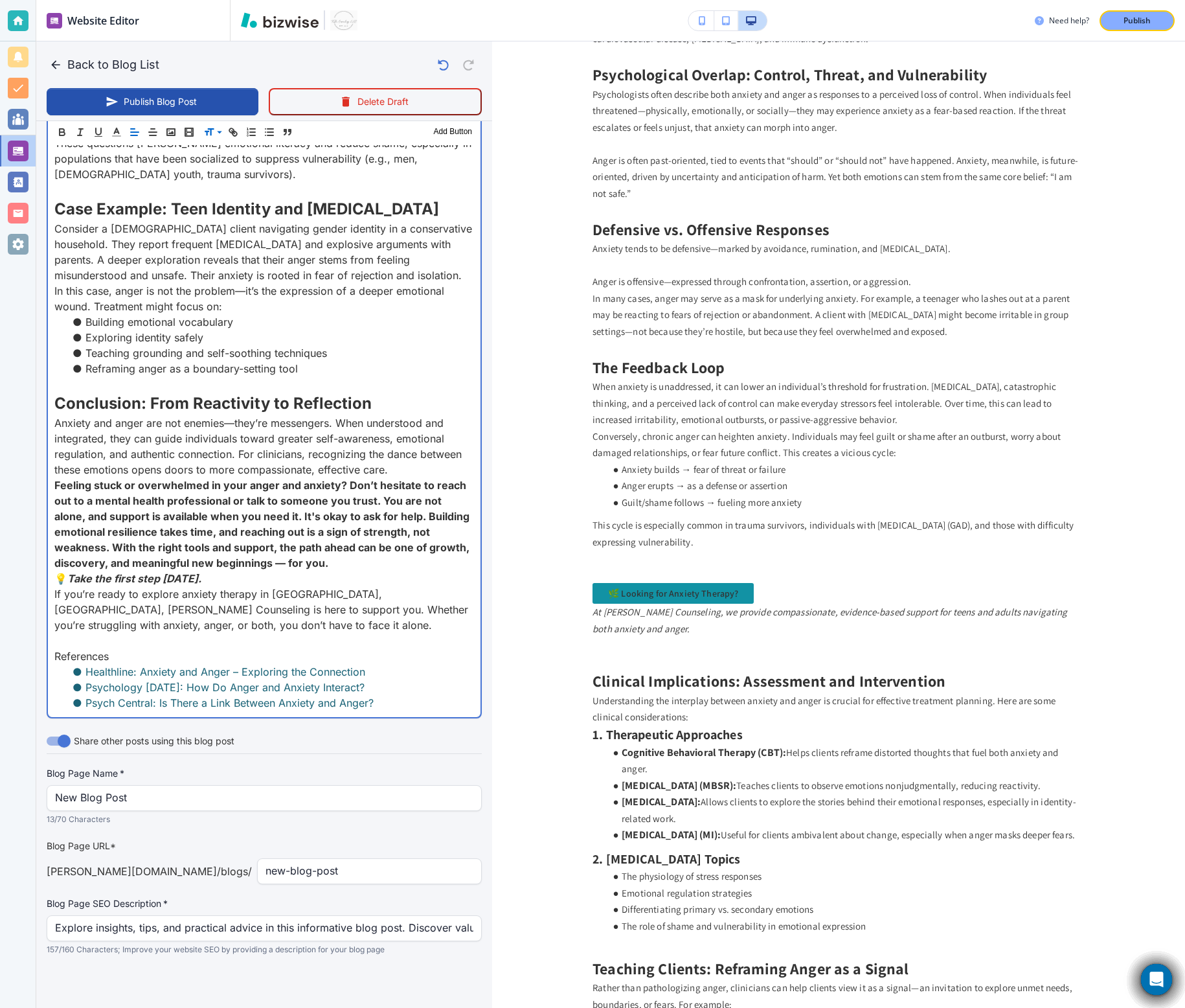
click at [344, 564] on p "Feeling stuck or overwhelmed in your anger and anxiety? Don’t hesitate to reach…" at bounding box center [264, 524] width 420 height 94
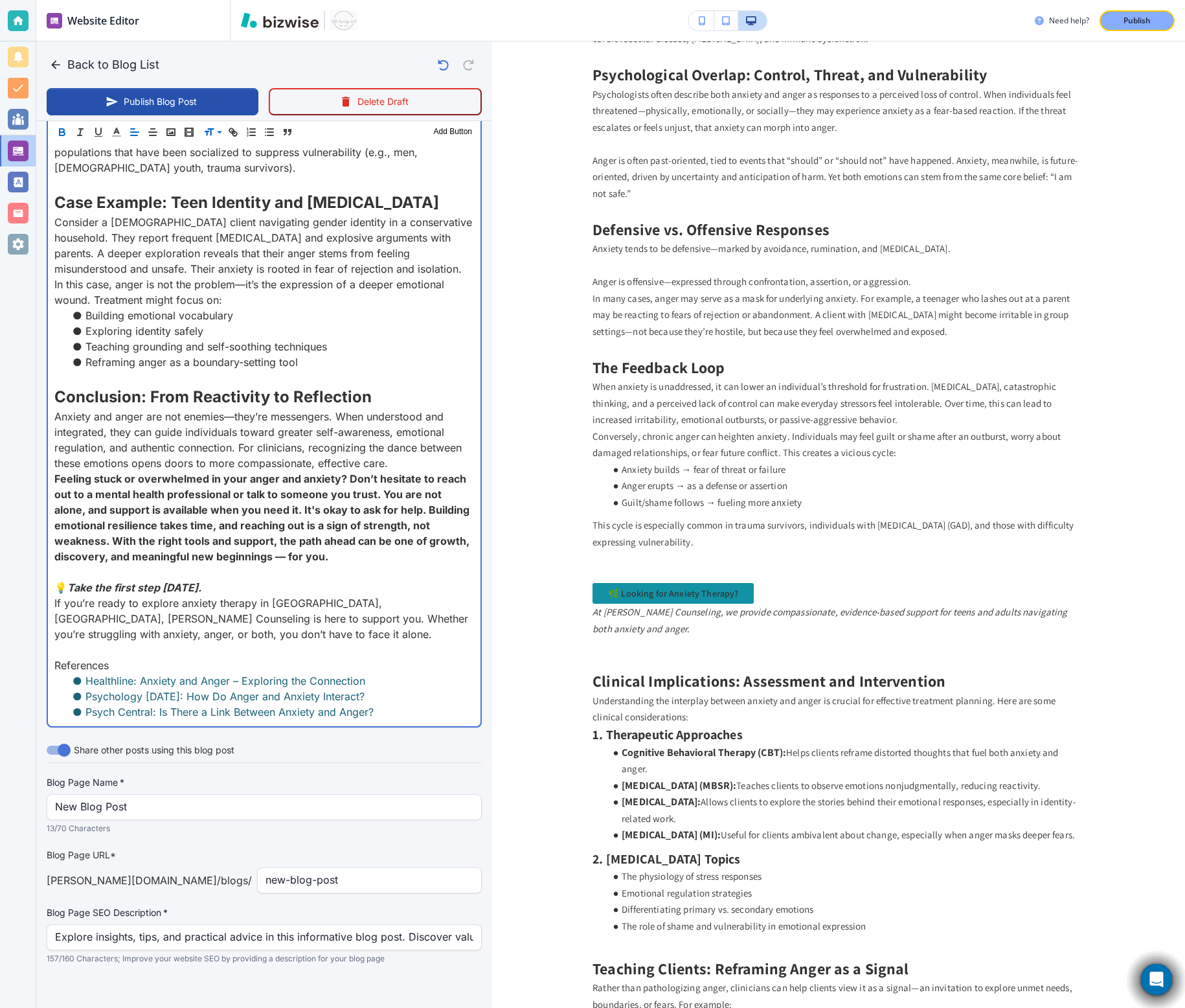
click at [406, 470] on p "Anxiety and anger are not enemies—they’re messengers. When understood and integ…" at bounding box center [264, 440] width 420 height 62
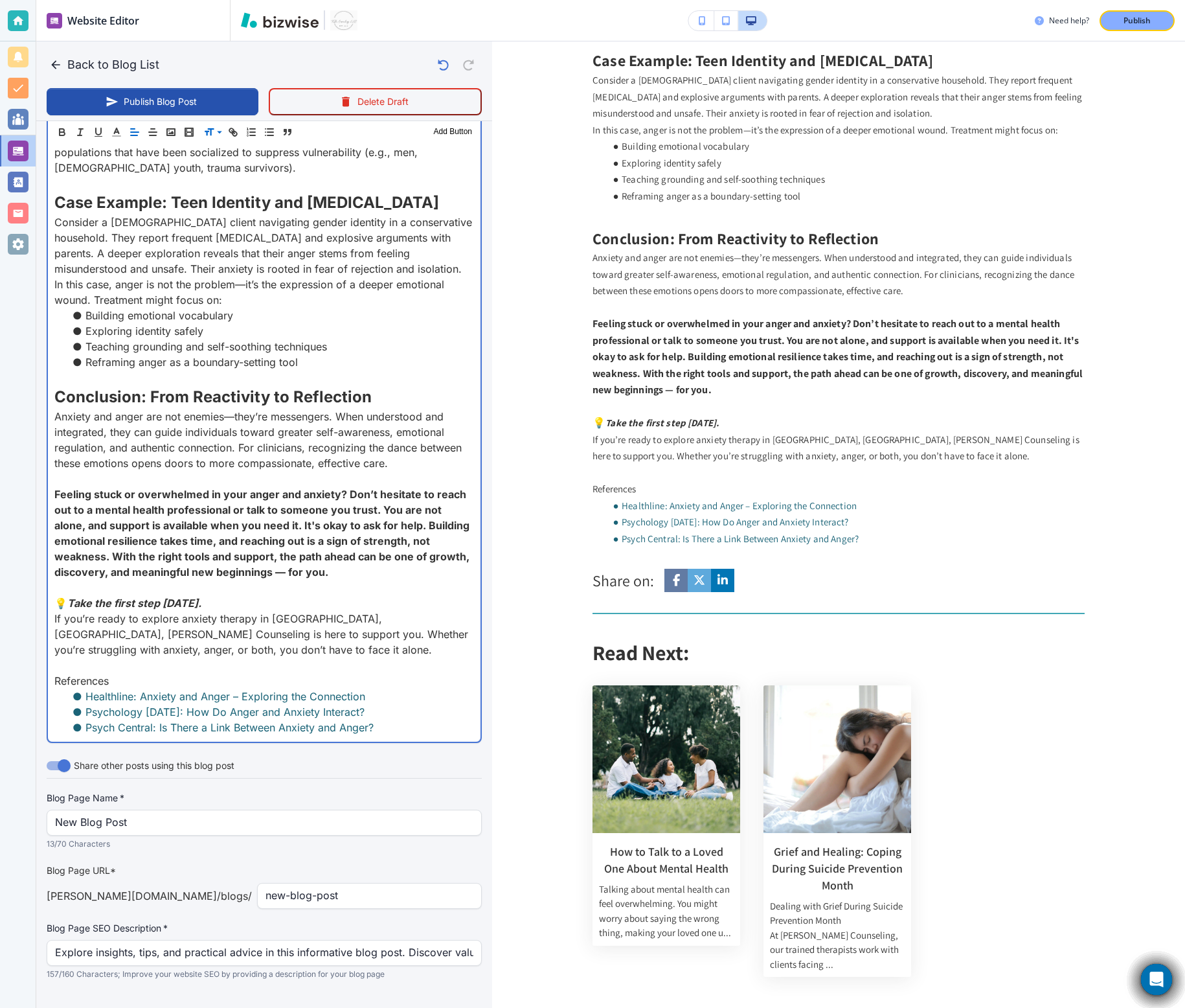
scroll to position [1977, 0]
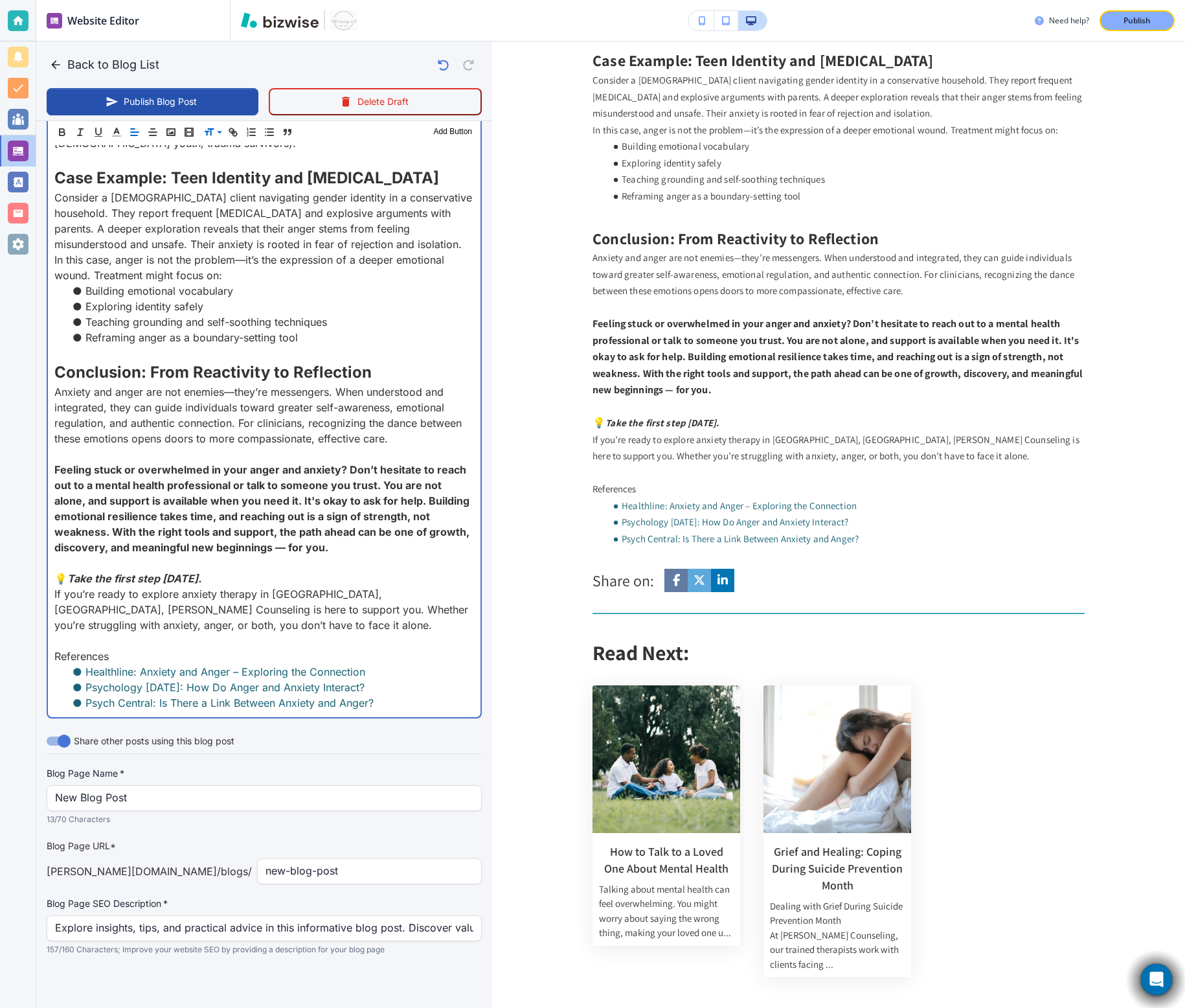
click at [174, 628] on p "If you’re ready to explore anxiety therapy in Roswell, GA, Towler Counseling is…" at bounding box center [264, 610] width 420 height 47
drag, startPoint x: 216, startPoint y: 584, endPoint x: 52, endPoint y: 570, distance: 164.6
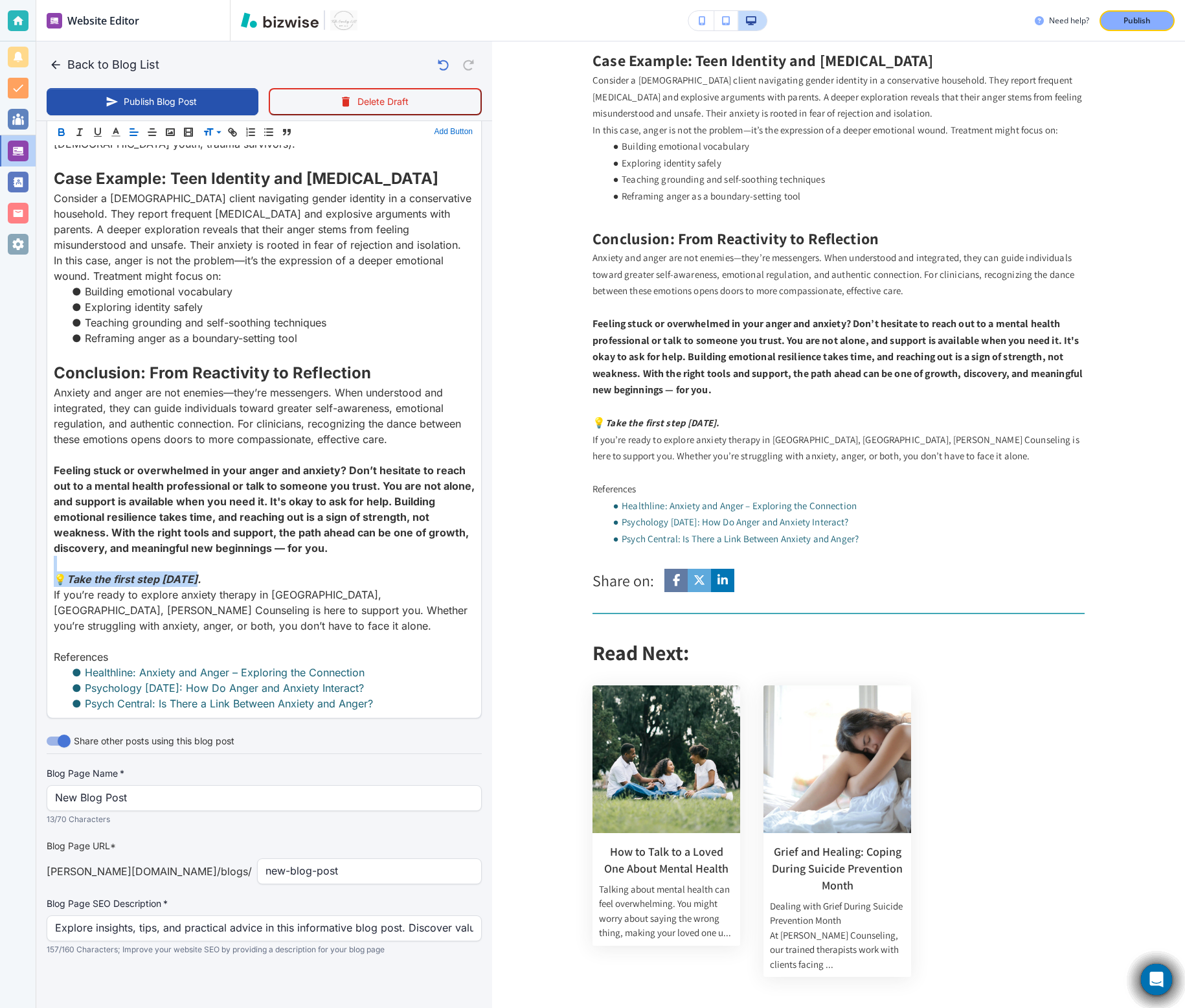
click at [451, 131] on button "Add Button" at bounding box center [454, 132] width 45 height 15
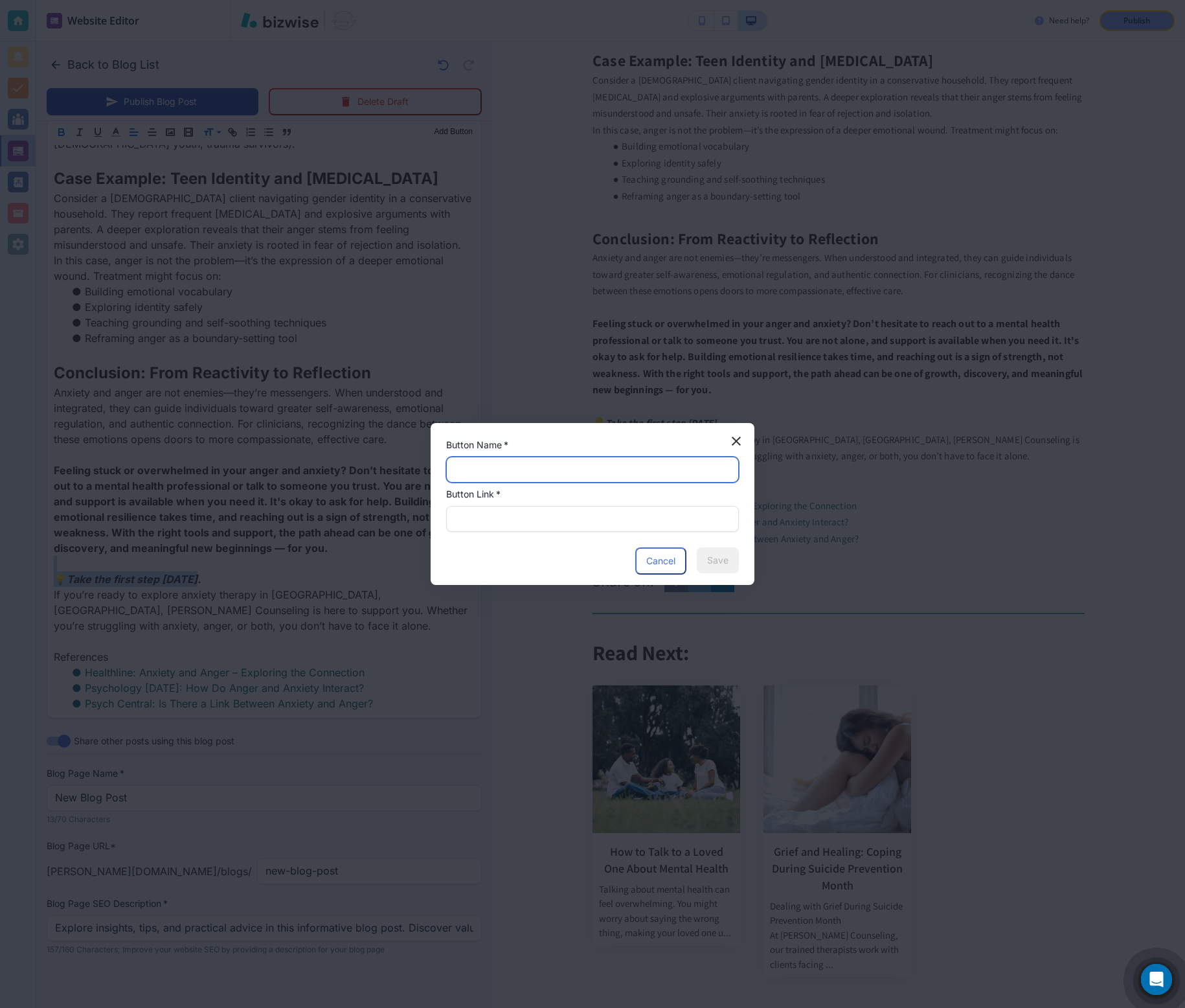
click at [550, 468] on input "text" at bounding box center [593, 468] width 276 height 24
click at [665, 568] on button "Cancel" at bounding box center [661, 560] width 50 height 26
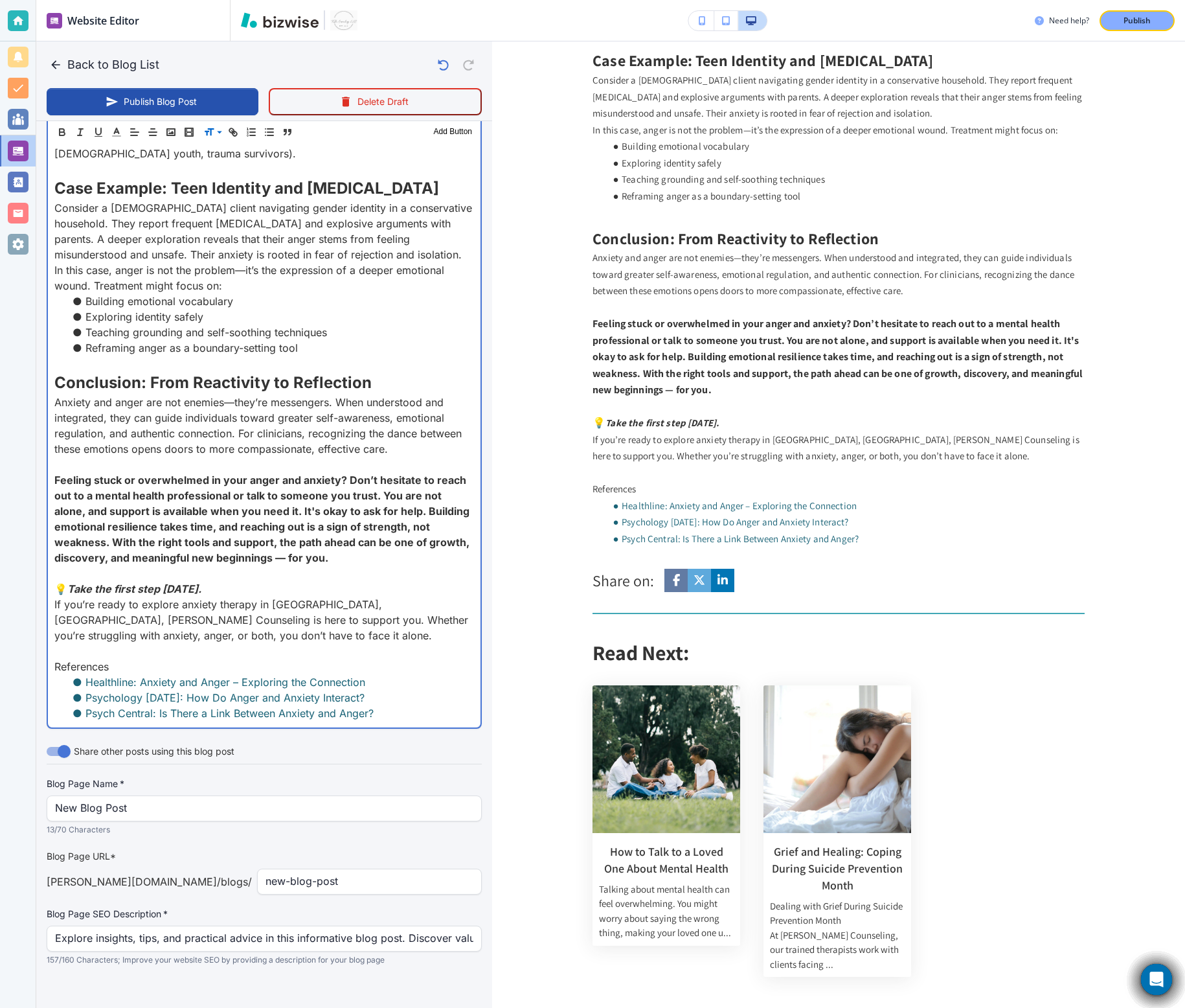
click at [285, 566] on p at bounding box center [264, 573] width 420 height 15
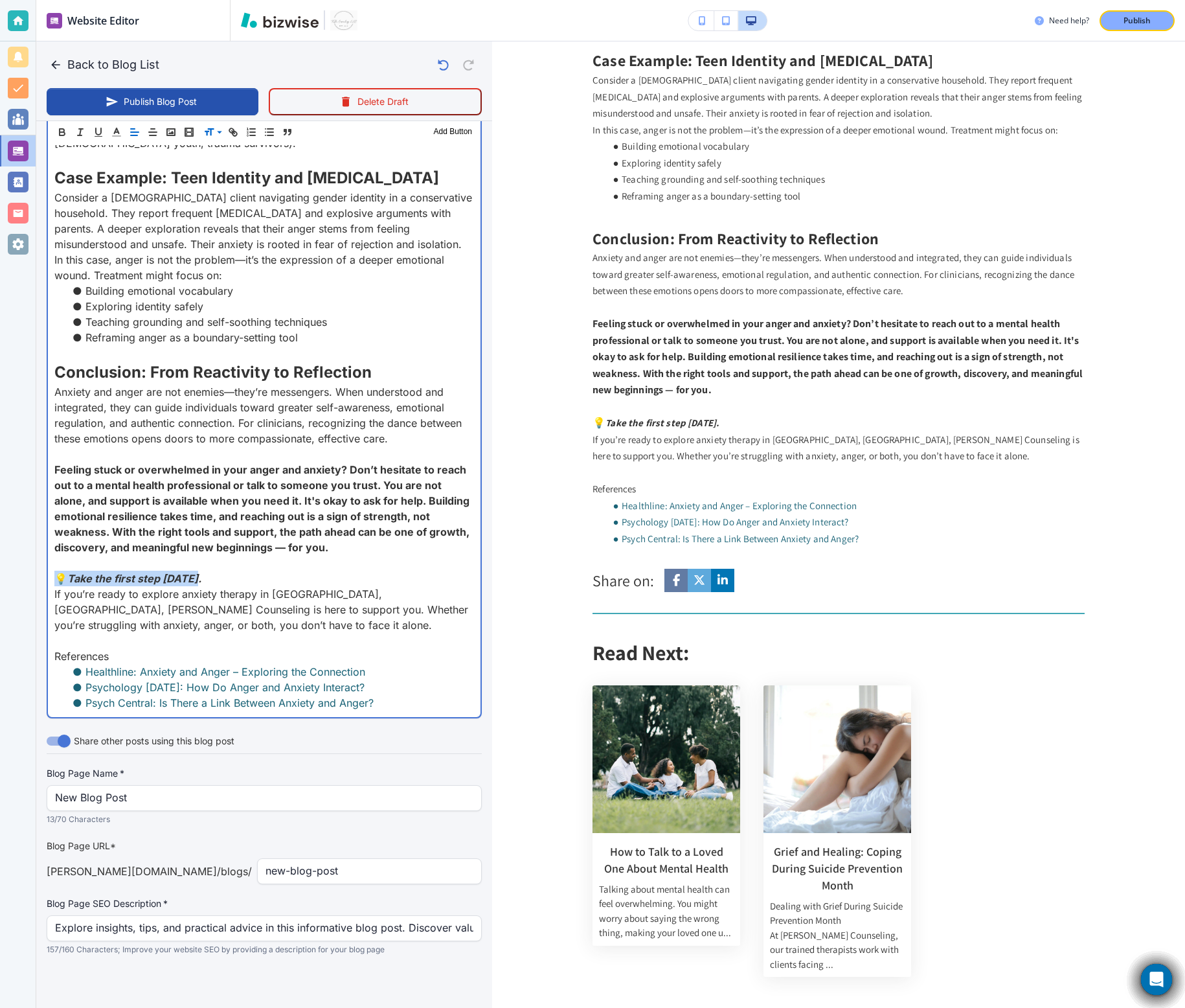
drag, startPoint x: 234, startPoint y: 585, endPoint x: 23, endPoint y: 583, distance: 211.0
click at [23, 583] on div "Website Editor Pages Edit, add, and delete pages or manage your page order Upda…" at bounding box center [592, 504] width 1185 height 1008
copy strong "💡 Take the first step today."
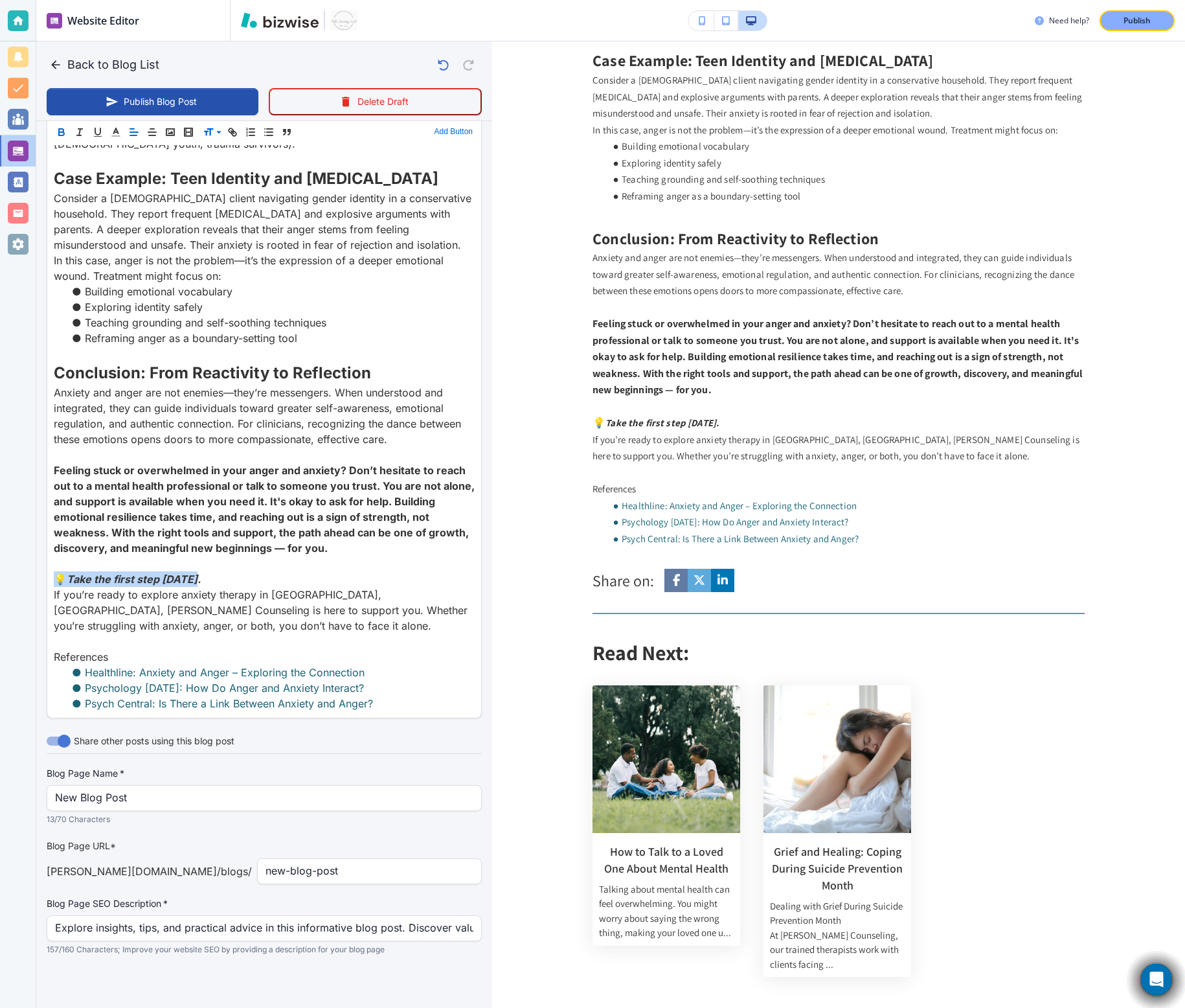
click at [443, 132] on button "Add Button" at bounding box center [454, 132] width 45 height 15
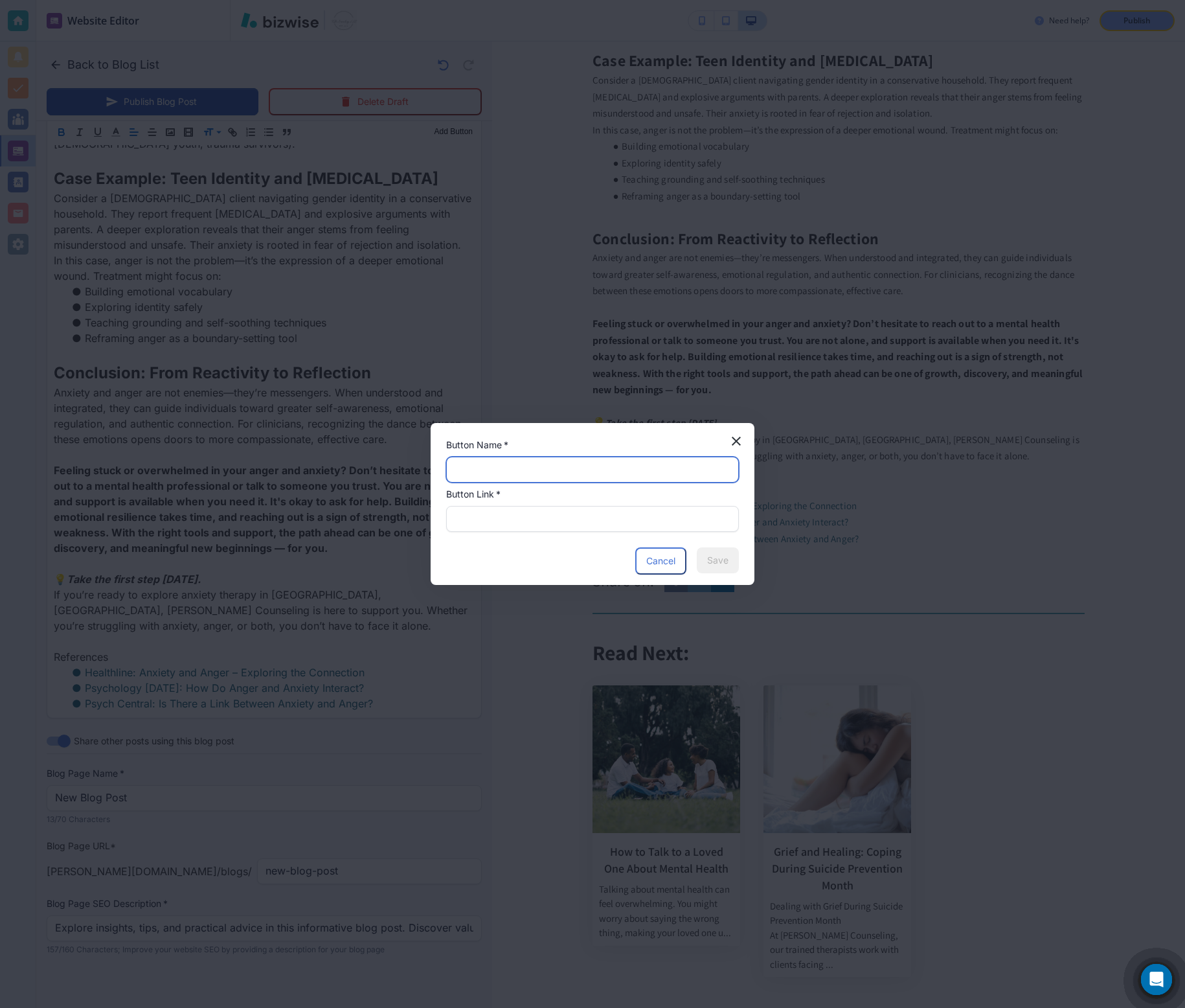
click at [506, 467] on input "text" at bounding box center [593, 468] width 276 height 24
paste input "💡 Take the first step today."
type input "💡 Take the first step today."
click at [518, 522] on input "text" at bounding box center [593, 518] width 276 height 24
paste input "https://calendar.app.google/Xv2a8t129EQntNqS9"
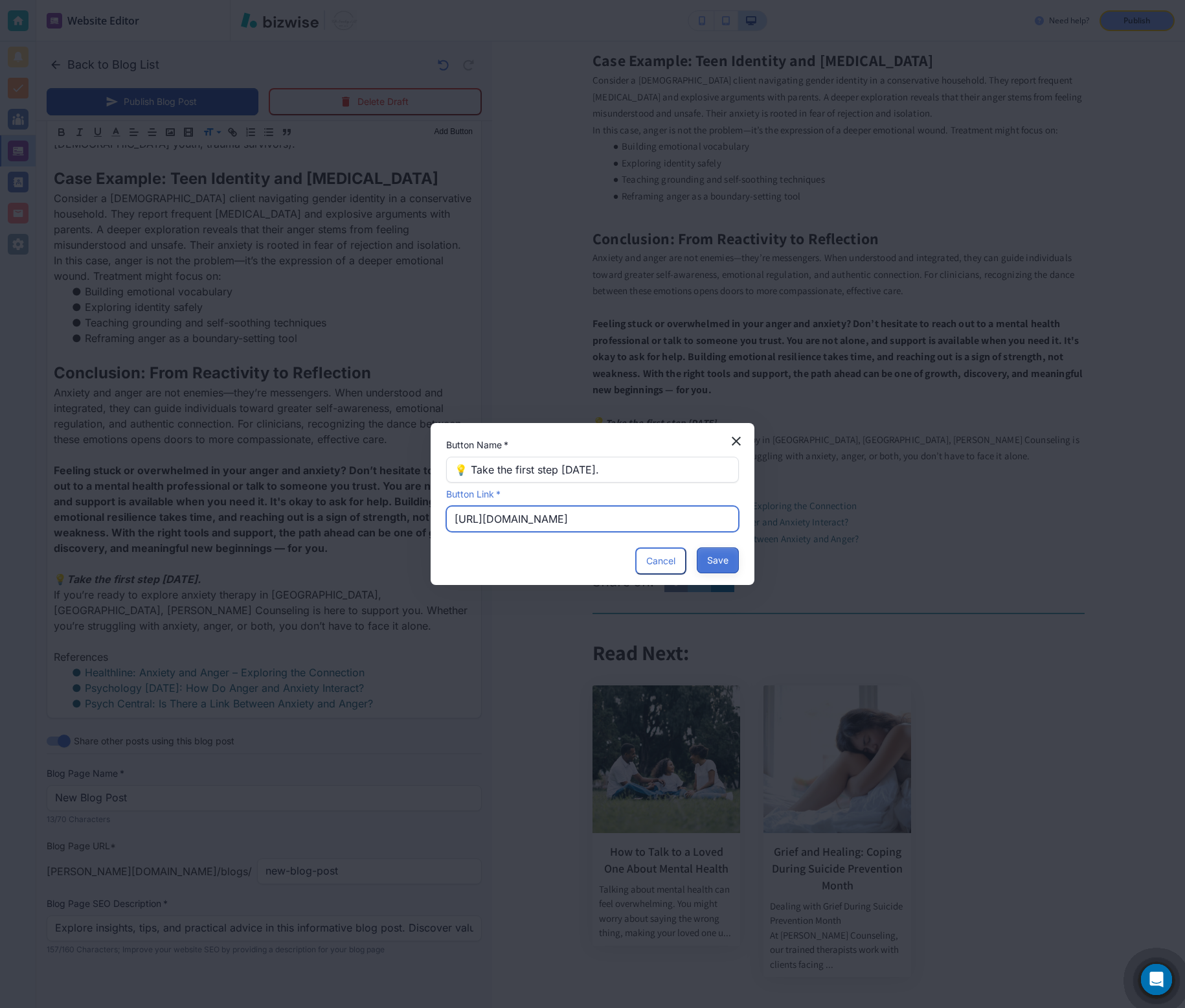
type input "https://calendar.app.google/Xv2a8t129EQntNqS9"
click at [708, 561] on button "Save" at bounding box center [717, 559] width 42 height 26
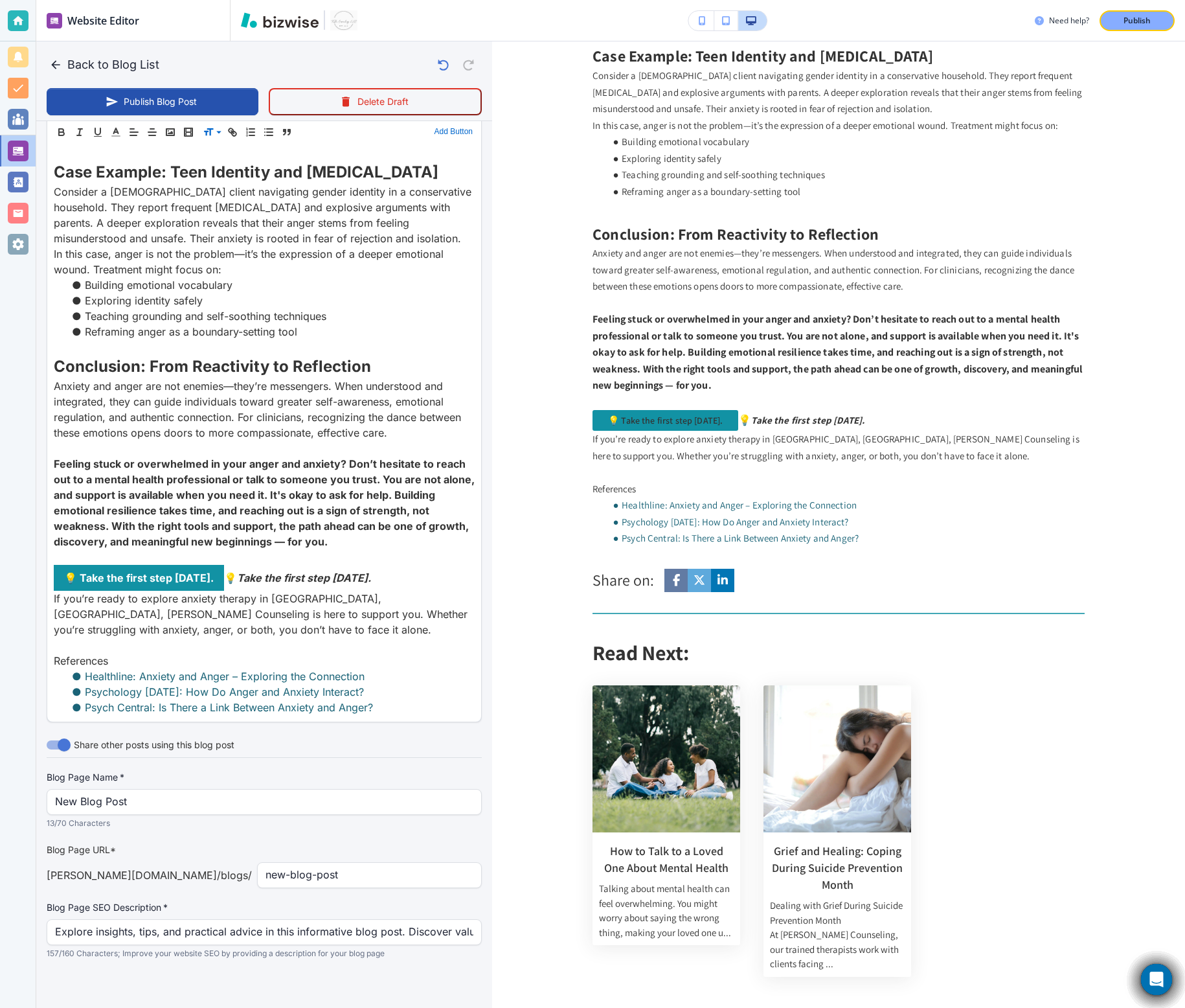
scroll to position [1970, 0]
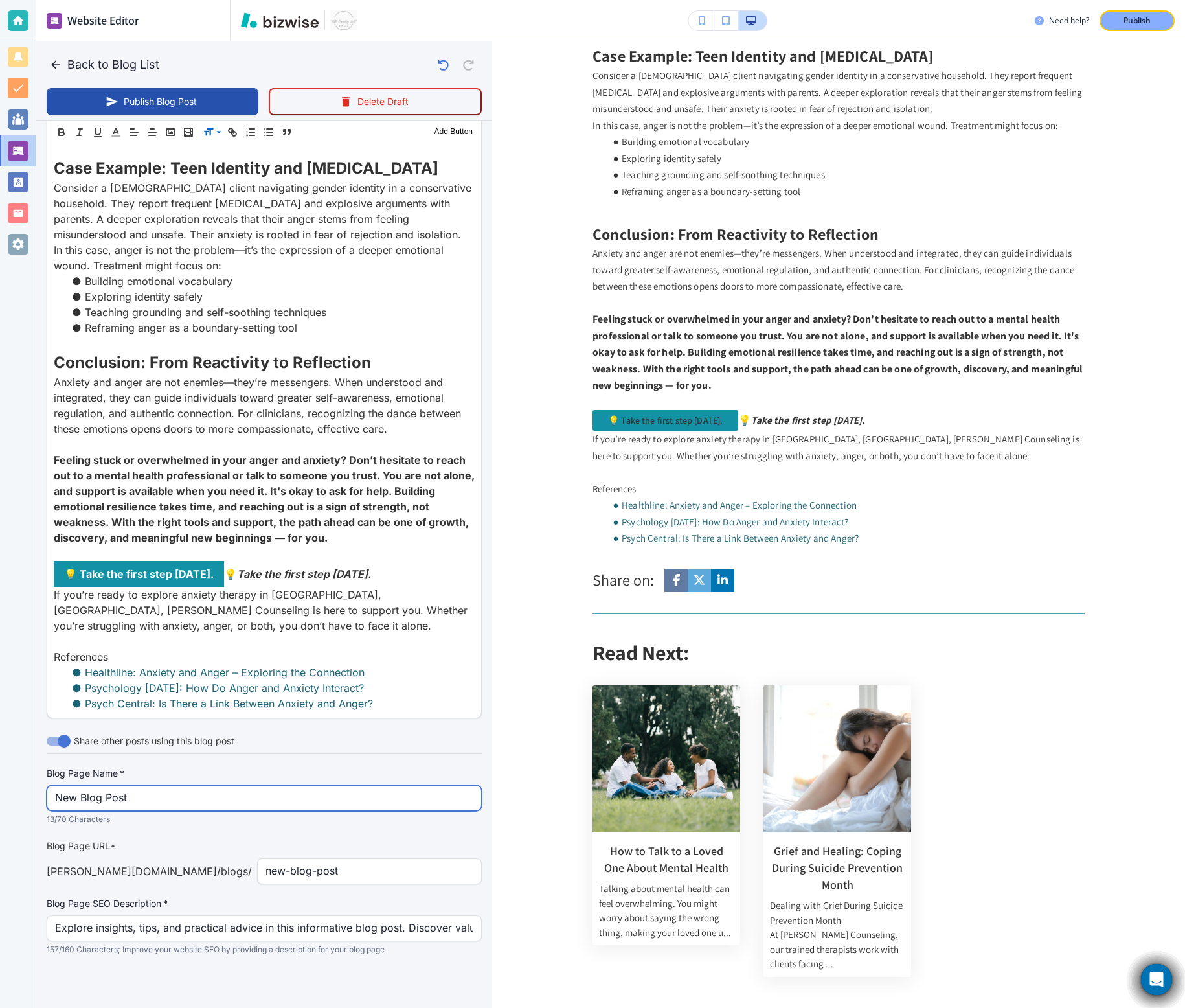
click at [265, 802] on input "New Blog Post" at bounding box center [264, 797] width 418 height 24
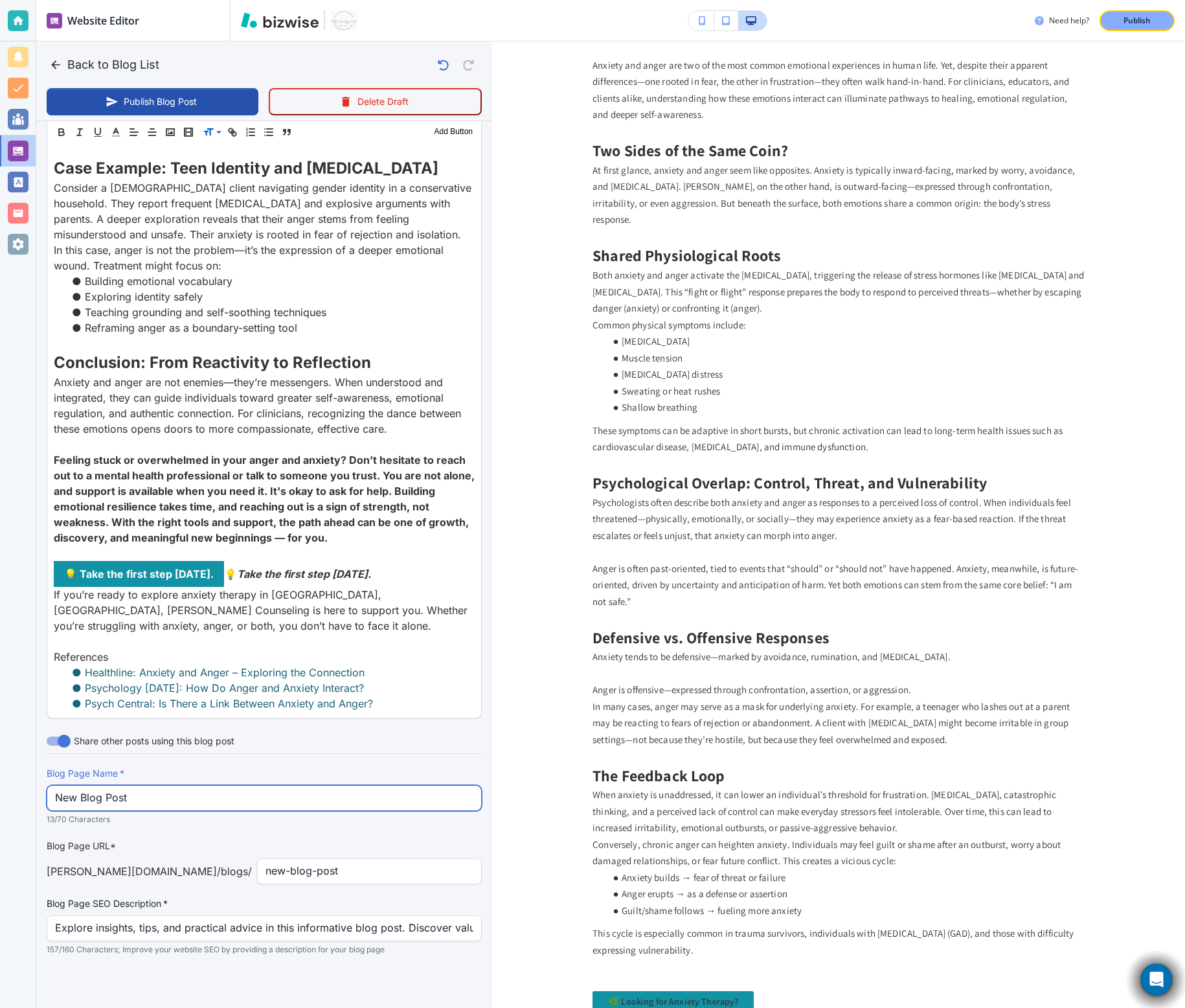
scroll to position [0, 0]
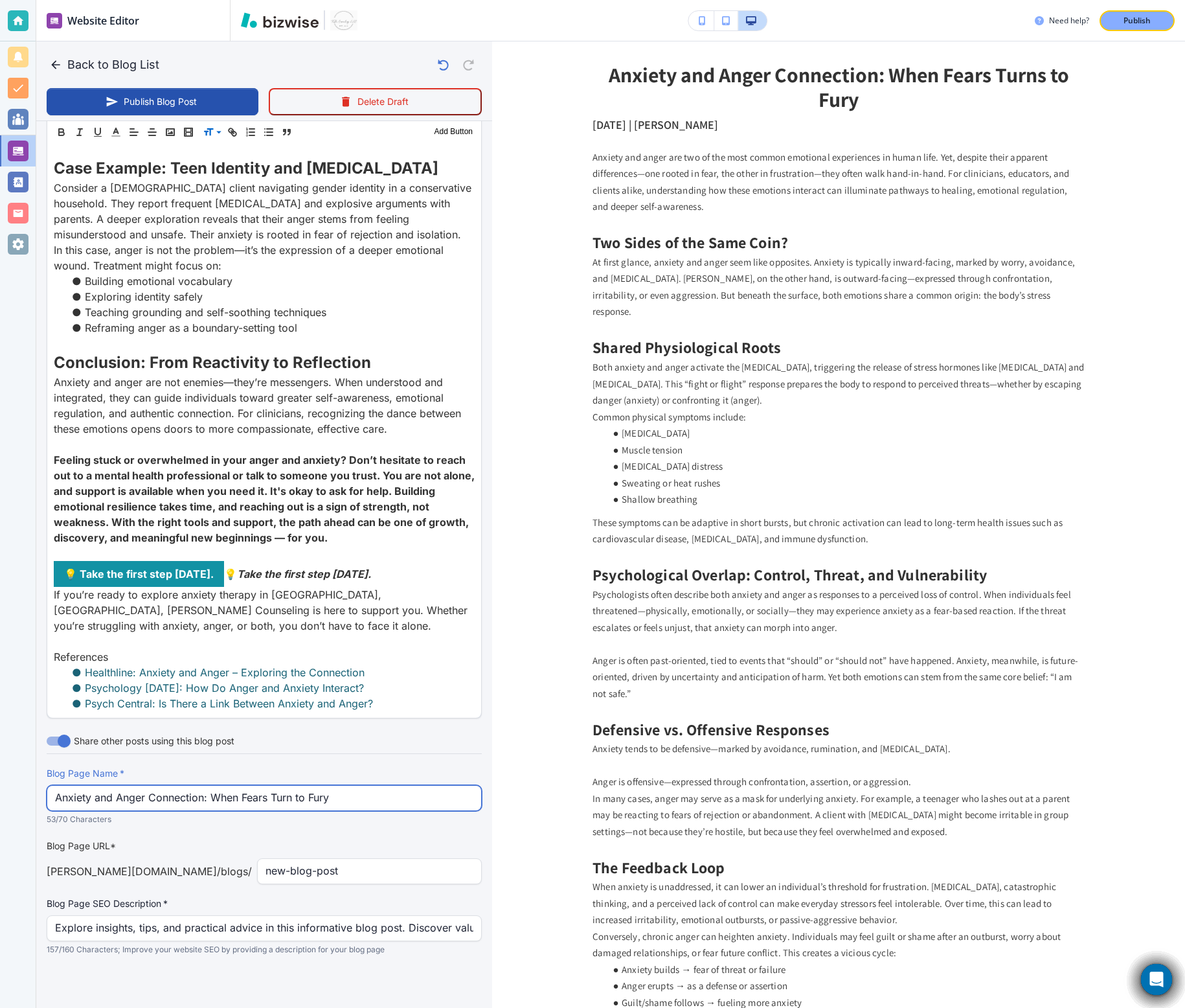
click at [270, 794] on input "Anxiety and Anger Connection: When Fears Turn to Fury" at bounding box center [264, 797] width 418 height 24
type input "Anxiety and Anger Connection: When Fears Turn to Fury"
click at [353, 873] on input "new-blog-post" at bounding box center [369, 870] width 208 height 24
click at [348, 873] on input "new-blog-post" at bounding box center [369, 870] width 208 height 24
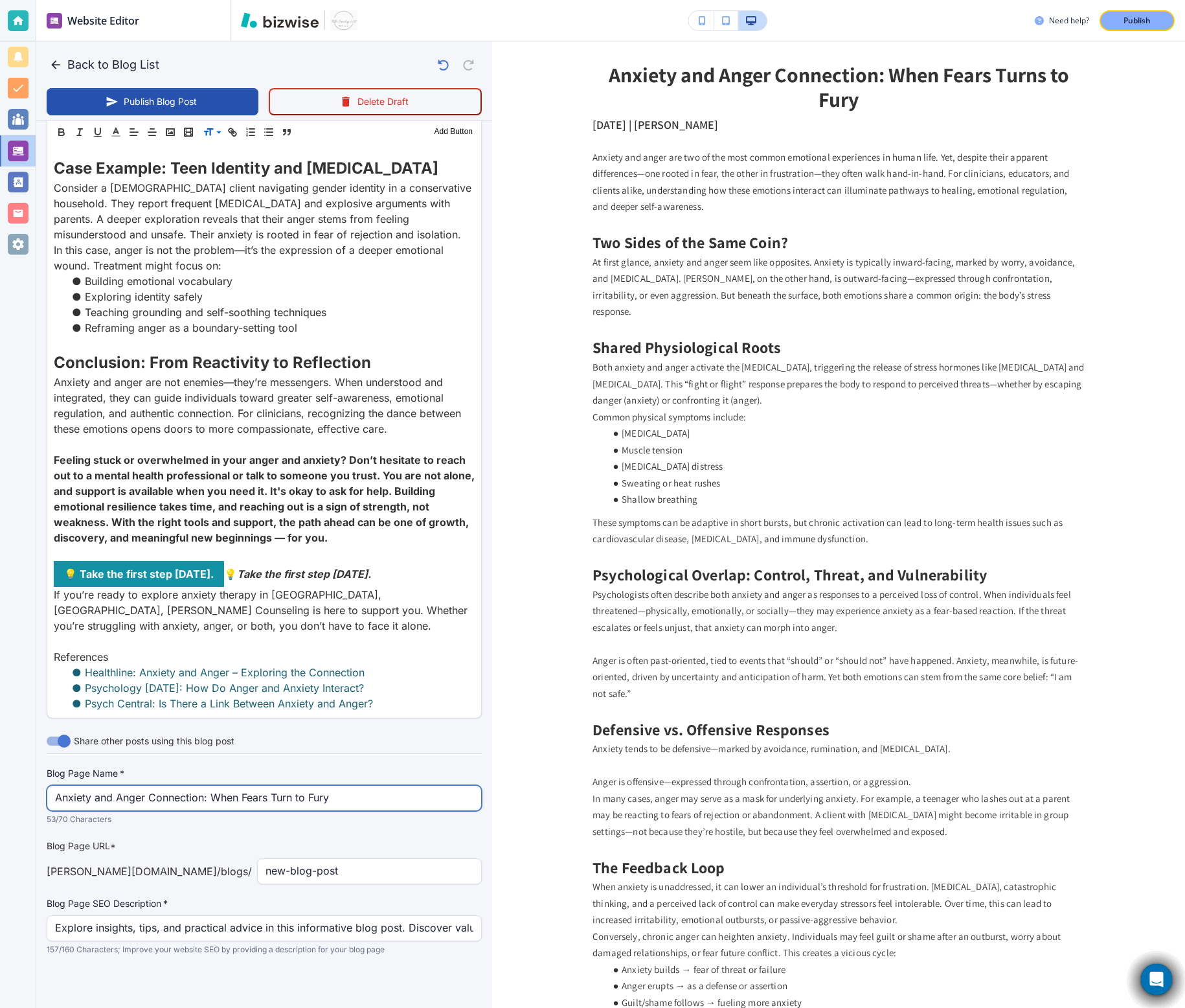
click at [353, 798] on input "Anxiety and Anger Connection: When Fears Turn to Fury" at bounding box center [264, 797] width 418 height 24
click at [324, 869] on input "new-blog-post" at bounding box center [369, 870] width 208 height 24
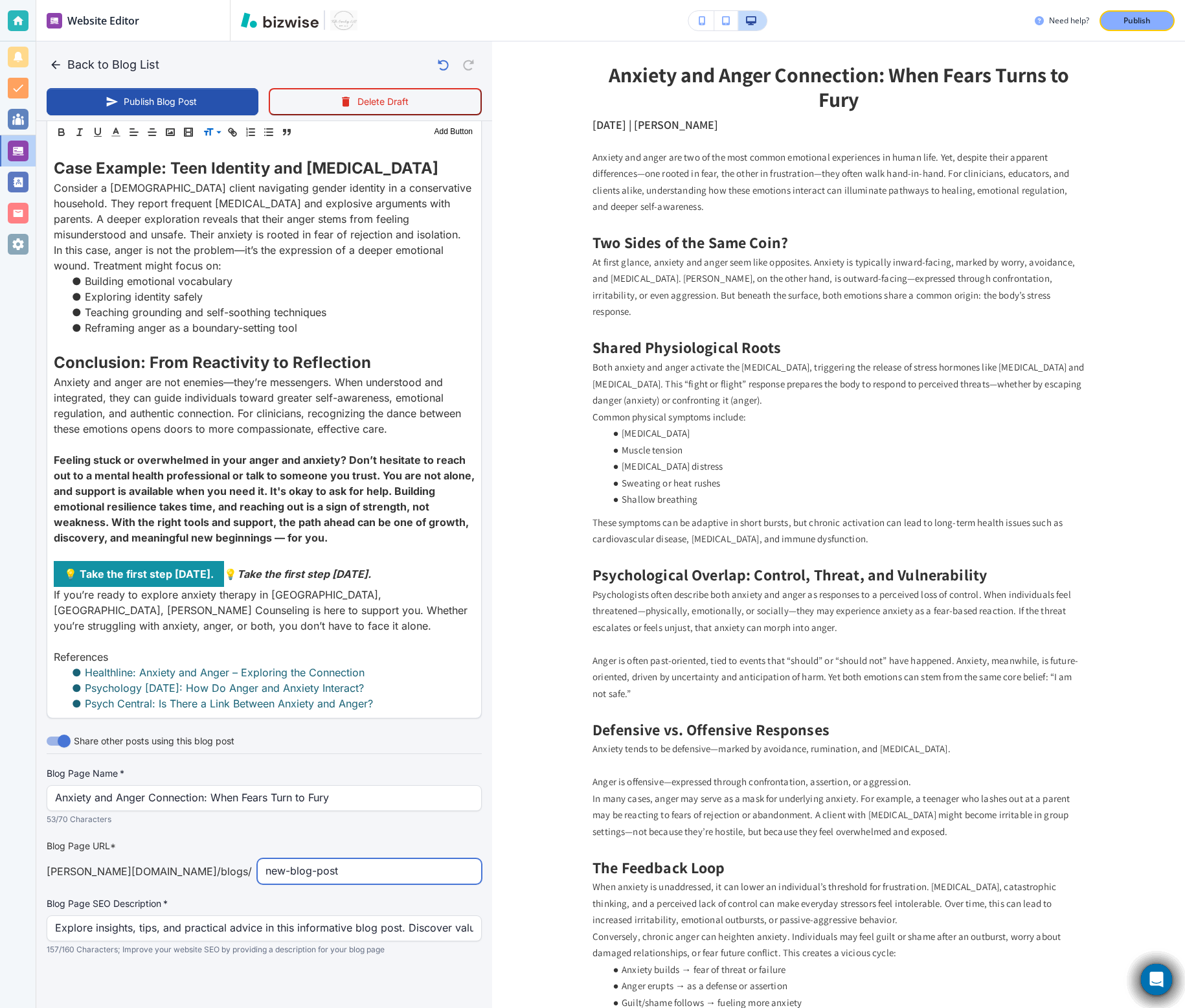
click at [324, 869] on input "new-blog-post" at bounding box center [369, 870] width 208 height 24
paste input "Anxiety and Anger Connection: When Fears Turn to Fury"
click at [451, 865] on input "Anxiety and Anger Connection: When Fears Turn to Fury" at bounding box center [369, 870] width 208 height 24
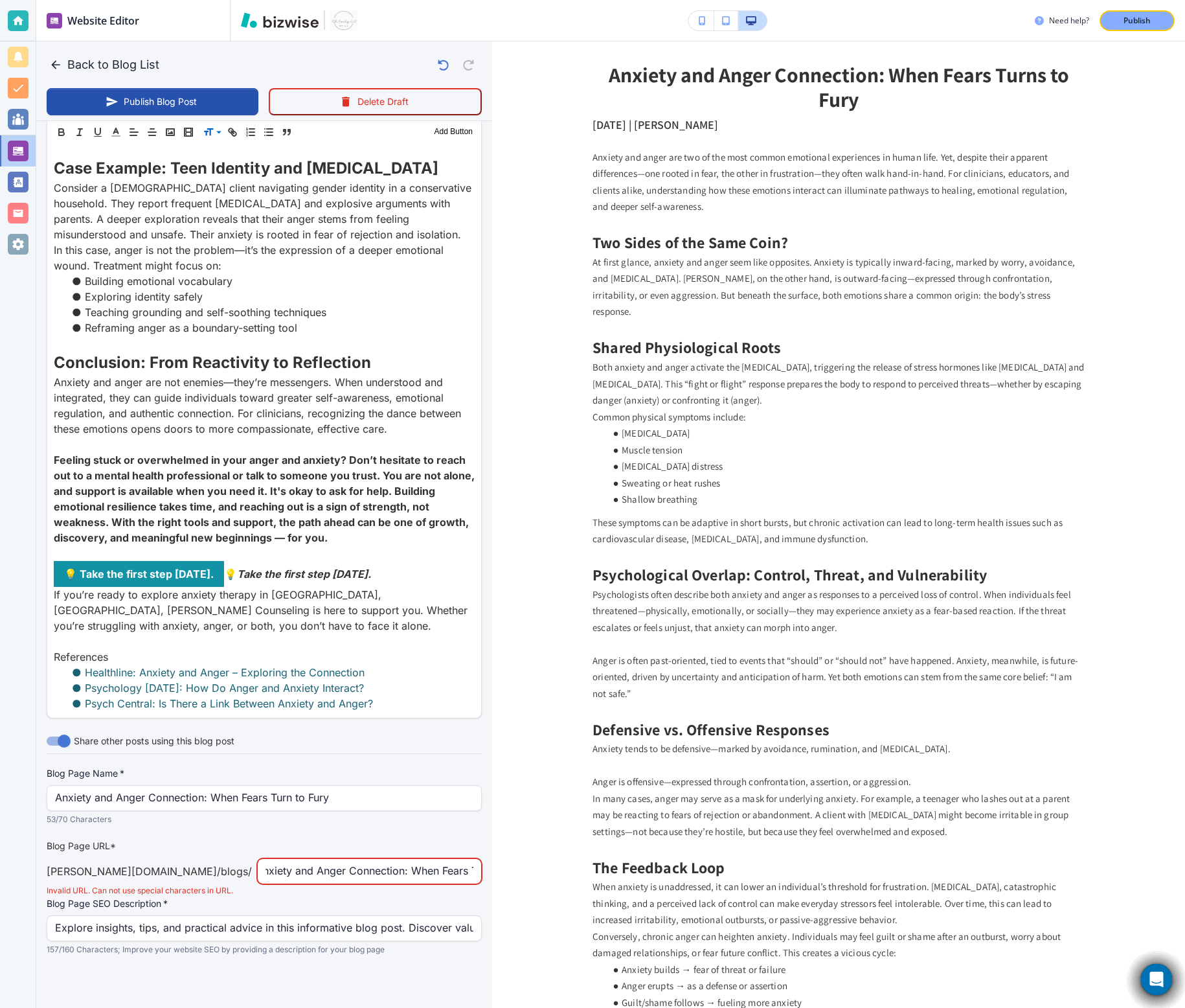
scroll to position [0, 6]
type input "Anxiety-and-Anger-Connection-When-Fears-Turn-to-Fury"
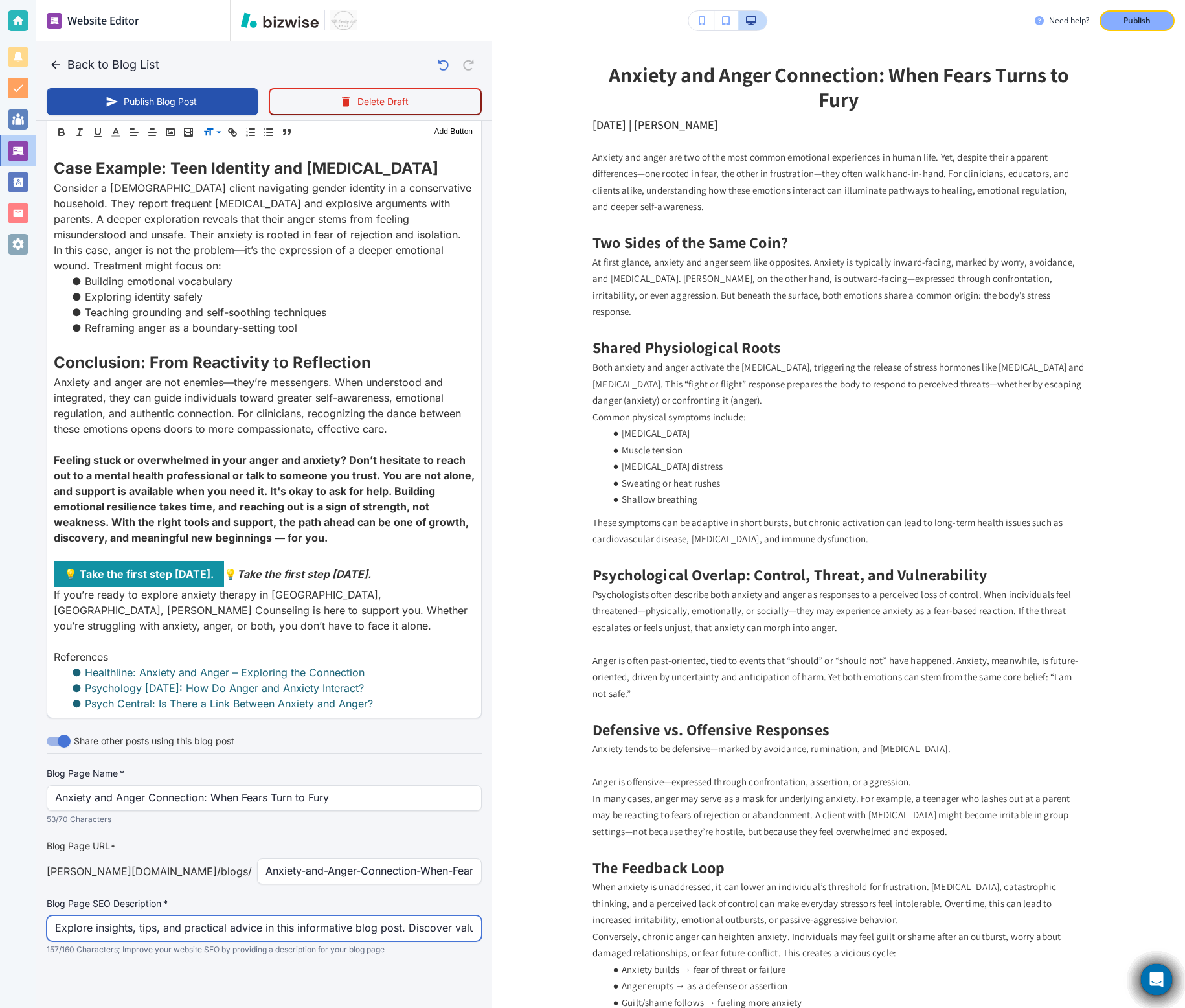
click at [285, 924] on input "Explore insights, tips, and practical advice in this informative blog post. Dis…" at bounding box center [264, 927] width 418 height 24
paste input "the connection between anxiety and anger. Learn why these emotions overlap, how…"
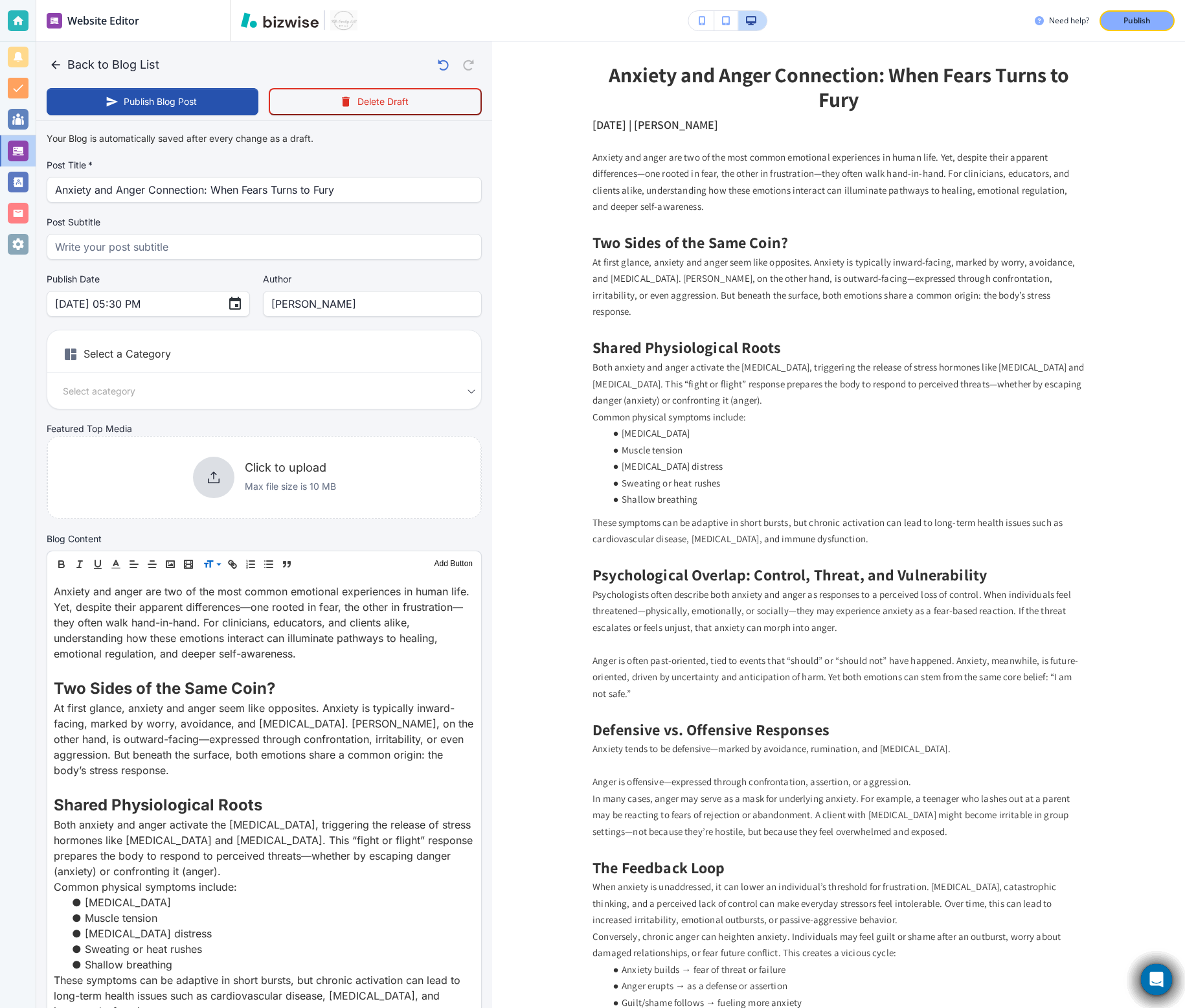
type input "Explore the connection between anxiety and anger. Learn why these emotions over…"
click at [144, 355] on h6 "Select a Category" at bounding box center [264, 357] width 434 height 32
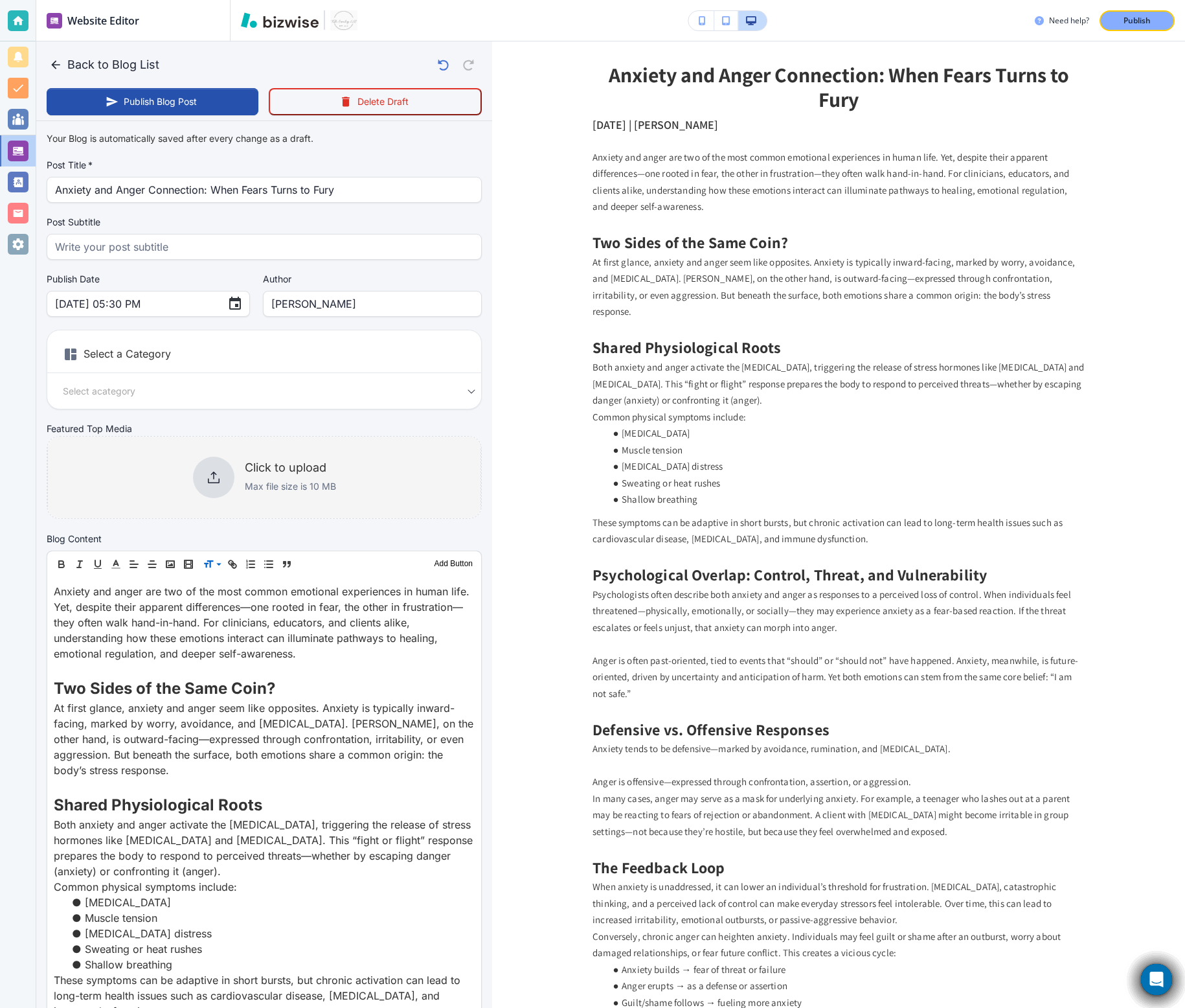
click at [202, 471] on div at bounding box center [214, 477] width 41 height 41
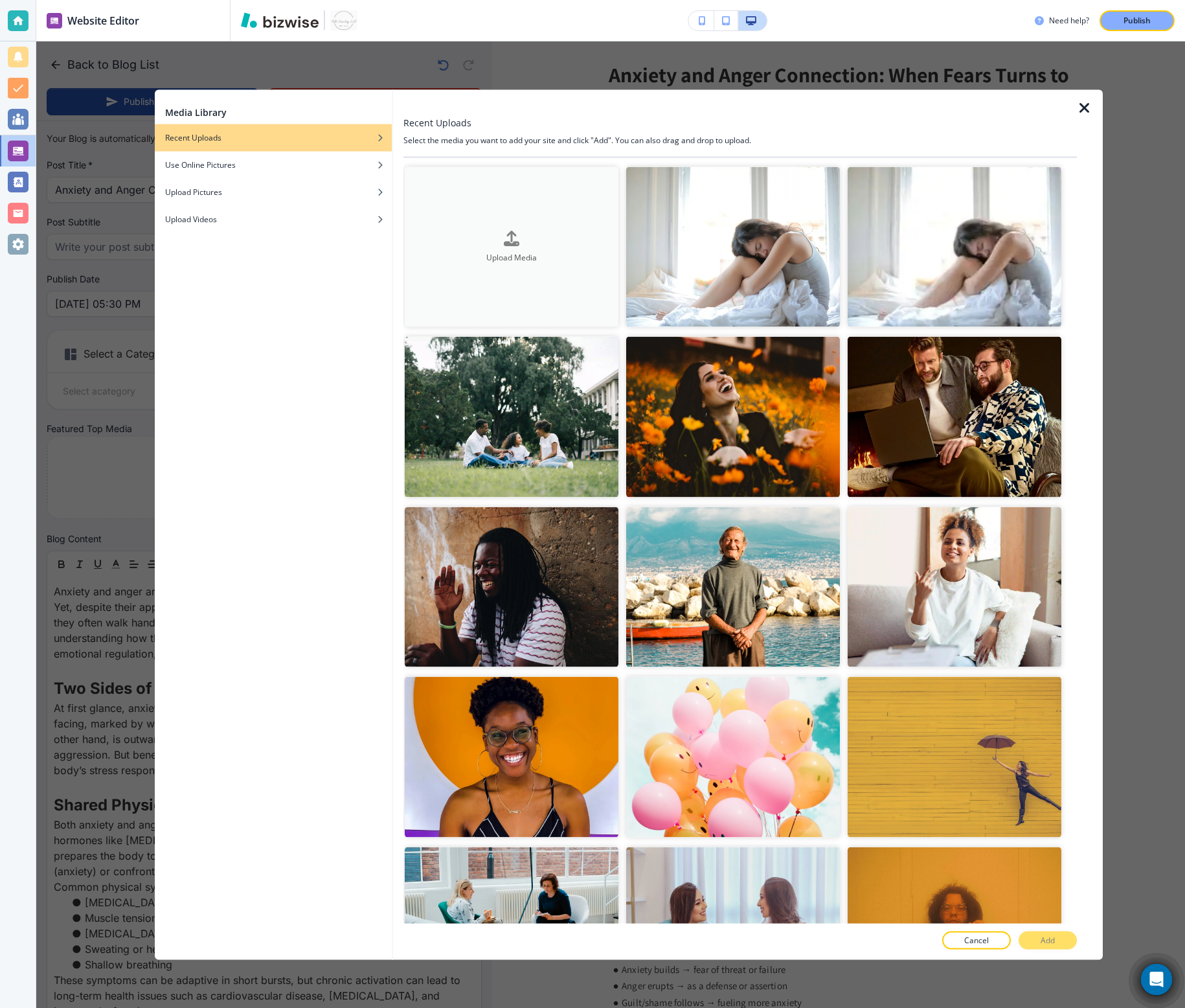
click at [570, 264] on button "Upload Media" at bounding box center [511, 247] width 214 height 160
click at [528, 206] on button "Upload Media" at bounding box center [511, 247] width 214 height 160
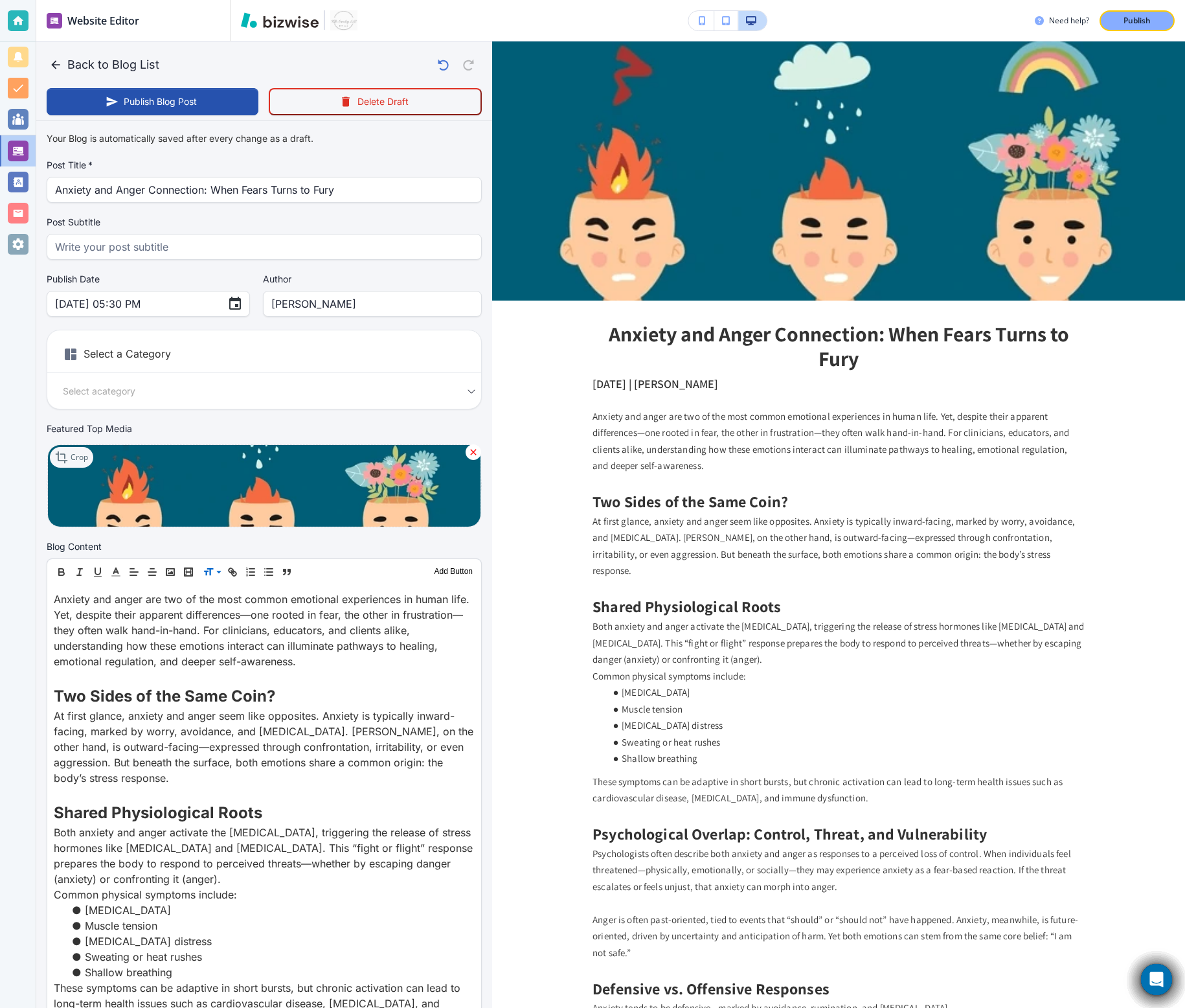
click at [67, 452] on icon at bounding box center [62, 457] width 15 height 15
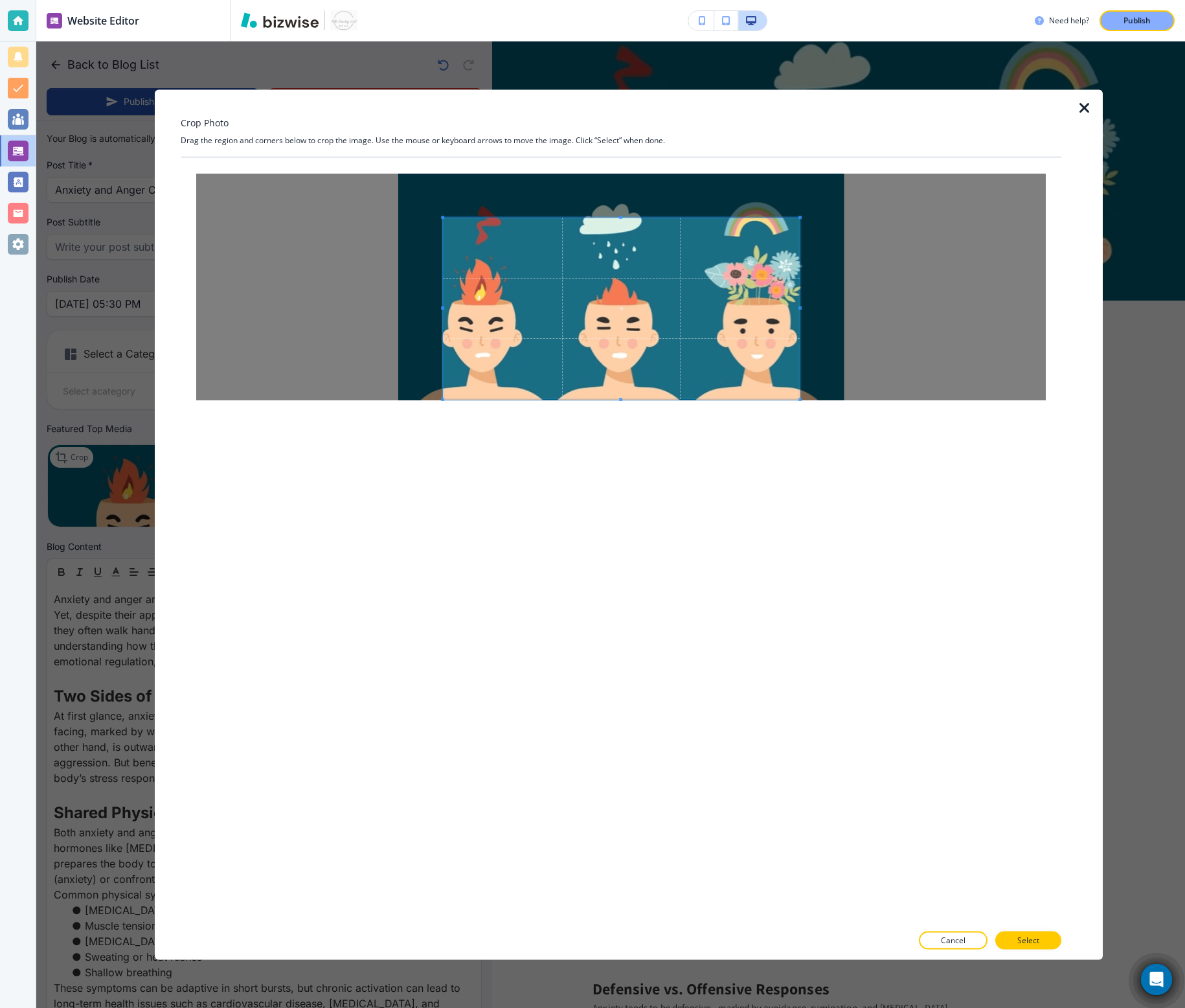
click at [678, 351] on span at bounding box center [622, 308] width 357 height 181
click at [925, 315] on div at bounding box center [621, 287] width 850 height 227
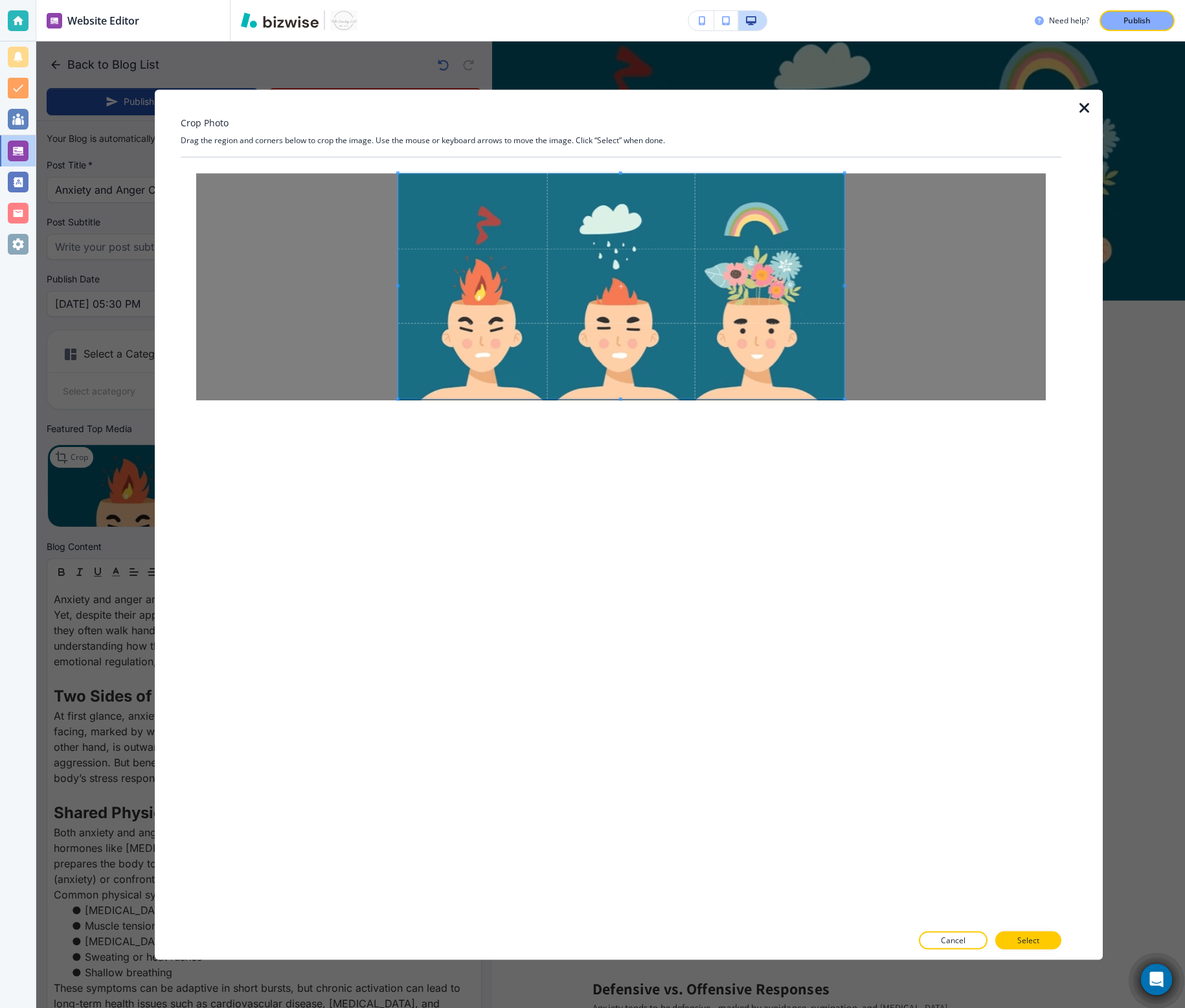
click at [328, 136] on div "Crop Photo Drag the region and corners below to crop the image. Use the mouse o…" at bounding box center [622, 524] width 881 height 869
click at [621, 174] on span at bounding box center [621, 286] width 446 height 225
click at [618, 187] on div at bounding box center [621, 293] width 446 height 212
click at [1022, 932] on button "Select" at bounding box center [1028, 940] width 66 height 18
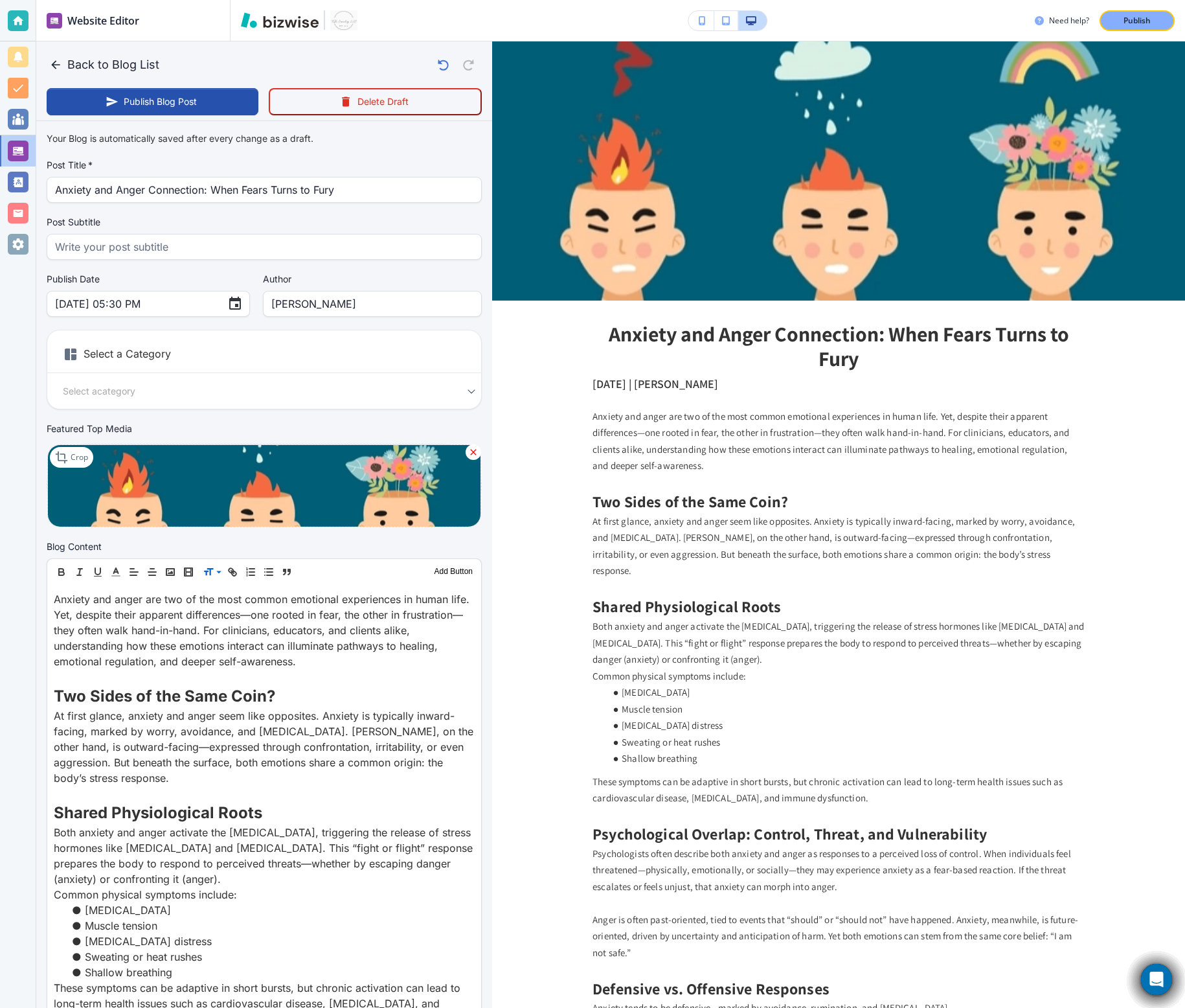
click at [183, 343] on h6 "Select a Category" at bounding box center [264, 357] width 434 height 32
click at [174, 368] on h6 "Select a Category" at bounding box center [264, 357] width 434 height 32
click at [150, 353] on h6 "Select a Category" at bounding box center [264, 357] width 434 height 32
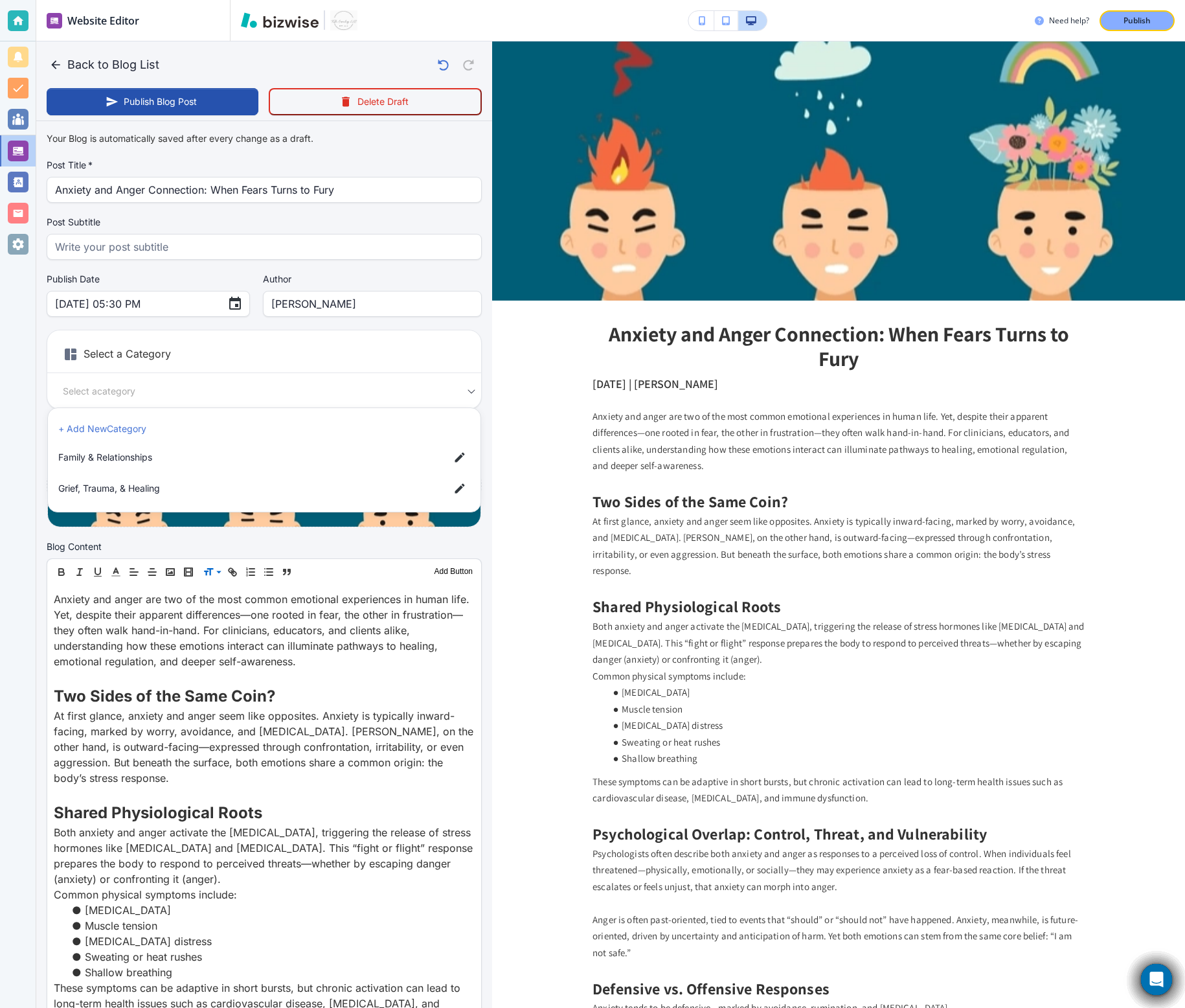
click at [169, 0] on body "Website Editor Pages Edit, add, and delete pages or manage your page order Upda…" at bounding box center [592, 0] width 1185 height 0
click at [146, 423] on li "+ Add New Category" at bounding box center [264, 428] width 423 height 21
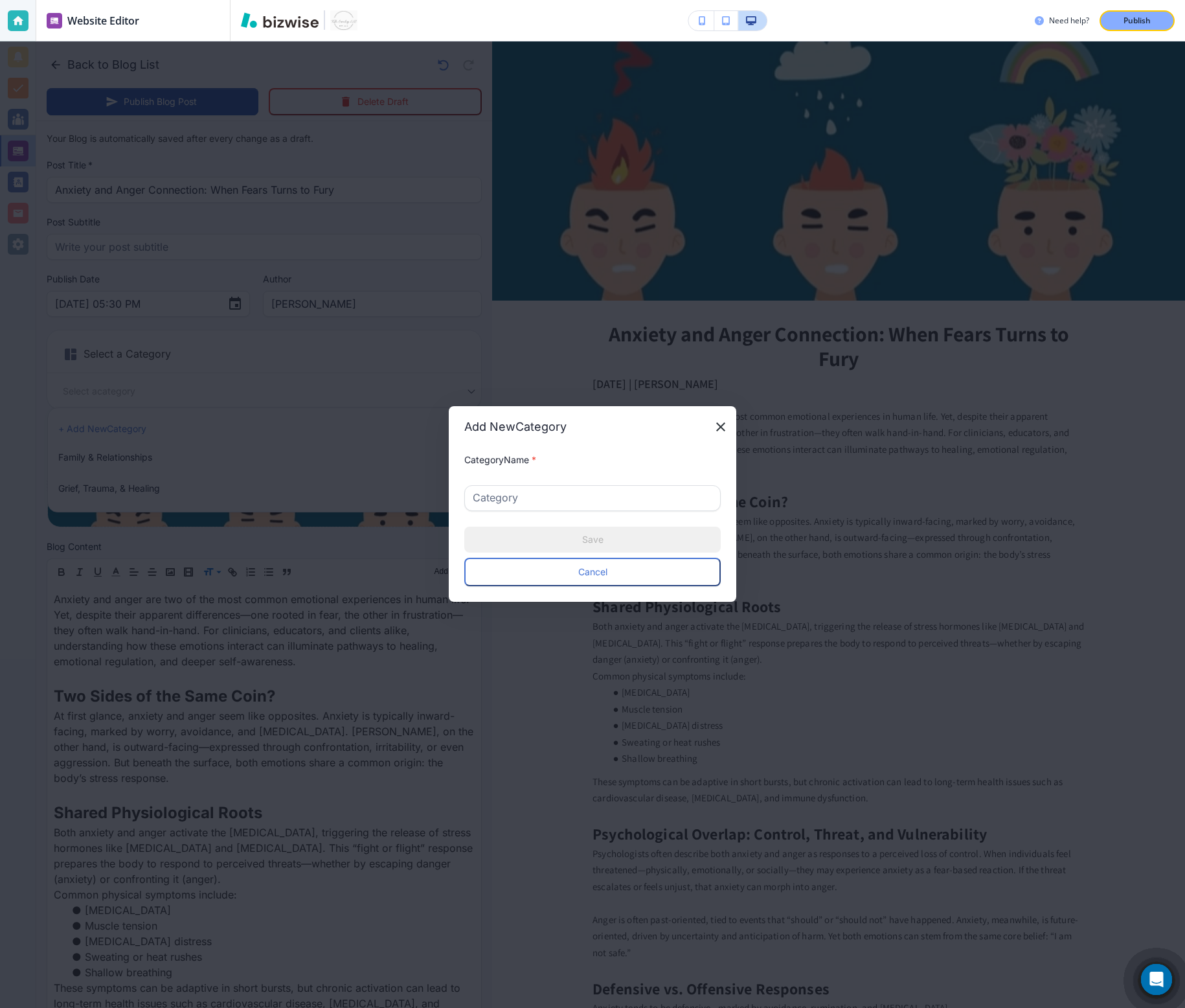
type input "Stress, Anxiety & Emotional Health"
click at [624, 535] on button "Save" at bounding box center [592, 539] width 257 height 26
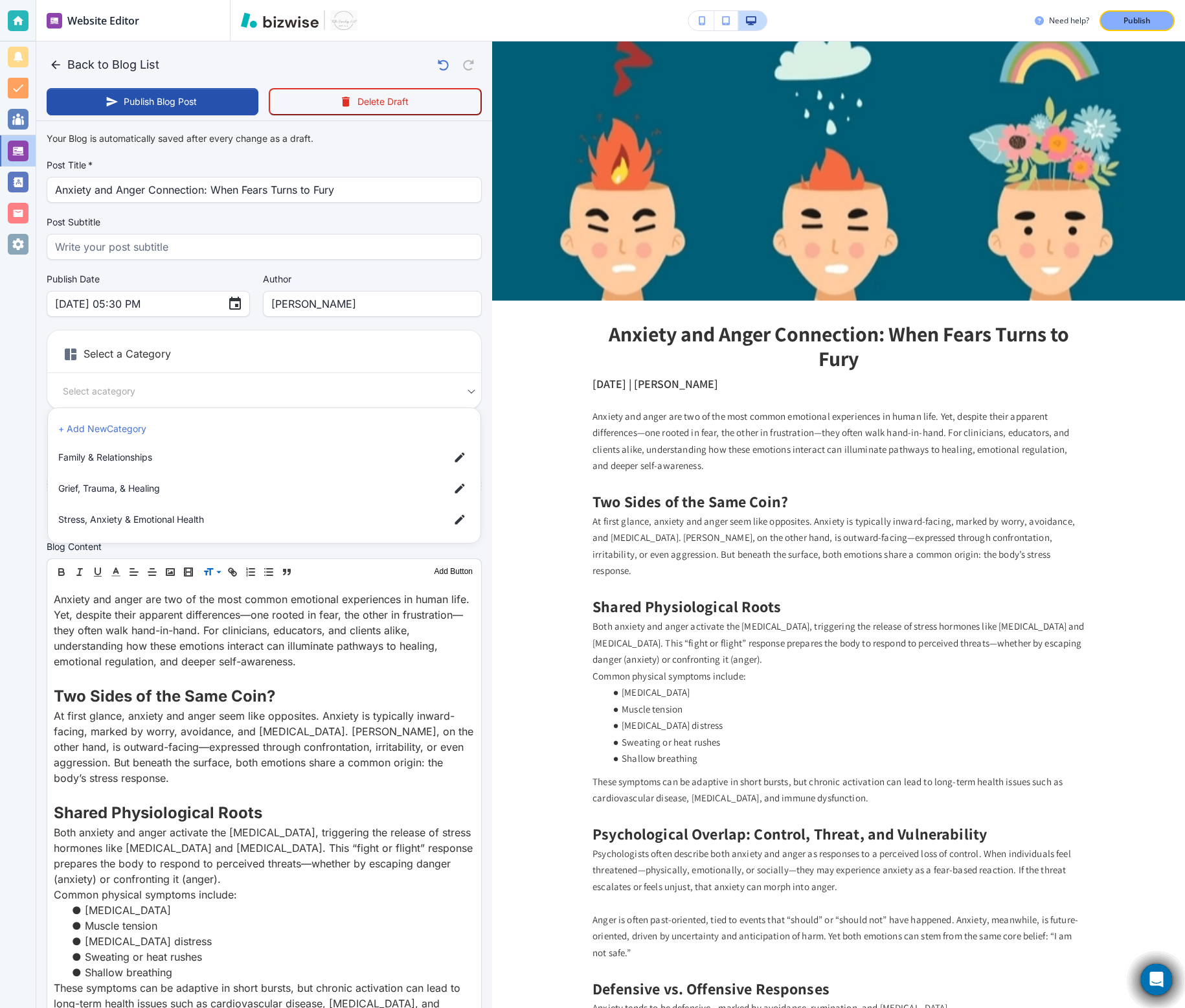
click at [232, 513] on span "Stress, Anxiety & Emotional Health" at bounding box center [249, 520] width 381 height 14
type input "ac2d7bf0b50b1af5976d9"
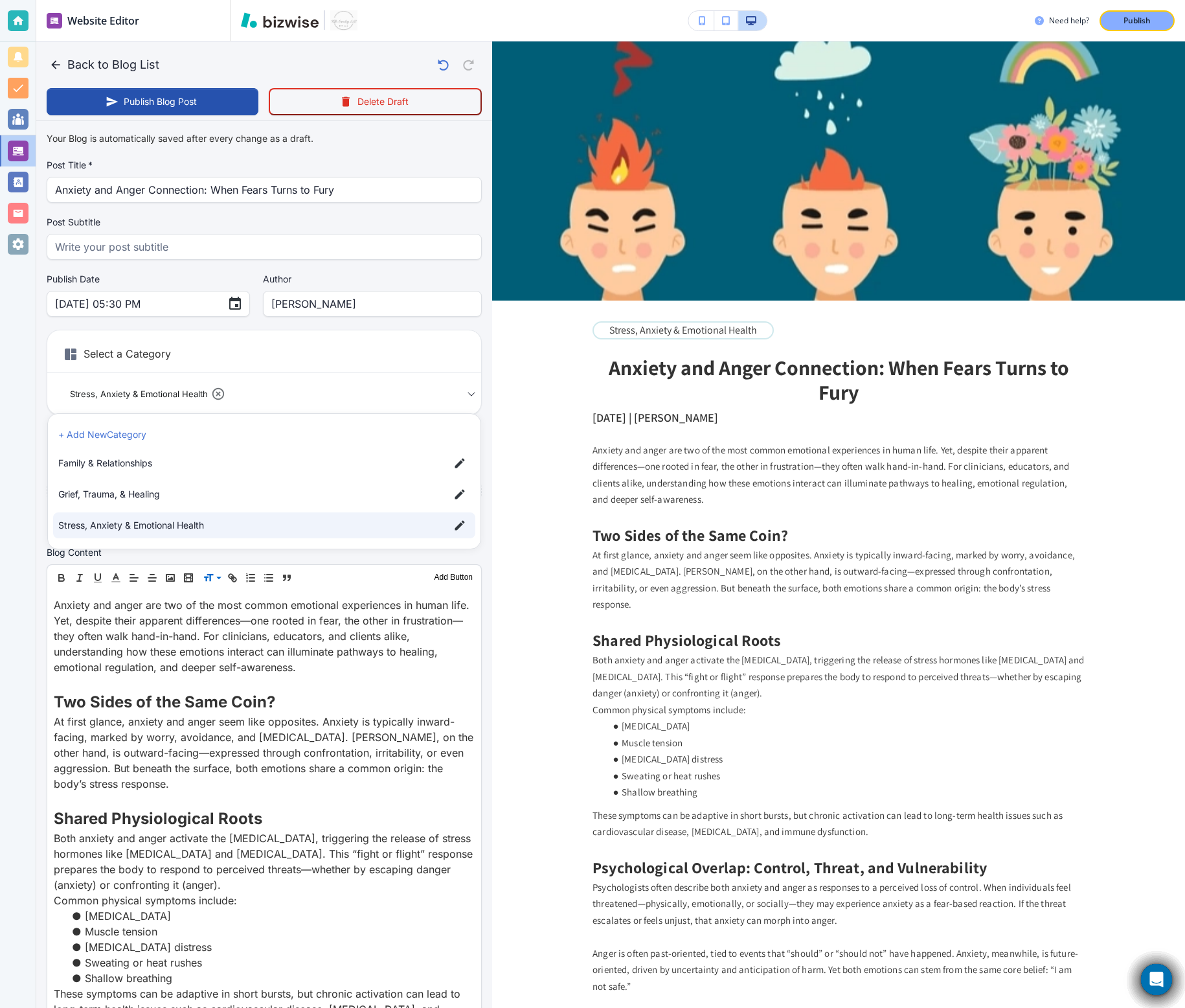
click at [469, 395] on div at bounding box center [592, 504] width 1185 height 1008
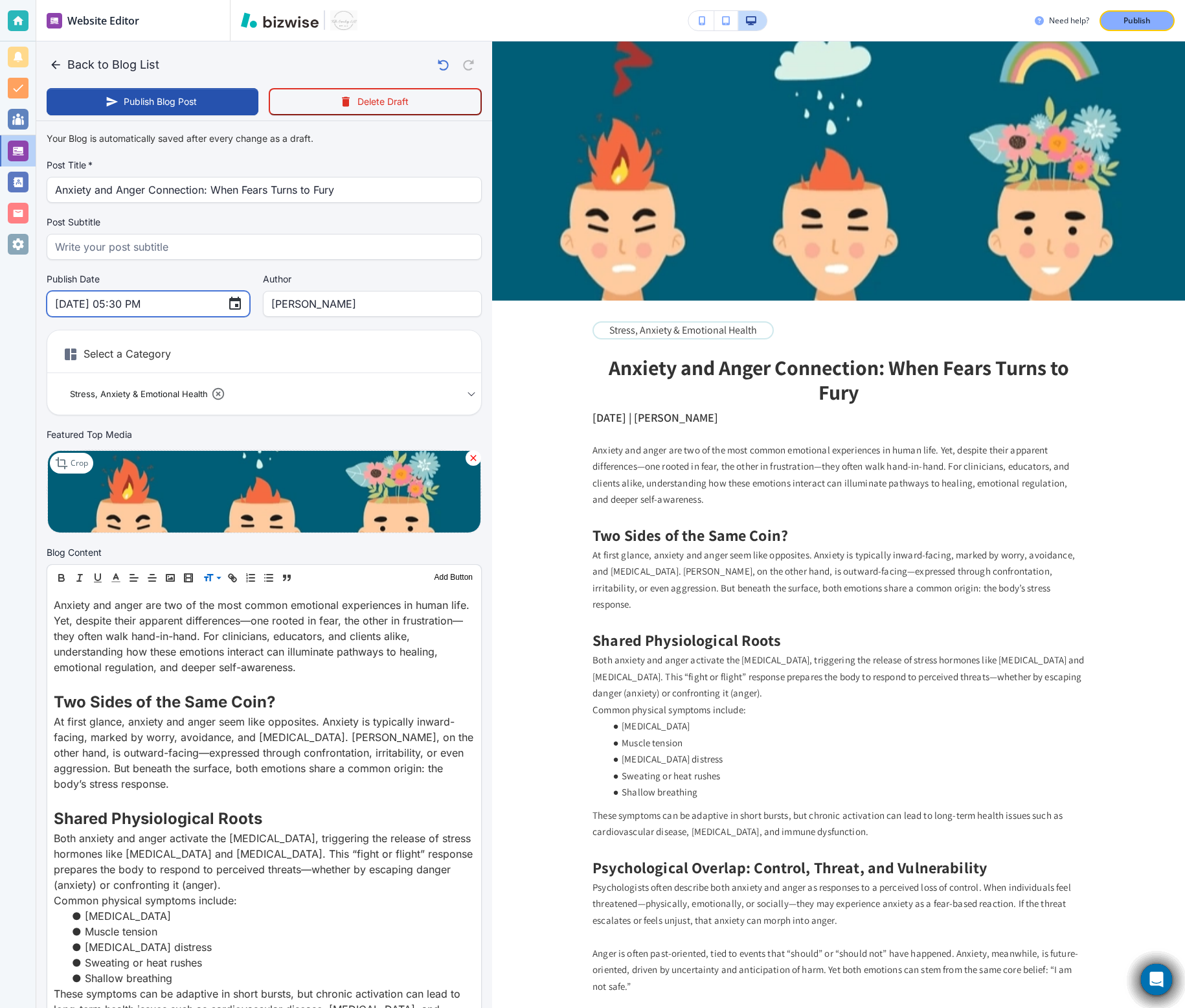
click at [148, 300] on input "Aug 27, 2025 05:30 PM" at bounding box center [136, 303] width 162 height 24
type input "Aug 27, 2025 05:00 PM"
click at [381, 341] on h6 "Select a Category" at bounding box center [264, 357] width 434 height 32
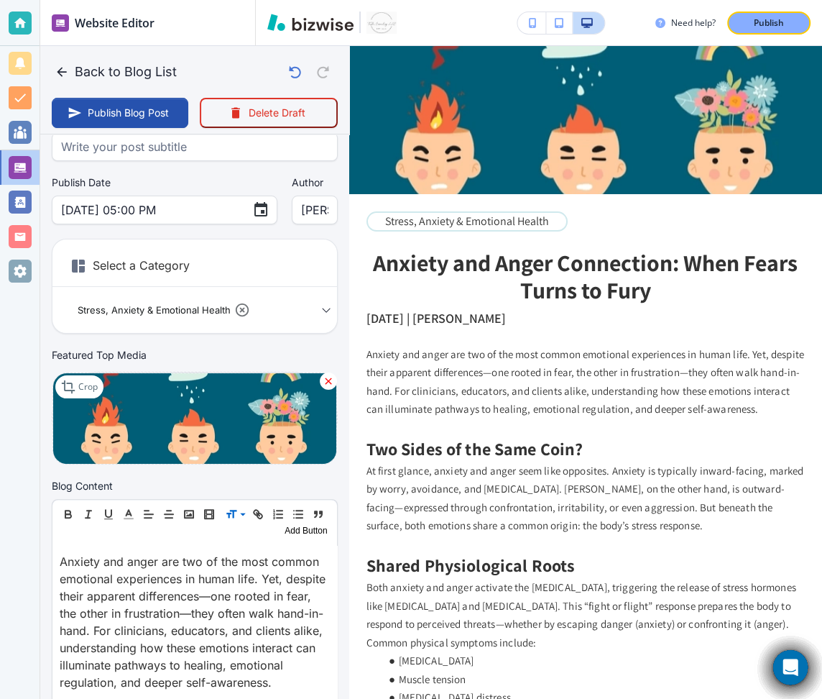
scroll to position [49, 0]
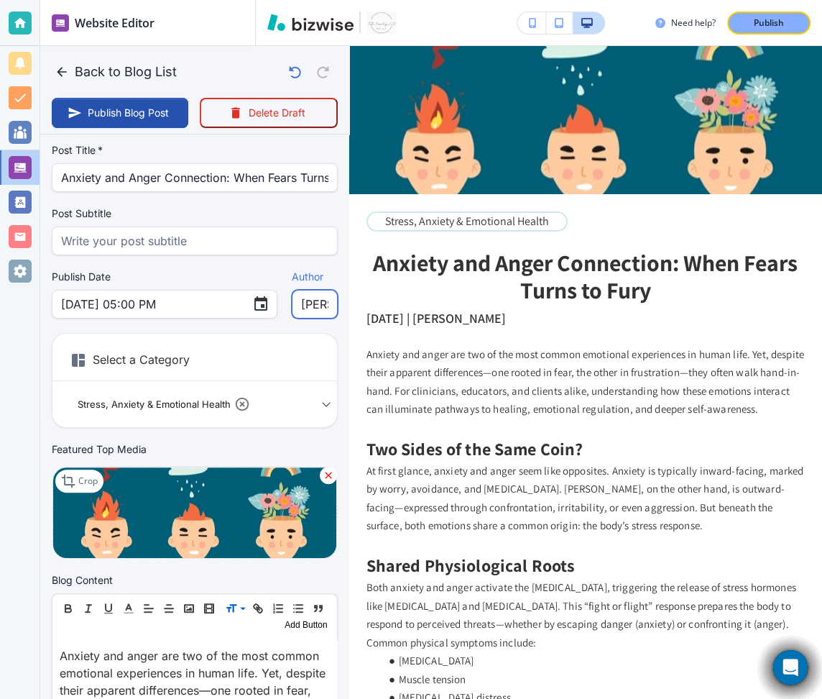
click at [303, 305] on input "[PERSON_NAME]" at bounding box center [314, 303] width 27 height 27
type input "[PERSON_NAME]"
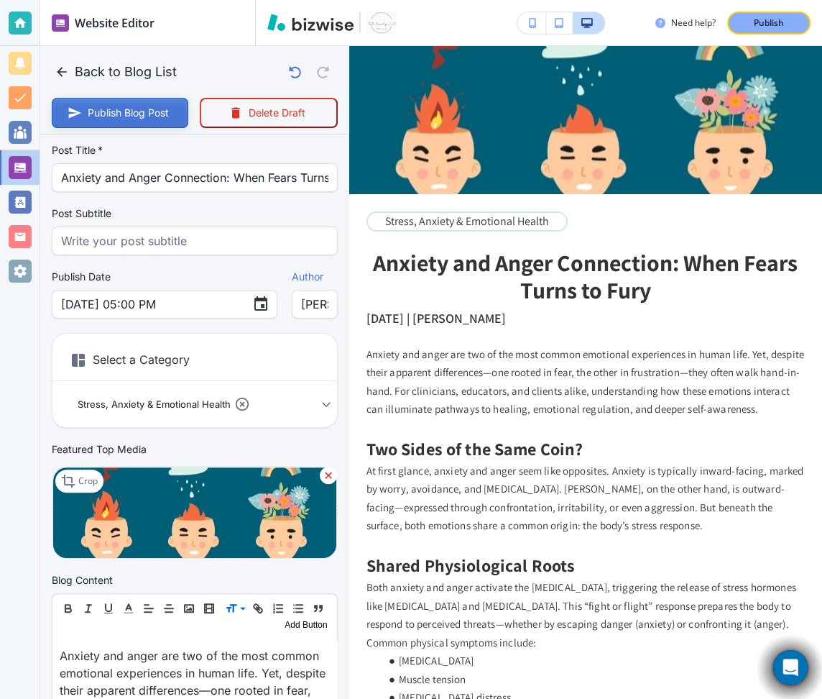
click at [139, 111] on button "Publish Blog Post" at bounding box center [120, 113] width 137 height 30
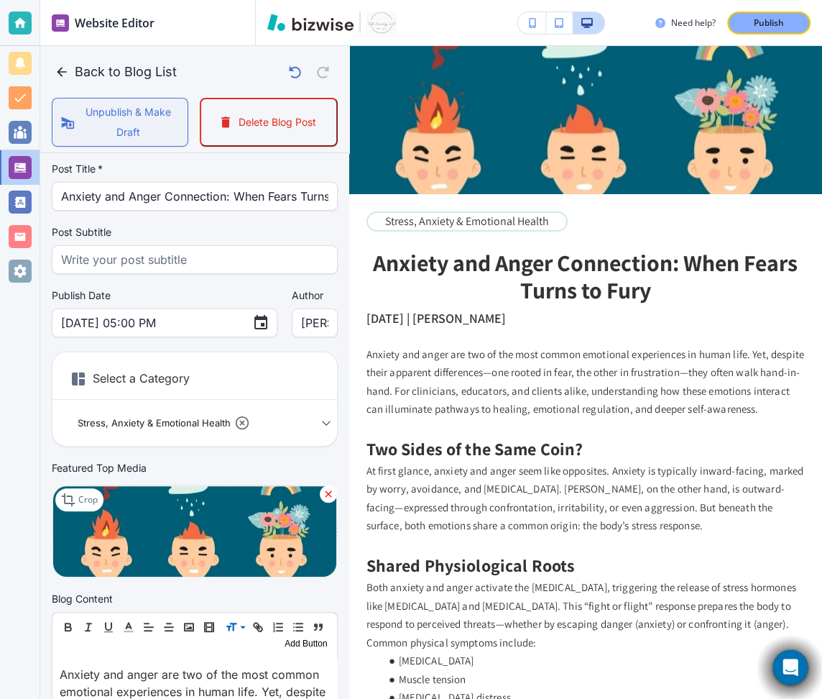
scroll to position [68, 0]
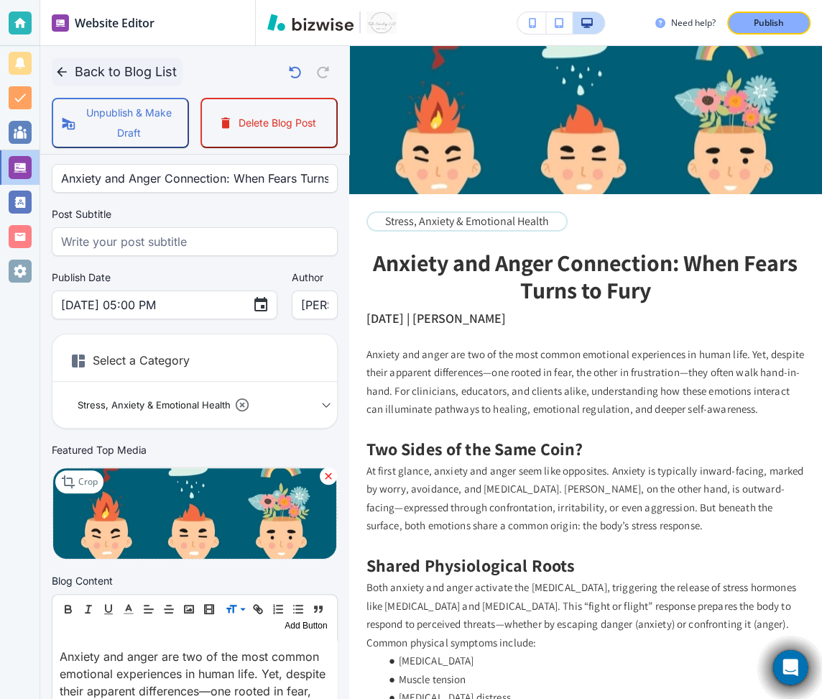
click at [55, 69] on icon "button" at bounding box center [62, 72] width 14 height 14
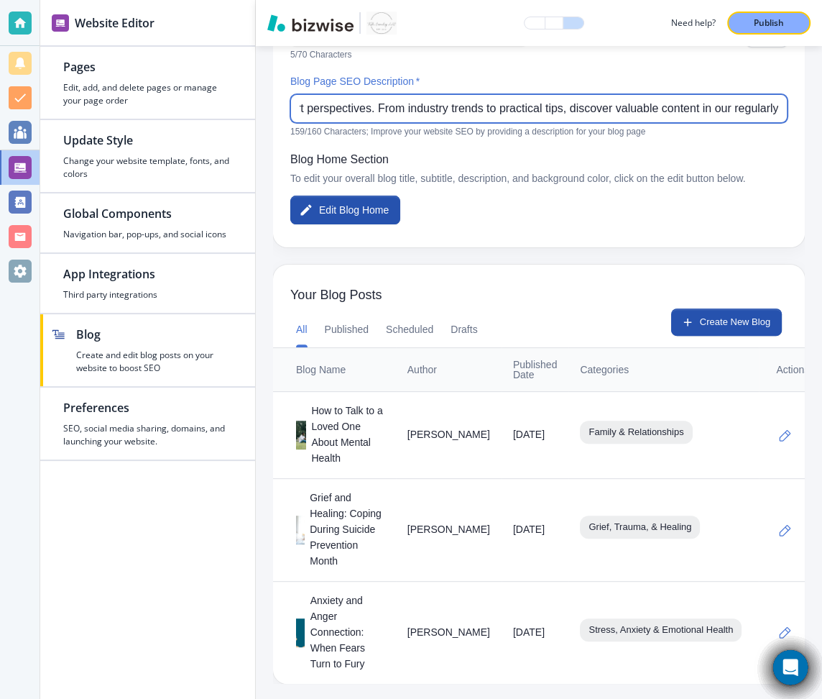
scroll to position [0, 322]
drag, startPoint x: 703, startPoint y: 106, endPoint x: 832, endPoint y: 109, distance: 128.7
click at [822, 0] on html "Website Editor Pages Edit, add, and delete pages or manage your page order Upda…" at bounding box center [411, 0] width 822 height 0
click at [676, 109] on input "Explore our latest insights, stories, and expert perspectives. From industry tr…" at bounding box center [539, 108] width 479 height 27
click at [346, 109] on input "Explore our latest insights, stories, and expert perspectives. From industry tr…" at bounding box center [539, 108] width 479 height 27
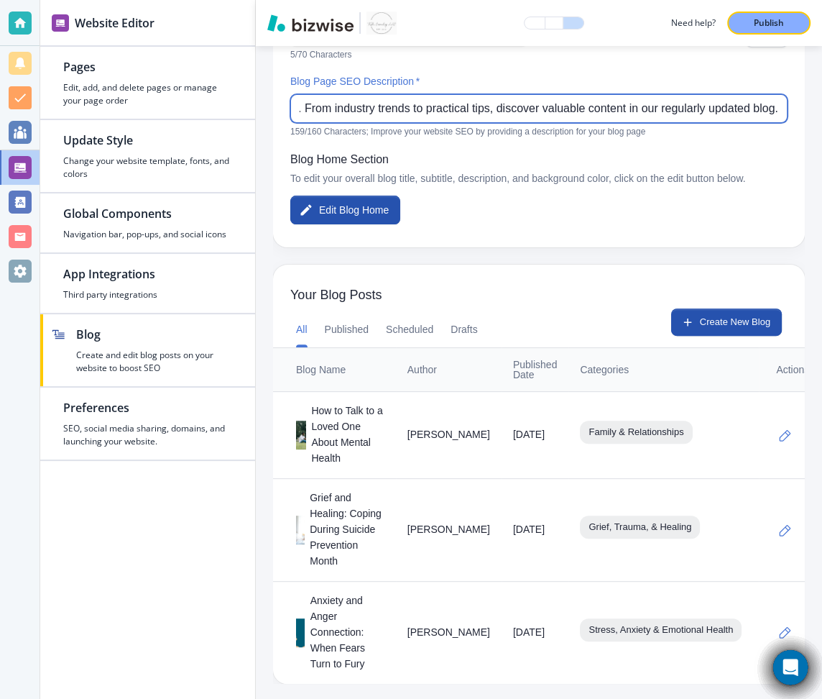
click at [346, 109] on input "Explore our latest insights, stories, and expert perspectives. From industry tr…" at bounding box center [539, 108] width 479 height 27
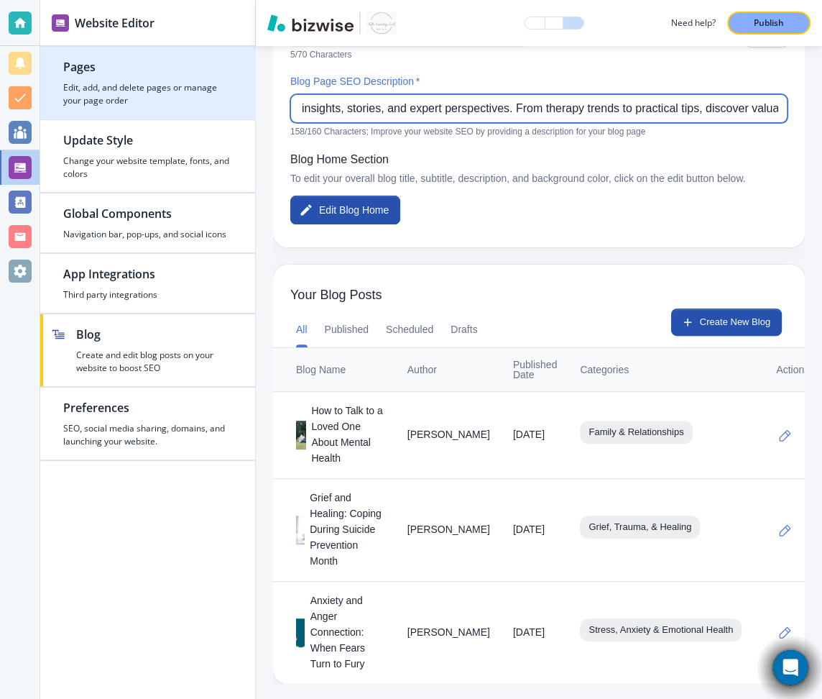
scroll to position [0, 0]
drag, startPoint x: 414, startPoint y: 111, endPoint x: 221, endPoint y: 97, distance: 193.1
click at [221, 97] on div "Website Editor Pages Edit, add, and delete pages or manage your page order Upda…" at bounding box center [431, 349] width 782 height 699
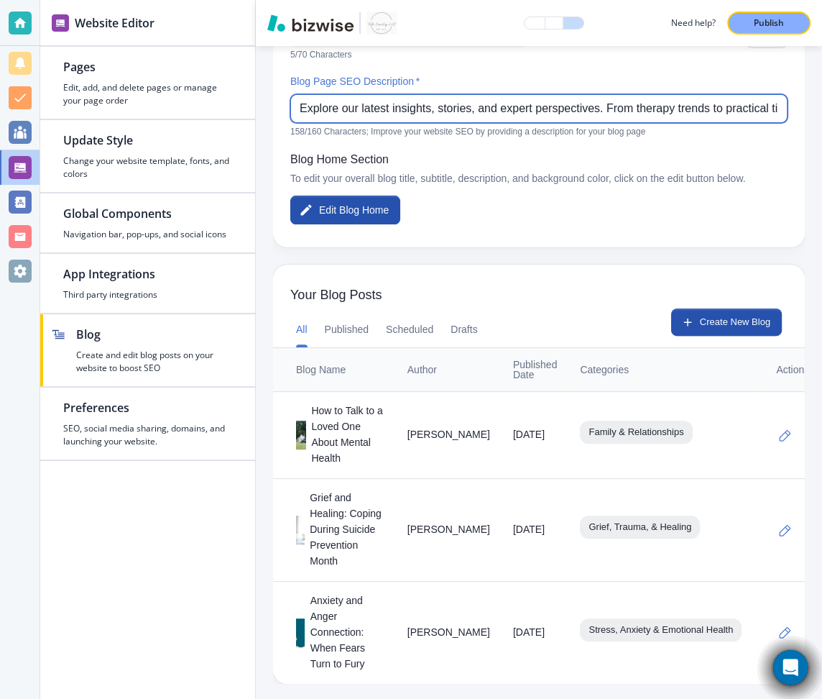
type input "Explore our latest insights, stories, and expert perspectives. From therapy tre…"
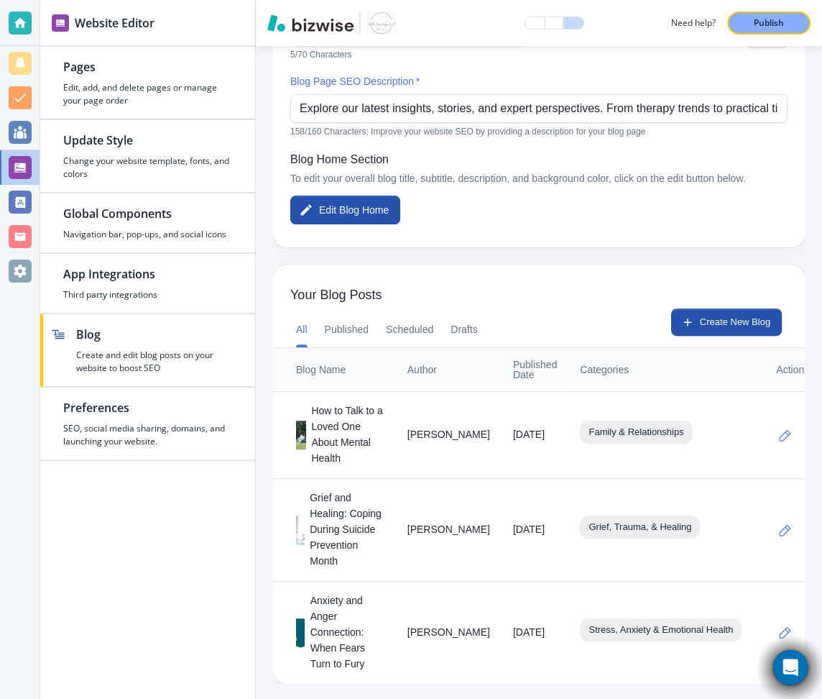
click at [652, 171] on p "To edit your overall blog title, subtitle, description, and background color, c…" at bounding box center [538, 179] width 497 height 16
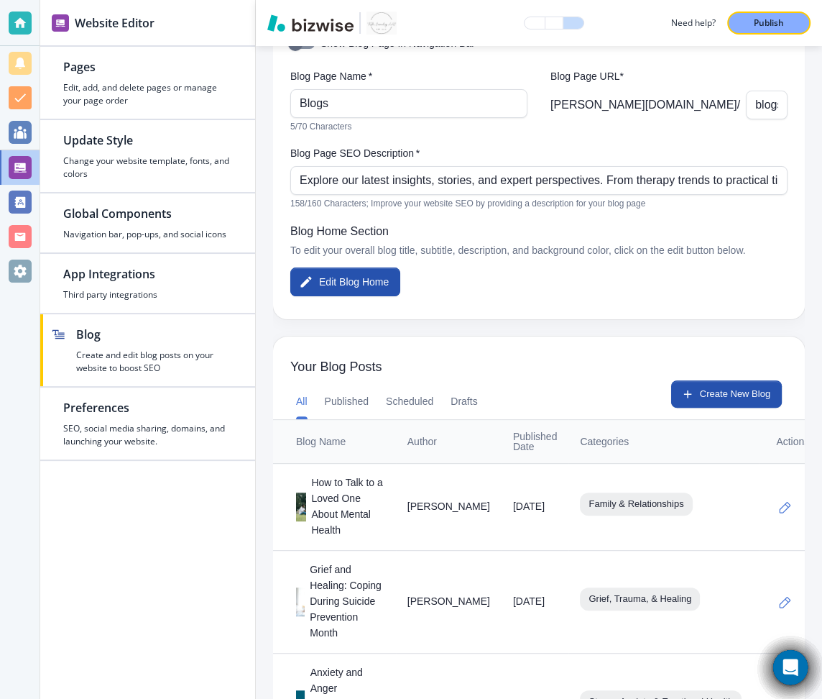
scroll to position [99, 0]
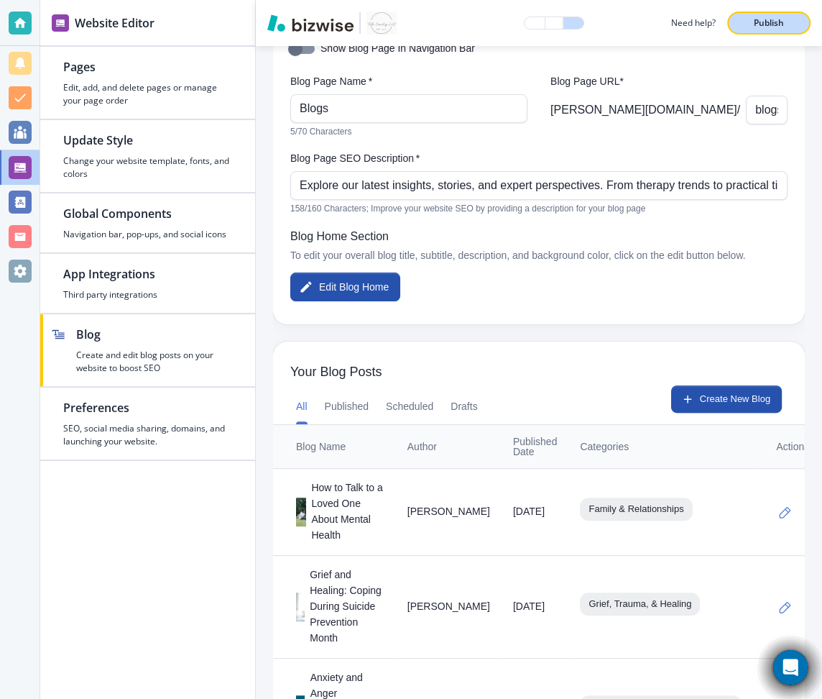
click at [754, 28] on p "Publish" at bounding box center [769, 23] width 30 height 13
click at [728, 393] on button "Create New Blog" at bounding box center [726, 398] width 111 height 27
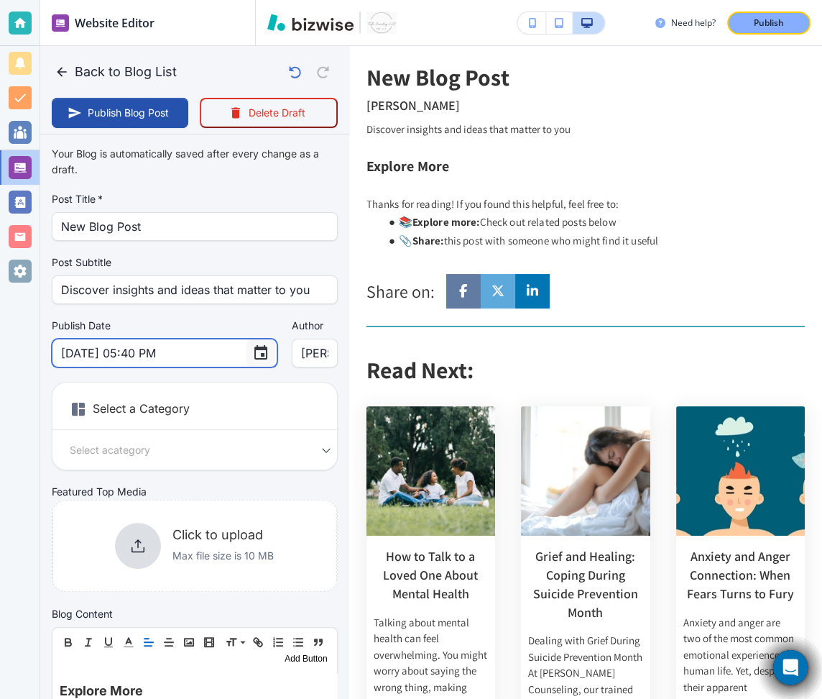
click at [252, 353] on icon "Choose date, selected date is Sep 17, 2025" at bounding box center [260, 352] width 17 height 17
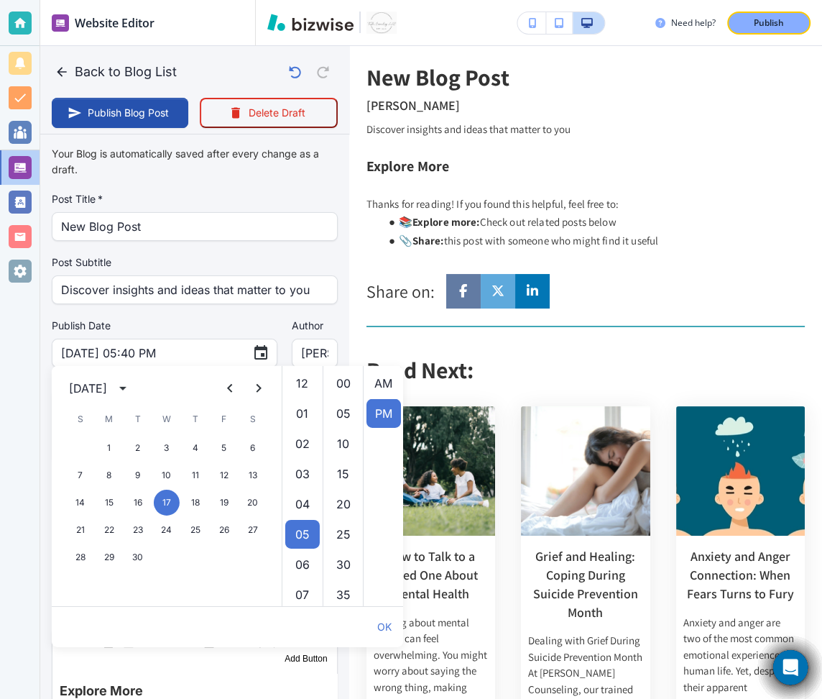
scroll to position [29, 0]
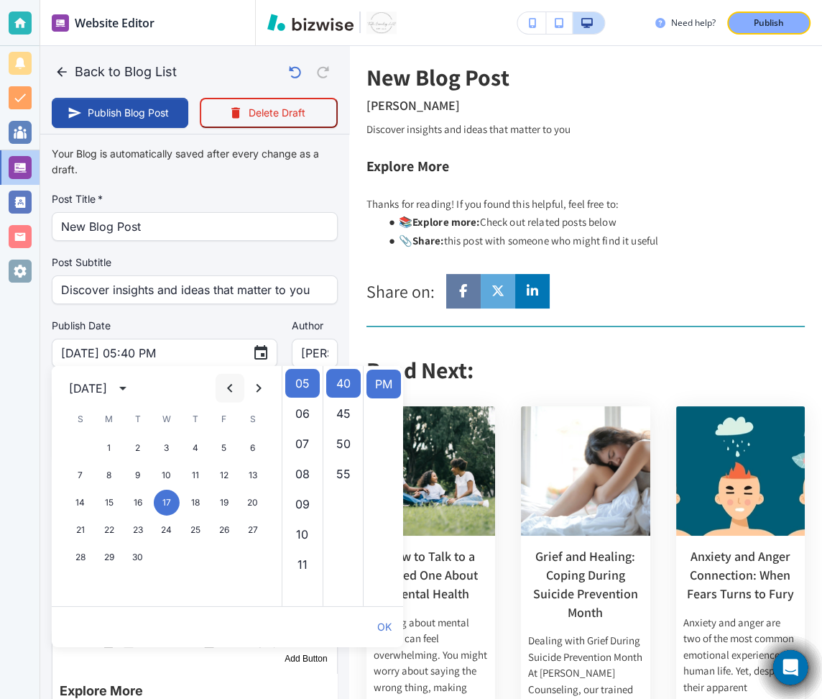
click at [231, 392] on icon "Previous month" at bounding box center [229, 388] width 17 height 17
click at [165, 500] on button "13" at bounding box center [167, 503] width 26 height 26
click at [212, 315] on div "Your Blog is automatically saved after every change as a draft. Post Title   * …" at bounding box center [195, 373] width 286 height 466
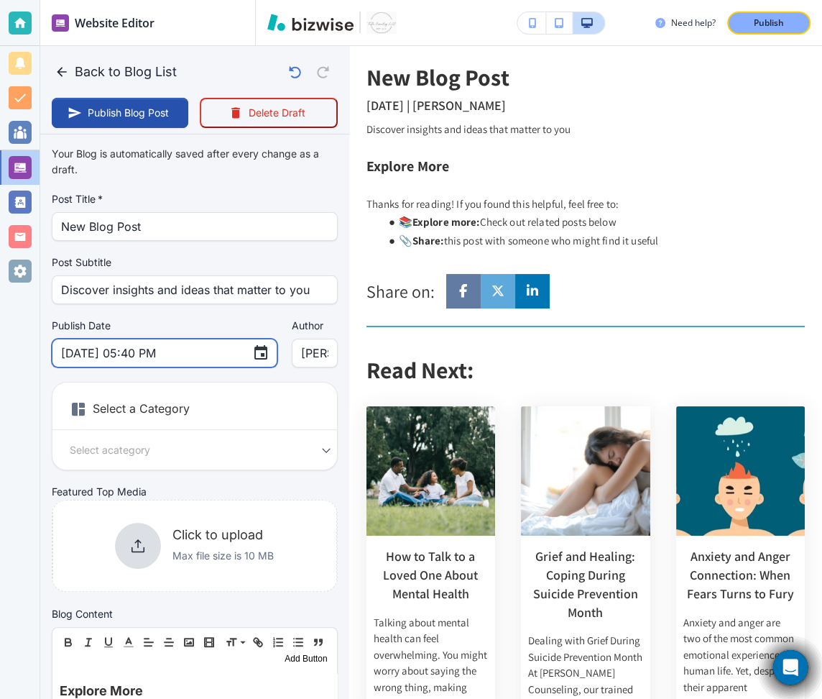
click at [173, 352] on input "Aug 13, 2025 05:40 PM" at bounding box center [151, 352] width 180 height 27
click at [158, 352] on input "Aug 13, 2025 05:40 PM" at bounding box center [151, 352] width 180 height 27
type input "Aug 13, 2025 05:00 PM"
click at [198, 418] on h6 "Select a Category" at bounding box center [194, 412] width 285 height 36
click at [203, 0] on body "Website Editor Pages Edit, add, and delete pages or manage your page order Upda…" at bounding box center [411, 0] width 822 height 0
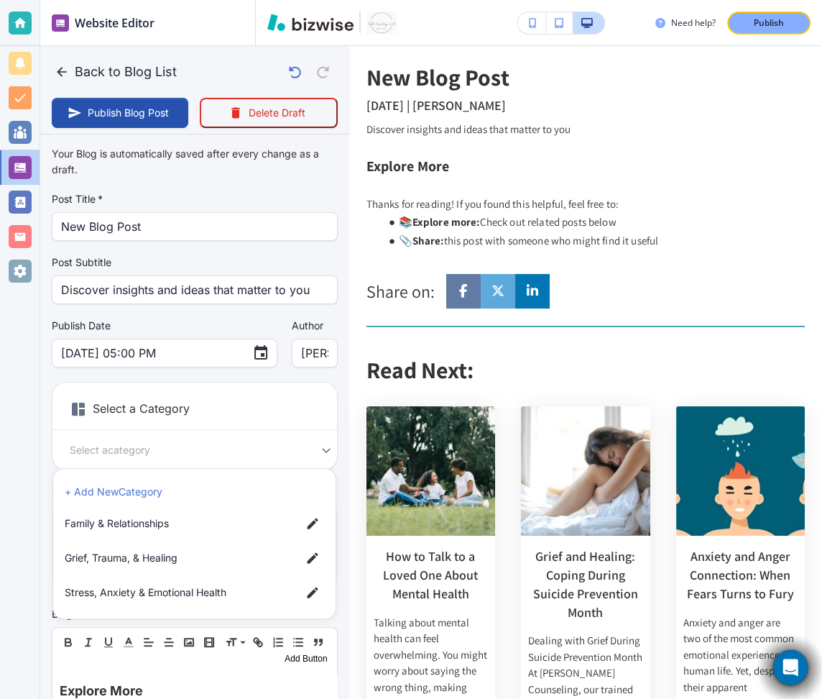
click at [185, 523] on span "Family & Relationships" at bounding box center [177, 523] width 225 height 16
type input "a1b665c586deef7c0959f"
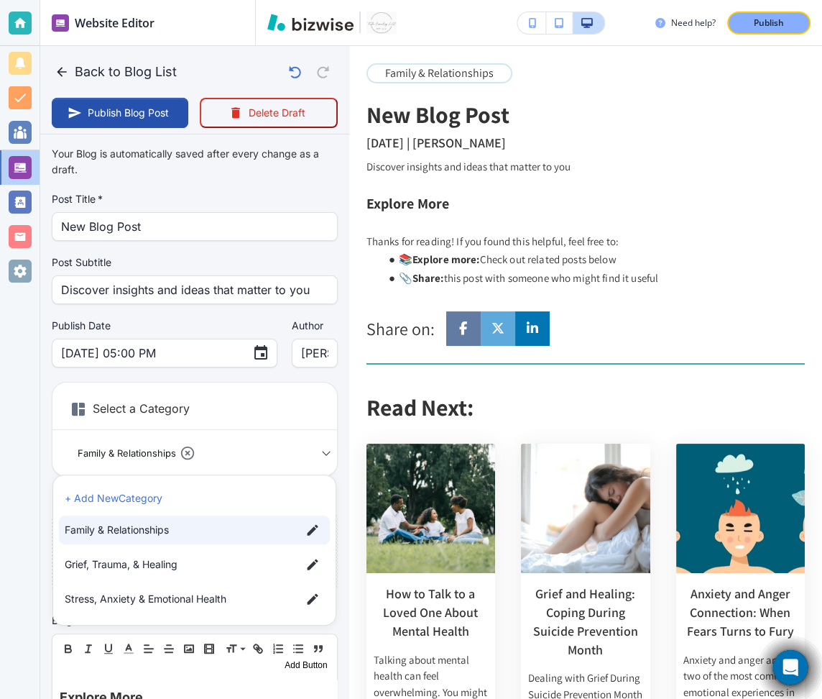
click at [166, 400] on div at bounding box center [411, 349] width 822 height 699
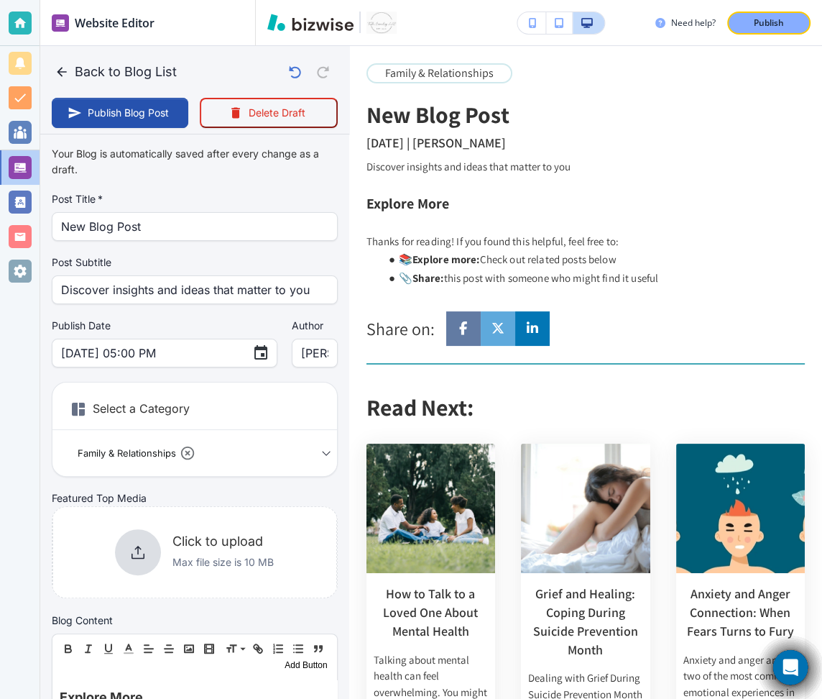
scroll to position [122, 0]
